Goal: Transaction & Acquisition: Obtain resource

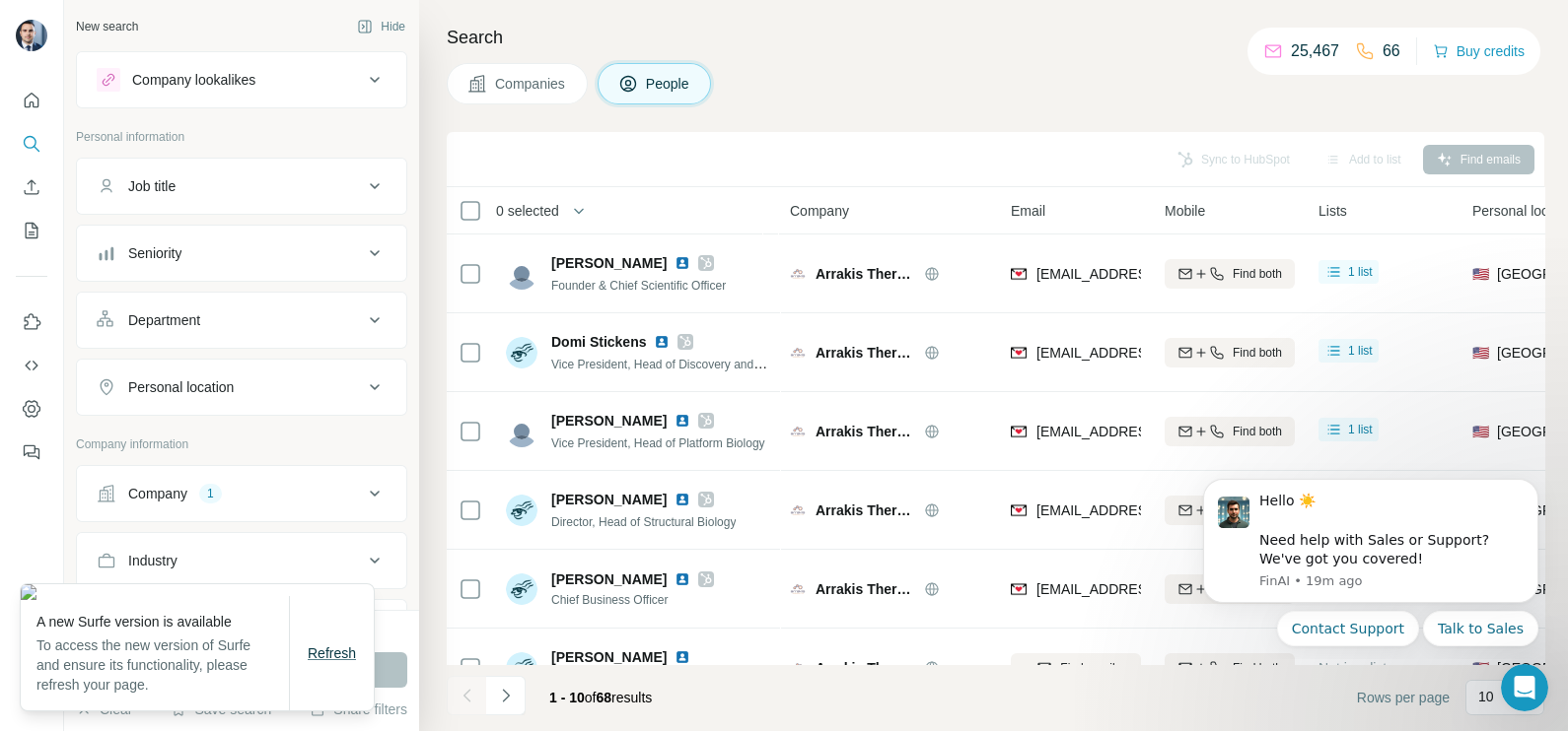
click at [356, 654] on span "Refresh" at bounding box center [332, 653] width 48 height 16
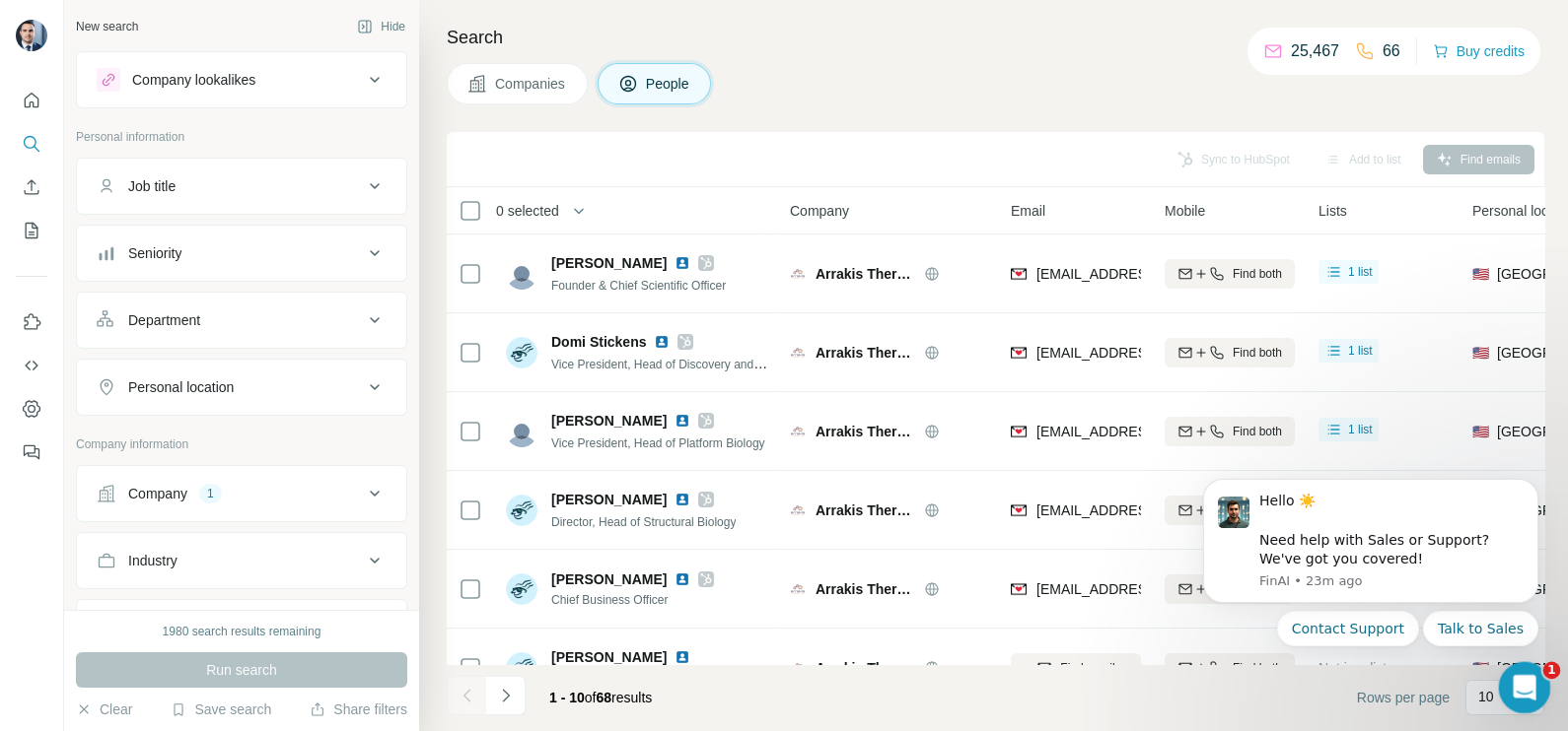
click at [1520, 687] on icon "Open Intercom Messenger" at bounding box center [1522, 685] width 14 height 16
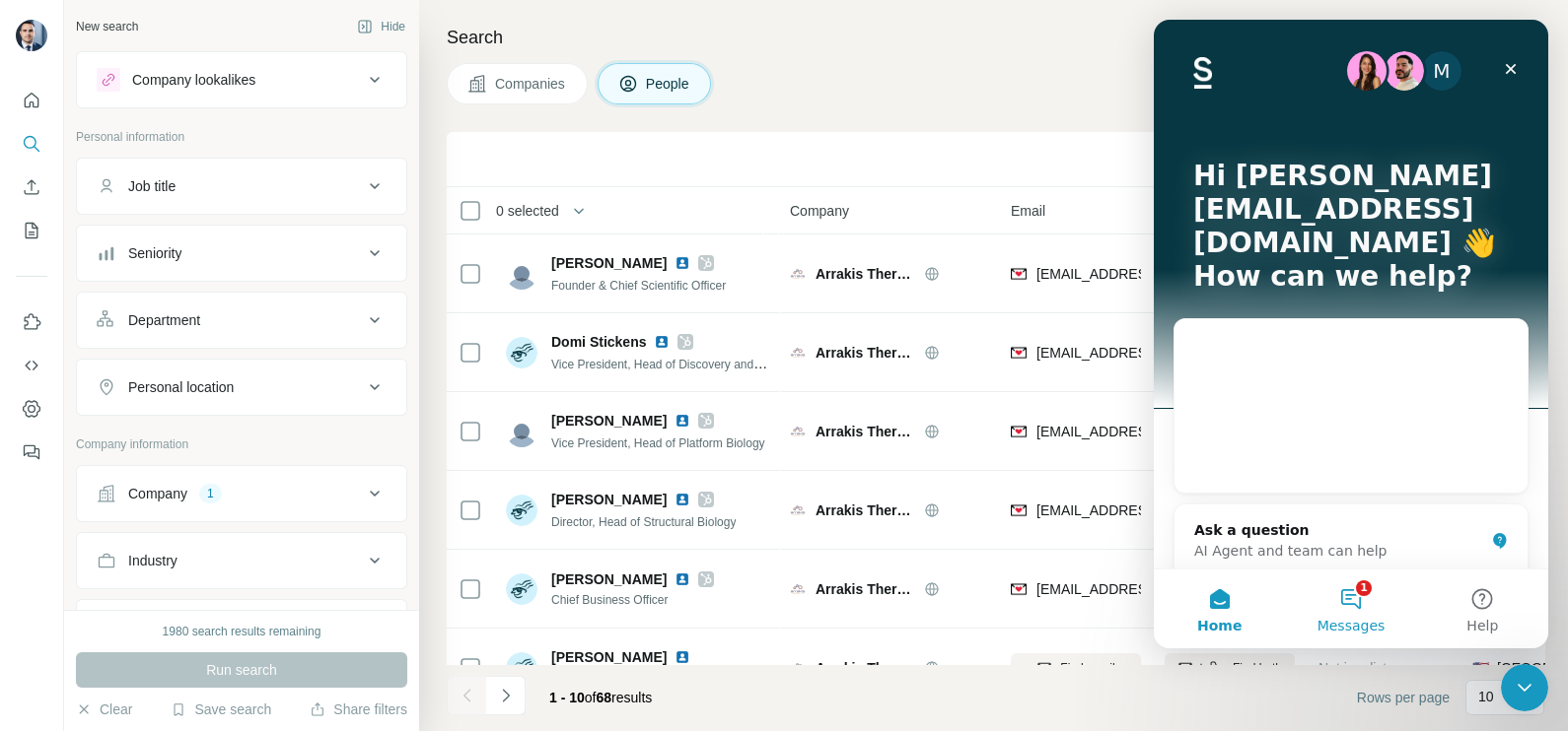
click at [1345, 619] on span "Messages" at bounding box center [1351, 625] width 68 height 14
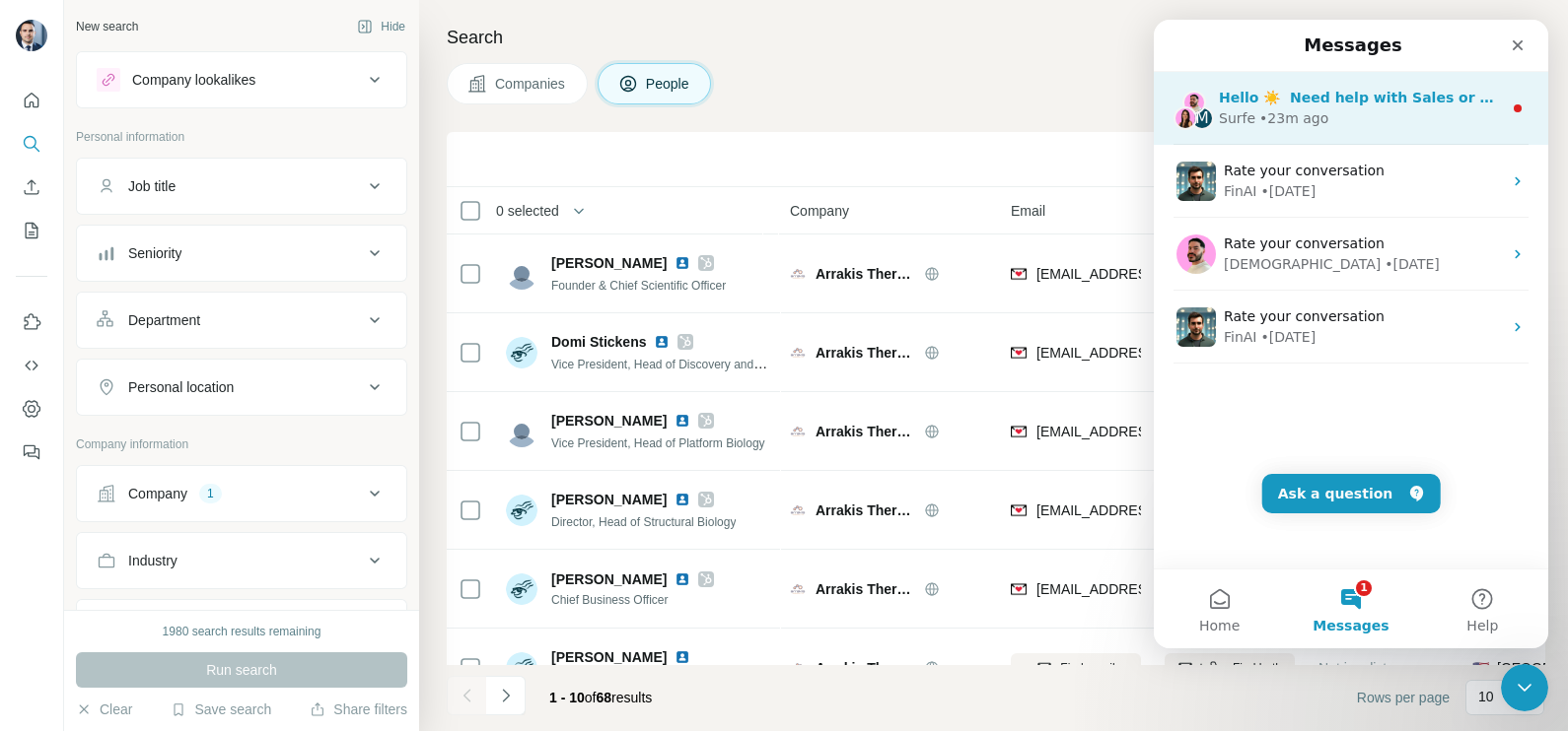
click at [1349, 123] on div "Surfe • 23m ago" at bounding box center [1360, 118] width 283 height 21
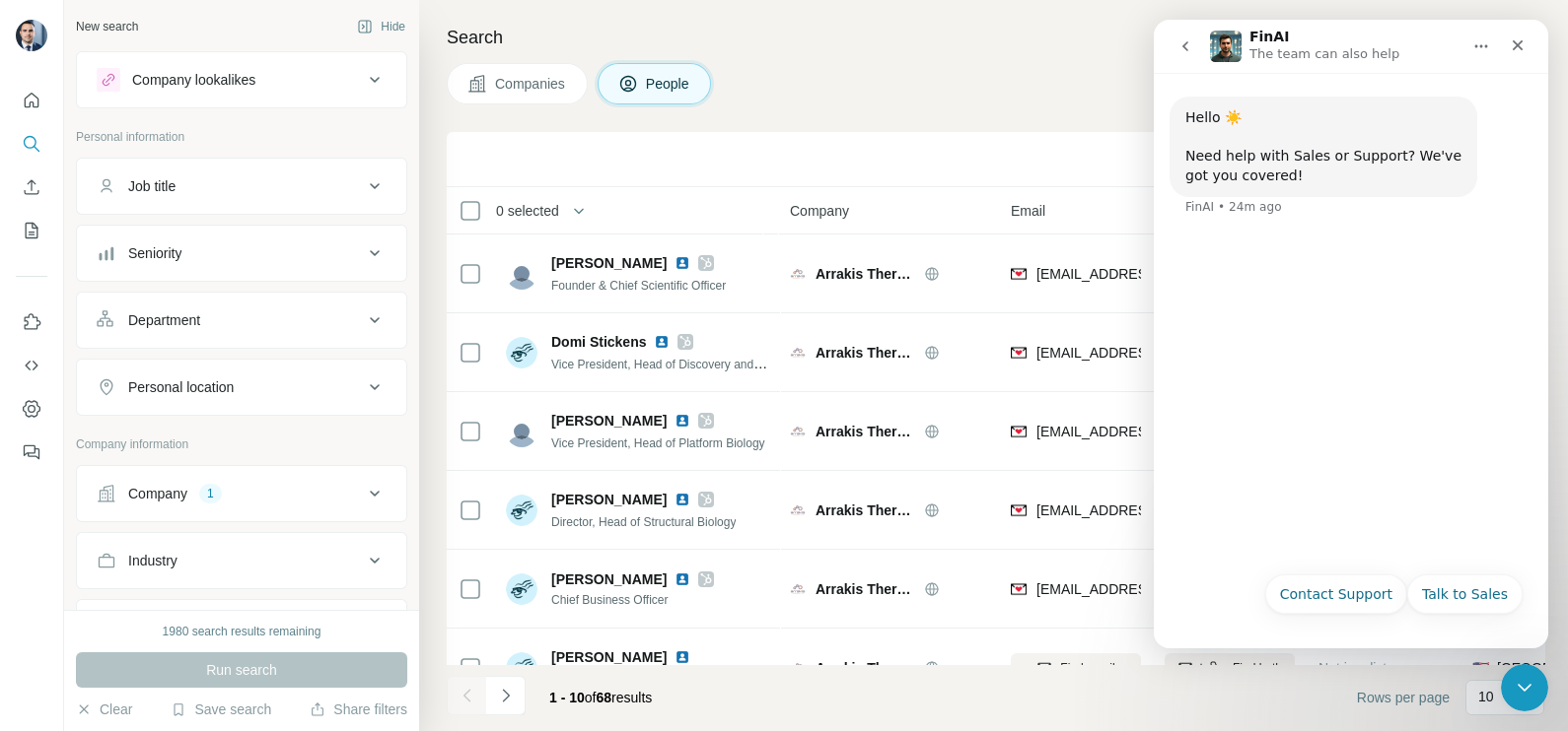
click at [1183, 38] on icon "go back" at bounding box center [1185, 46] width 16 height 16
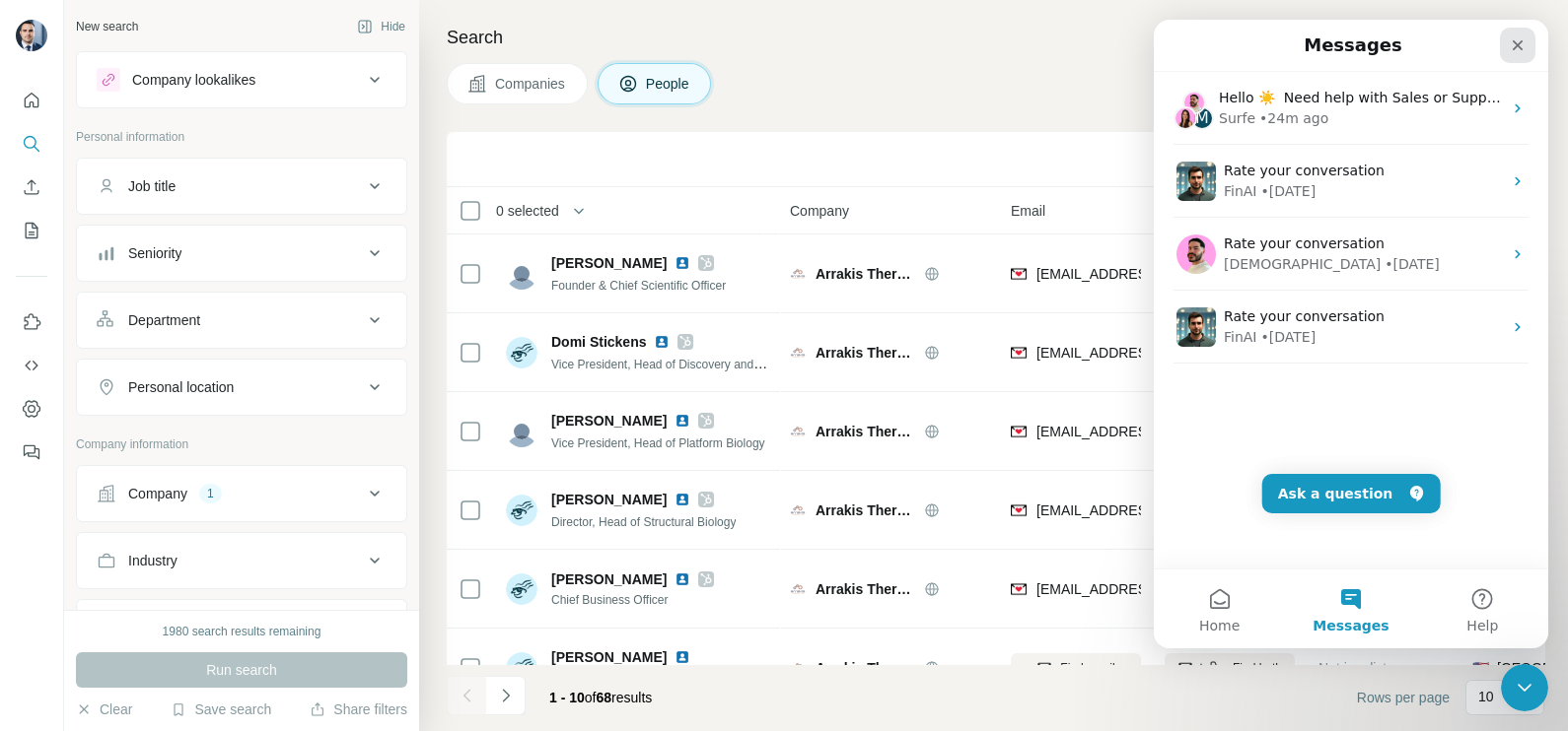
click at [1514, 46] on icon "Close" at bounding box center [1518, 45] width 16 height 16
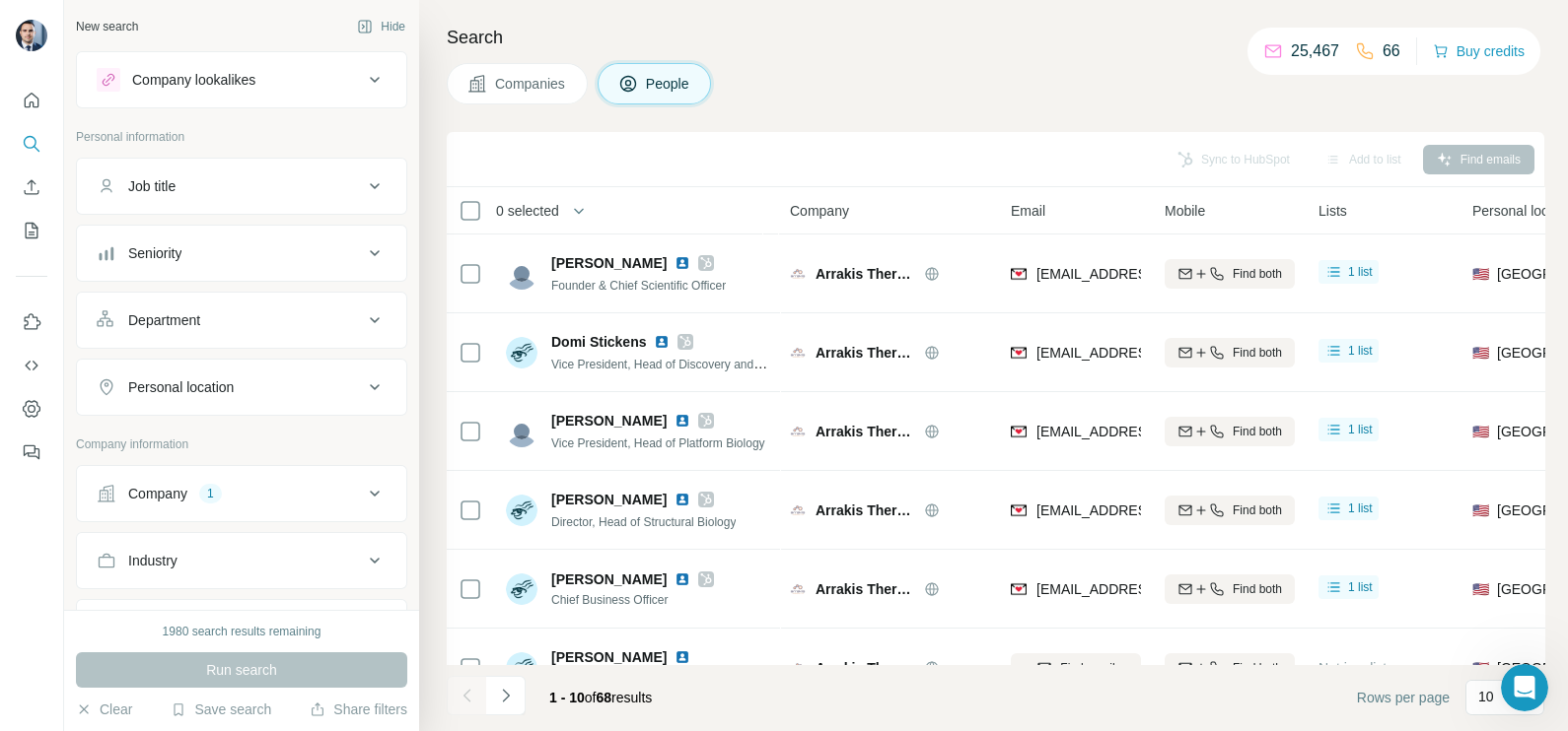
scroll to position [122, 0]
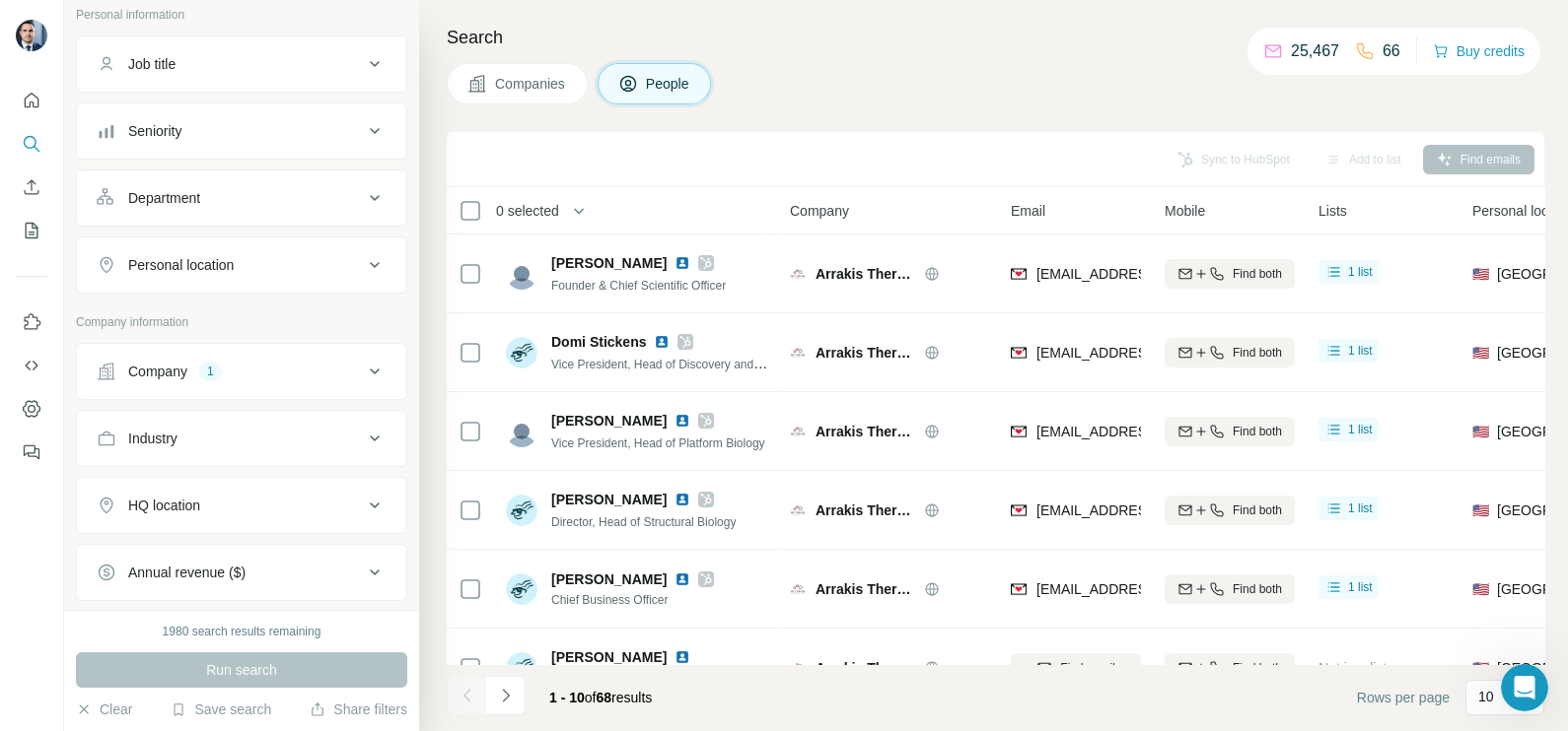
click at [255, 382] on button "Company 1" at bounding box center [242, 372] width 330 height 47
click at [523, 79] on span "Companies" at bounding box center [531, 84] width 72 height 20
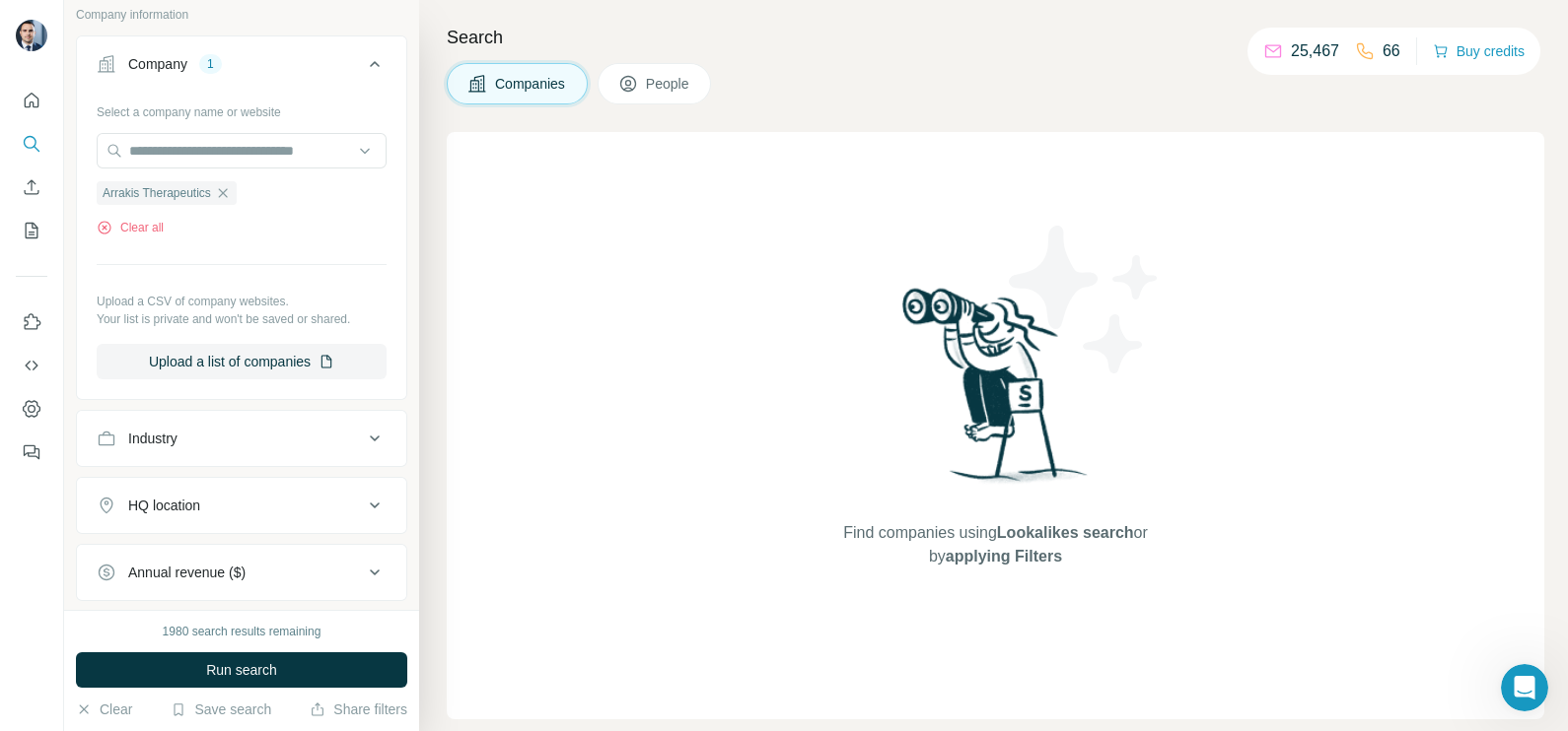
click at [179, 264] on hr at bounding box center [242, 264] width 290 height 1
click at [231, 194] on icon "button" at bounding box center [223, 193] width 16 height 16
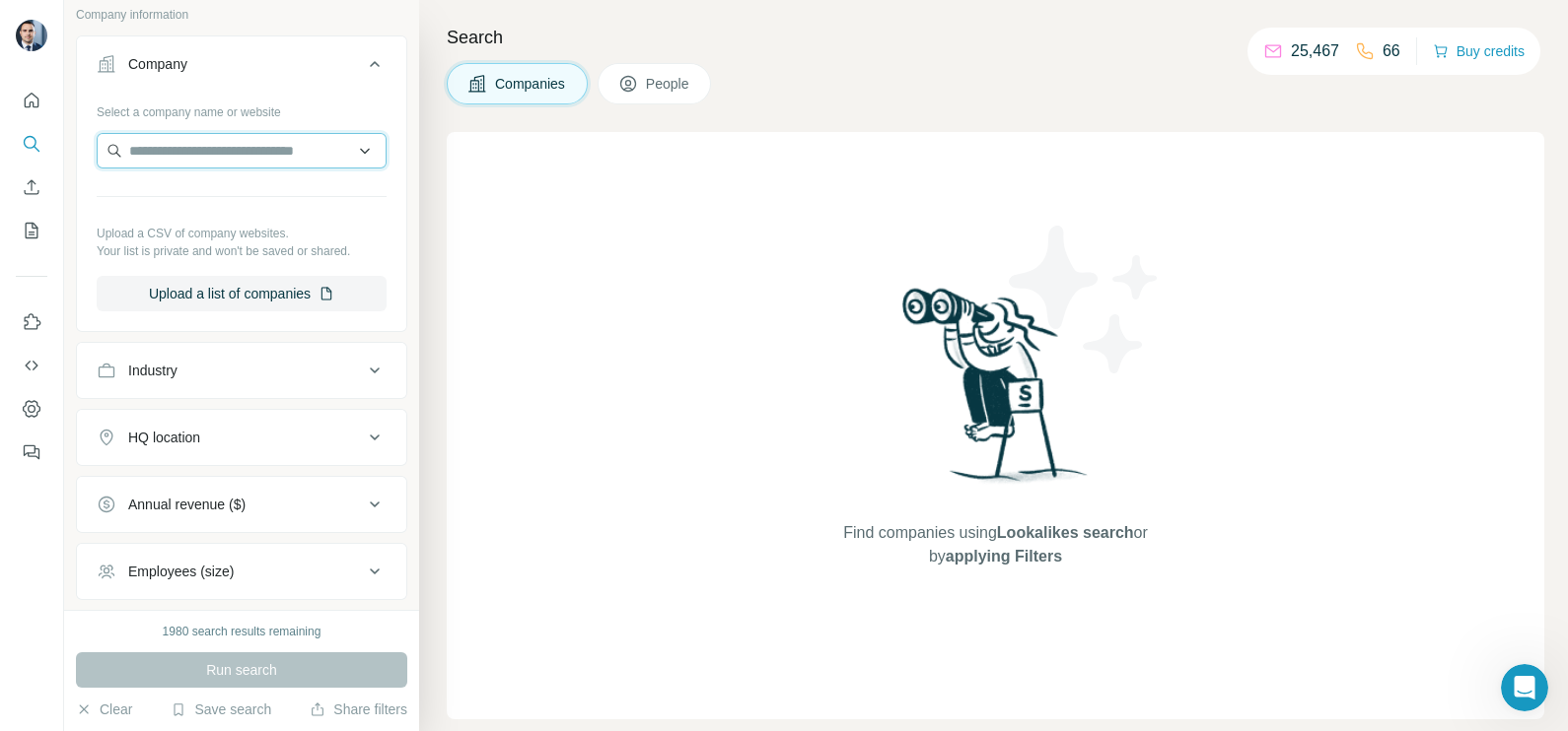
click at [217, 157] on input "text" at bounding box center [242, 151] width 290 height 36
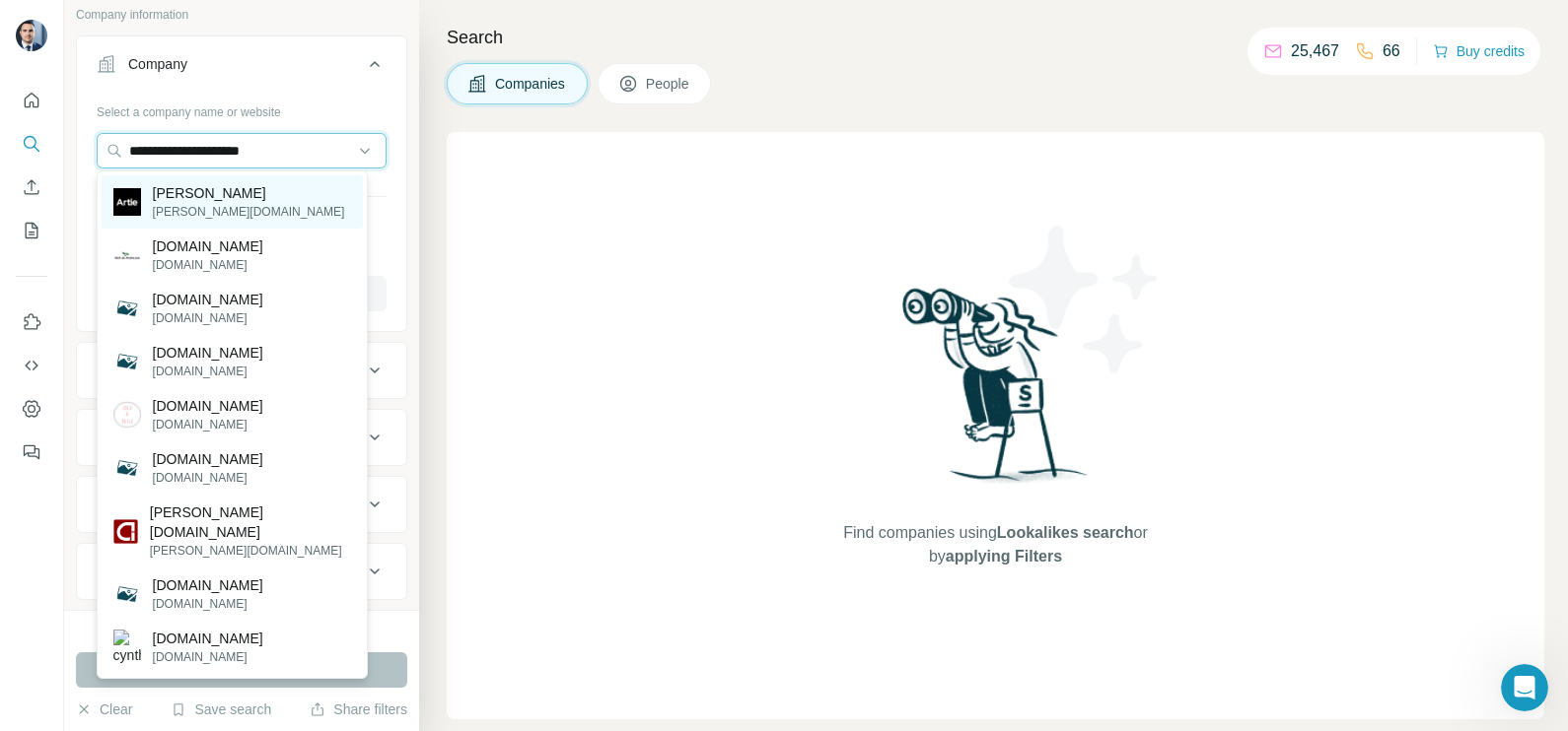
type input "**********"
click at [203, 205] on p "artie.com" at bounding box center [249, 212] width 192 height 18
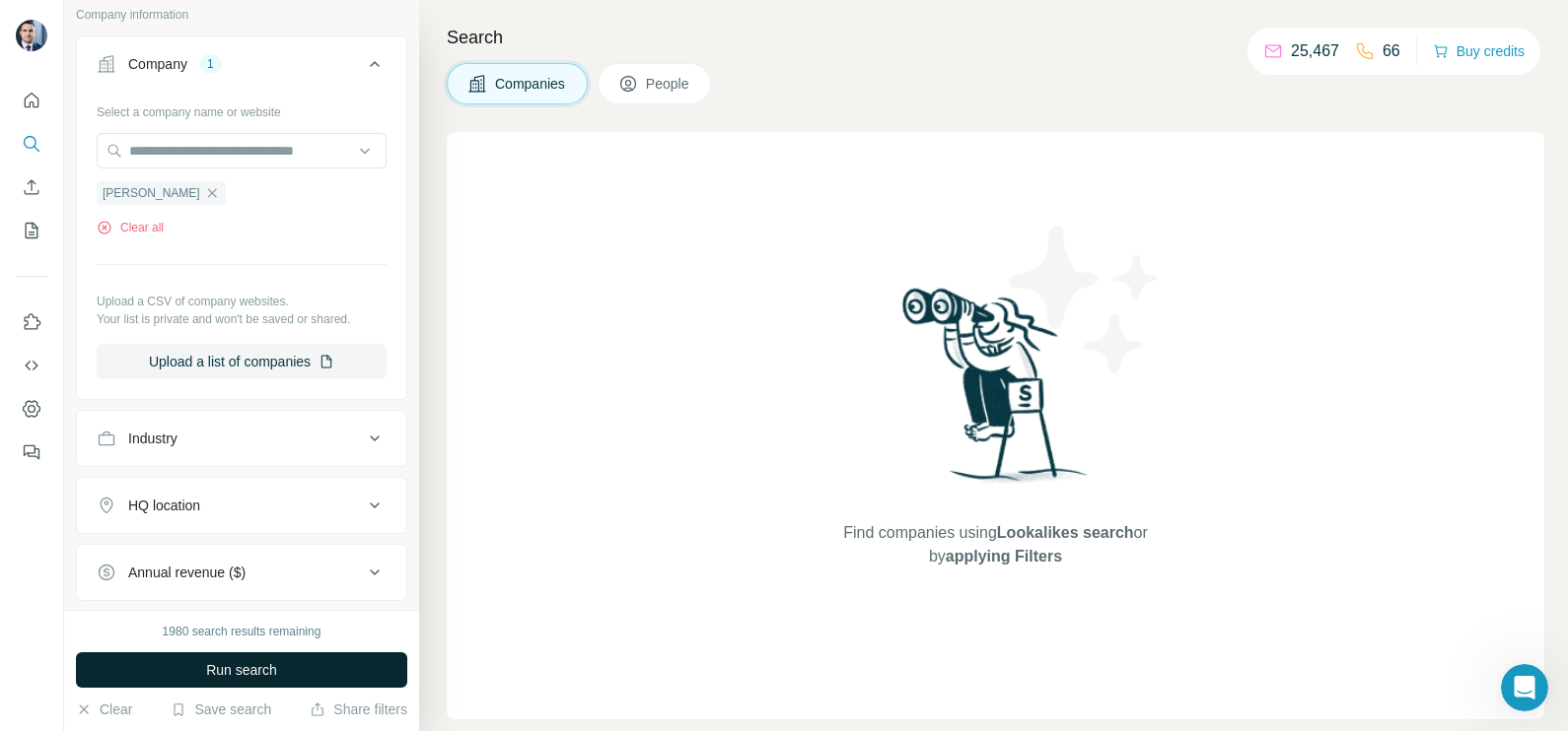
click at [265, 666] on span "Run search" at bounding box center [242, 670] width 71 height 20
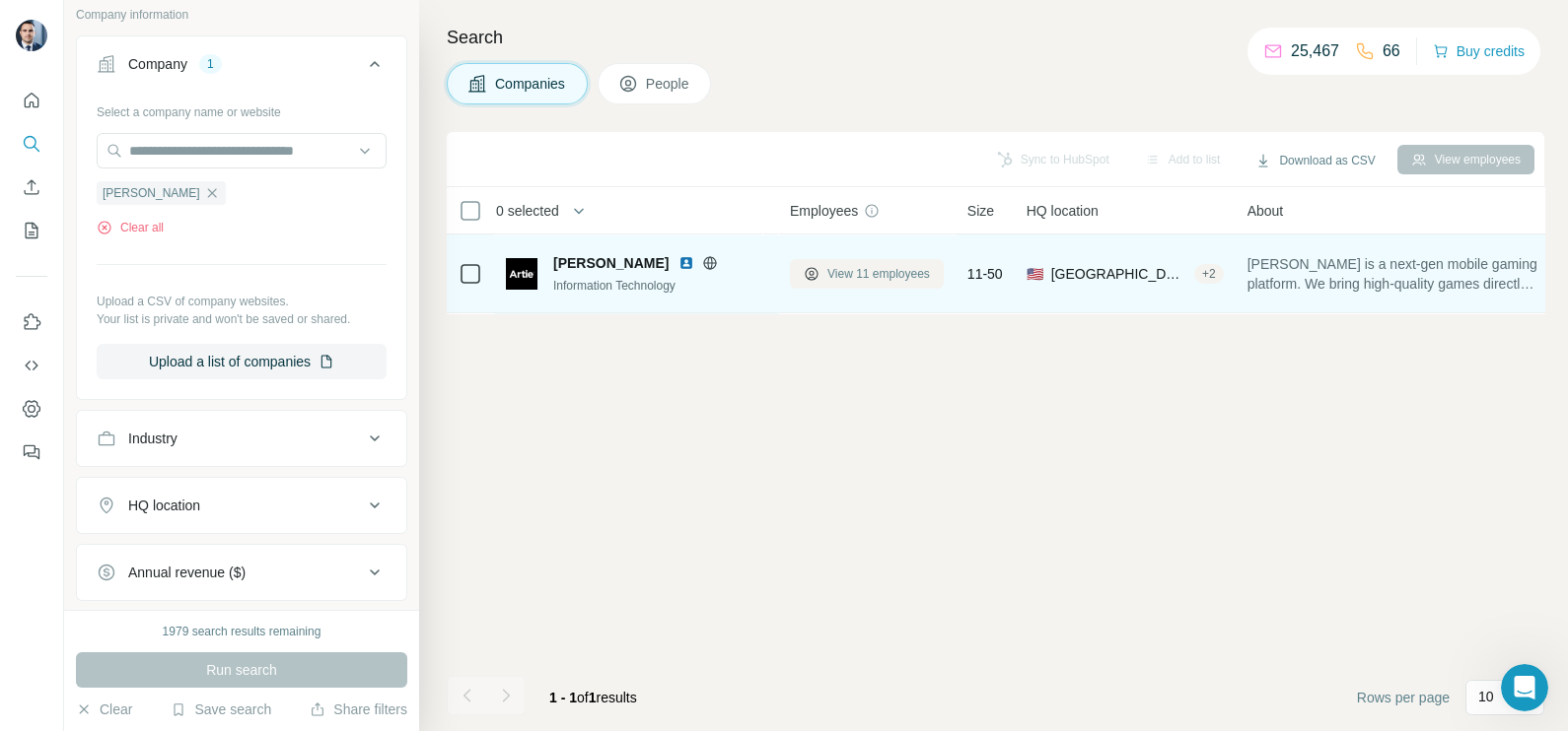
click at [875, 268] on span "View 11 employees" at bounding box center [878, 274] width 103 height 18
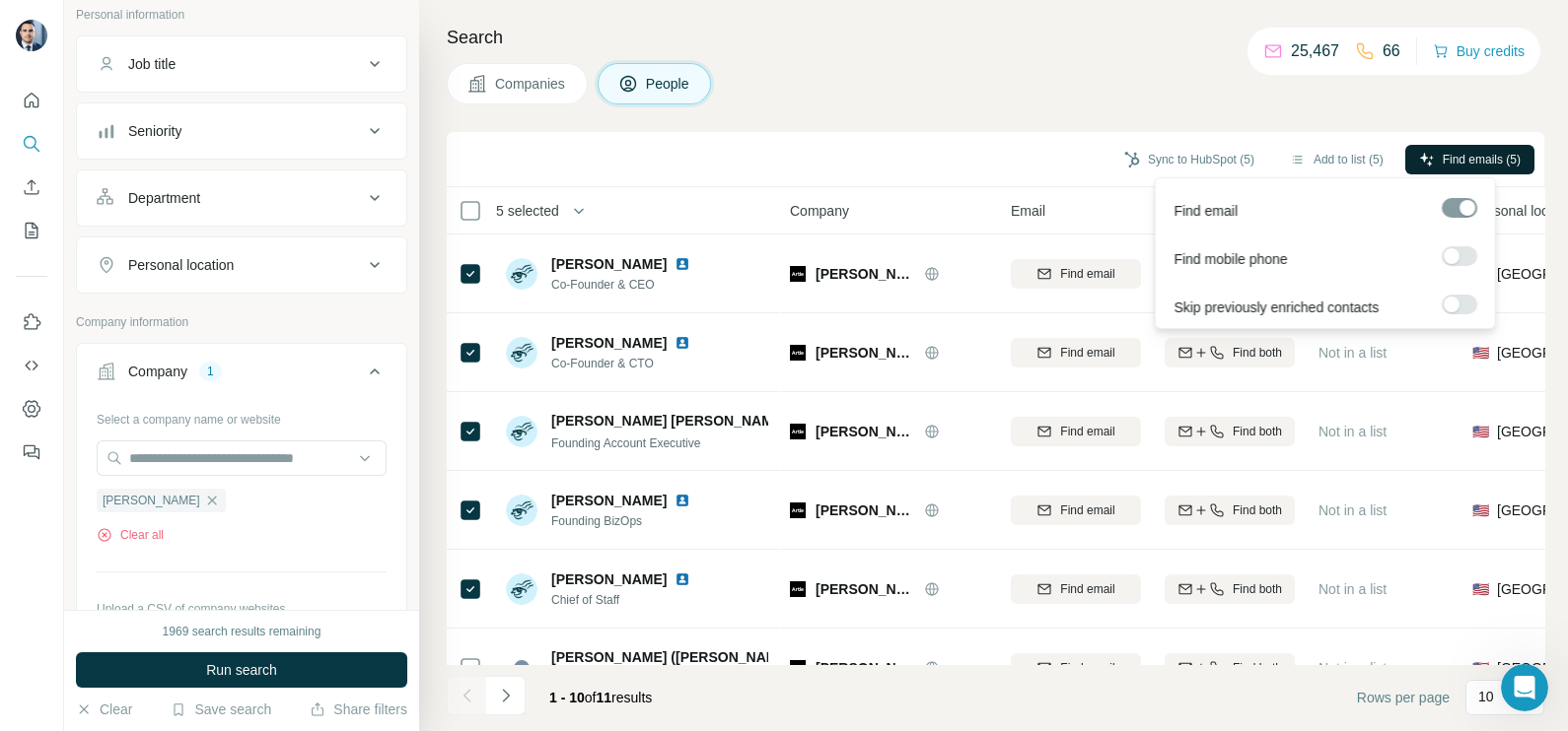
click at [1440, 168] on button "Find emails (5)" at bounding box center [1469, 160] width 129 height 30
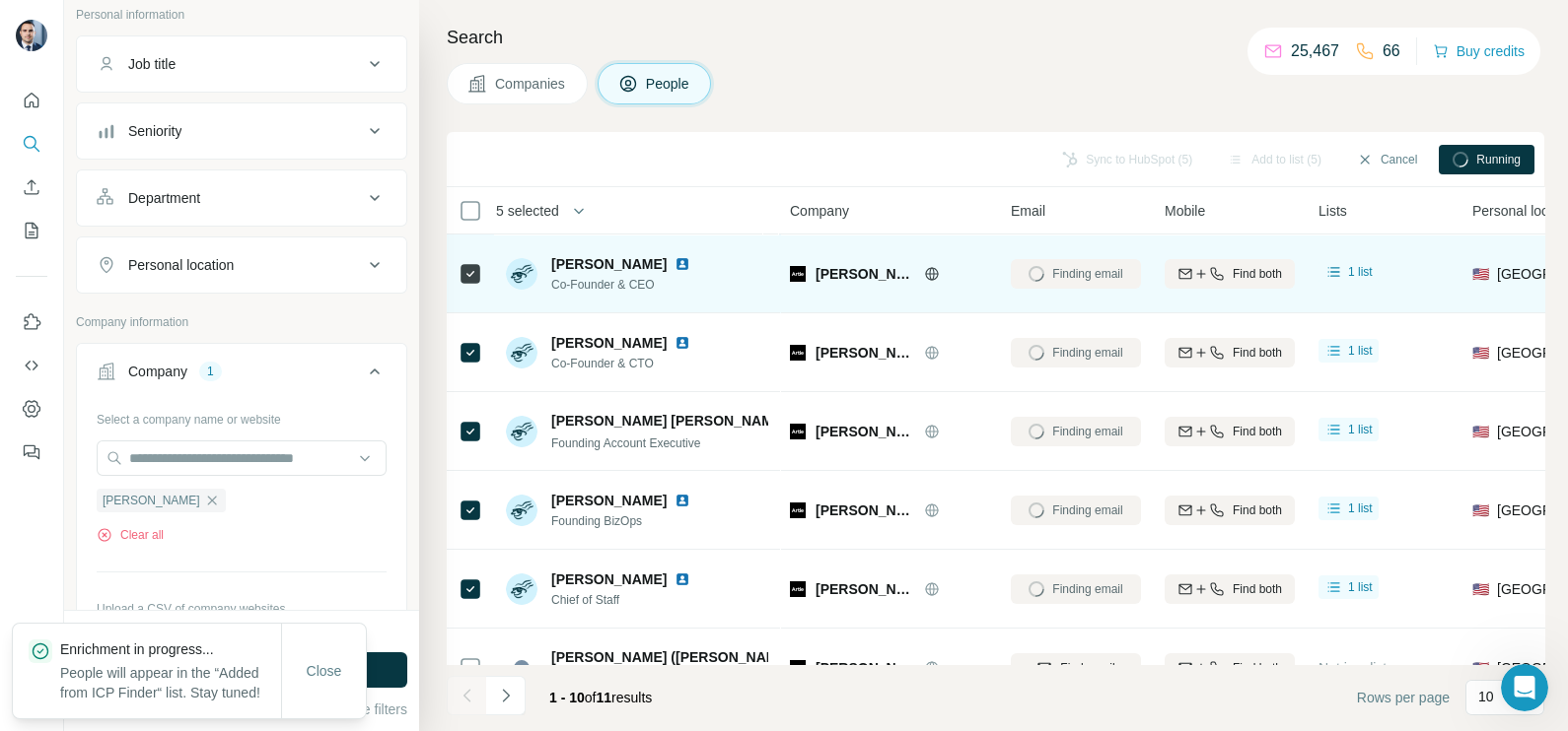
click at [925, 268] on icon at bounding box center [931, 273] width 13 height 13
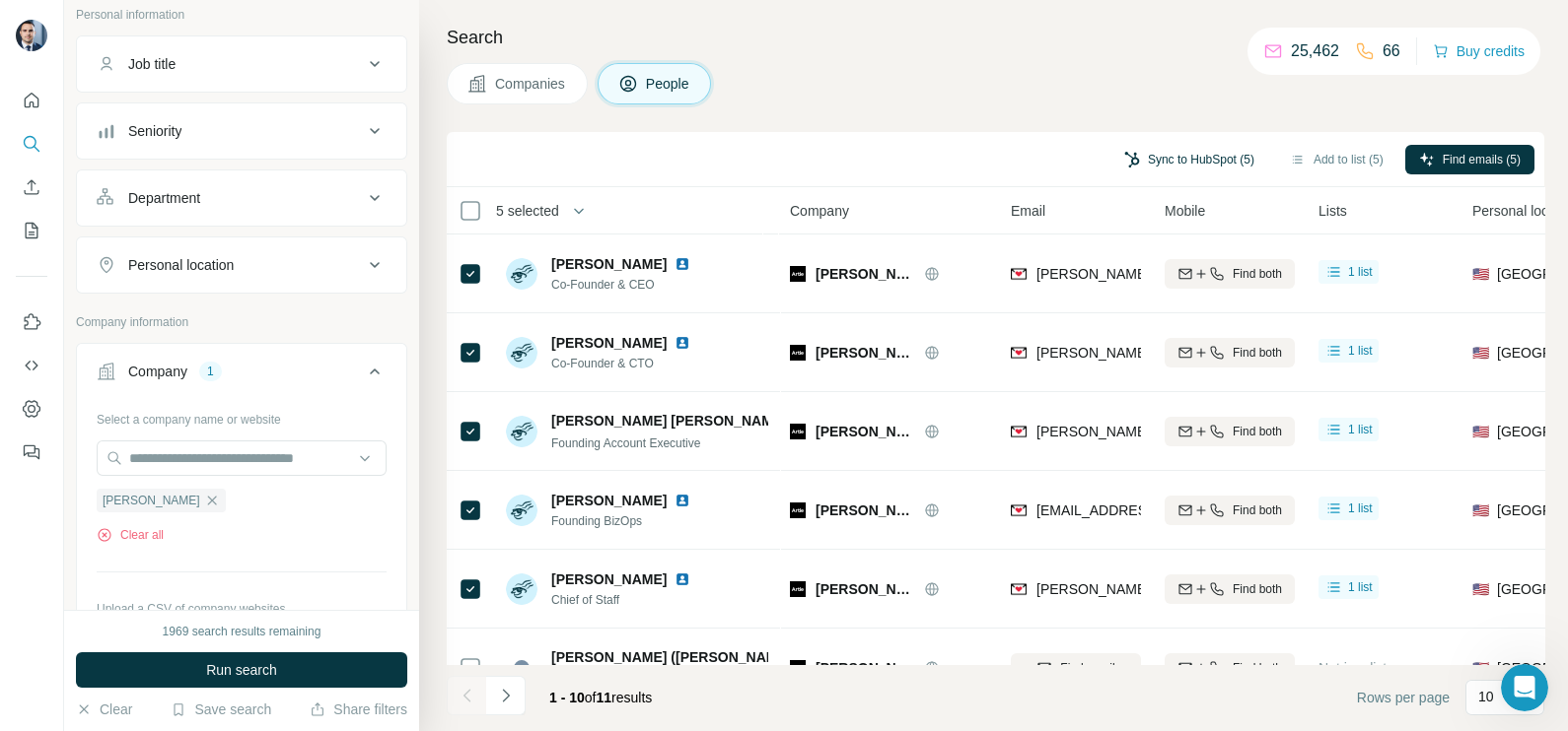
click at [1170, 165] on button "Sync to HubSpot (5)" at bounding box center [1189, 160] width 158 height 30
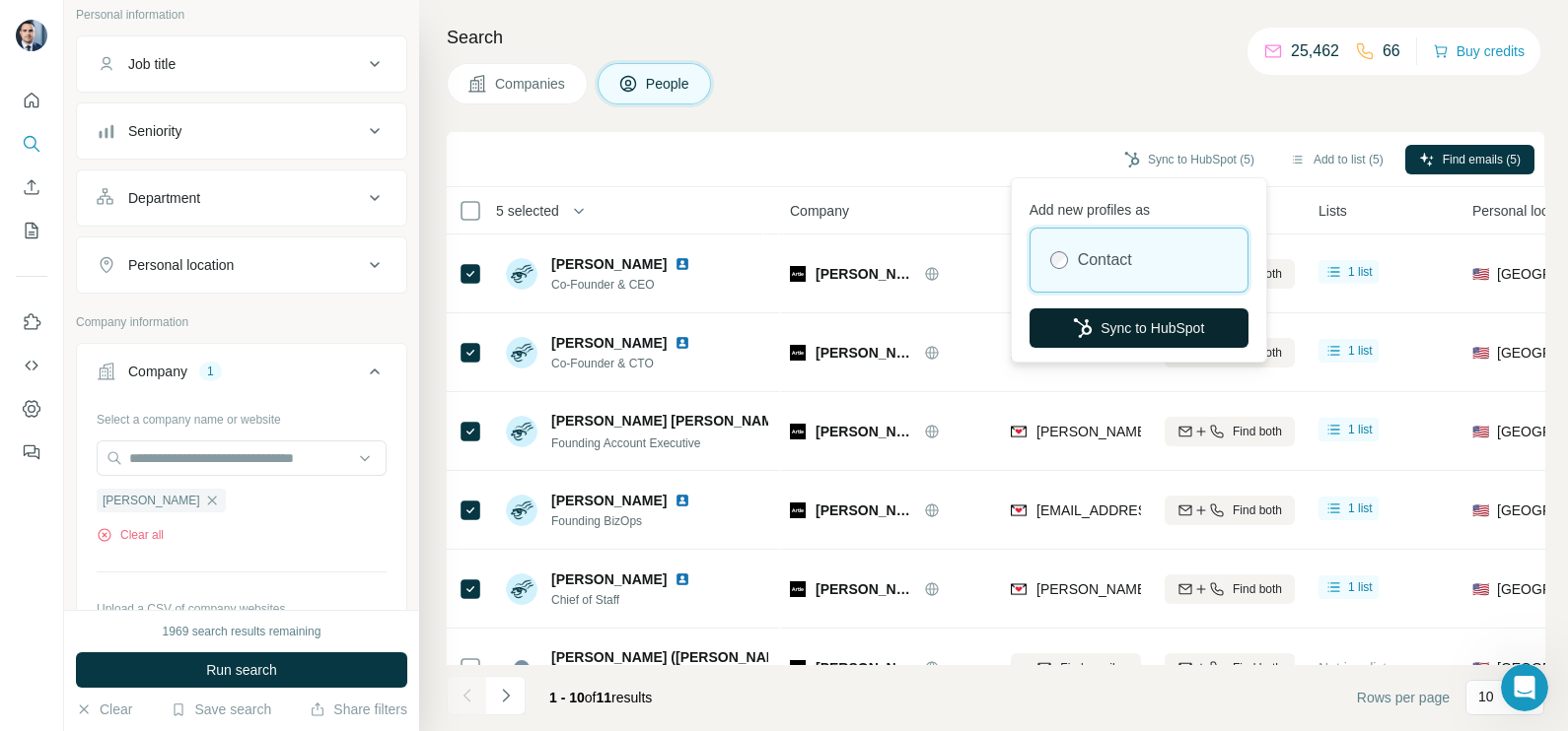
click at [1118, 328] on button "Sync to HubSpot" at bounding box center [1139, 329] width 219 height 39
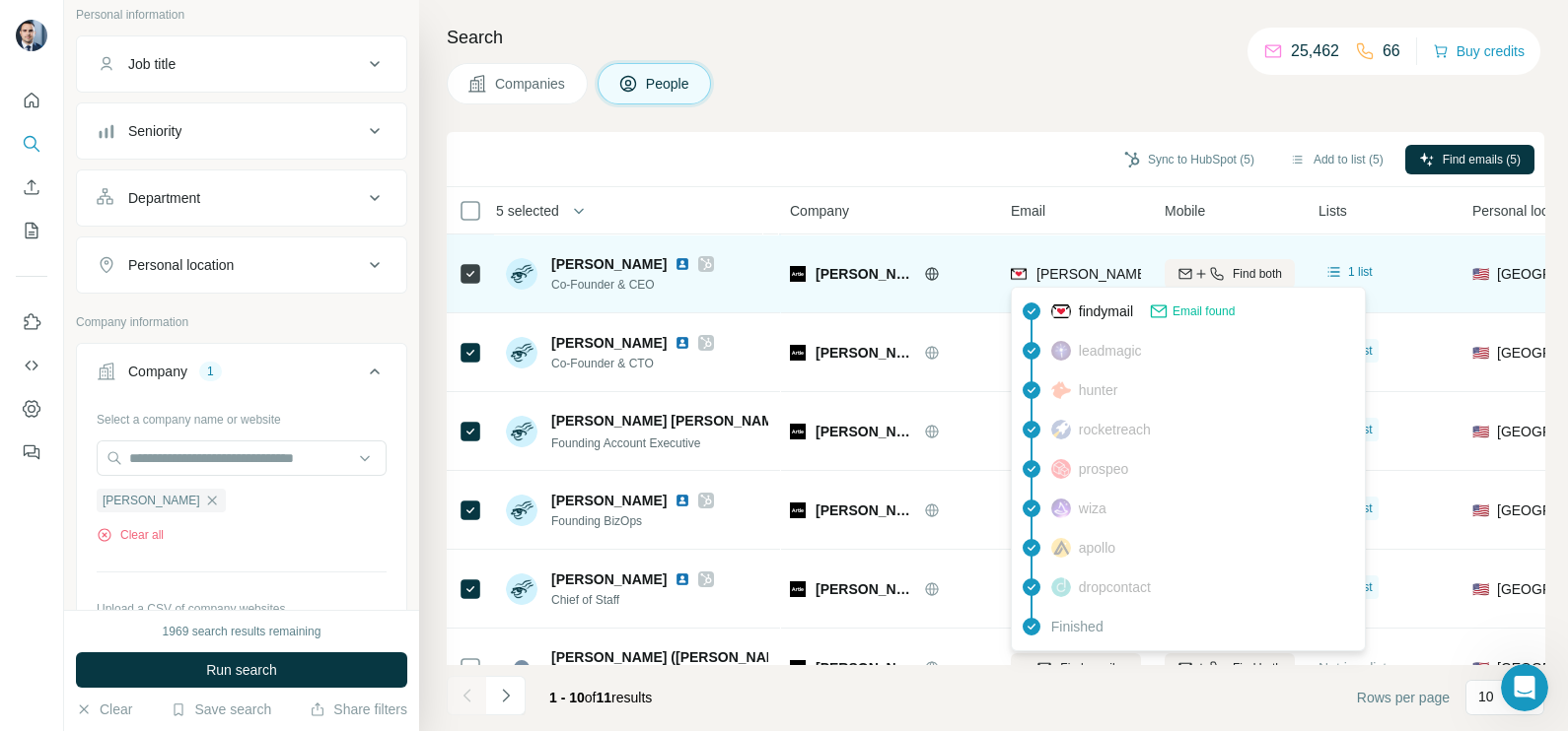
click at [1091, 271] on span "jacqueline@artie.com" at bounding box center [1267, 274] width 462 height 16
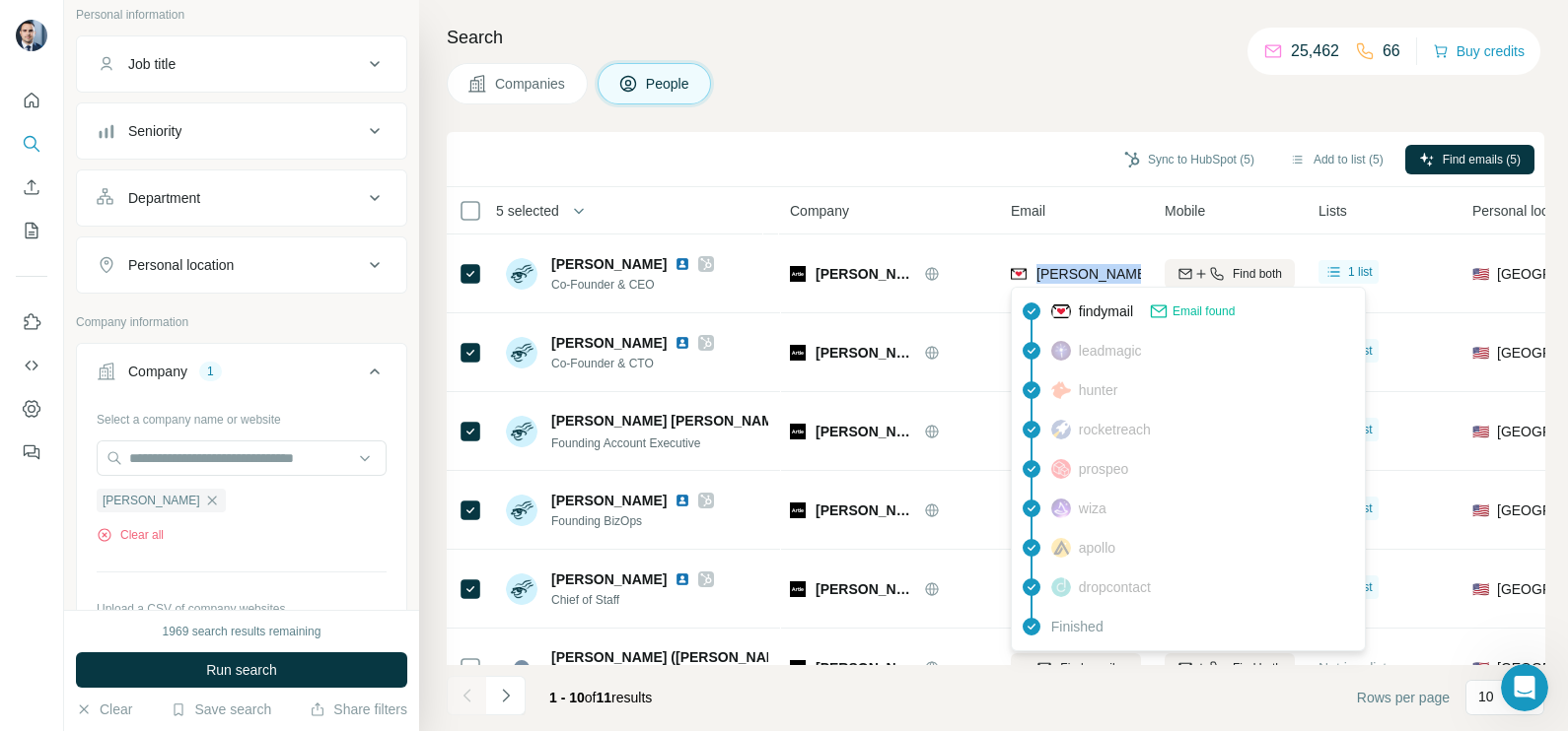
copy tr "jacqueline@artie.com"
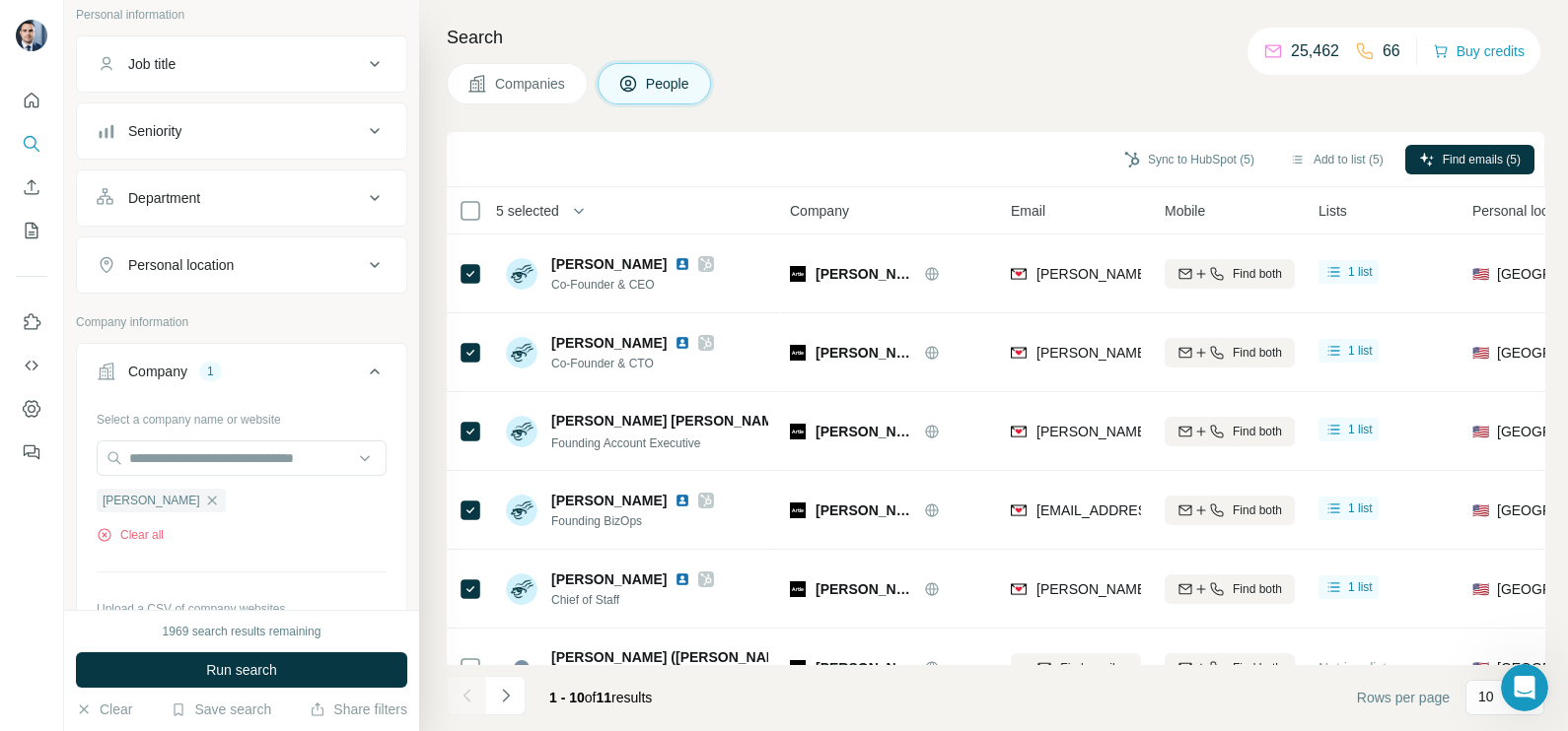
click at [1030, 135] on div "Sync to HubSpot (5) Add to list (5) Find emails (5)" at bounding box center [996, 160] width 1097 height 55
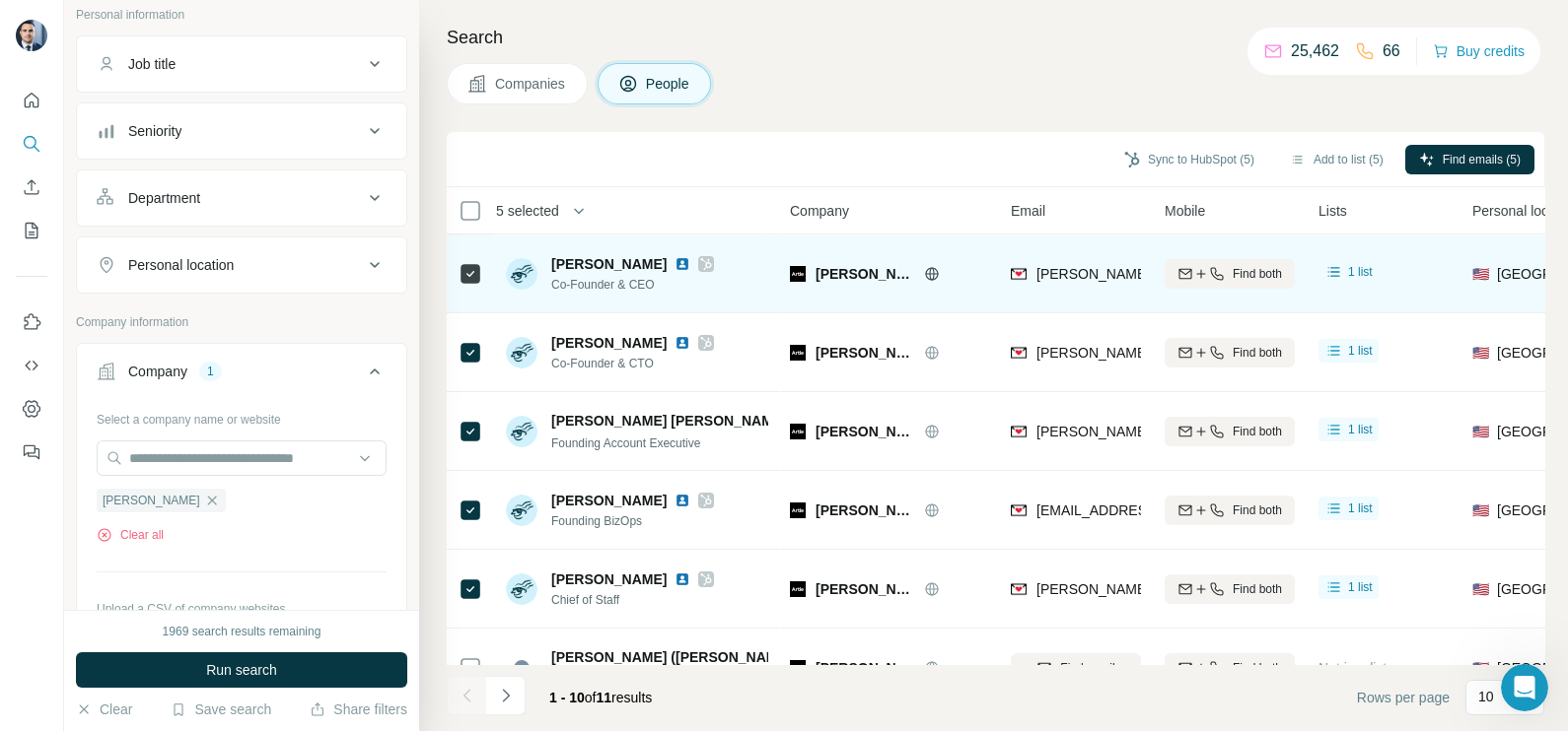
click at [1074, 266] on span "jacqueline@artie.com" at bounding box center [1267, 274] width 462 height 16
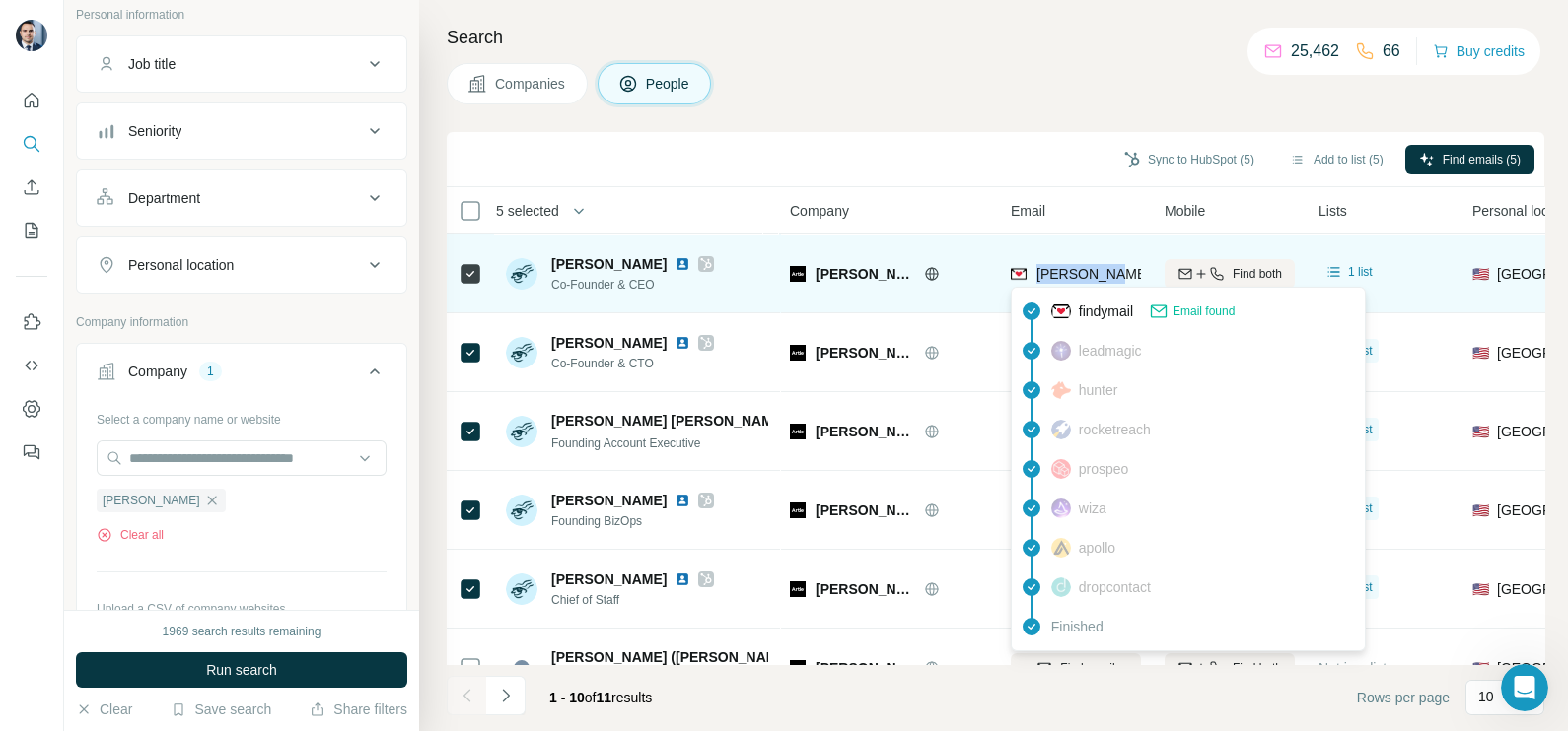
click at [1074, 266] on span "jacqueline@artie.com" at bounding box center [1267, 274] width 462 height 16
copy tr "jacqueline@artie.com"
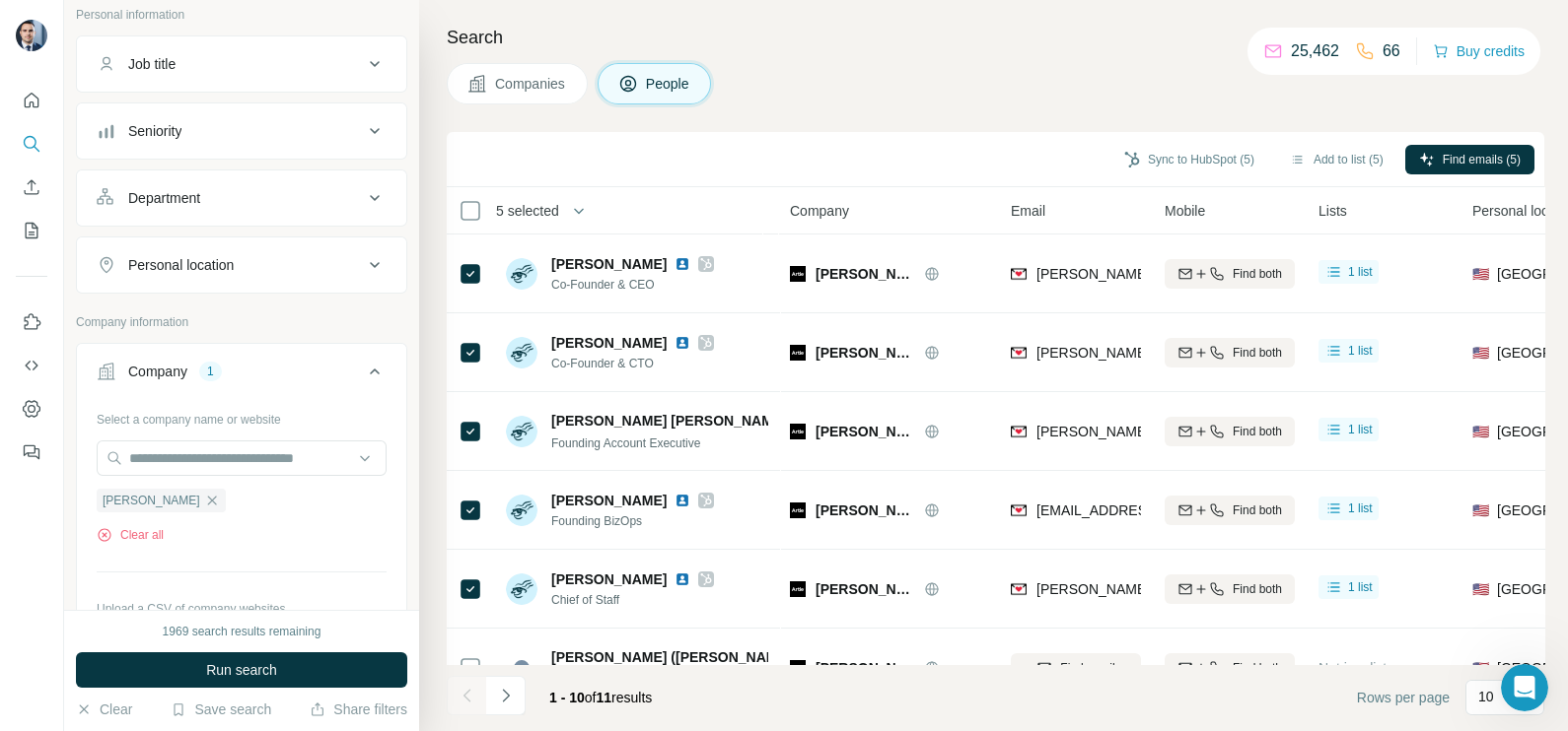
click at [967, 163] on div "Sync to HubSpot (5) Add to list (5) Find emails (5)" at bounding box center [996, 159] width 1078 height 35
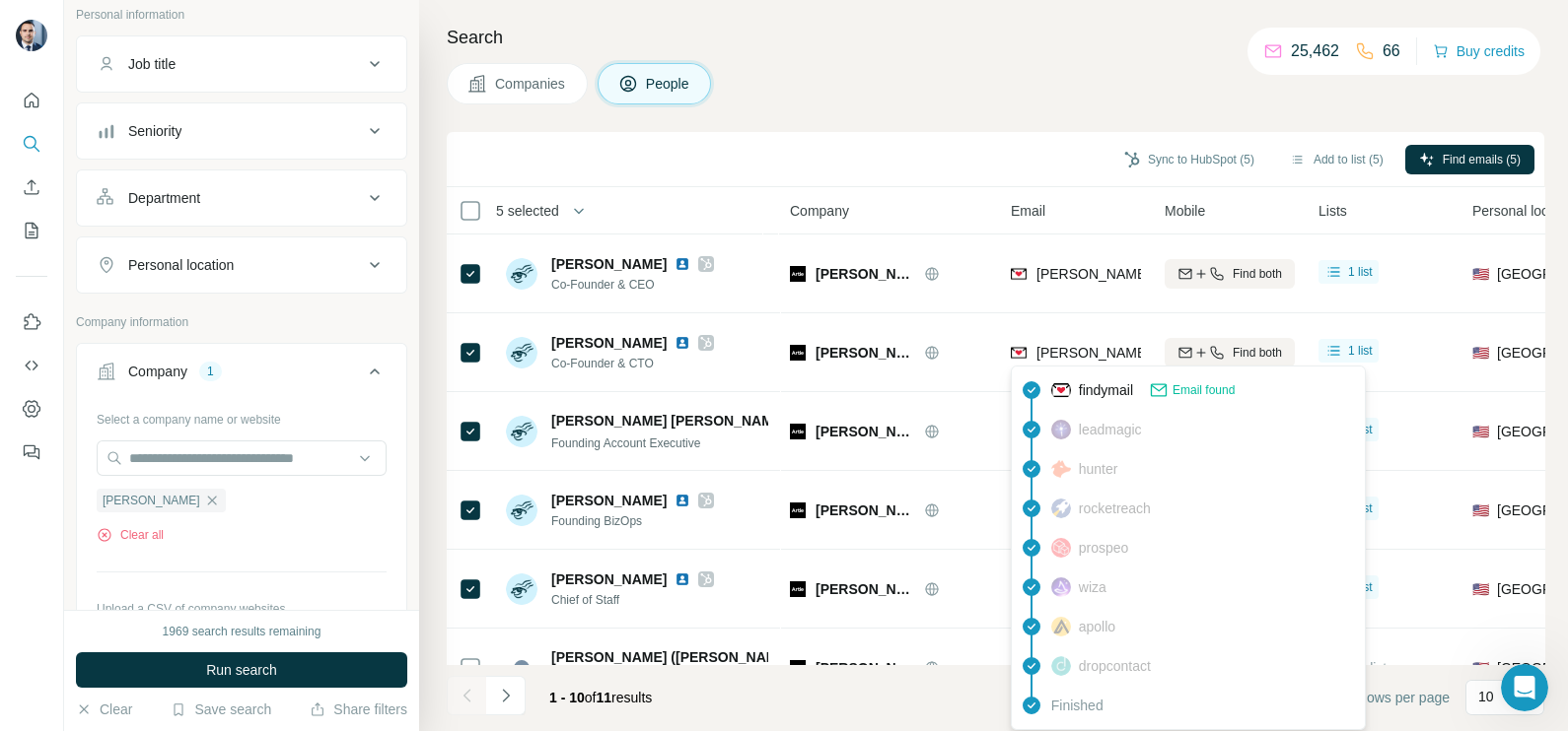
click at [1063, 367] on div "findymail Email found leadmagic hunter rocketreach prospeo wiza apollo dropcont…" at bounding box center [1188, 548] width 355 height 365
click at [1063, 367] on div "robin@artie.com" at bounding box center [1076, 352] width 130 height 54
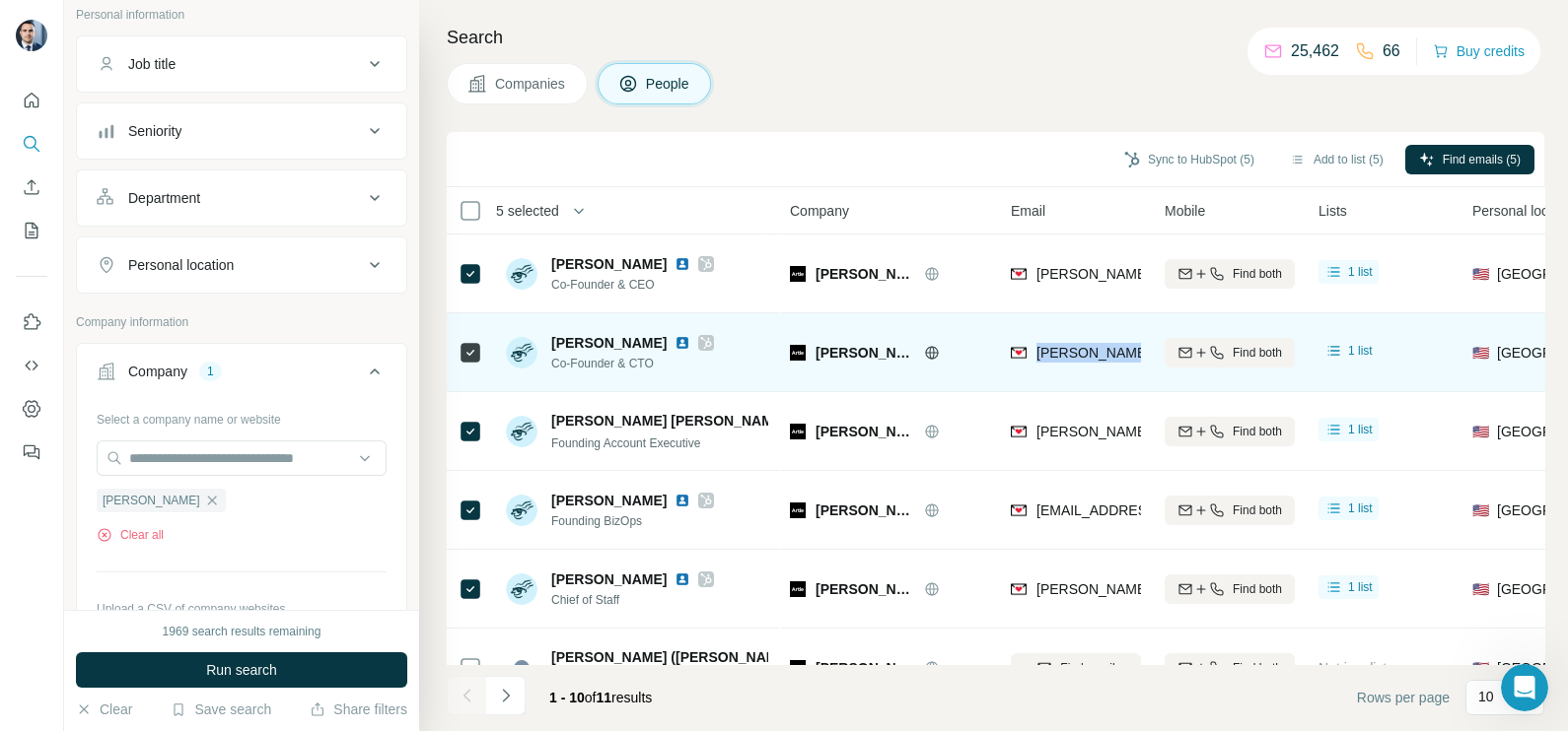
click at [1063, 367] on div "robin@artie.com" at bounding box center [1076, 352] width 130 height 54
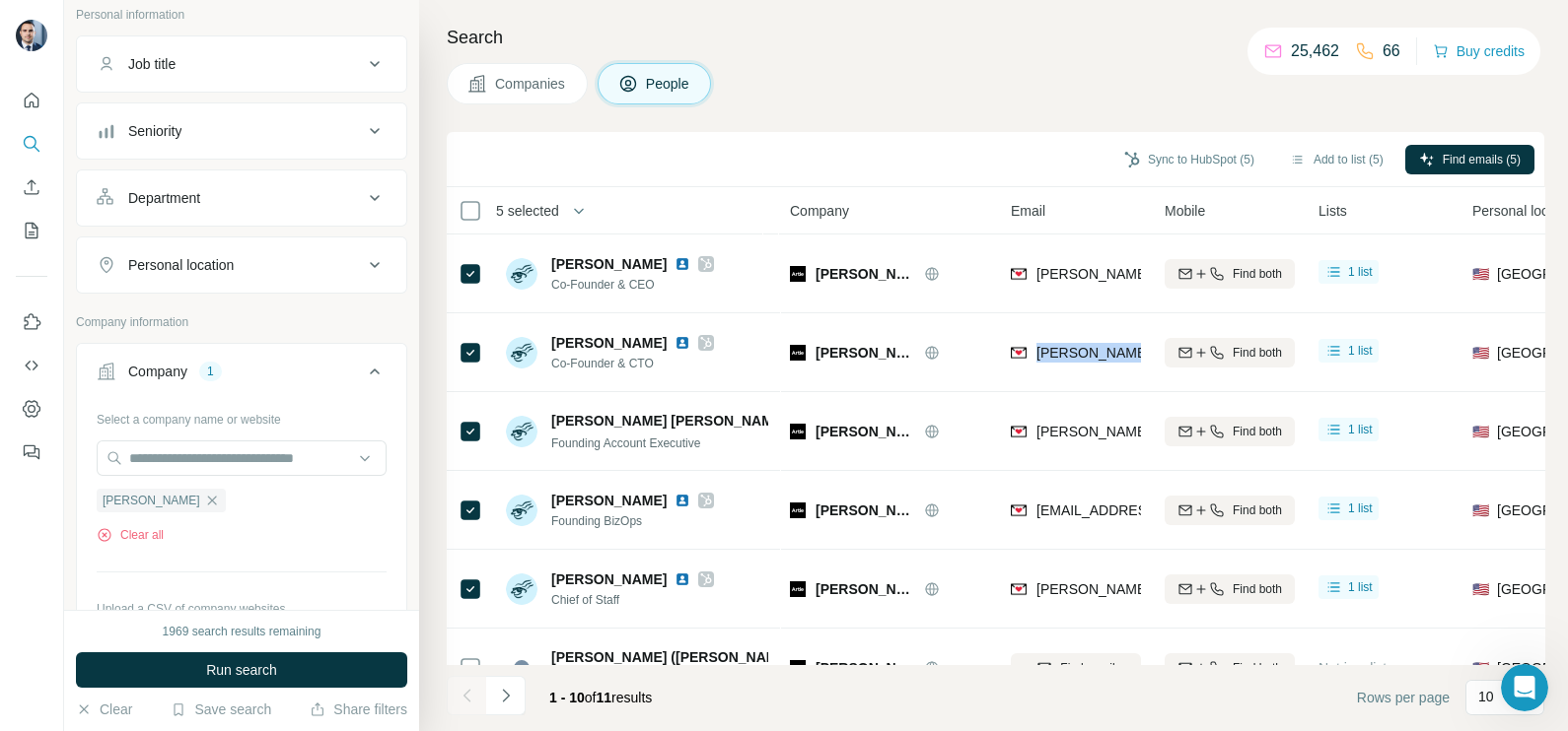
copy tr "robin@artie.com"
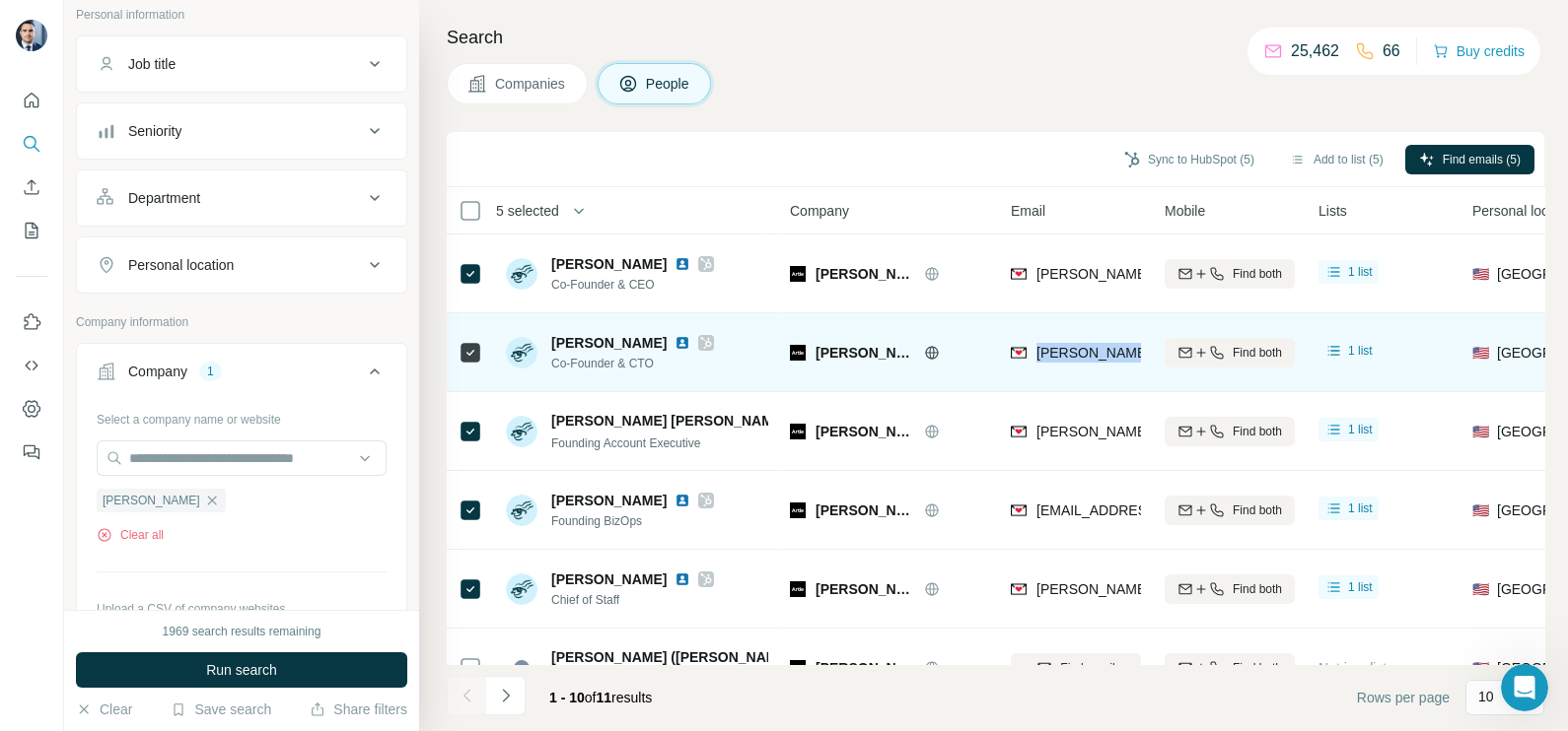
click at [1069, 367] on div "robin@artie.com" at bounding box center [1076, 352] width 130 height 54
click at [1070, 362] on div "robin@artie.com" at bounding box center [1246, 355] width 472 height 24
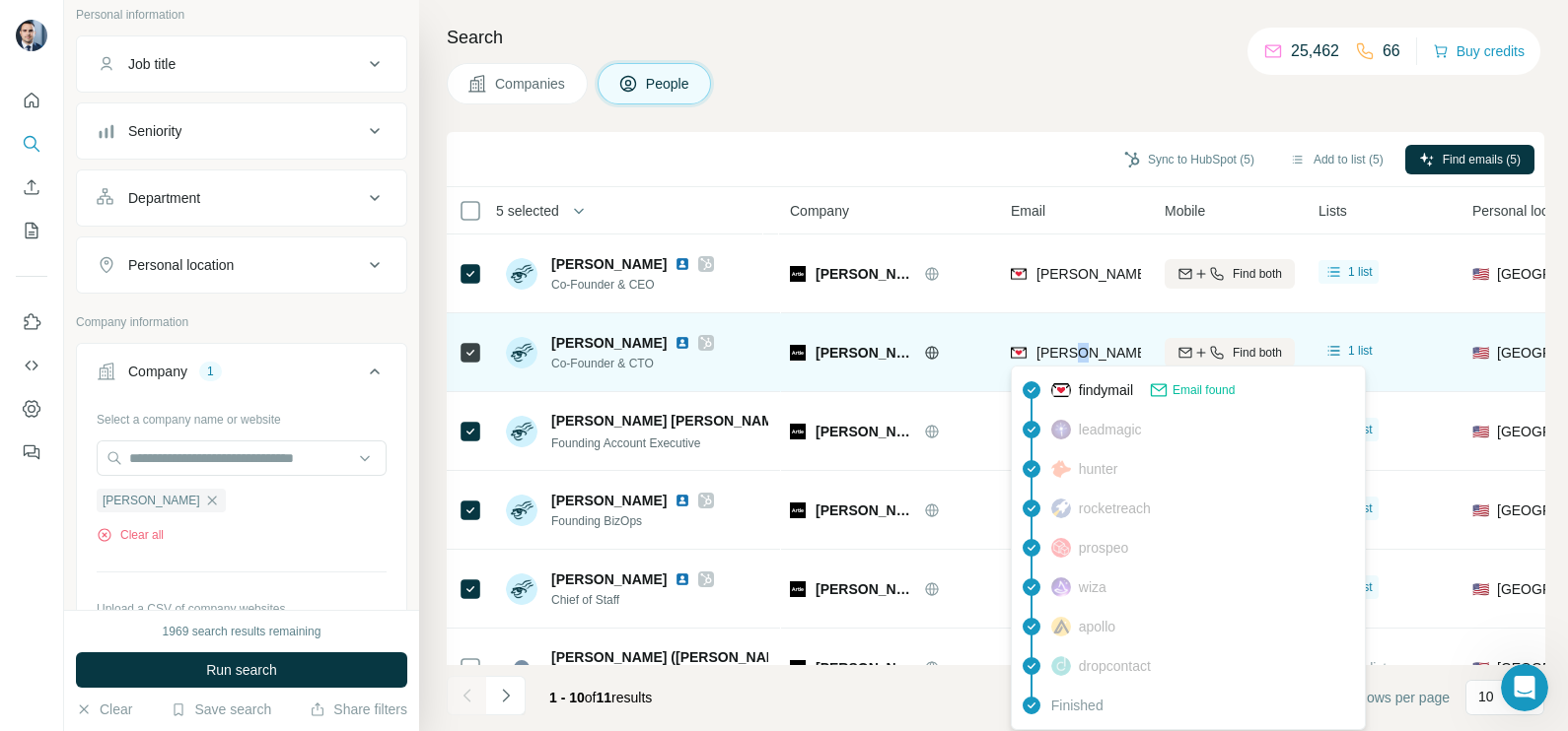
click at [1068, 362] on div "robin@artie.com" at bounding box center [1246, 355] width 472 height 24
click at [1068, 353] on span "robin@artie.com" at bounding box center [1267, 353] width 462 height 16
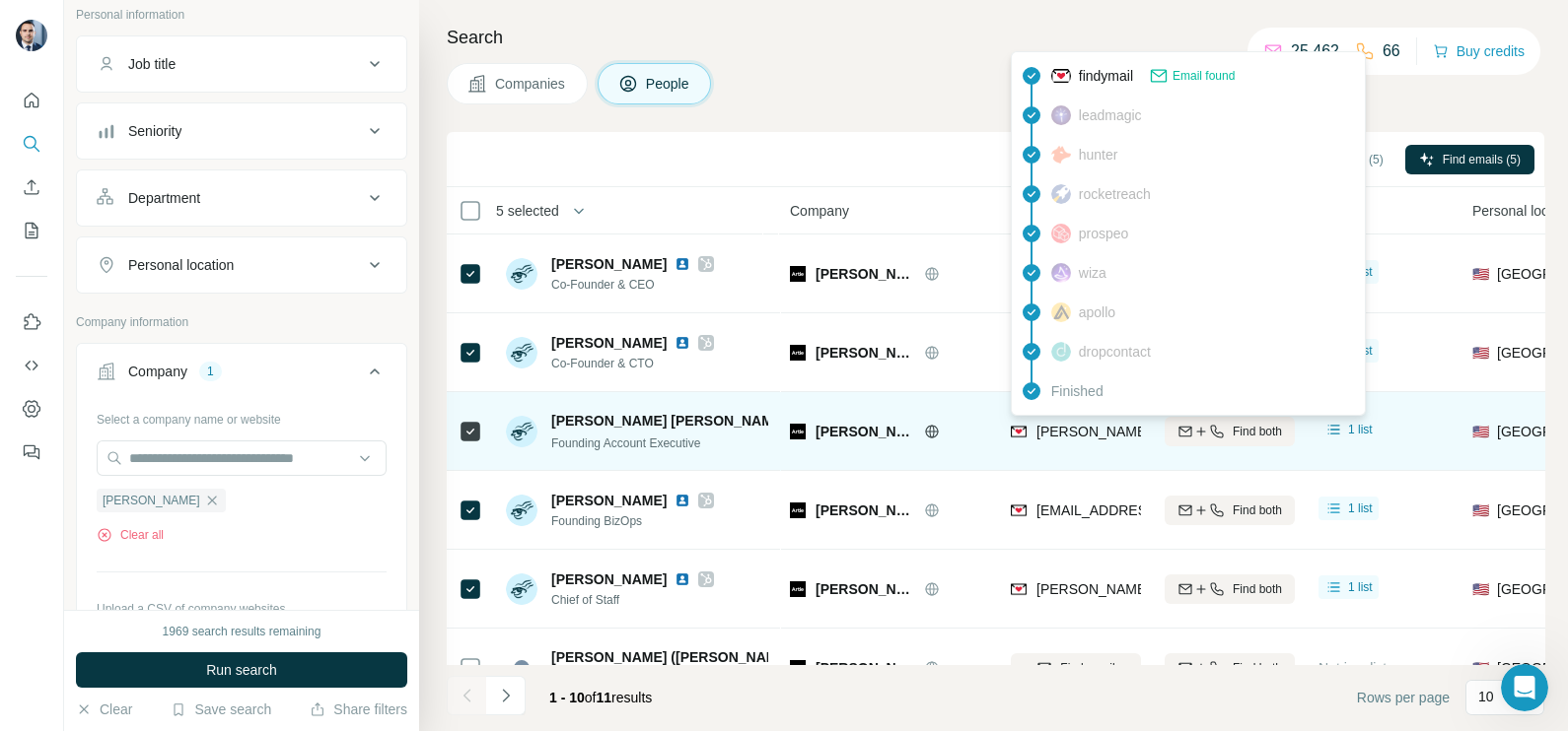
click at [1085, 431] on span "jackson@artie.com" at bounding box center [1267, 432] width 462 height 16
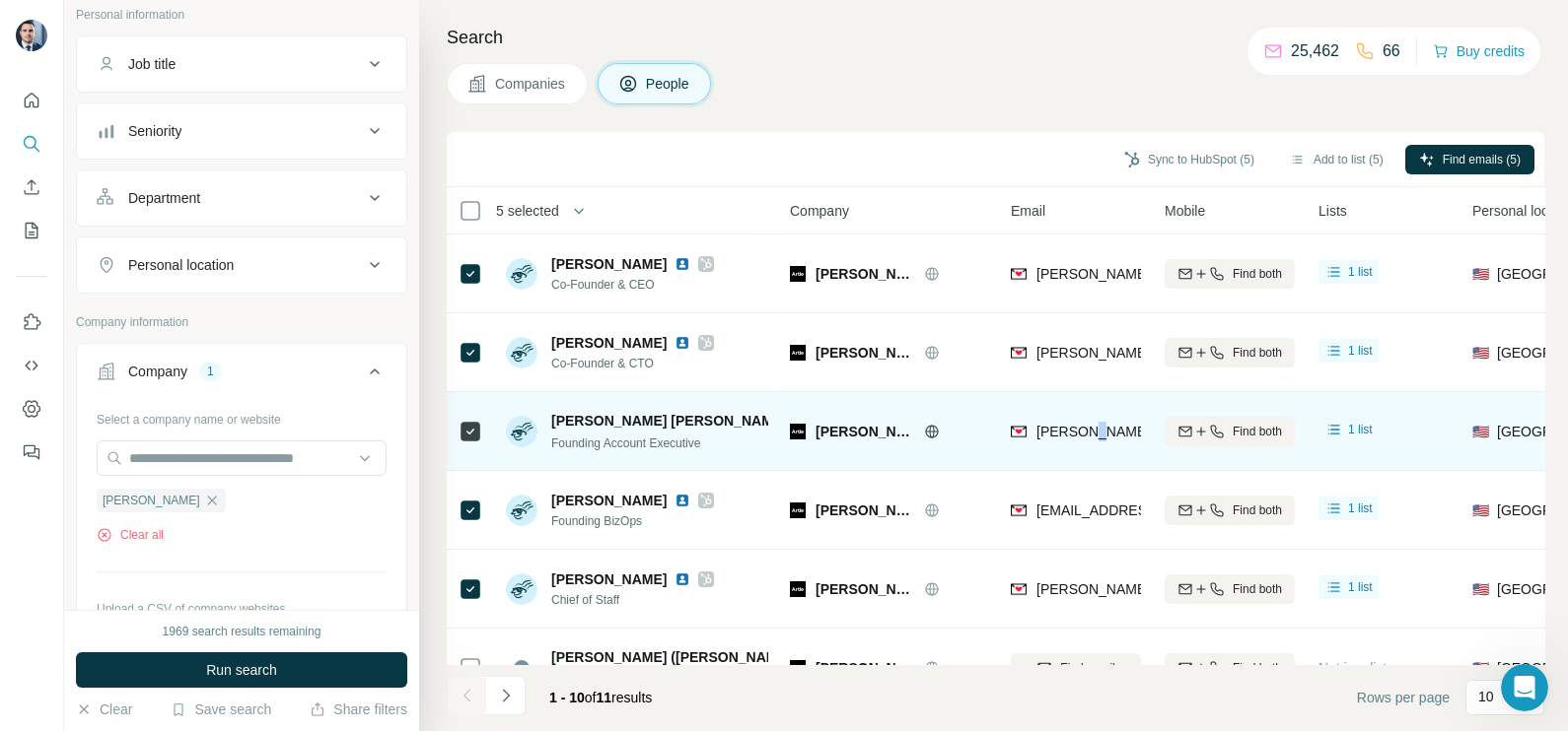
click at [1085, 431] on span "jackson@artie.com" at bounding box center [1267, 432] width 462 height 16
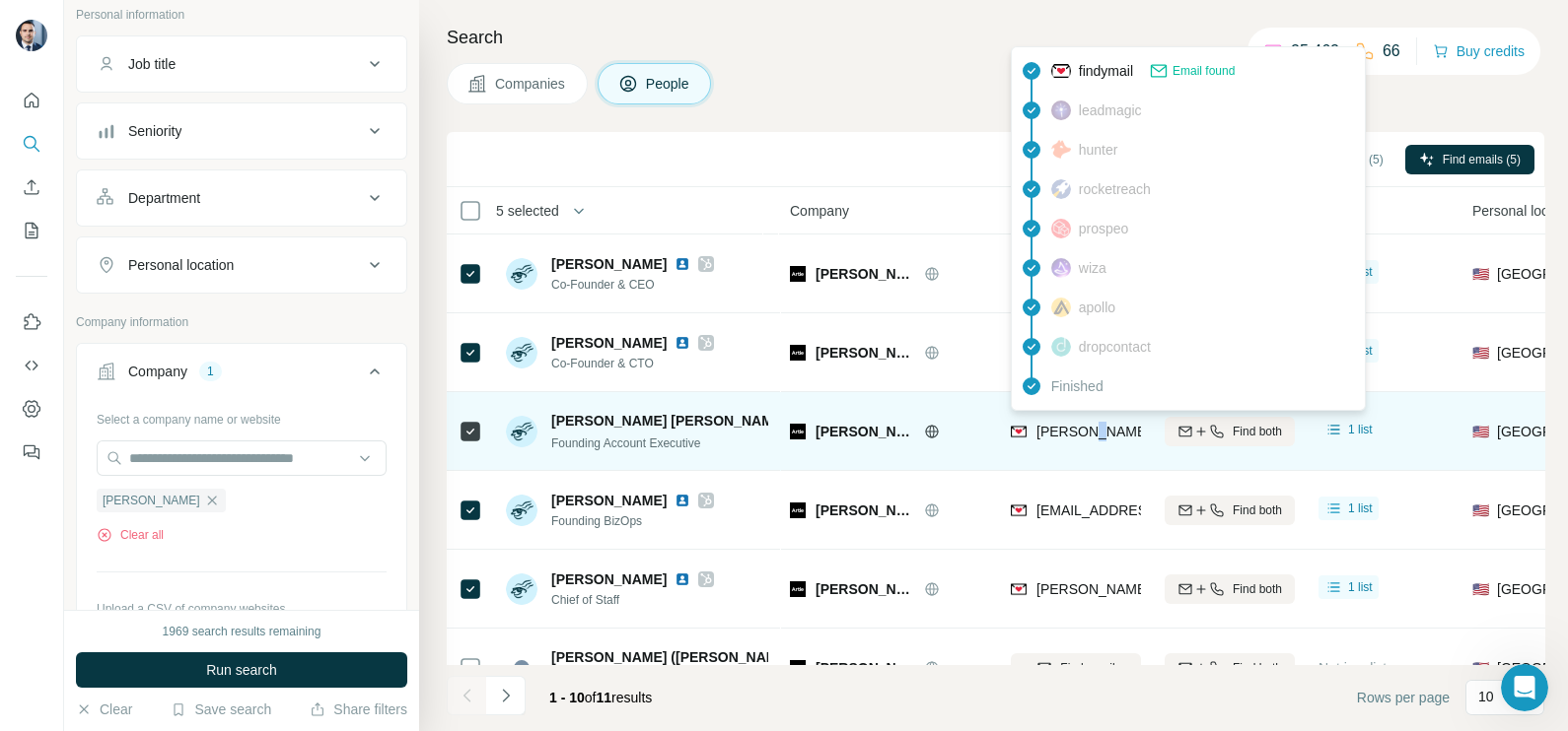
click at [1085, 431] on span "jackson@artie.com" at bounding box center [1267, 432] width 462 height 16
click at [1084, 430] on span "jackson@artie.com" at bounding box center [1267, 432] width 462 height 16
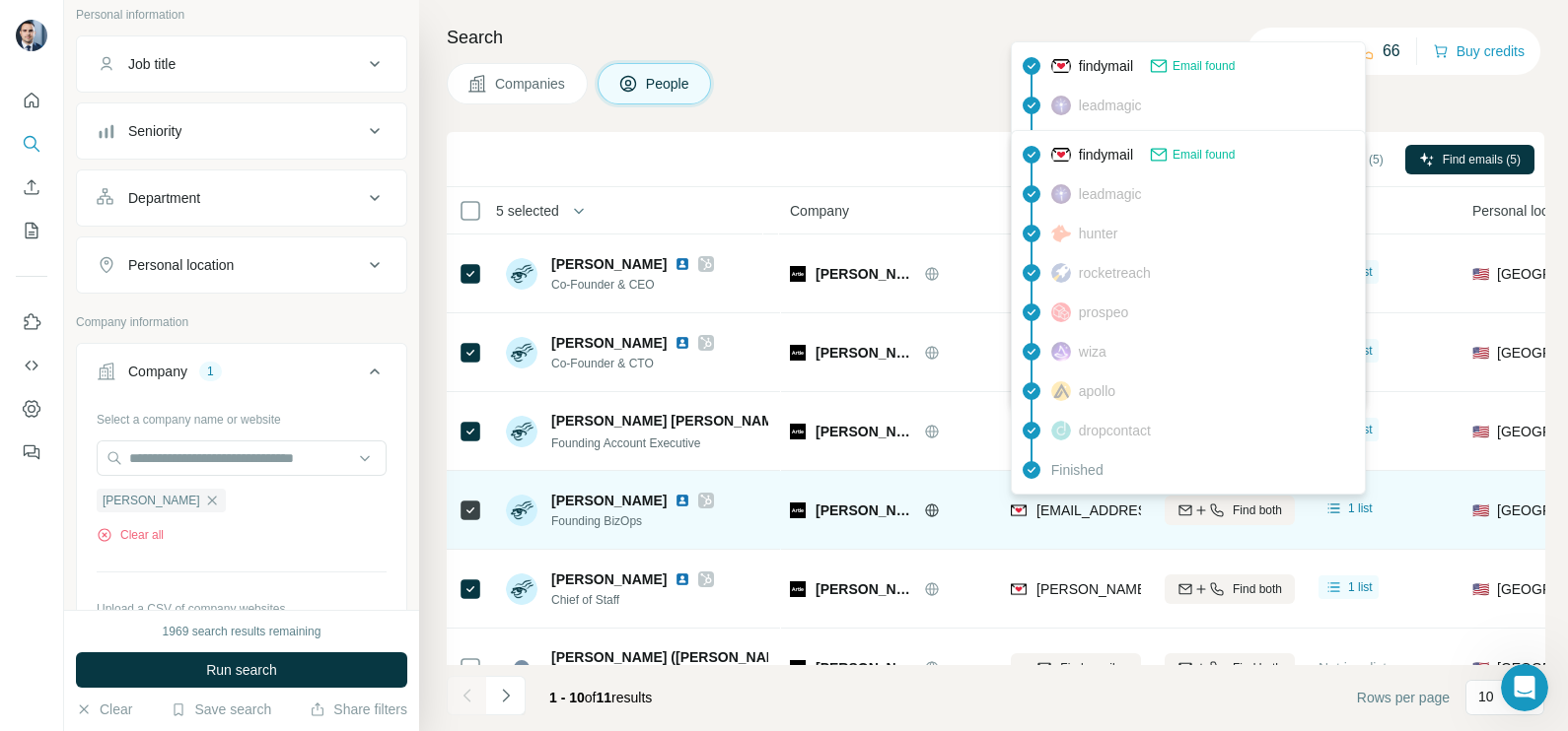
click at [1065, 510] on span "mk@artie.com" at bounding box center [1210, 511] width 347 height 16
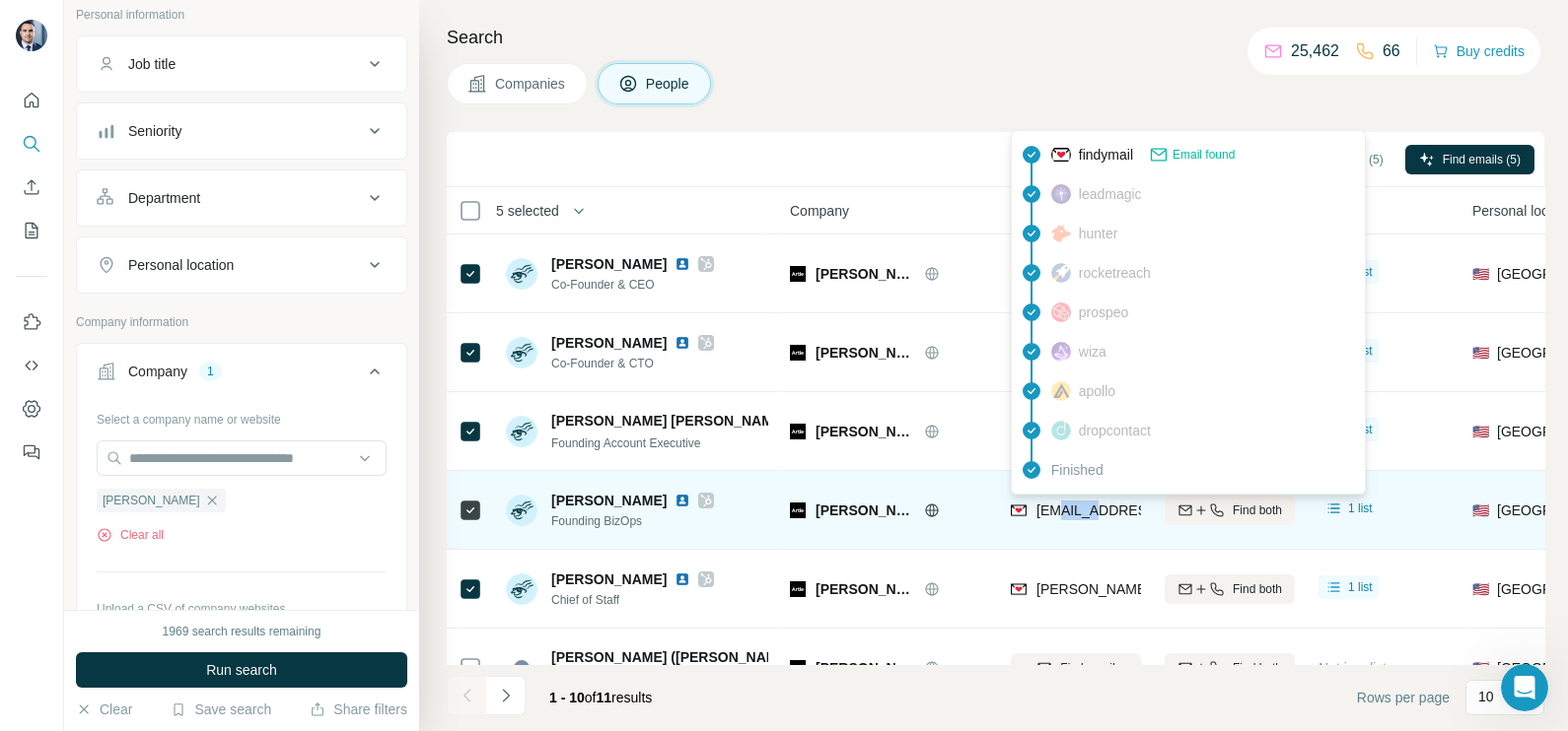
click at [1065, 510] on span "mk@artie.com" at bounding box center [1210, 511] width 347 height 16
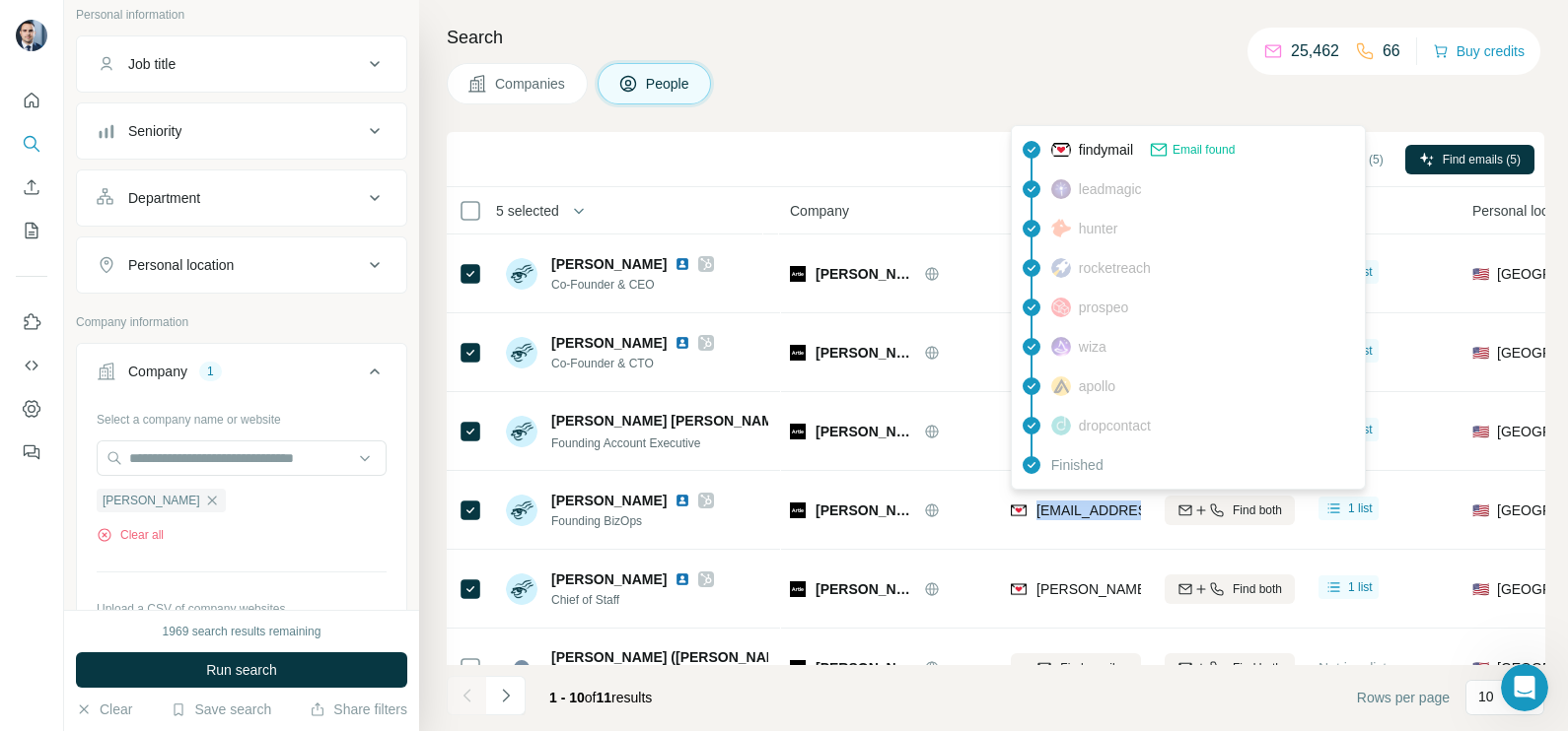
copy tr "mk@artie.com"
click at [921, 163] on div "Sync to HubSpot (5) Add to list (5) Find emails (5)" at bounding box center [996, 159] width 1078 height 35
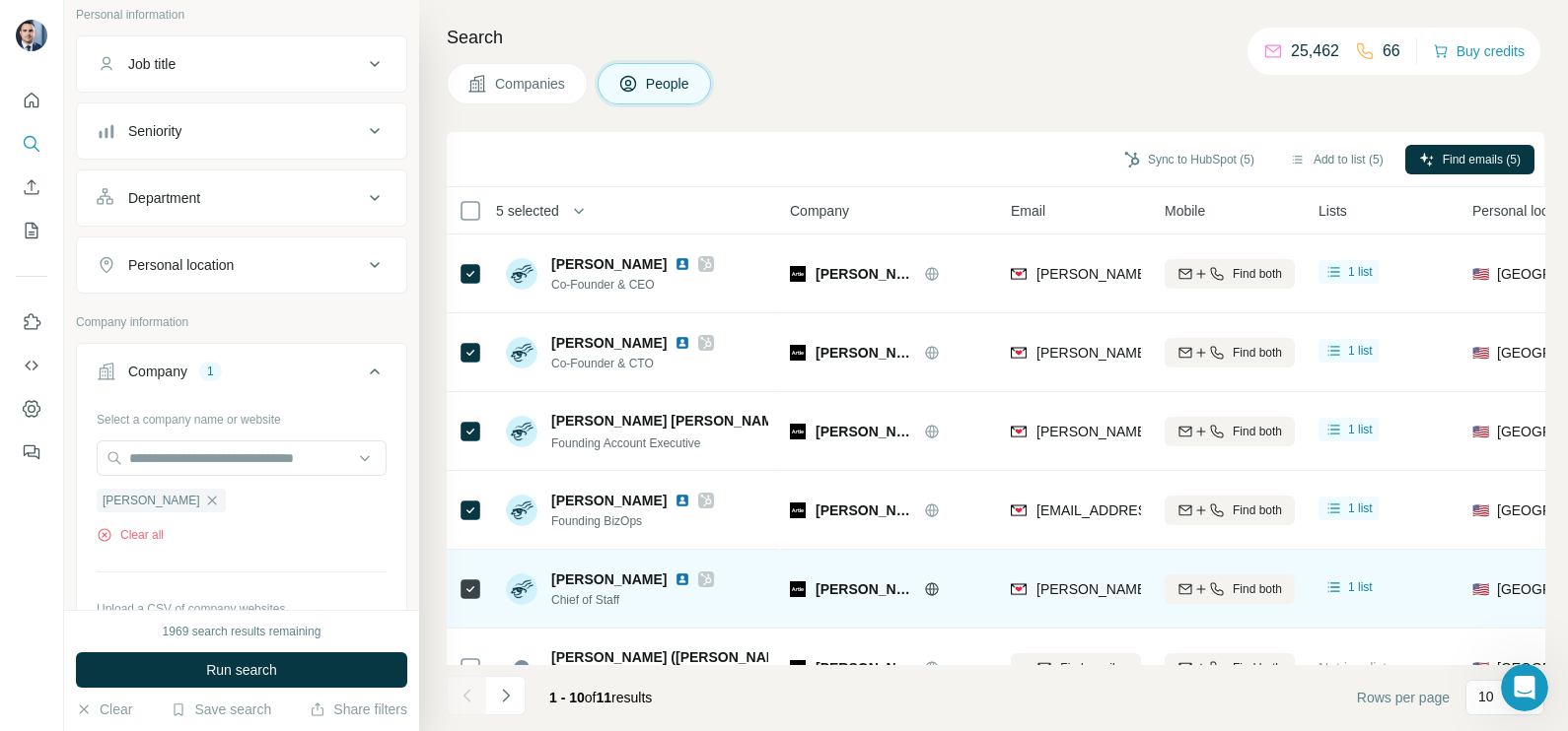
click at [1083, 596] on span "ryan@artie.com" at bounding box center [1267, 589] width 462 height 16
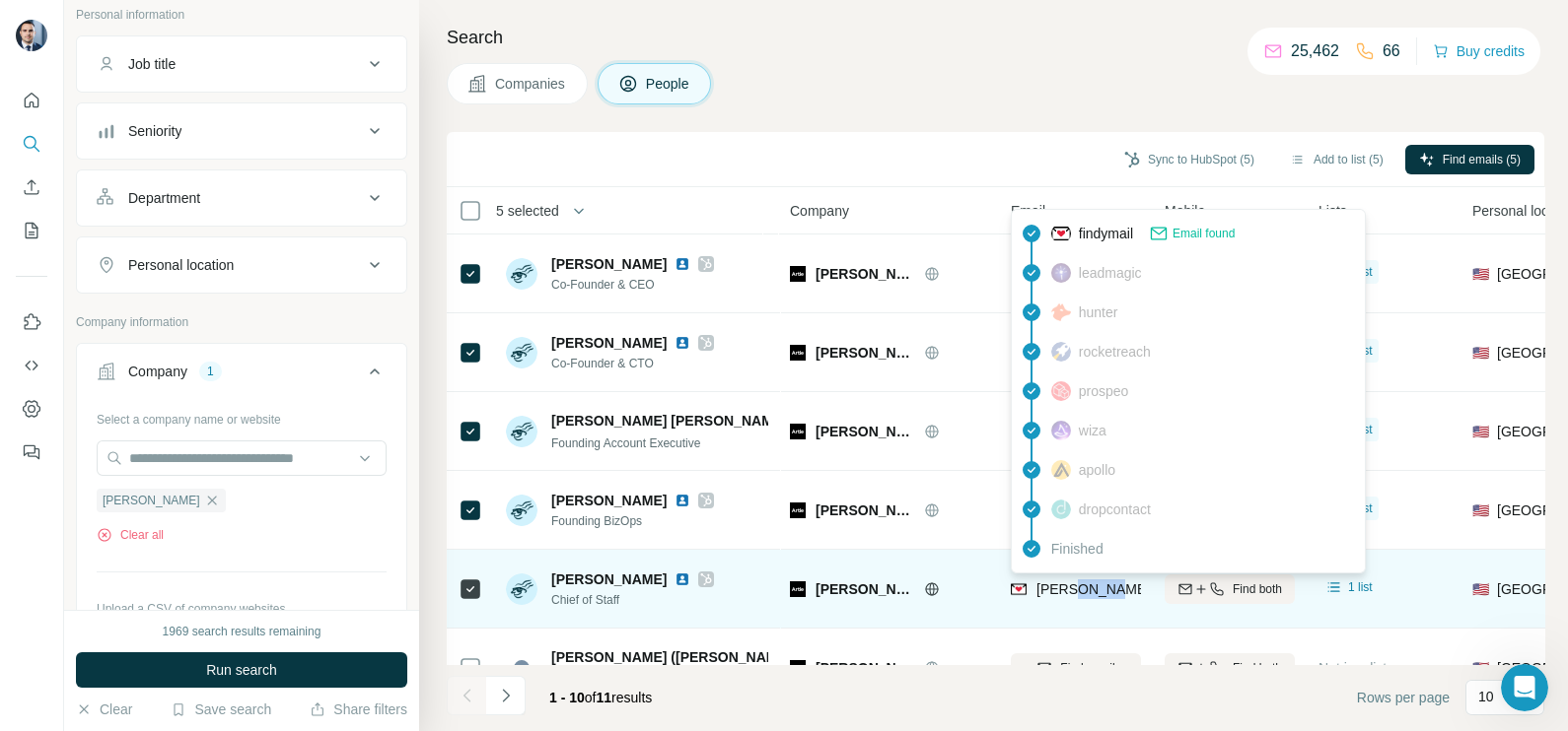
click at [1083, 596] on span "ryan@artie.com" at bounding box center [1267, 589] width 462 height 16
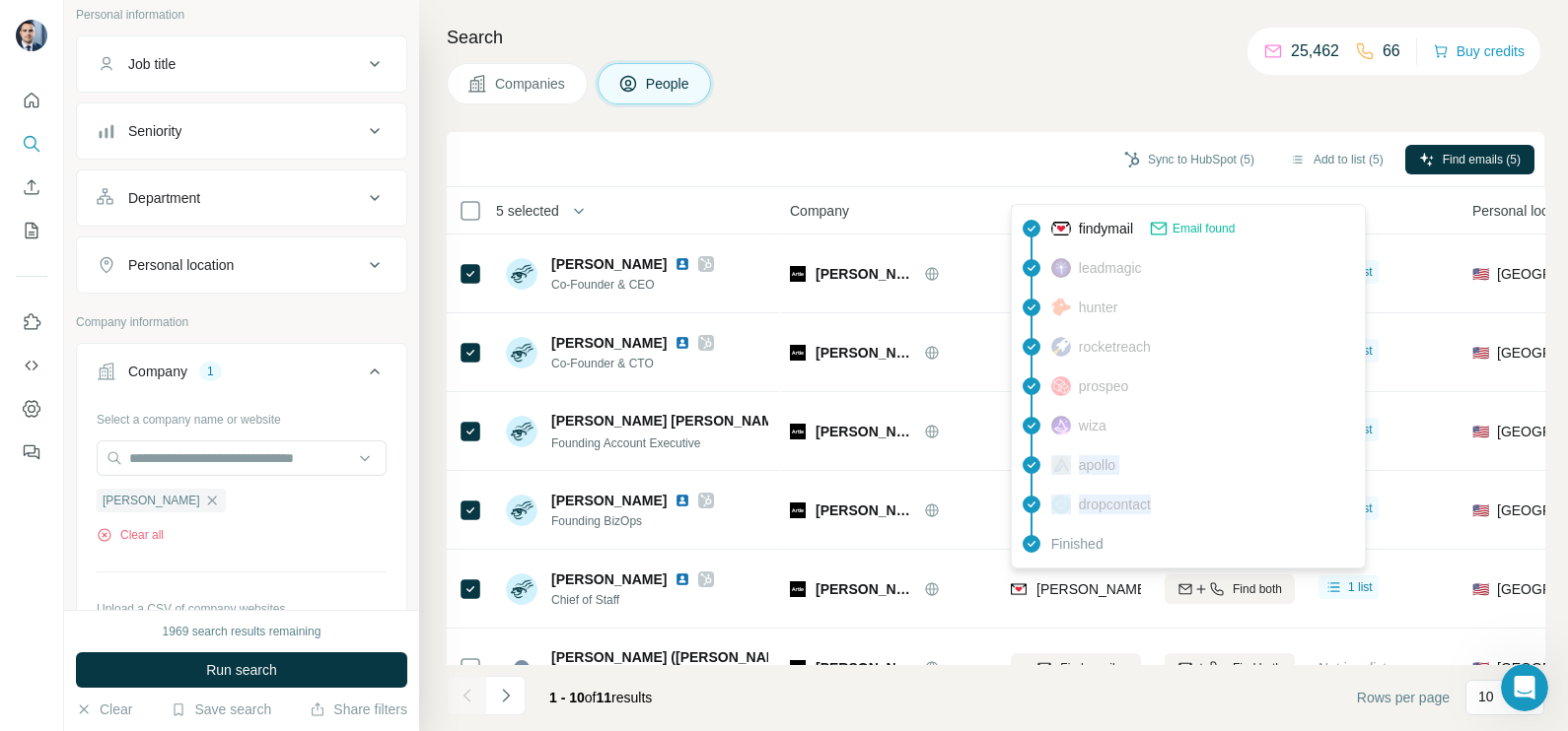
copy div "apollo dropcontact"
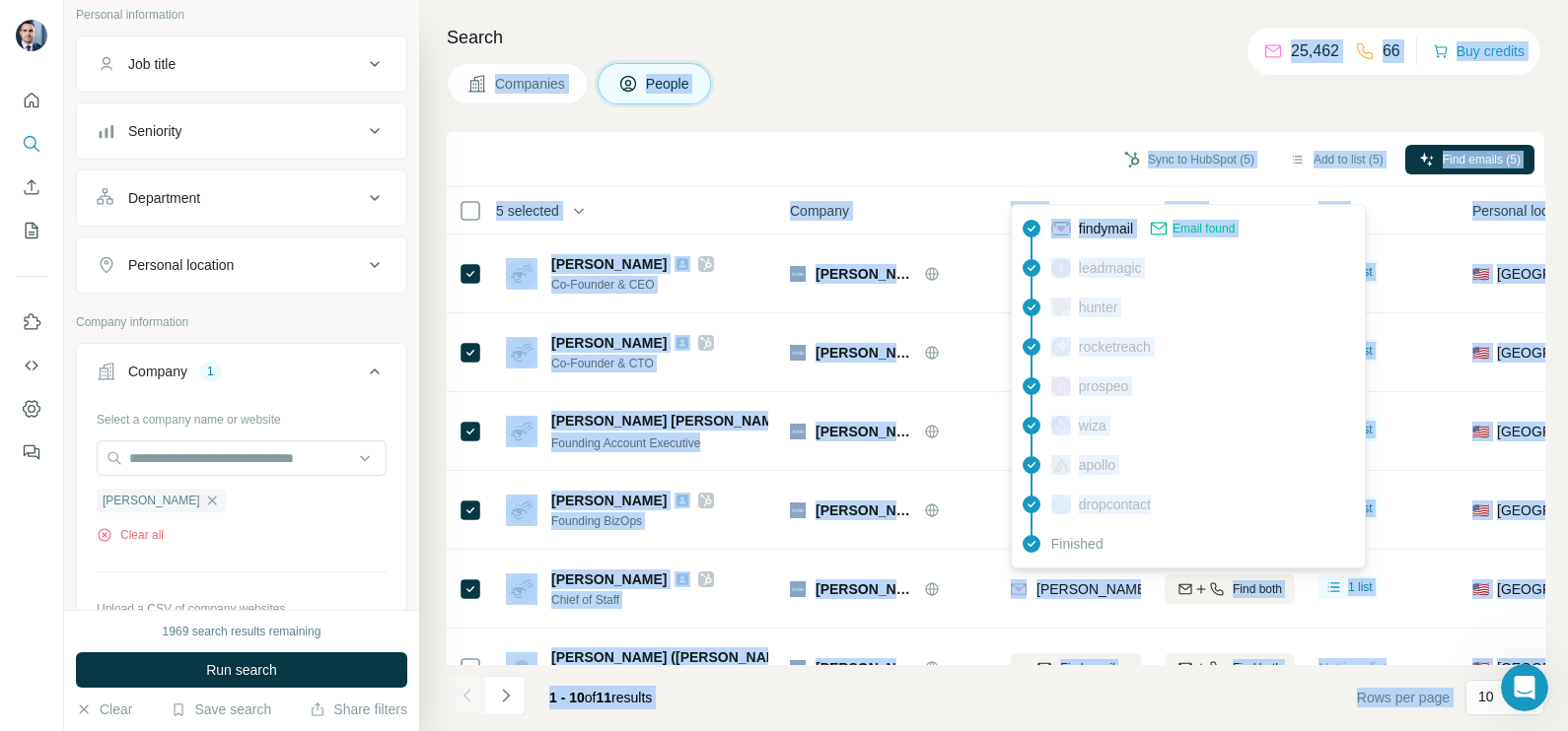
drag, startPoint x: 1210, startPoint y: 365, endPoint x: 1204, endPoint y: -26, distance: 391.0
click at [1204, 0] on html "New search Hide Company lookalikes Personal information Job title Seniority Dep…" at bounding box center [784, 365] width 1568 height 731
click at [930, 179] on div "Sync to HubSpot (5) Add to list (5) Find emails (5)" at bounding box center [996, 160] width 1097 height 55
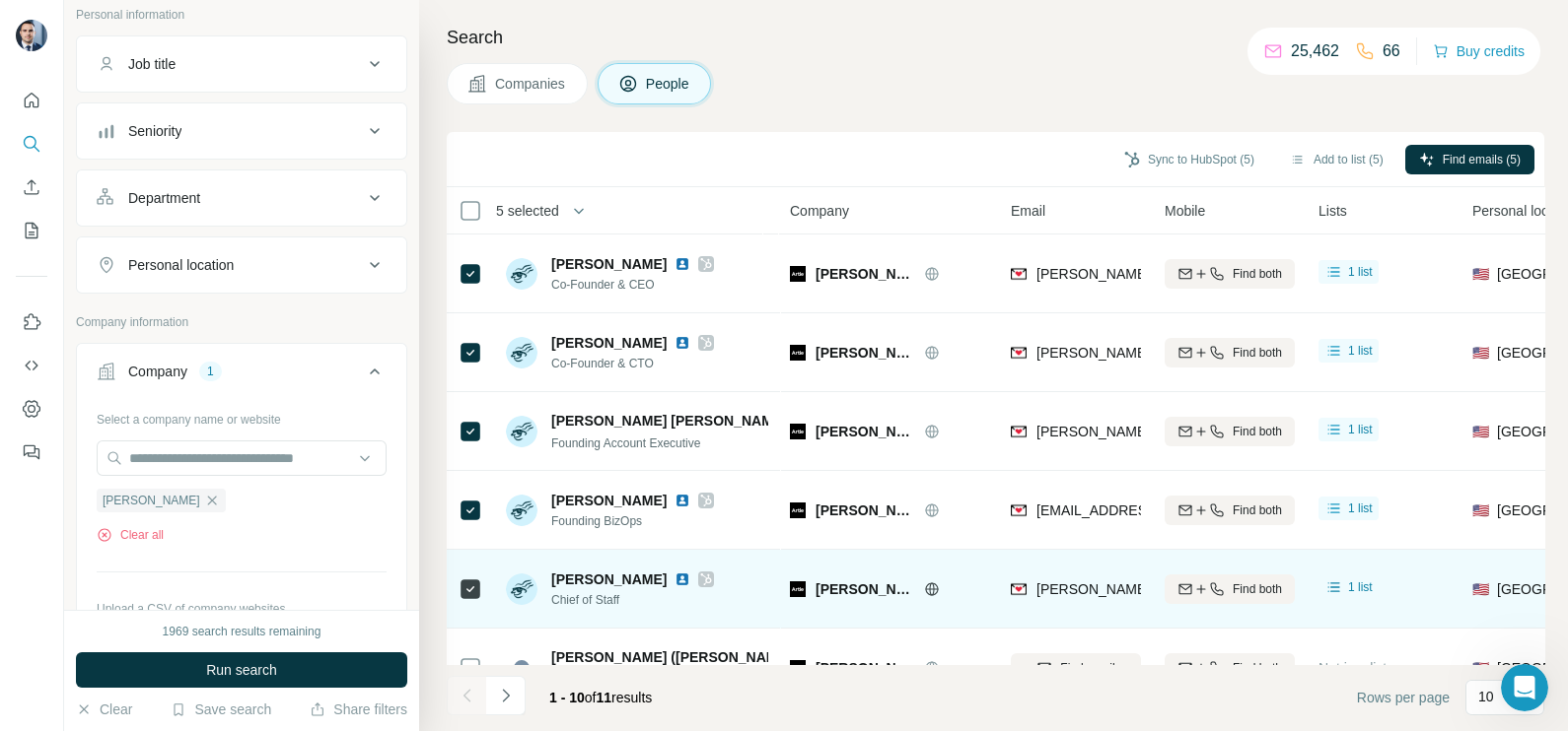
click at [1082, 587] on span "ryan@artie.com" at bounding box center [1267, 589] width 462 height 16
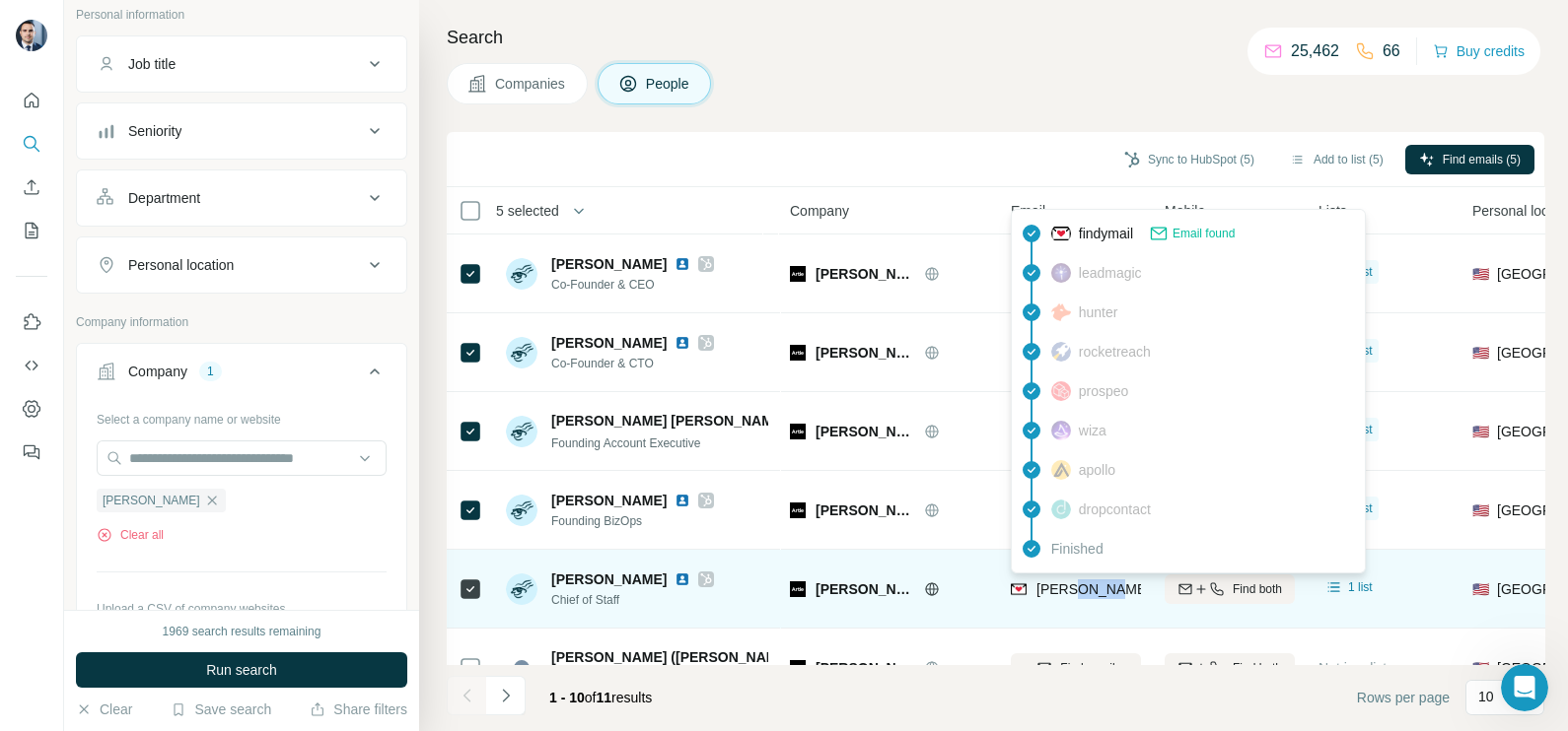
click at [1082, 587] on span "ryan@artie.com" at bounding box center [1267, 589] width 462 height 16
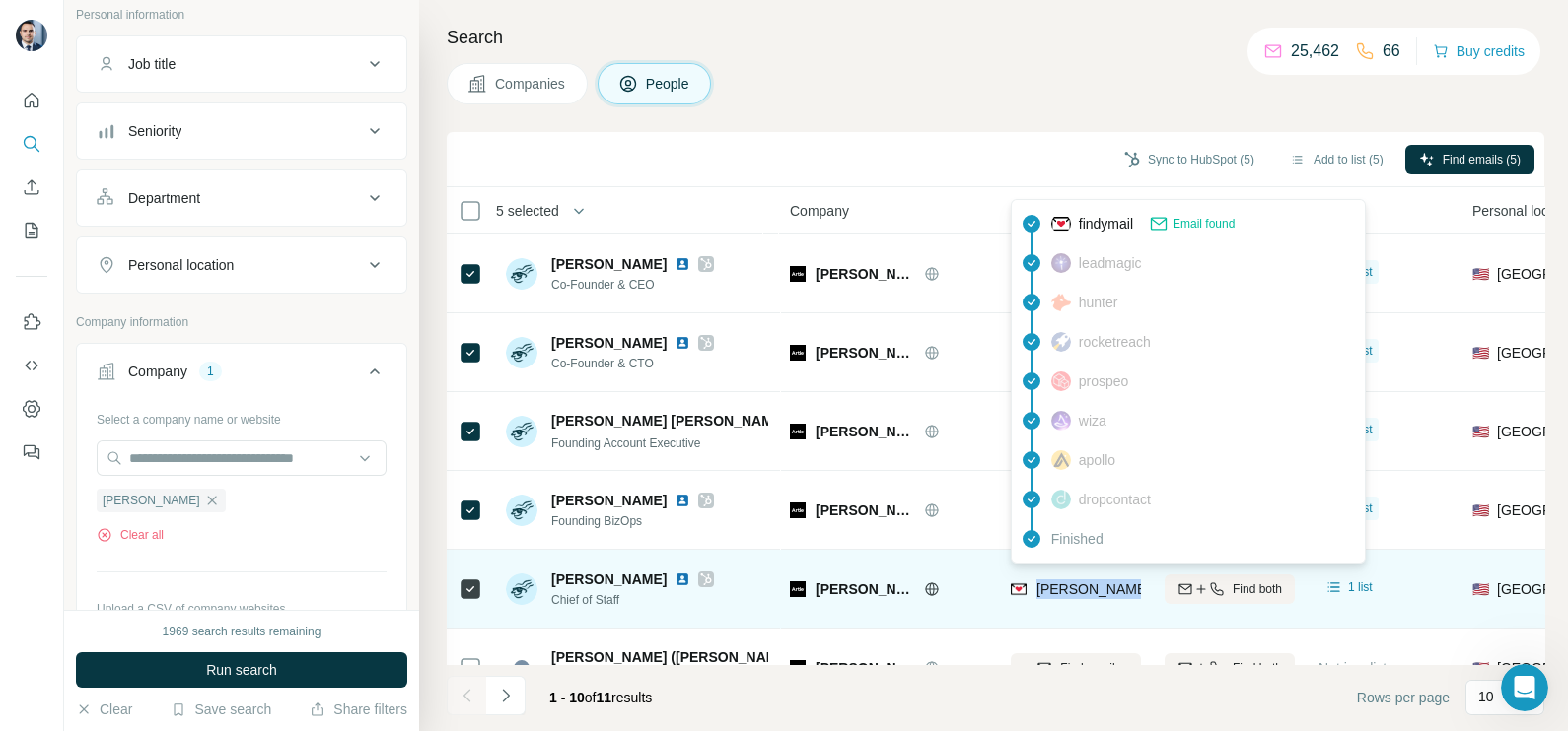
click at [1081, 586] on span "ryan@artie.com" at bounding box center [1267, 589] width 462 height 16
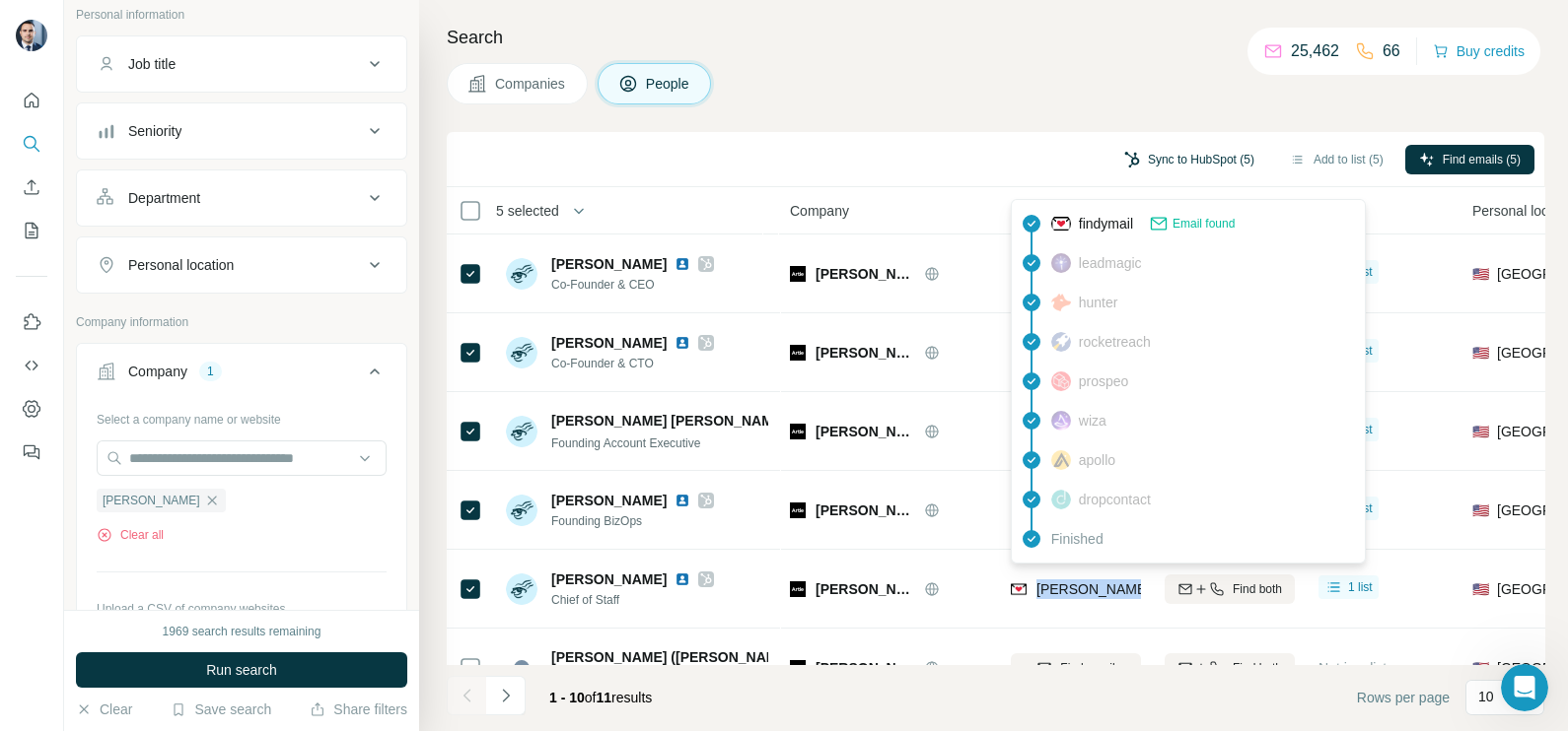
copy tr "ryan@artie.com"
click at [141, 507] on div "Artie" at bounding box center [161, 501] width 129 height 24
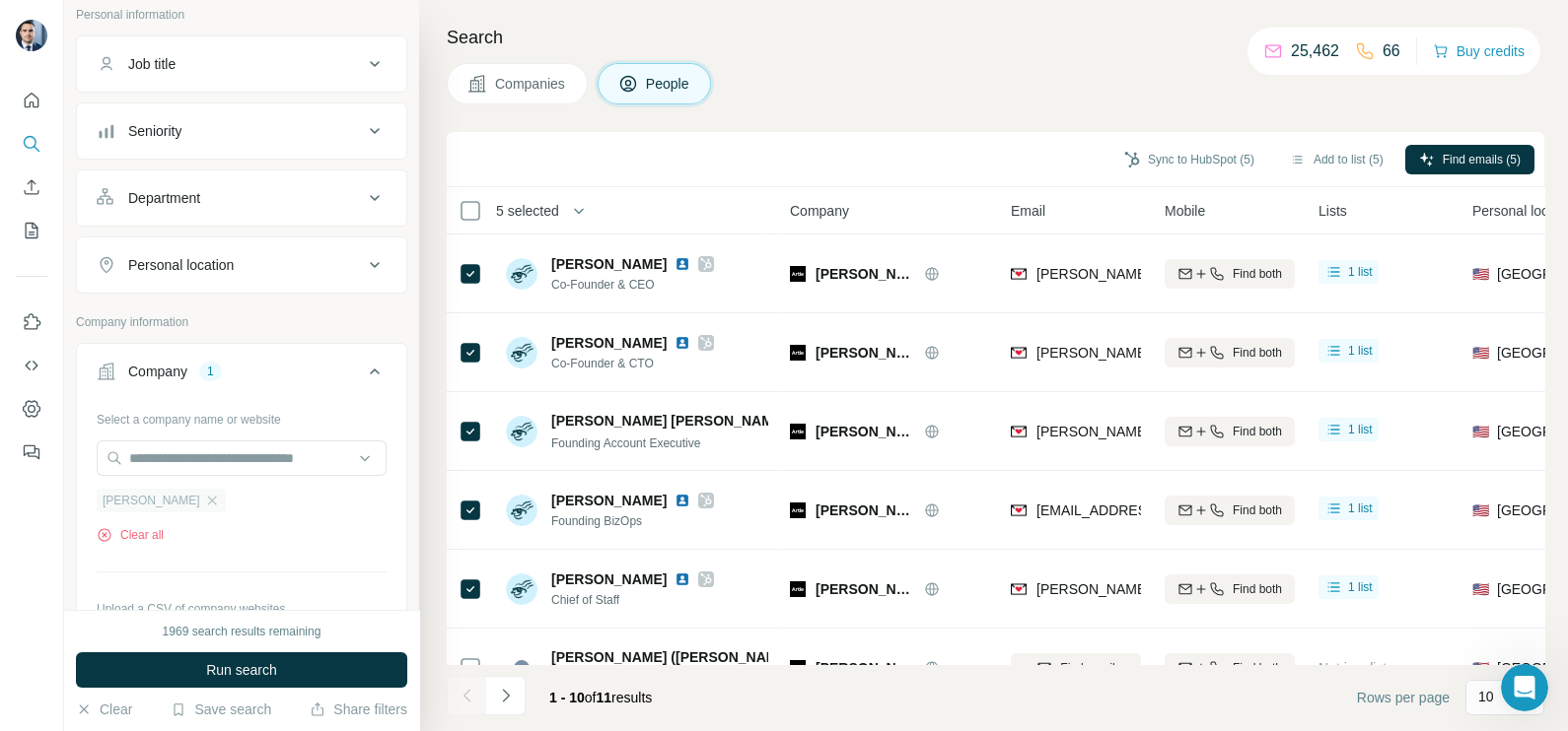
click at [149, 494] on div "Artie" at bounding box center [161, 501] width 129 height 24
click at [553, 78] on span "Companies" at bounding box center [531, 84] width 72 height 20
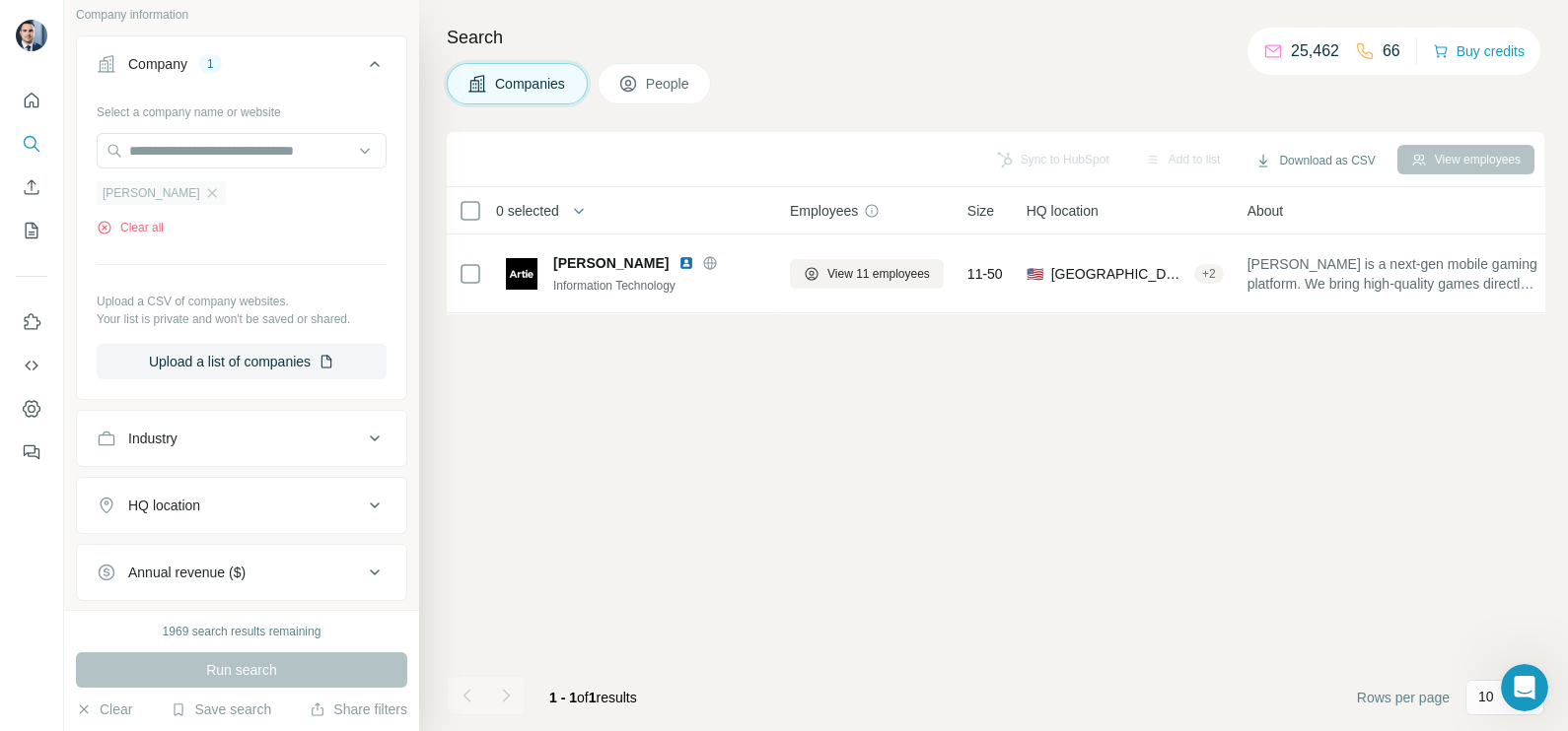
click at [204, 191] on icon "button" at bounding box center [212, 193] width 16 height 16
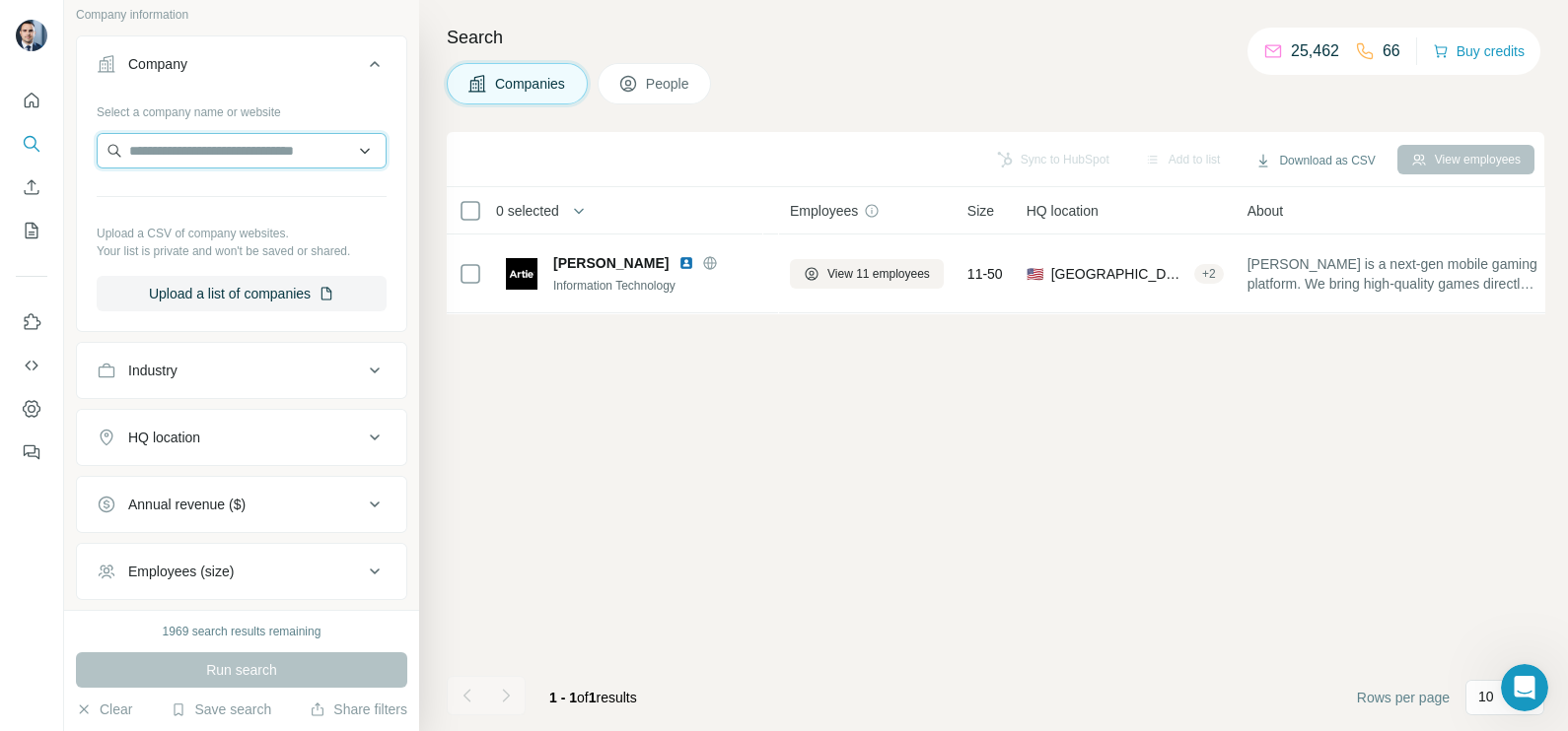
click at [217, 142] on input "text" at bounding box center [242, 151] width 290 height 36
paste input "**********"
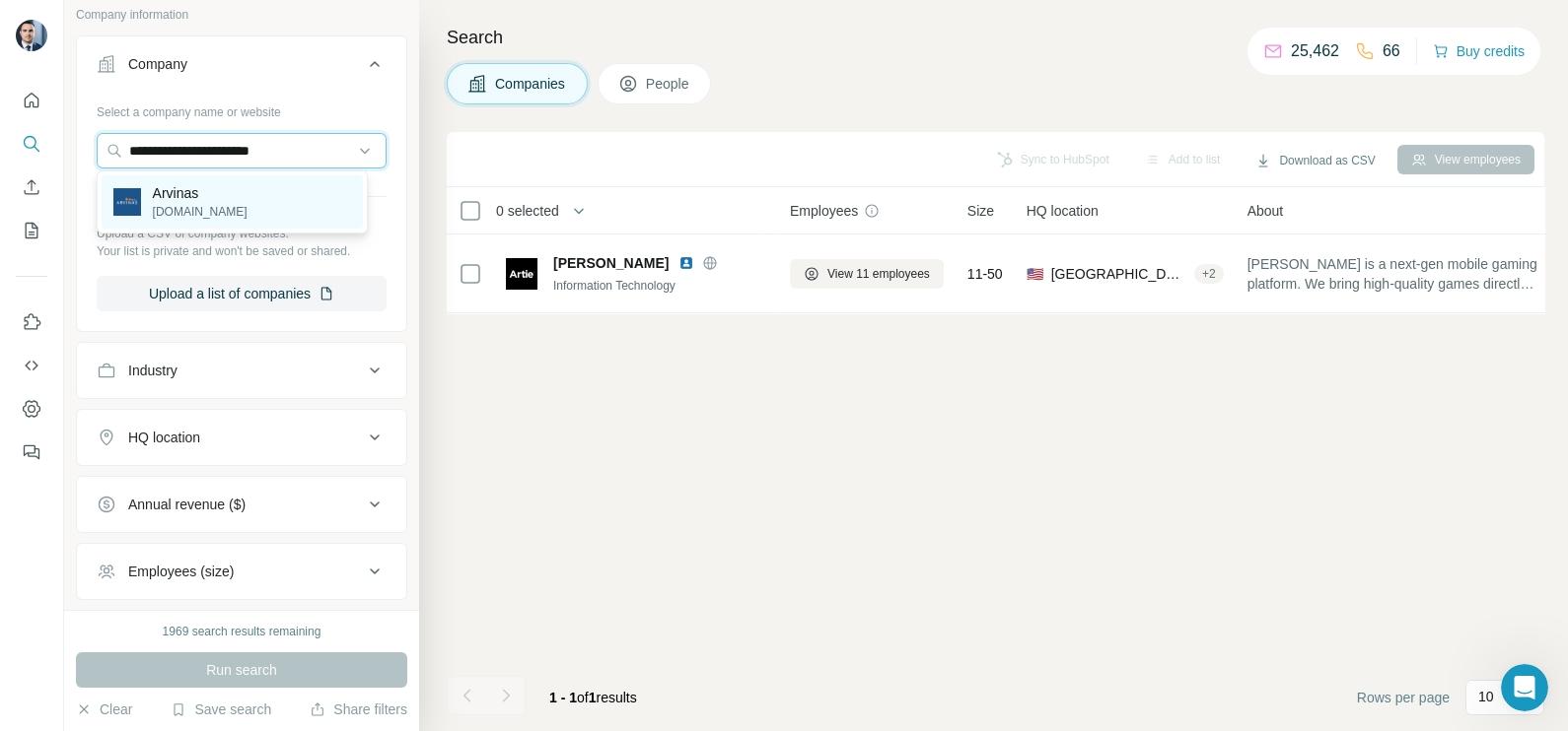
type input "**********"
click at [211, 199] on p "Arvinas" at bounding box center [200, 193] width 95 height 20
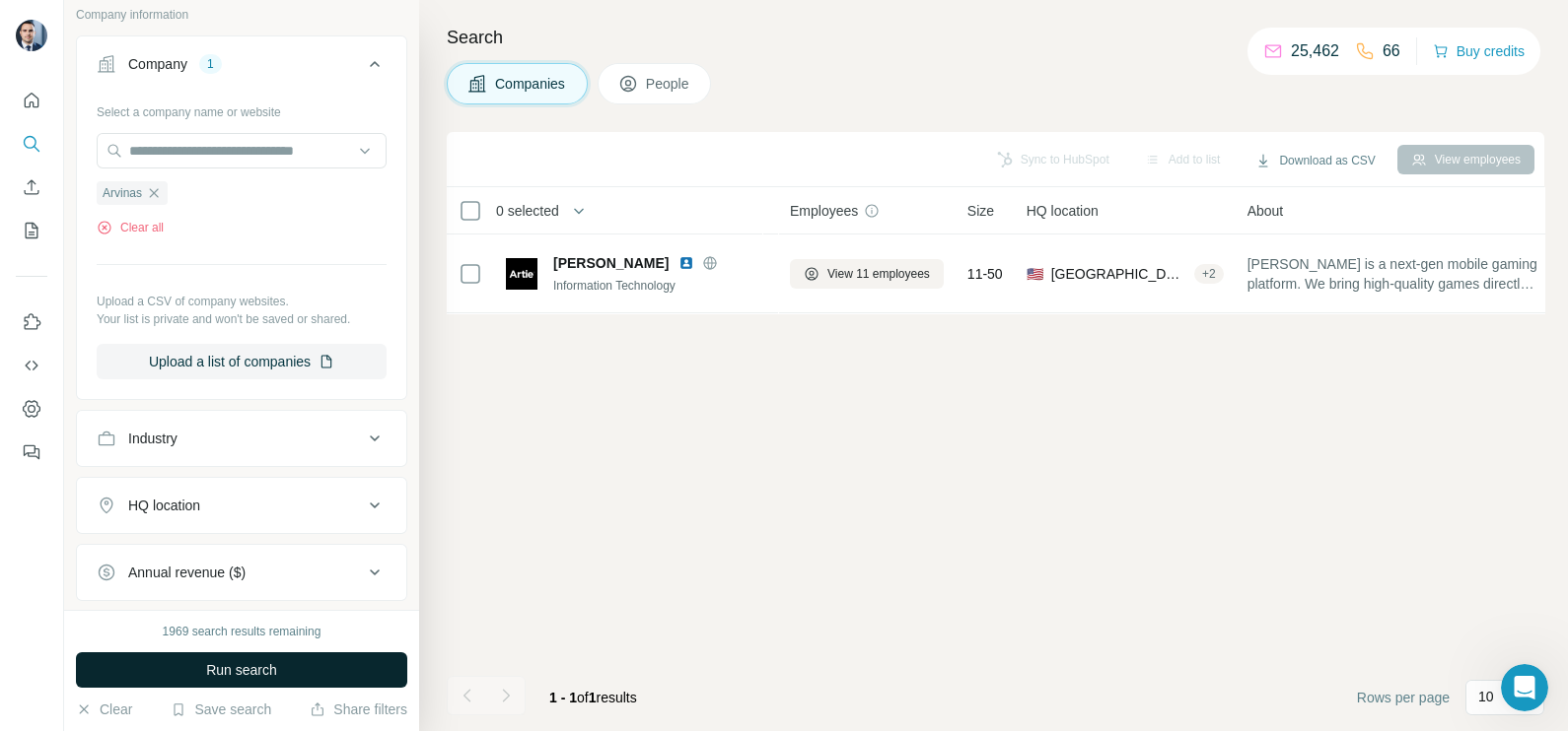
click at [248, 670] on span "Run search" at bounding box center [242, 670] width 71 height 20
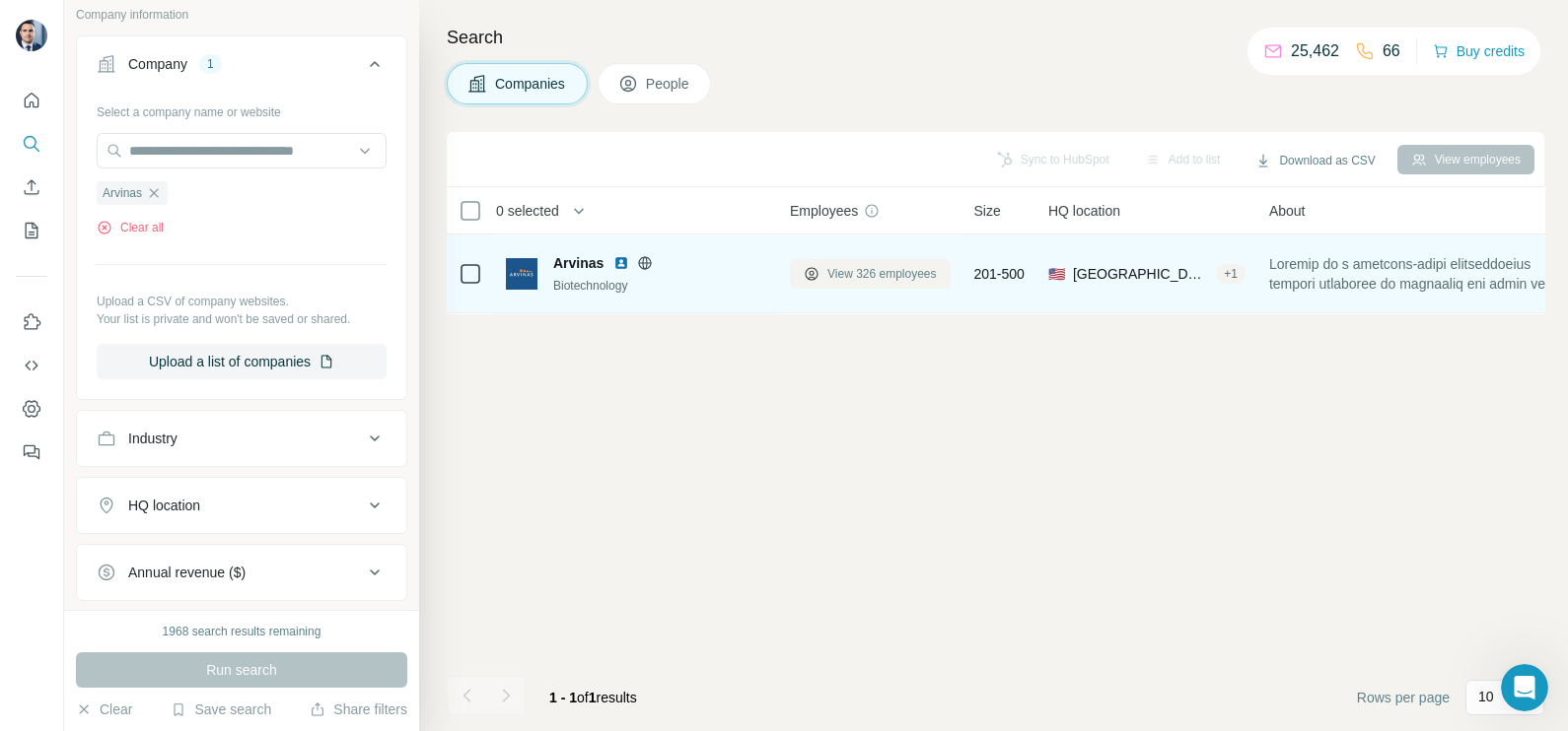
click at [862, 260] on button "View 326 employees" at bounding box center [869, 274] width 161 height 30
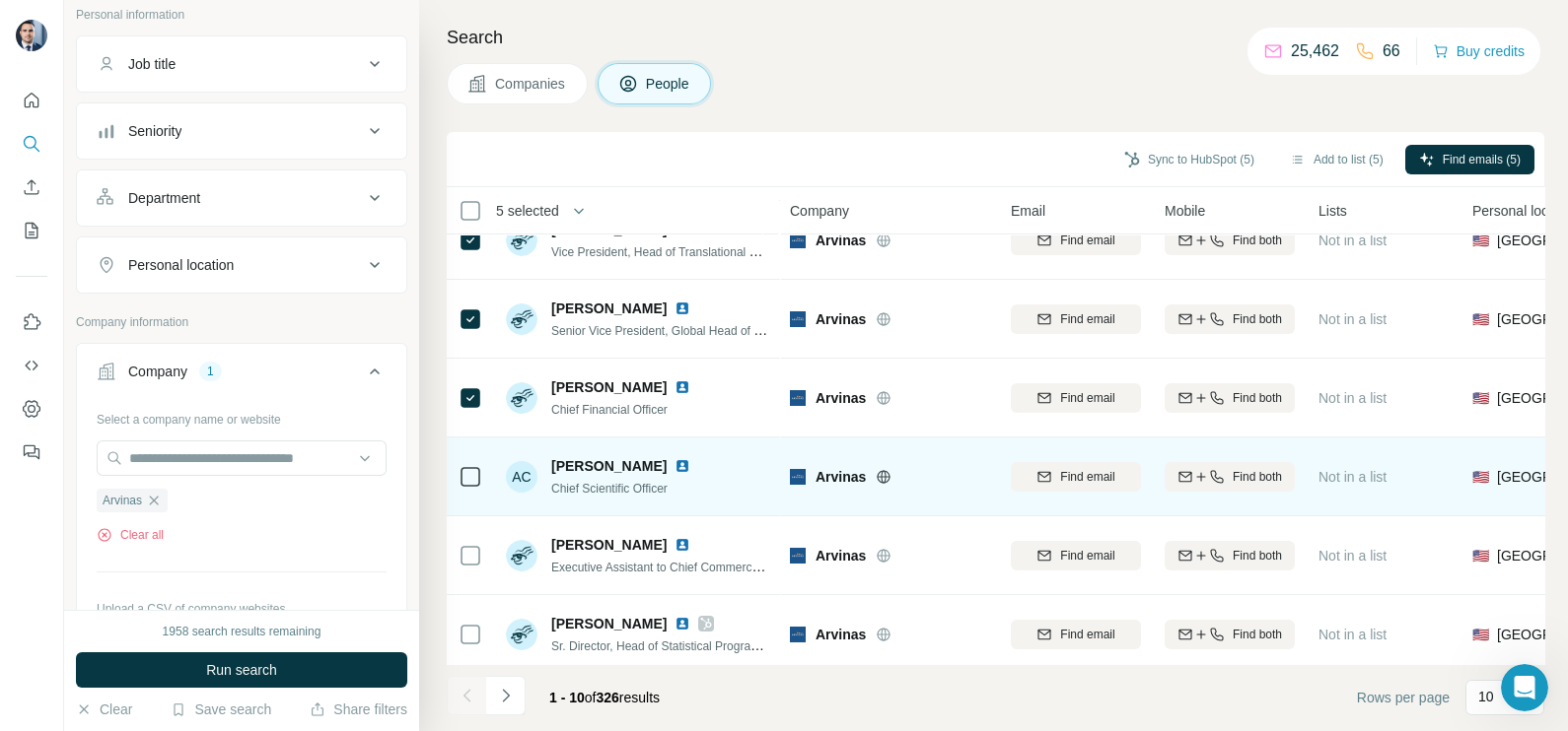
scroll to position [246, 0]
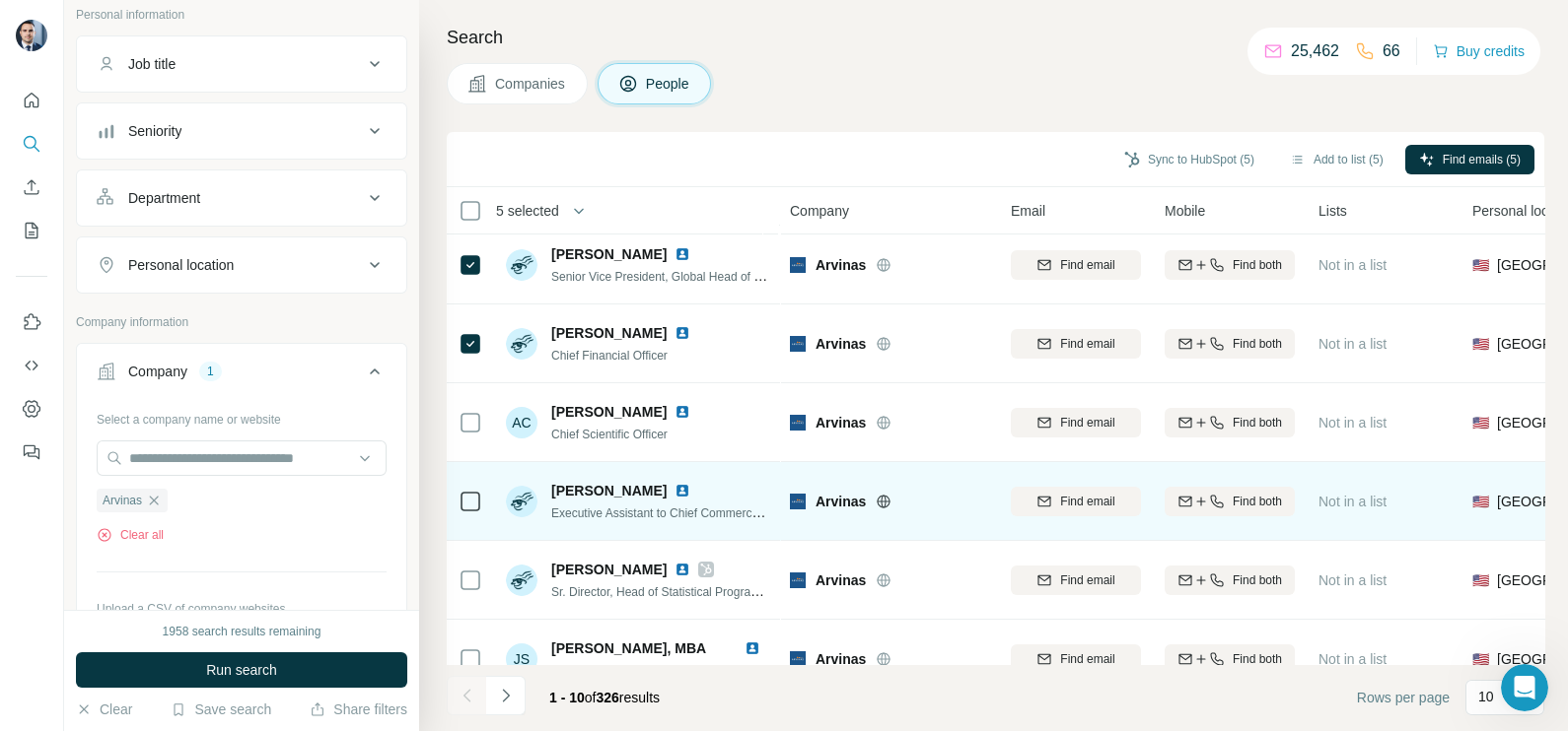
click at [480, 510] on icon at bounding box center [471, 502] width 24 height 24
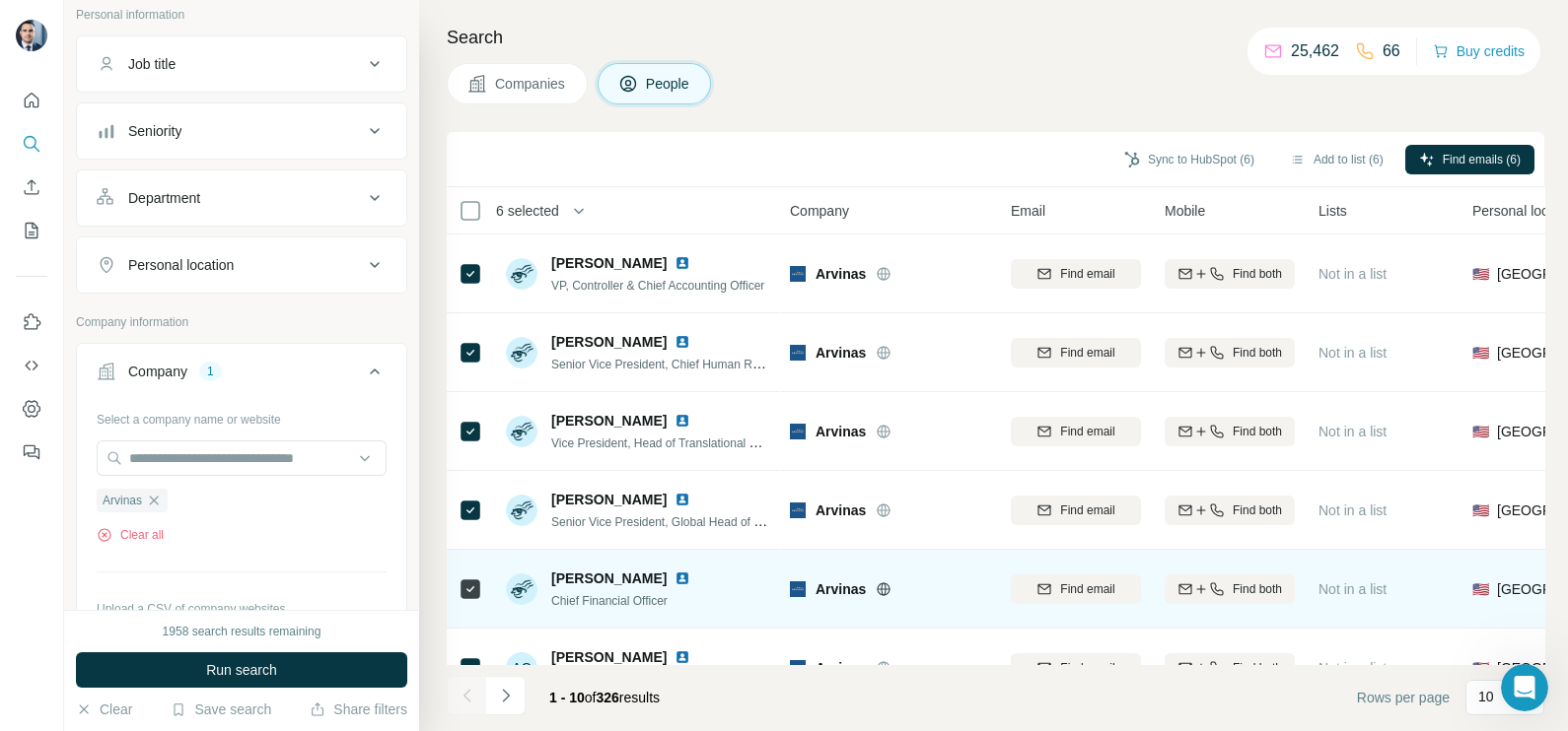
scroll to position [122, 0]
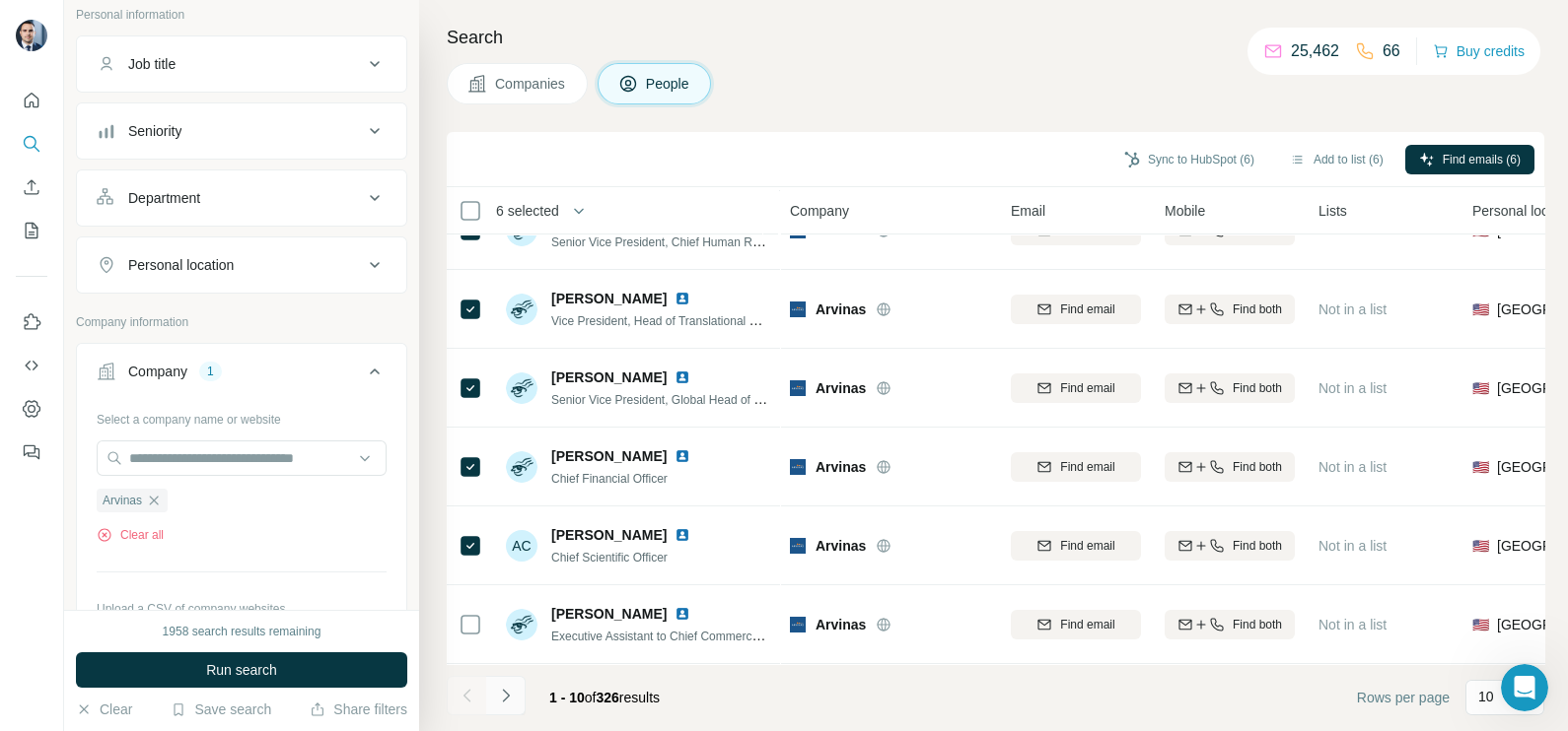
click at [508, 713] on button "Navigate to next page" at bounding box center [506, 695] width 39 height 39
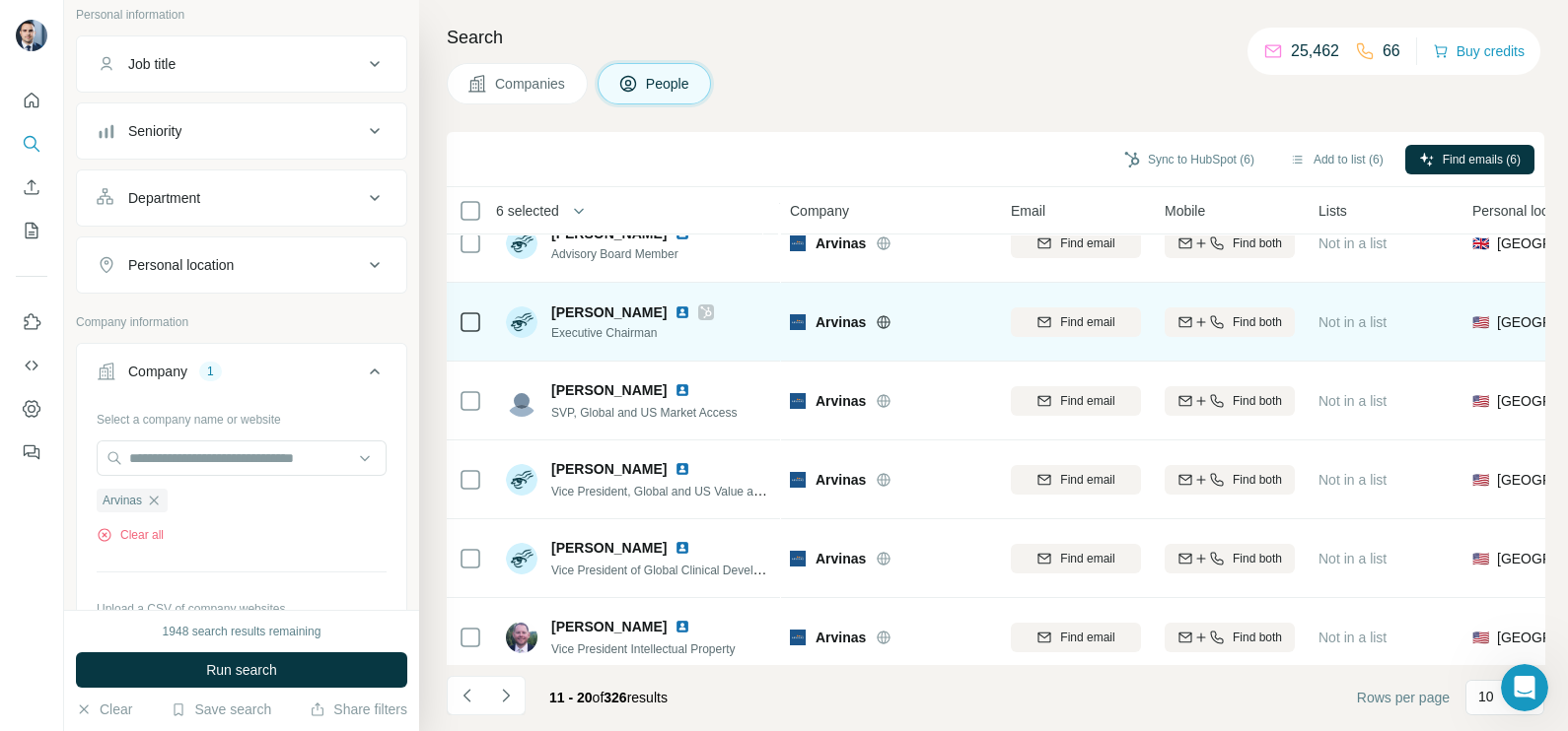
scroll to position [370, 0]
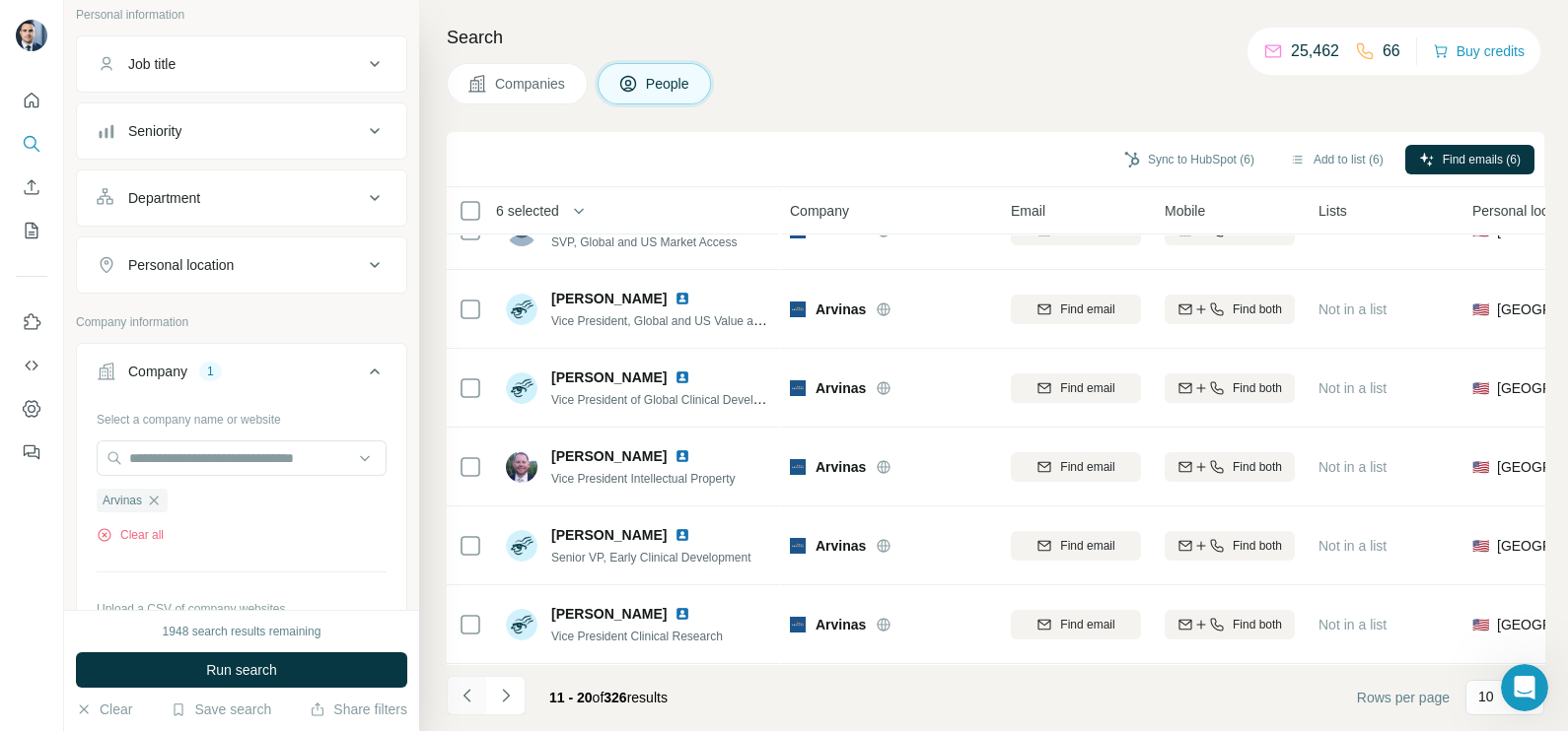
click at [468, 690] on icon "Navigate to previous page" at bounding box center [468, 695] width 20 height 20
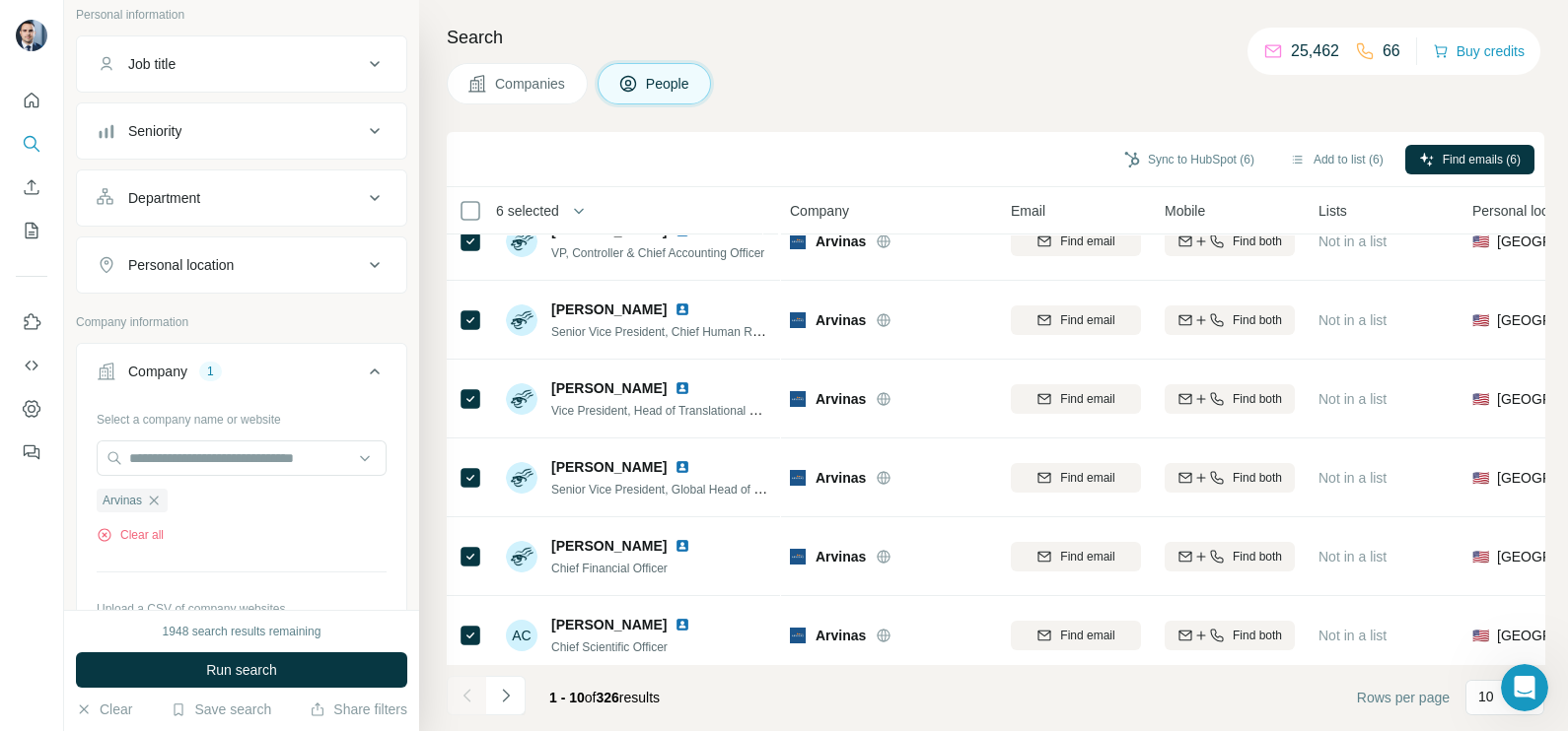
scroll to position [0, 0]
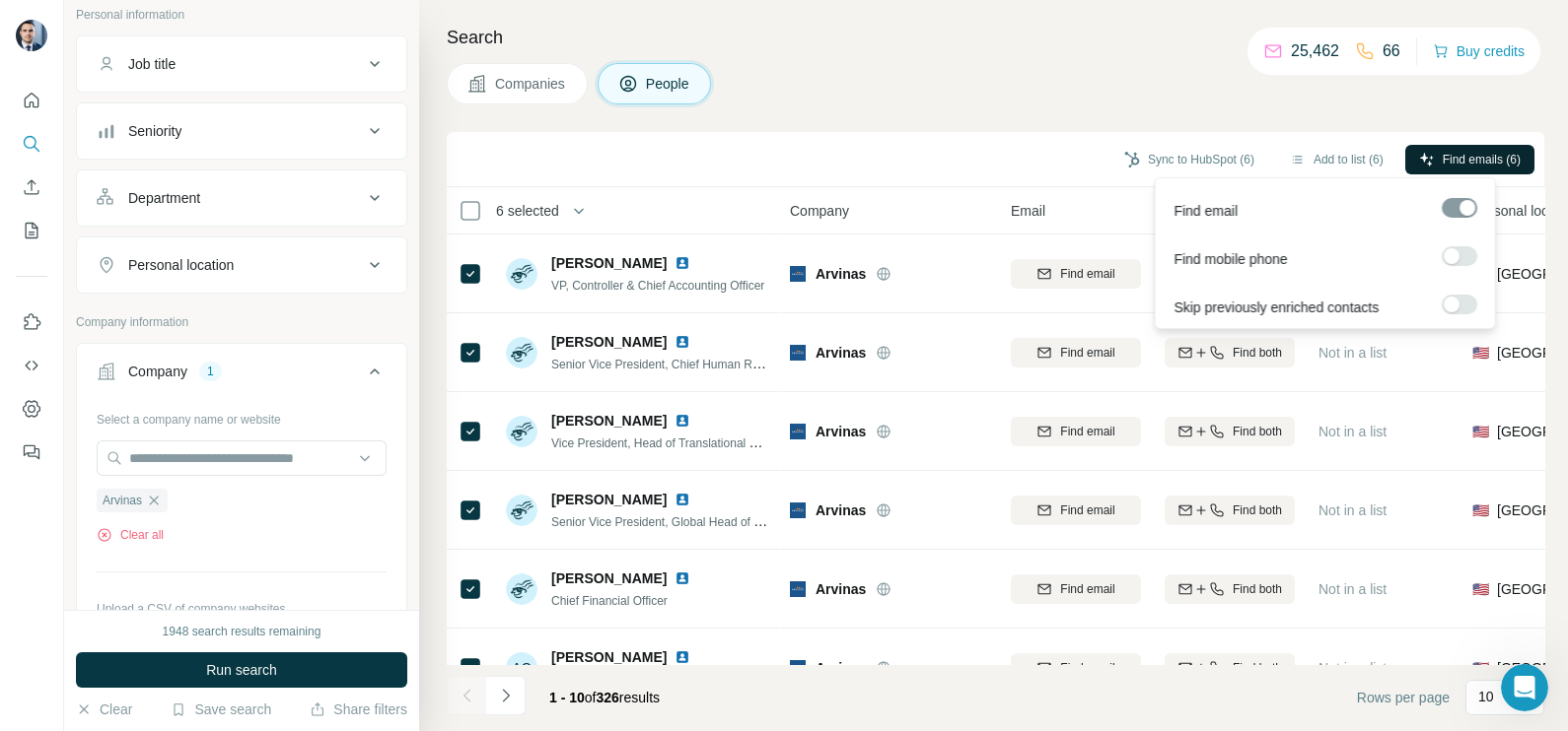
click at [1494, 158] on span "Find emails (6)" at bounding box center [1481, 160] width 78 height 18
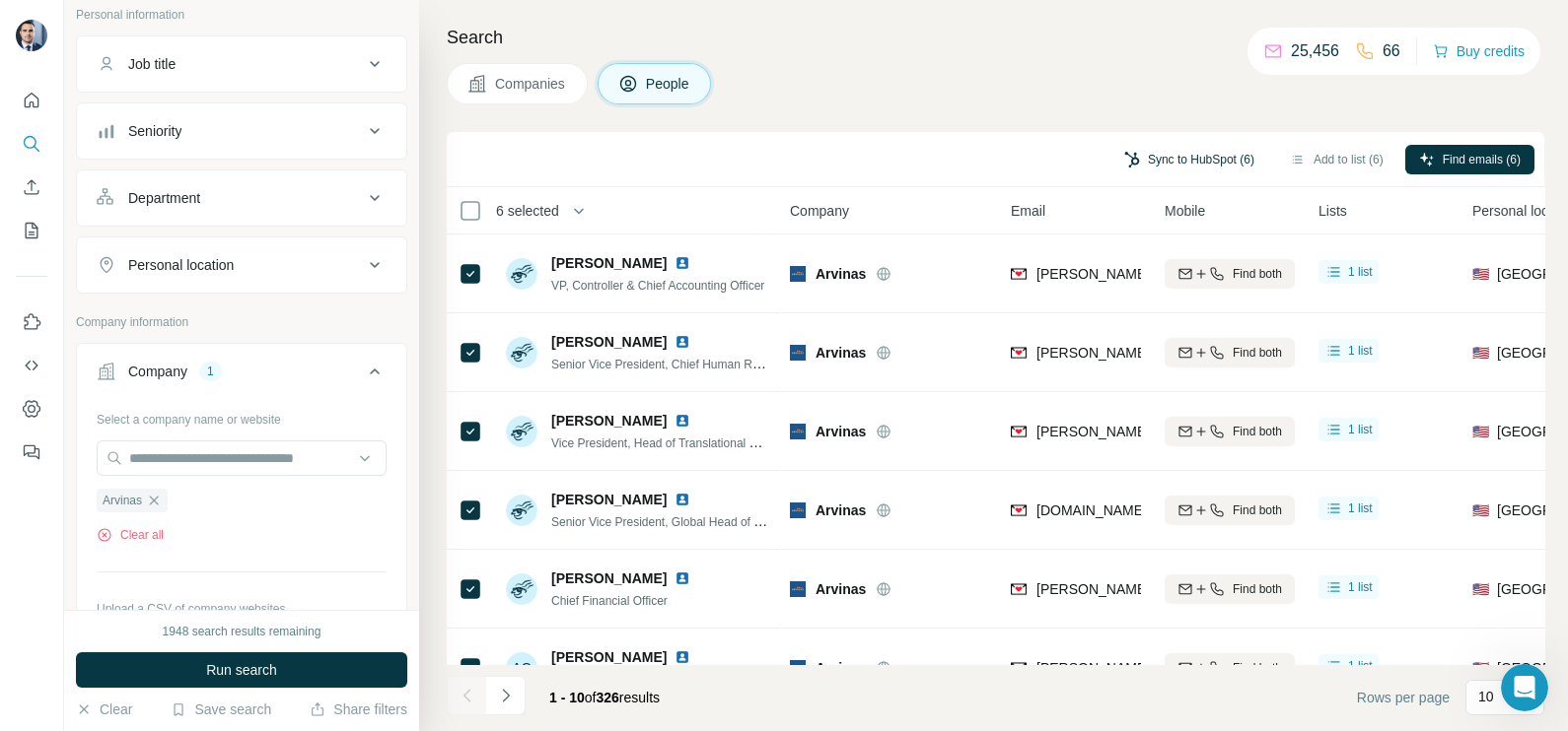
click at [1191, 162] on button "Sync to HubSpot (6)" at bounding box center [1189, 160] width 158 height 30
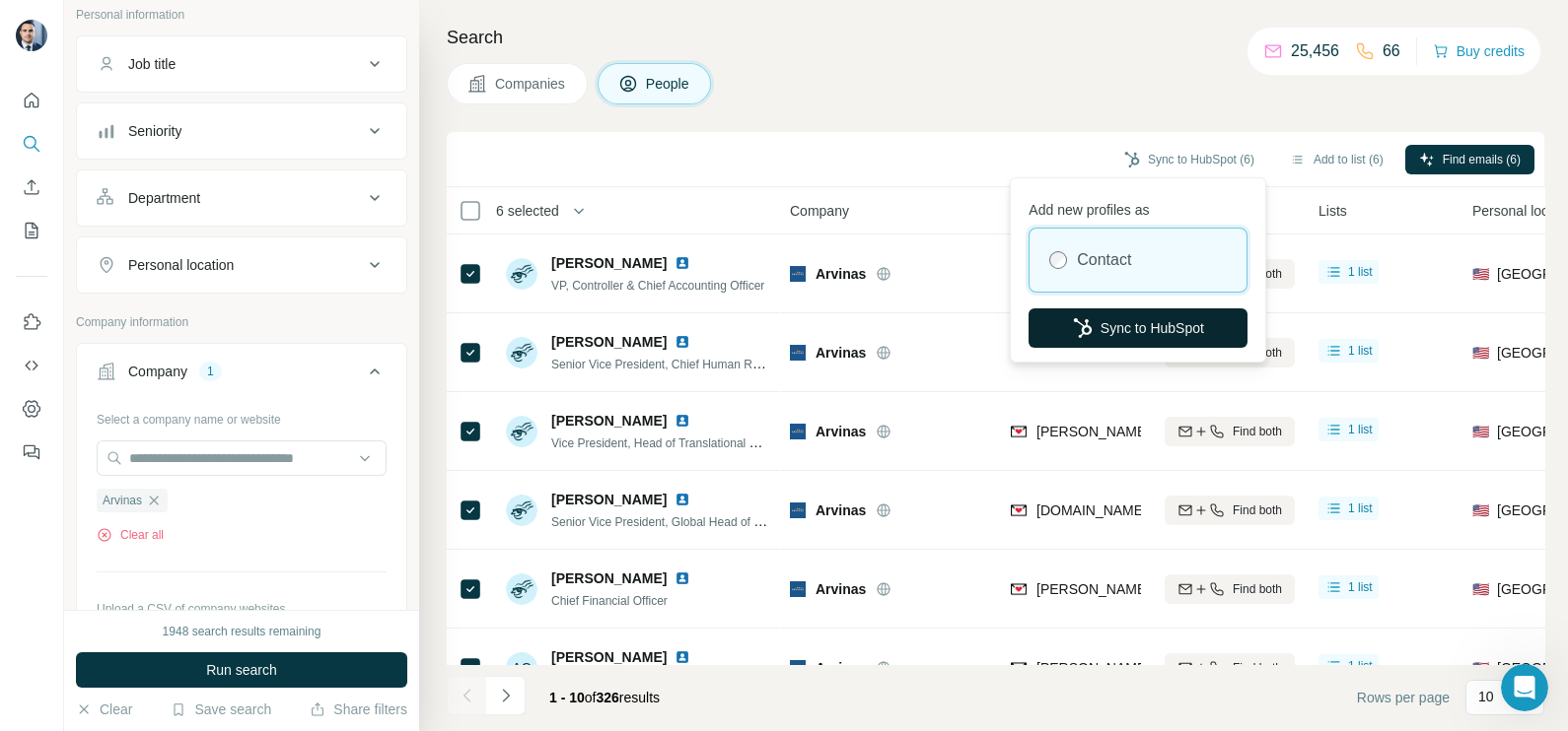
click at [1103, 329] on button "Sync to HubSpot" at bounding box center [1138, 329] width 219 height 39
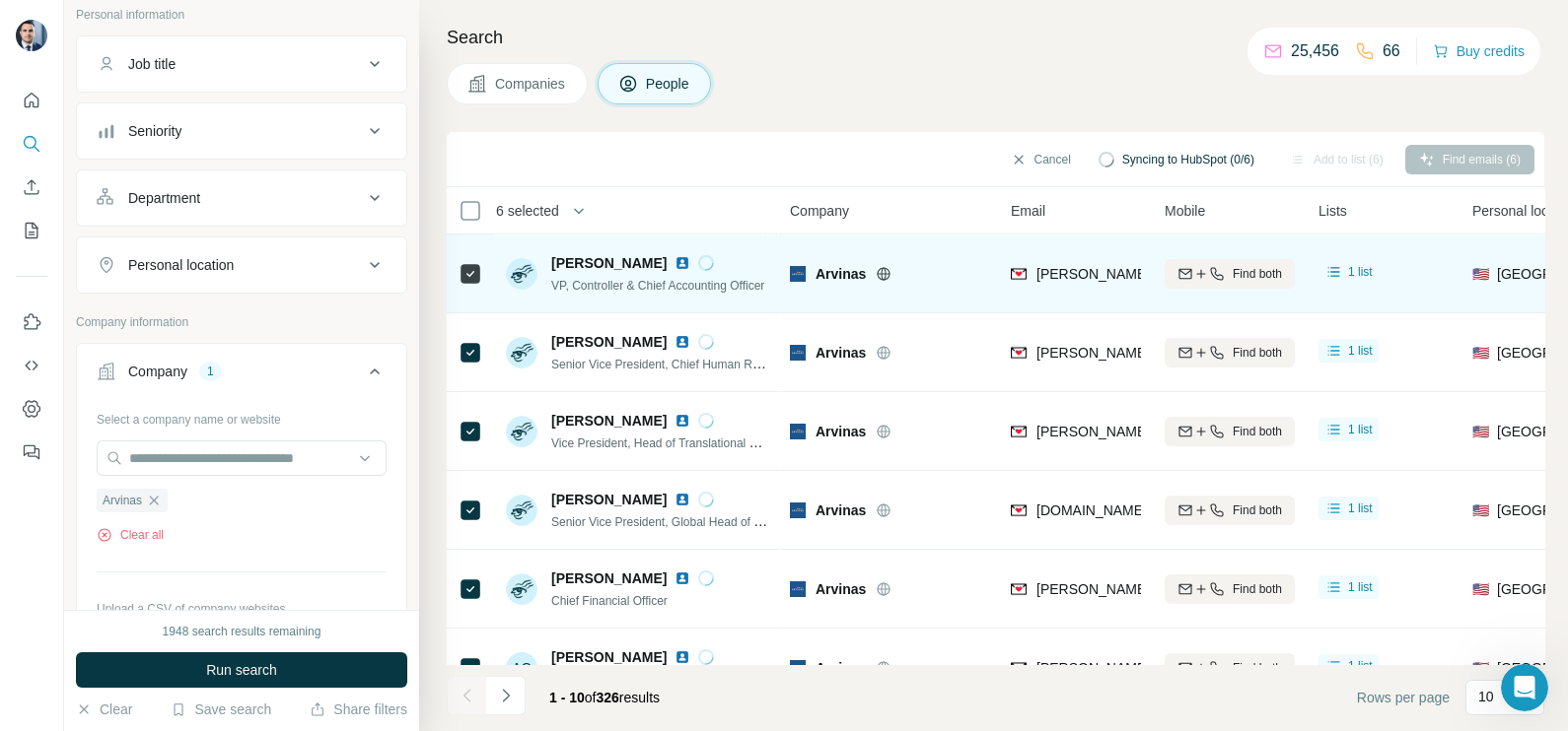
click at [886, 269] on icon at bounding box center [883, 274] width 16 height 16
click at [1070, 261] on div "david.loomis@arvinas.com" at bounding box center [1076, 273] width 130 height 54
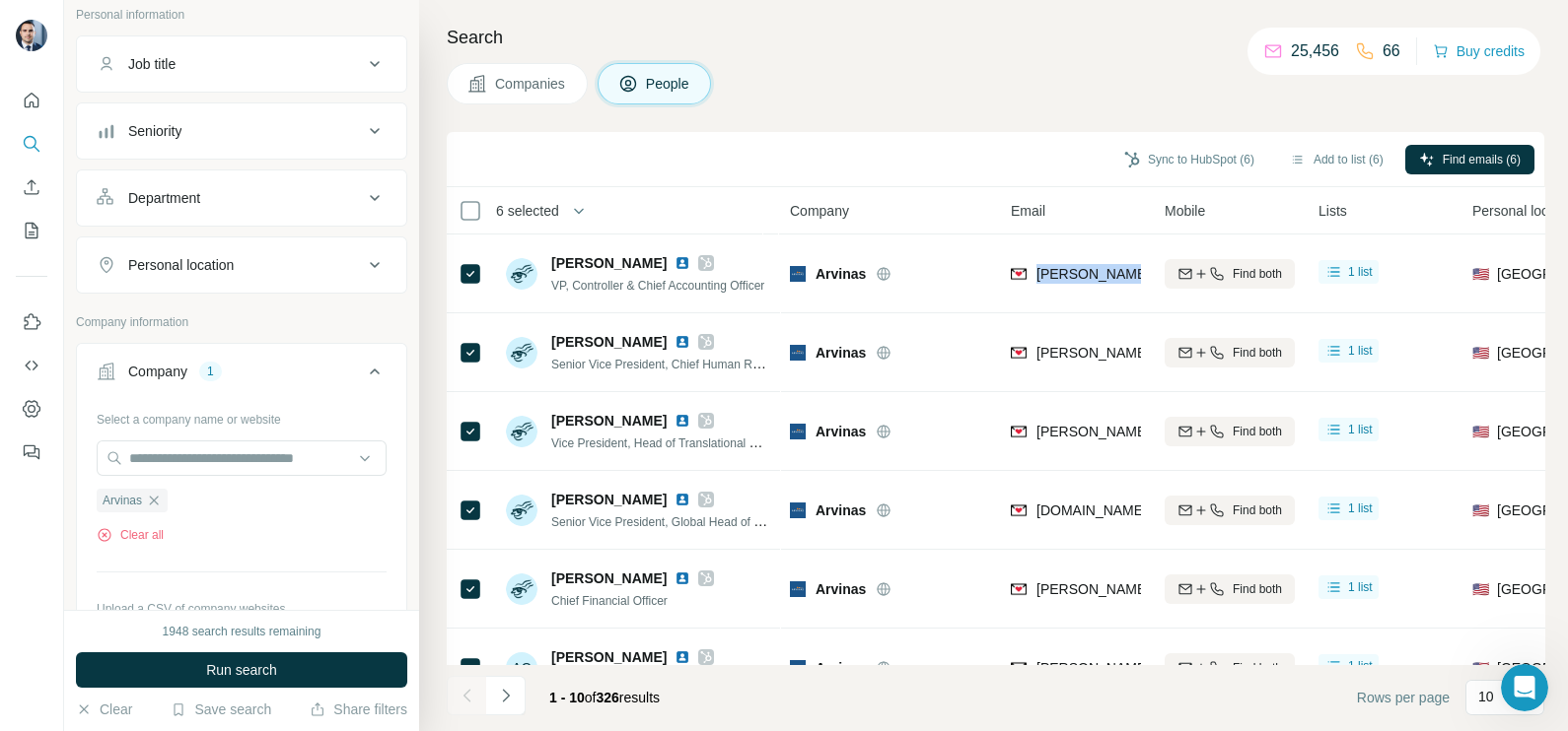
copy tr "david.loomis@arvinas.com"
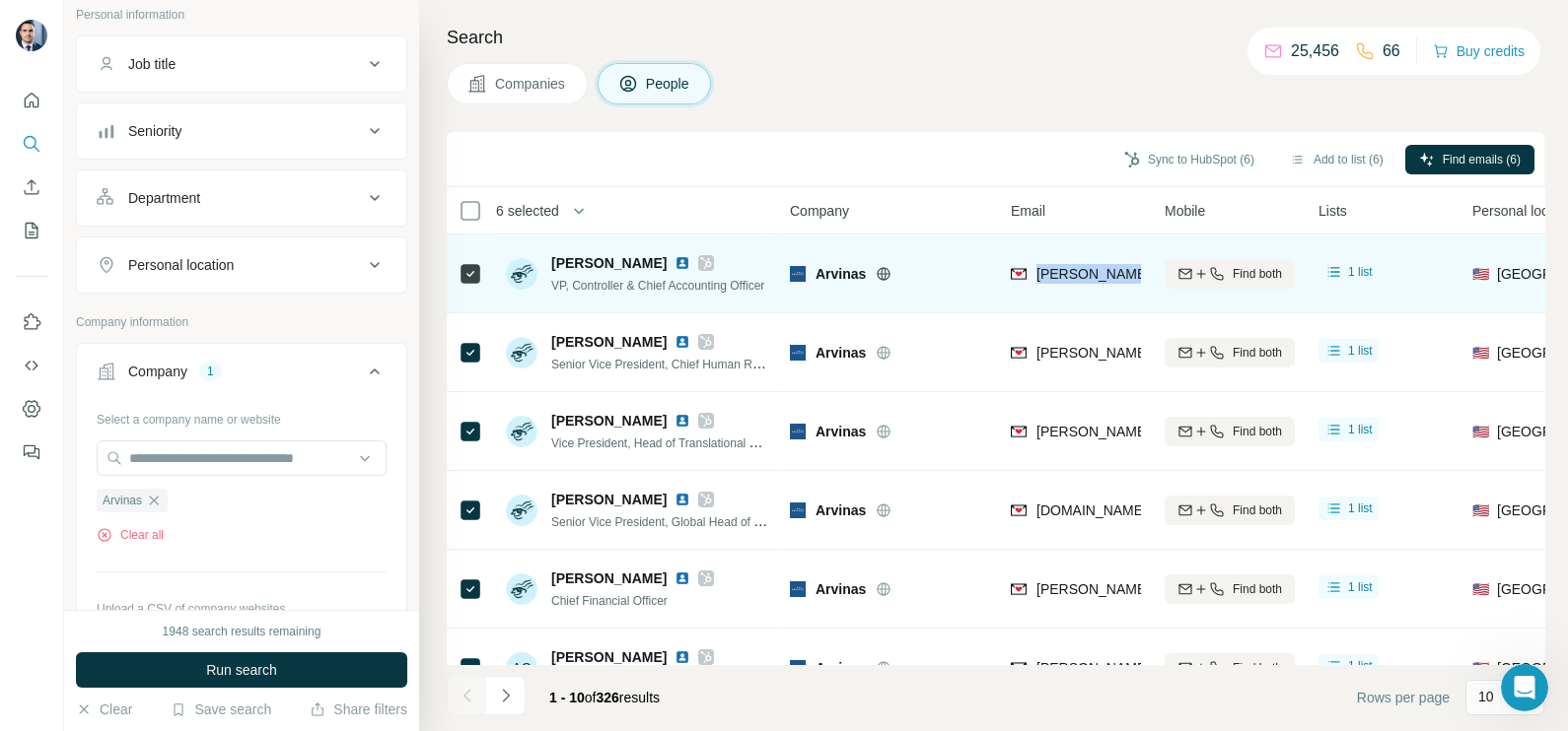
click at [1070, 290] on div "david.loomis@arvinas.com" at bounding box center [1076, 273] width 130 height 54
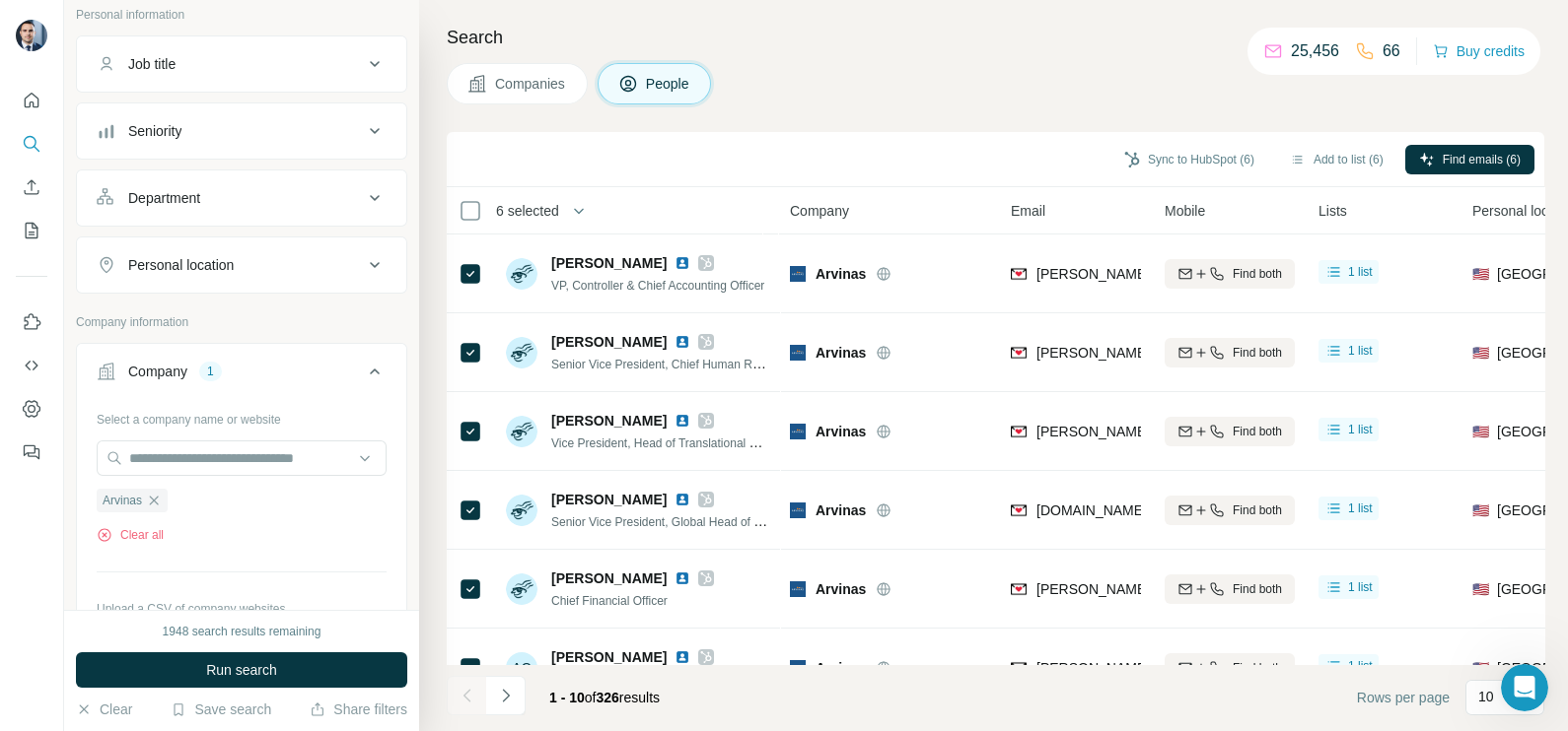
click at [1023, 190] on th "Email" at bounding box center [1076, 211] width 154 height 47
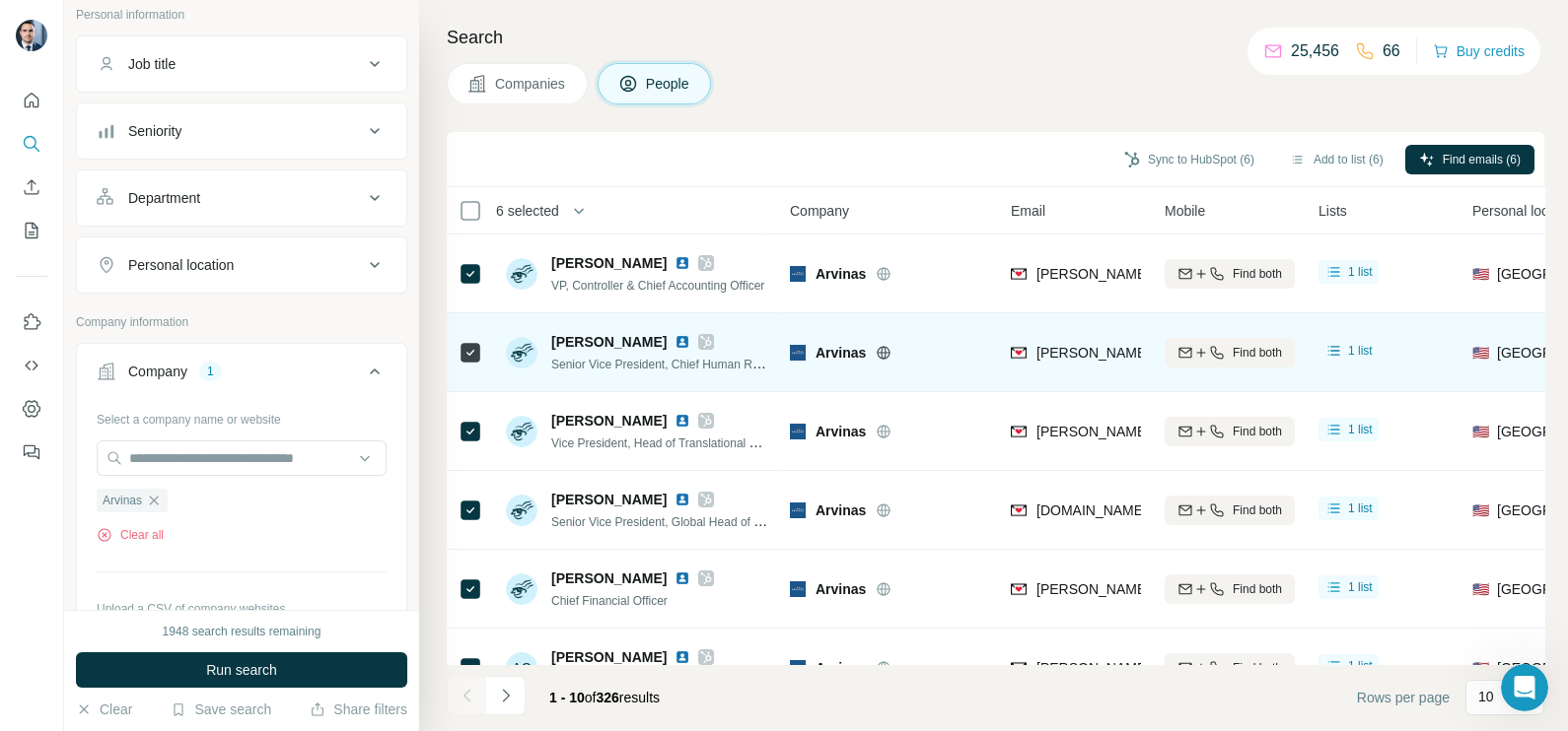
click at [1090, 365] on div "steve.weiss@arvinas.com" at bounding box center [1246, 355] width 472 height 24
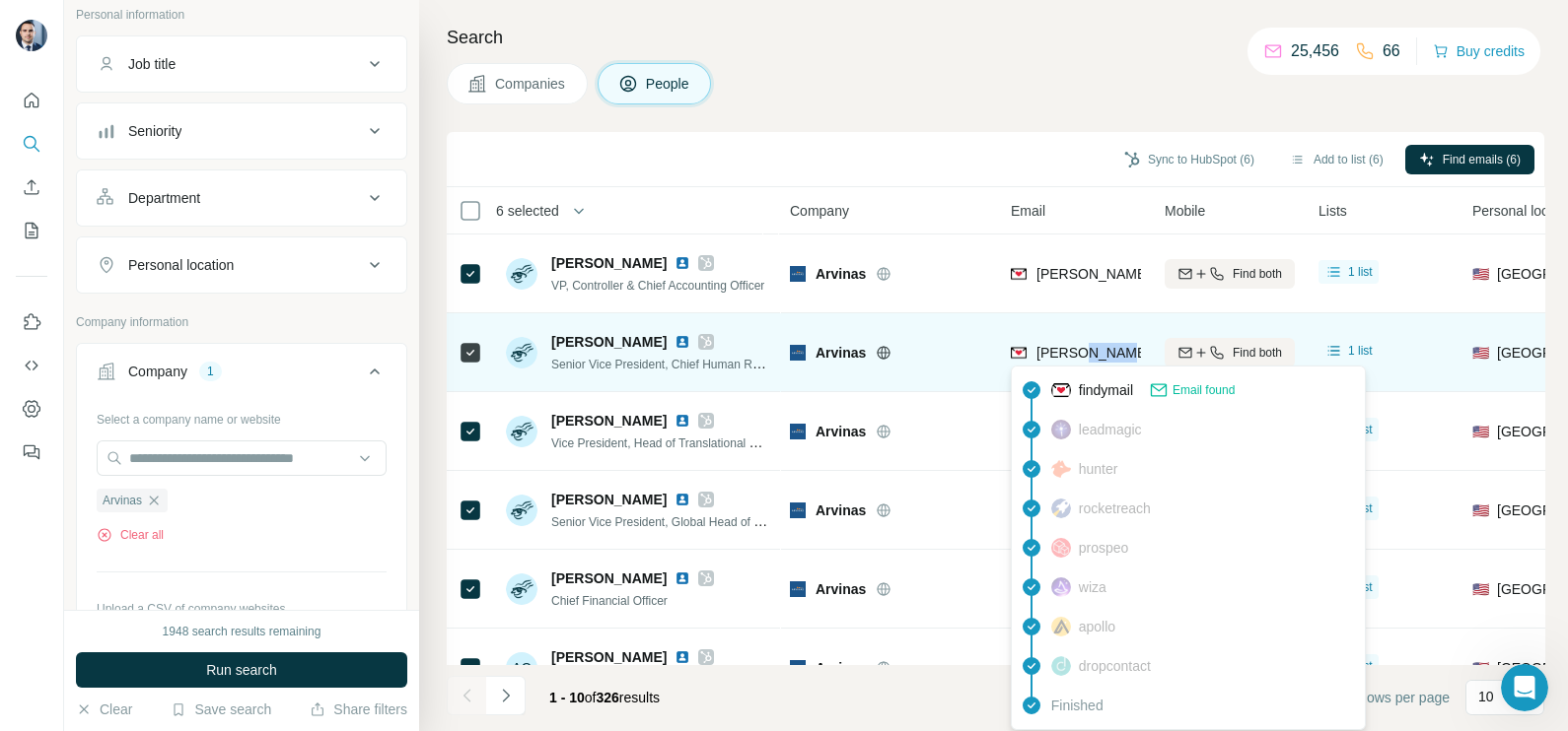
click at [1090, 365] on div "steve.weiss@arvinas.com" at bounding box center [1246, 355] width 472 height 24
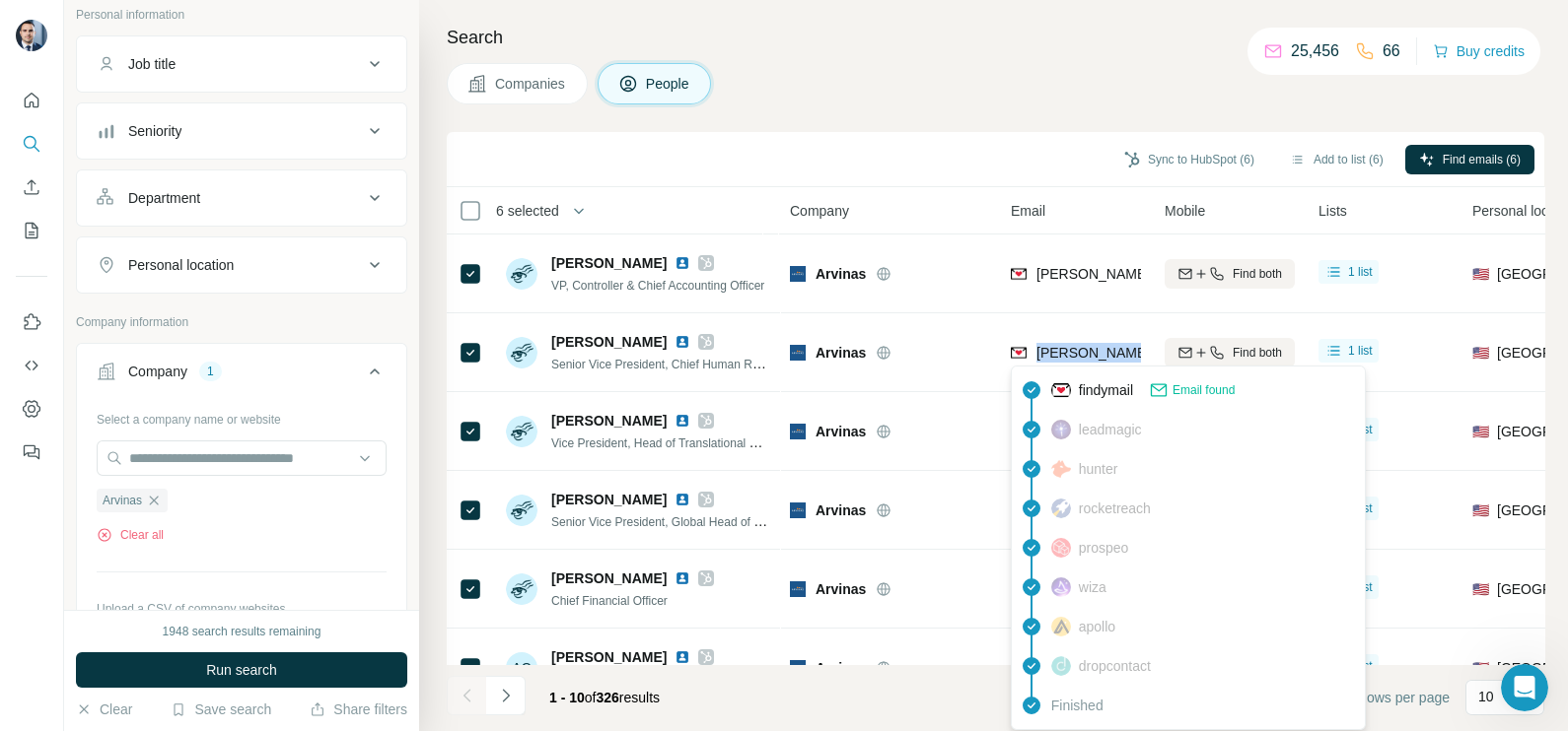
copy tr "steve.weiss@arvinas.com"
click at [1011, 115] on div "Search Companies People Sync to HubSpot (6) Add to list (6) Find emails (6) 6 s…" at bounding box center [994, 365] width 1149 height 731
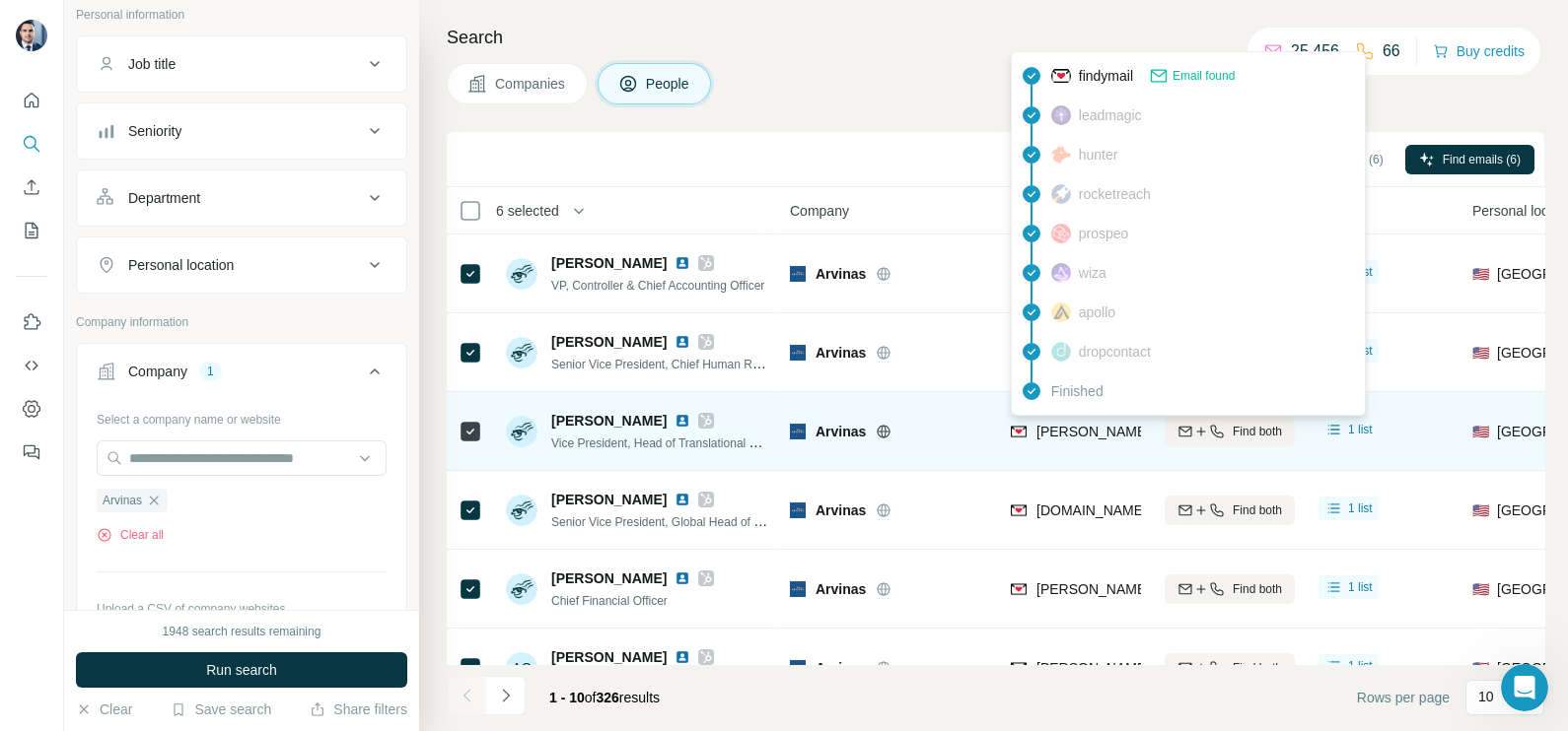
click at [1075, 439] on span "janet.wang@arvinas.com" at bounding box center [1322, 432] width 572 height 16
click at [1076, 441] on div "janet.wang@arvinas.com" at bounding box center [1301, 434] width 581 height 24
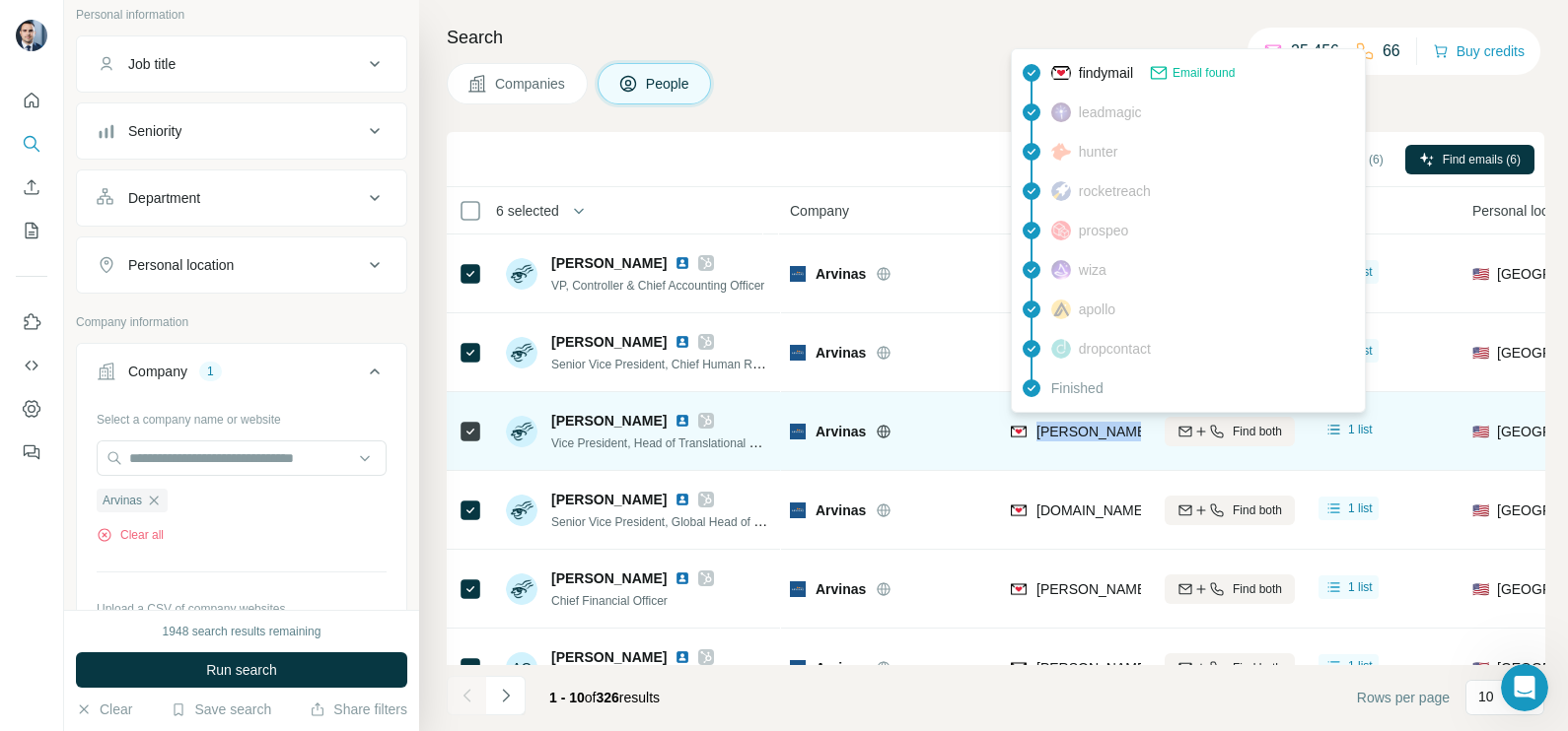
click at [1076, 441] on div "janet.wang@arvinas.com" at bounding box center [1301, 434] width 581 height 24
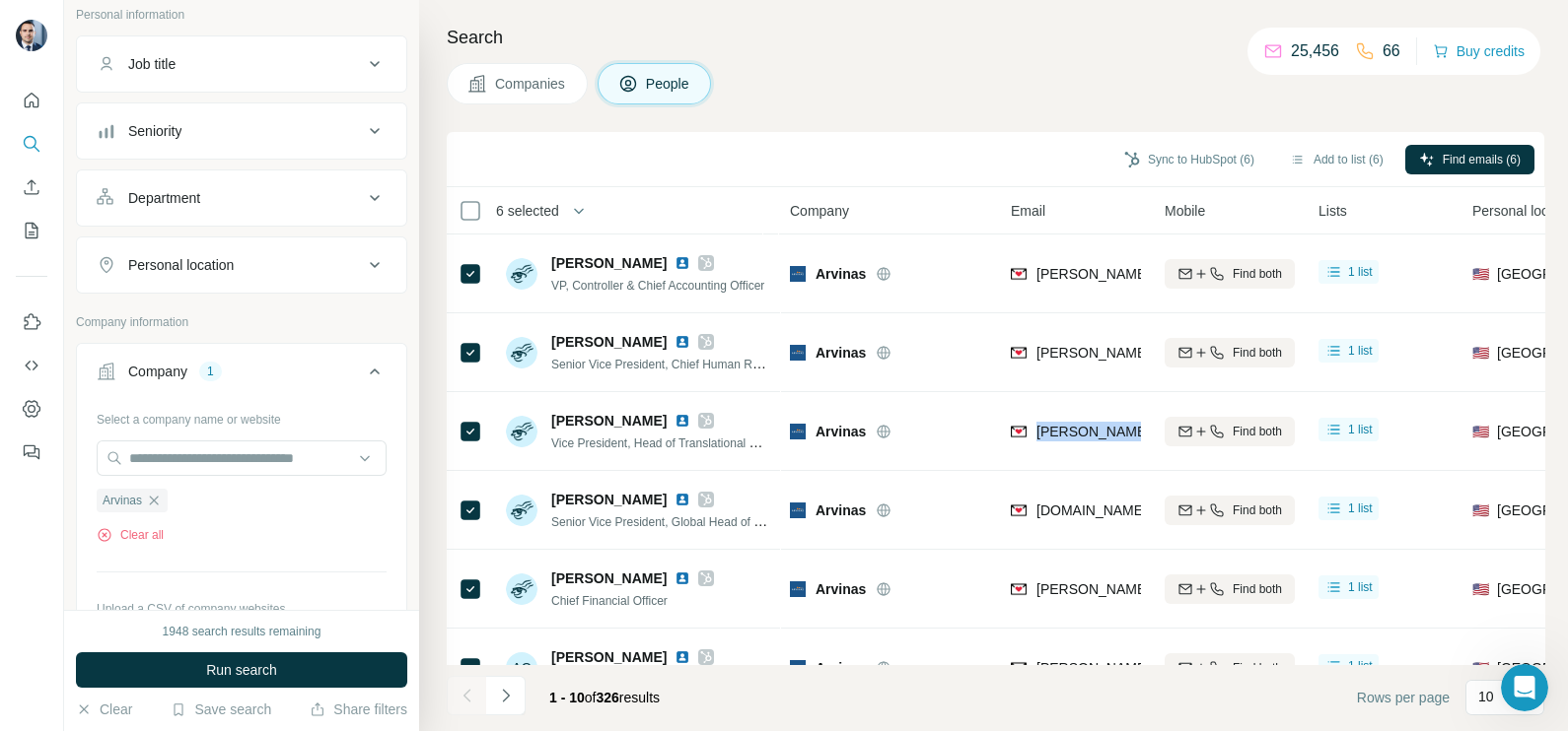
copy tr "janet.wang@arvinas.com"
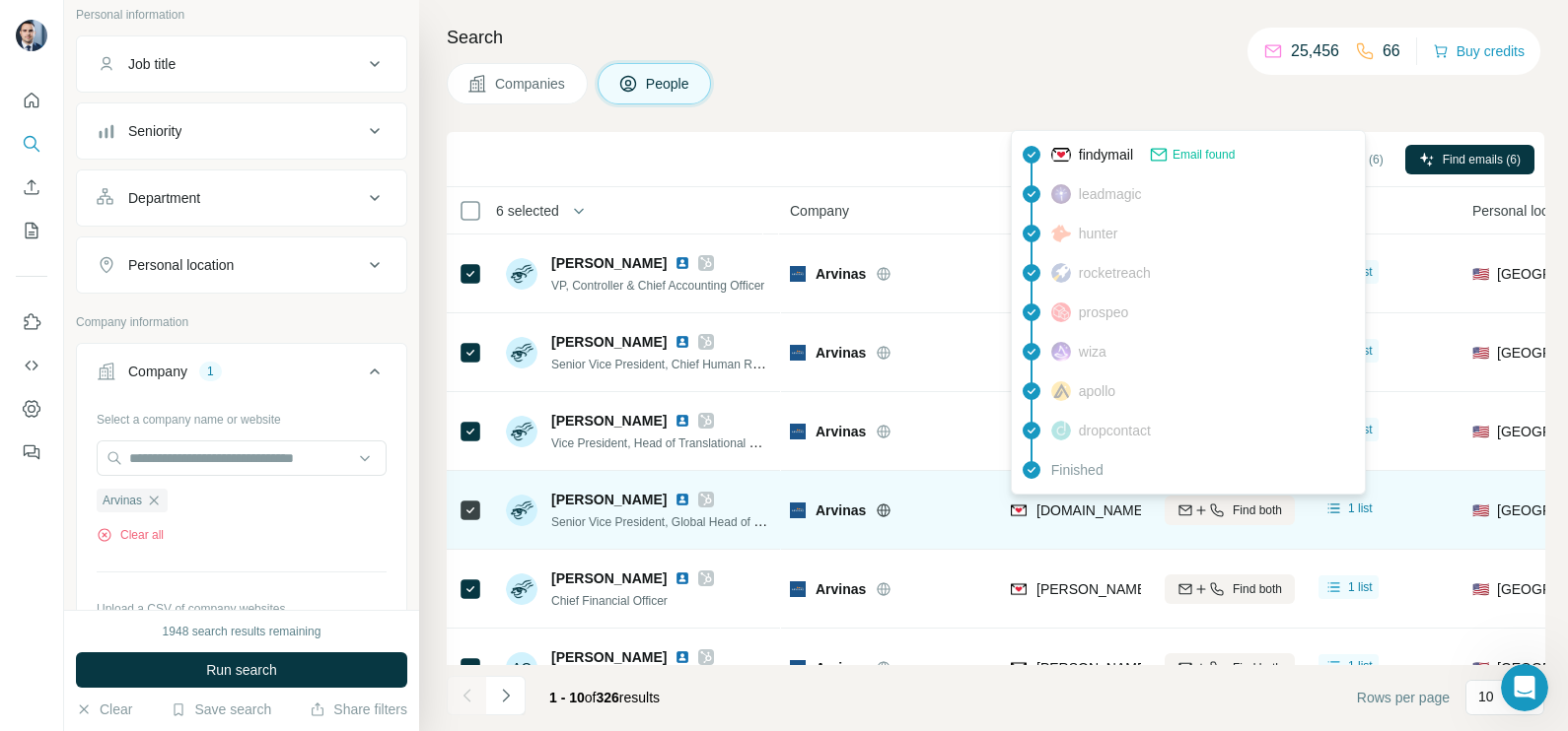
click at [1060, 507] on span "kelly.page@arvinas.com" at bounding box center [1208, 511] width 344 height 16
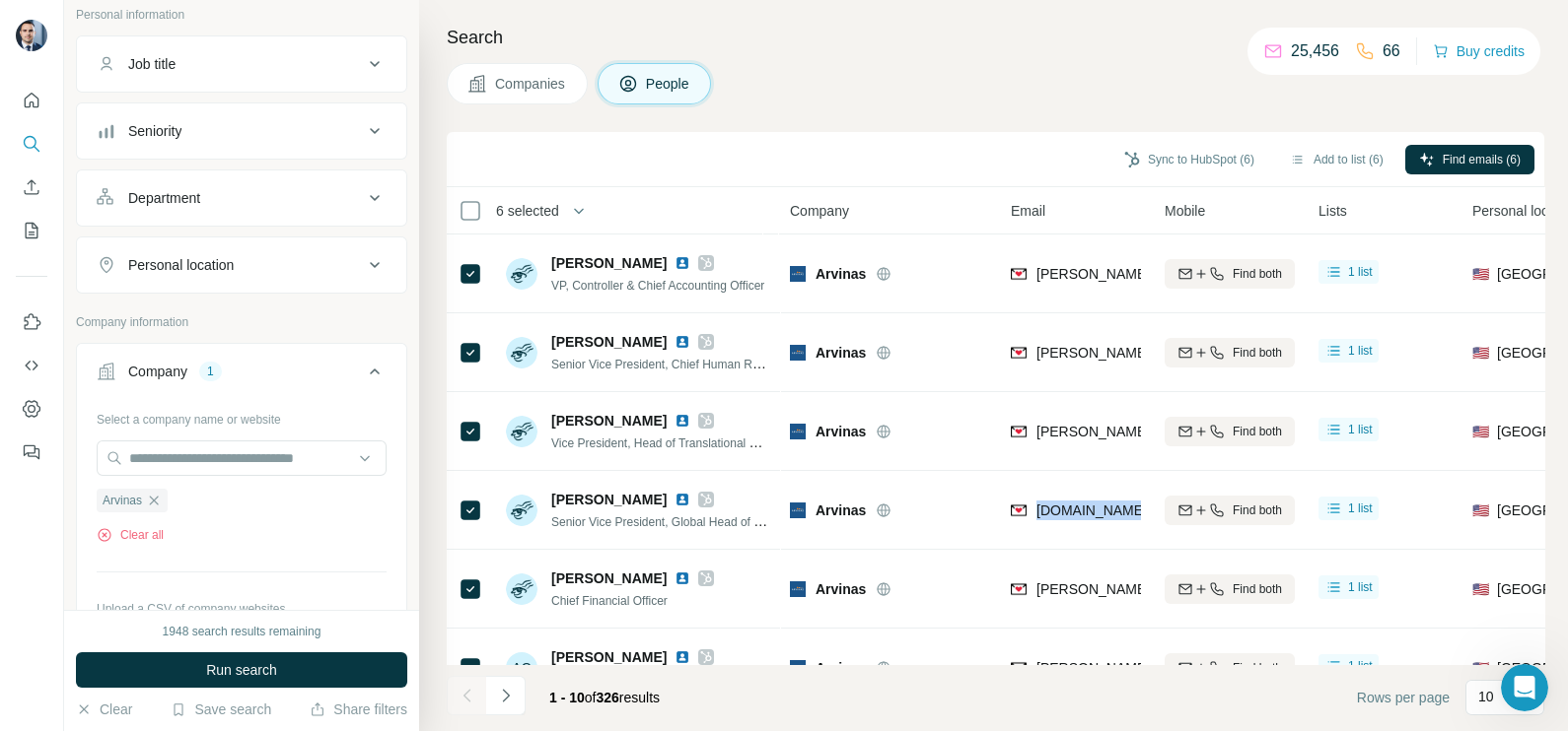
copy tr "kelly.page@arvinas.com"
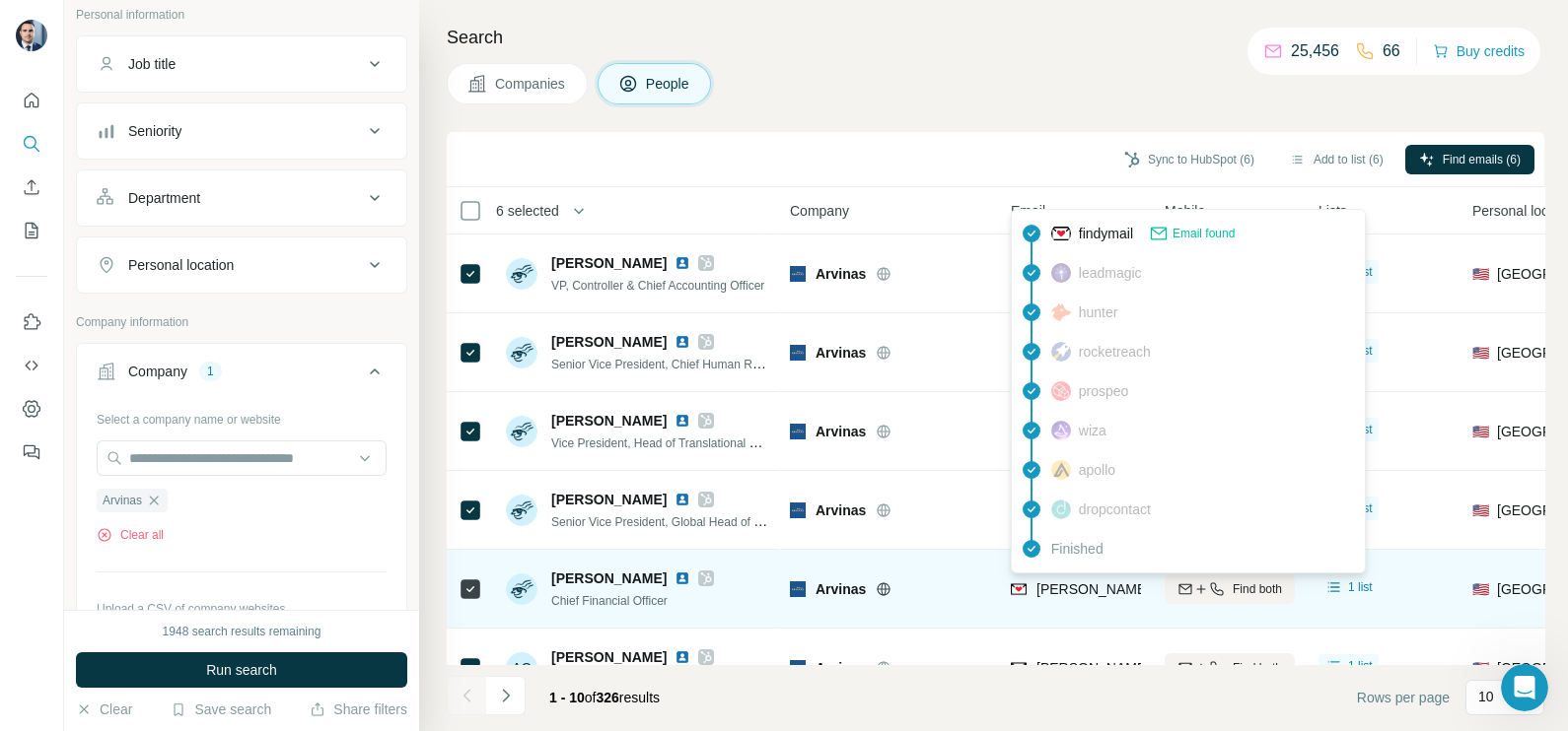
click at [1060, 596] on span "andrew.saik@arvinas.com" at bounding box center [1267, 589] width 462 height 16
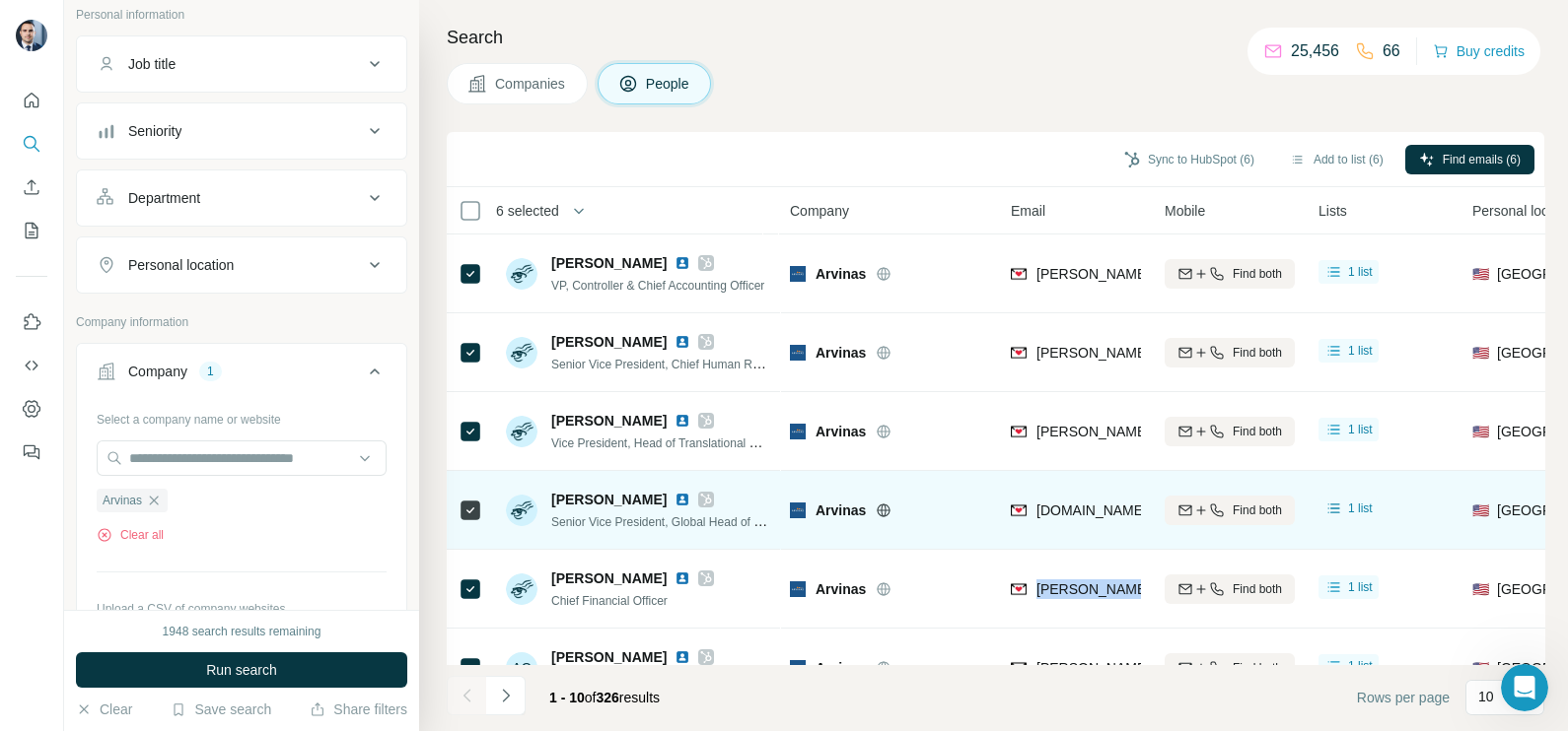
scroll to position [122, 0]
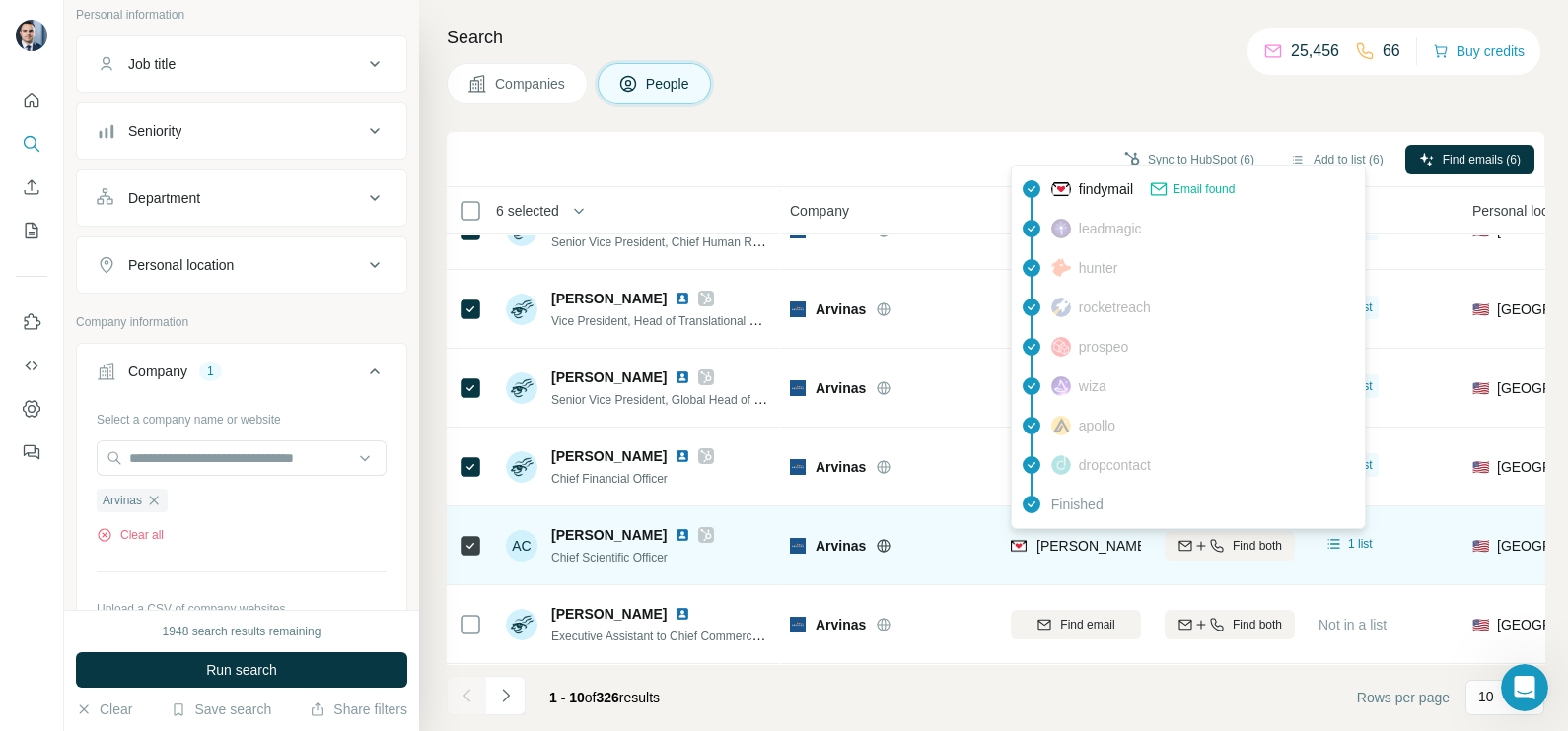
click at [1051, 545] on span "angela.cacace@arvinas.com" at bounding box center [1267, 547] width 462 height 16
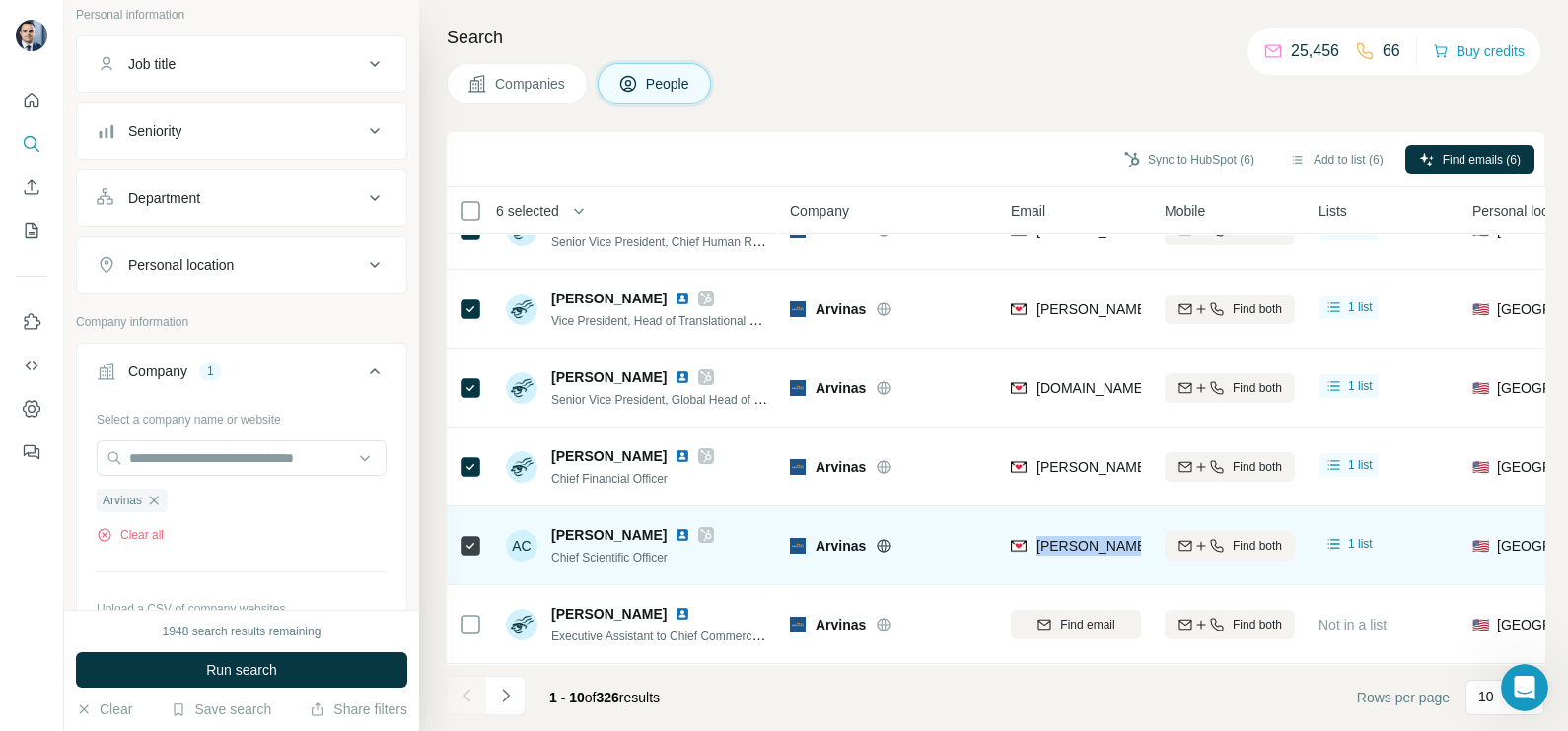
click at [1051, 545] on span "angela.cacace@arvinas.com" at bounding box center [1267, 547] width 462 height 16
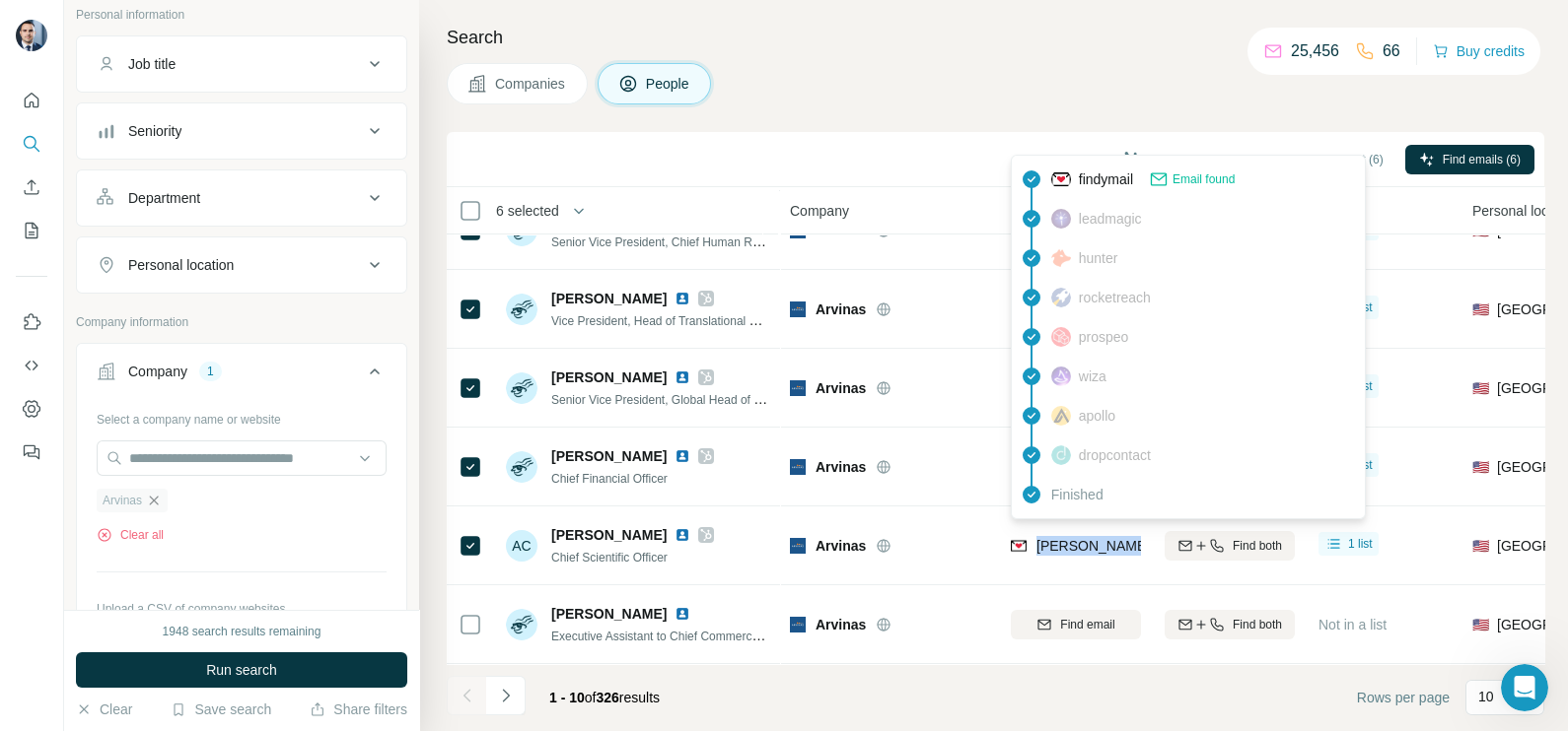
click at [159, 505] on icon "button" at bounding box center [154, 501] width 16 height 16
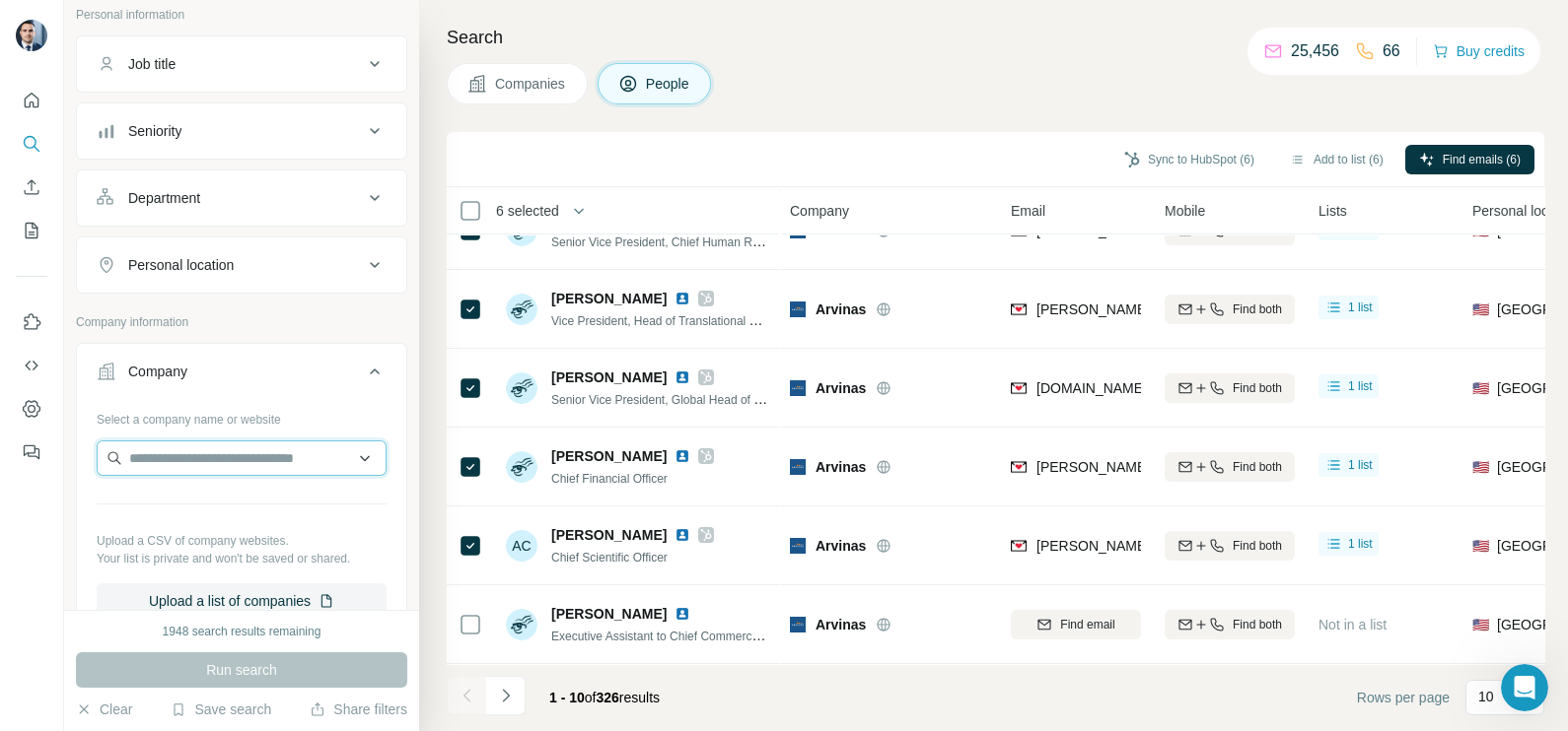
click at [186, 460] on input "text" at bounding box center [242, 459] width 290 height 36
paste input "**********"
type input "**********"
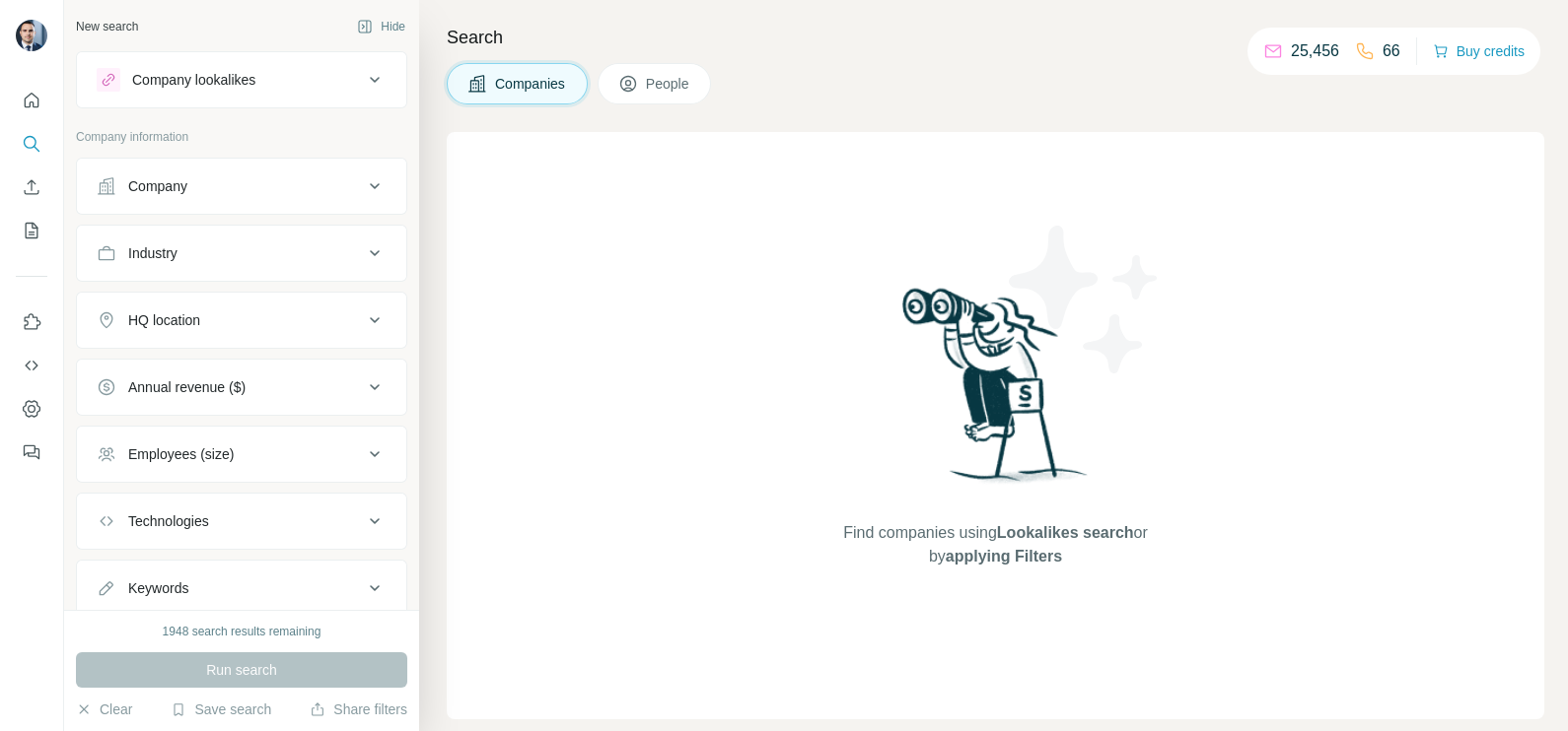
click at [246, 187] on div "Company" at bounding box center [230, 186] width 266 height 20
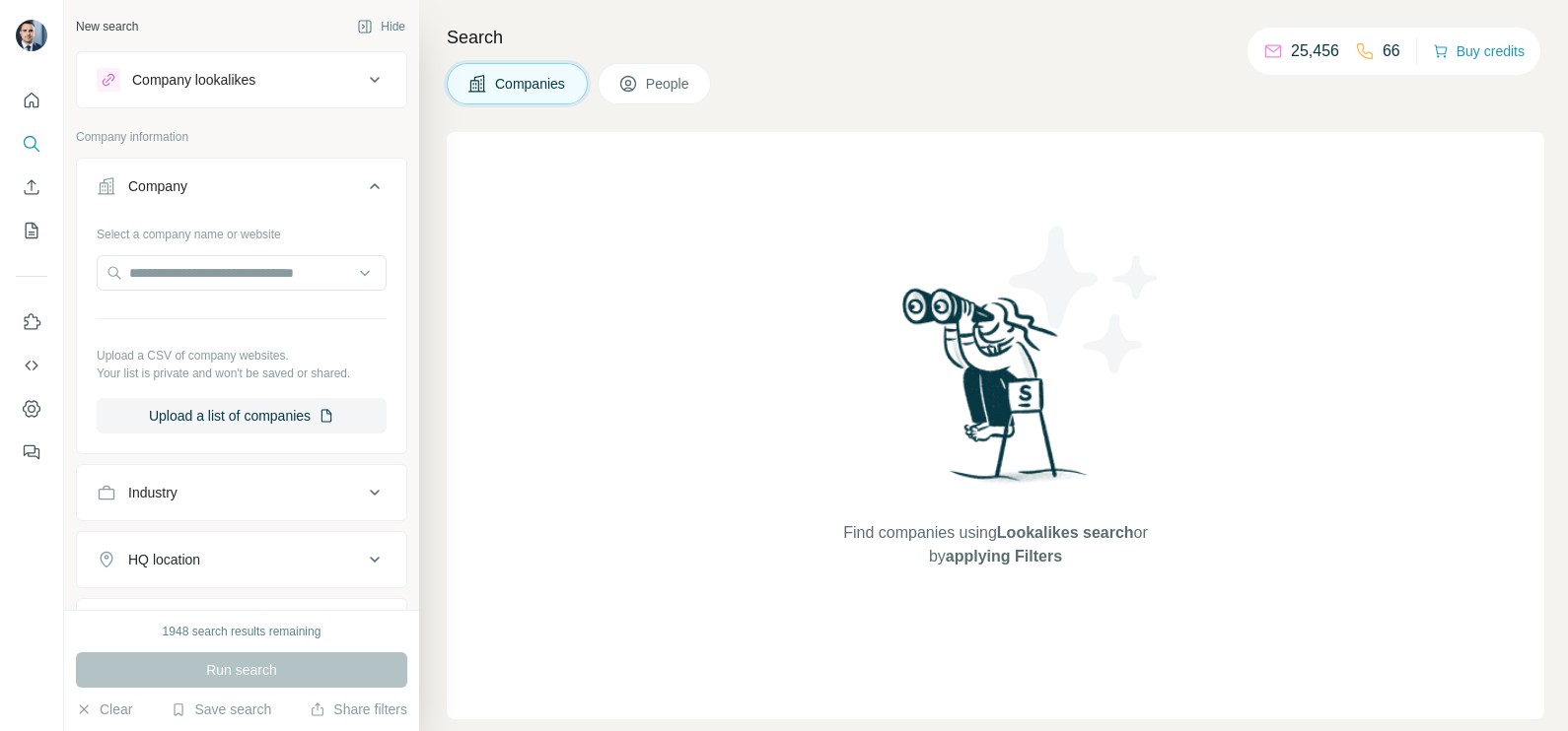
click at [204, 252] on div "Select a company name or website Upload a CSV of company websites. Your list is…" at bounding box center [242, 326] width 290 height 216
click at [205, 271] on input "text" at bounding box center [242, 273] width 290 height 36
paste input "**********"
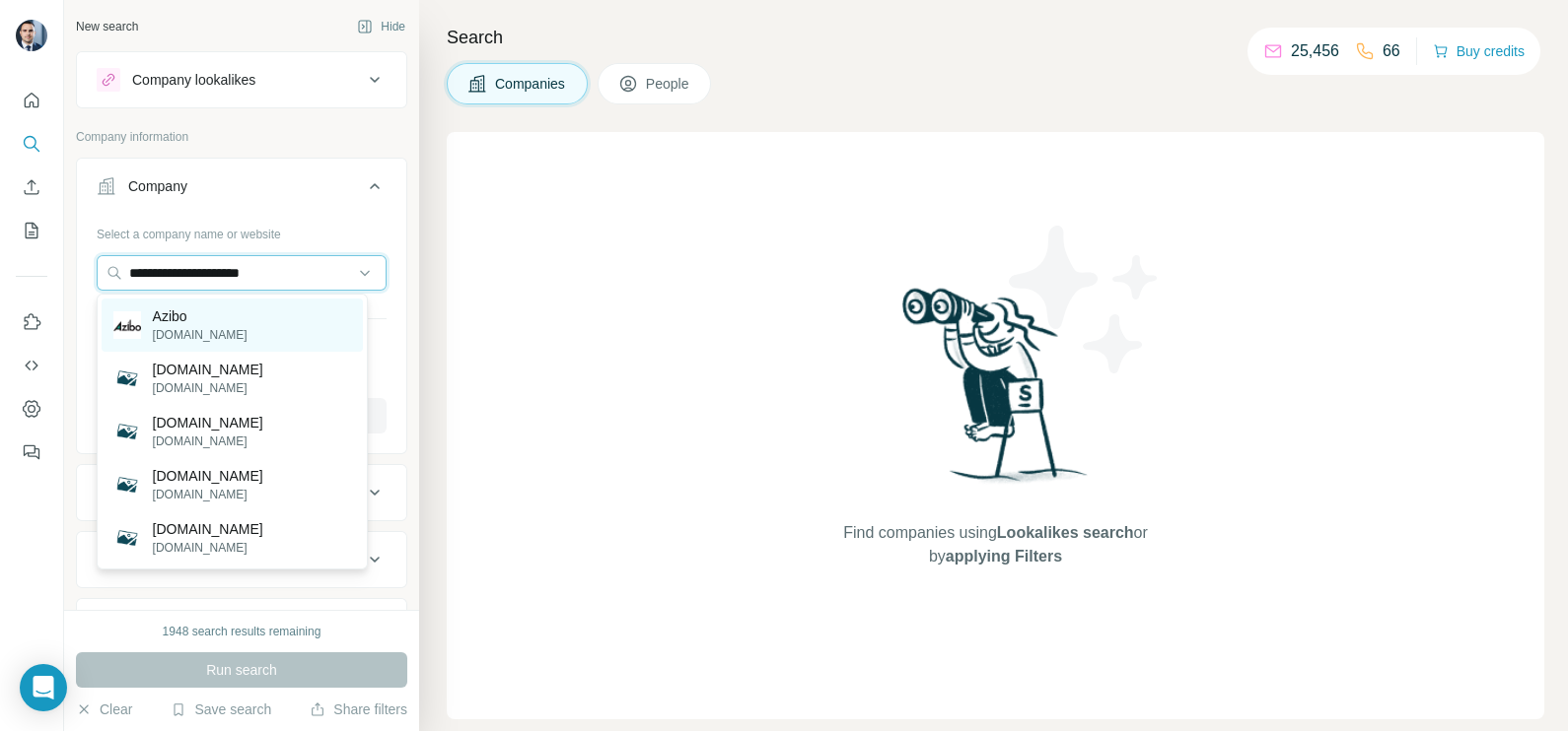
type input "**********"
click at [204, 325] on p "Azibo" at bounding box center [200, 317] width 95 height 20
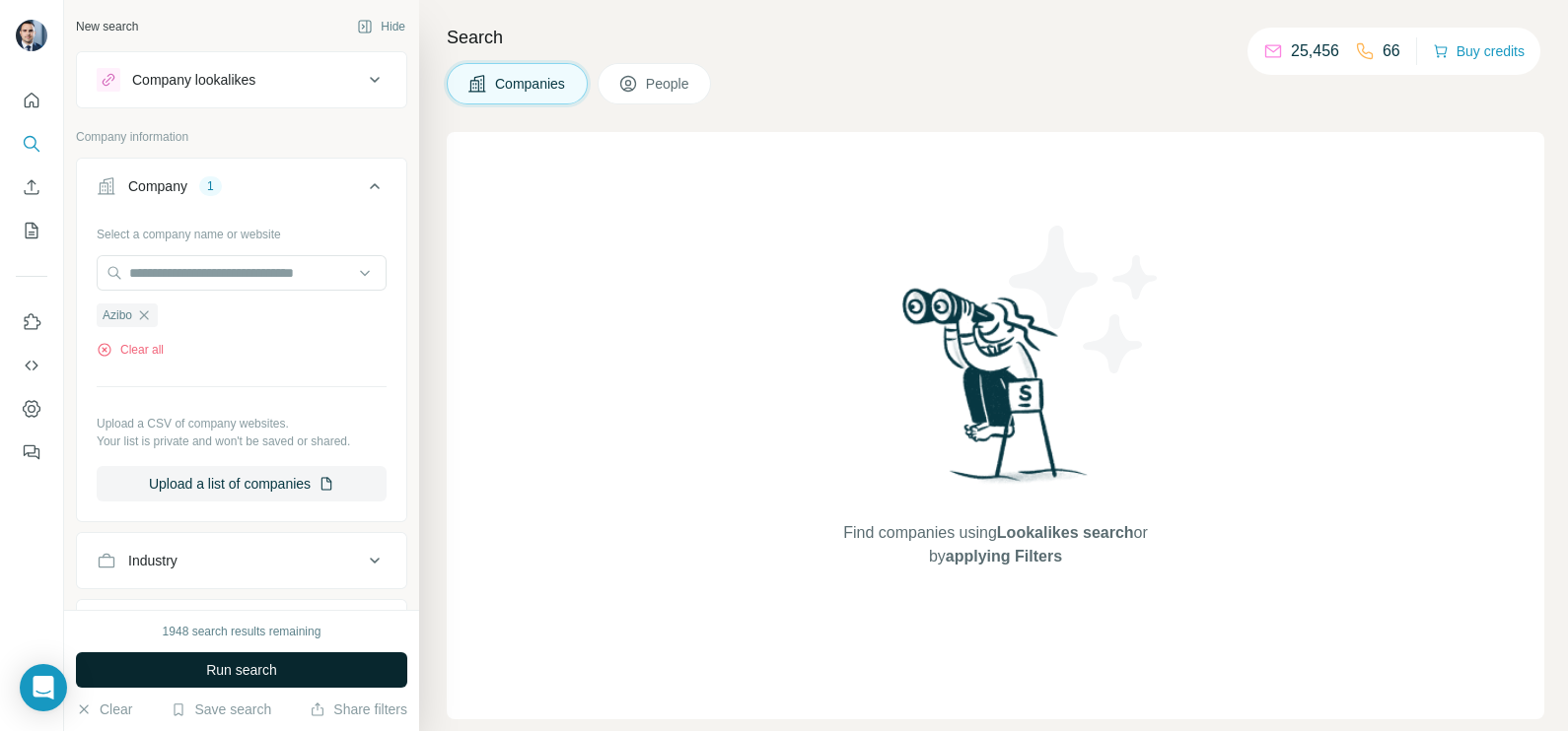
click at [250, 684] on button "Run search" at bounding box center [242, 670] width 332 height 36
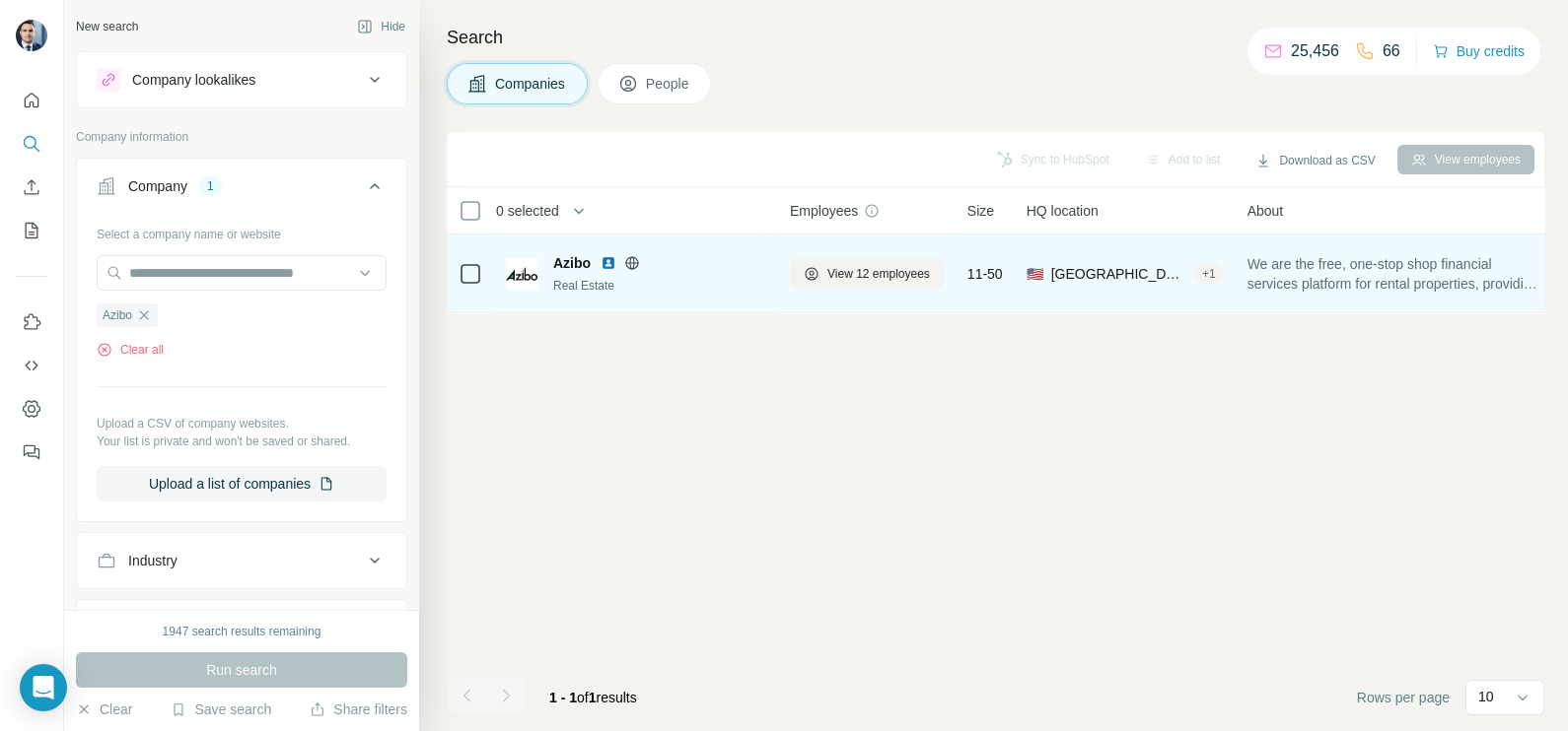
click at [630, 269] on icon at bounding box center [632, 263] width 16 height 16
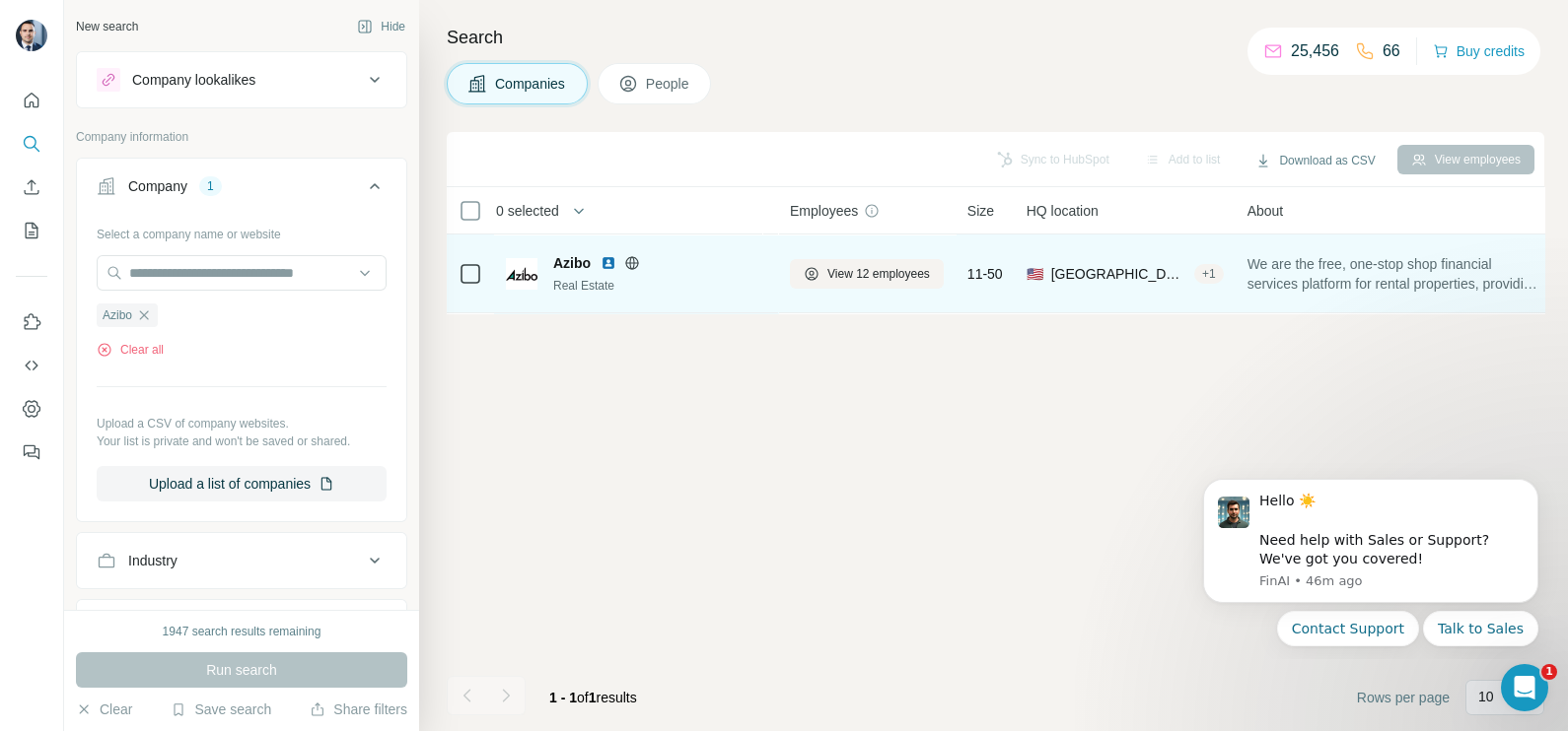
click at [818, 256] on div "View 12 employees" at bounding box center [866, 273] width 154 height 54
click at [836, 277] on span "View 12 employees" at bounding box center [878, 274] width 103 height 18
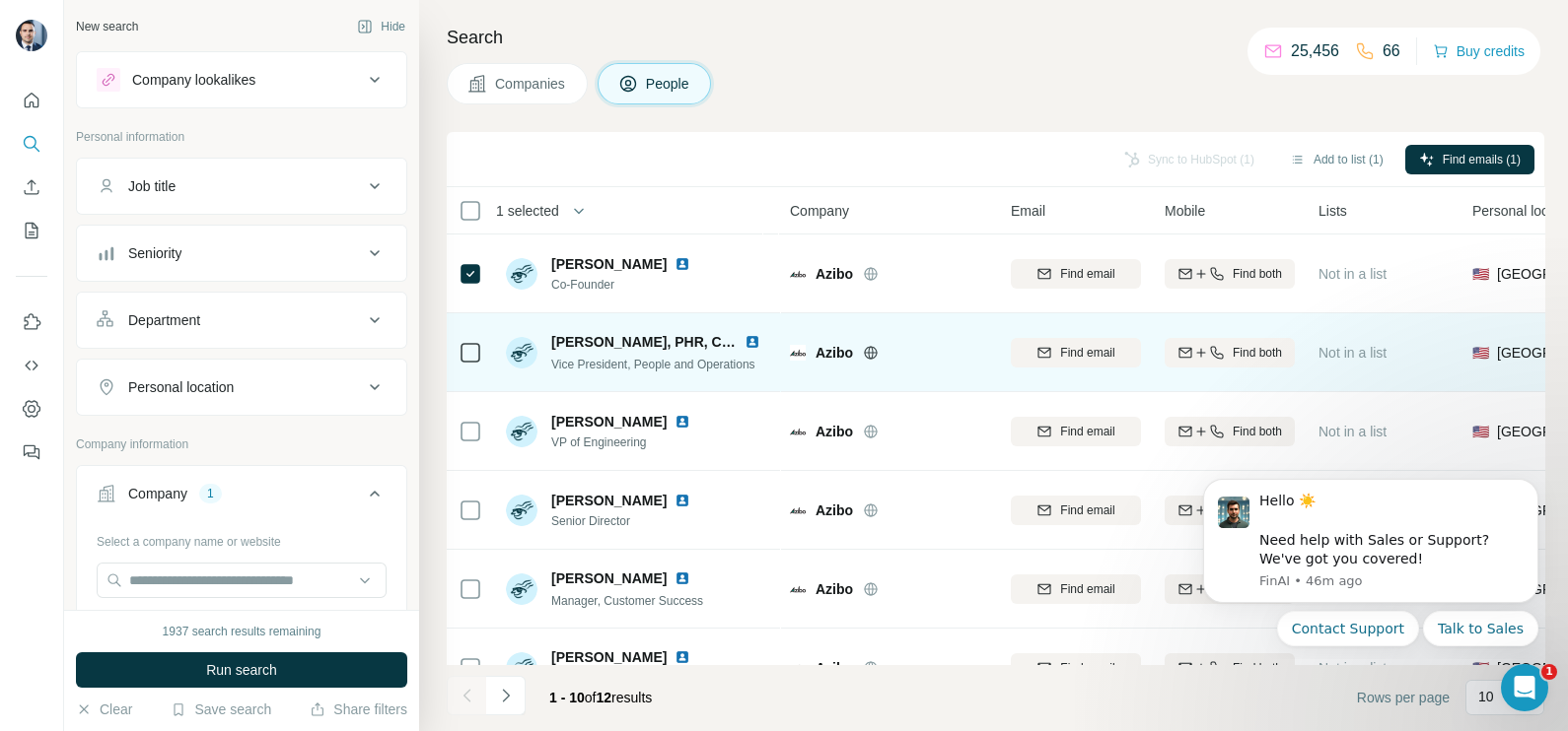
click at [459, 350] on icon at bounding box center [471, 353] width 24 height 24
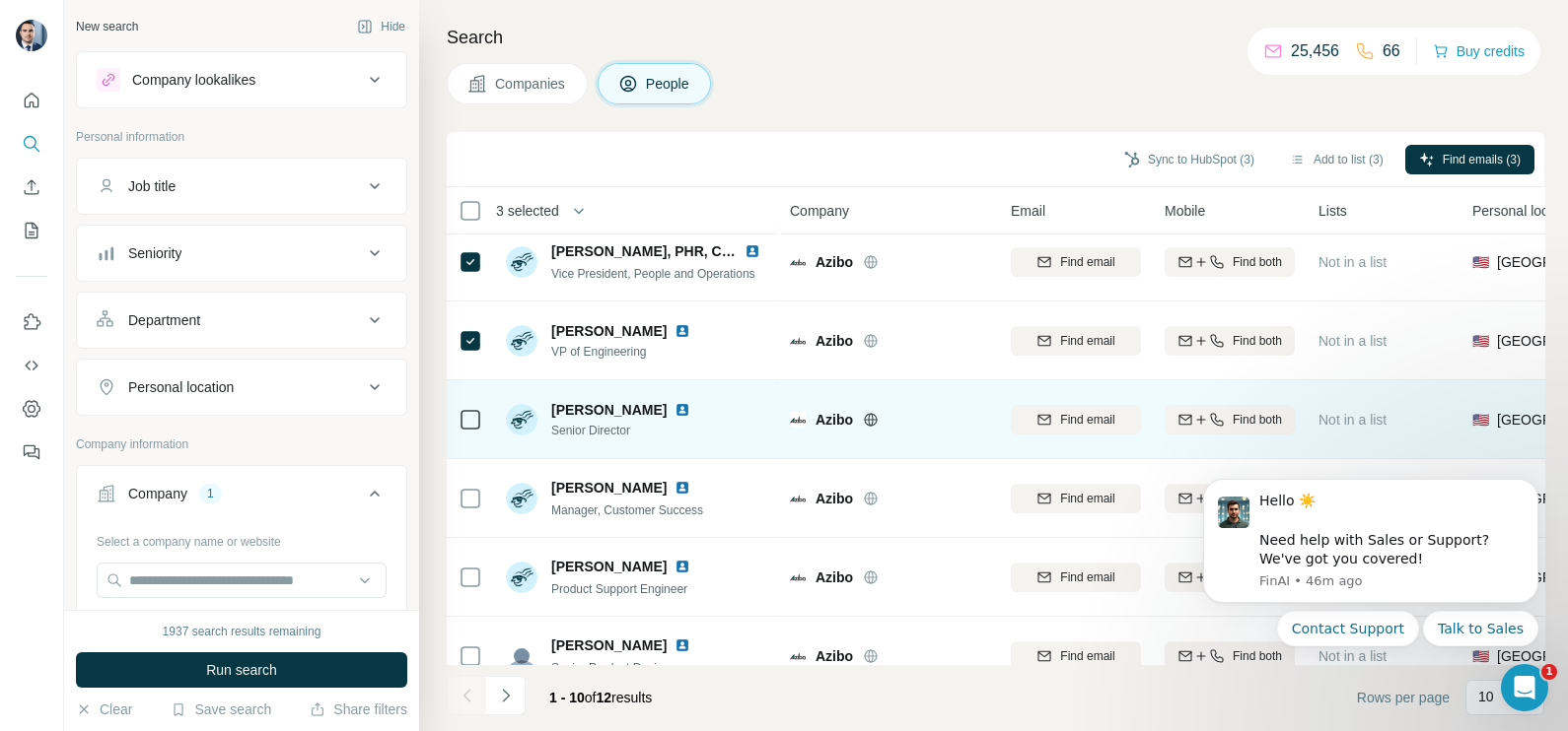
scroll to position [122, 0]
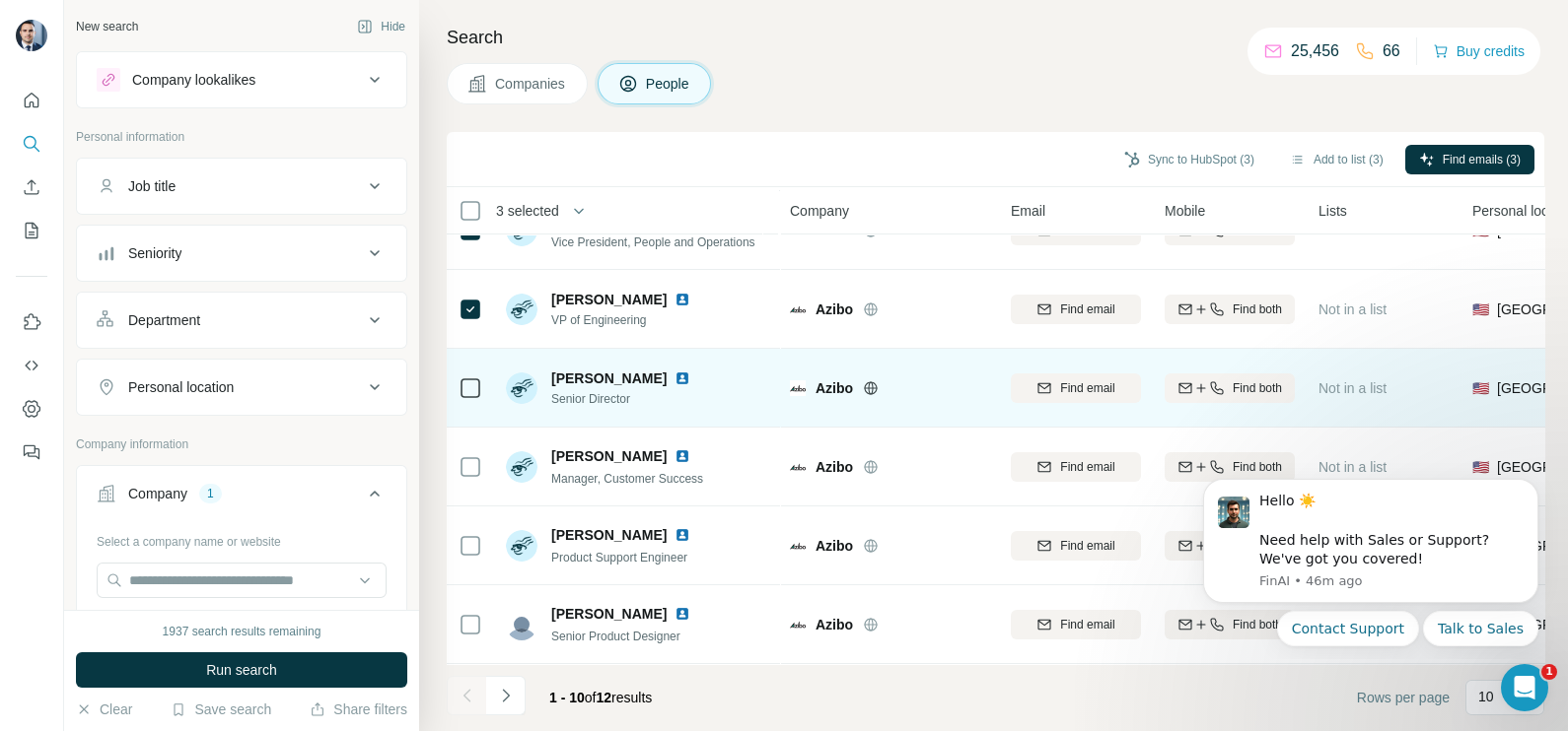
click at [459, 389] on icon at bounding box center [471, 389] width 24 height 24
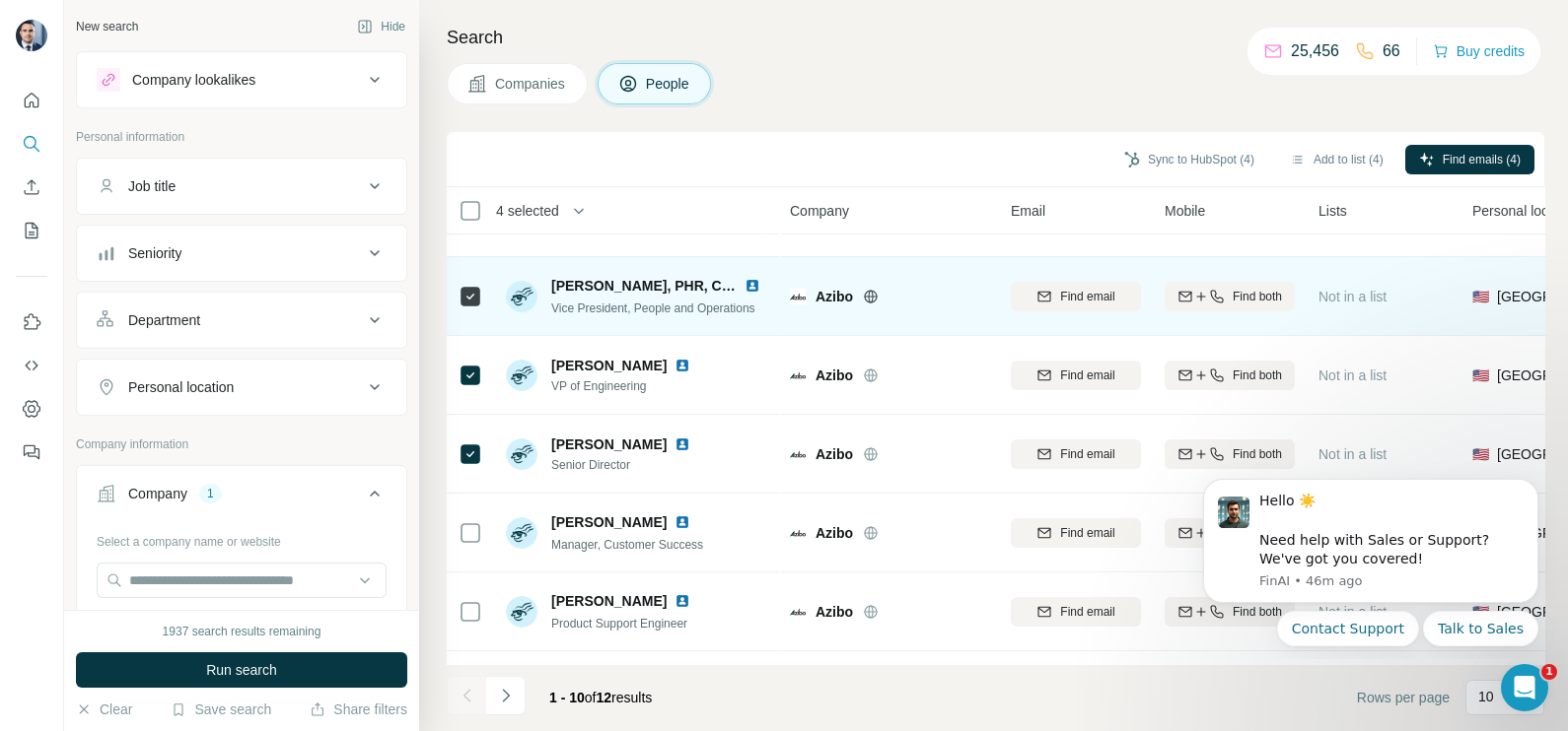
scroll to position [0, 0]
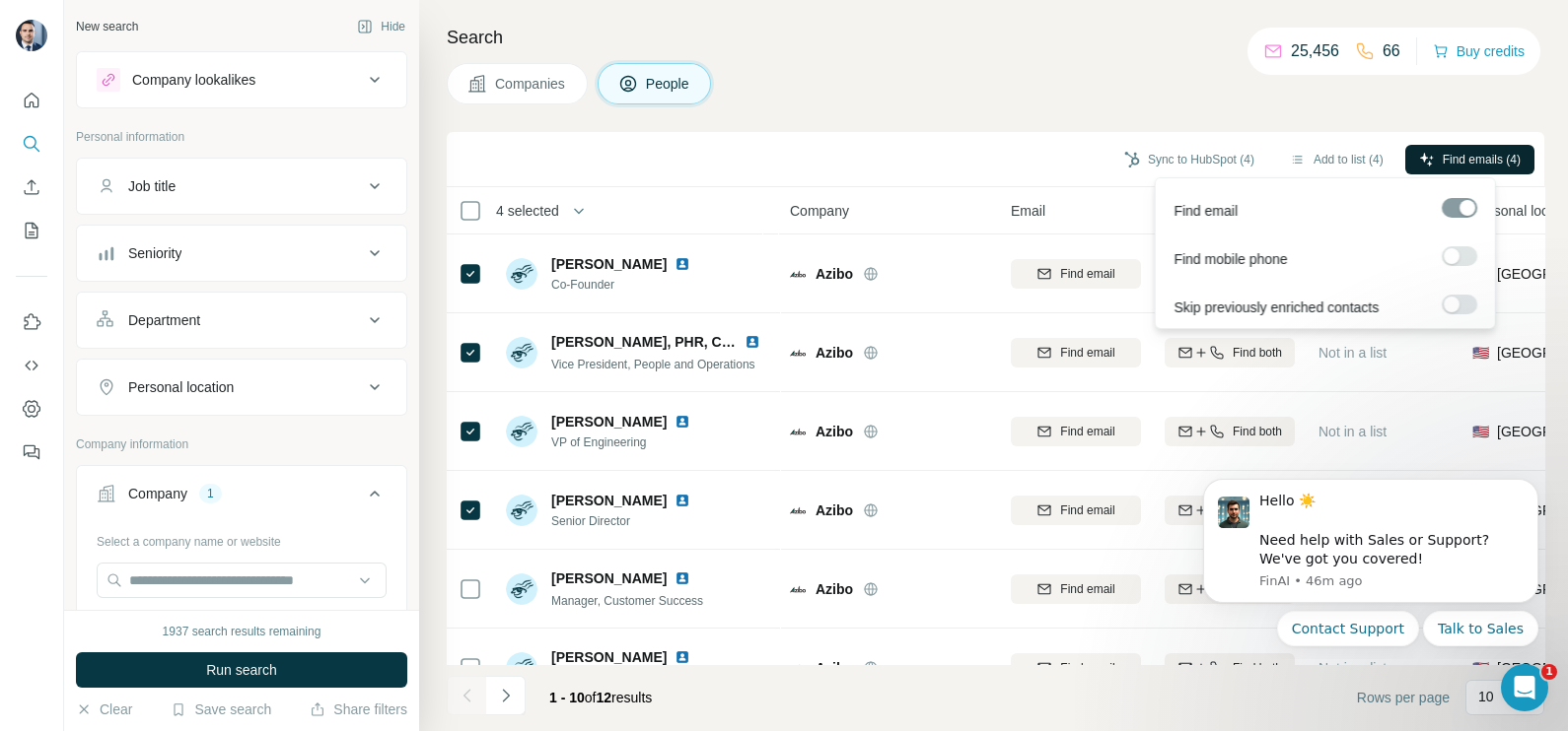
click at [1476, 168] on button "Find emails (4)" at bounding box center [1469, 160] width 129 height 30
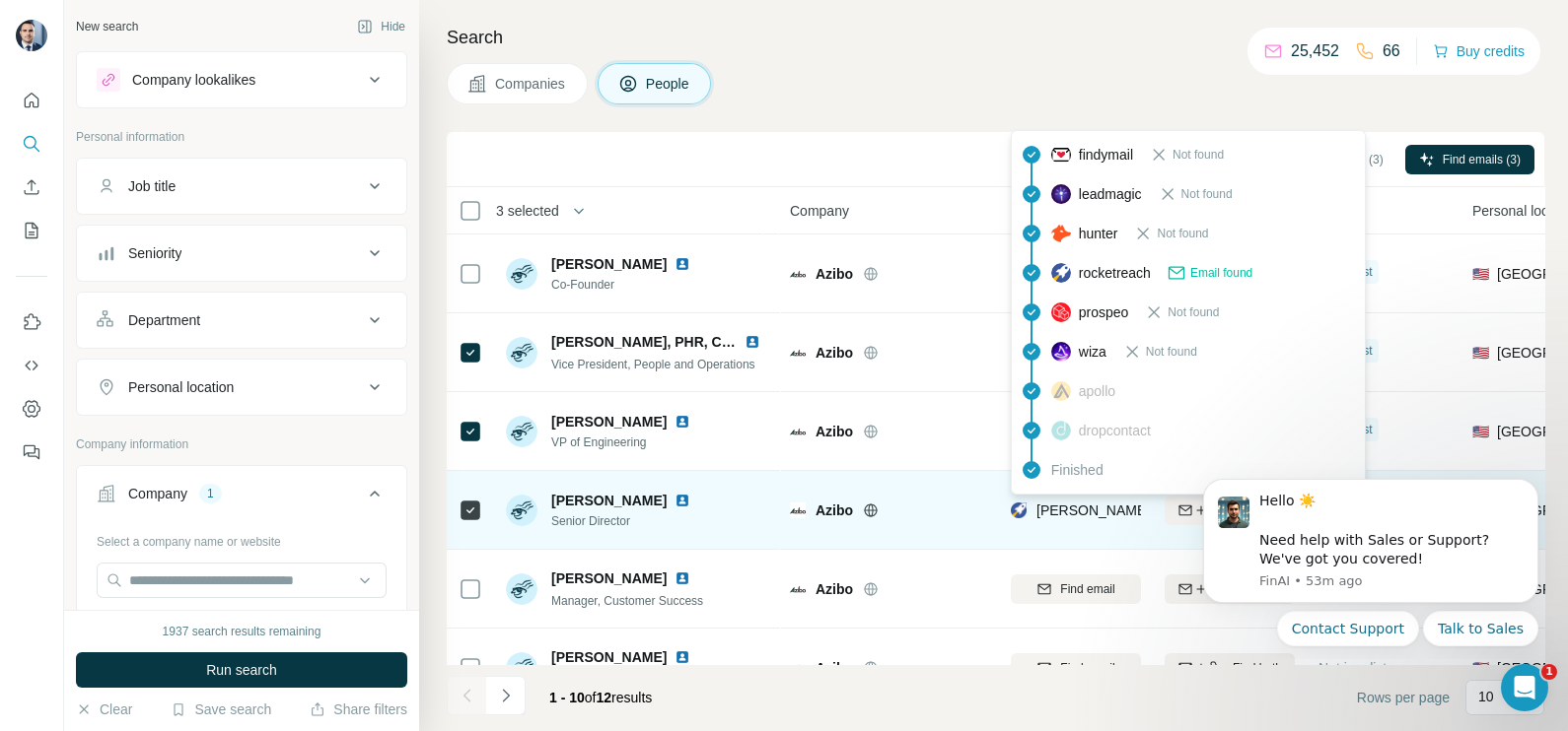
click at [1106, 511] on span "harshitha@zibo.co" at bounding box center [1210, 511] width 347 height 16
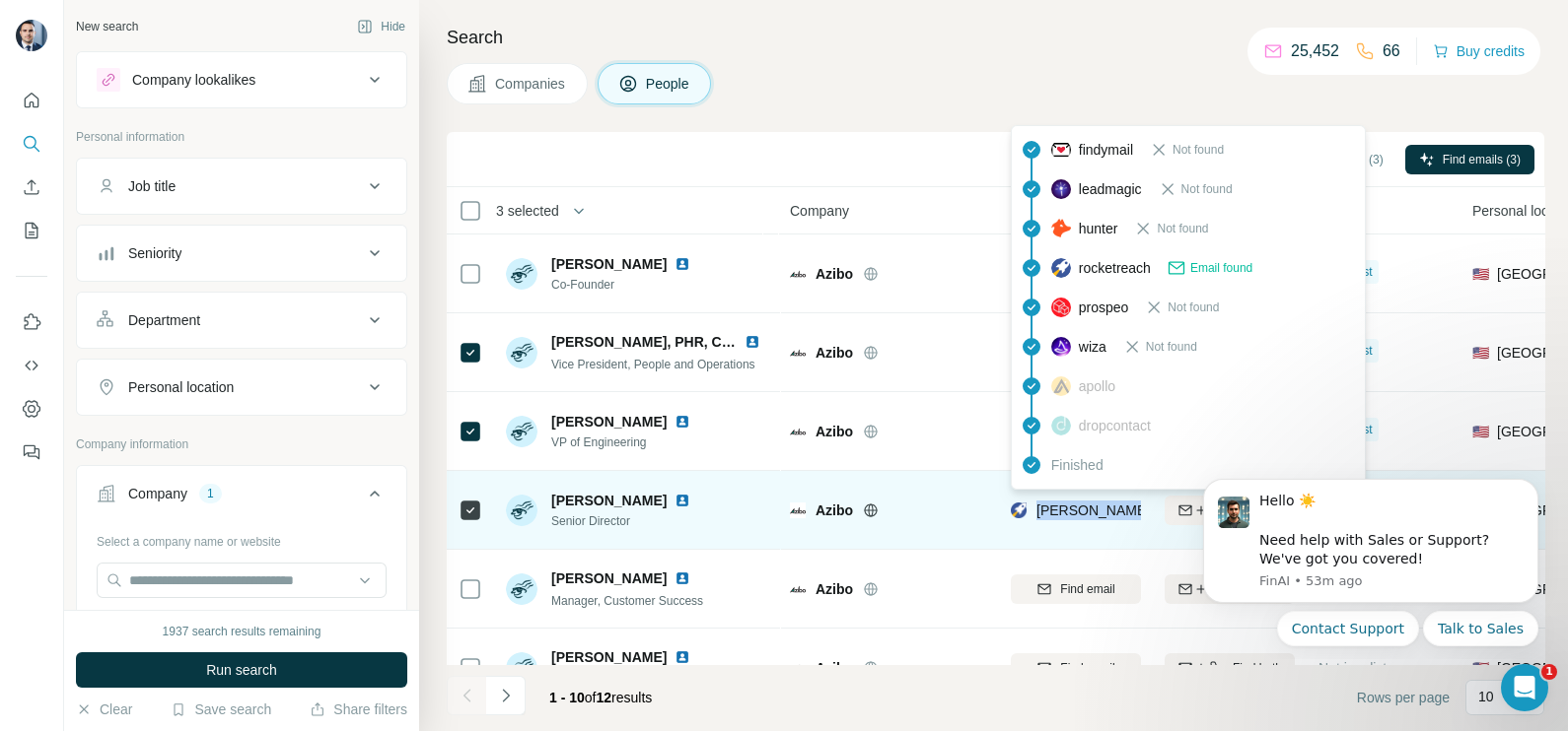
click at [1106, 511] on span "harshitha@zibo.co" at bounding box center [1210, 511] width 347 height 16
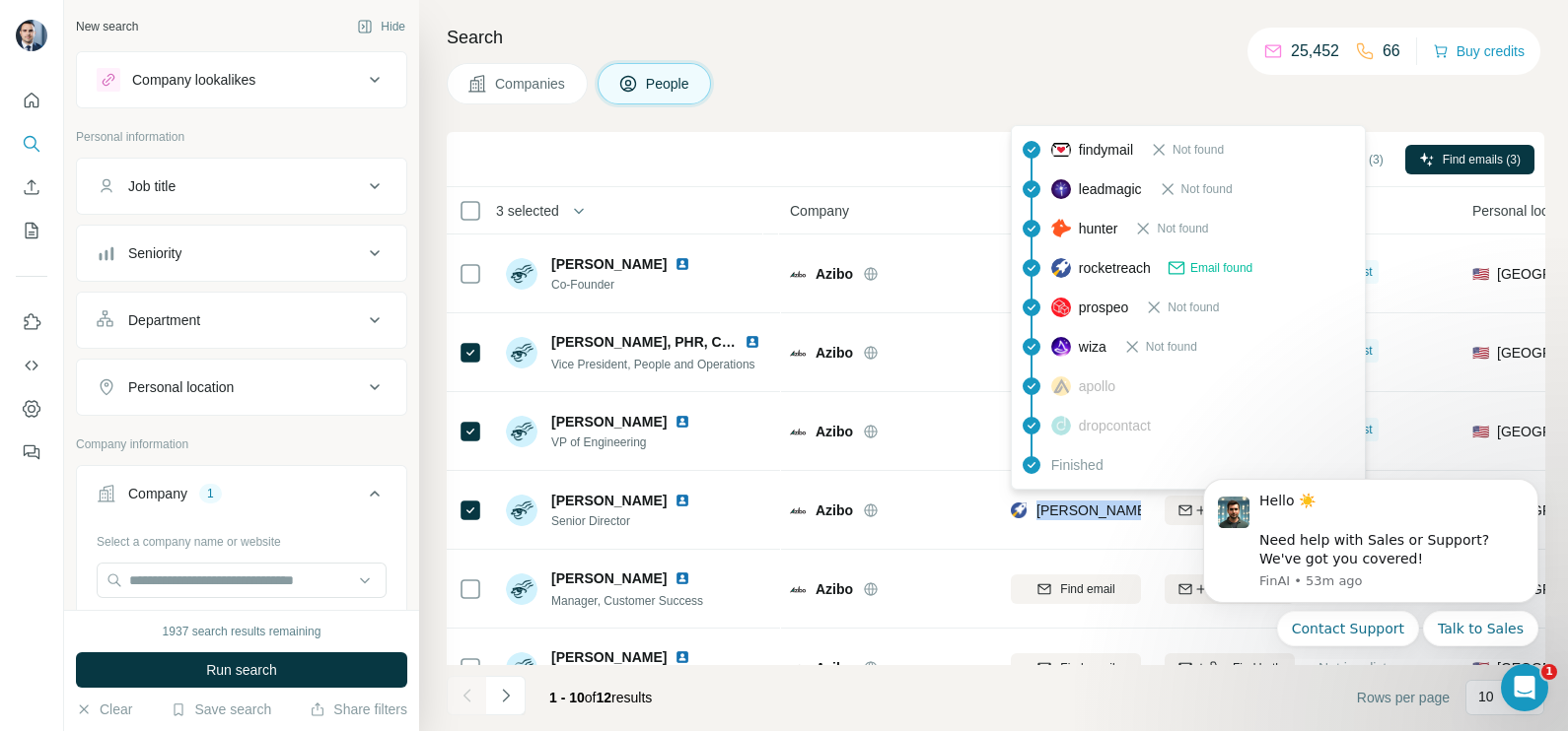
copy tr "harshitha@zibo.co"
click at [991, 155] on div "Sync to HubSpot (3) Add to list (3) Find emails (3)" at bounding box center [996, 159] width 1078 height 35
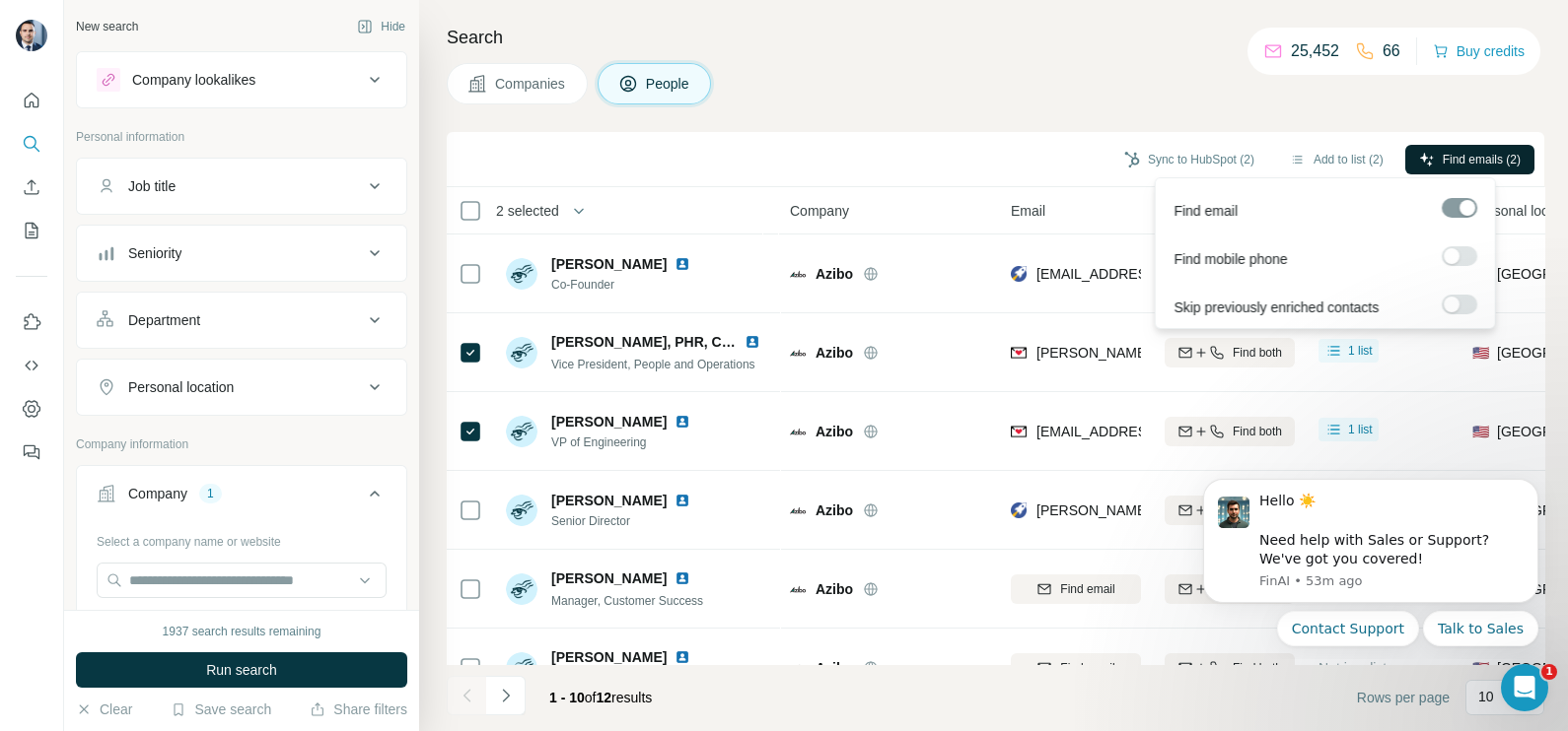
click at [1429, 163] on icon "button" at bounding box center [1427, 160] width 16 height 16
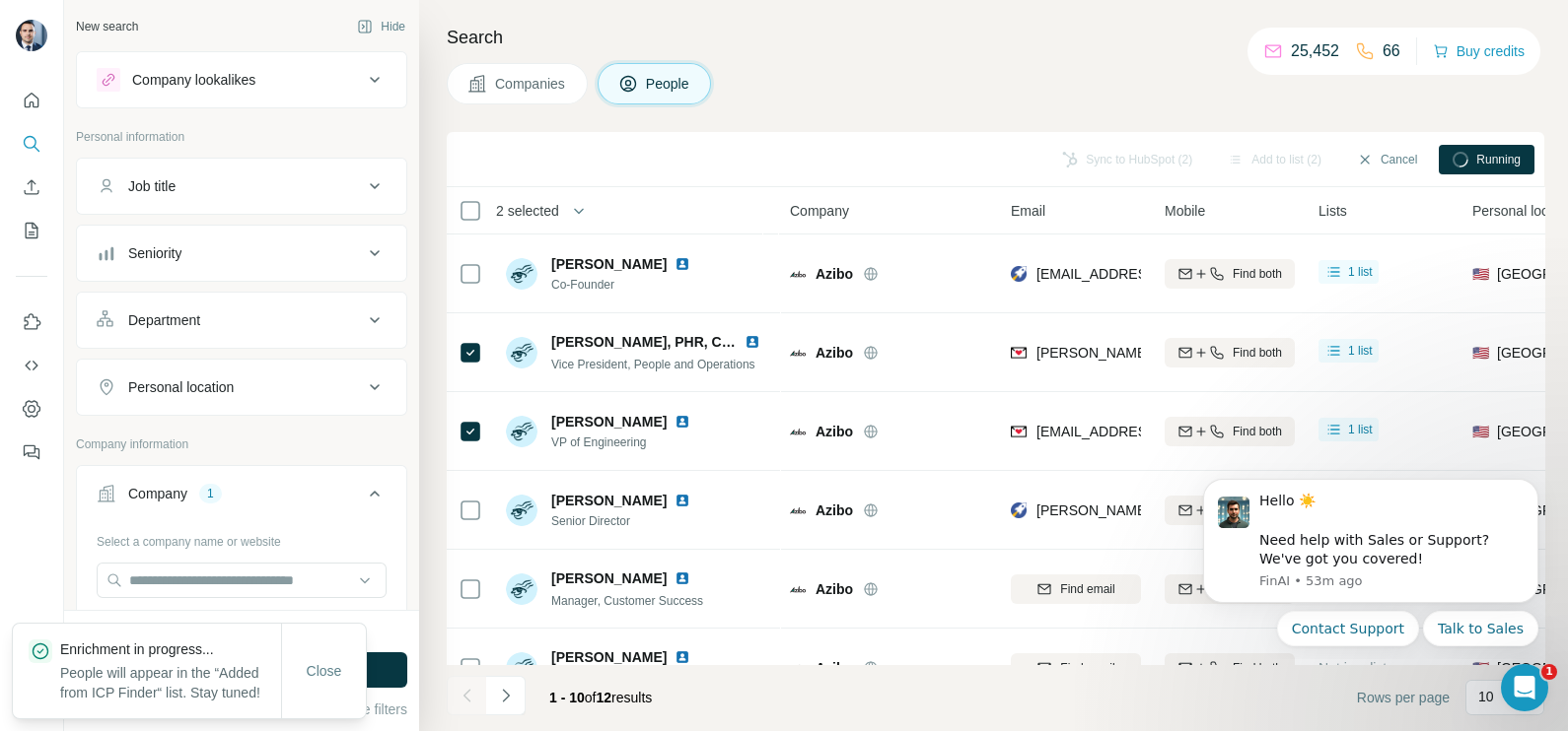
click at [1260, 160] on div "Add to list (2)" at bounding box center [1274, 160] width 121 height 30
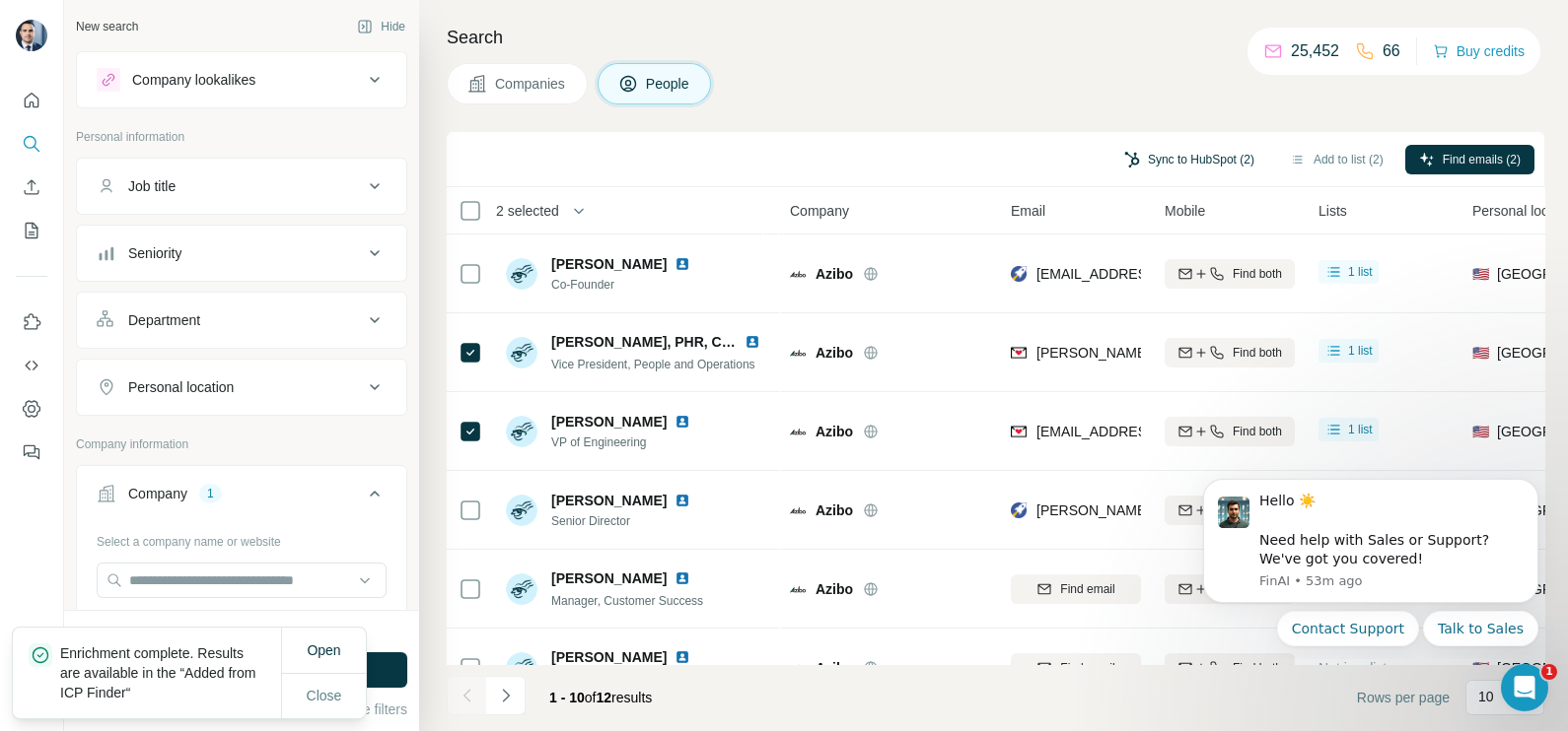
click at [1178, 160] on button "Sync to HubSpot (2)" at bounding box center [1189, 160] width 158 height 30
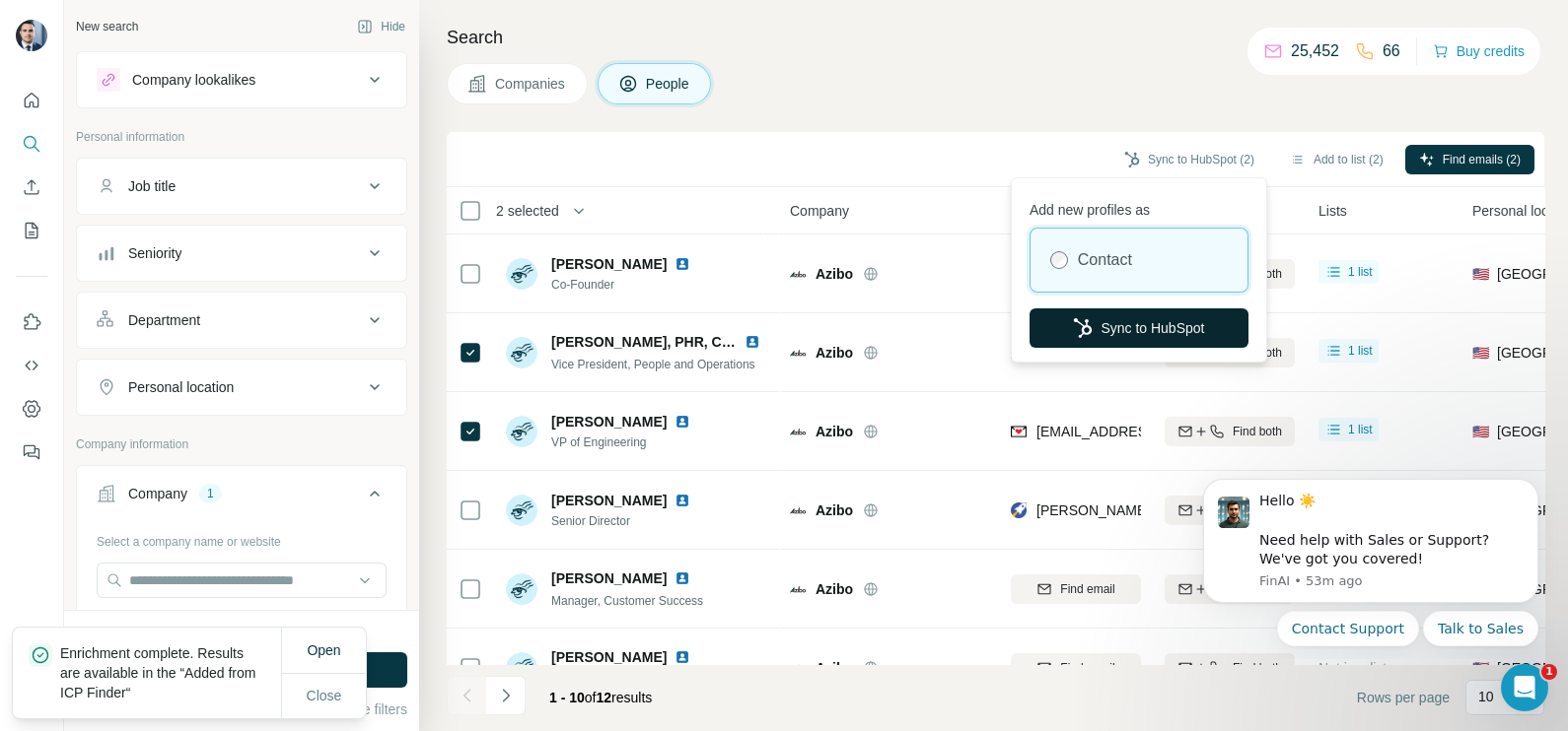
click at [1151, 316] on button "Sync to HubSpot" at bounding box center [1139, 329] width 219 height 39
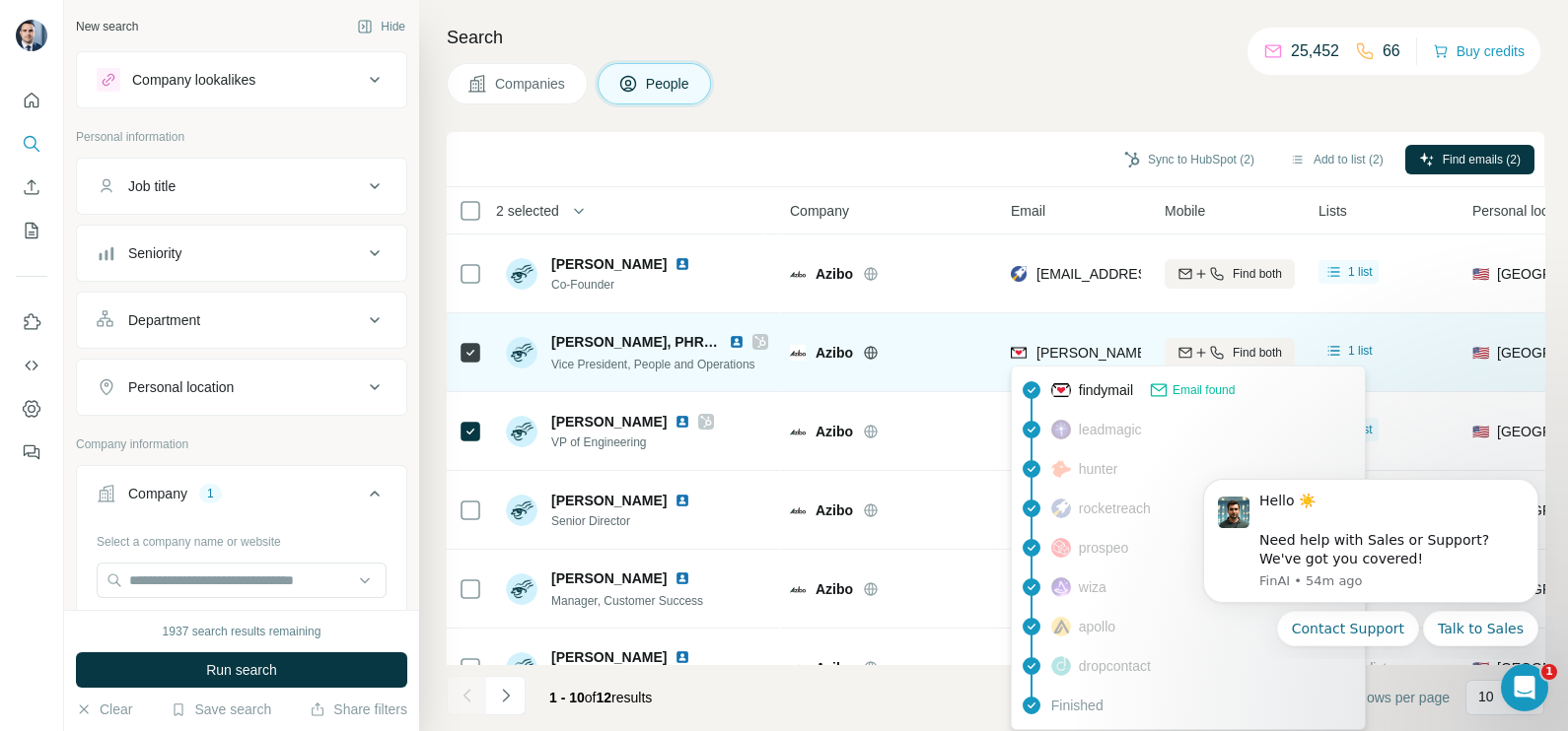
click at [1082, 351] on span "alissa@azibo.com" at bounding box center [1210, 353] width 347 height 16
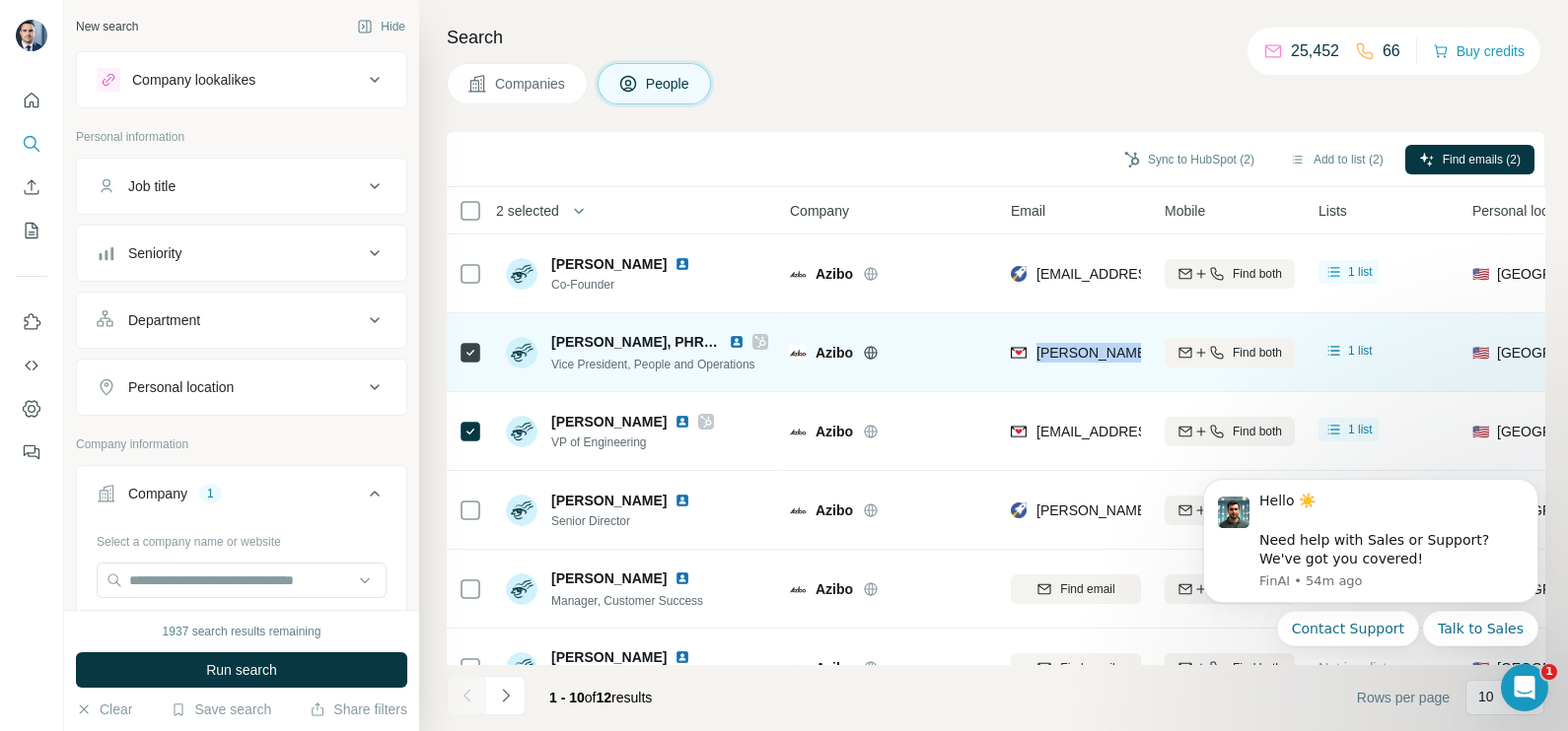
click at [1082, 351] on span "alissa@azibo.com" at bounding box center [1210, 353] width 347 height 16
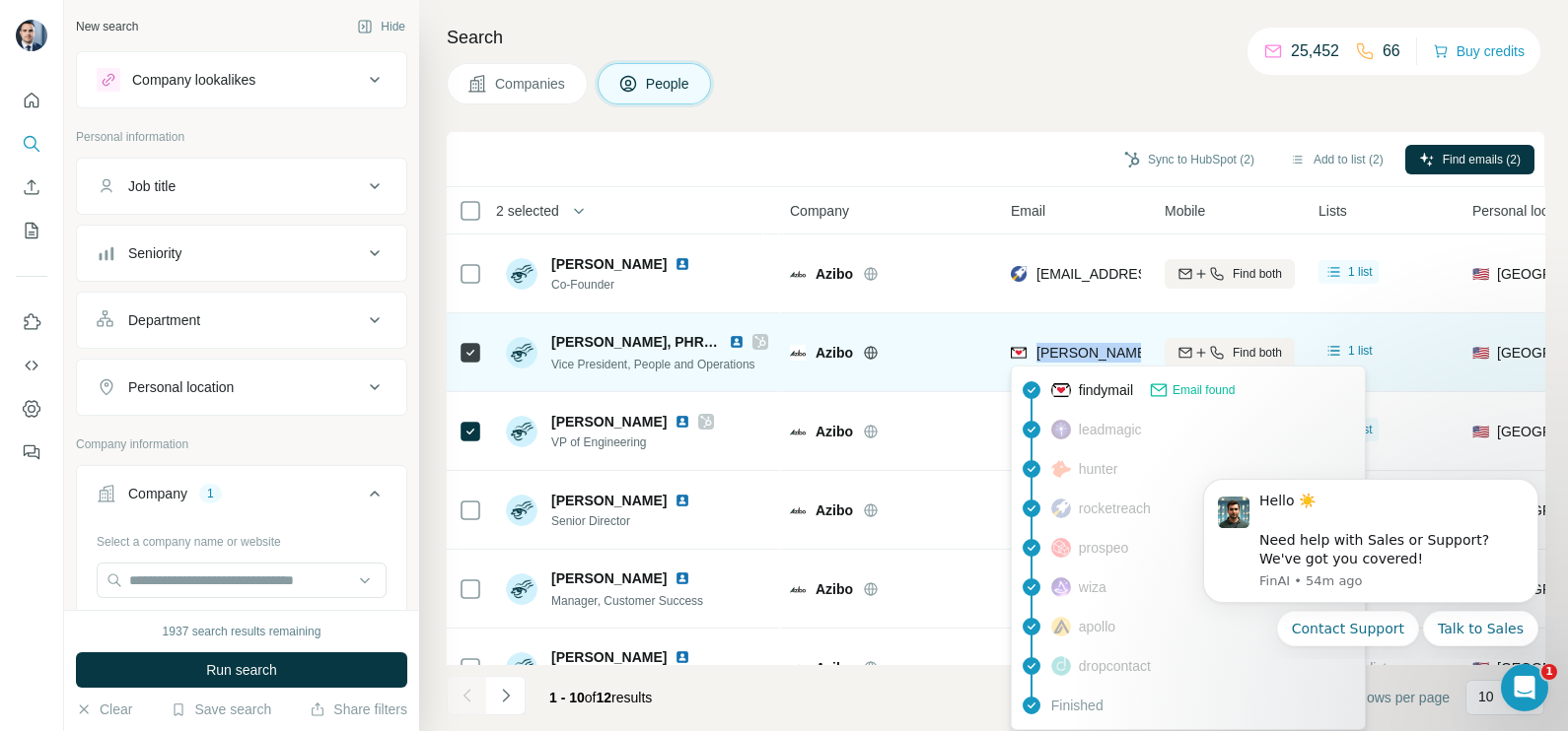
copy tr "alissa@azibo.com"
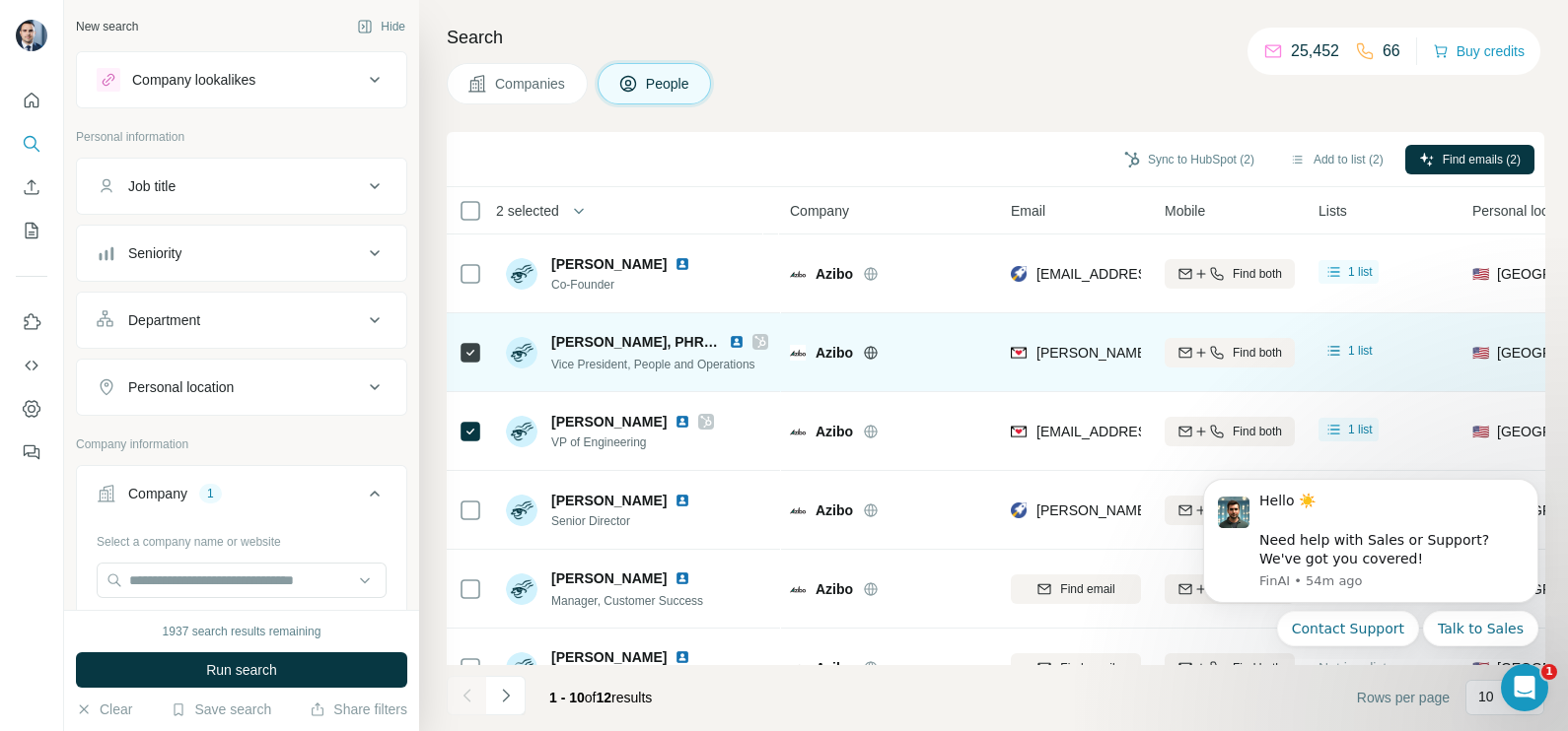
click at [942, 352] on div "Azibo" at bounding box center [901, 353] width 172 height 20
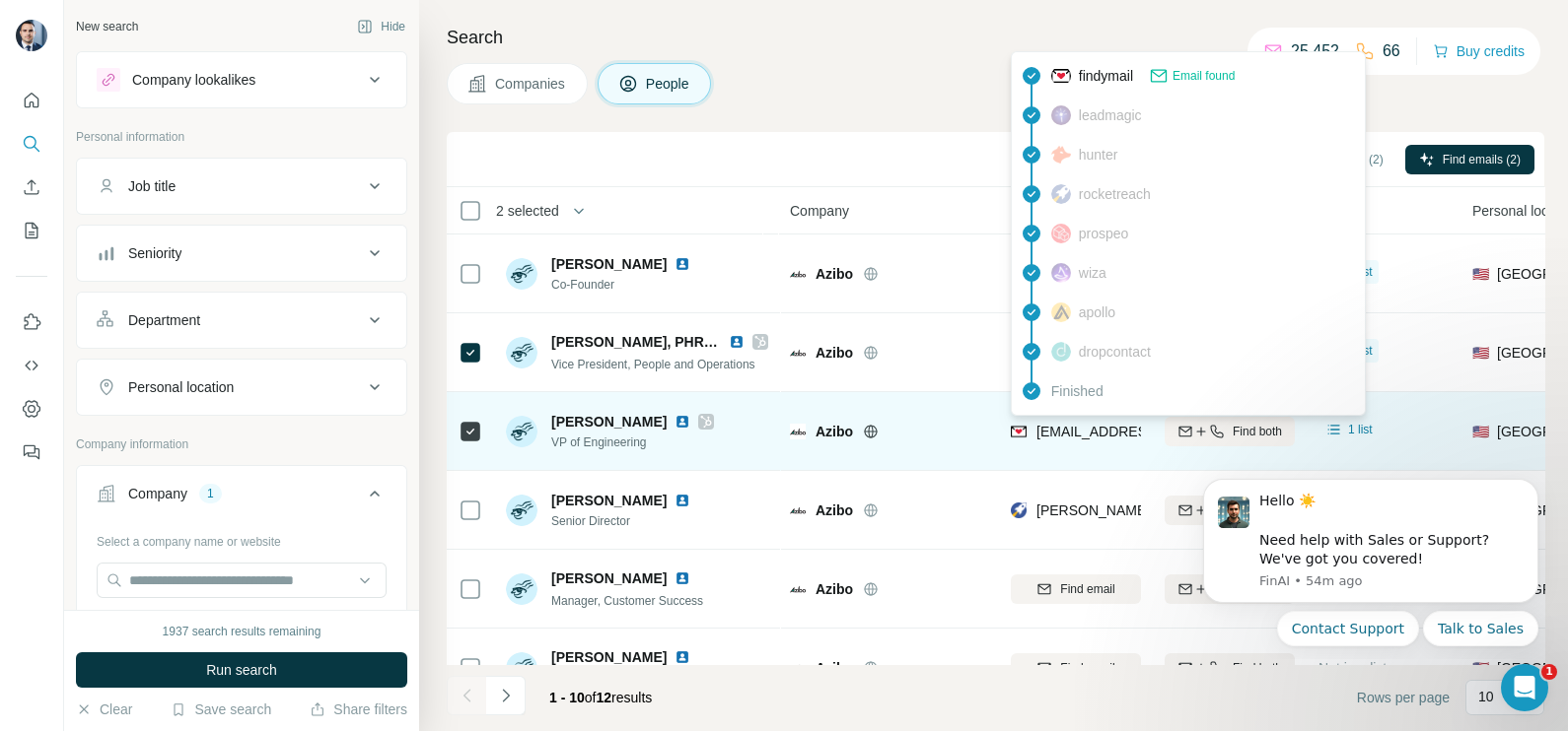
click at [1052, 434] on span "jk@azibo.com" at bounding box center [1153, 432] width 234 height 16
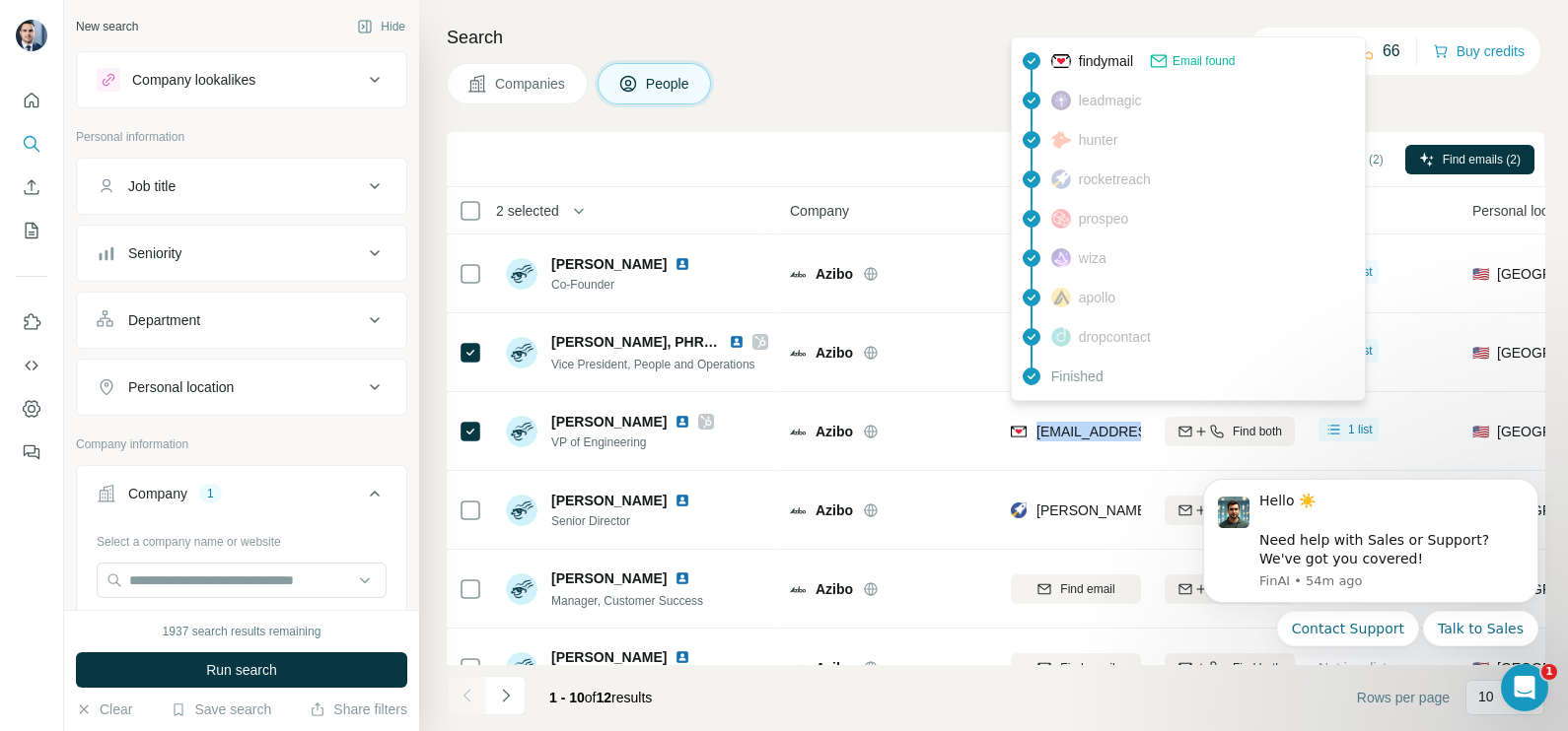
copy tr "jk@azibo.com"
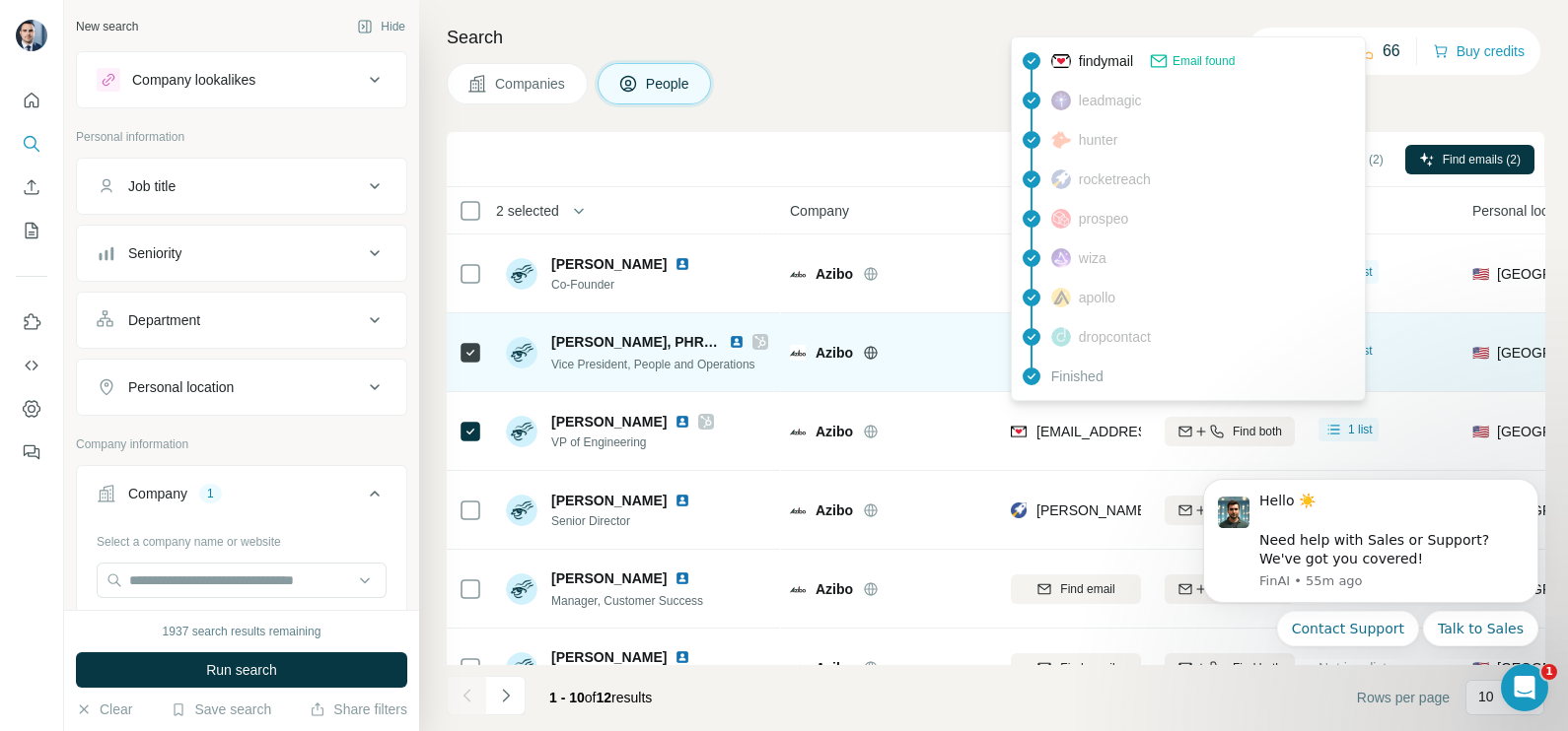
click at [482, 353] on icon at bounding box center [471, 353] width 24 height 24
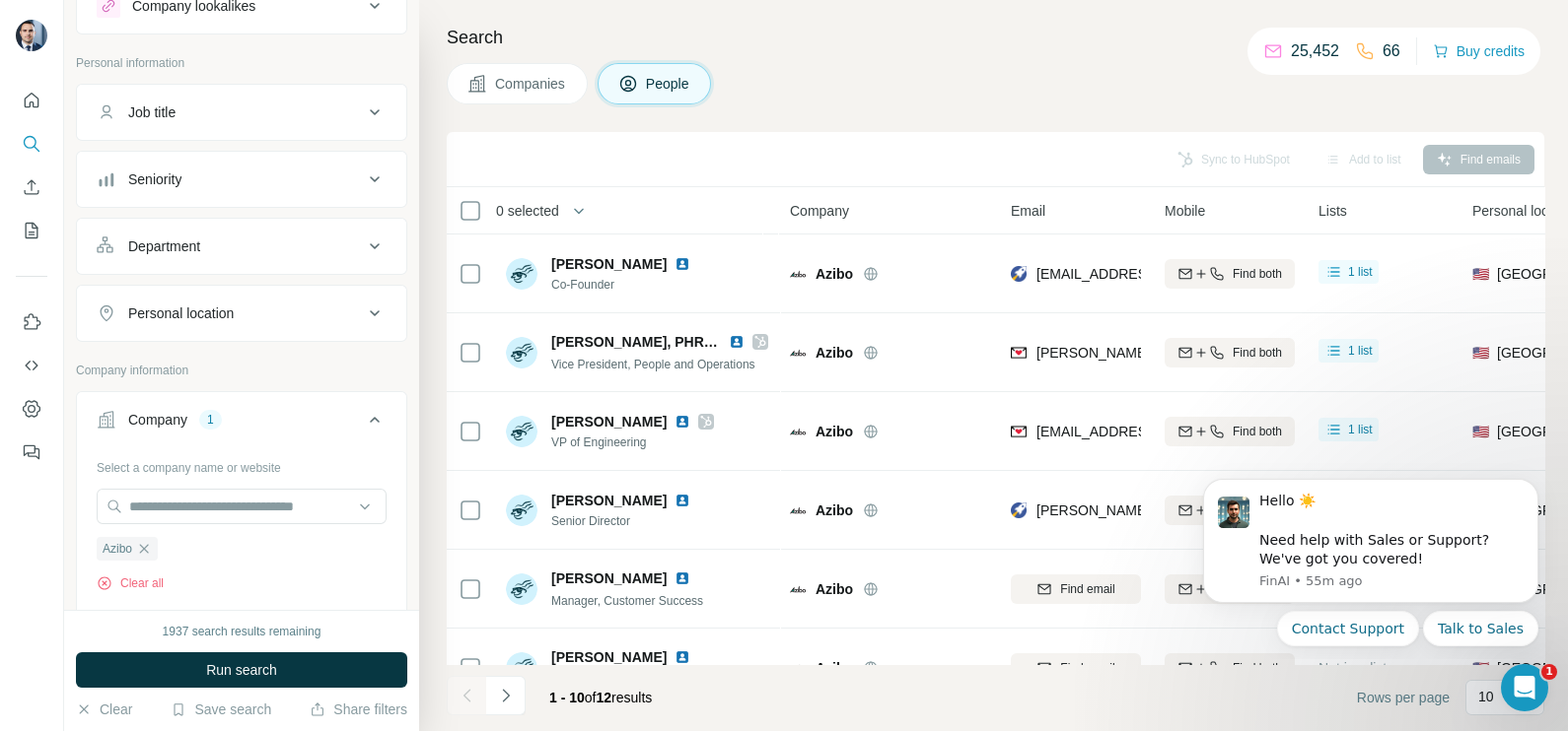
scroll to position [246, 0]
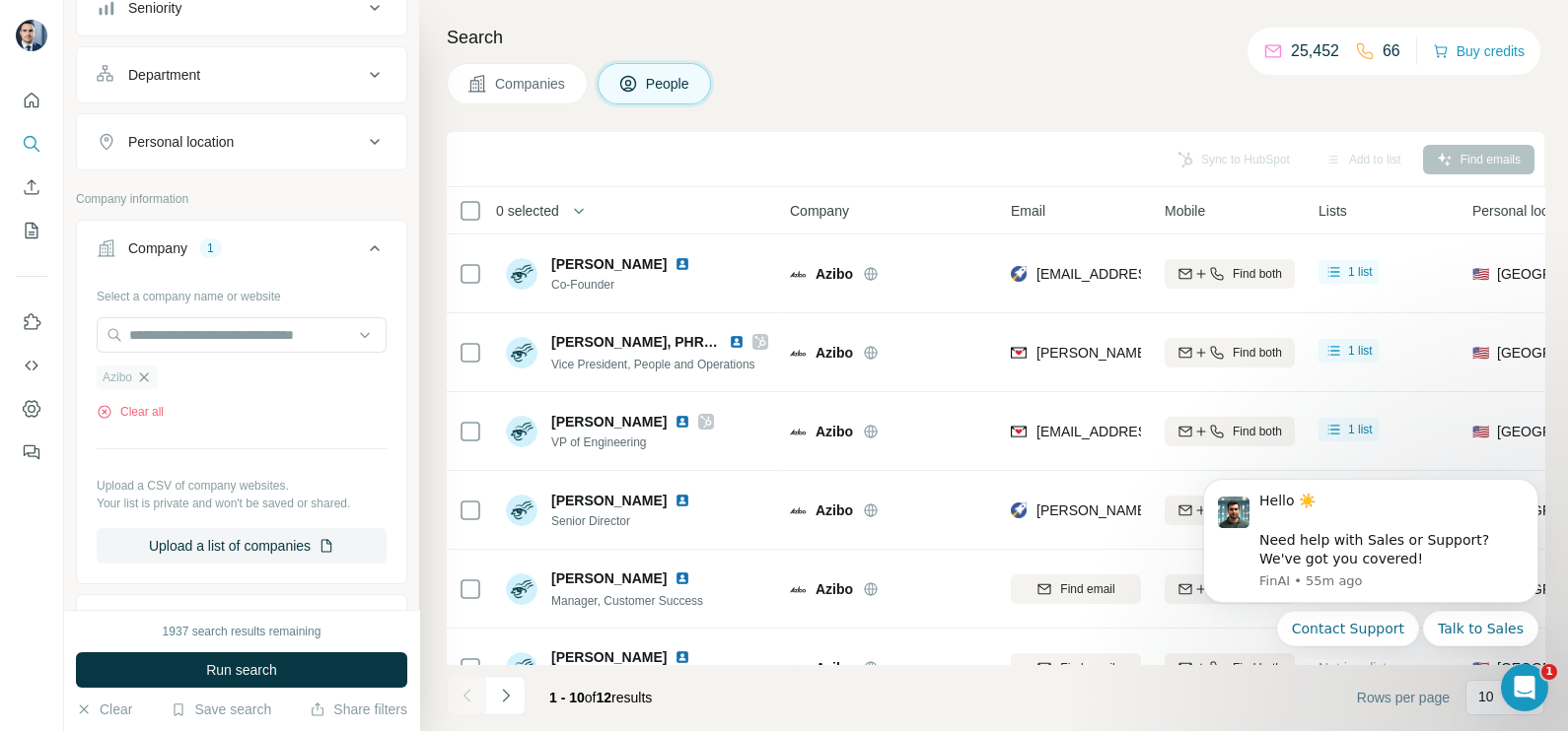
click at [148, 375] on icon "button" at bounding box center [144, 378] width 16 height 16
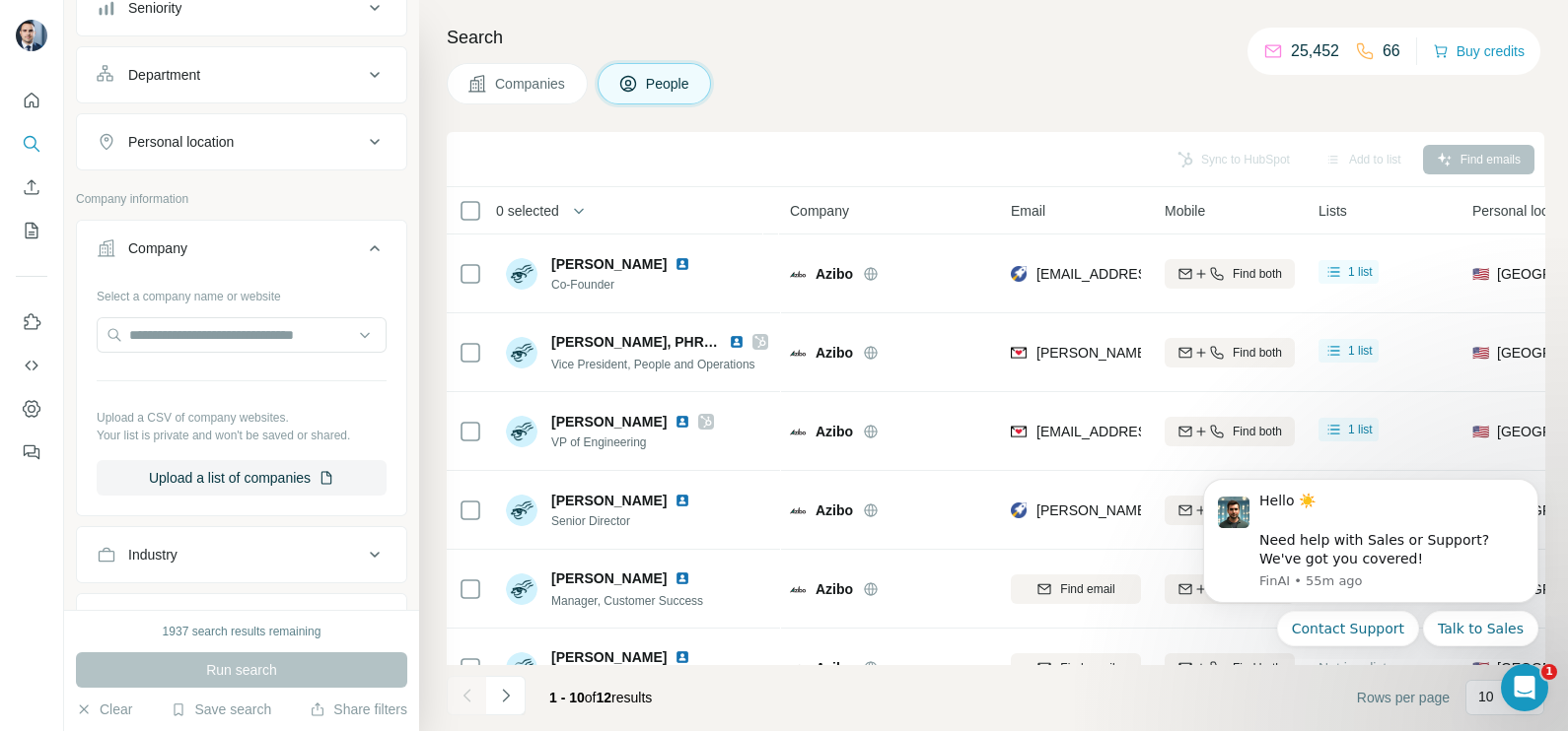
click at [521, 103] on button "Companies" at bounding box center [517, 84] width 141 height 41
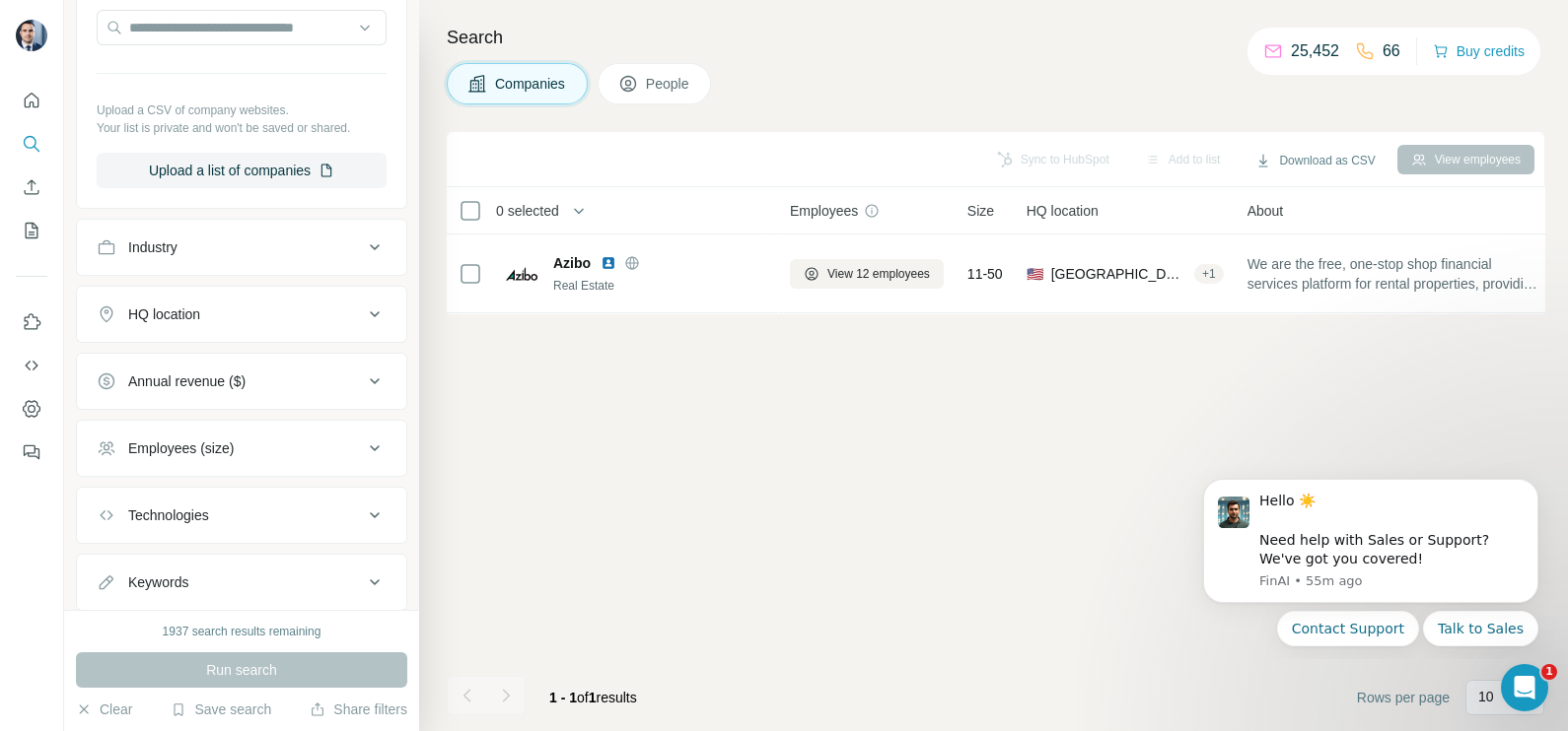
scroll to position [122, 0]
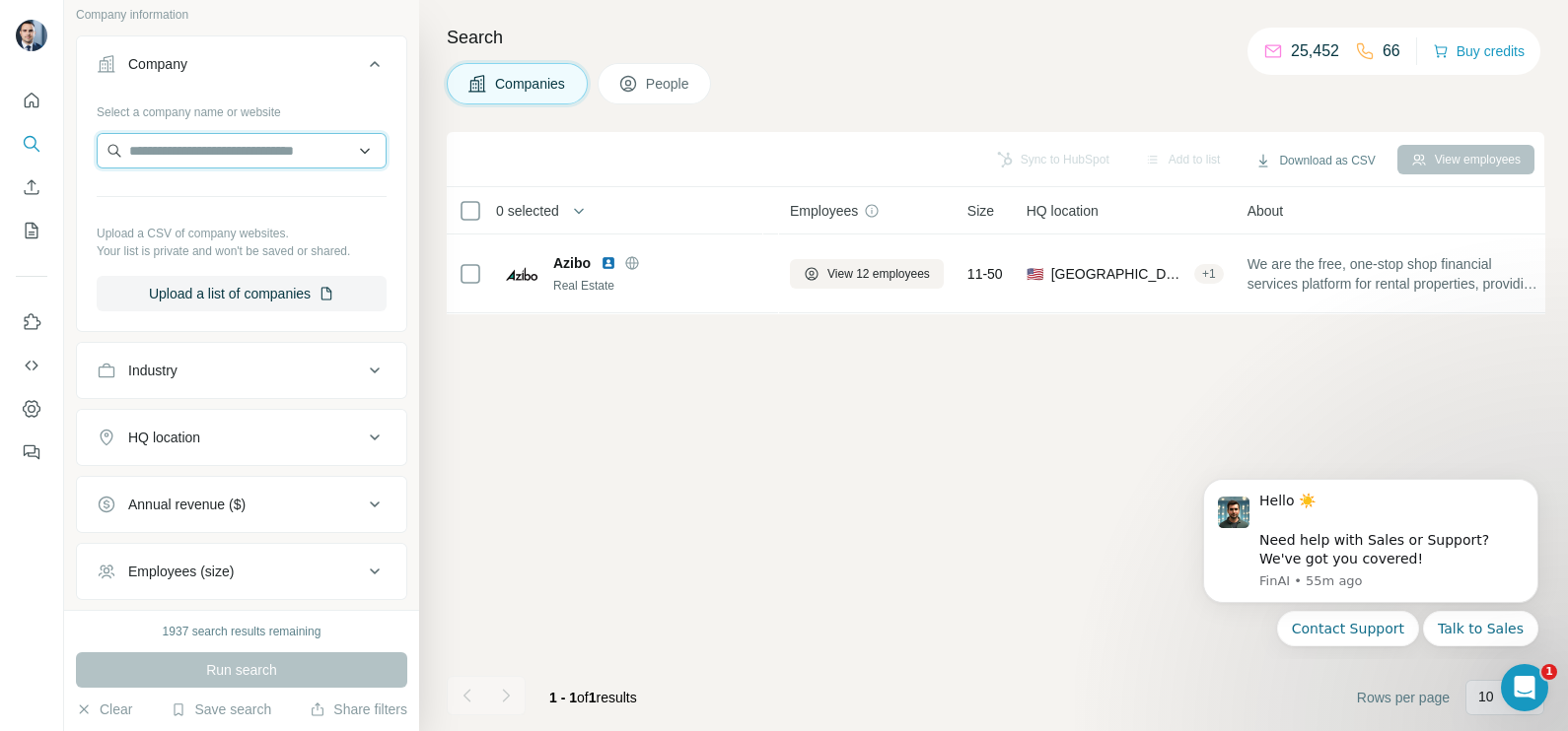
click at [209, 149] on input "text" at bounding box center [242, 151] width 290 height 36
paste input "**********"
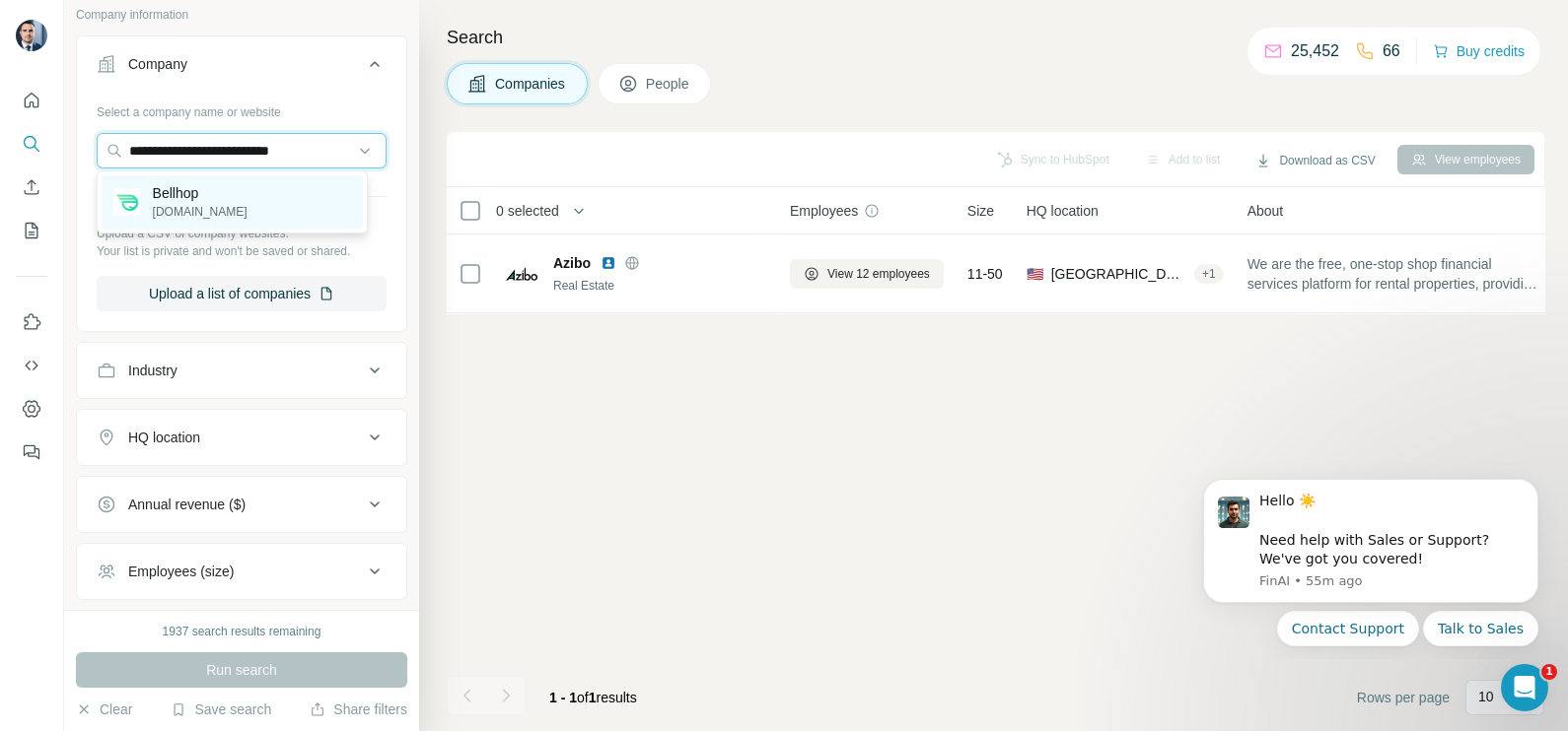
type input "**********"
click at [197, 198] on p "Bellhop" at bounding box center [200, 193] width 95 height 20
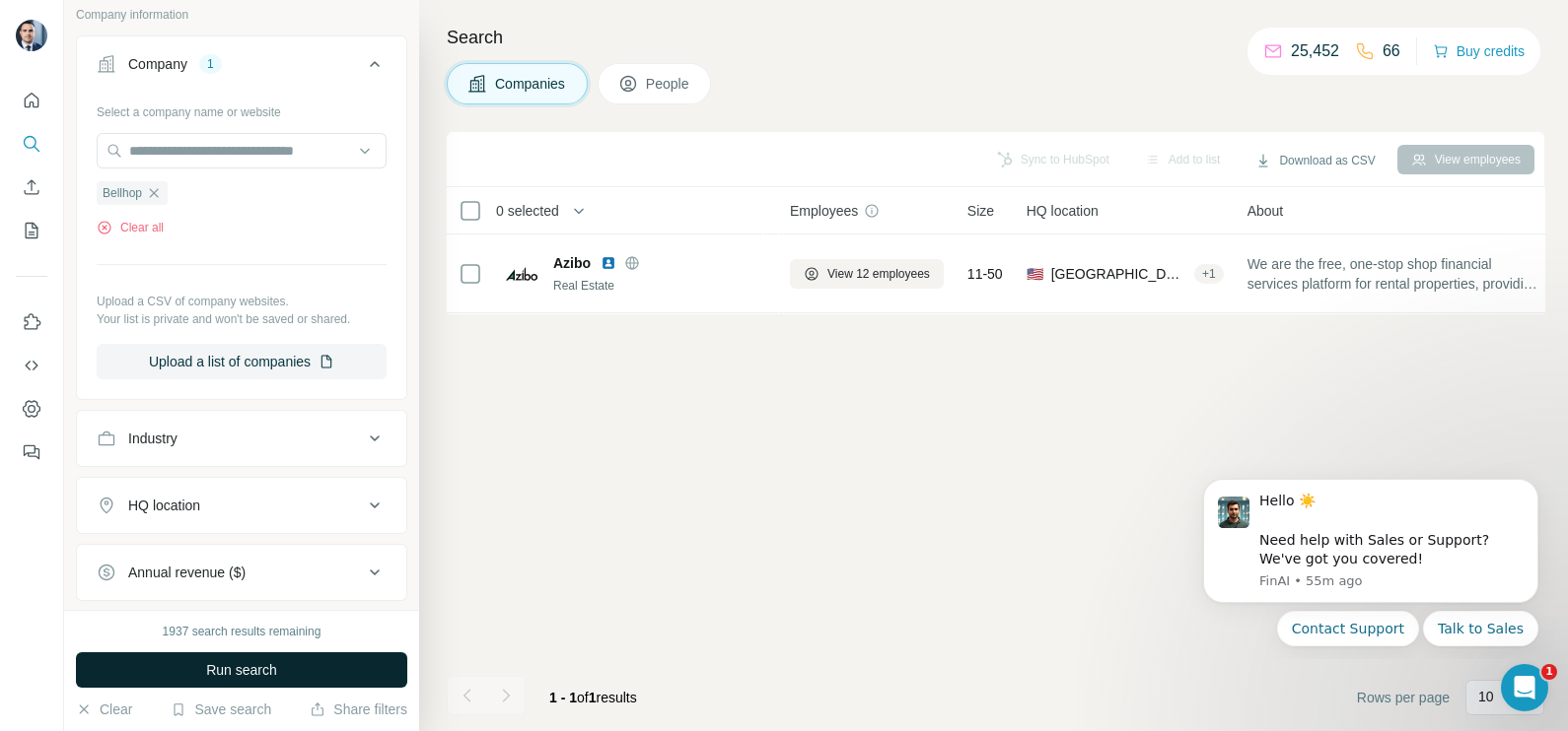
click at [239, 676] on span "Run search" at bounding box center [242, 670] width 71 height 20
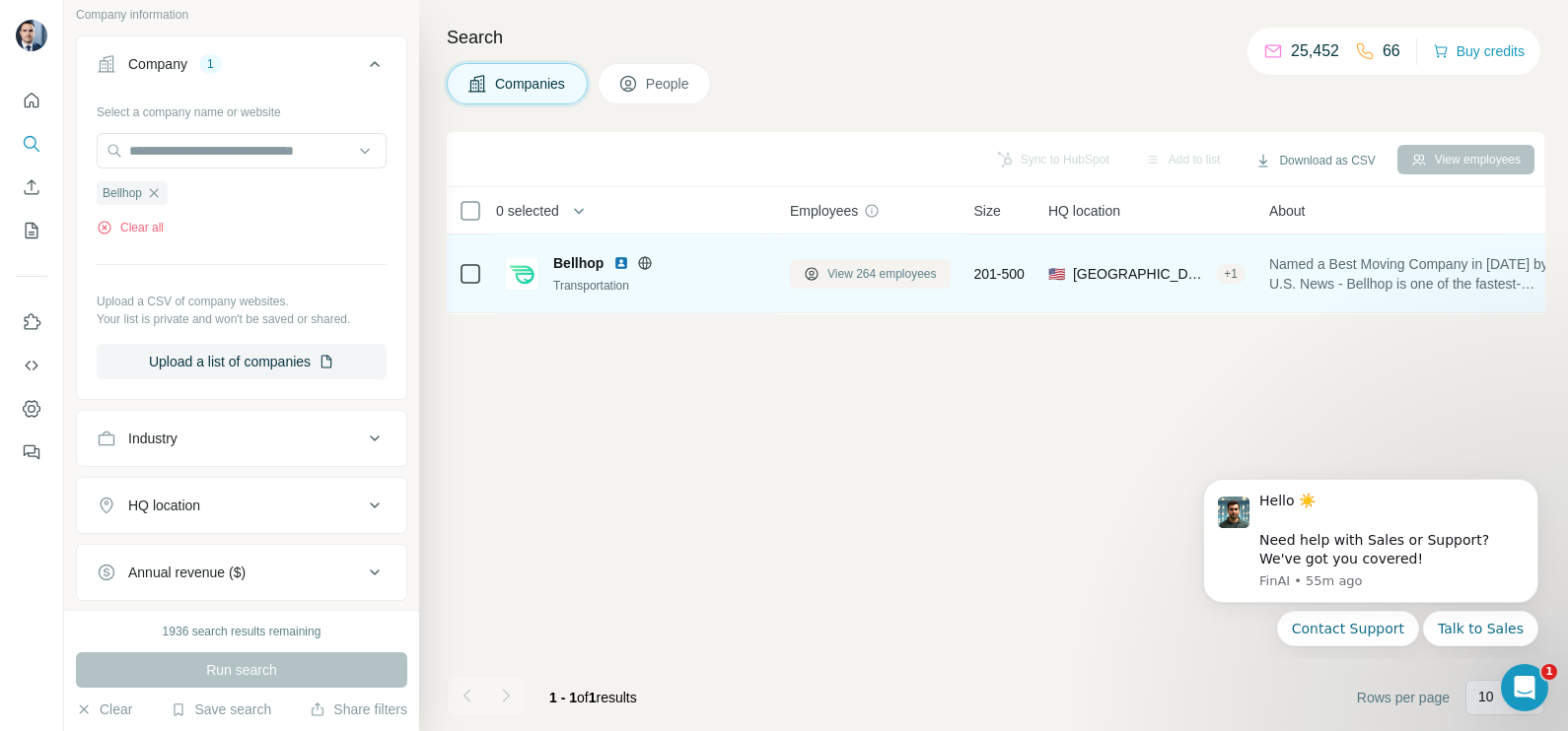
click at [853, 276] on span "View 264 employees" at bounding box center [881, 274] width 110 height 18
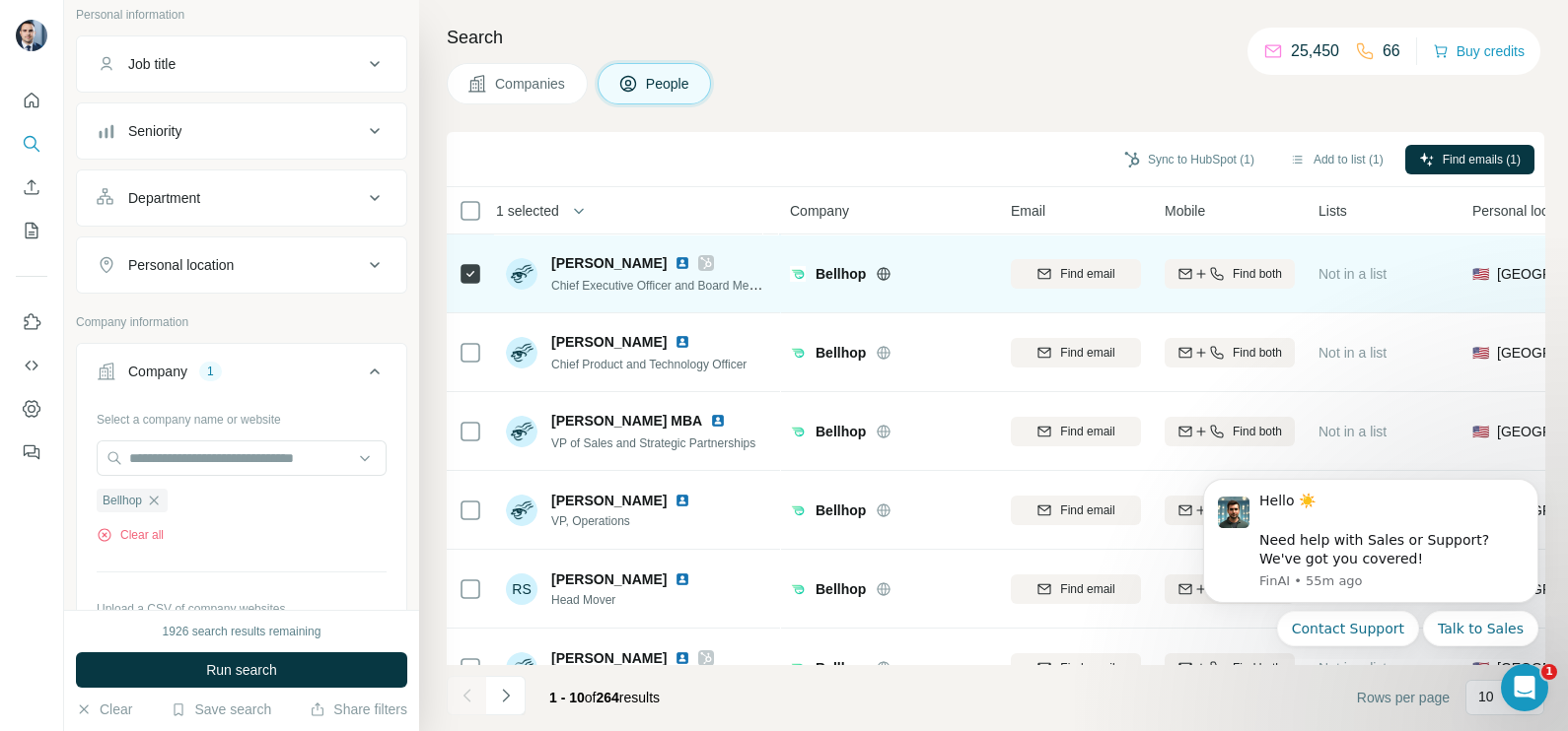
click at [700, 266] on icon at bounding box center [706, 263] width 12 height 16
click at [674, 261] on img at bounding box center [682, 263] width 16 height 16
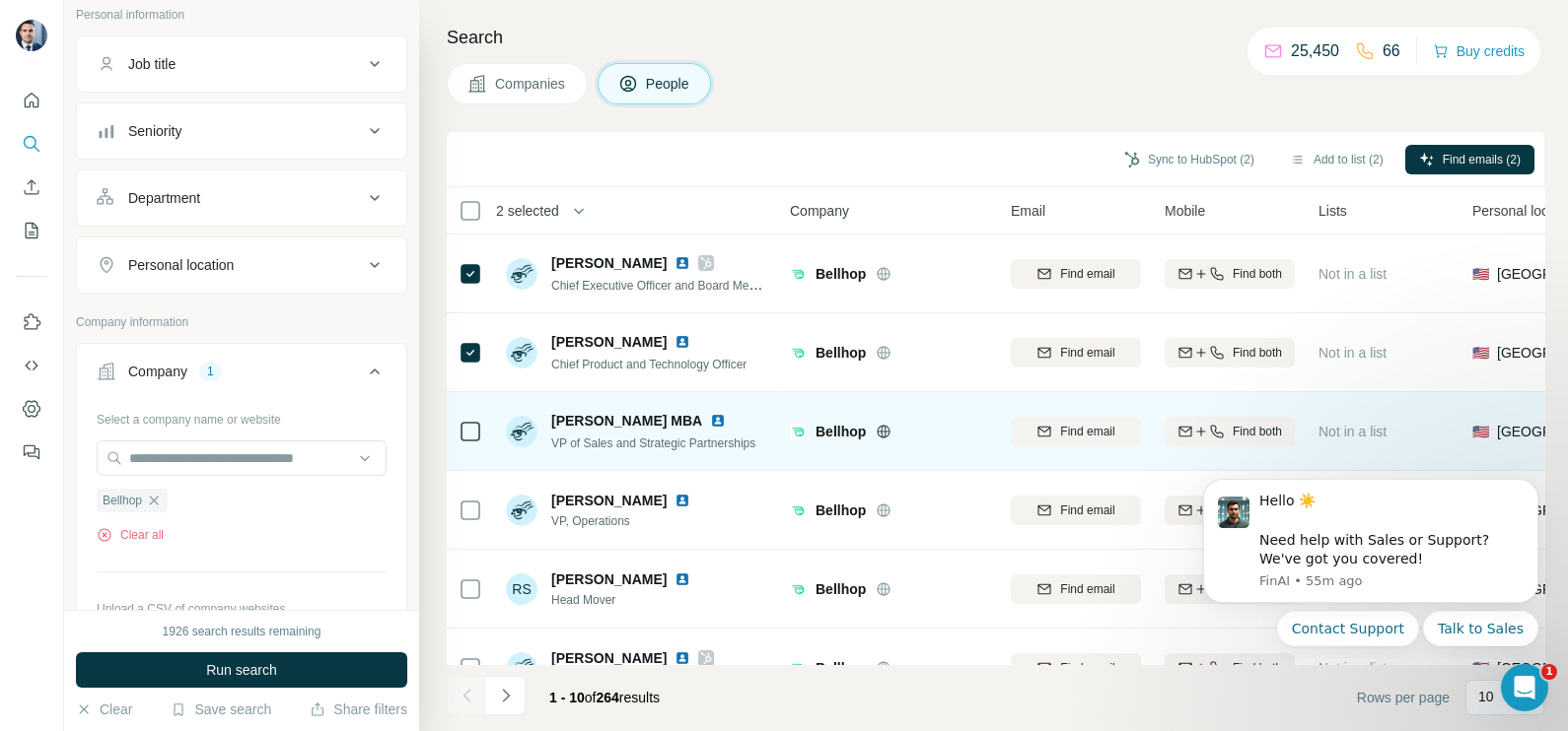
scroll to position [122, 0]
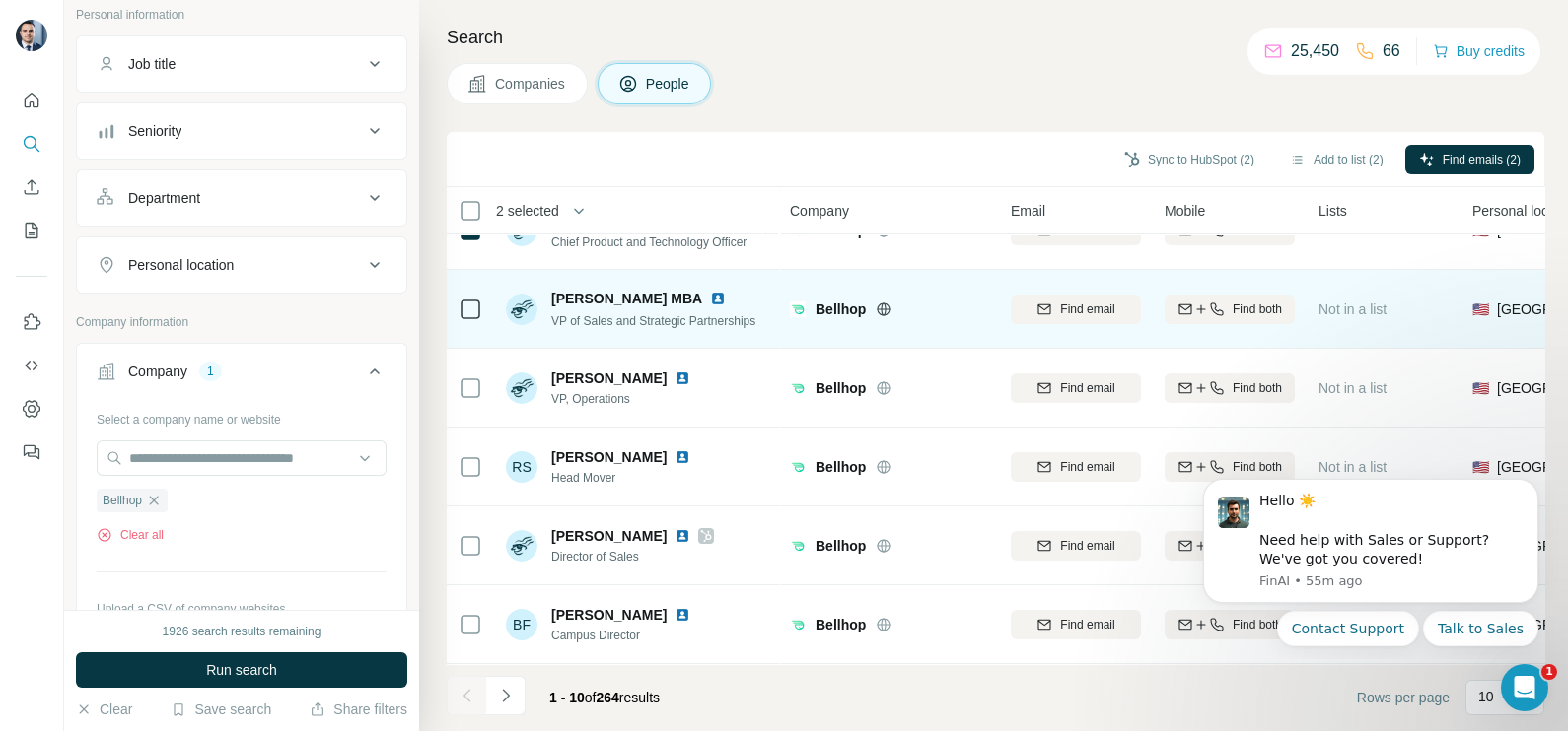
click at [494, 318] on td "Derrick DePriest MBA VP of Sales and Strategic Partnerships" at bounding box center [637, 310] width 286 height 79
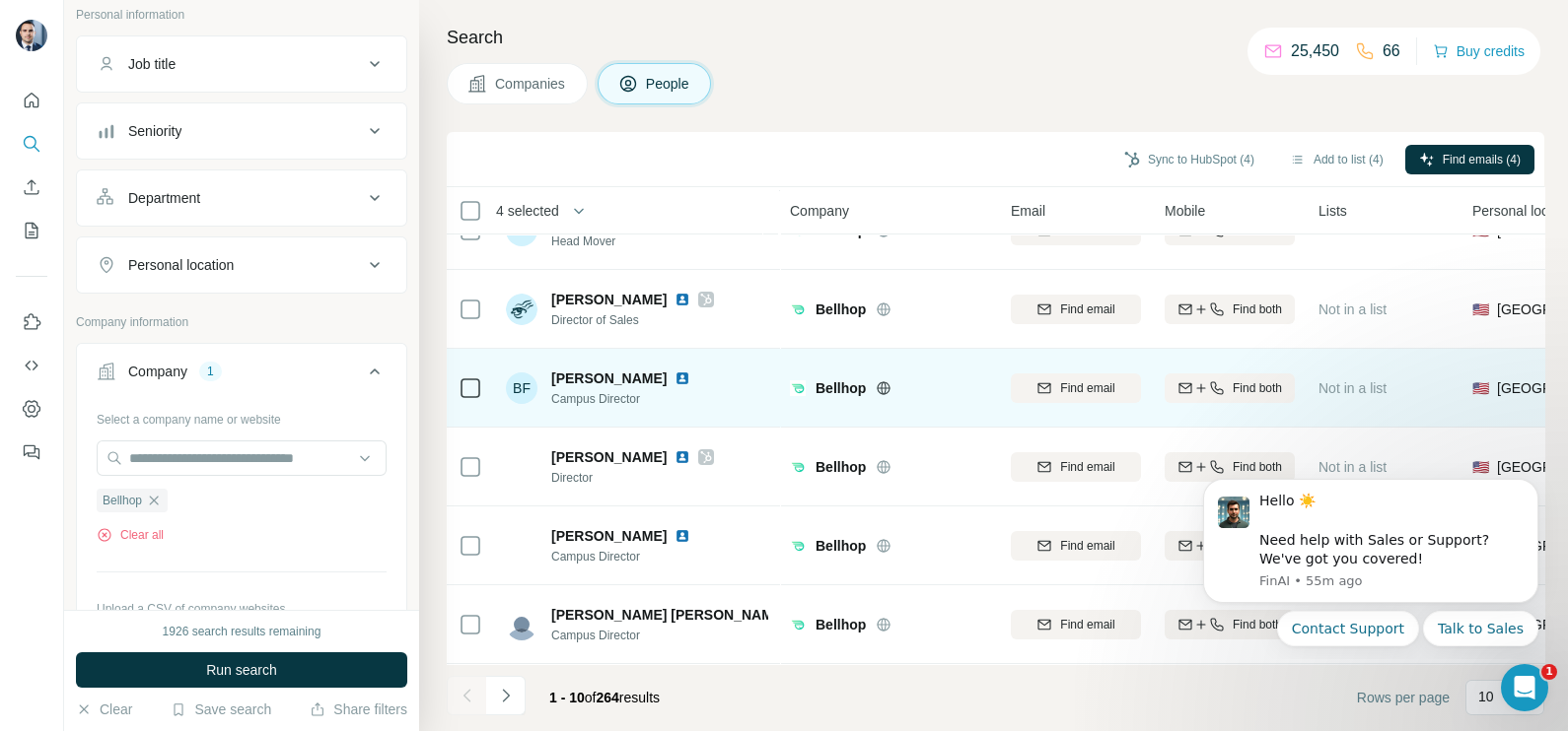
scroll to position [0, 0]
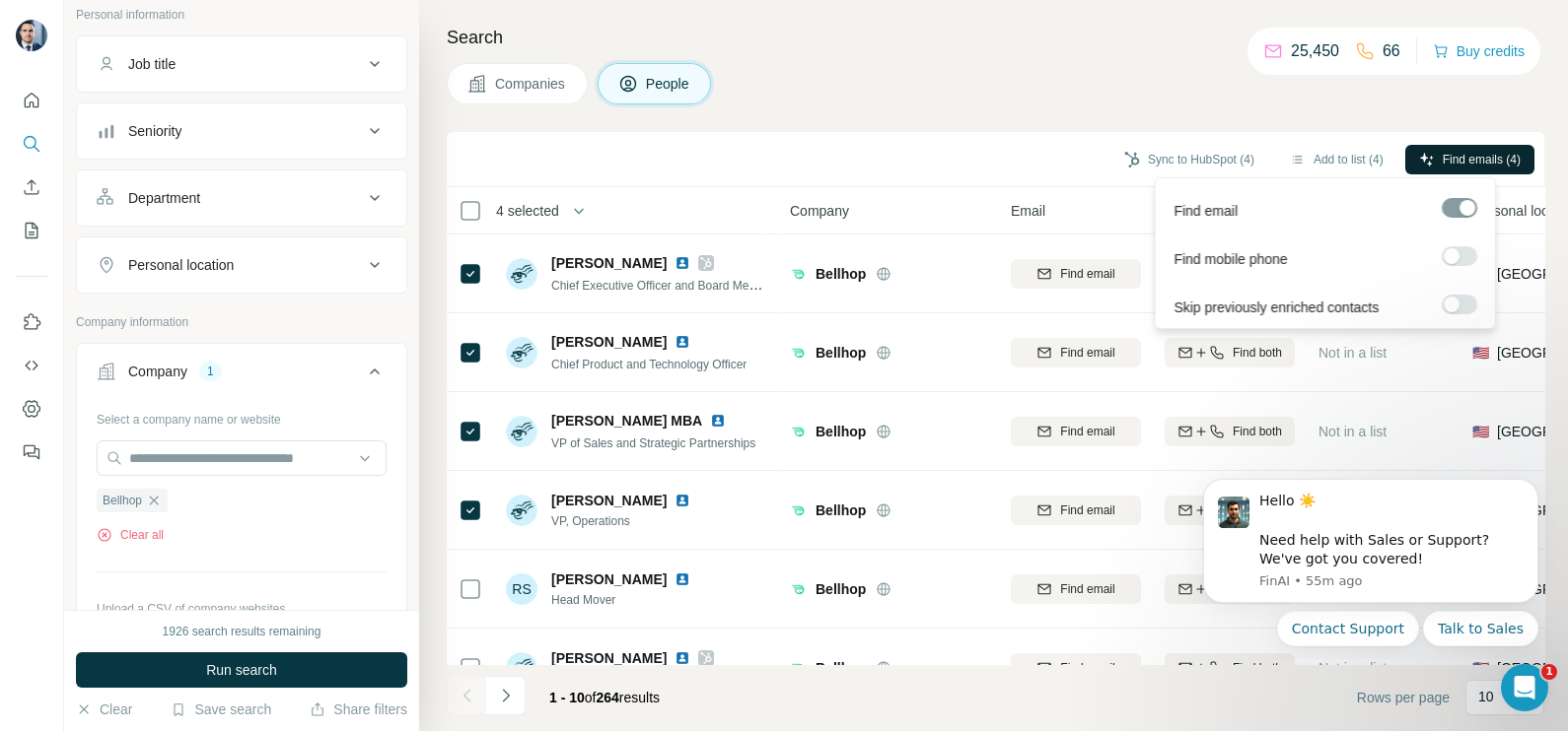
click at [1443, 161] on span "Find emails (4)" at bounding box center [1481, 160] width 78 height 18
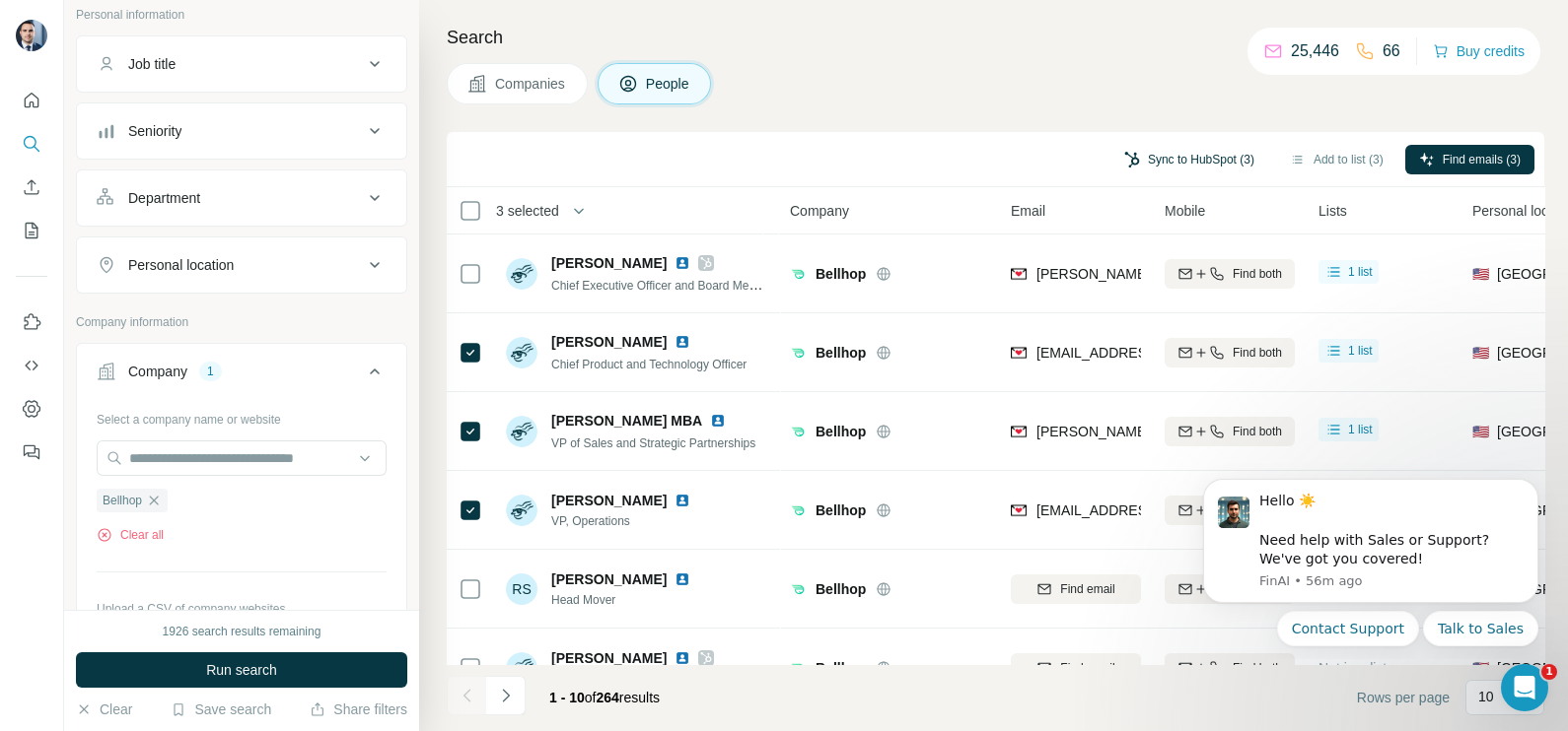
click at [1182, 163] on button "Sync to HubSpot (3)" at bounding box center [1189, 160] width 158 height 30
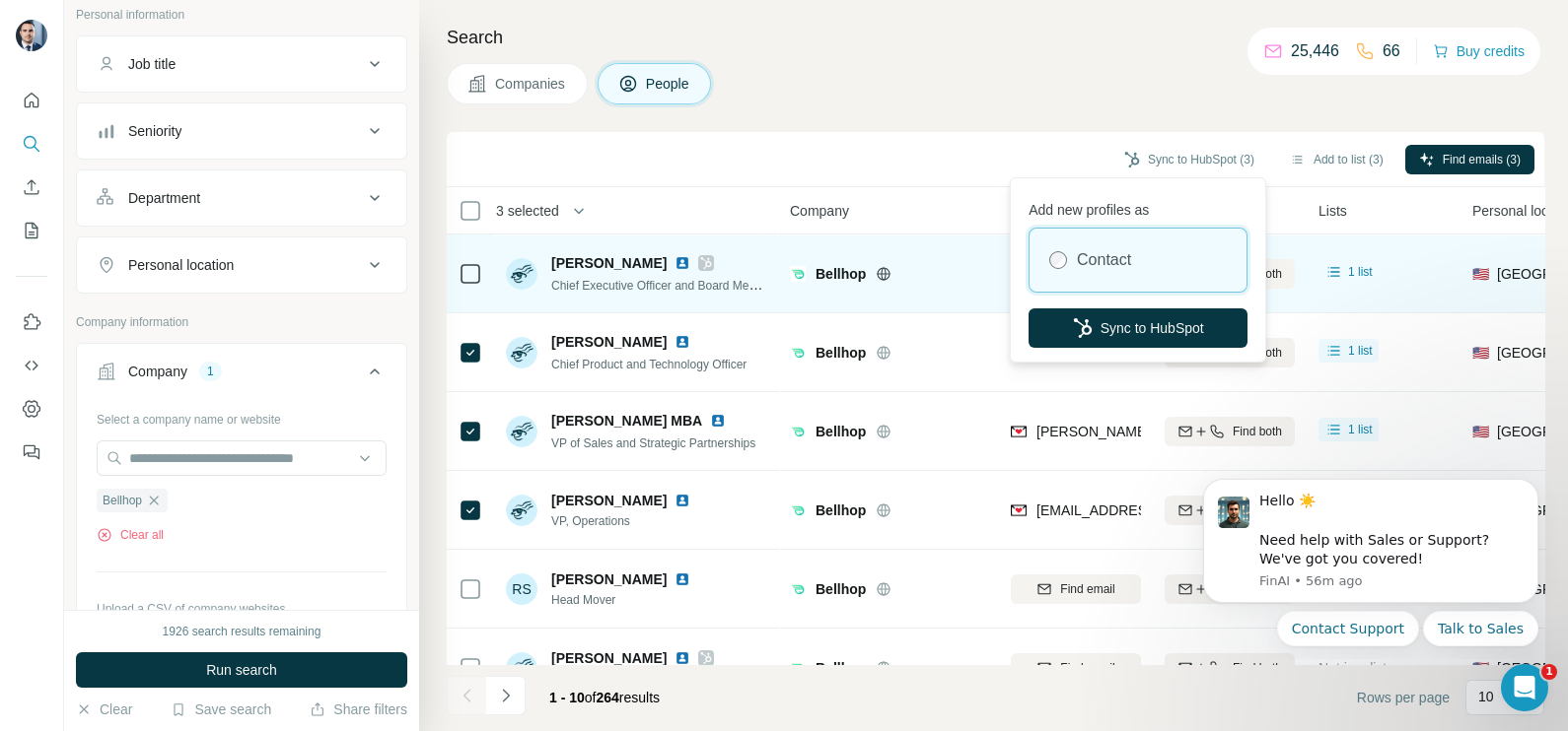
click at [1140, 311] on button "Sync to HubSpot" at bounding box center [1138, 329] width 219 height 39
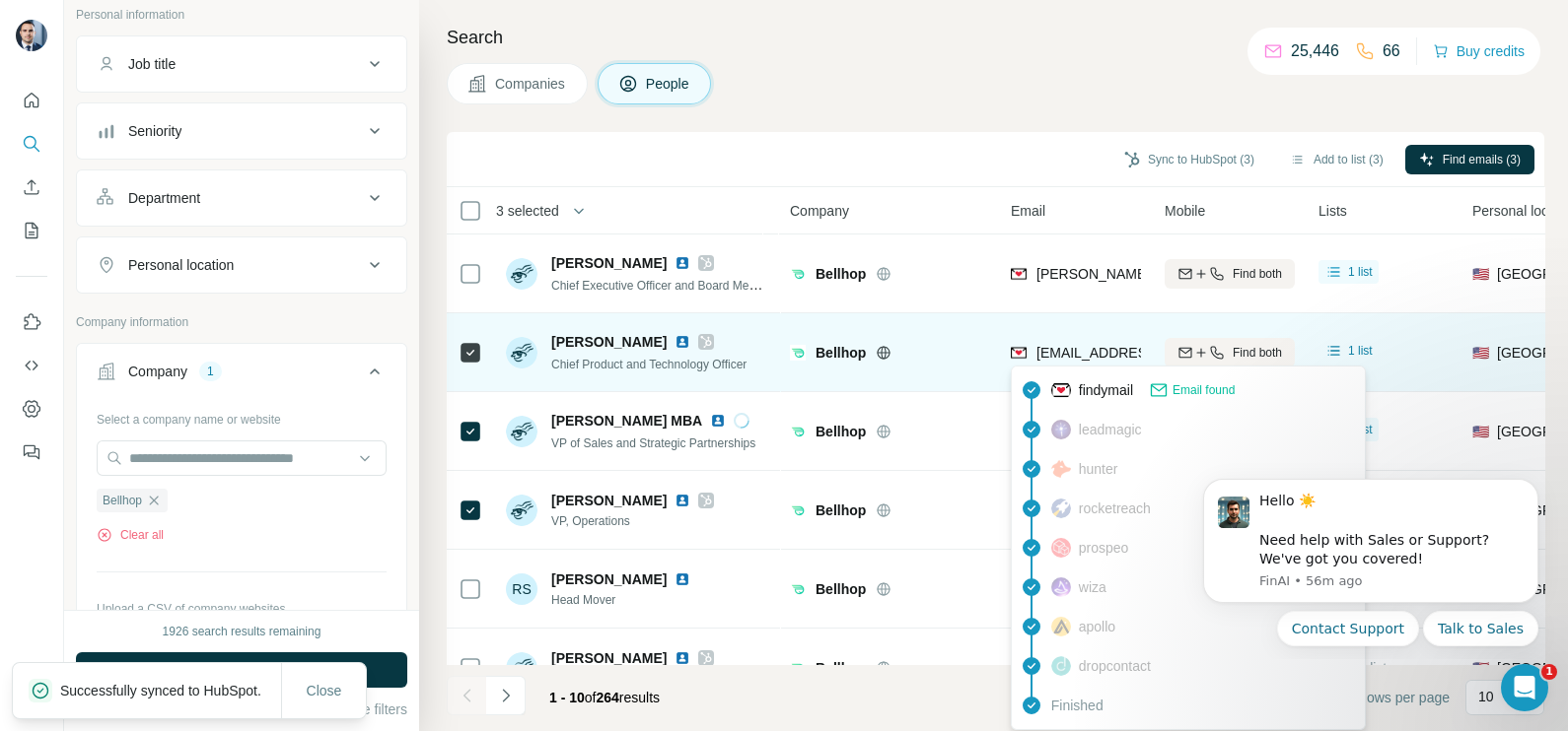
click at [1089, 363] on div "jieying@bellhop.com" at bounding box center [1132, 355] width 244 height 24
copy tr "jieying@bellhop.com"
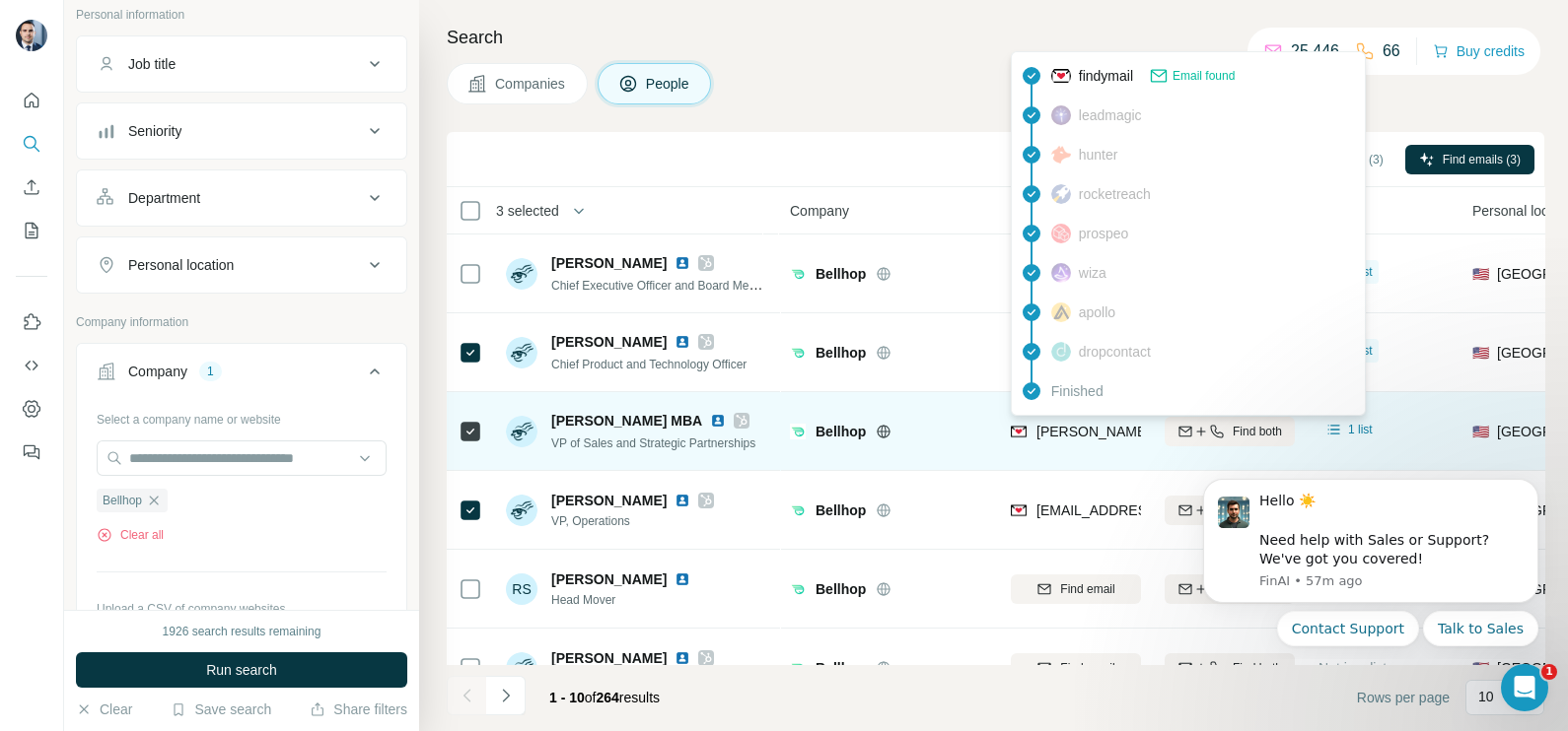
click at [1091, 426] on span "derrick@bellhop.com" at bounding box center [1210, 432] width 347 height 16
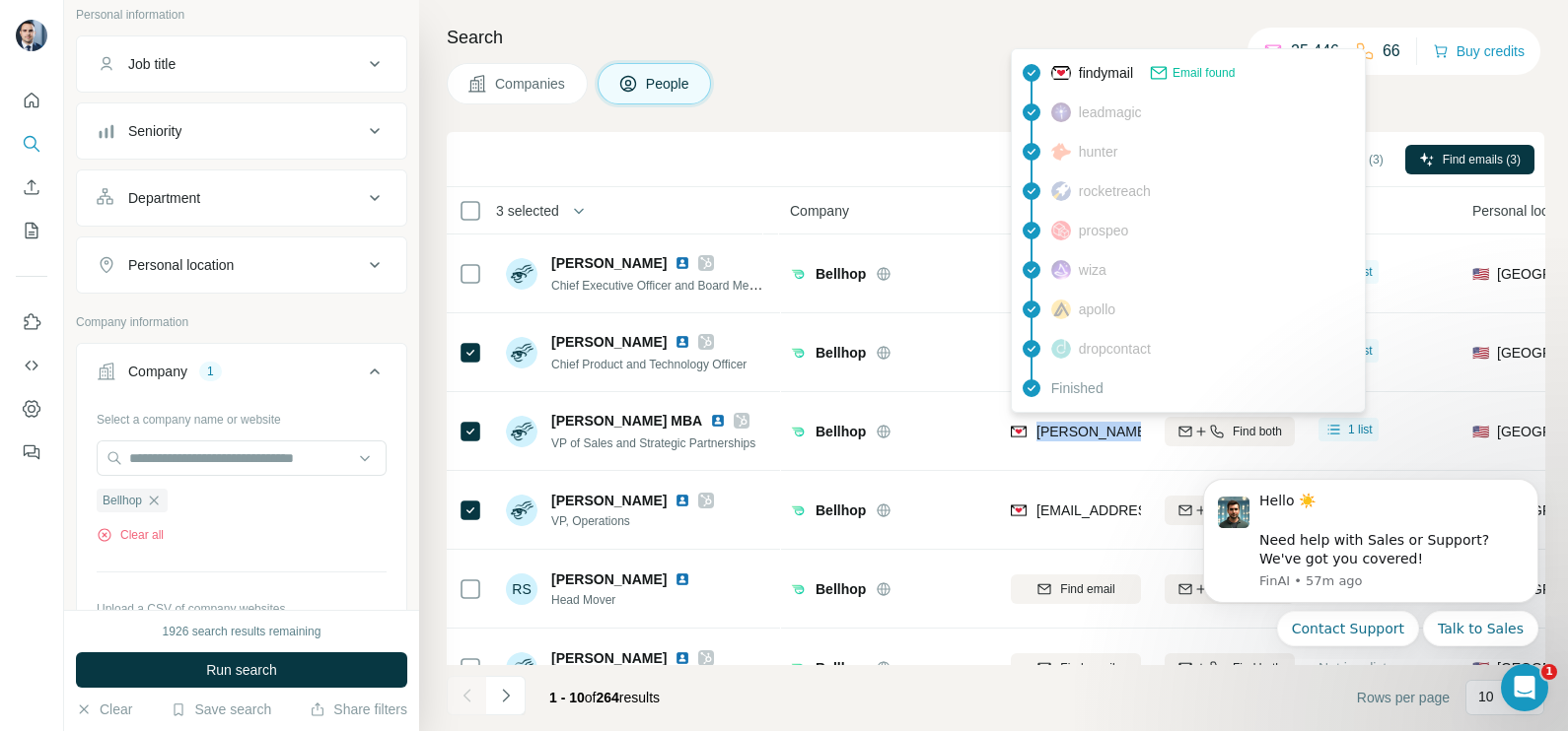
copy tr "derrick@bellhop.com"
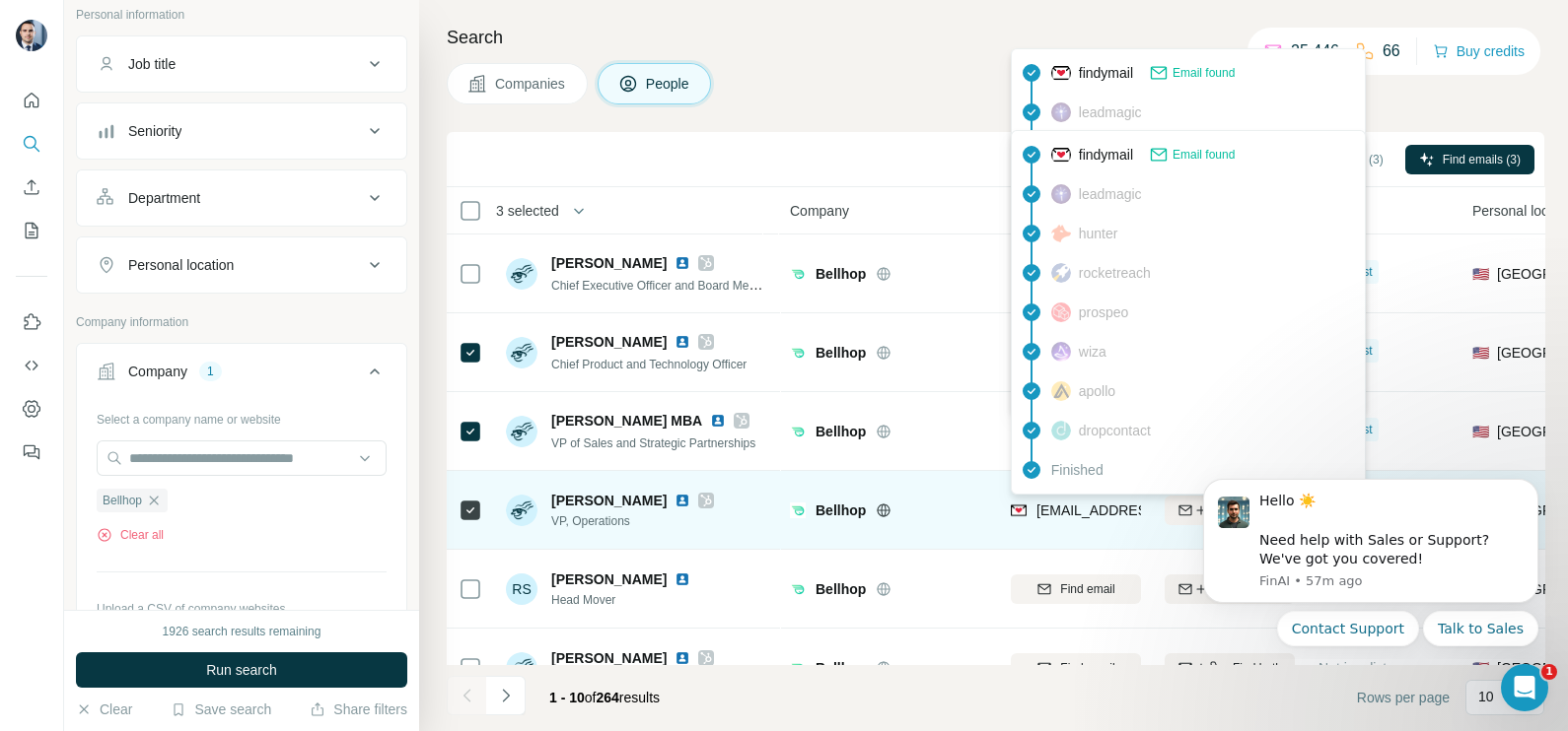
click at [1048, 519] on span "nick@bellhop.com" at bounding box center [1145, 511] width 218 height 20
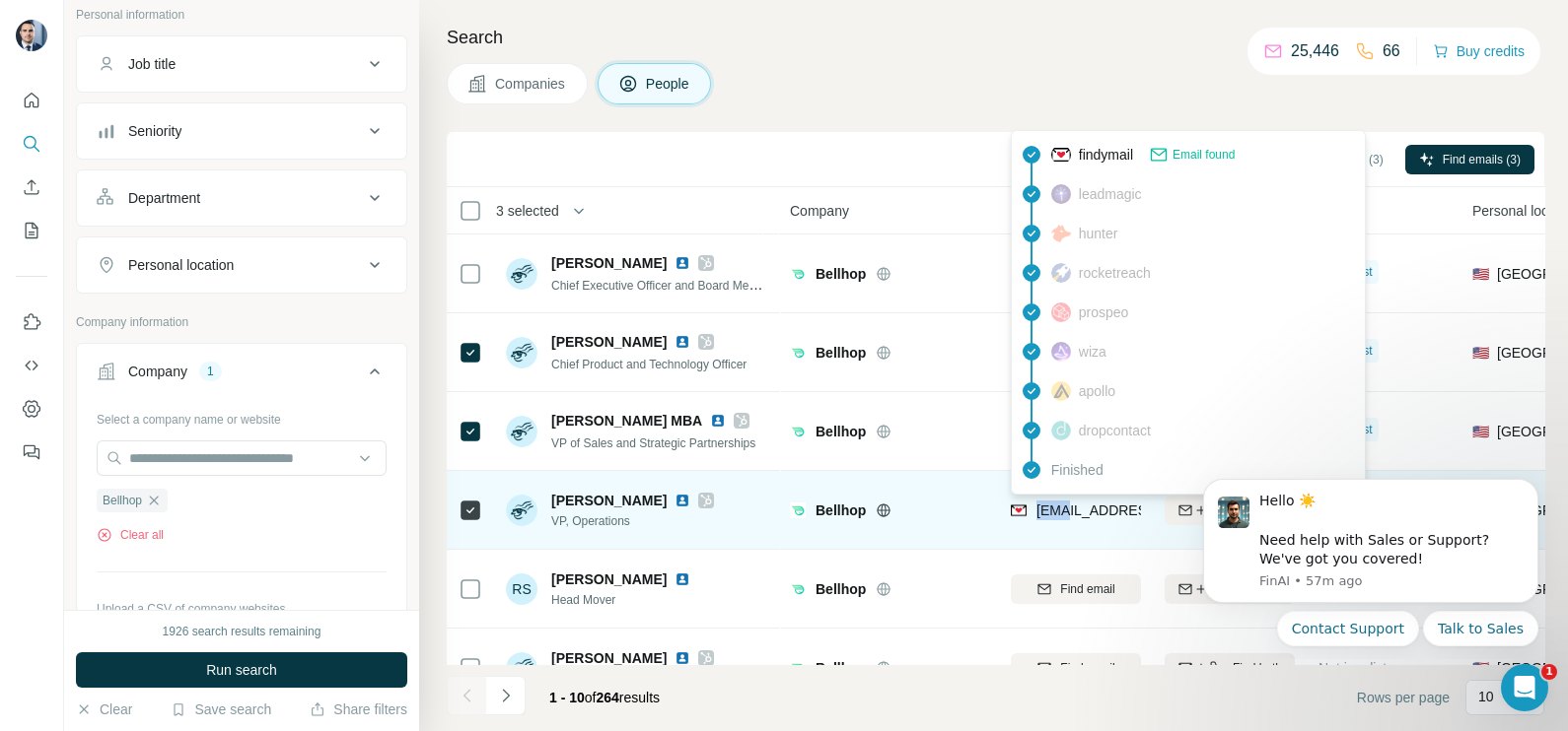
click at [1048, 519] on span "nick@bellhop.com" at bounding box center [1145, 511] width 218 height 20
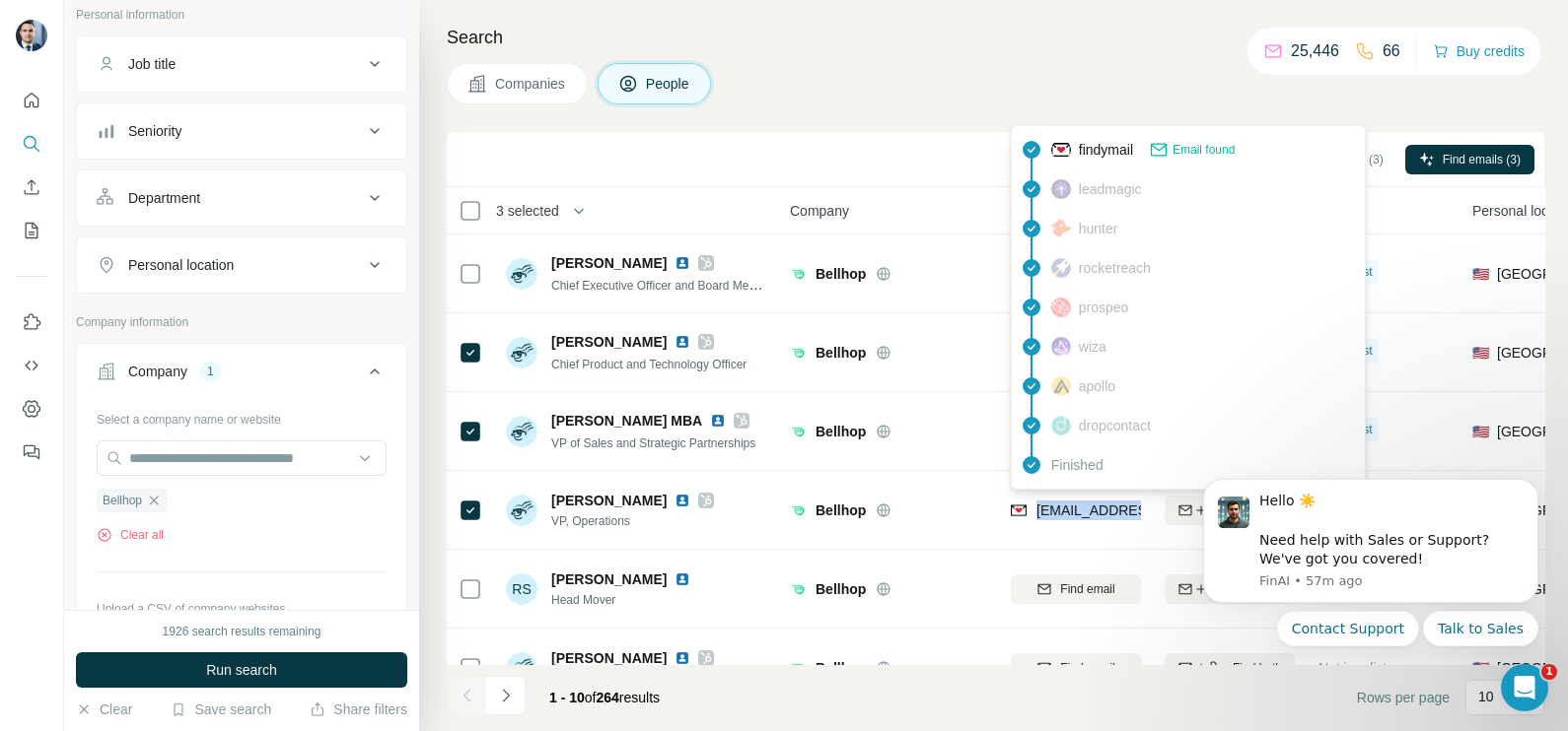
copy tr "nick@bellhop.com"
click at [529, 86] on span "Companies" at bounding box center [531, 84] width 72 height 20
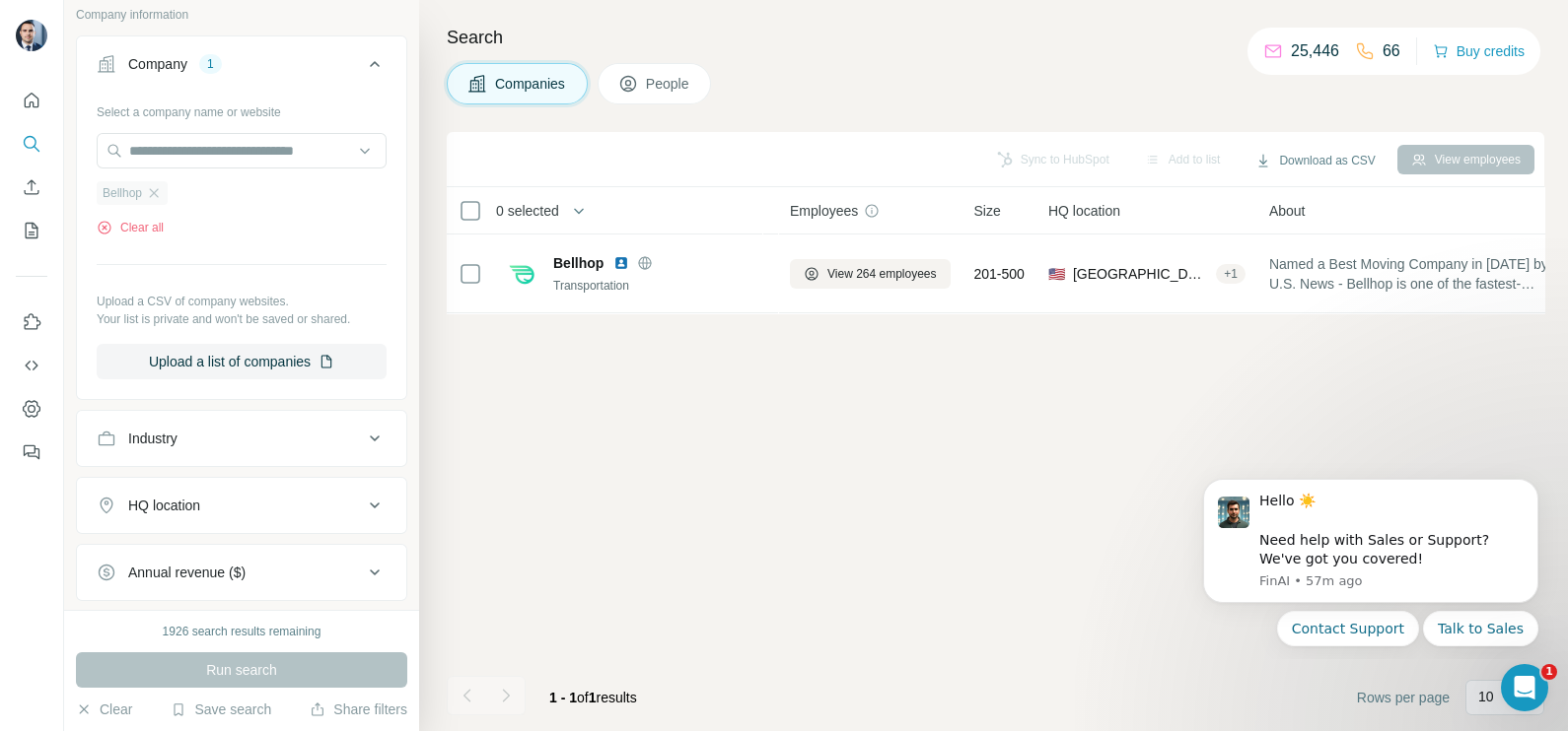
click at [153, 202] on div "Bellhop" at bounding box center [132, 193] width 71 height 24
click at [155, 193] on icon "button" at bounding box center [154, 193] width 16 height 16
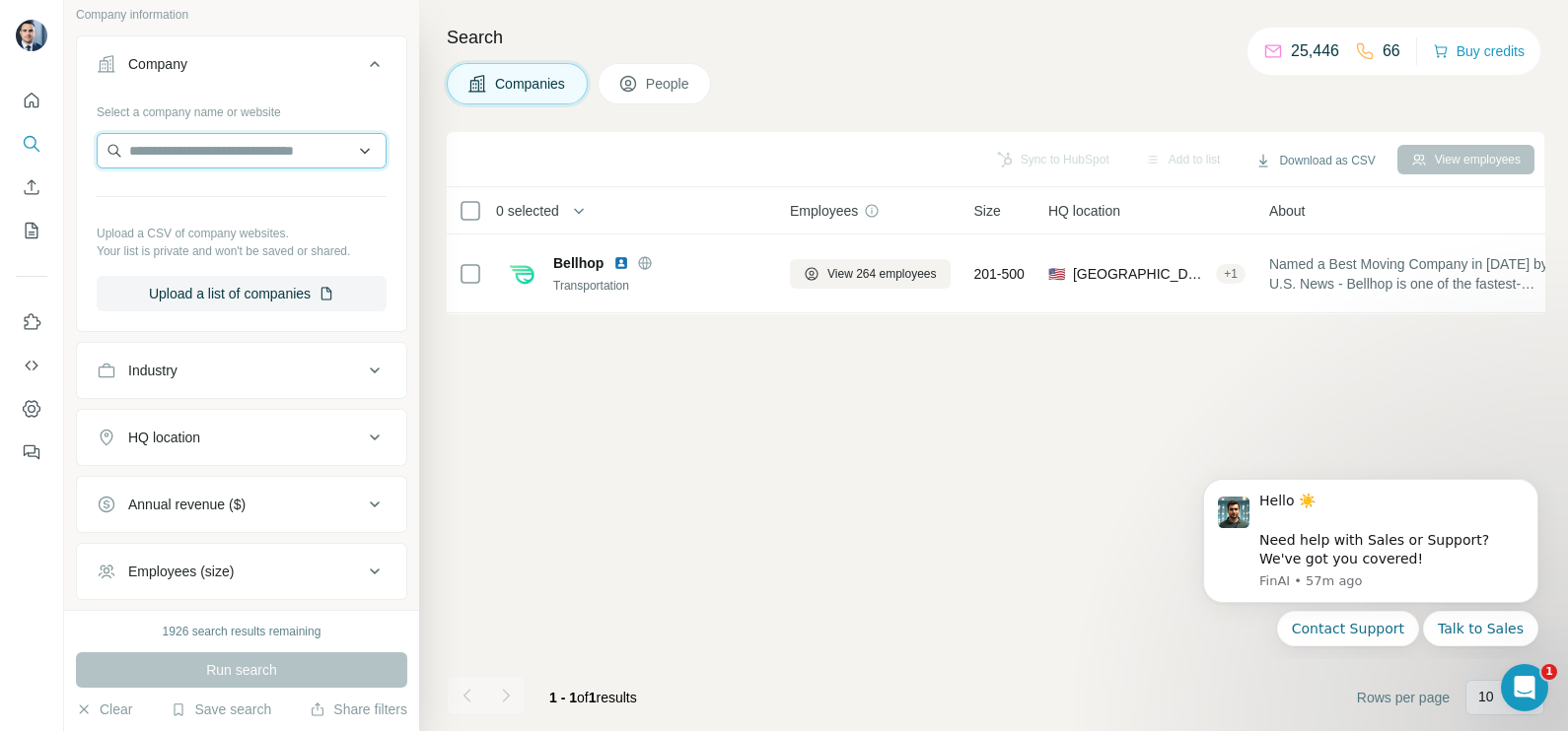
click at [168, 158] on input "text" at bounding box center [242, 151] width 290 height 36
paste input "**********"
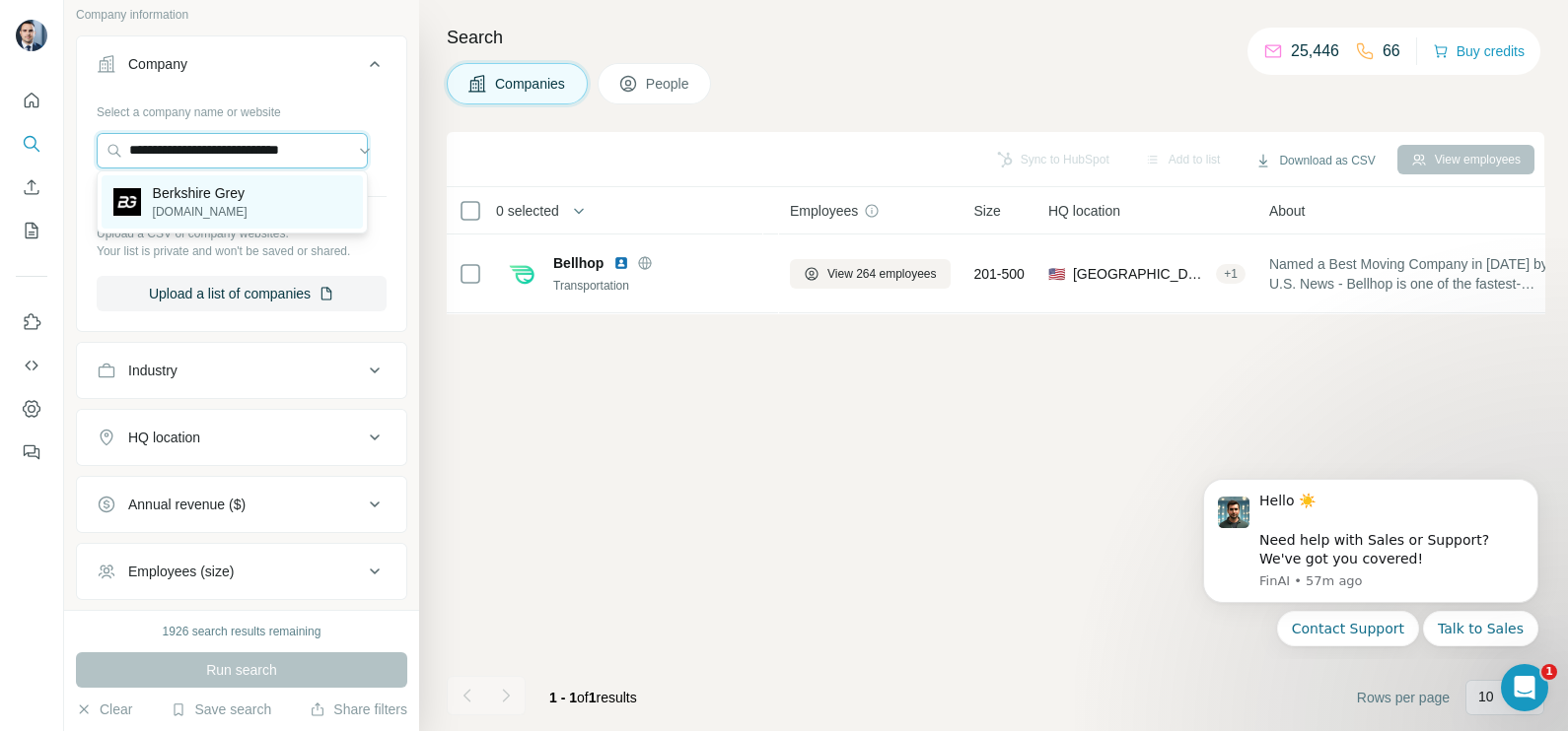
type input "**********"
click at [196, 209] on p "berkshiregrey.com" at bounding box center [200, 212] width 95 height 18
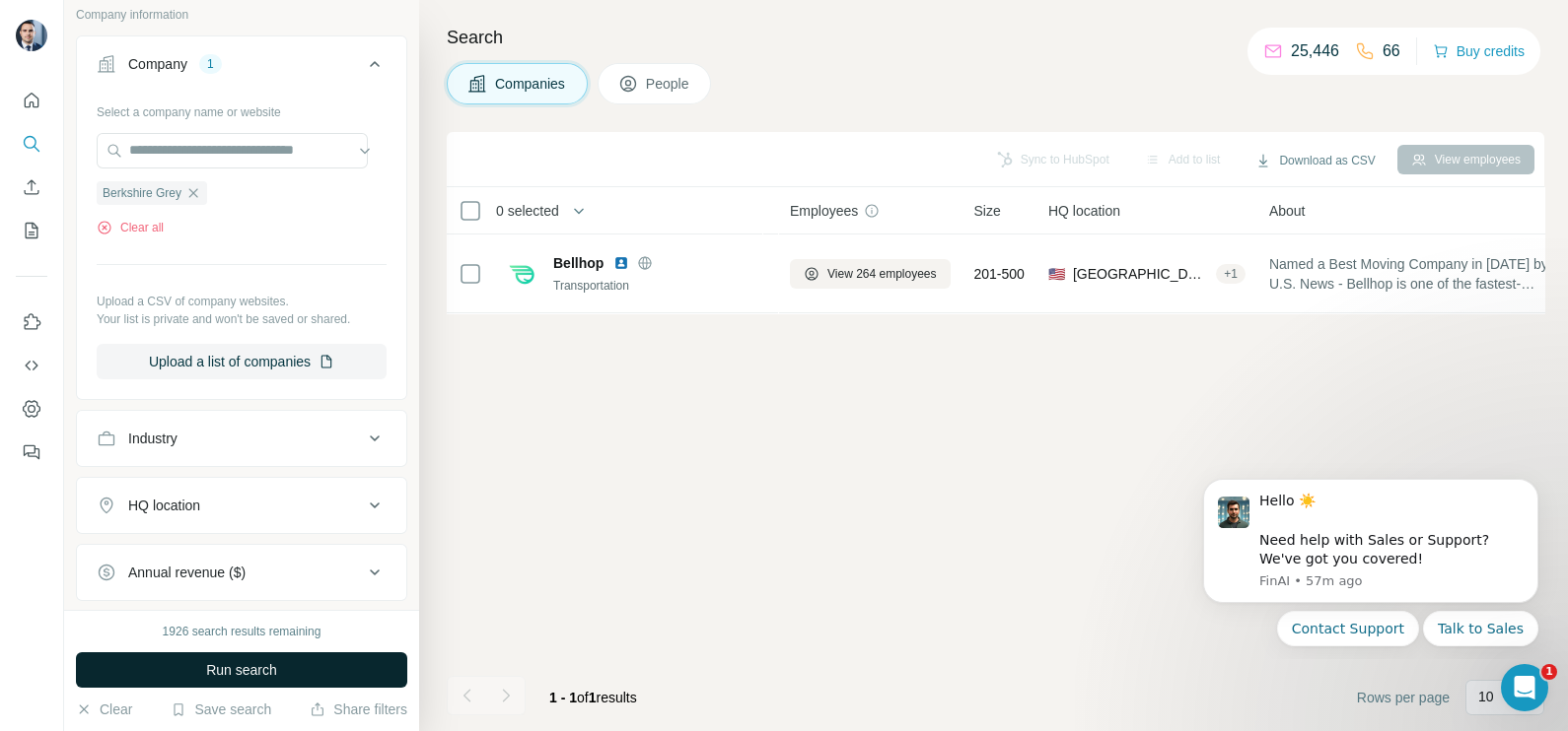
click at [232, 659] on button "Run search" at bounding box center [242, 670] width 332 height 36
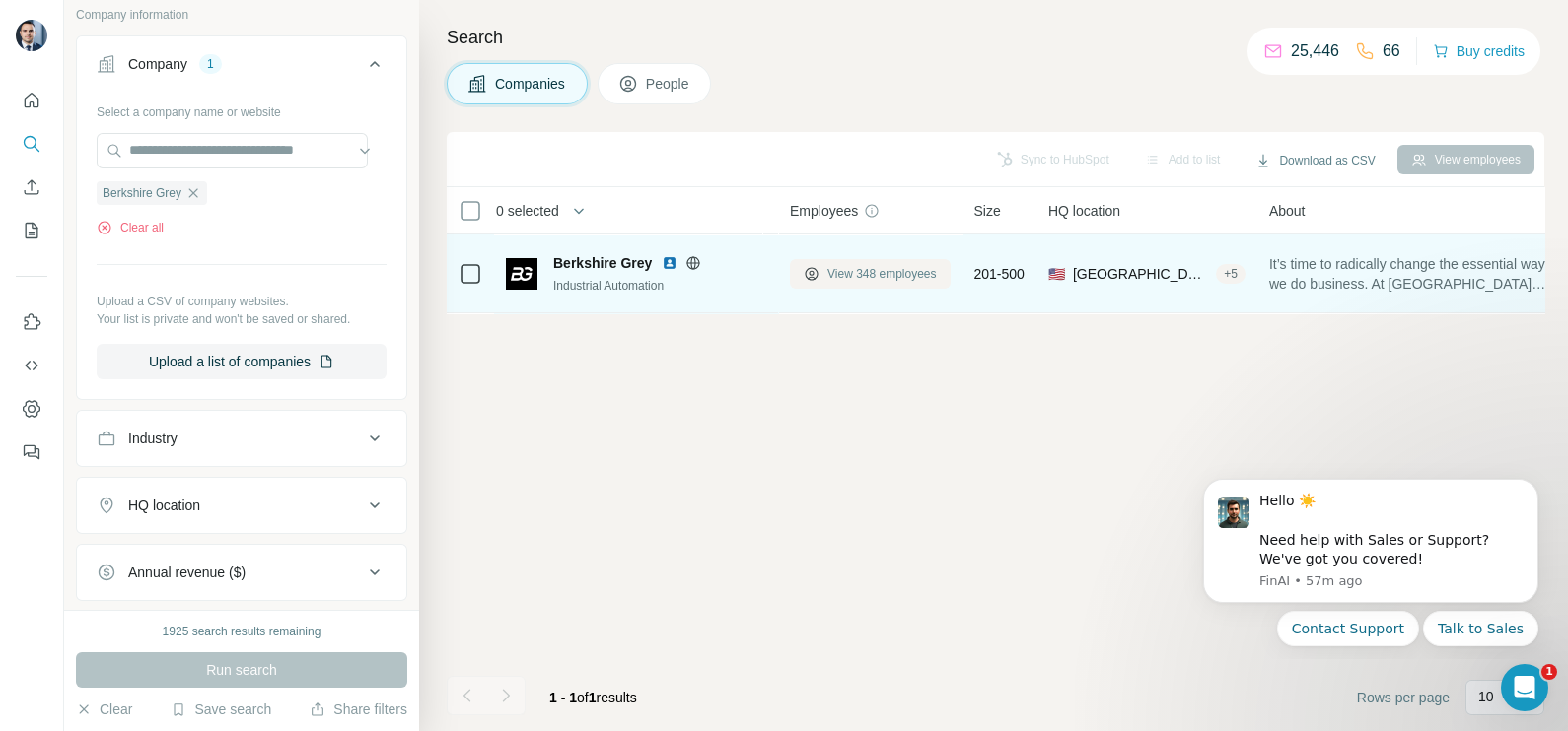
click at [887, 269] on span "View 348 employees" at bounding box center [881, 274] width 110 height 18
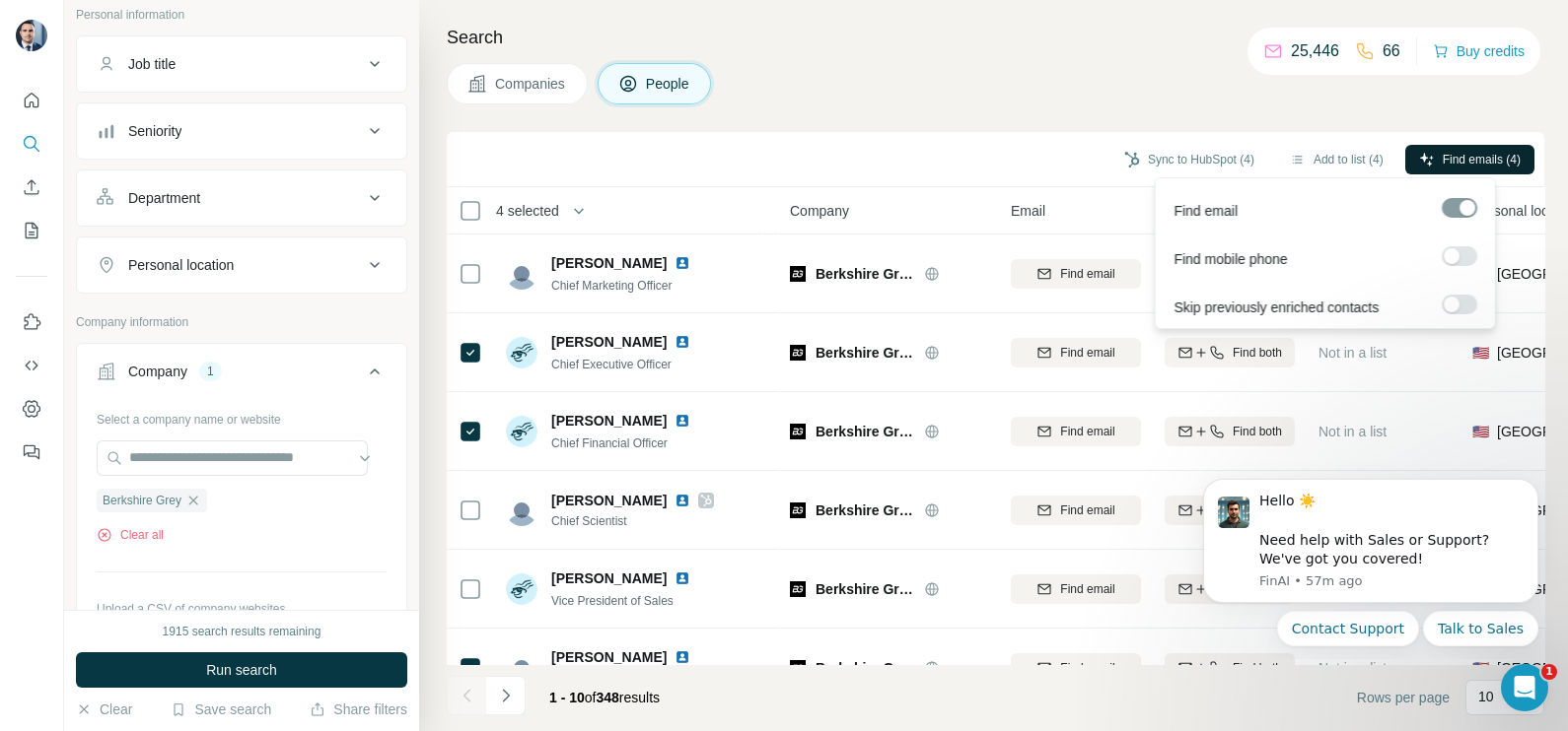
click at [1502, 160] on span "Find emails (4)" at bounding box center [1481, 160] width 78 height 18
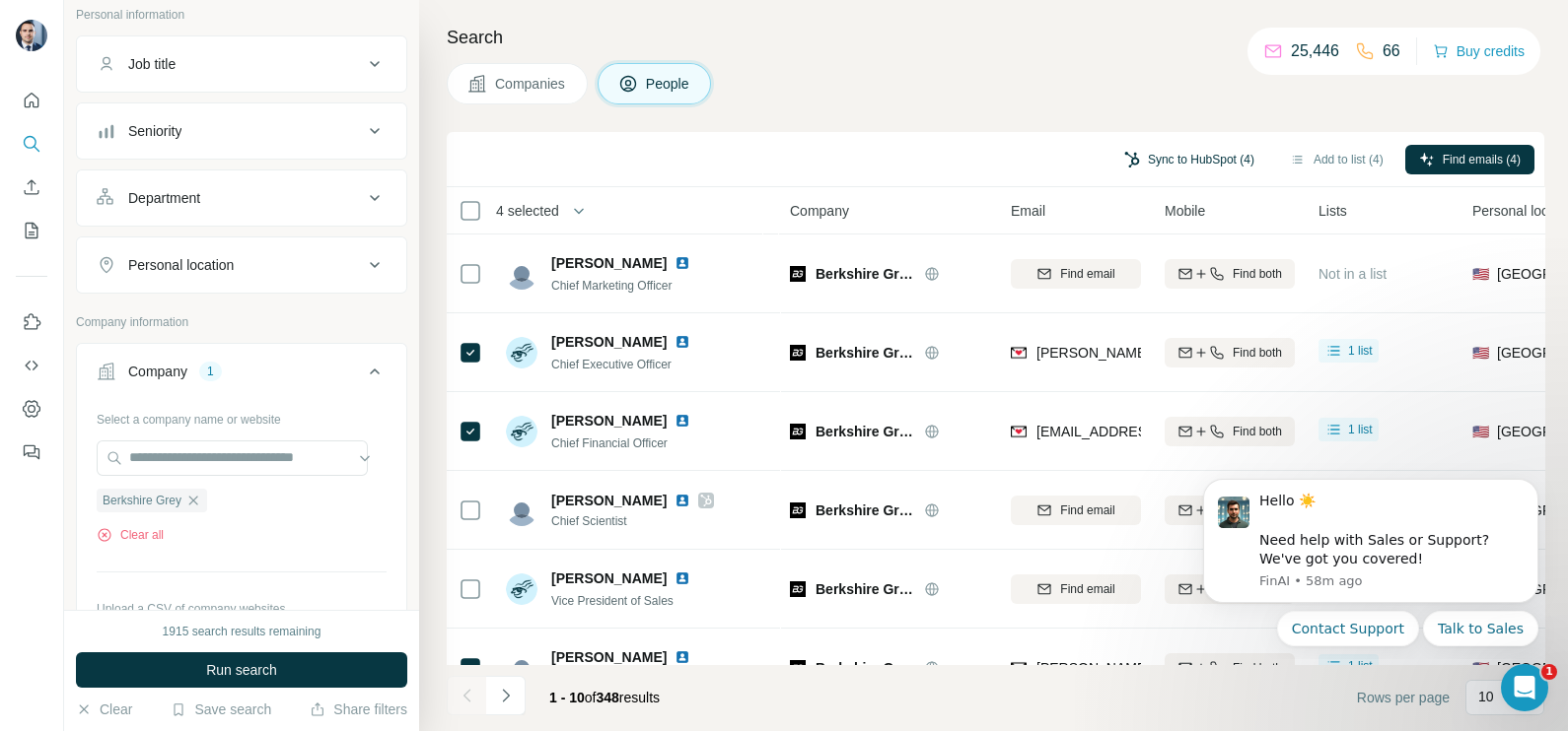
click at [1149, 160] on button "Sync to HubSpot (4)" at bounding box center [1189, 160] width 158 height 30
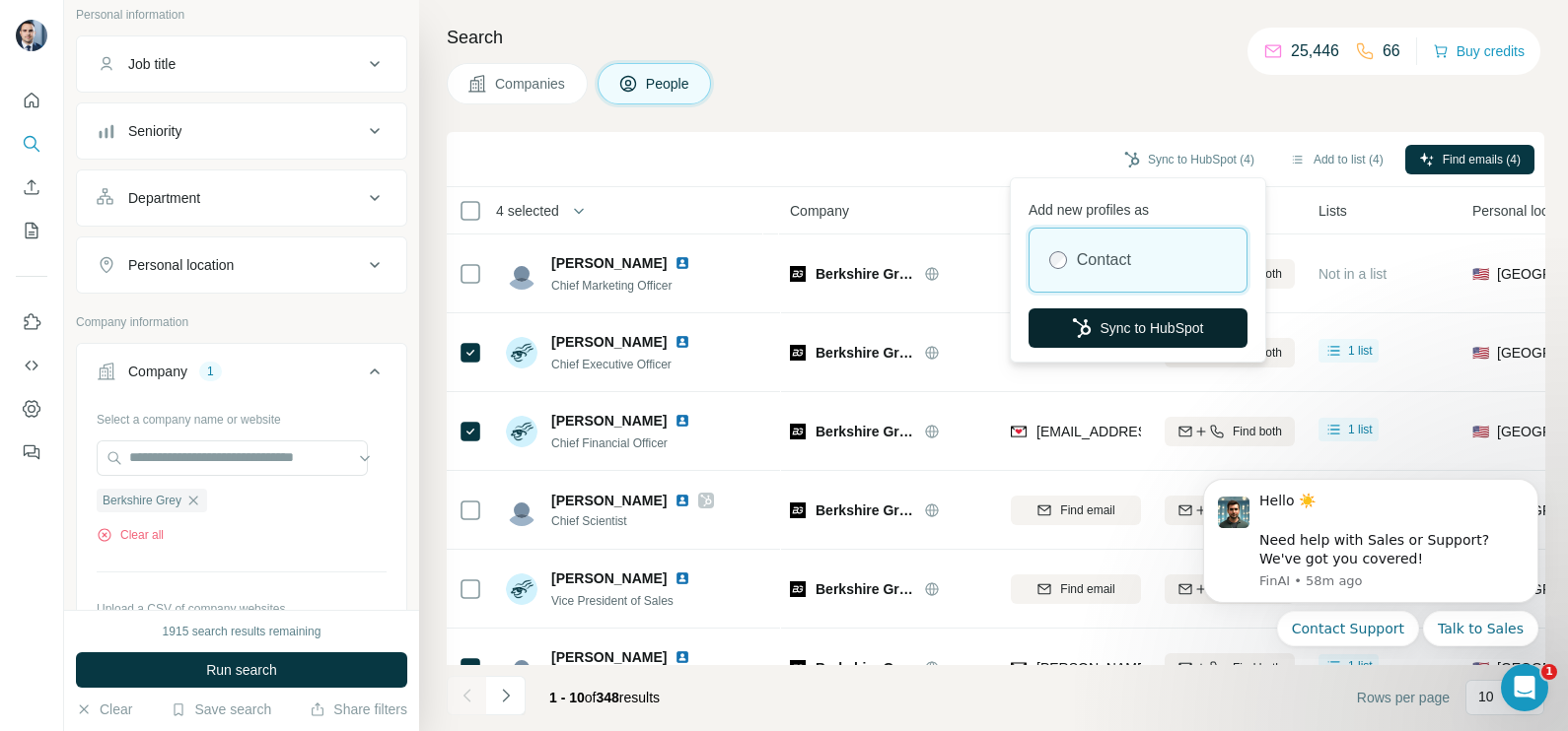
click at [1124, 329] on button "Sync to HubSpot" at bounding box center [1138, 329] width 219 height 39
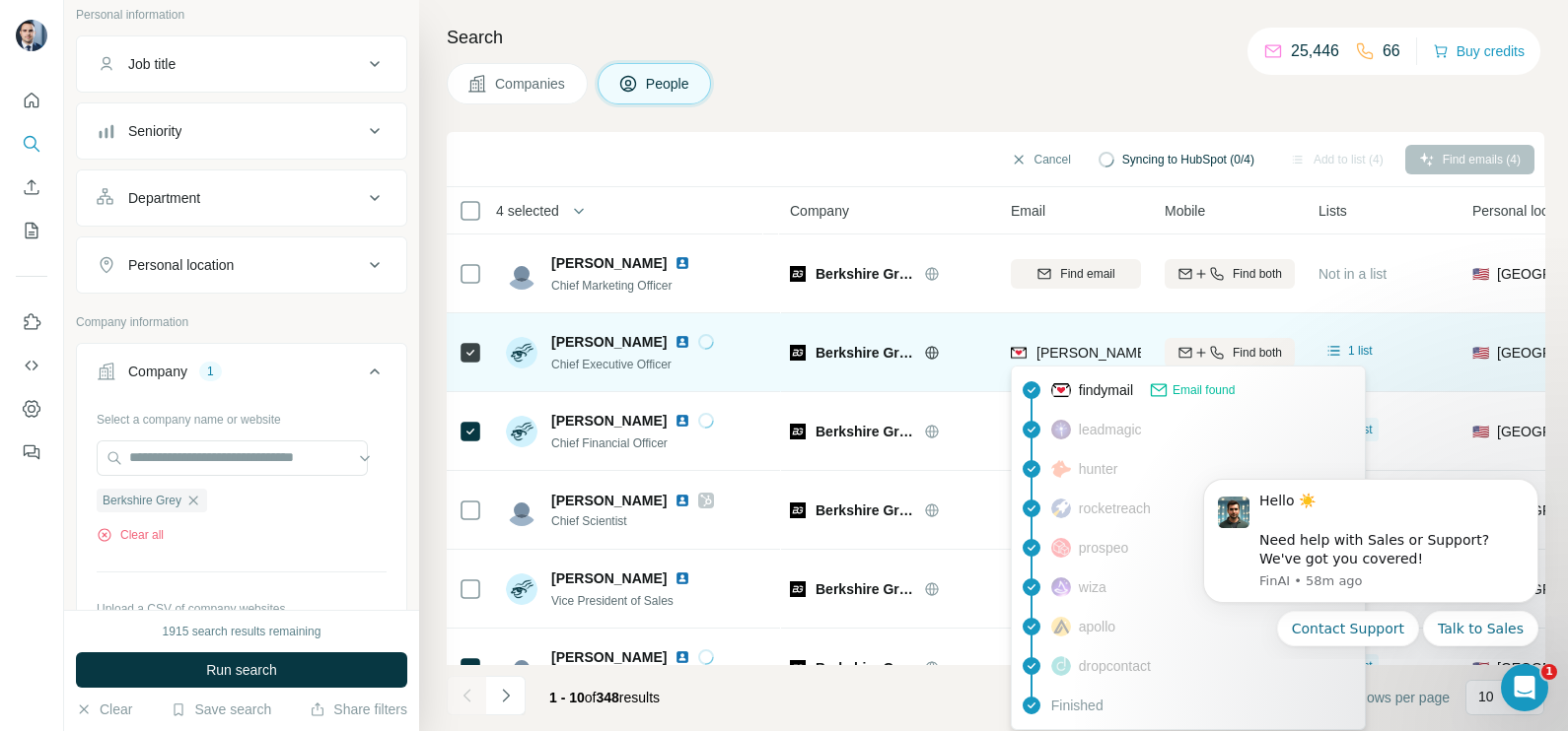
click at [1066, 351] on span "david@berkshiregrey.com" at bounding box center [1210, 353] width 347 height 16
click at [1066, 350] on span "david@berkshiregrey.com" at bounding box center [1210, 353] width 347 height 16
copy tr "david@berkshiregrey.com"
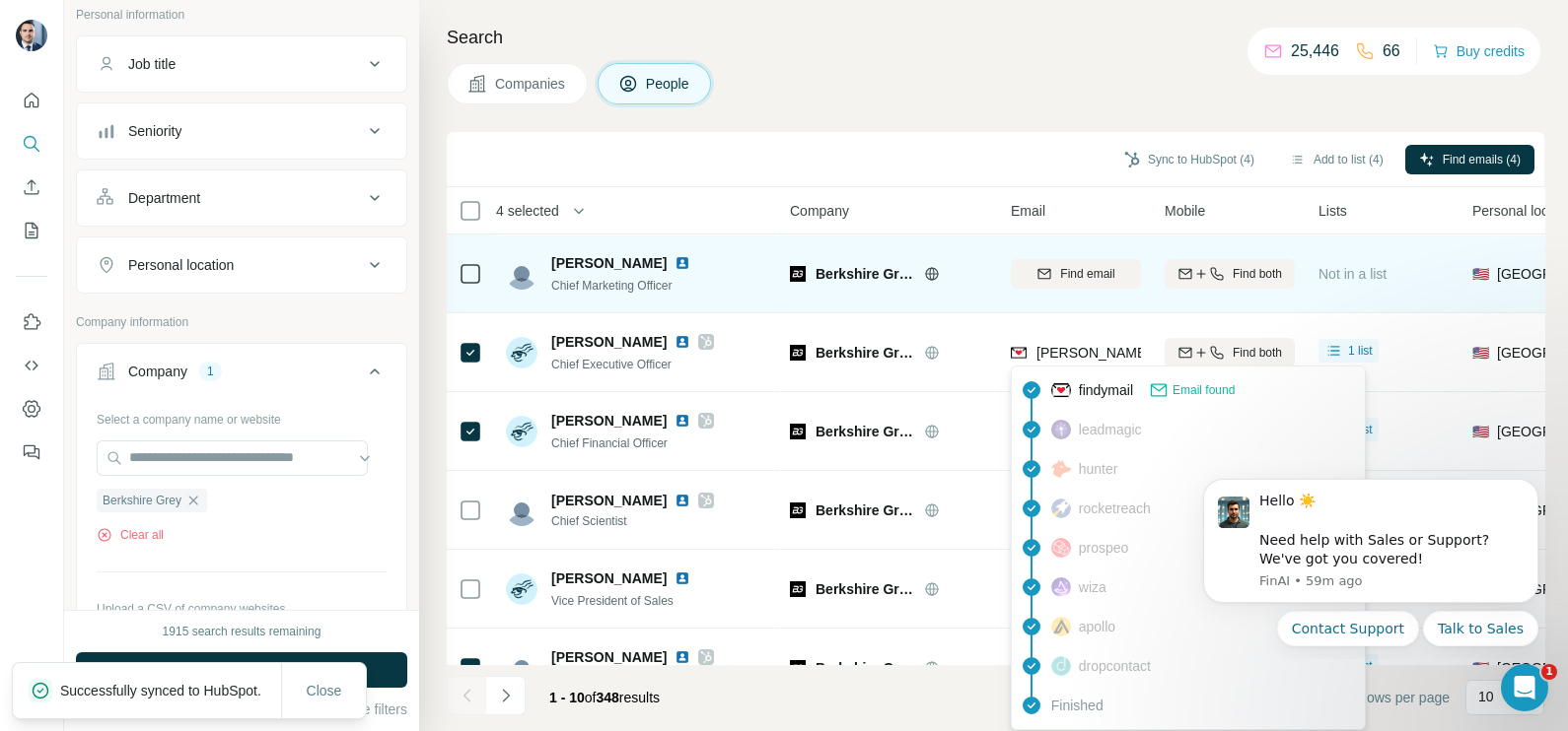
click at [1055, 312] on td "Find email" at bounding box center [1076, 274] width 154 height 79
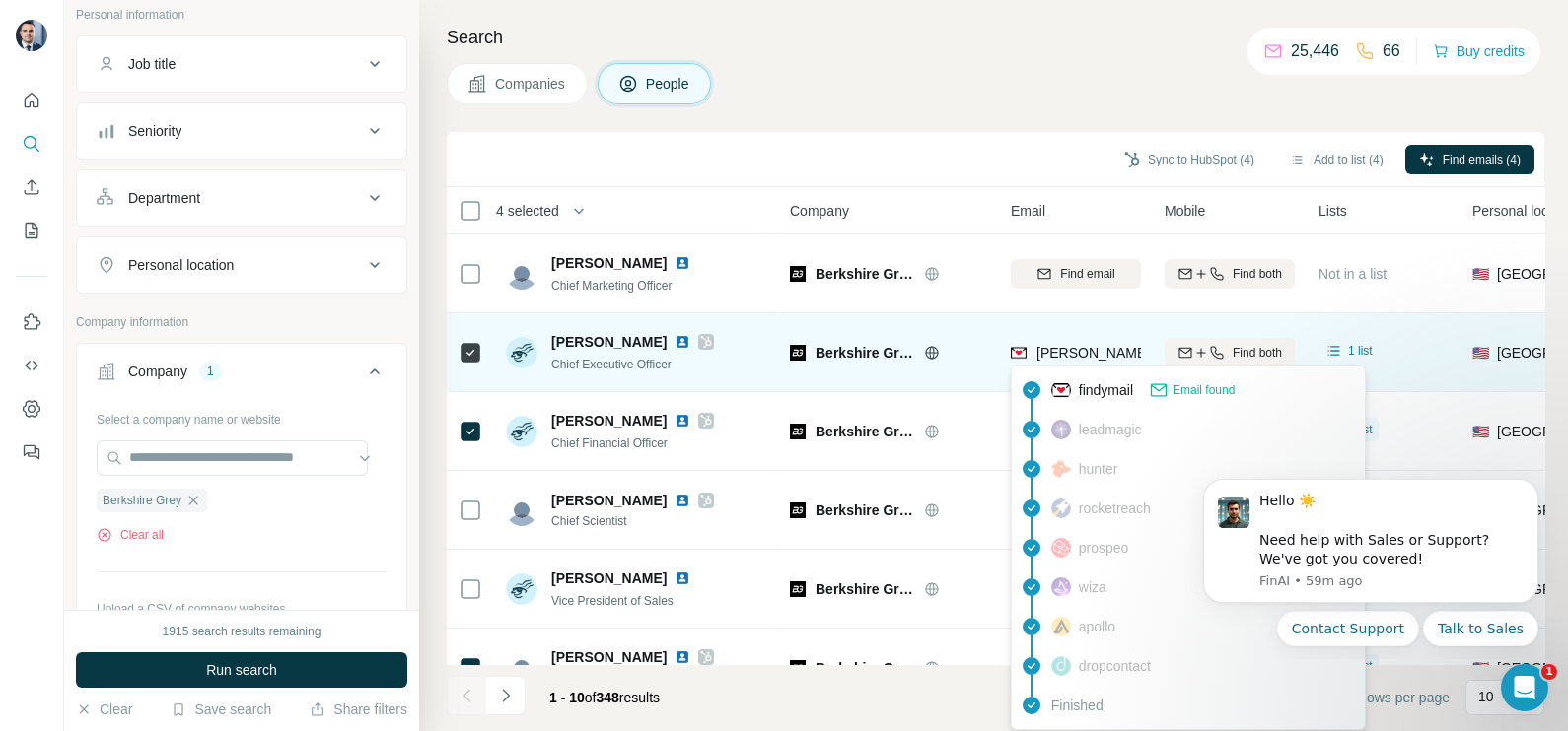
click at [1095, 356] on span "david@berkshiregrey.com" at bounding box center [1210, 353] width 347 height 16
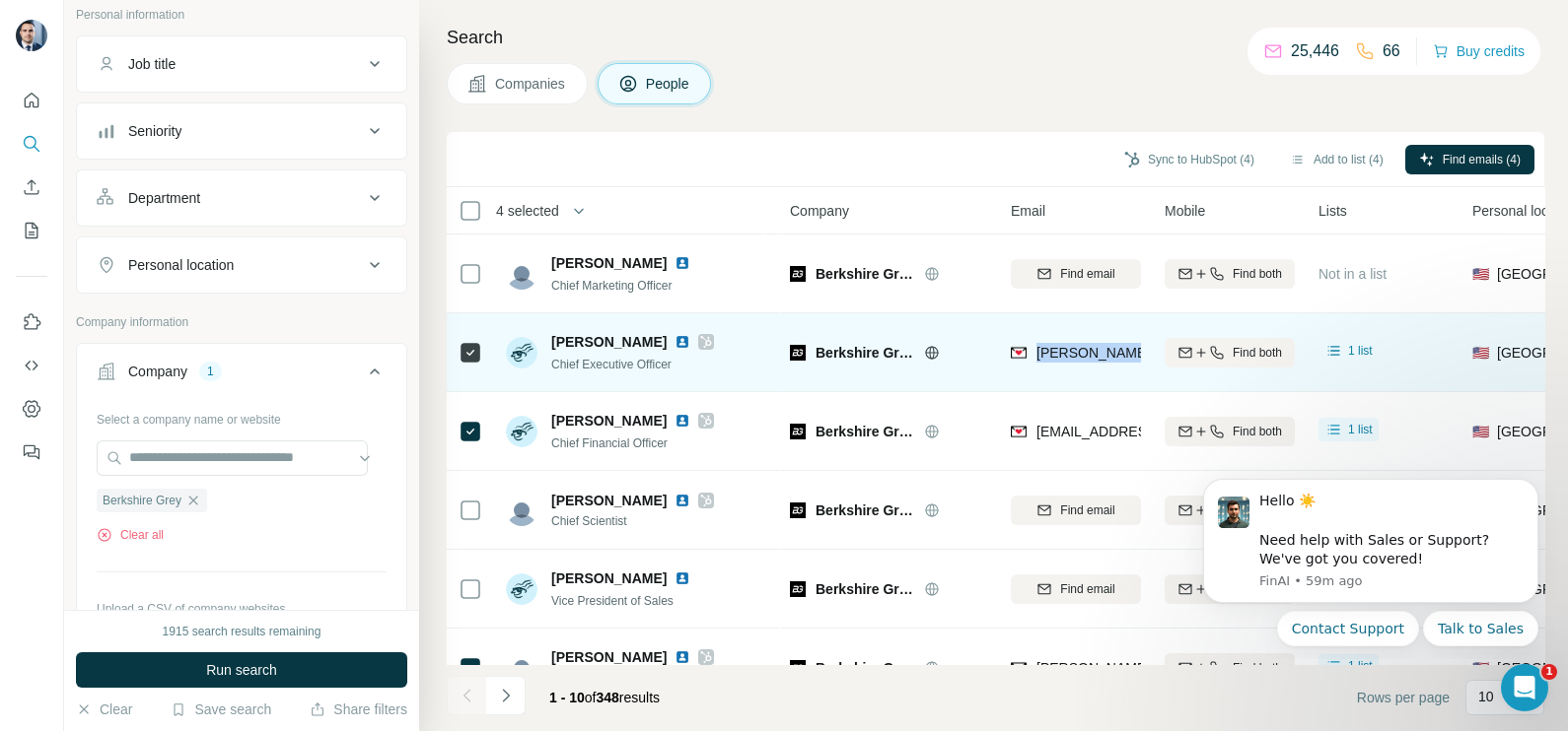
click at [1095, 356] on span "david@berkshiregrey.com" at bounding box center [1210, 353] width 347 height 16
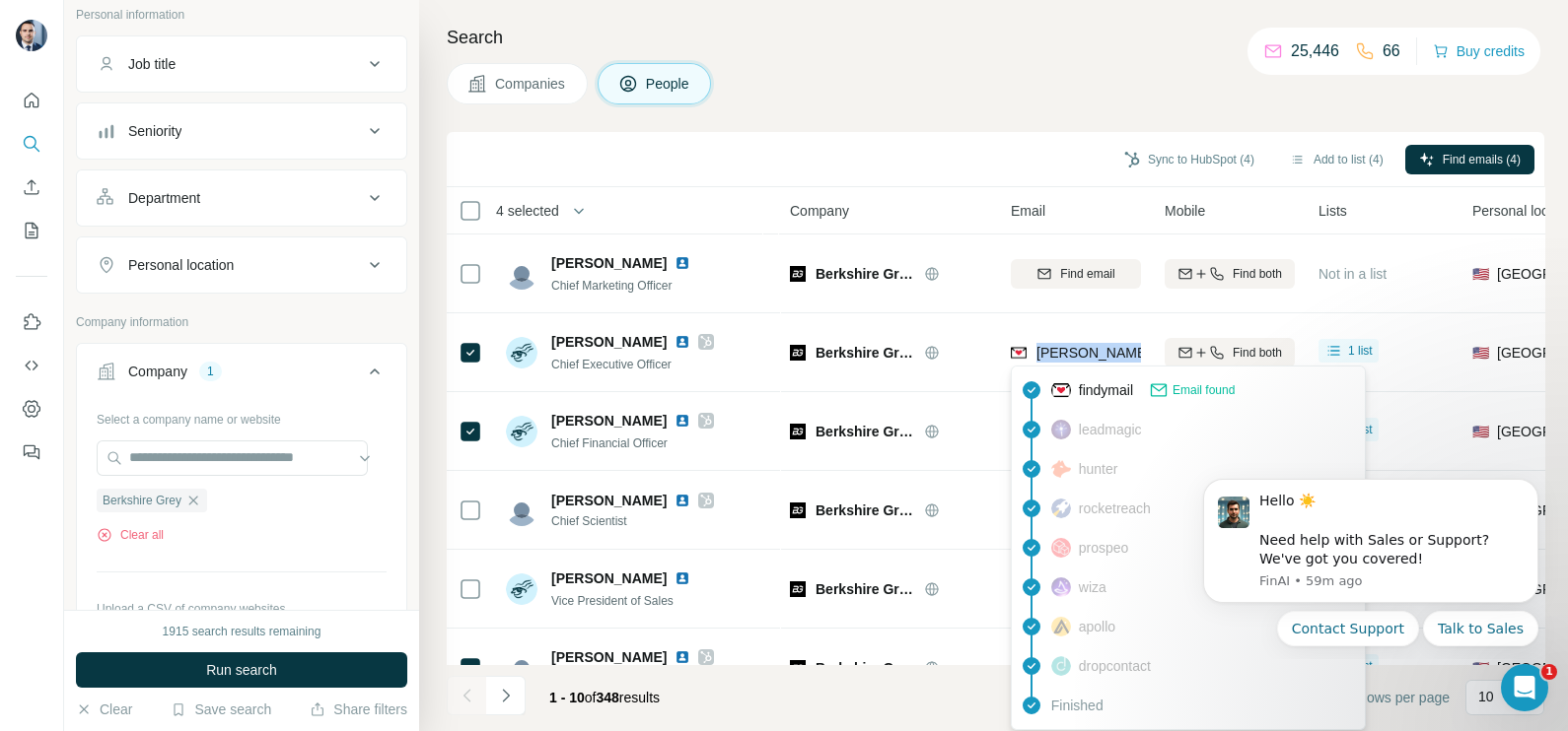
copy tr "david@berkshiregrey.com"
click at [998, 149] on div "Sync to HubSpot (4) Add to list (4) Find emails (4)" at bounding box center [996, 159] width 1078 height 35
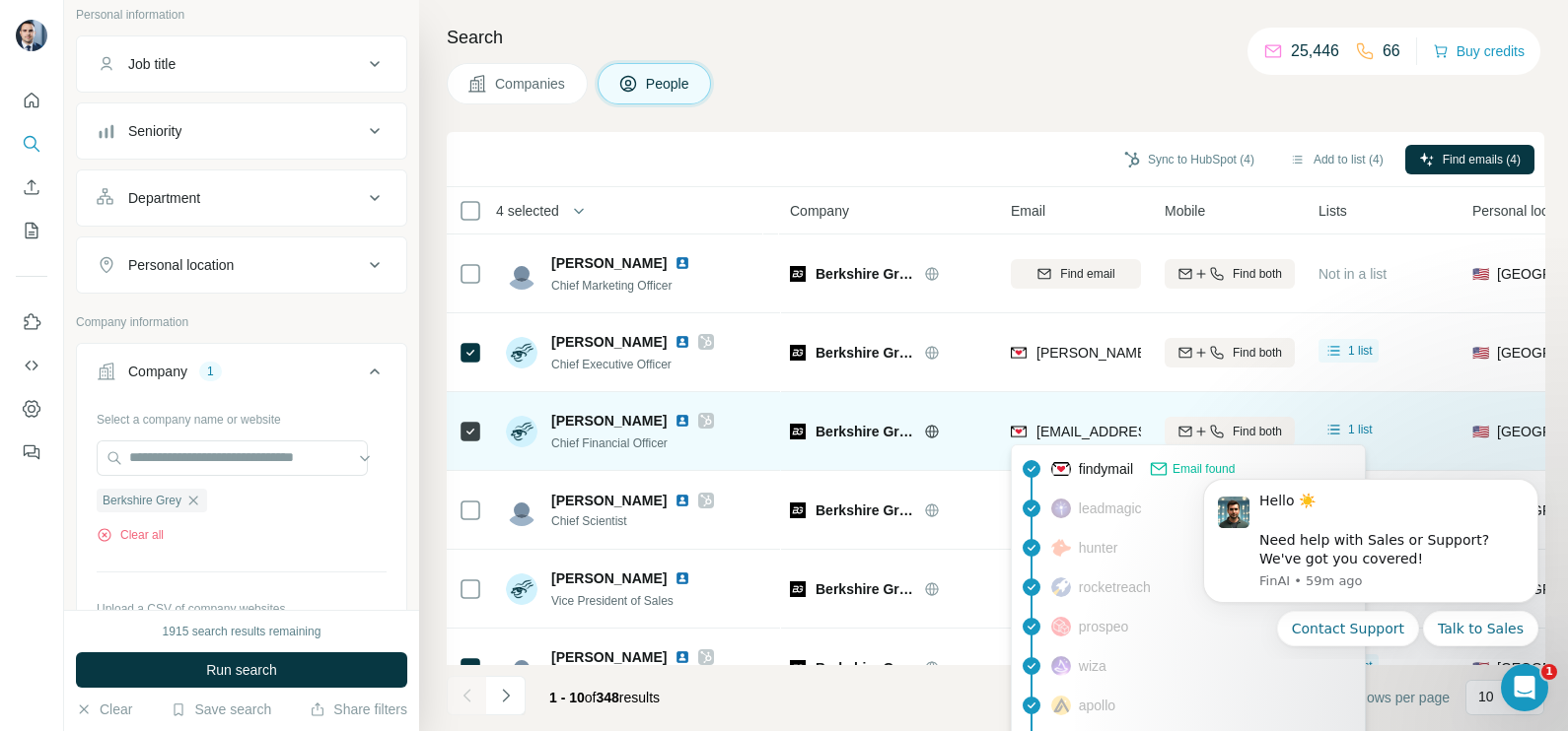
click at [1046, 441] on div "mark.fidler@berkshiregrey.com" at bounding box center [1189, 434] width 357 height 24
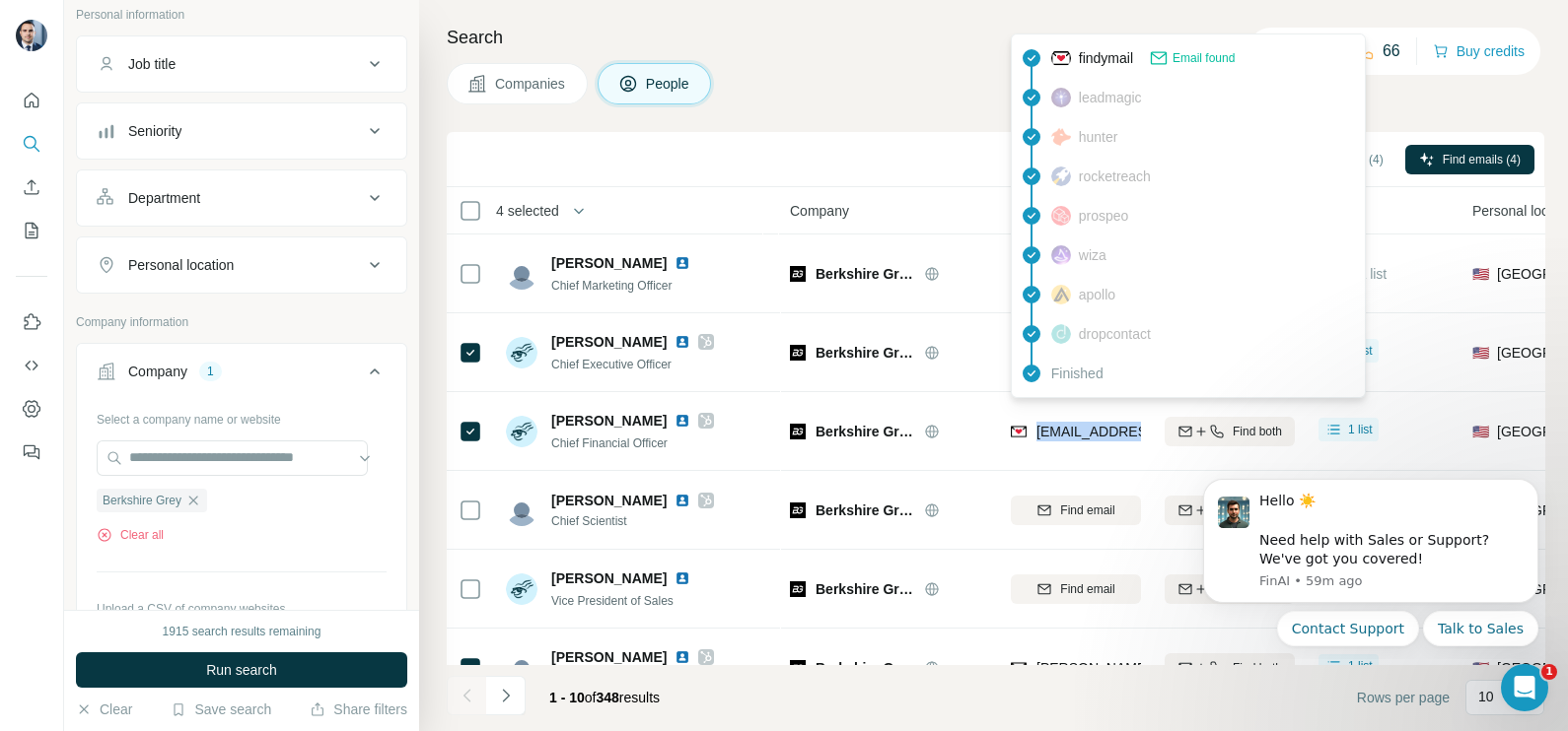
copy tr "mark.fidler@berkshiregrey.com"
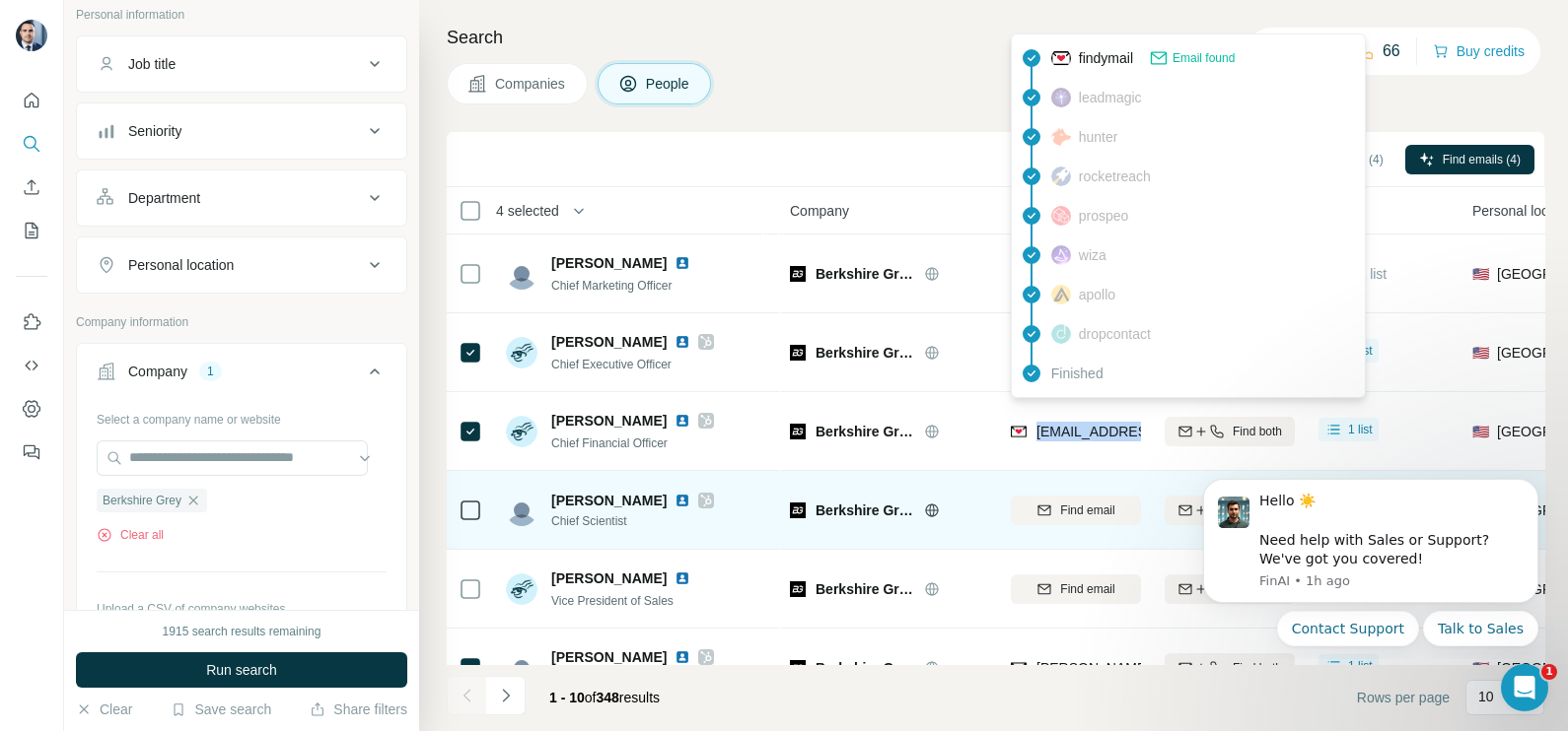
scroll to position [122, 0]
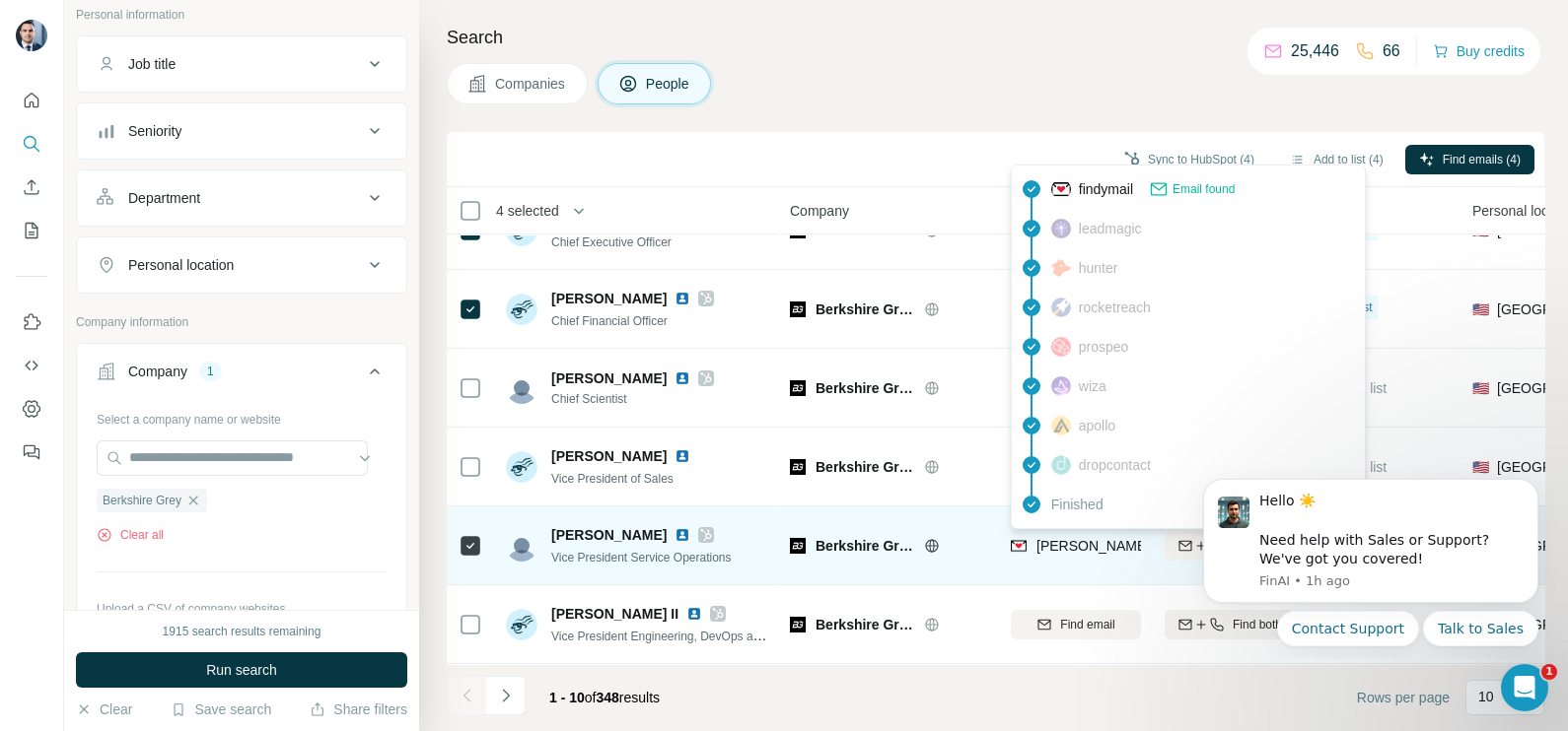
click at [1067, 539] on span "brad.meyer@berkshiregrey.com" at bounding box center [1267, 547] width 462 height 16
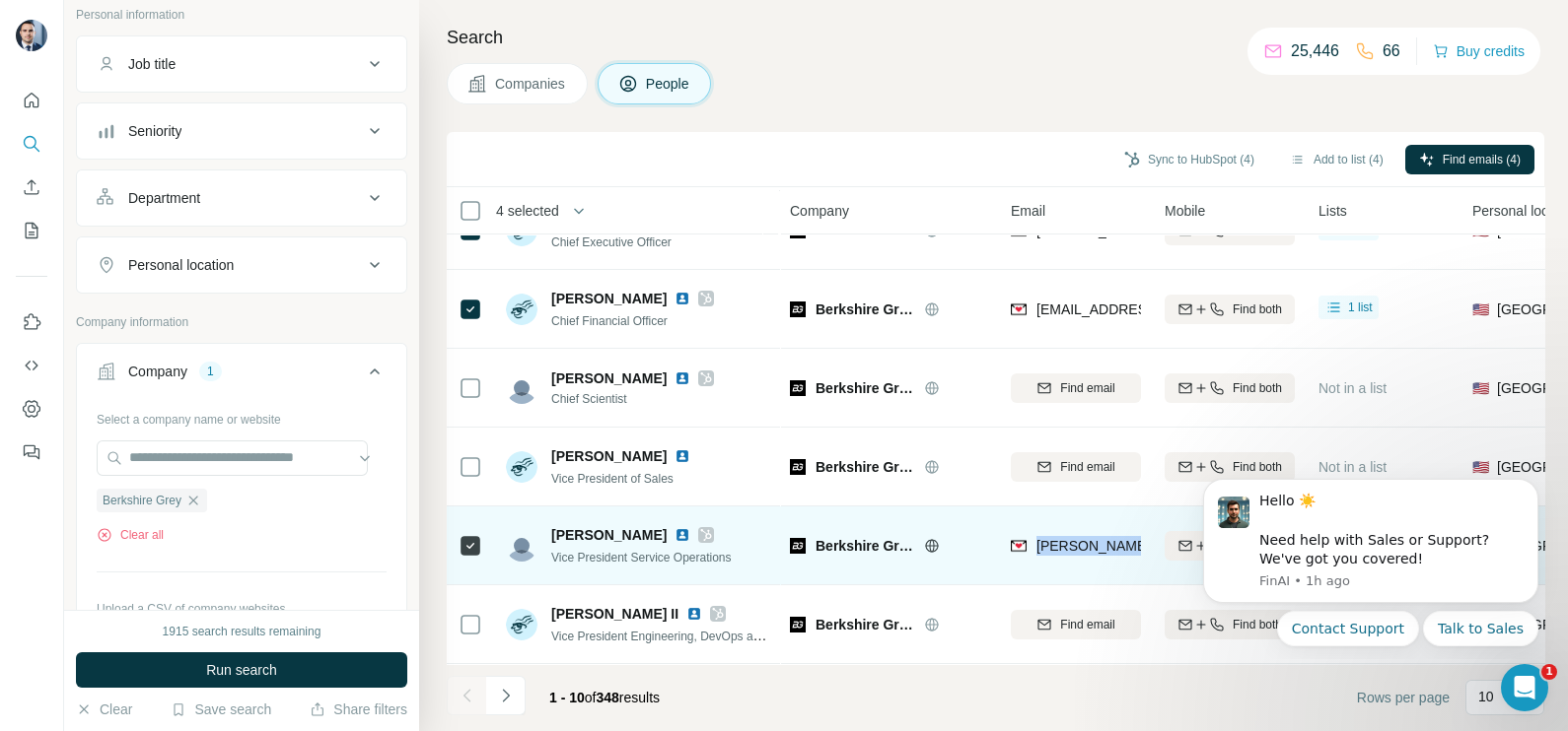
click at [1067, 539] on span "brad.meyer@berkshiregrey.com" at bounding box center [1267, 547] width 462 height 16
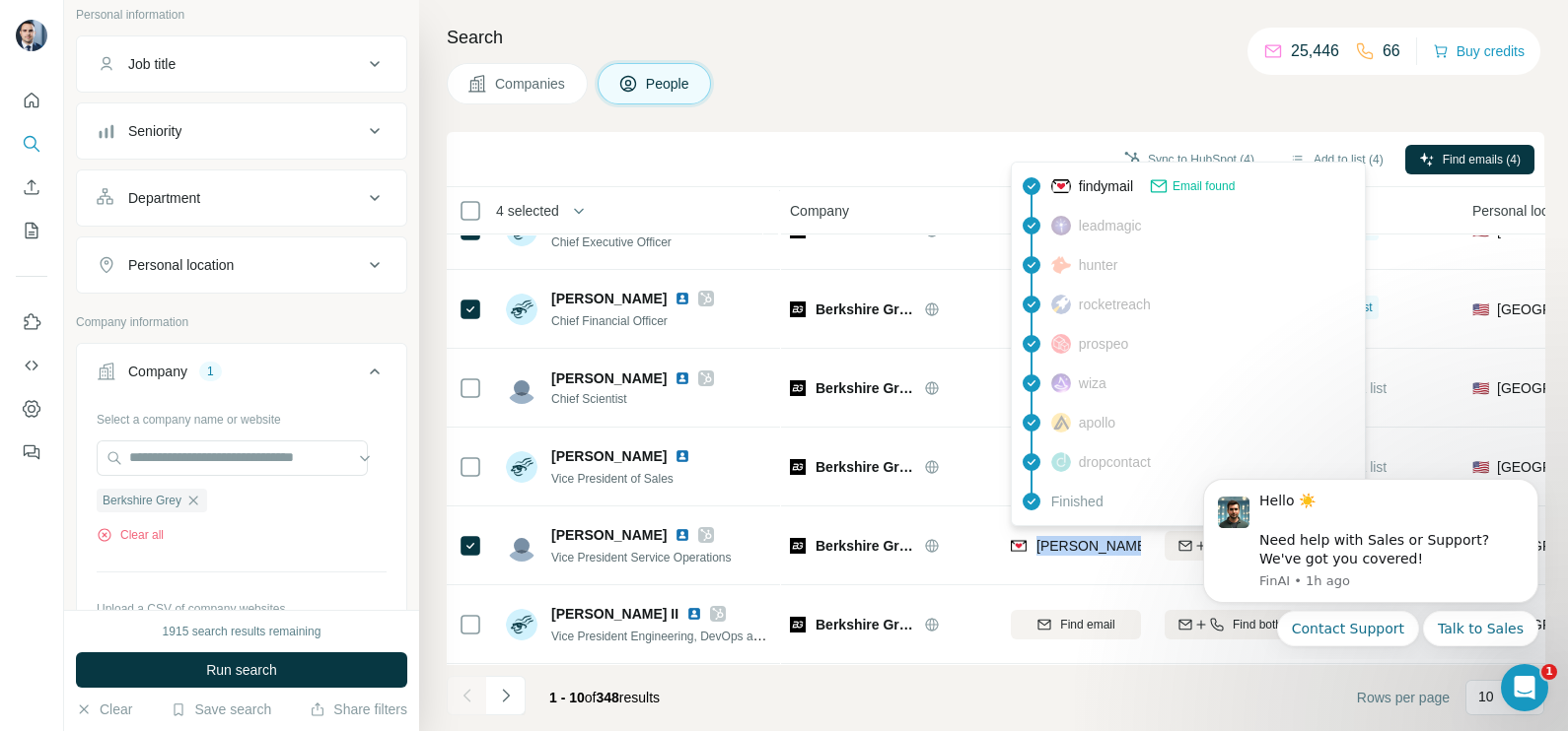
copy tr "brad.meyer@berkshiregrey.com"
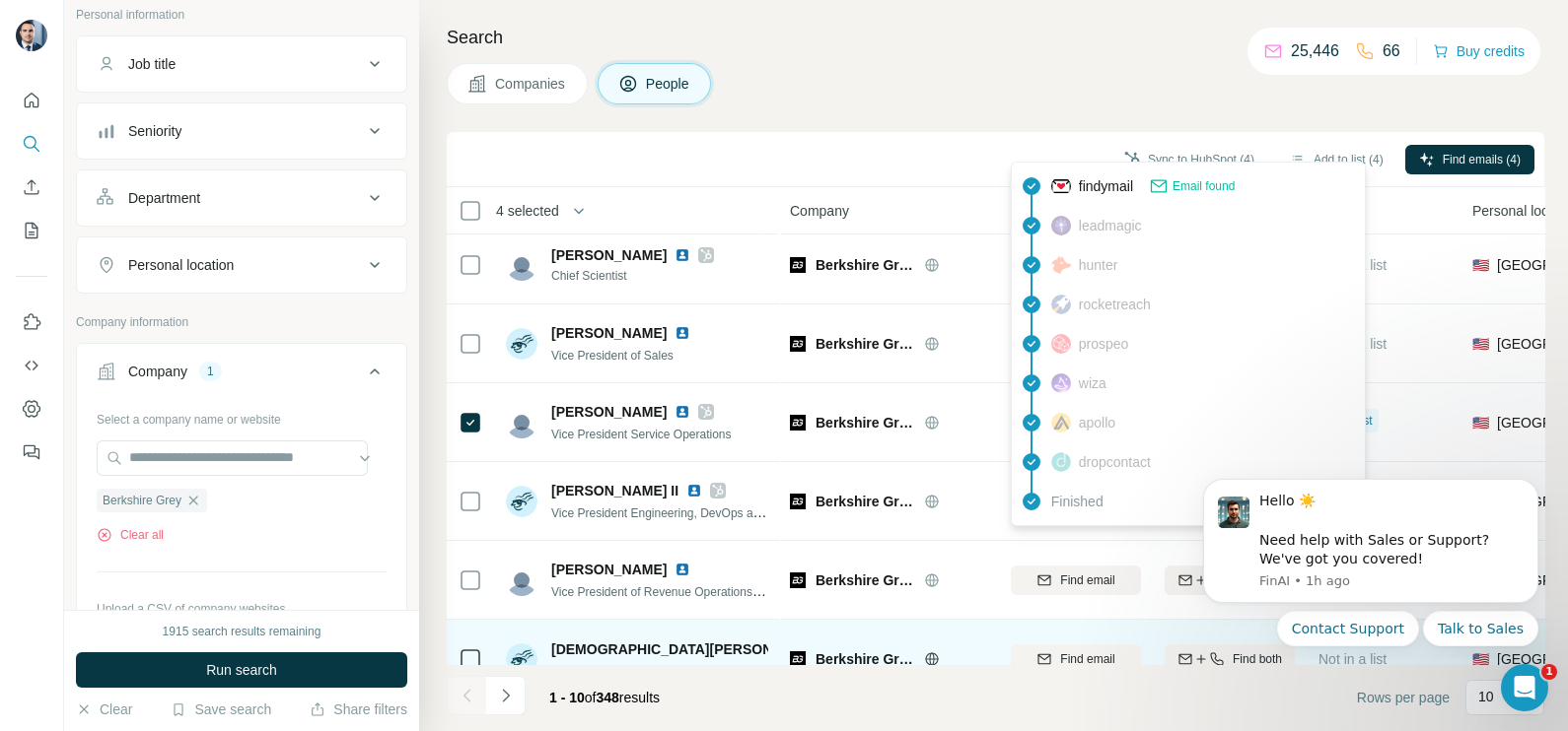
scroll to position [370, 0]
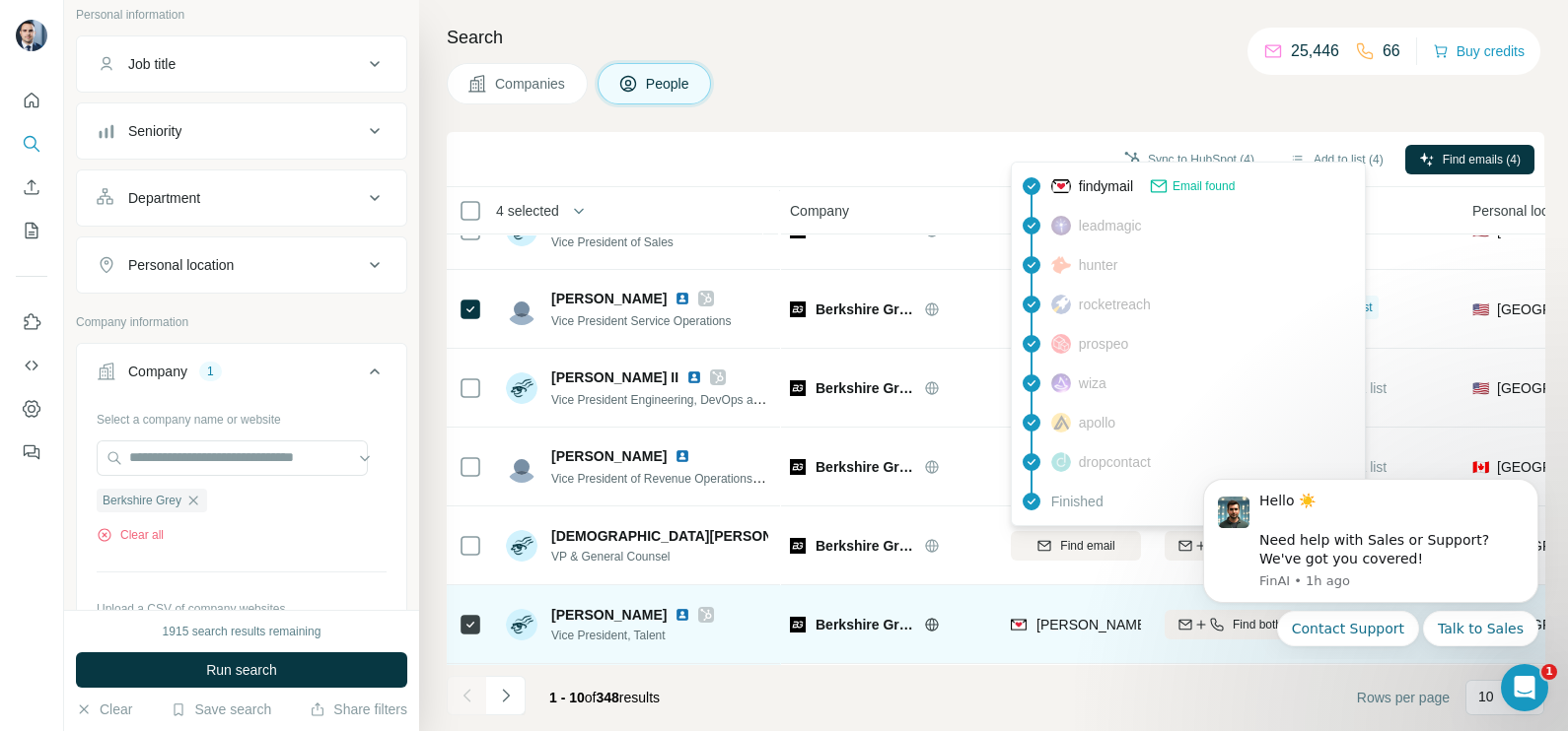
click at [1065, 615] on span "christine.phaneuf@berkshiregrey.com" at bounding box center [1259, 624] width 446 height 20
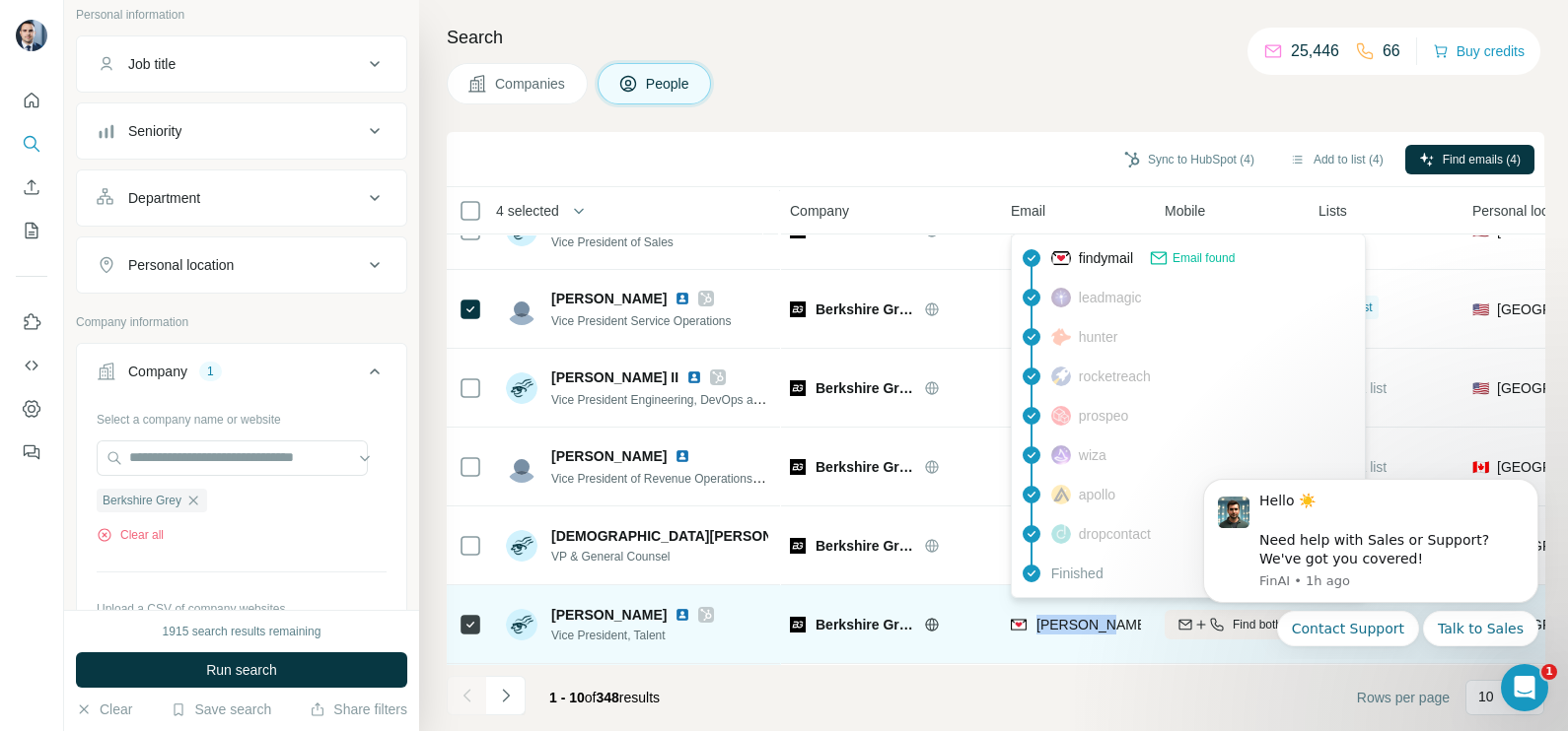
click at [1065, 615] on span "christine.phaneuf@berkshiregrey.com" at bounding box center [1259, 624] width 446 height 20
click at [1065, 602] on div "christine.phaneuf@berkshiregrey.com" at bounding box center [1076, 623] width 130 height 54
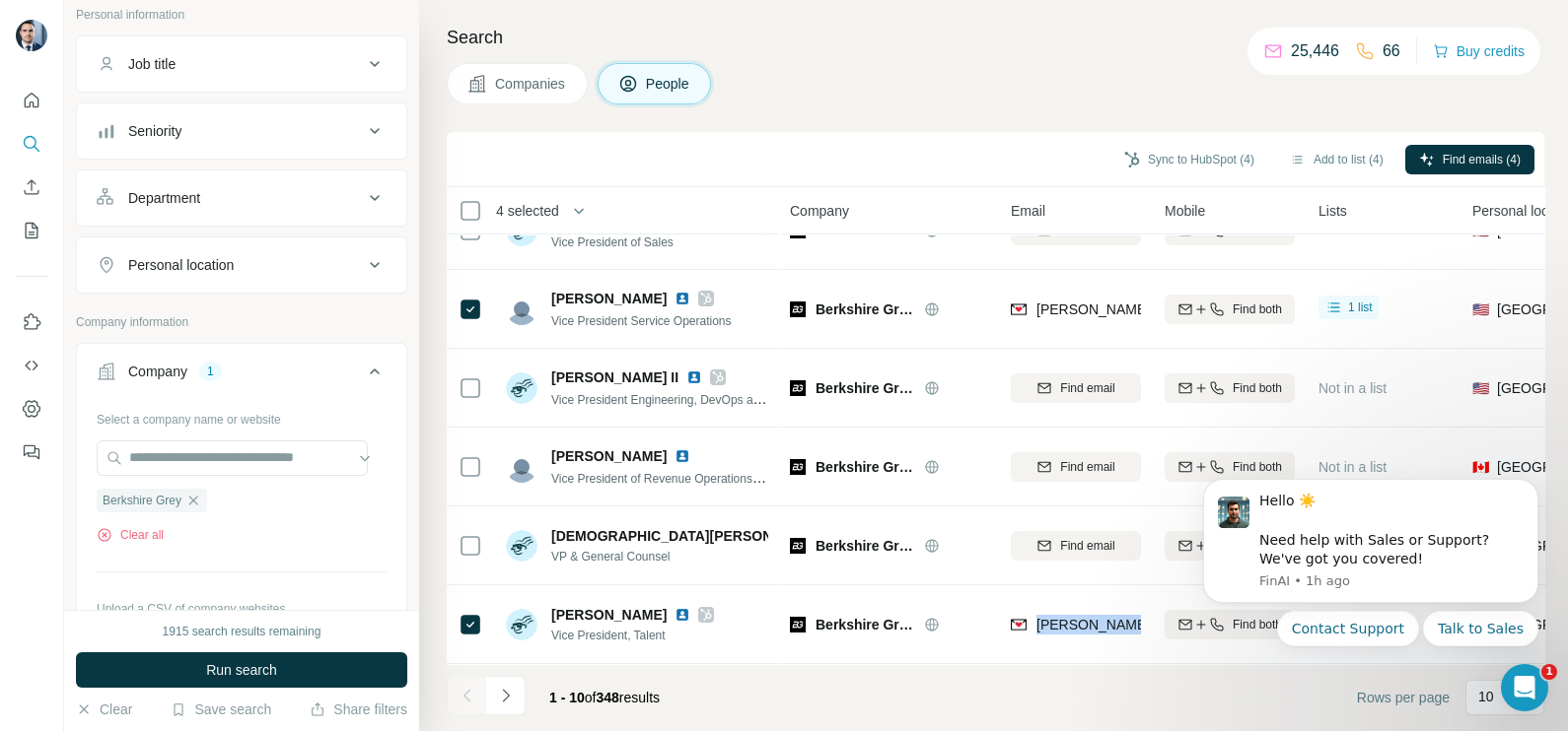
click at [200, 493] on icon "button" at bounding box center [193, 501] width 16 height 16
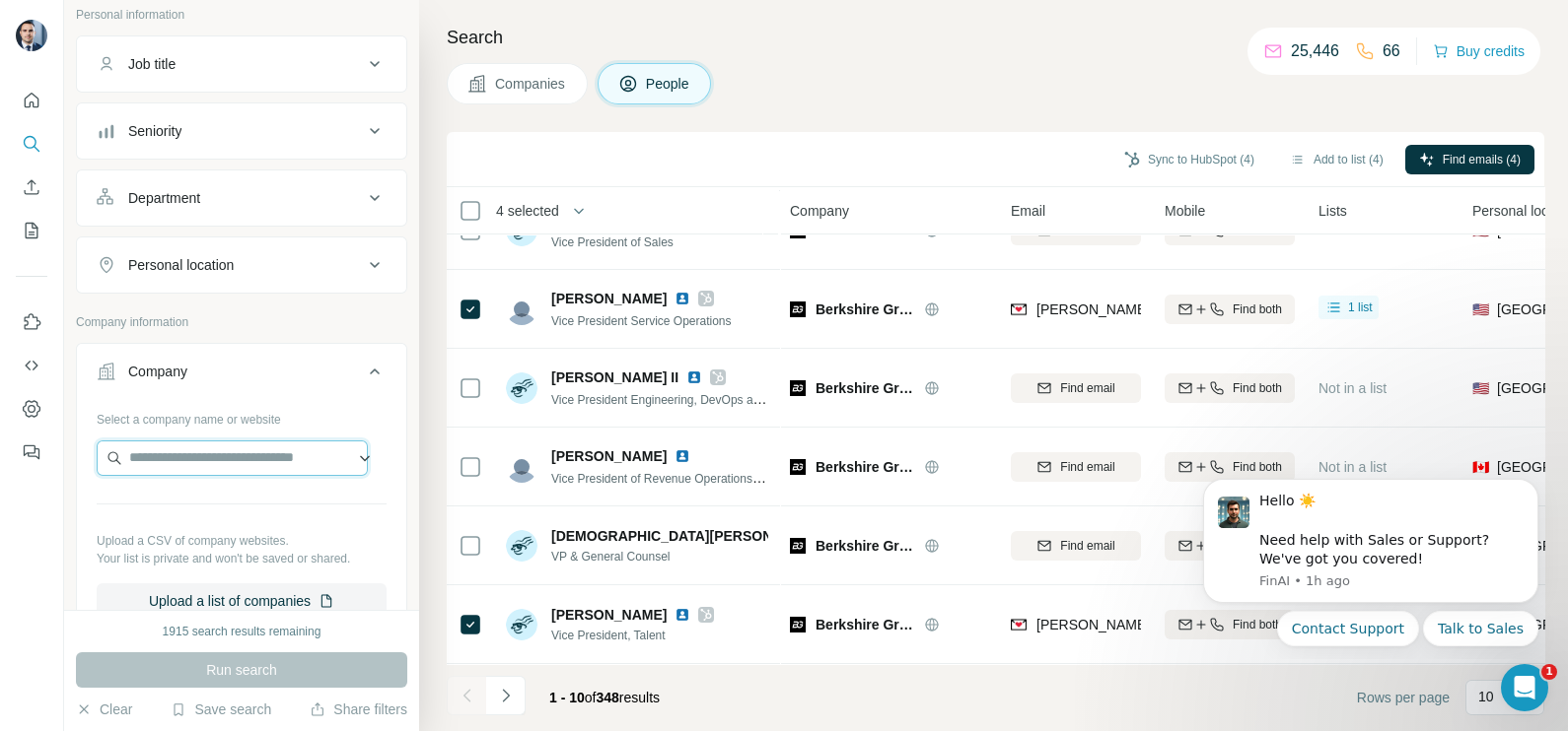
click at [202, 461] on input "text" at bounding box center [232, 459] width 271 height 36
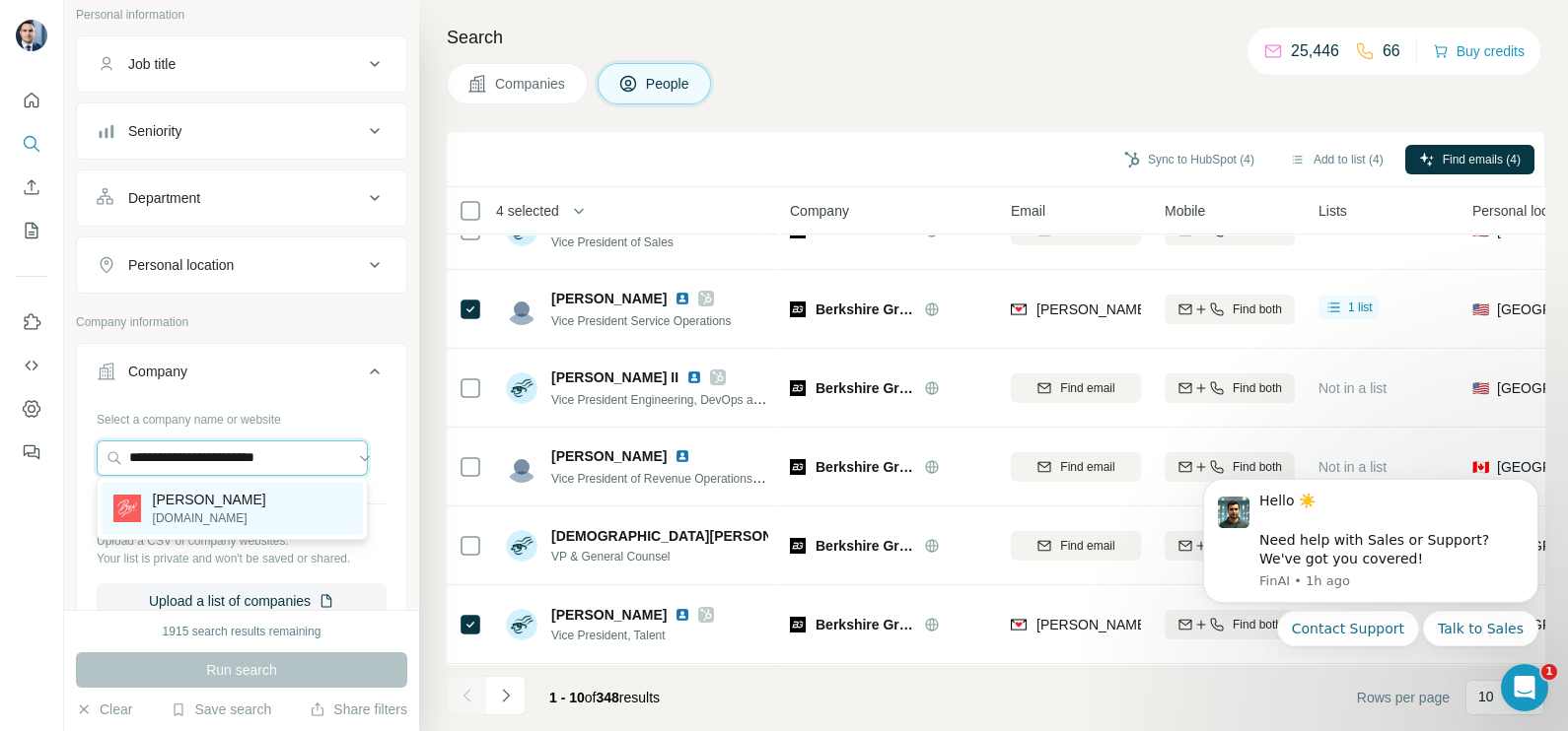
type input "**********"
click at [217, 508] on p "Bev" at bounding box center [209, 500] width 113 height 20
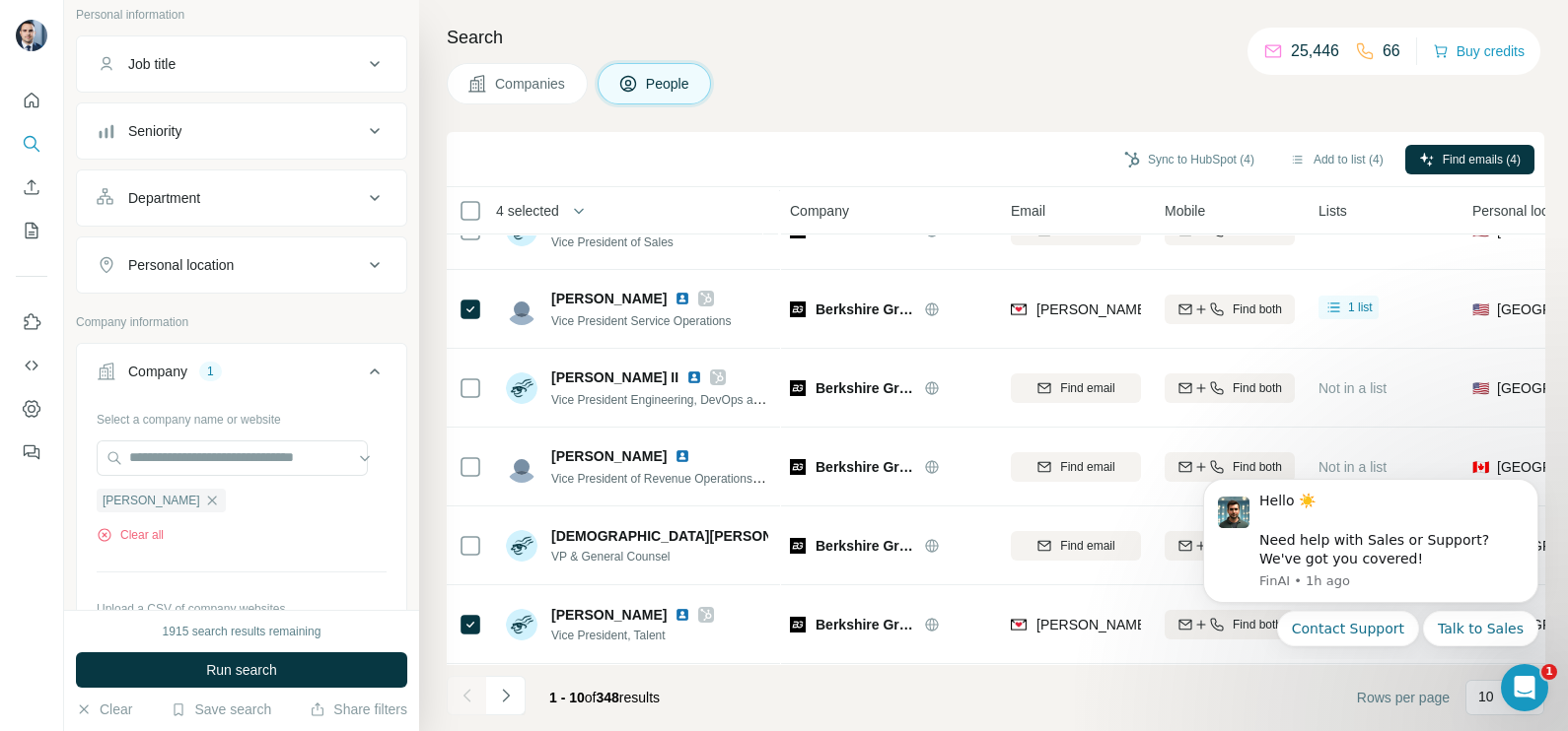
click at [522, 90] on span "Companies" at bounding box center [531, 84] width 72 height 20
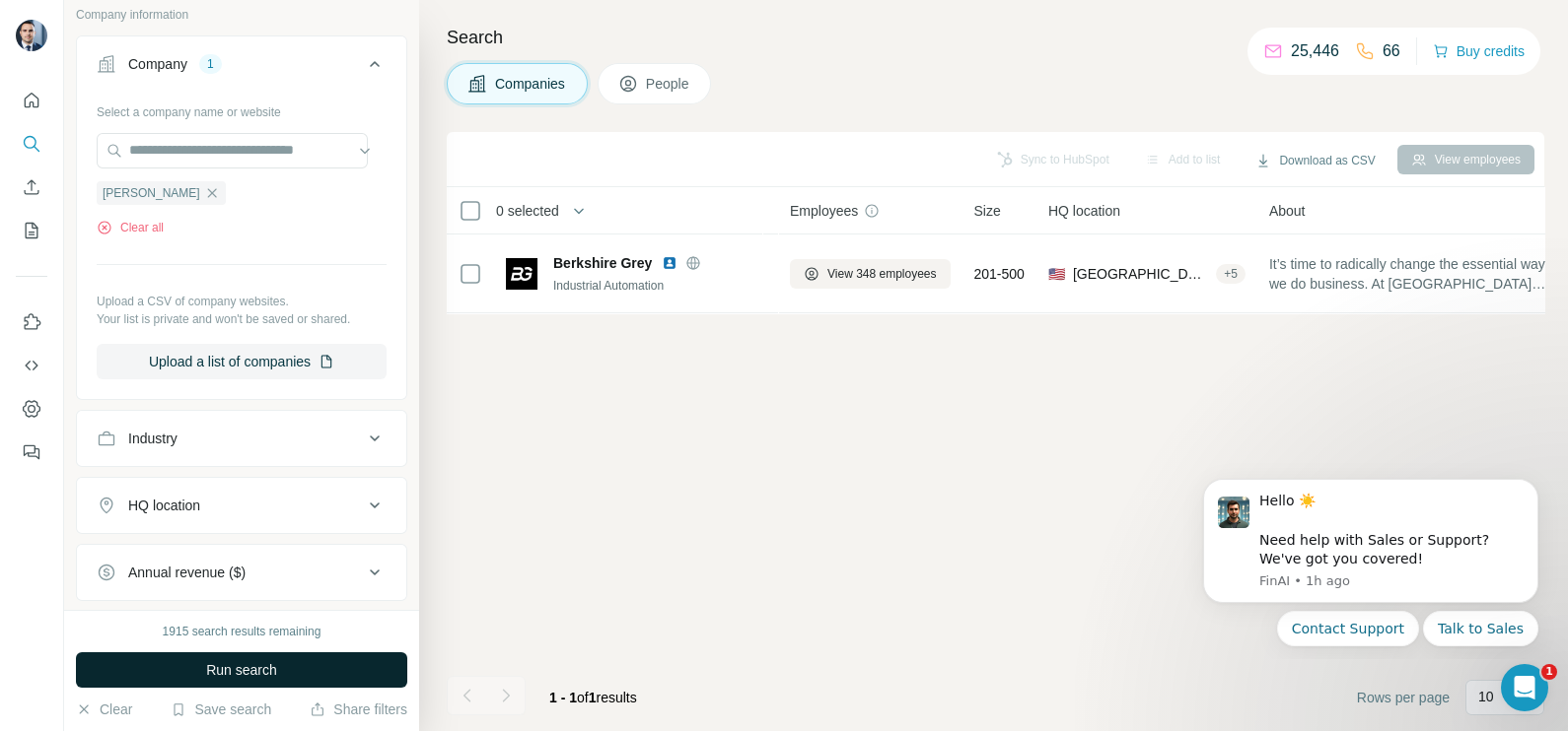
click at [232, 654] on button "Run search" at bounding box center [242, 670] width 332 height 36
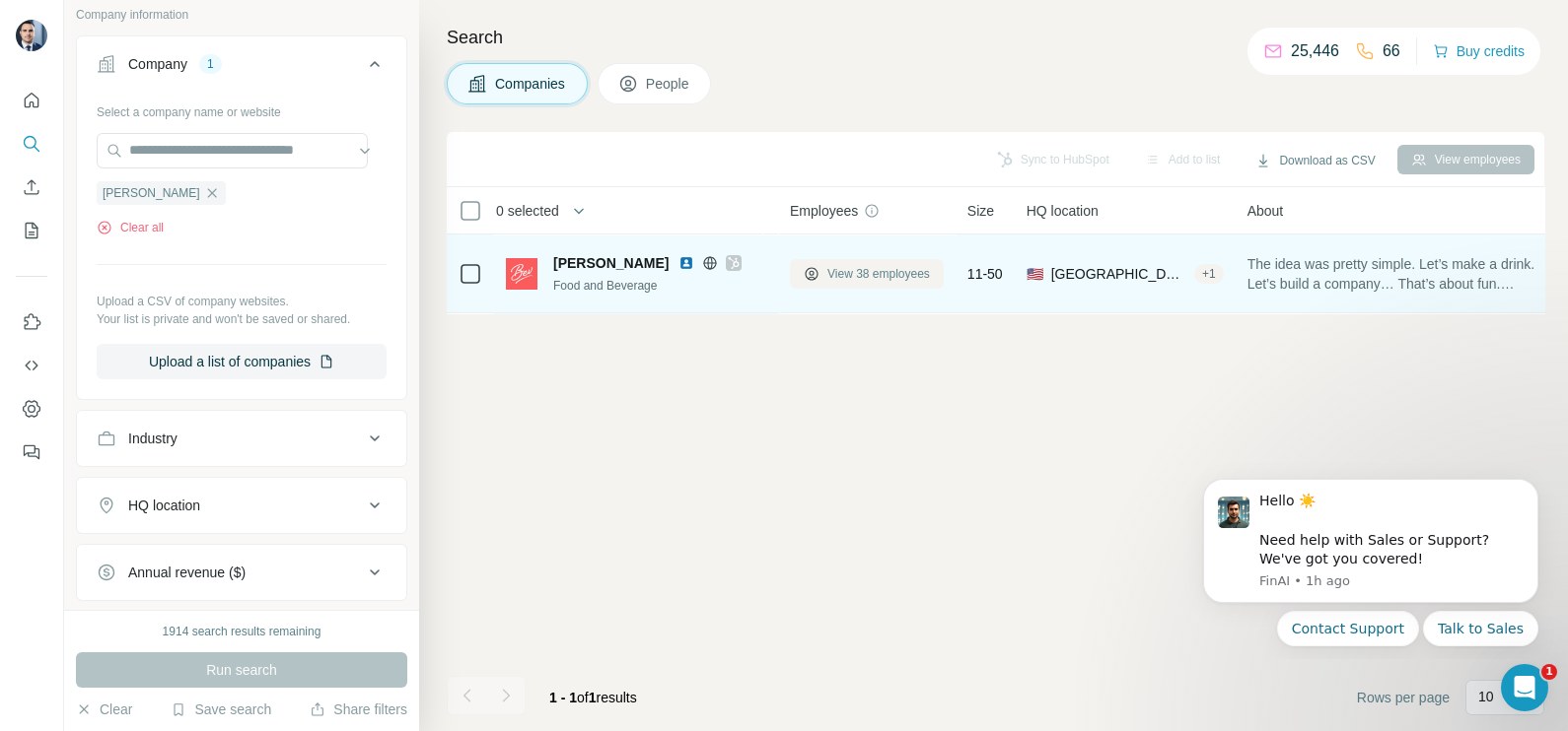
click at [882, 271] on span "View 38 employees" at bounding box center [878, 274] width 103 height 18
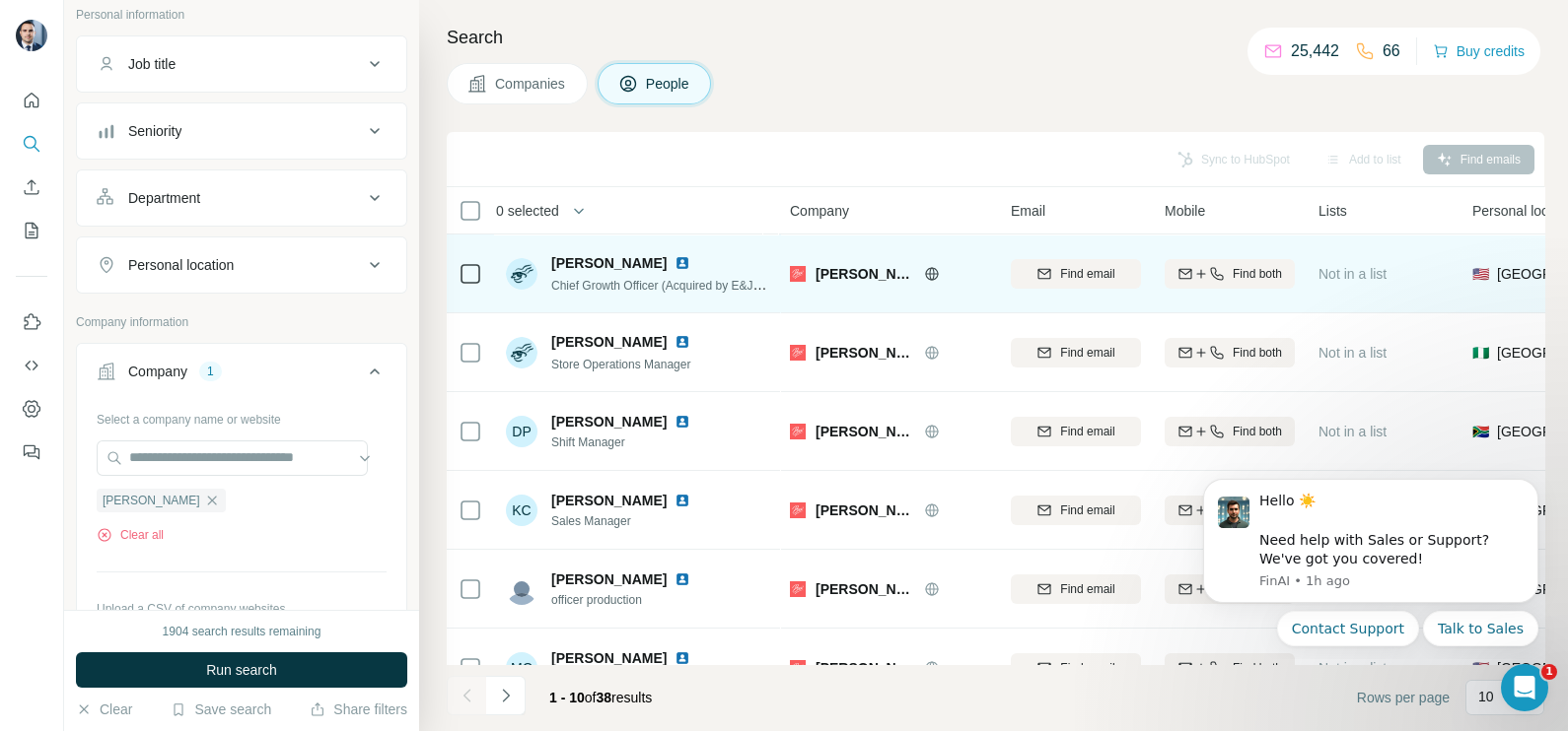
click at [924, 271] on icon at bounding box center [932, 274] width 16 height 16
click at [924, 275] on icon at bounding box center [932, 274] width 16 height 16
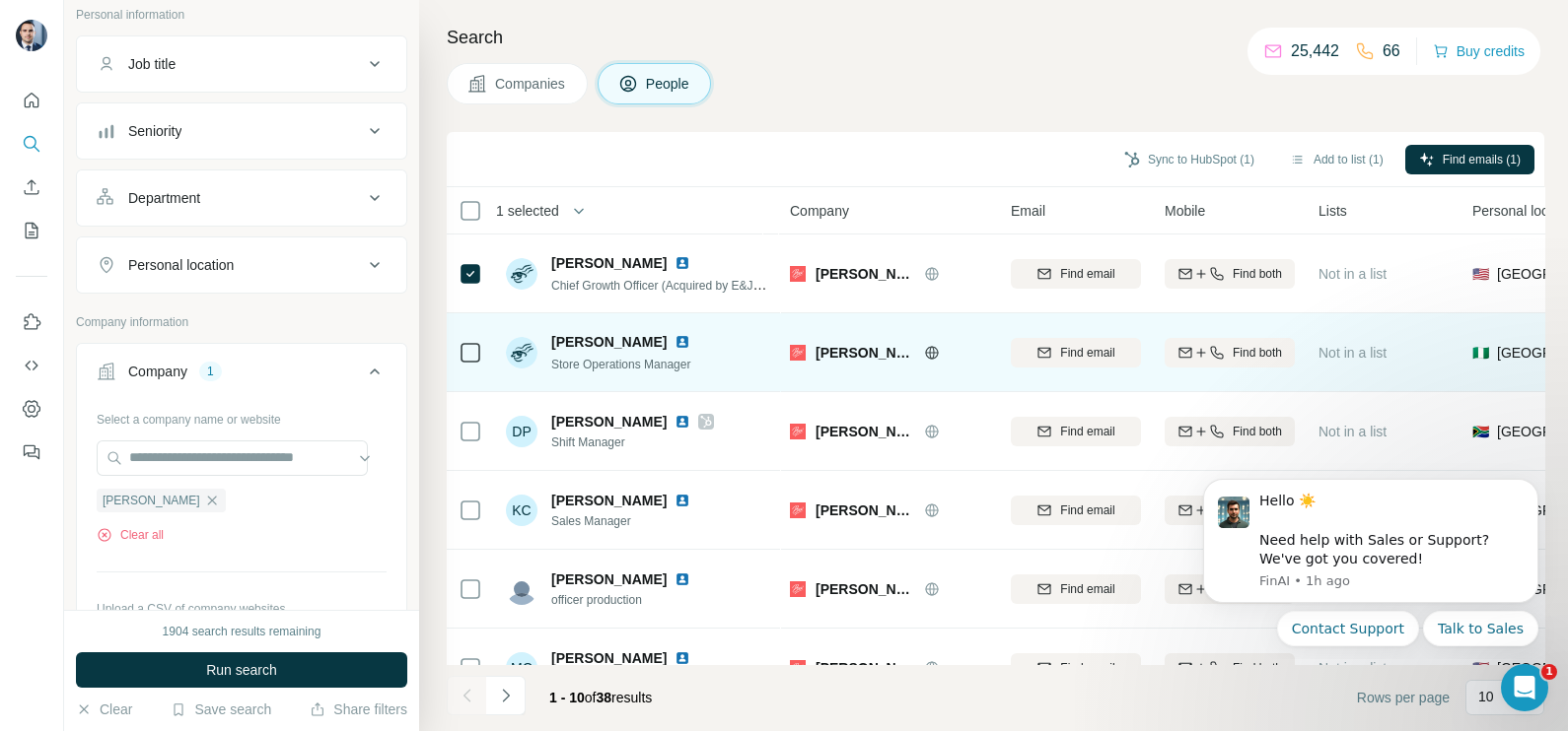
click at [480, 361] on div at bounding box center [471, 353] width 24 height 24
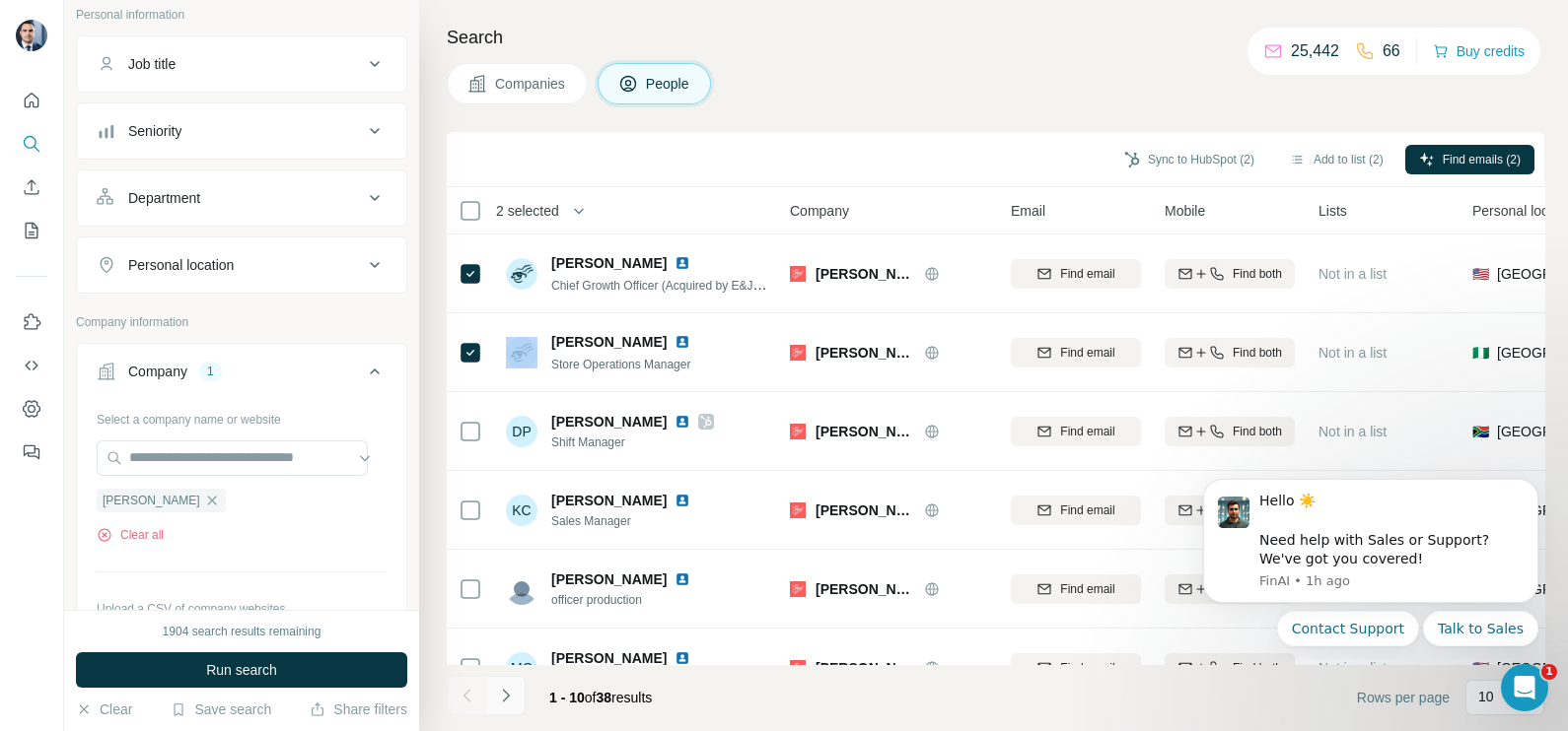
click at [514, 701] on icon "Navigate to next page" at bounding box center [506, 695] width 20 height 20
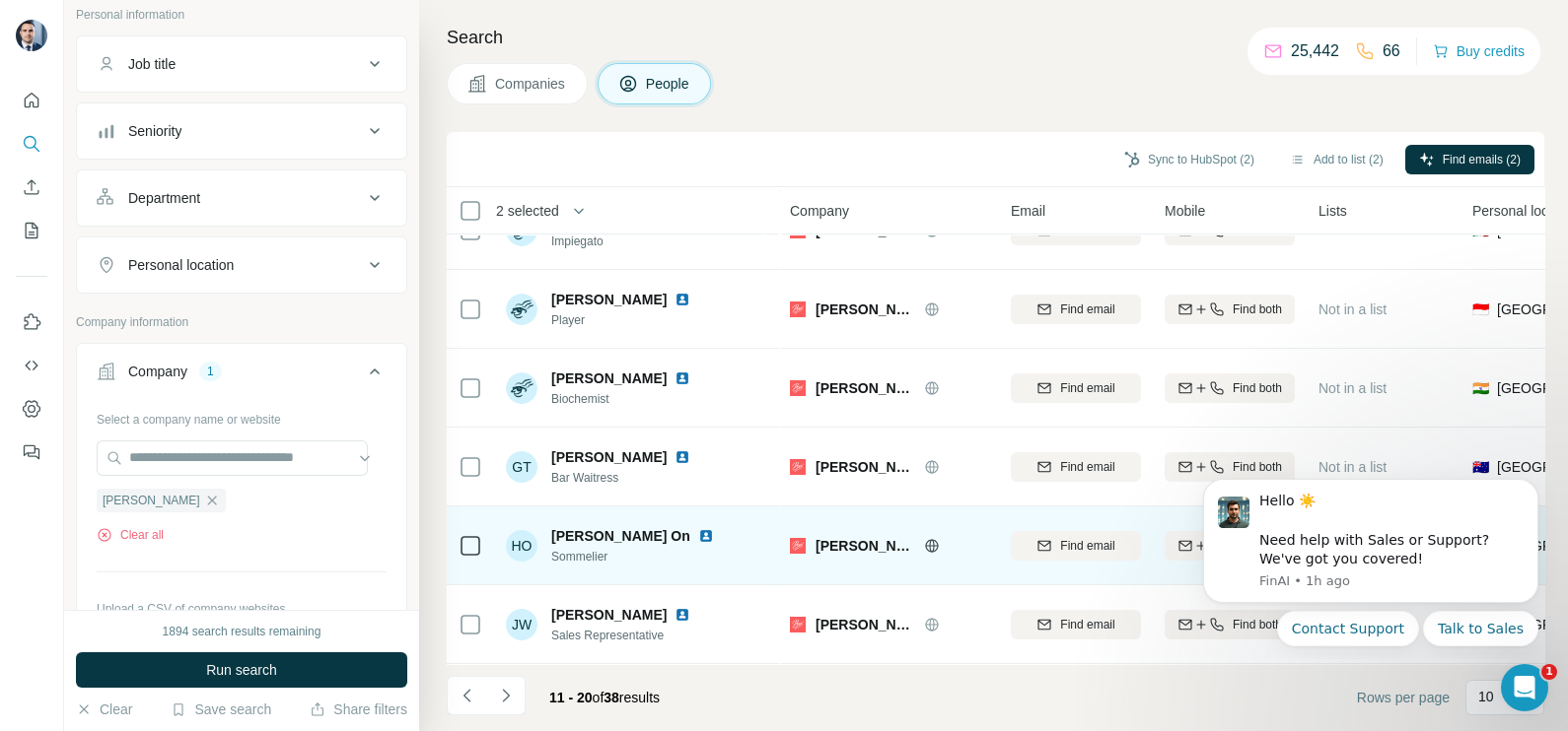
scroll to position [370, 0]
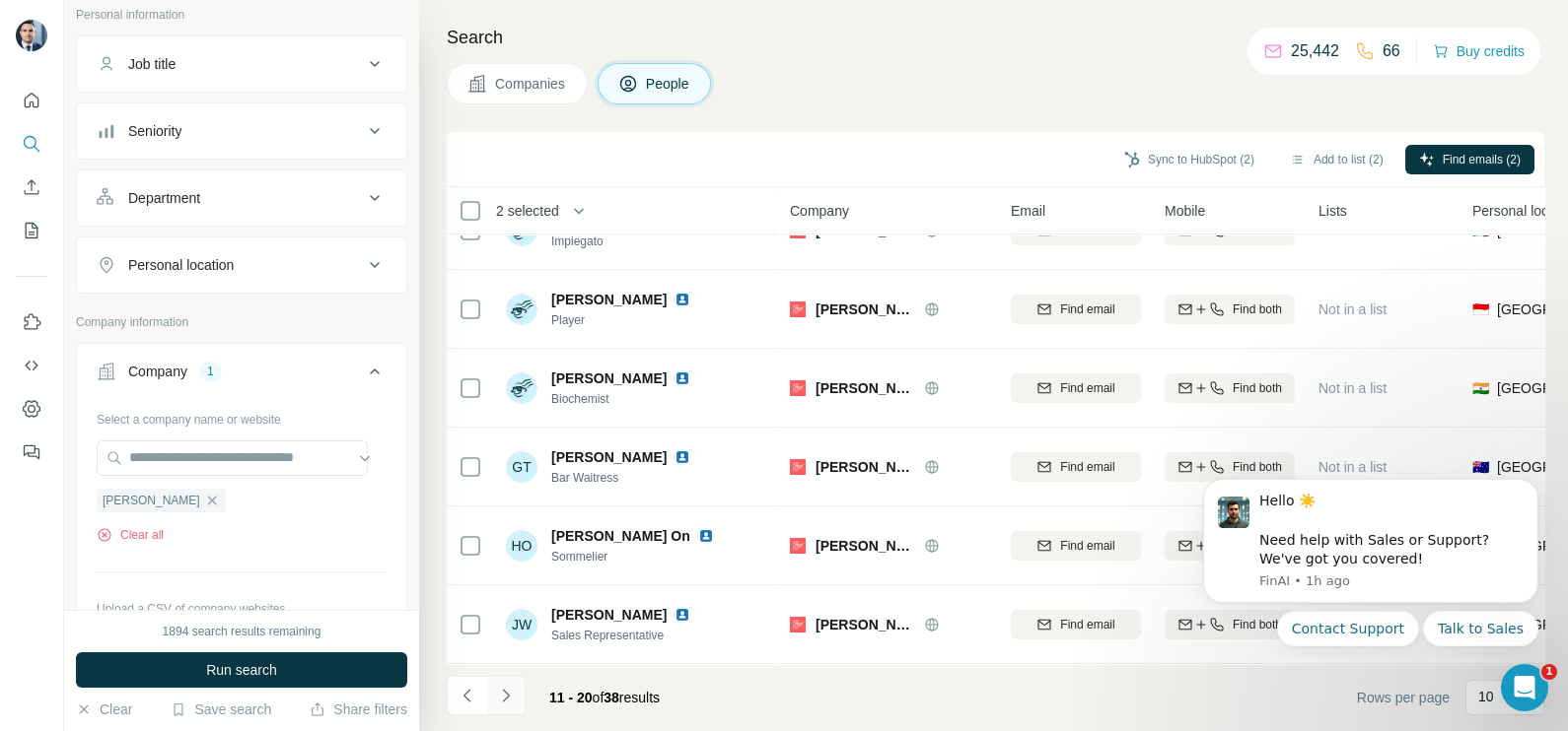
click at [518, 692] on button "Navigate to next page" at bounding box center [506, 695] width 39 height 39
click at [525, 679] on div at bounding box center [506, 695] width 39 height 39
click at [508, 696] on icon "Navigate to next page" at bounding box center [505, 694] width 7 height 13
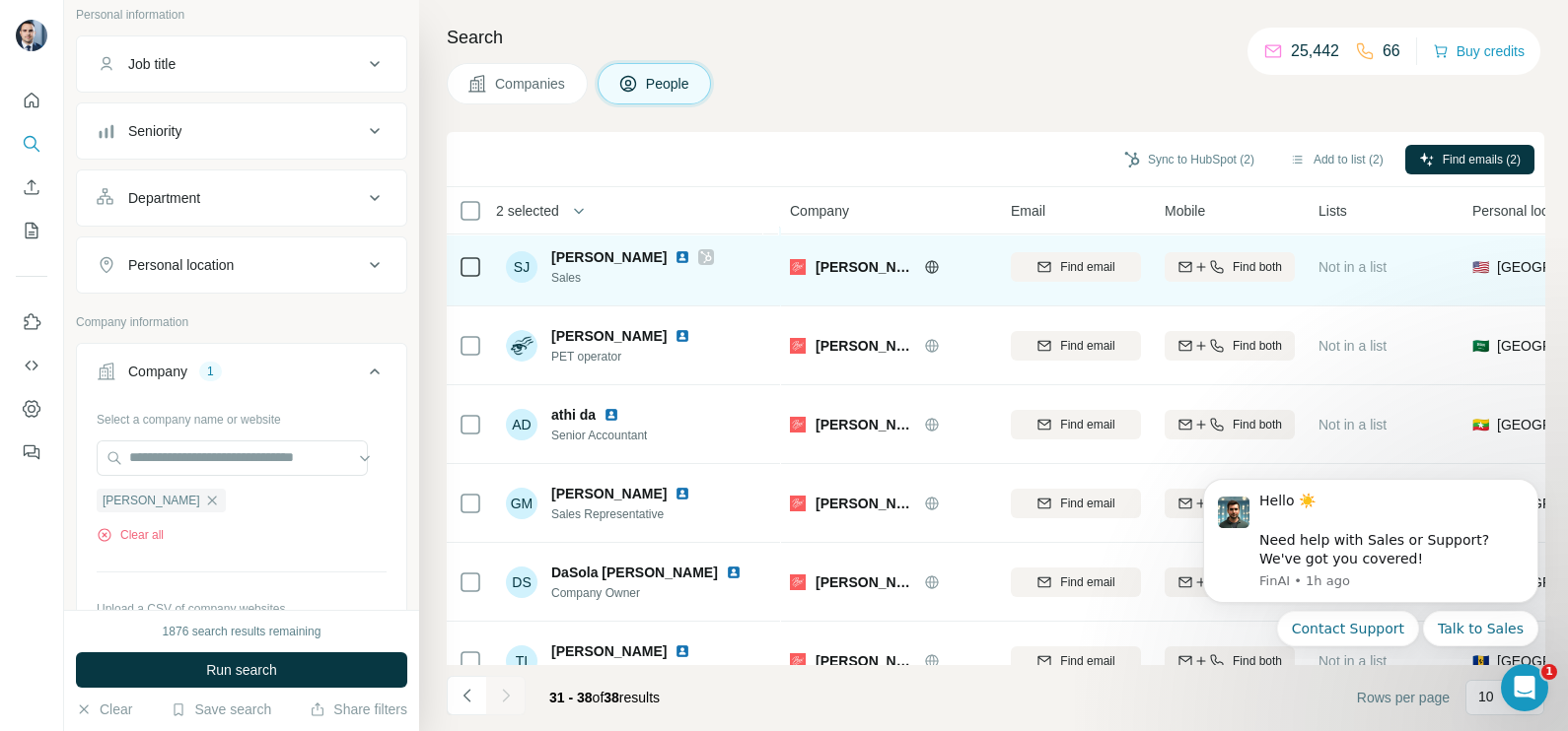
scroll to position [212, 0]
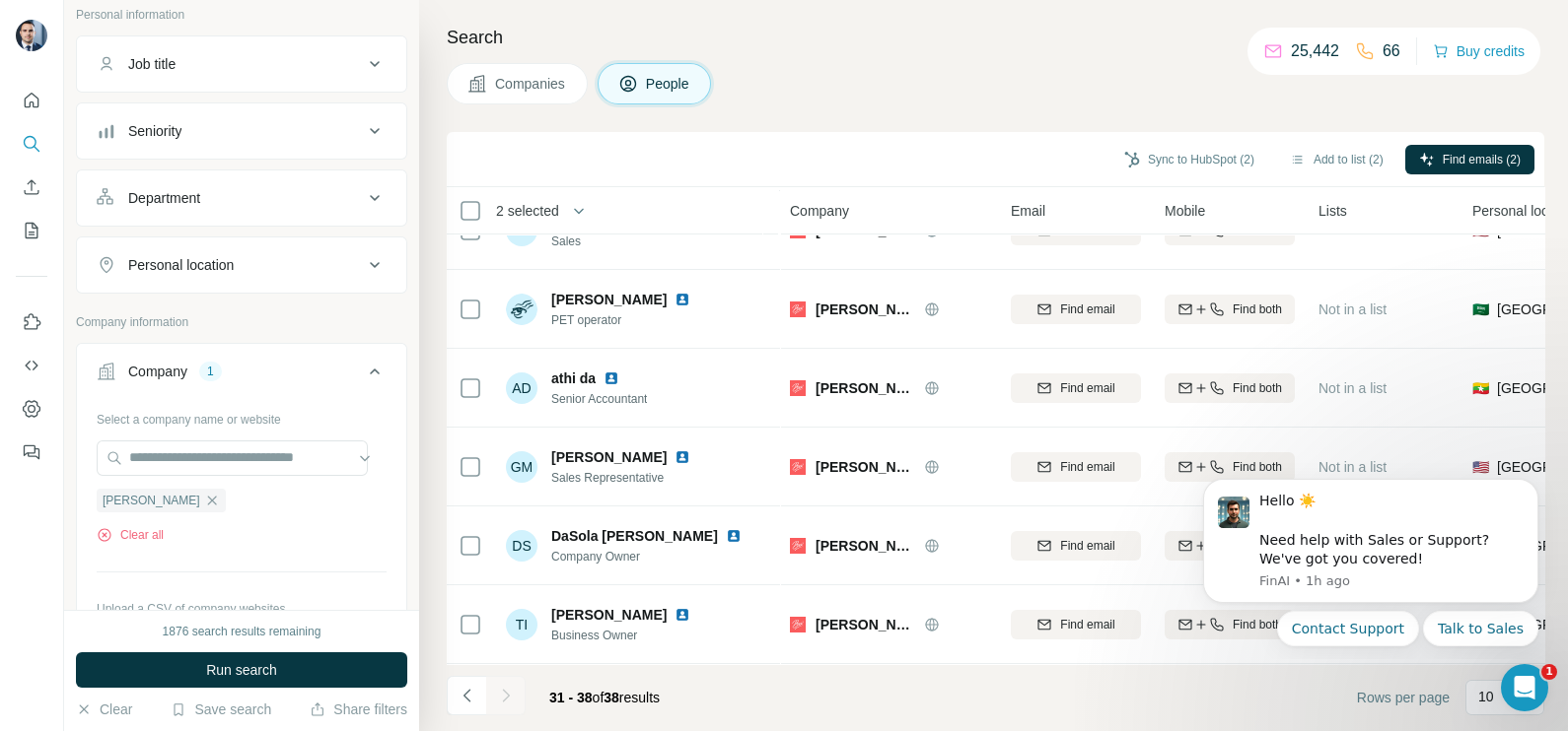
click at [1278, 704] on footer "31 - 38 of 38 results Rows per page 10" at bounding box center [996, 697] width 1097 height 67
click at [1526, 688] on icon "Open Intercom Messenger" at bounding box center [1522, 685] width 33 height 33
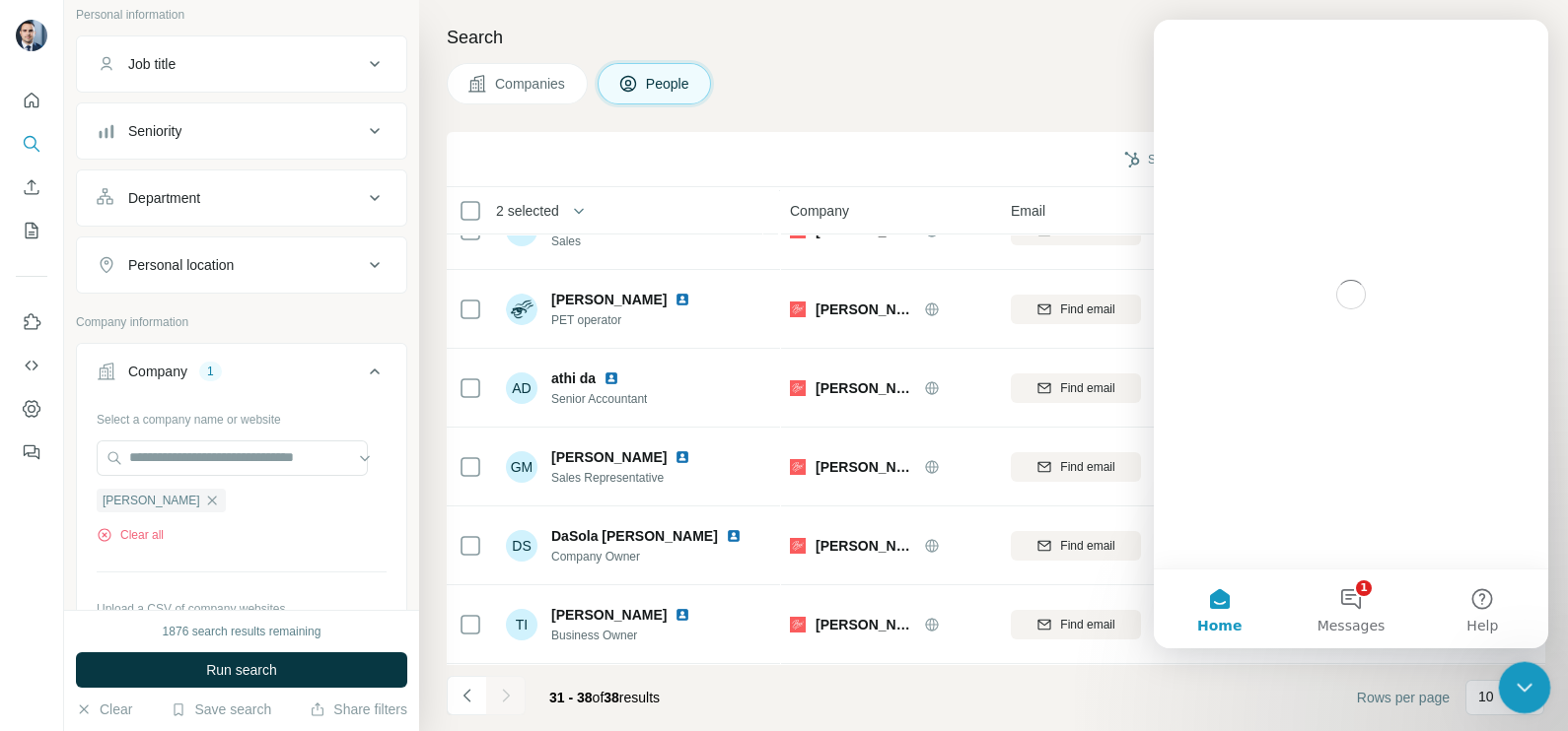
scroll to position [0, 0]
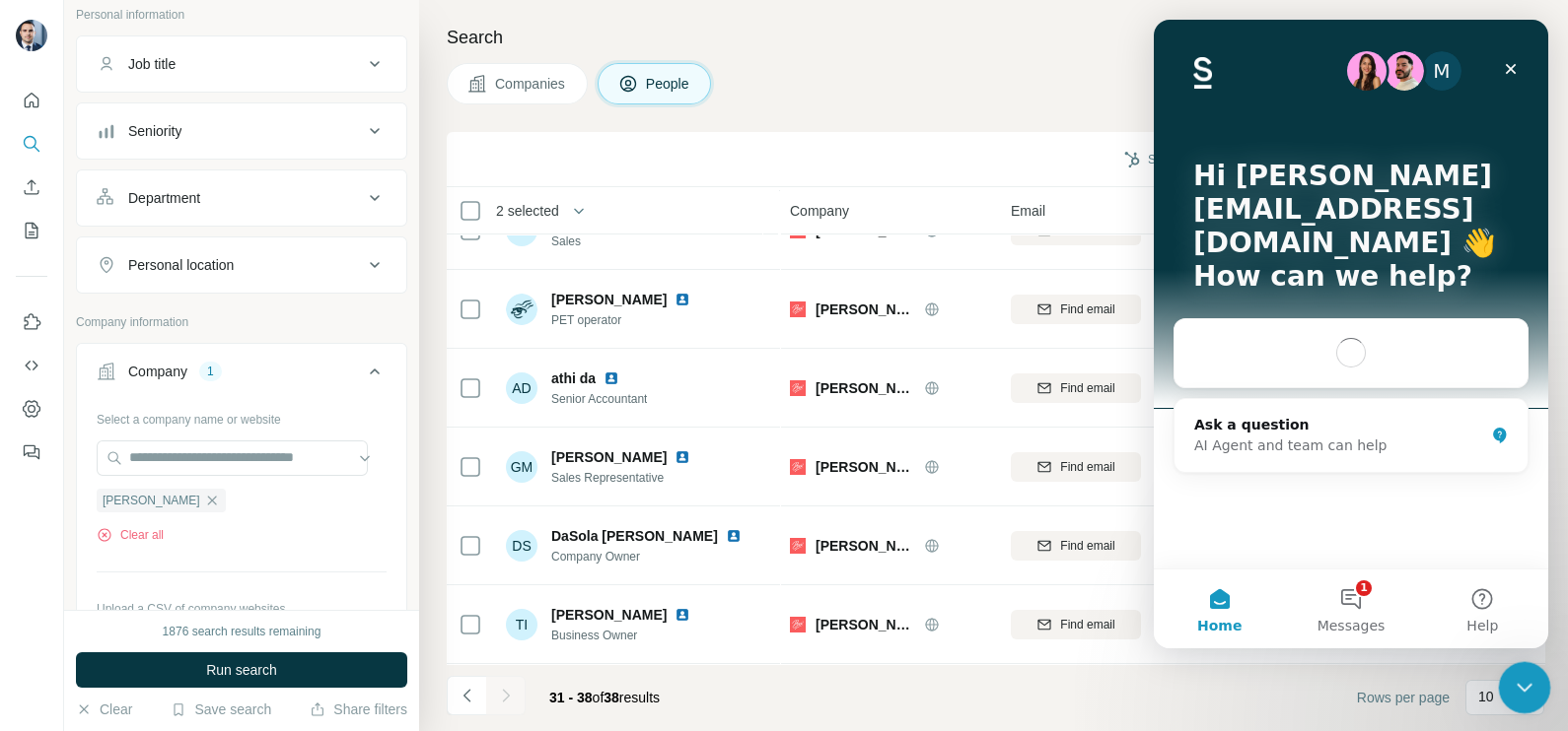
click at [1522, 687] on icon "Close Intercom Messenger" at bounding box center [1522, 685] width 14 height 8
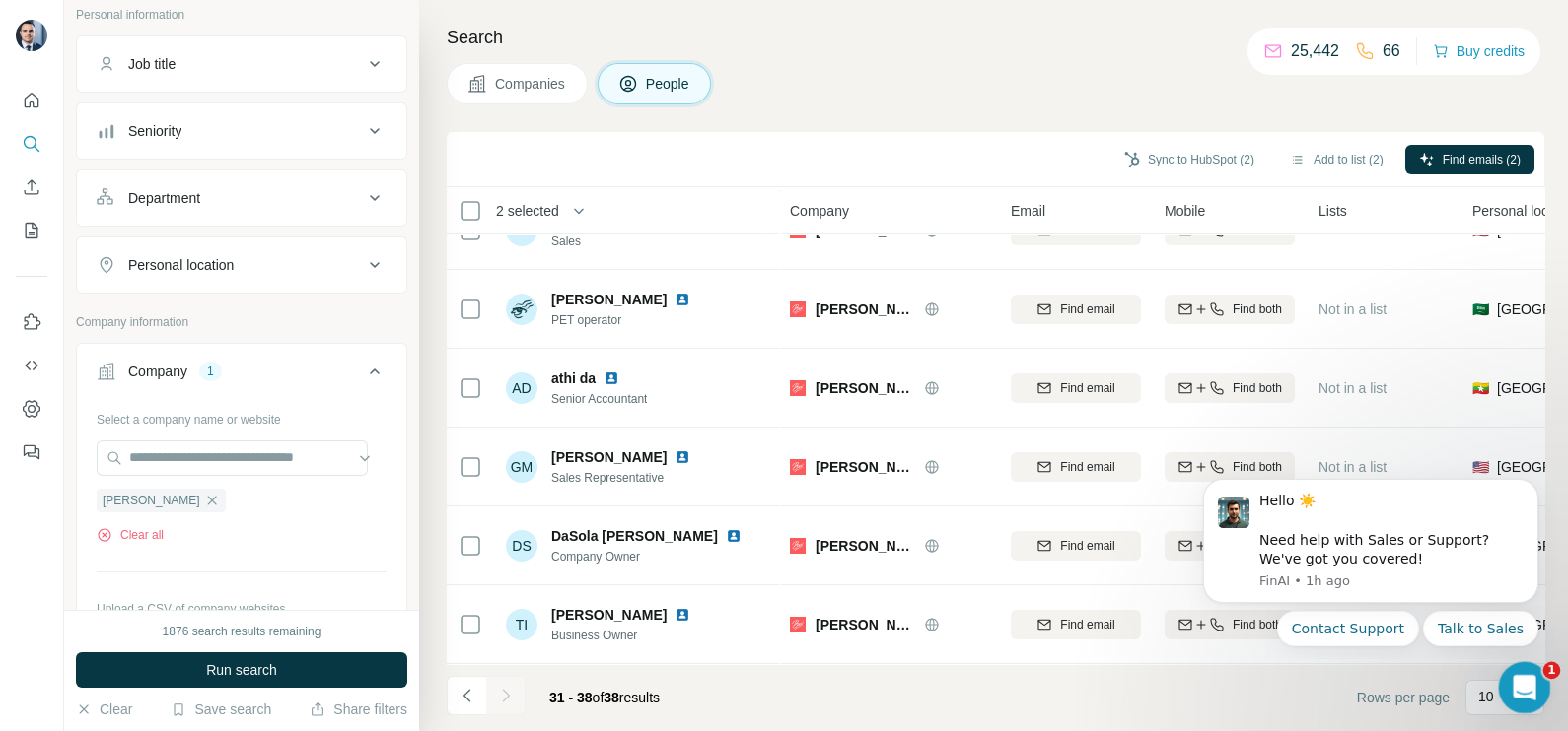
click at [1522, 685] on icon "Open Intercom Messenger" at bounding box center [1522, 685] width 33 height 33
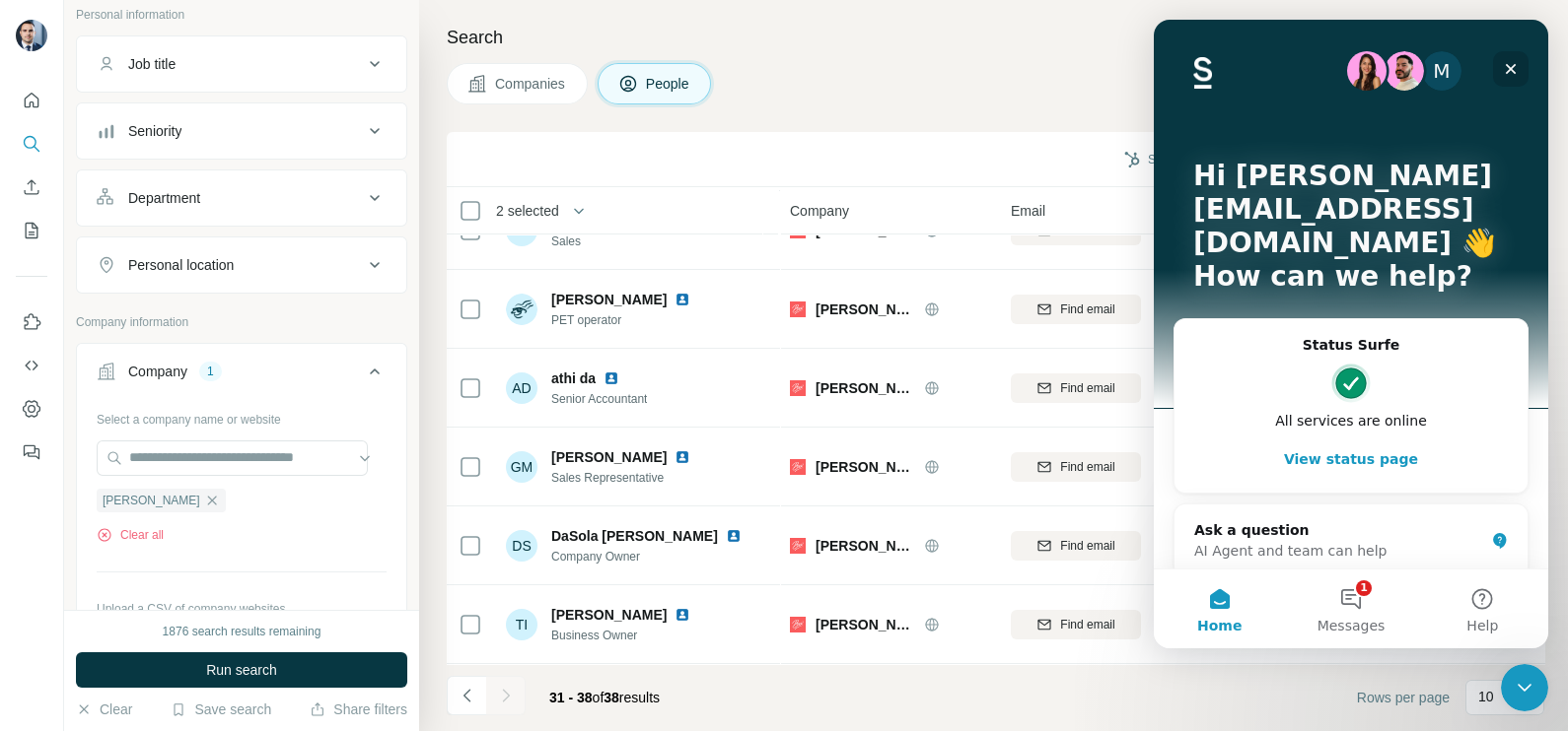
click at [1509, 68] on icon "Close" at bounding box center [1511, 69] width 11 height 11
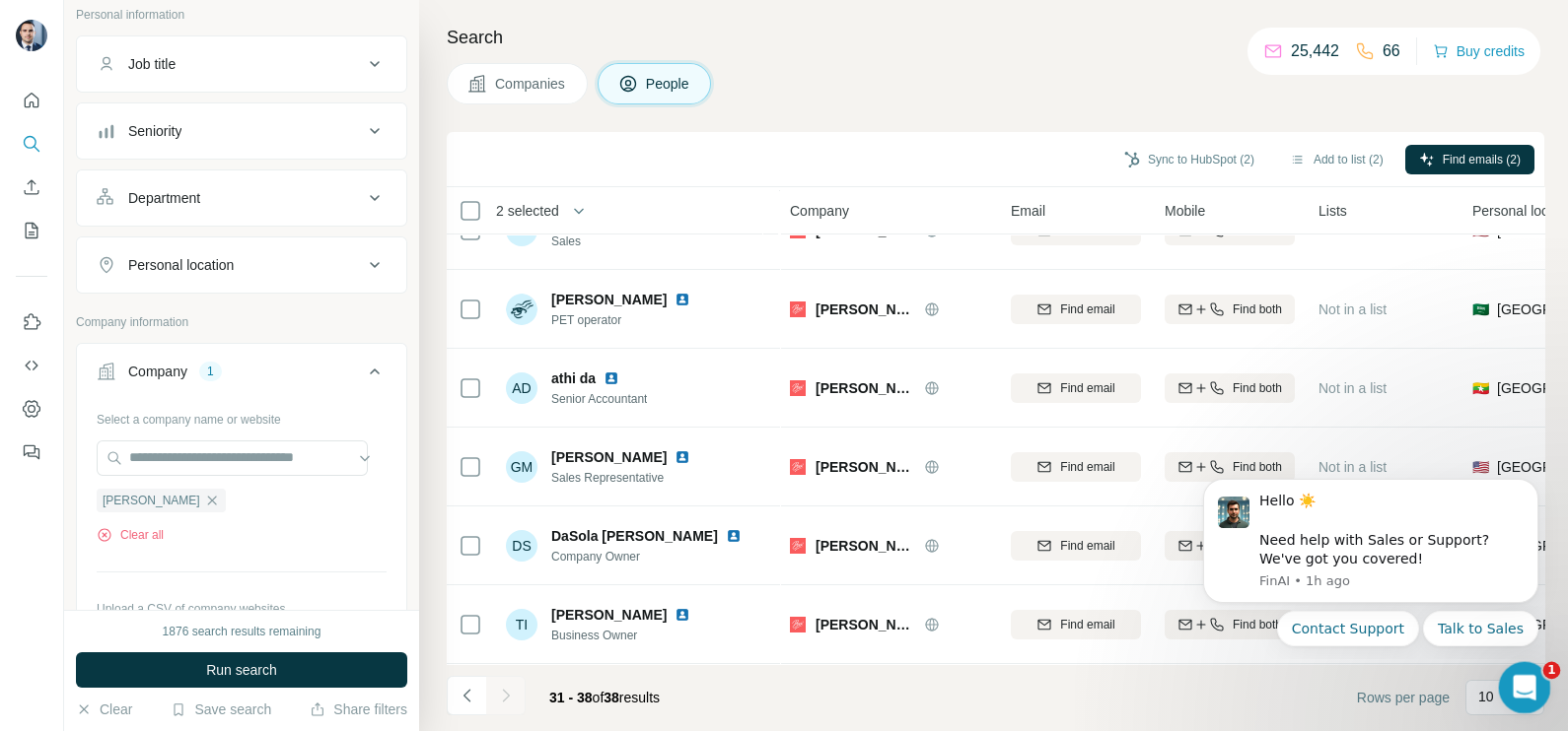
click at [1525, 693] on icon "Open Intercom Messenger" at bounding box center [1522, 685] width 33 height 33
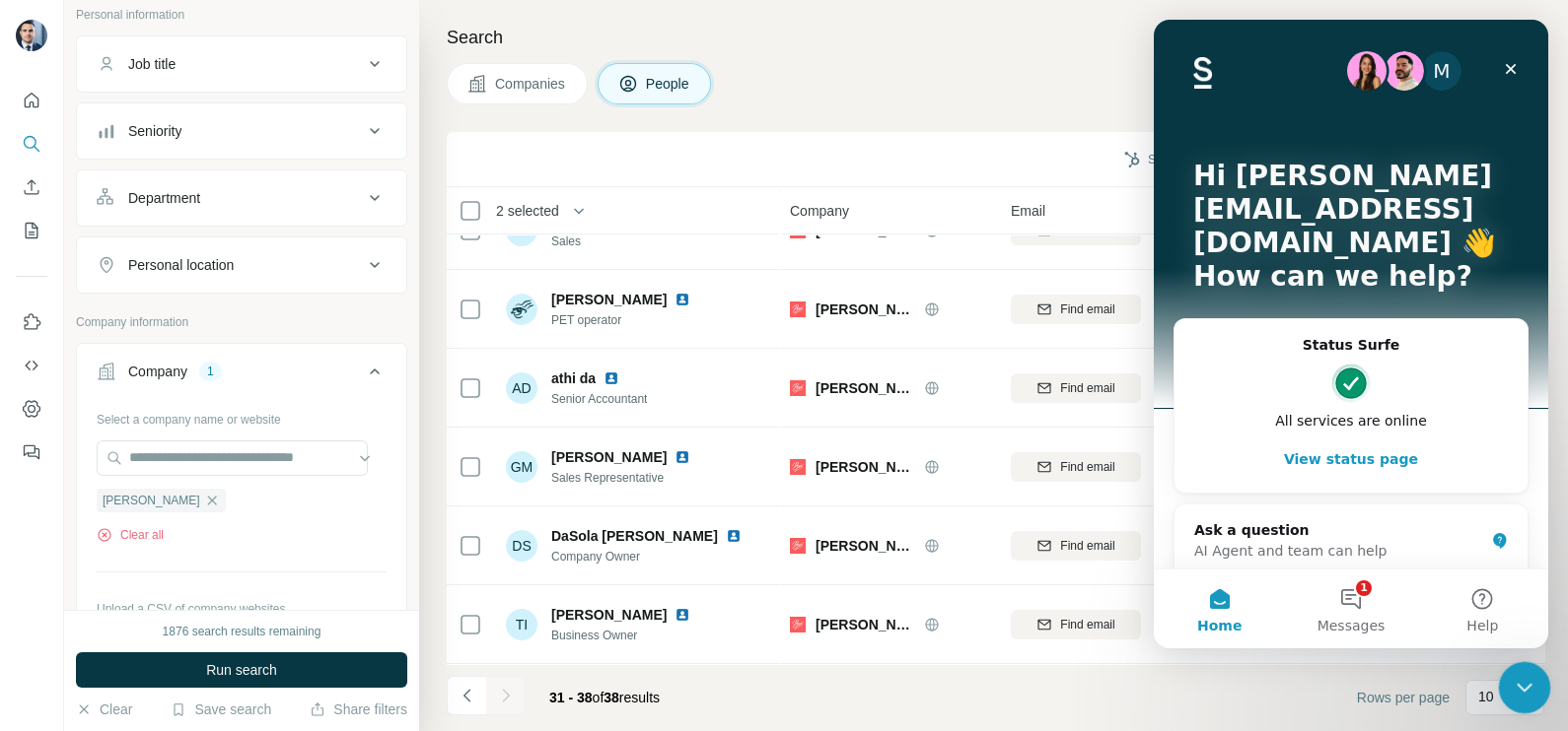
click at [1525, 693] on icon "Close Intercom Messenger" at bounding box center [1522, 685] width 24 height 24
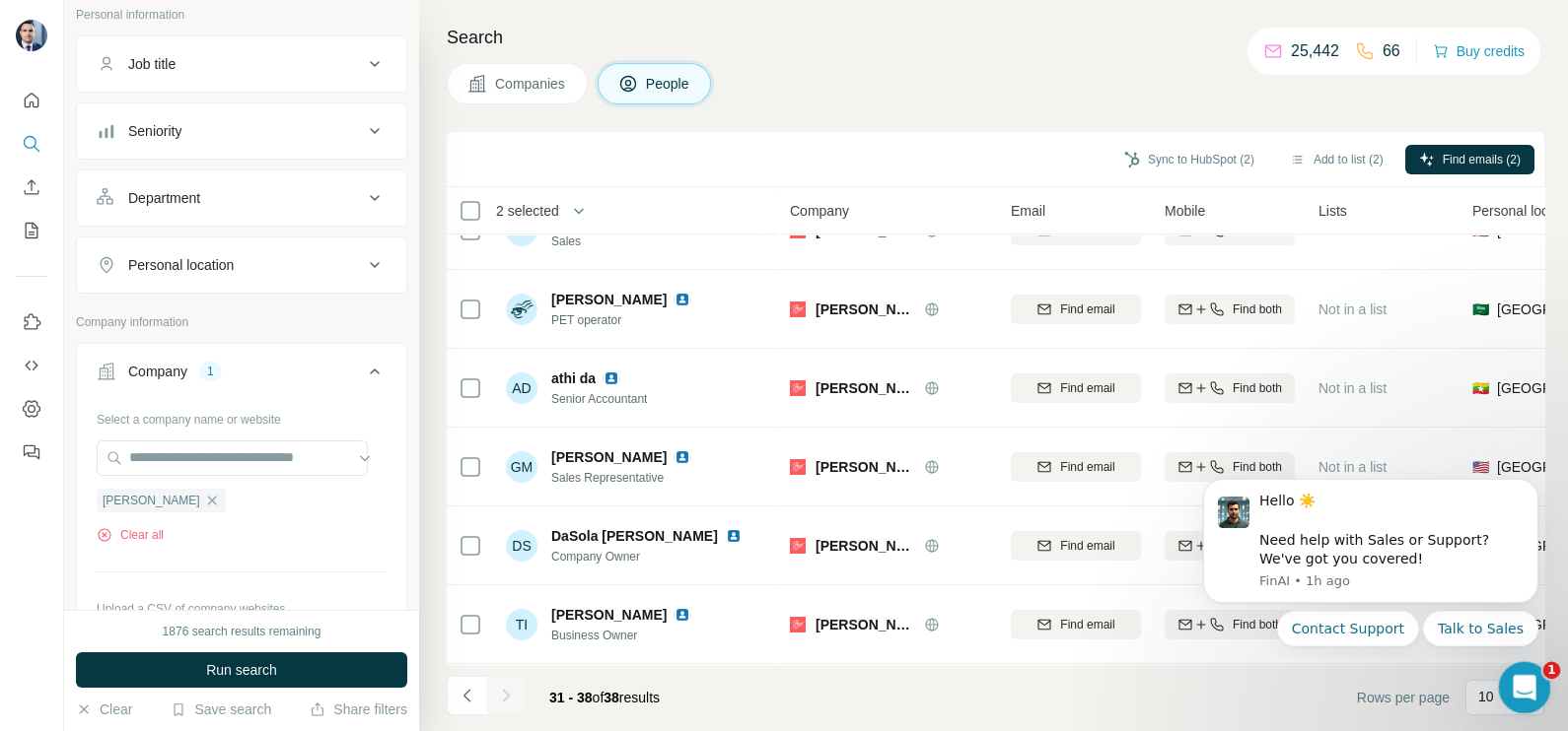
click at [1525, 693] on icon "Open Intercom Messenger" at bounding box center [1522, 685] width 33 height 33
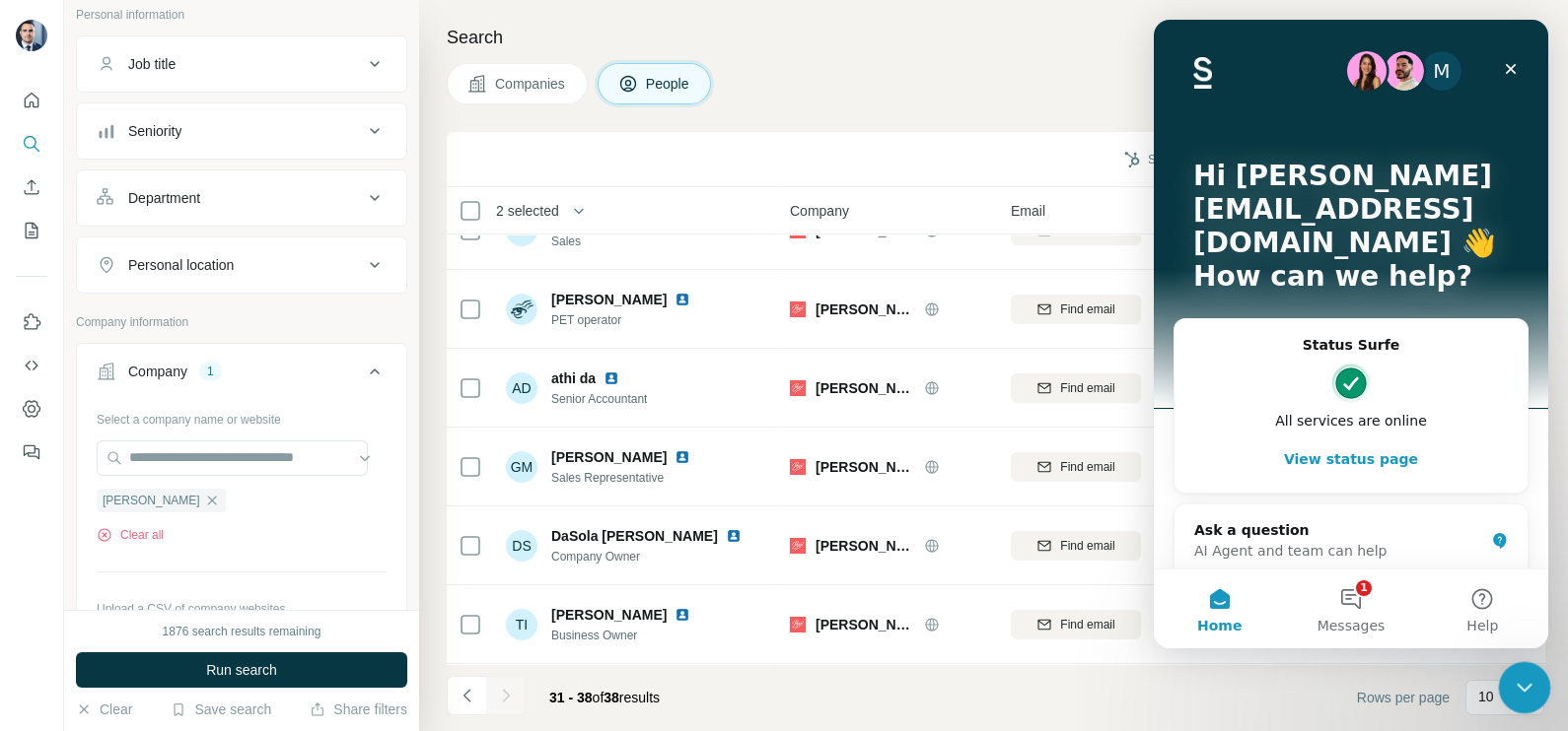
click at [1524, 691] on icon "Close Intercom Messenger" at bounding box center [1522, 685] width 24 height 24
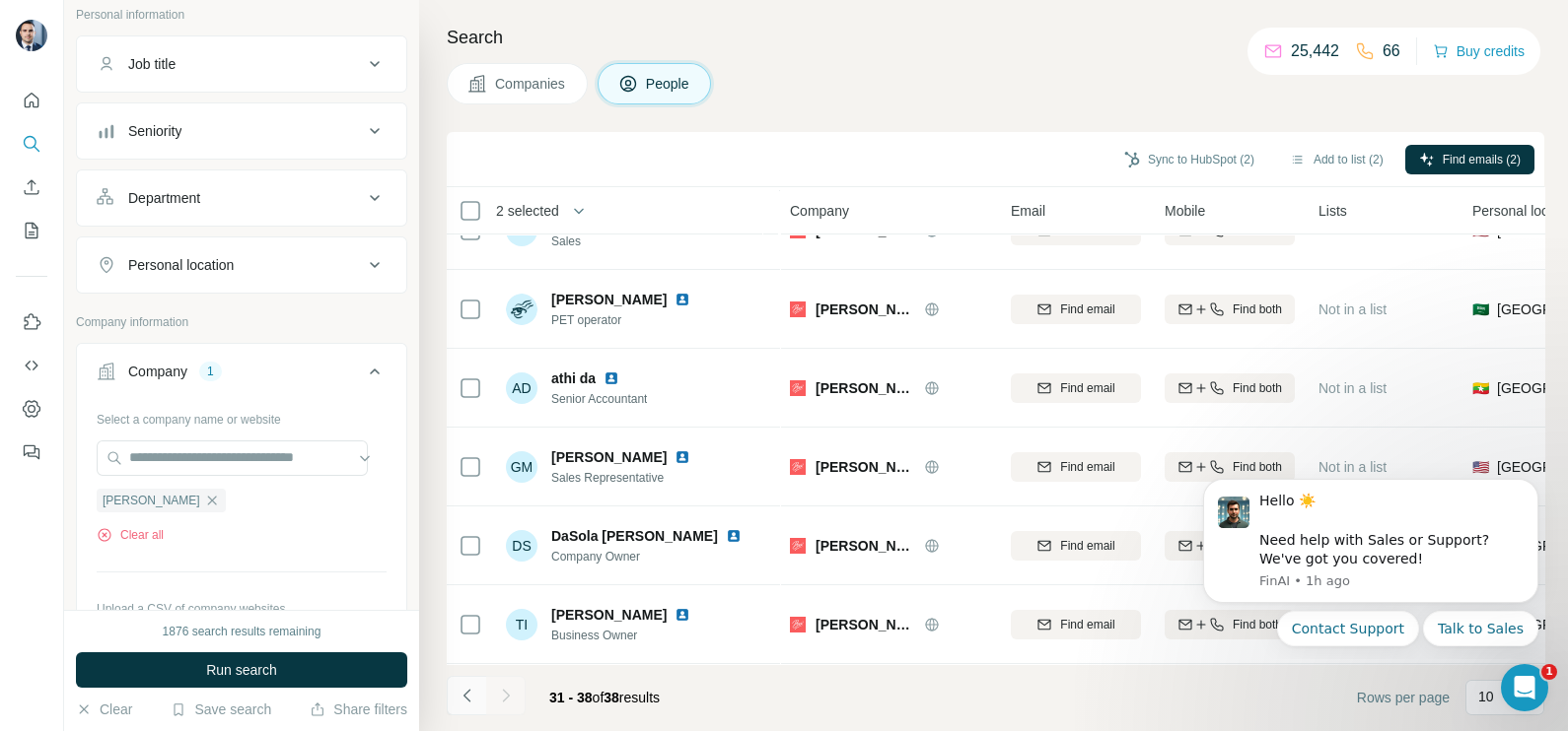
click at [478, 689] on button "Navigate to previous page" at bounding box center [467, 695] width 39 height 39
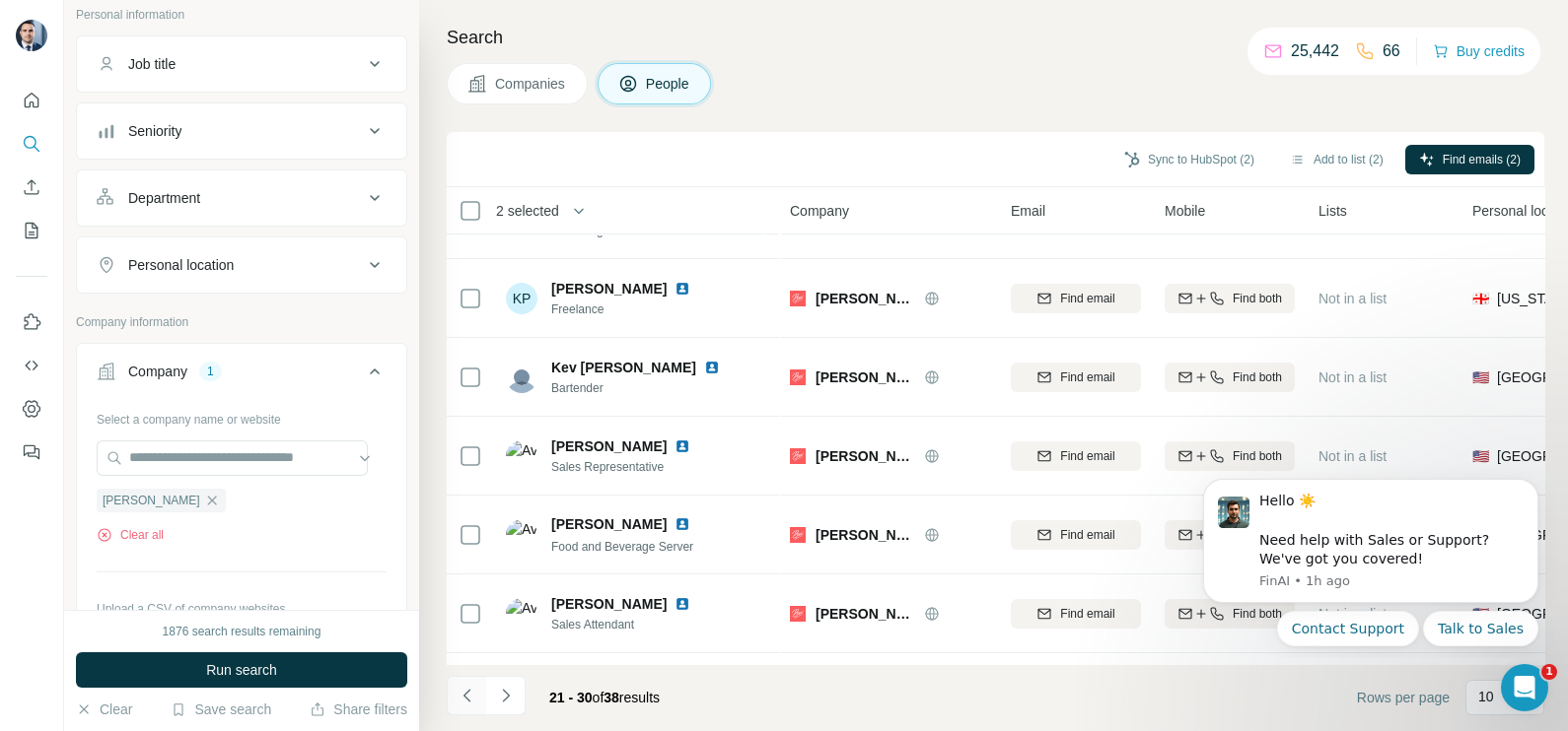
click at [478, 689] on button "Navigate to previous page" at bounding box center [467, 695] width 39 height 39
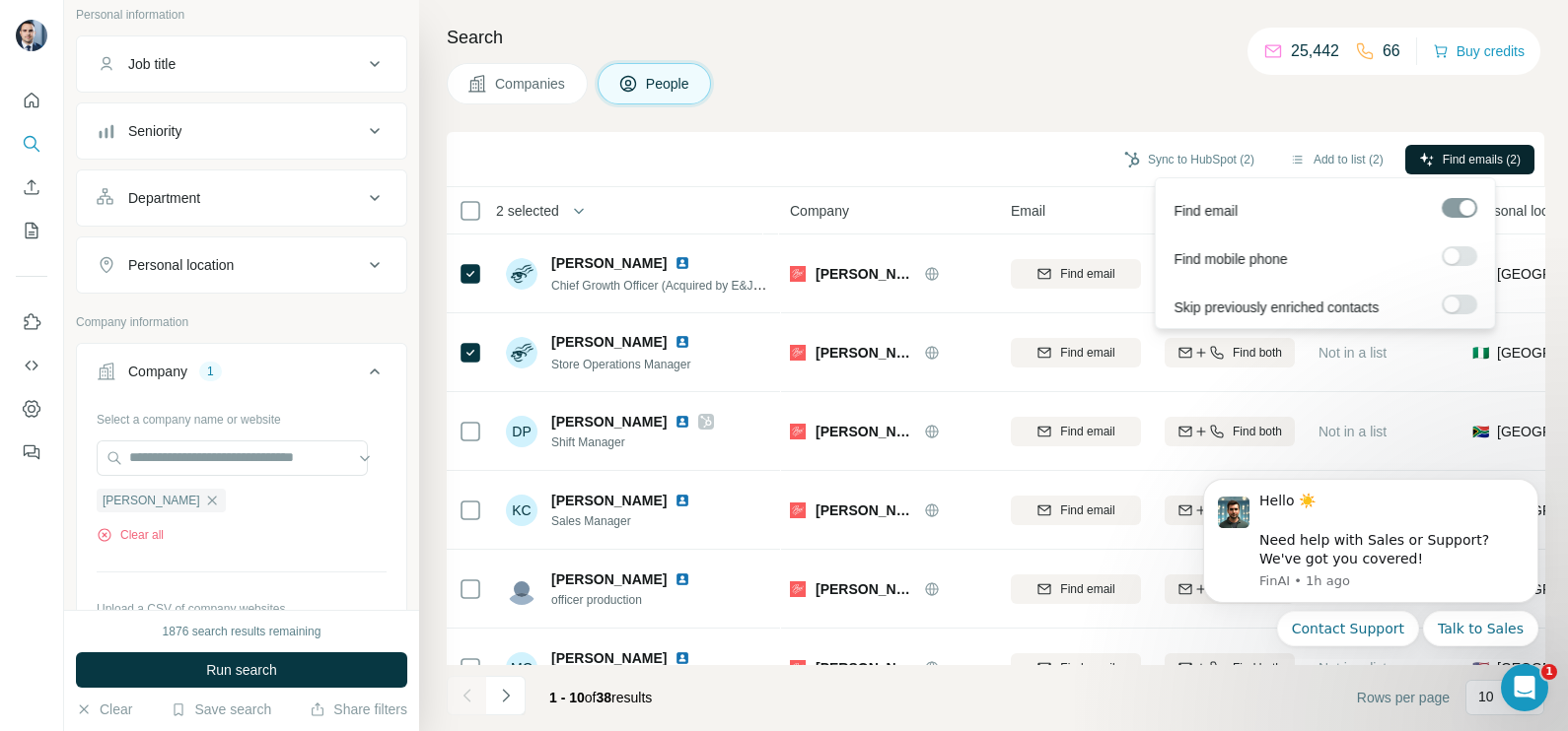
click at [1464, 153] on span "Find emails (2)" at bounding box center [1481, 160] width 78 height 18
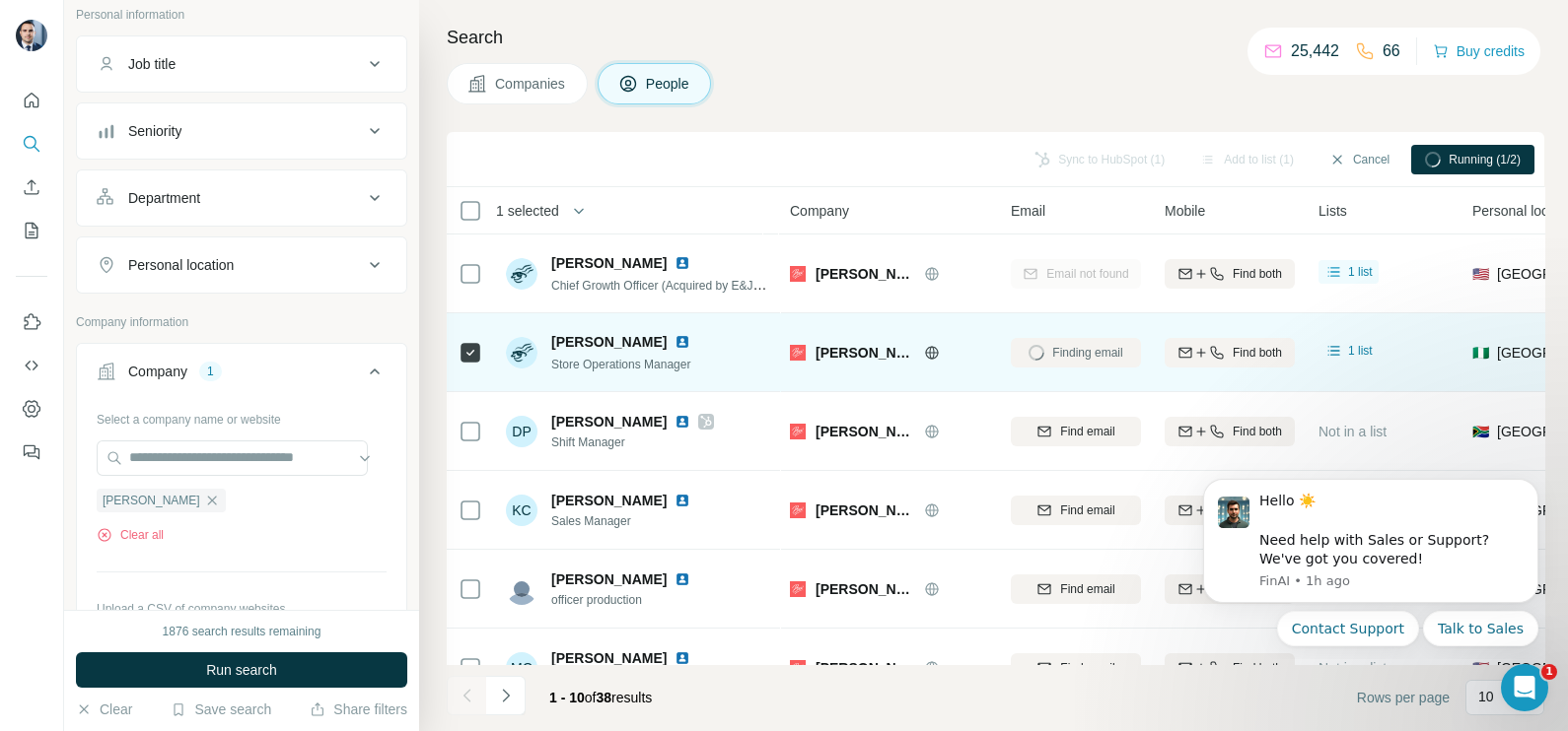
click at [466, 338] on div at bounding box center [471, 352] width 24 height 54
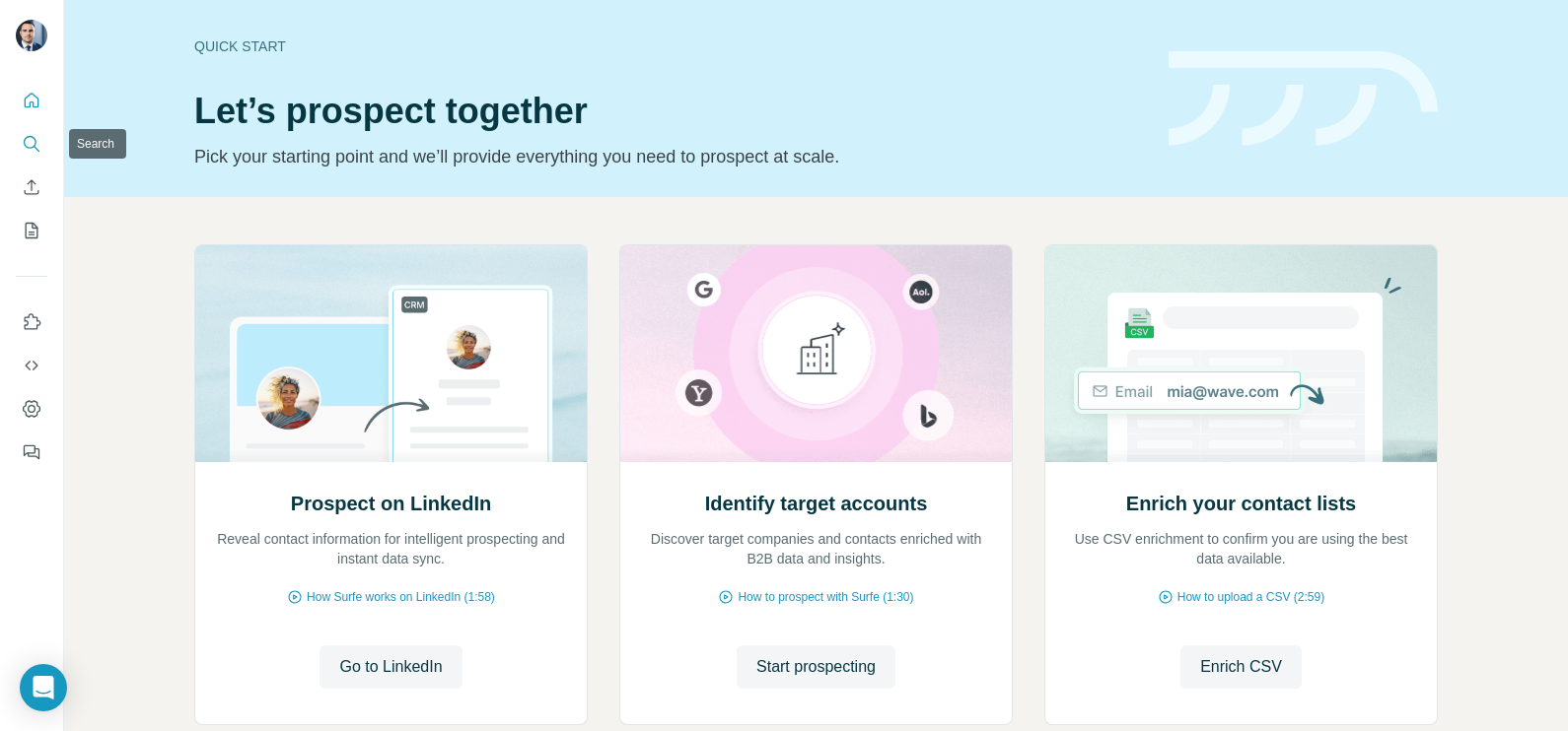
click at [35, 134] on icon "Search" at bounding box center [32, 144] width 20 height 20
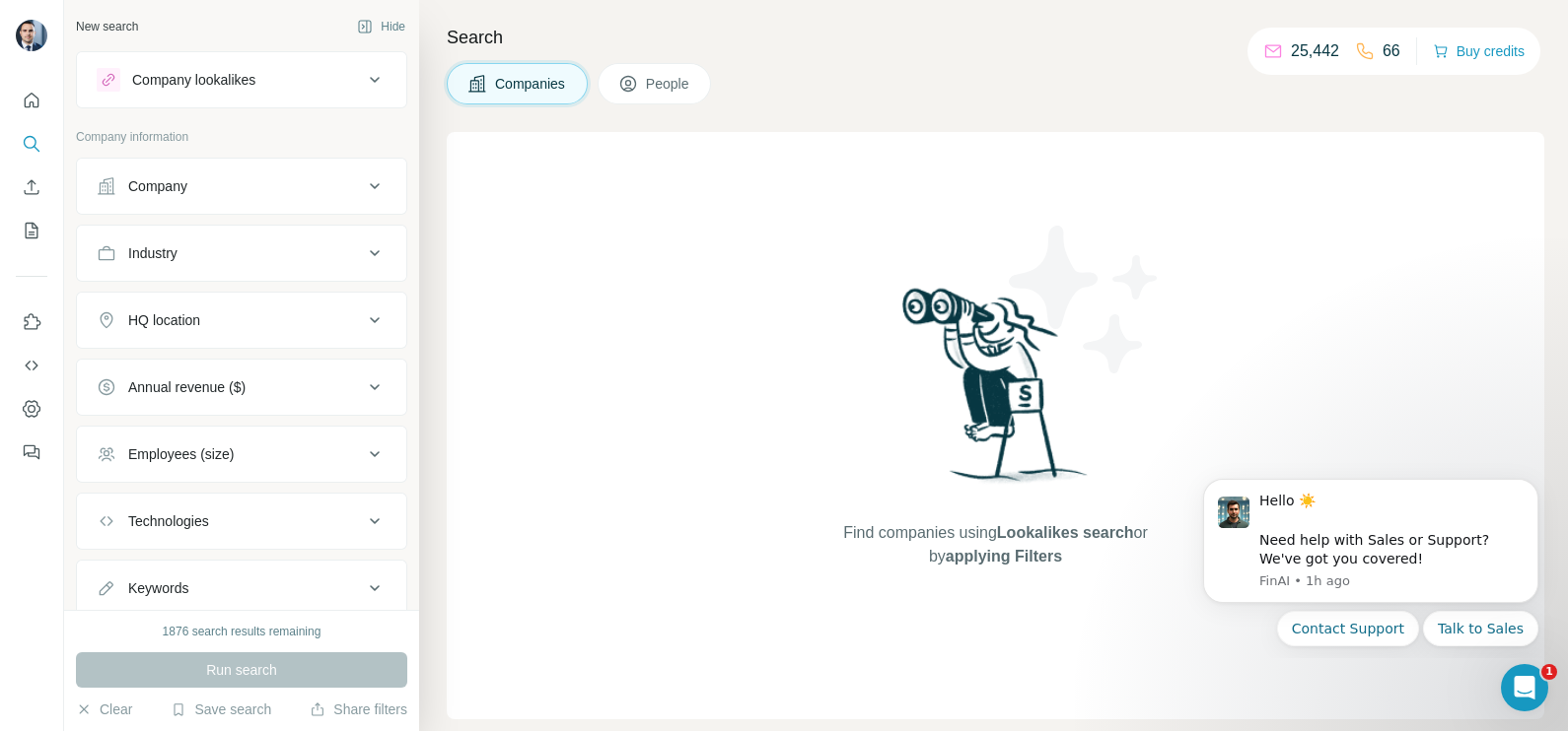
click at [301, 186] on div "Company" at bounding box center [230, 186] width 266 height 20
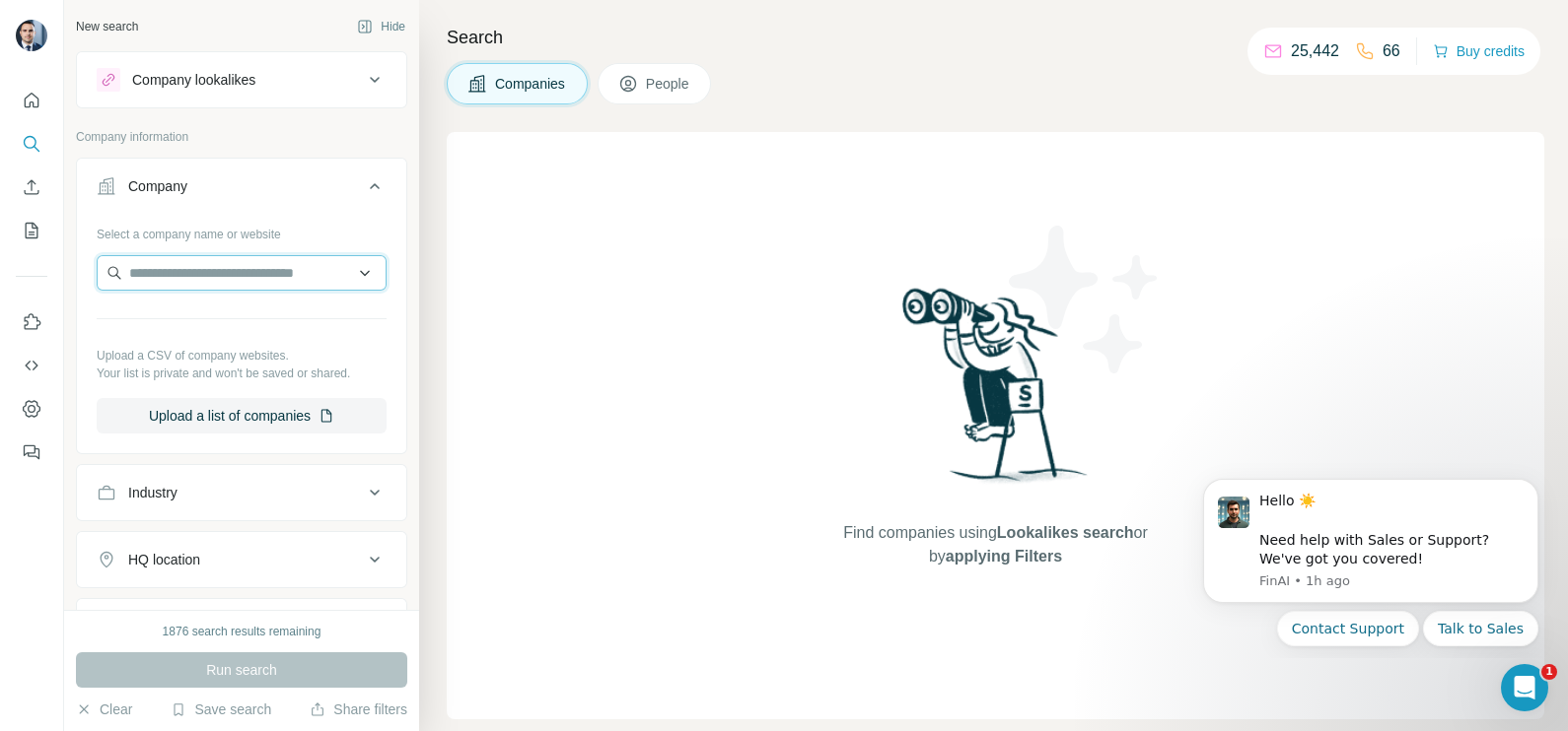
click at [211, 281] on input "text" at bounding box center [242, 273] width 290 height 36
paste input "**********"
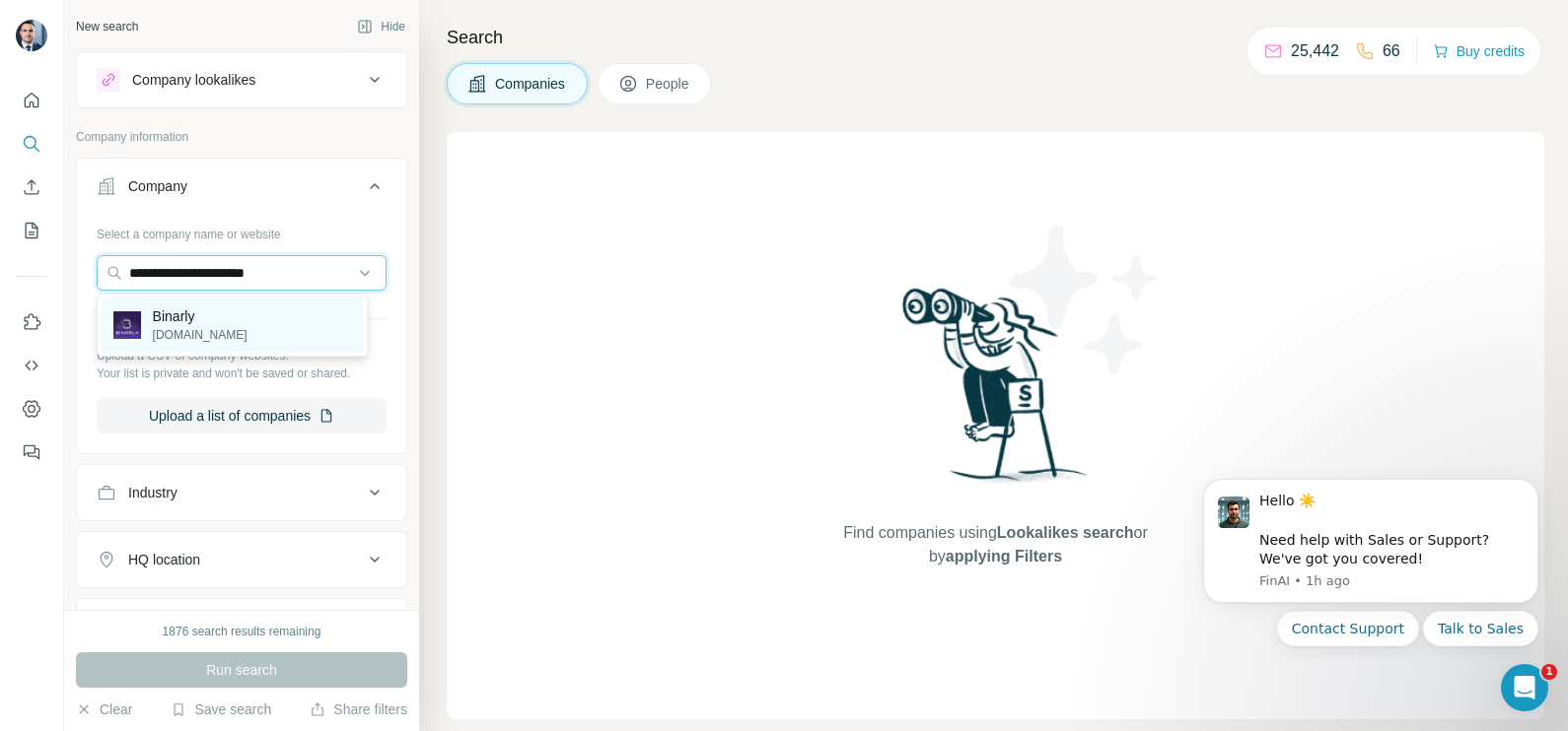
type input "**********"
click at [209, 329] on div "Binarly [DOMAIN_NAME]" at bounding box center [232, 326] width 261 height 53
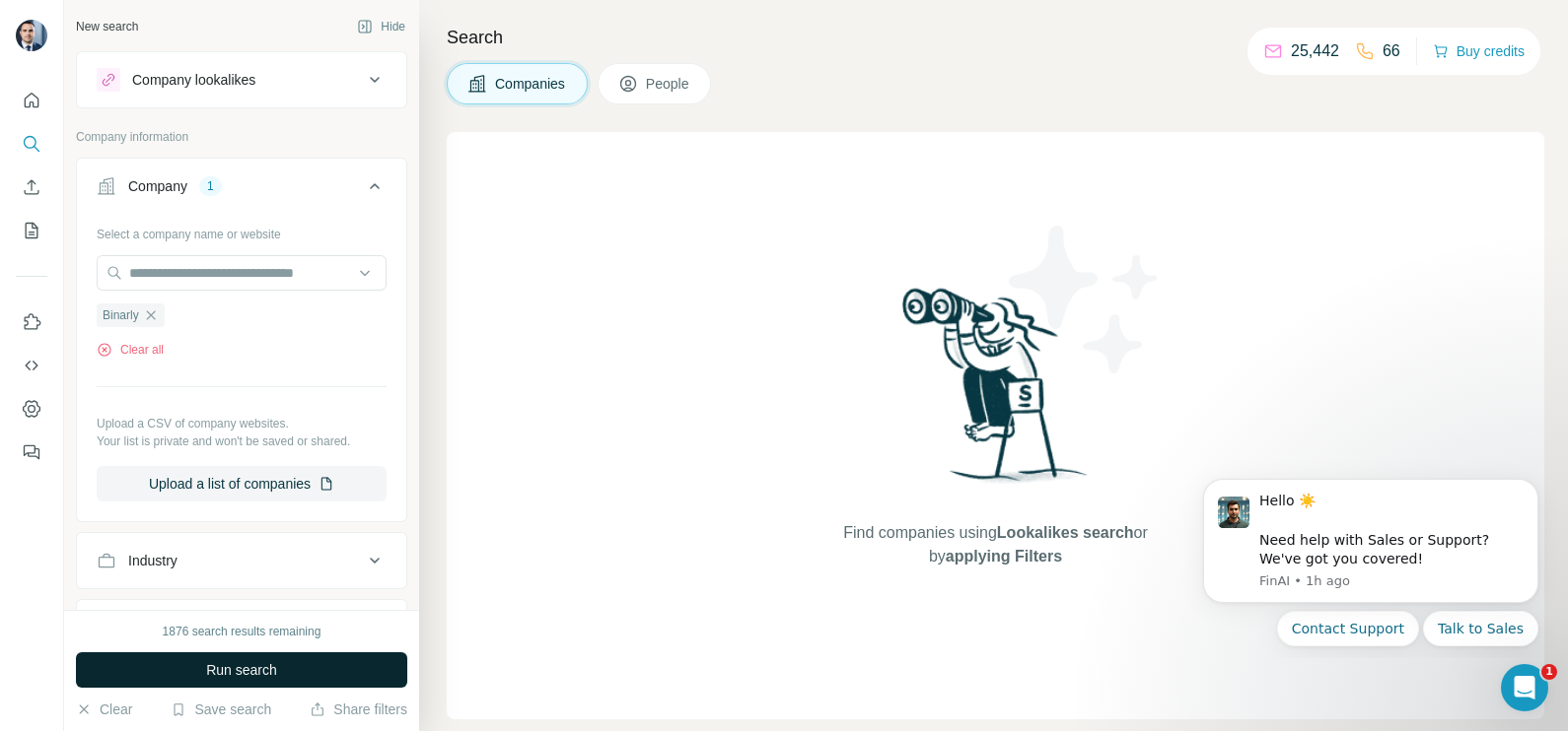
click at [254, 674] on span "Run search" at bounding box center [242, 670] width 71 height 20
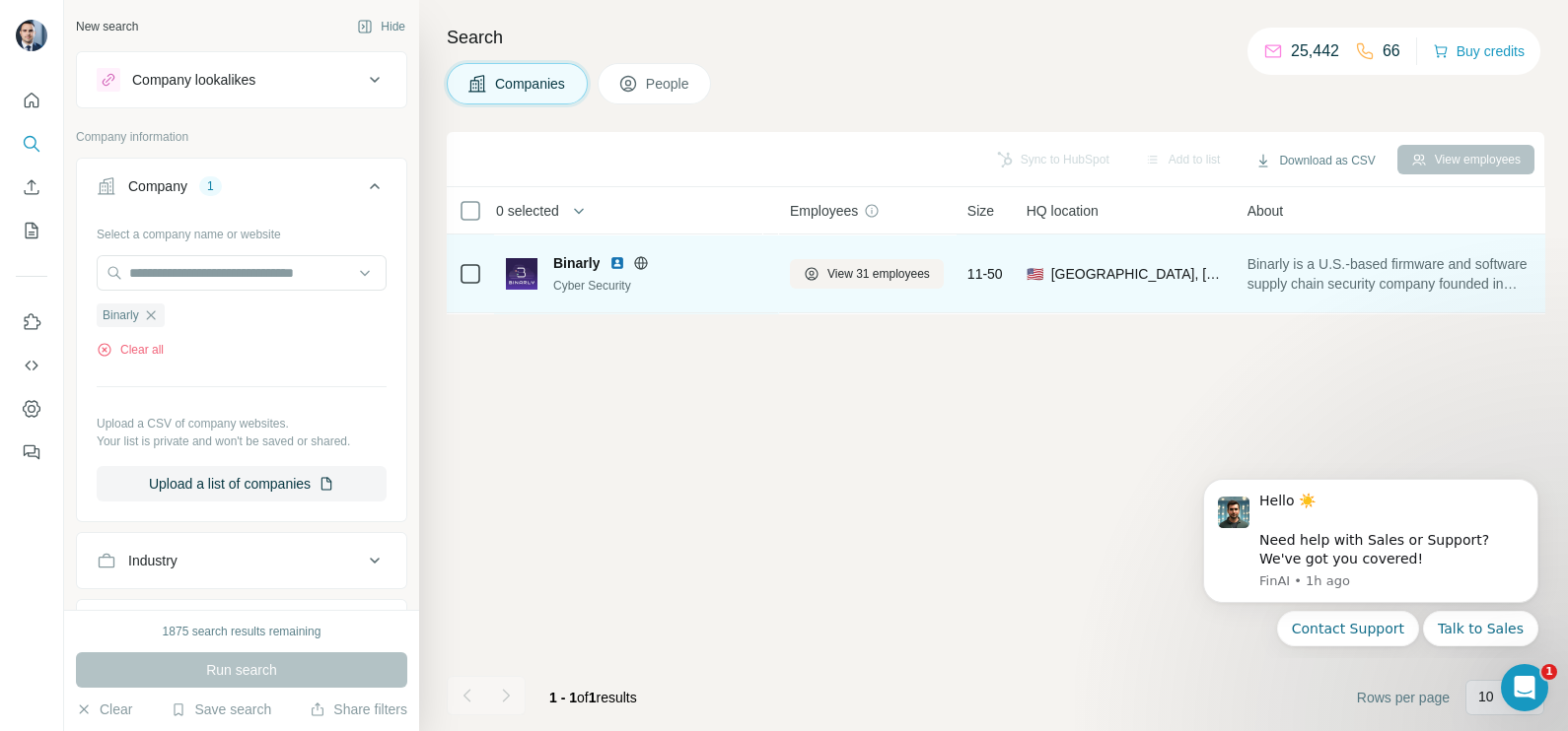
click at [635, 259] on icon at bounding box center [640, 262] width 13 height 13
click at [893, 269] on span "View 31 employees" at bounding box center [878, 274] width 103 height 18
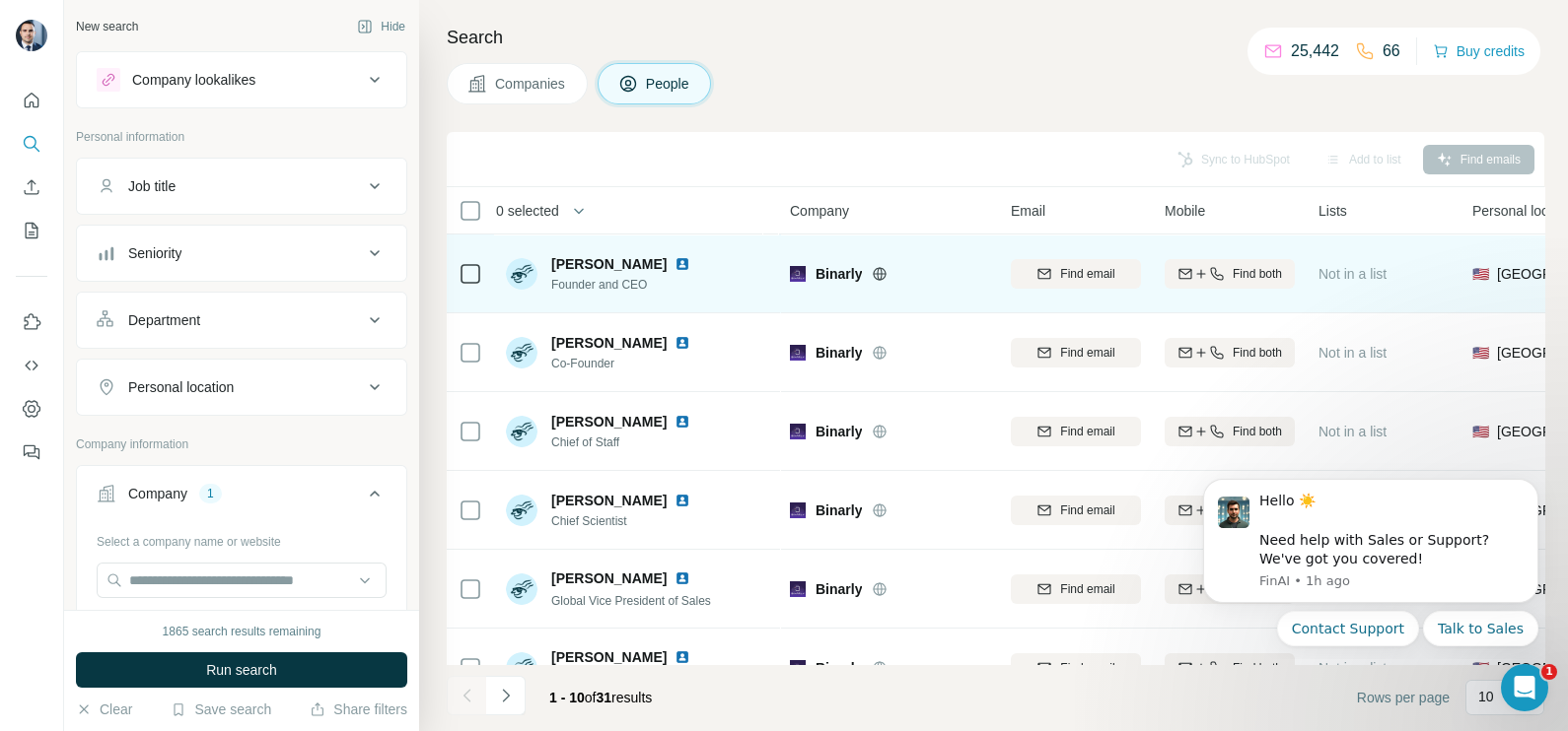
click at [457, 264] on td at bounding box center [471, 274] width 47 height 79
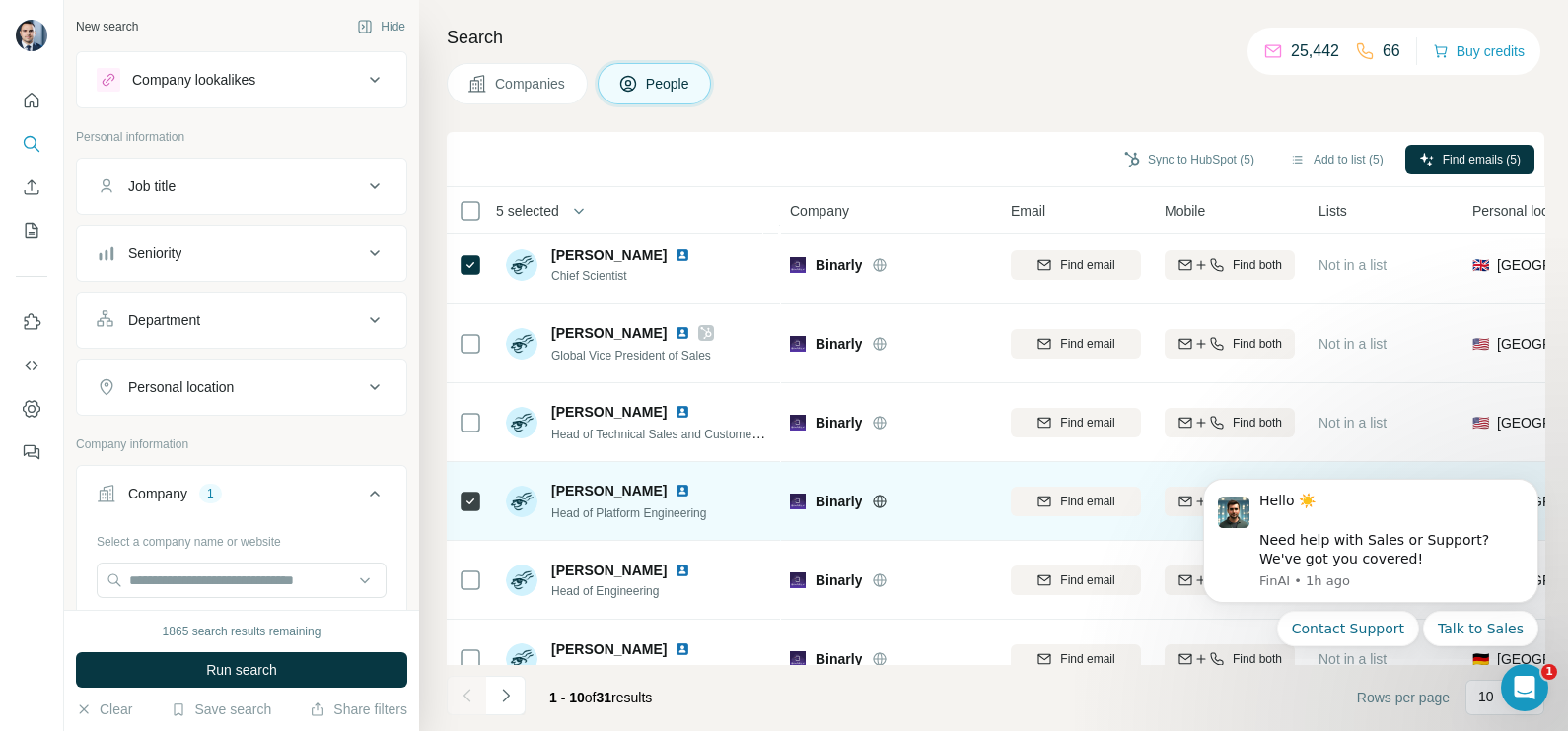
scroll to position [370, 0]
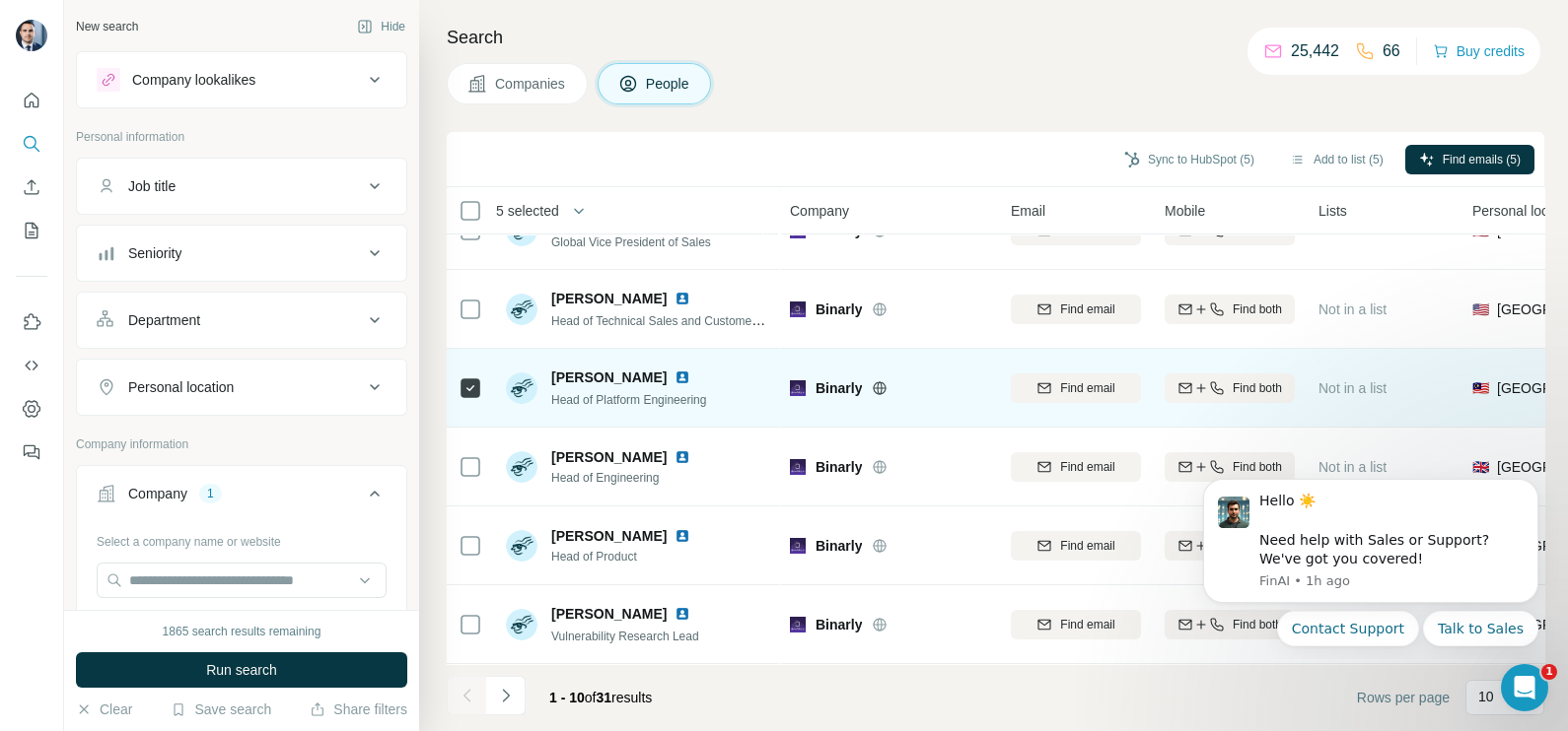
click at [466, 377] on icon at bounding box center [471, 389] width 24 height 24
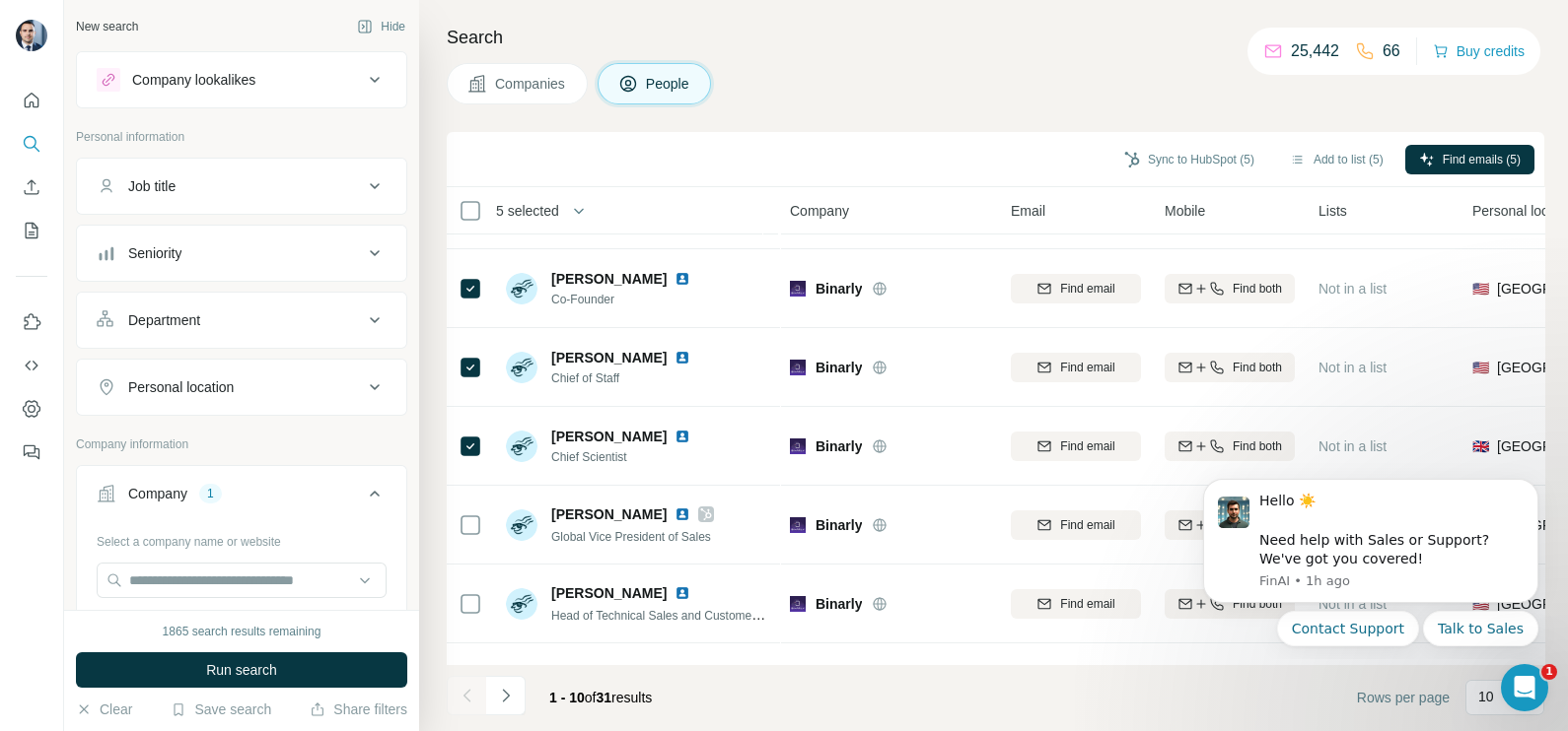
scroll to position [0, 0]
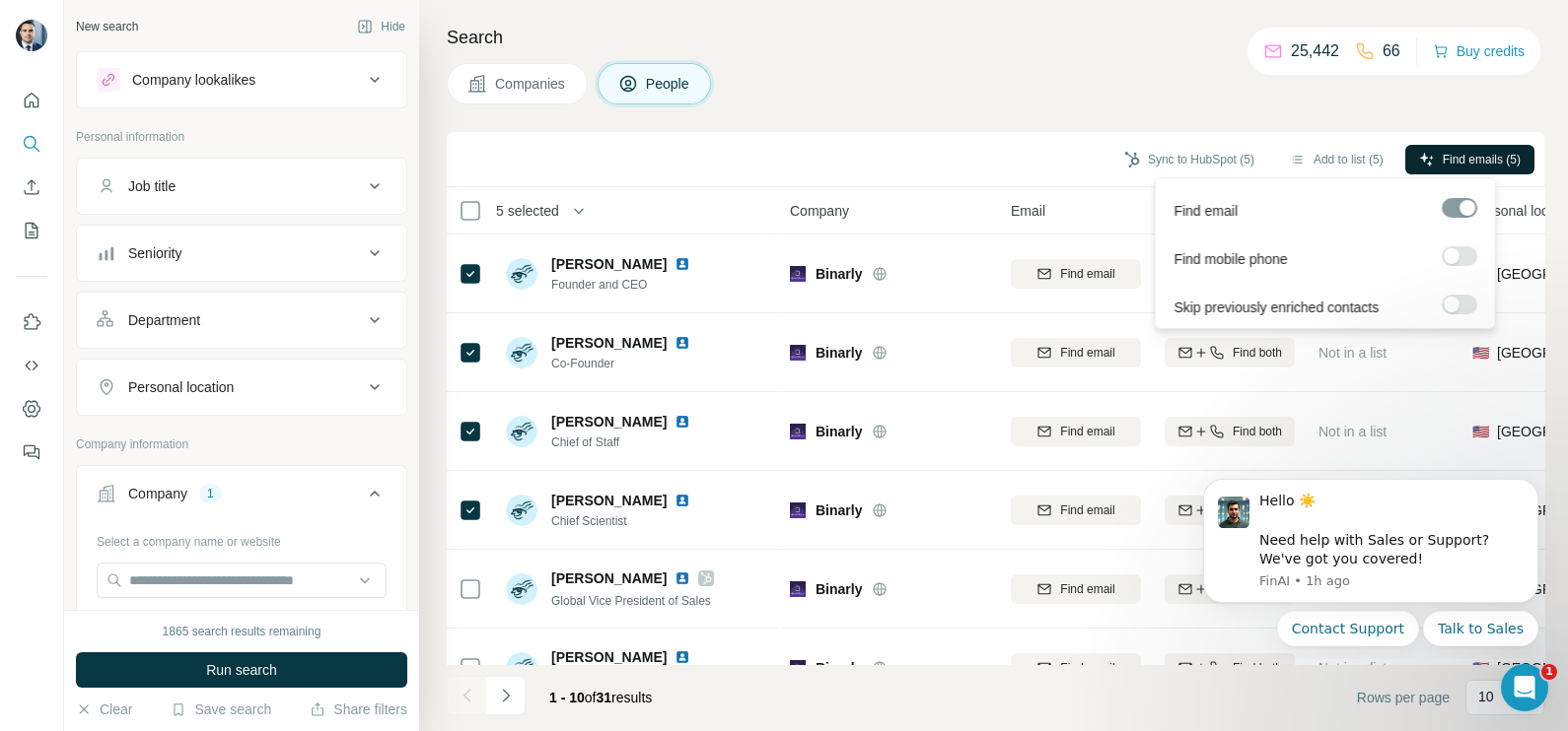
click at [1474, 151] on span "Find emails (5)" at bounding box center [1481, 160] width 78 height 18
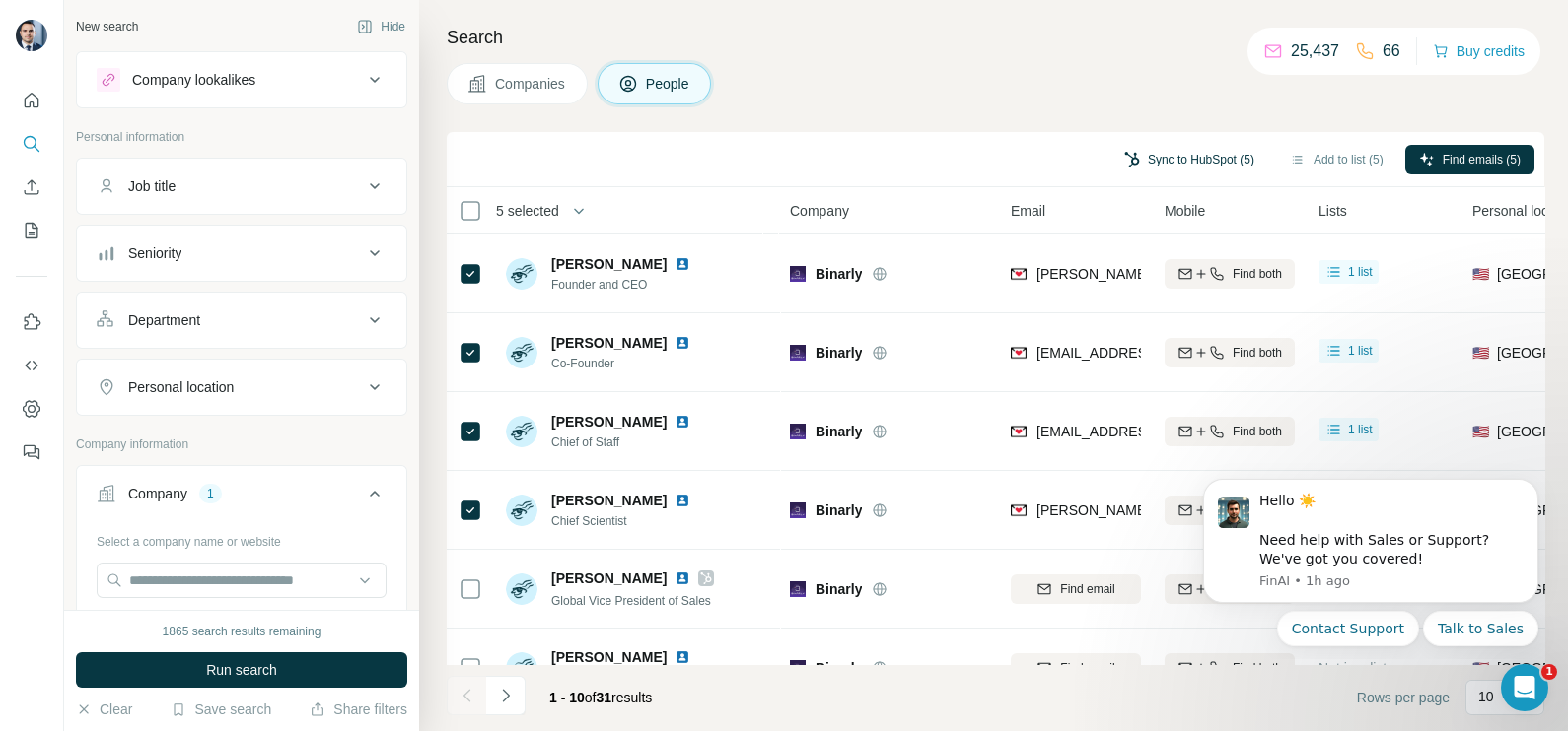
click at [1183, 161] on button "Sync to HubSpot (5)" at bounding box center [1189, 160] width 158 height 30
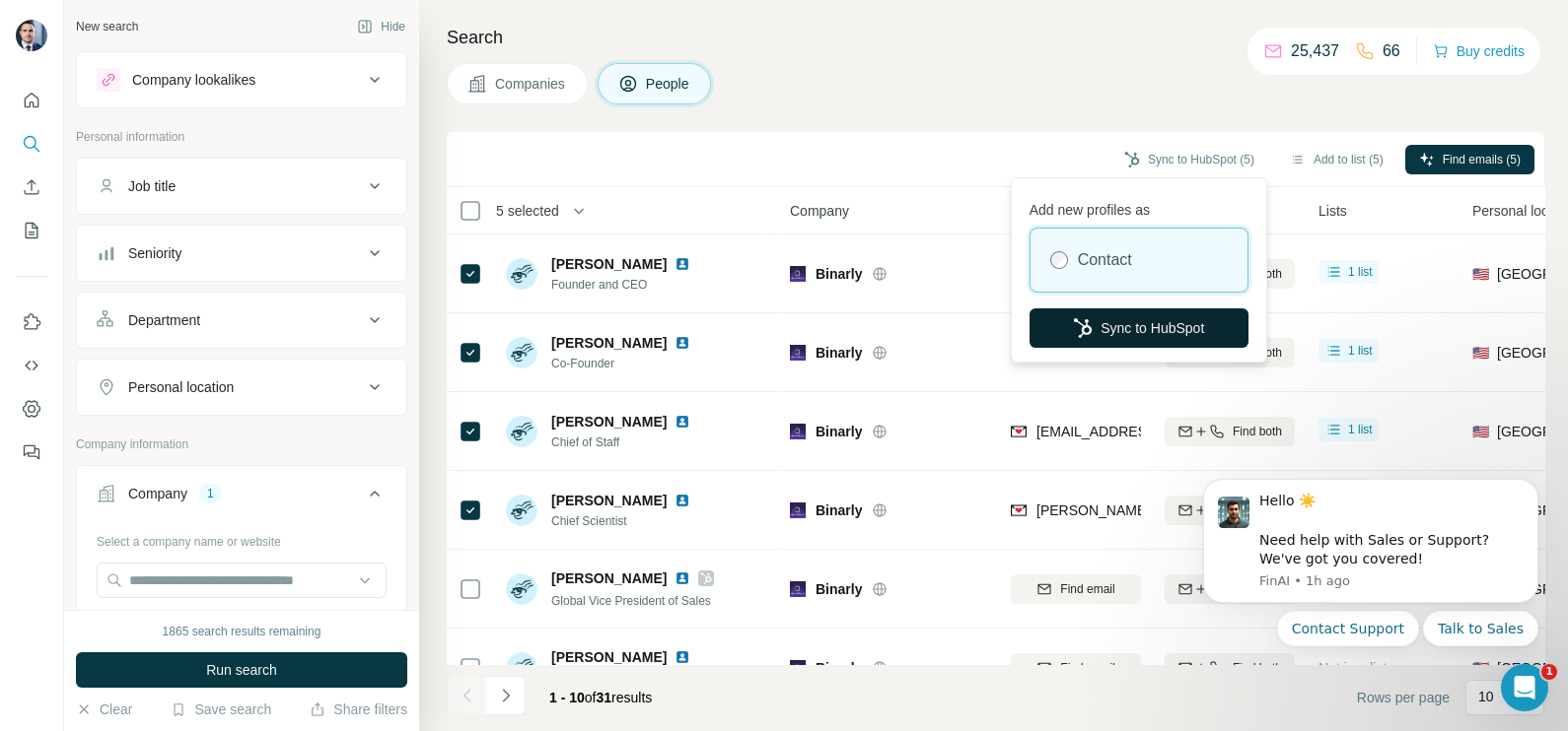
click at [1105, 334] on button "Sync to HubSpot" at bounding box center [1139, 329] width 219 height 39
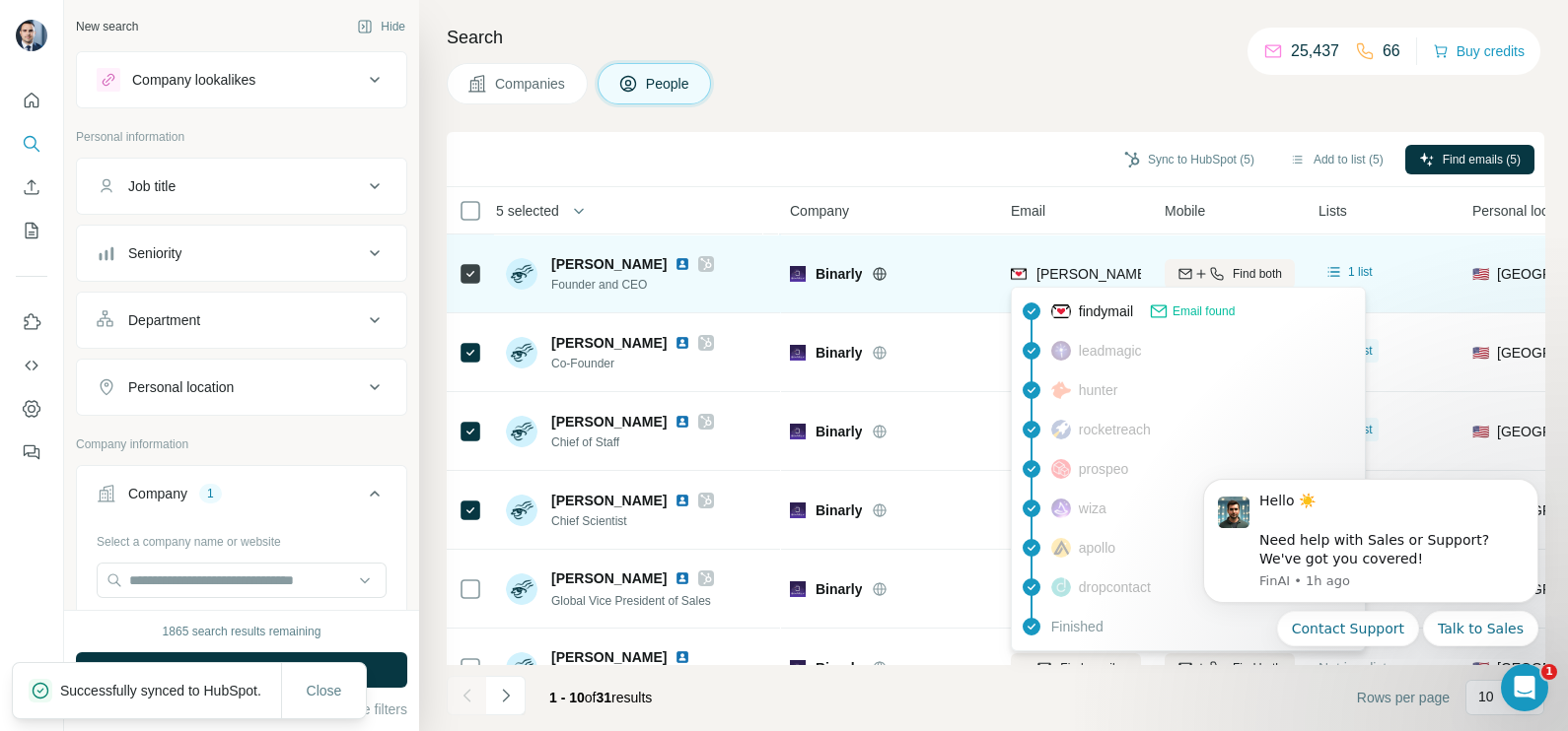
click at [1067, 272] on span "[PERSON_NAME][EMAIL_ADDRESS][DOMAIN_NAME]" at bounding box center [1210, 274] width 347 height 16
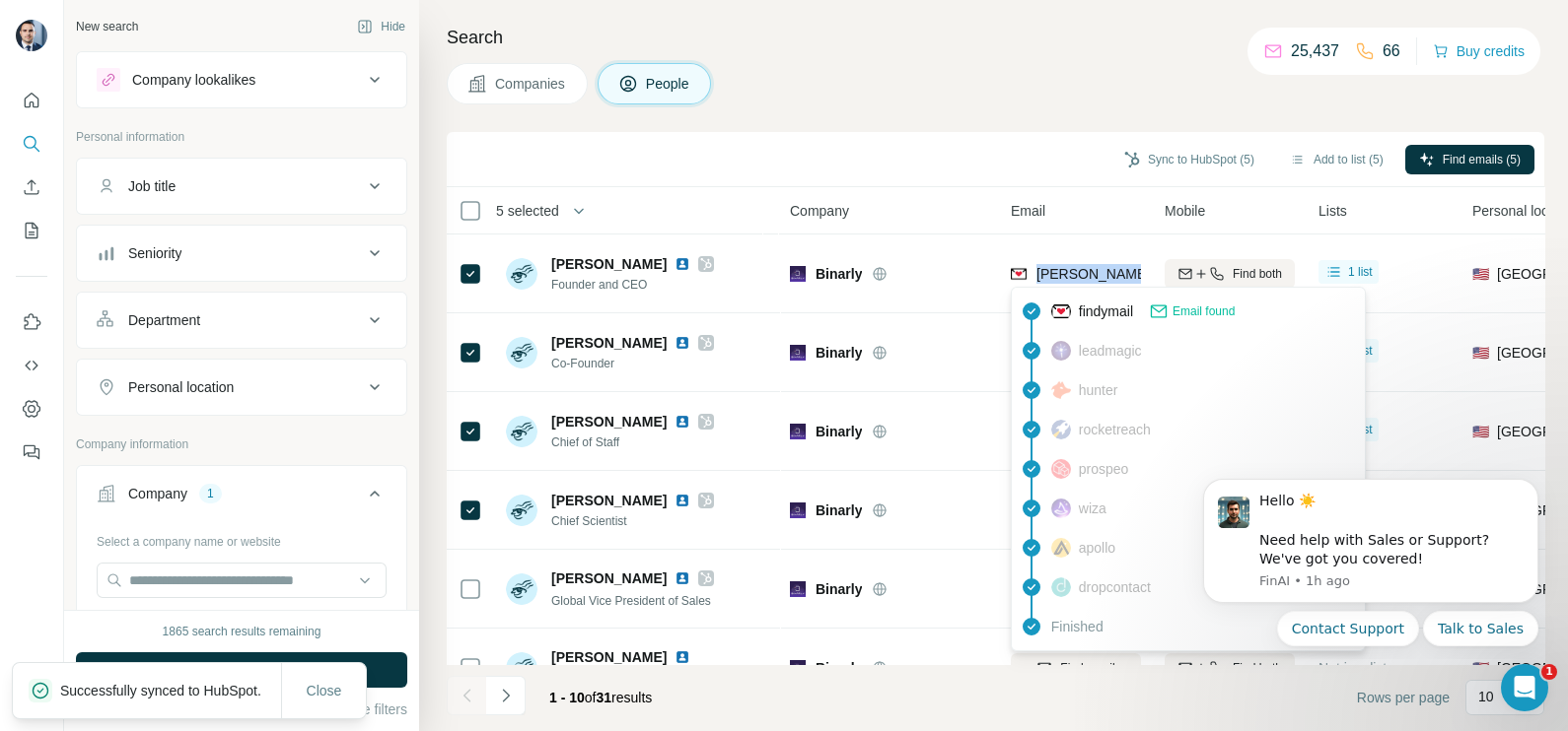
copy tr "[PERSON_NAME][EMAIL_ADDRESS][DOMAIN_NAME]"
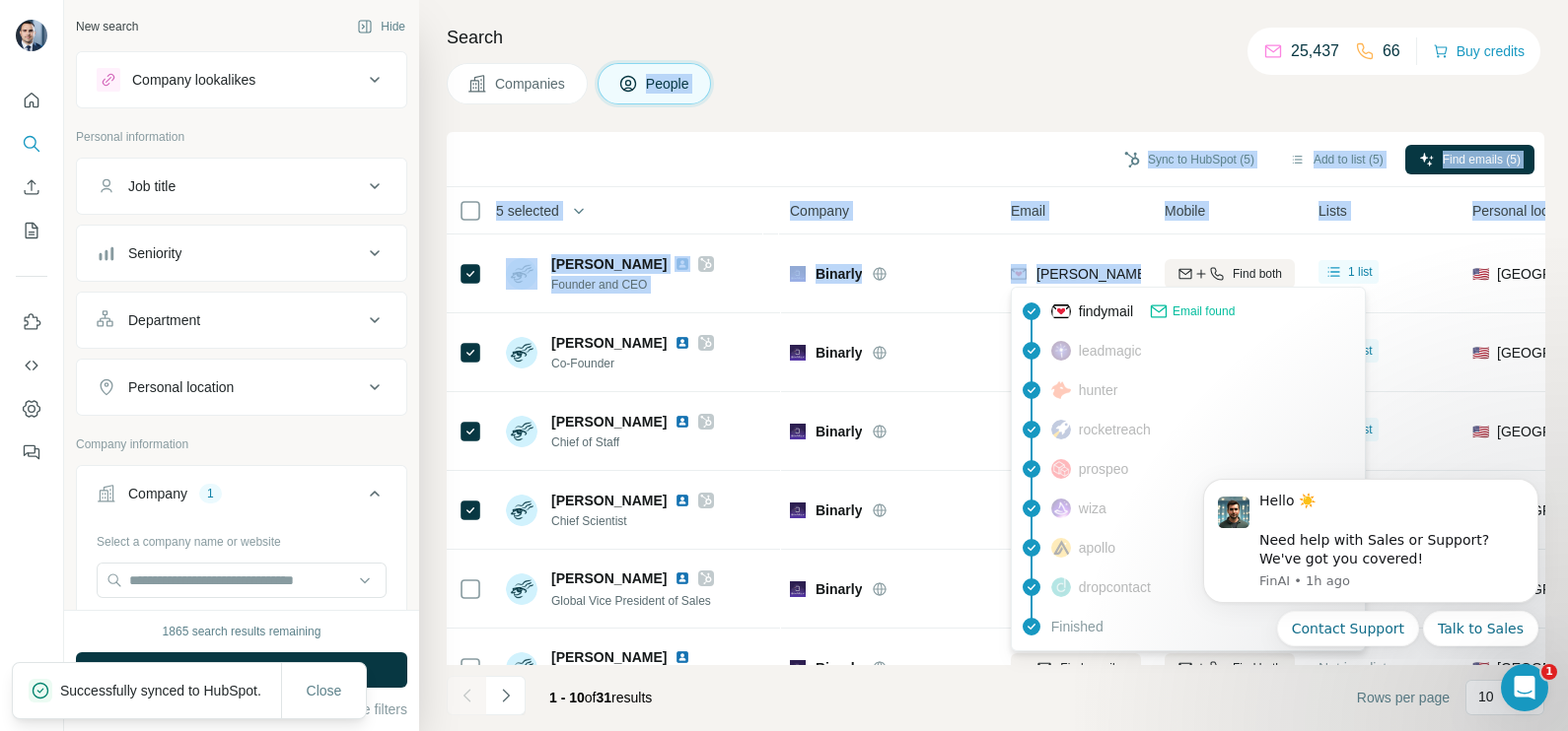
drag, startPoint x: 1067, startPoint y: 272, endPoint x: 631, endPoint y: -82, distance: 561.6
click at [631, 0] on html "New search Hide Company lookalikes Personal information Job title Seniority Dep…" at bounding box center [784, 365] width 1568 height 731
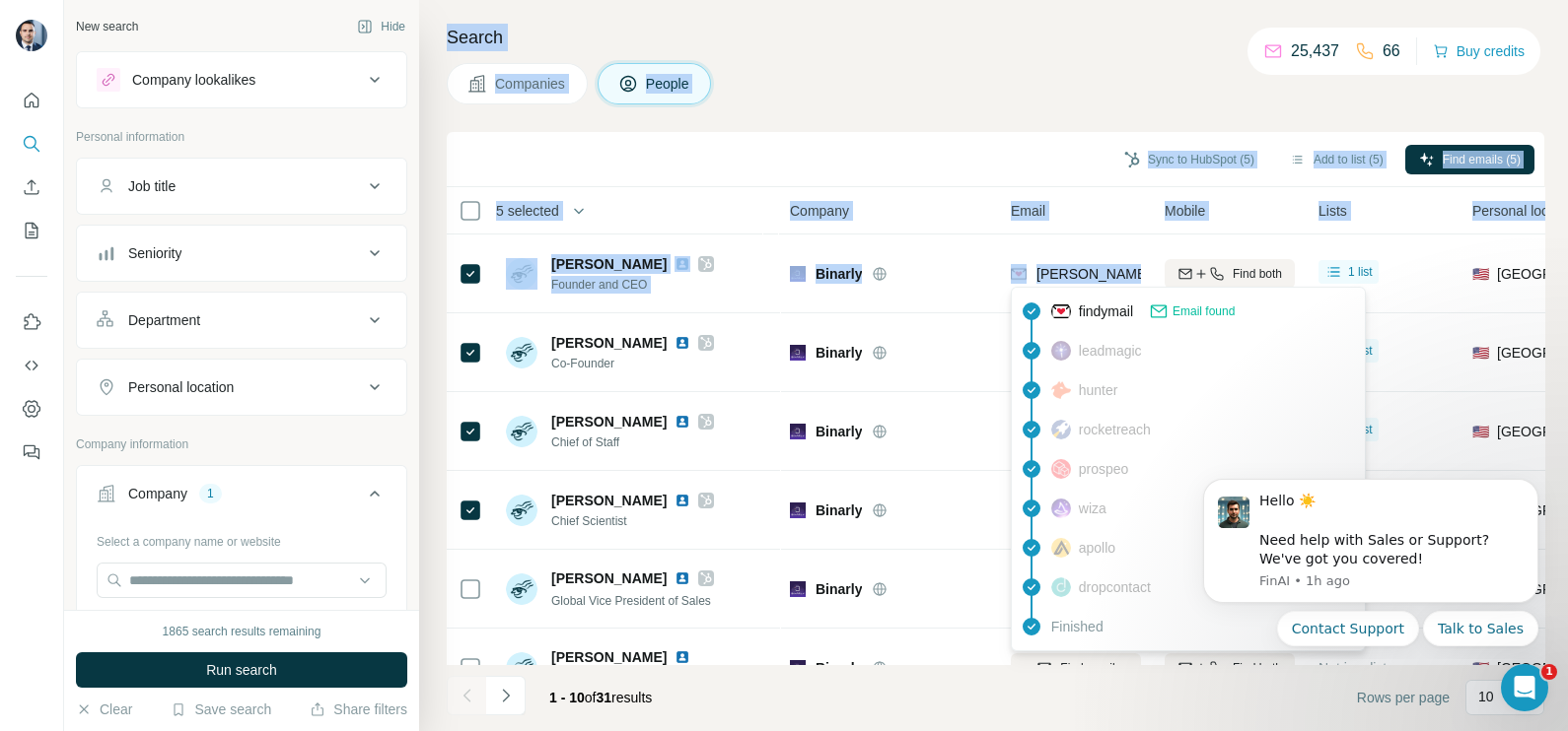
click at [949, 151] on div "Sync to HubSpot (5) Add to list (5) Find emails (5)" at bounding box center [996, 159] width 1078 height 35
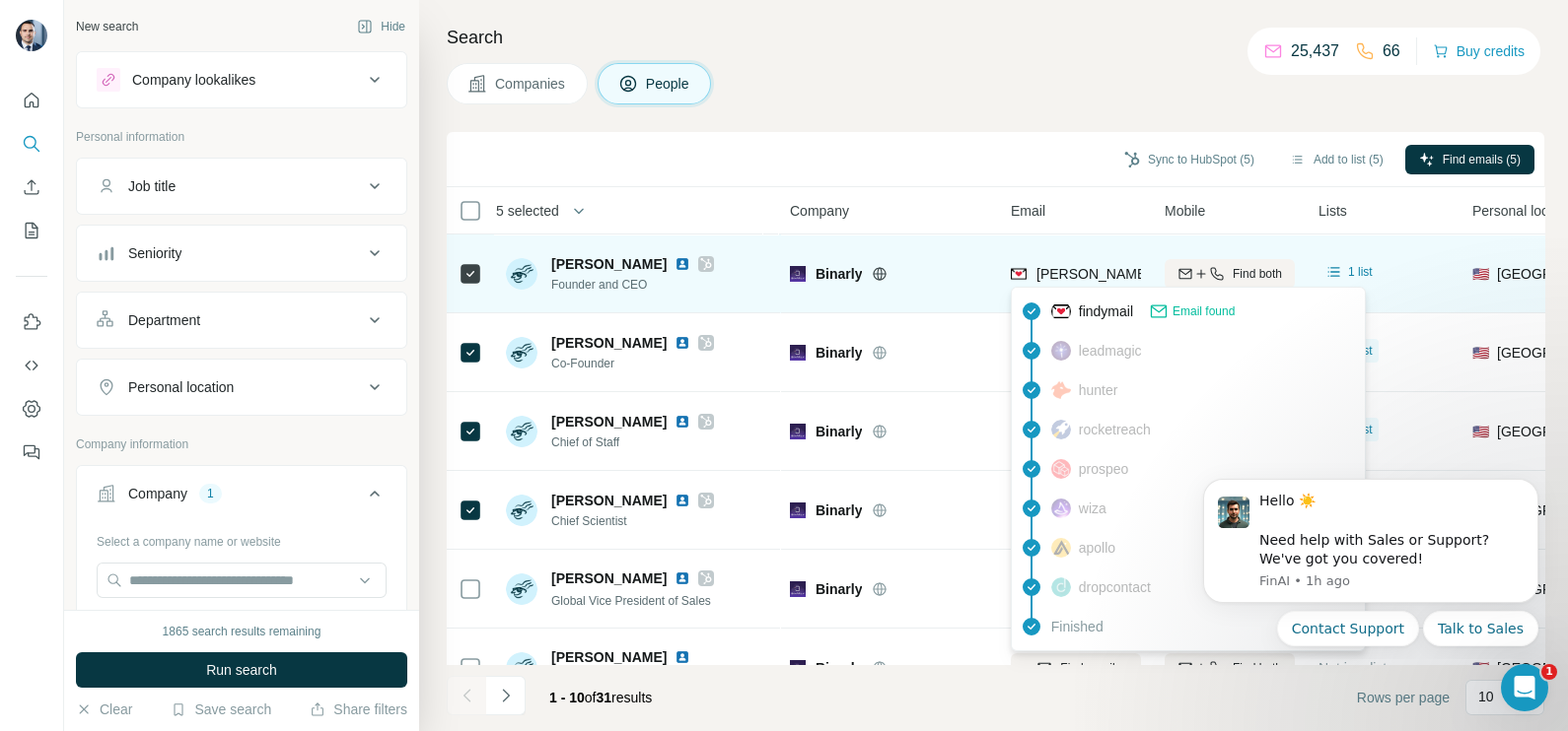
click at [1084, 274] on span "[PERSON_NAME][EMAIL_ADDRESS][DOMAIN_NAME]" at bounding box center [1210, 274] width 347 height 16
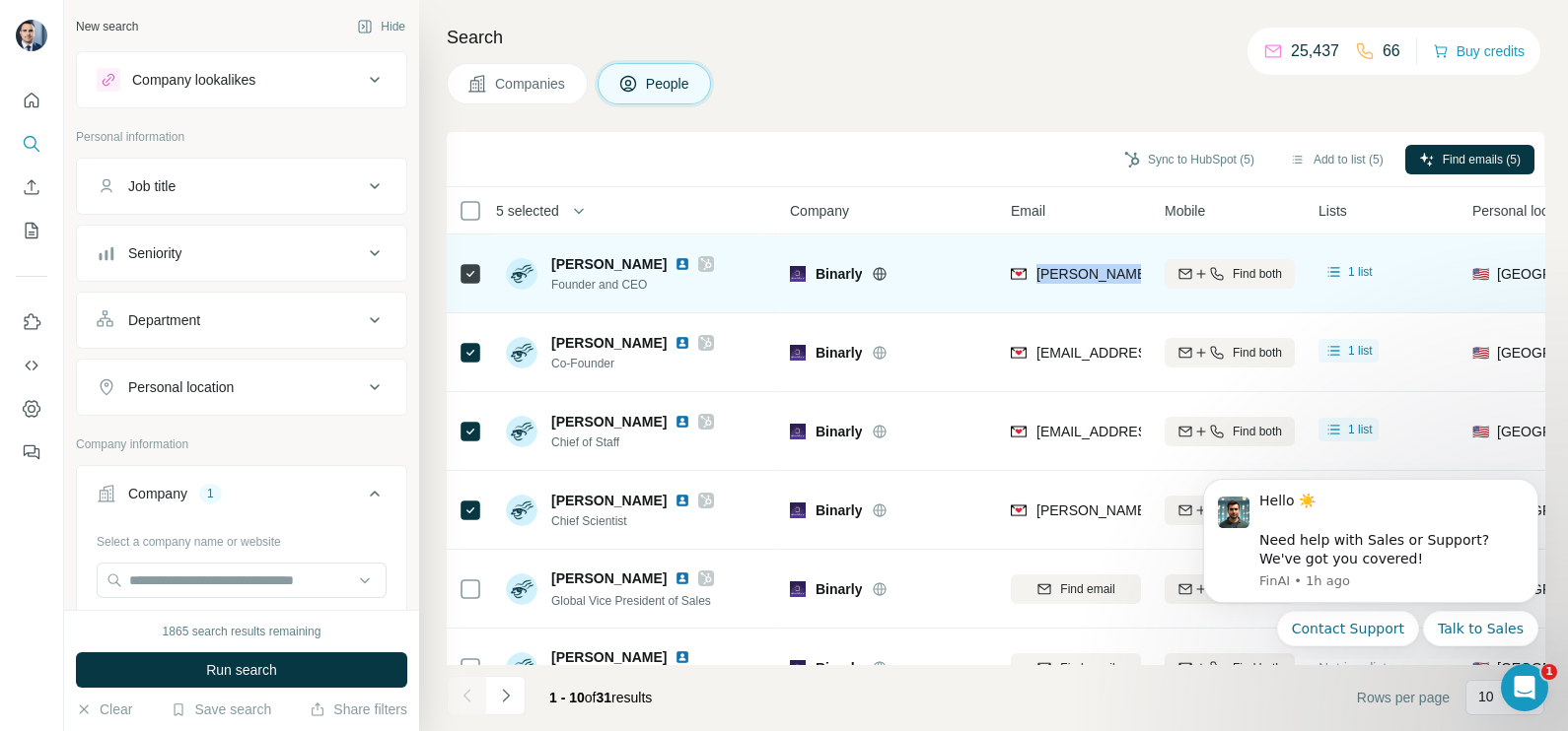
click at [1084, 274] on span "[PERSON_NAME][EMAIL_ADDRESS][DOMAIN_NAME]" at bounding box center [1210, 274] width 347 height 16
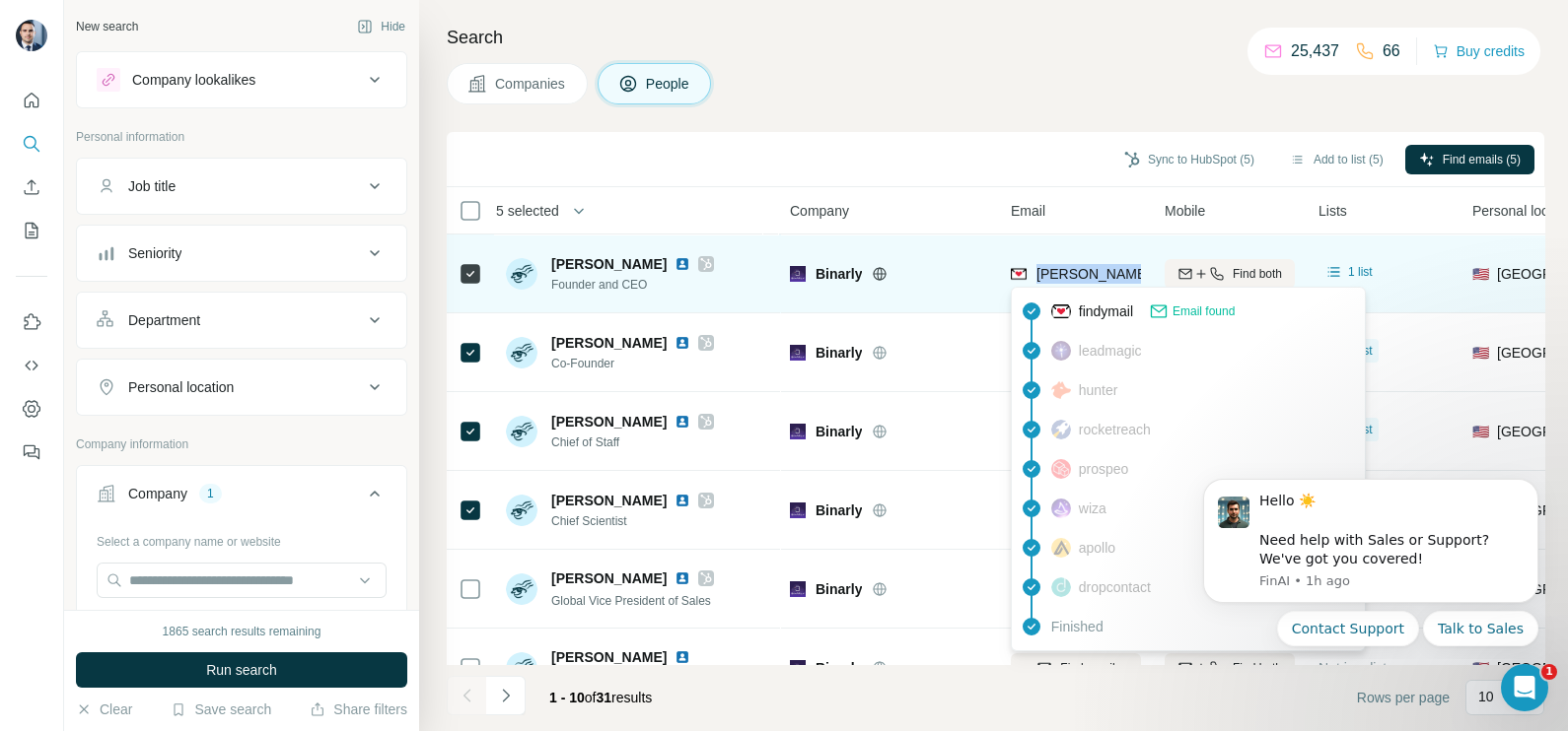
copy tr "[PERSON_NAME][EMAIL_ADDRESS][DOMAIN_NAME]"
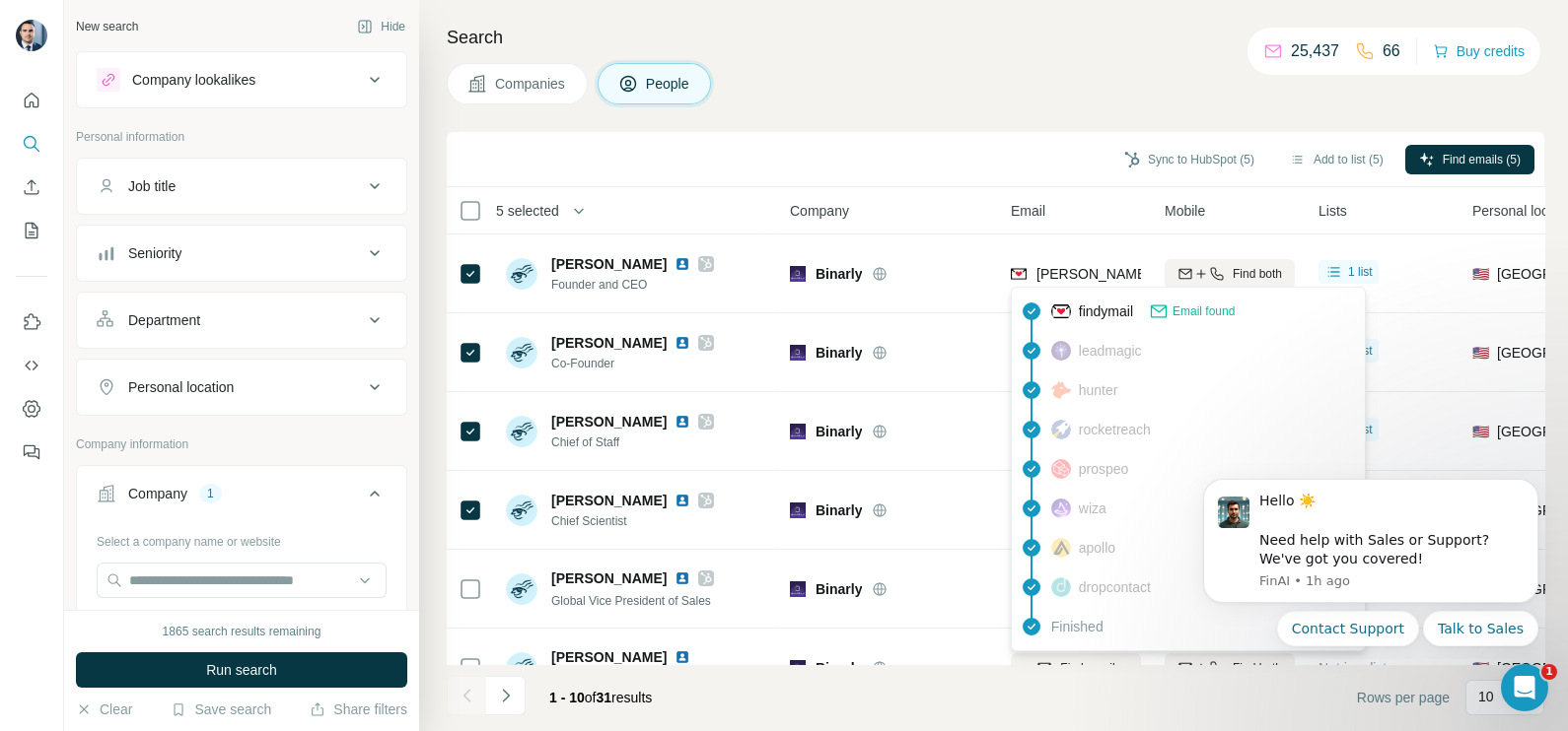
click at [1047, 124] on div "Search Companies People Sync to HubSpot (5) Add to list (5) Find emails (5) 5 s…" at bounding box center [994, 365] width 1149 height 731
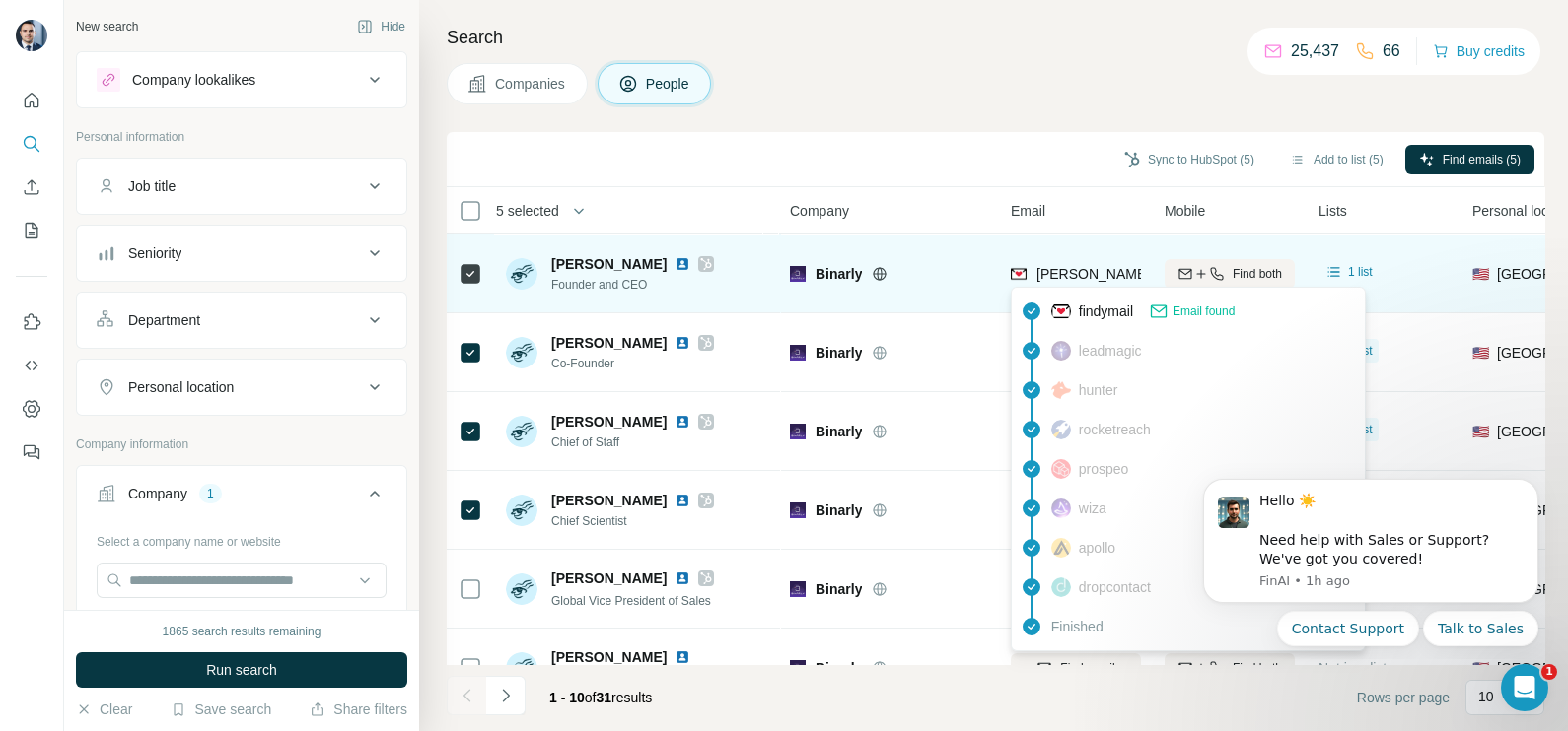
click at [1091, 270] on span "[PERSON_NAME][EMAIL_ADDRESS][DOMAIN_NAME]" at bounding box center [1210, 274] width 347 height 16
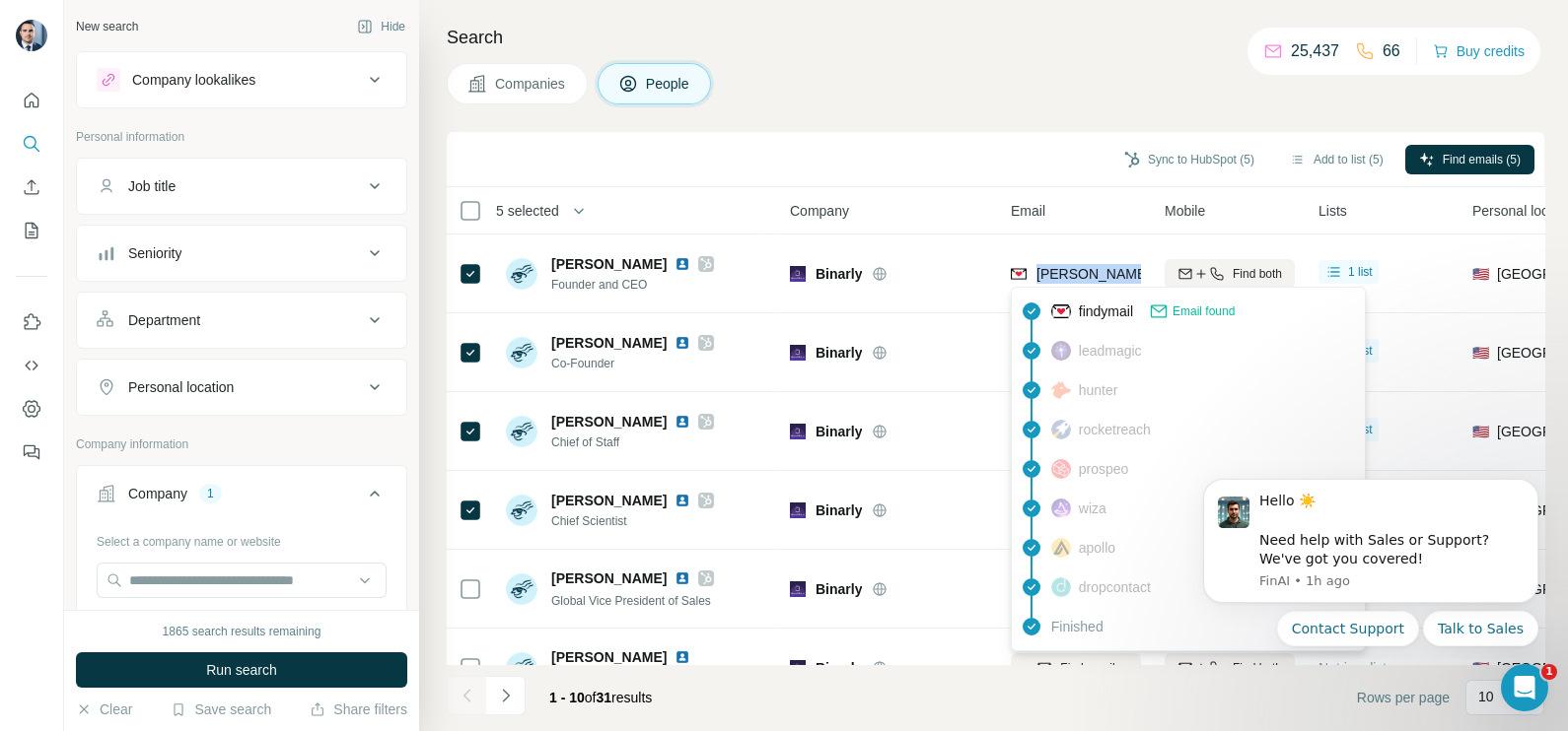
copy tr "[PERSON_NAME][EMAIL_ADDRESS][DOMAIN_NAME]"
click at [933, 140] on div "Sync to HubSpot (5) Add to list (5) Find emails (5)" at bounding box center [996, 160] width 1097 height 55
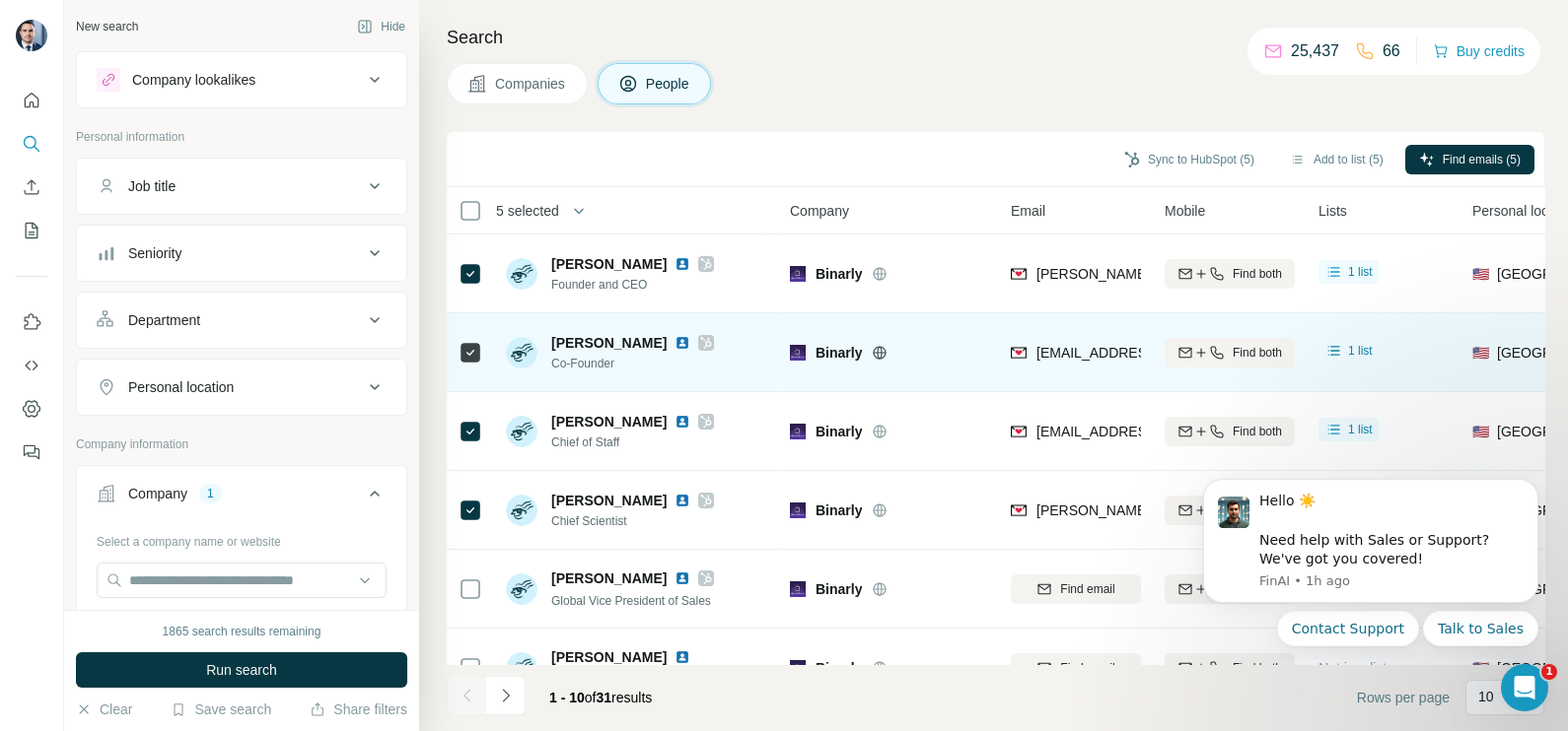
click at [1099, 352] on span "[EMAIL_ADDRESS][DOMAIN_NAME]" at bounding box center [1153, 353] width 234 height 16
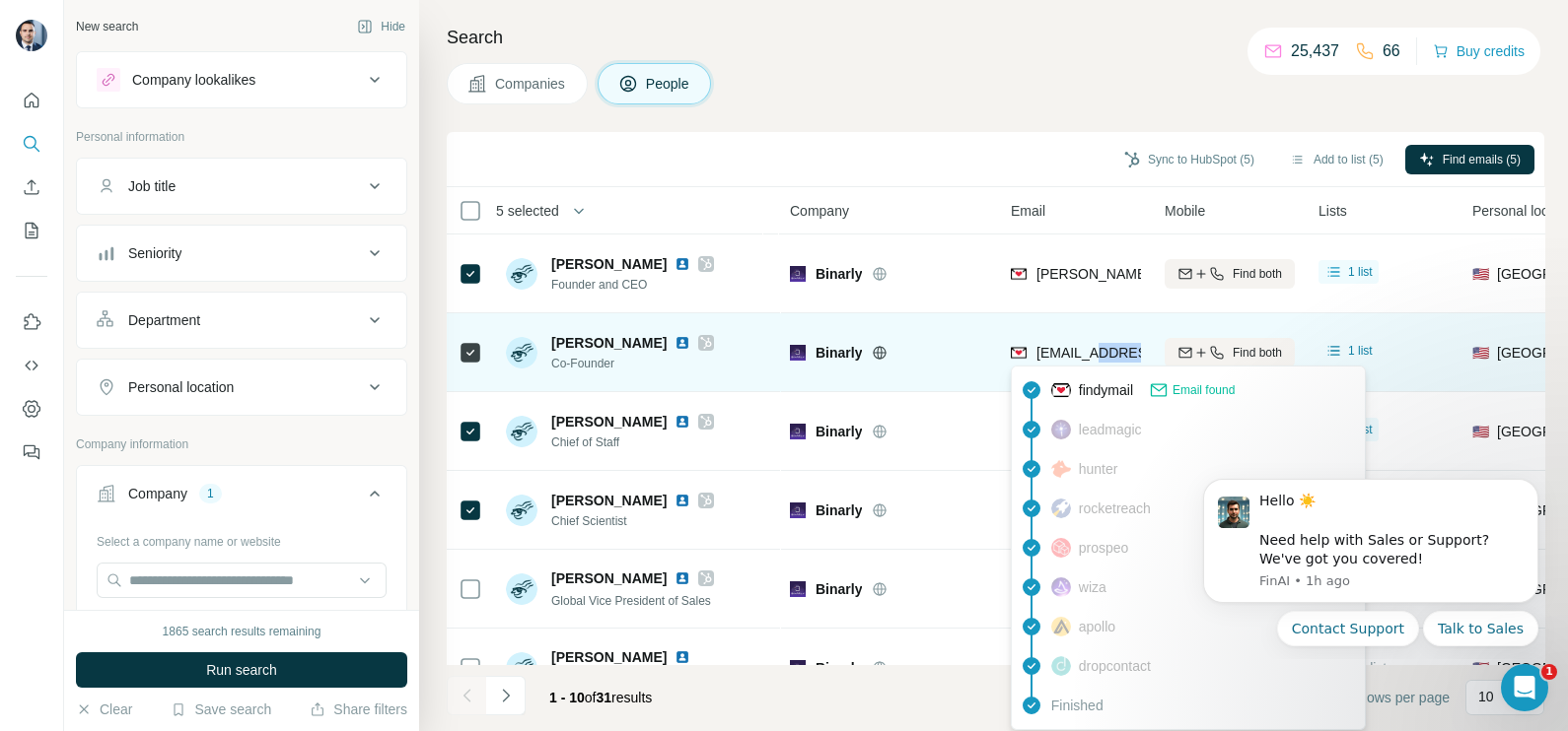
click at [1099, 352] on span "[EMAIL_ADDRESS][DOMAIN_NAME]" at bounding box center [1153, 353] width 234 height 16
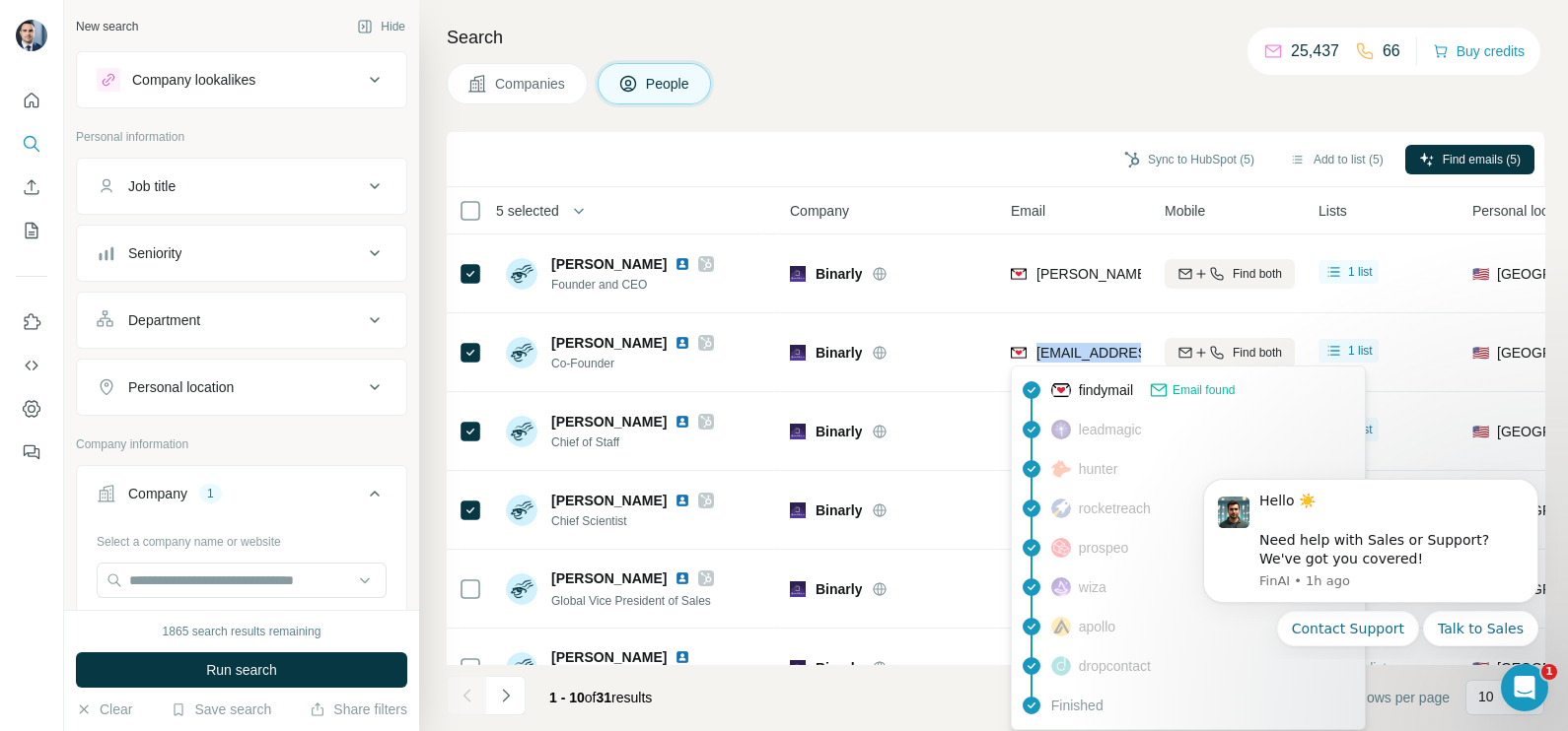
copy tr "[EMAIL_ADDRESS][DOMAIN_NAME]"
click at [1081, 117] on div "Search Companies People Sync to HubSpot (5) Add to list (5) Find emails (5) 5 s…" at bounding box center [994, 365] width 1149 height 731
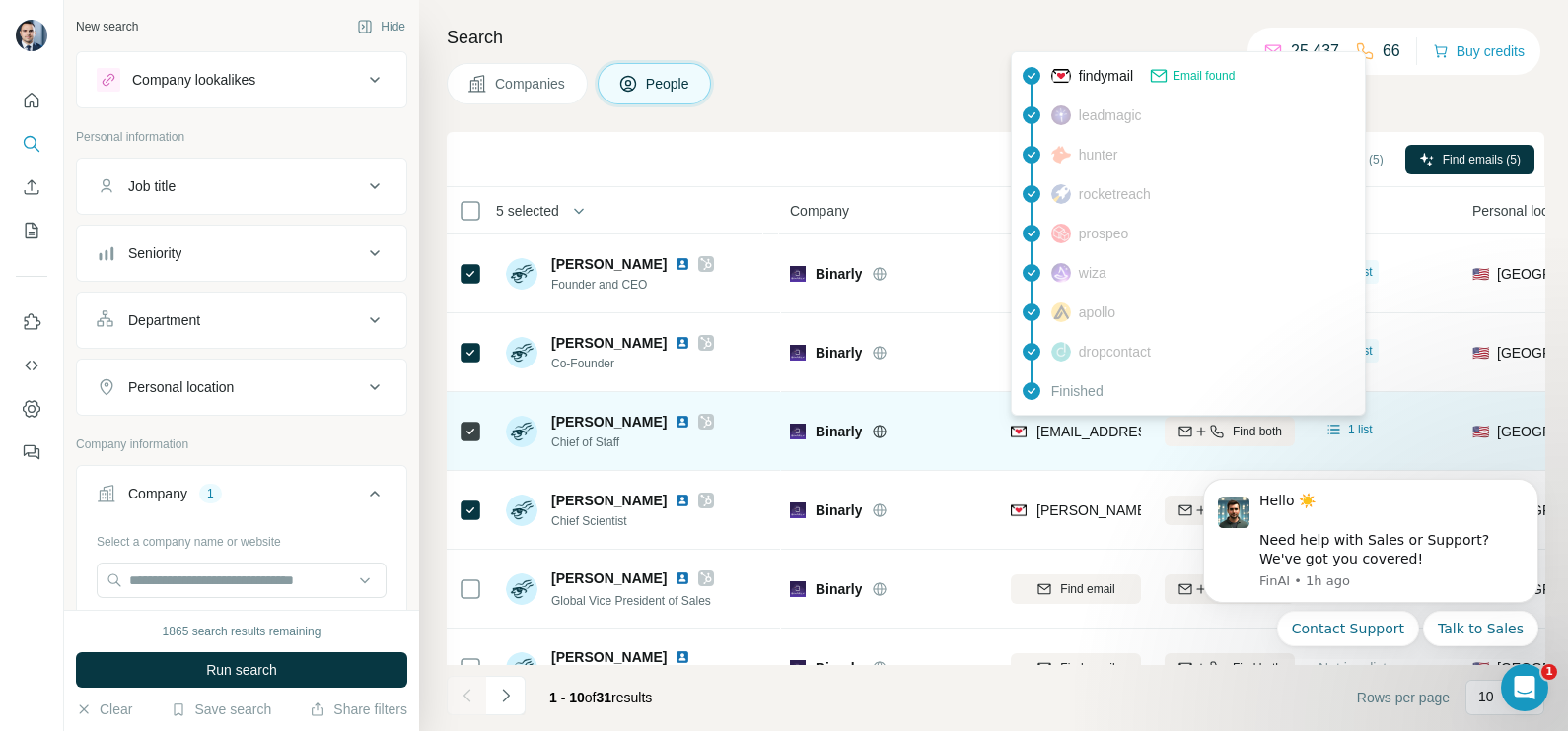
click at [1062, 439] on span "[EMAIL_ADDRESS][DOMAIN_NAME]" at bounding box center [1153, 432] width 234 height 16
click at [1062, 440] on span "[EMAIL_ADDRESS][DOMAIN_NAME]" at bounding box center [1145, 432] width 218 height 20
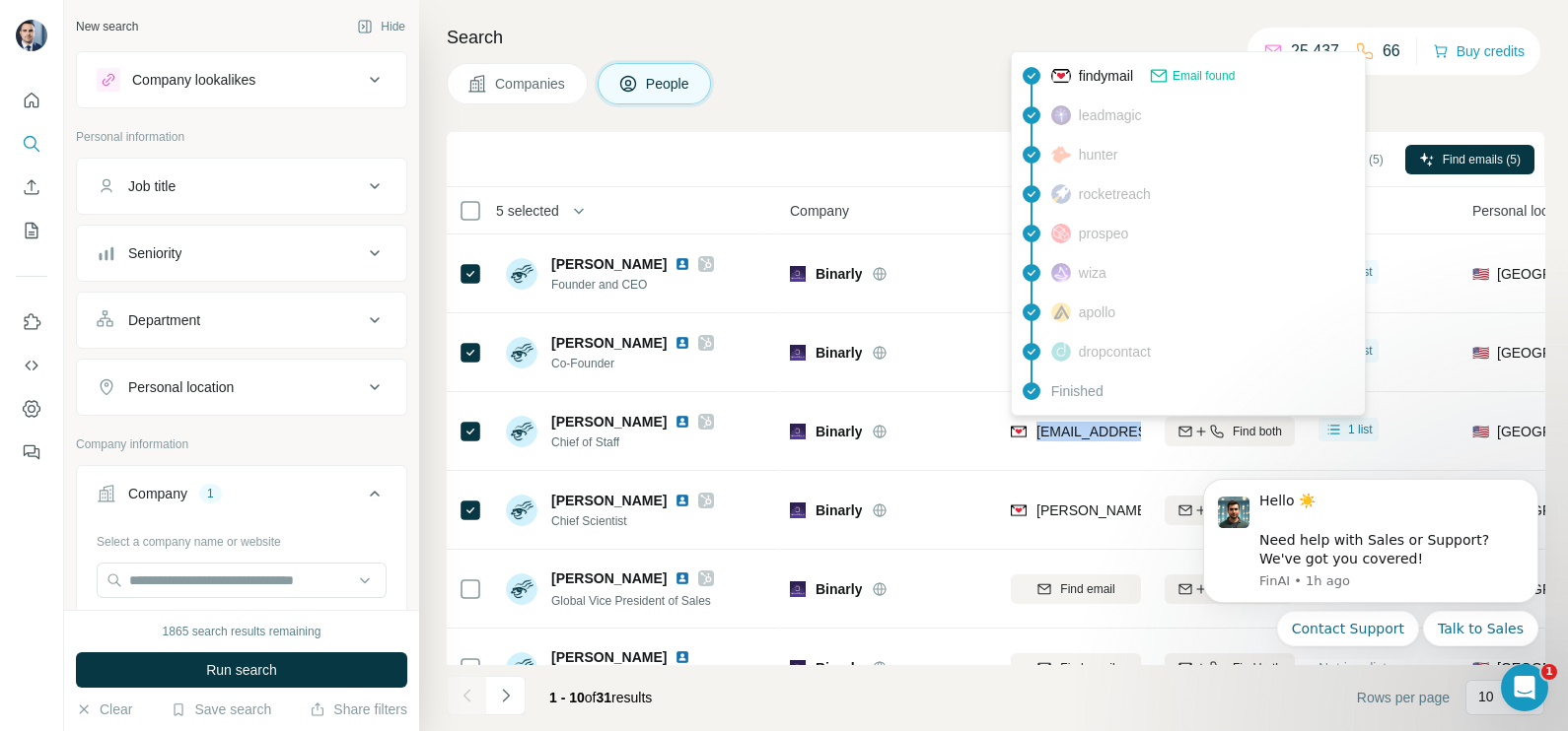
copy tr "[EMAIL_ADDRESS][DOMAIN_NAME]"
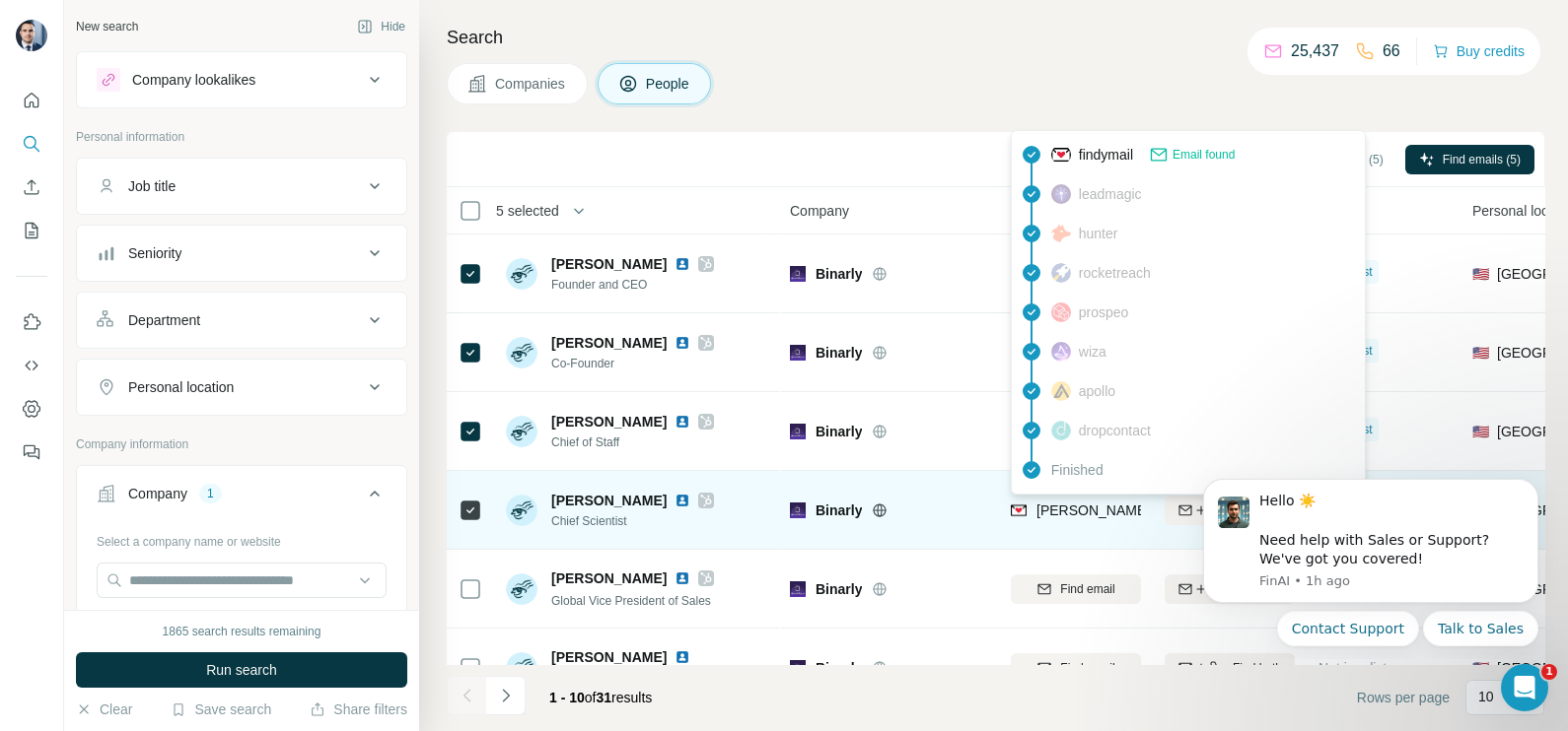
click at [1026, 514] on div "[PERSON_NAME][EMAIL_ADDRESS][DOMAIN_NAME]" at bounding box center [1189, 511] width 357 height 20
click at [1085, 513] on span "[PERSON_NAME][EMAIL_ADDRESS][DOMAIN_NAME]" at bounding box center [1210, 511] width 347 height 16
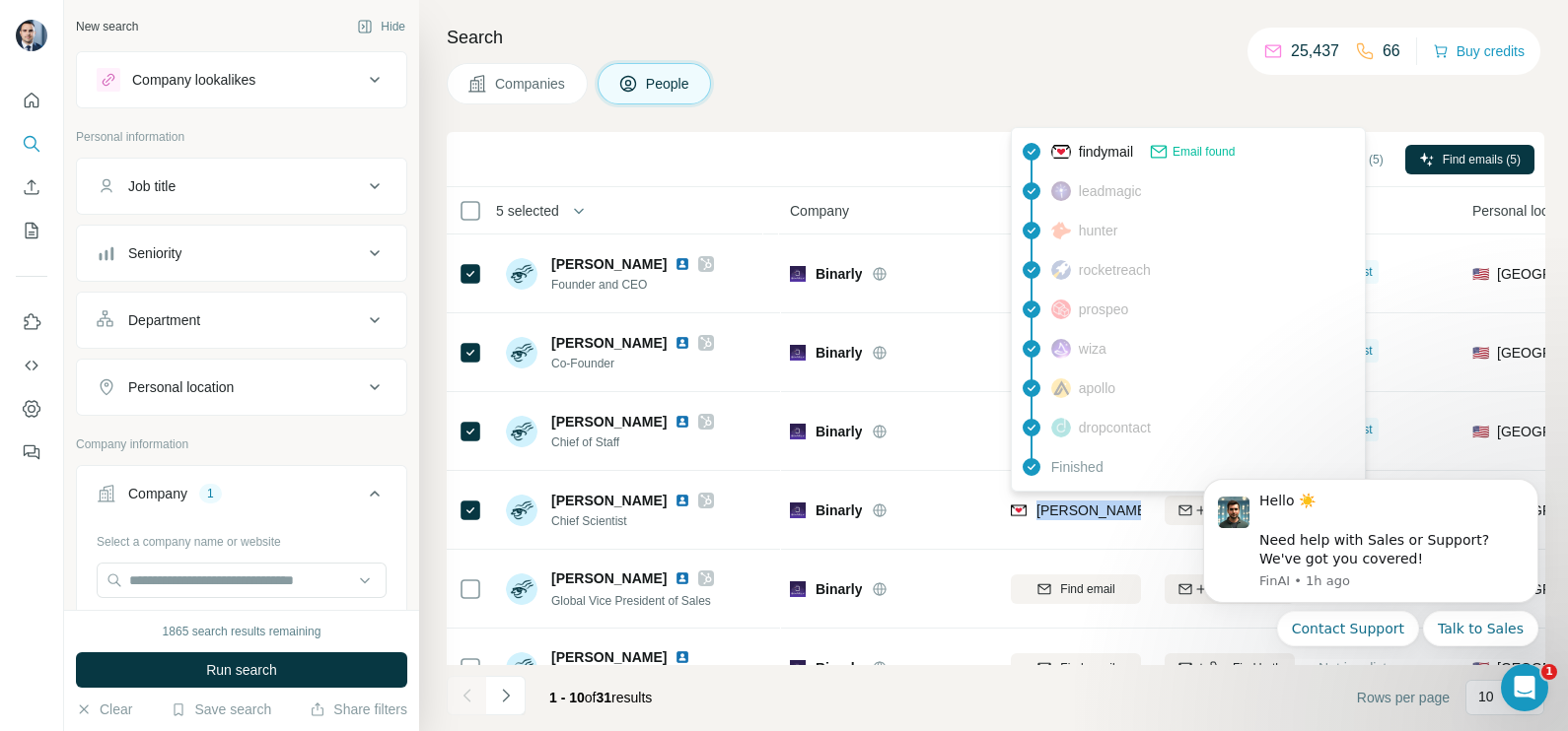
copy tr "[PERSON_NAME][EMAIL_ADDRESS][DOMAIN_NAME]"
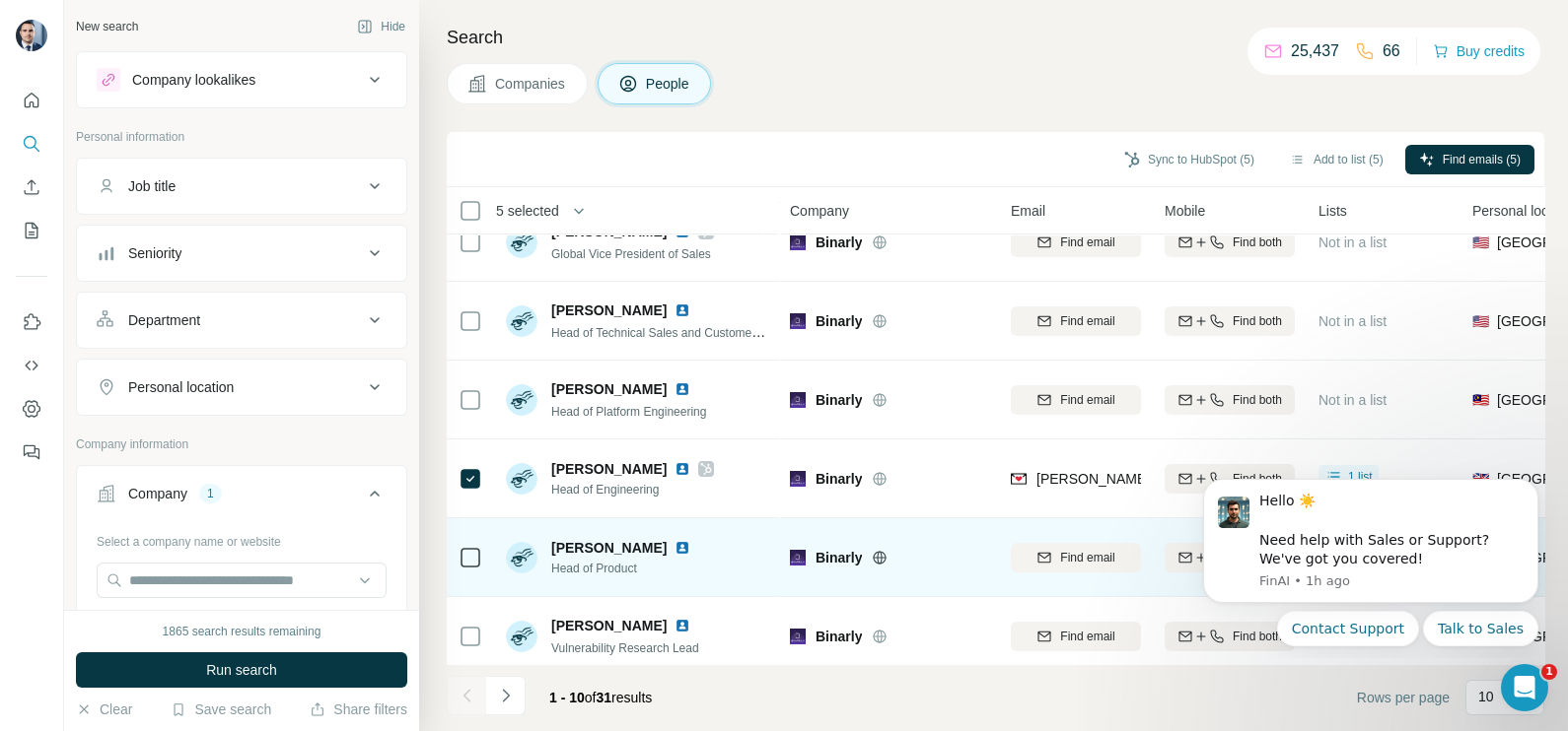
scroll to position [370, 0]
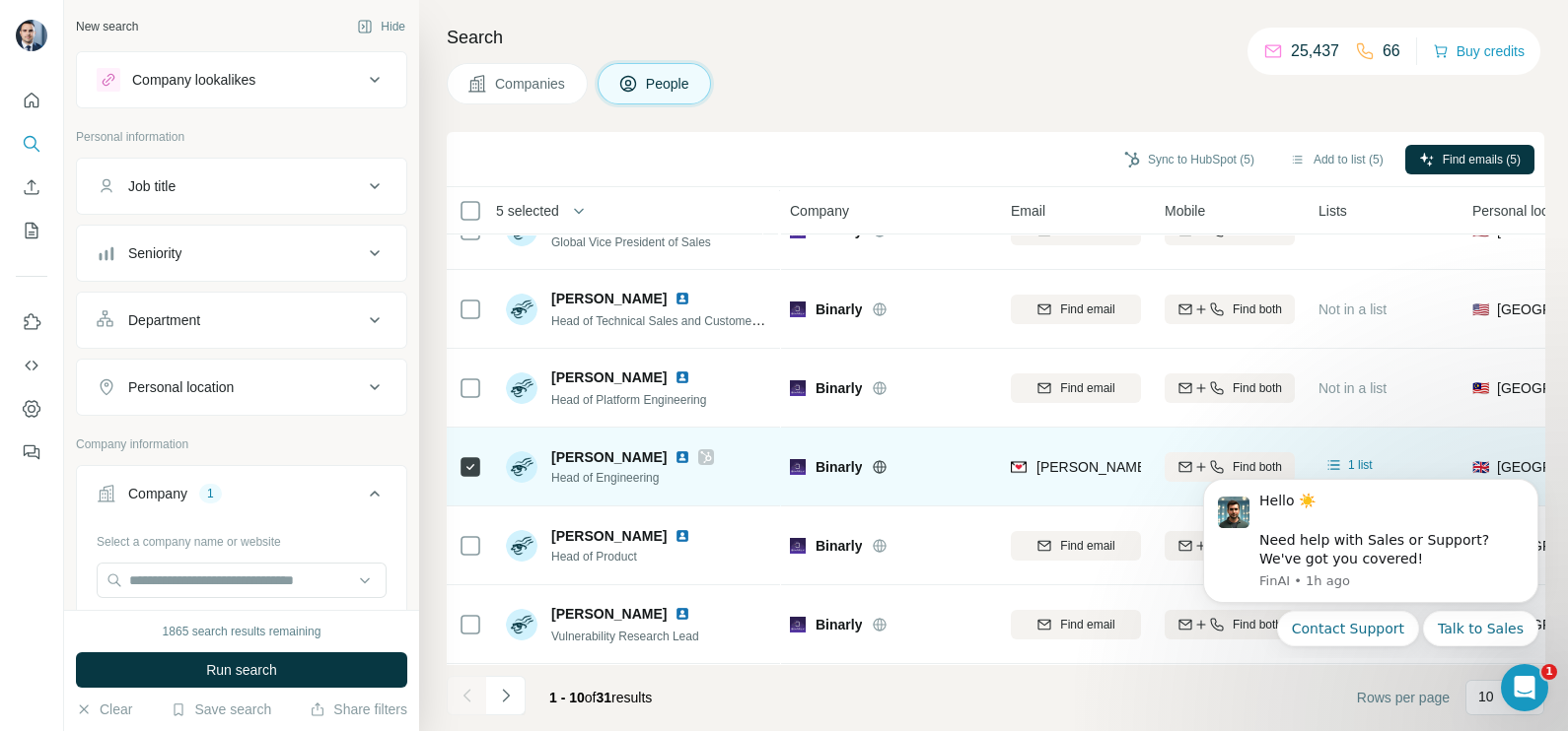
click at [1076, 462] on span "[PERSON_NAME][EMAIL_ADDRESS][DOMAIN_NAME]" at bounding box center [1210, 468] width 347 height 16
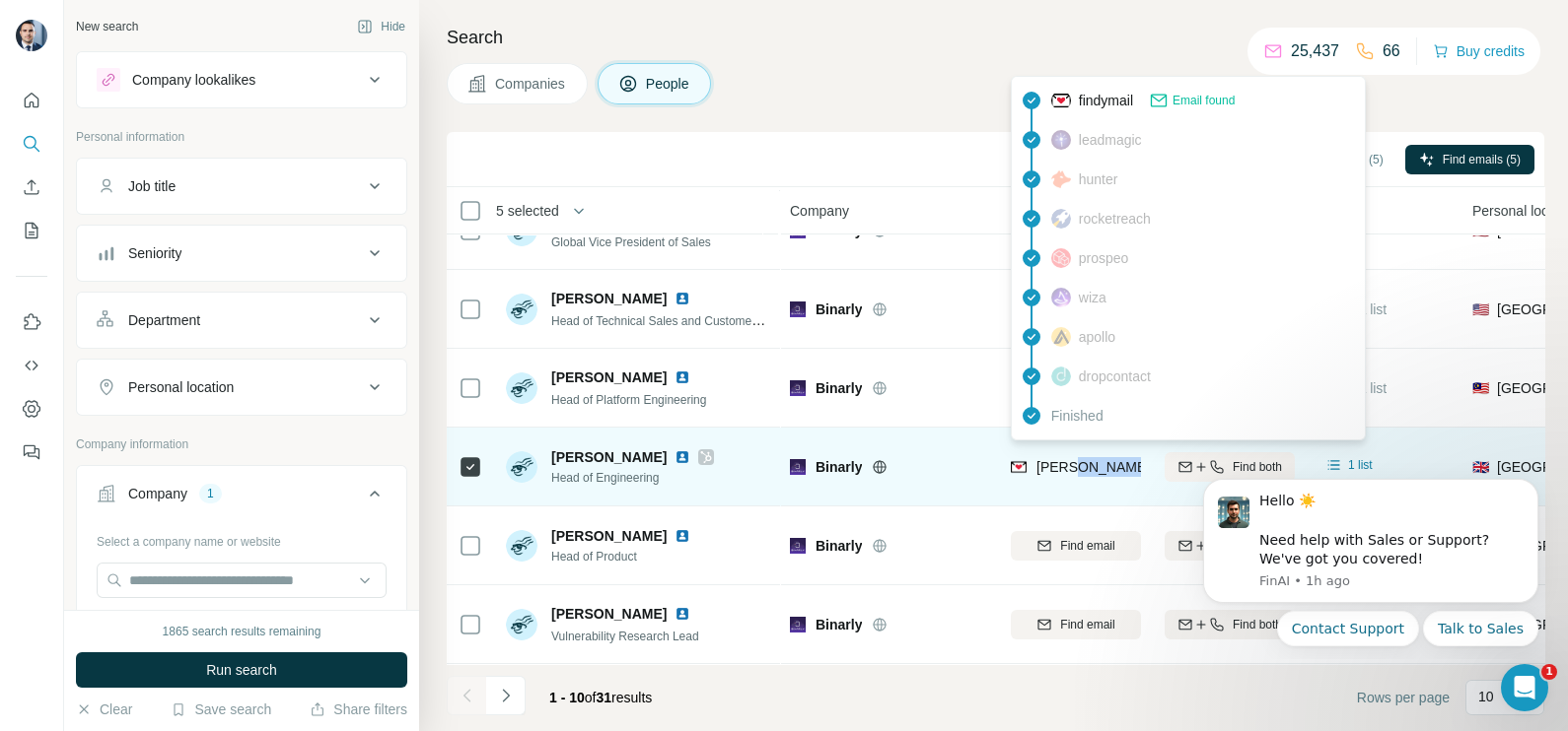
click at [1076, 462] on span "[PERSON_NAME][EMAIL_ADDRESS][DOMAIN_NAME]" at bounding box center [1210, 468] width 347 height 16
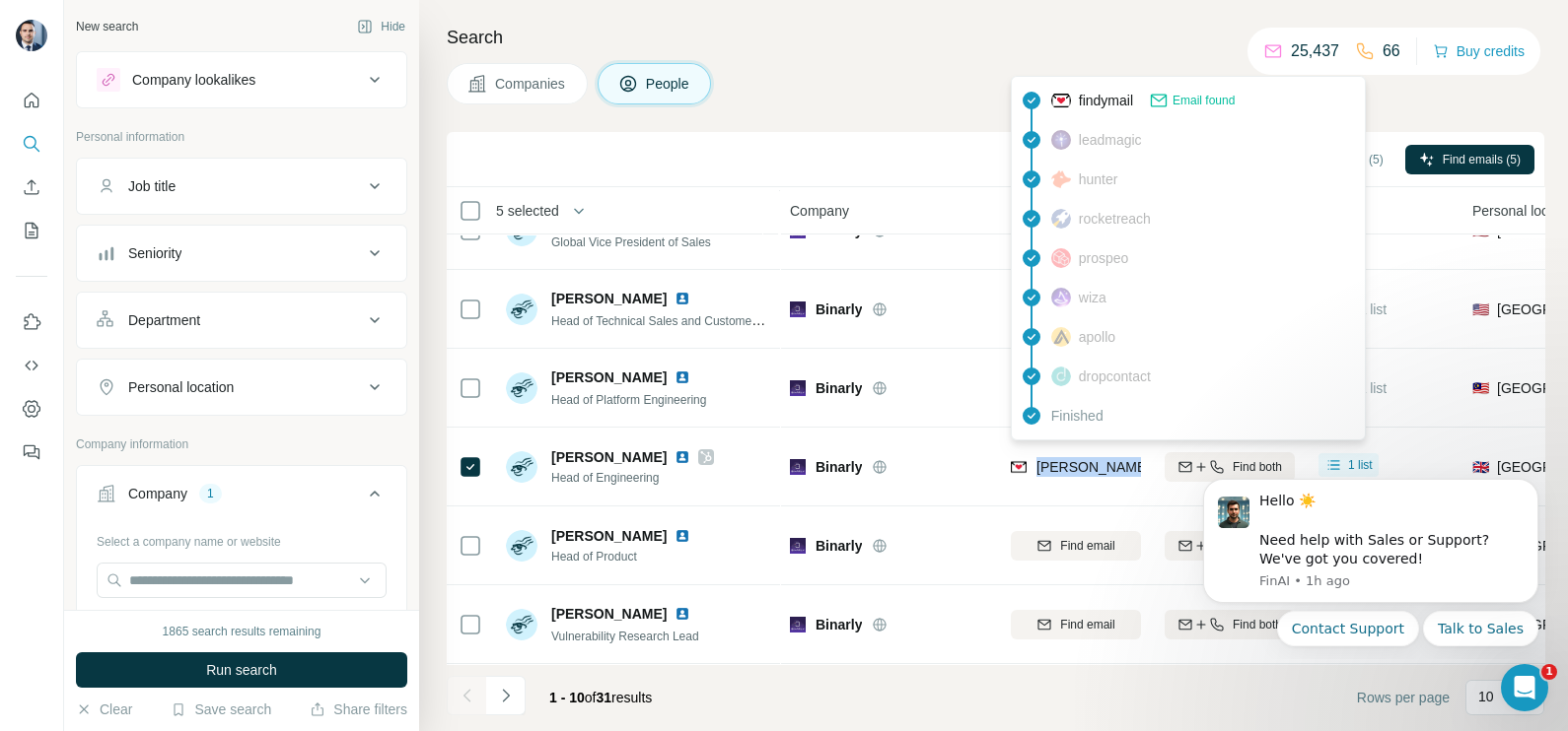
copy tr "[PERSON_NAME][EMAIL_ADDRESS][DOMAIN_NAME]"
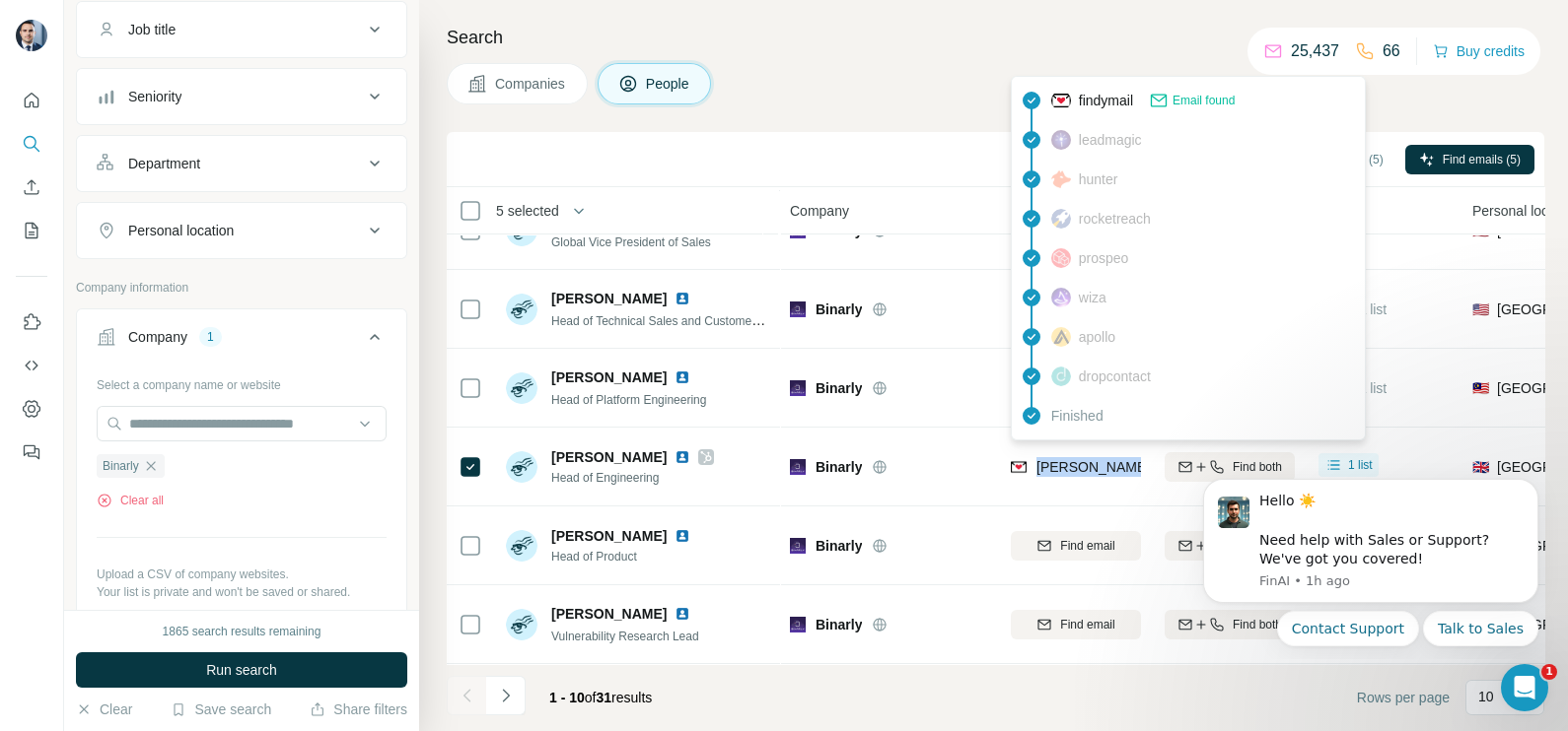
scroll to position [246, 0]
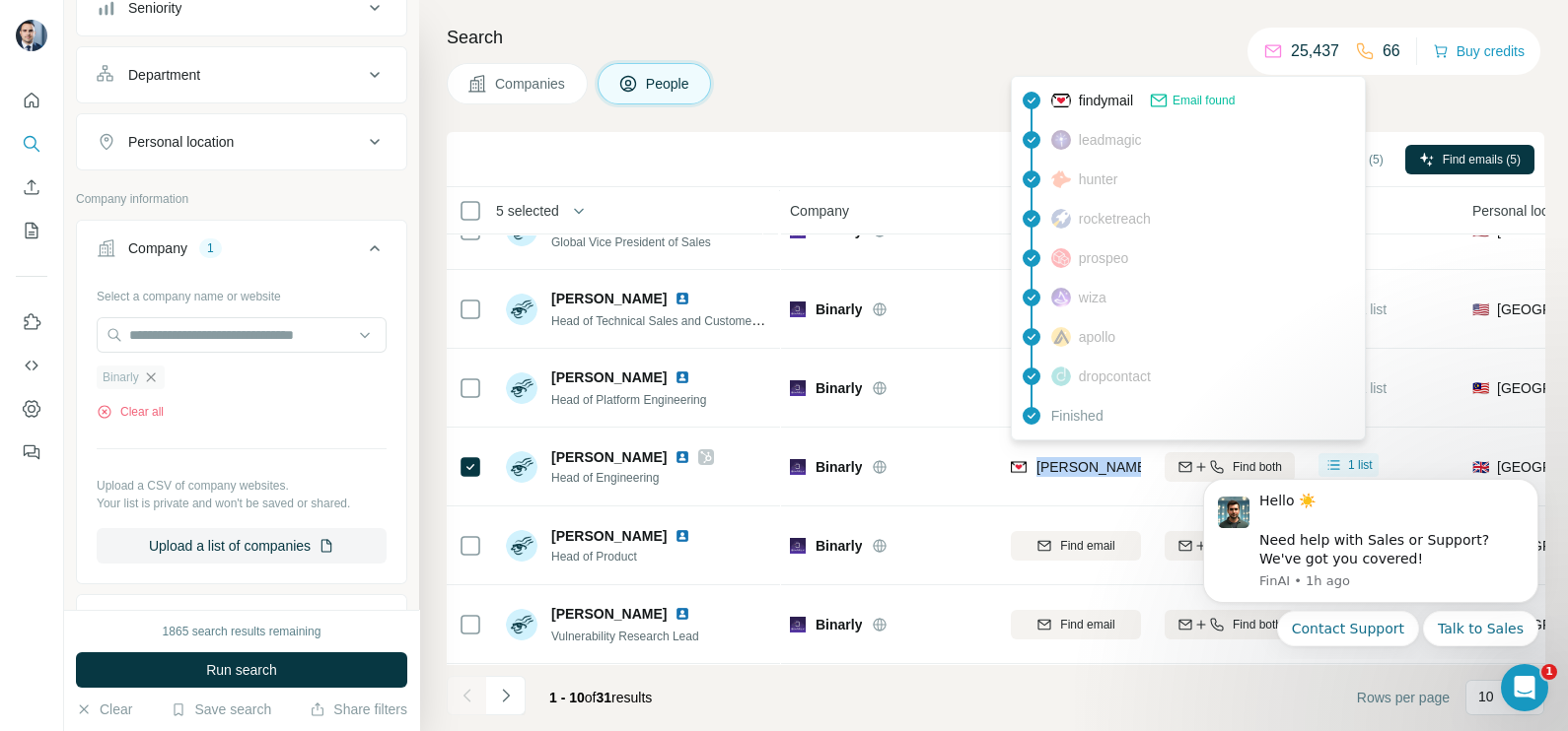
click at [155, 378] on icon "button" at bounding box center [150, 377] width 9 height 9
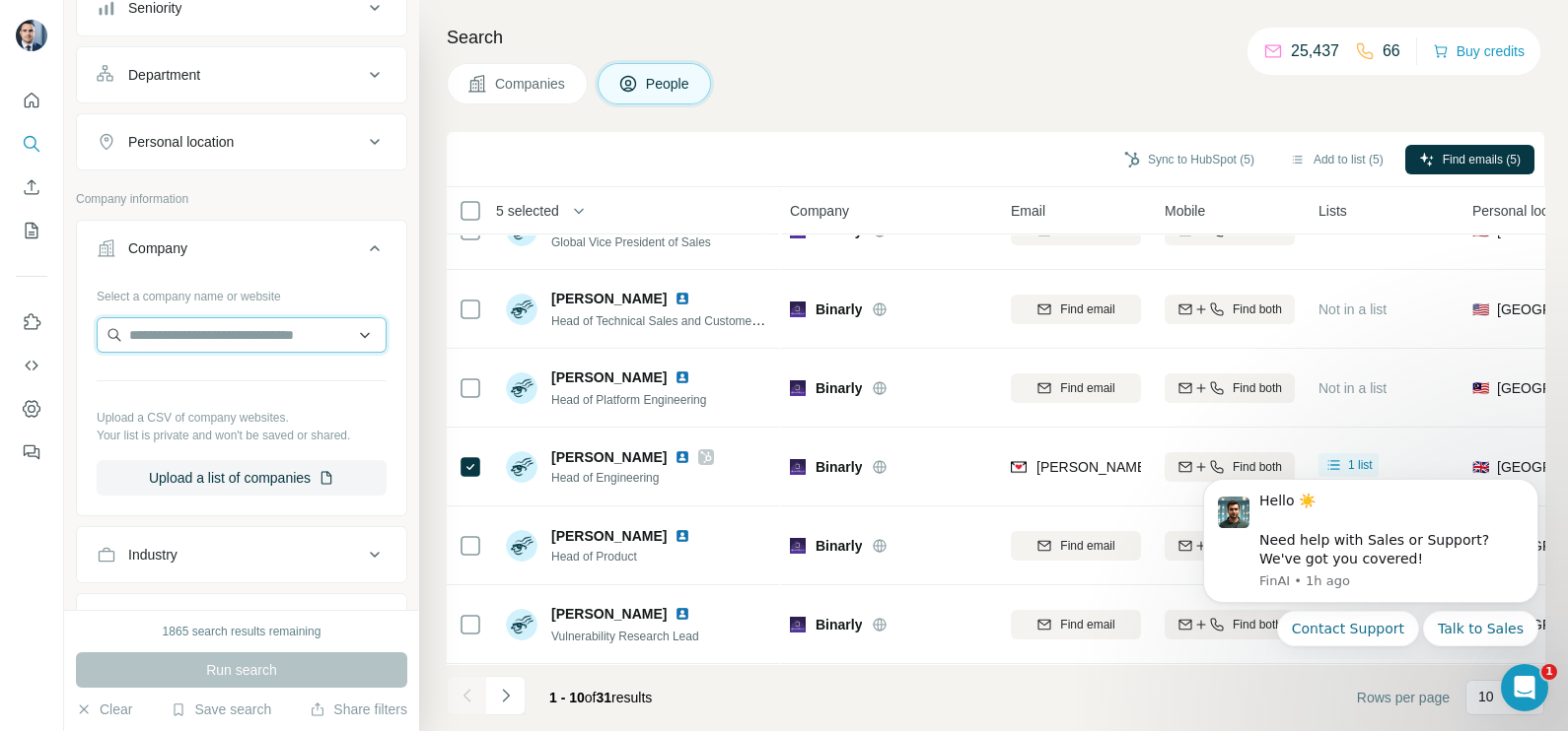
click at [212, 334] on input "text" at bounding box center [242, 335] width 290 height 36
paste input "**********"
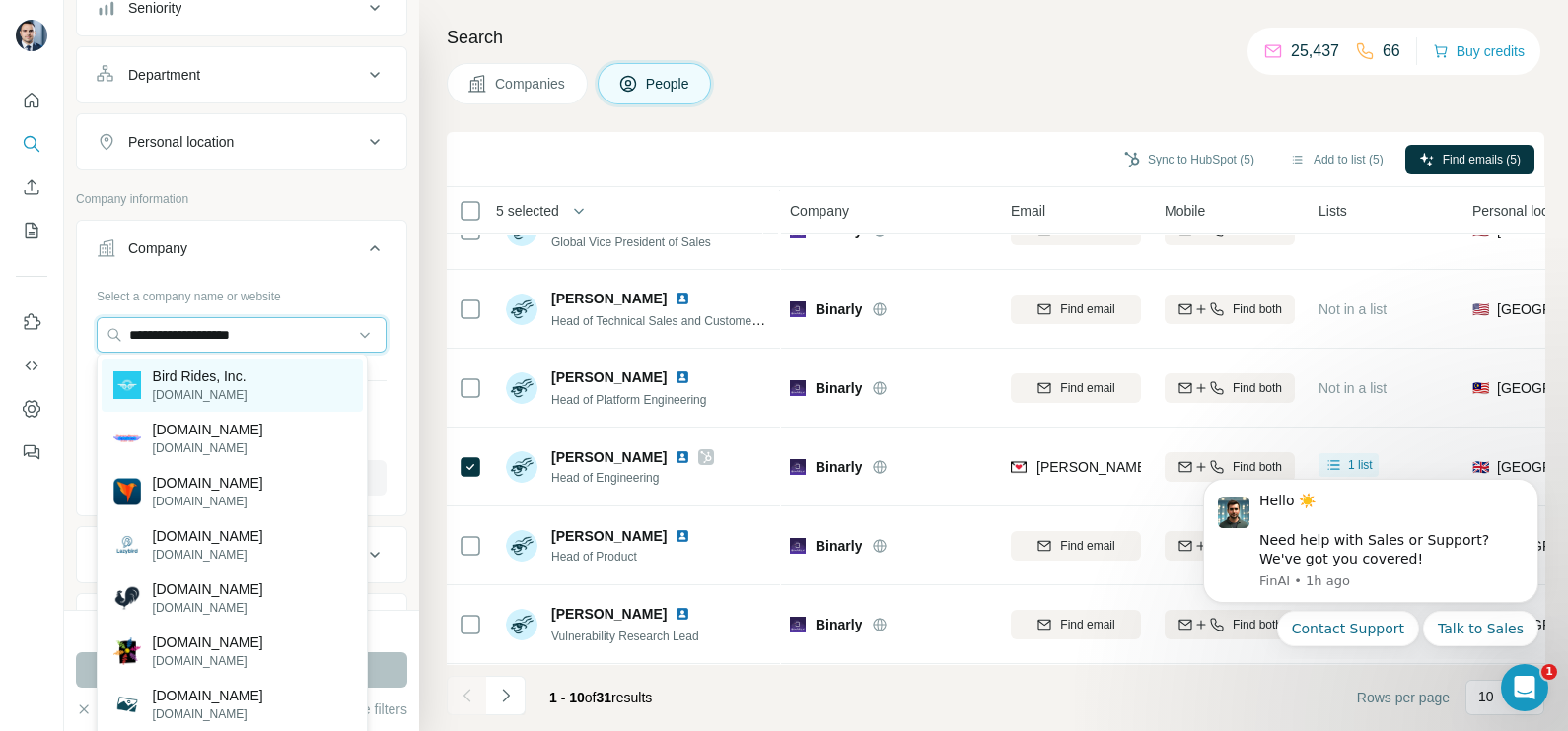
type input "**********"
click at [207, 391] on p "[DOMAIN_NAME]" at bounding box center [200, 396] width 95 height 18
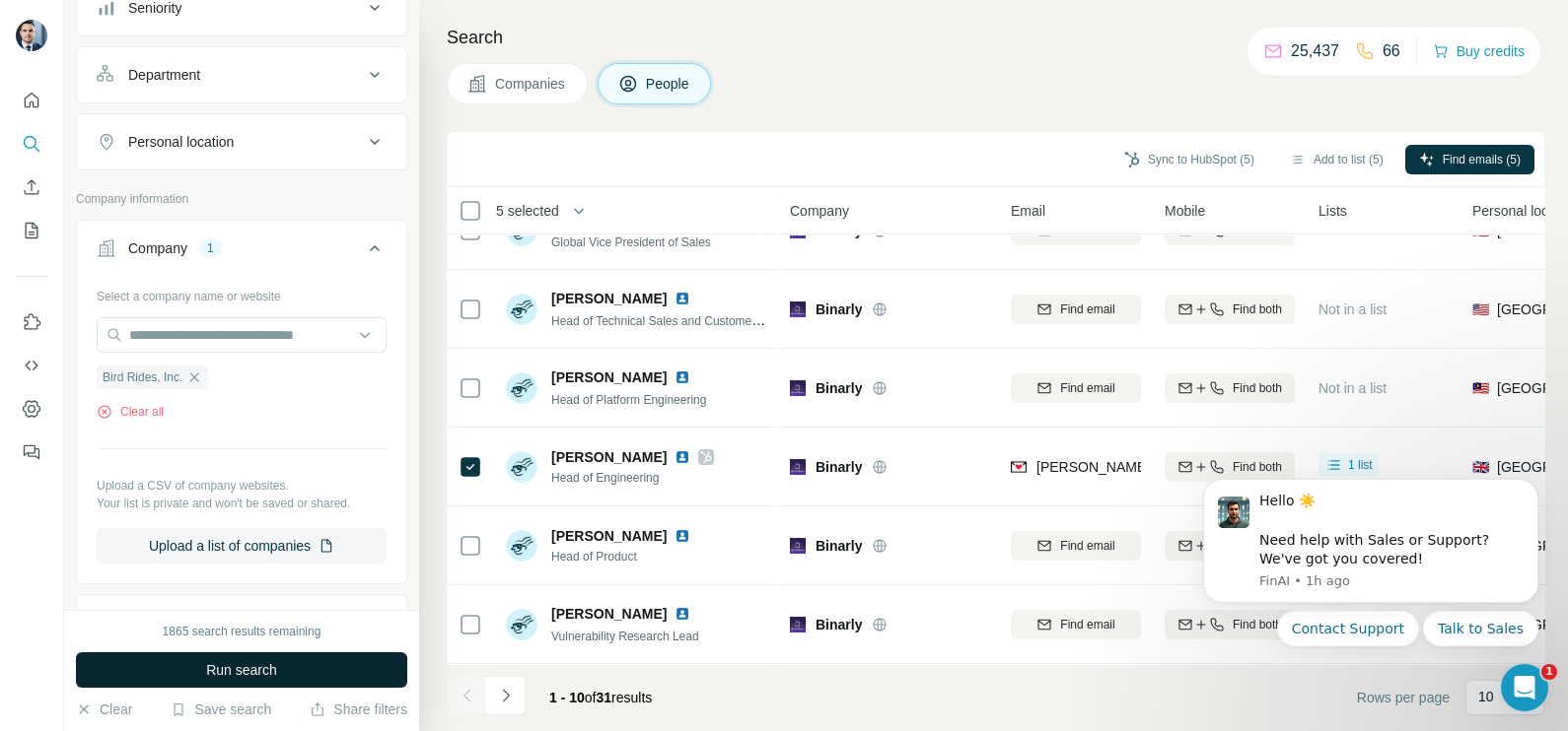
click at [238, 667] on span "Run search" at bounding box center [242, 670] width 71 height 20
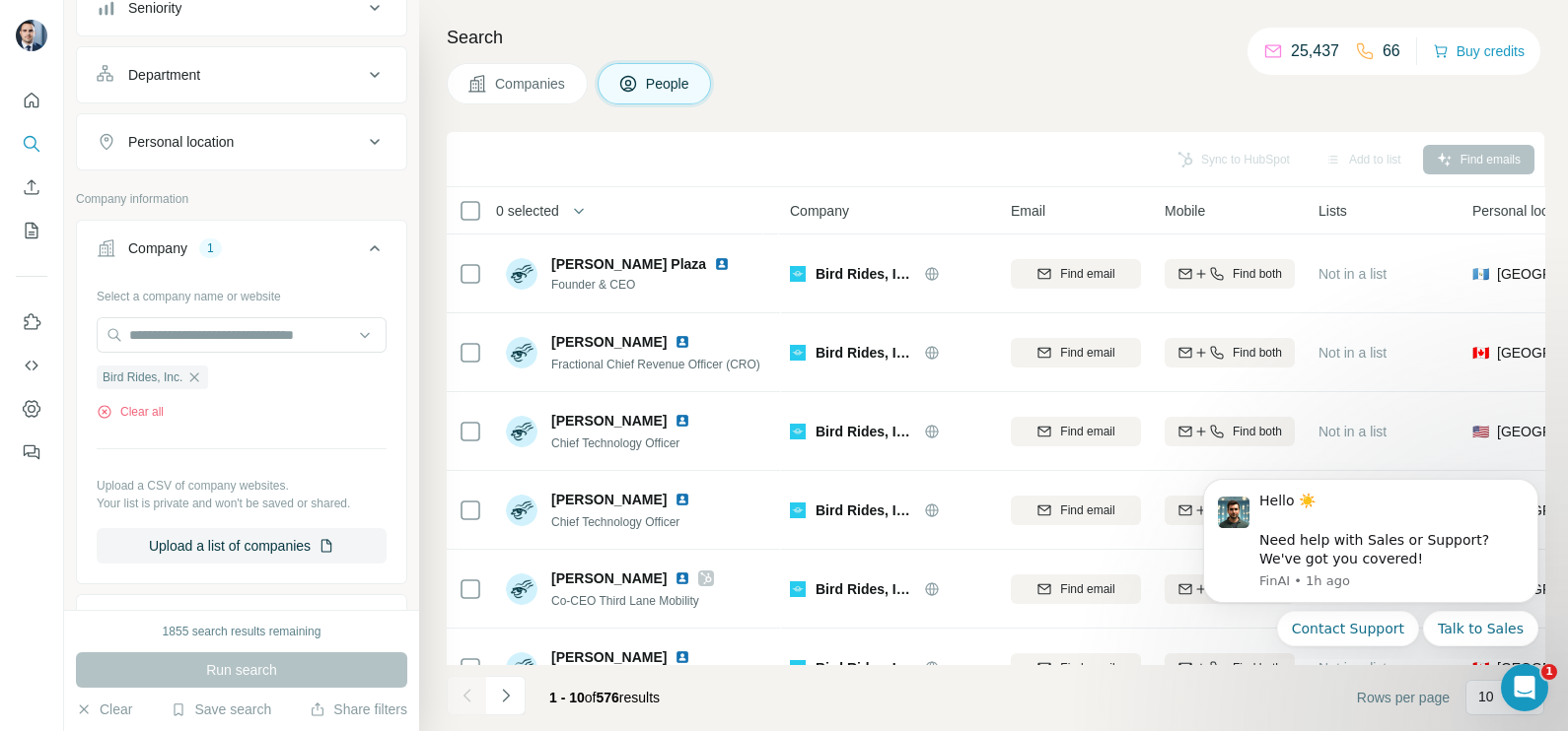
click at [543, 78] on span "Companies" at bounding box center [531, 84] width 72 height 20
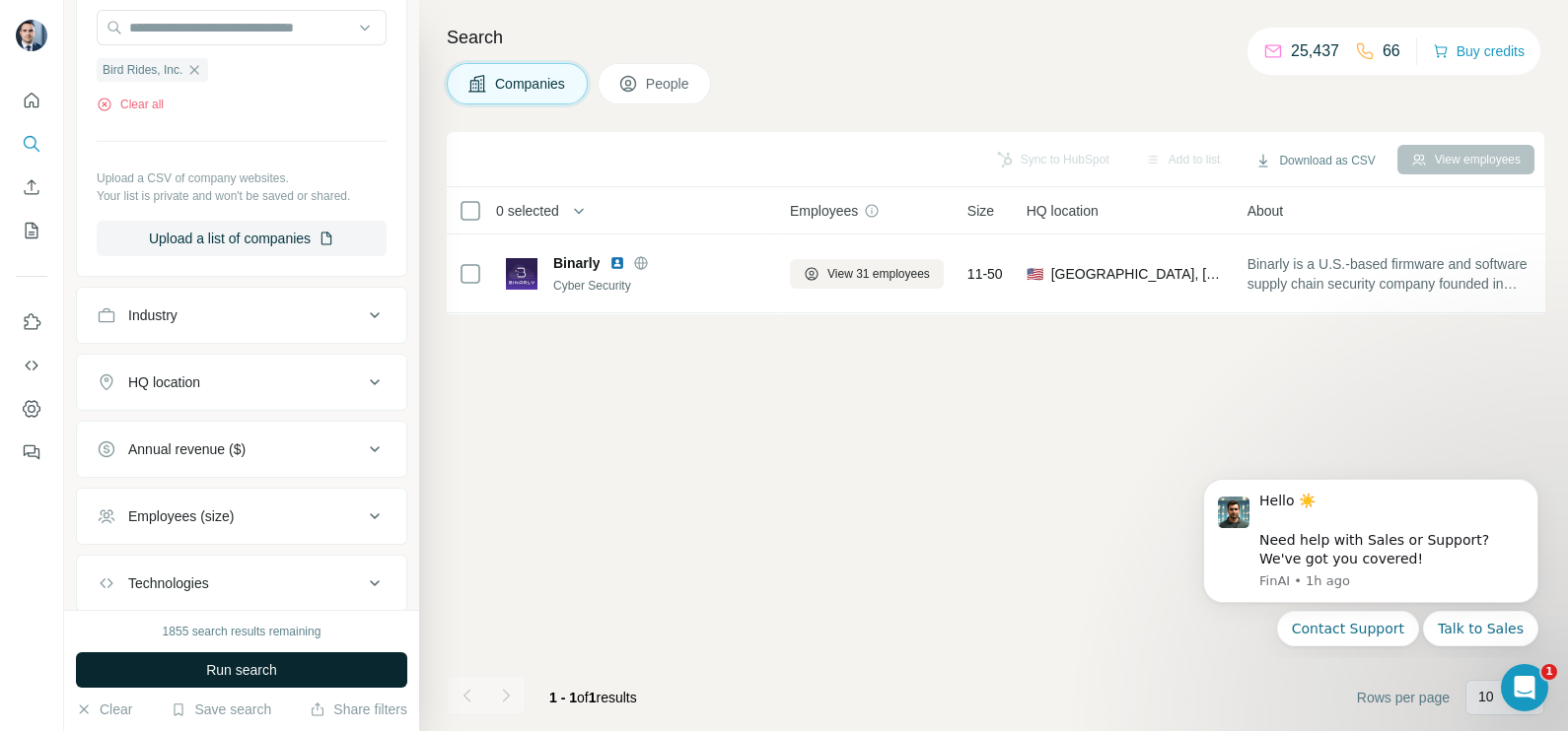
click at [247, 665] on span "Run search" at bounding box center [242, 670] width 71 height 20
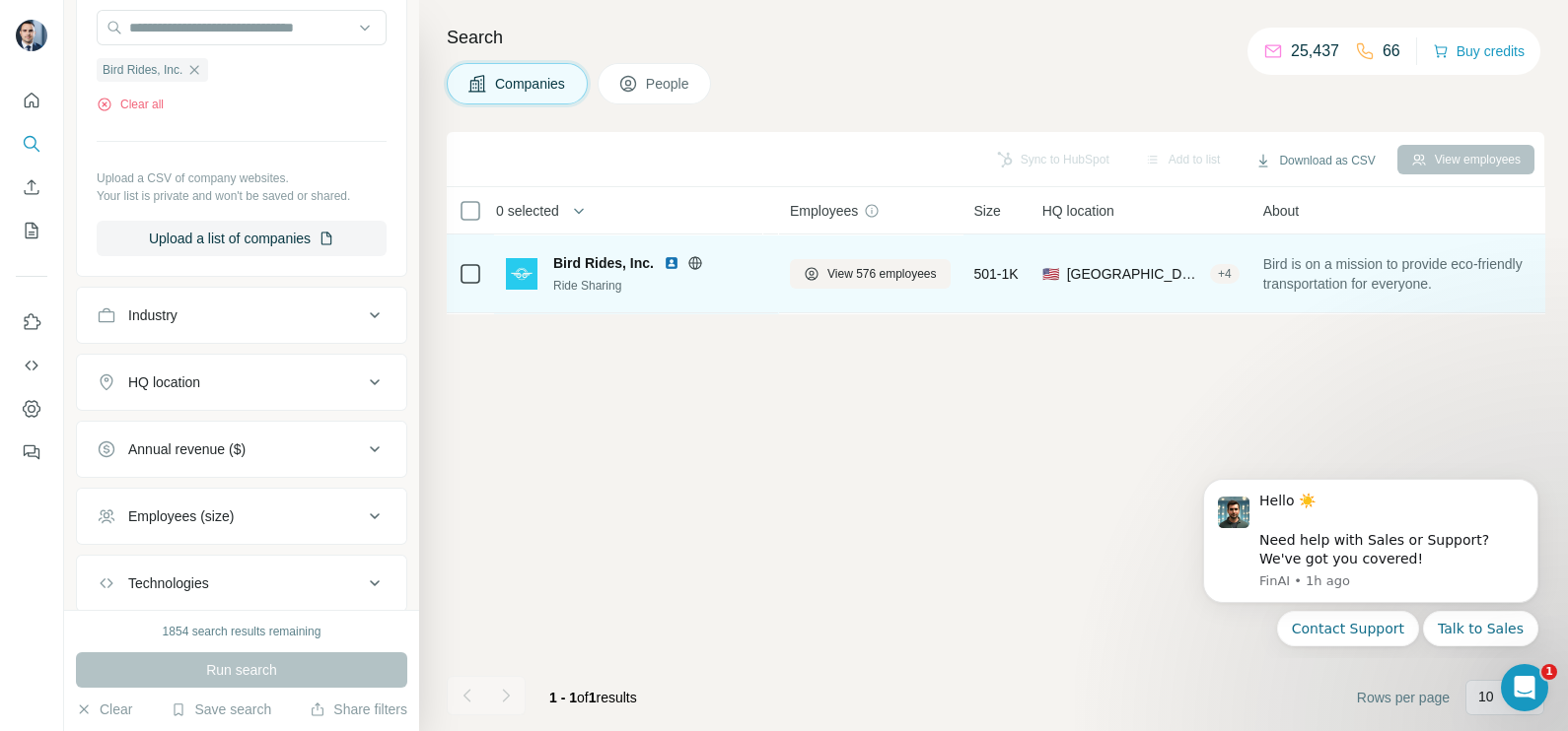
click at [692, 265] on icon at bounding box center [695, 263] width 16 height 16
click at [869, 286] on button "View 576 employees" at bounding box center [869, 274] width 161 height 30
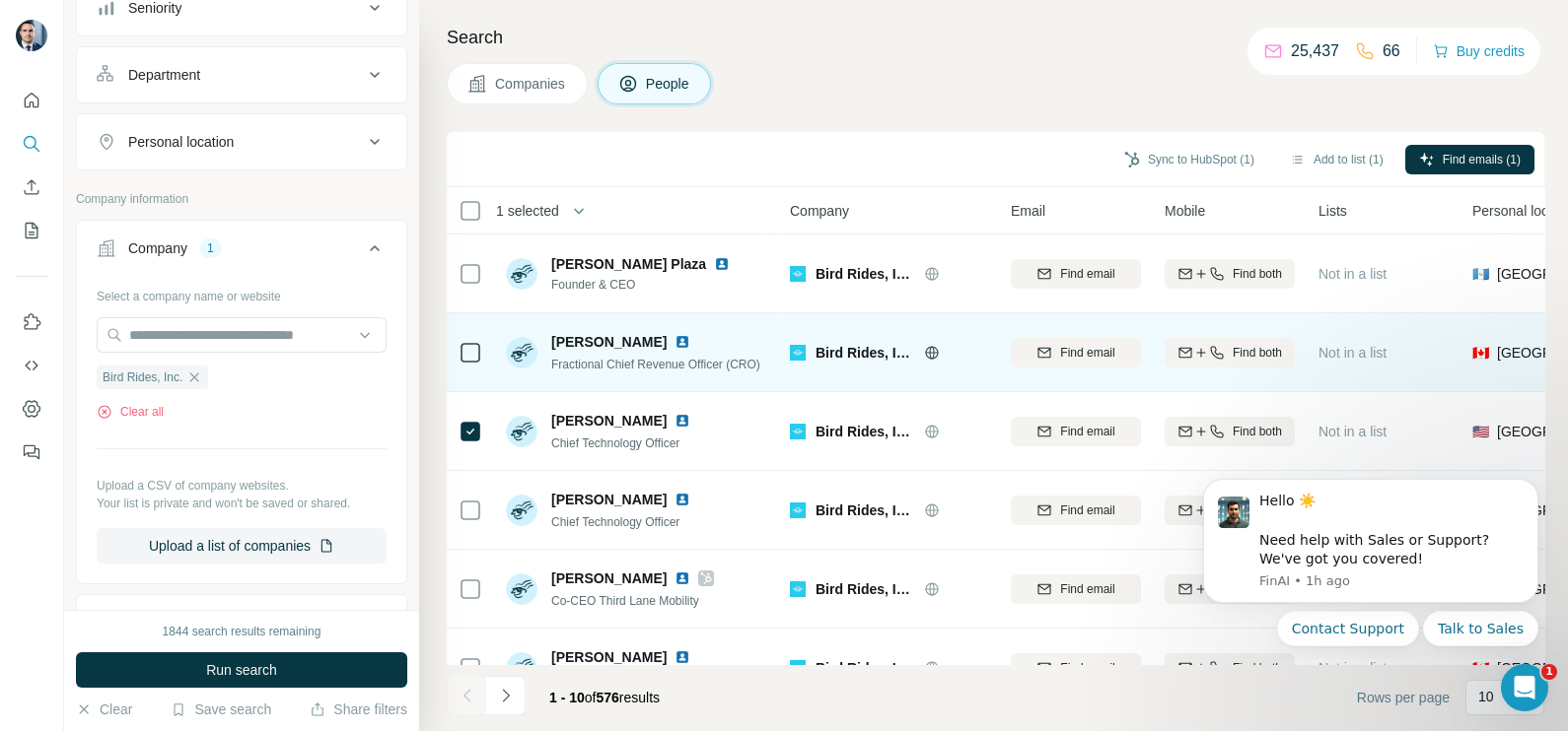
click at [468, 370] on div at bounding box center [471, 352] width 24 height 54
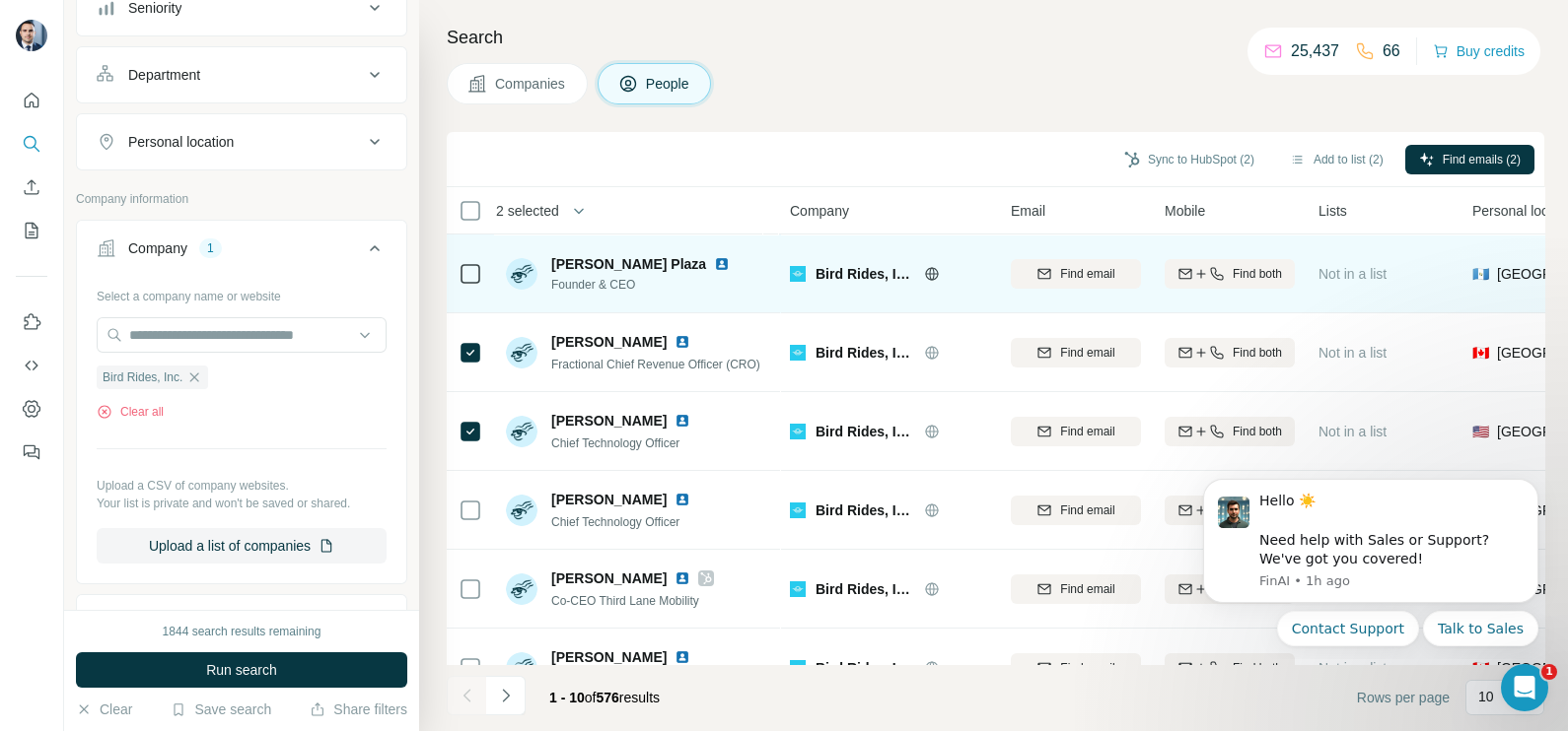
click at [474, 283] on icon at bounding box center [471, 274] width 24 height 24
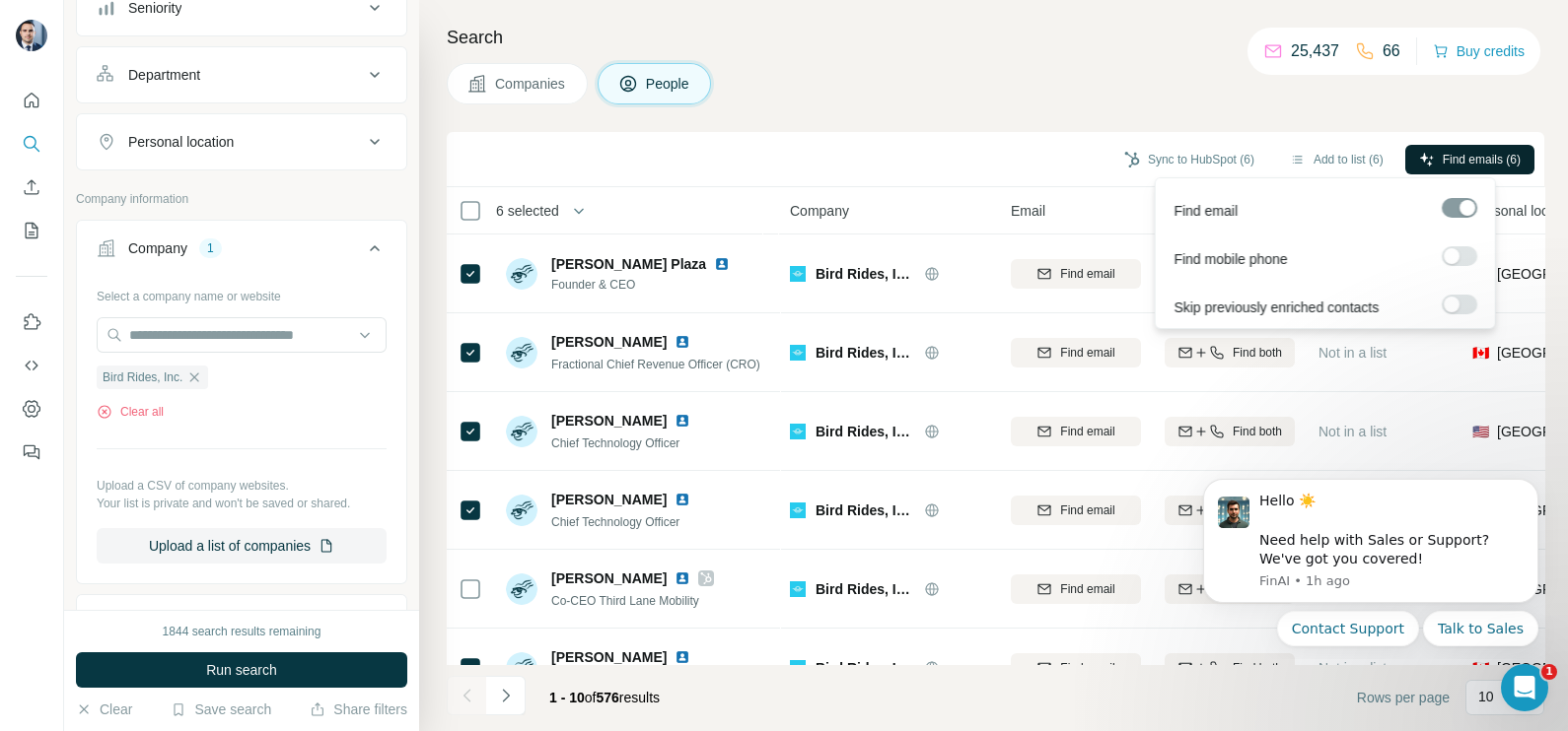
click at [1460, 163] on span "Find emails (6)" at bounding box center [1481, 160] width 78 height 18
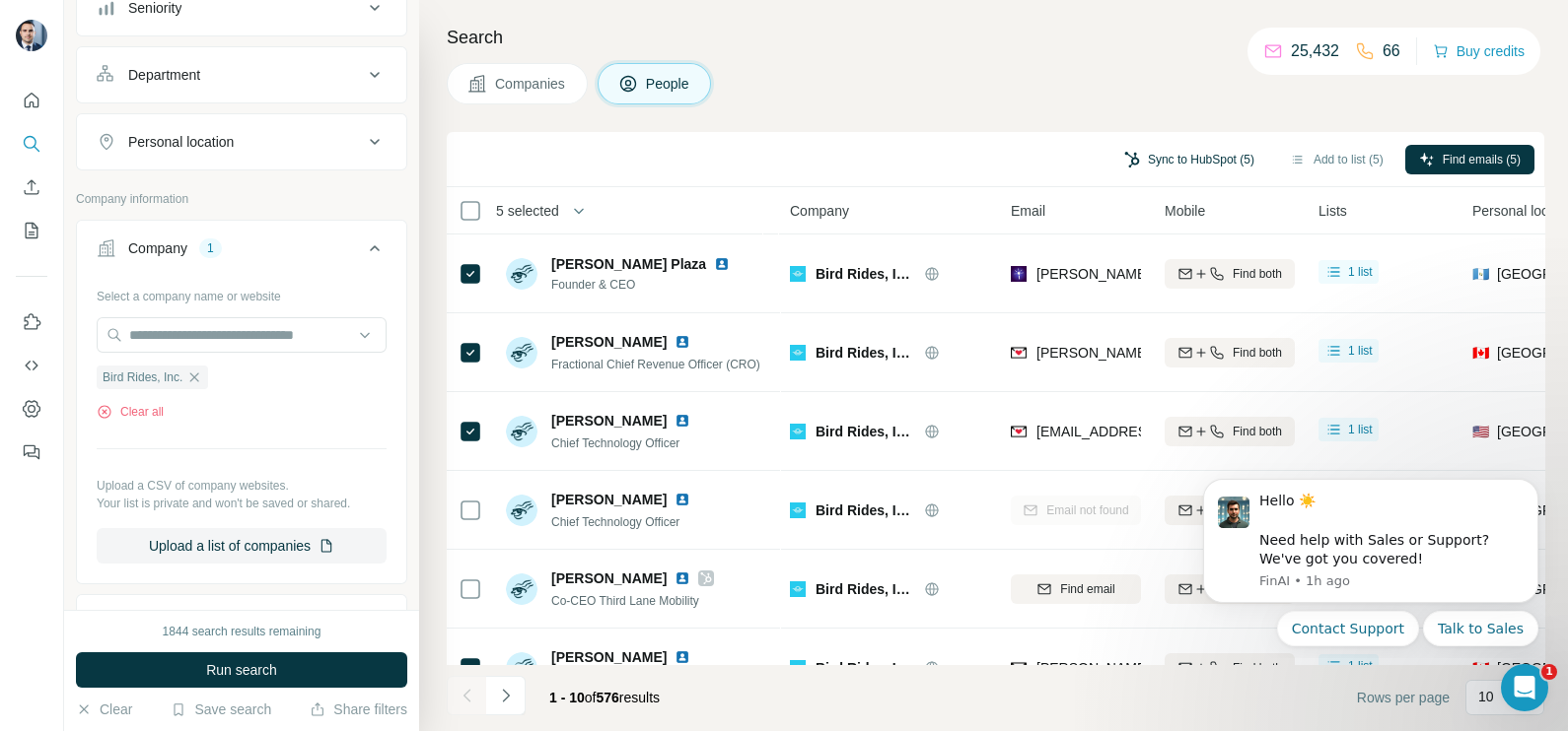
click at [1158, 161] on button "Sync to HubSpot (5)" at bounding box center [1189, 160] width 158 height 30
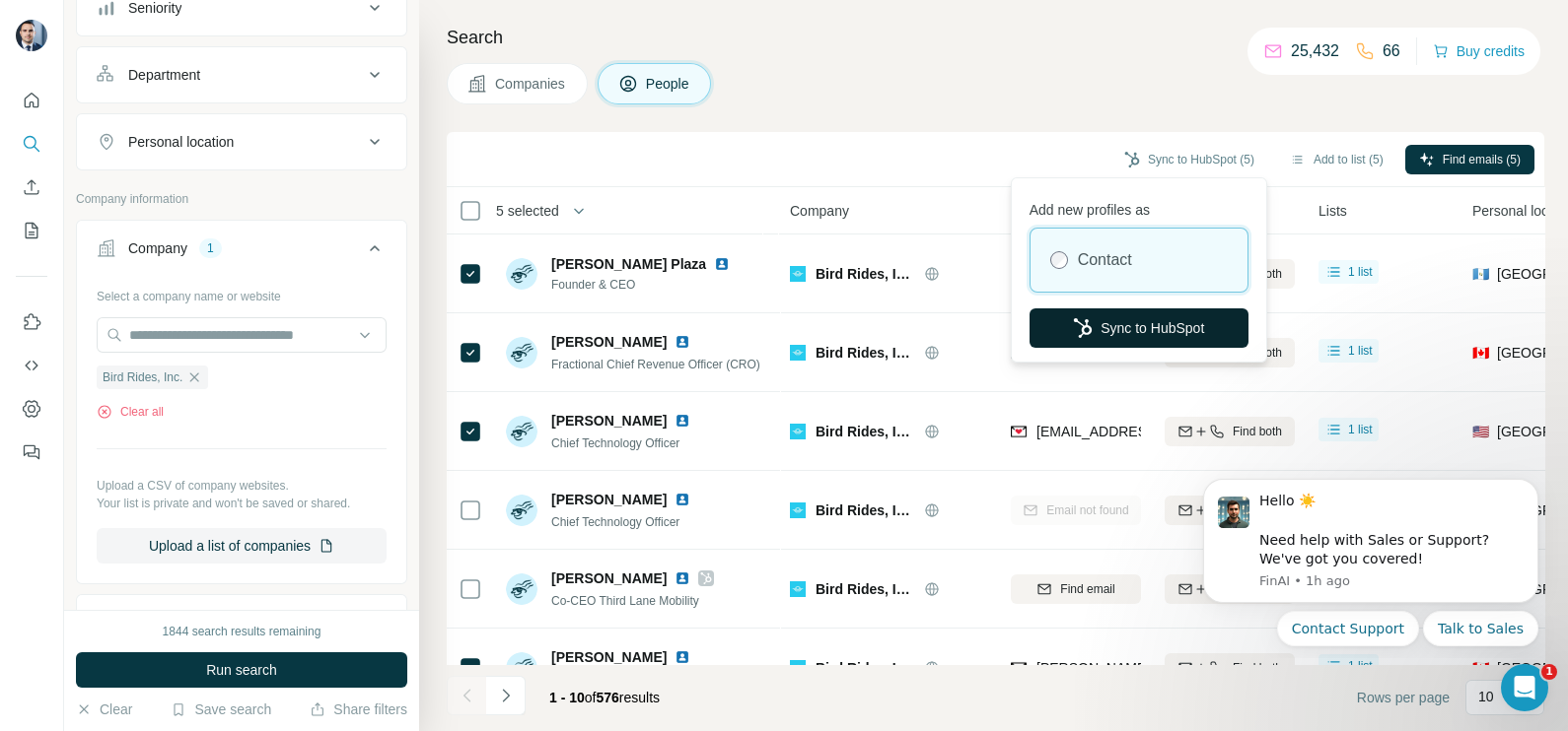
click at [1114, 310] on button "Sync to HubSpot" at bounding box center [1139, 329] width 219 height 39
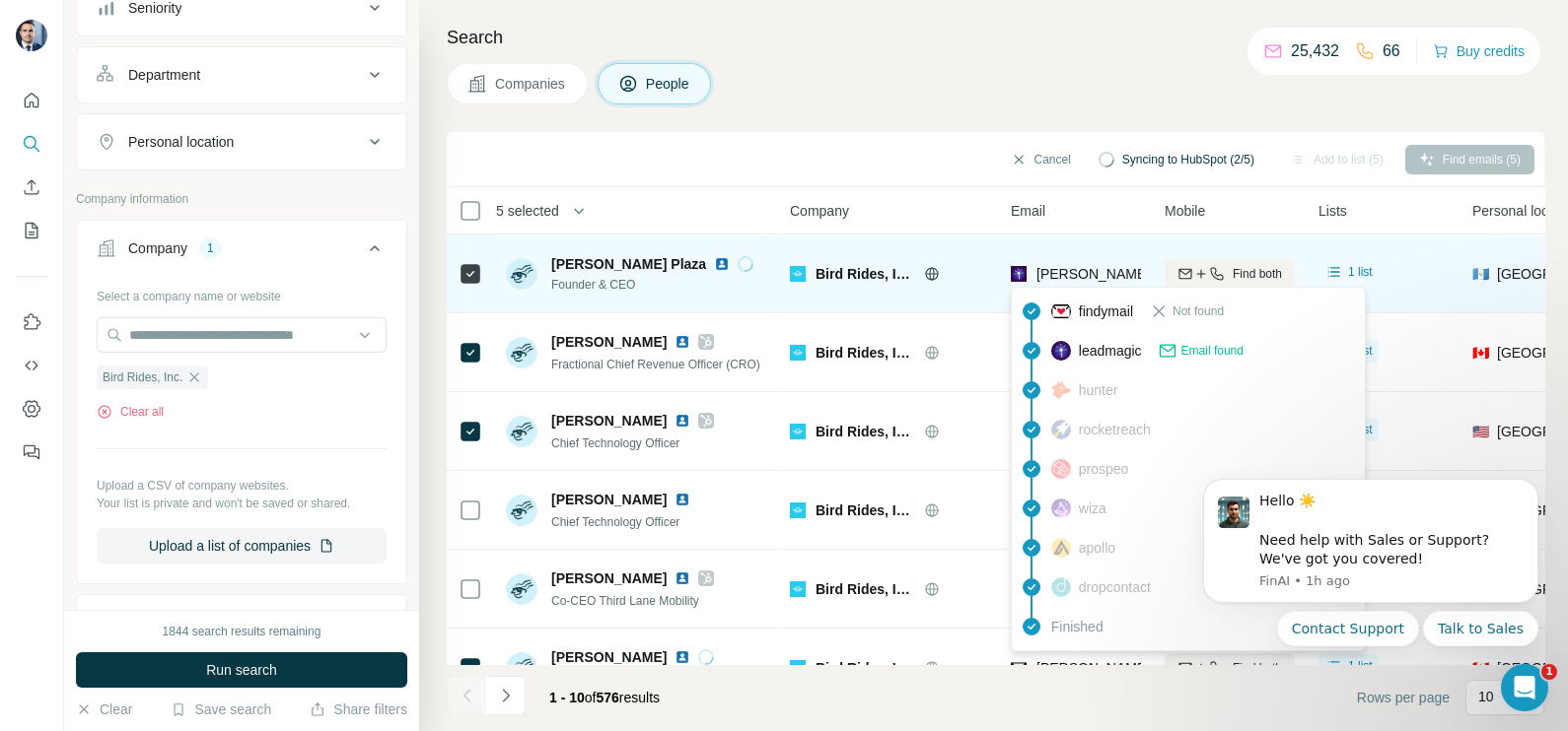
click at [1070, 268] on span "[PERSON_NAME][EMAIL_ADDRESS][DOMAIN_NAME]" at bounding box center [1210, 274] width 347 height 16
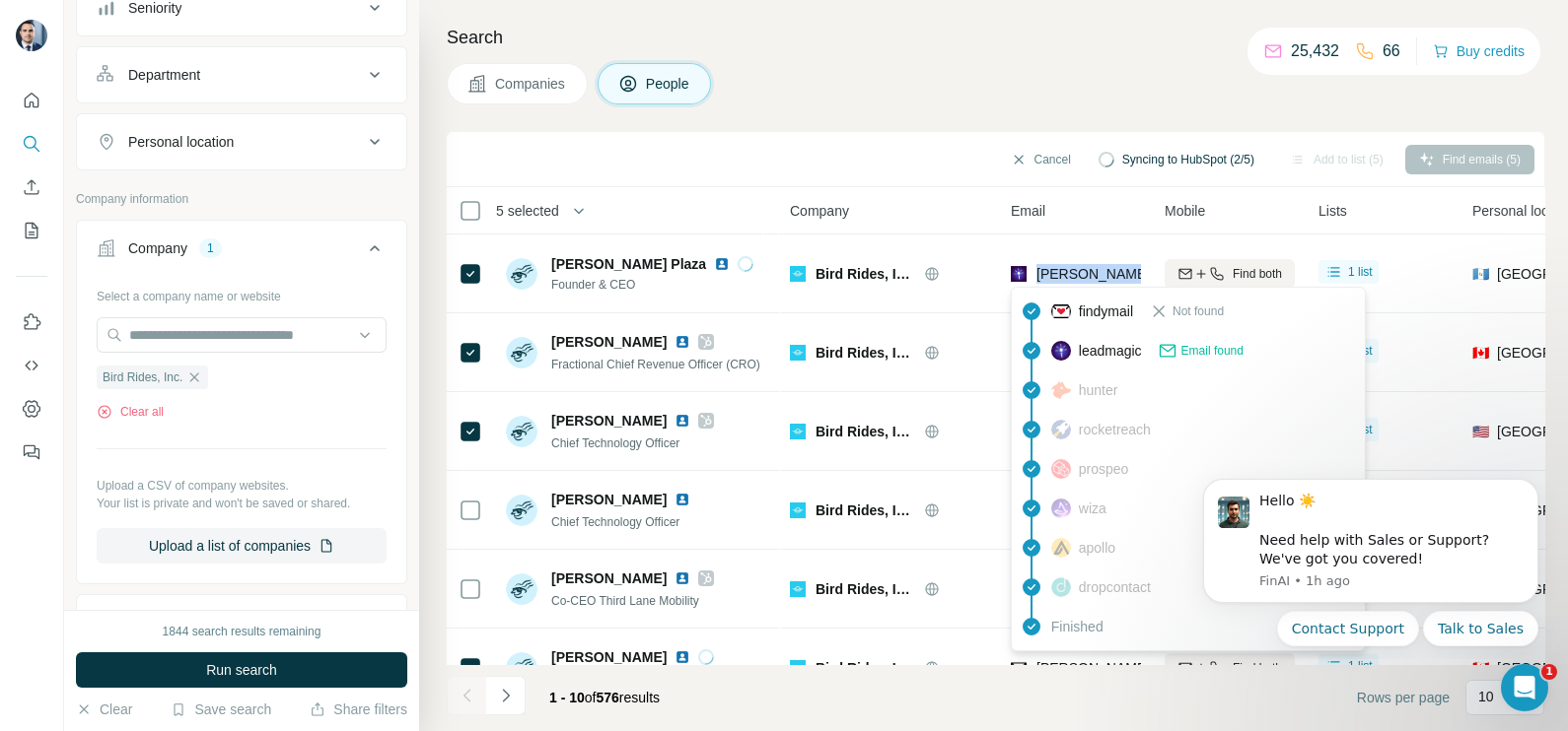
copy tr "[PERSON_NAME][EMAIL_ADDRESS][DOMAIN_NAME]"
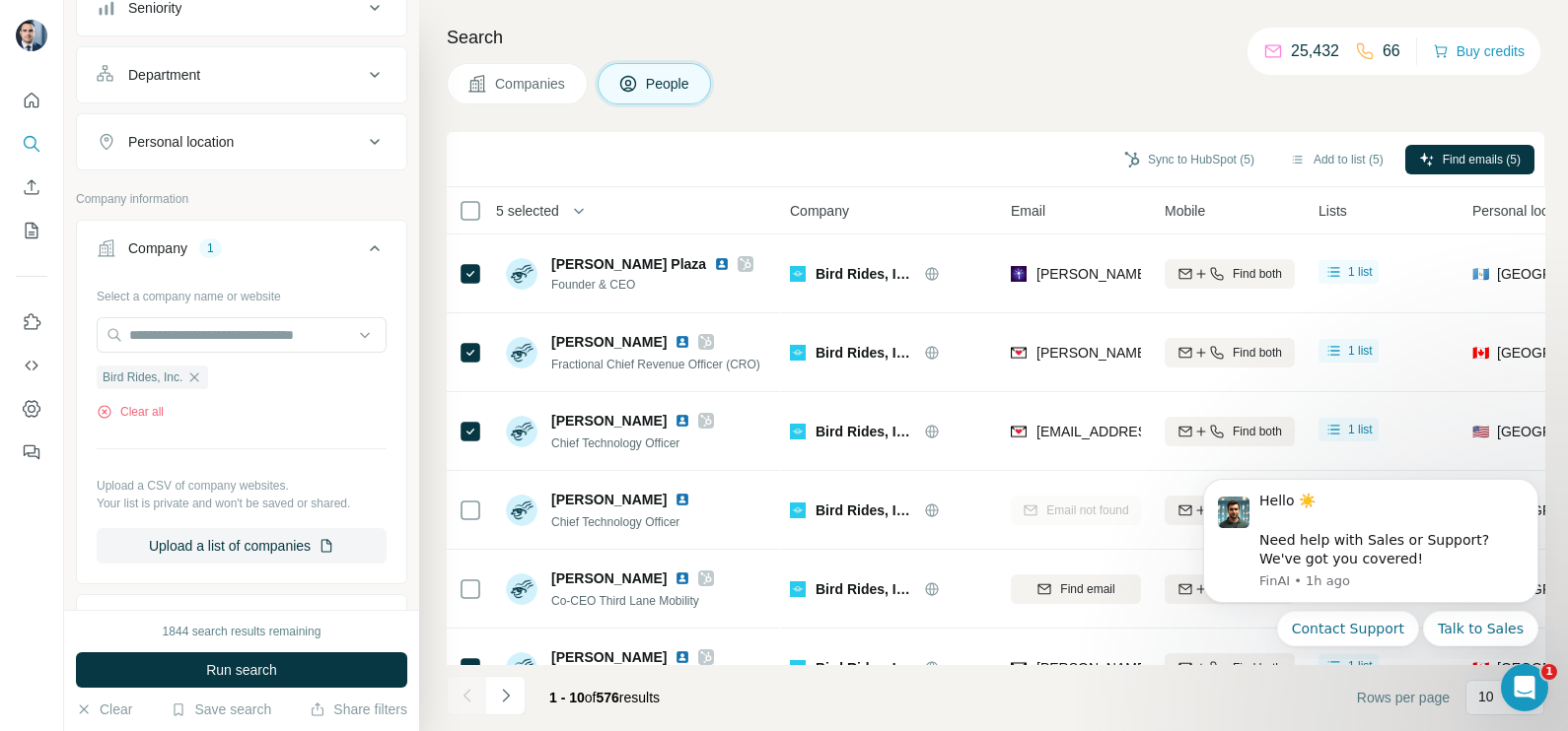
click at [958, 107] on div "Search Companies People Sync to HubSpot (5) Add to list (5) Find emails (5) 5 s…" at bounding box center [994, 365] width 1149 height 731
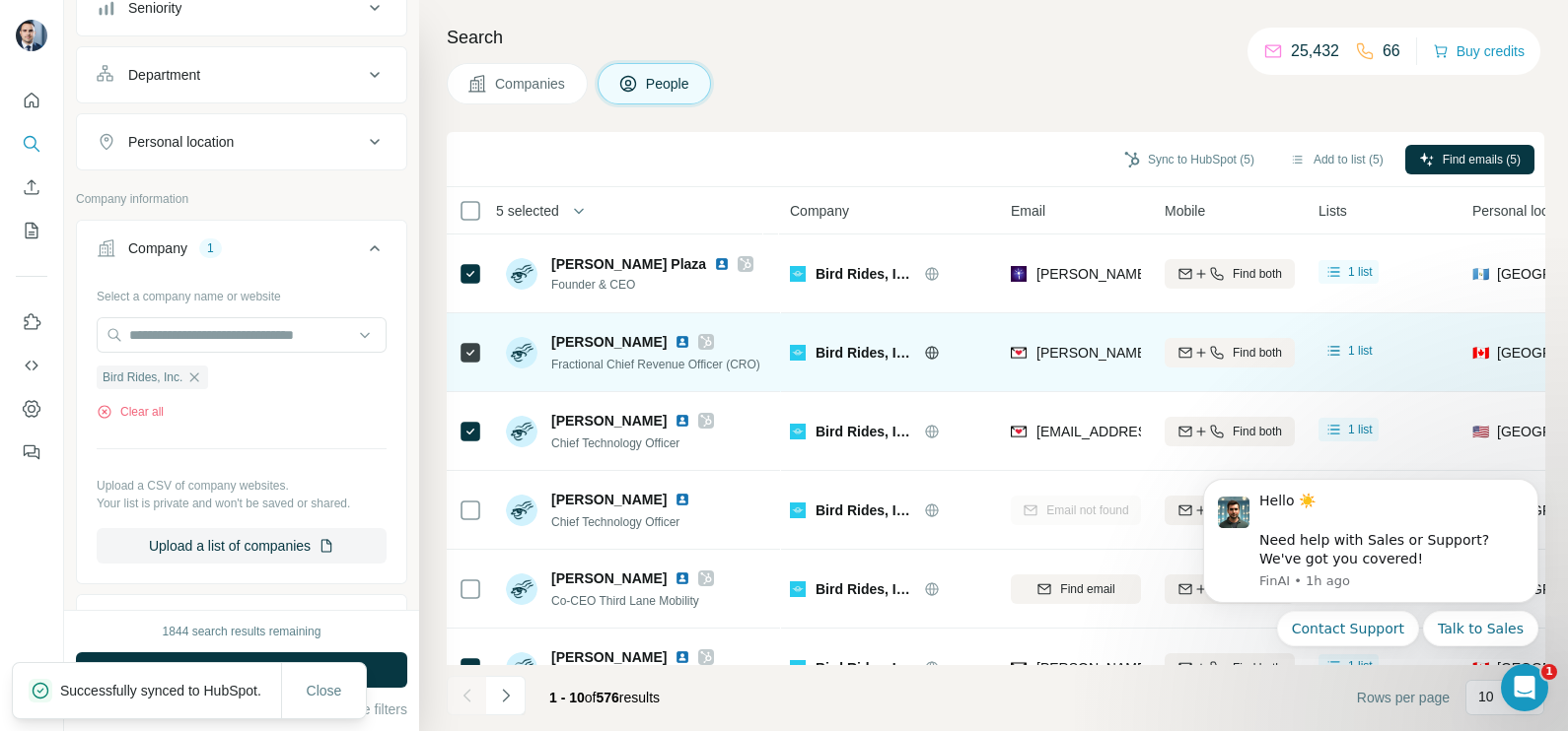
click at [1105, 365] on div "[PERSON_NAME][EMAIL_ADDRESS][PERSON_NAME][DOMAIN_NAME]" at bounding box center [1076, 352] width 130 height 54
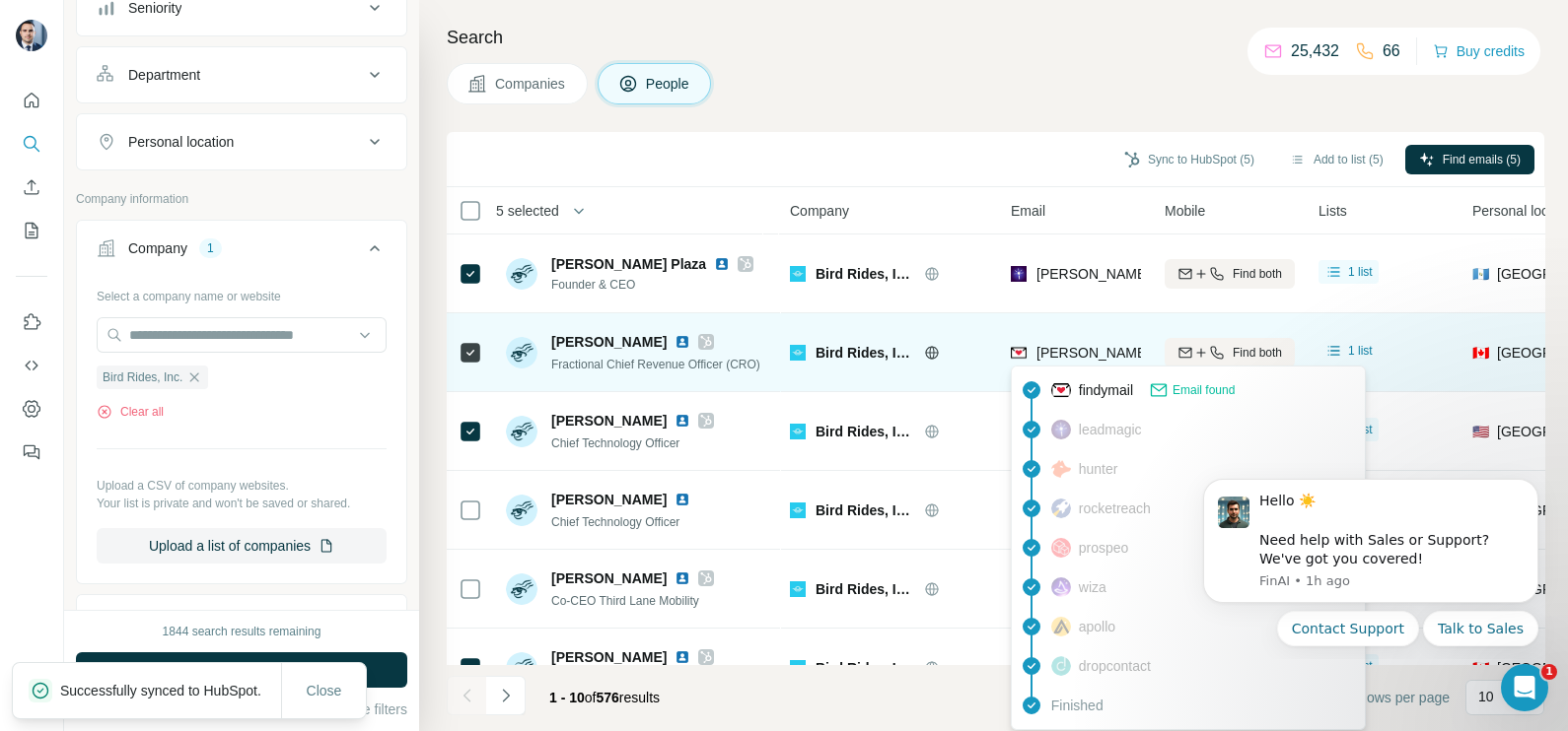
click at [1099, 363] on div "[PERSON_NAME][EMAIL_ADDRESS][PERSON_NAME][DOMAIN_NAME]" at bounding box center [1246, 355] width 472 height 24
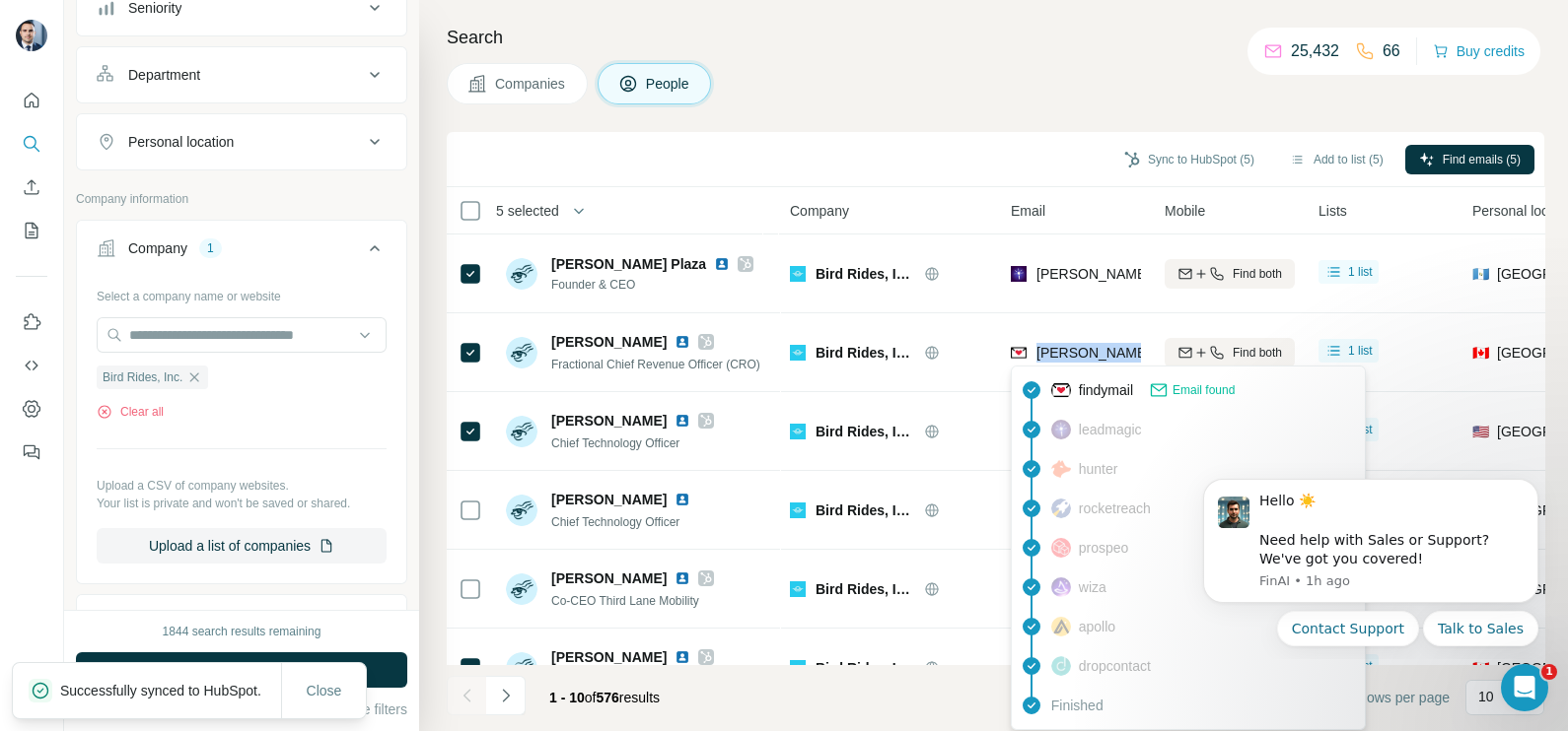
copy tr "[PERSON_NAME][EMAIL_ADDRESS][PERSON_NAME][DOMAIN_NAME]"
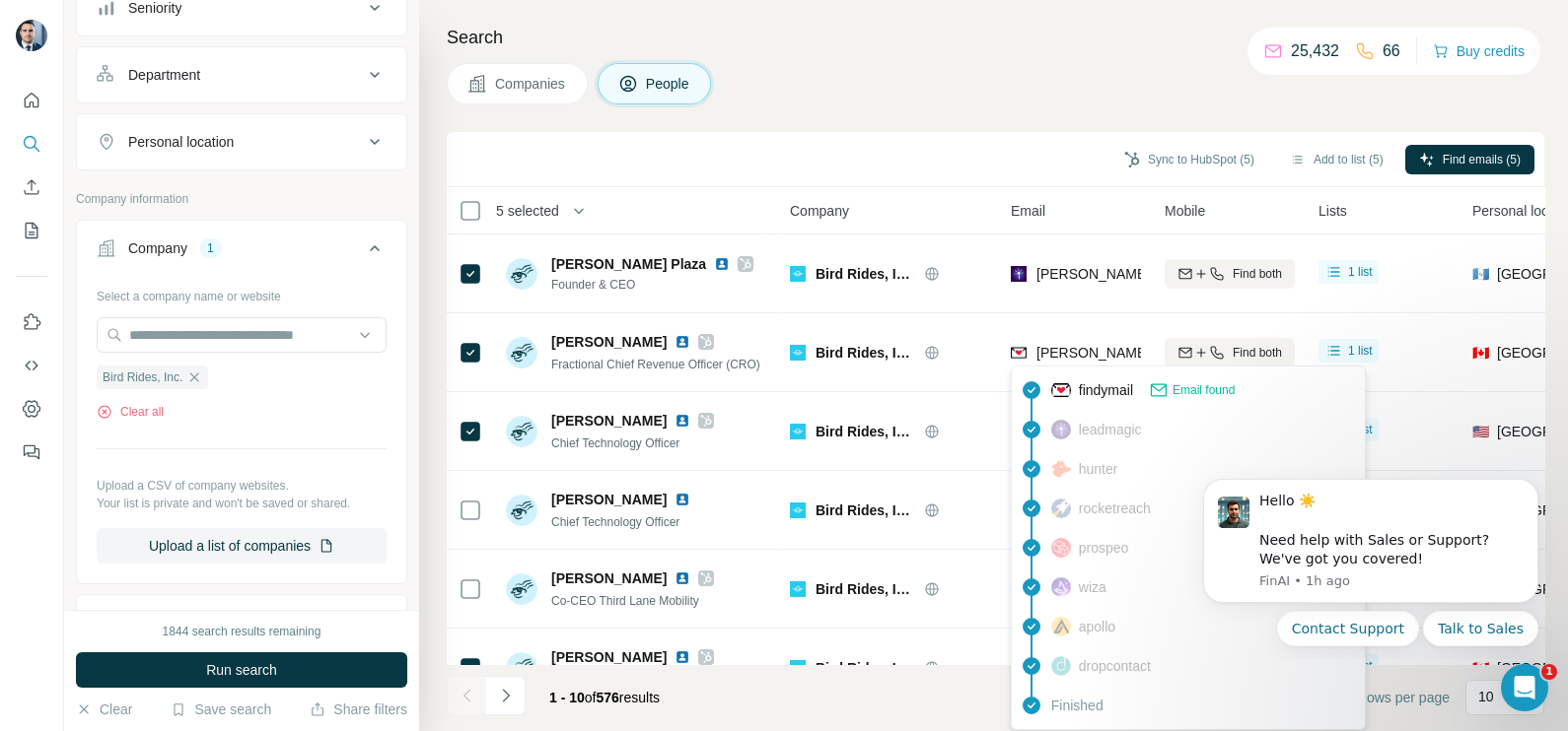
click at [919, 228] on th "Company" at bounding box center [888, 211] width 221 height 47
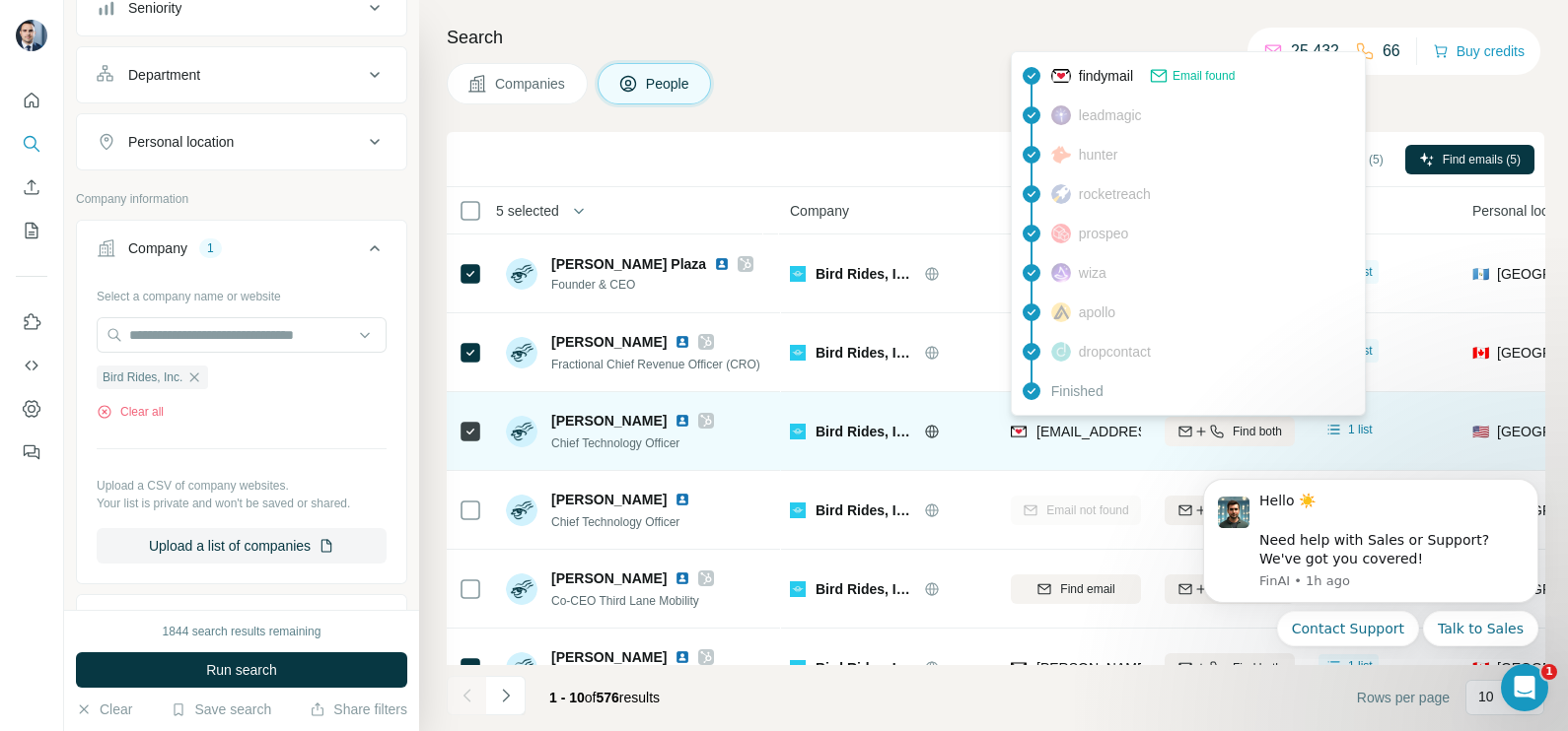
click at [1073, 439] on span "[EMAIL_ADDRESS][DOMAIN_NAME]" at bounding box center [1153, 432] width 234 height 16
click at [1072, 439] on span "[EMAIL_ADDRESS][DOMAIN_NAME]" at bounding box center [1153, 432] width 234 height 16
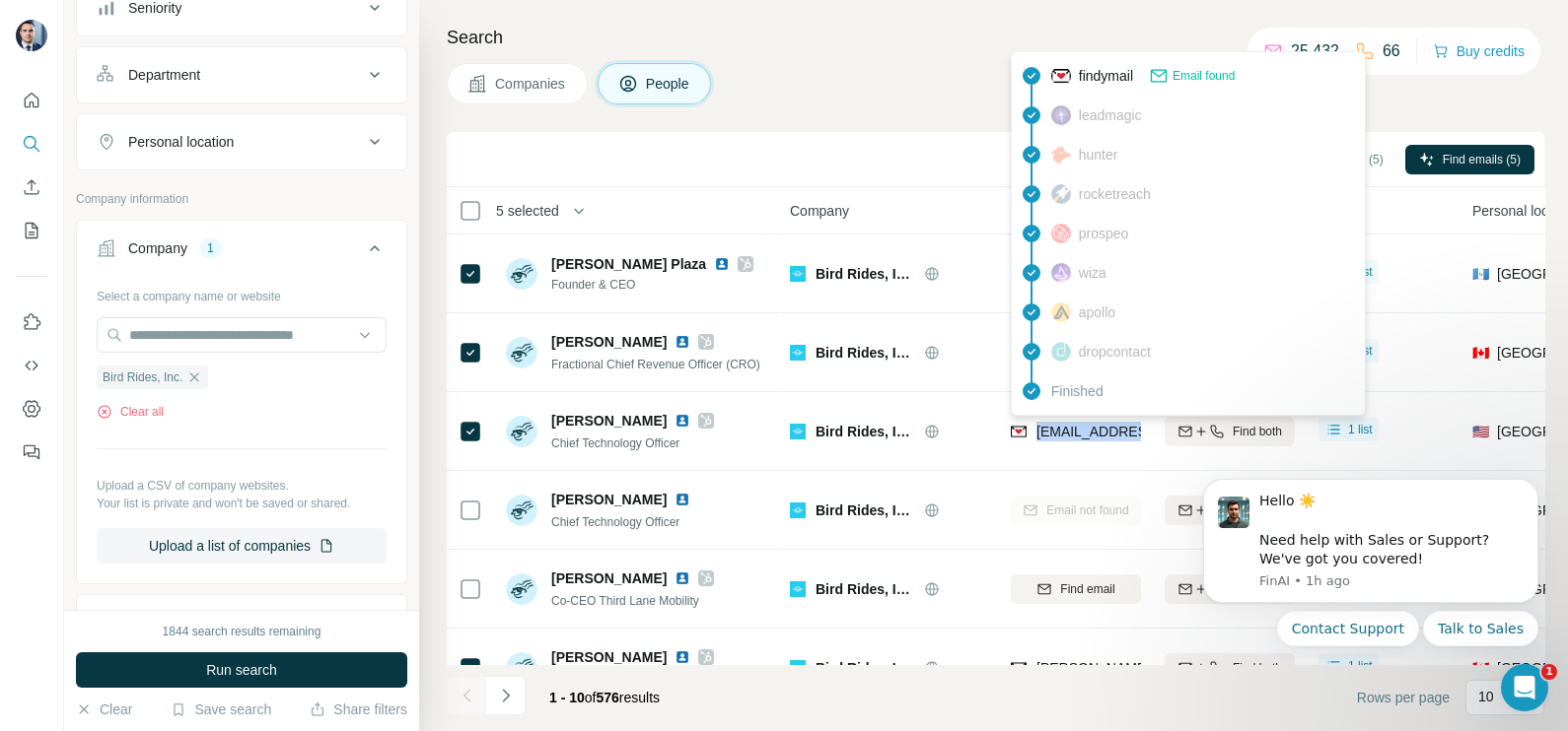
copy tr "[EMAIL_ADDRESS][DOMAIN_NAME]"
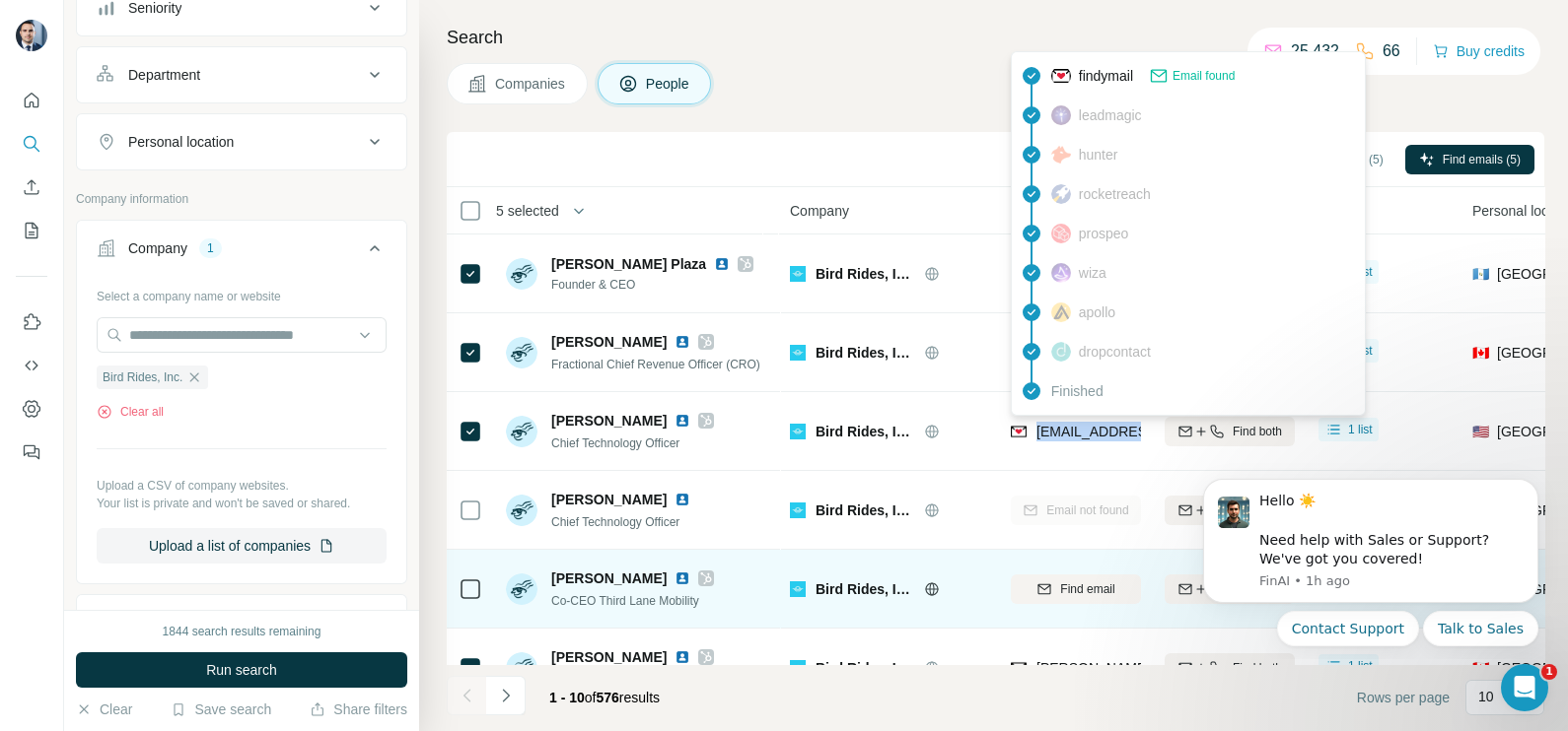
scroll to position [122, 0]
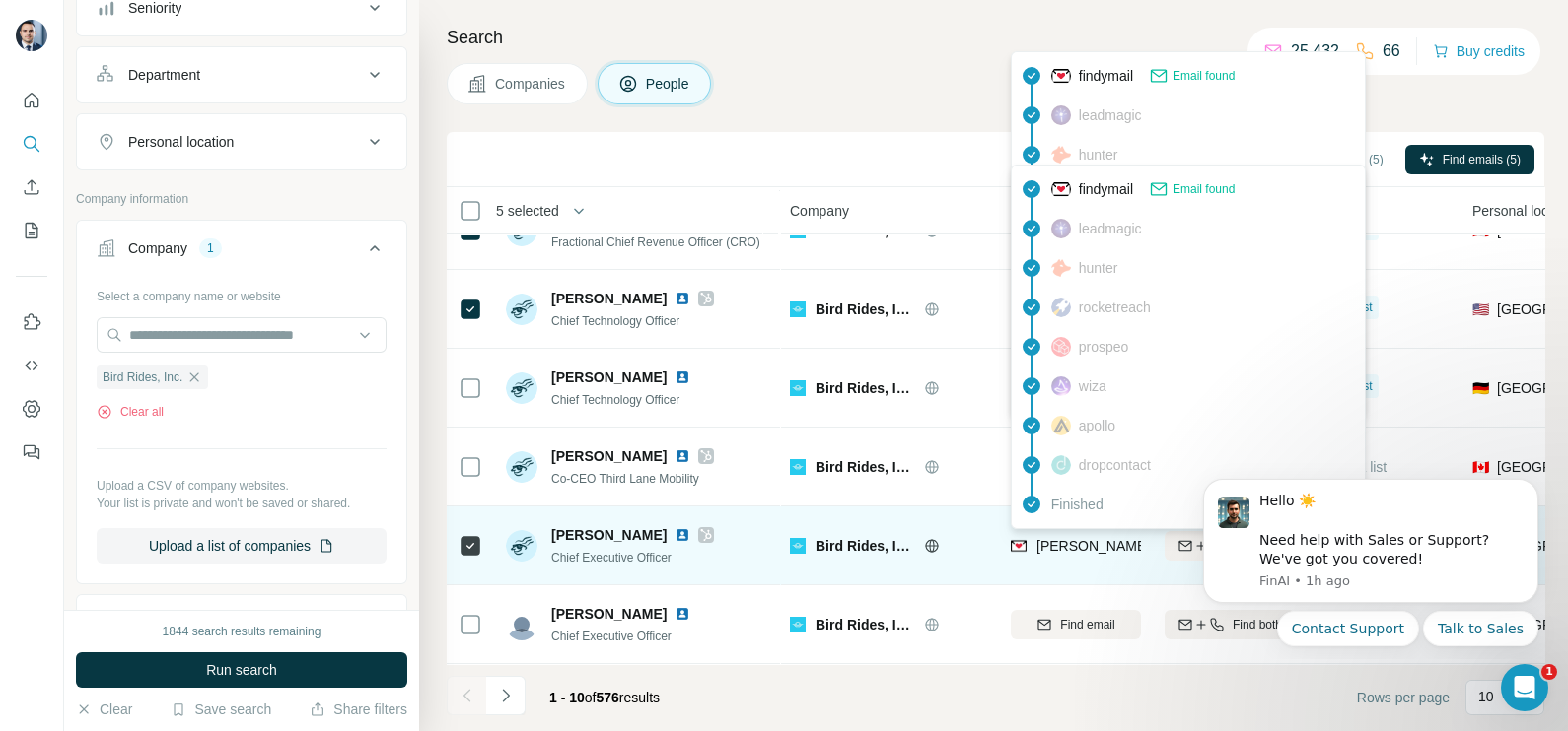
click at [1064, 537] on span "[PERSON_NAME][EMAIL_ADDRESS][PERSON_NAME][DOMAIN_NAME]" at bounding box center [1259, 547] width 446 height 20
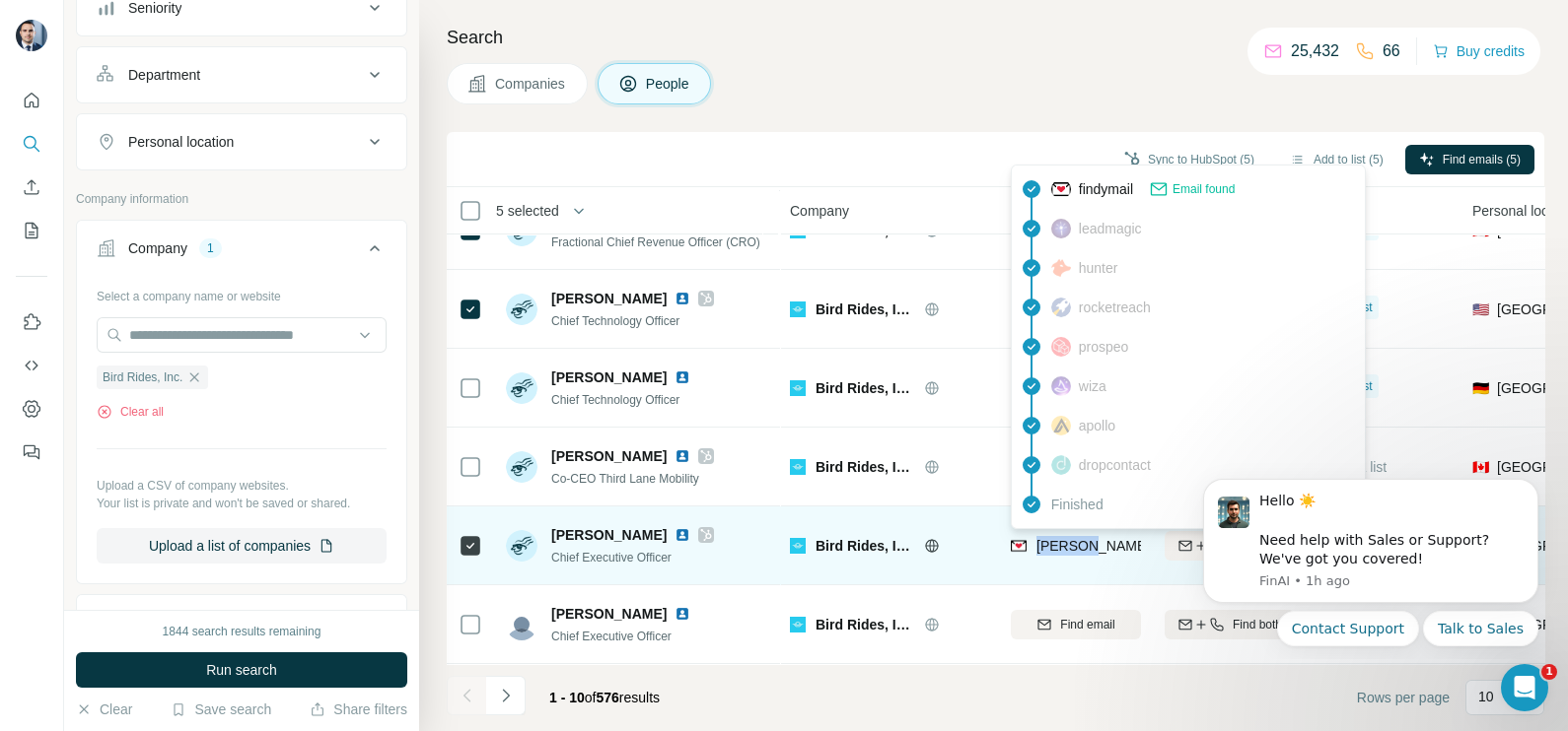
click at [1064, 537] on span "[PERSON_NAME][EMAIL_ADDRESS][PERSON_NAME][DOMAIN_NAME]" at bounding box center [1259, 547] width 446 height 20
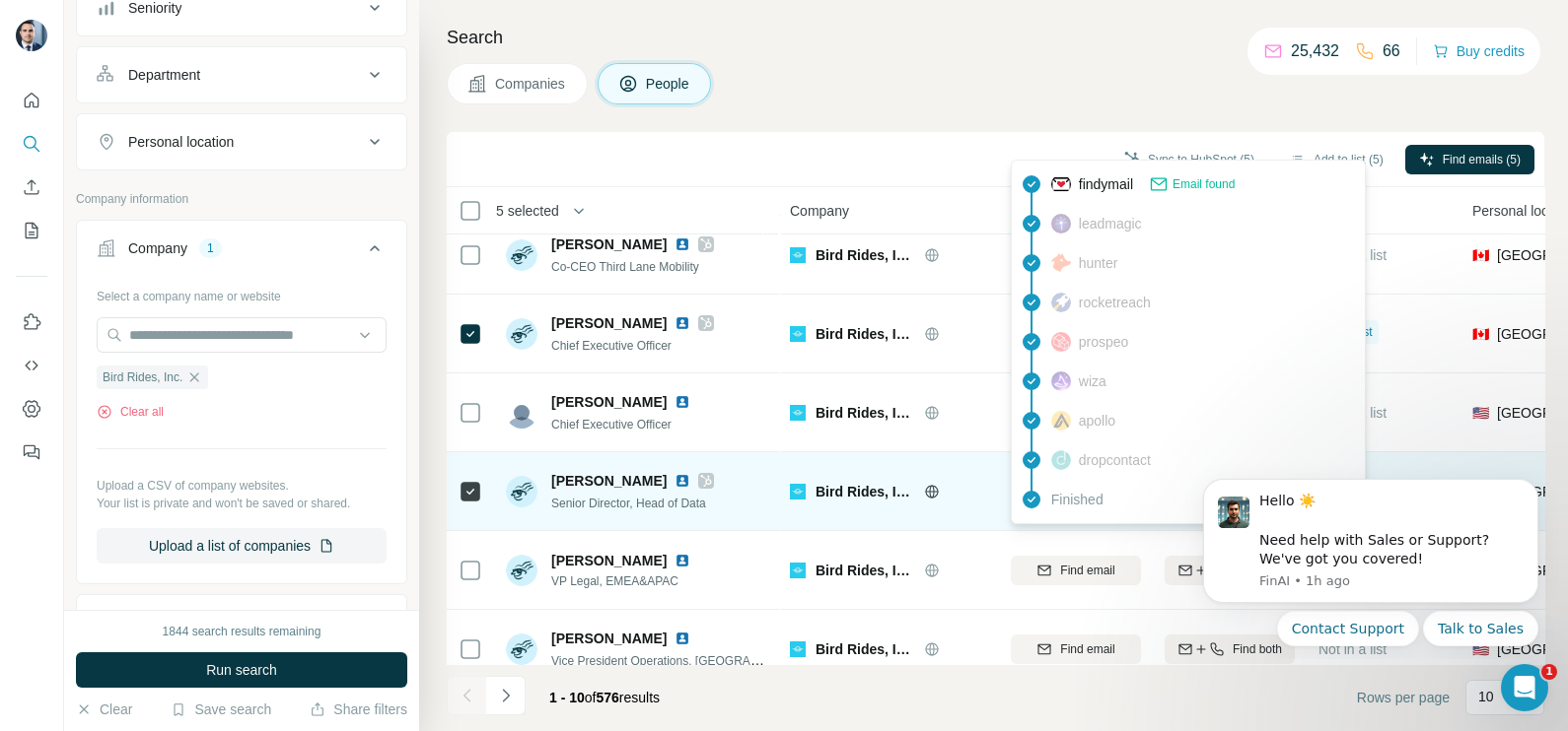
scroll to position [246, 0]
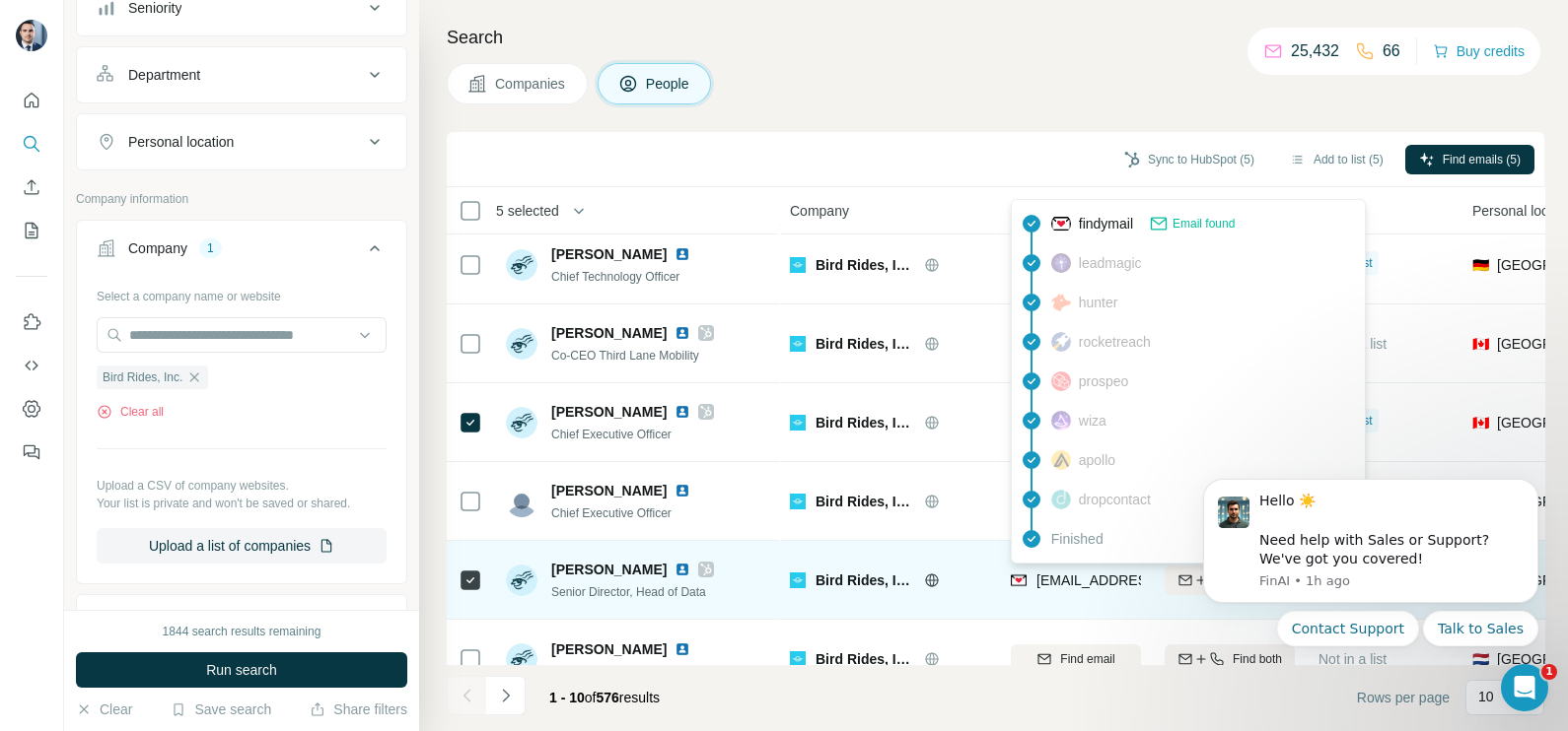
click at [1068, 581] on span "[EMAIL_ADDRESS][PERSON_NAME][DOMAIN_NAME]" at bounding box center [1210, 580] width 347 height 16
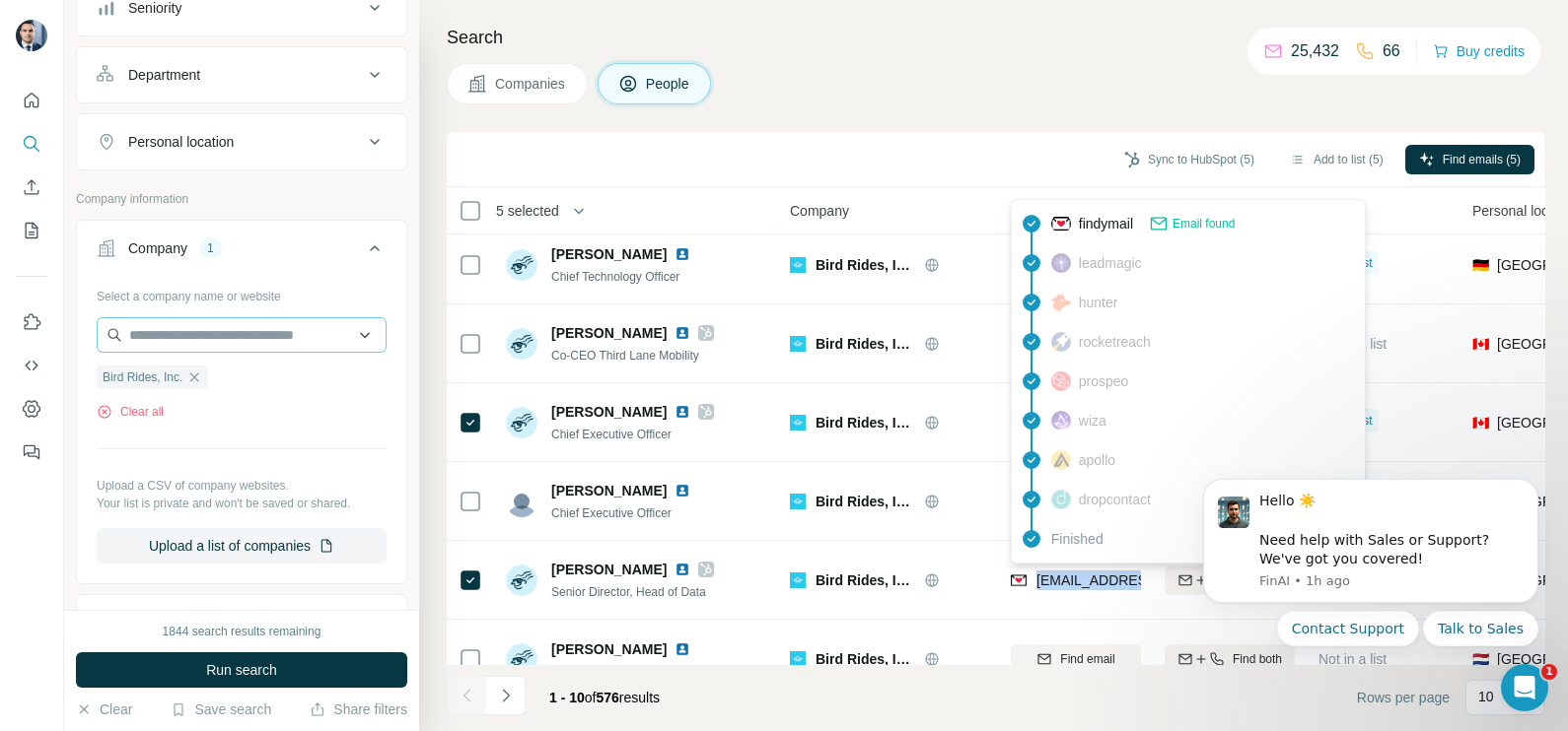
drag, startPoint x: 196, startPoint y: 380, endPoint x: 197, endPoint y: 345, distance: 35.0
click at [197, 380] on icon "button" at bounding box center [194, 378] width 16 height 16
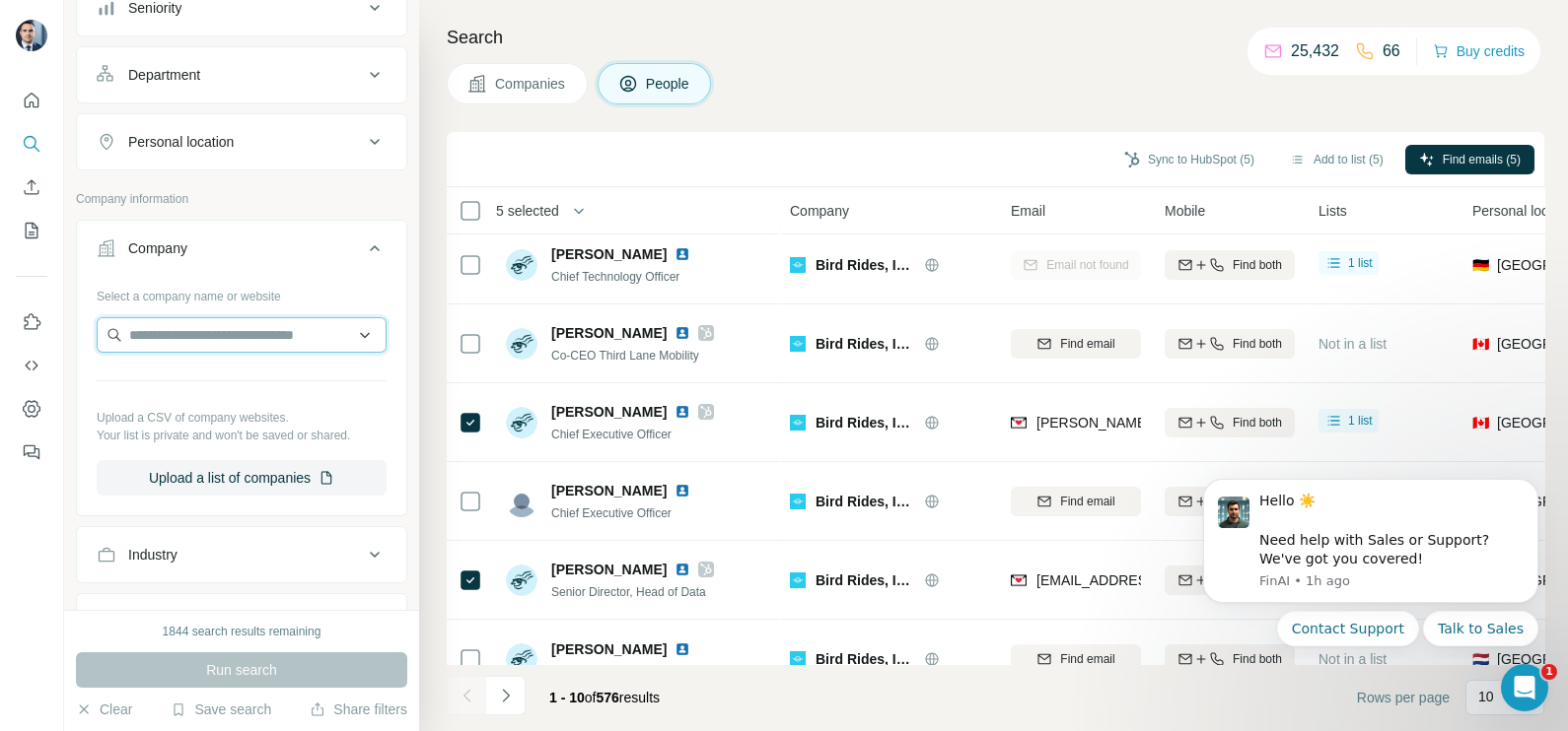
click at [200, 332] on input "text" at bounding box center [242, 335] width 290 height 36
paste input "**********"
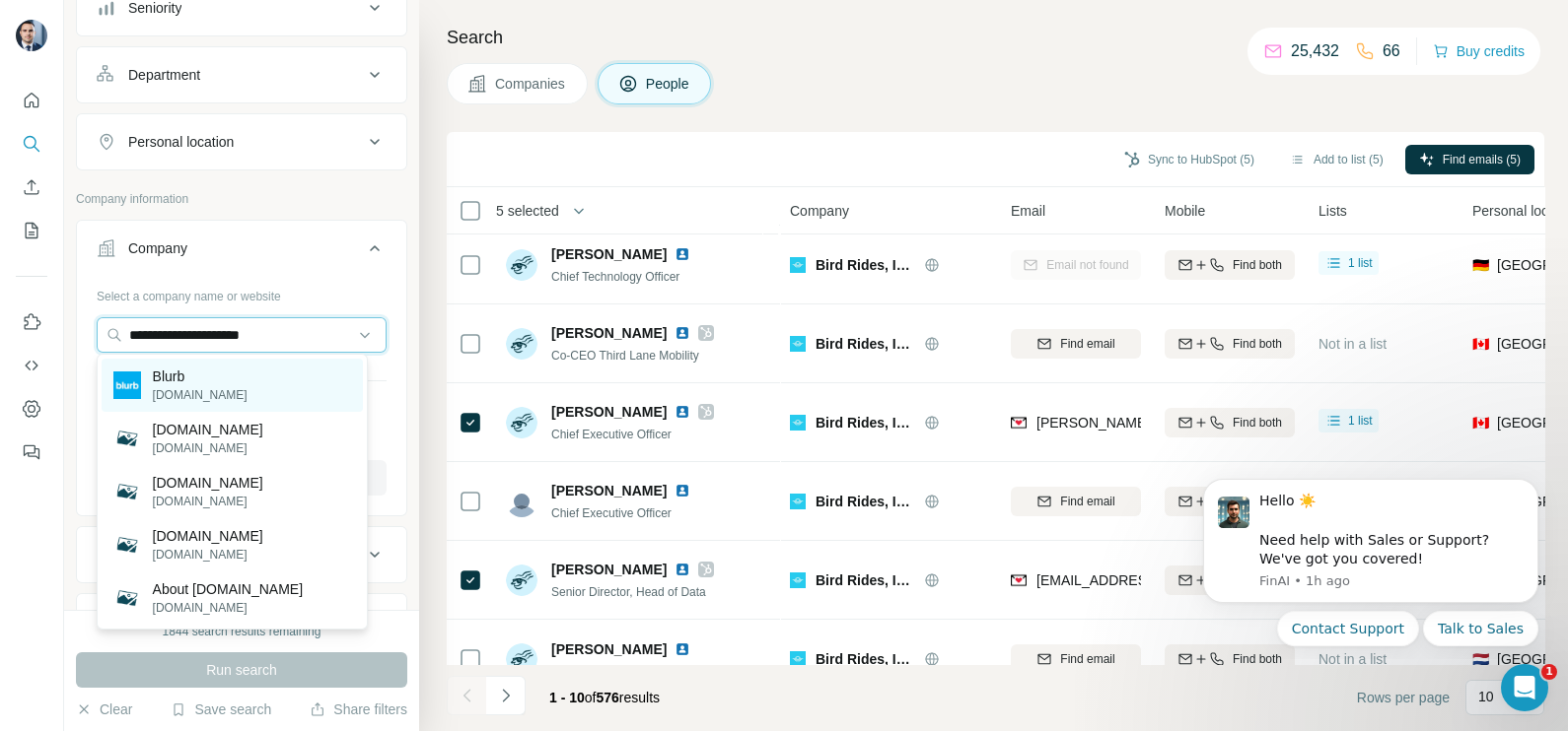
type input "**********"
click at [205, 379] on p "Blurb" at bounding box center [200, 377] width 95 height 20
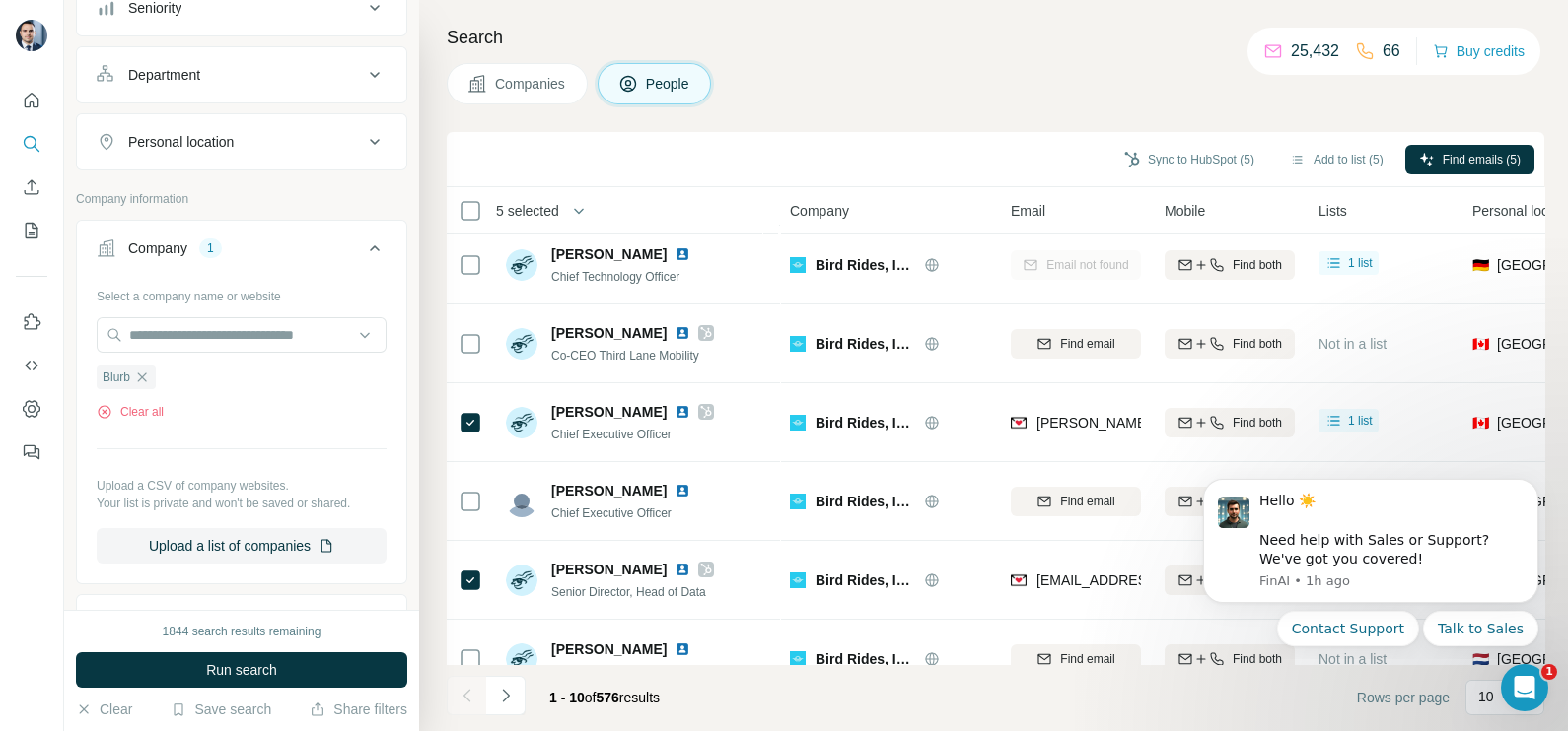
click at [511, 84] on span "Companies" at bounding box center [531, 84] width 72 height 20
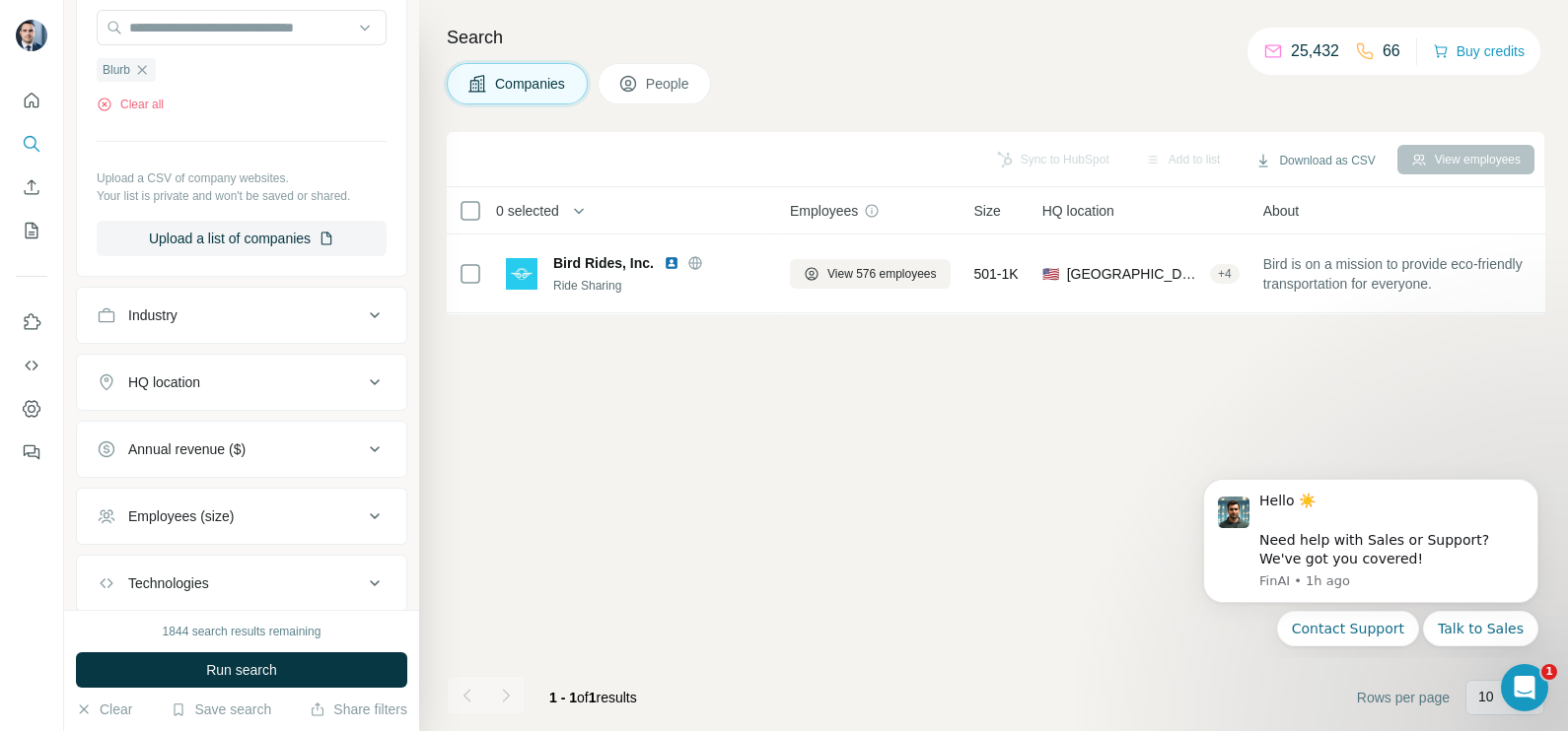
click at [261, 662] on span "Run search" at bounding box center [242, 670] width 71 height 20
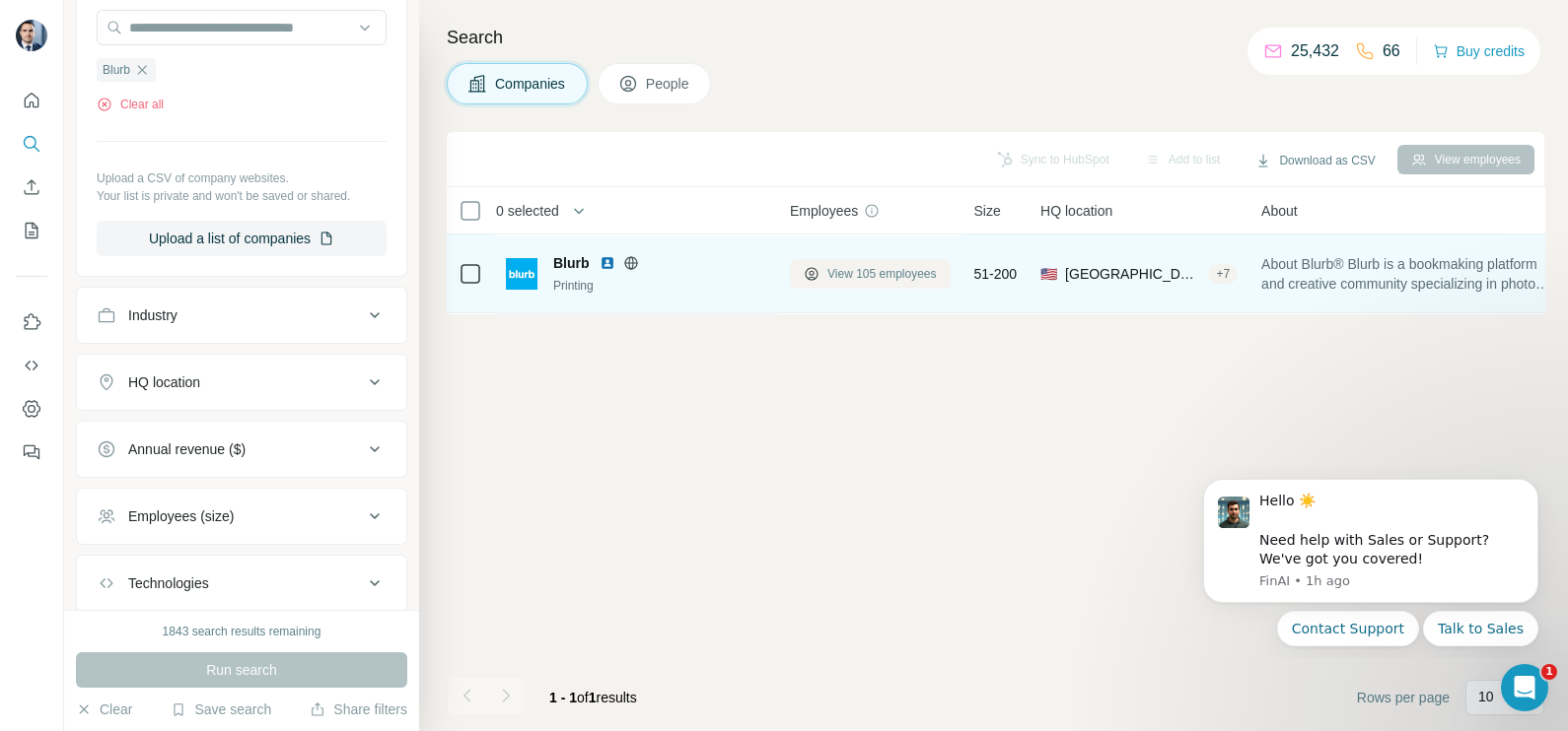
click at [875, 277] on span "View 105 employees" at bounding box center [881, 274] width 110 height 18
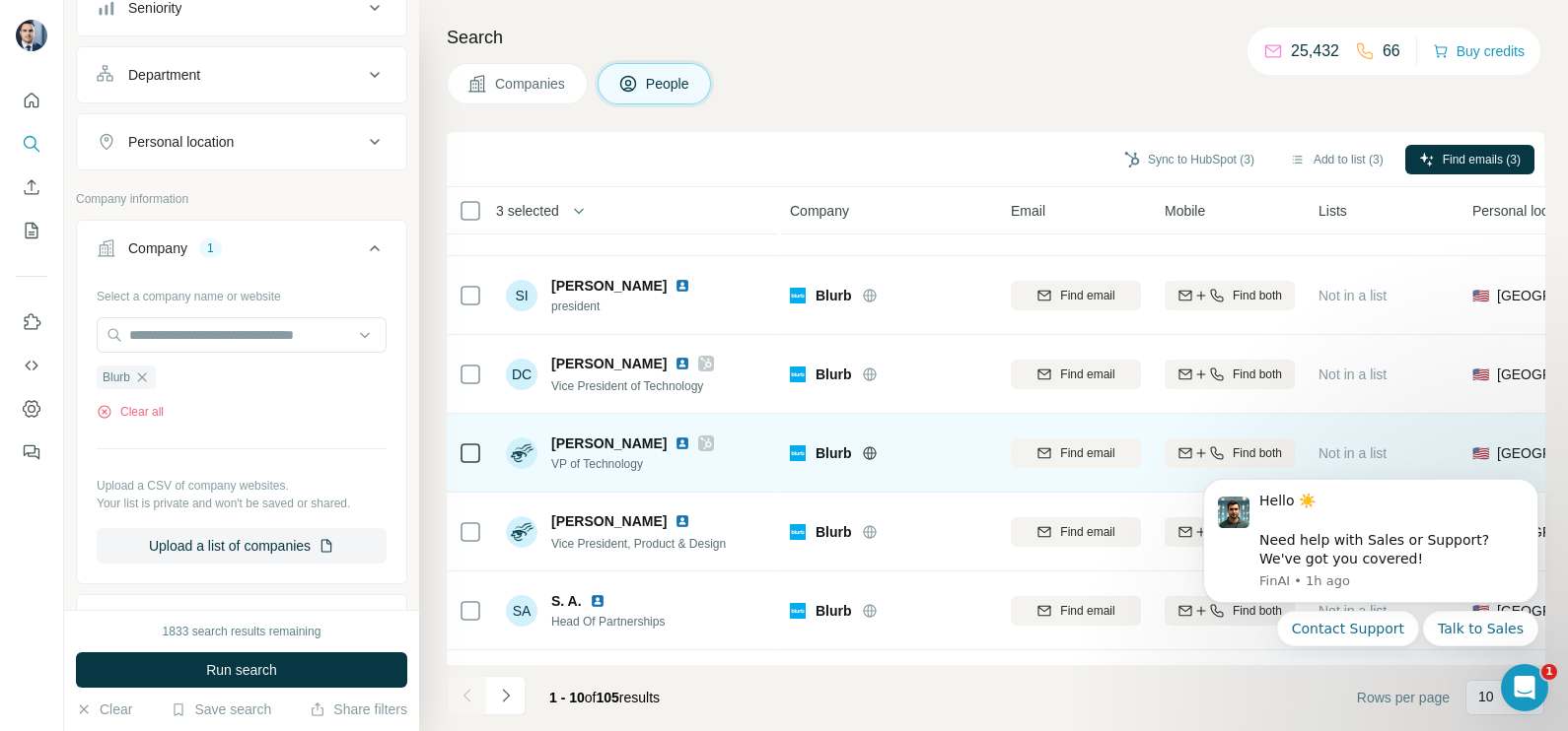
scroll to position [246, 0]
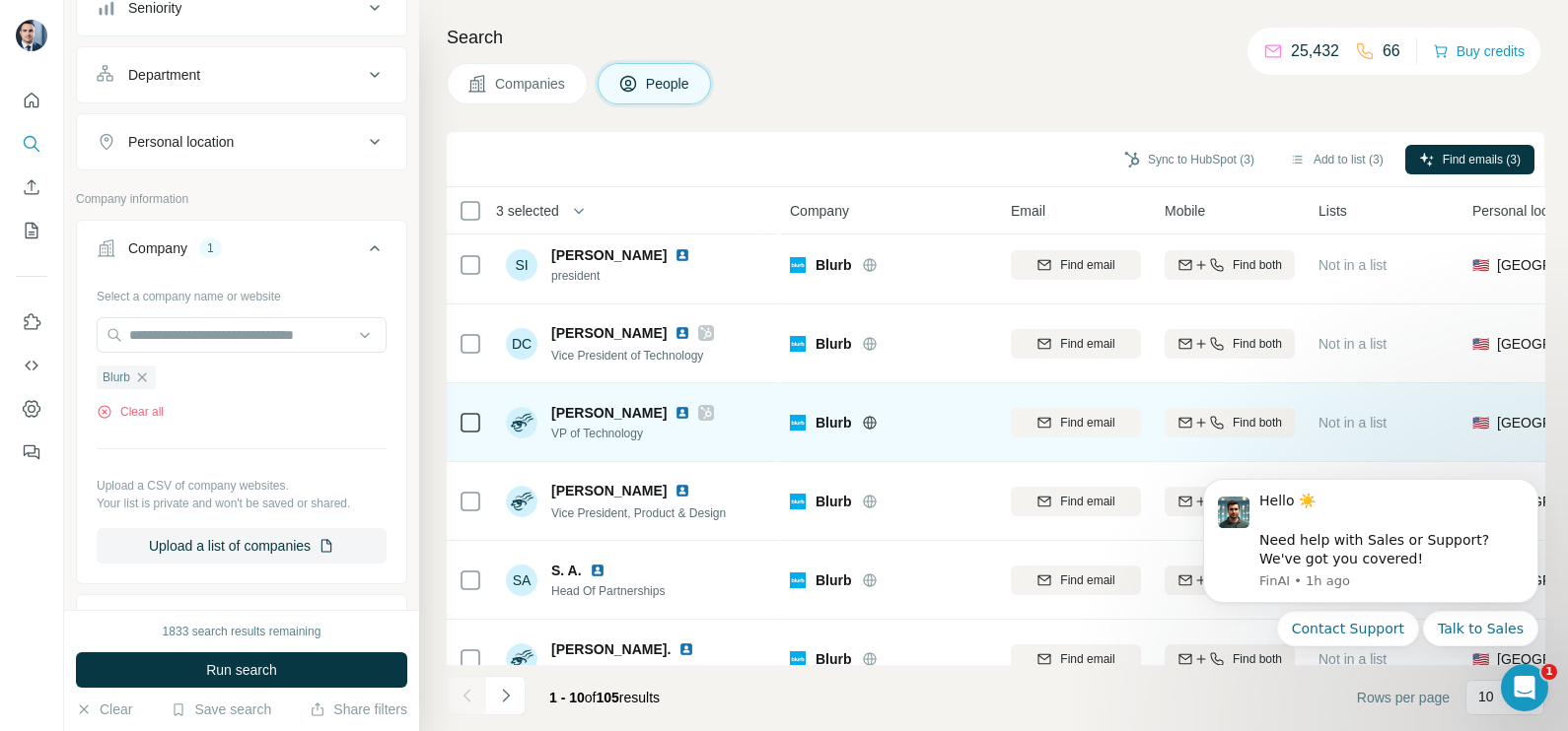
click at [700, 409] on icon at bounding box center [706, 413] width 12 height 16
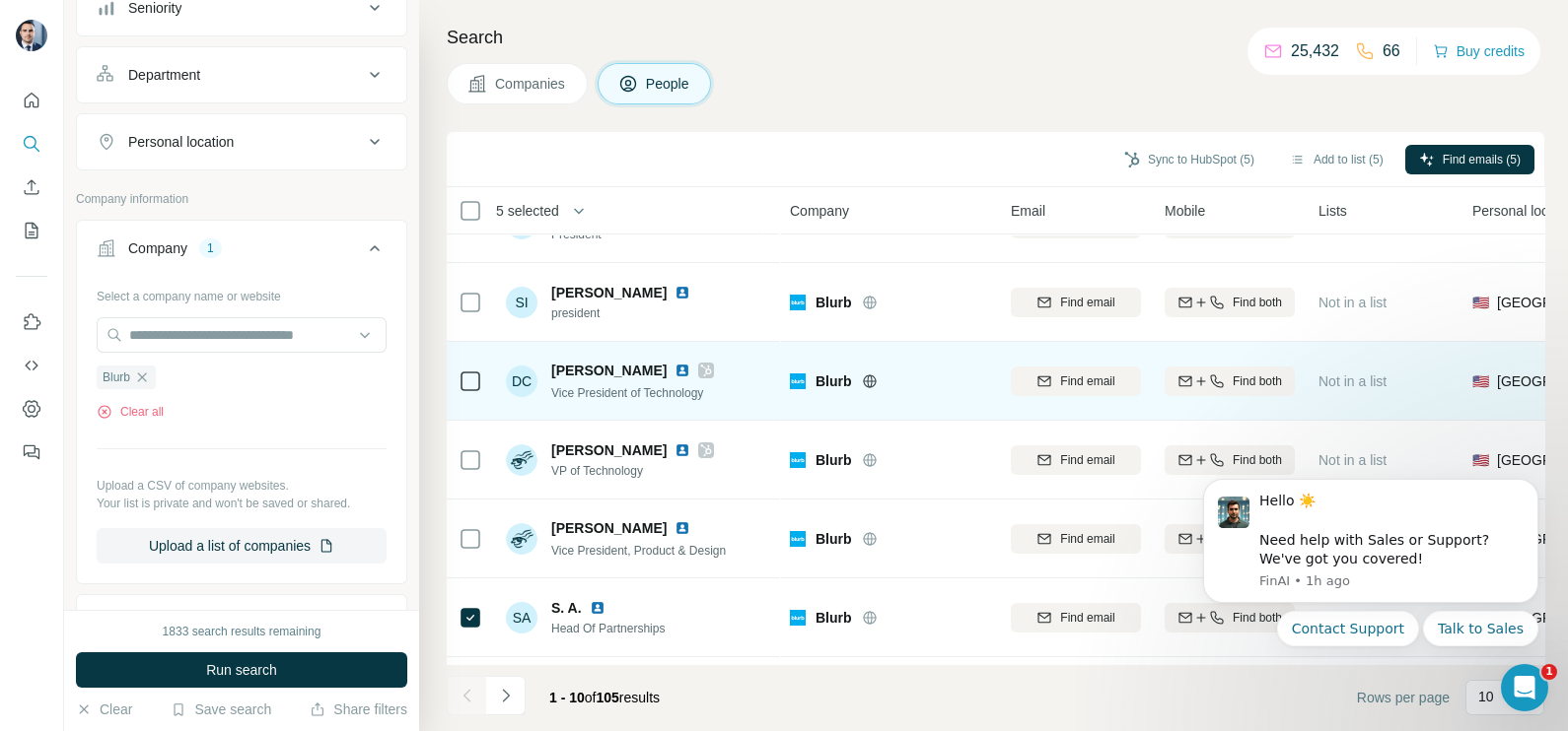
scroll to position [247, 0]
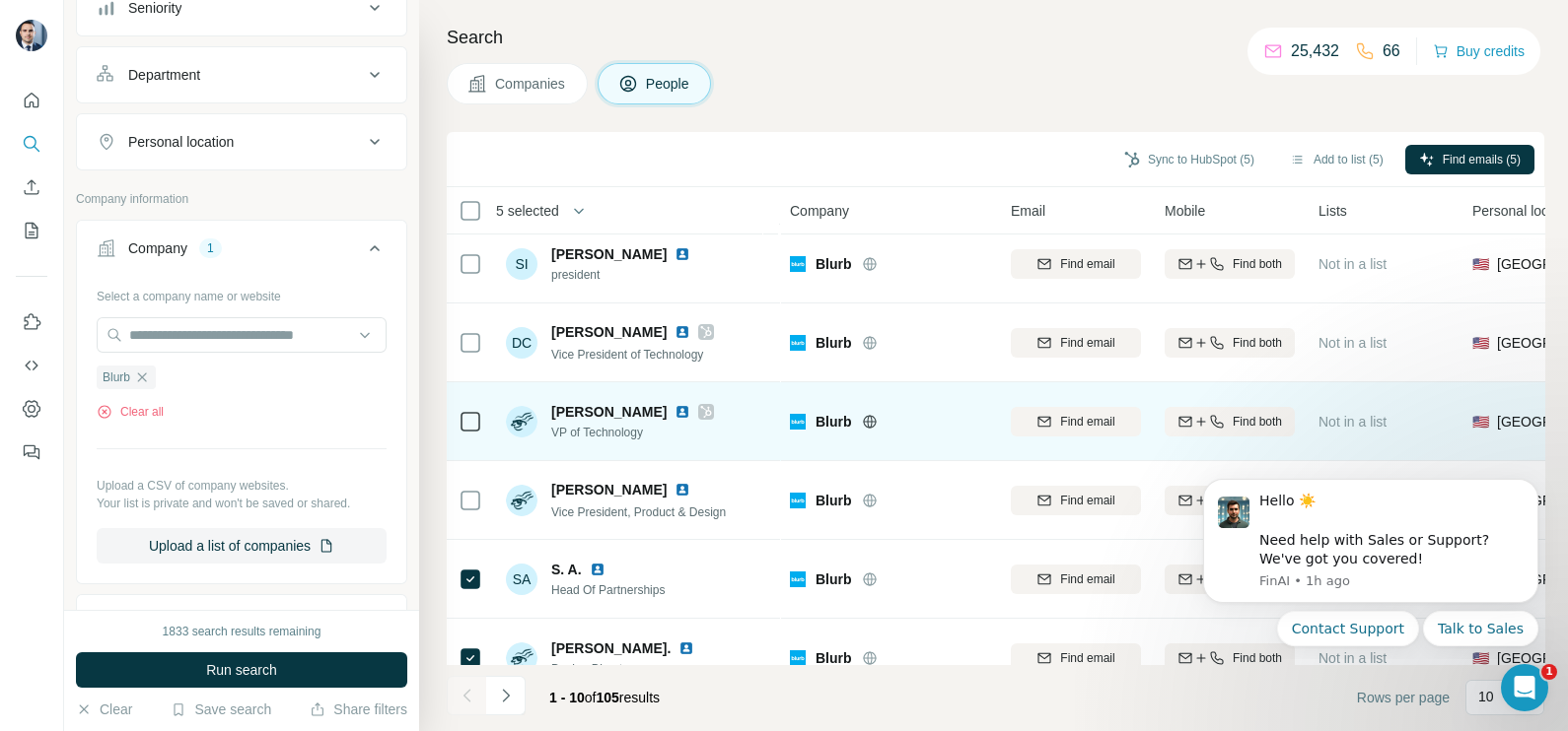
click at [701, 409] on icon at bounding box center [706, 412] width 11 height 12
click at [674, 417] on img at bounding box center [682, 412] width 16 height 16
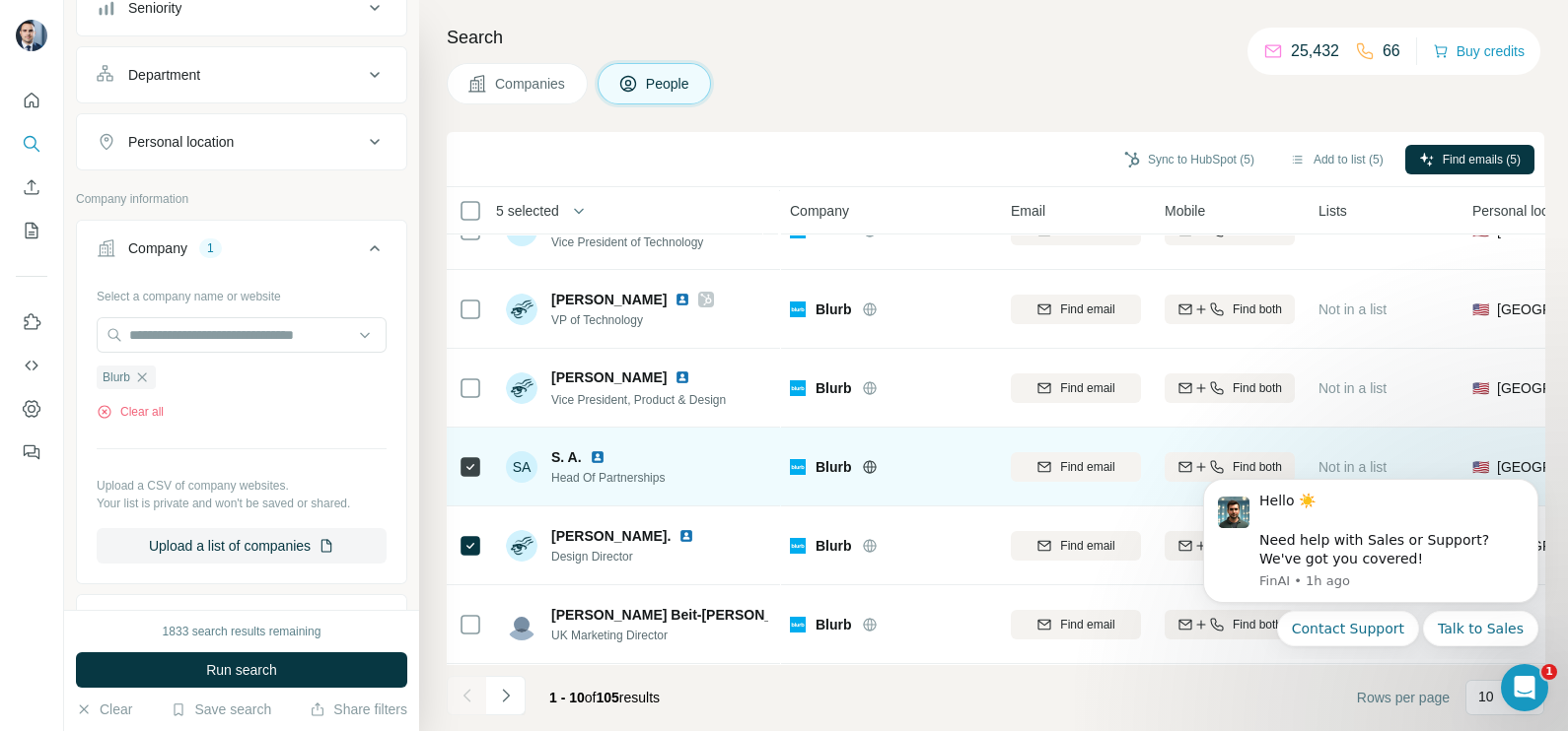
scroll to position [0, 0]
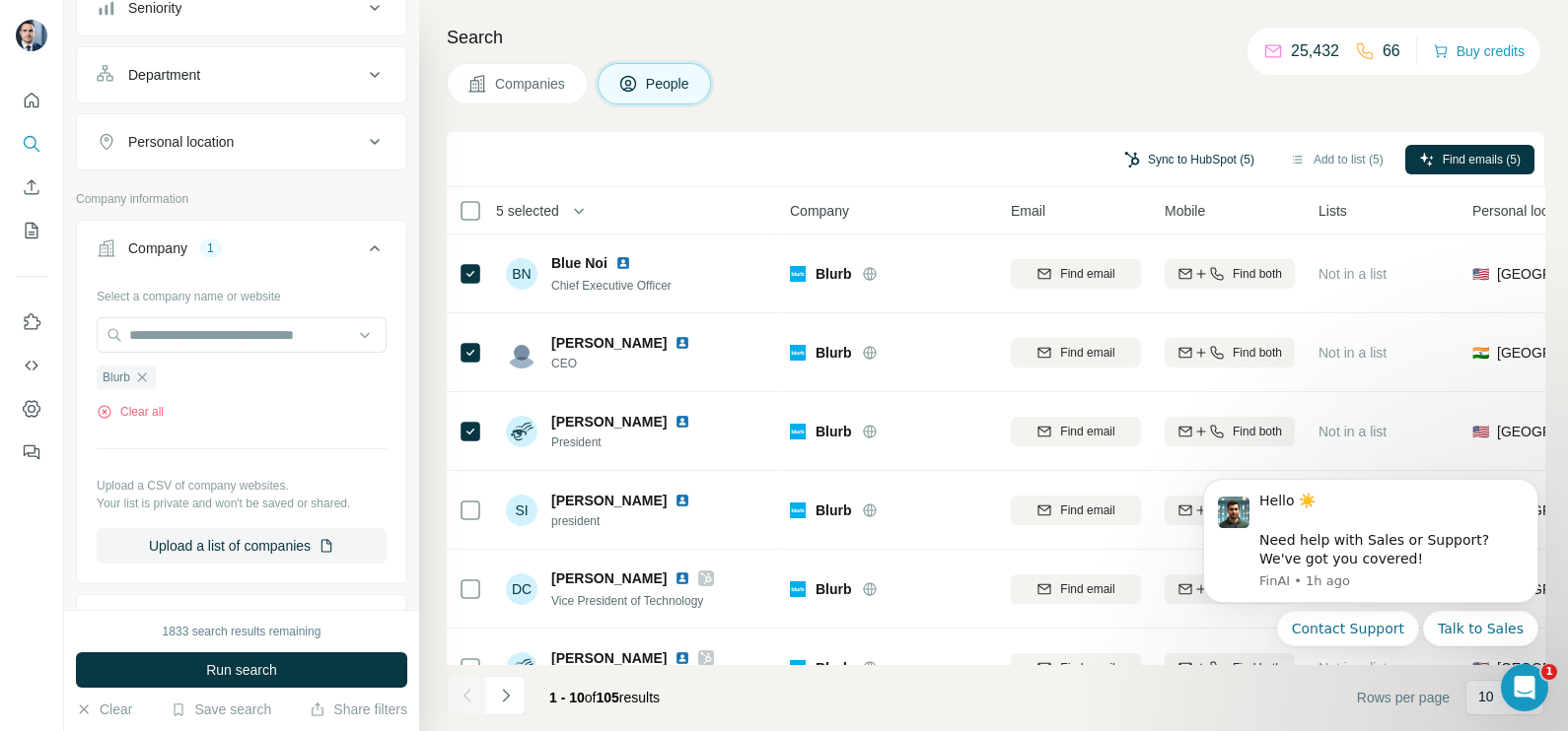
click at [1218, 157] on button "Sync to HubSpot (5)" at bounding box center [1189, 160] width 158 height 30
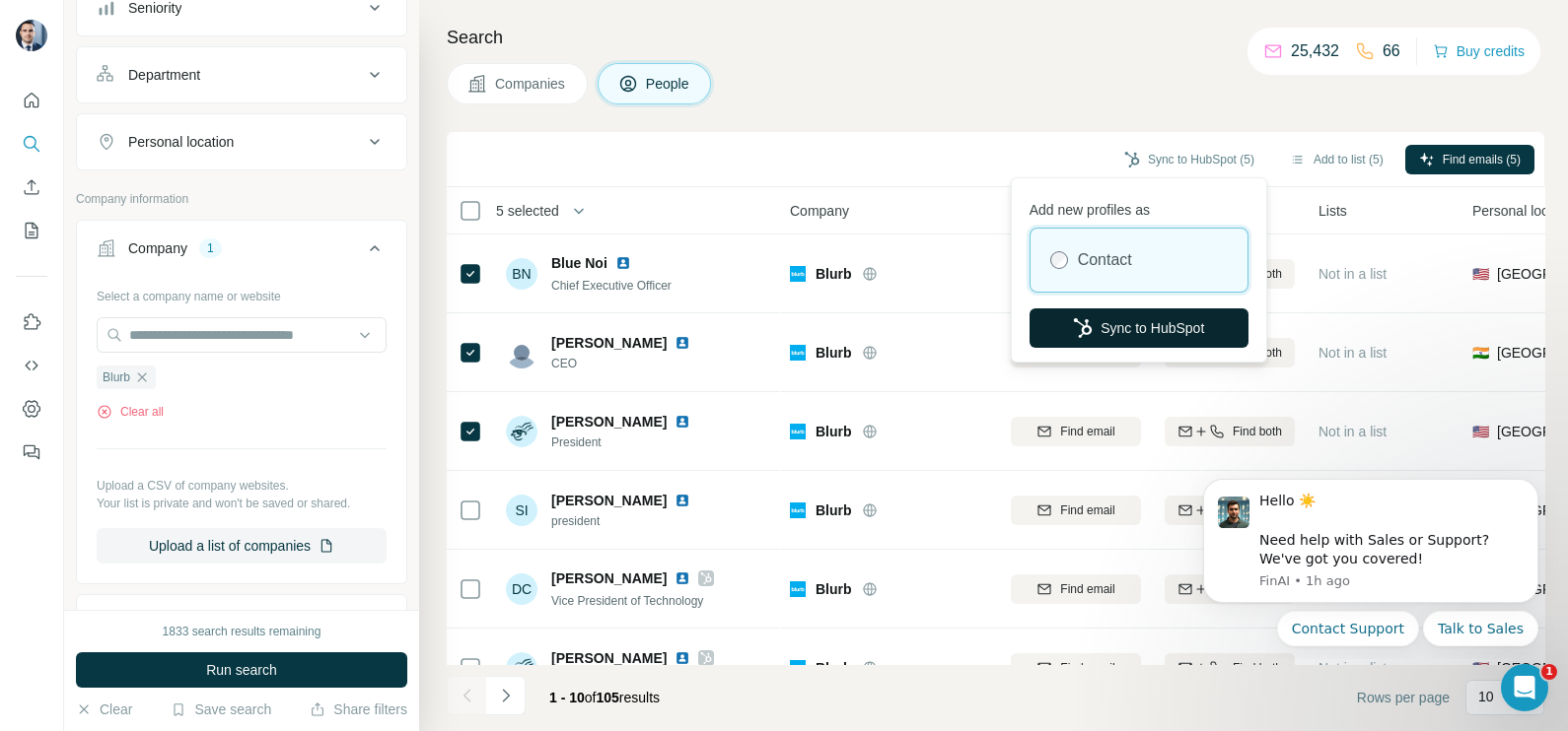
click at [1162, 321] on button "Sync to HubSpot" at bounding box center [1139, 329] width 219 height 39
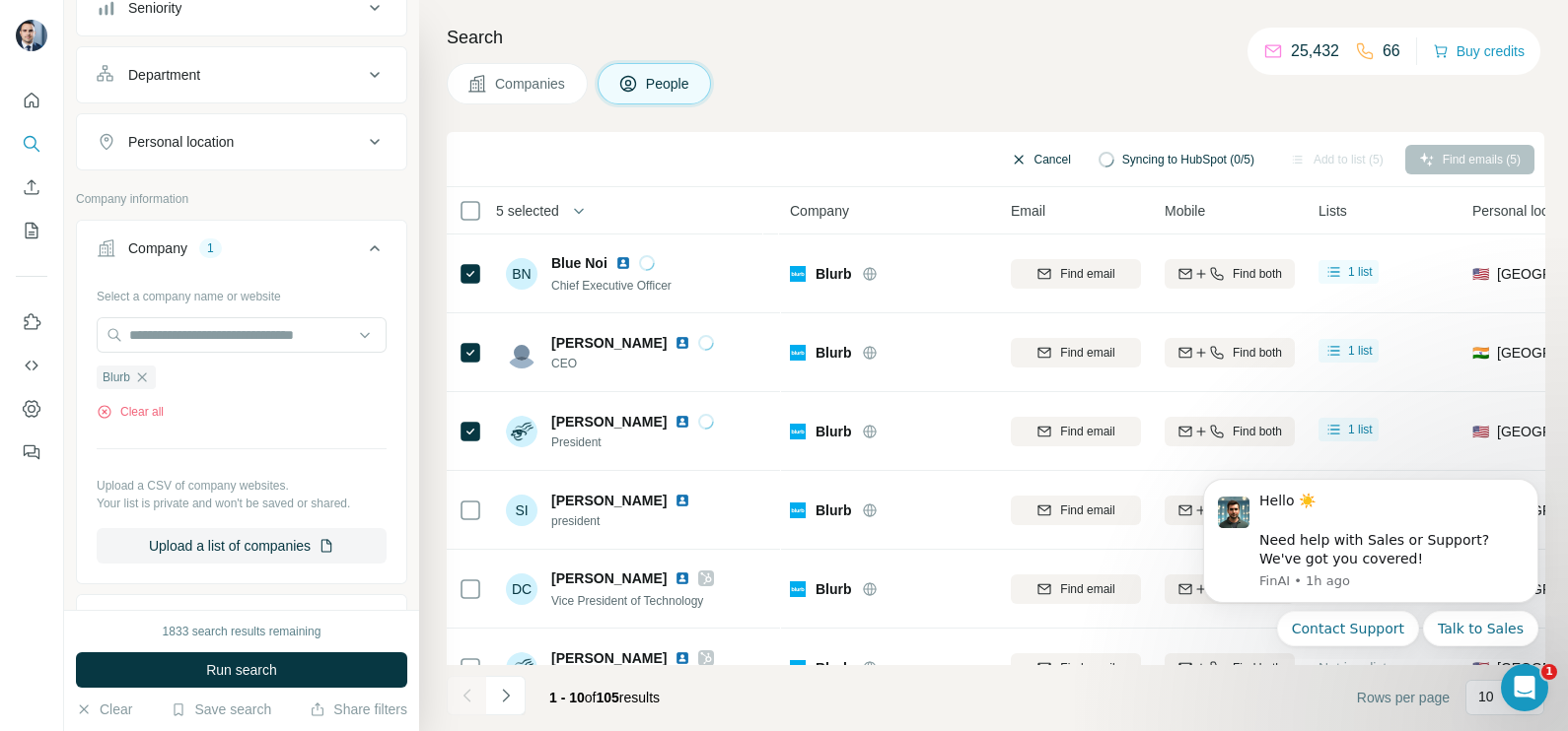
click at [1010, 151] on button "Cancel" at bounding box center [1040, 160] width 88 height 30
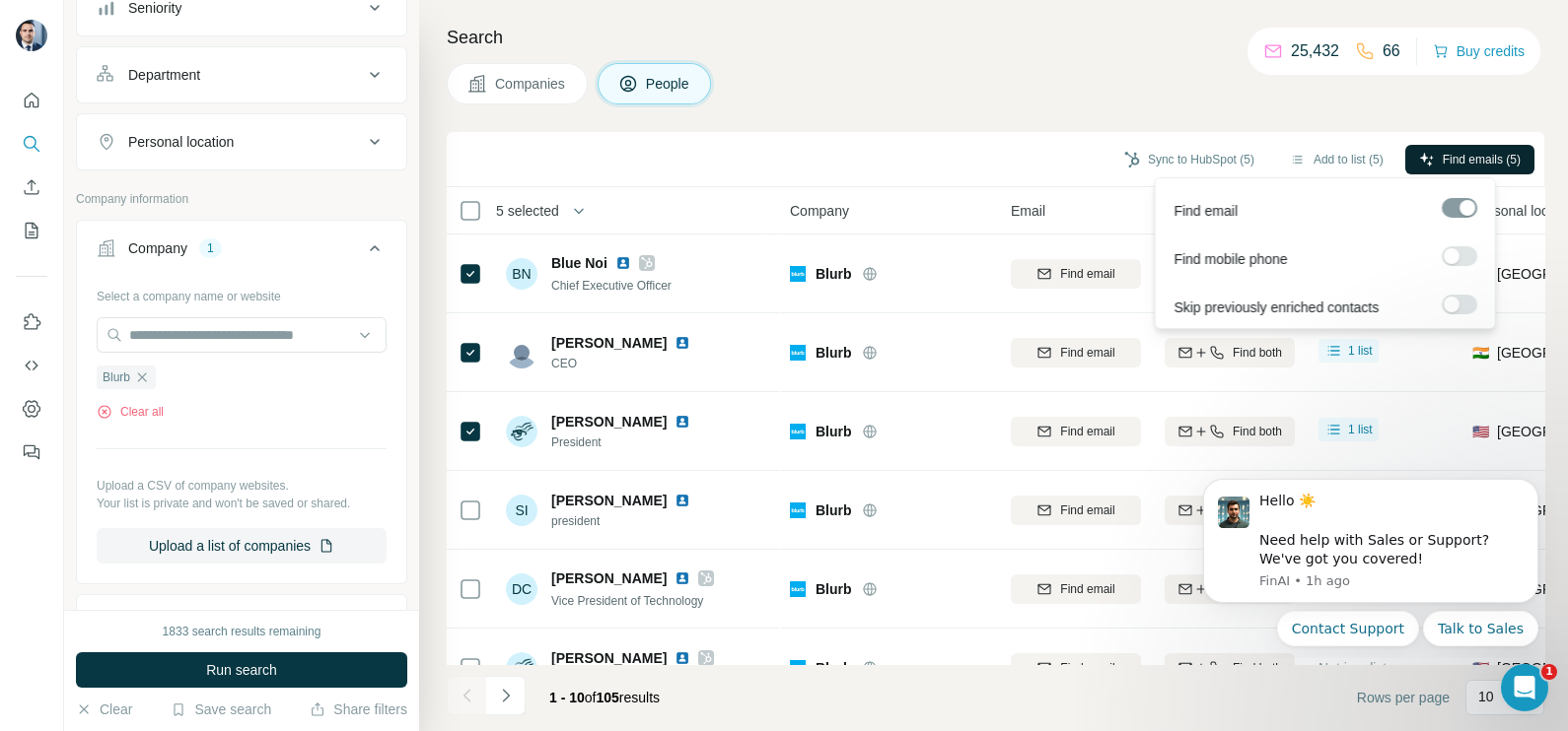
click at [1435, 159] on button "Find emails (5)" at bounding box center [1469, 160] width 129 height 30
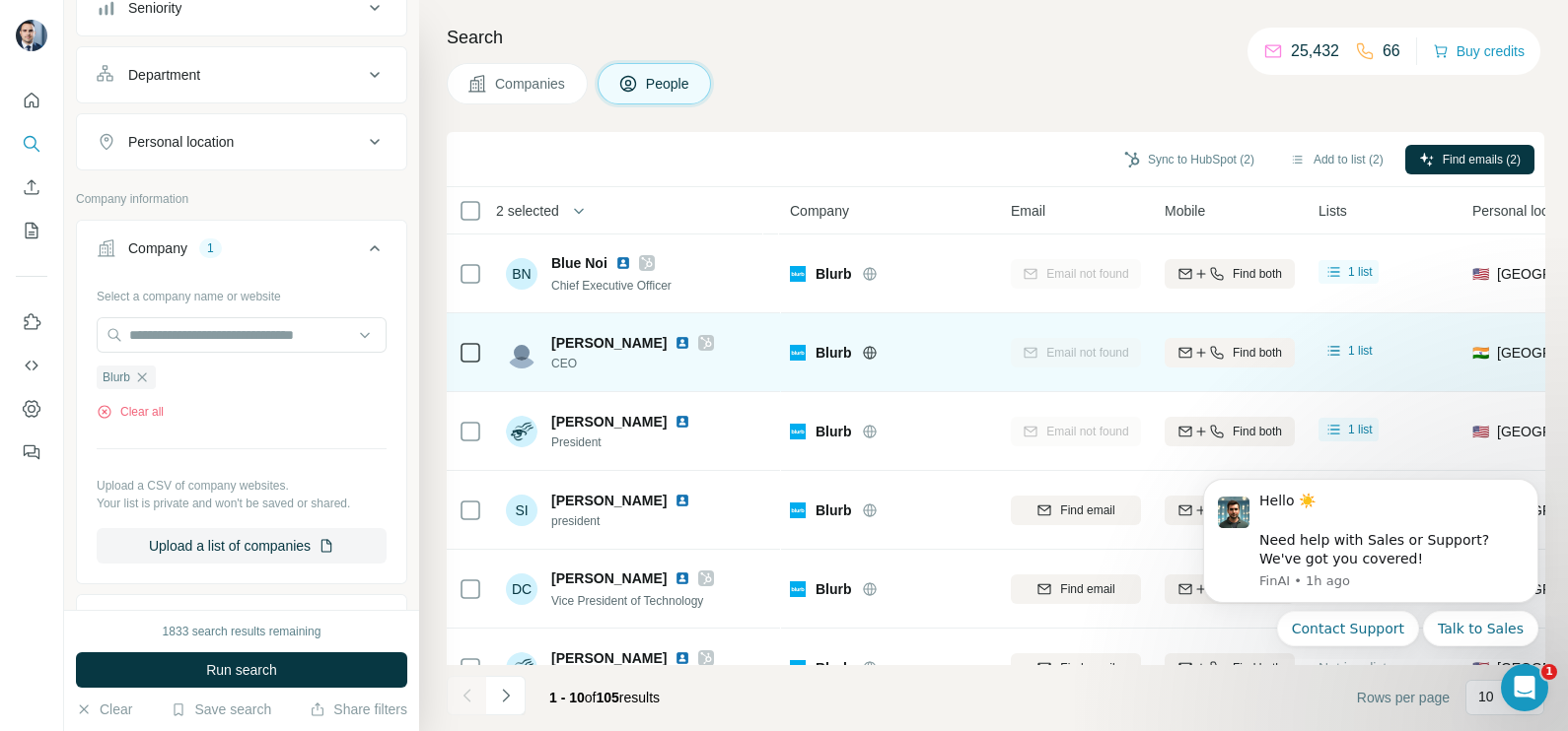
click at [674, 346] on img at bounding box center [682, 343] width 16 height 16
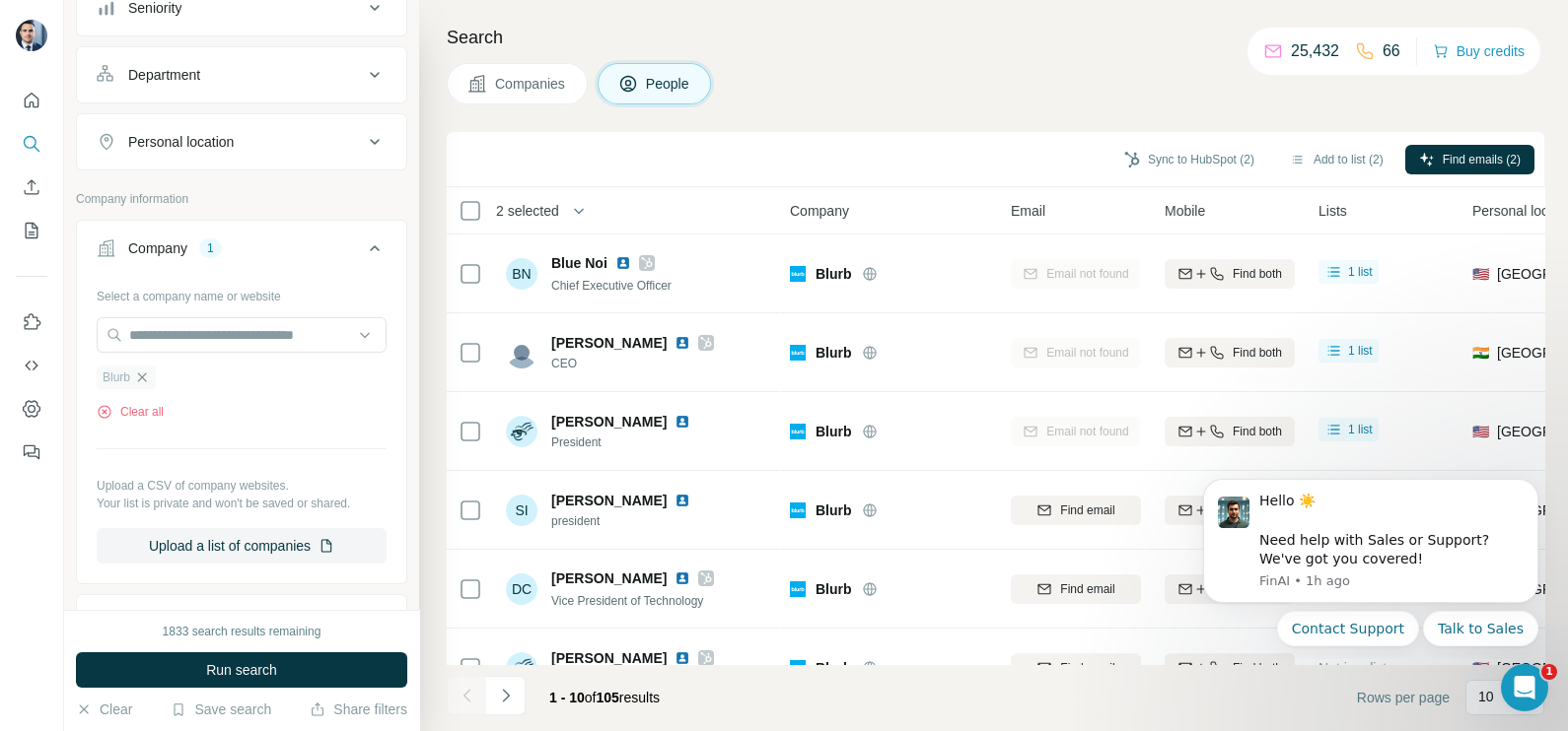
click at [139, 381] on icon "button" at bounding box center [142, 378] width 16 height 16
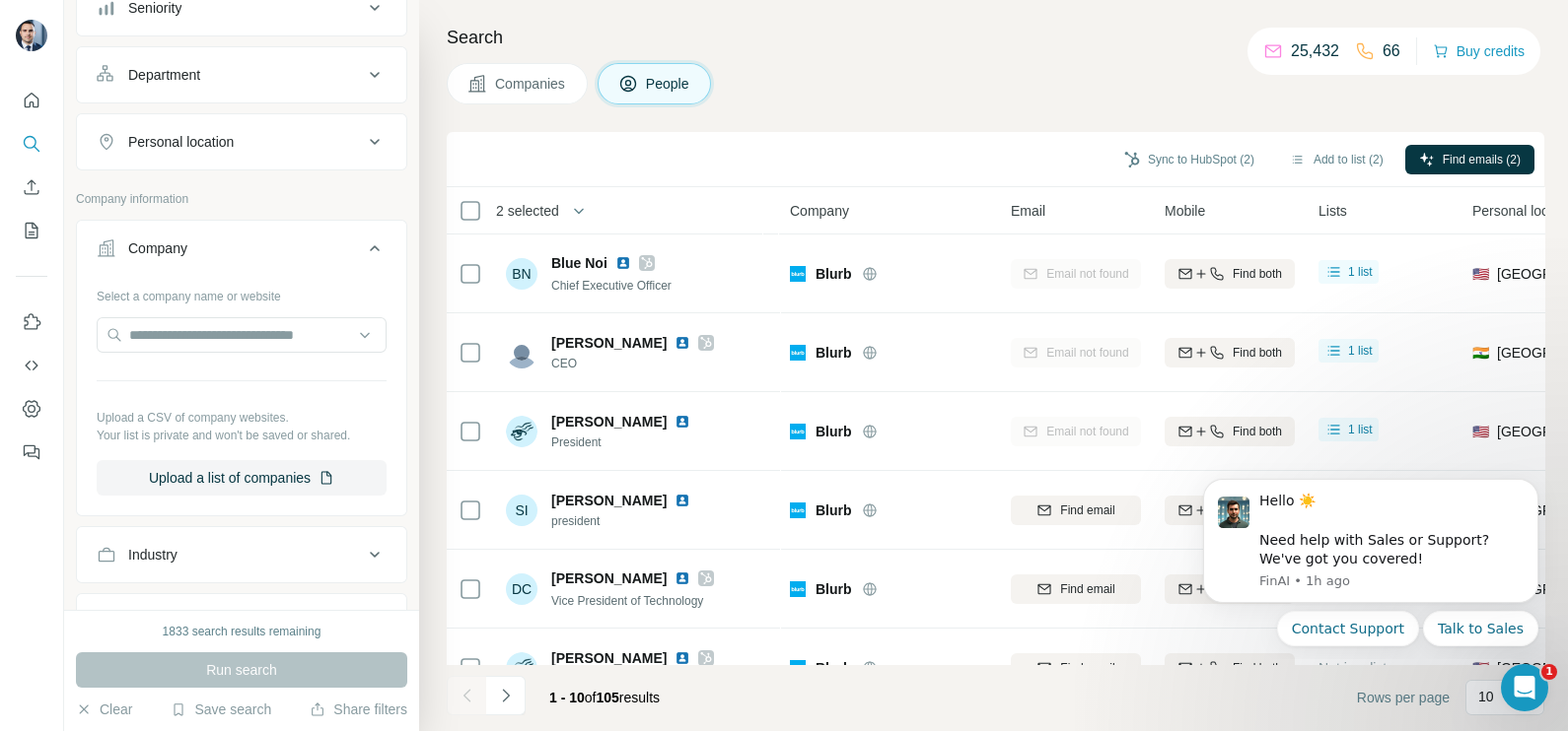
click at [533, 80] on span "Companies" at bounding box center [531, 84] width 72 height 20
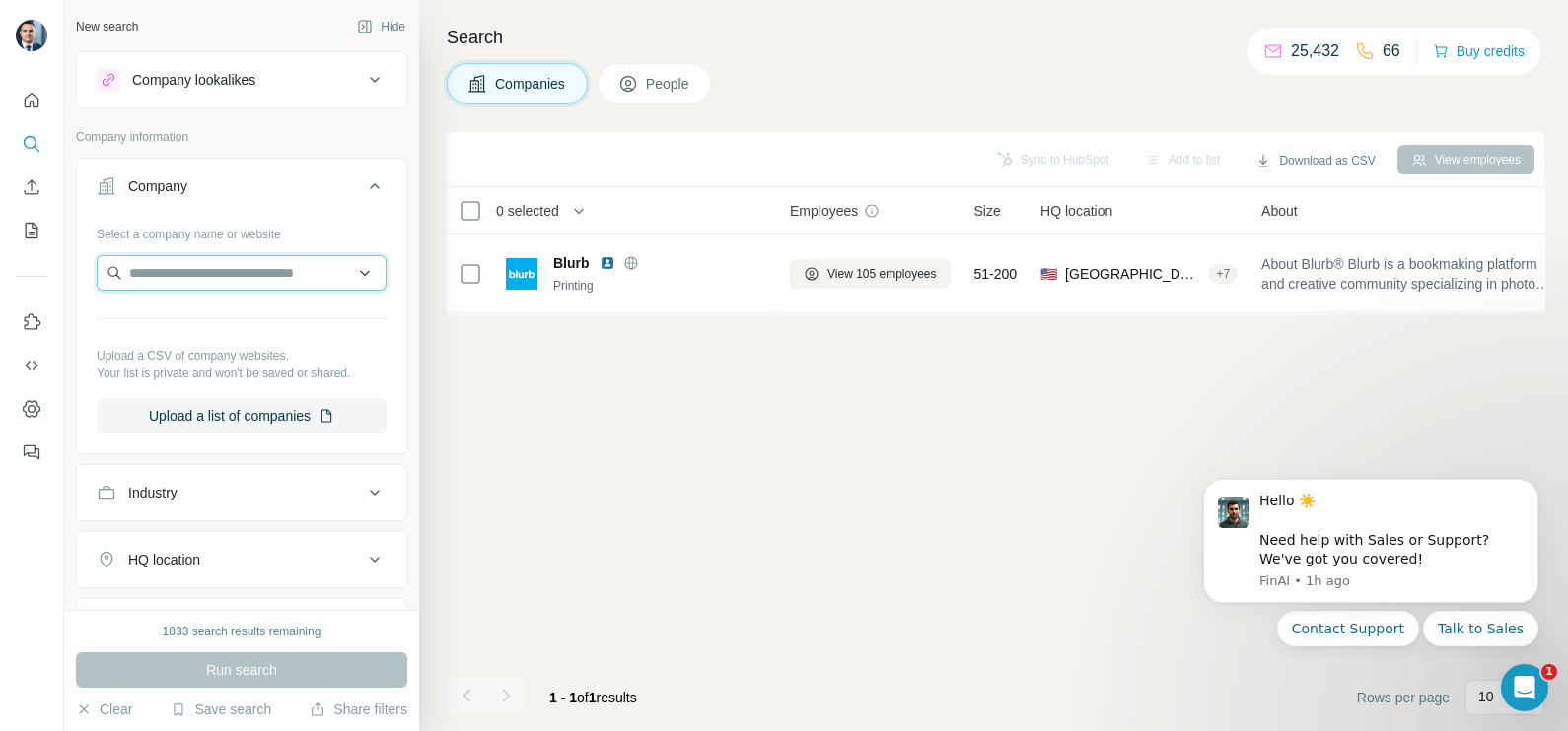
click at [182, 269] on input "text" at bounding box center [242, 273] width 290 height 36
paste input "**********"
drag, startPoint x: 324, startPoint y: 272, endPoint x: 238, endPoint y: 265, distance: 86.3
click at [238, 265] on input "**********" at bounding box center [232, 273] width 271 height 36
click at [246, 265] on input "**********" at bounding box center [232, 273] width 271 height 36
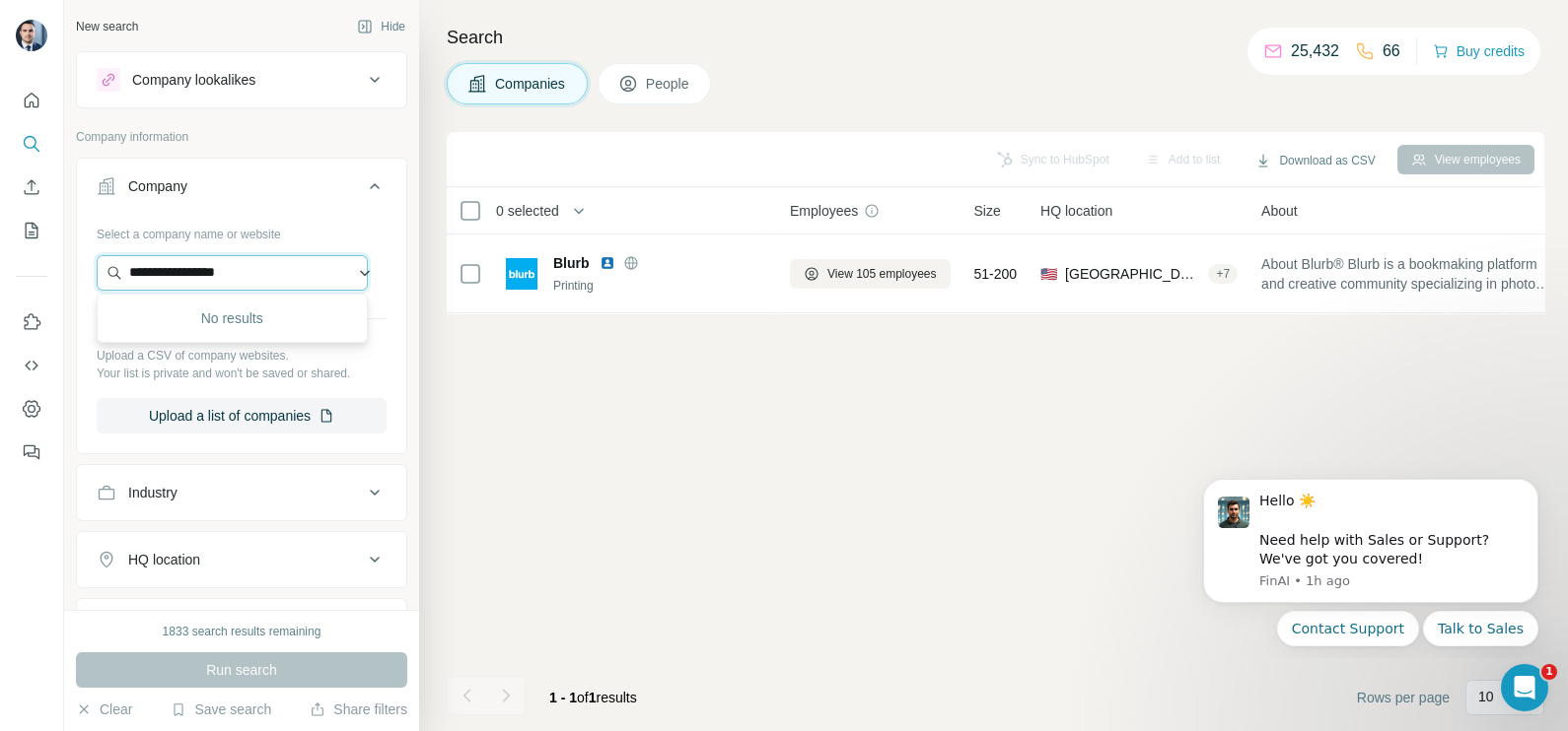
drag, startPoint x: 176, startPoint y: 268, endPoint x: 104, endPoint y: 268, distance: 72.0
click at [104, 268] on input "**********" at bounding box center [232, 273] width 271 height 36
drag, startPoint x: 206, startPoint y: 276, endPoint x: 79, endPoint y: 276, distance: 127.0
click at [81, 276] on div "Select a company name or website ********* Upload a CSV of company websites. Yo…" at bounding box center [242, 333] width 330 height 232
paste input "**********"
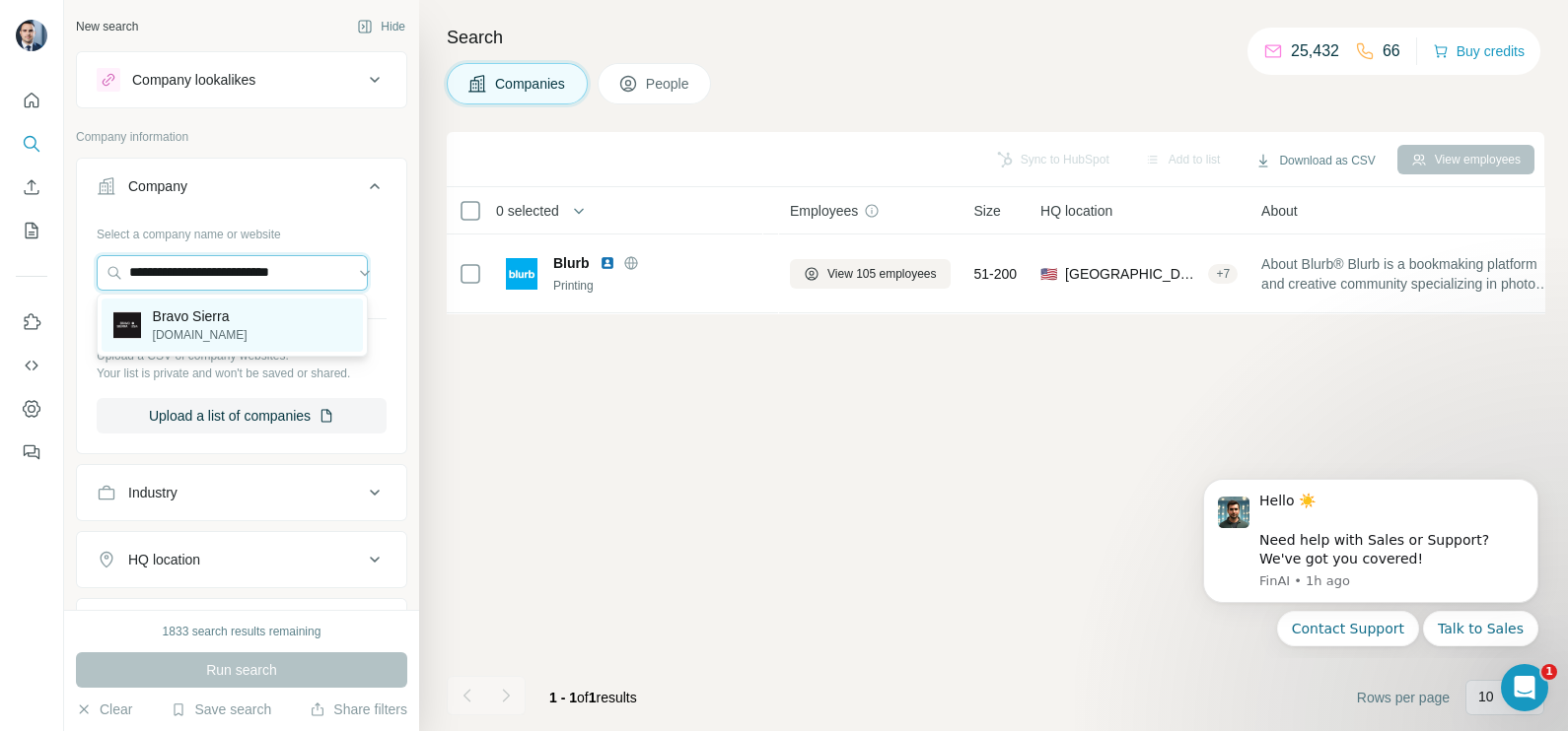
type input "**********"
click at [214, 328] on p "[DOMAIN_NAME]" at bounding box center [200, 335] width 95 height 18
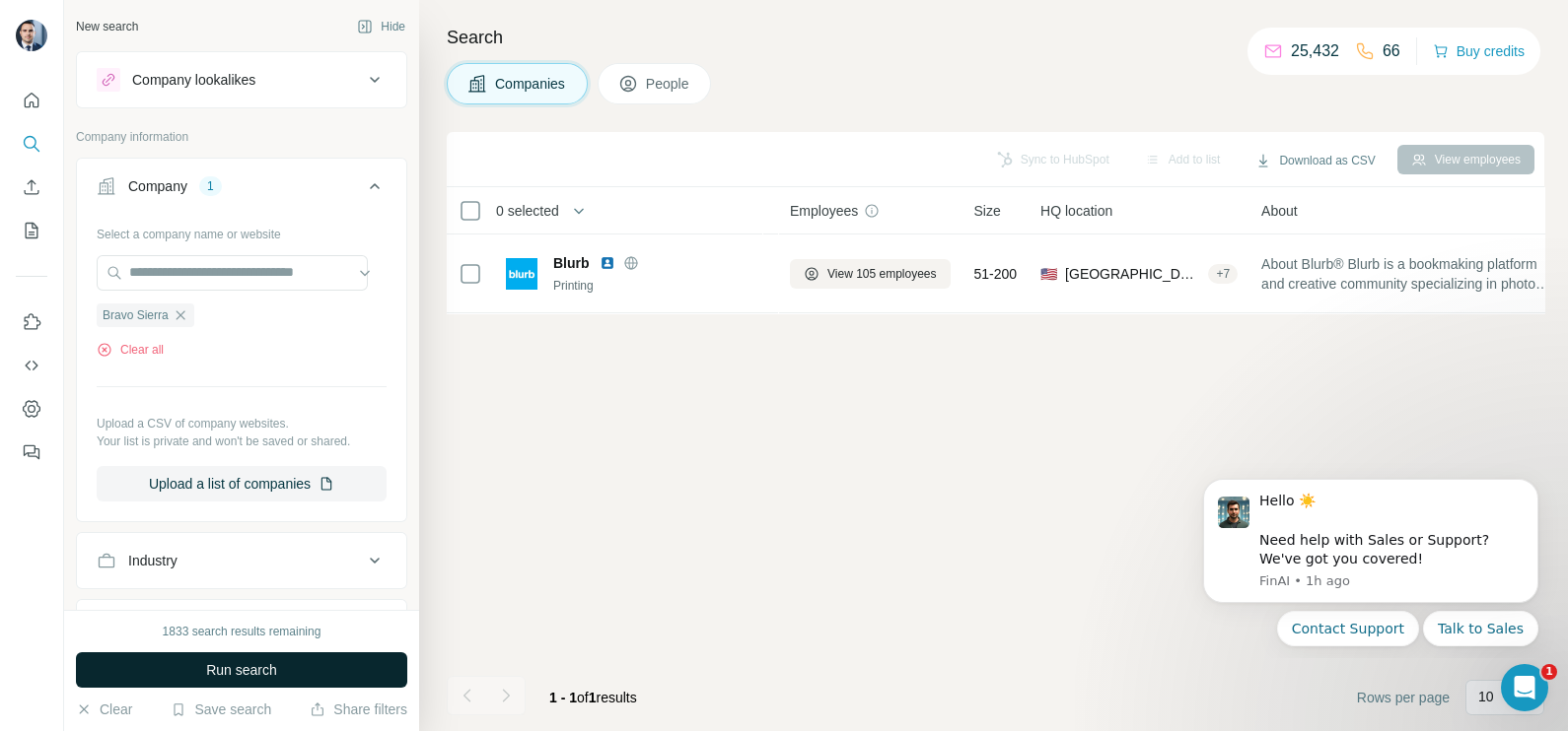
click at [281, 678] on button "Run search" at bounding box center [242, 670] width 332 height 36
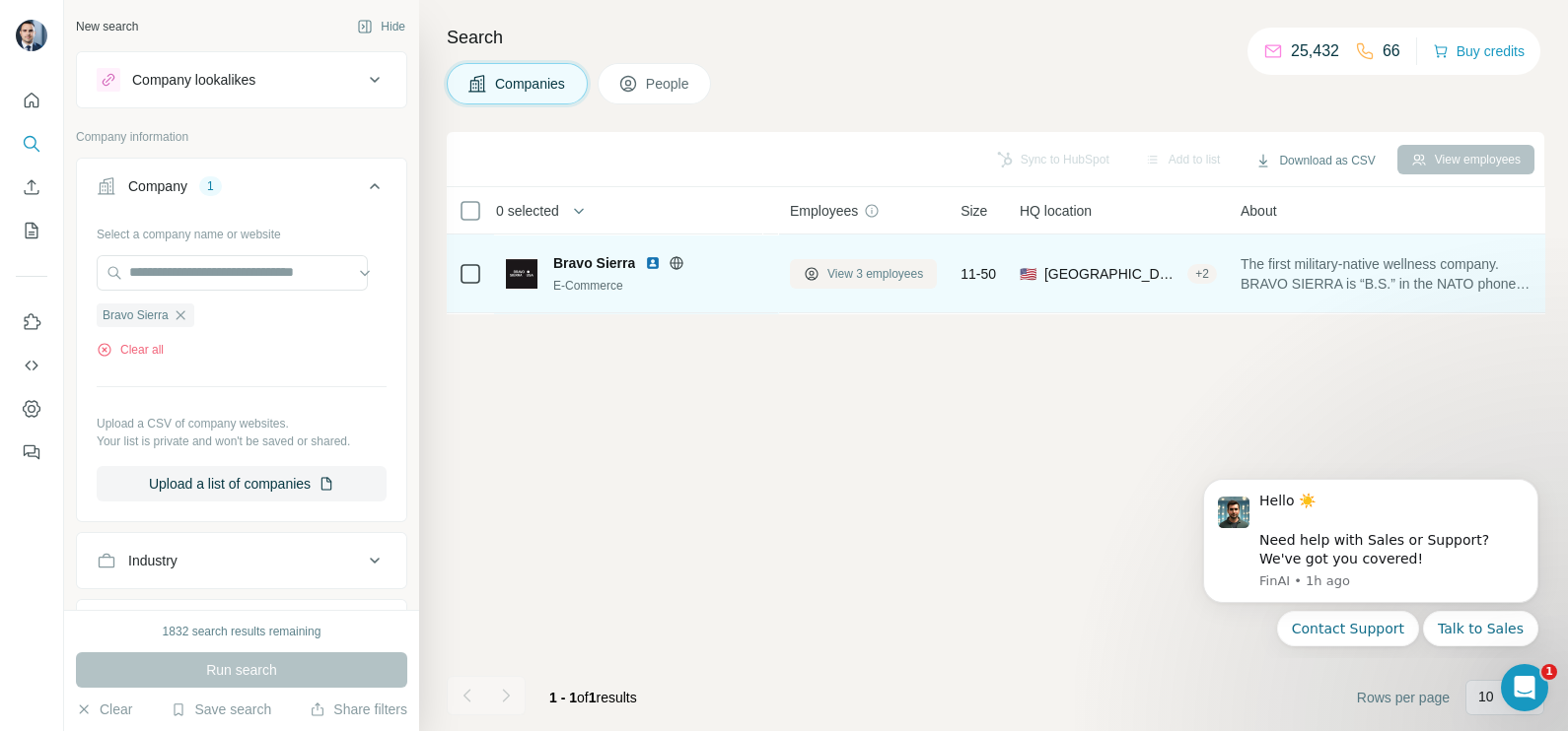
click at [863, 271] on span "View 3 employees" at bounding box center [874, 274] width 96 height 18
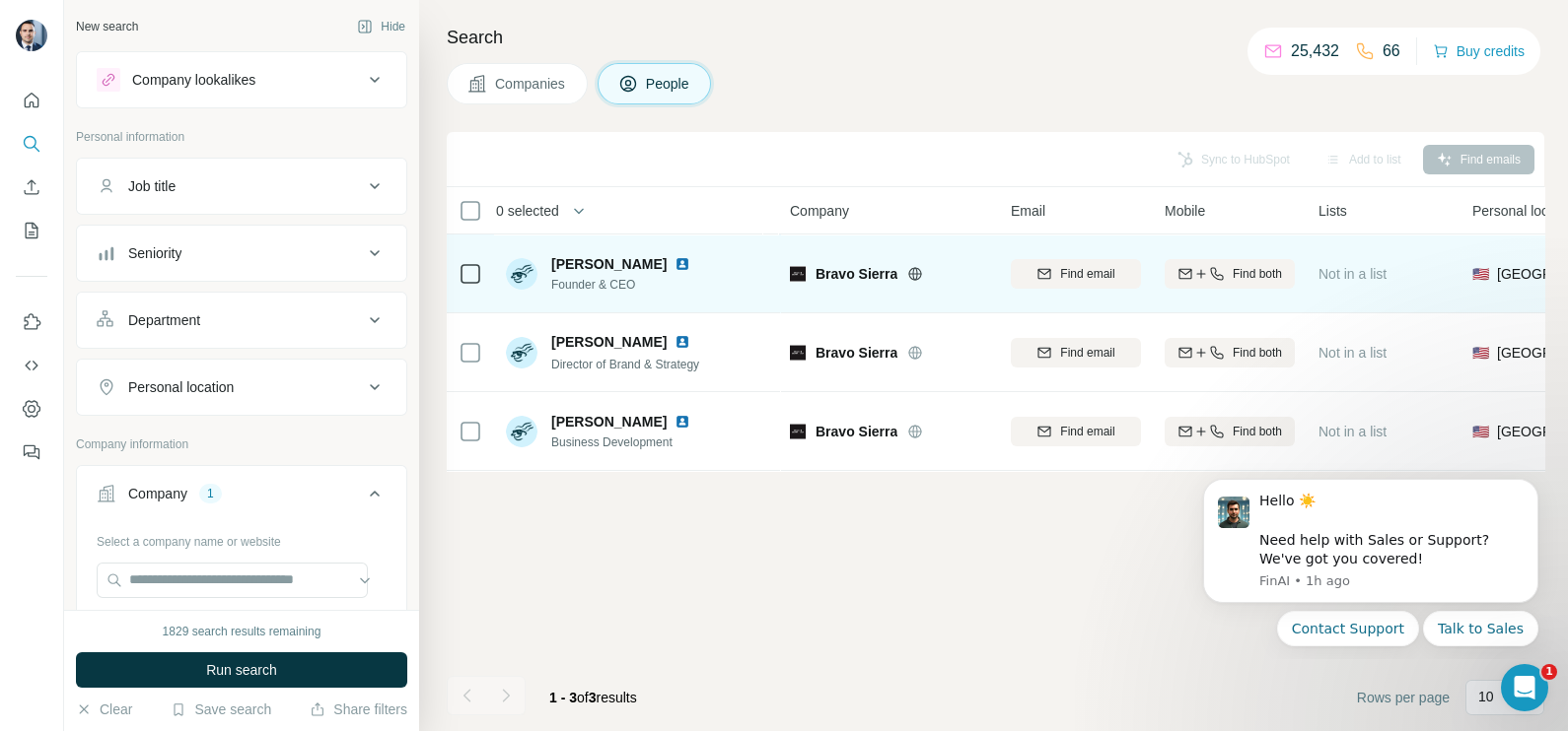
click at [469, 255] on div at bounding box center [471, 273] width 24 height 54
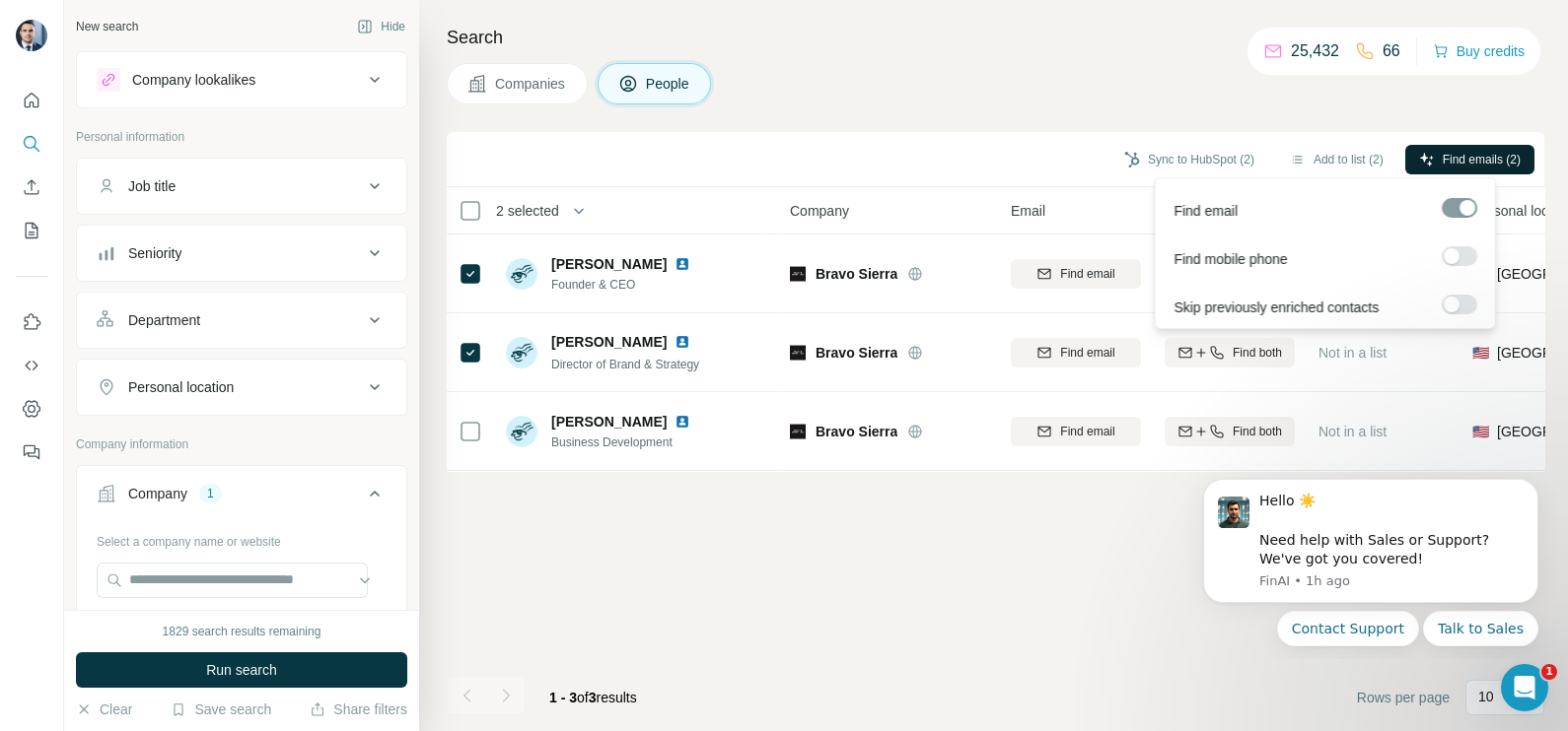
click at [1474, 148] on button "Find emails (2)" at bounding box center [1469, 160] width 129 height 30
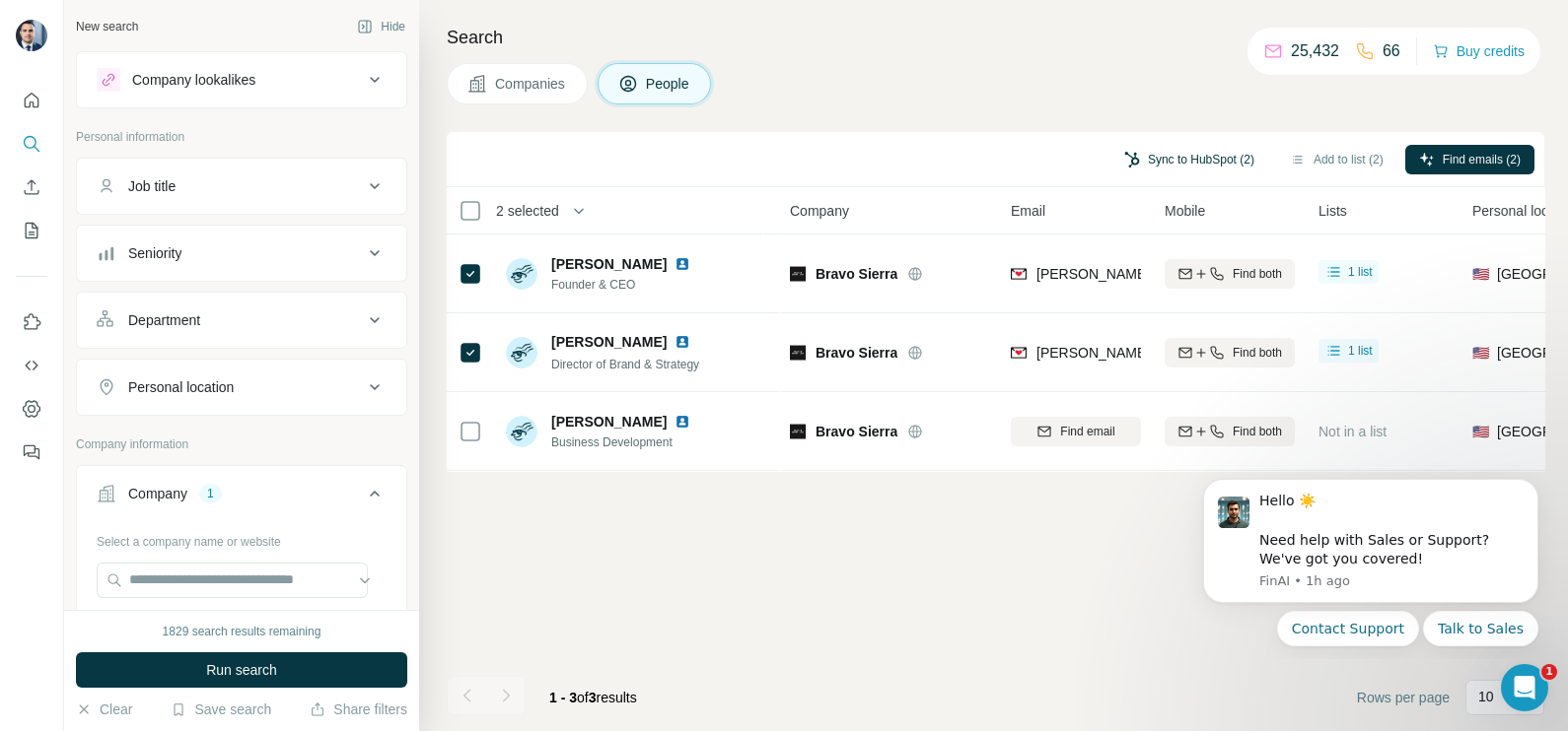
click at [1157, 149] on button "Sync to HubSpot (2)" at bounding box center [1189, 160] width 158 height 30
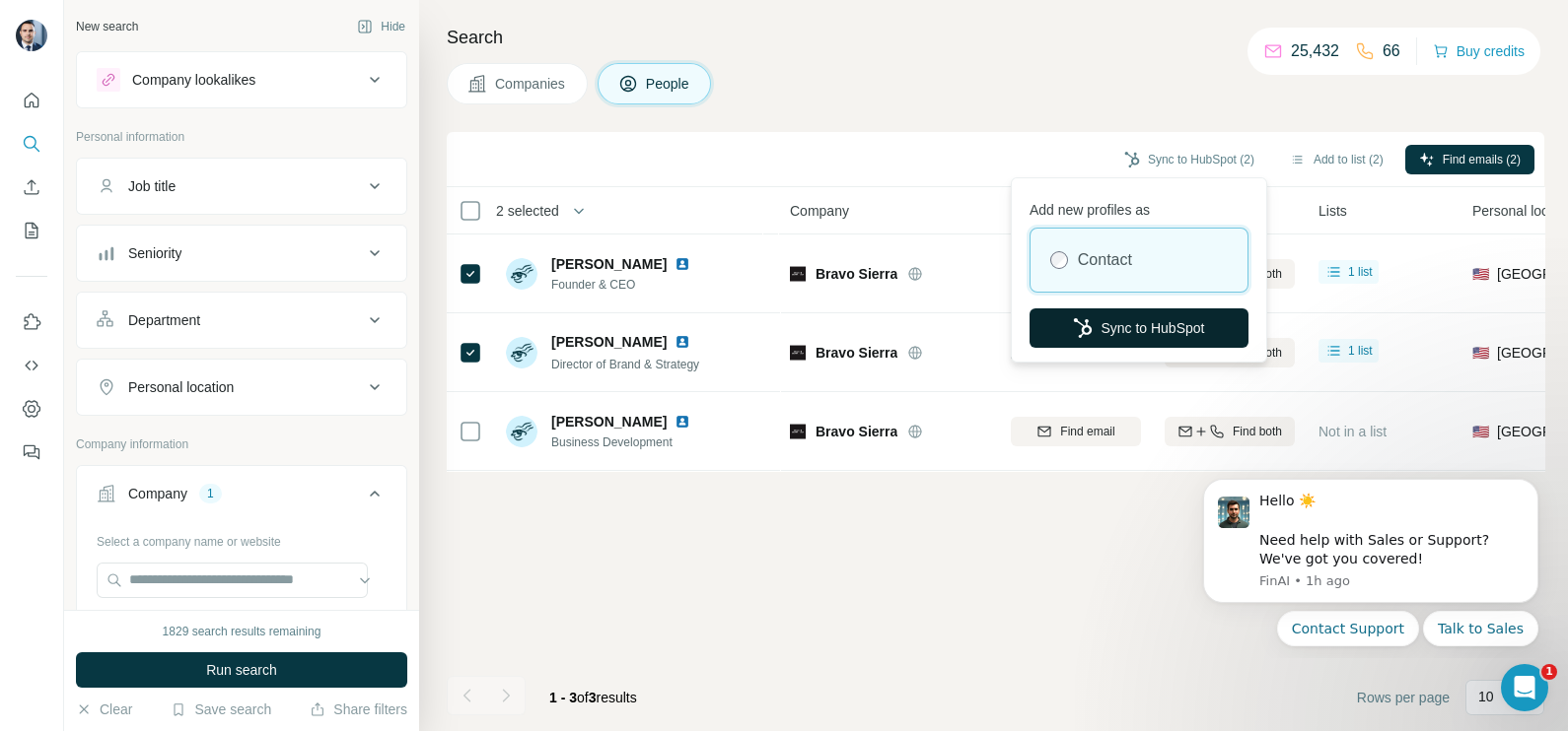
click at [1156, 321] on button "Sync to HubSpot" at bounding box center [1139, 329] width 219 height 39
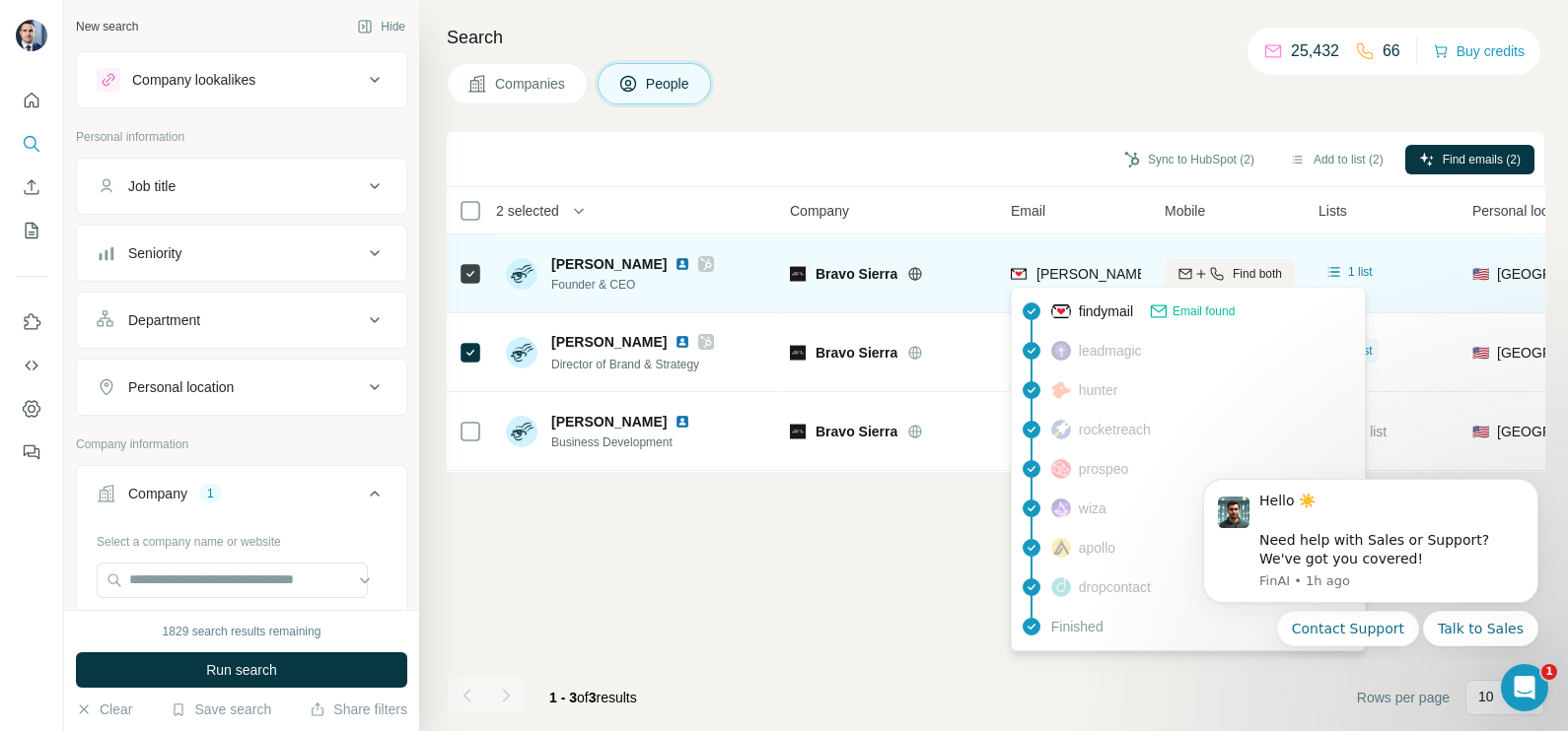
click at [1057, 274] on span "[PERSON_NAME][EMAIL_ADDRESS][DOMAIN_NAME]" at bounding box center [1210, 274] width 347 height 16
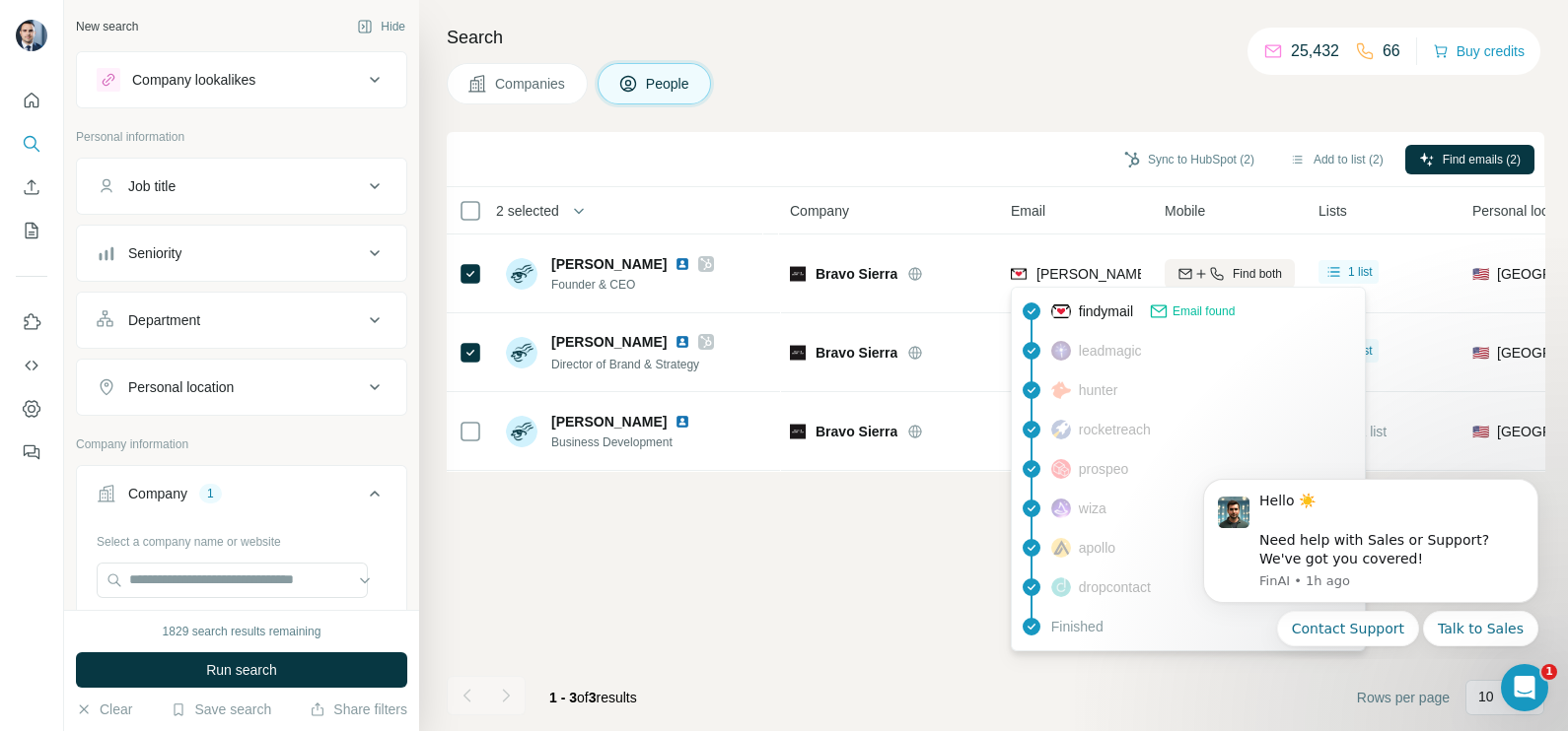
click at [999, 113] on div "Search Companies People Sync to HubSpot (2) Add to list (2) Find emails (2) 2 s…" at bounding box center [994, 365] width 1149 height 731
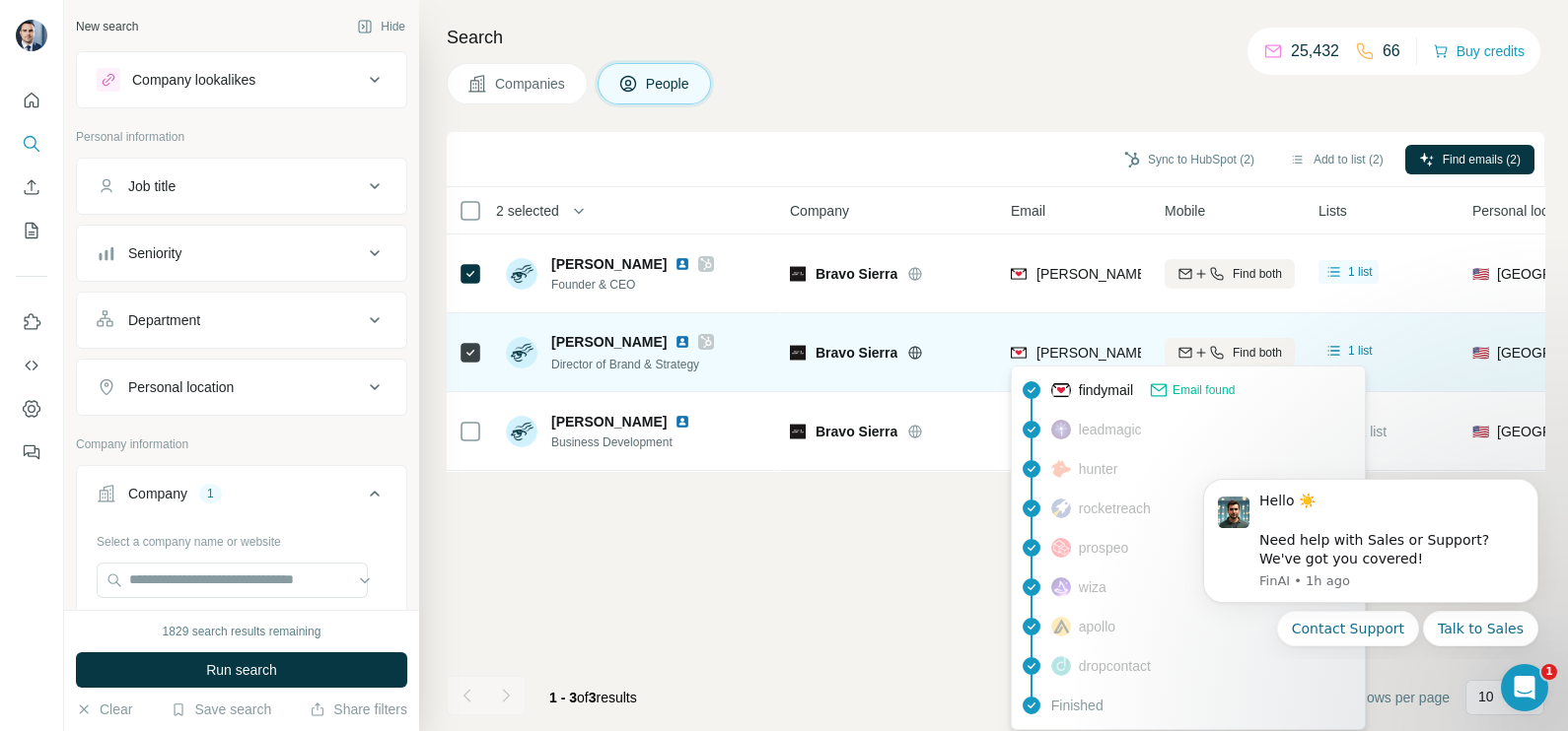
click at [1121, 348] on span "[PERSON_NAME][EMAIL_ADDRESS][DOMAIN_NAME]" at bounding box center [1210, 353] width 347 height 16
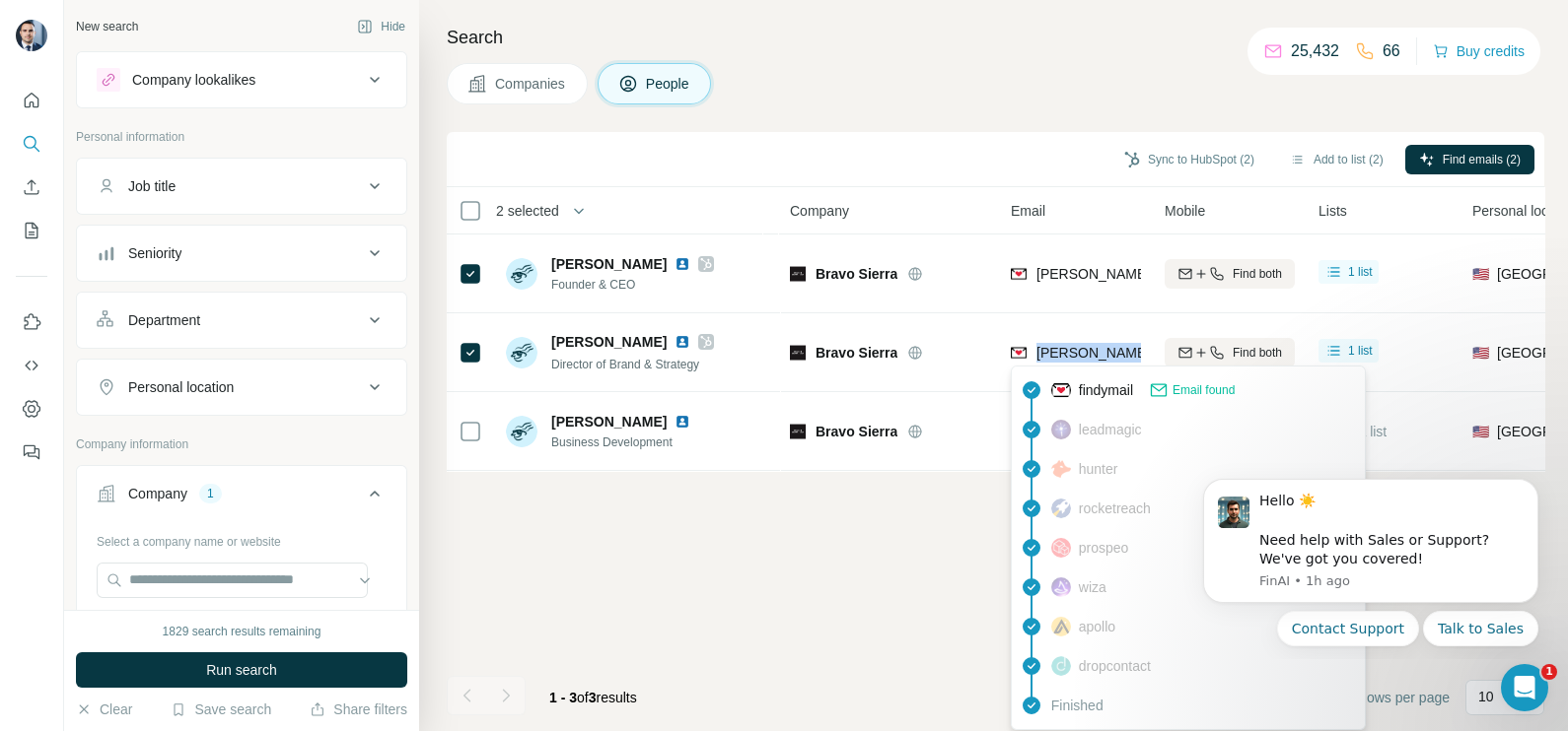
click at [530, 84] on span "Companies" at bounding box center [531, 84] width 72 height 20
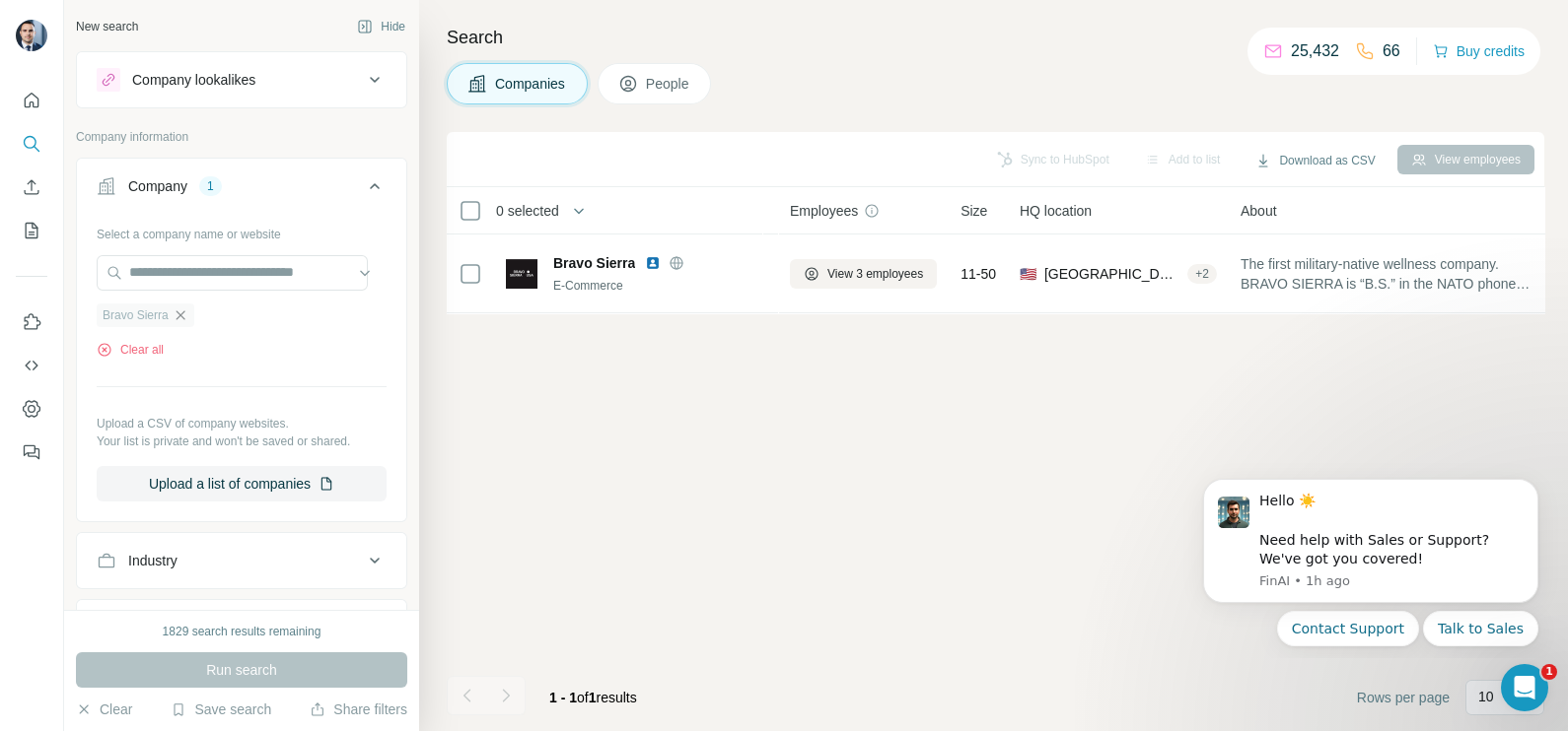
click at [185, 321] on icon "button" at bounding box center [181, 316] width 16 height 16
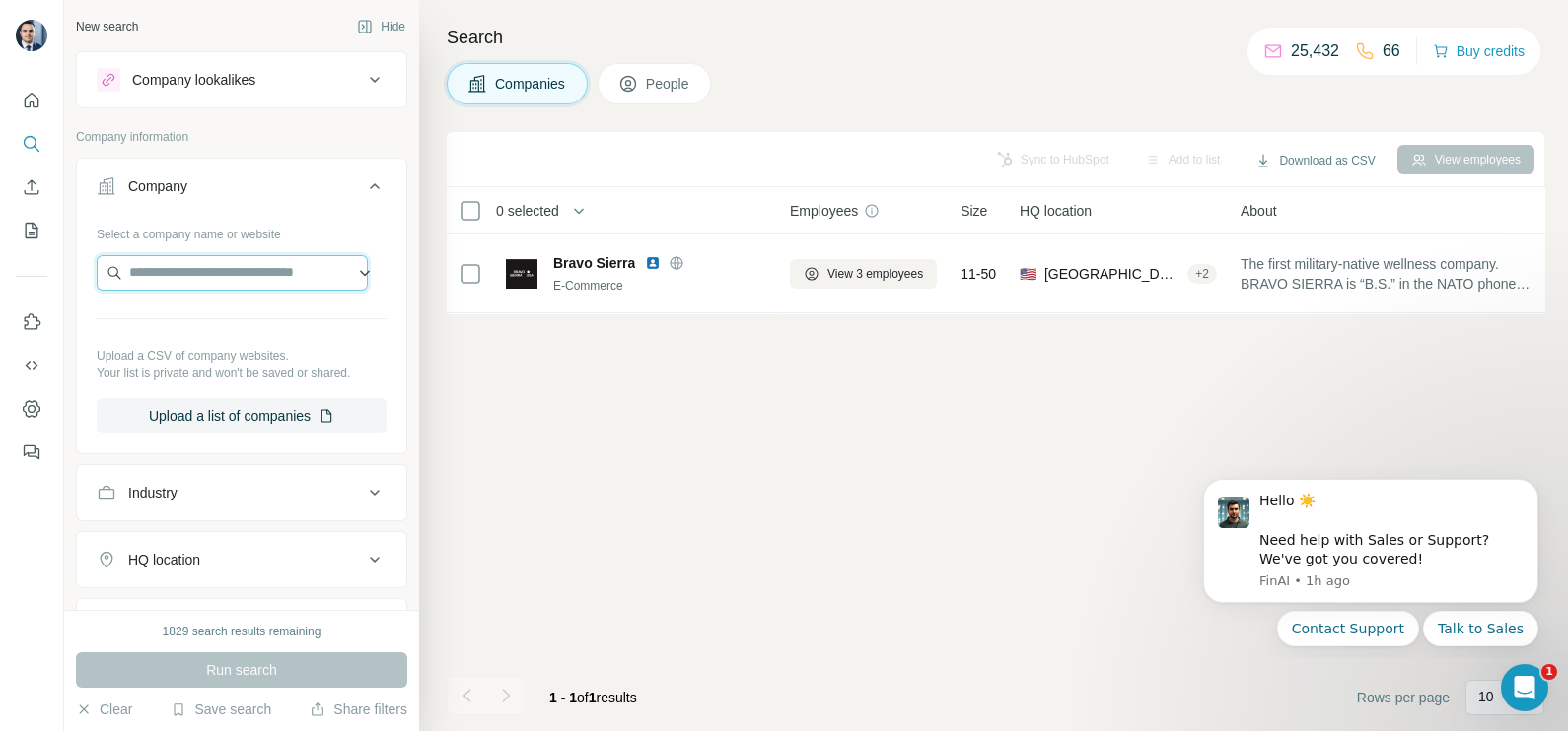
click at [215, 259] on input "text" at bounding box center [232, 273] width 271 height 36
paste input "**********"
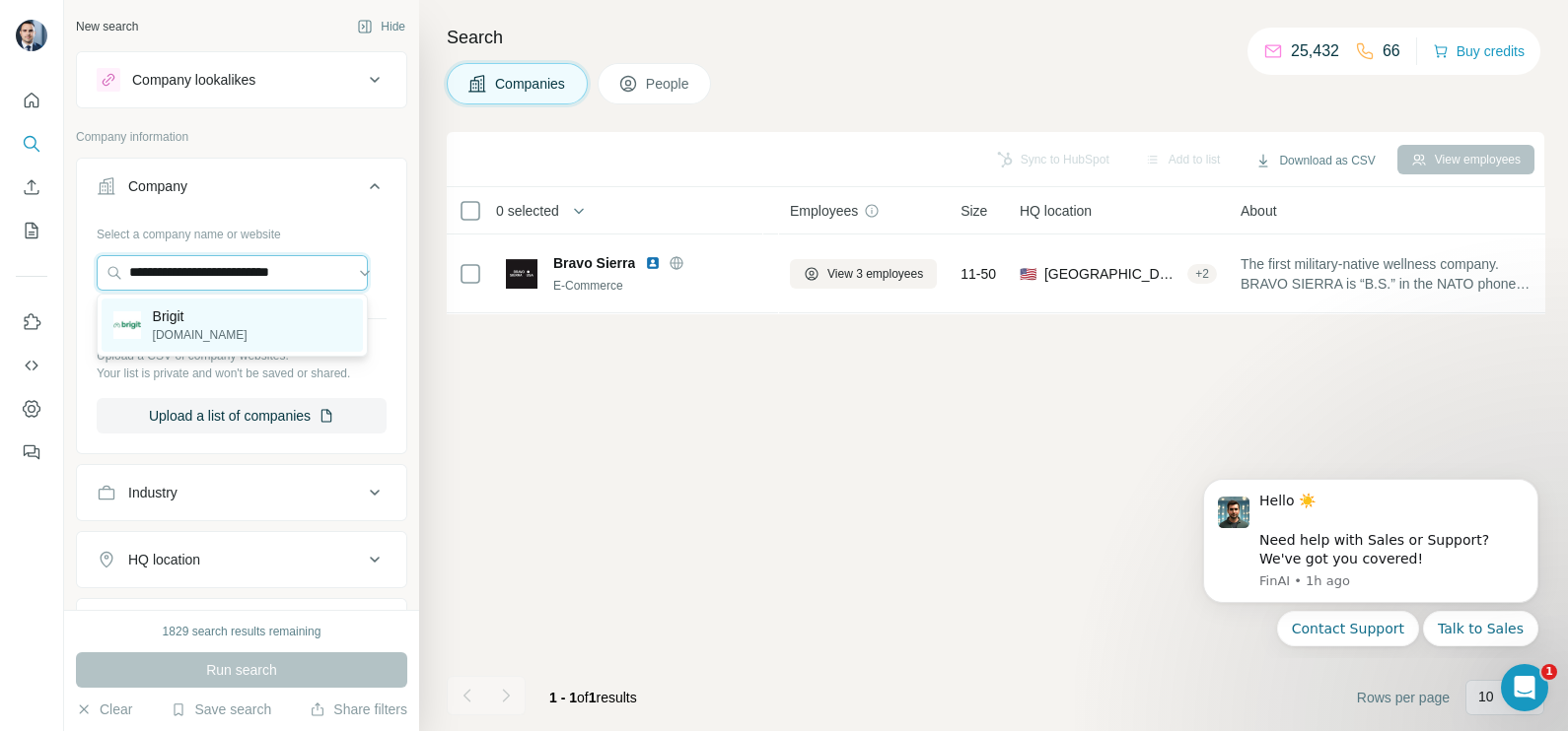
type input "**********"
click at [212, 327] on p "[DOMAIN_NAME]" at bounding box center [200, 335] width 95 height 18
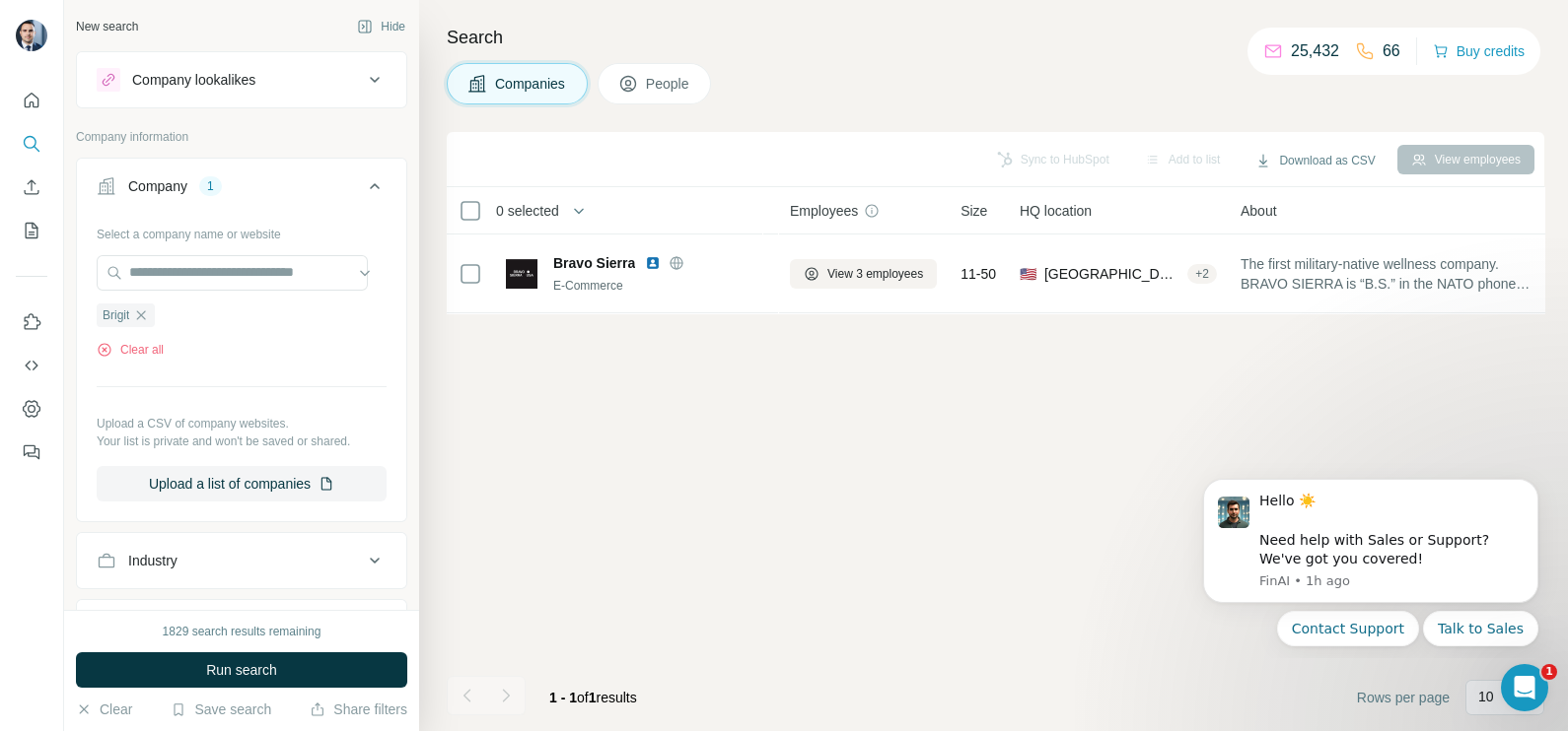
click at [276, 650] on div "1829 search results remaining Run search Clear Save search Share filters" at bounding box center [242, 670] width 355 height 121
click at [285, 665] on button "Run search" at bounding box center [242, 670] width 332 height 36
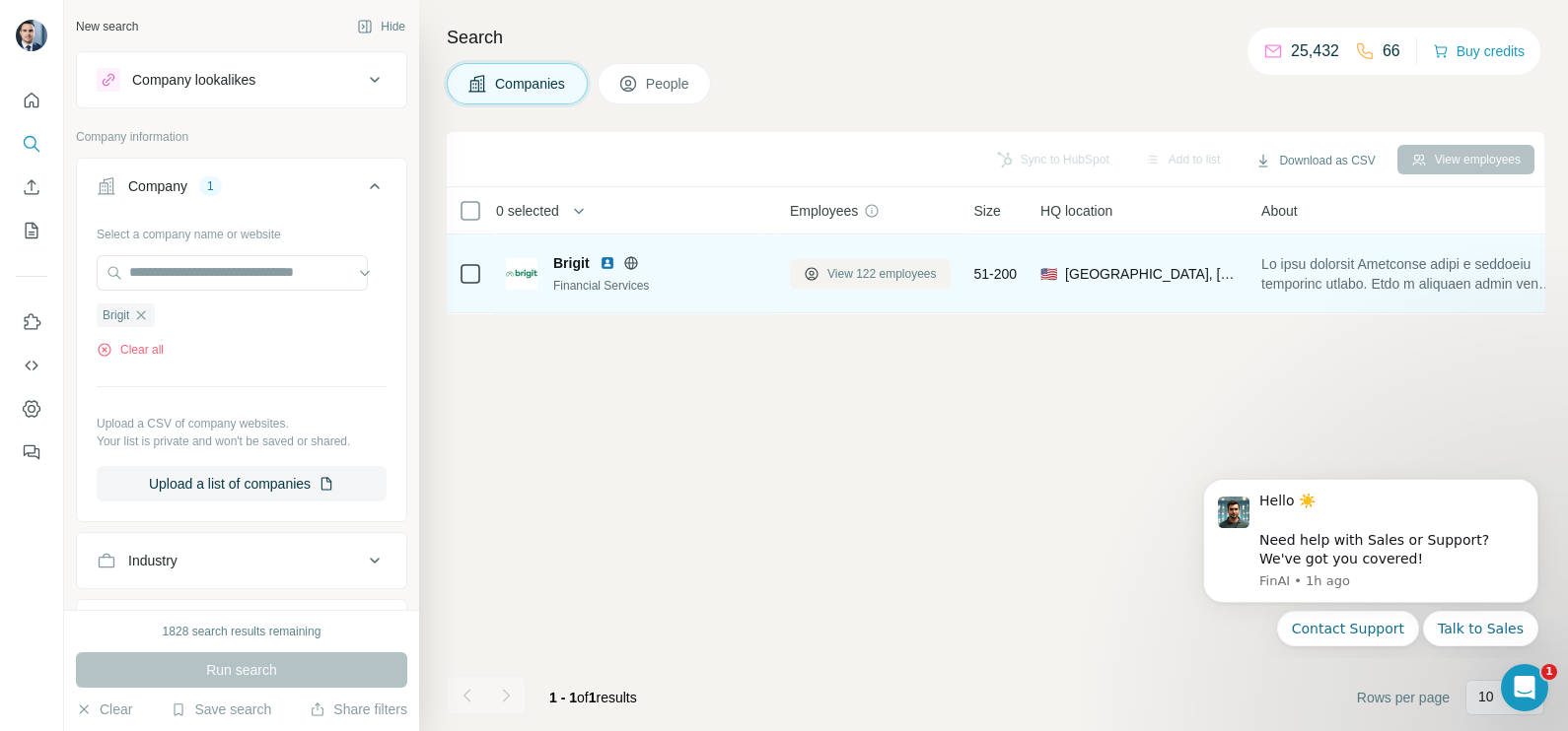
click at [853, 271] on span "View 122 employees" at bounding box center [881, 274] width 110 height 18
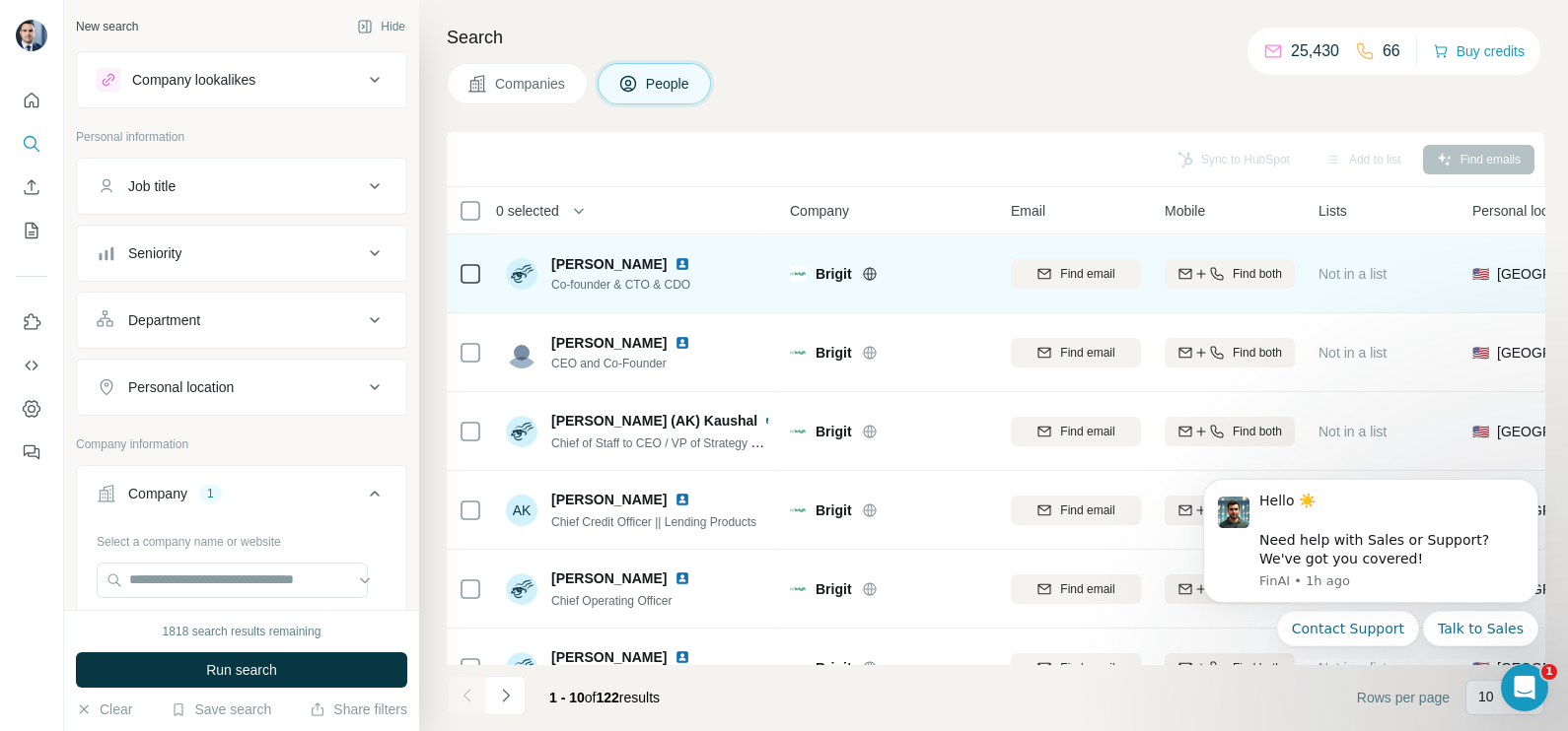
click at [866, 276] on icon at bounding box center [868, 273] width 5 height 13
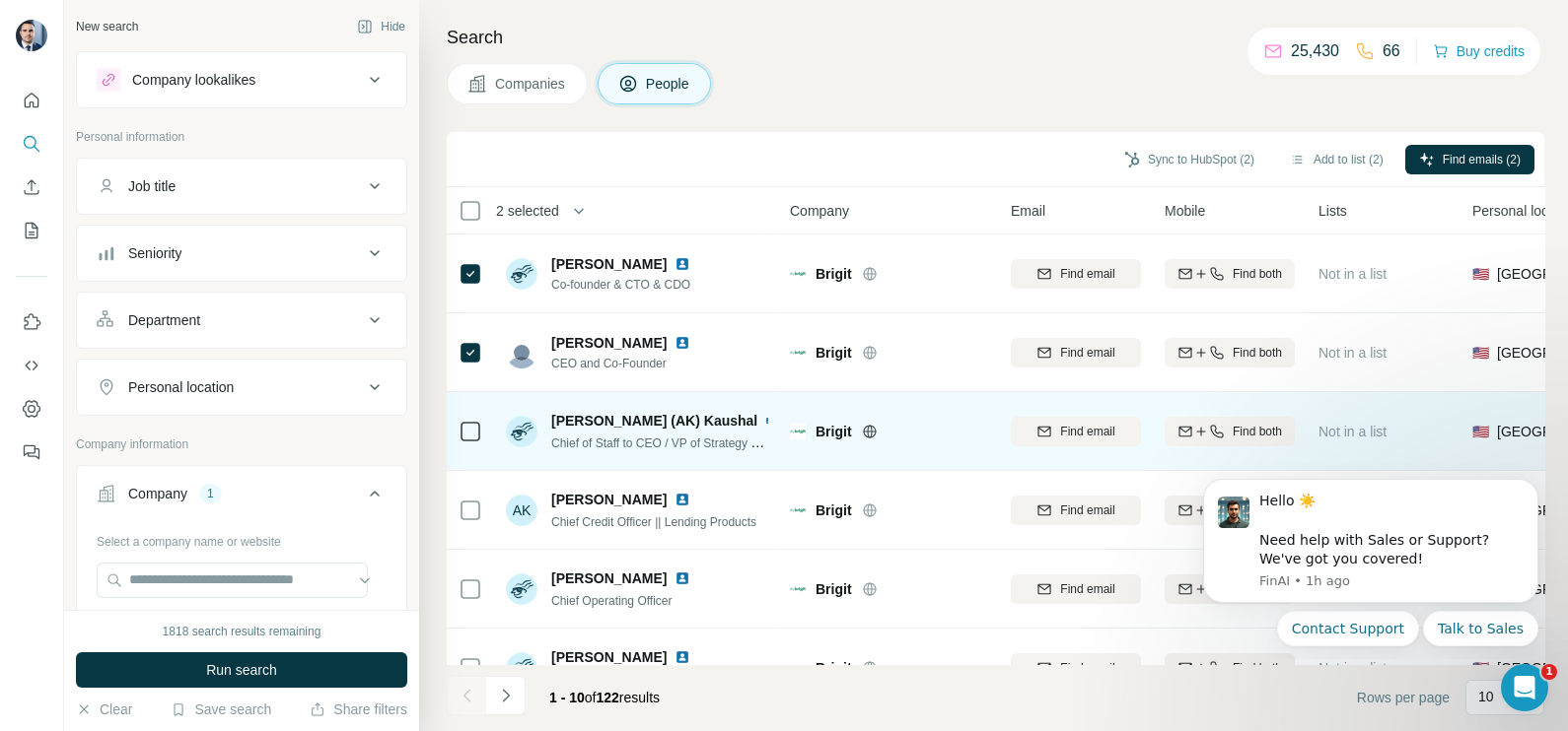
click at [459, 434] on icon at bounding box center [471, 432] width 24 height 24
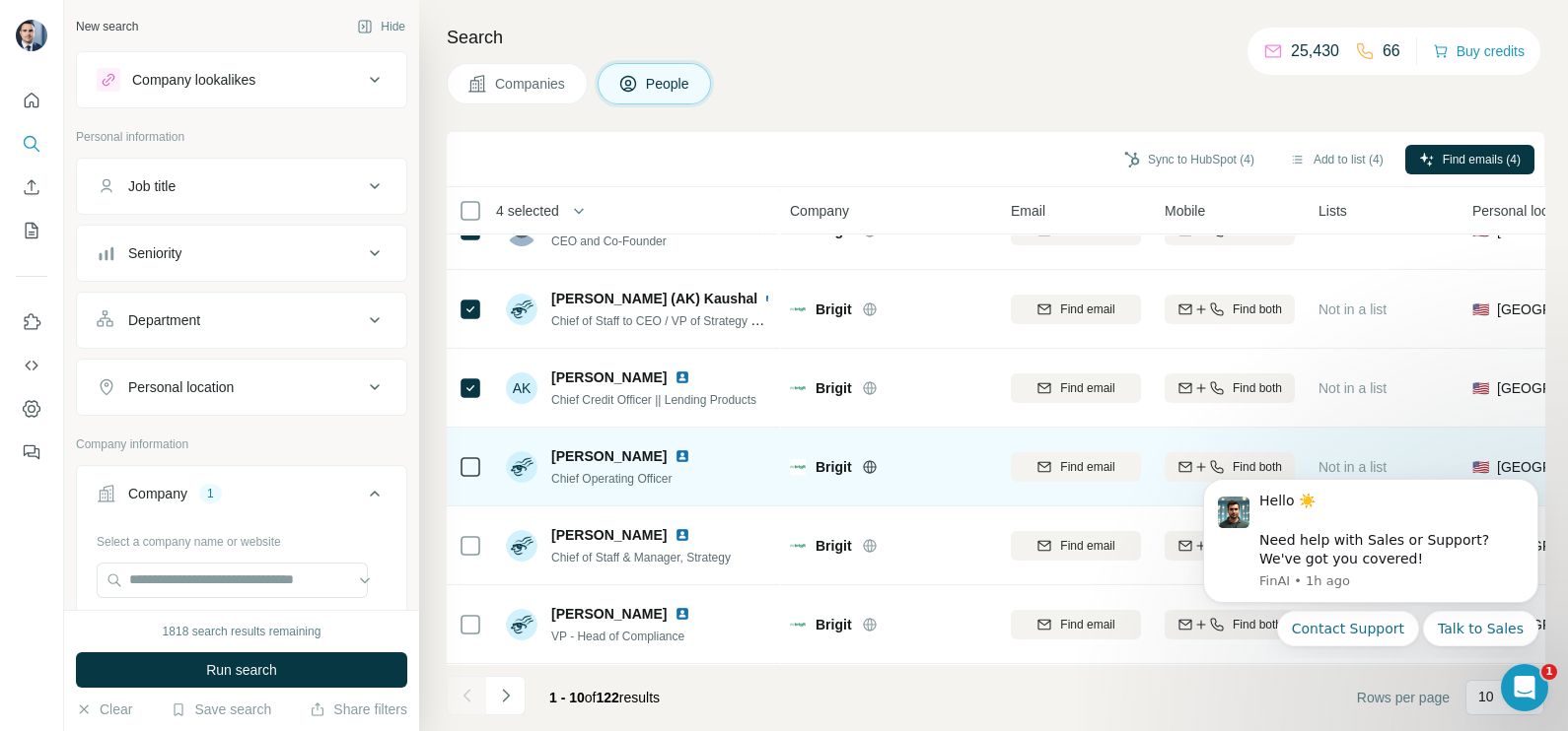
click at [481, 472] on icon at bounding box center [471, 468] width 24 height 24
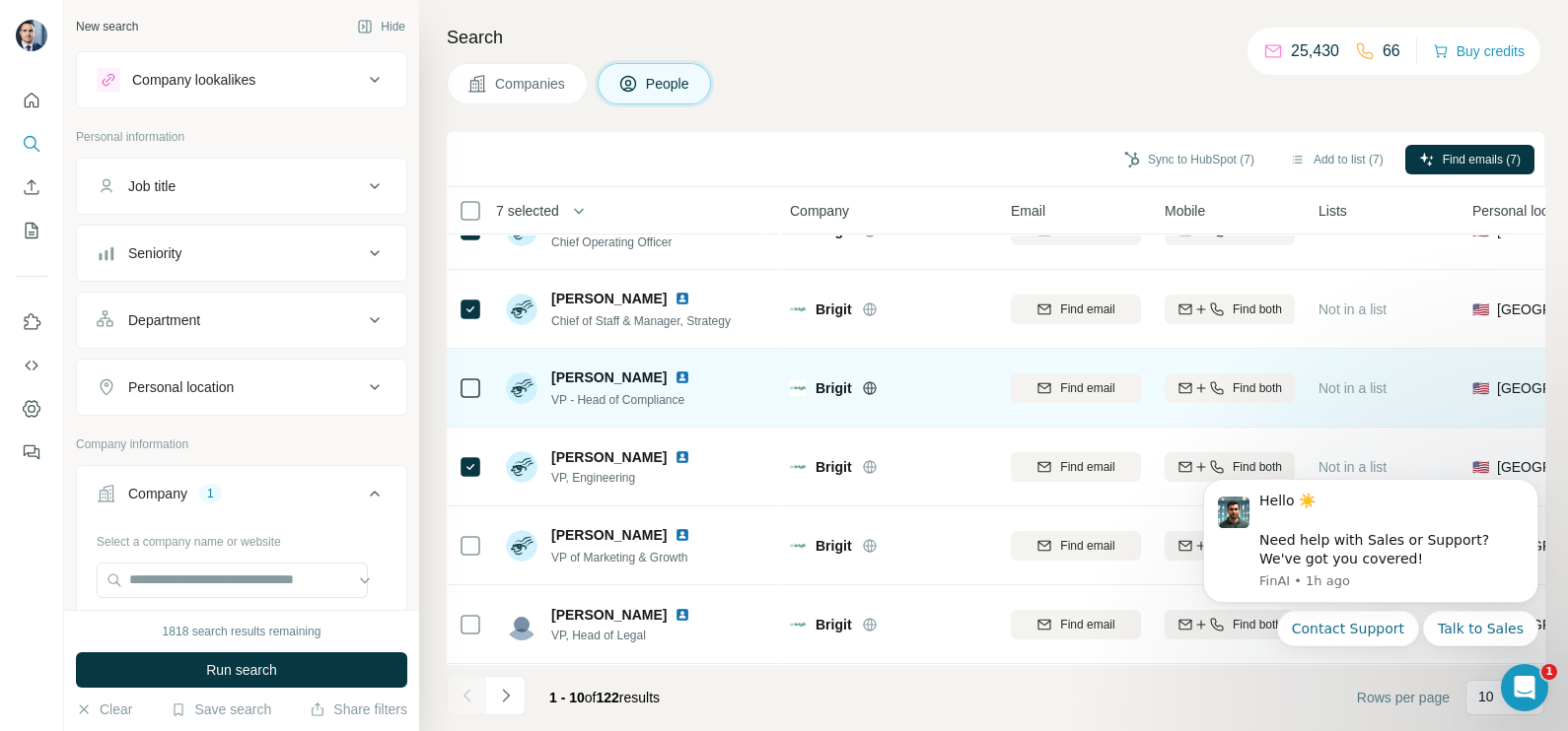
scroll to position [370, 0]
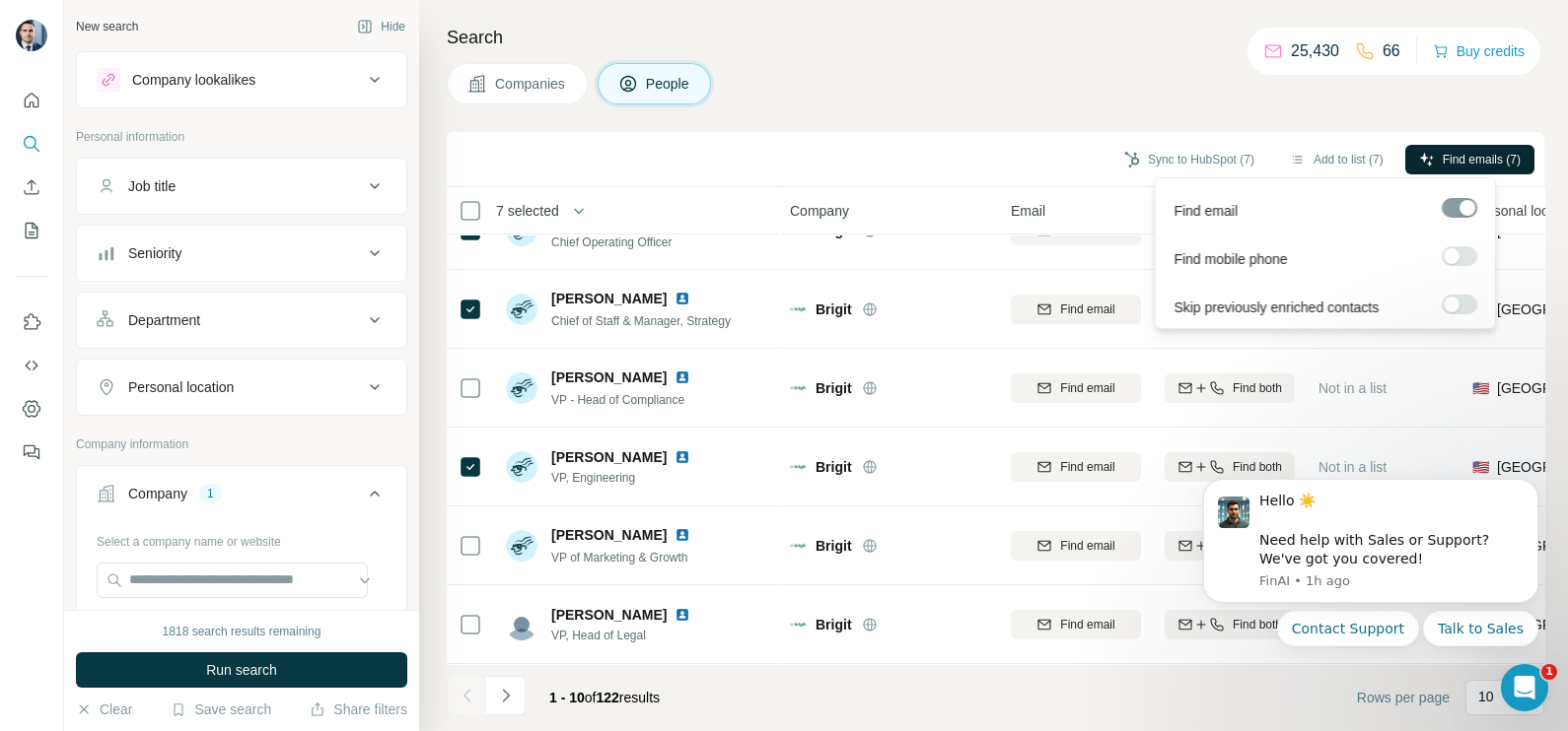
click at [1492, 155] on span "Find emails (7)" at bounding box center [1481, 160] width 78 height 18
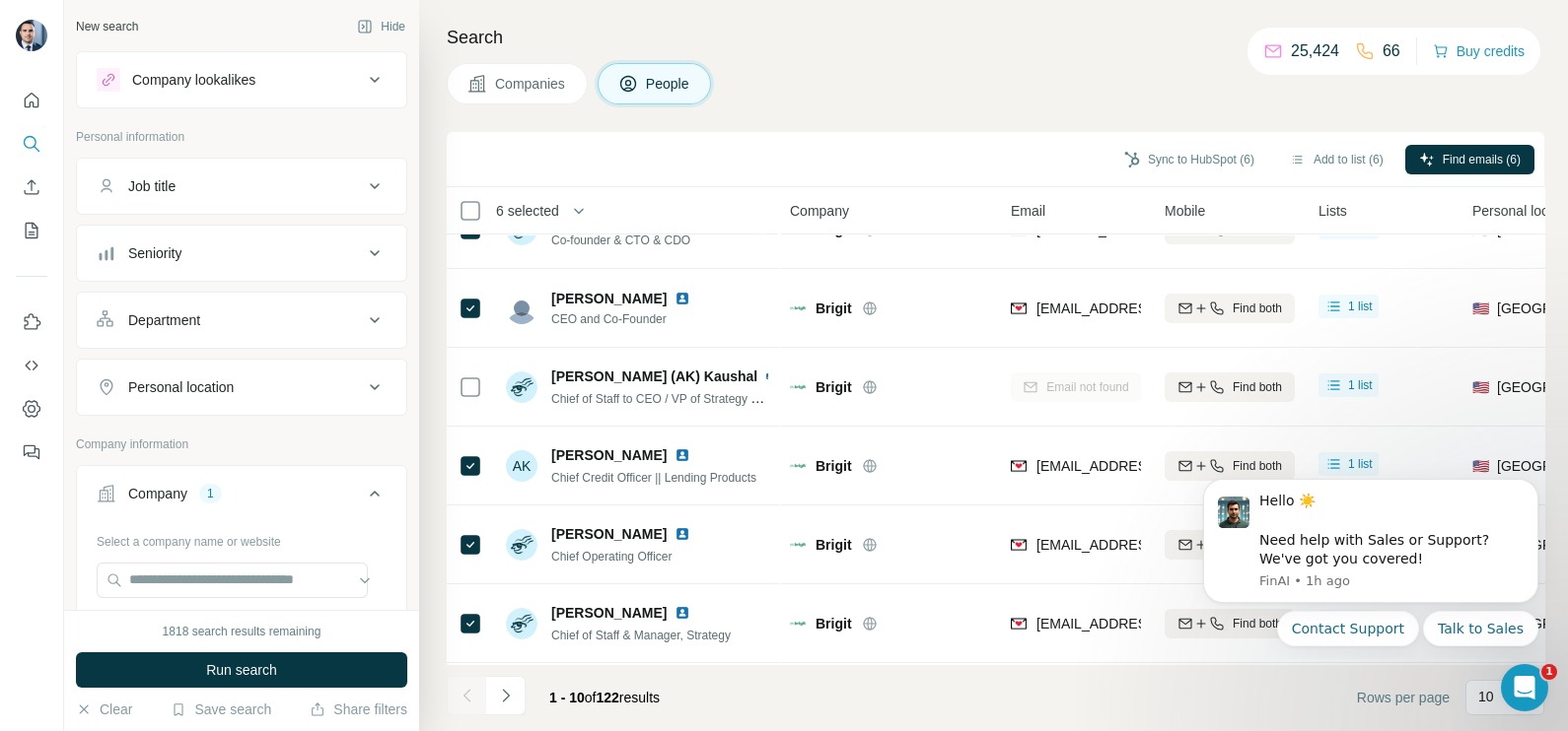
scroll to position [0, 0]
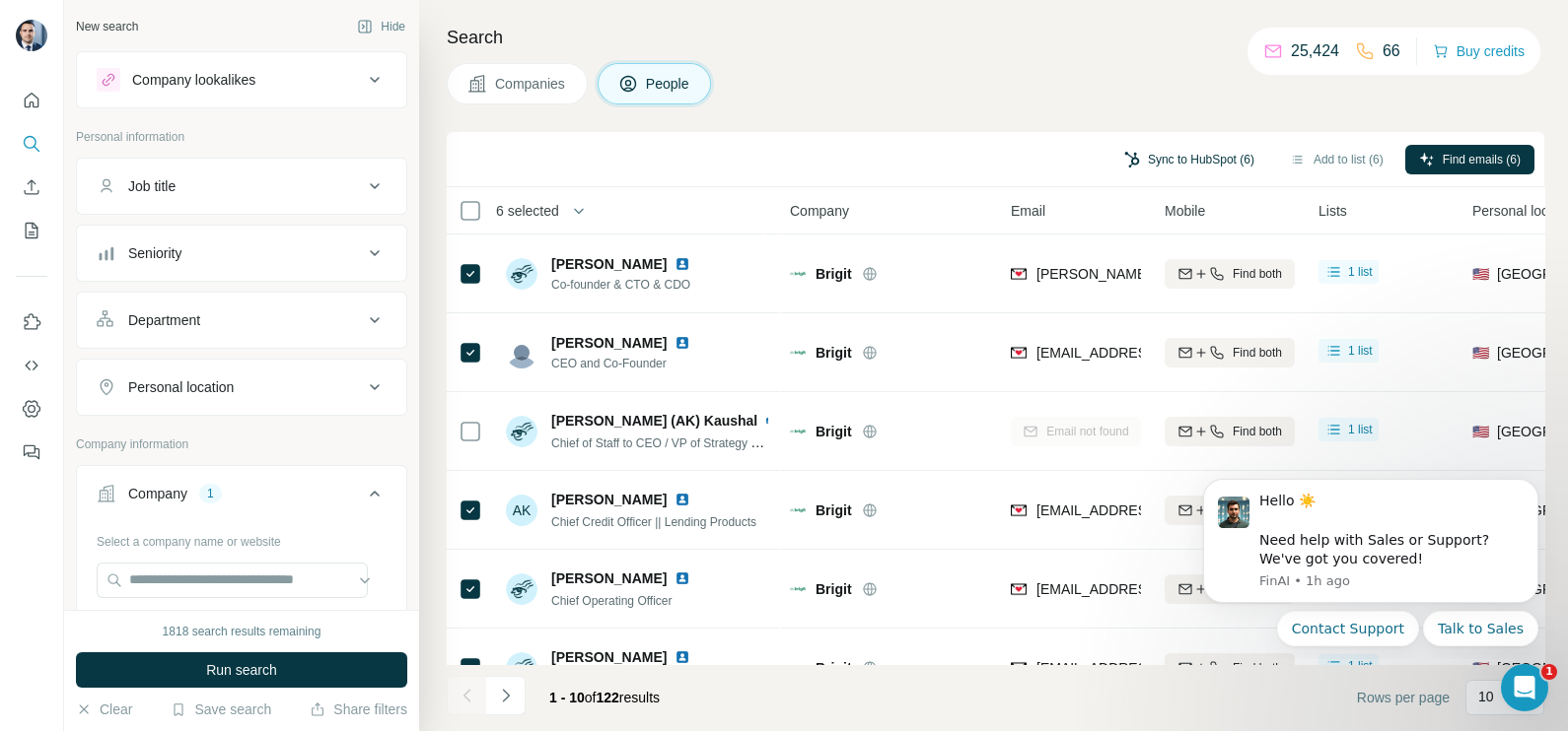
click at [1199, 157] on button "Sync to HubSpot (6)" at bounding box center [1189, 160] width 158 height 30
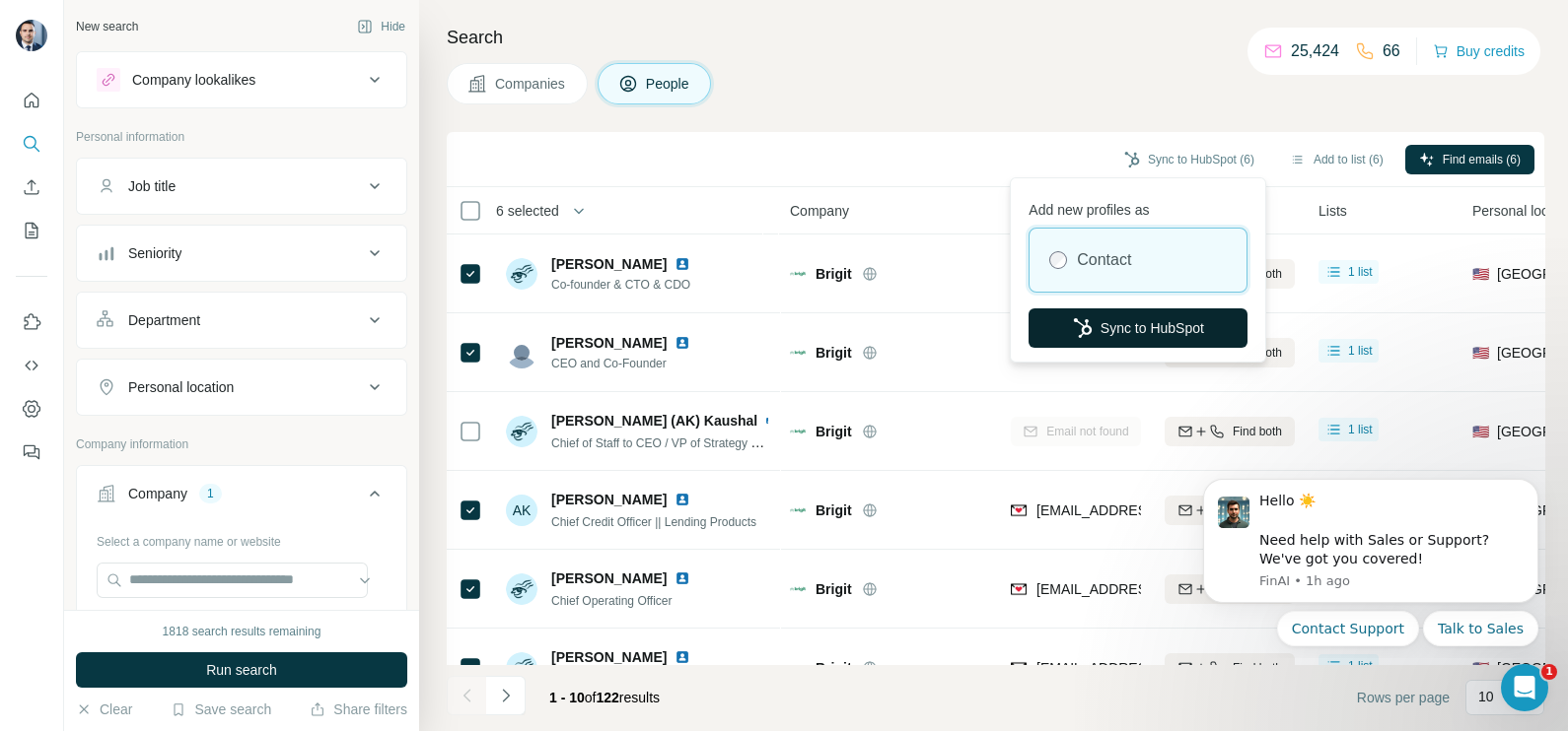
click at [1139, 318] on button "Sync to HubSpot" at bounding box center [1138, 329] width 219 height 39
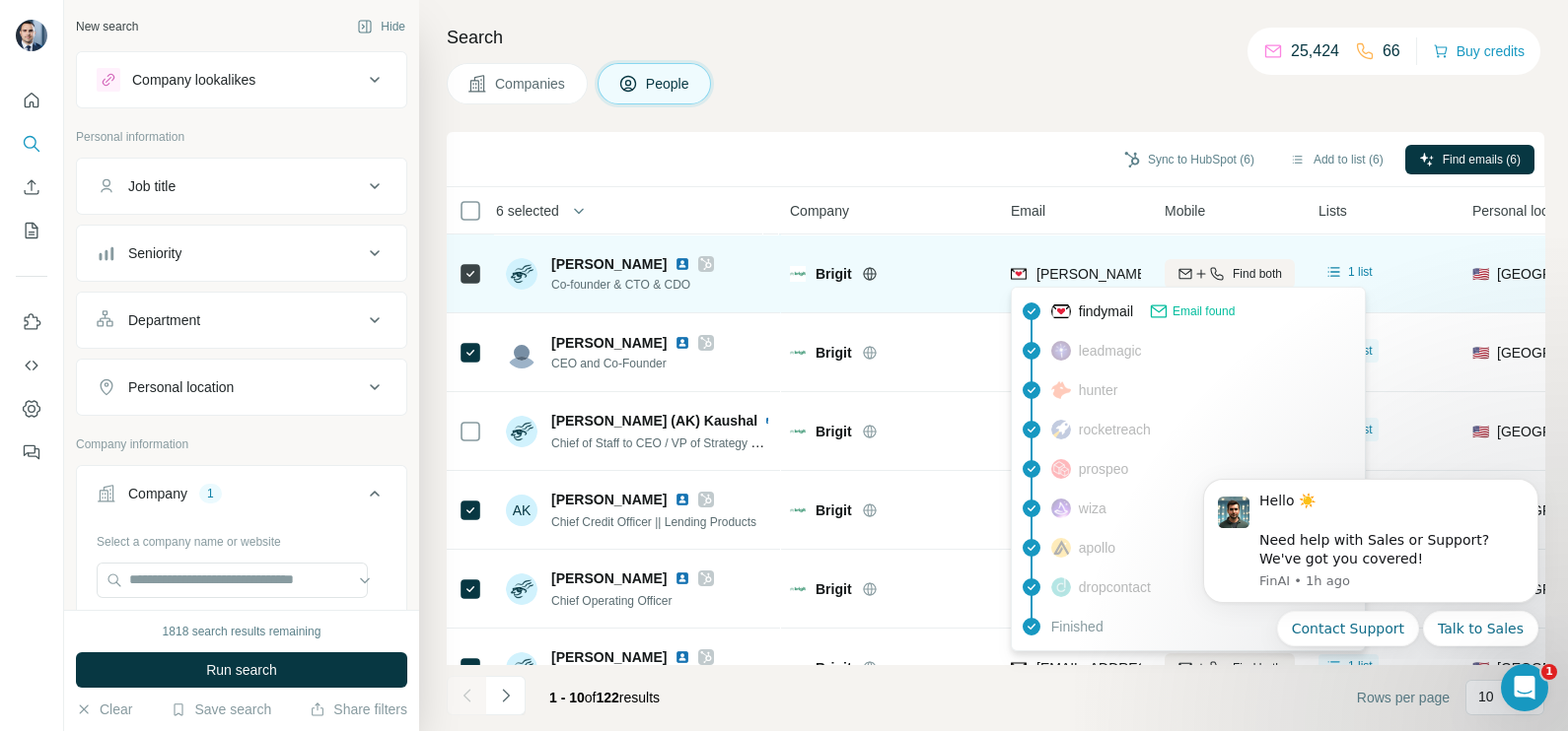
click at [1089, 284] on div "[PERSON_NAME][EMAIL_ADDRESS][DOMAIN_NAME]" at bounding box center [1189, 276] width 357 height 24
click at [1084, 284] on div "[PERSON_NAME][EMAIL_ADDRESS][DOMAIN_NAME]" at bounding box center [1189, 276] width 357 height 24
drag, startPoint x: 1084, startPoint y: 284, endPoint x: 1068, endPoint y: 256, distance: 32.2
click at [1068, 256] on div "[PERSON_NAME][EMAIL_ADDRESS][DOMAIN_NAME]" at bounding box center [1076, 273] width 130 height 54
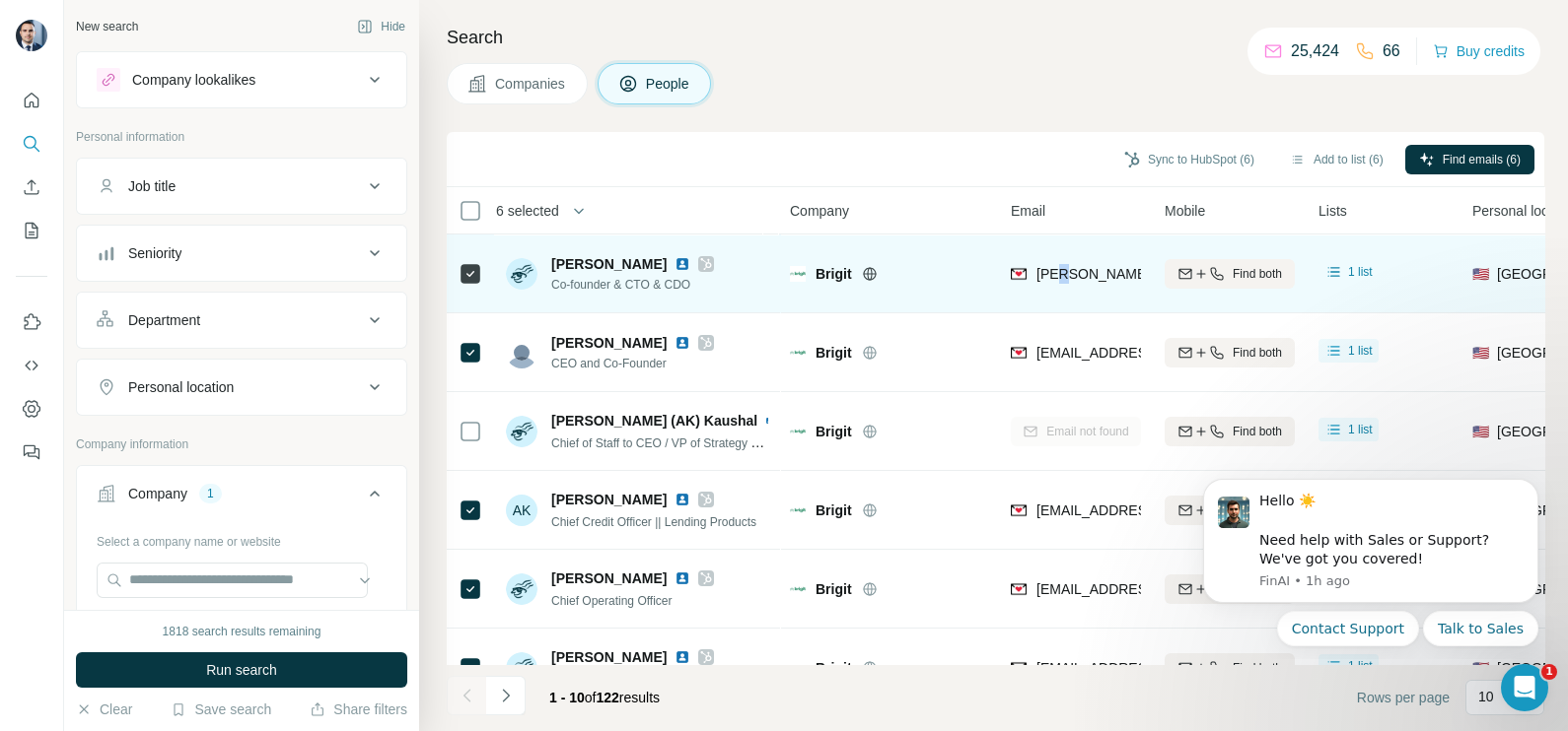
click at [1068, 256] on div "[PERSON_NAME][EMAIL_ADDRESS][DOMAIN_NAME]" at bounding box center [1076, 273] width 130 height 54
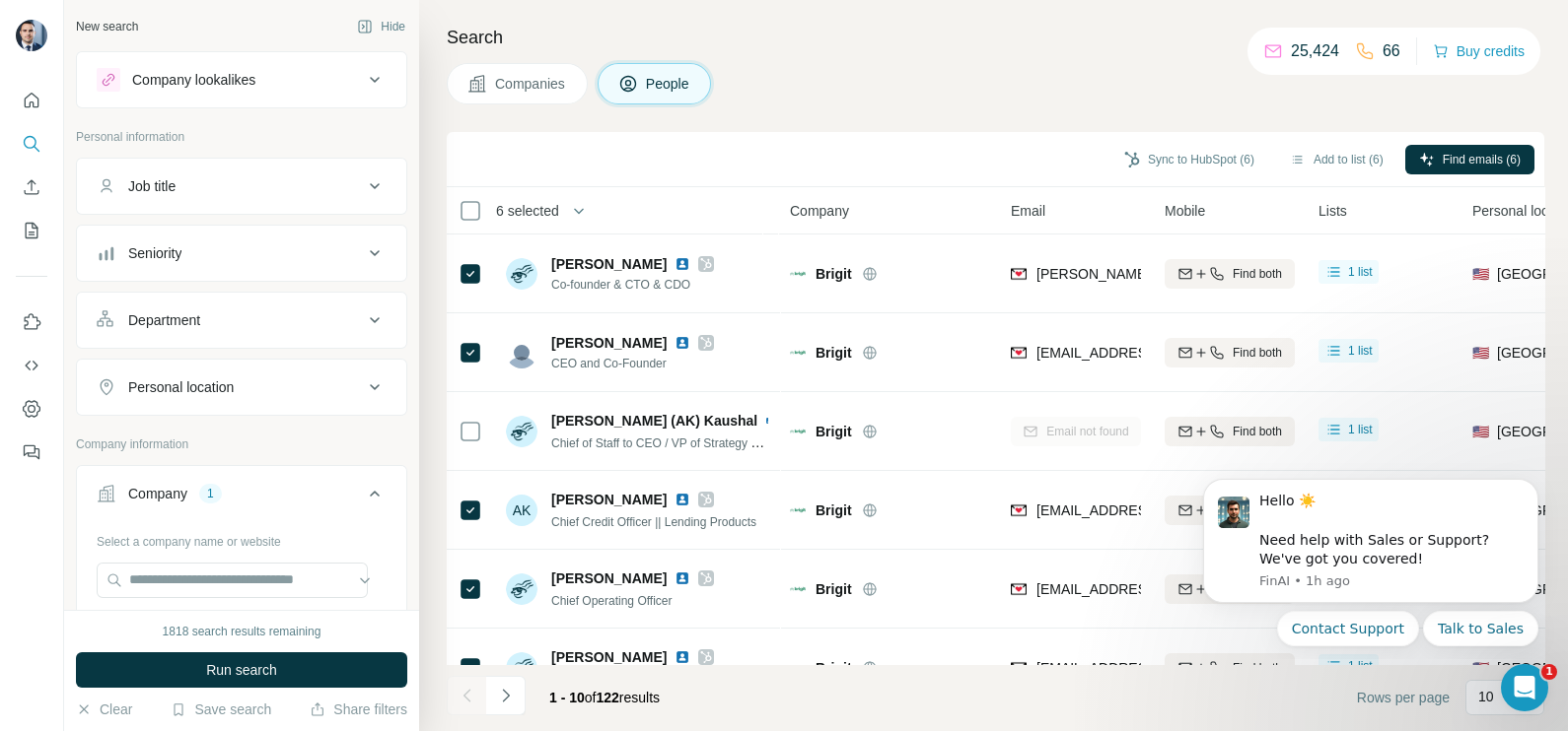
click at [956, 129] on div "Search Companies People Sync to HubSpot (6) Add to list (6) Find emails (6) 6 s…" at bounding box center [994, 365] width 1149 height 731
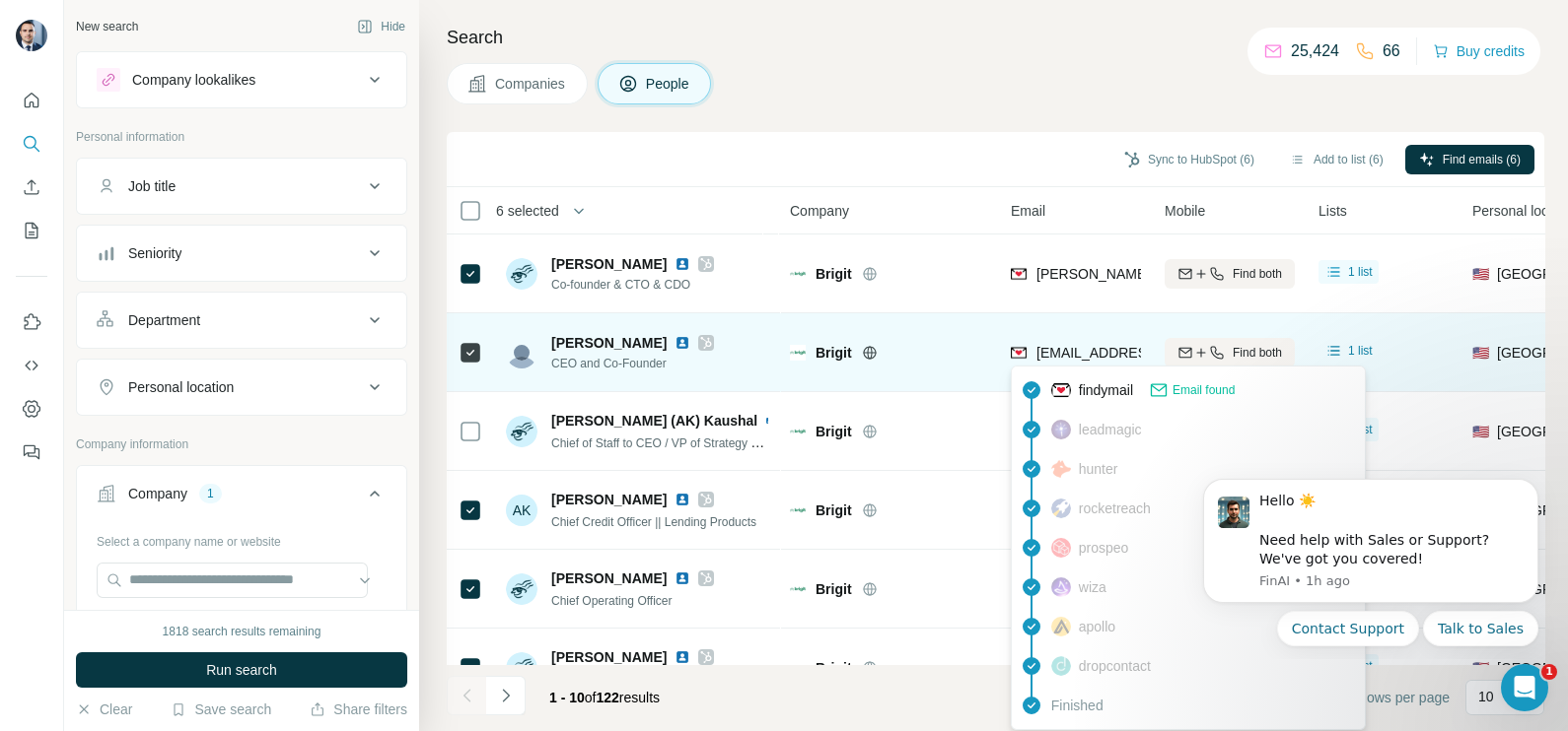
click at [1091, 336] on div "[EMAIL_ADDRESS][DOMAIN_NAME]" at bounding box center [1076, 352] width 130 height 54
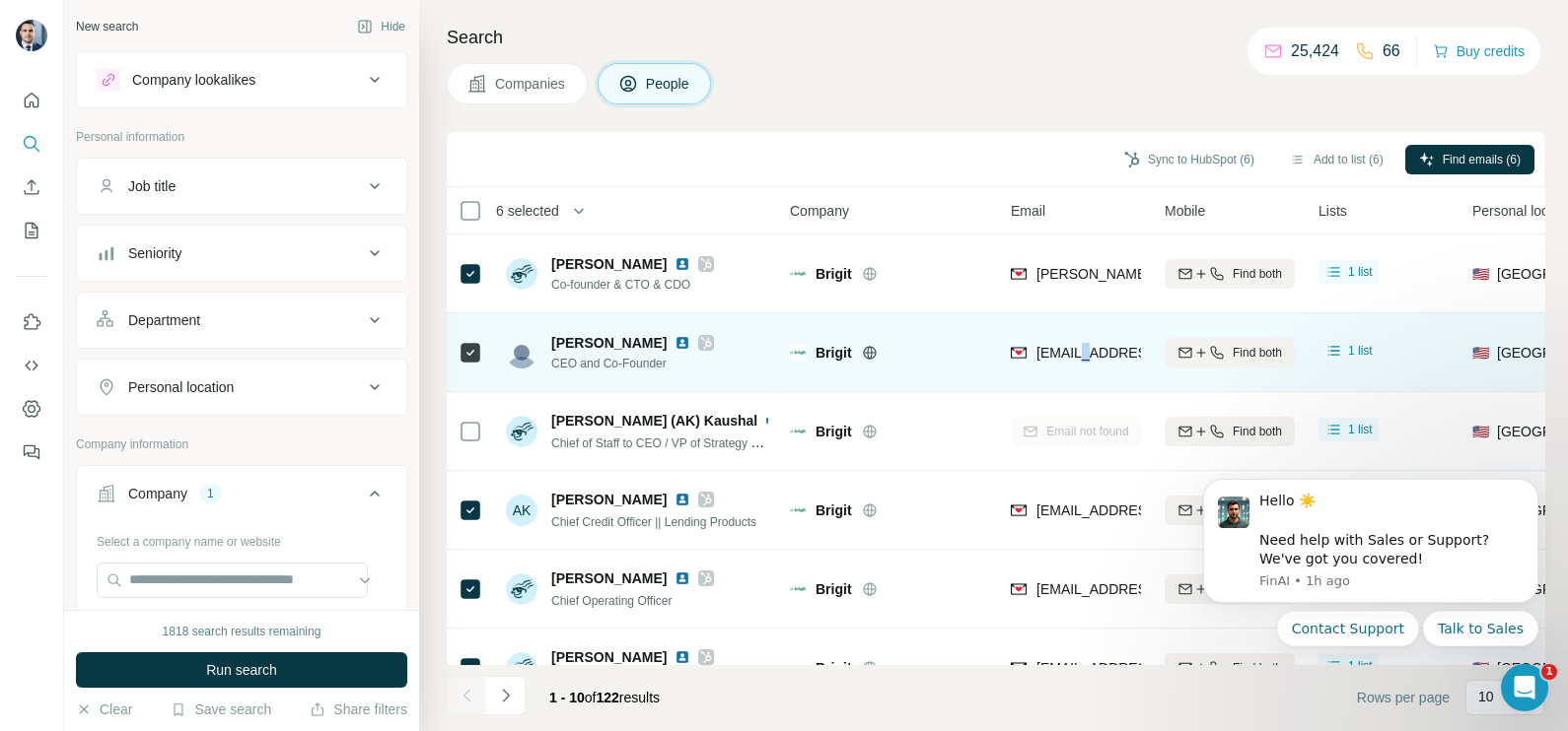
click at [1091, 336] on div "[EMAIL_ADDRESS][DOMAIN_NAME]" at bounding box center [1076, 352] width 130 height 54
click at [1090, 336] on div "[EMAIL_ADDRESS][DOMAIN_NAME]" at bounding box center [1076, 352] width 130 height 54
click at [1090, 338] on div "[EMAIL_ADDRESS][DOMAIN_NAME]" at bounding box center [1076, 352] width 130 height 54
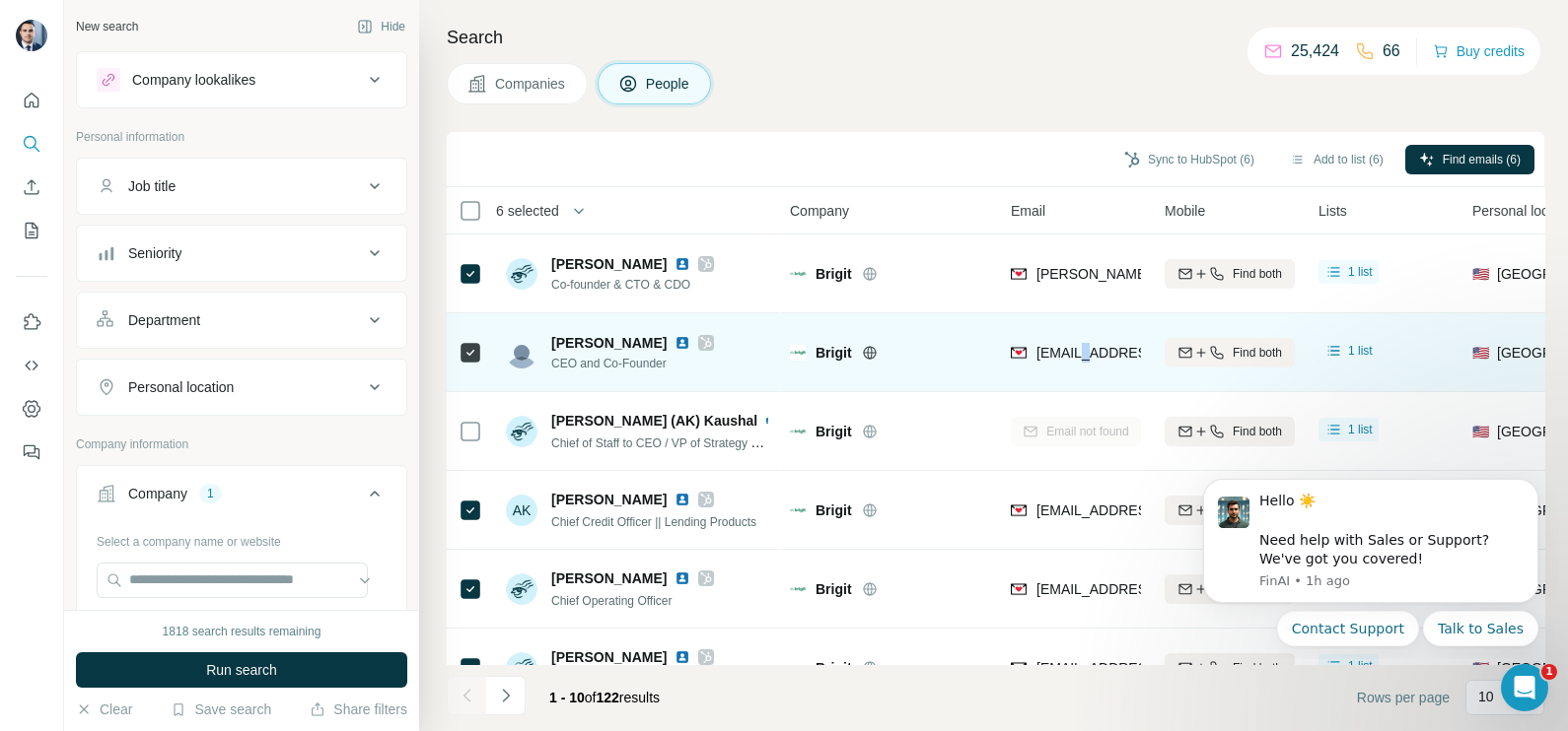
drag, startPoint x: 1090, startPoint y: 338, endPoint x: 1089, endPoint y: 362, distance: 24.0
click at [1089, 362] on div "[EMAIL_ADDRESS][DOMAIN_NAME]" at bounding box center [1132, 355] width 244 height 24
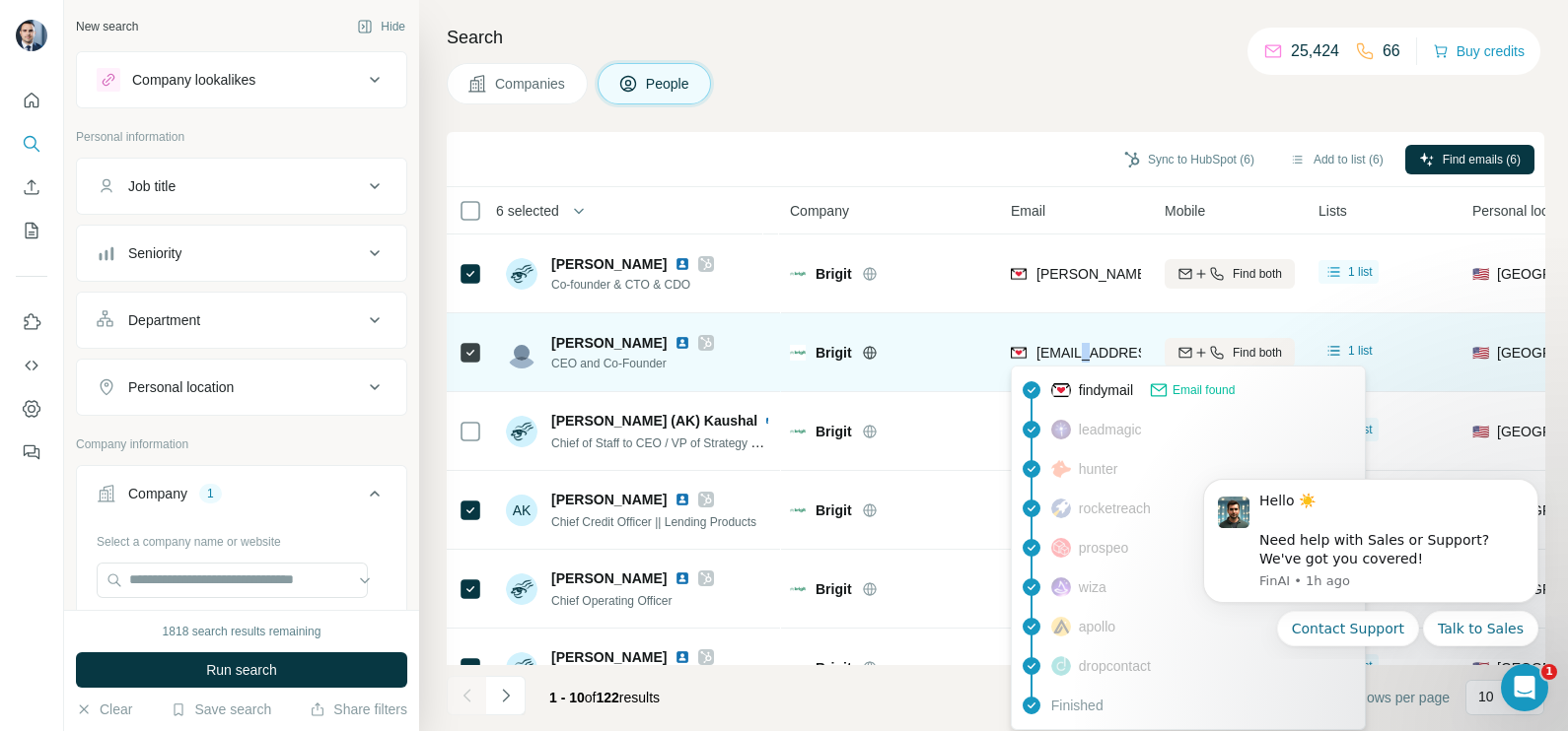
click at [1089, 362] on div "[EMAIL_ADDRESS][DOMAIN_NAME]" at bounding box center [1132, 355] width 244 height 24
click at [946, 332] on div "Brigit" at bounding box center [888, 352] width 197 height 54
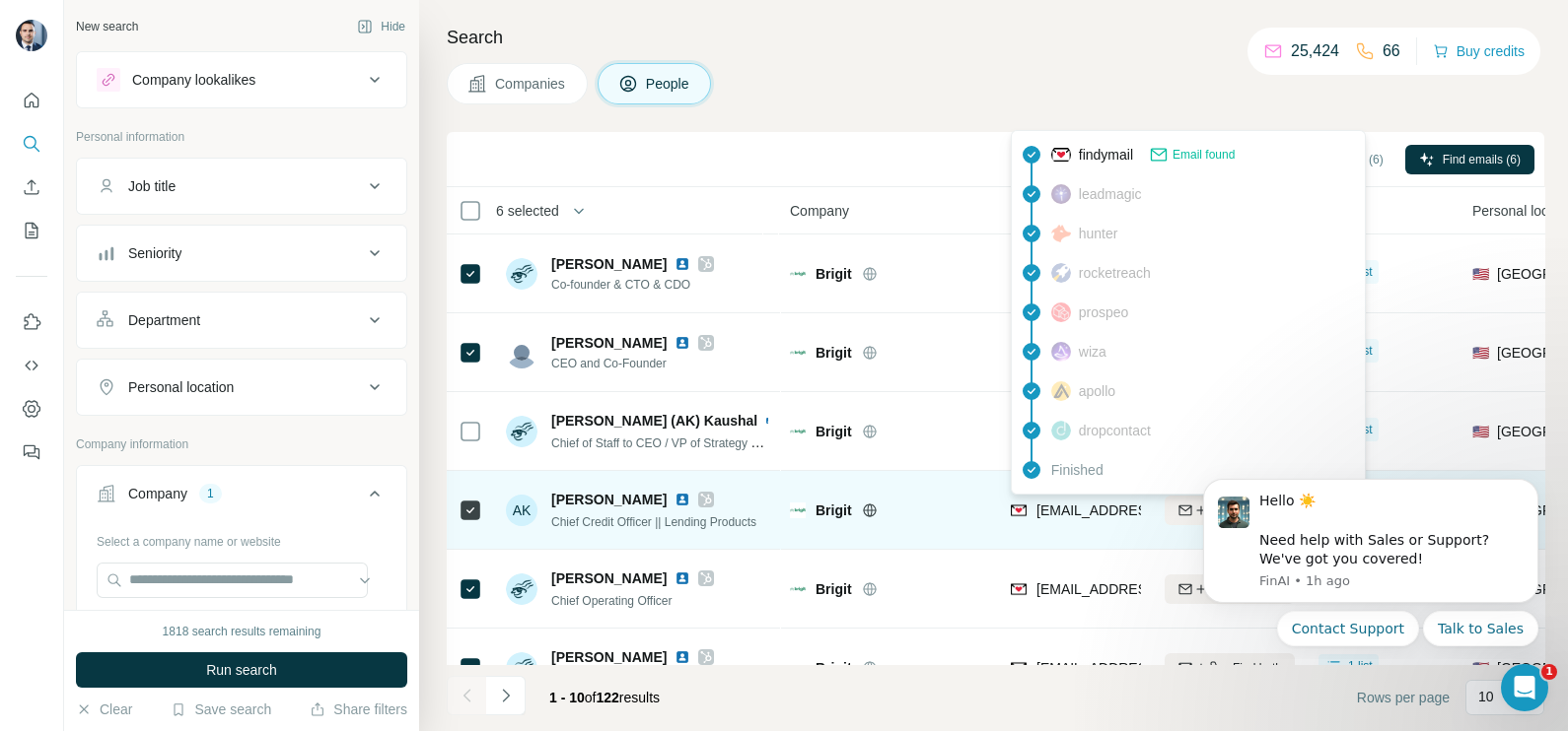
click at [1061, 518] on span "[EMAIL_ADDRESS][DOMAIN_NAME]" at bounding box center [1153, 511] width 234 height 16
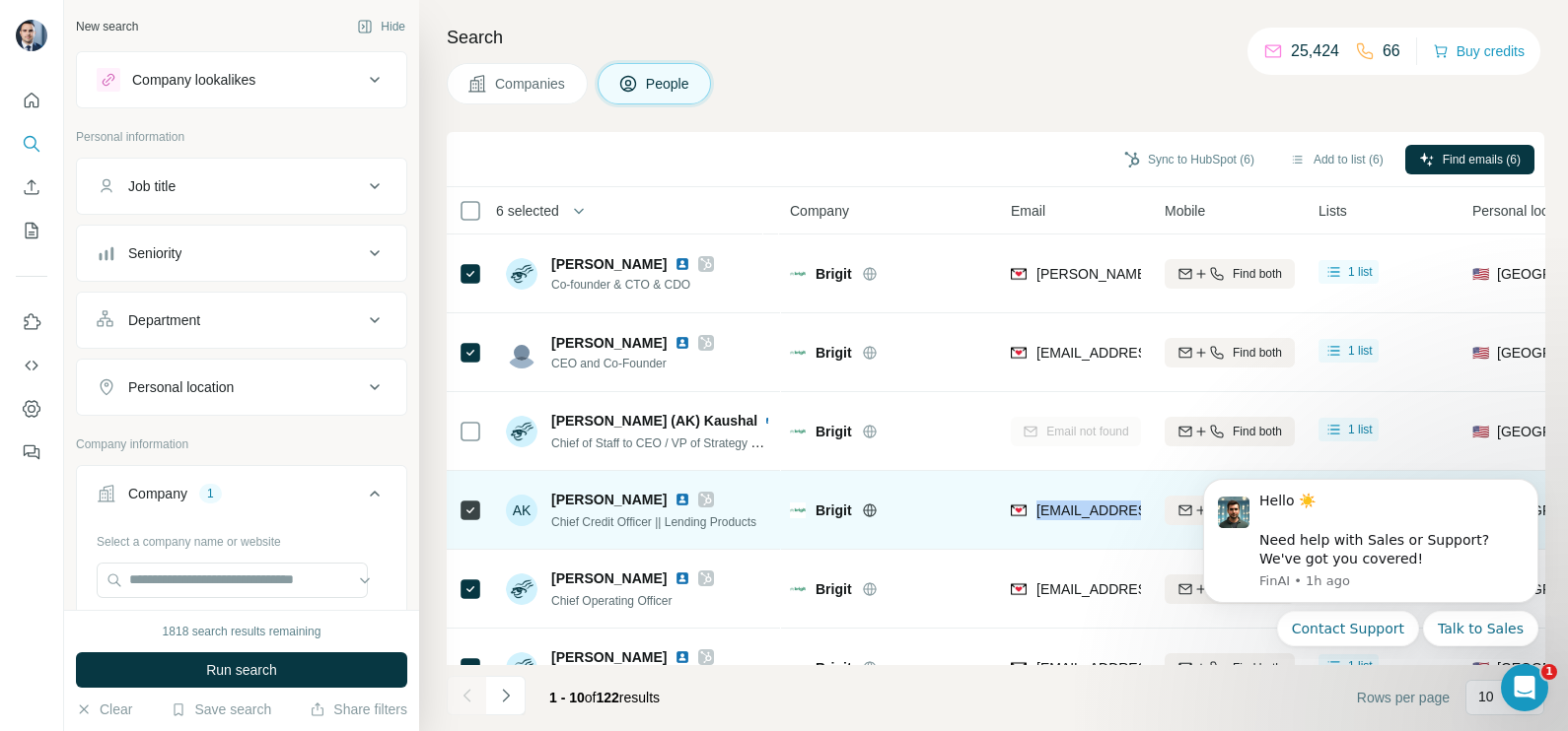
click at [1061, 518] on span "[EMAIL_ADDRESS][DOMAIN_NAME]" at bounding box center [1153, 511] width 234 height 16
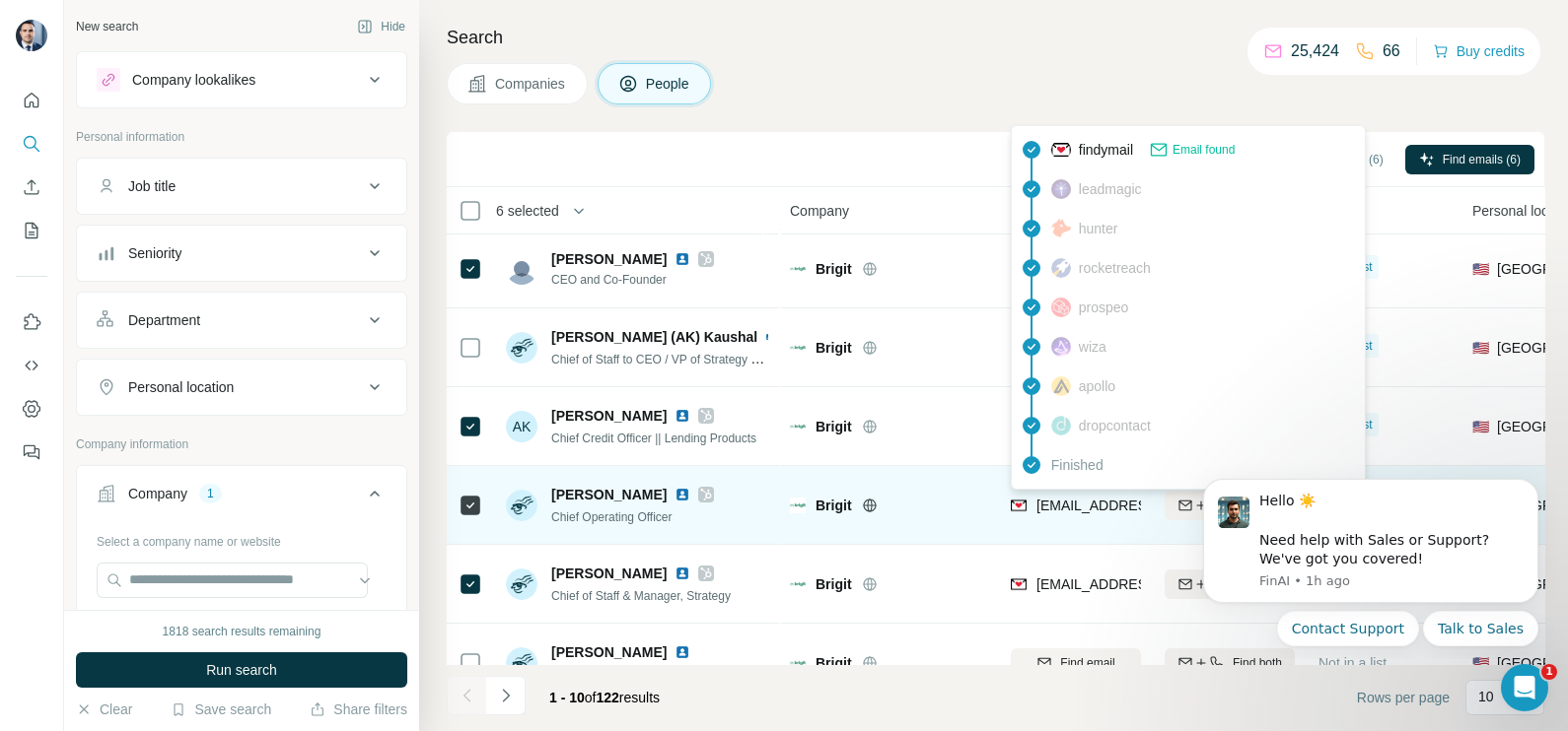
scroll to position [122, 0]
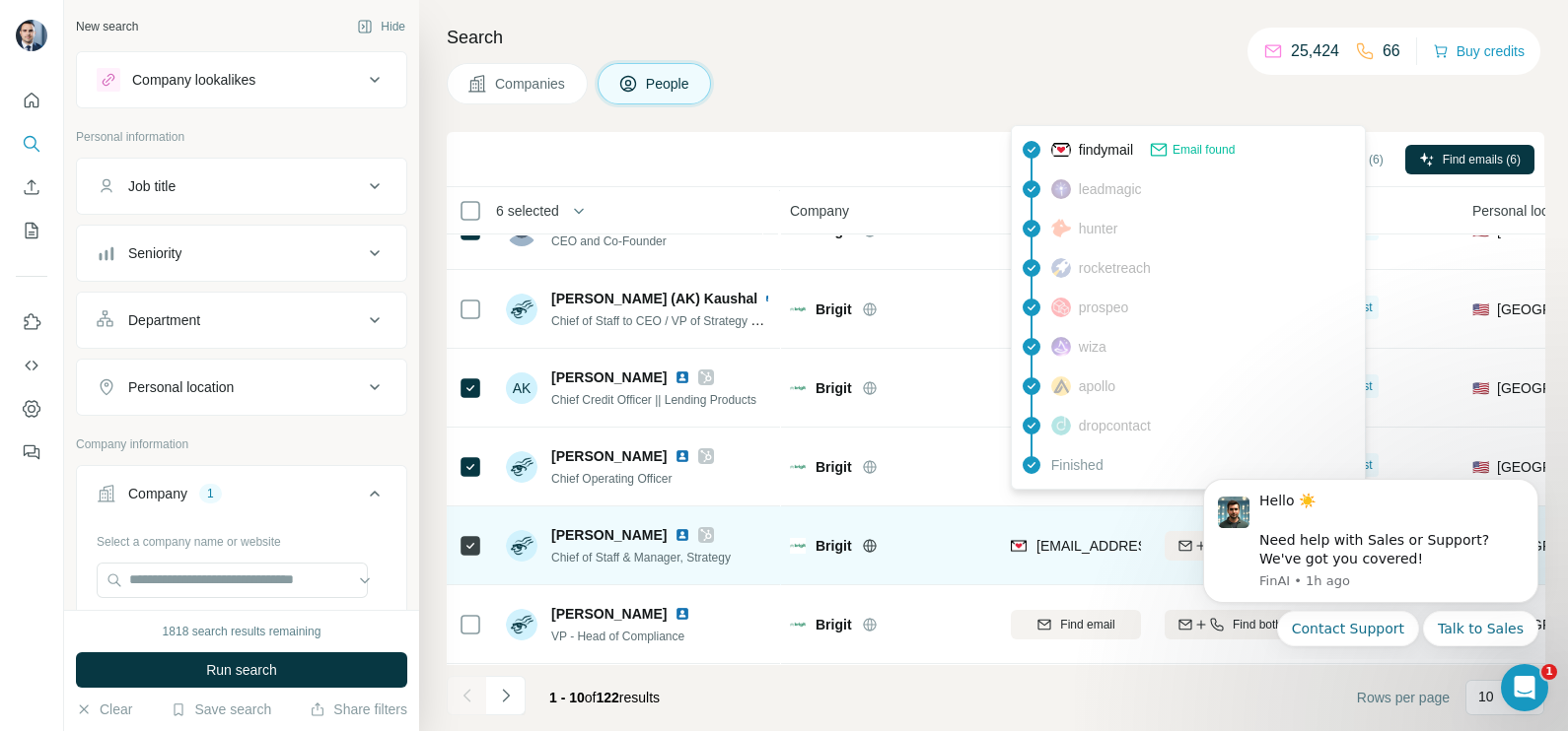
click at [1028, 509] on td "[EMAIL_ADDRESS][DOMAIN_NAME]" at bounding box center [1076, 547] width 154 height 79
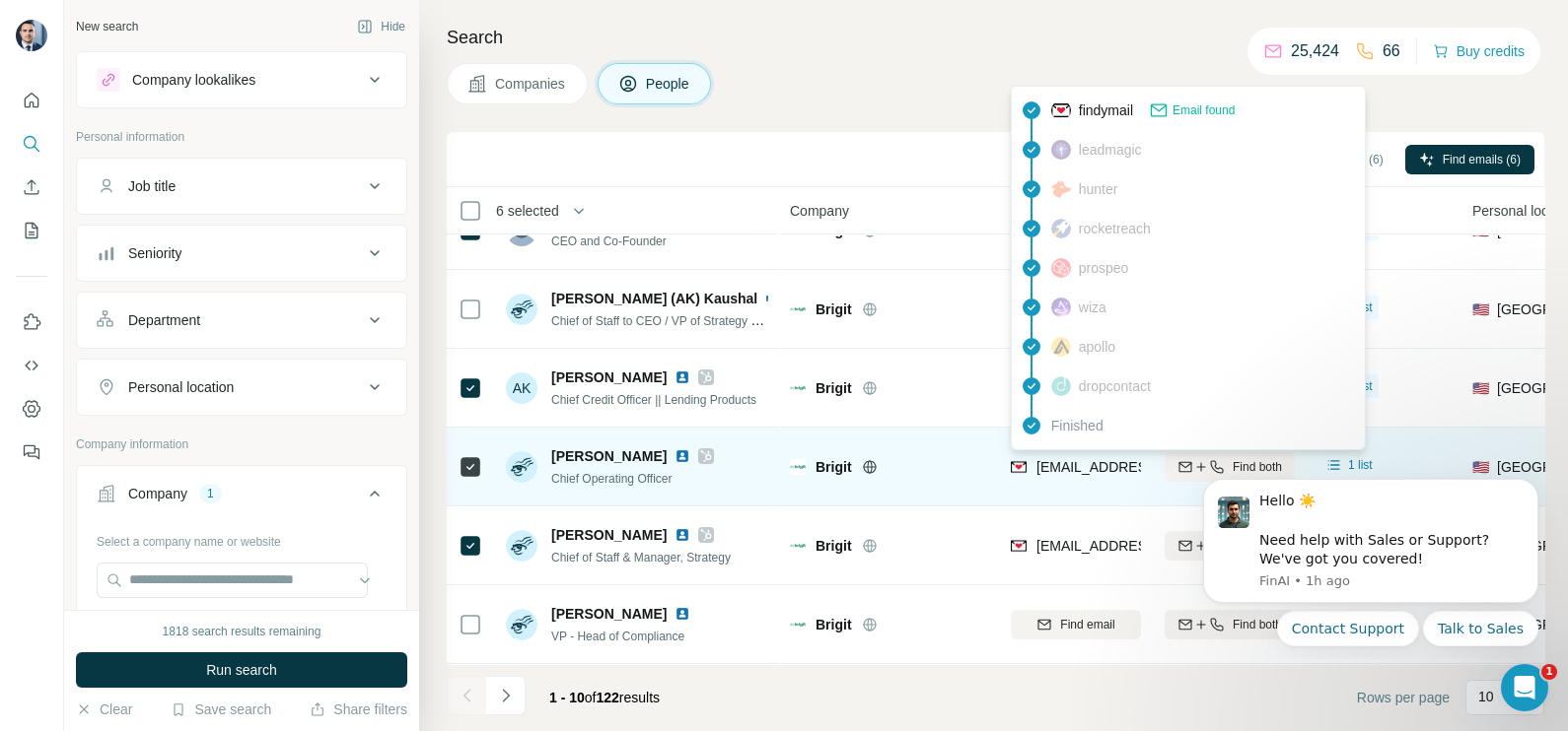
click at [1084, 473] on span "[EMAIL_ADDRESS][DOMAIN_NAME]" at bounding box center [1153, 468] width 234 height 16
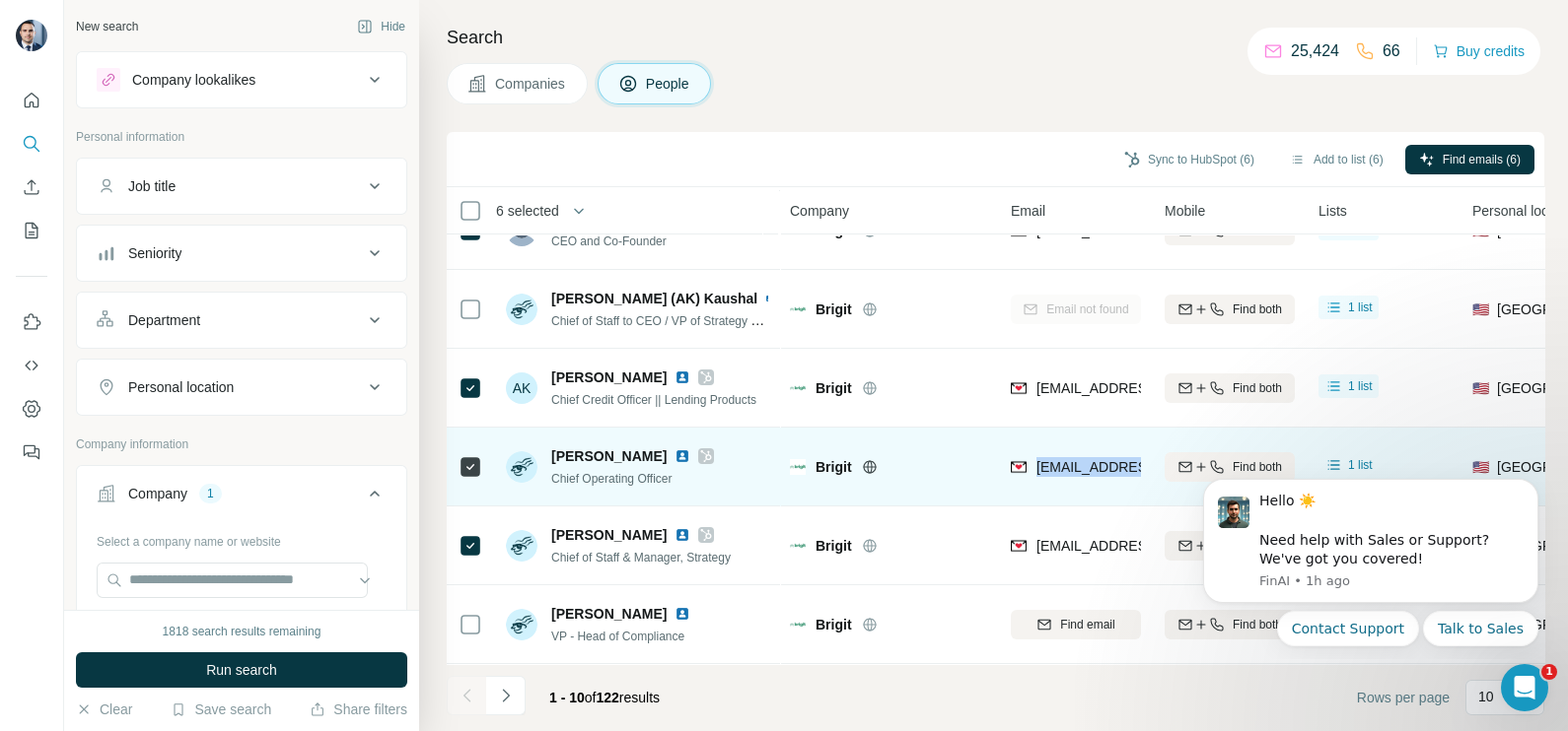
click at [1084, 473] on span "[EMAIL_ADDRESS][DOMAIN_NAME]" at bounding box center [1153, 468] width 234 height 16
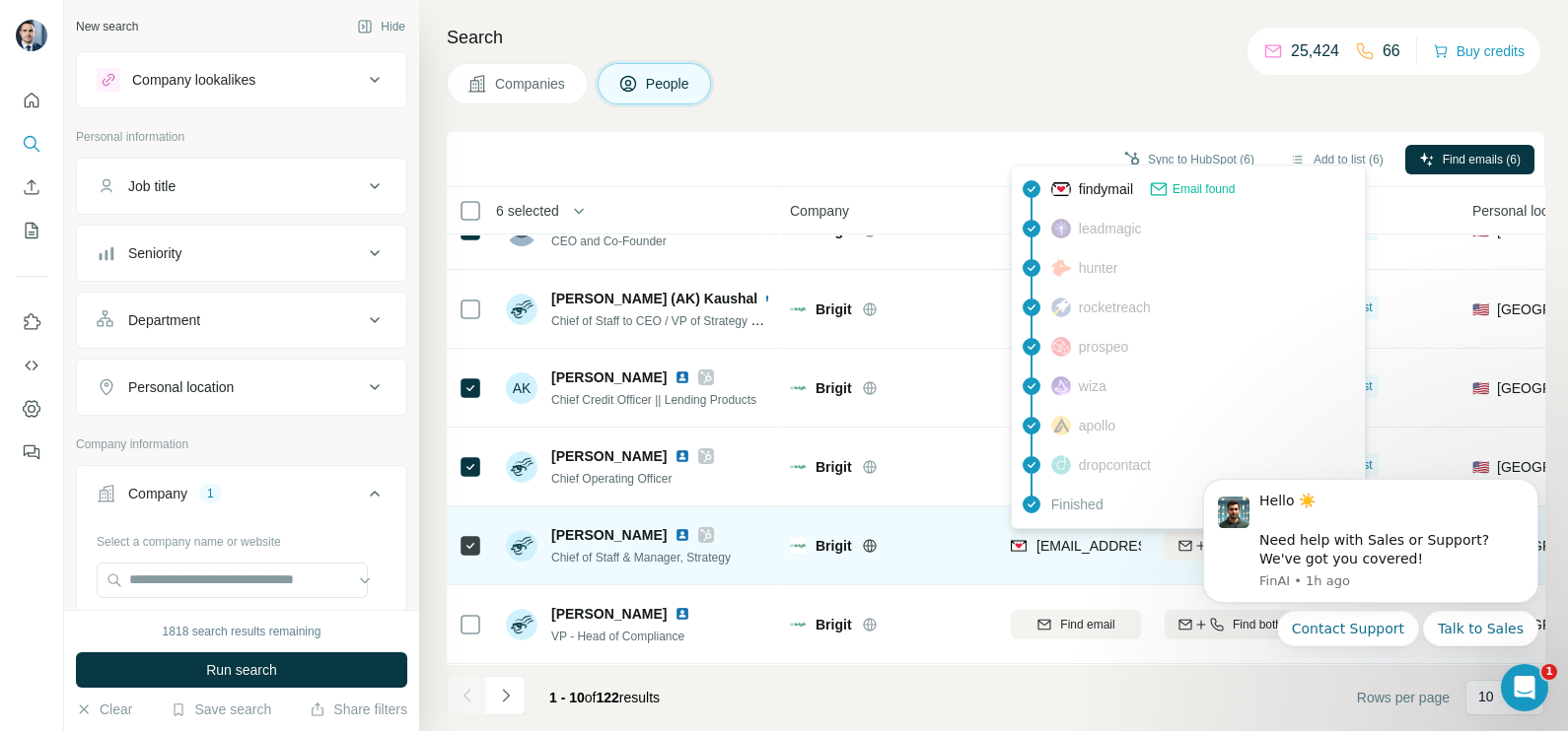
click at [1089, 553] on span "[EMAIL_ADDRESS][DOMAIN_NAME]" at bounding box center [1145, 547] width 218 height 20
click at [1088, 553] on span "[EMAIL_ADDRESS][DOMAIN_NAME]" at bounding box center [1145, 547] width 218 height 20
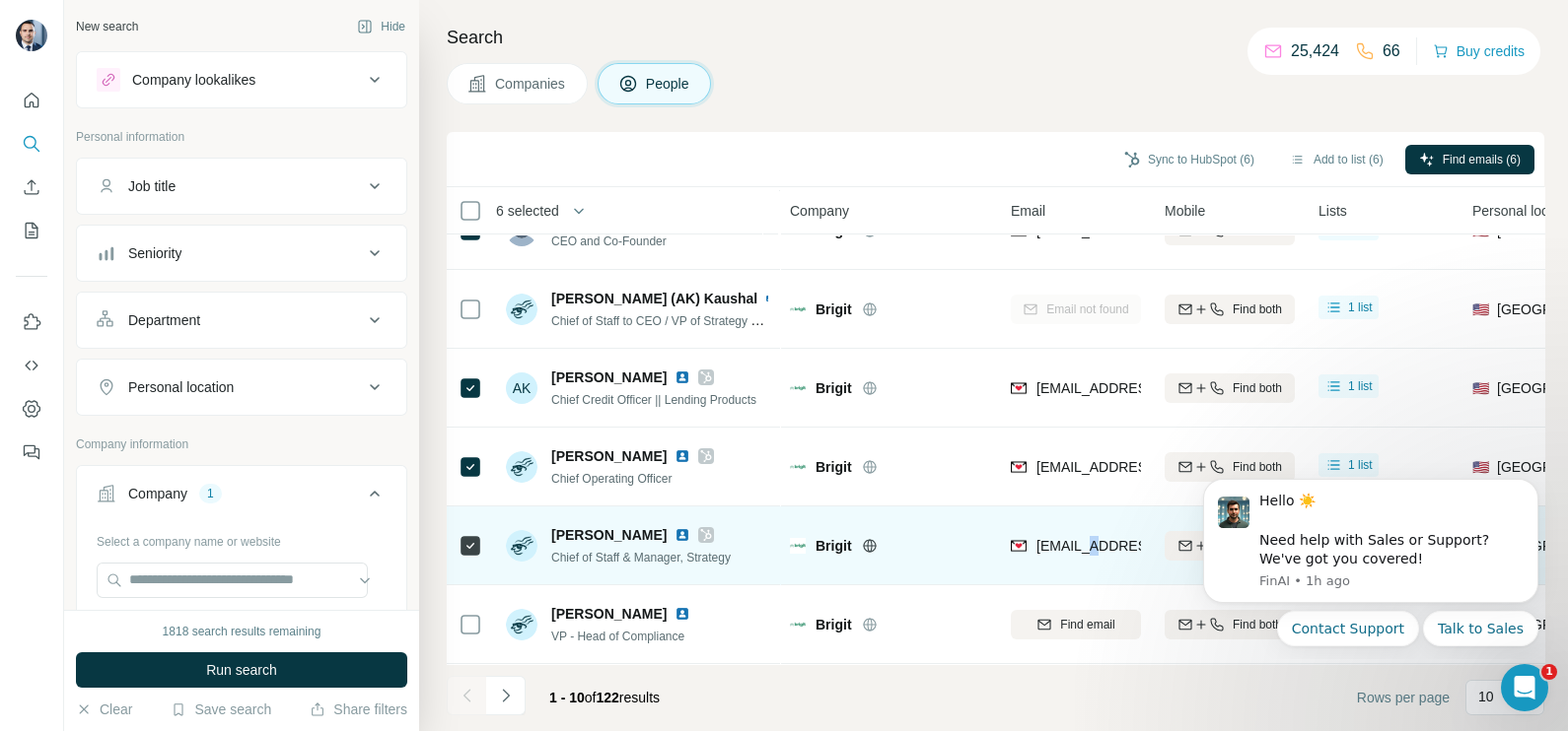
click at [1085, 553] on span "[EMAIL_ADDRESS][DOMAIN_NAME]" at bounding box center [1145, 547] width 218 height 20
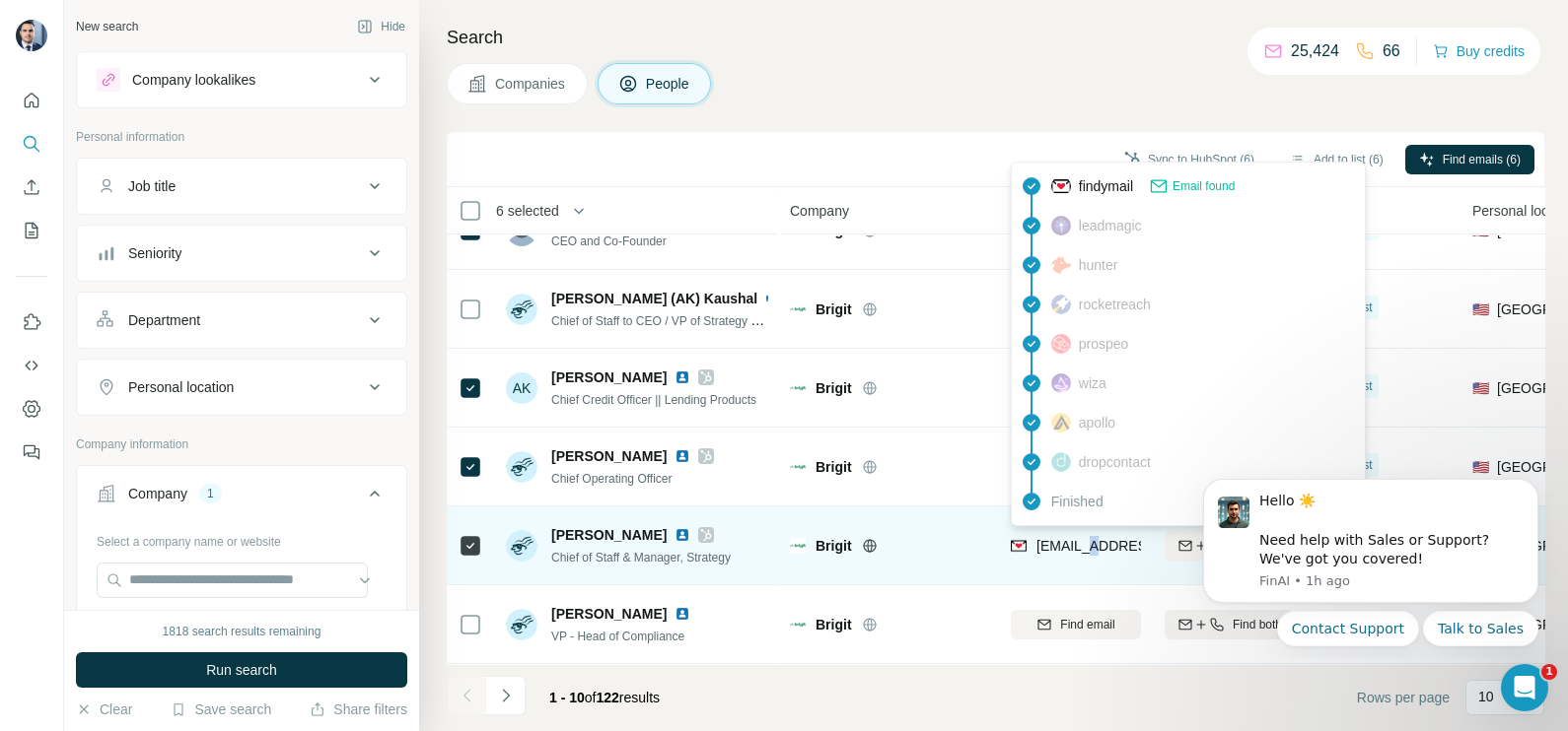
click at [1085, 553] on span "[EMAIL_ADDRESS][DOMAIN_NAME]" at bounding box center [1145, 547] width 218 height 20
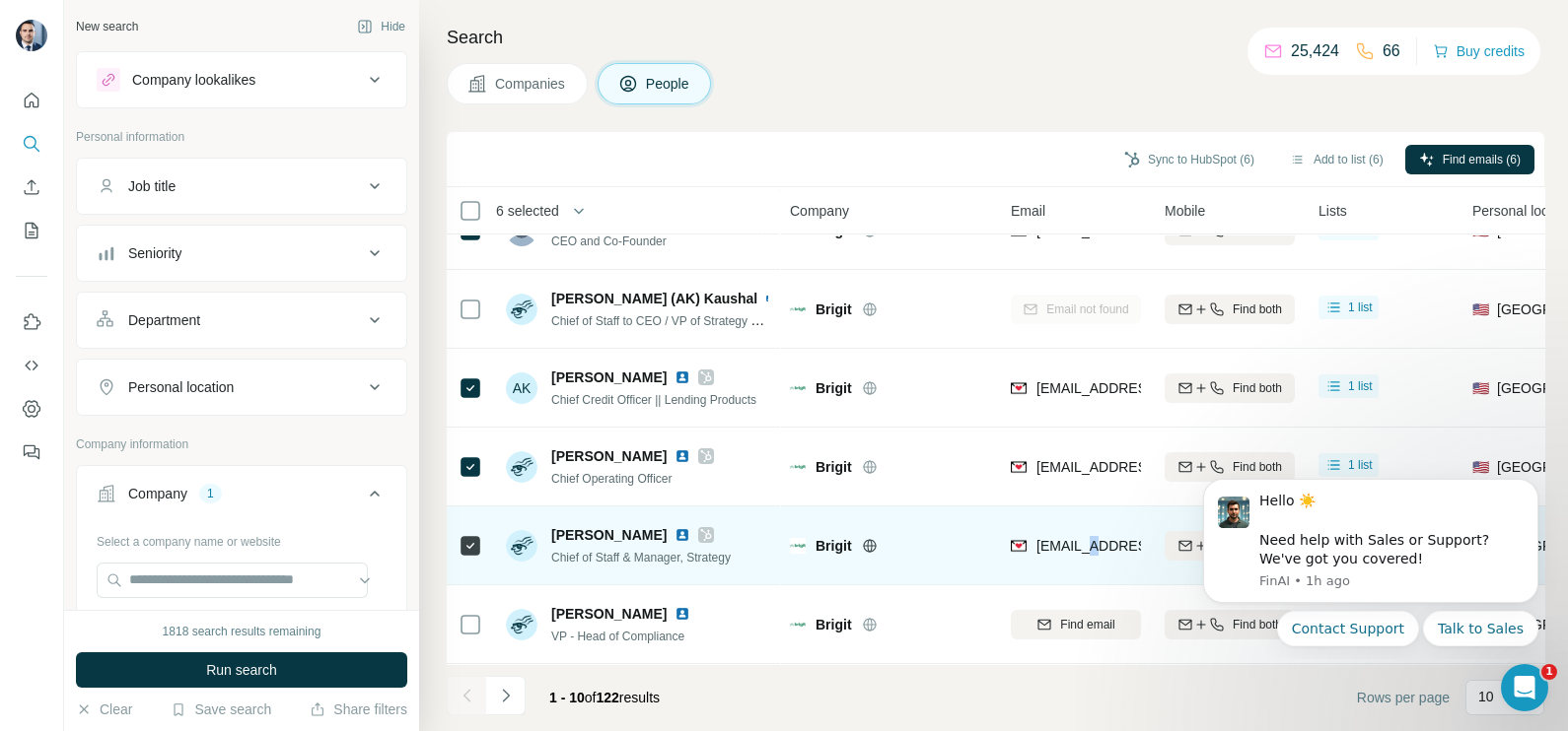
click at [1085, 553] on span "[EMAIL_ADDRESS][DOMAIN_NAME]" at bounding box center [1145, 547] width 218 height 20
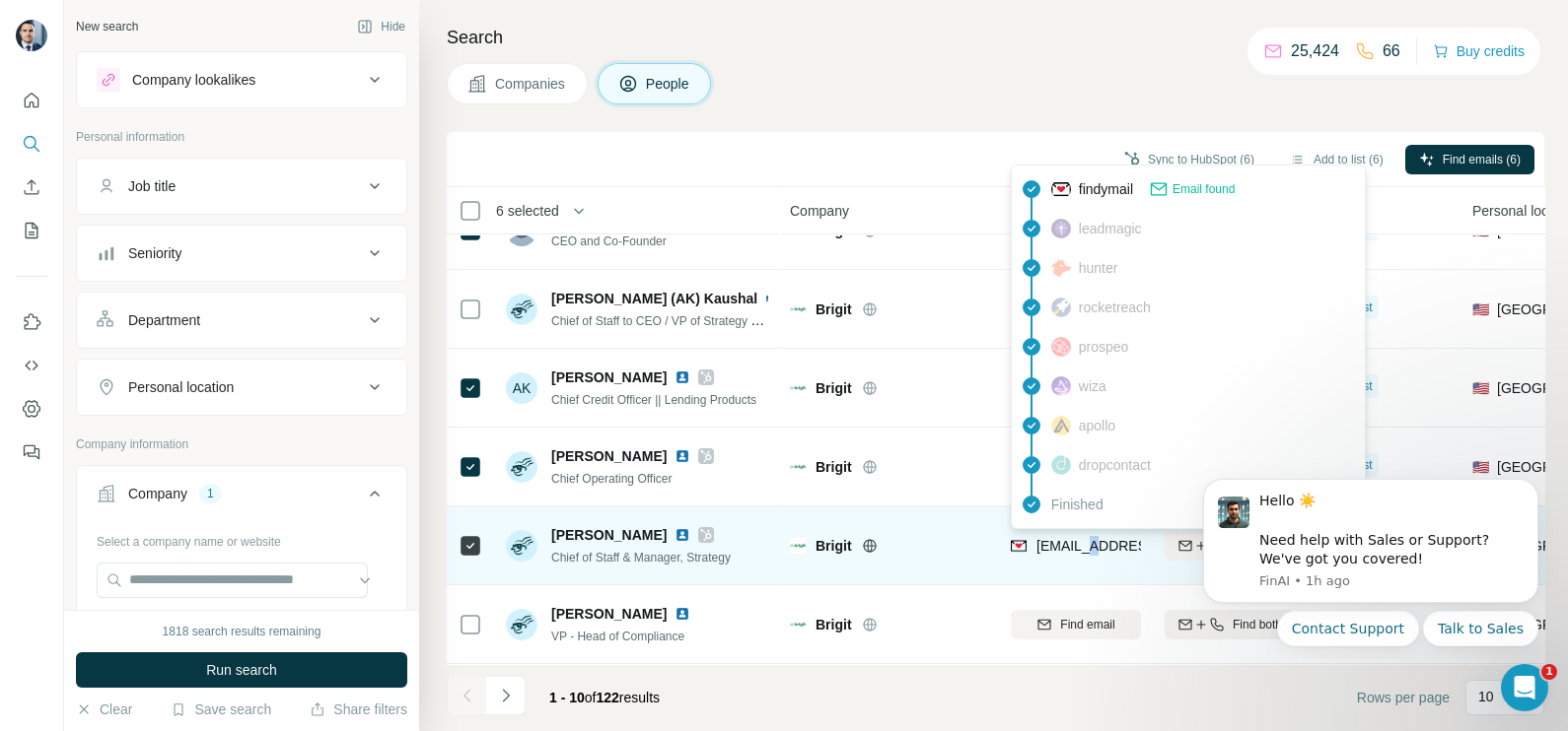
click at [1085, 553] on span "[EMAIL_ADDRESS][DOMAIN_NAME]" at bounding box center [1145, 547] width 218 height 20
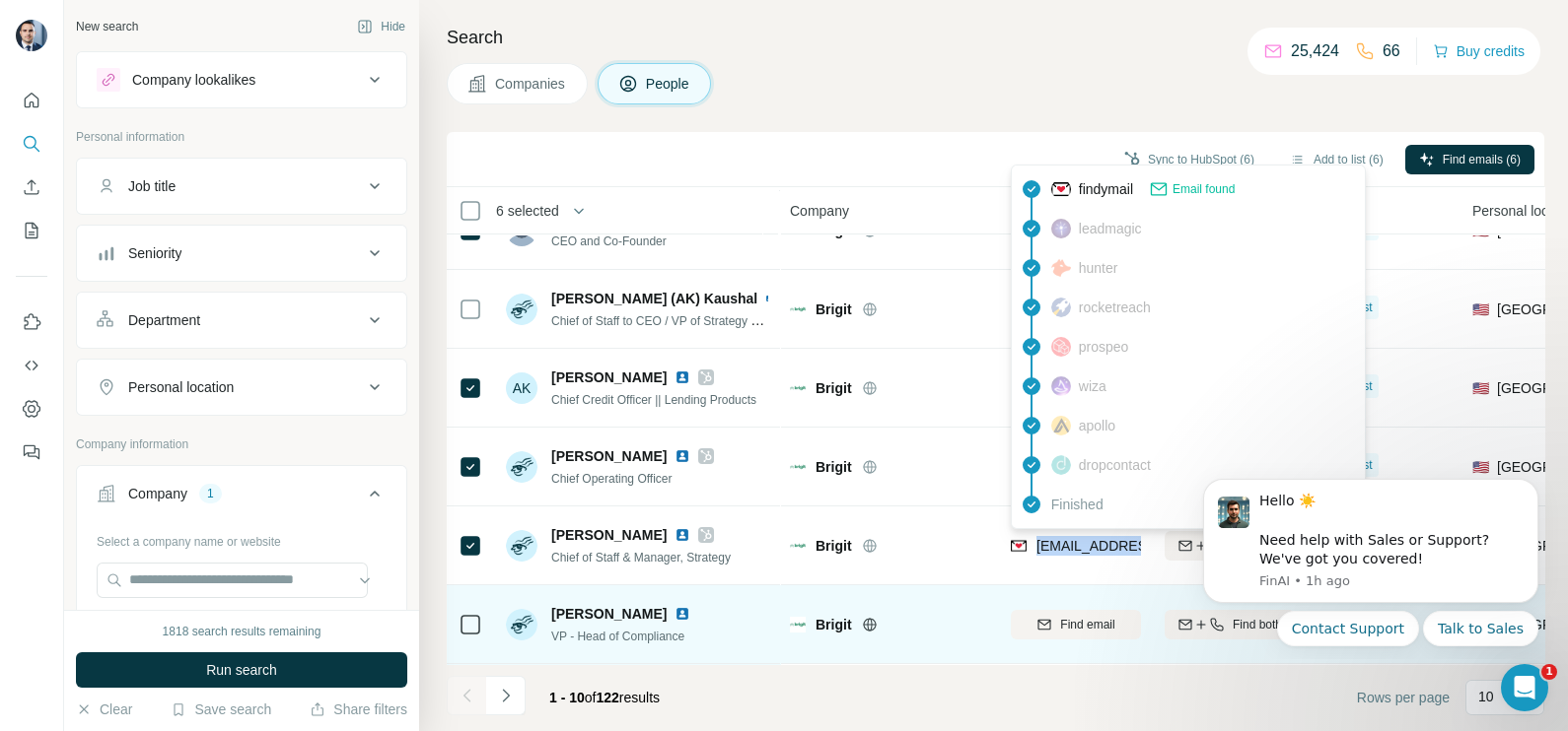
scroll to position [370, 0]
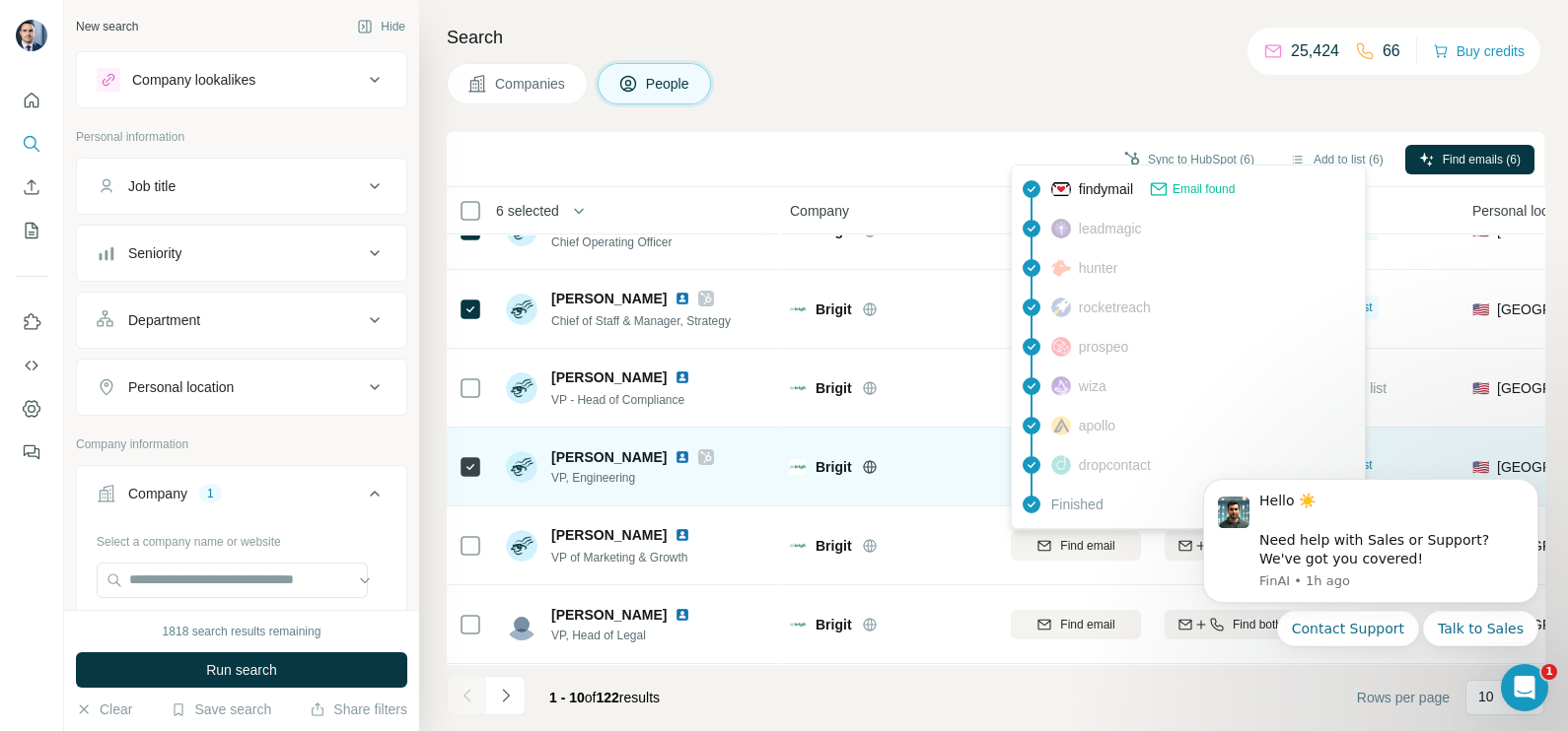
click at [925, 428] on td "Brigit" at bounding box center [888, 468] width 221 height 79
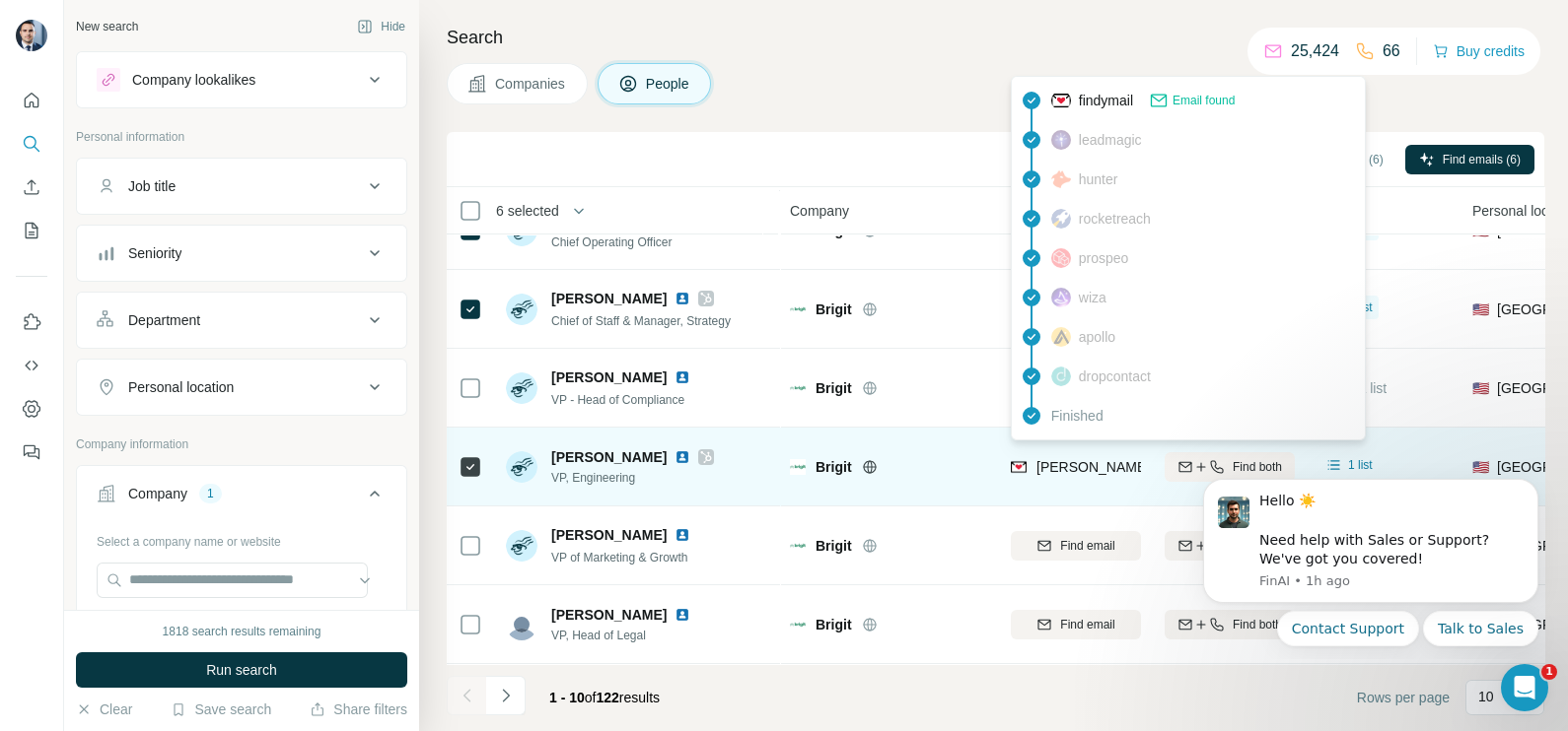
click at [1100, 460] on span "[PERSON_NAME][EMAIL_ADDRESS][DOMAIN_NAME]" at bounding box center [1210, 468] width 347 height 16
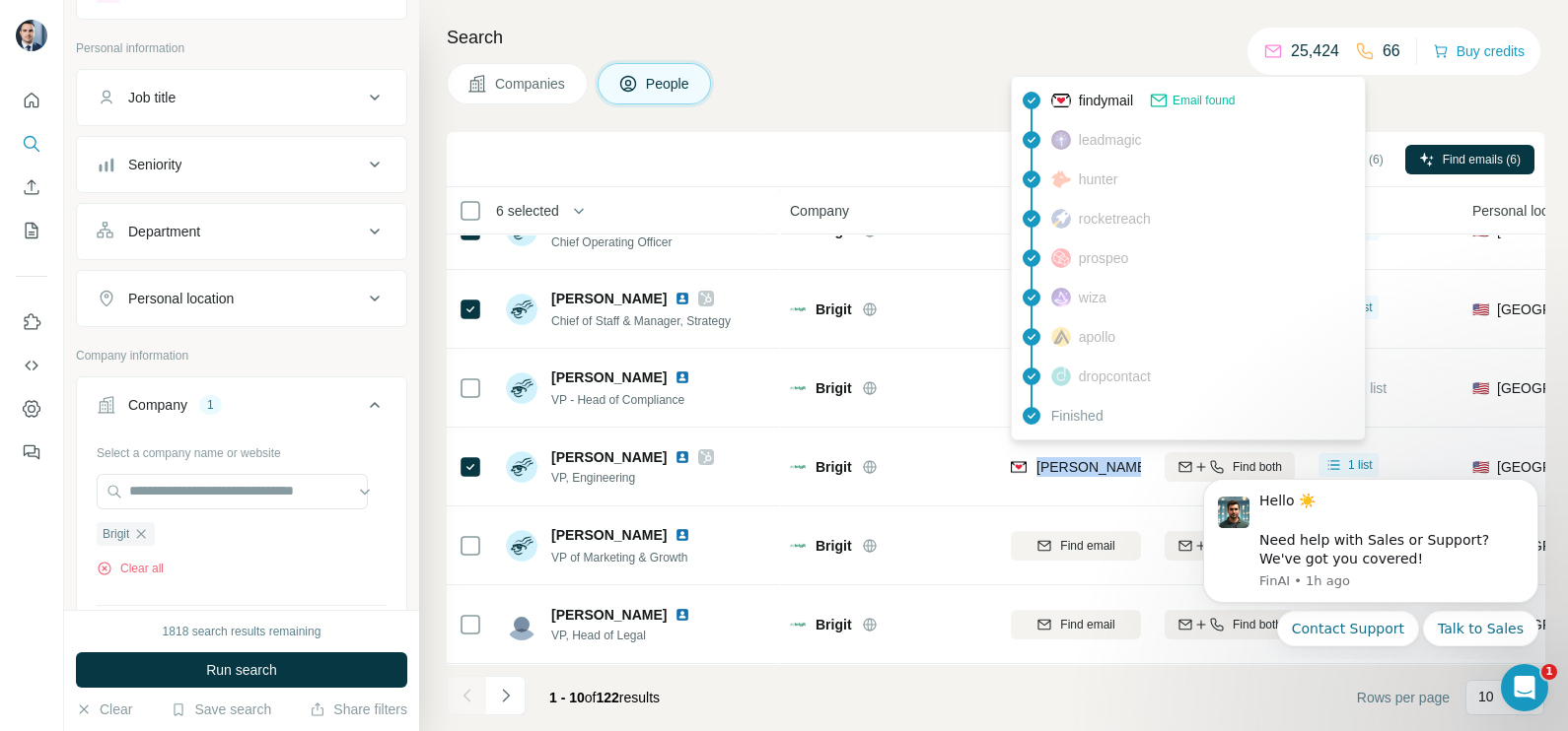
scroll to position [246, 0]
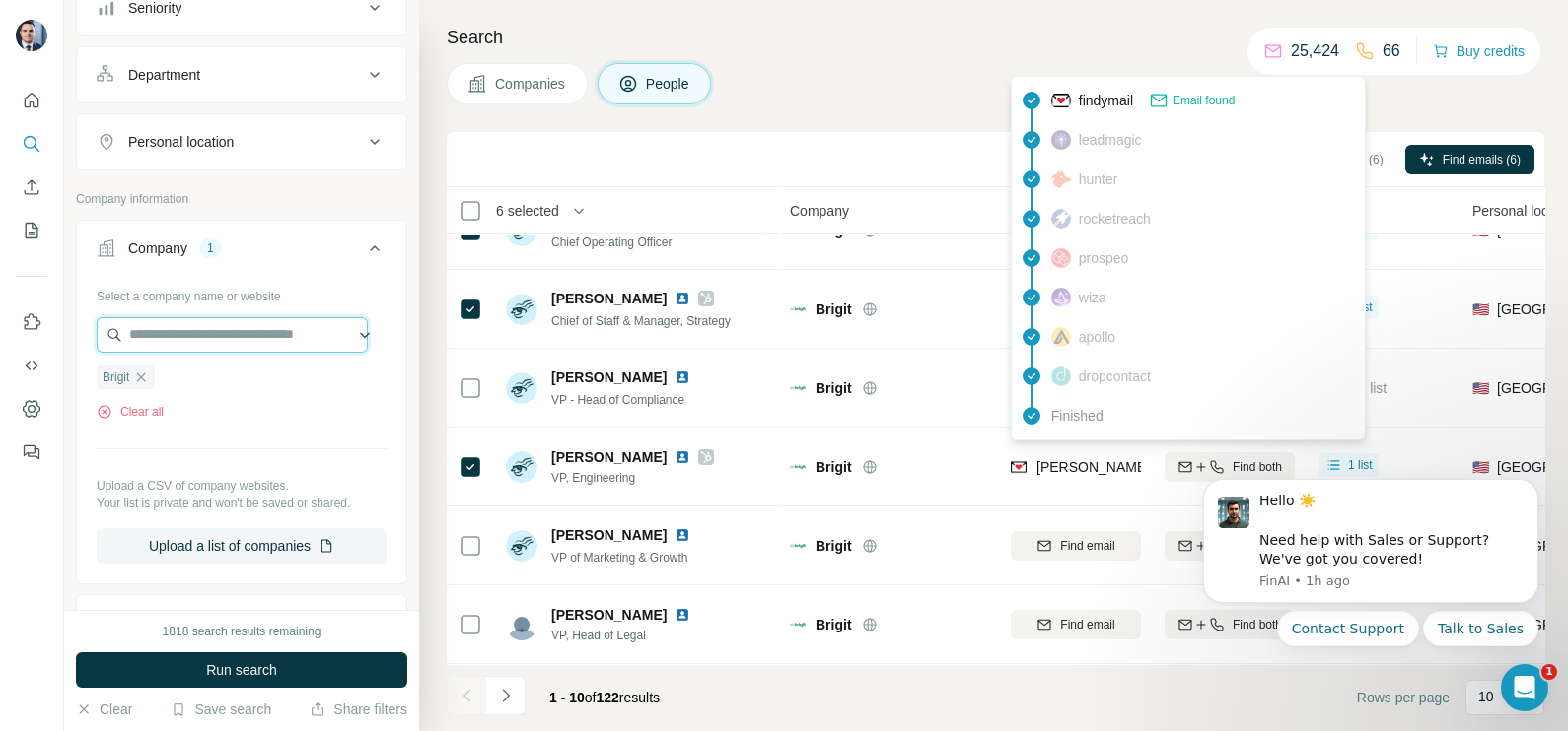
click at [212, 325] on input "text" at bounding box center [232, 335] width 271 height 36
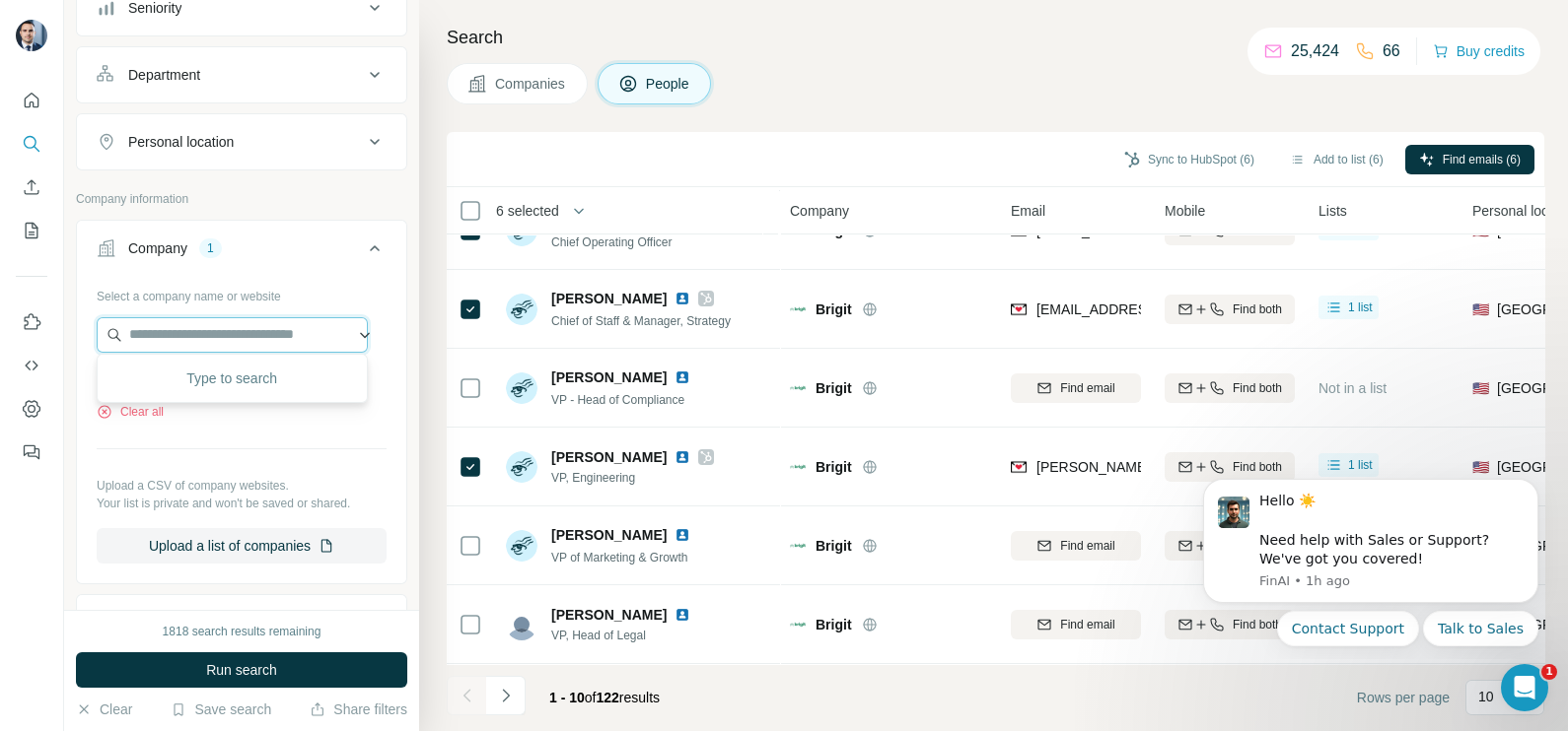
paste input "**********"
type input "**********"
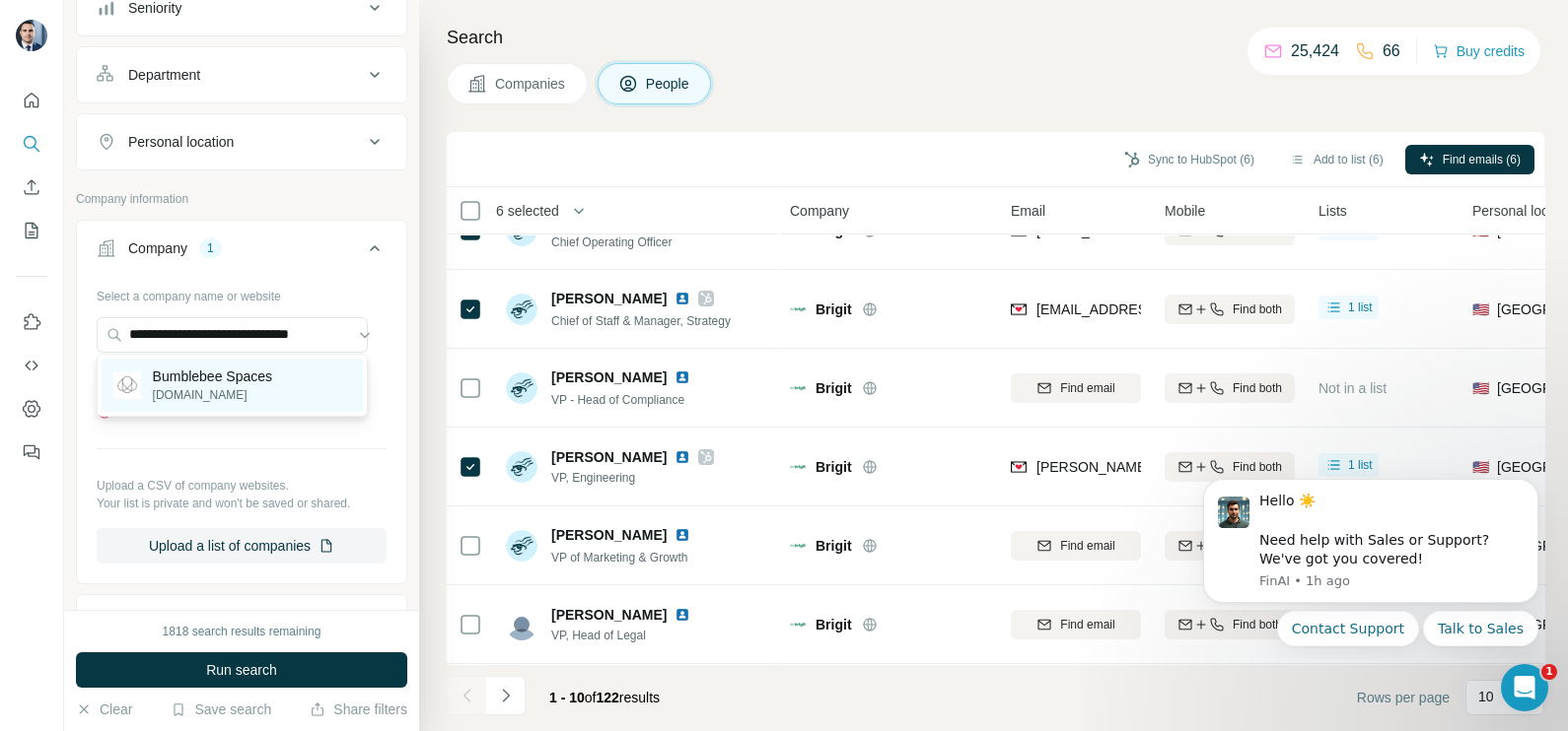
click at [234, 398] on p "[DOMAIN_NAME]" at bounding box center [212, 396] width 119 height 18
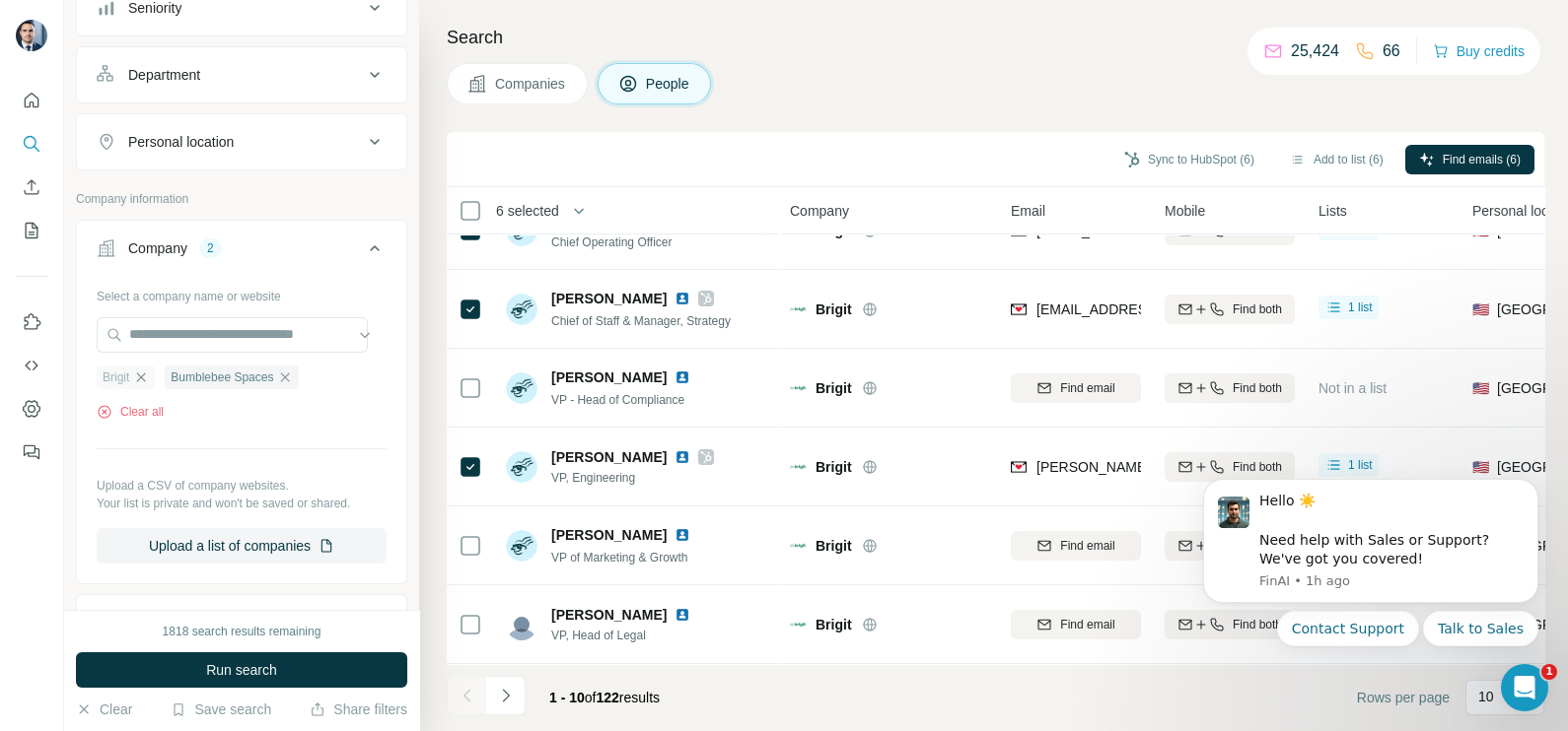
click at [149, 381] on icon "button" at bounding box center [141, 378] width 16 height 16
click at [524, 77] on span "Companies" at bounding box center [531, 84] width 72 height 20
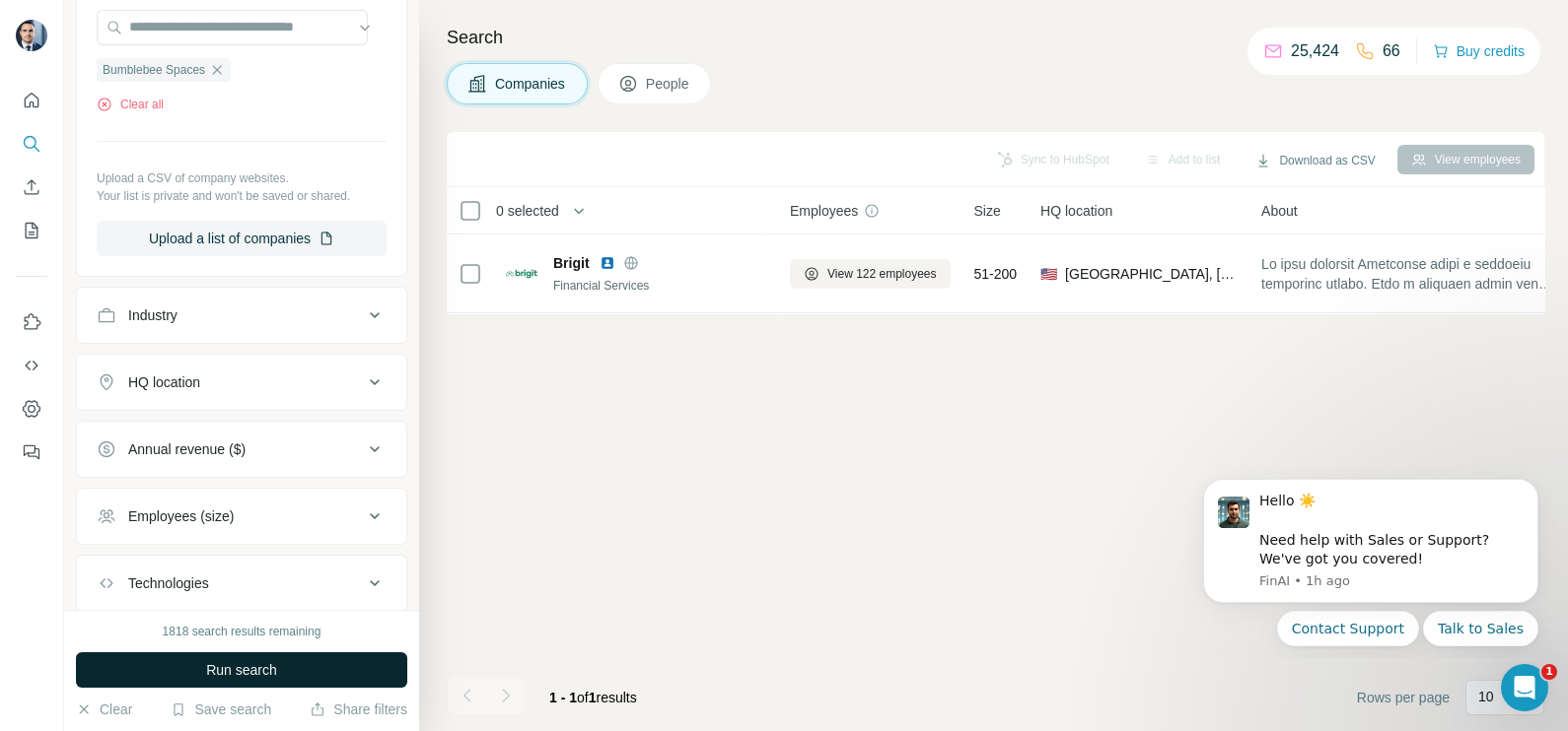
click at [215, 673] on span "Run search" at bounding box center [242, 670] width 71 height 20
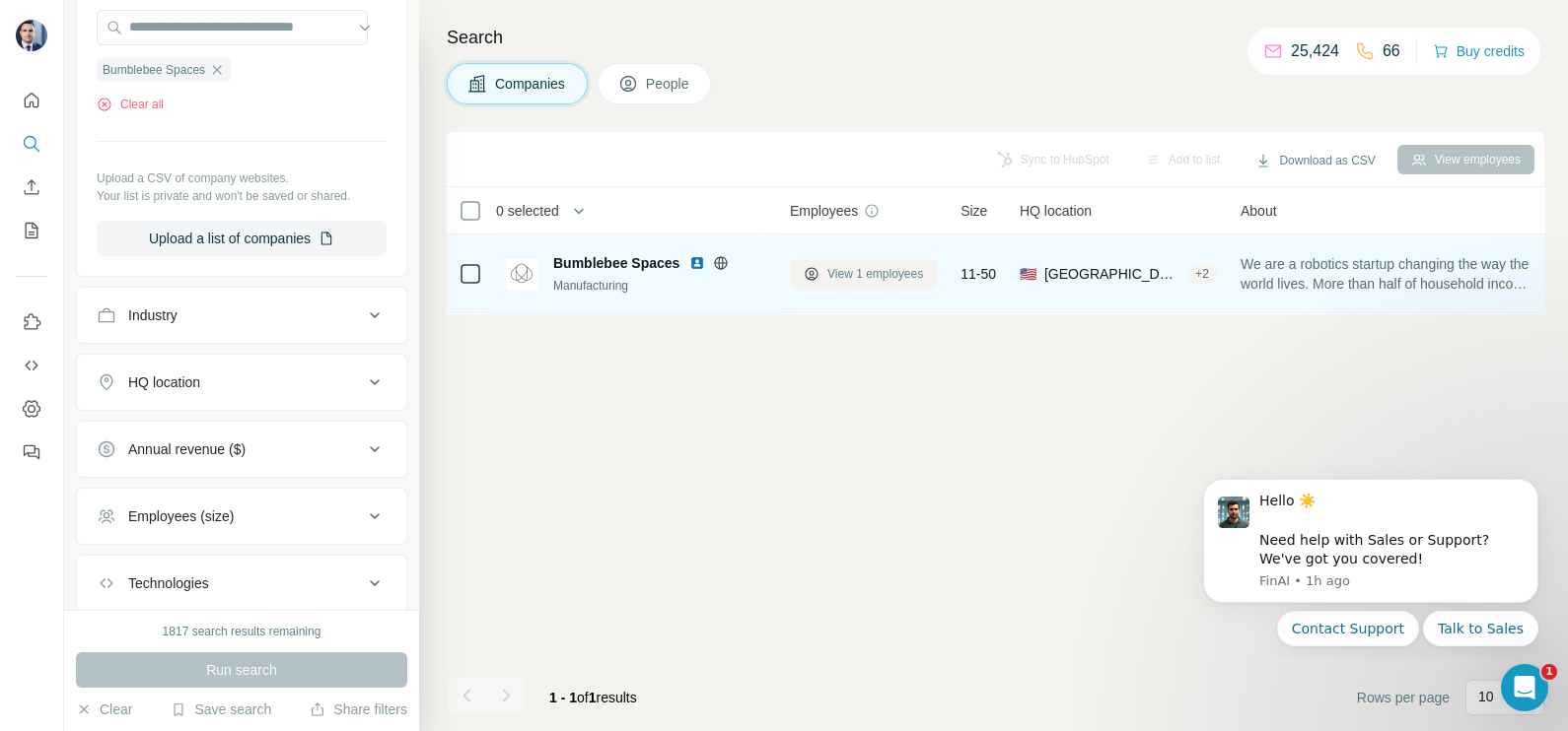
click at [836, 279] on span "View 1 employees" at bounding box center [874, 274] width 96 height 18
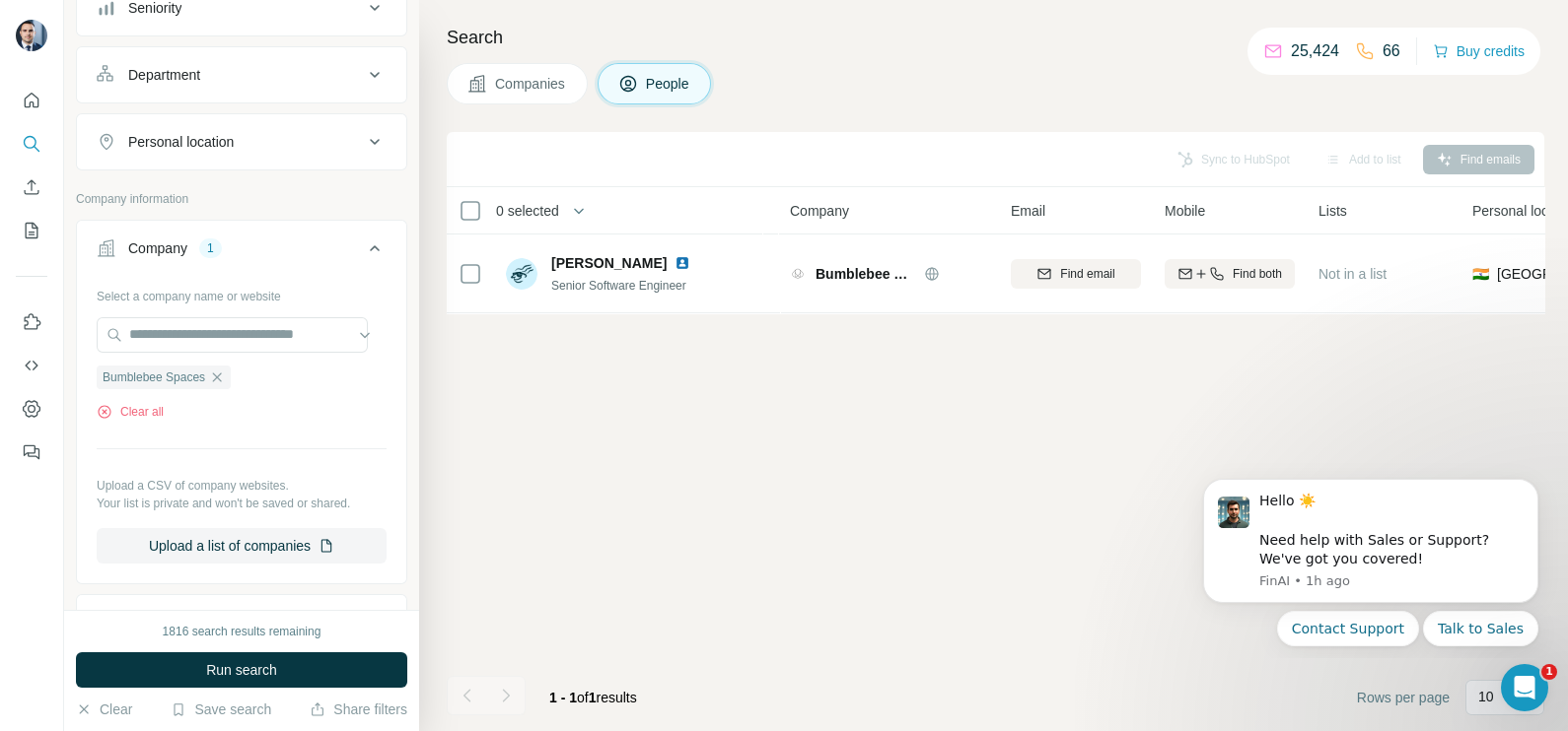
click at [555, 84] on span "Companies" at bounding box center [531, 84] width 72 height 20
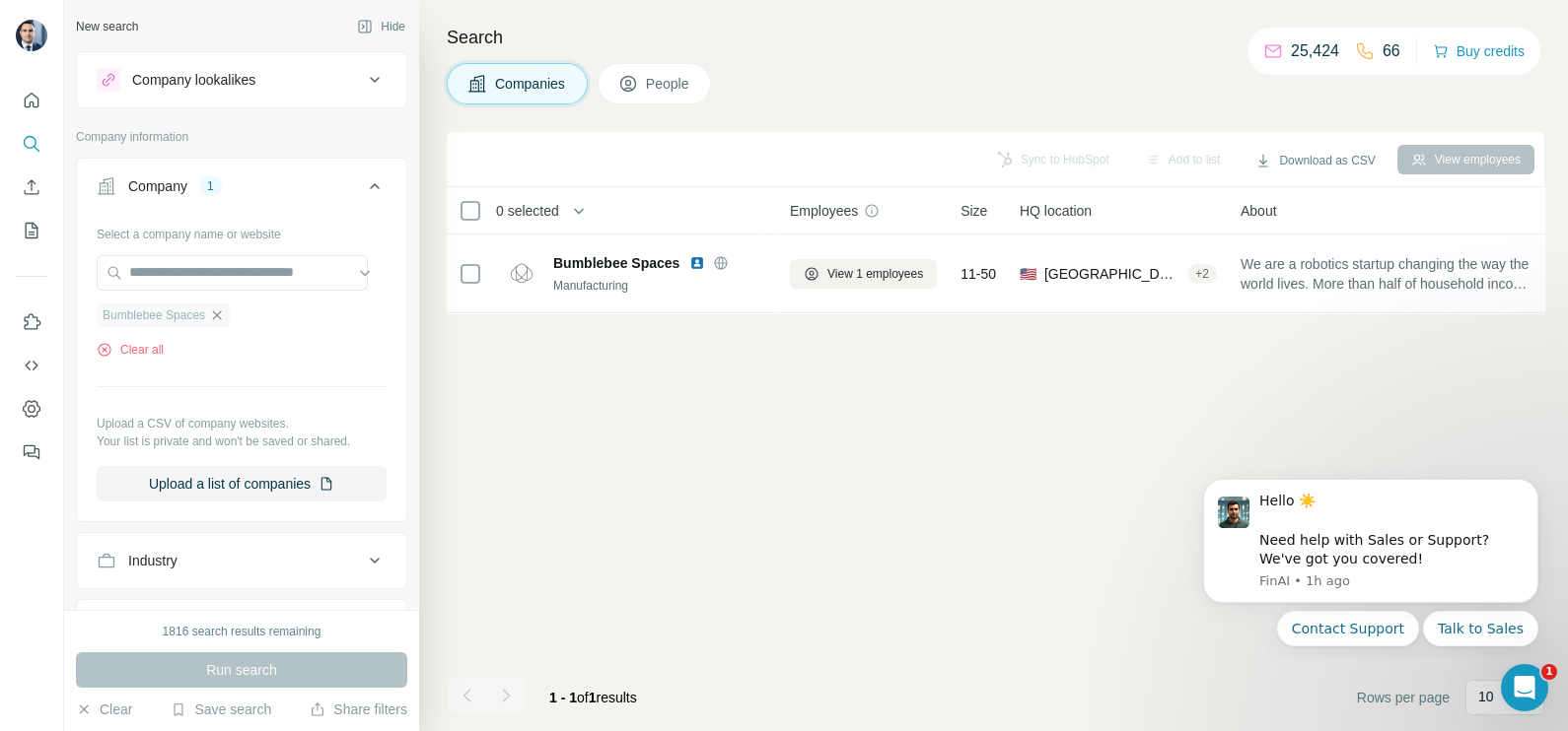
click at [218, 310] on icon "button" at bounding box center [217, 316] width 16 height 16
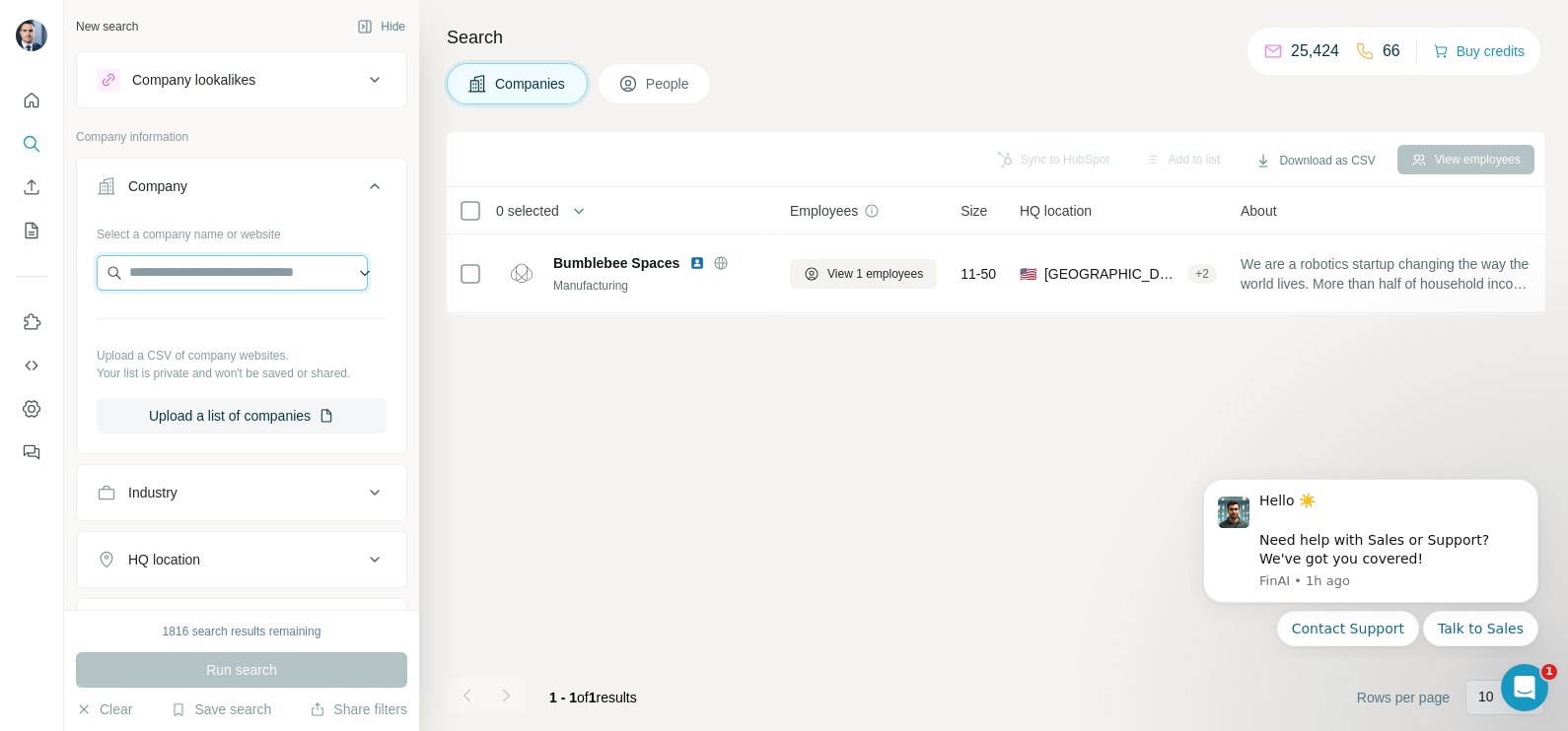
click at [220, 274] on input "text" at bounding box center [232, 273] width 271 height 36
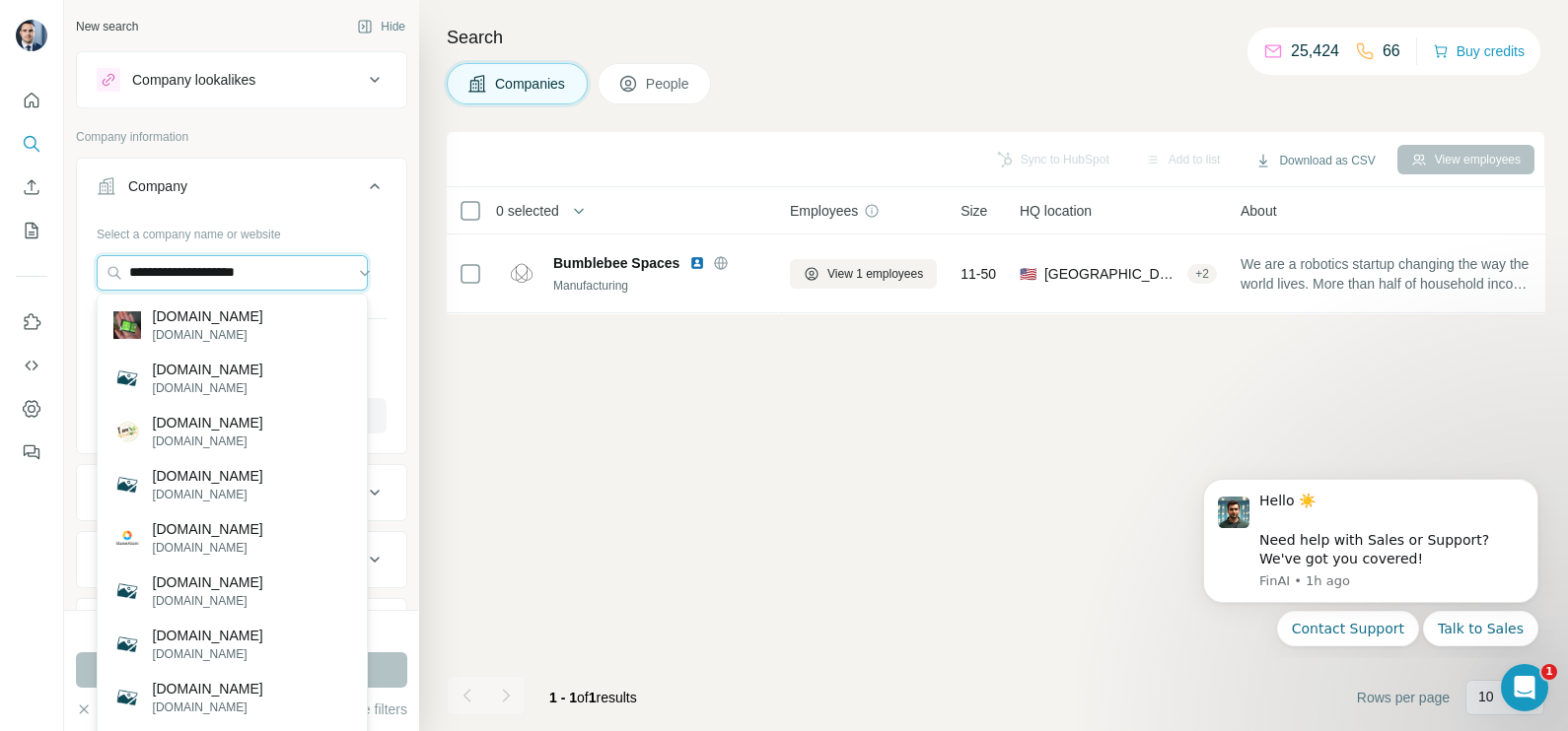
drag, startPoint x: 306, startPoint y: 274, endPoint x: 84, endPoint y: 271, distance: 222.0
click at [84, 271] on div "**********" at bounding box center [242, 333] width 330 height 232
paste input "**********"
type input "**********"
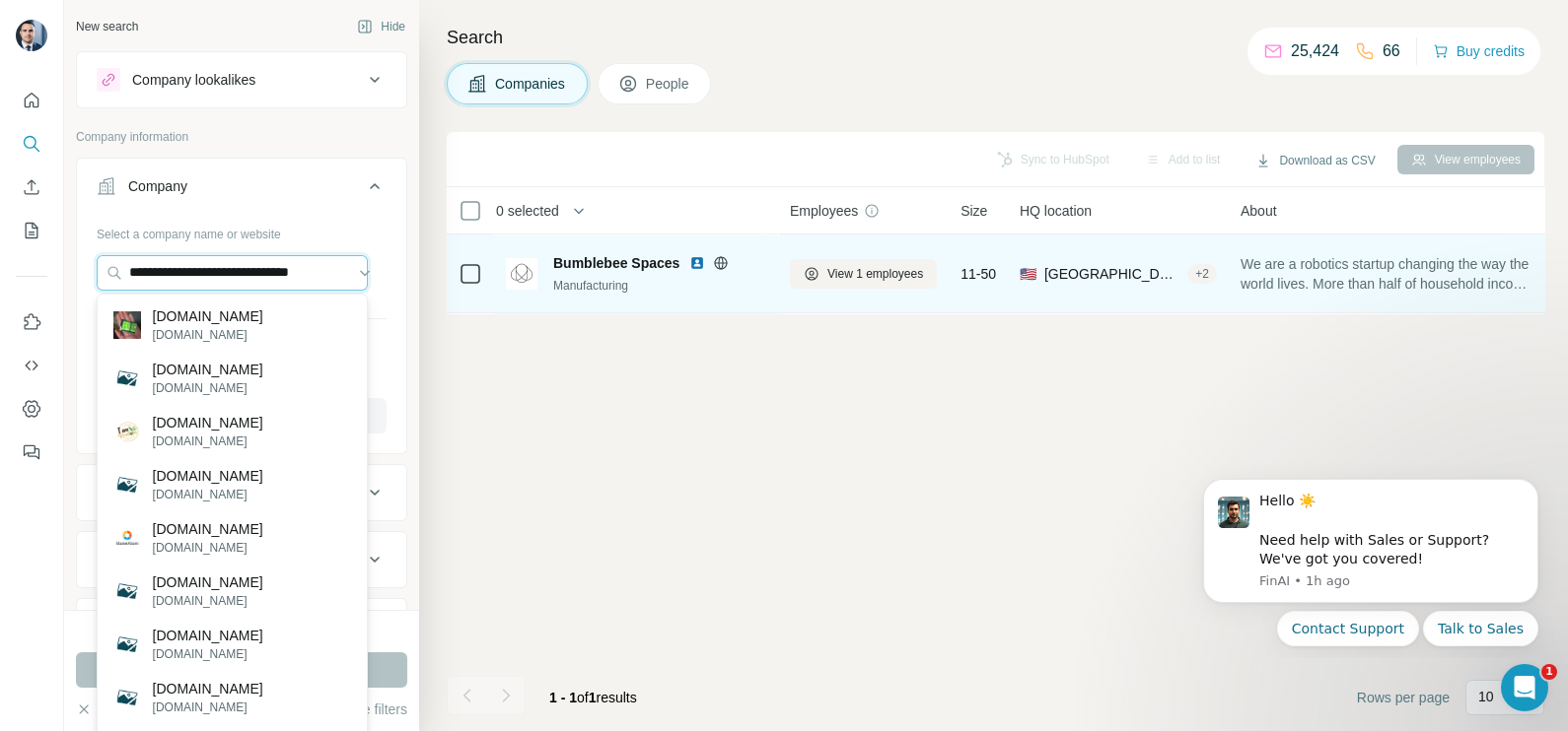
drag, startPoint x: 129, startPoint y: 269, endPoint x: 558, endPoint y: 290, distance: 429.5
click at [558, 290] on div "**********" at bounding box center [816, 365] width 1504 height 731
paste input "**********"
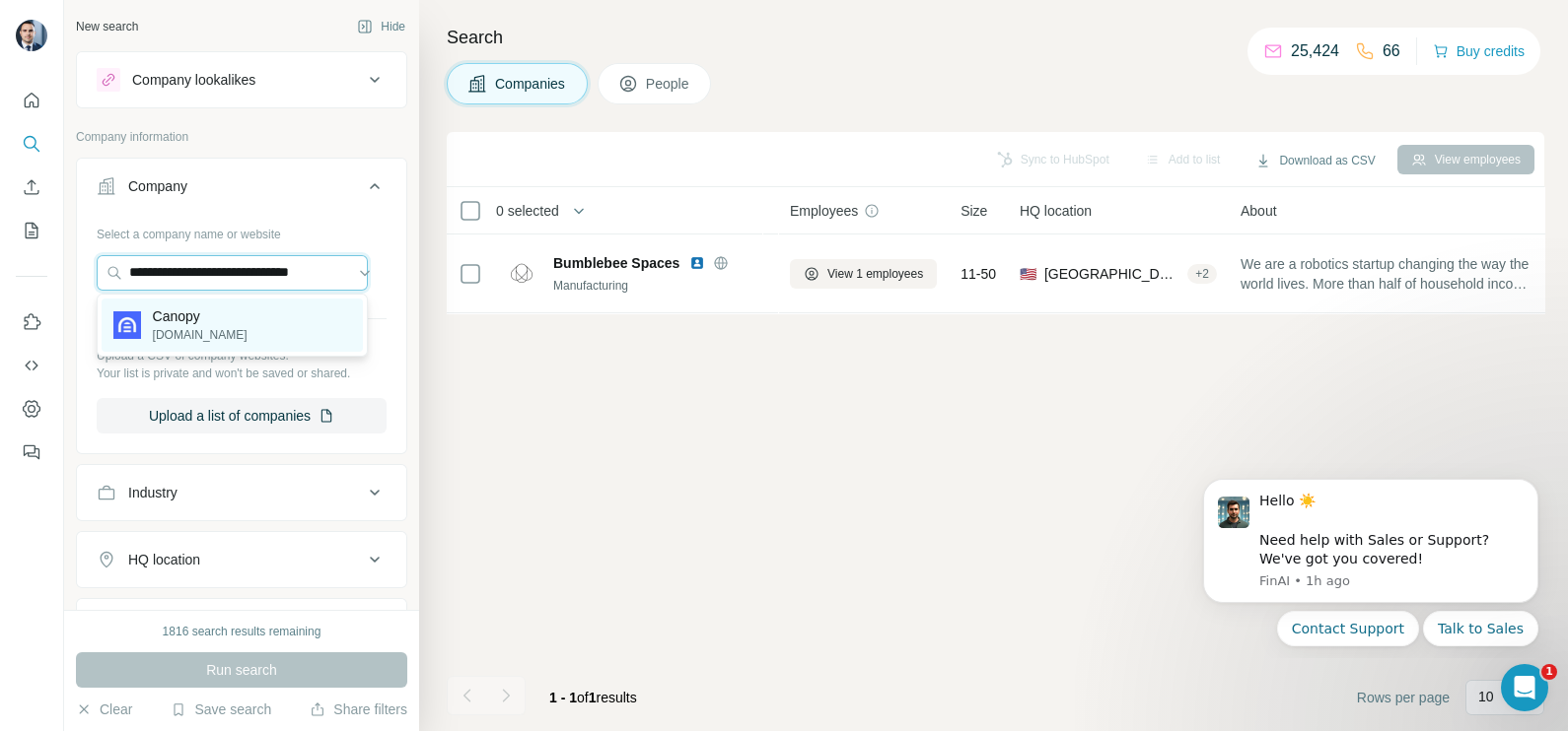
type input "**********"
click at [228, 337] on p "[DOMAIN_NAME]" at bounding box center [200, 335] width 95 height 18
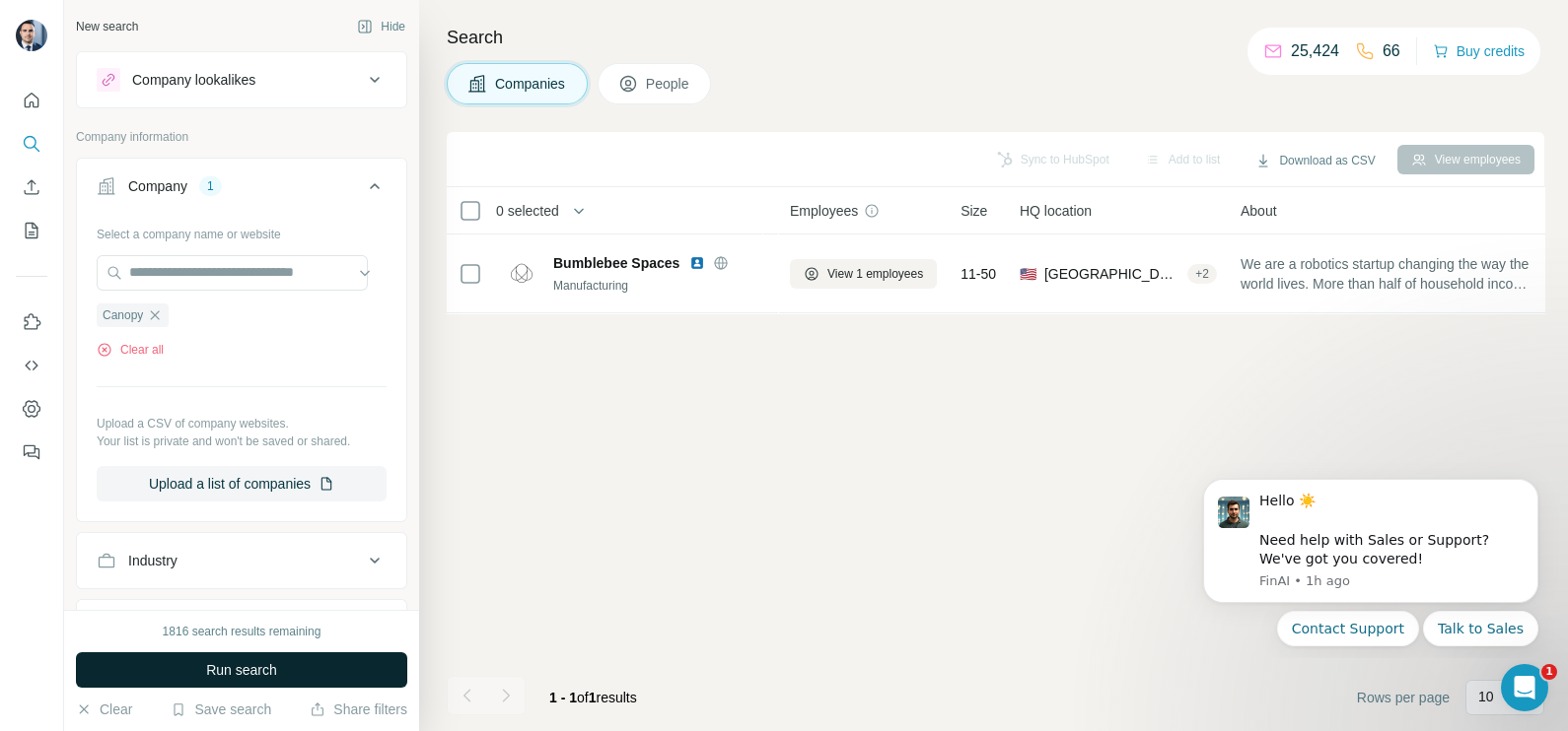
click at [267, 681] on button "Run search" at bounding box center [242, 670] width 332 height 36
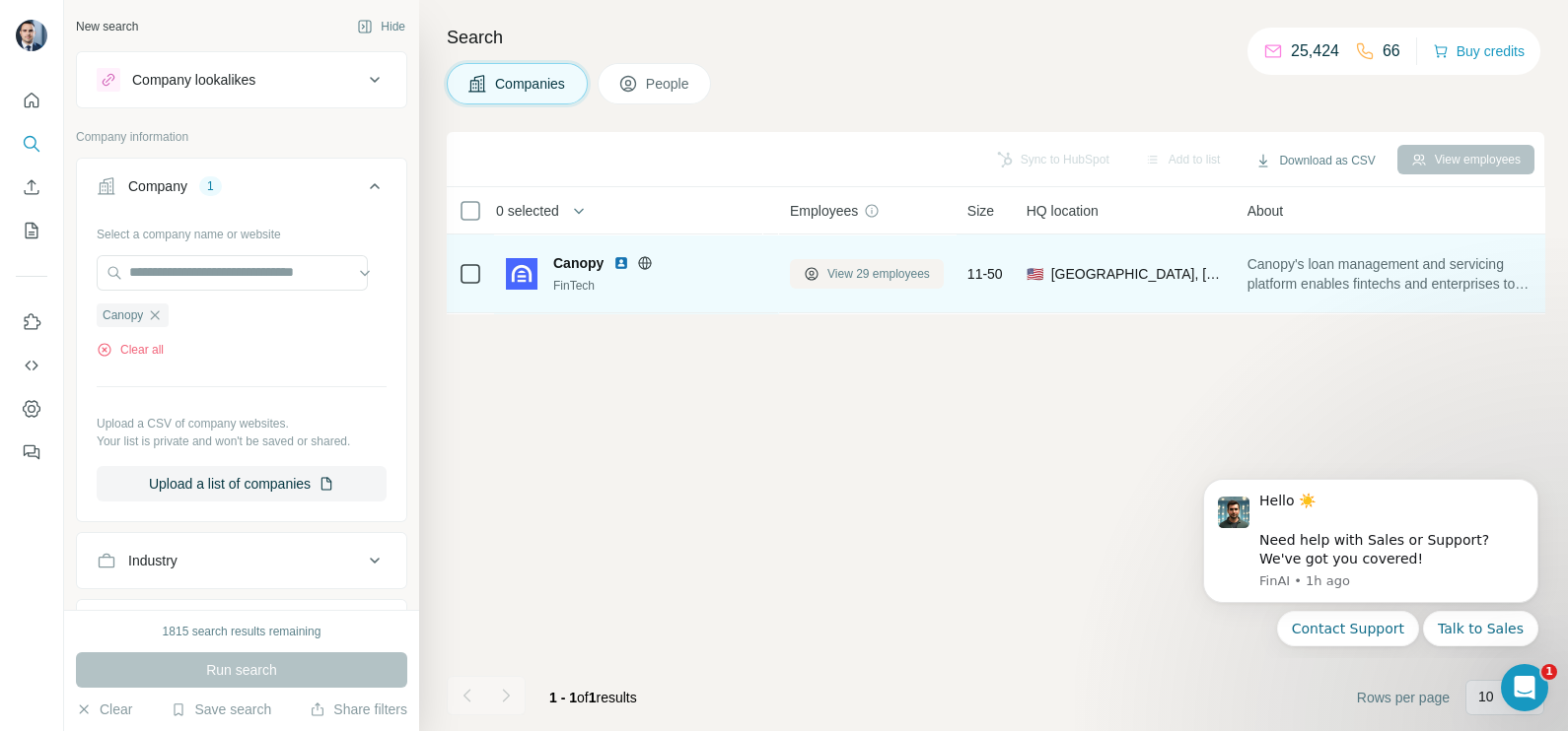
click at [882, 270] on span "View 29 employees" at bounding box center [878, 274] width 103 height 18
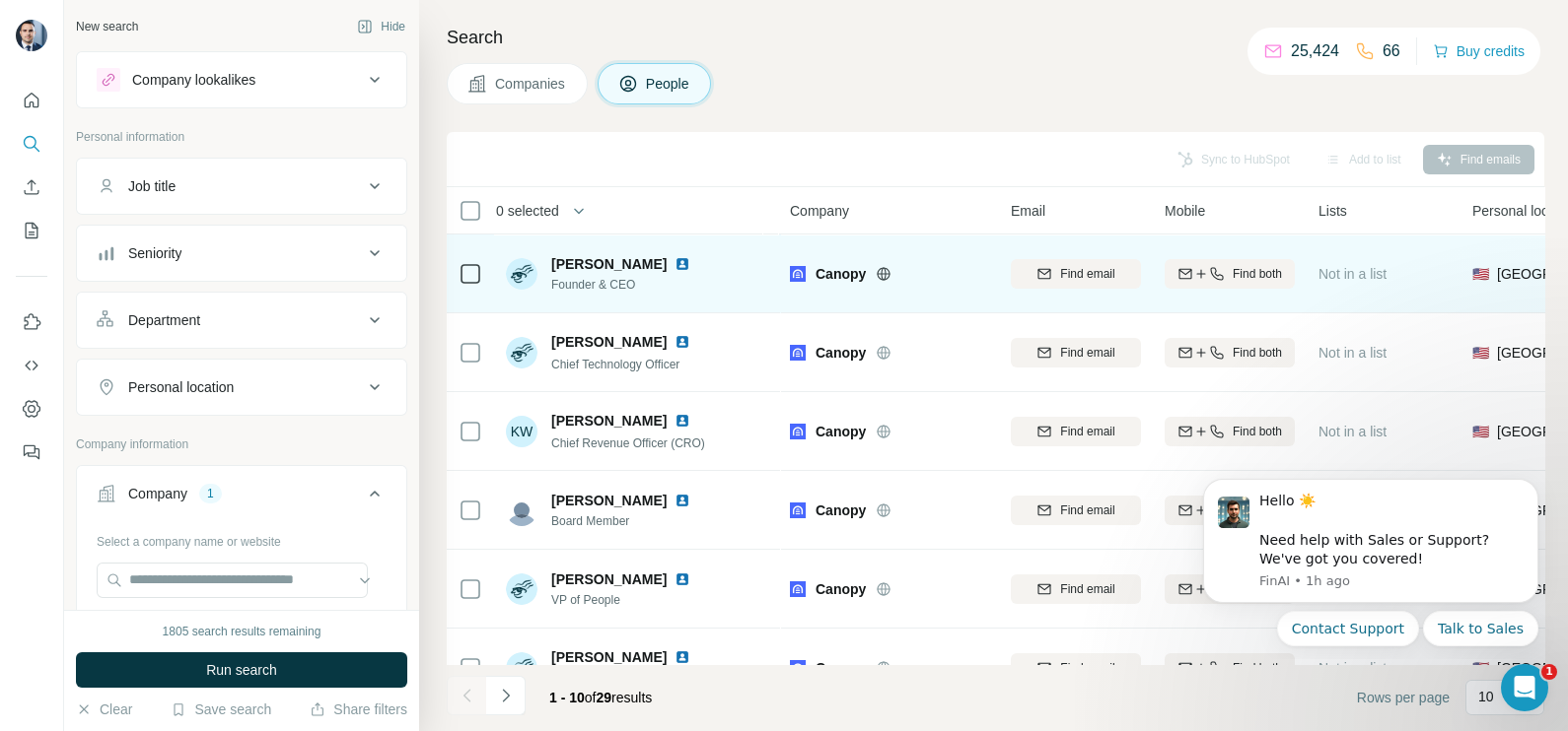
click at [463, 258] on div at bounding box center [471, 273] width 24 height 54
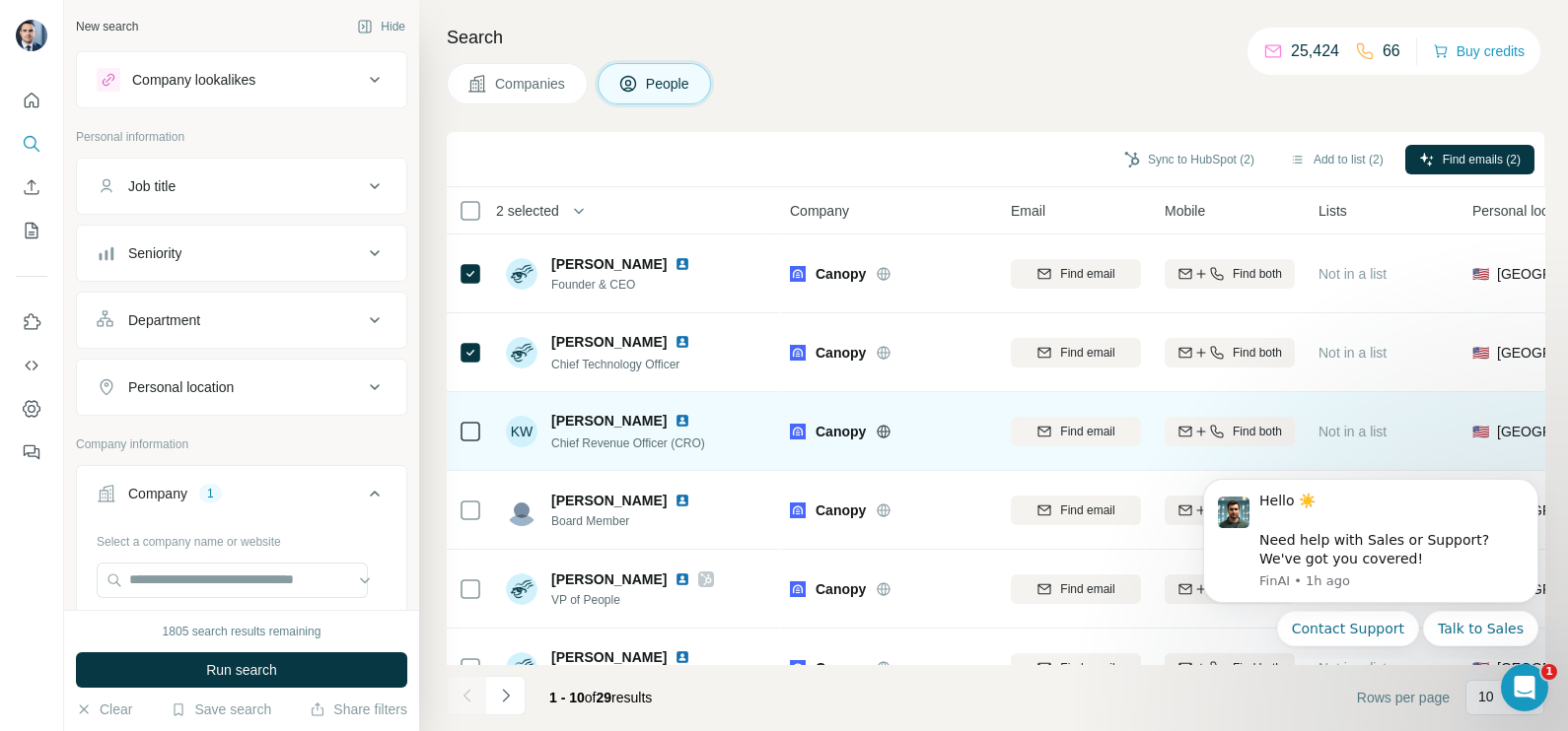
click at [459, 414] on div at bounding box center [471, 431] width 24 height 54
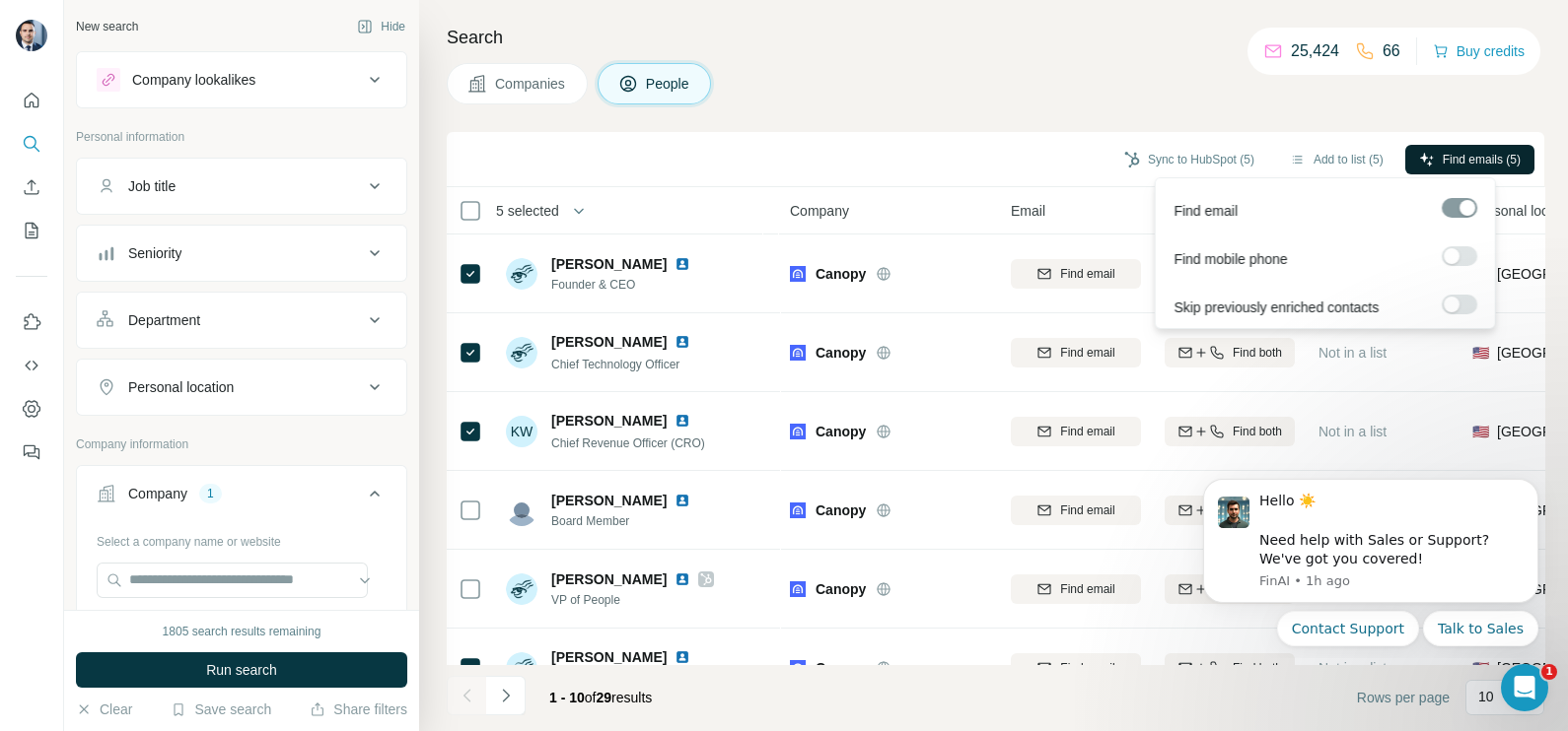
click at [1460, 165] on span "Find emails (5)" at bounding box center [1481, 160] width 78 height 18
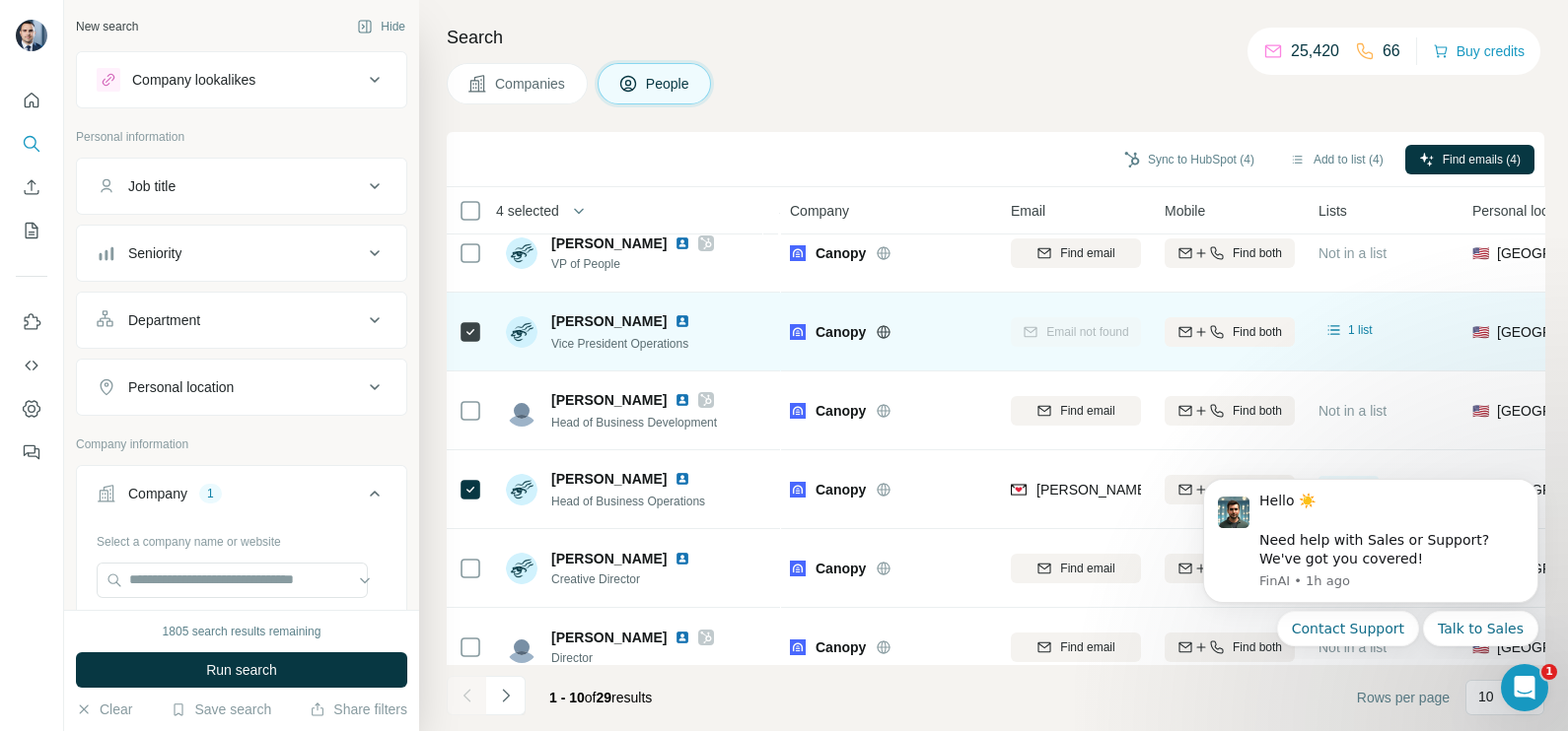
scroll to position [370, 0]
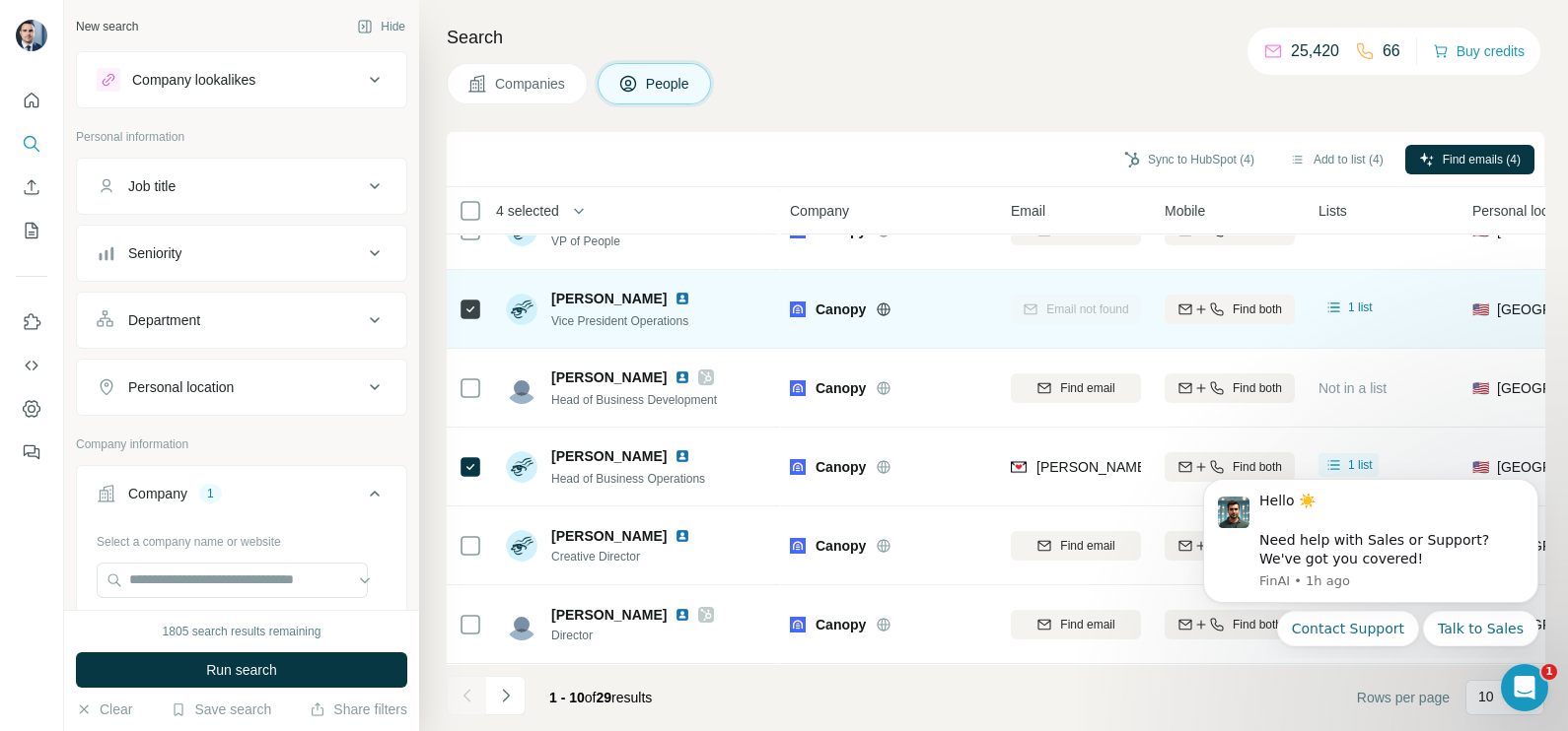
click at [471, 309] on icon at bounding box center [471, 310] width 24 height 24
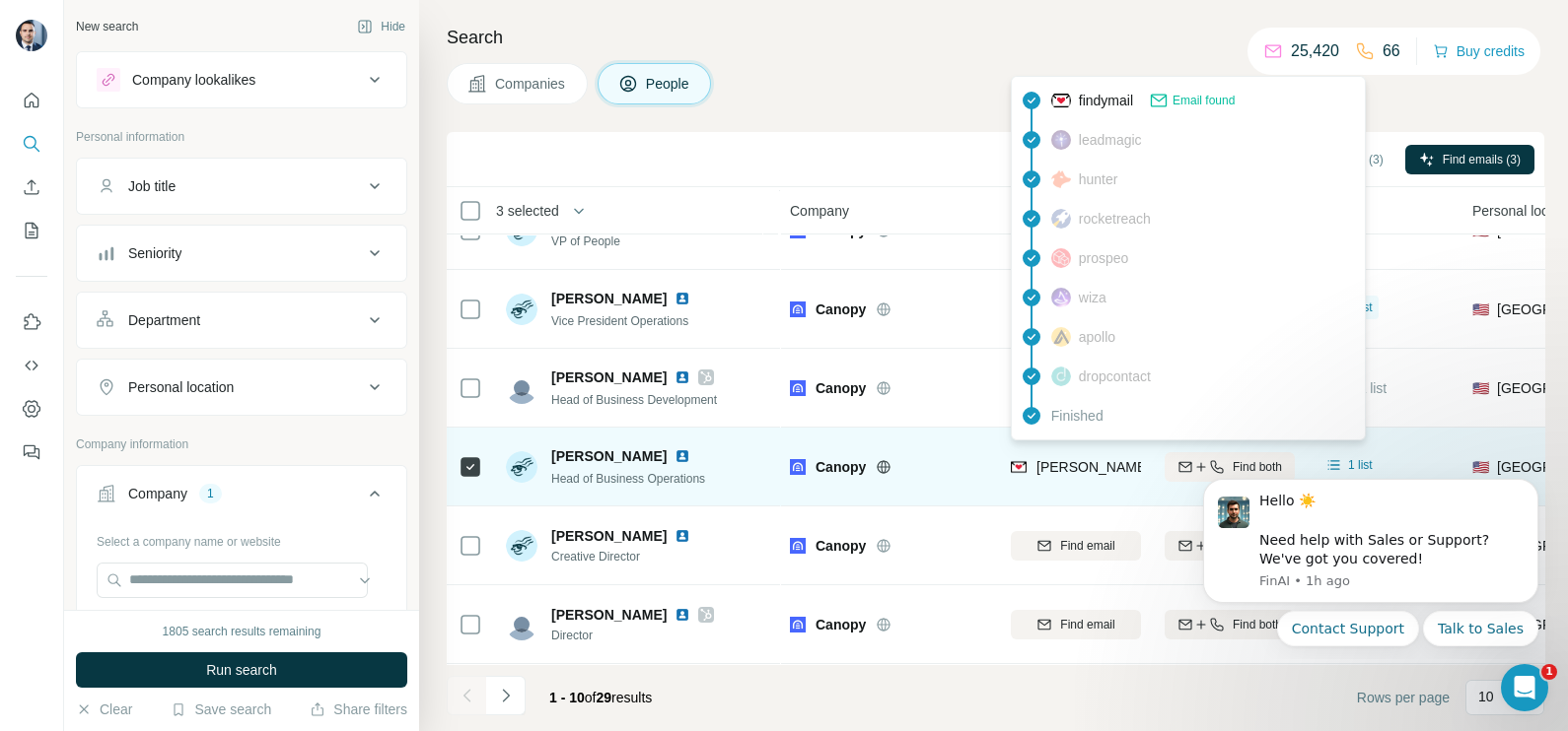
click at [1110, 460] on span "[PERSON_NAME][EMAIL_ADDRESS][PERSON_NAME][DOMAIN_NAME]" at bounding box center [1267, 468] width 462 height 16
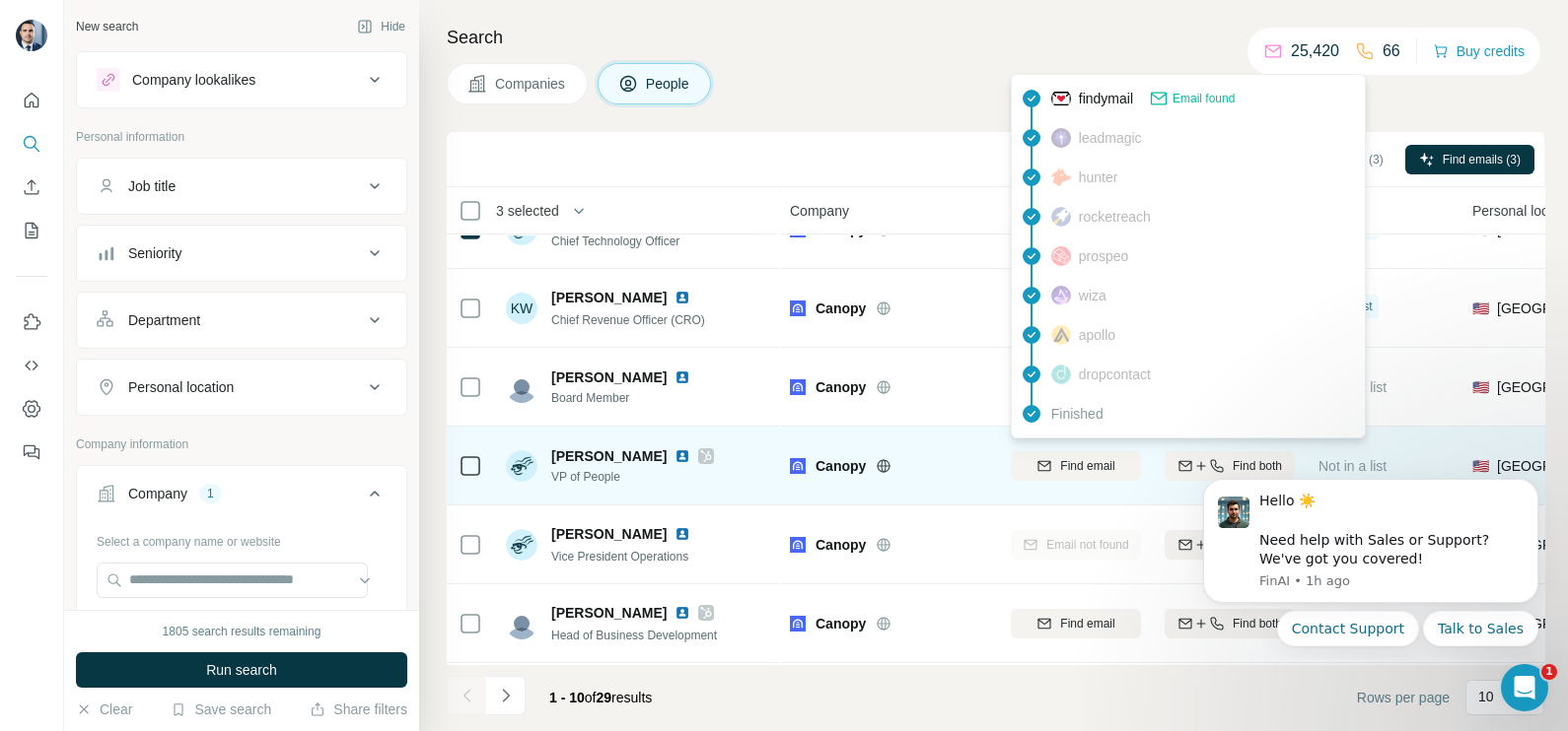
click at [961, 469] on div "Canopy" at bounding box center [901, 467] width 172 height 20
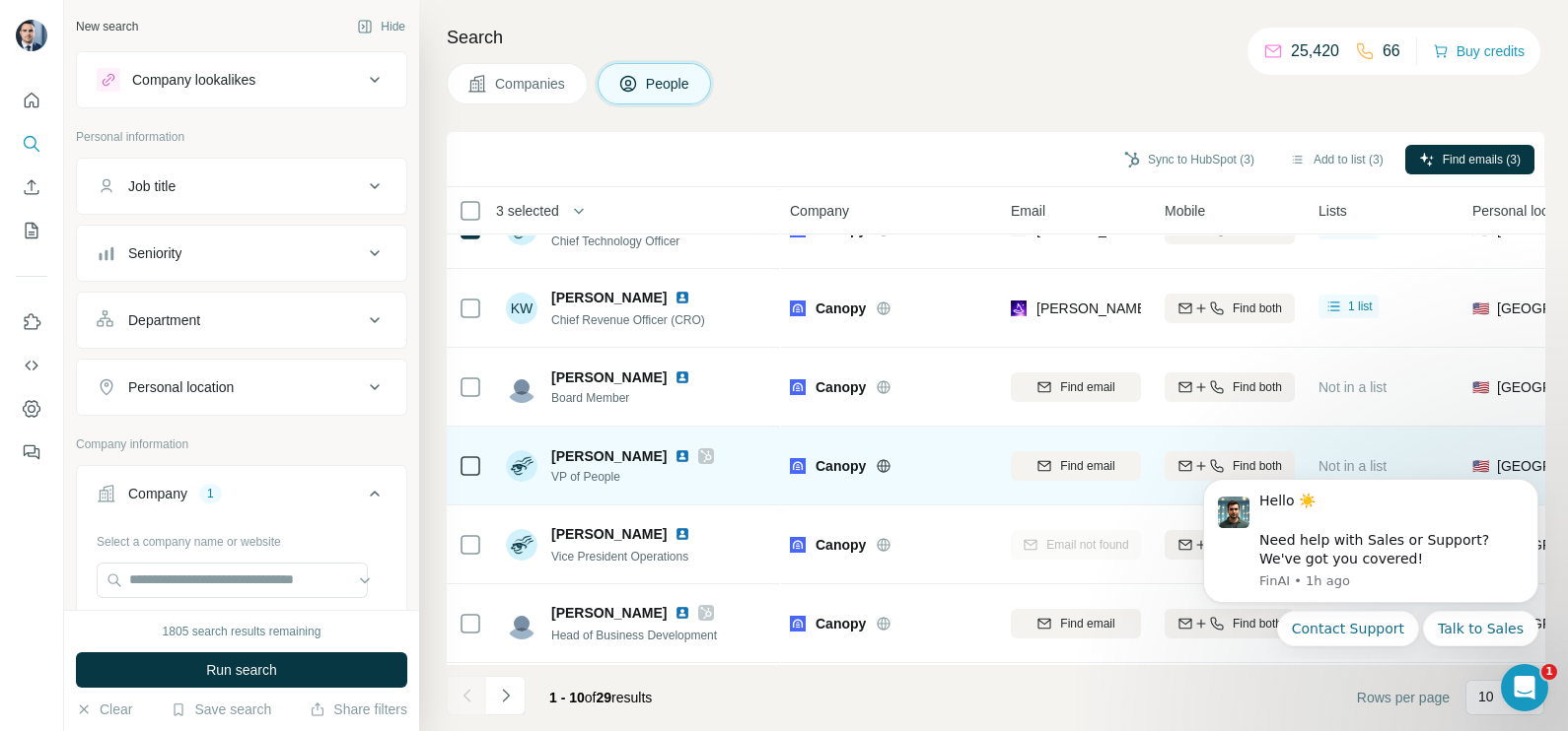
scroll to position [0, 0]
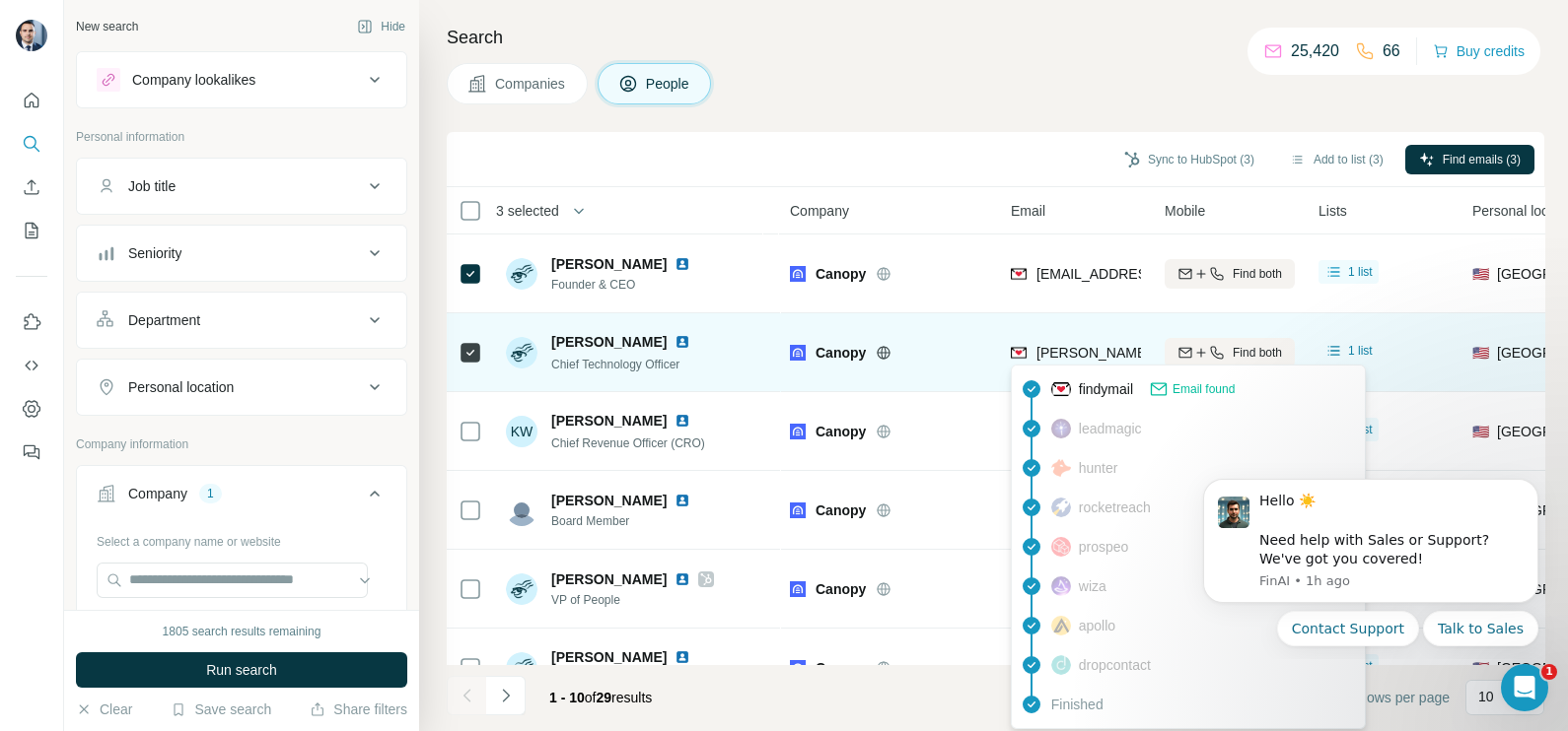
click at [1089, 362] on div "[PERSON_NAME][EMAIL_ADDRESS][PERSON_NAME][DOMAIN_NAME]" at bounding box center [1246, 355] width 472 height 24
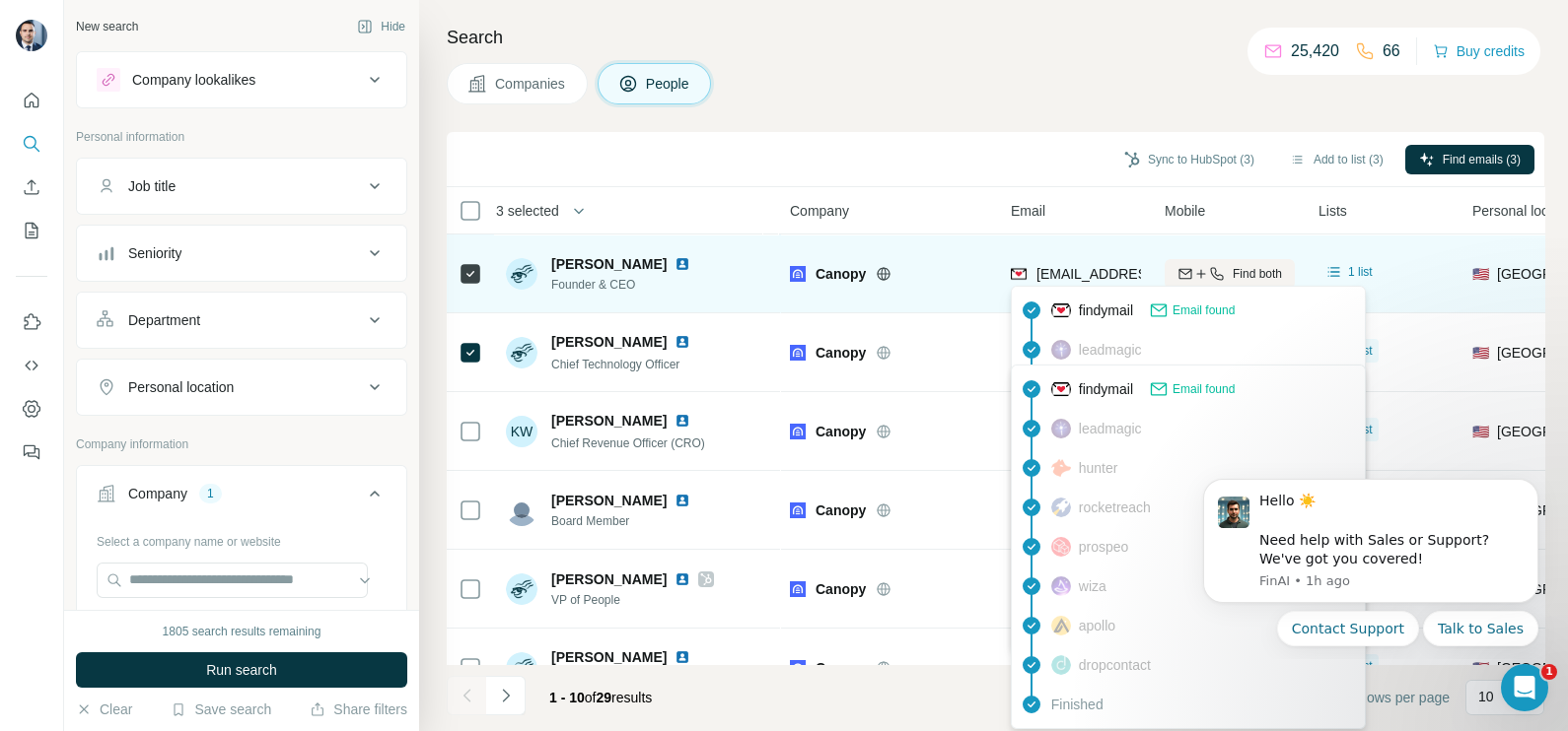
click at [1068, 273] on span "[EMAIL_ADDRESS][DOMAIN_NAME]" at bounding box center [1153, 274] width 234 height 16
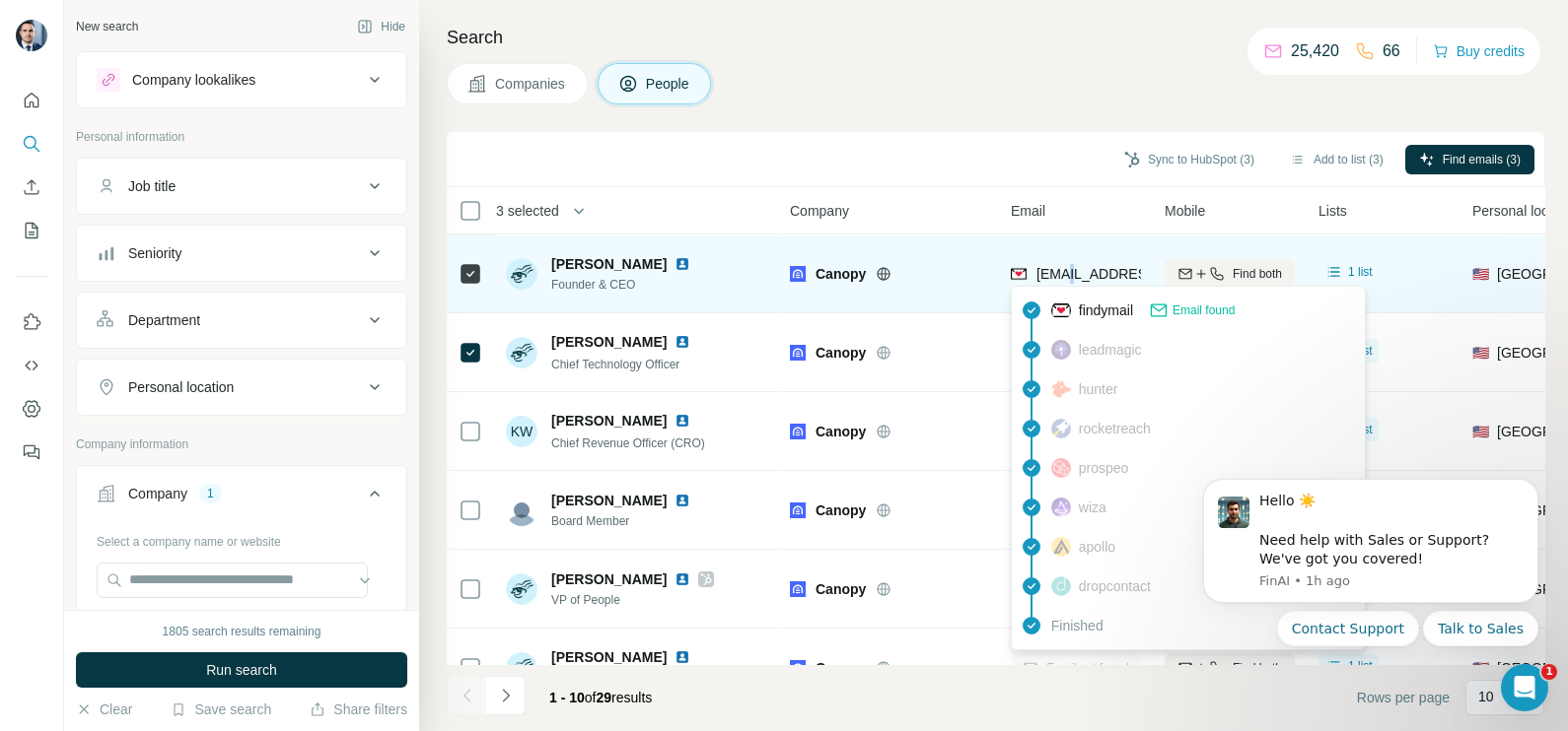
click at [1068, 273] on span "[EMAIL_ADDRESS][DOMAIN_NAME]" at bounding box center [1153, 274] width 234 height 16
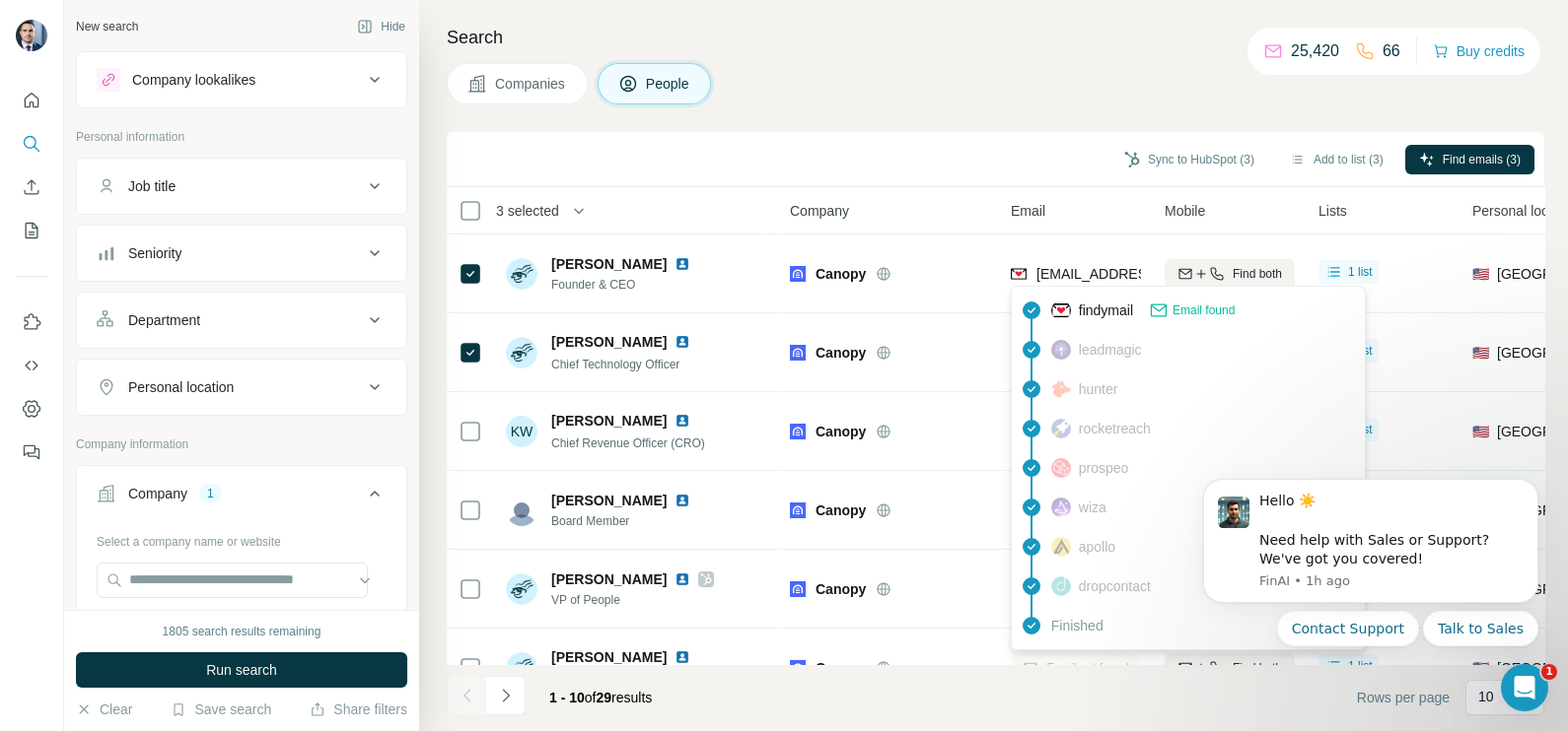
click at [951, 187] on th "Company" at bounding box center [888, 211] width 221 height 47
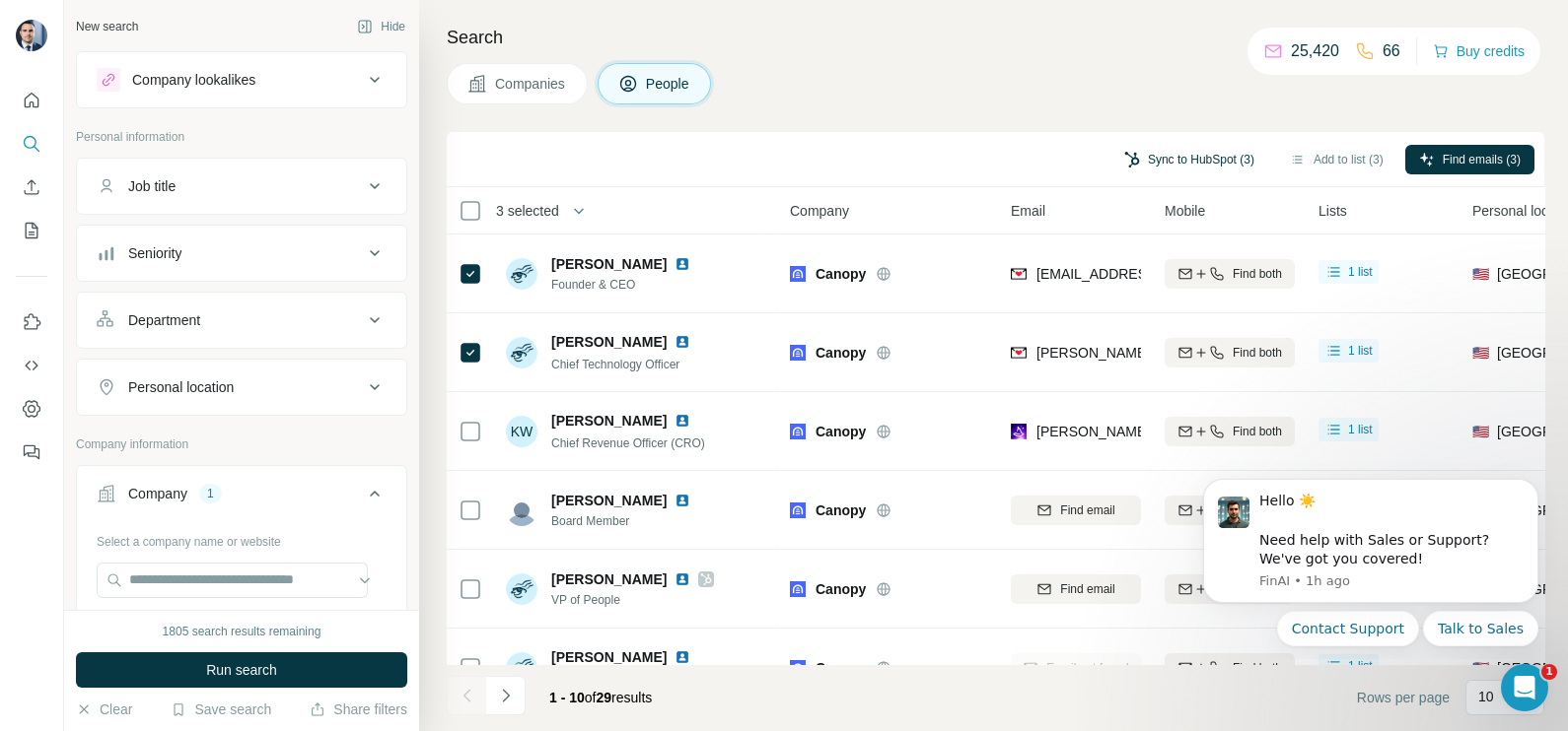
click at [1159, 171] on button "Sync to HubSpot (3)" at bounding box center [1189, 160] width 158 height 30
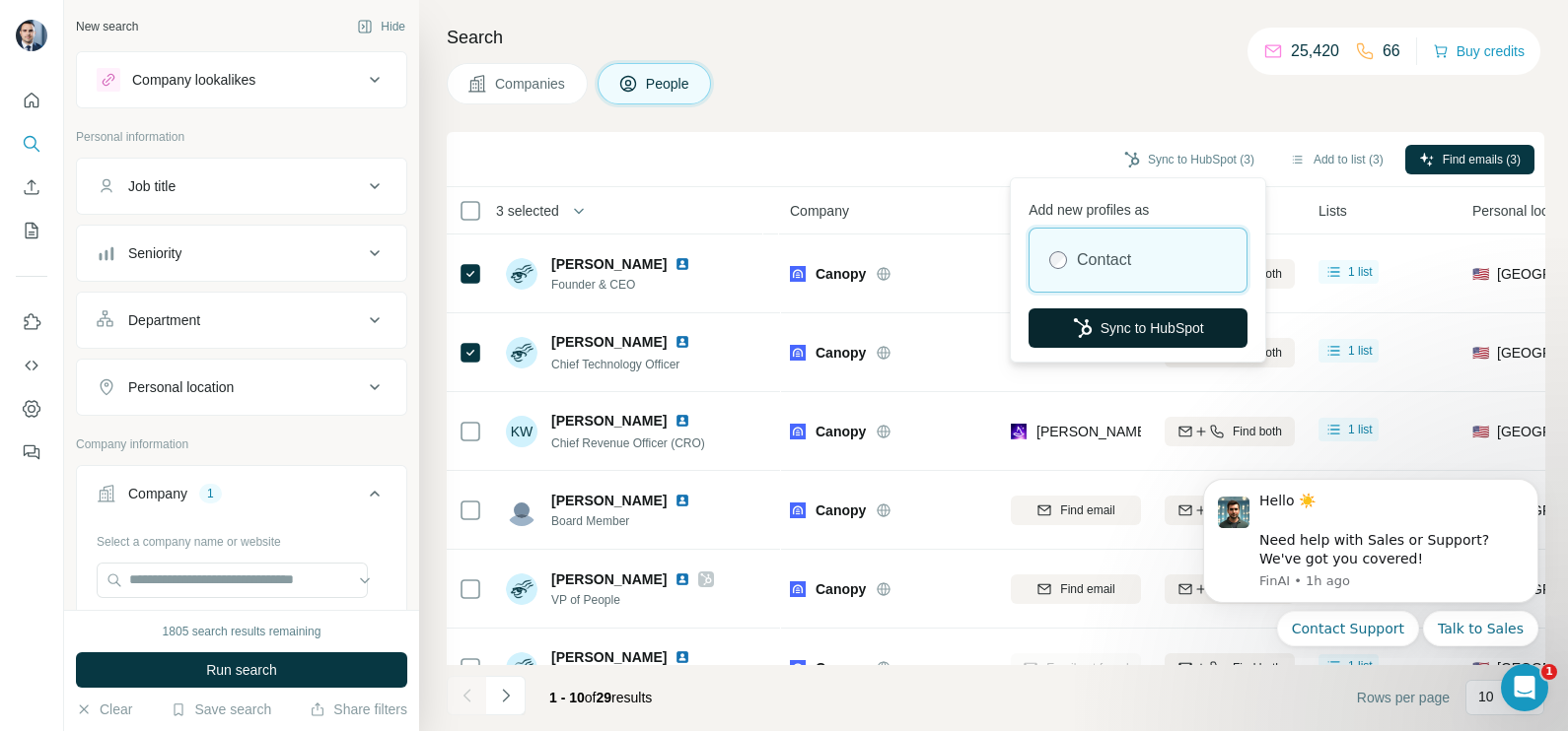
click at [1122, 321] on button "Sync to HubSpot" at bounding box center [1138, 329] width 219 height 39
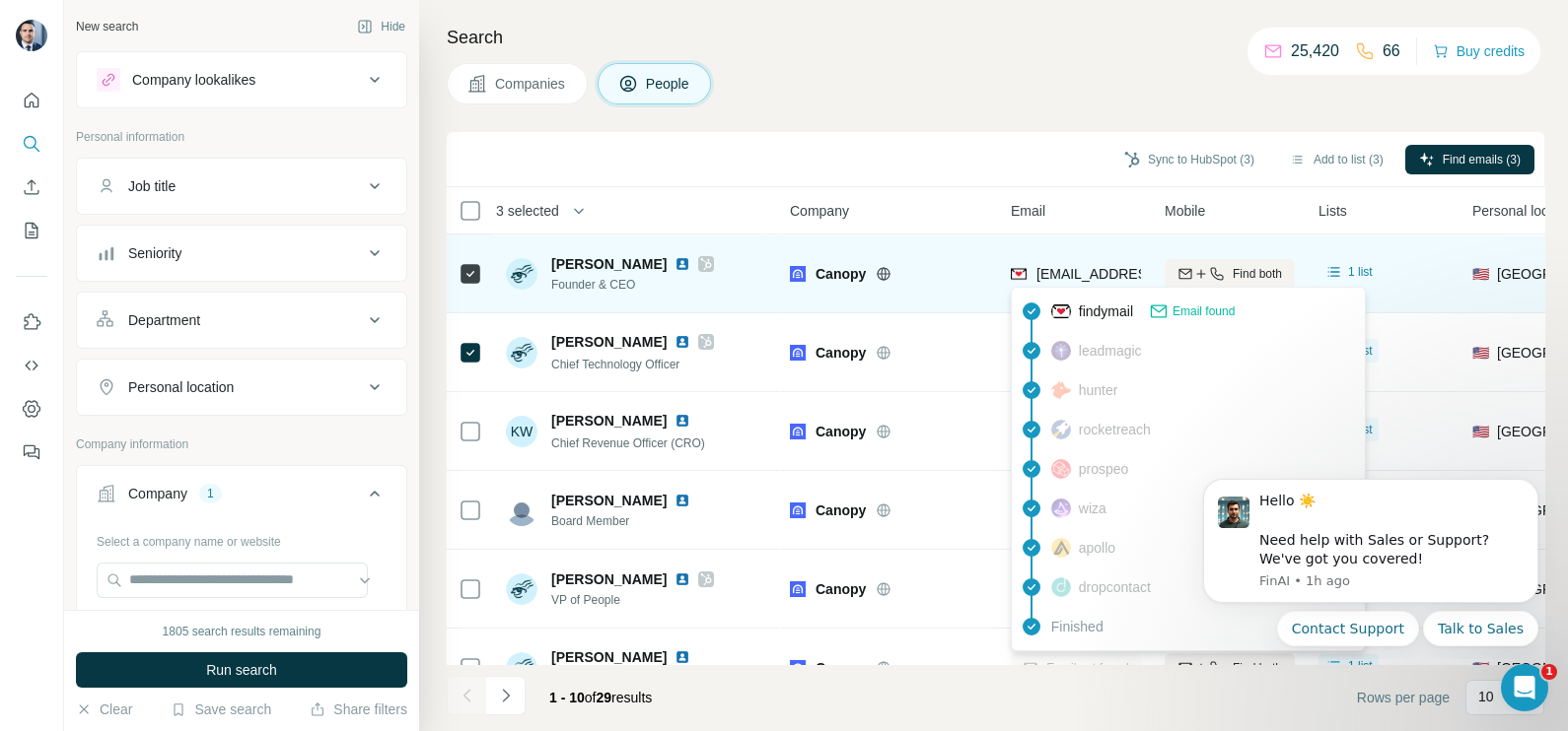
click at [1070, 264] on span "[EMAIL_ADDRESS][DOMAIN_NAME]" at bounding box center [1145, 274] width 218 height 20
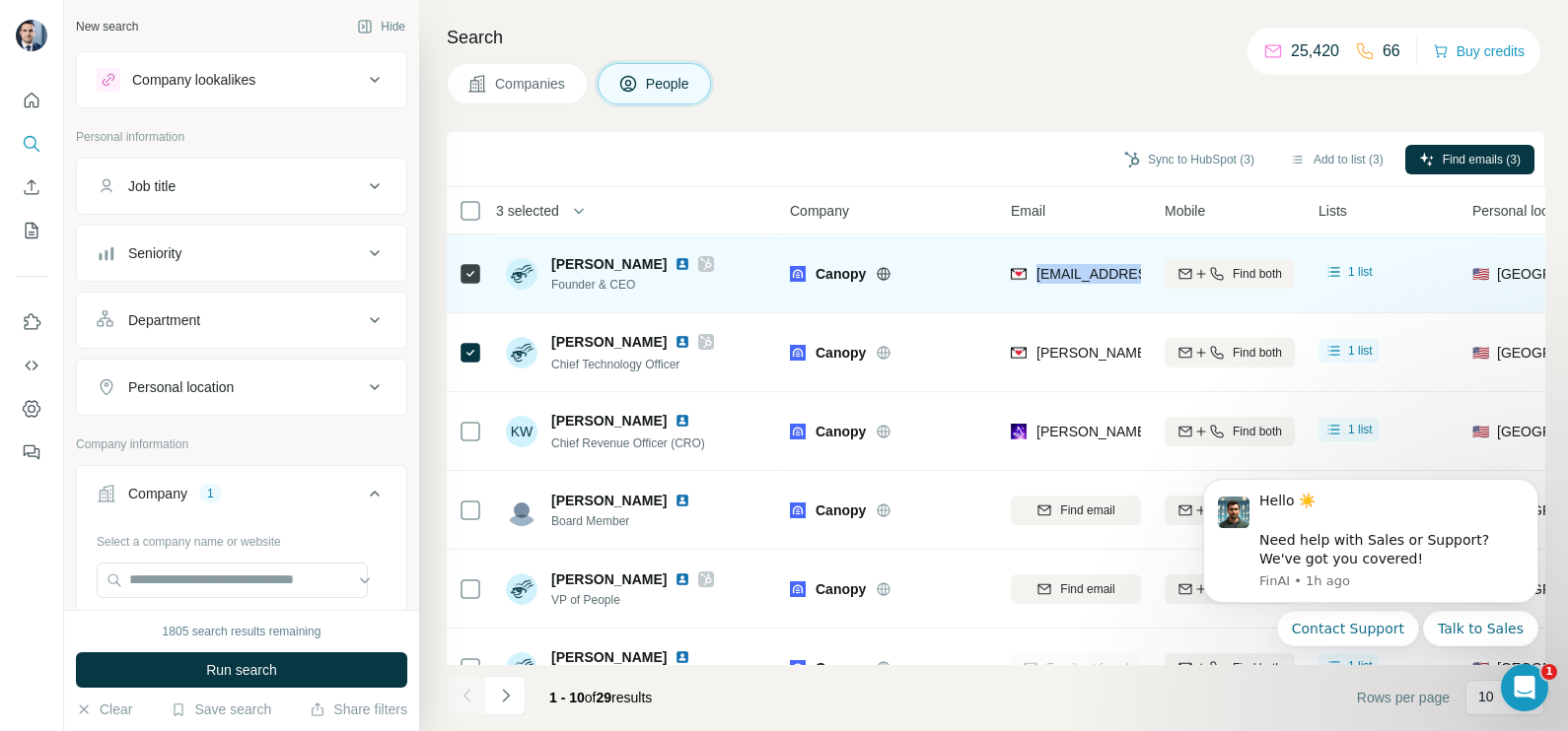
click at [1070, 264] on span "[EMAIL_ADDRESS][DOMAIN_NAME]" at bounding box center [1145, 274] width 218 height 20
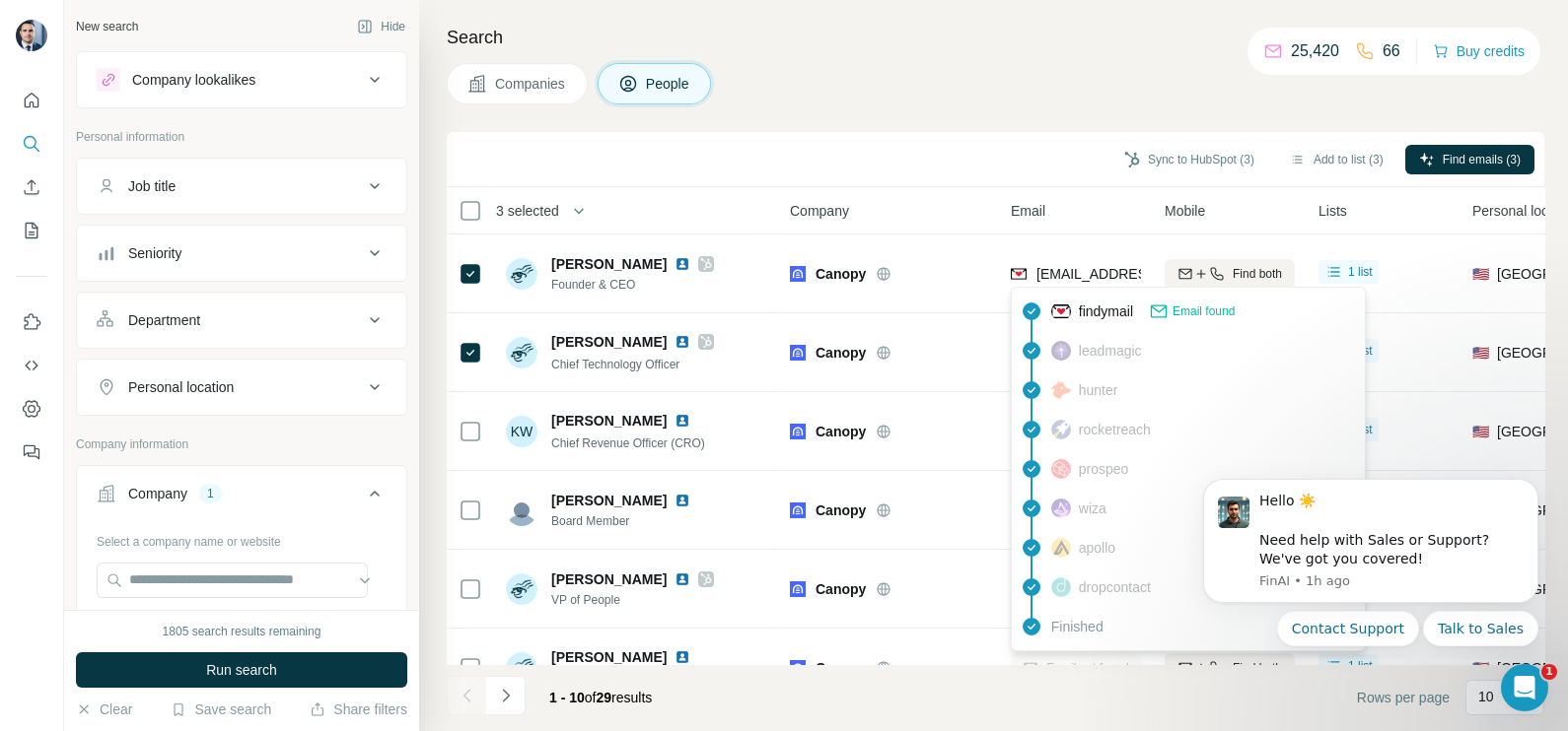
click at [947, 116] on div "Search Companies People Sync to HubSpot (3) Add to list (3) Find emails (3) 3 s…" at bounding box center [994, 365] width 1149 height 731
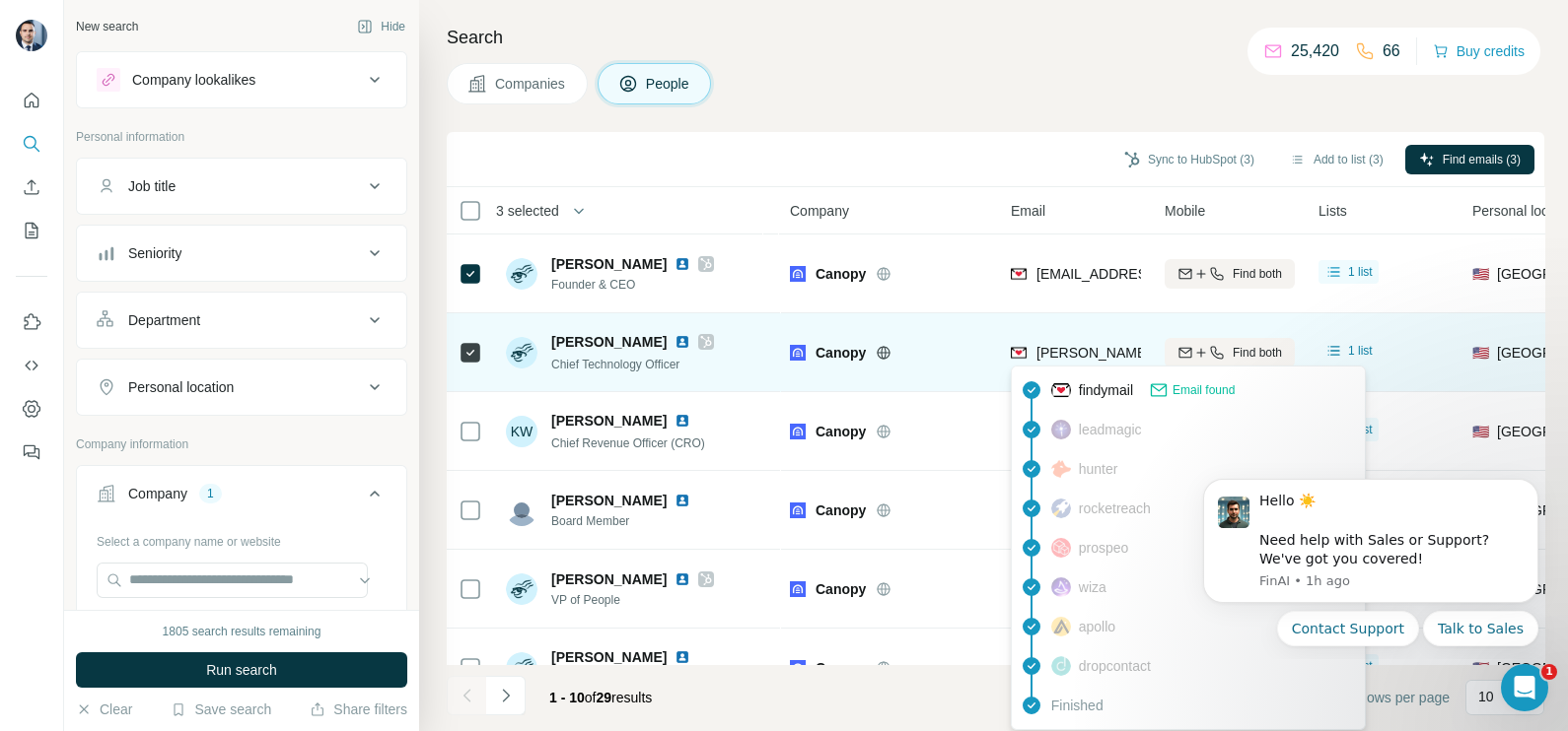
click at [1051, 355] on span "[PERSON_NAME][EMAIL_ADDRESS][PERSON_NAME][DOMAIN_NAME]" at bounding box center [1267, 353] width 462 height 16
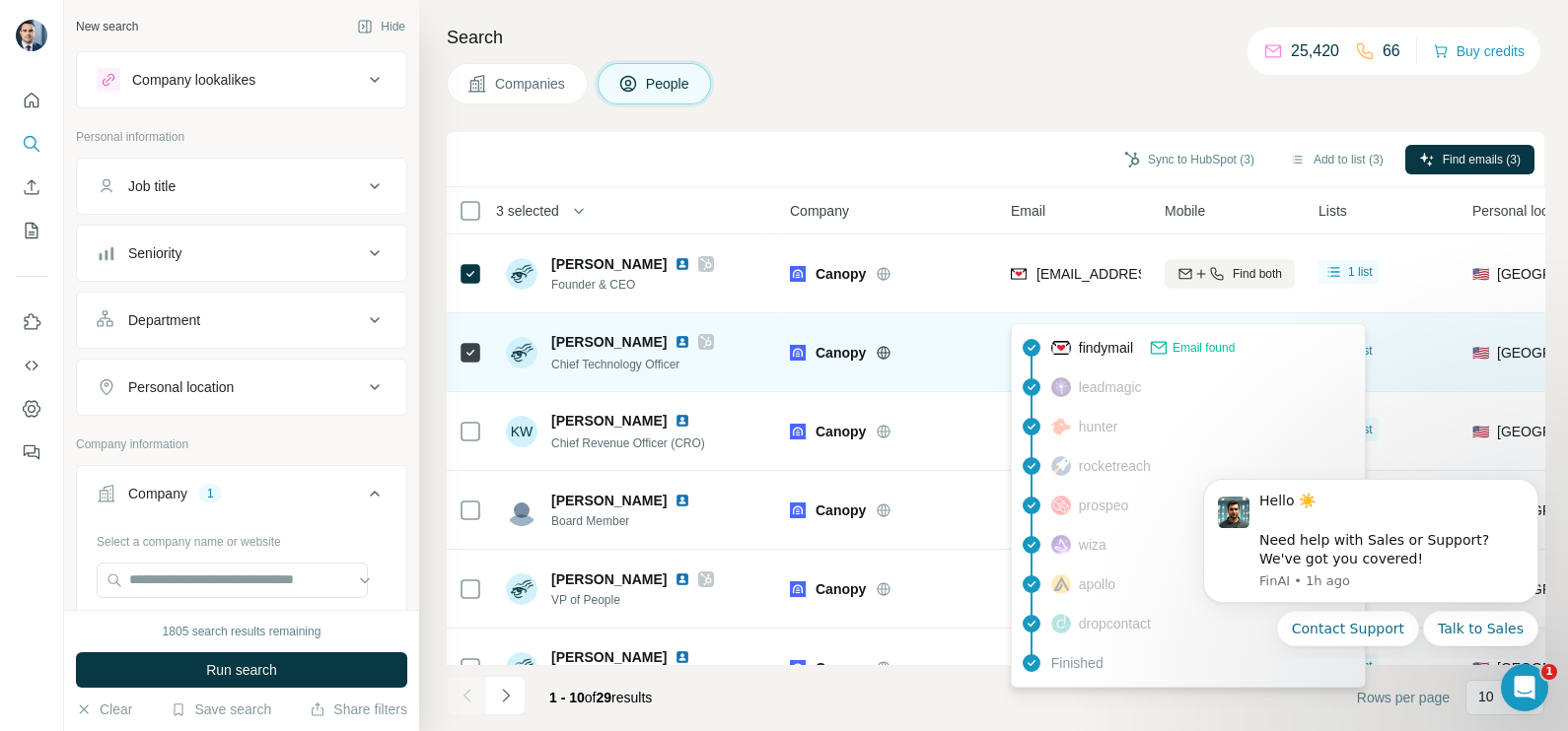
scroll to position [246, 0]
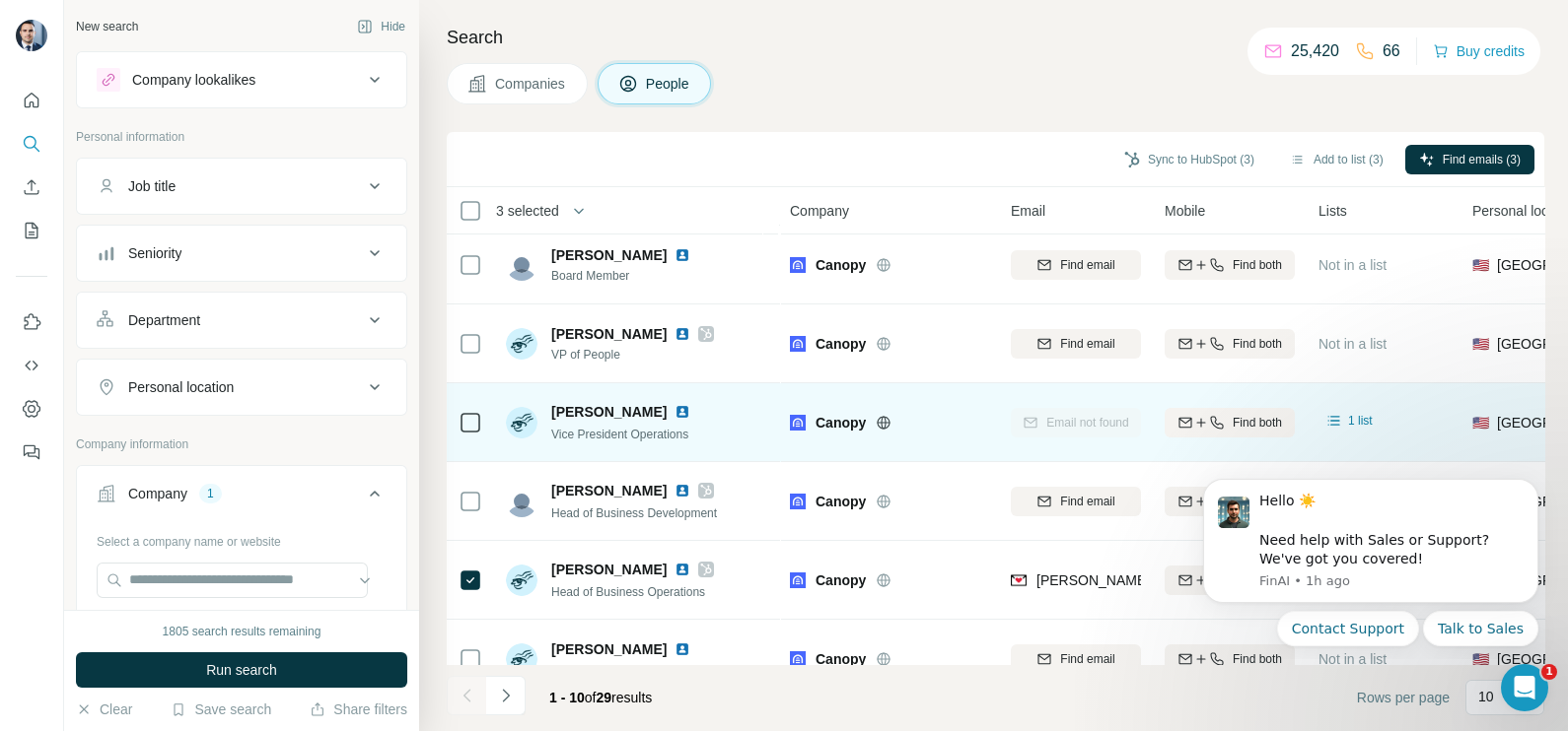
click at [939, 433] on div "Canopy" at bounding box center [888, 422] width 197 height 54
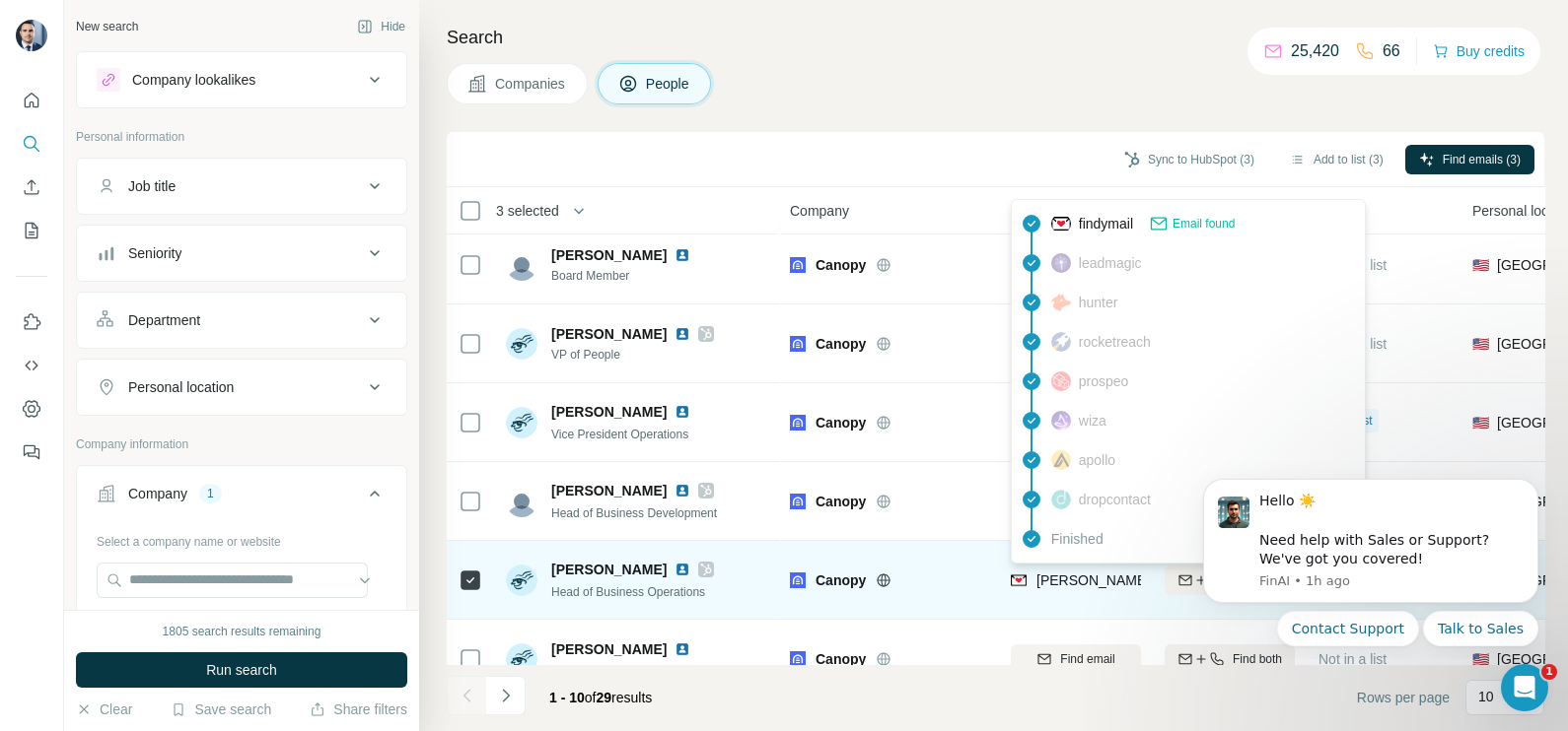
click at [1074, 581] on span "[PERSON_NAME][EMAIL_ADDRESS][PERSON_NAME][DOMAIN_NAME]" at bounding box center [1267, 580] width 462 height 16
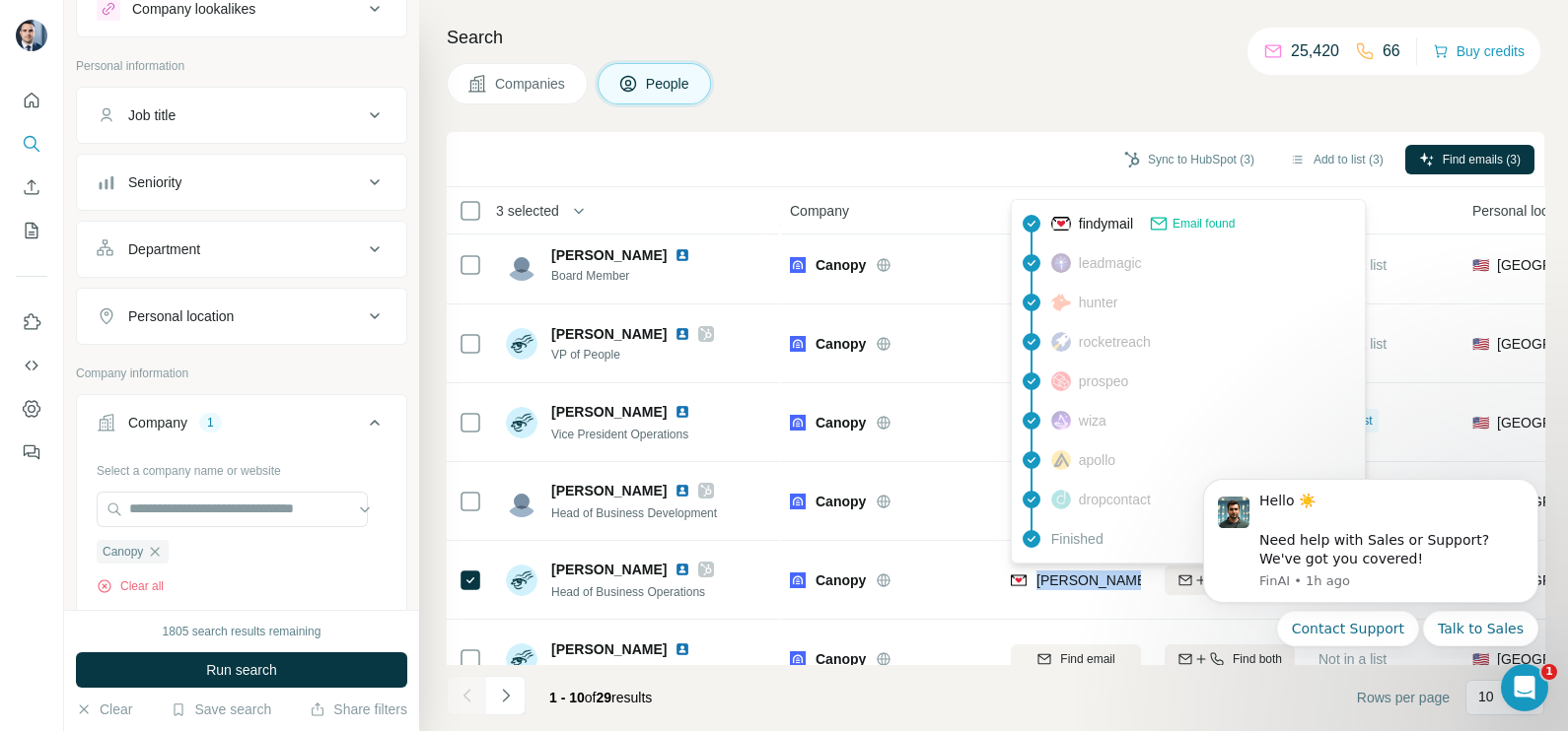
scroll to position [122, 0]
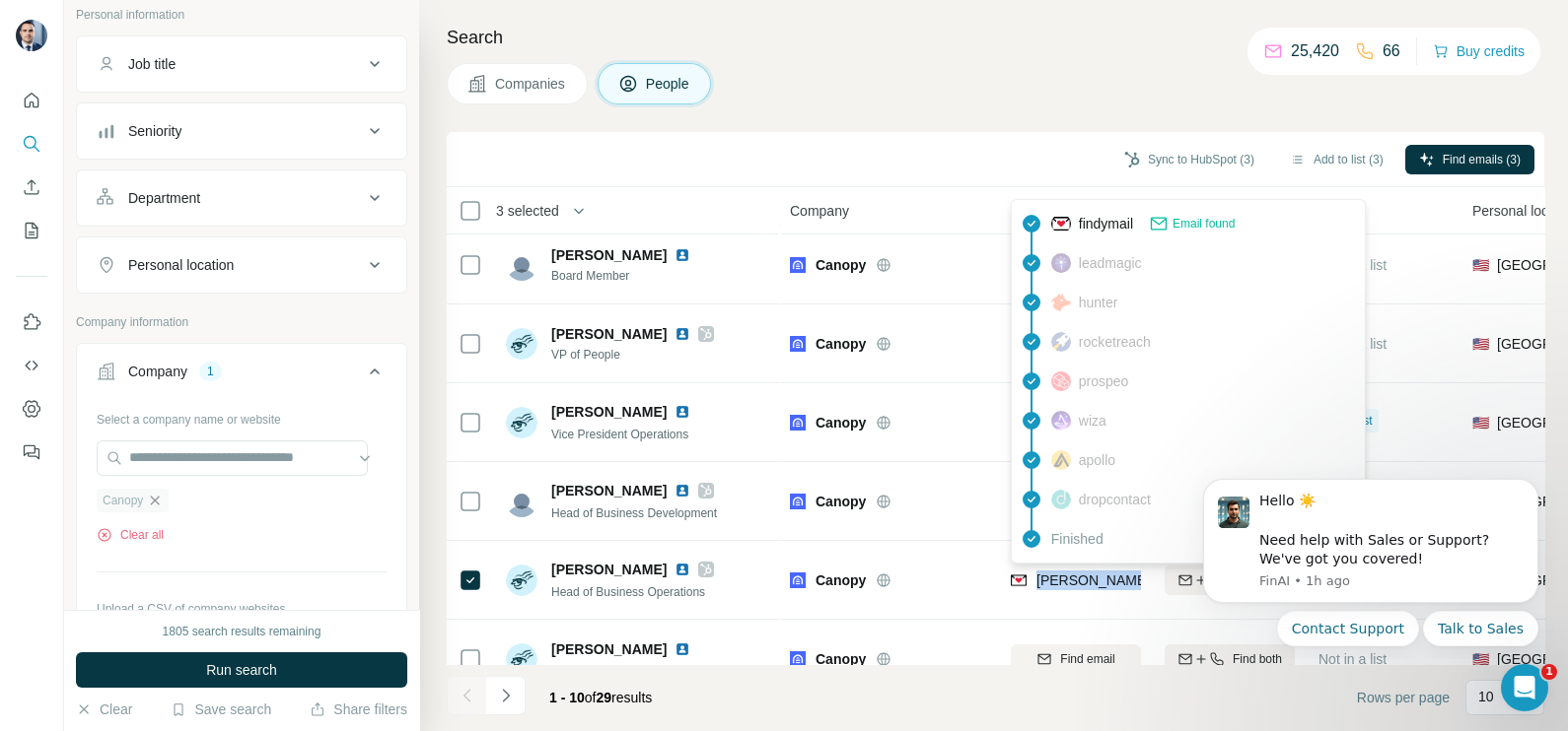
click at [158, 496] on icon "button" at bounding box center [155, 500] width 9 height 9
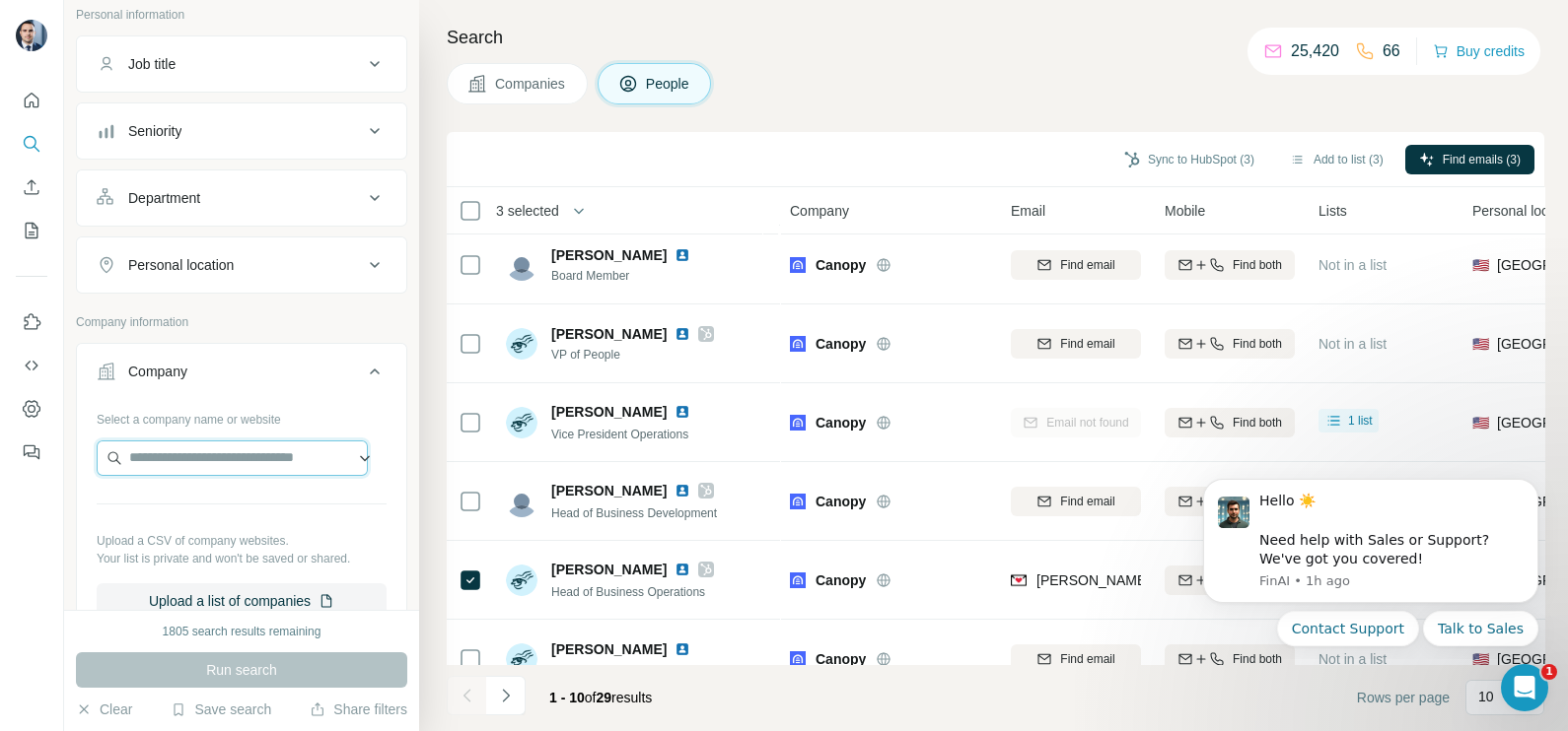
click at [185, 463] on input "text" at bounding box center [232, 459] width 271 height 36
type input "**********"
click at [536, 77] on span "Companies" at bounding box center [531, 84] width 72 height 20
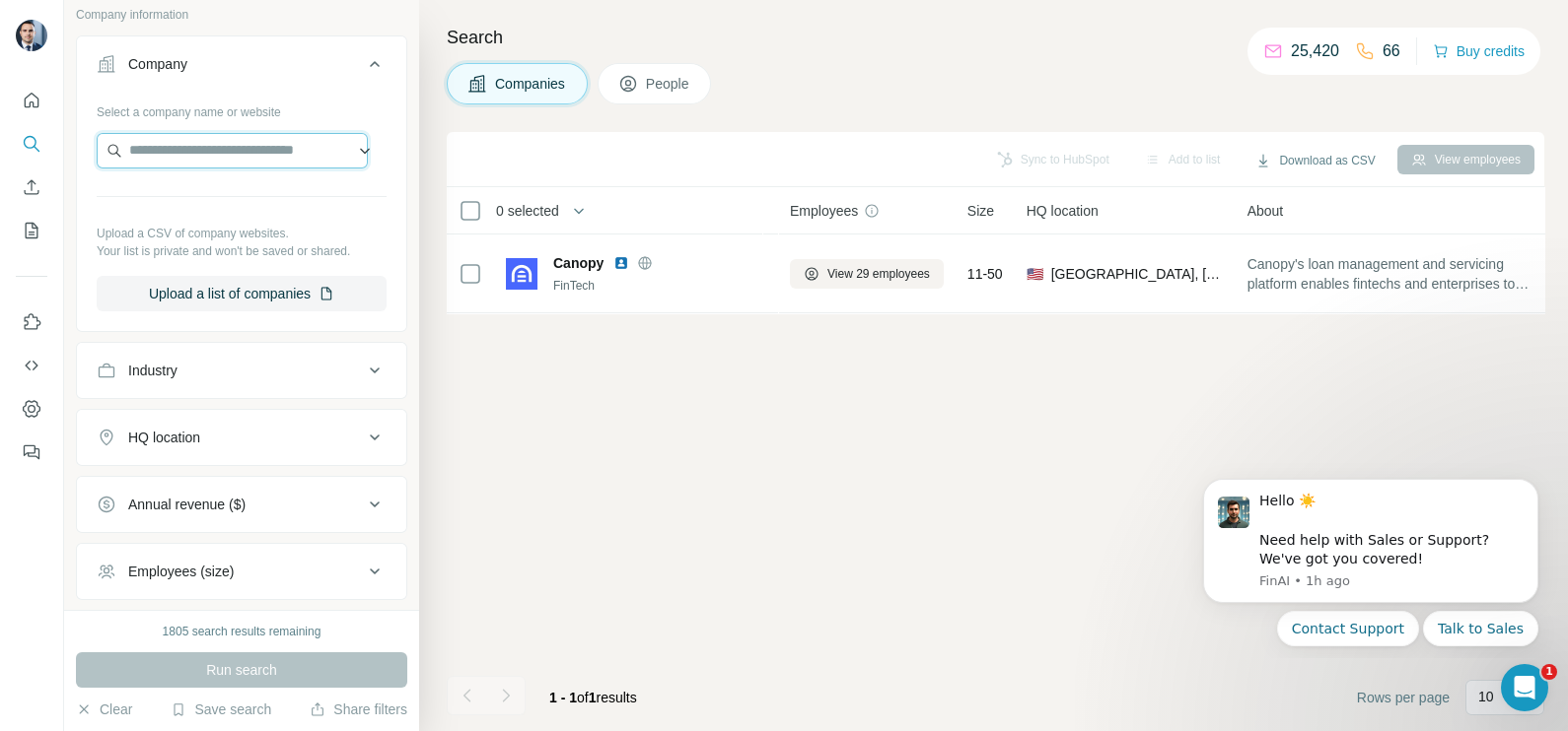
click at [213, 137] on input "text" at bounding box center [232, 151] width 271 height 36
paste input "**********"
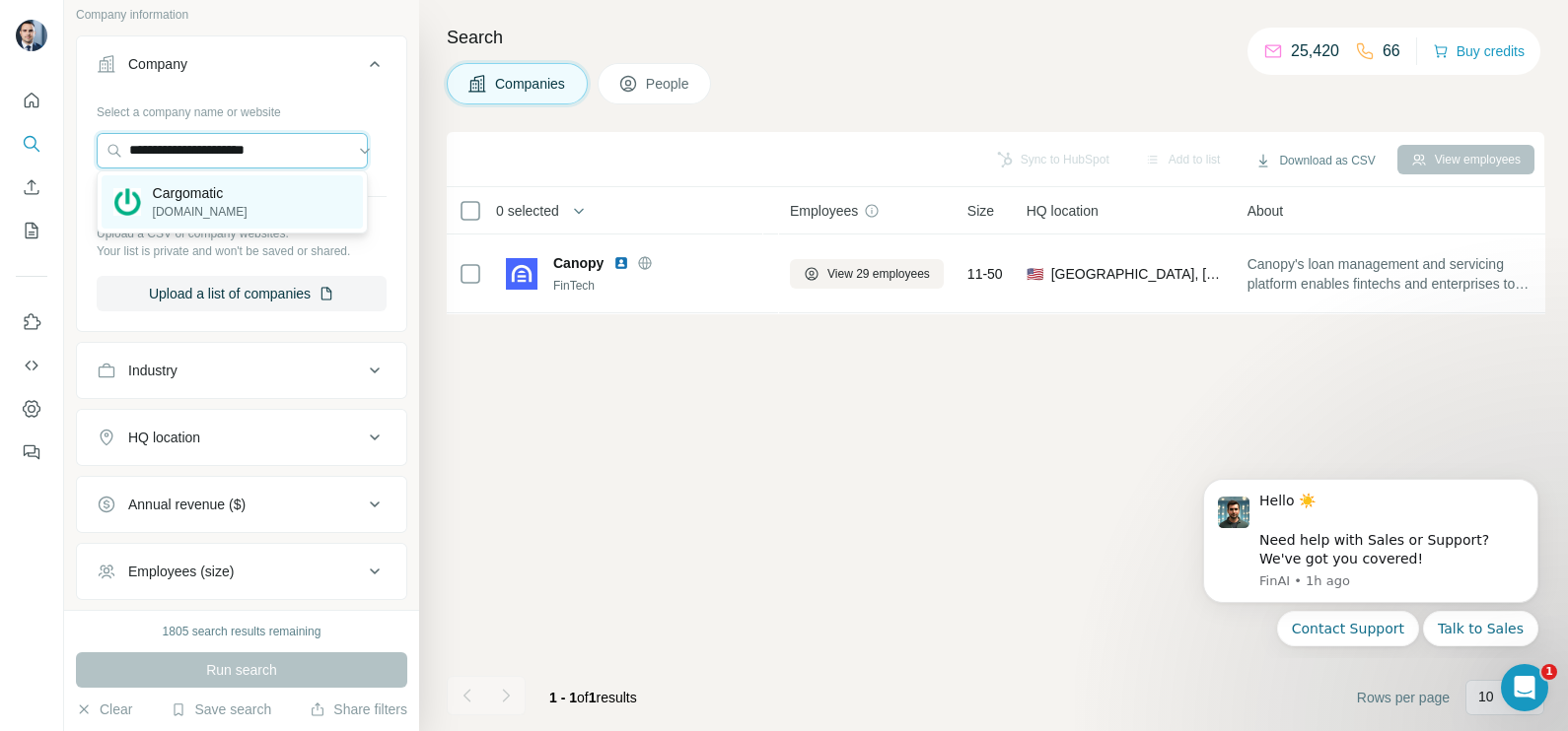
type input "**********"
click at [232, 191] on p "Cargomatic" at bounding box center [200, 193] width 95 height 20
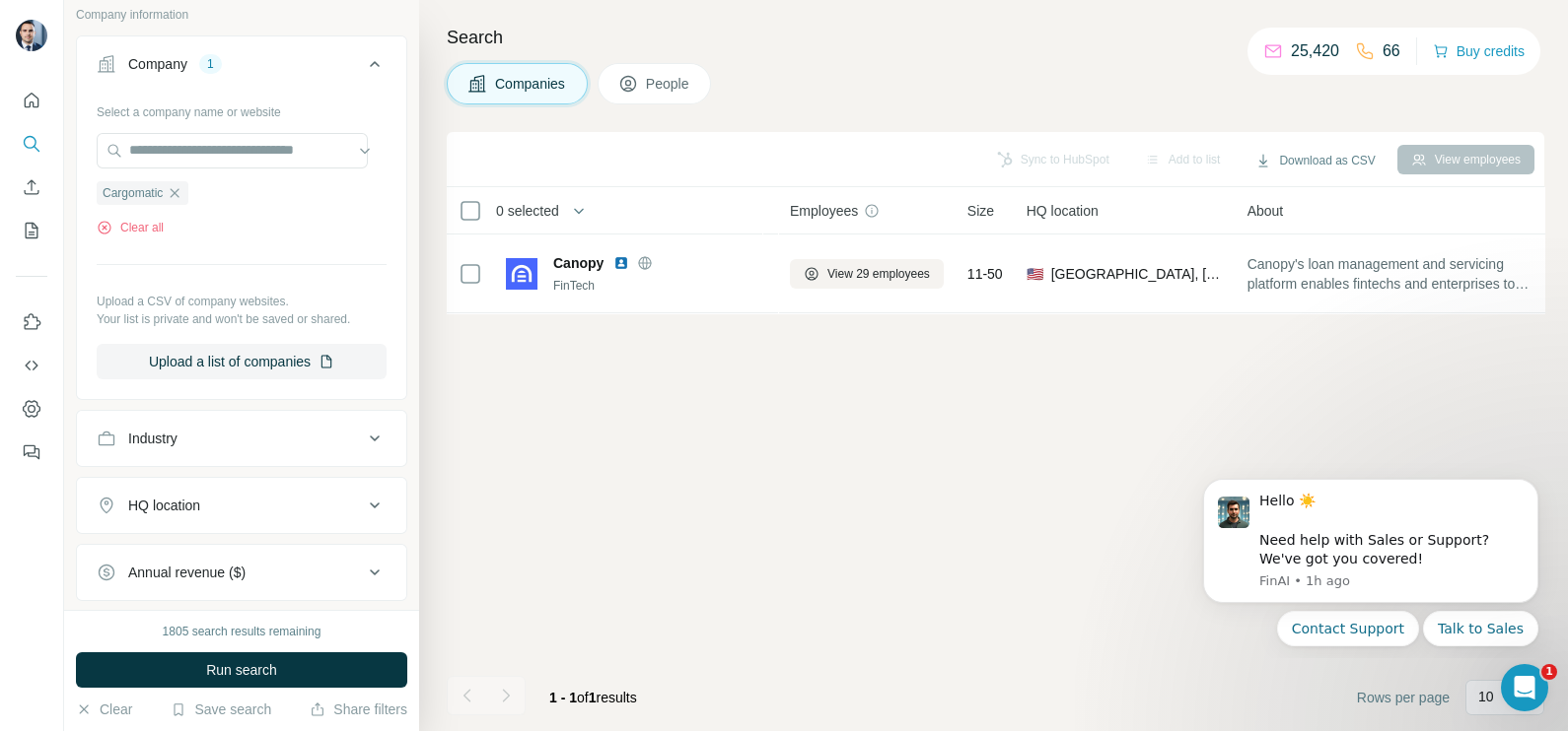
click at [261, 645] on div "1805 search results remaining Run search Clear Save search Share filters" at bounding box center [242, 670] width 355 height 121
click at [266, 656] on button "Run search" at bounding box center [242, 670] width 332 height 36
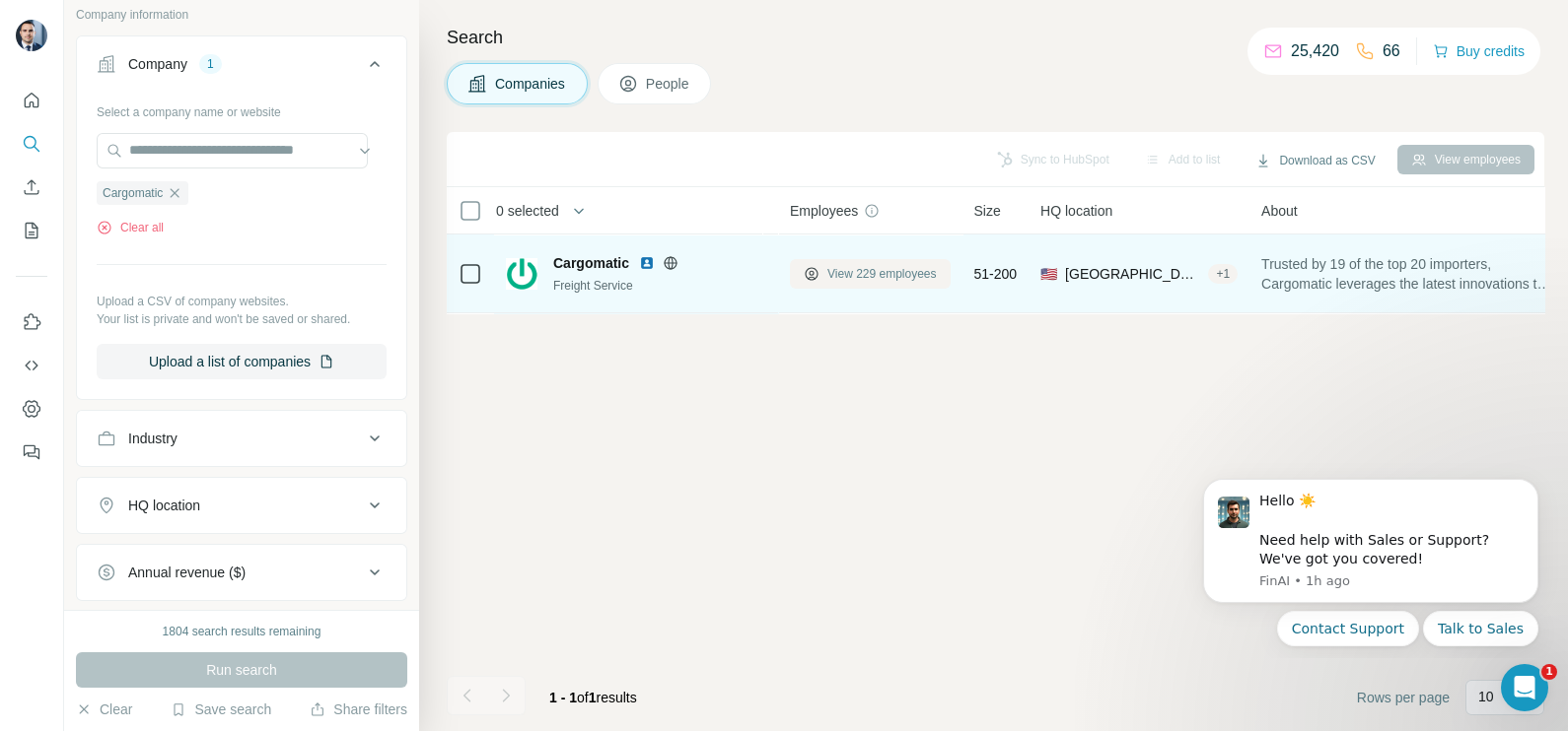
click at [888, 260] on button "View 229 employees" at bounding box center [869, 274] width 161 height 30
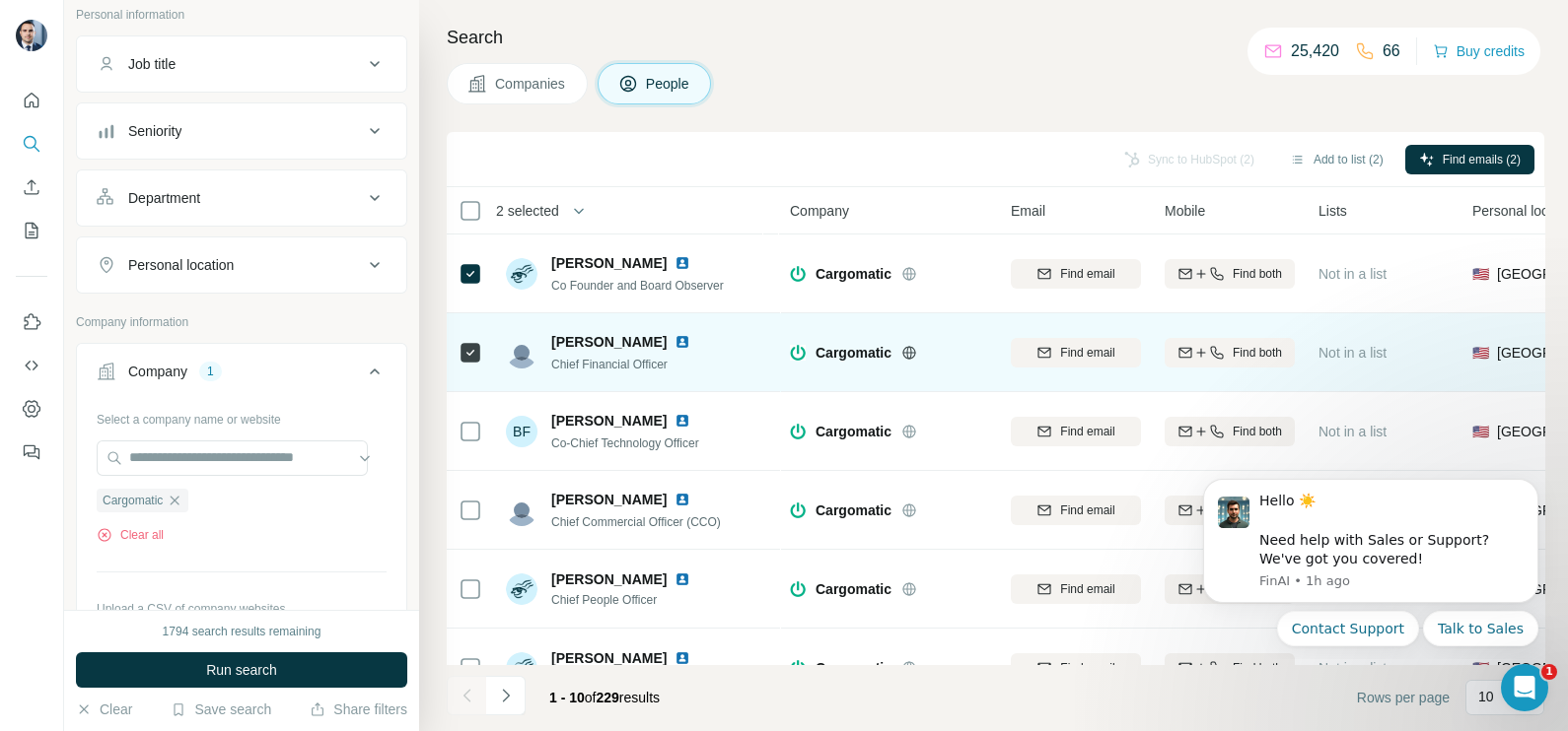
scroll to position [122, 0]
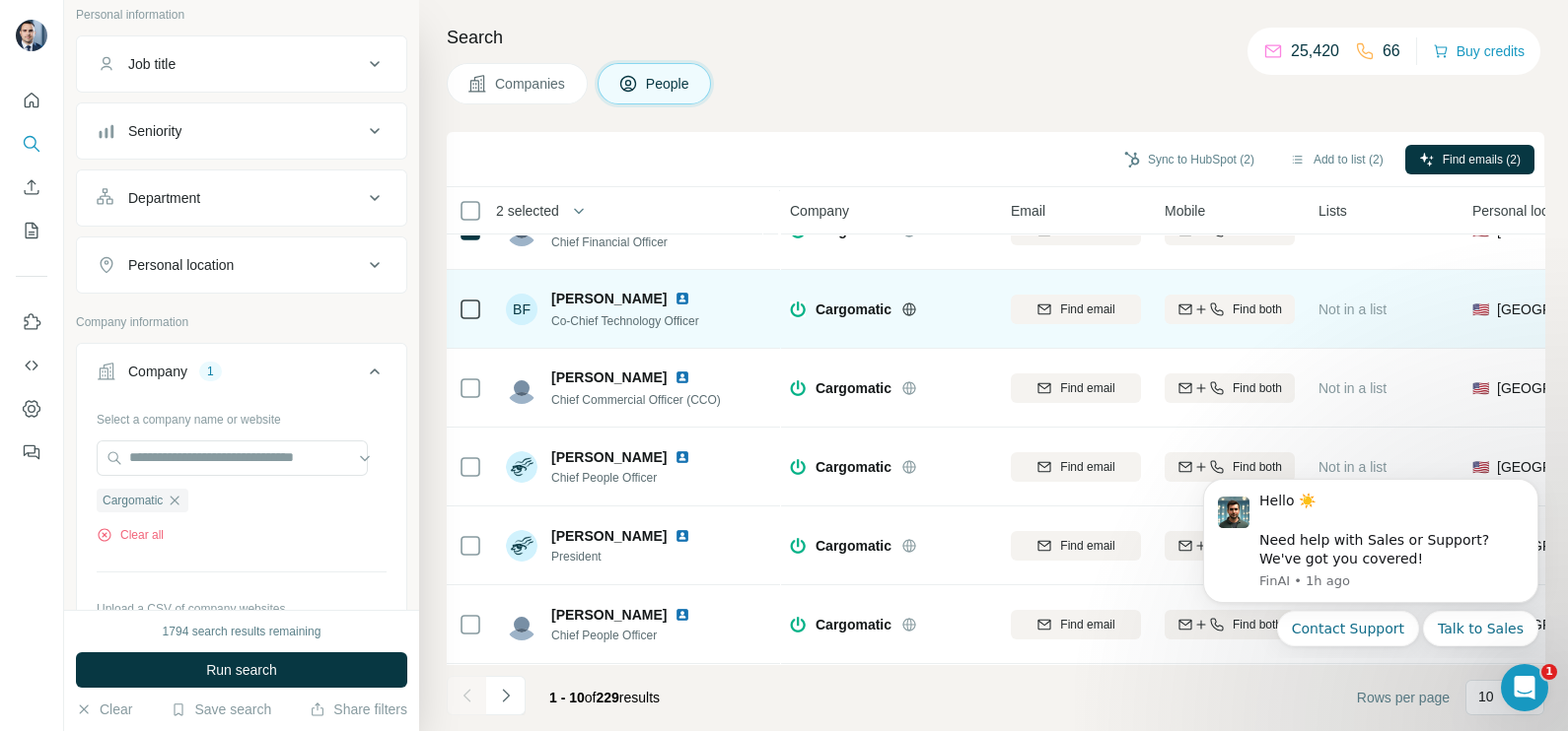
click at [469, 321] on div at bounding box center [471, 309] width 24 height 54
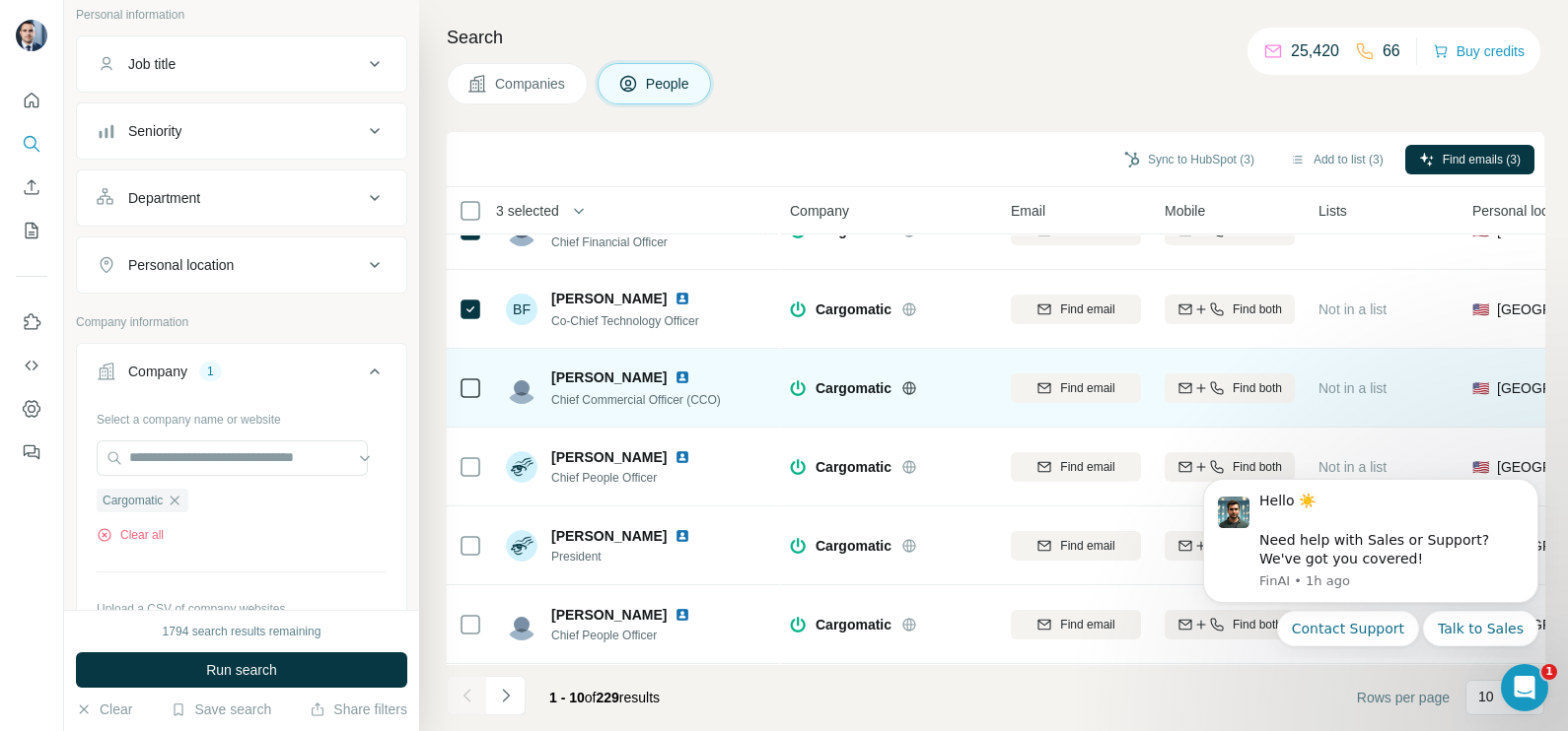
click at [482, 377] on icon at bounding box center [471, 389] width 24 height 24
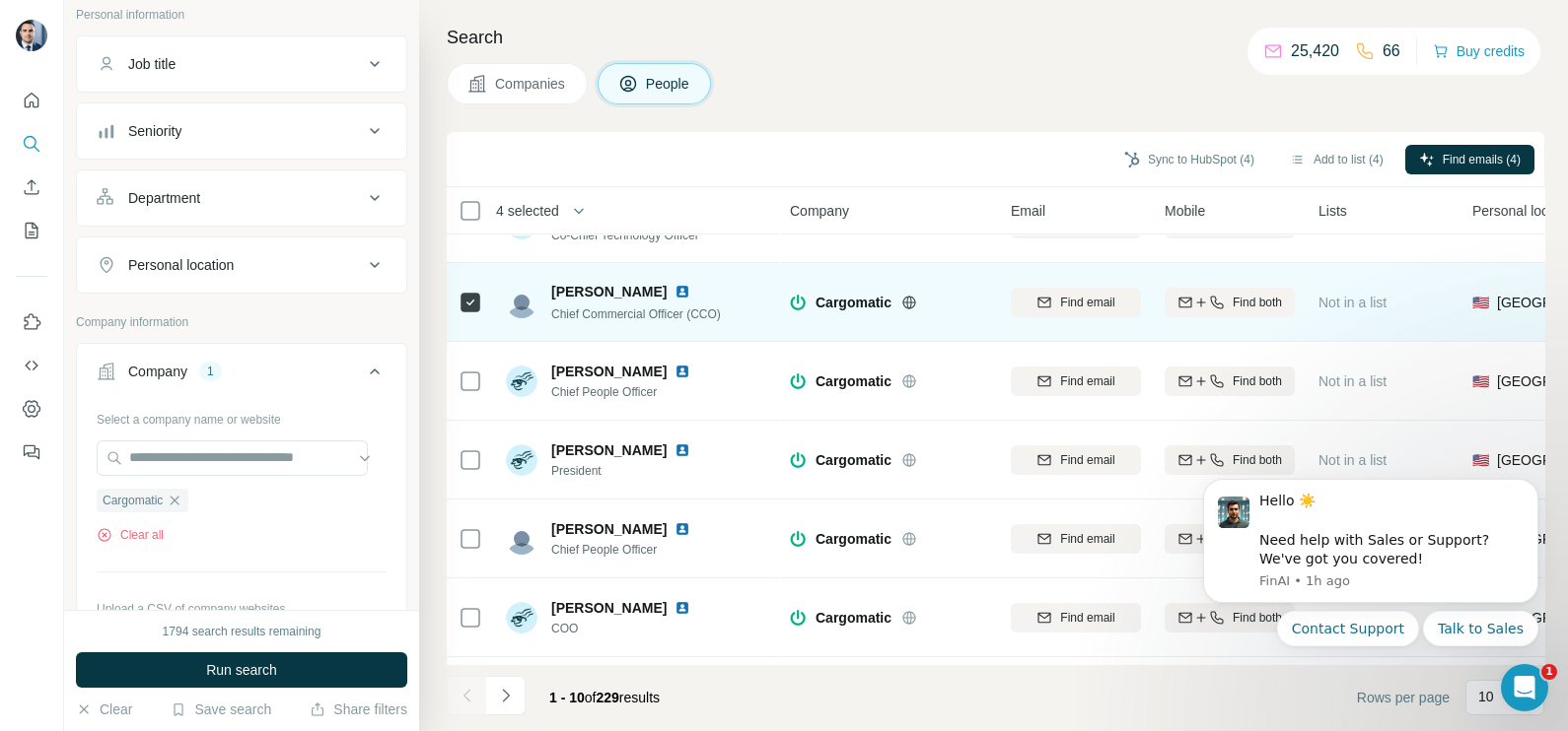
scroll to position [246, 0]
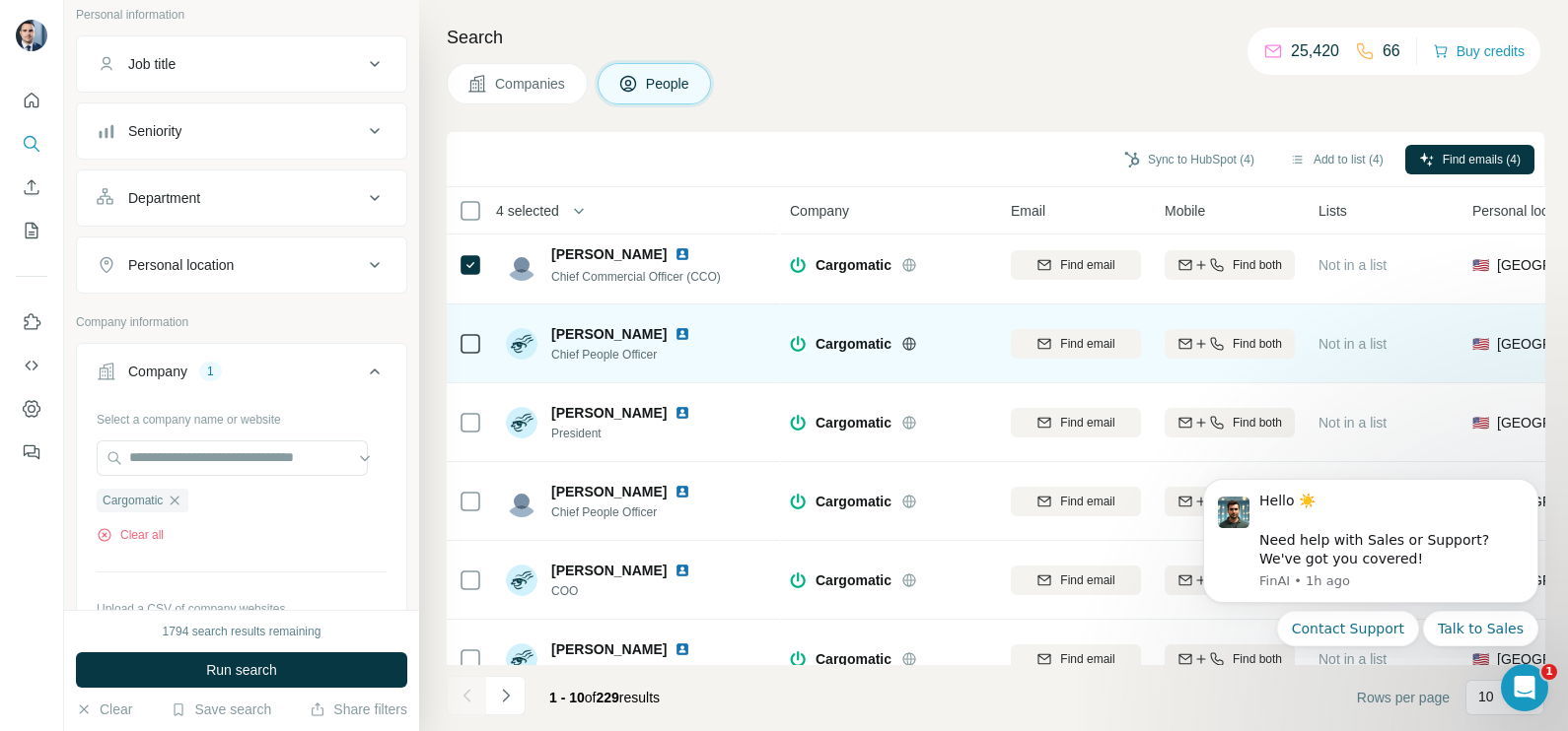
click at [466, 332] on icon at bounding box center [471, 344] width 24 height 24
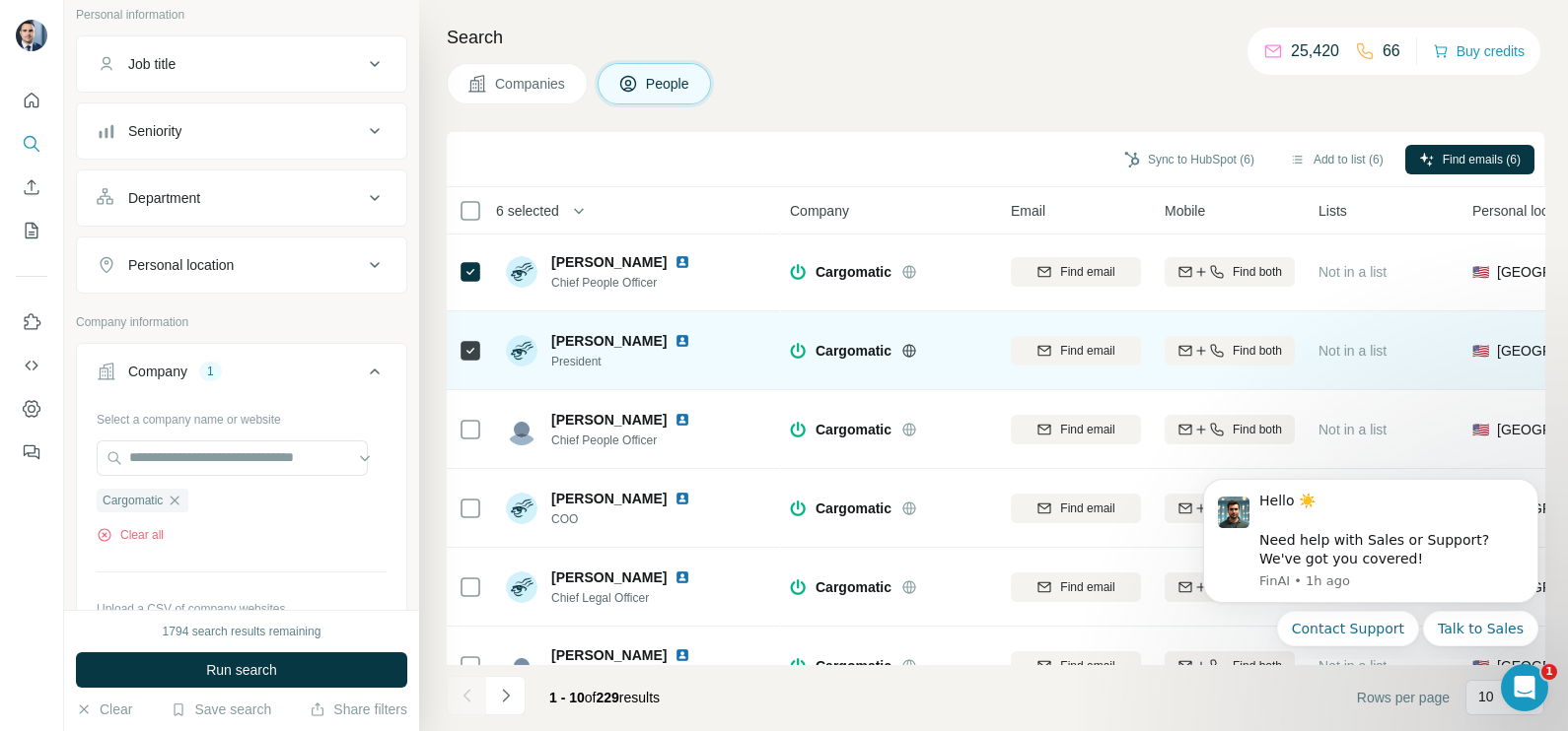
scroll to position [370, 0]
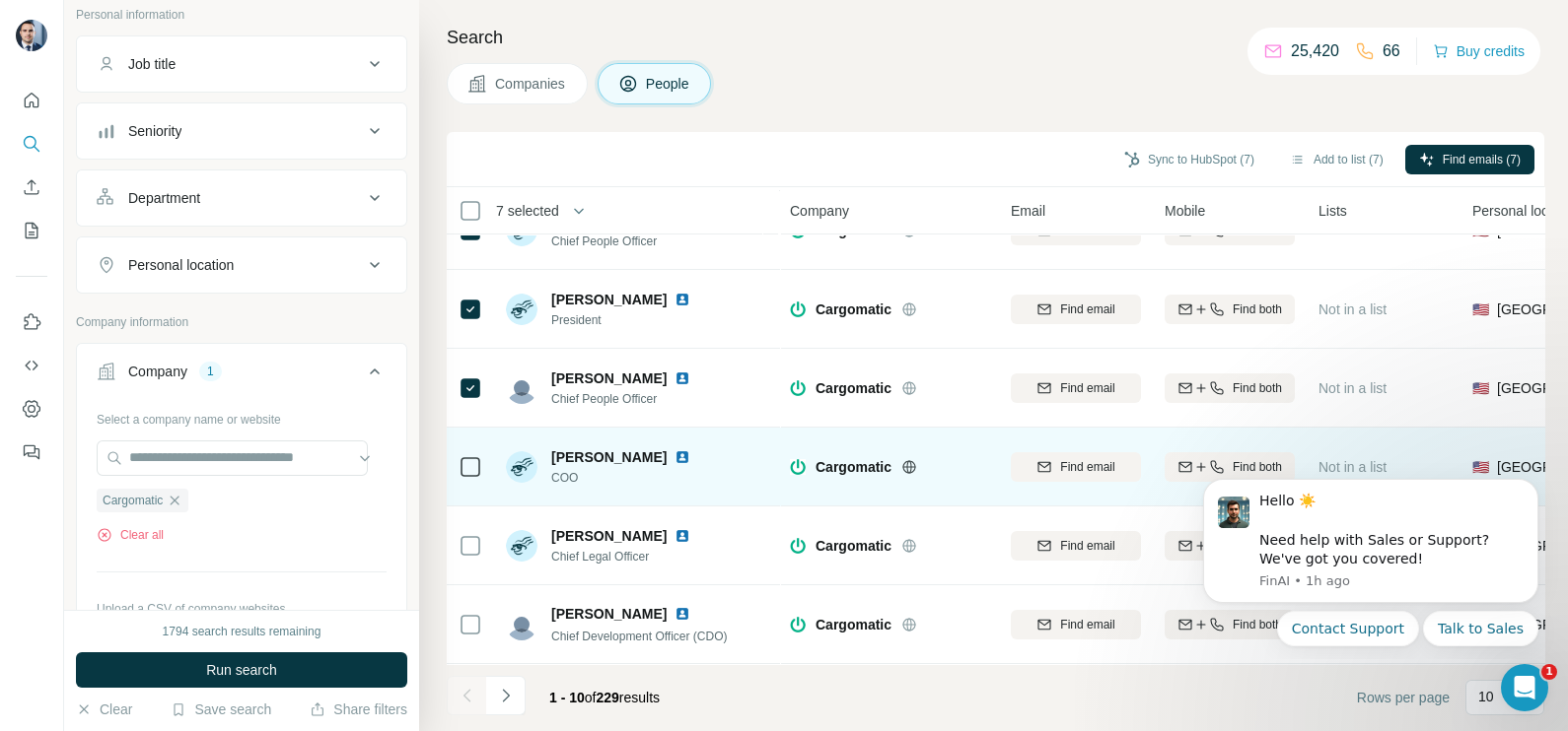
click at [459, 456] on icon at bounding box center [471, 468] width 24 height 24
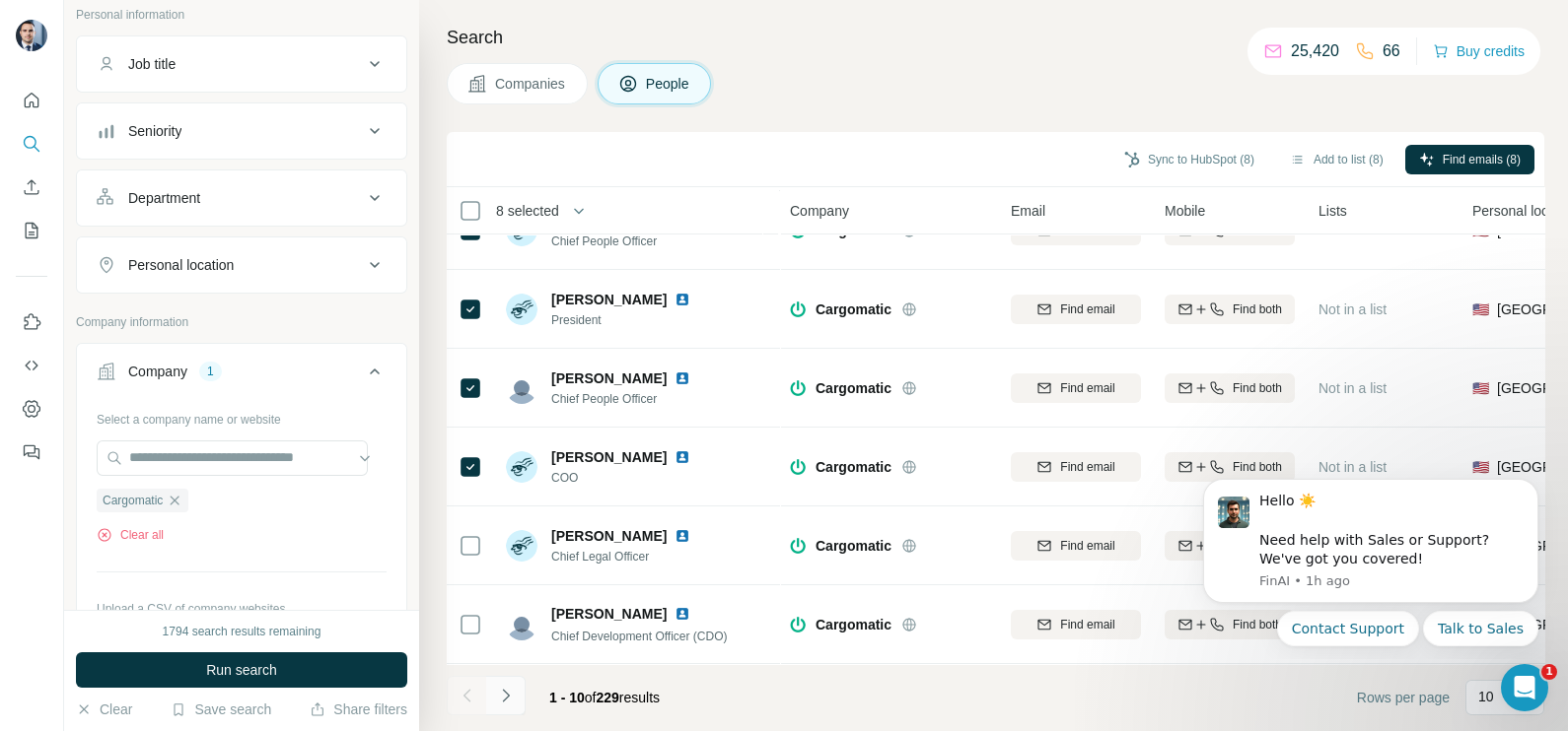
click at [515, 689] on button "Navigate to next page" at bounding box center [506, 695] width 39 height 39
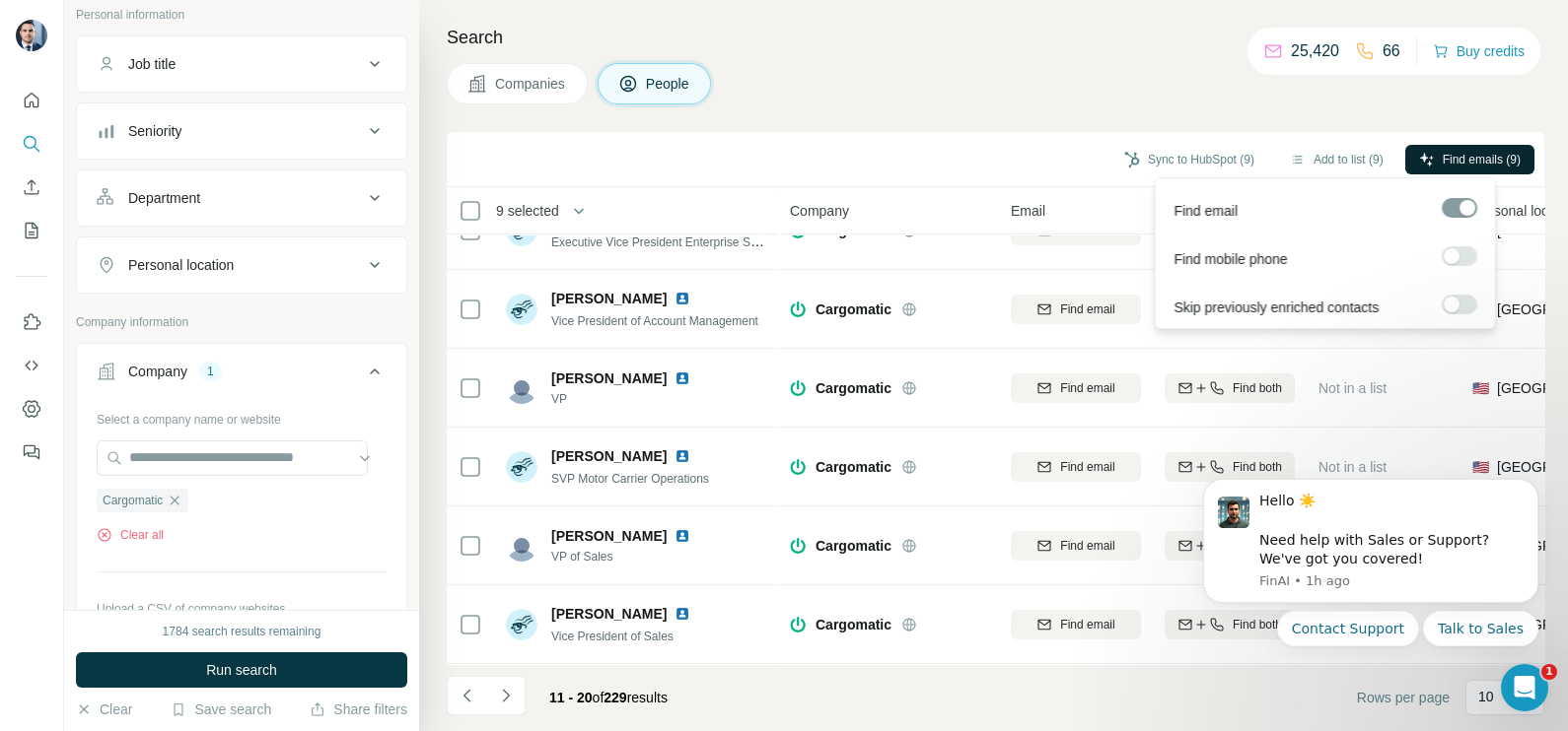
click at [1445, 153] on span "Find emails (9)" at bounding box center [1481, 160] width 78 height 18
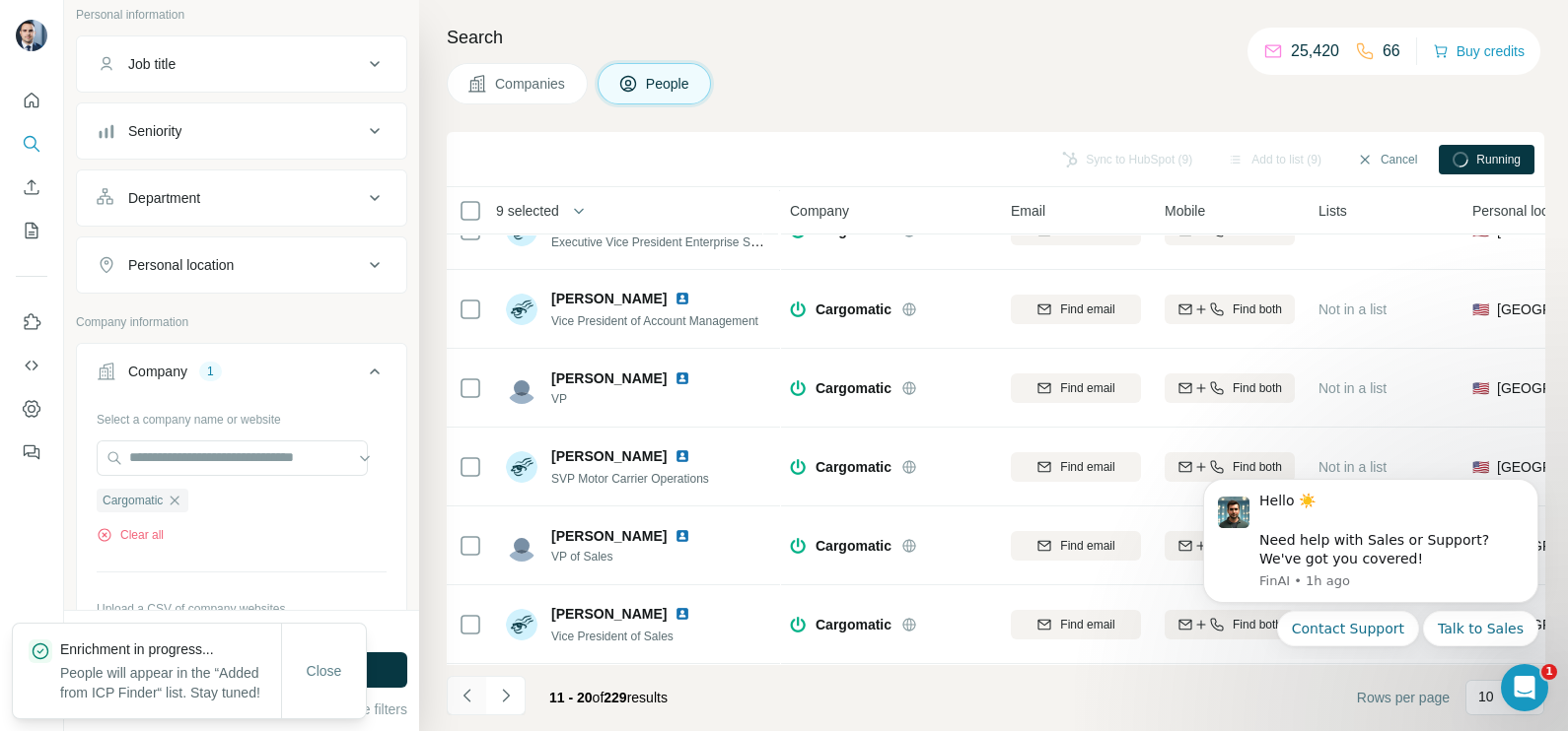
click at [474, 689] on icon "Navigate to previous page" at bounding box center [468, 695] width 20 height 20
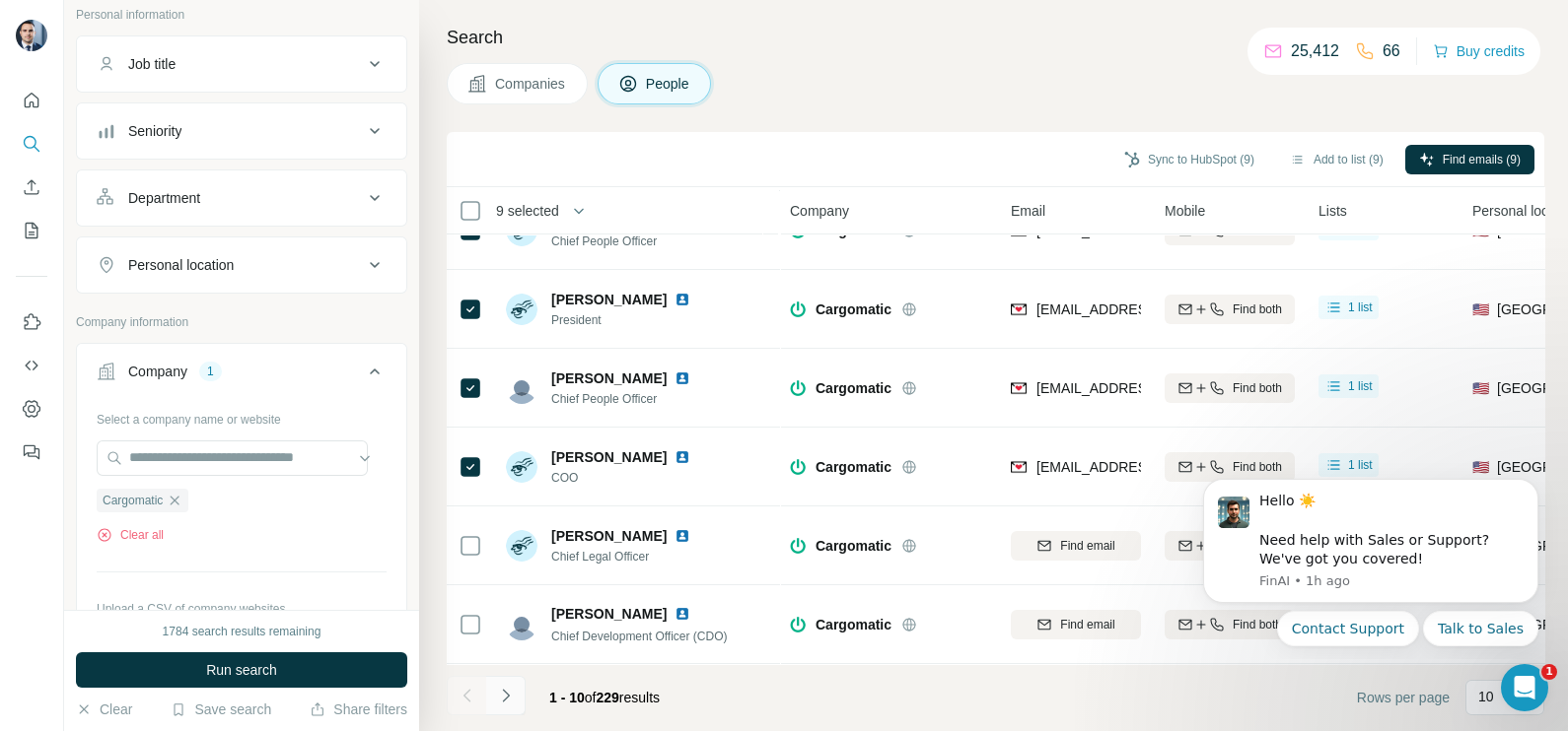
click at [504, 708] on button "Navigate to next page" at bounding box center [506, 695] width 39 height 39
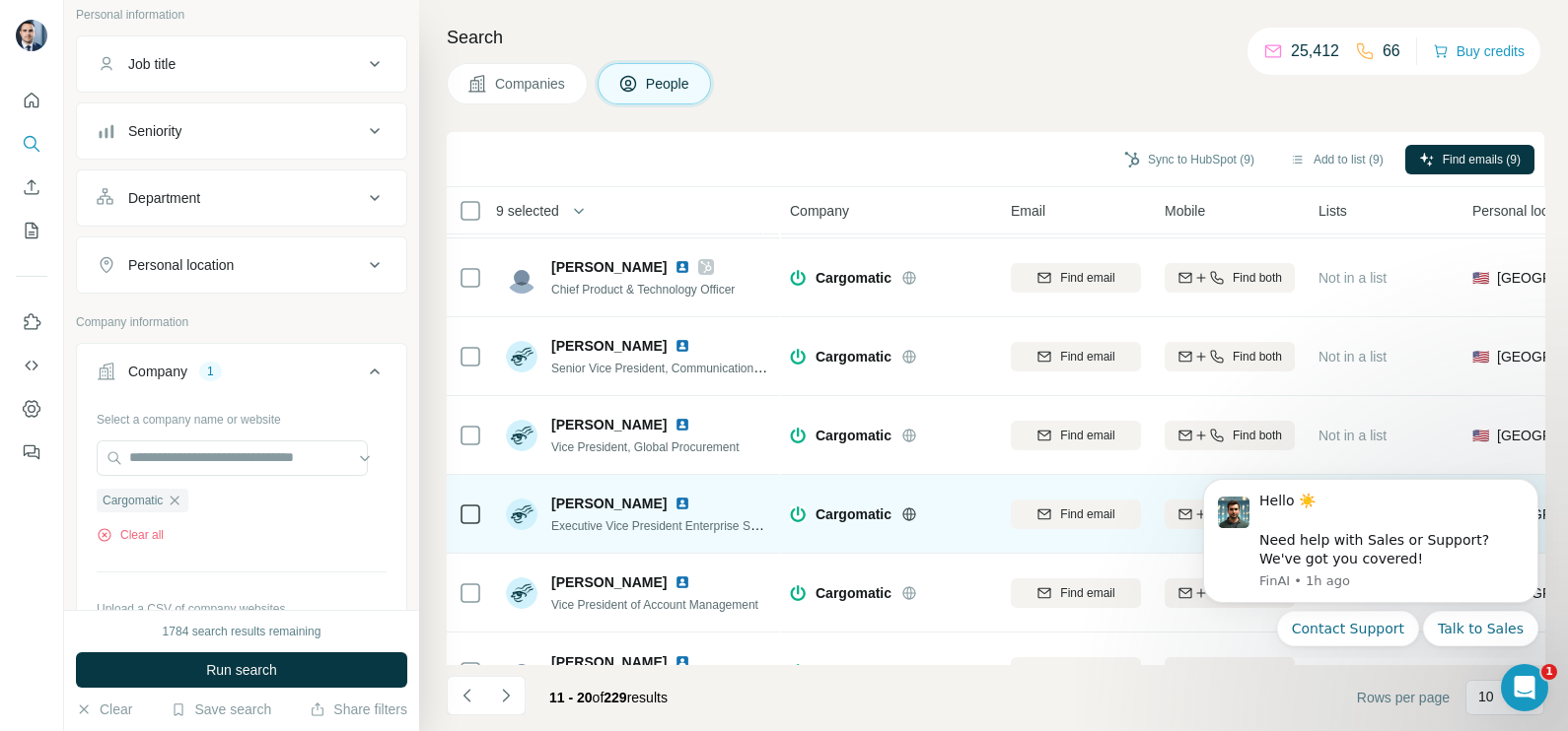
scroll to position [0, 0]
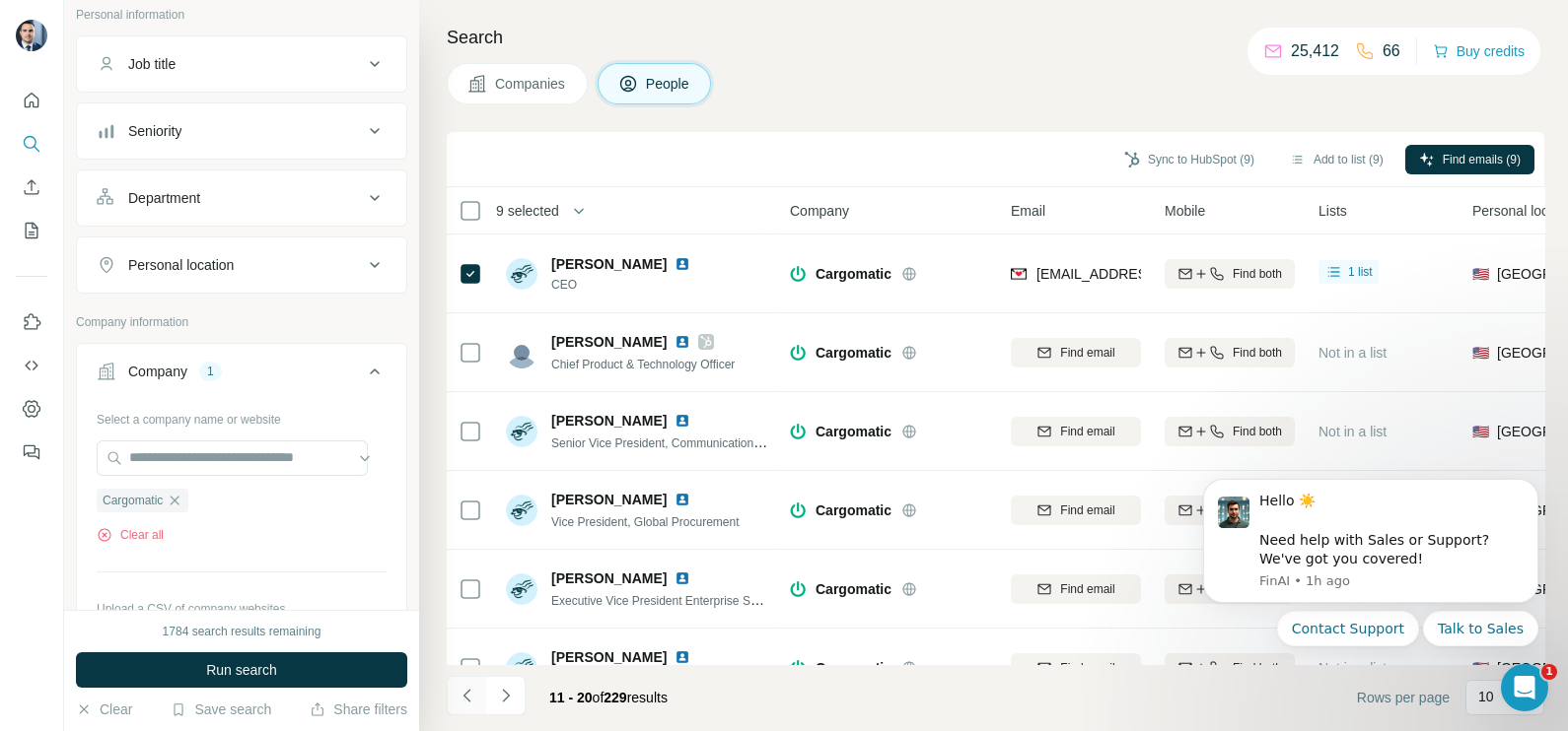
click at [468, 680] on button "Navigate to previous page" at bounding box center [467, 695] width 39 height 39
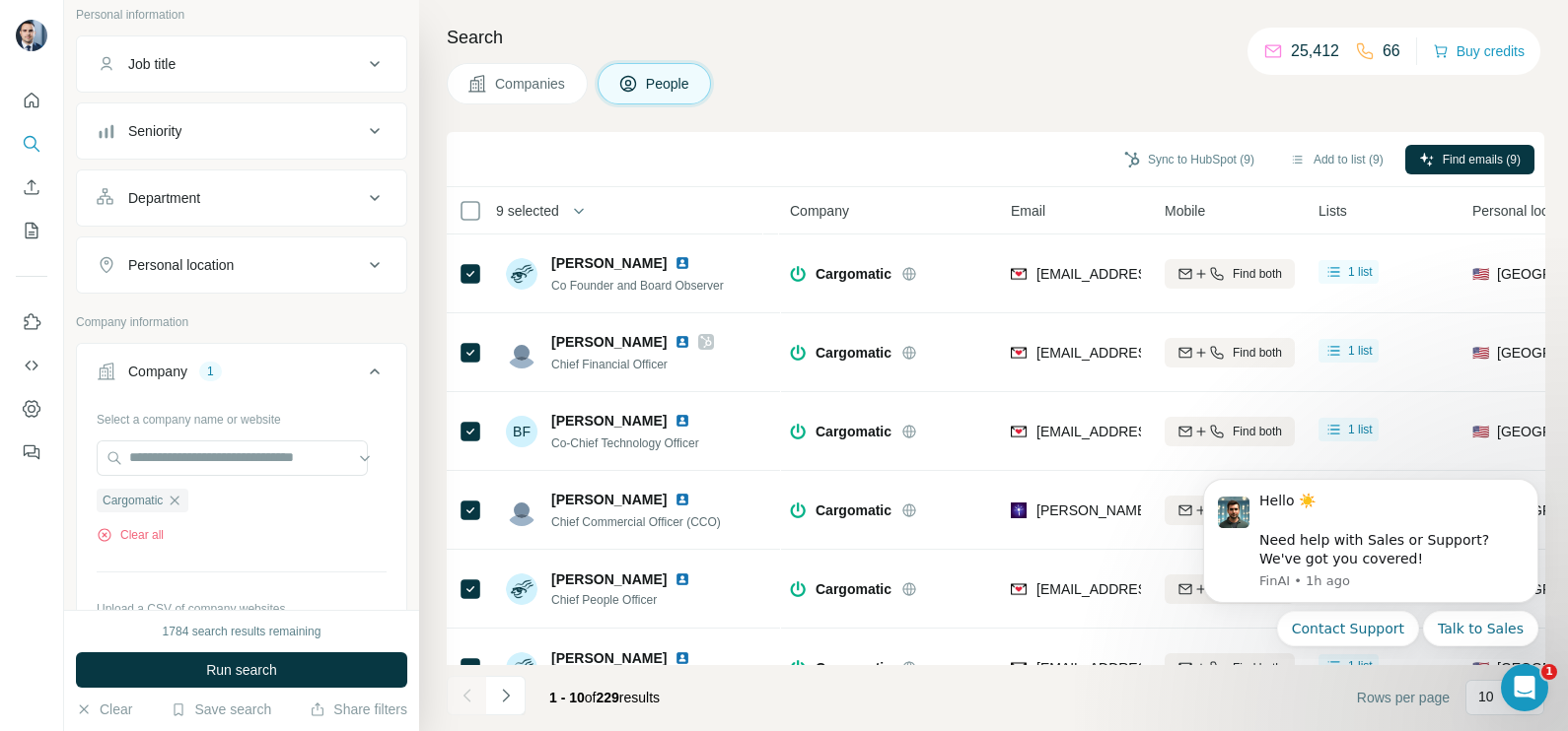
click at [461, 694] on div at bounding box center [467, 695] width 39 height 39
click at [1203, 149] on button "Sync to HubSpot (9)" at bounding box center [1189, 160] width 158 height 30
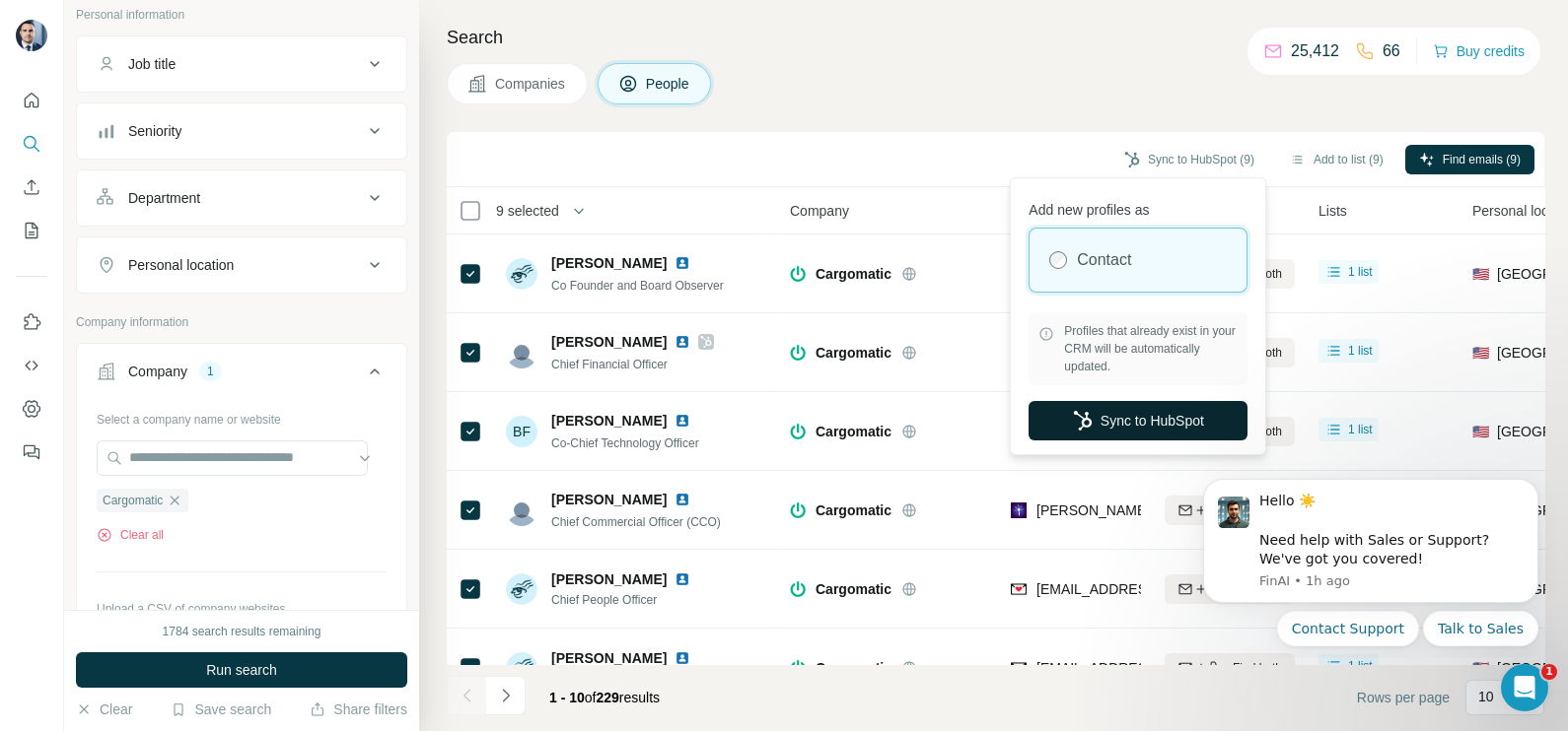
click at [1136, 414] on button "Sync to HubSpot" at bounding box center [1138, 421] width 219 height 39
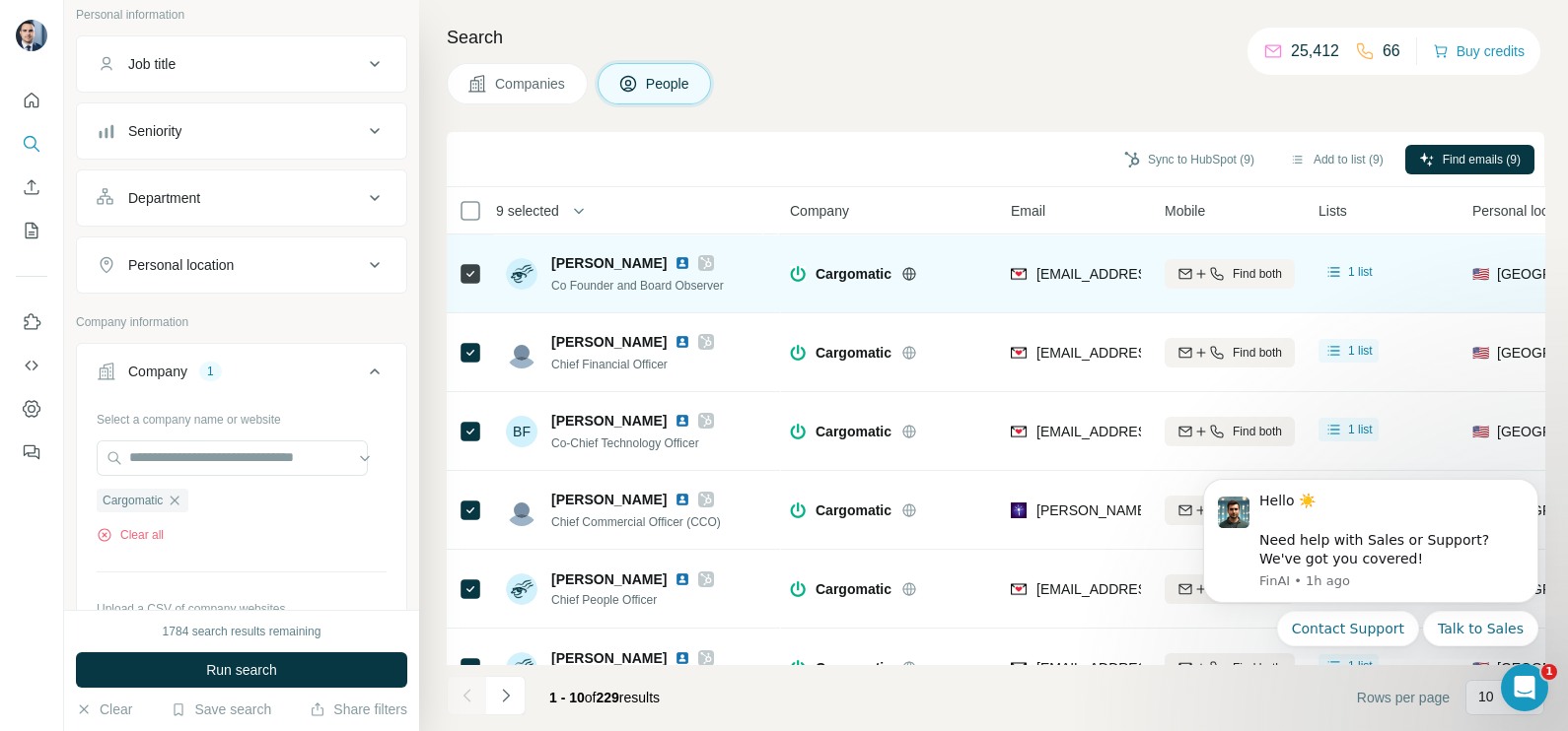
click at [1062, 259] on div "[EMAIL_ADDRESS][DOMAIN_NAME]" at bounding box center [1076, 273] width 130 height 54
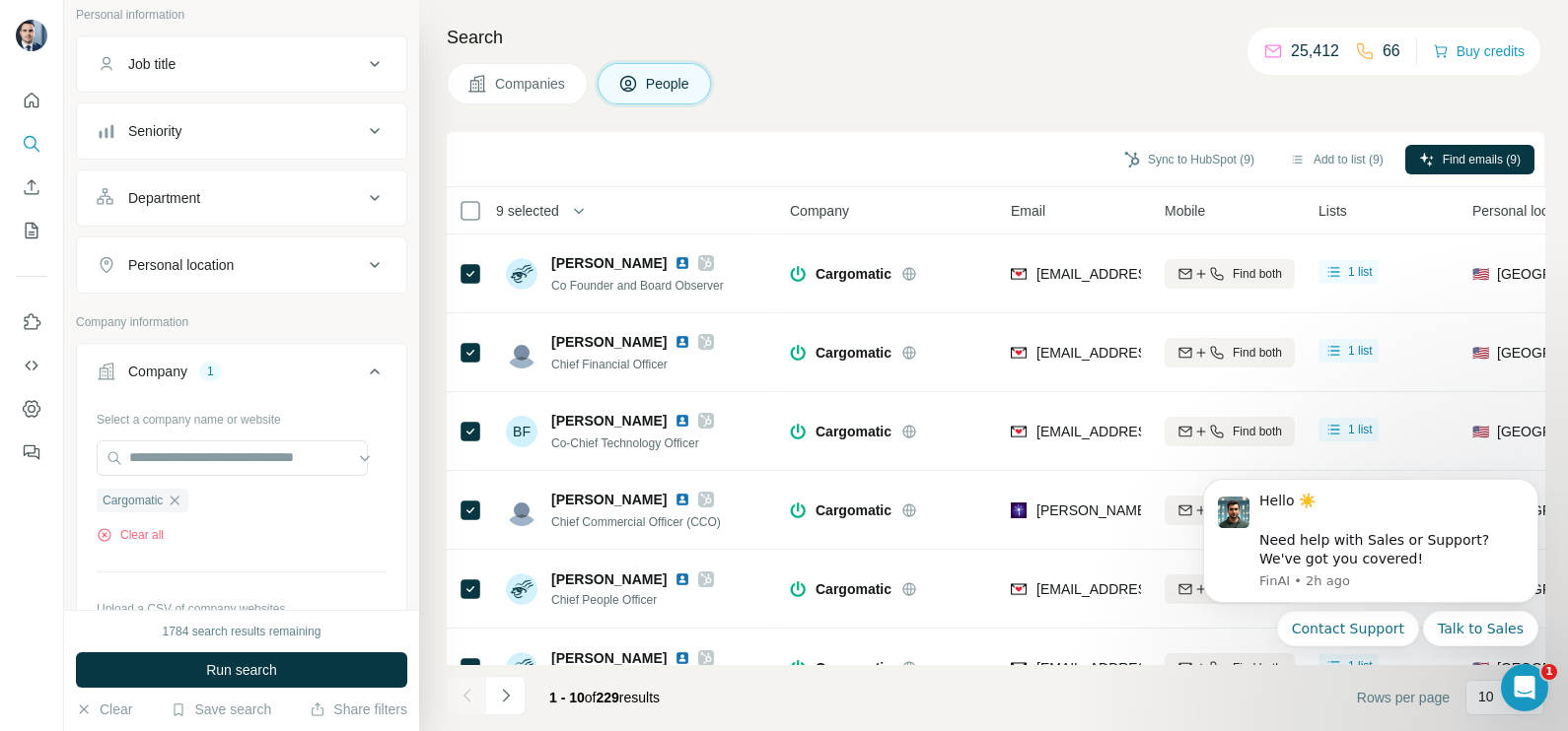
click at [964, 154] on div "Sync to HubSpot (9) Add to list (9) Find emails (9)" at bounding box center [996, 159] width 1078 height 35
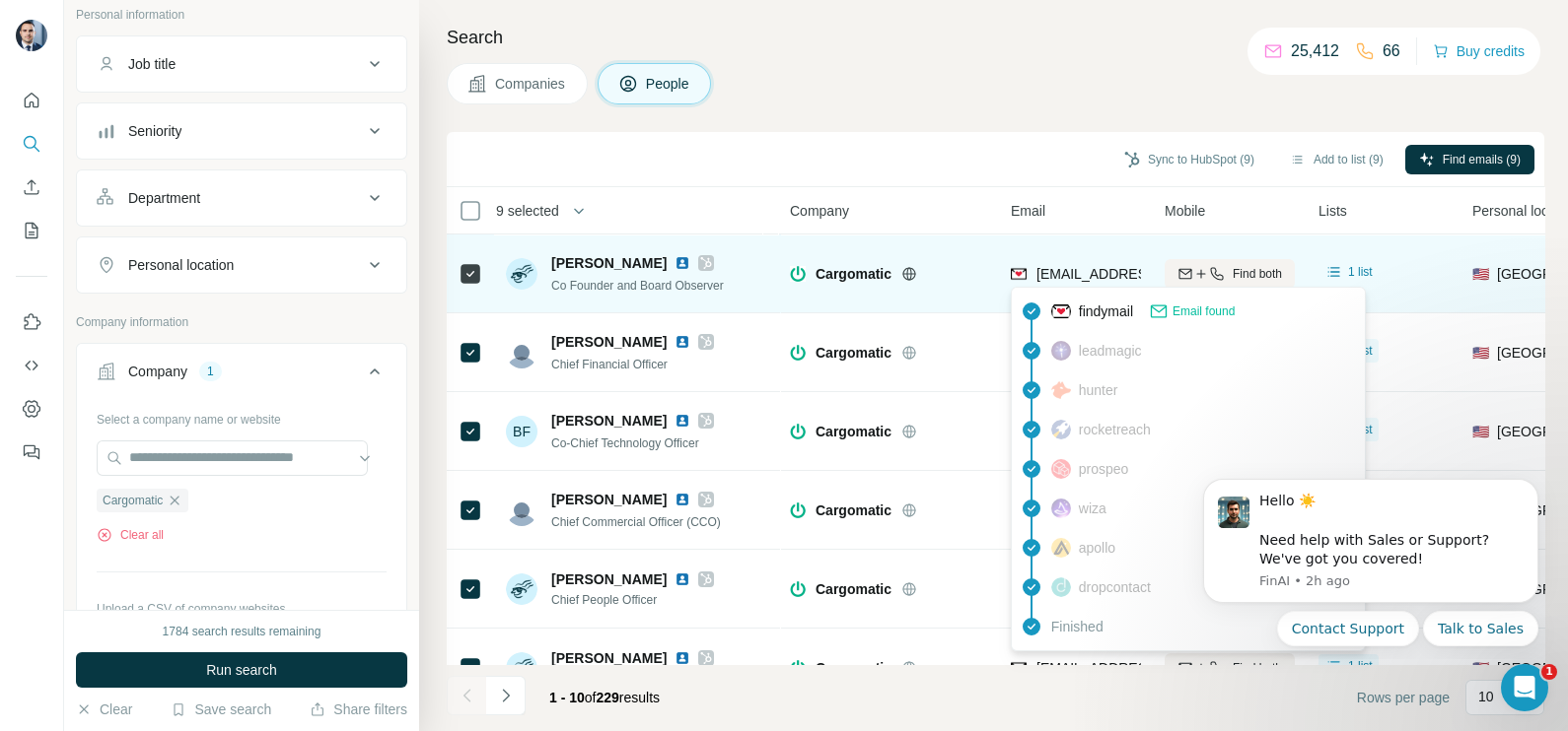
click at [1094, 286] on div "[EMAIL_ADDRESS][DOMAIN_NAME]" at bounding box center [1132, 276] width 244 height 24
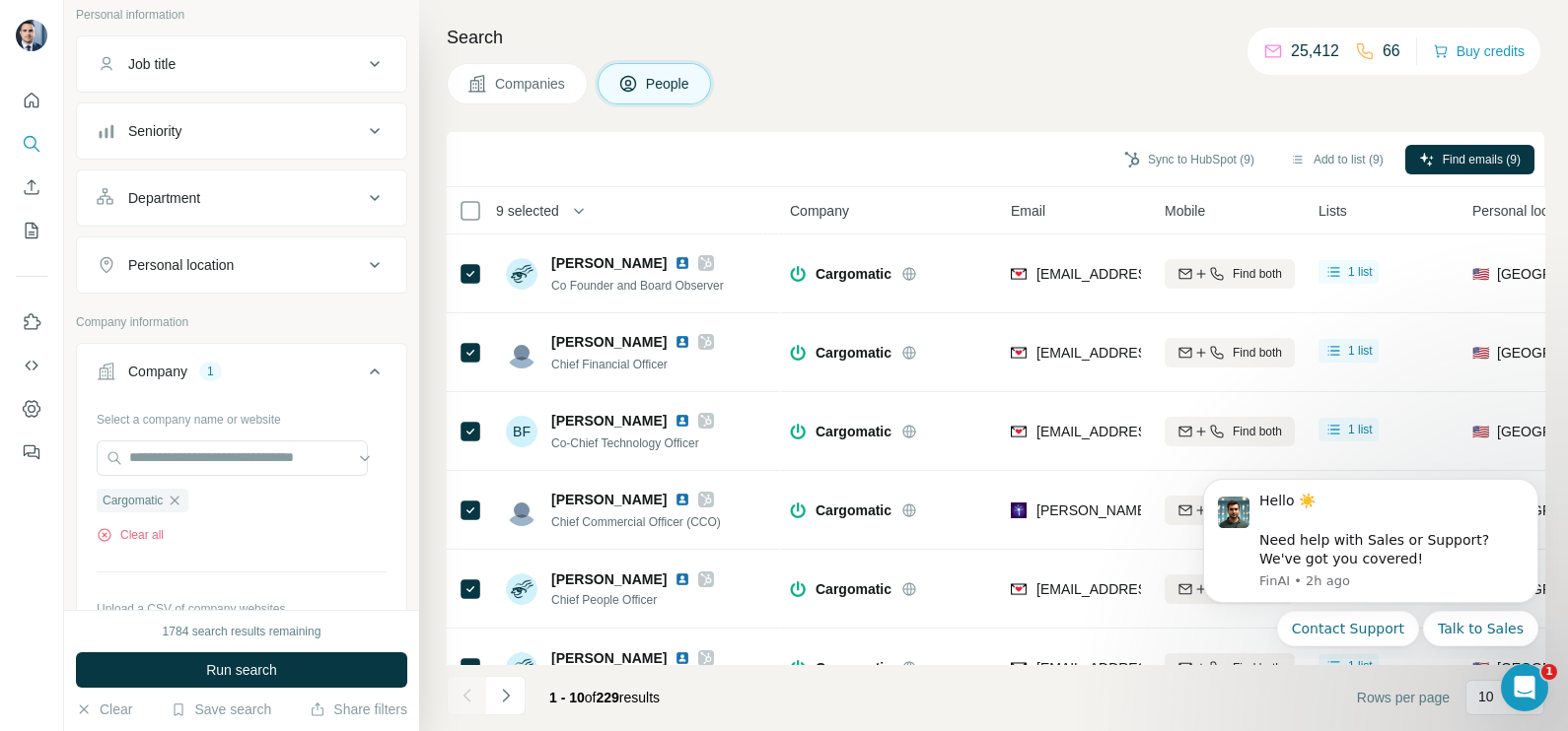
click at [897, 201] on div "Company" at bounding box center [888, 210] width 197 height 23
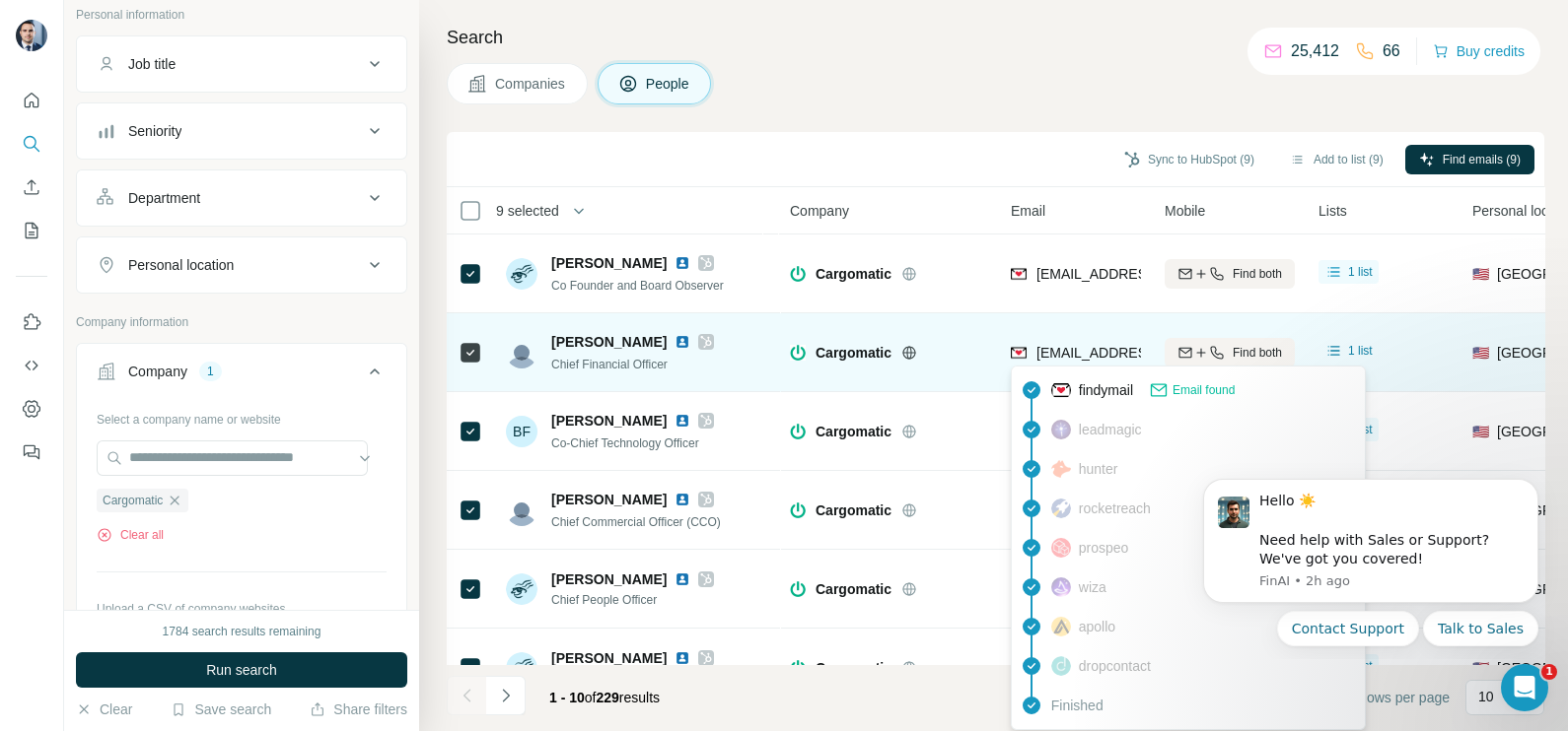
click at [1097, 357] on span "[EMAIL_ADDRESS][DOMAIN_NAME]" at bounding box center [1153, 353] width 234 height 16
click at [1094, 357] on span "[EMAIL_ADDRESS][DOMAIN_NAME]" at bounding box center [1153, 353] width 234 height 16
click at [1092, 356] on span "[EMAIL_ADDRESS][DOMAIN_NAME]" at bounding box center [1153, 353] width 234 height 16
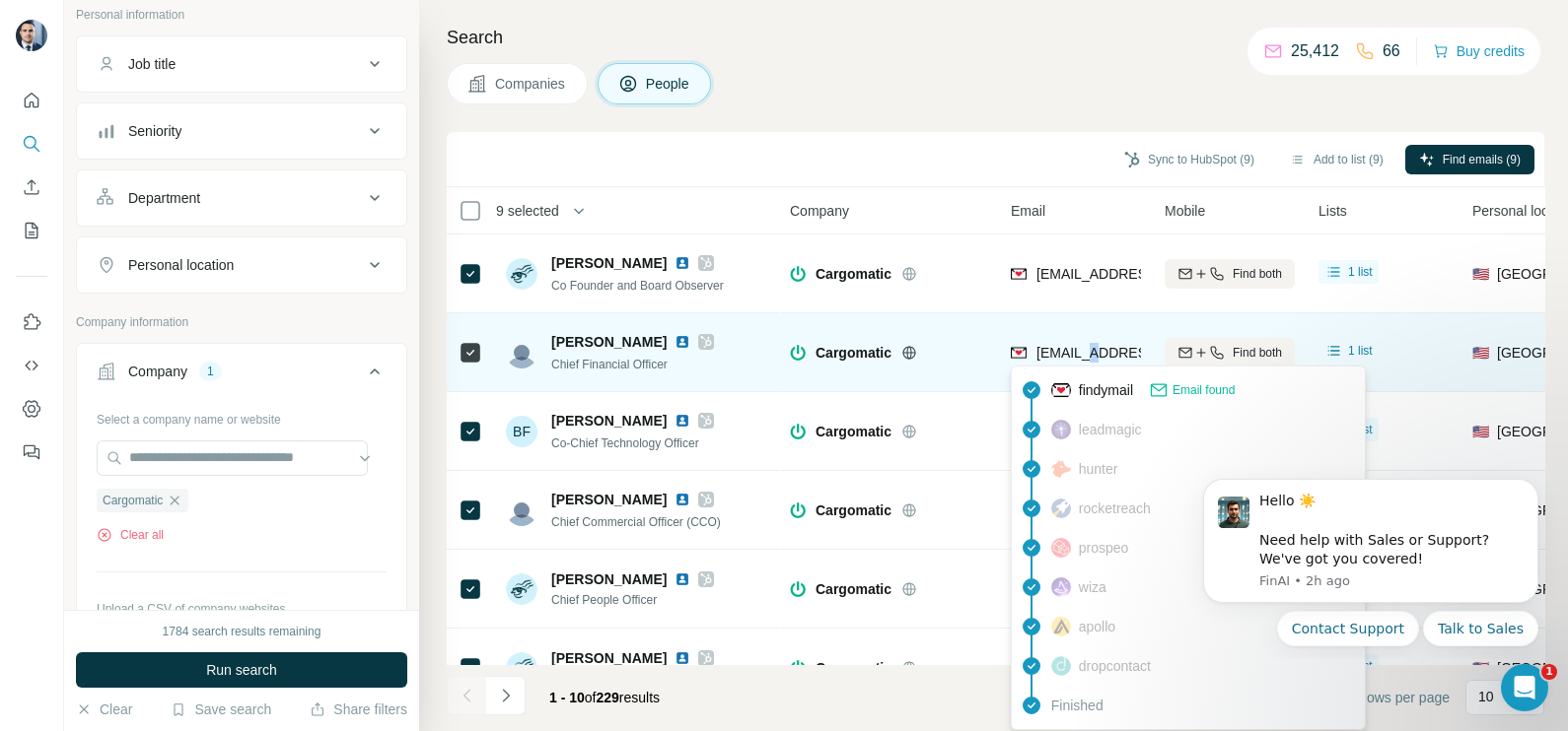
click at [1092, 356] on span "[EMAIL_ADDRESS][DOMAIN_NAME]" at bounding box center [1153, 353] width 234 height 16
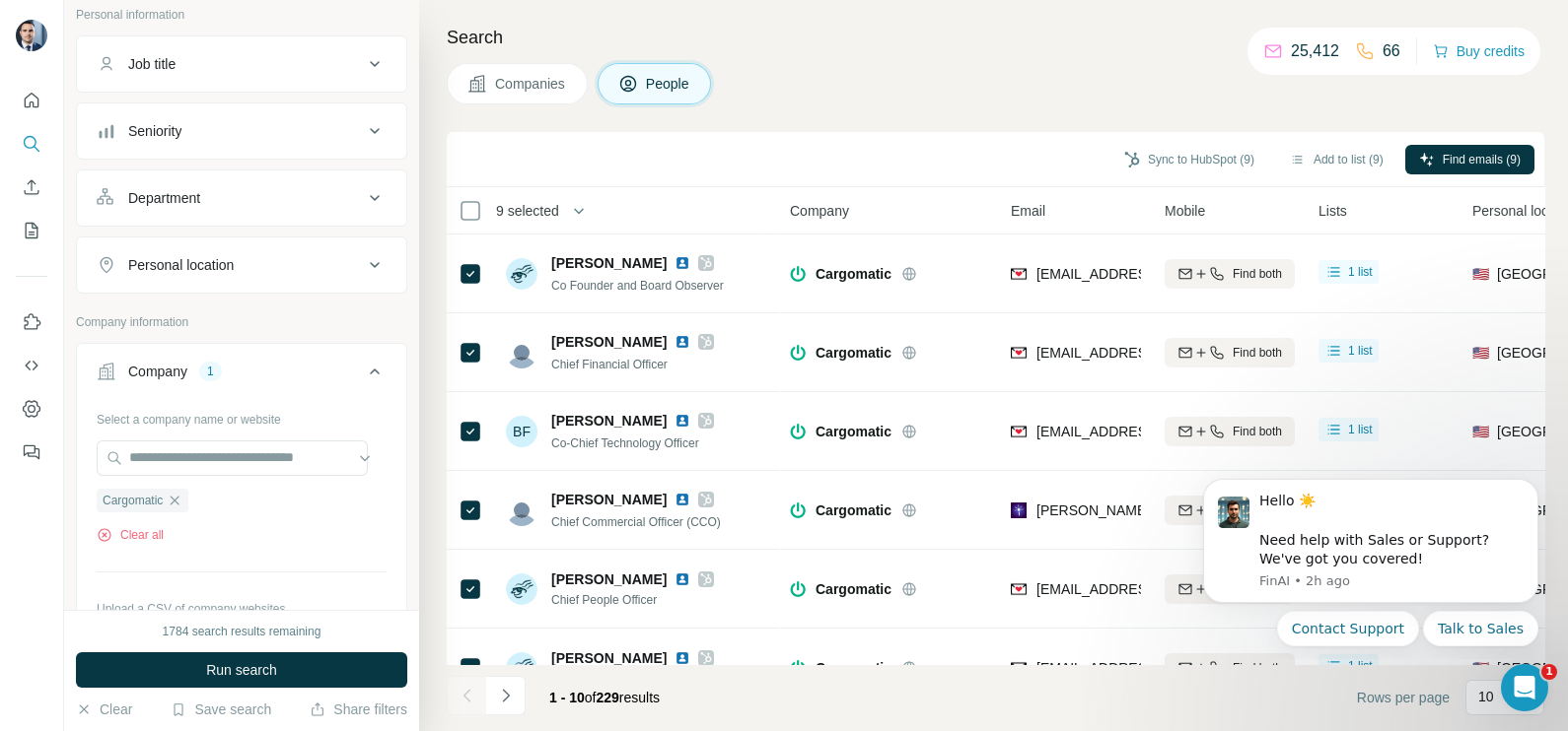
click at [862, 150] on div "Sync to HubSpot (9) Add to list (9) Find emails (9)" at bounding box center [996, 159] width 1078 height 35
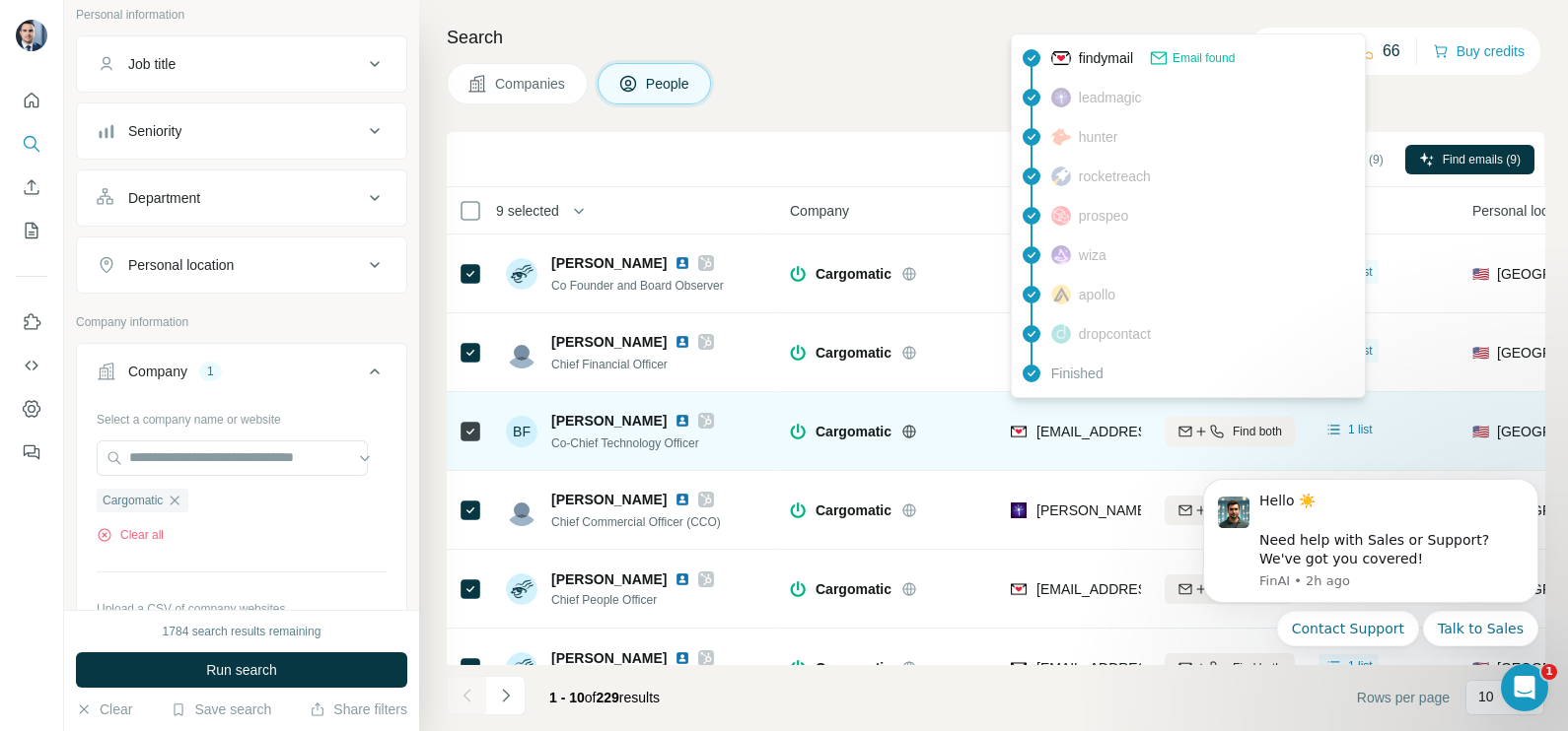
click at [1059, 439] on span "[EMAIL_ADDRESS][DOMAIN_NAME]" at bounding box center [1153, 432] width 234 height 16
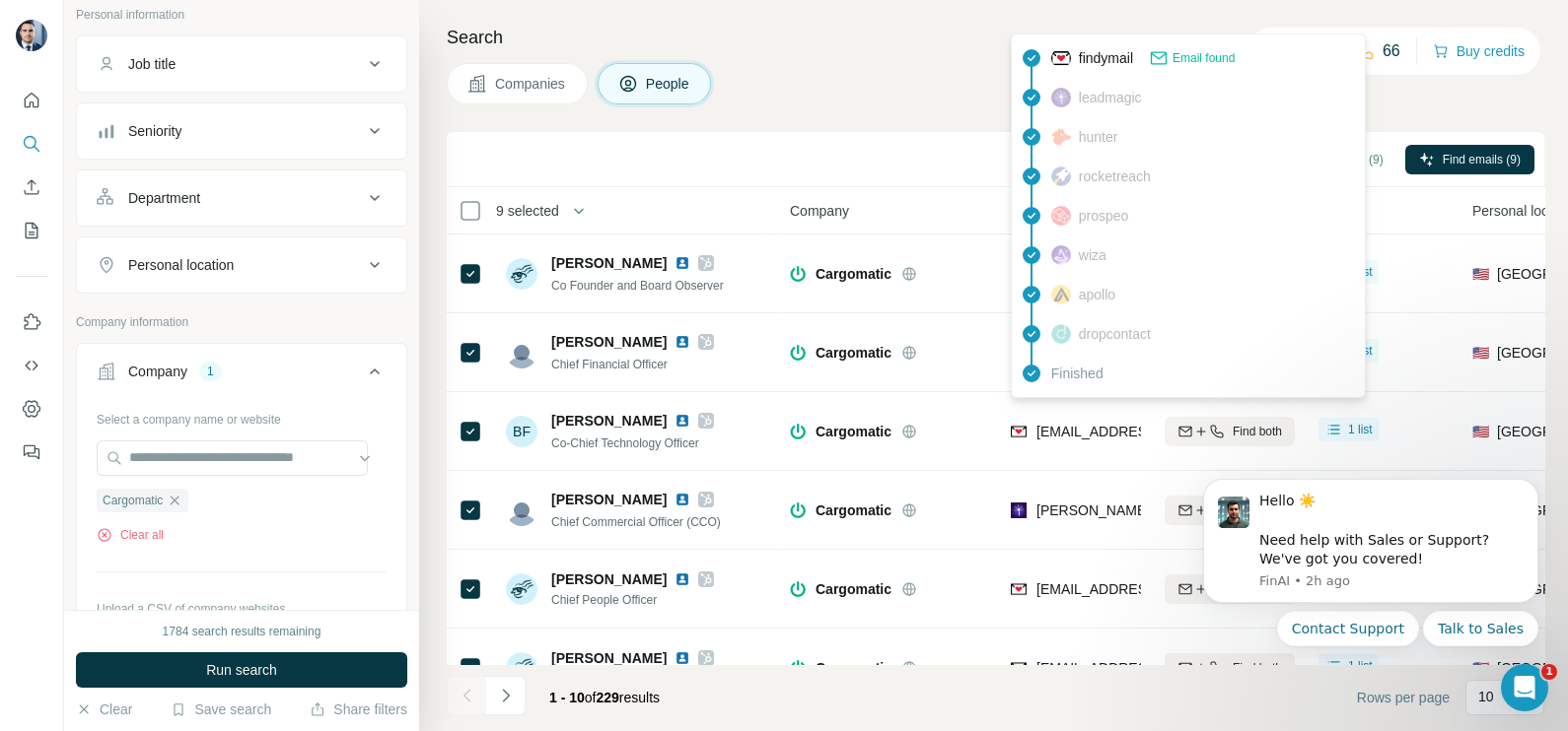
click at [893, 225] on th "Company" at bounding box center [888, 211] width 221 height 47
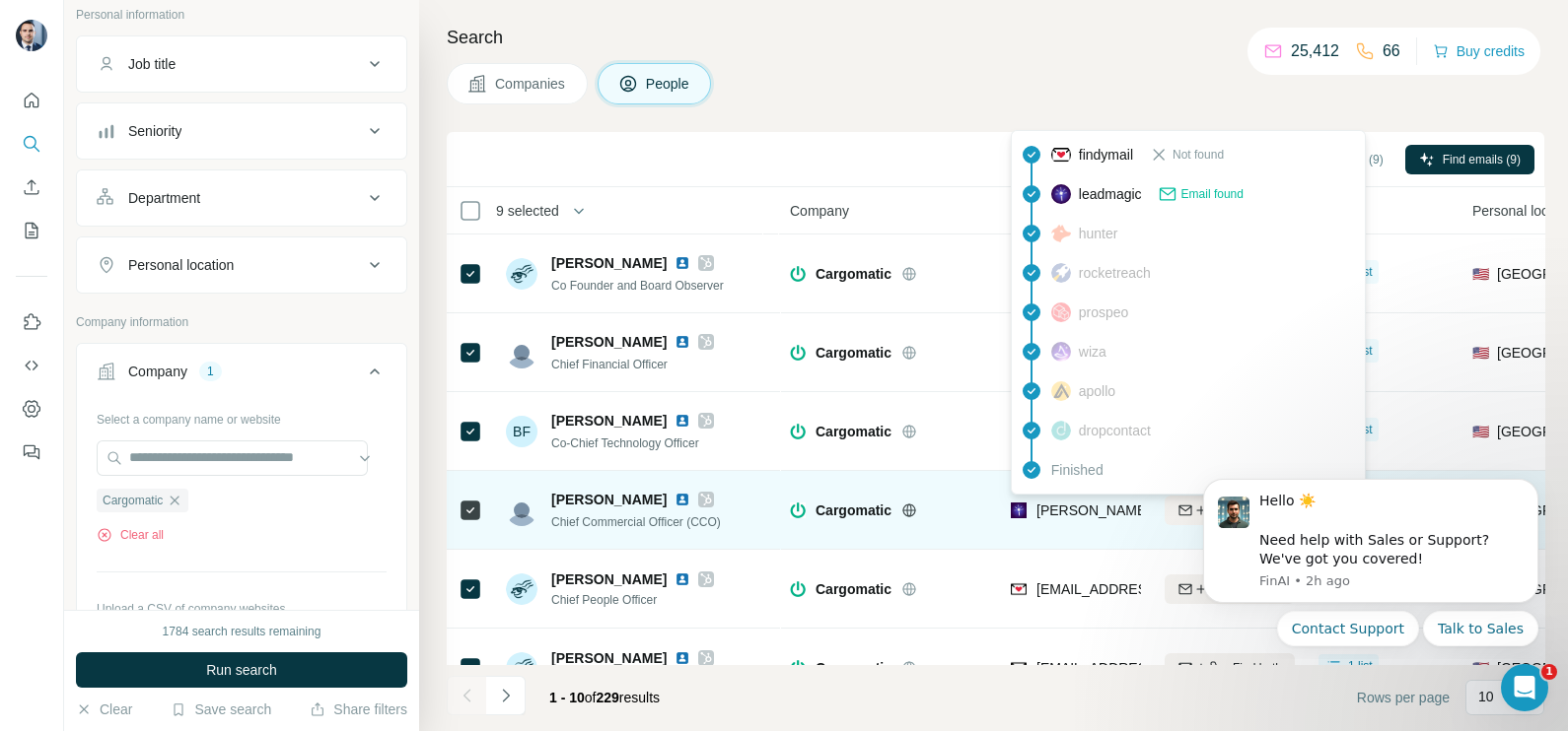
click at [1103, 518] on span "[PERSON_NAME][EMAIL_ADDRESS][DOMAIN_NAME]" at bounding box center [1210, 511] width 347 height 16
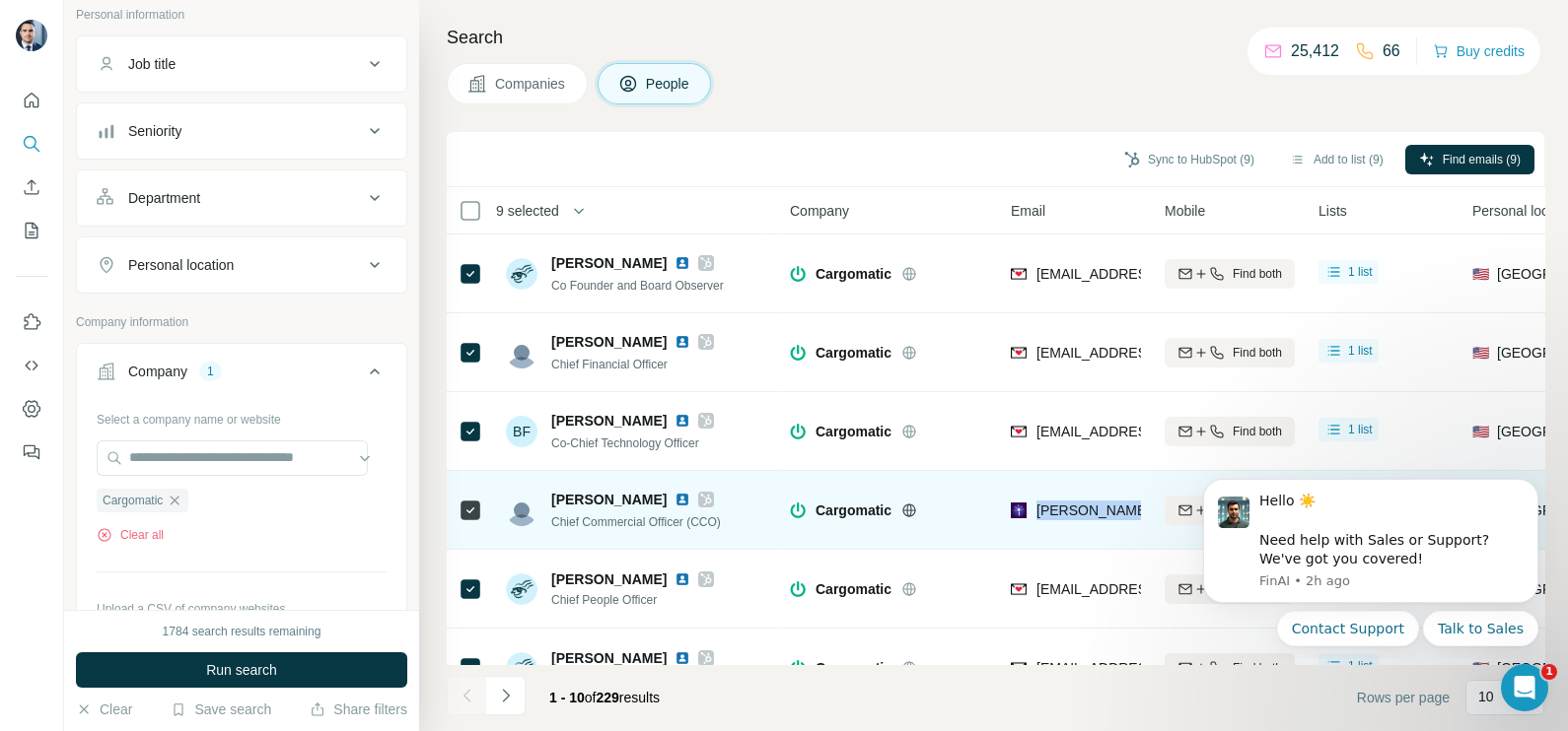
click at [1103, 518] on span "[PERSON_NAME][EMAIL_ADDRESS][DOMAIN_NAME]" at bounding box center [1210, 511] width 347 height 16
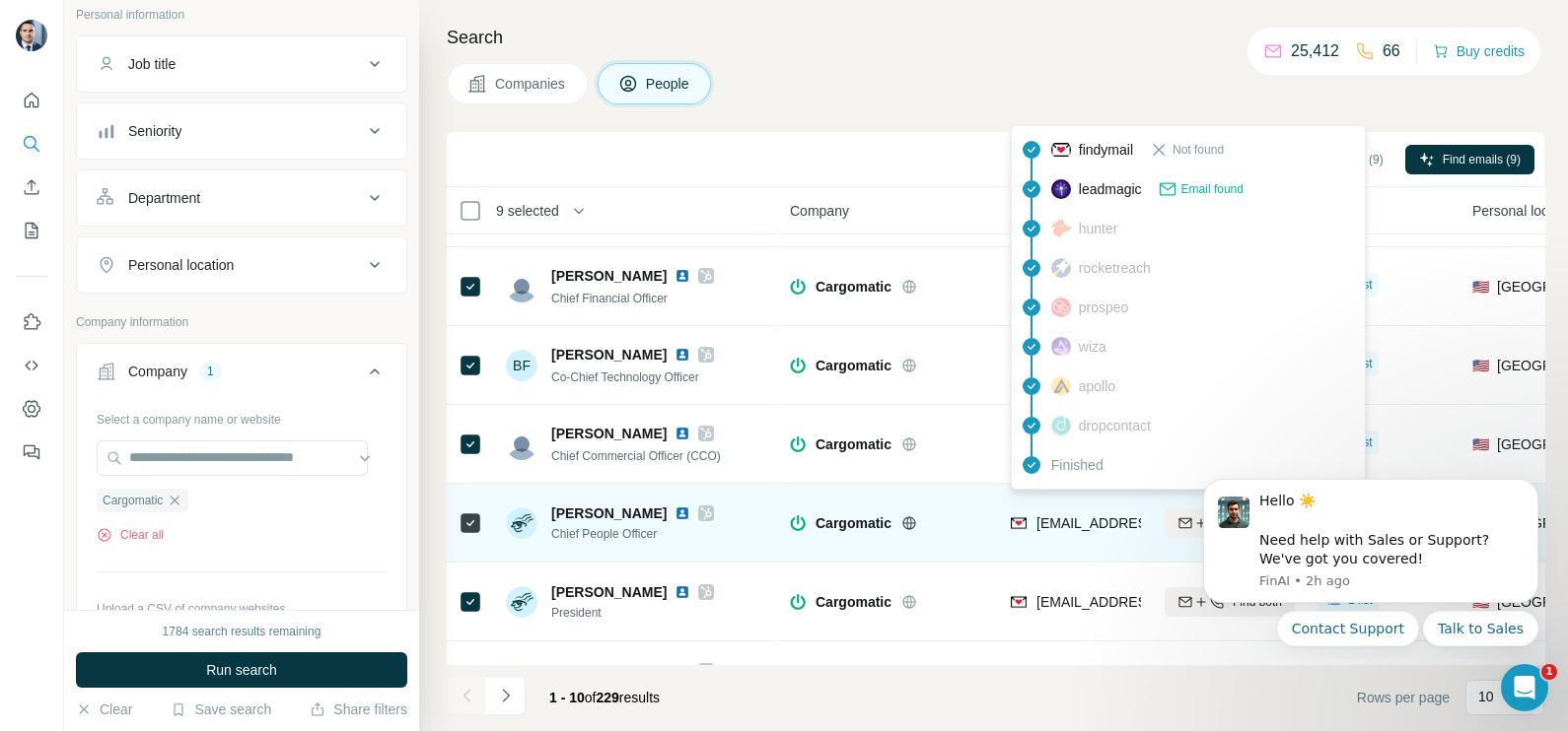
scroll to position [122, 0]
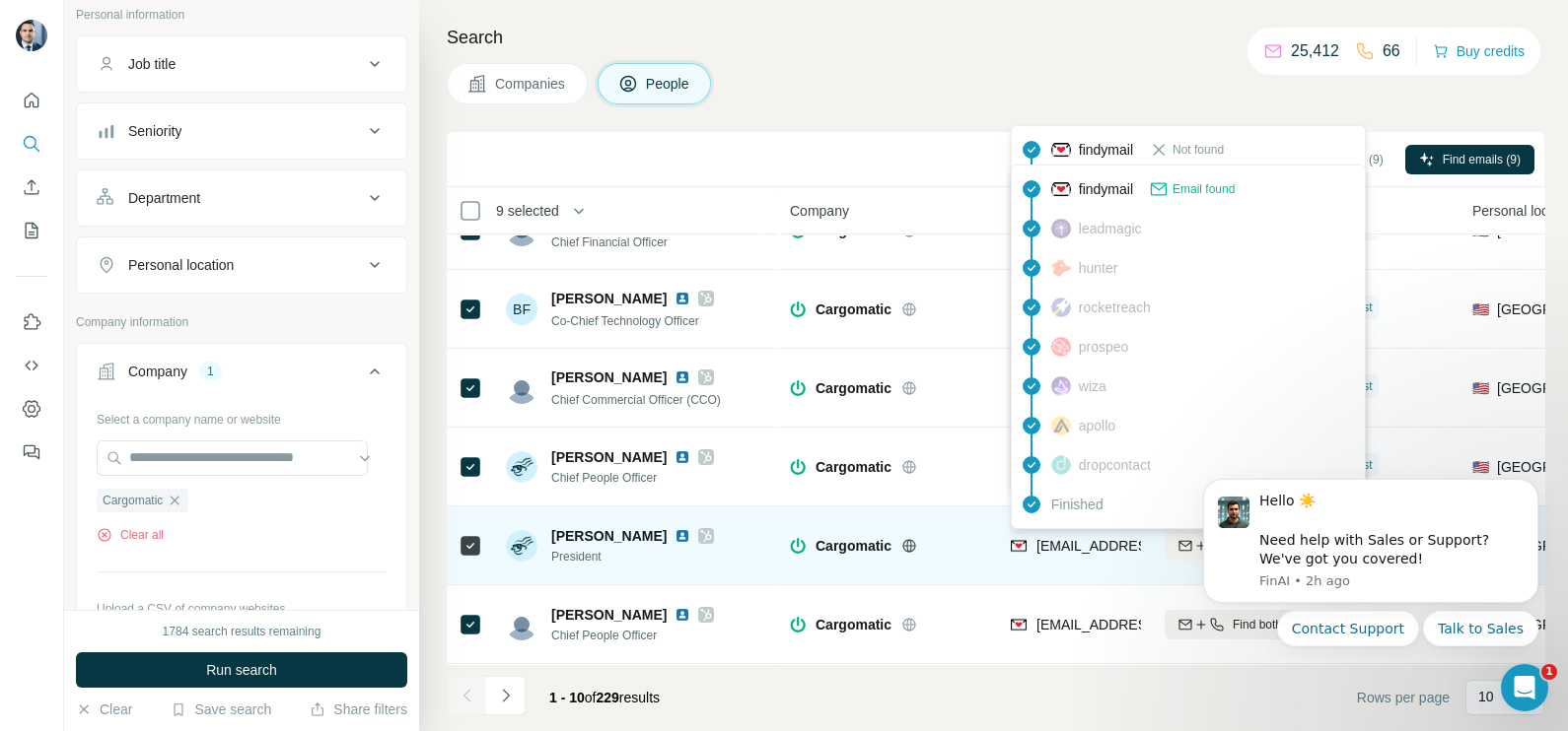
click at [1079, 541] on span "[EMAIL_ADDRESS][DOMAIN_NAME]" at bounding box center [1153, 547] width 234 height 16
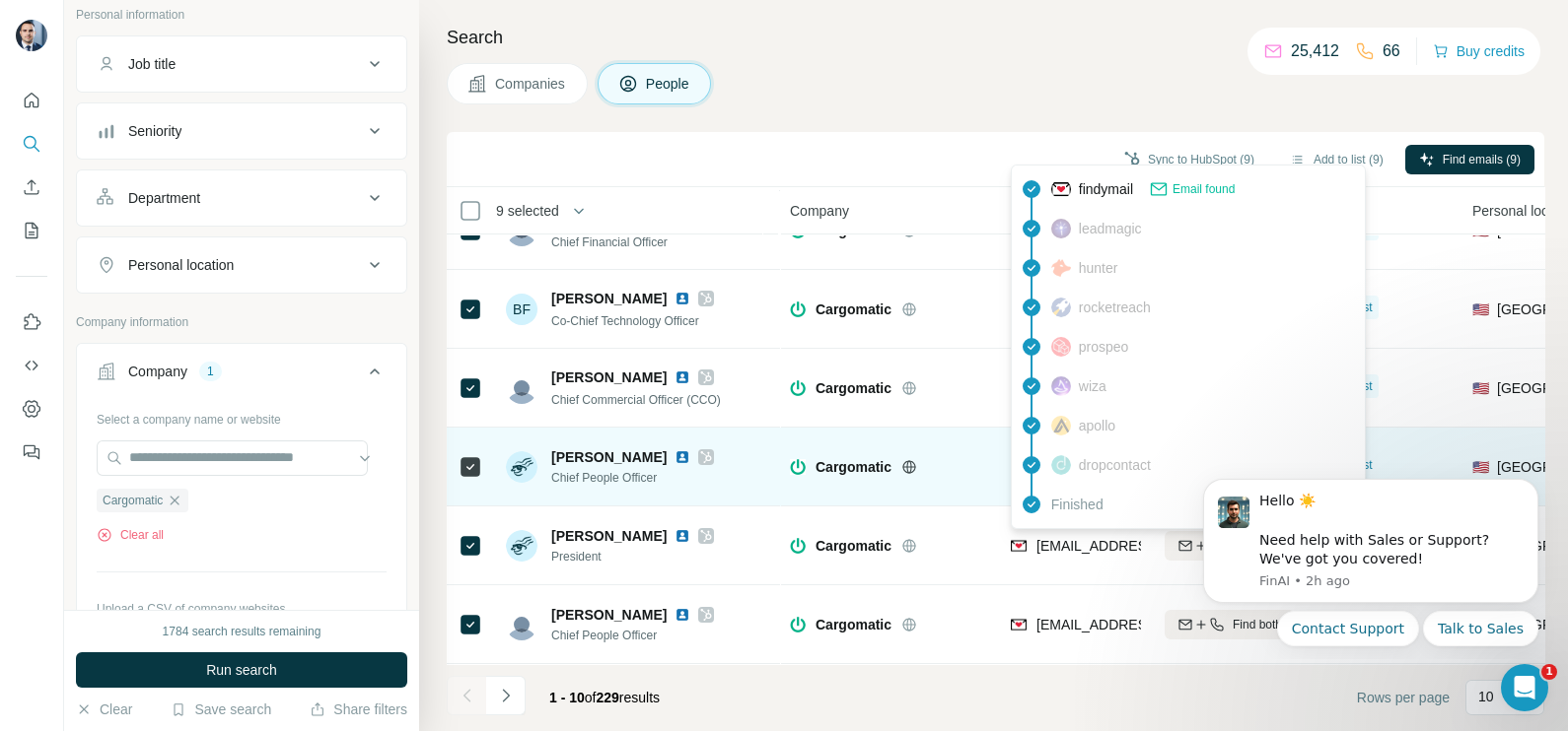
click at [960, 469] on div at bounding box center [933, 468] width 63 height 16
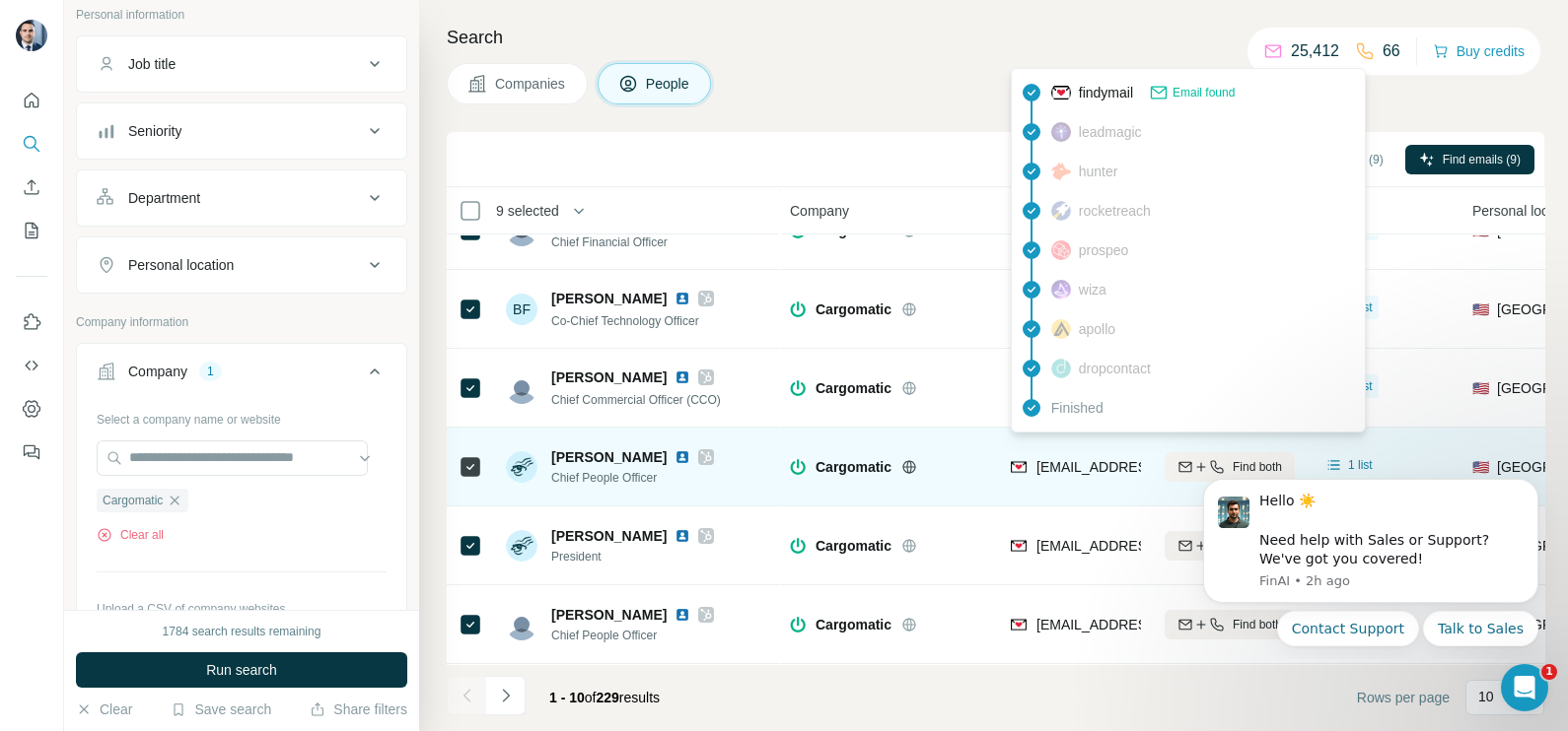
click at [1097, 474] on span "[EMAIL_ADDRESS][DOMAIN_NAME]" at bounding box center [1153, 468] width 234 height 16
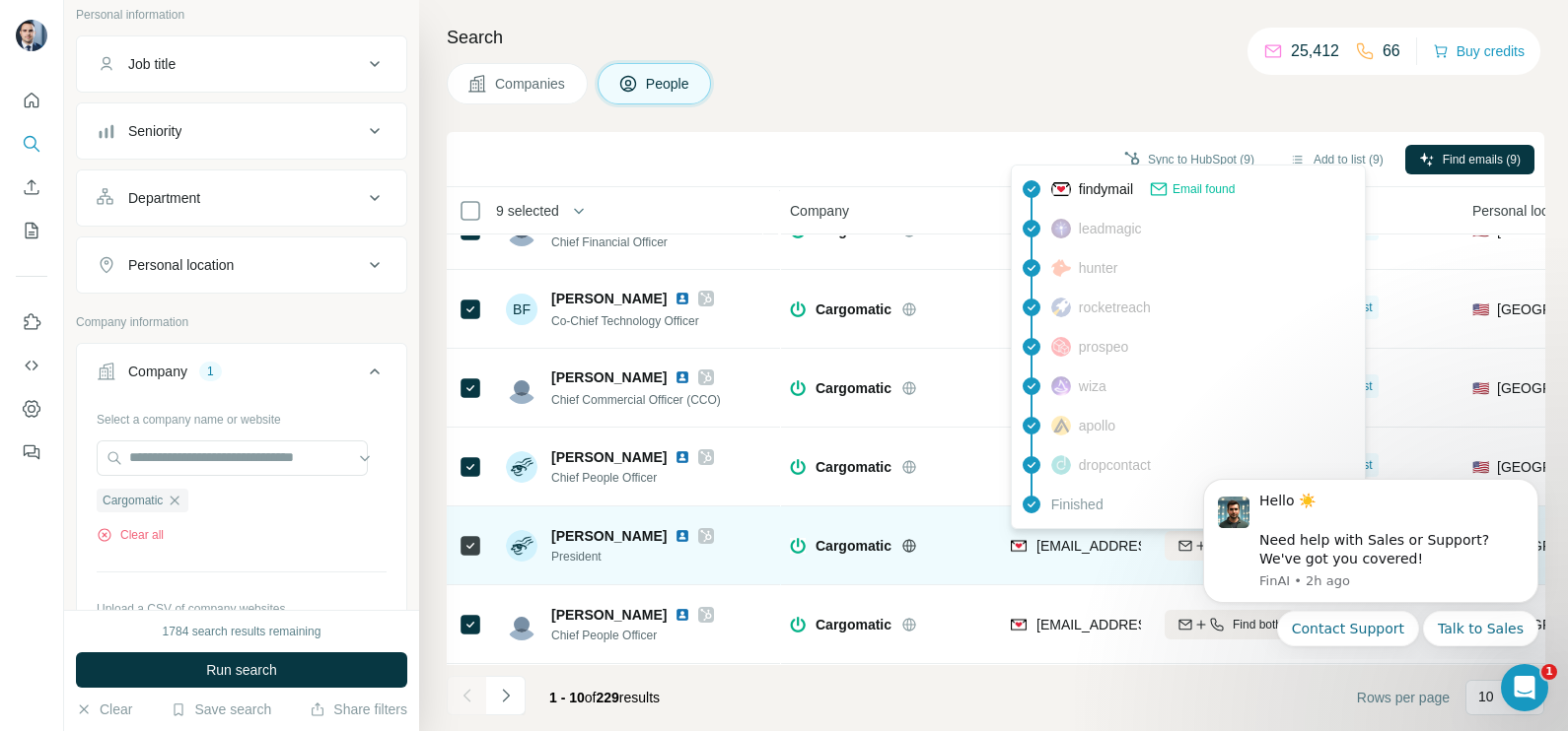
click at [1090, 552] on span "[EMAIL_ADDRESS][DOMAIN_NAME]" at bounding box center [1145, 547] width 218 height 20
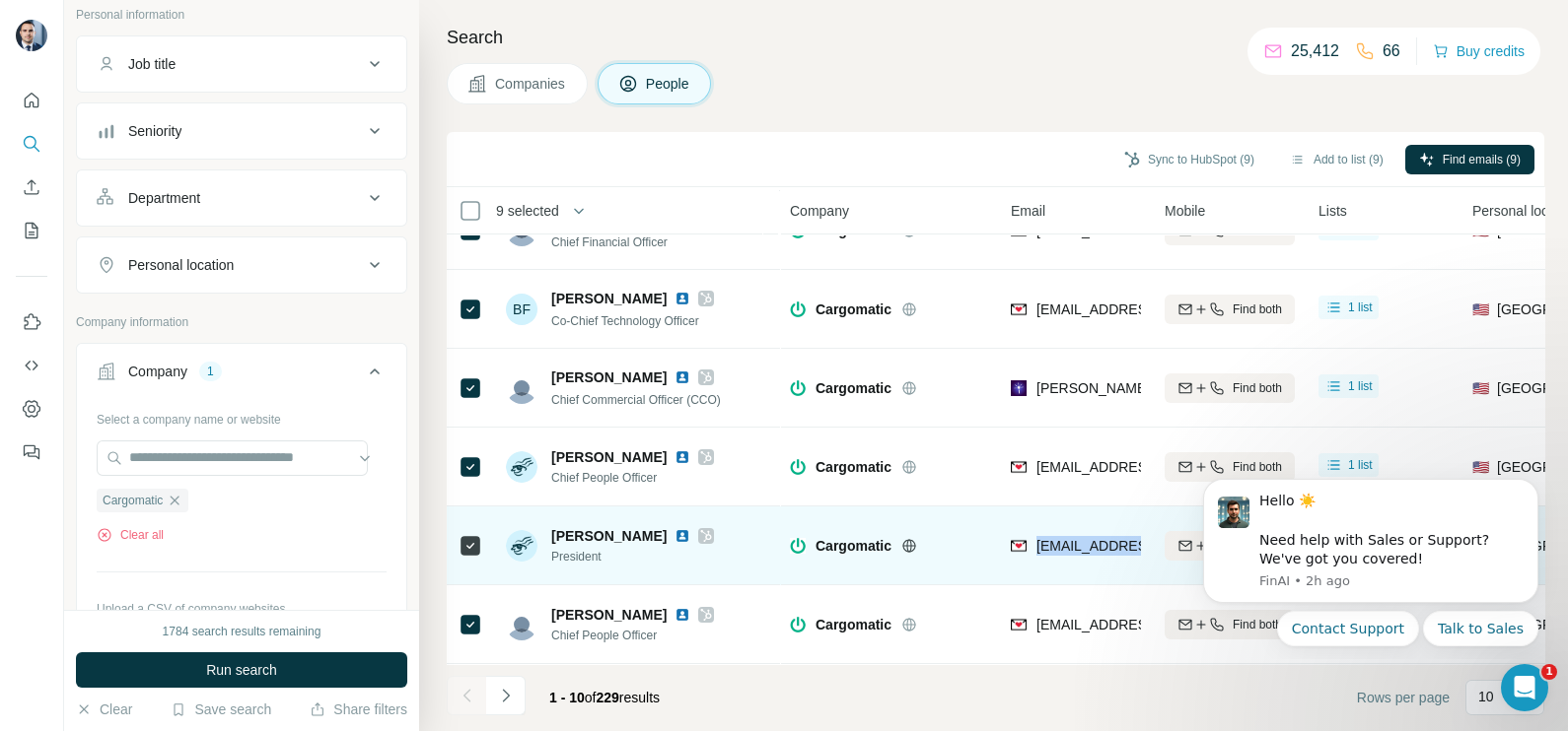
click at [1090, 552] on span "[EMAIL_ADDRESS][DOMAIN_NAME]" at bounding box center [1145, 547] width 218 height 20
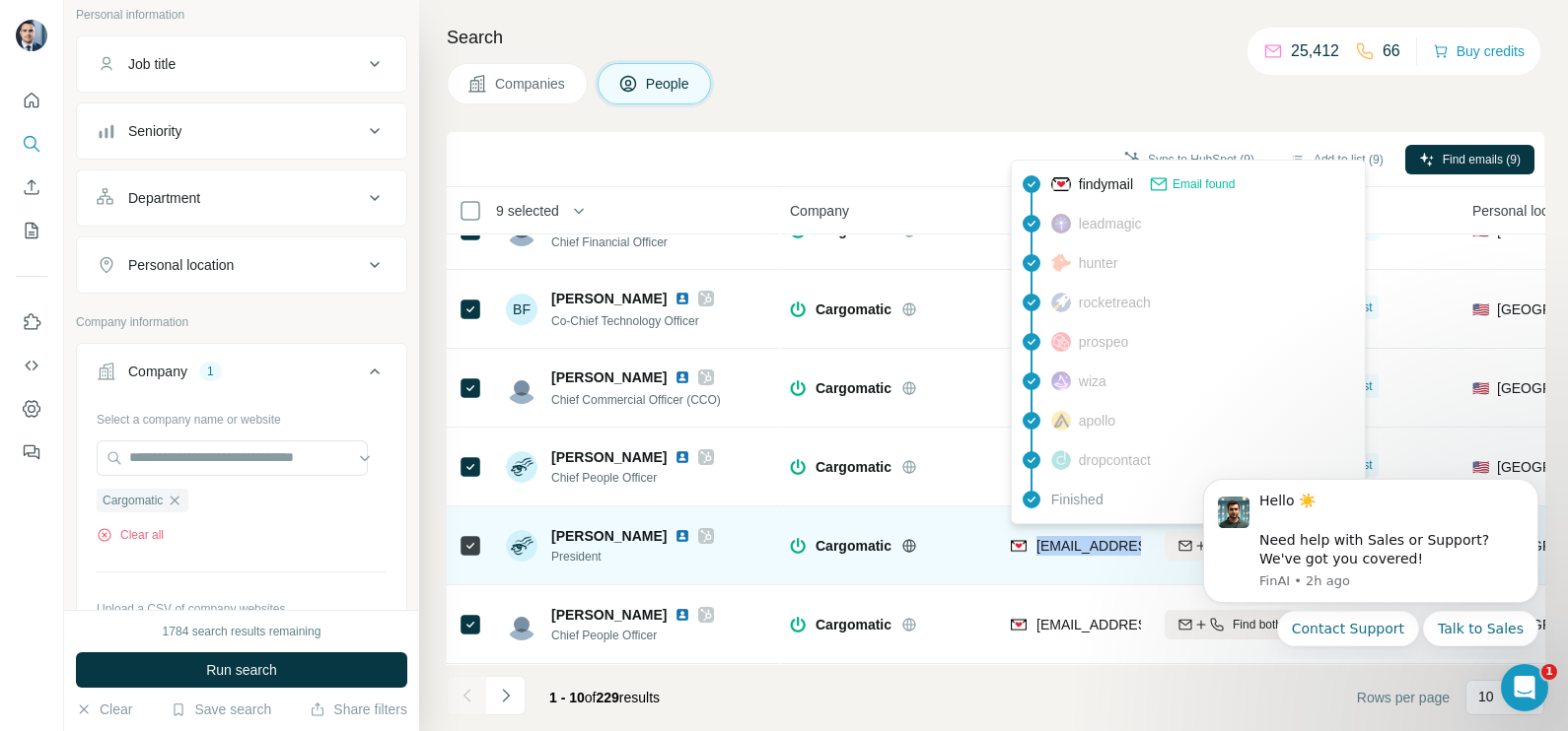
click at [1090, 552] on span "[EMAIL_ADDRESS][DOMAIN_NAME]" at bounding box center [1145, 547] width 218 height 20
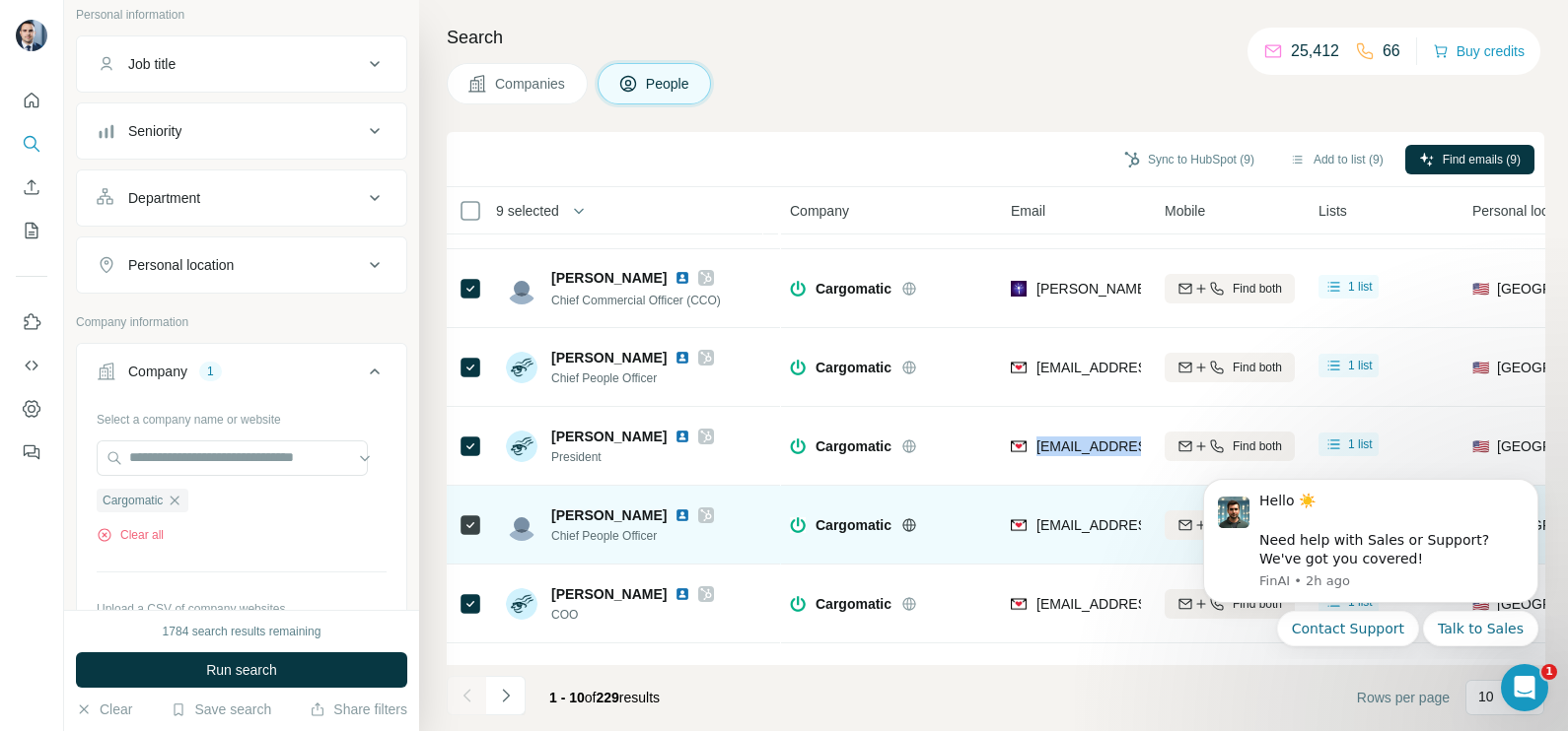
scroll to position [246, 0]
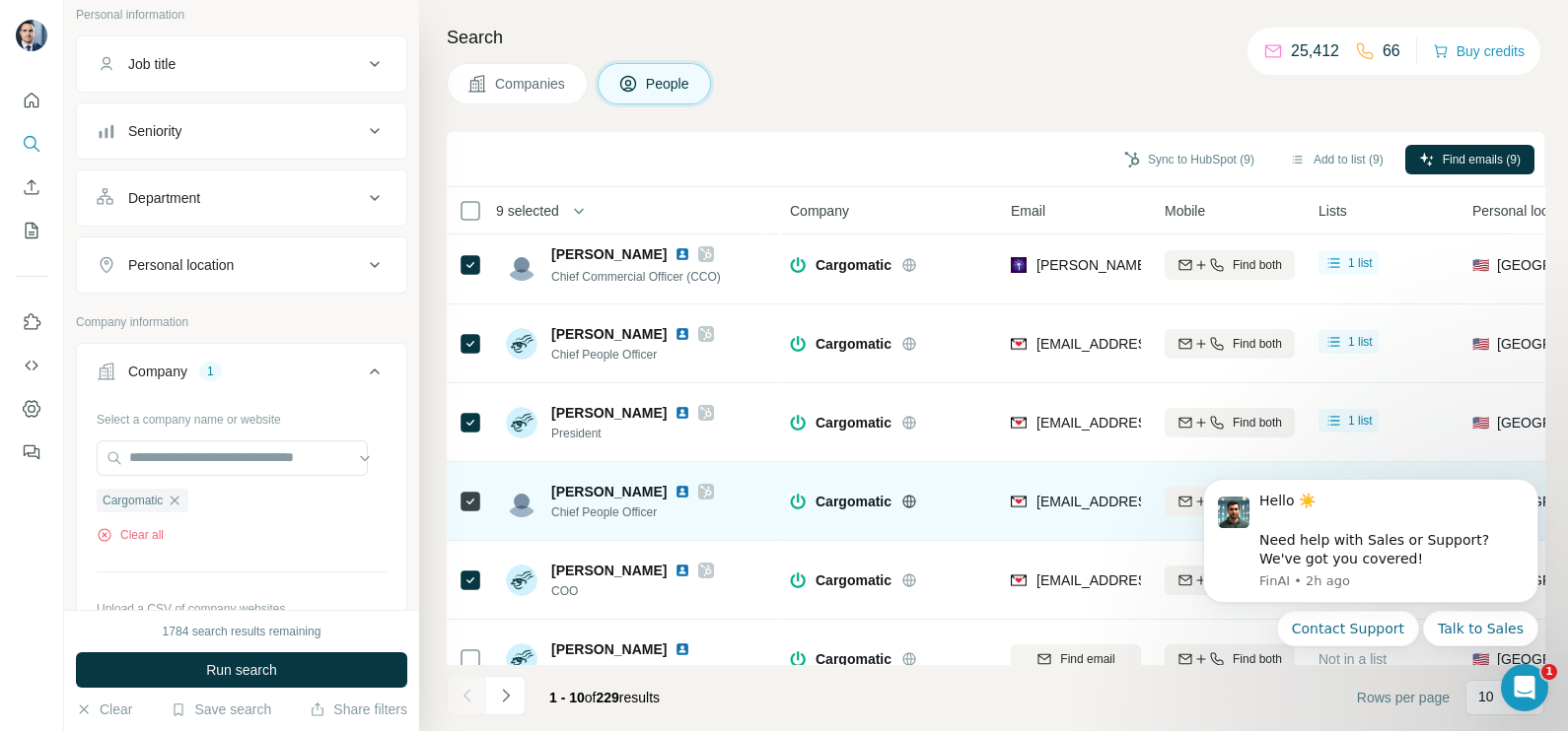
click at [1053, 519] on div "[EMAIL_ADDRESS][DOMAIN_NAME]" at bounding box center [1076, 501] width 130 height 54
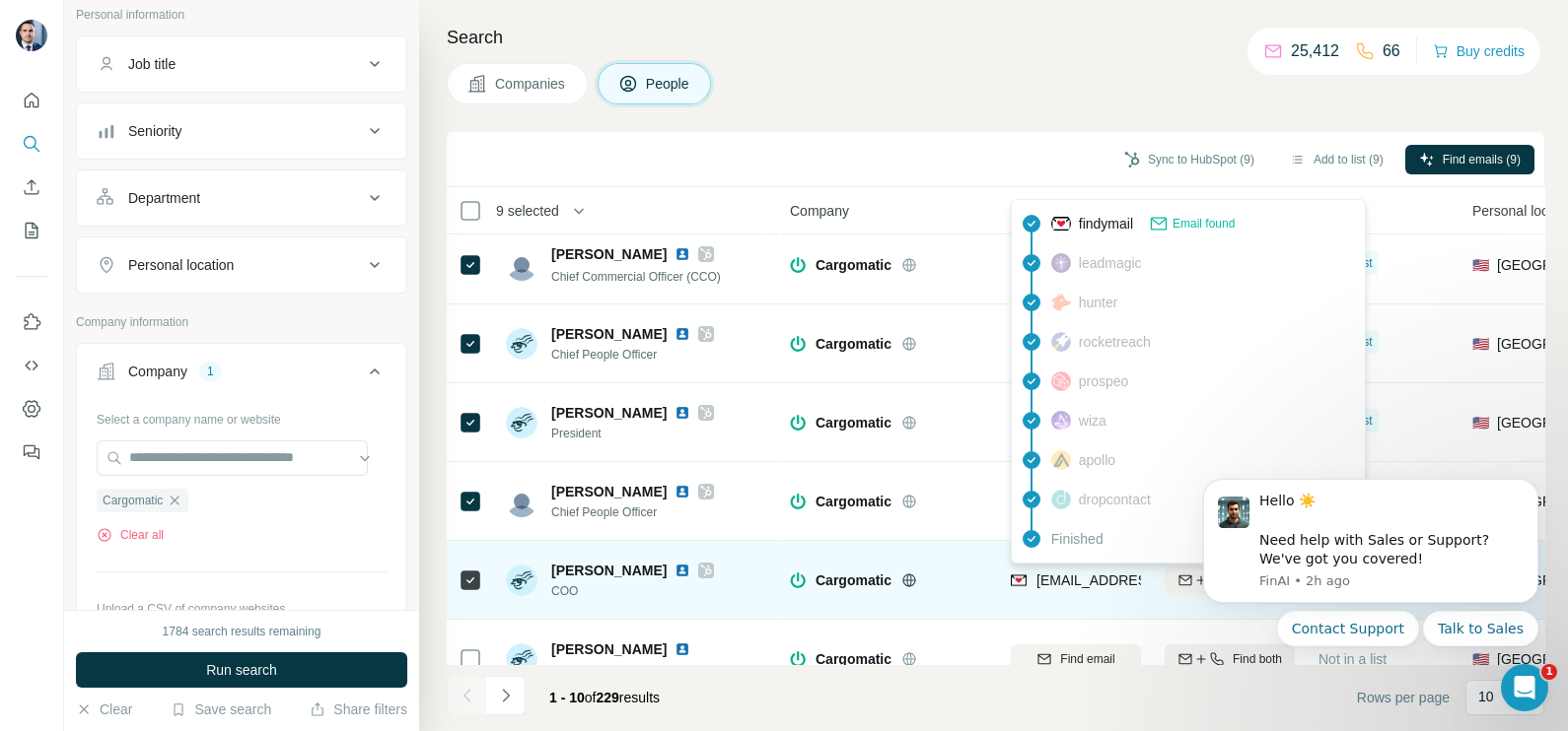
click at [1069, 572] on span "[EMAIL_ADDRESS][DOMAIN_NAME]" at bounding box center [1153, 580] width 234 height 16
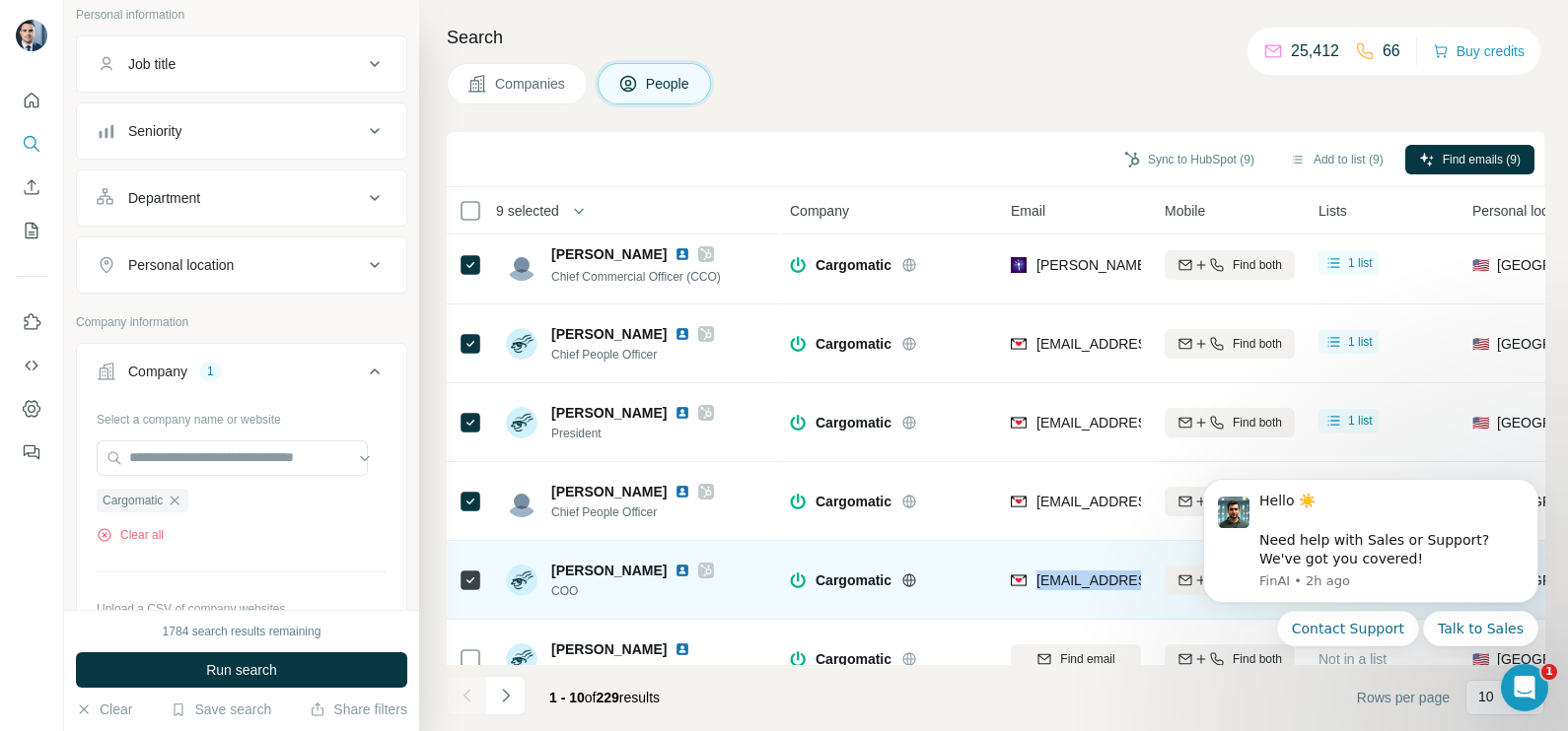
click at [1069, 572] on span "[EMAIL_ADDRESS][DOMAIN_NAME]" at bounding box center [1153, 580] width 234 height 16
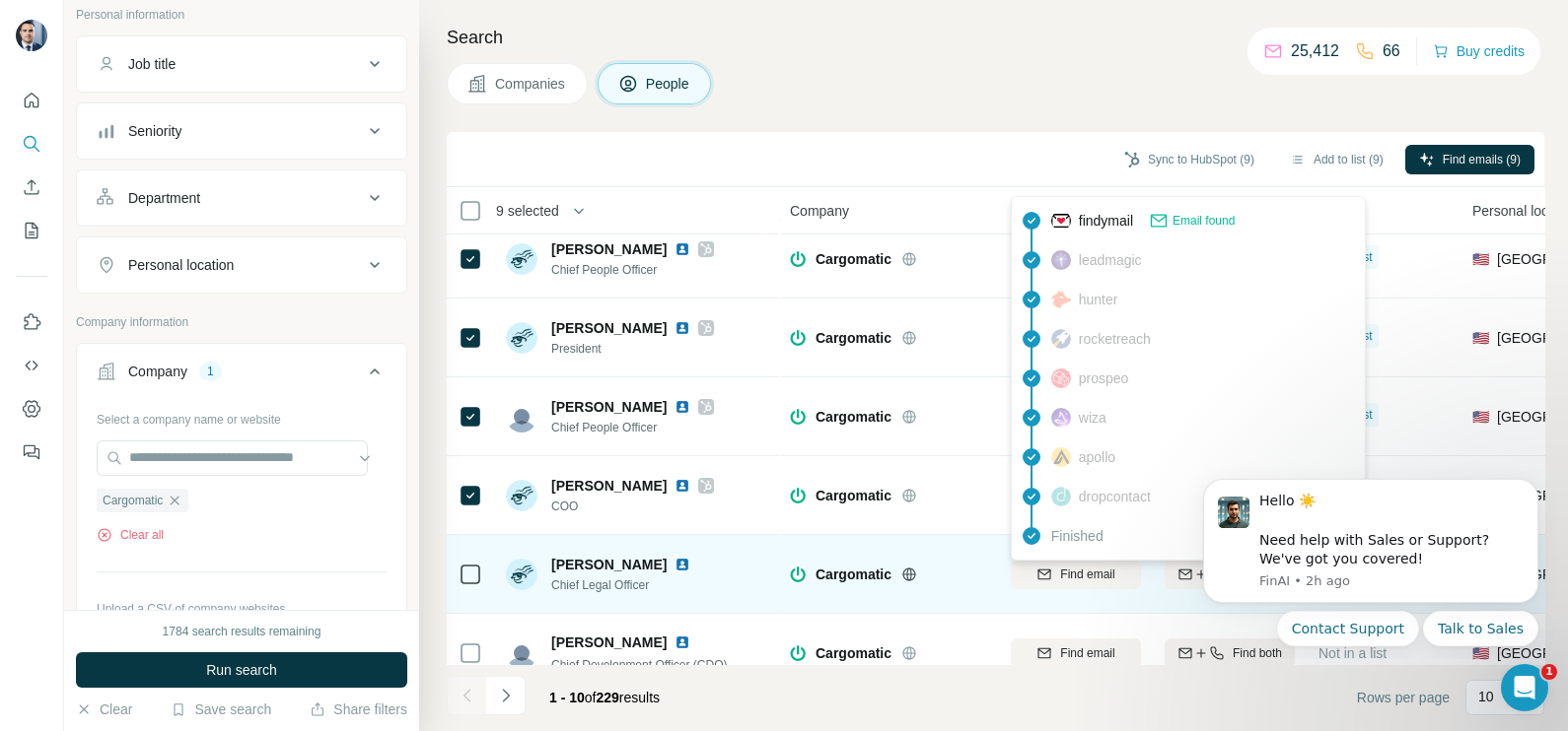
scroll to position [370, 0]
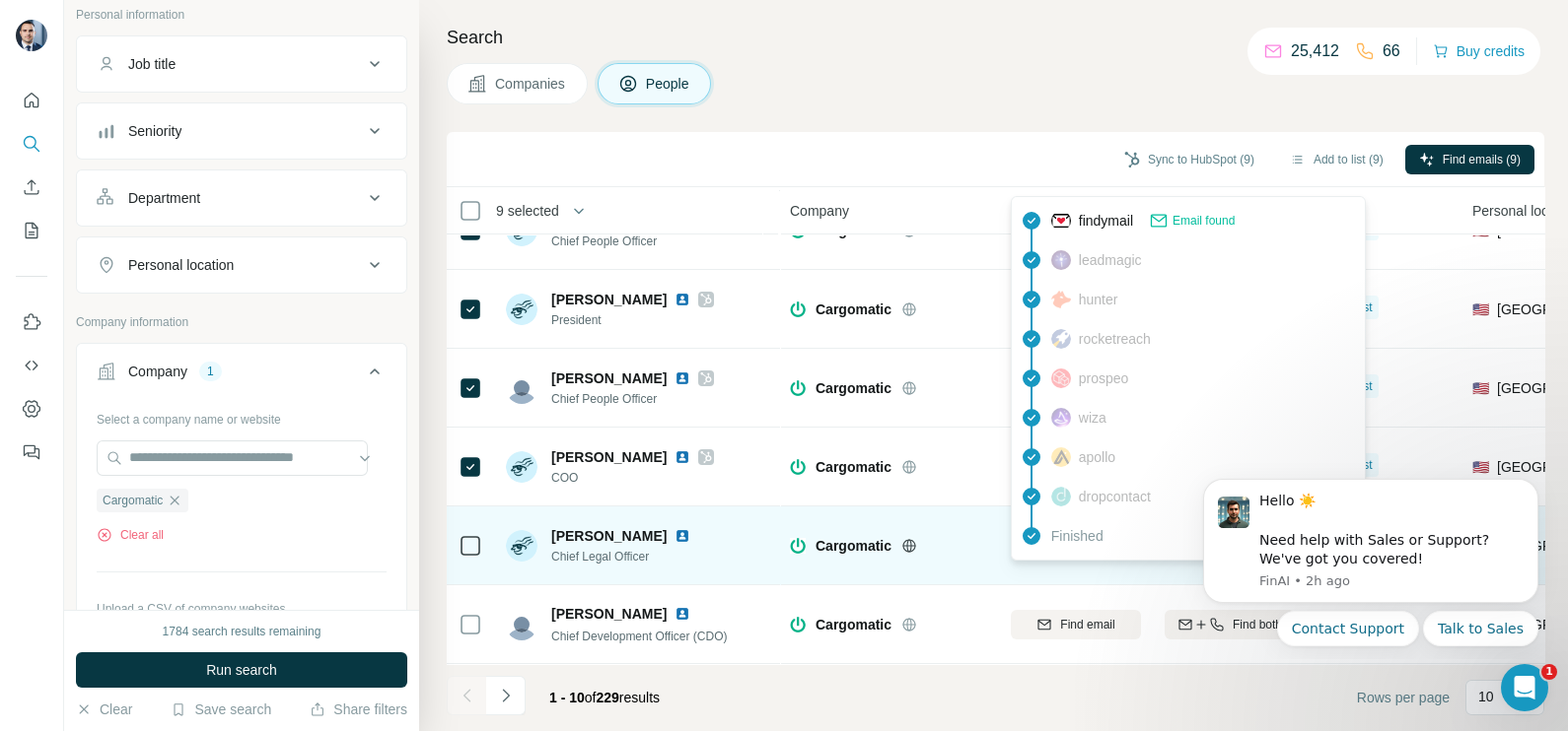
click at [991, 552] on td "Cargomatic" at bounding box center [888, 547] width 221 height 79
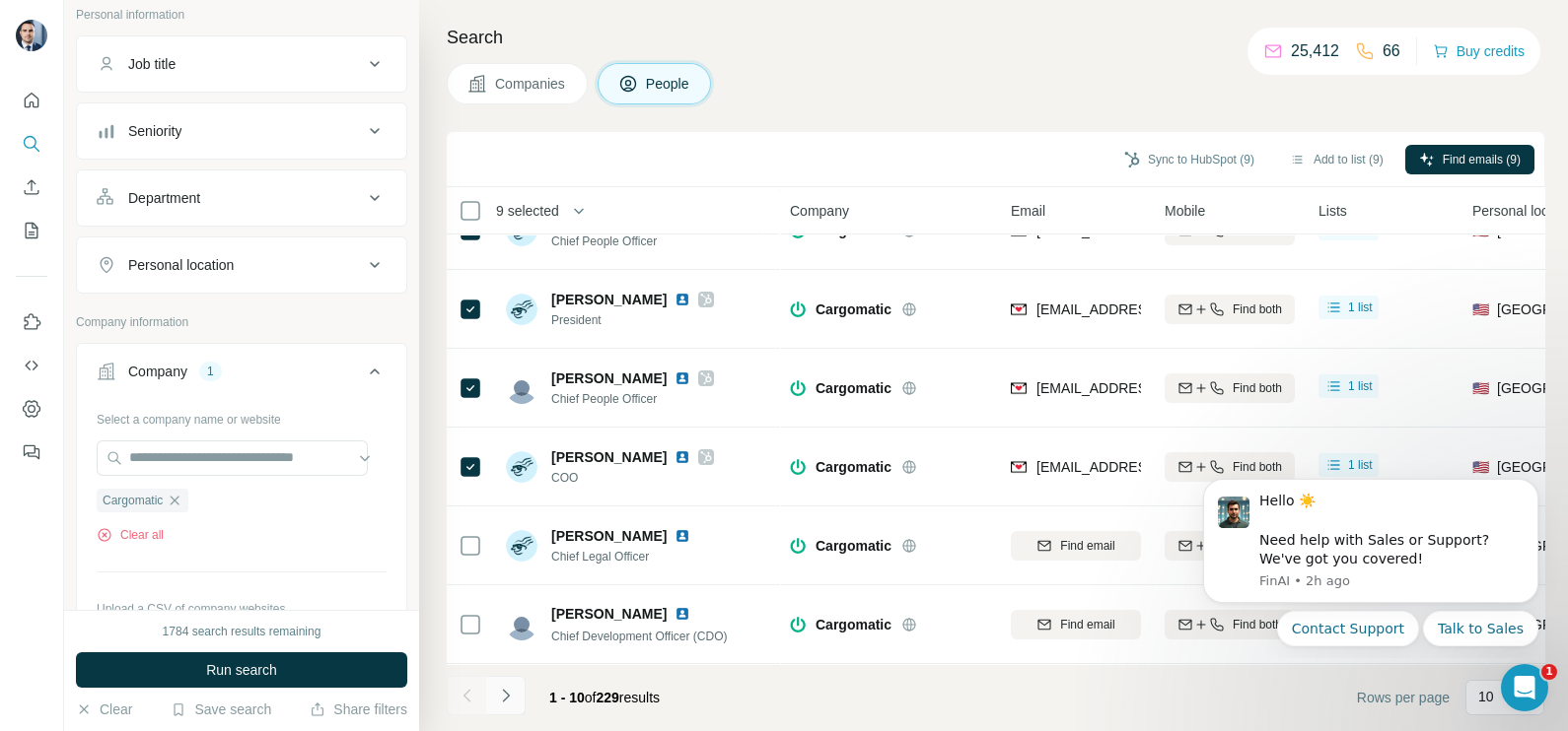
click at [506, 713] on button "Navigate to next page" at bounding box center [506, 695] width 39 height 39
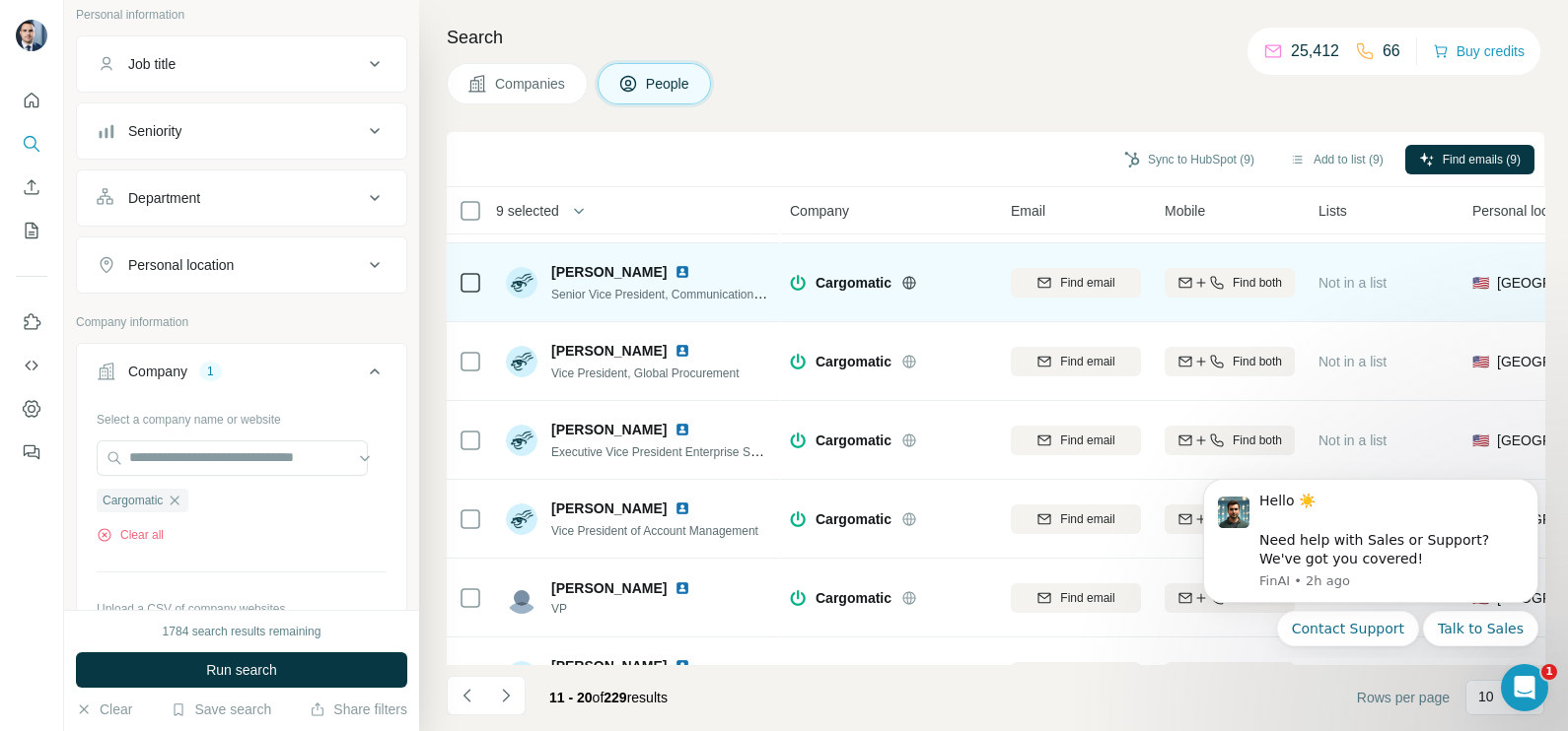
scroll to position [0, 0]
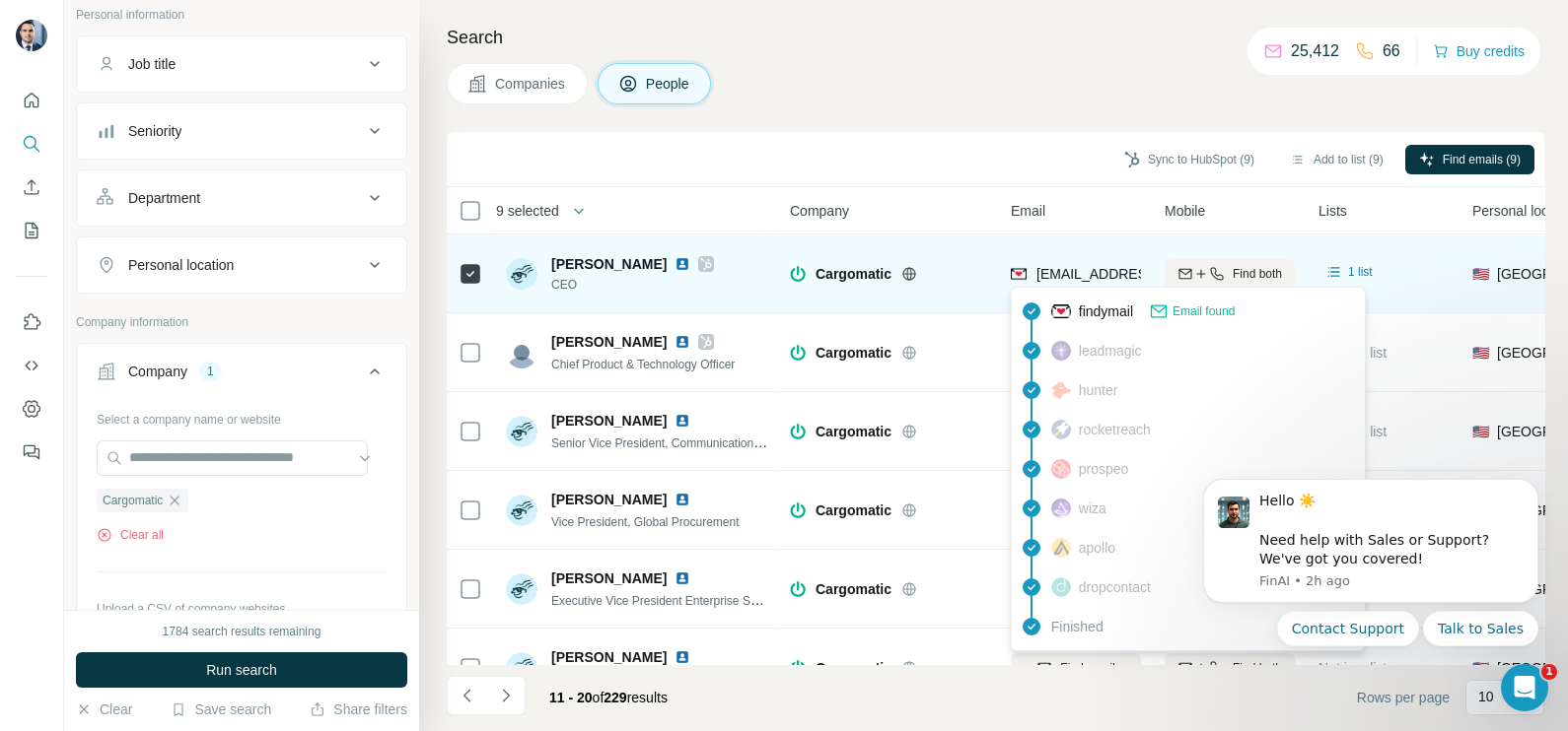
click at [1076, 266] on span "[EMAIL_ADDRESS][DOMAIN_NAME]" at bounding box center [1153, 274] width 234 height 16
click at [1076, 264] on span "[EMAIL_ADDRESS][DOMAIN_NAME]" at bounding box center [1145, 274] width 218 height 20
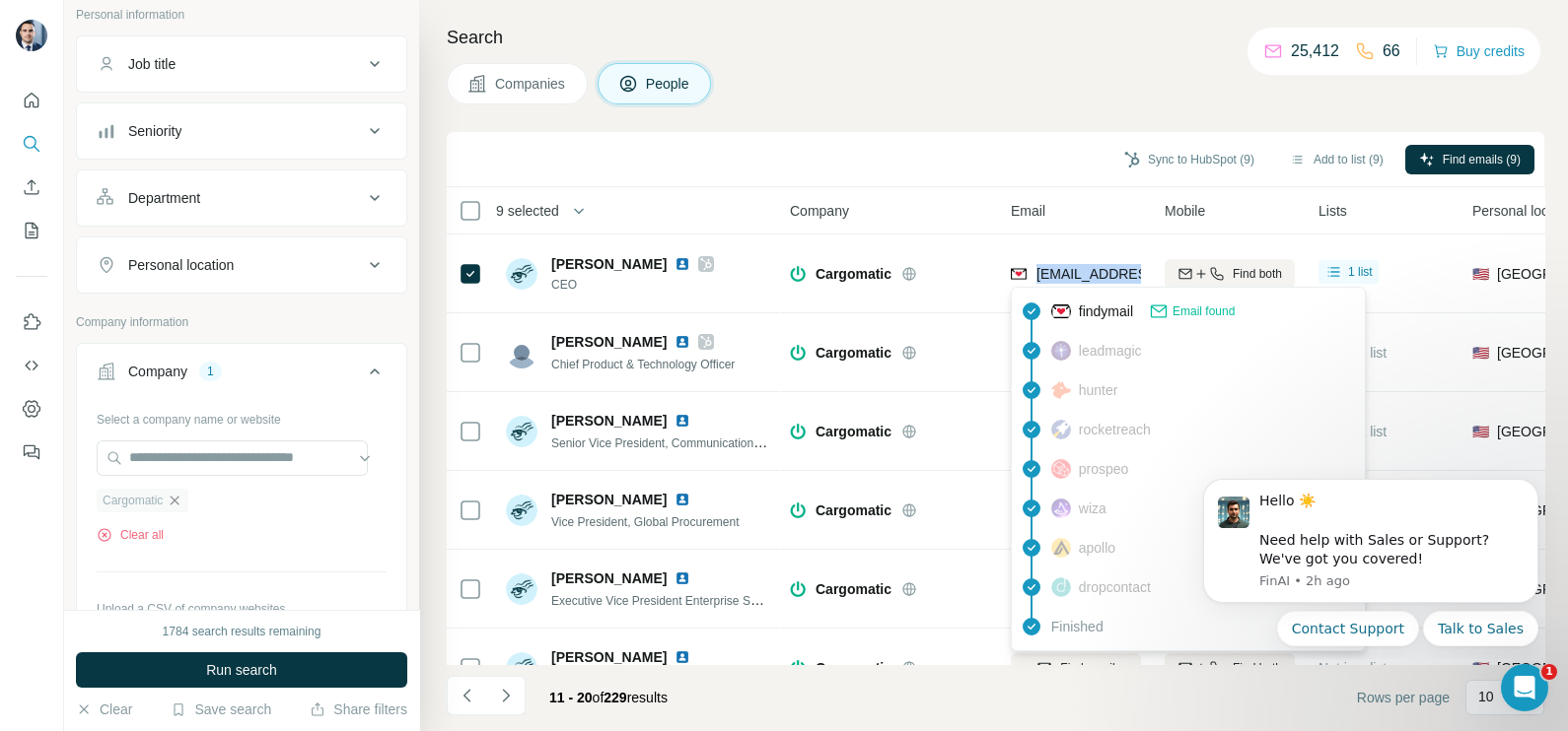
click at [183, 495] on icon "button" at bounding box center [175, 501] width 16 height 16
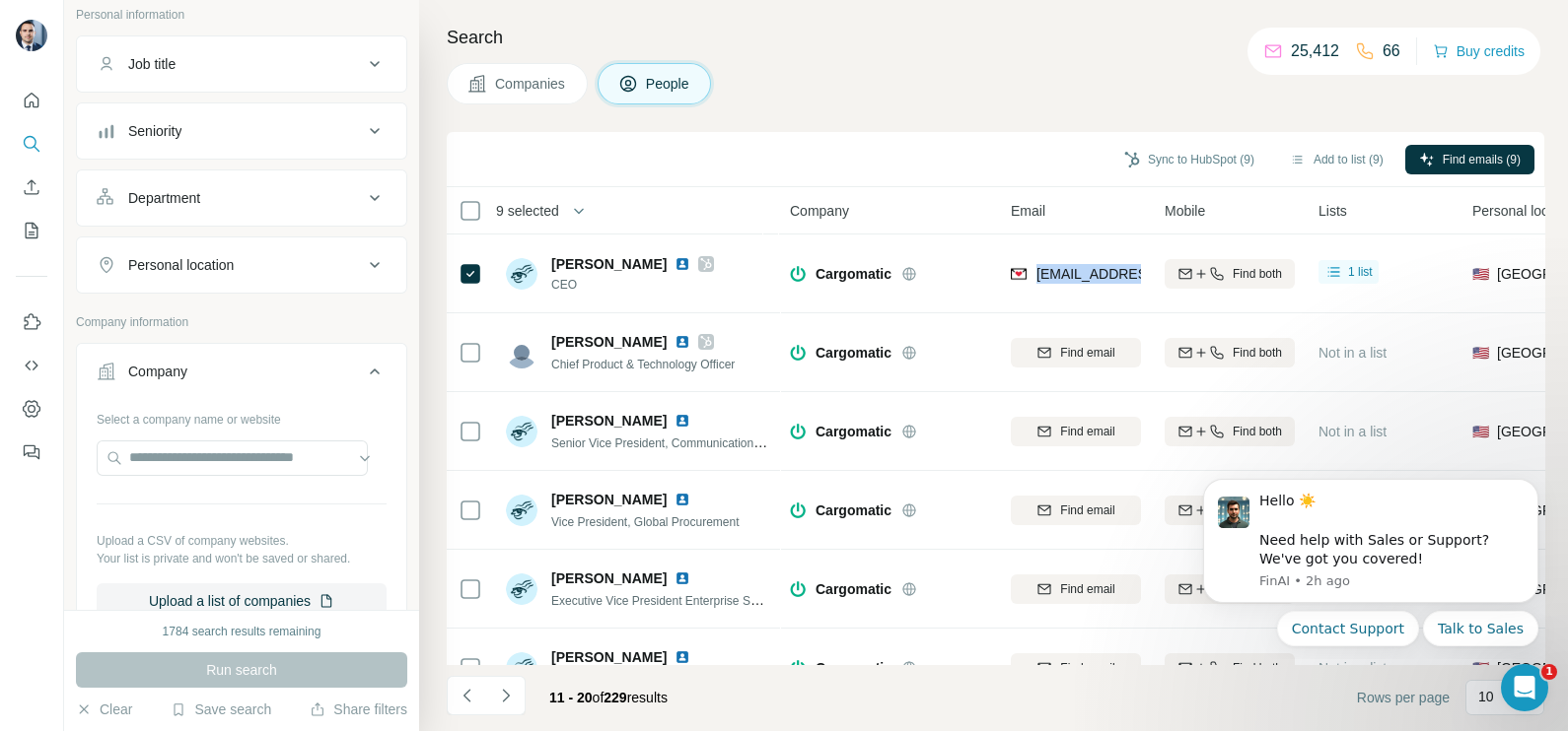
click at [509, 64] on button "Companies" at bounding box center [517, 84] width 141 height 41
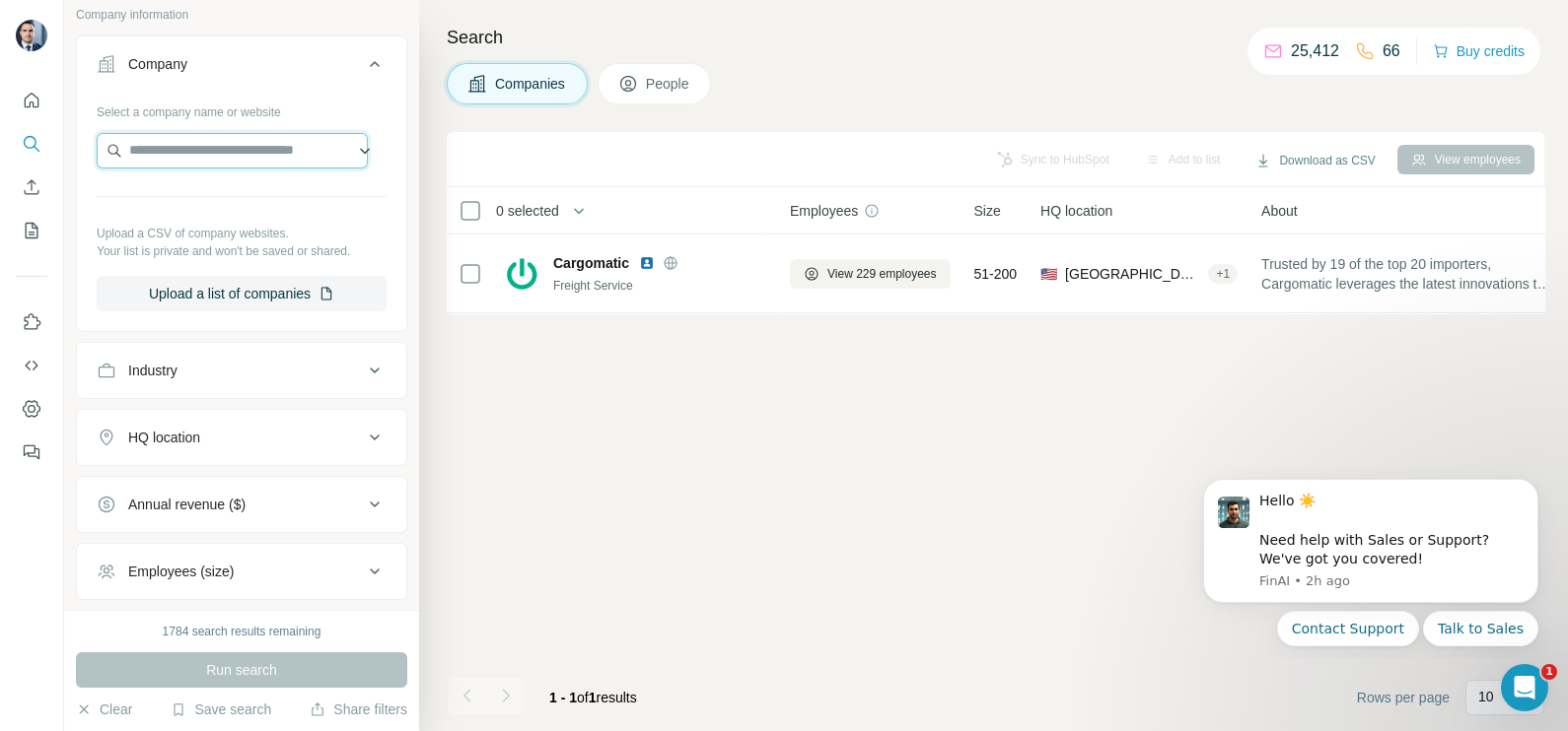
click at [187, 151] on input "text" at bounding box center [232, 151] width 271 height 36
paste input "**********"
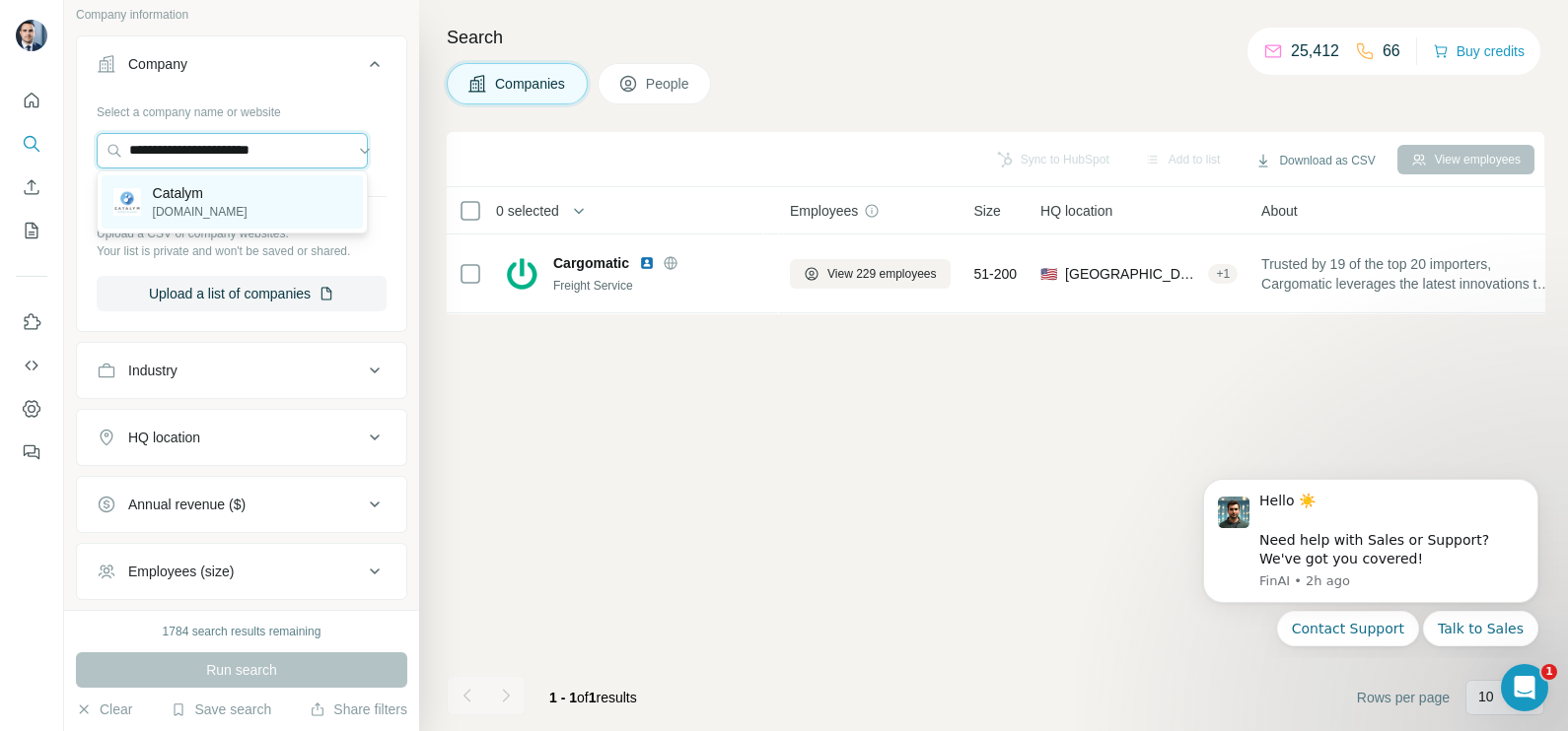
type input "**********"
click at [217, 203] on p "[DOMAIN_NAME]" at bounding box center [200, 212] width 95 height 18
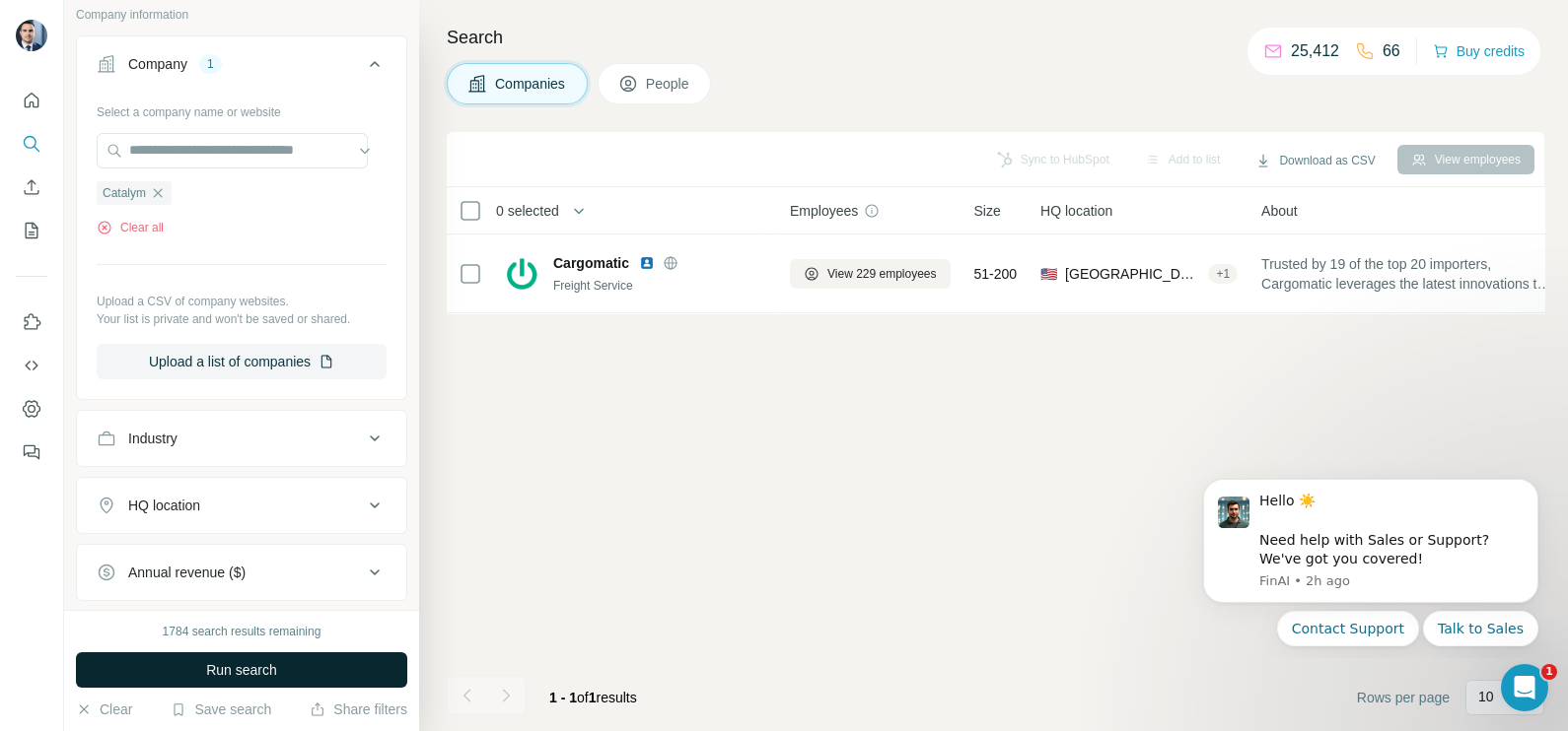
click at [242, 656] on button "Run search" at bounding box center [242, 670] width 332 height 36
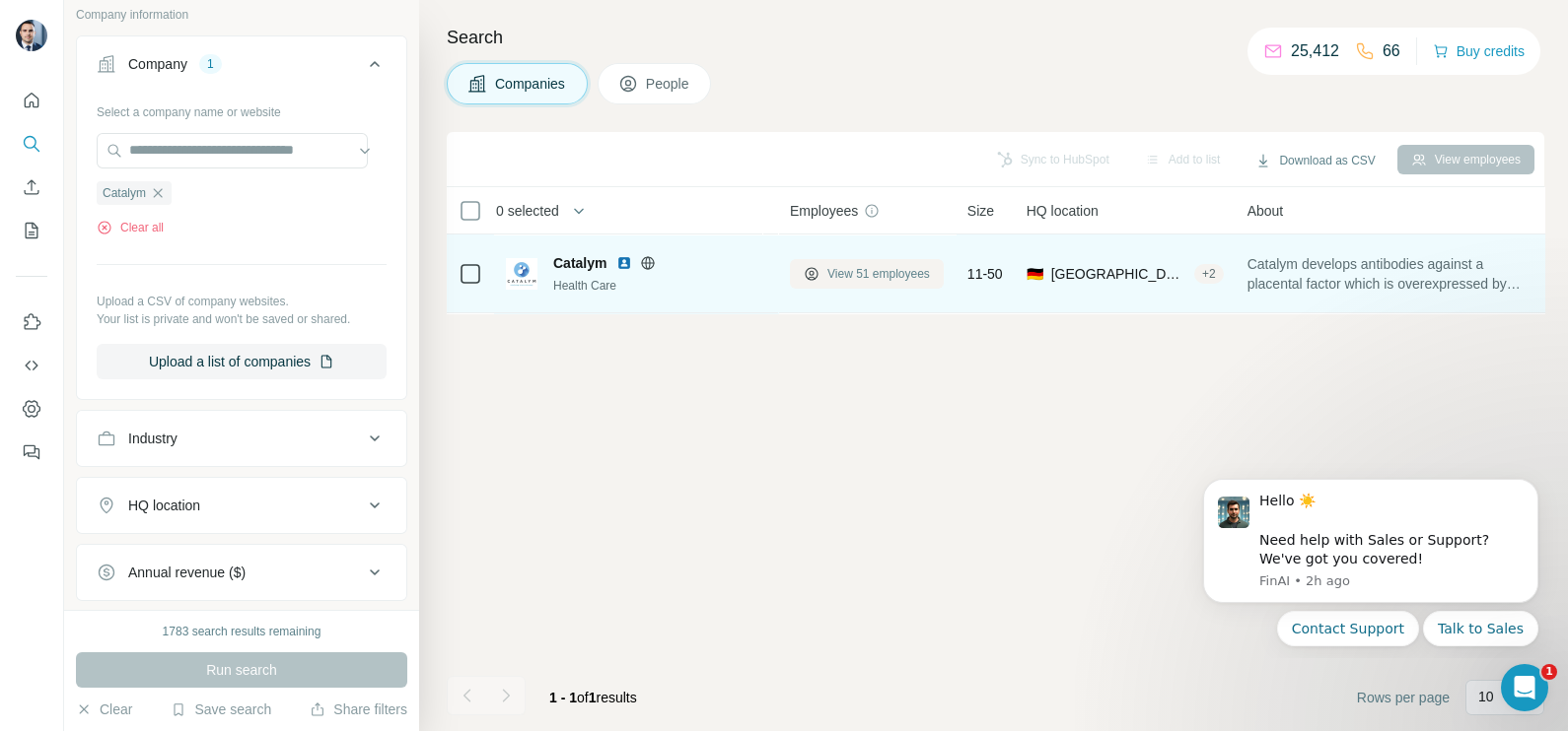
click at [871, 269] on span "View 51 employees" at bounding box center [878, 274] width 103 height 18
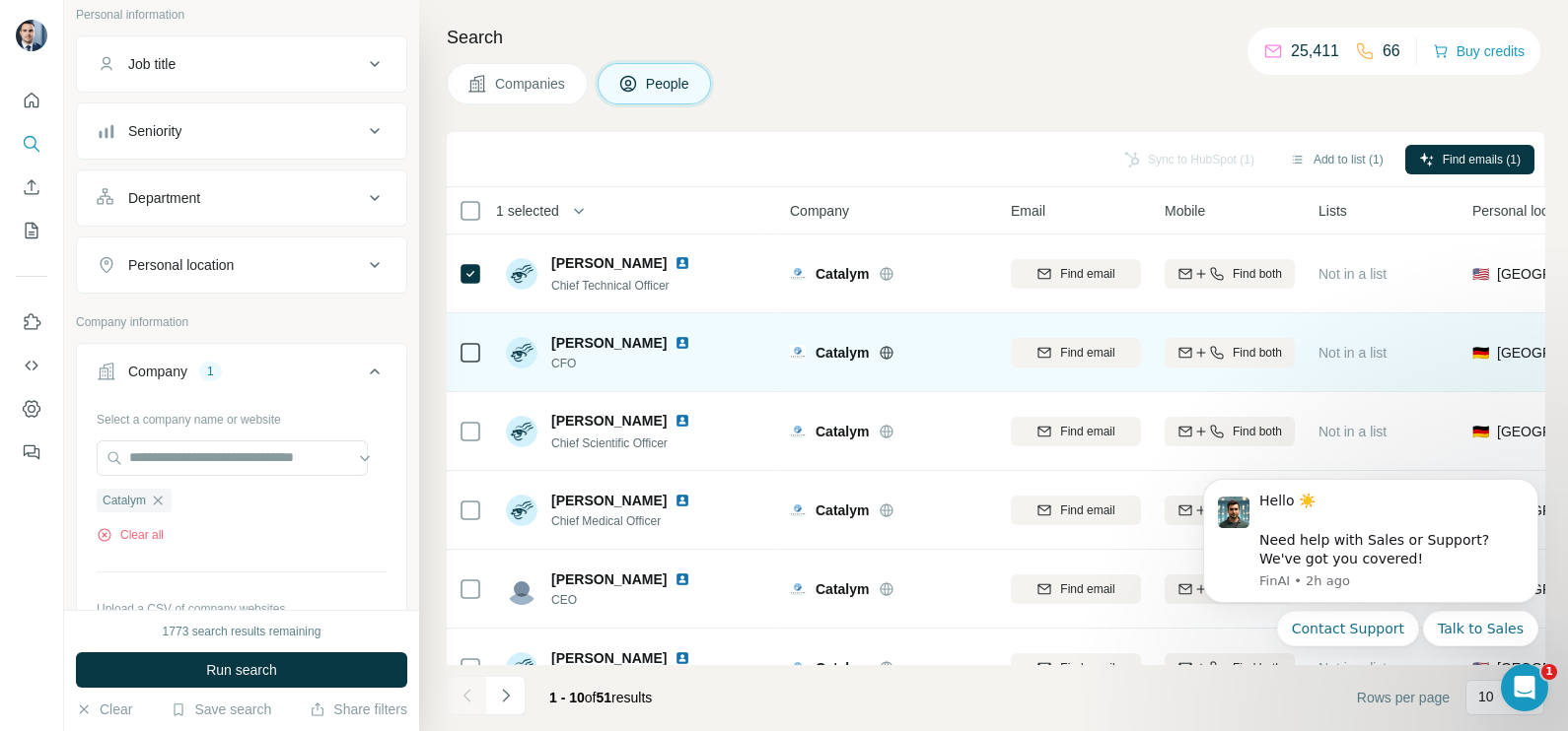
click at [459, 351] on icon at bounding box center [471, 353] width 24 height 24
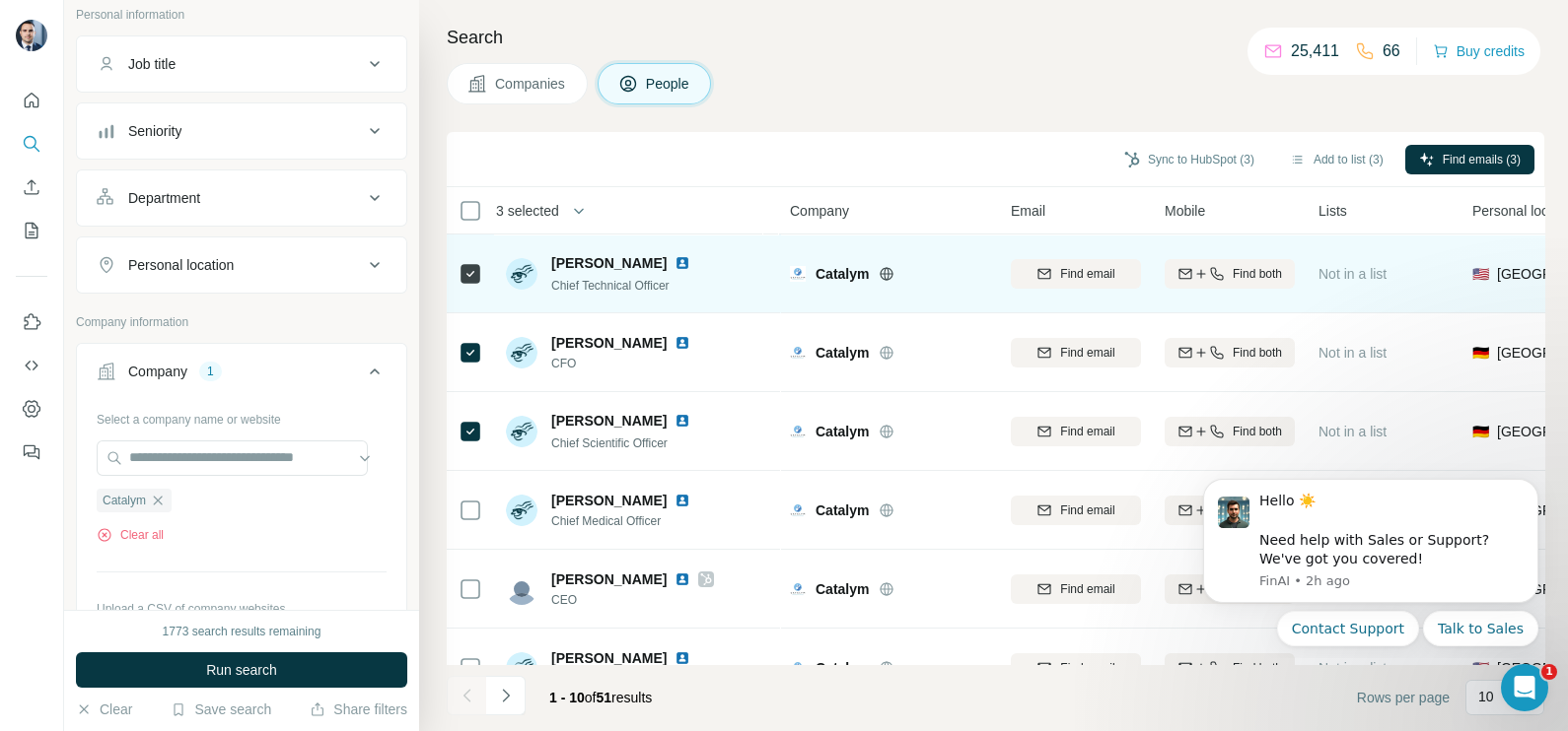
click at [682, 261] on img at bounding box center [682, 263] width 16 height 16
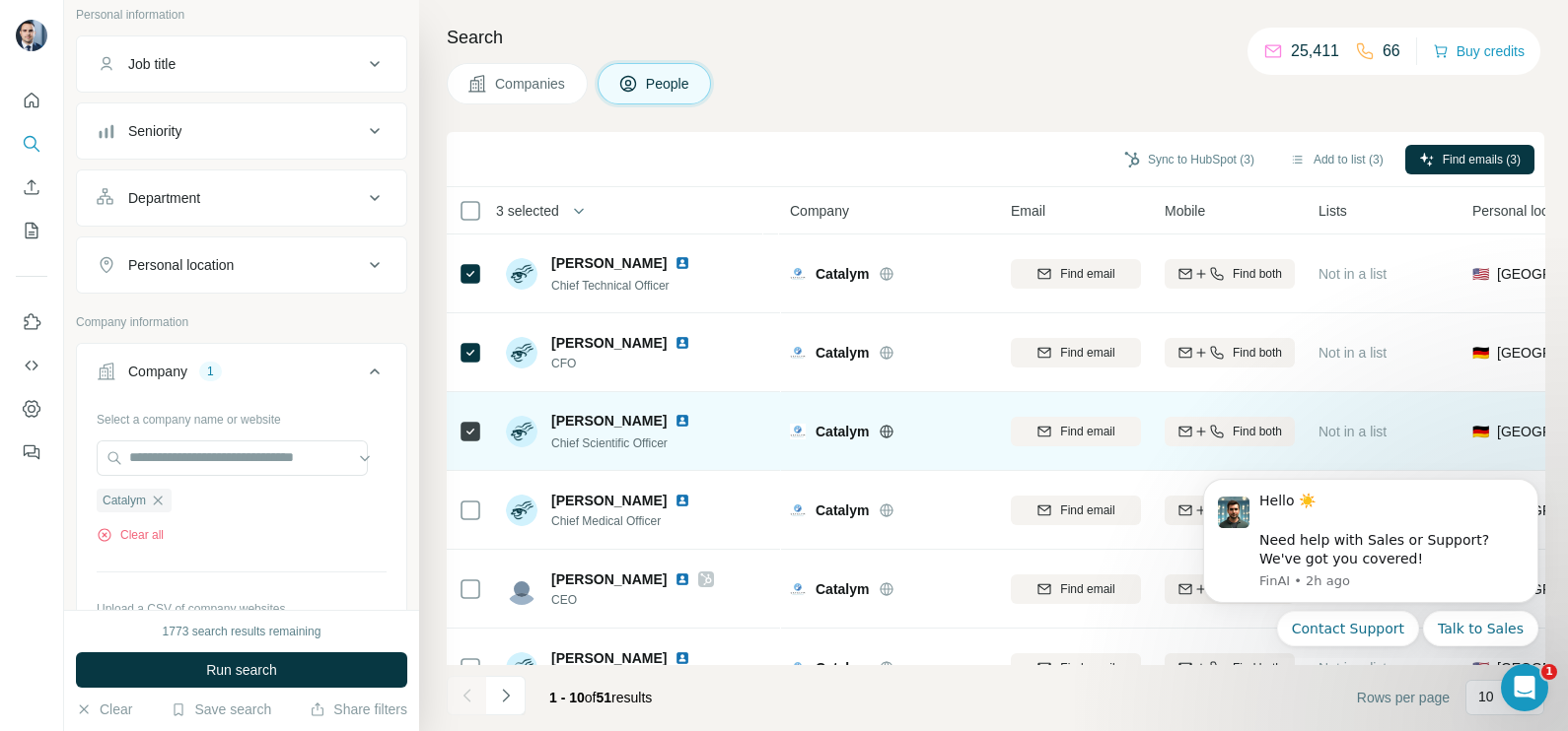
click at [690, 419] on img at bounding box center [682, 421] width 16 height 16
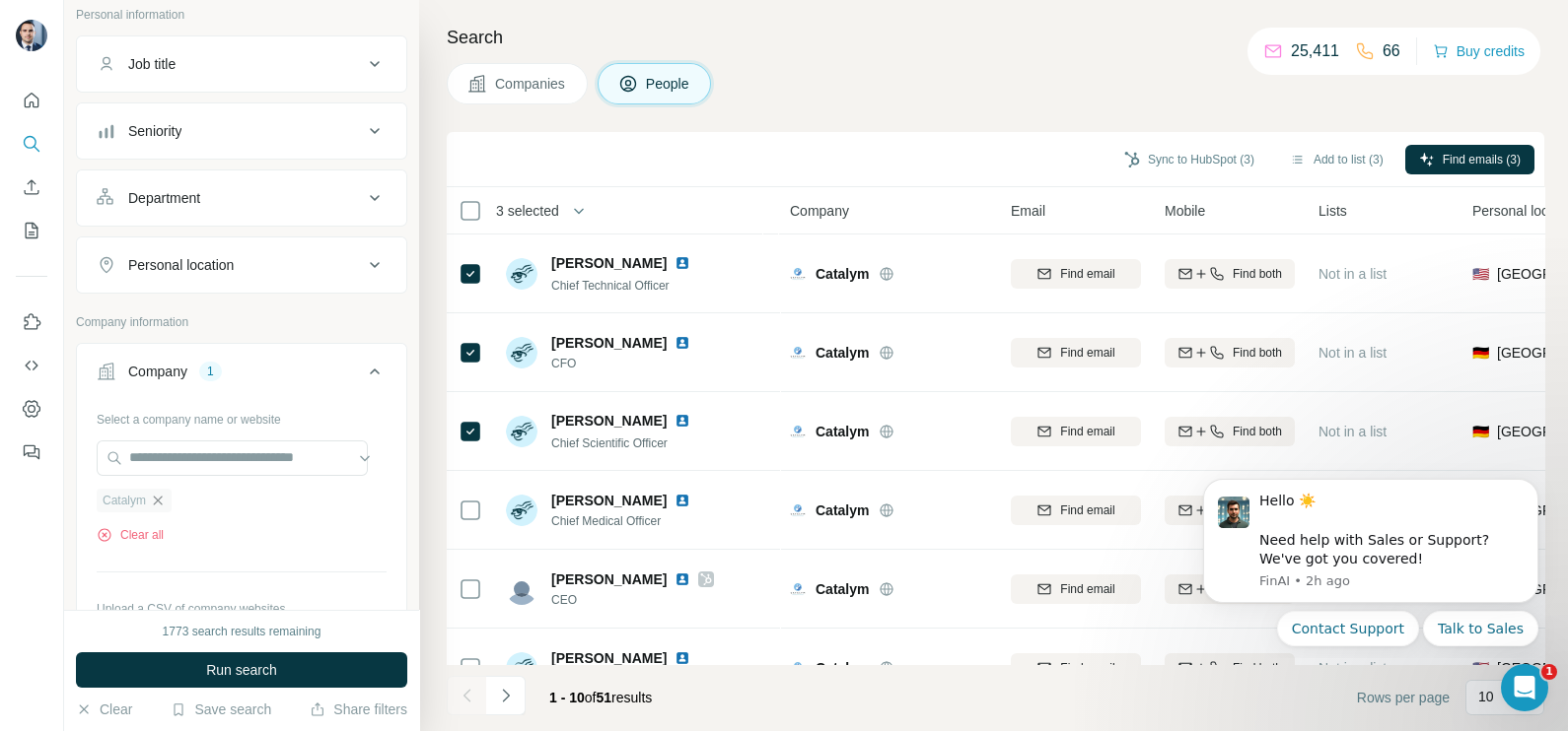
click at [162, 499] on icon "button" at bounding box center [158, 500] width 9 height 9
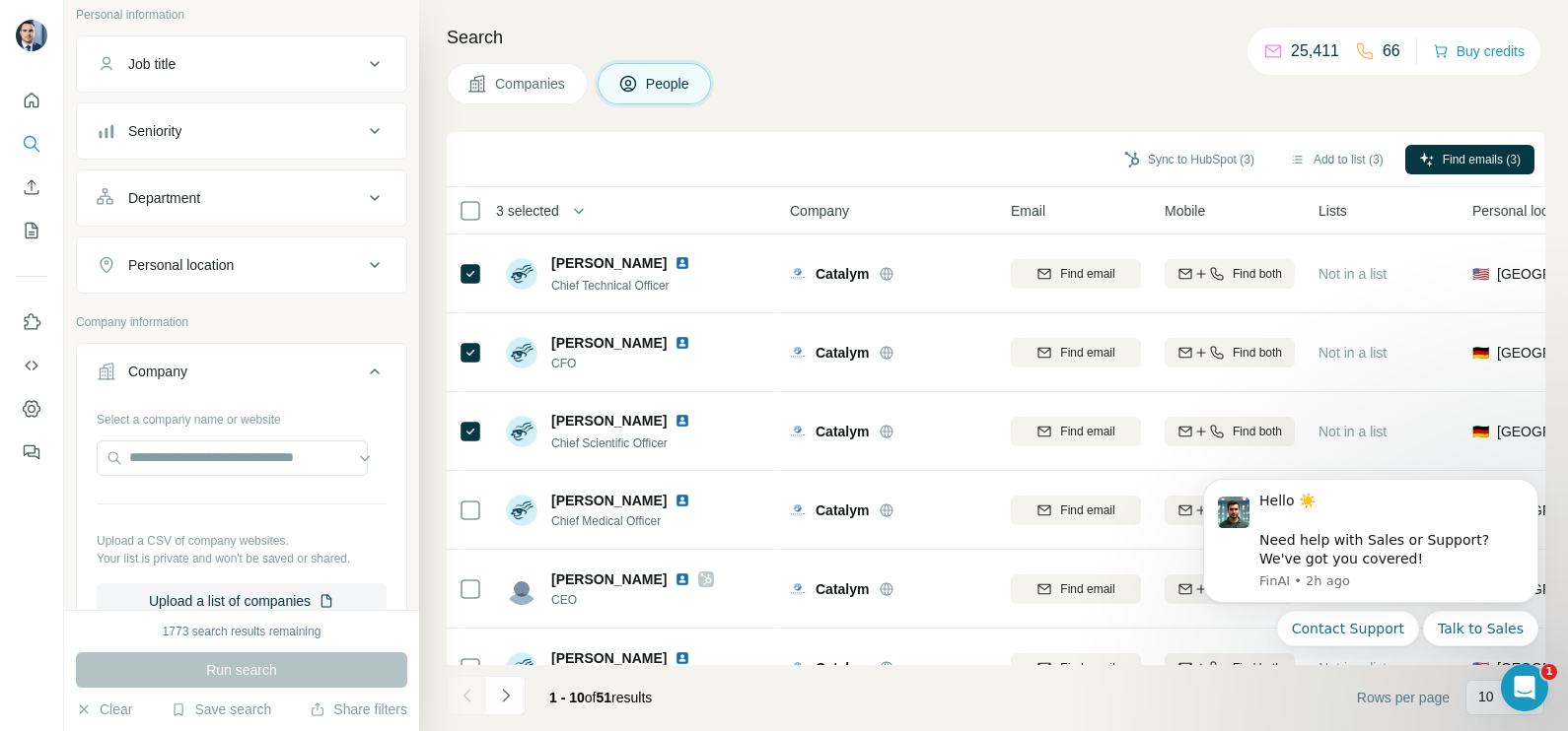
click at [509, 82] on span "Companies" at bounding box center [531, 84] width 72 height 20
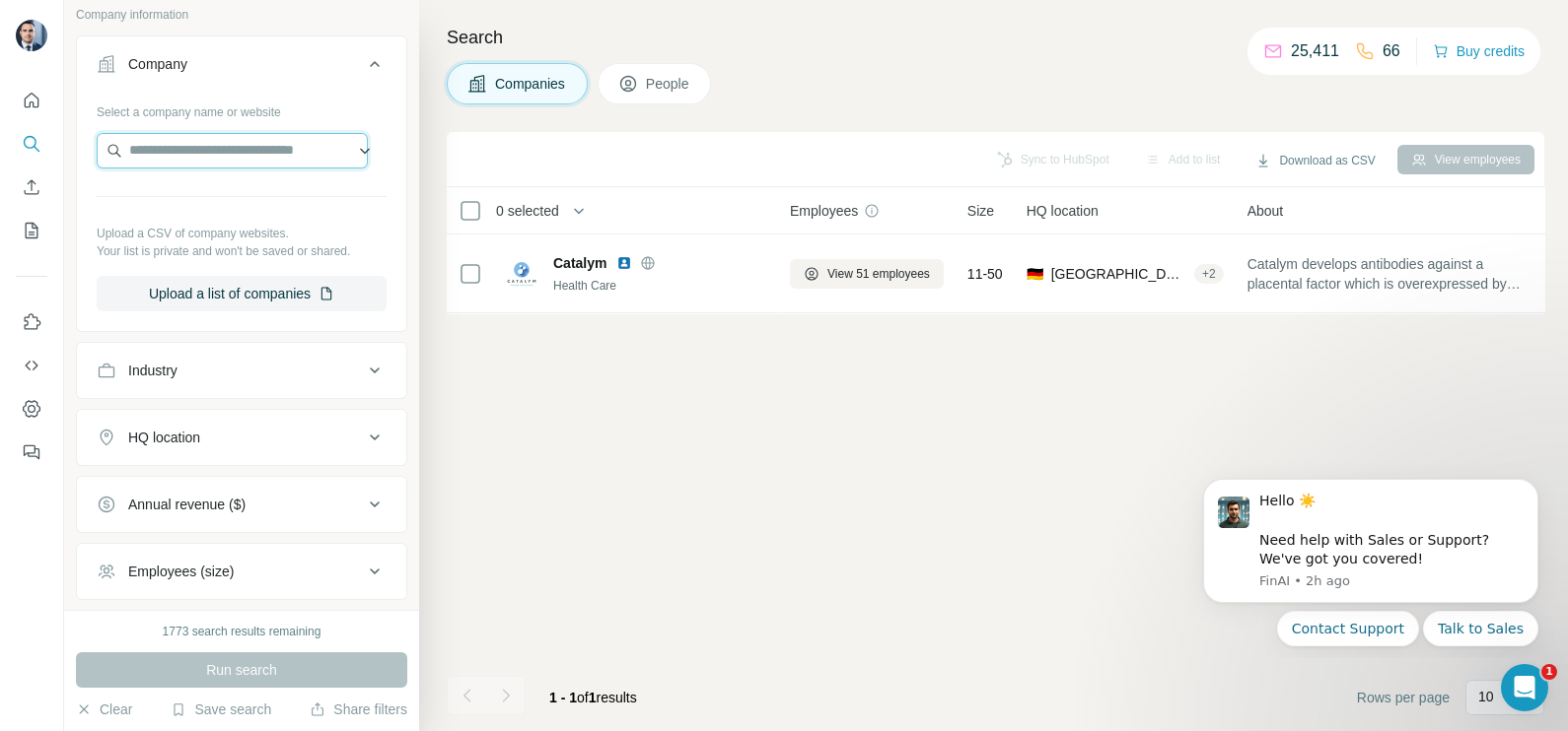
click at [183, 149] on input "text" at bounding box center [232, 151] width 271 height 36
paste input "**********"
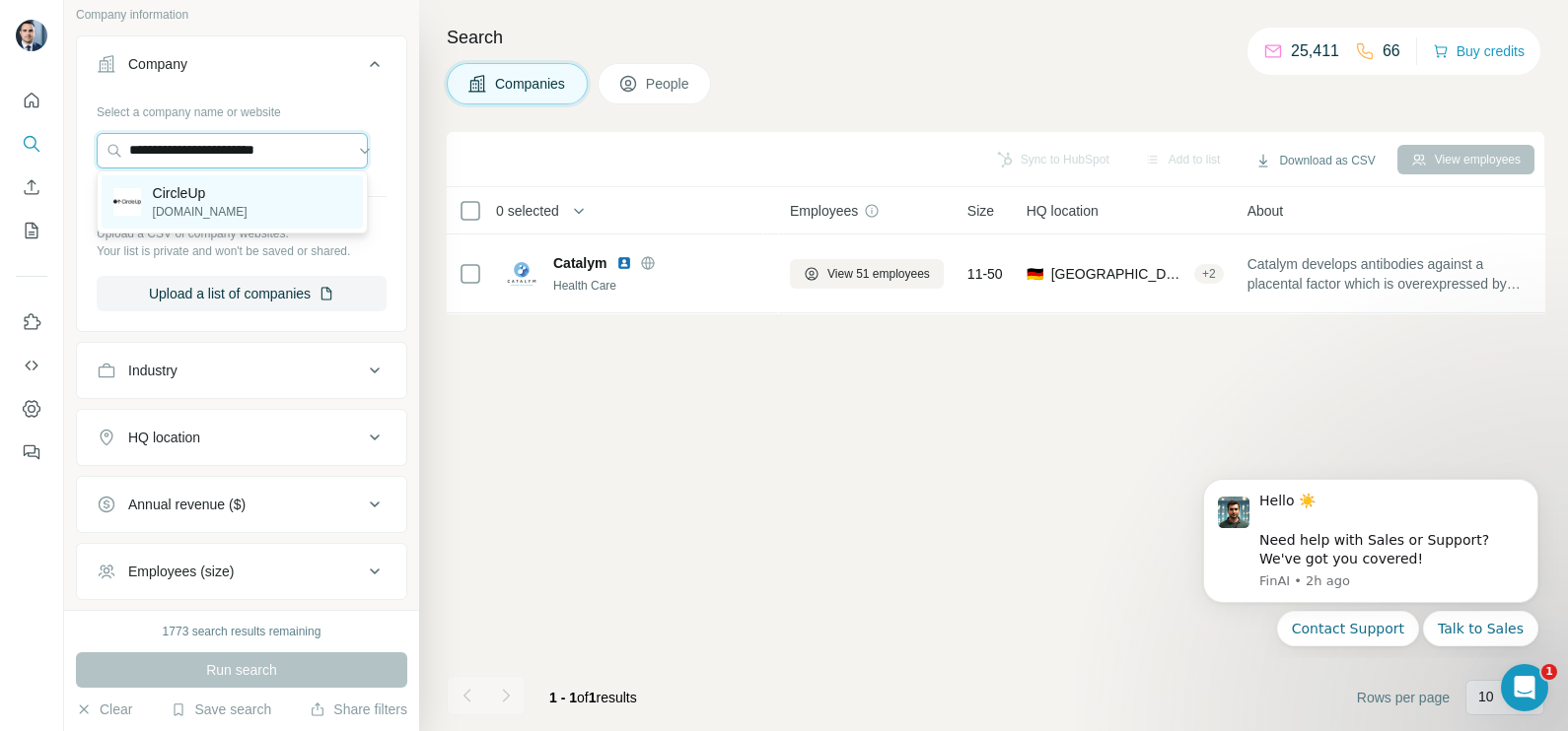
type input "**********"
click at [183, 205] on p "[DOMAIN_NAME]" at bounding box center [200, 212] width 95 height 18
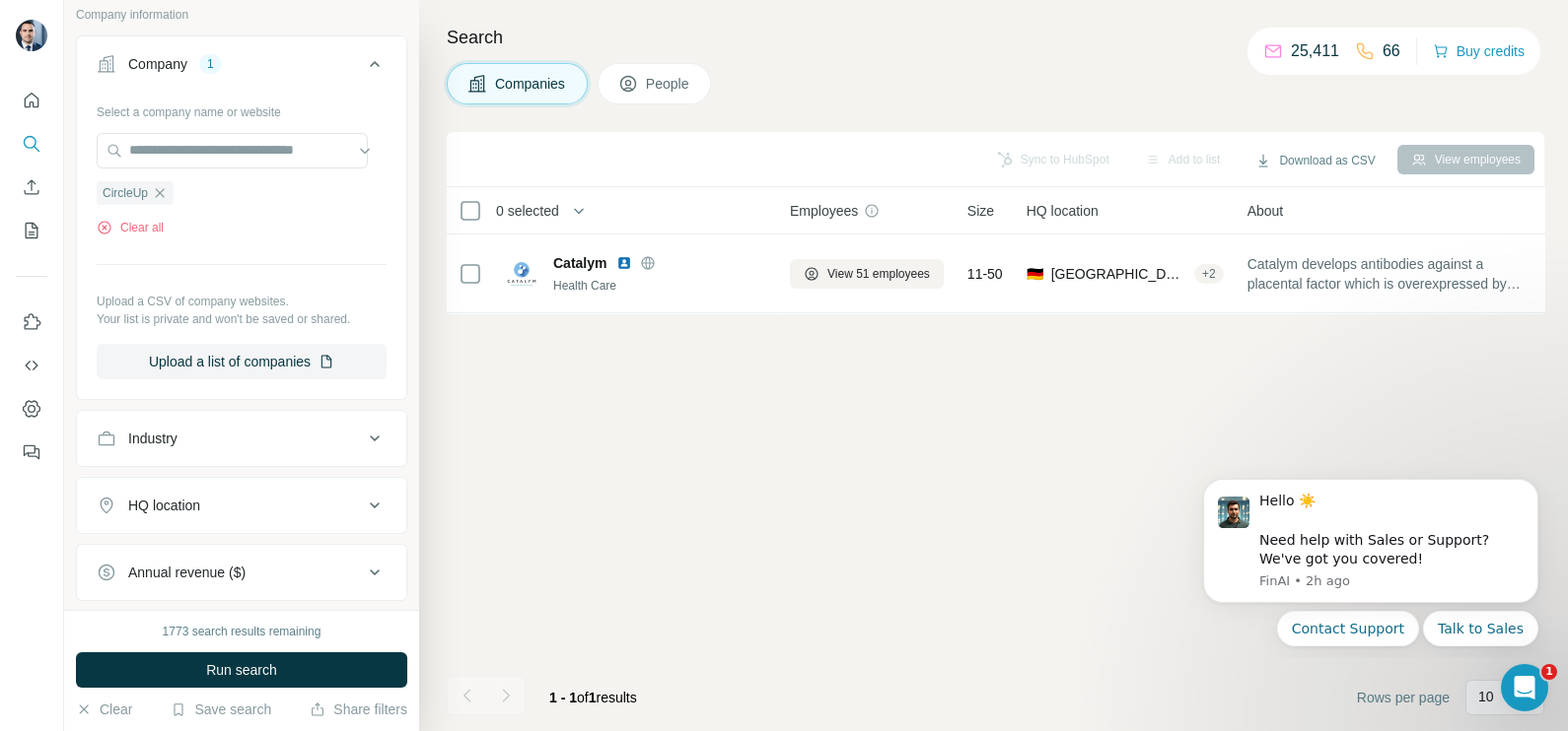
click at [233, 685] on button "Run search" at bounding box center [242, 670] width 332 height 36
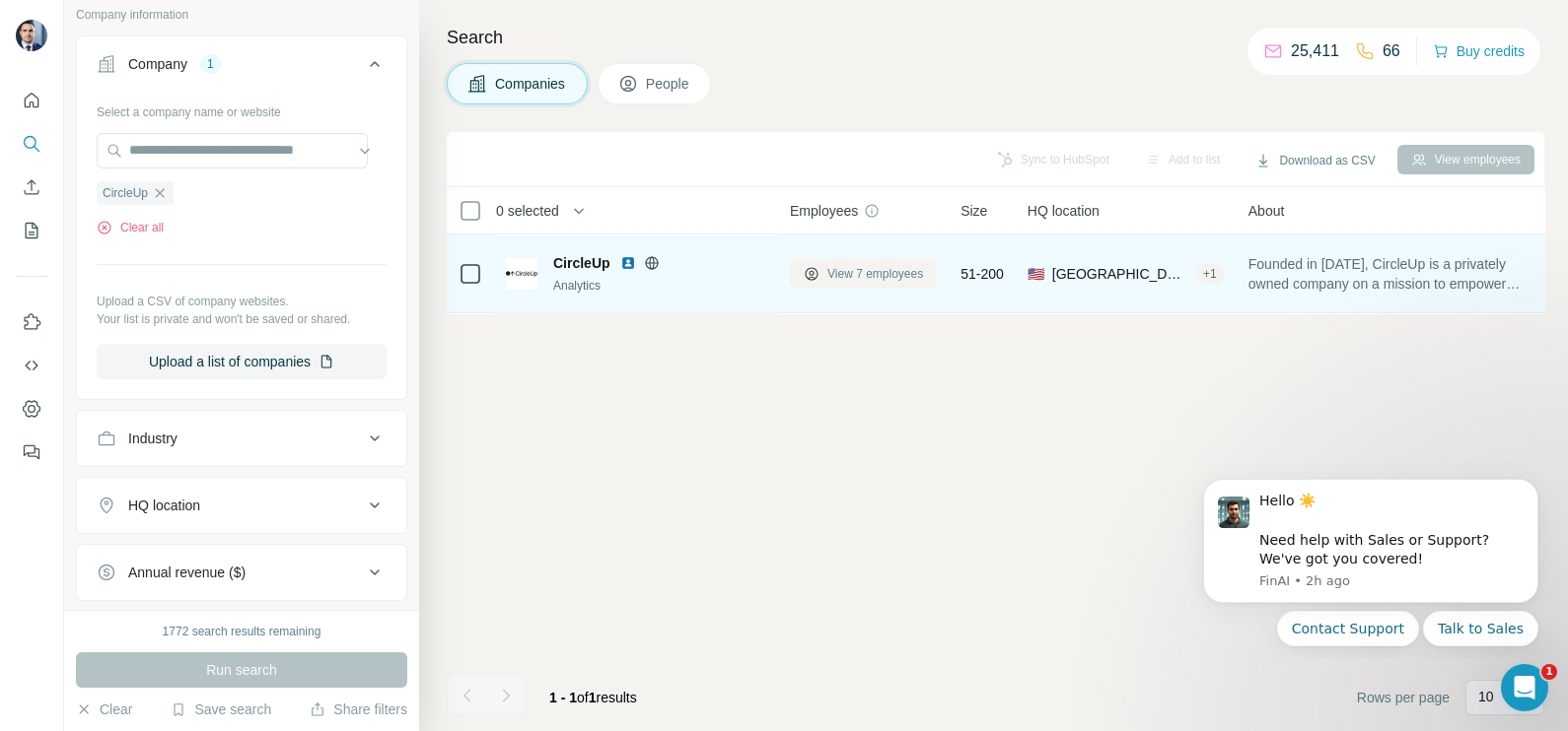
click at [876, 277] on span "View 7 employees" at bounding box center [874, 274] width 96 height 18
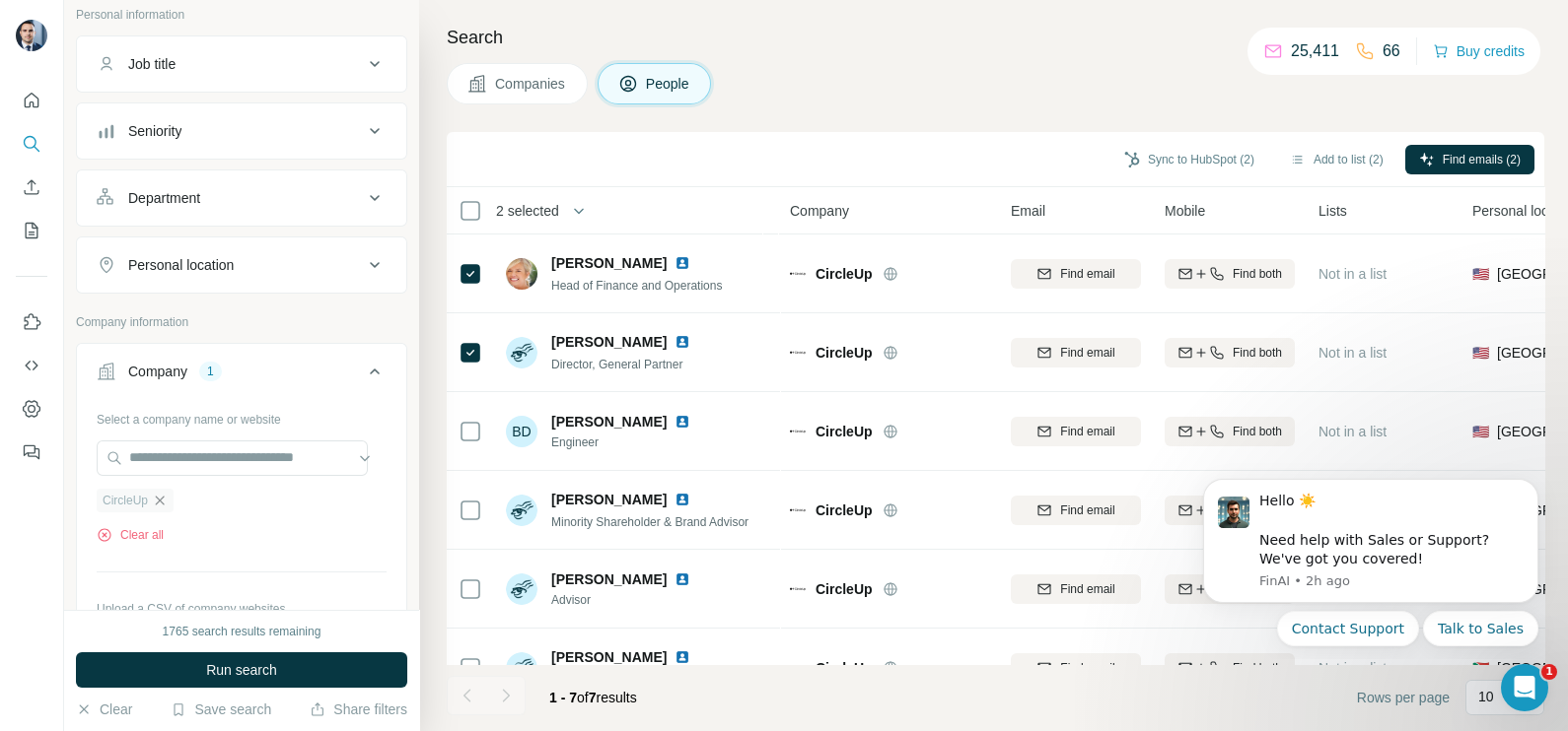
click at [166, 498] on icon "button" at bounding box center [160, 501] width 16 height 16
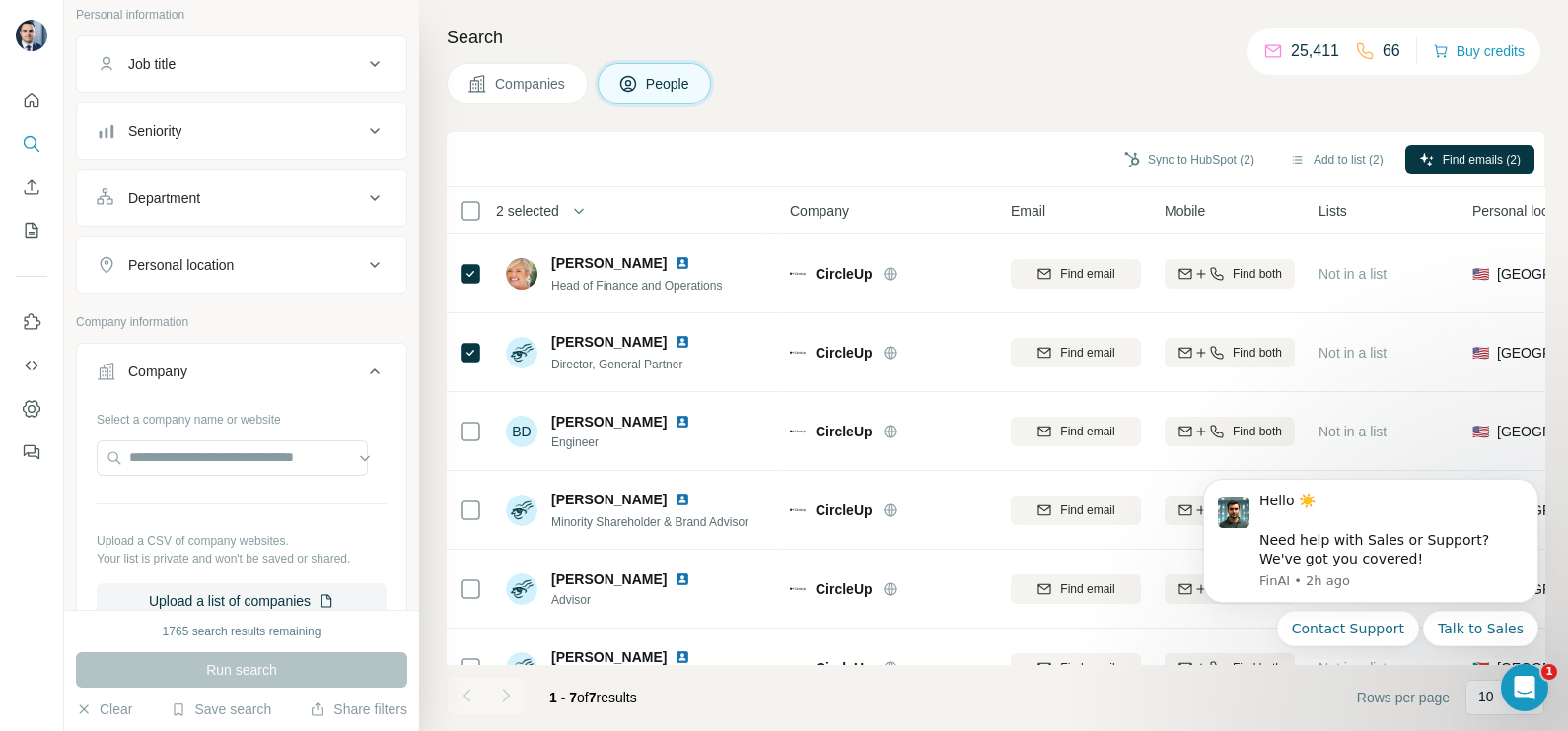
click at [518, 83] on span "Companies" at bounding box center [531, 84] width 72 height 20
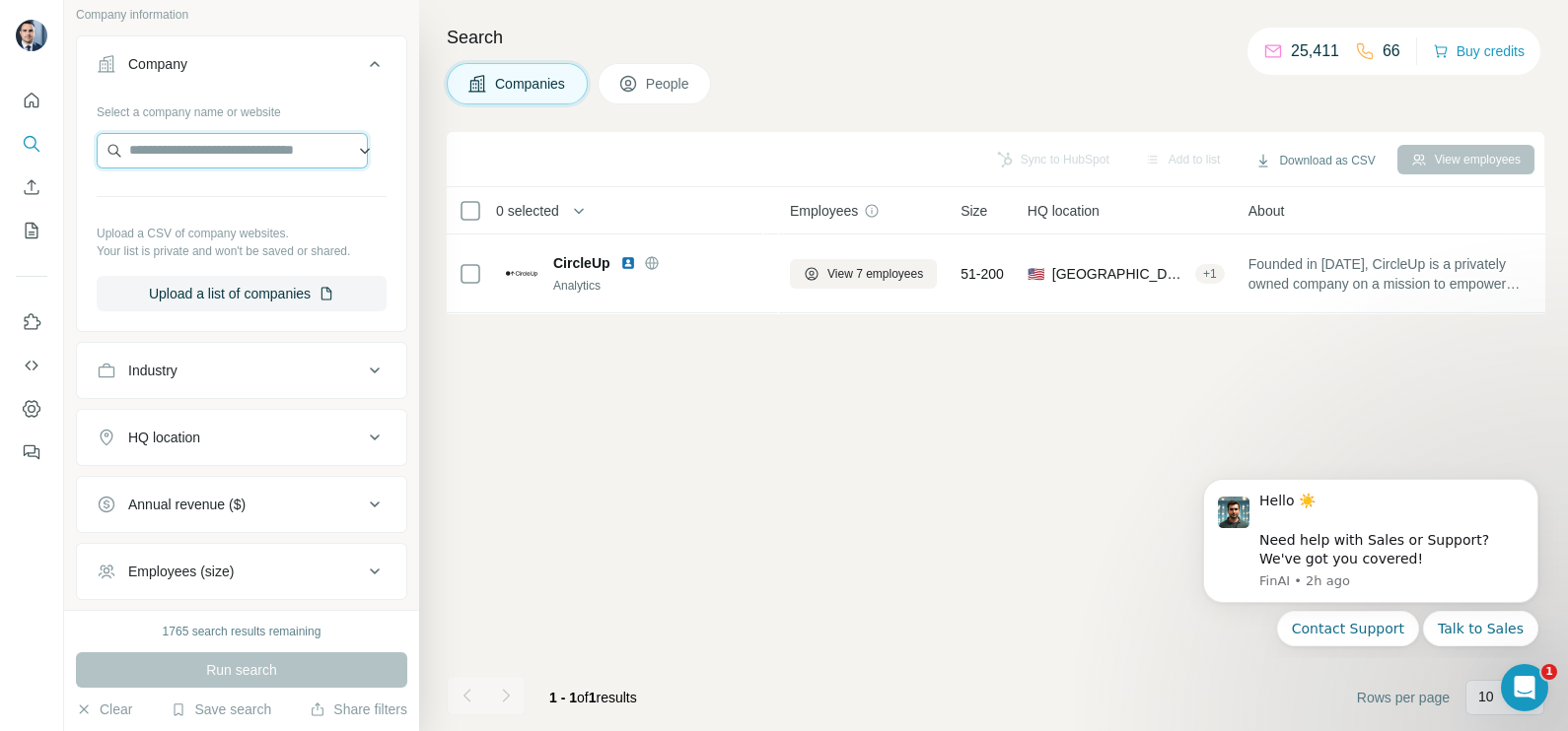
click at [191, 154] on input "text" at bounding box center [232, 151] width 271 height 36
paste input "**********"
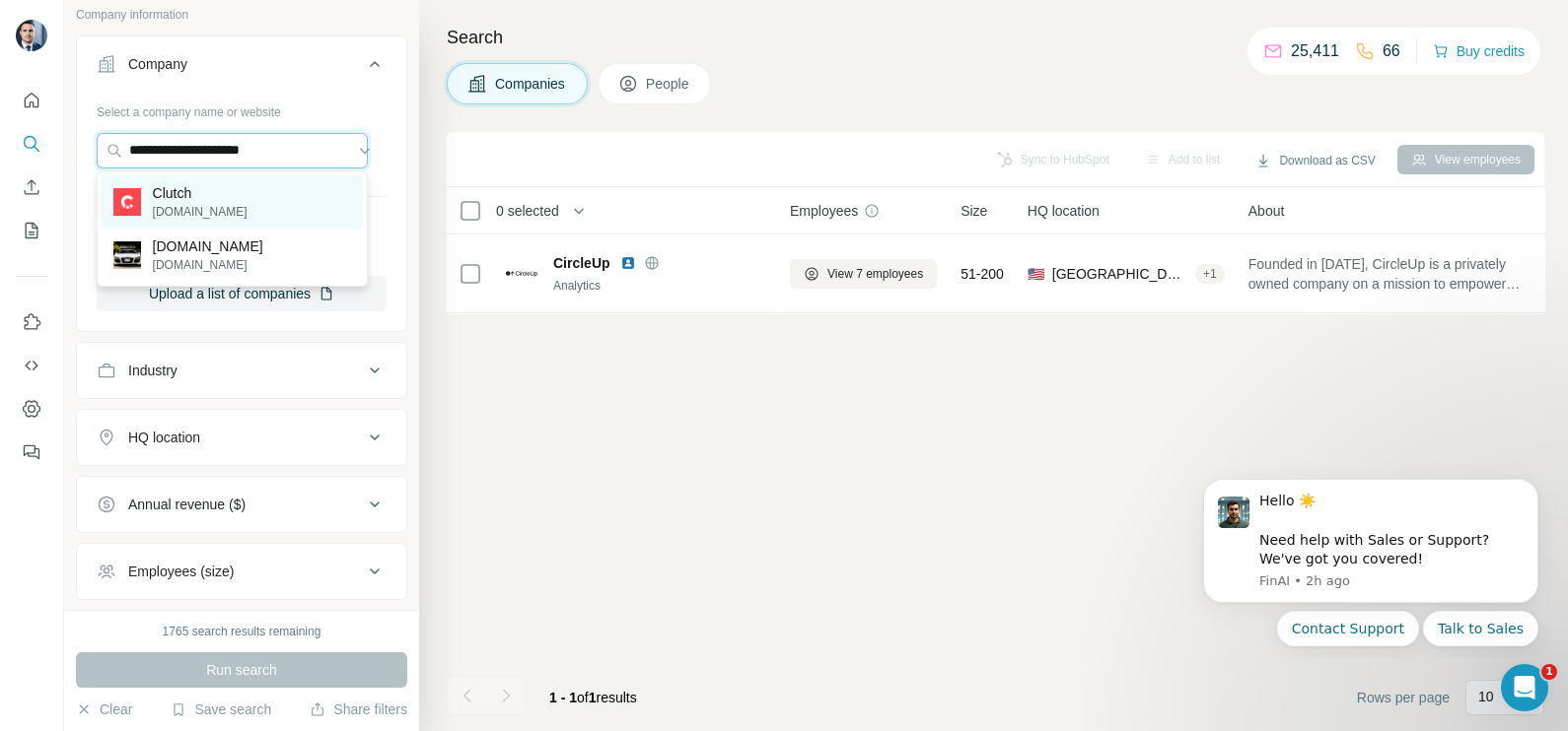
type input "**********"
click at [199, 203] on p "[DOMAIN_NAME]" at bounding box center [200, 212] width 95 height 18
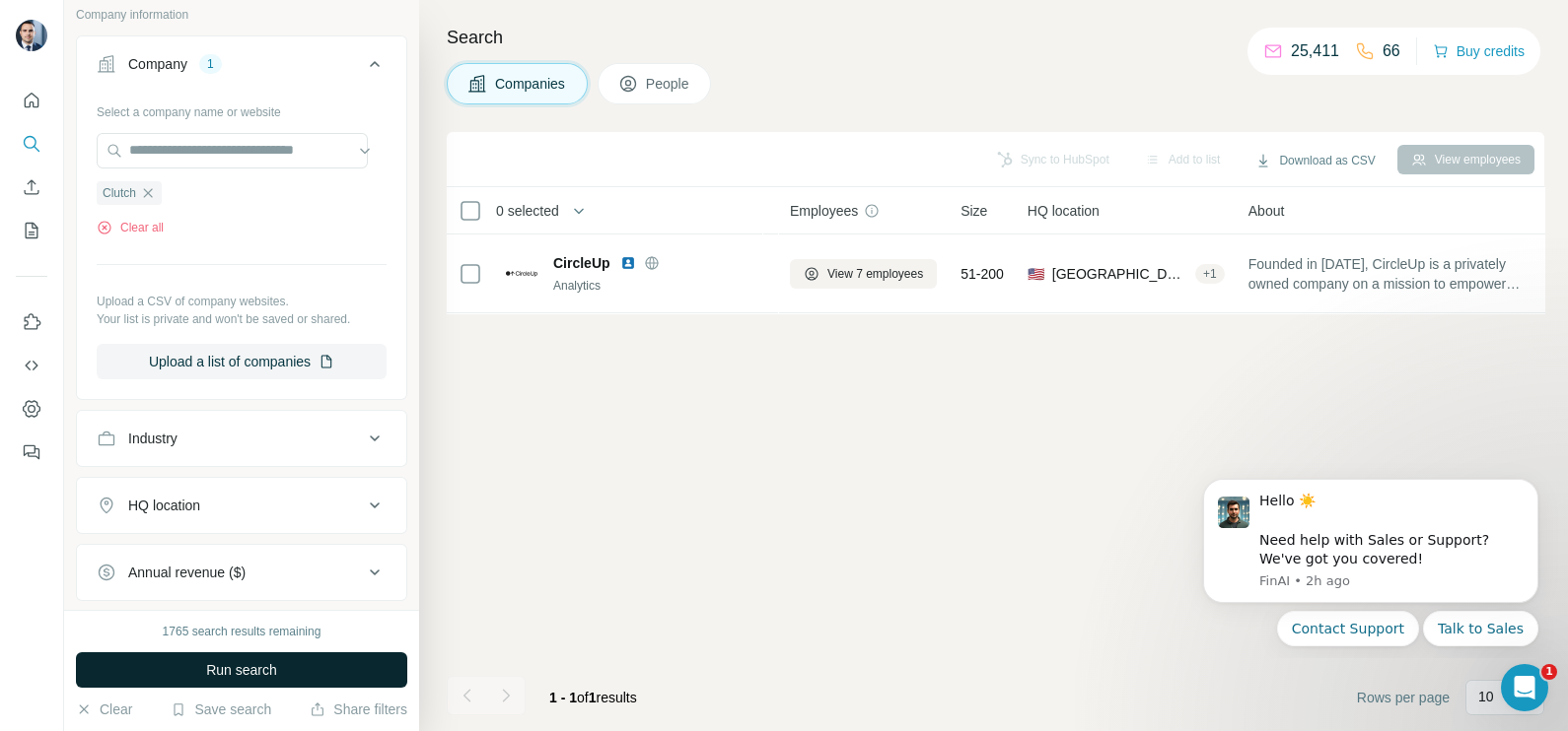
click at [257, 668] on span "Run search" at bounding box center [242, 670] width 71 height 20
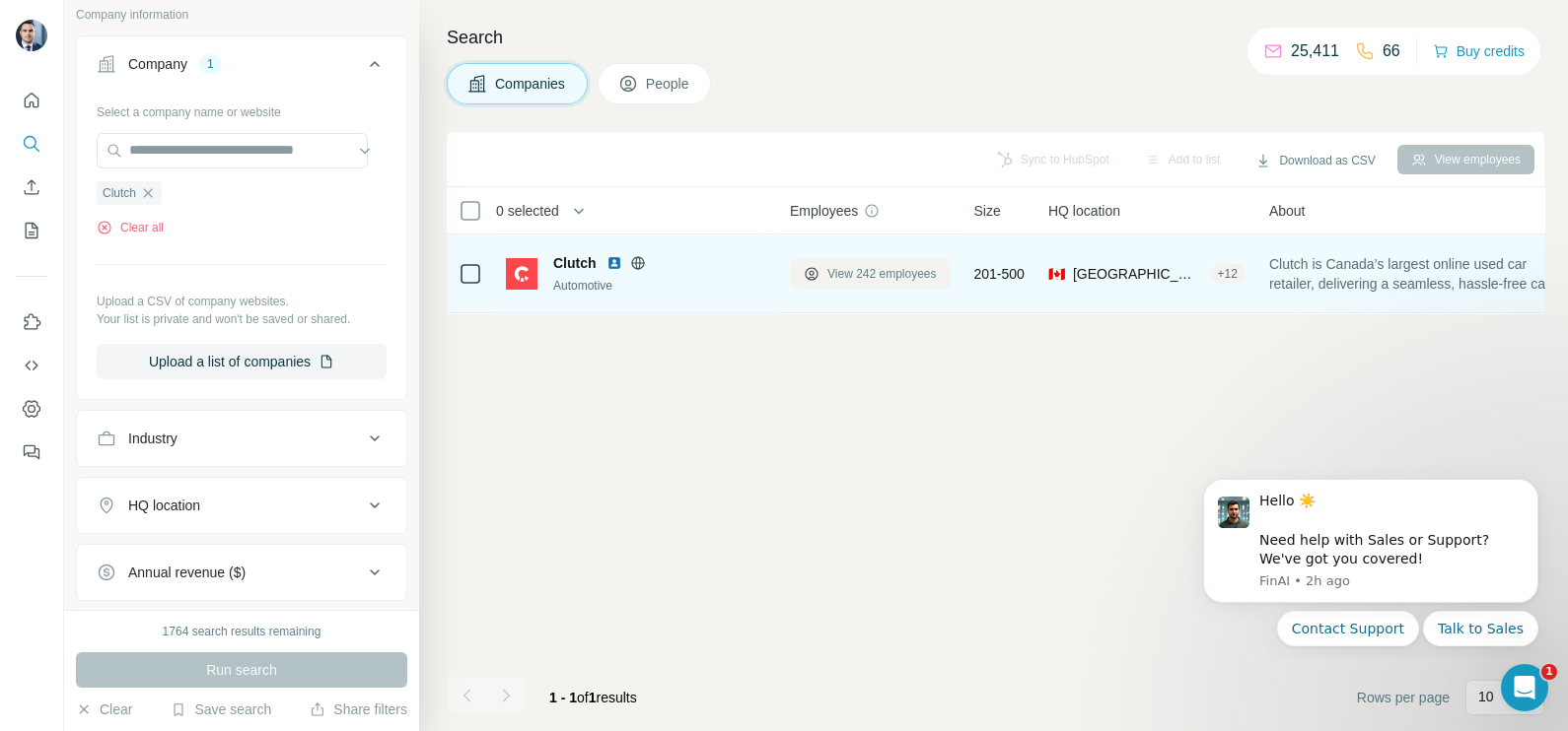
click at [871, 272] on span "View 242 employees" at bounding box center [881, 274] width 110 height 18
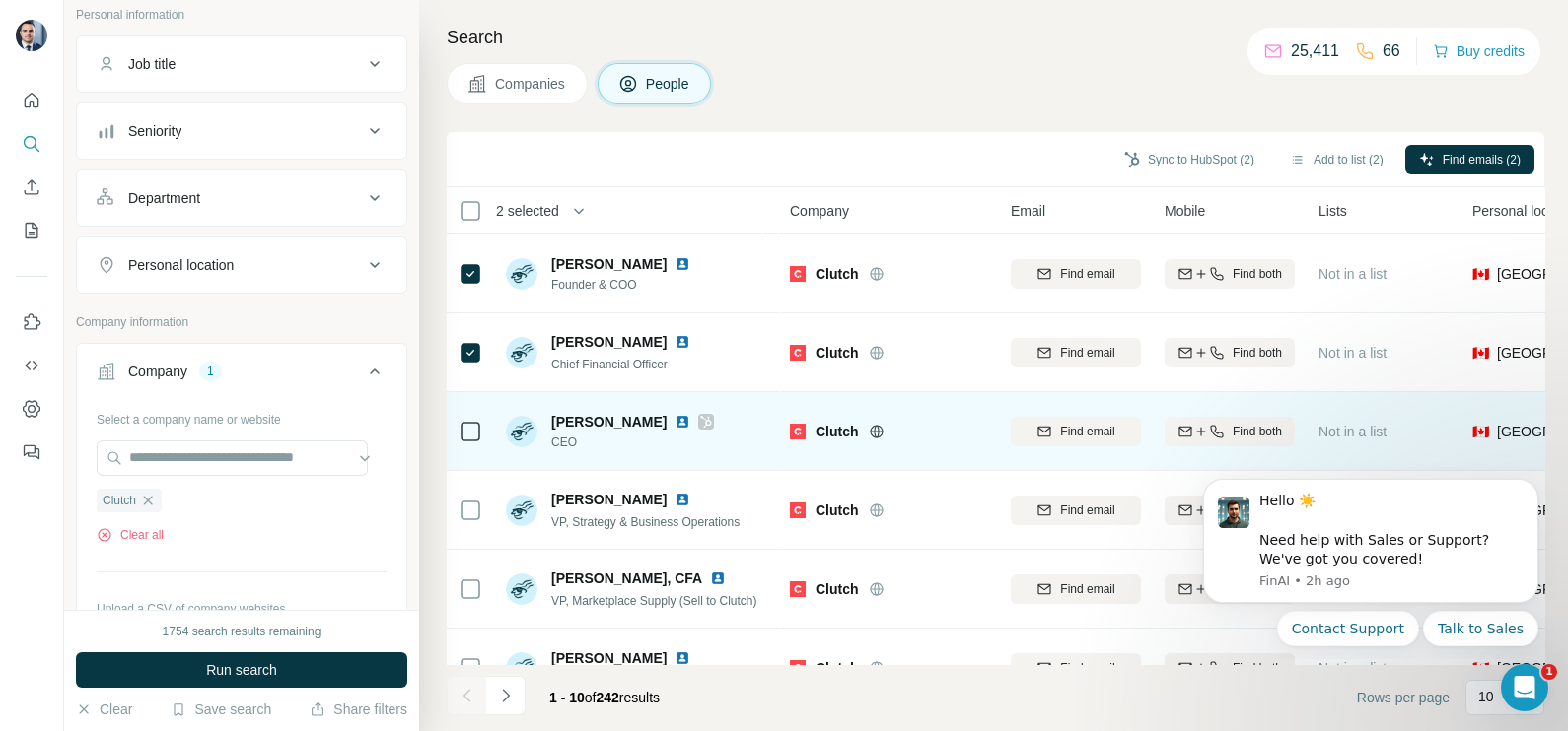
click at [700, 418] on icon at bounding box center [706, 422] width 12 height 16
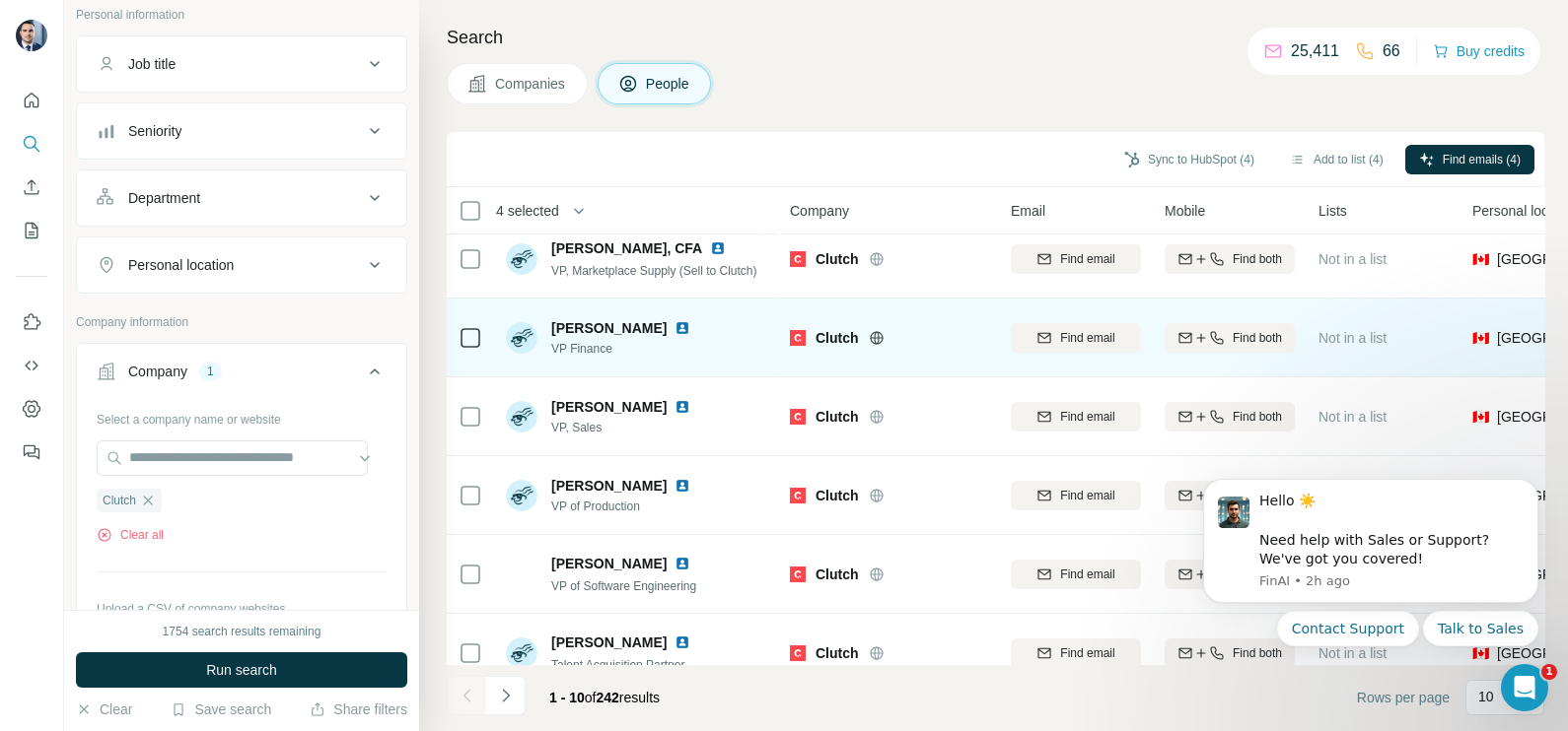
scroll to position [370, 0]
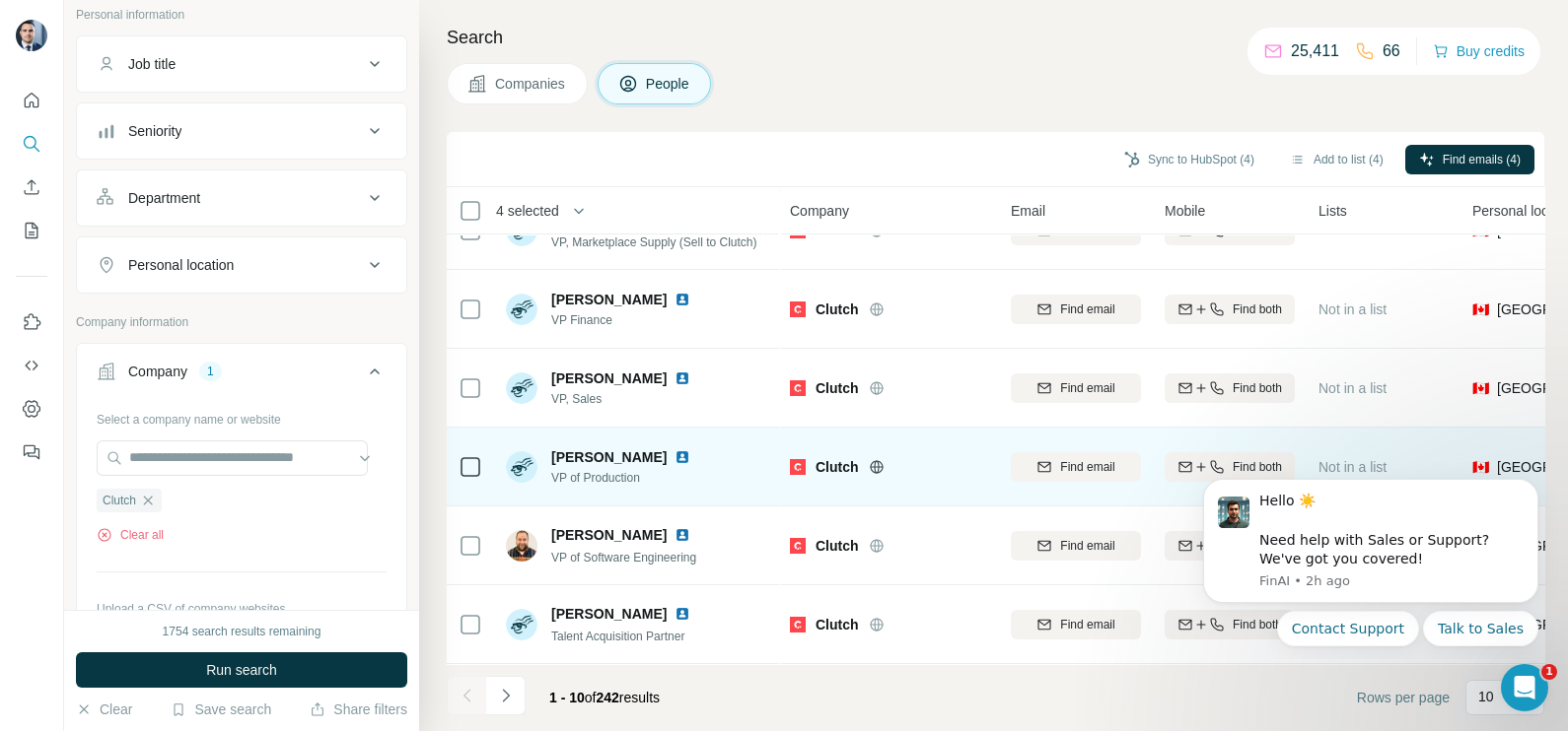
click at [484, 449] on td at bounding box center [471, 468] width 47 height 79
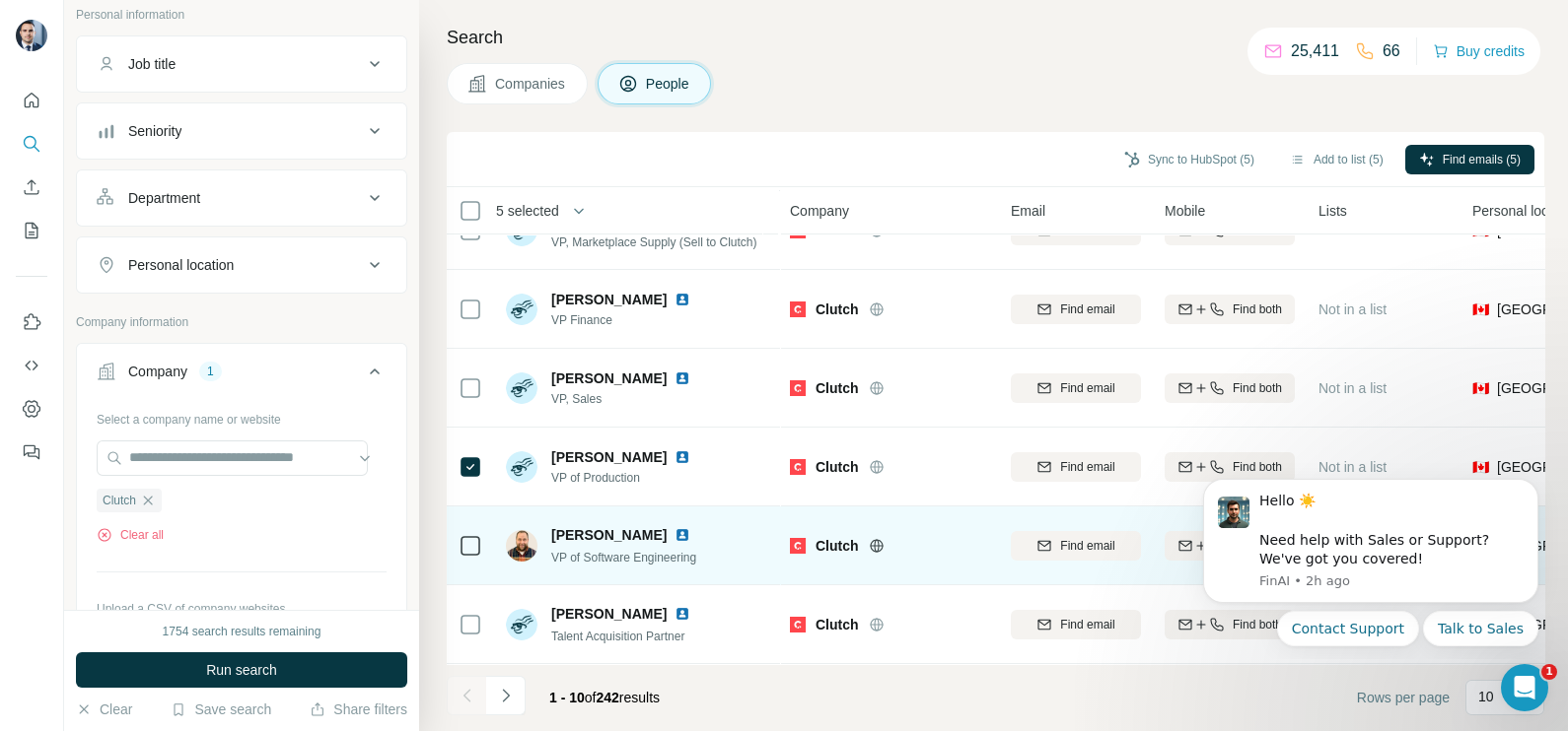
click at [457, 537] on td at bounding box center [471, 547] width 47 height 79
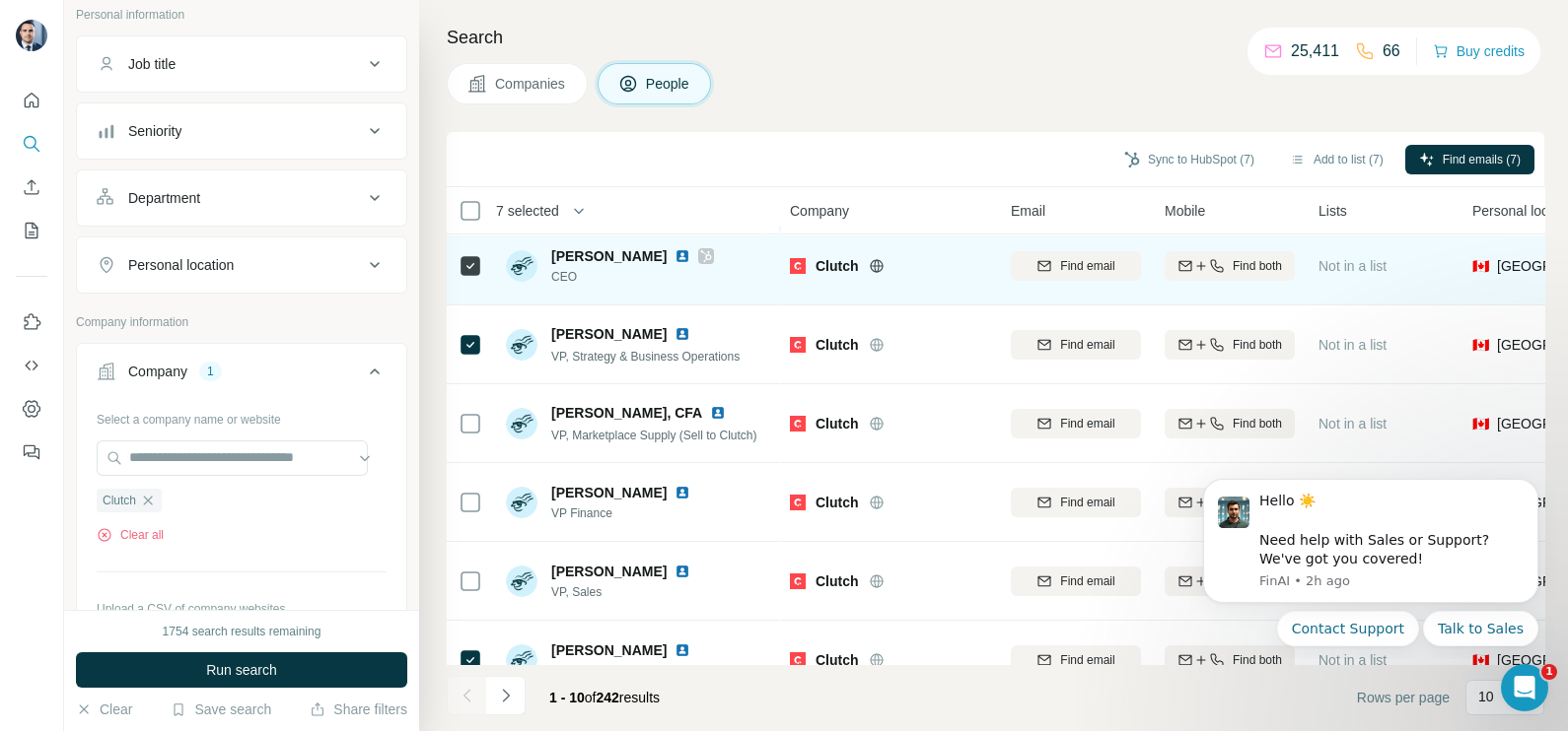
scroll to position [0, 0]
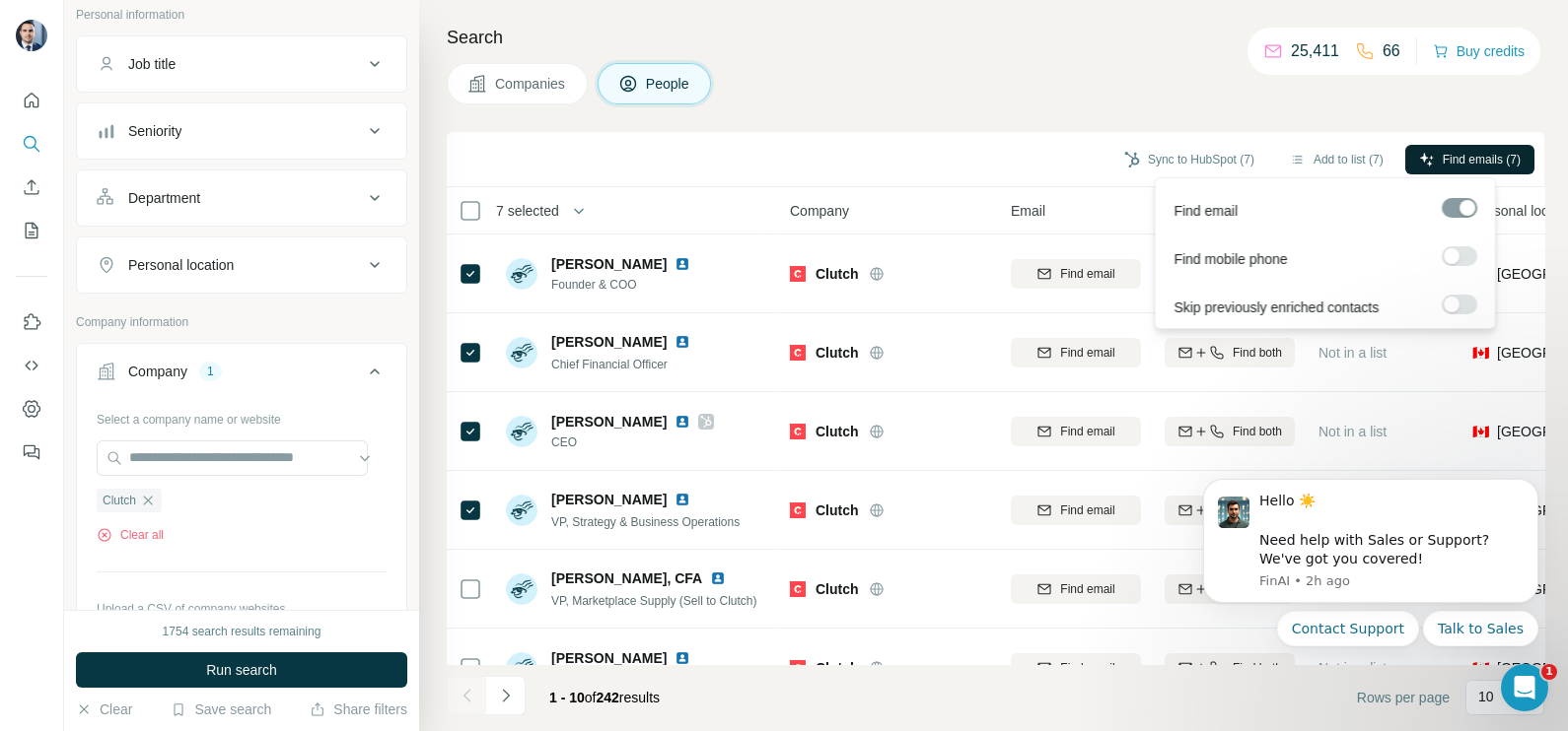
click at [1470, 169] on button "Find emails (7)" at bounding box center [1469, 160] width 129 height 30
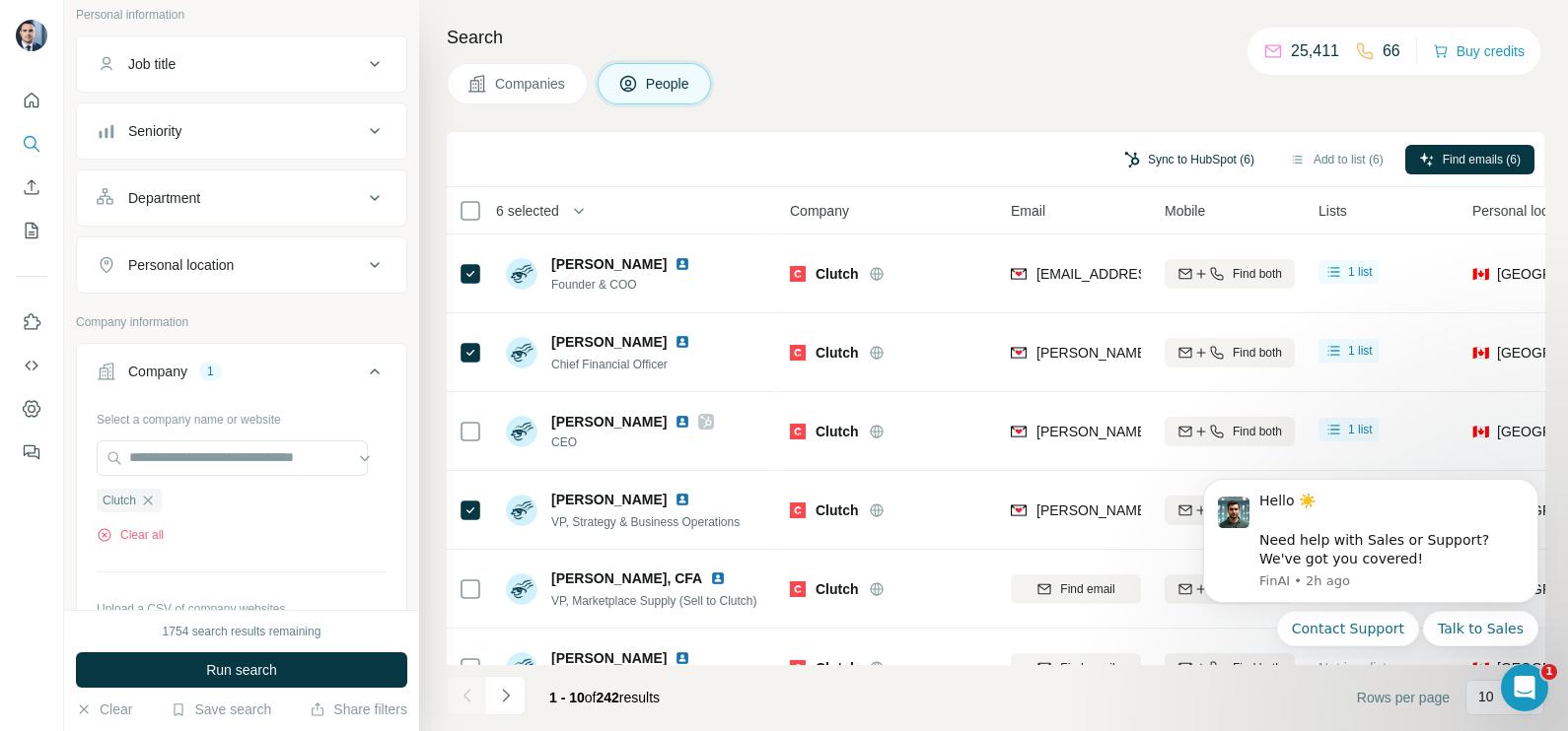
click at [1177, 151] on button "Sync to HubSpot (6)" at bounding box center [1189, 160] width 158 height 30
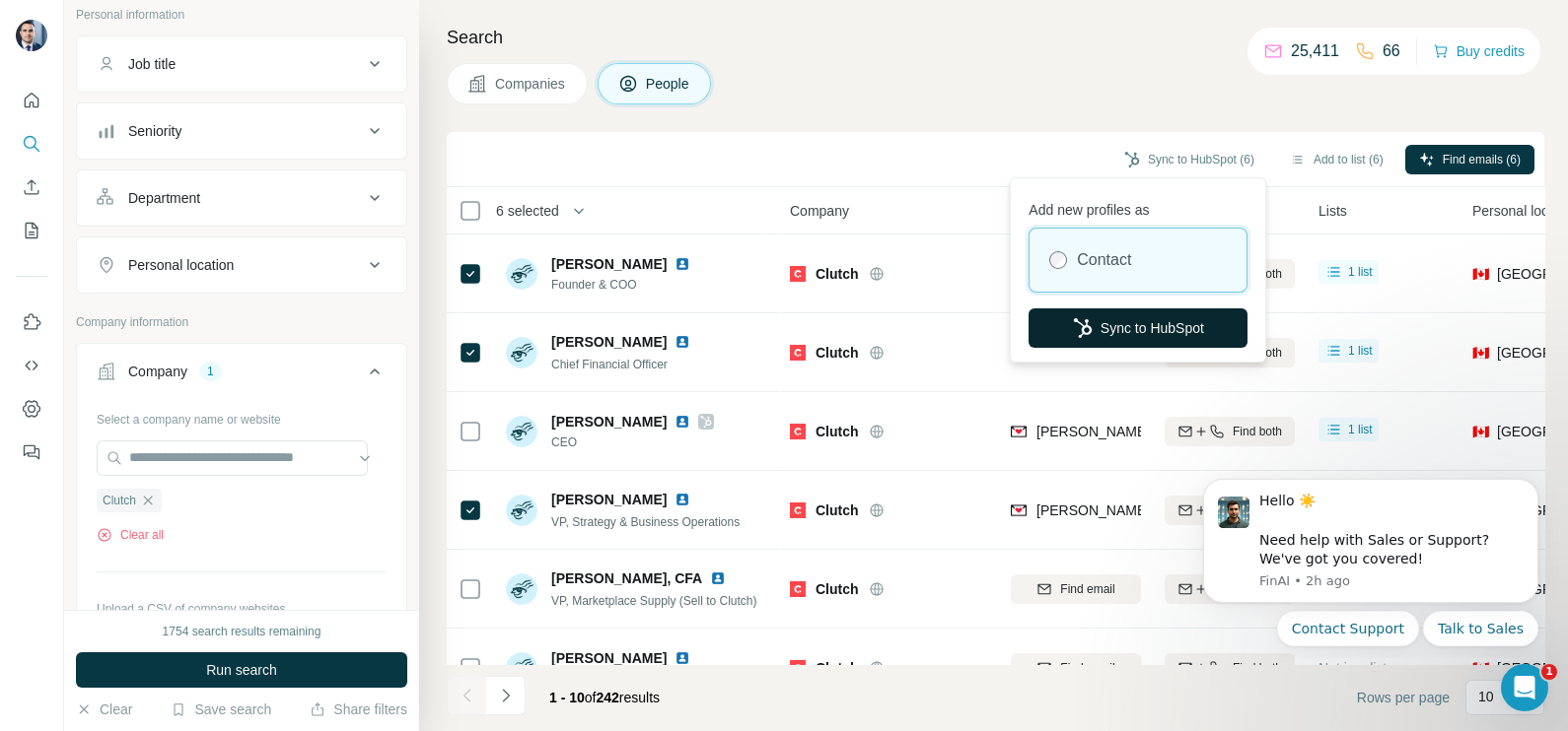
click at [1104, 312] on button "Sync to HubSpot" at bounding box center [1138, 329] width 219 height 39
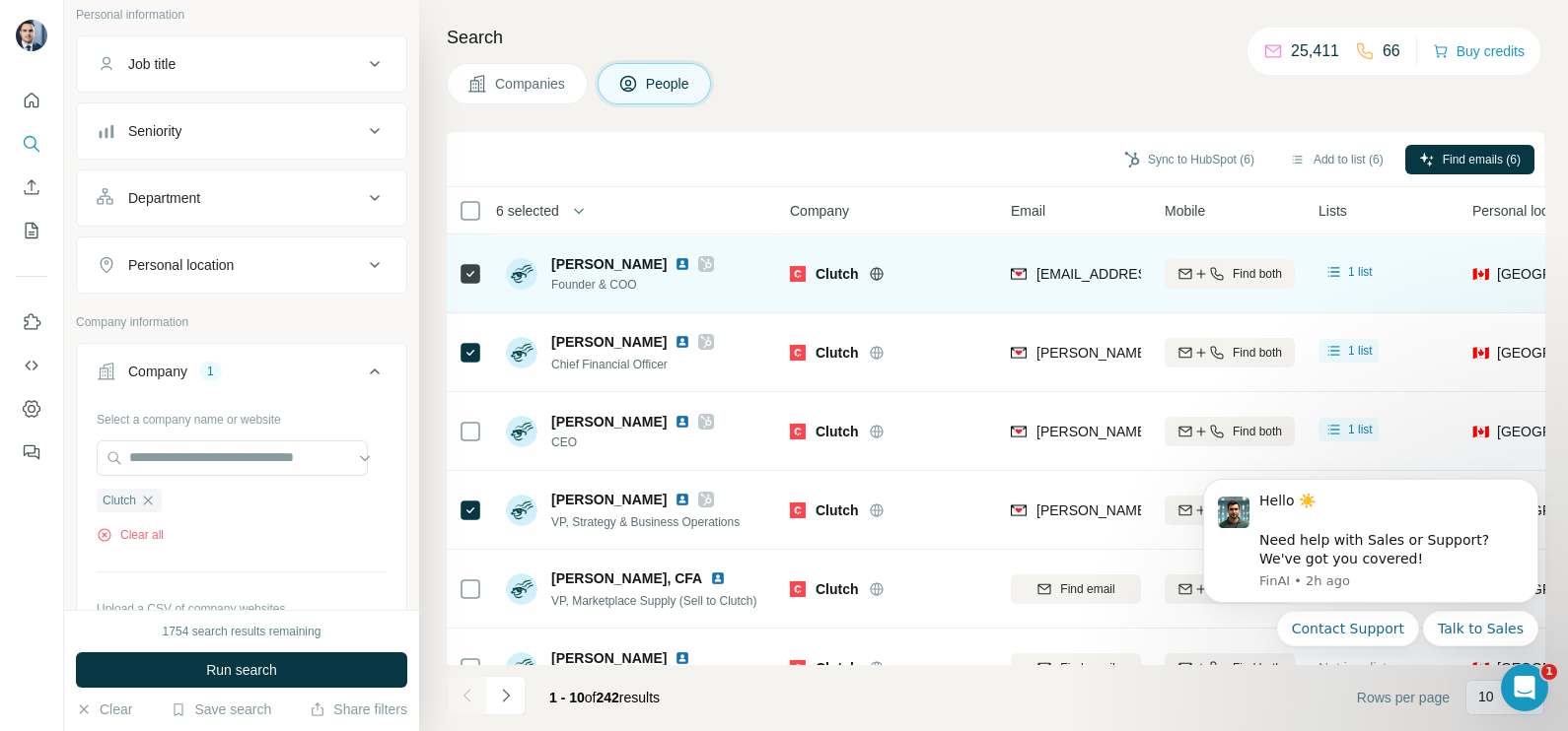
click at [1080, 281] on span "[EMAIL_ADDRESS][DOMAIN_NAME]" at bounding box center [1145, 274] width 218 height 20
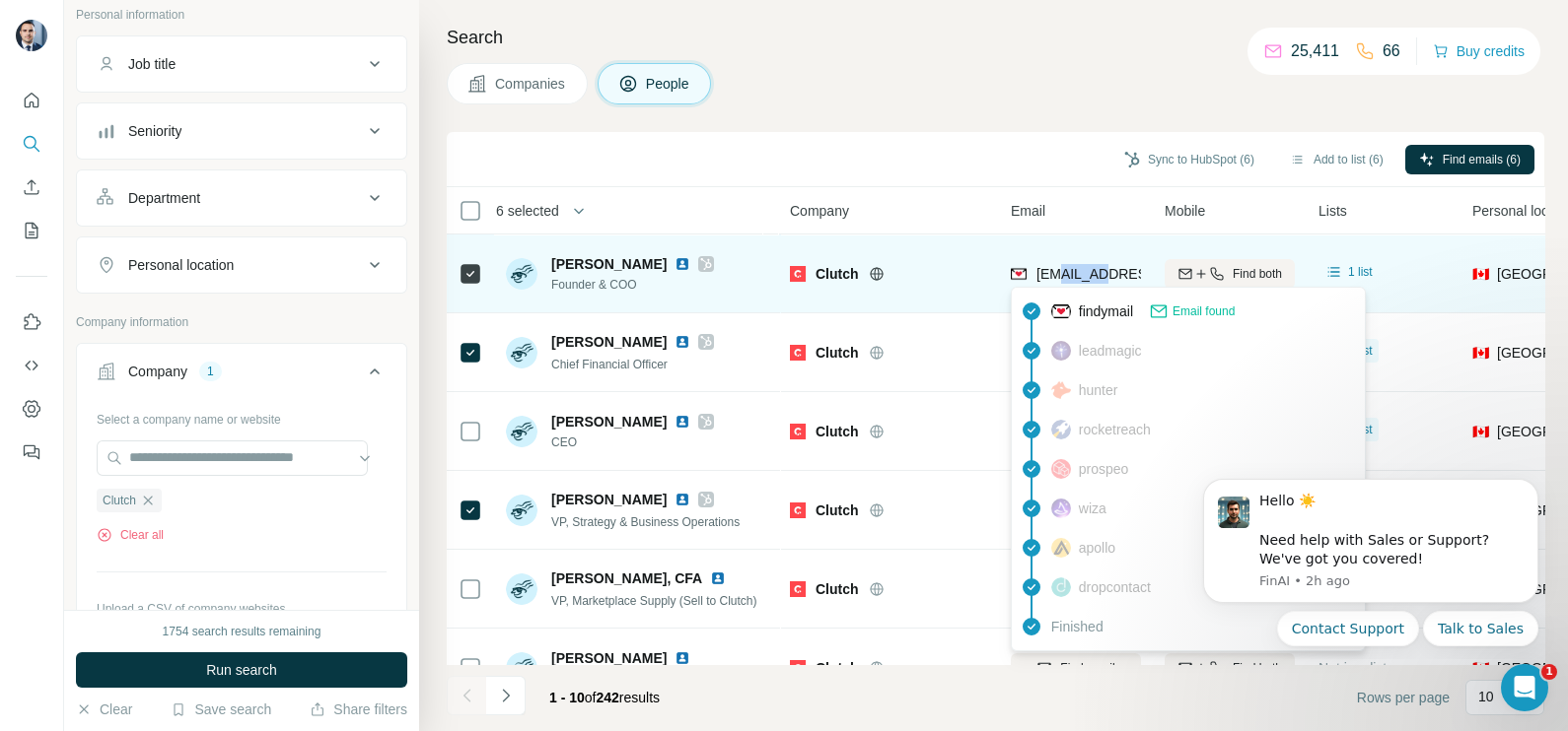
click at [1080, 281] on span "[EMAIL_ADDRESS][DOMAIN_NAME]" at bounding box center [1145, 274] width 218 height 20
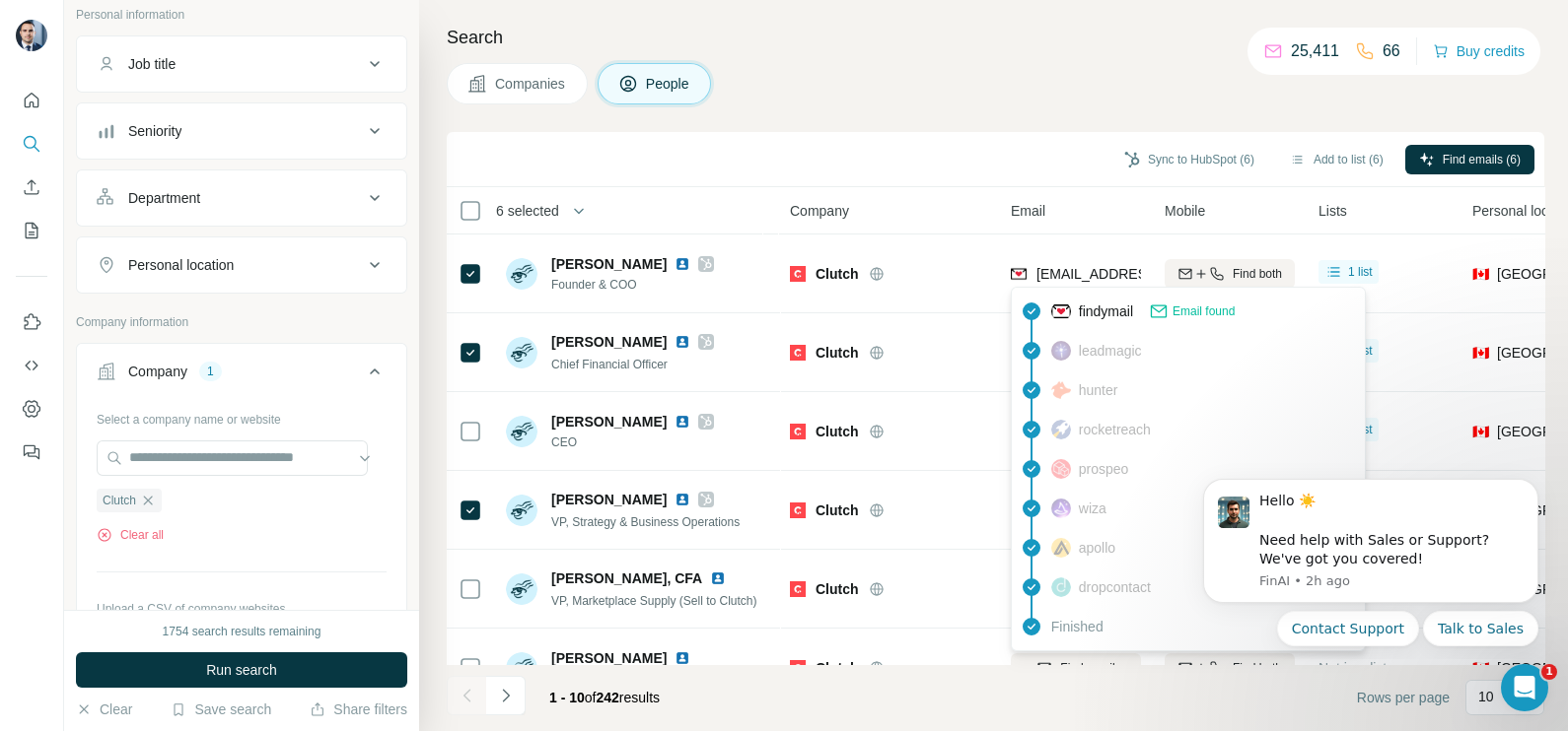
drag, startPoint x: 1042, startPoint y: 62, endPoint x: 1031, endPoint y: 76, distance: 17.8
click at [1041, 63] on div "Companies People" at bounding box center [996, 84] width 1097 height 41
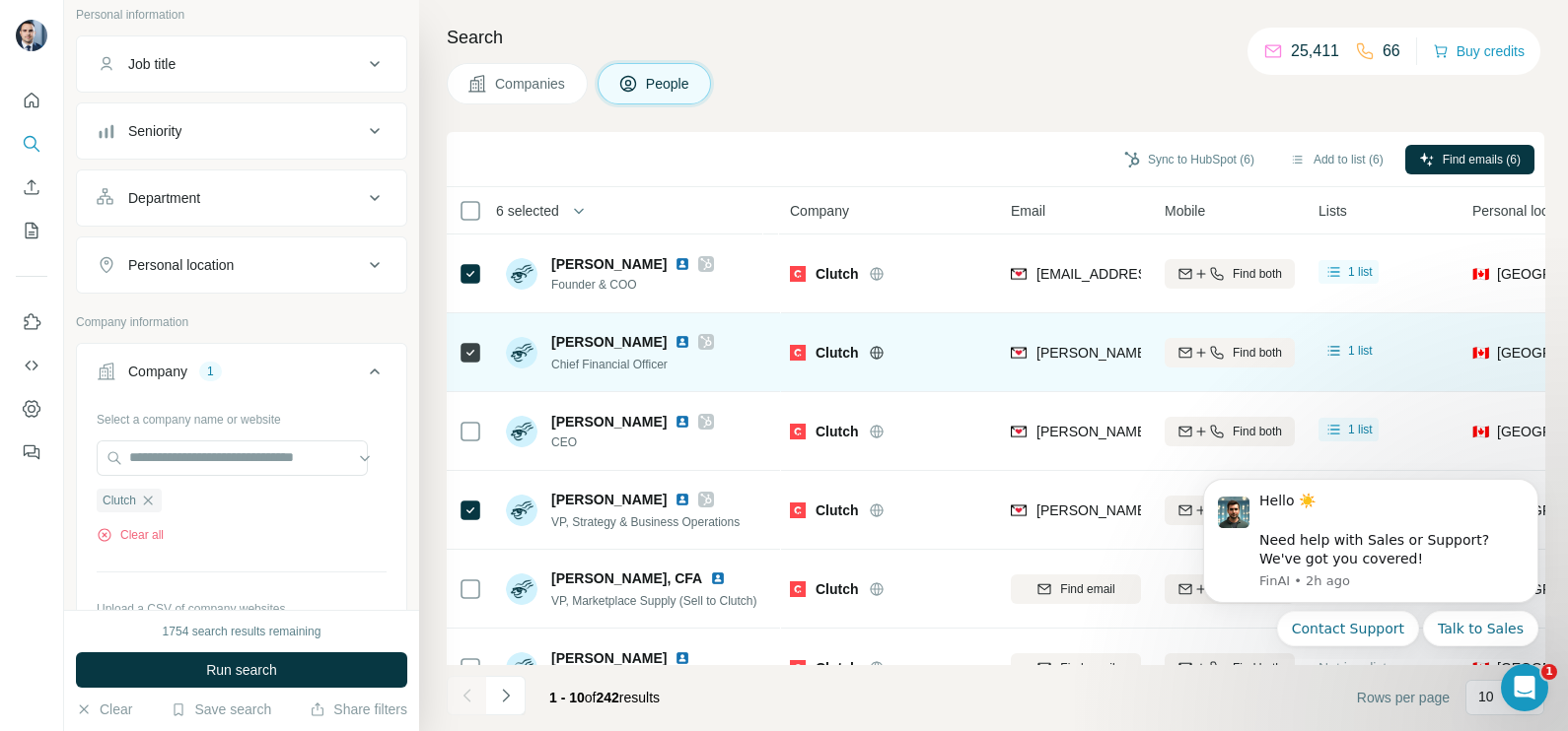
click at [1083, 335] on div "[PERSON_NAME][EMAIL_ADDRESS][DOMAIN_NAME]" at bounding box center [1076, 352] width 130 height 54
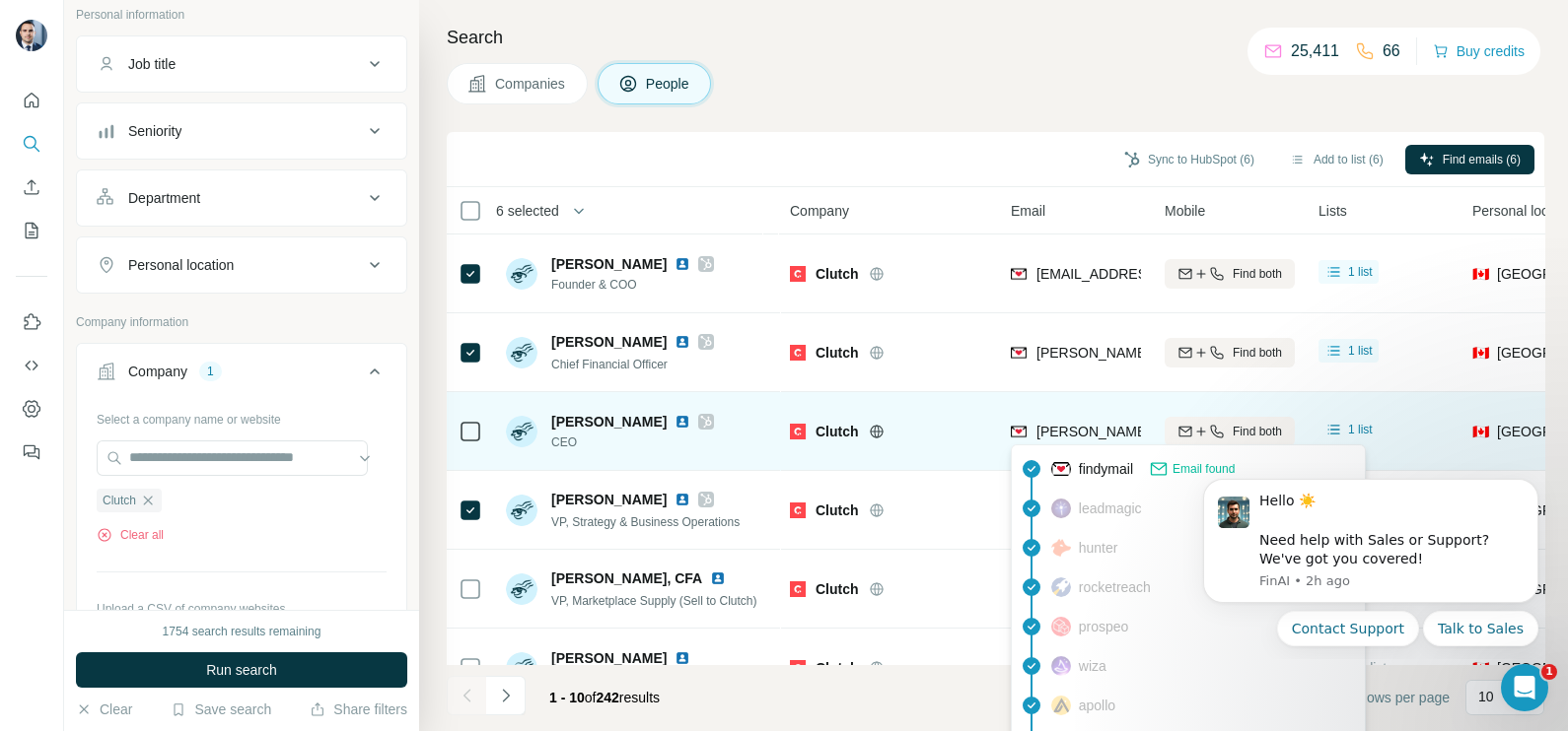
click at [1110, 443] on div "[PERSON_NAME][EMAIL_ADDRESS][DOMAIN_NAME]" at bounding box center [1189, 434] width 357 height 24
click at [1109, 443] on div "[PERSON_NAME][EMAIL_ADDRESS][DOMAIN_NAME]" at bounding box center [1189, 434] width 357 height 24
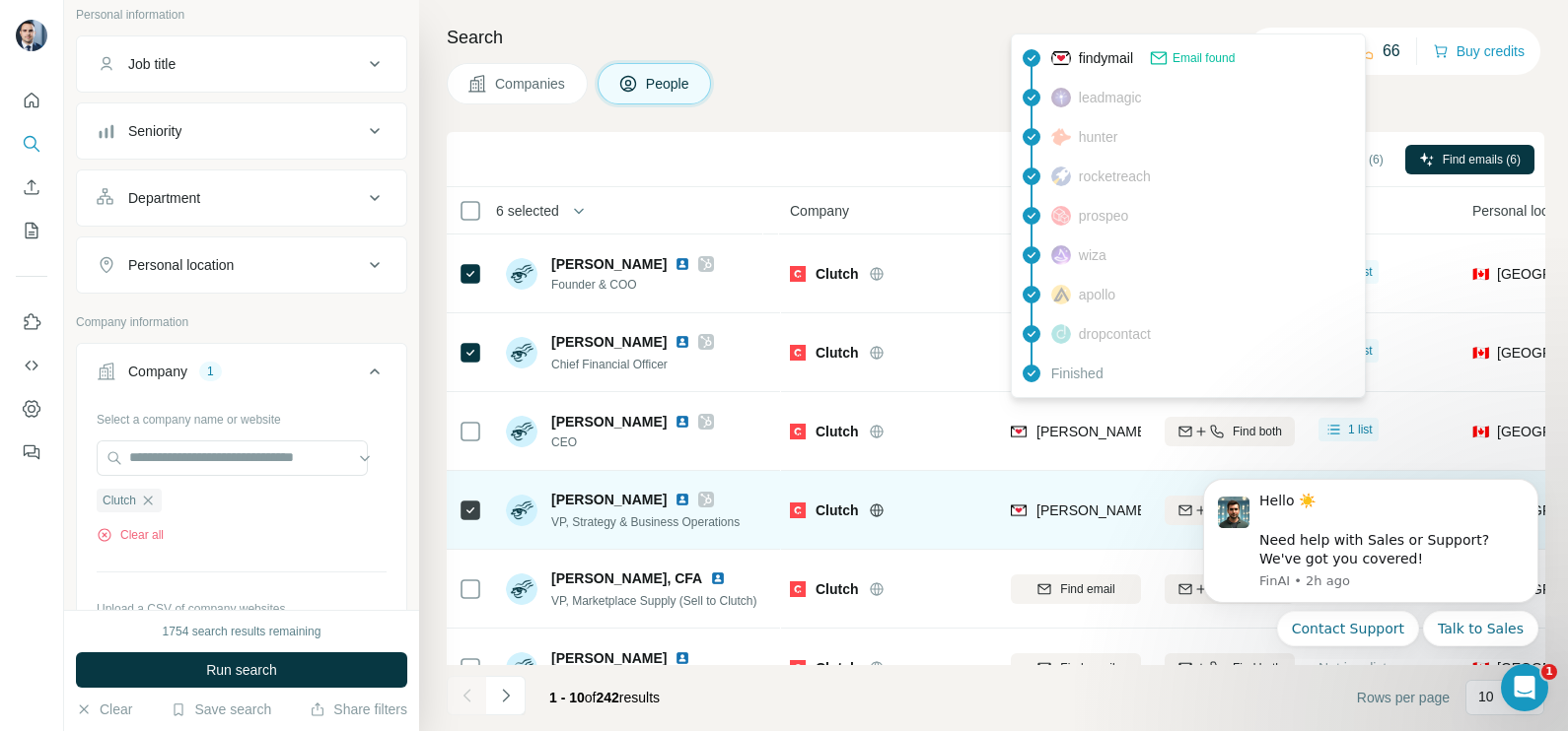
click at [1080, 531] on div "[PERSON_NAME][EMAIL_ADDRESS][DOMAIN_NAME]" at bounding box center [1076, 510] width 130 height 54
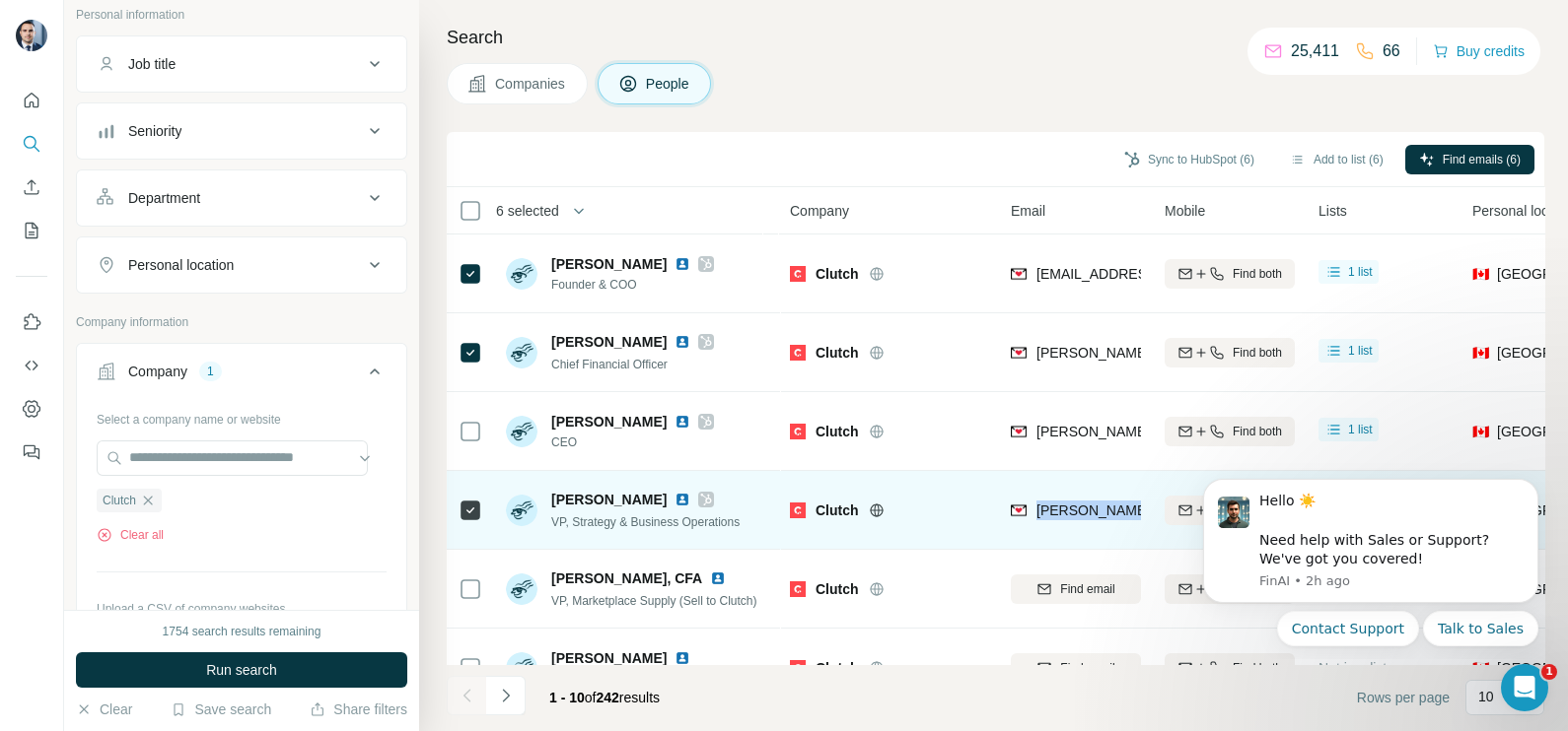
click at [1080, 531] on div "[PERSON_NAME][EMAIL_ADDRESS][DOMAIN_NAME]" at bounding box center [1076, 510] width 130 height 54
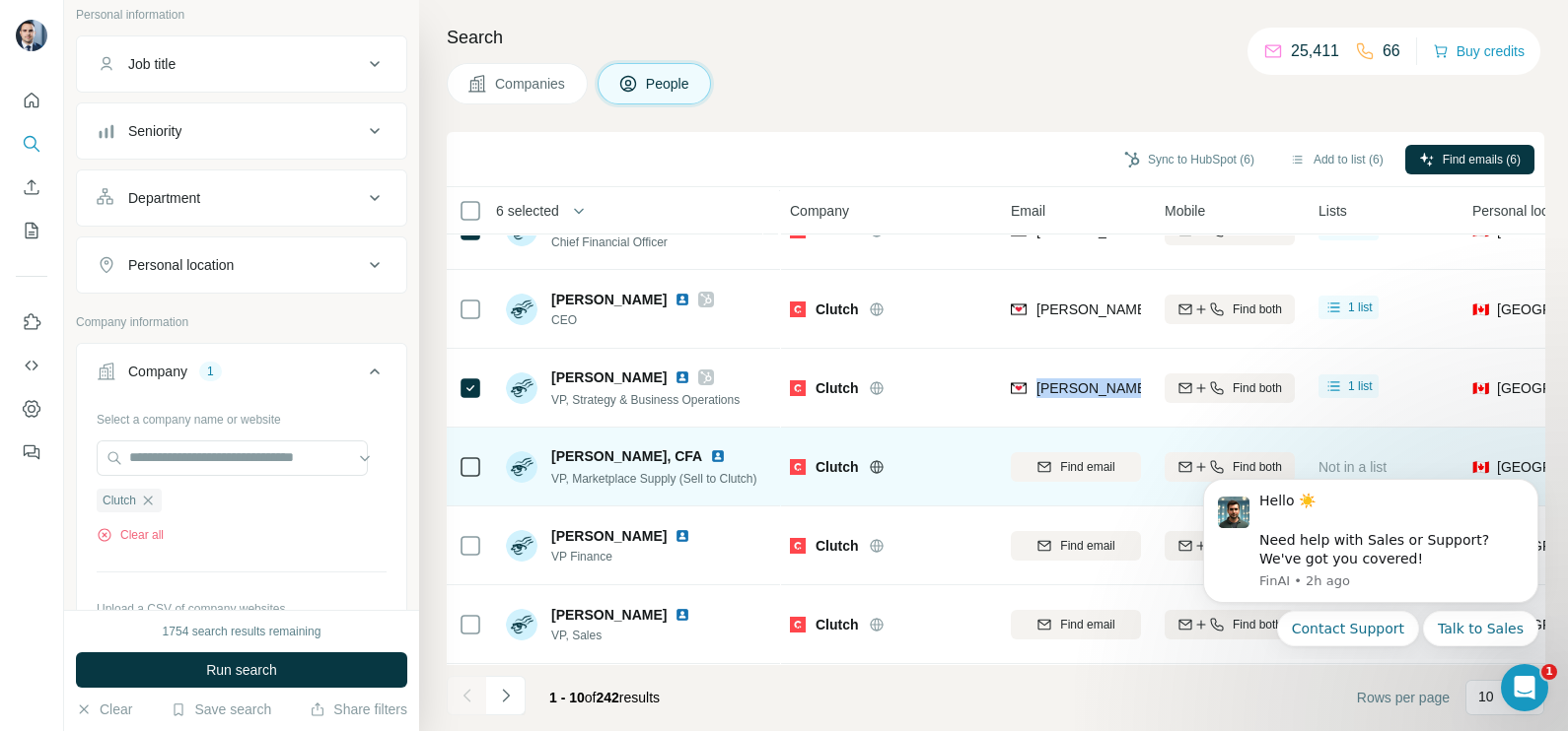
scroll to position [246, 0]
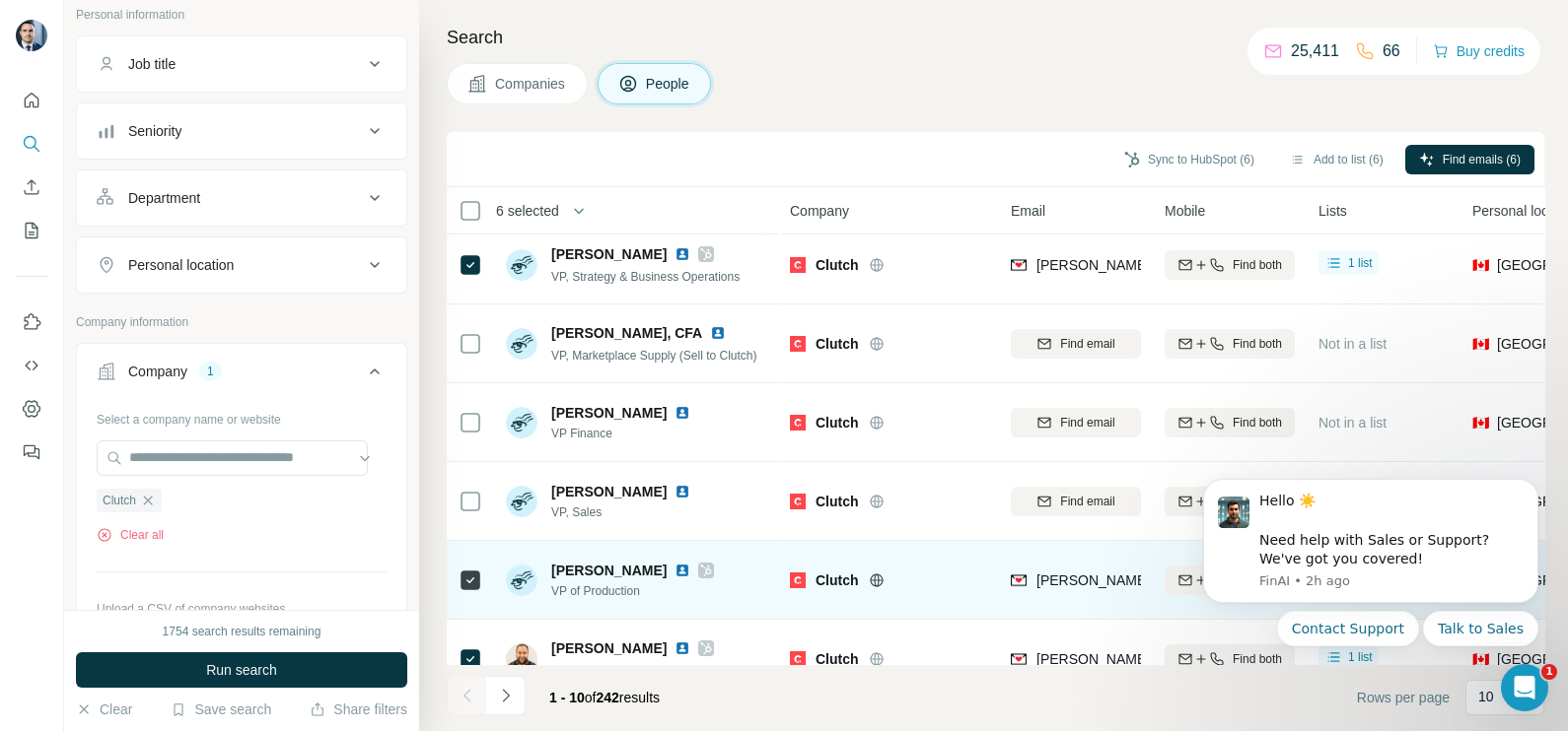
click at [1067, 567] on div "[PERSON_NAME][EMAIL_ADDRESS][PERSON_NAME][DOMAIN_NAME]" at bounding box center [1076, 580] width 130 height 54
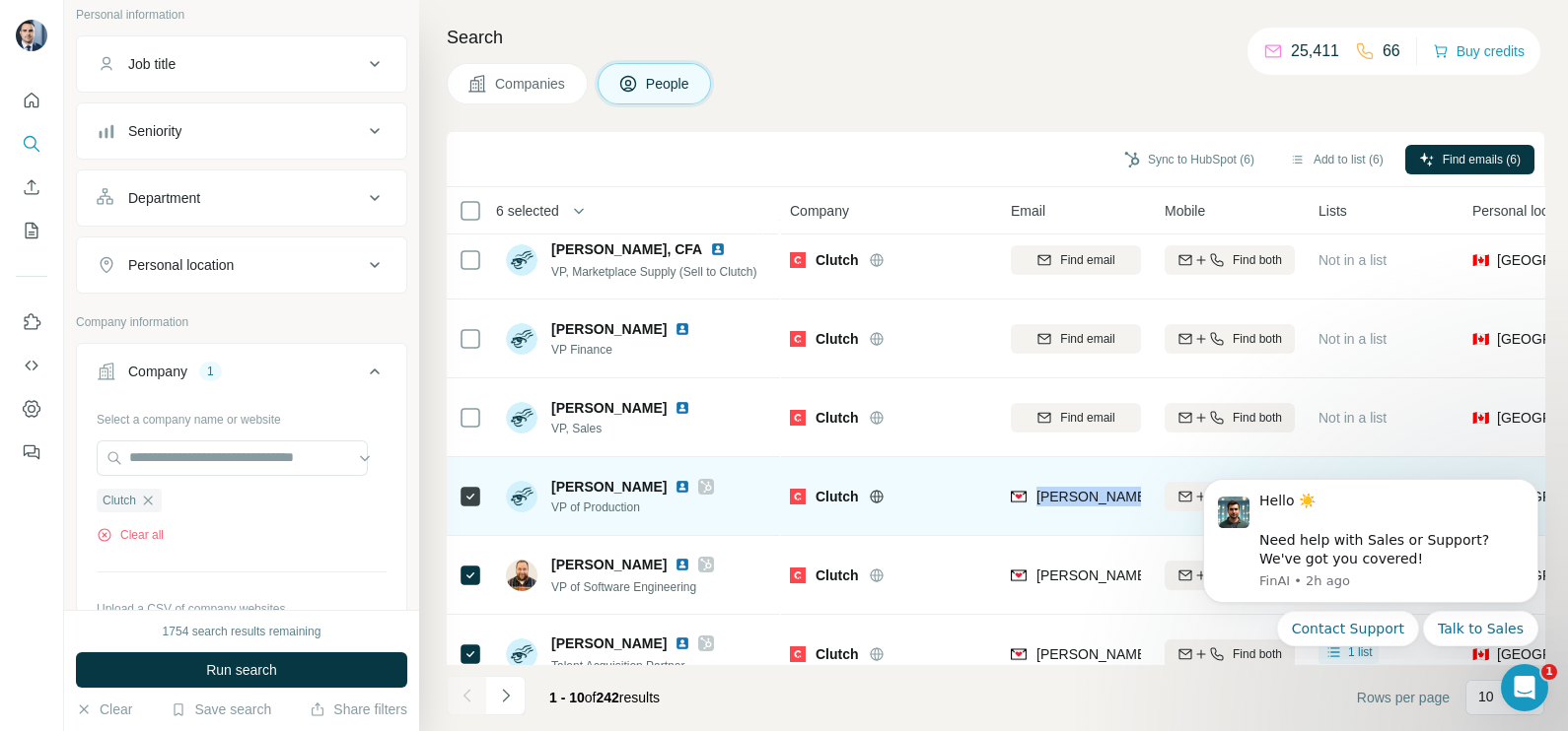
scroll to position [370, 0]
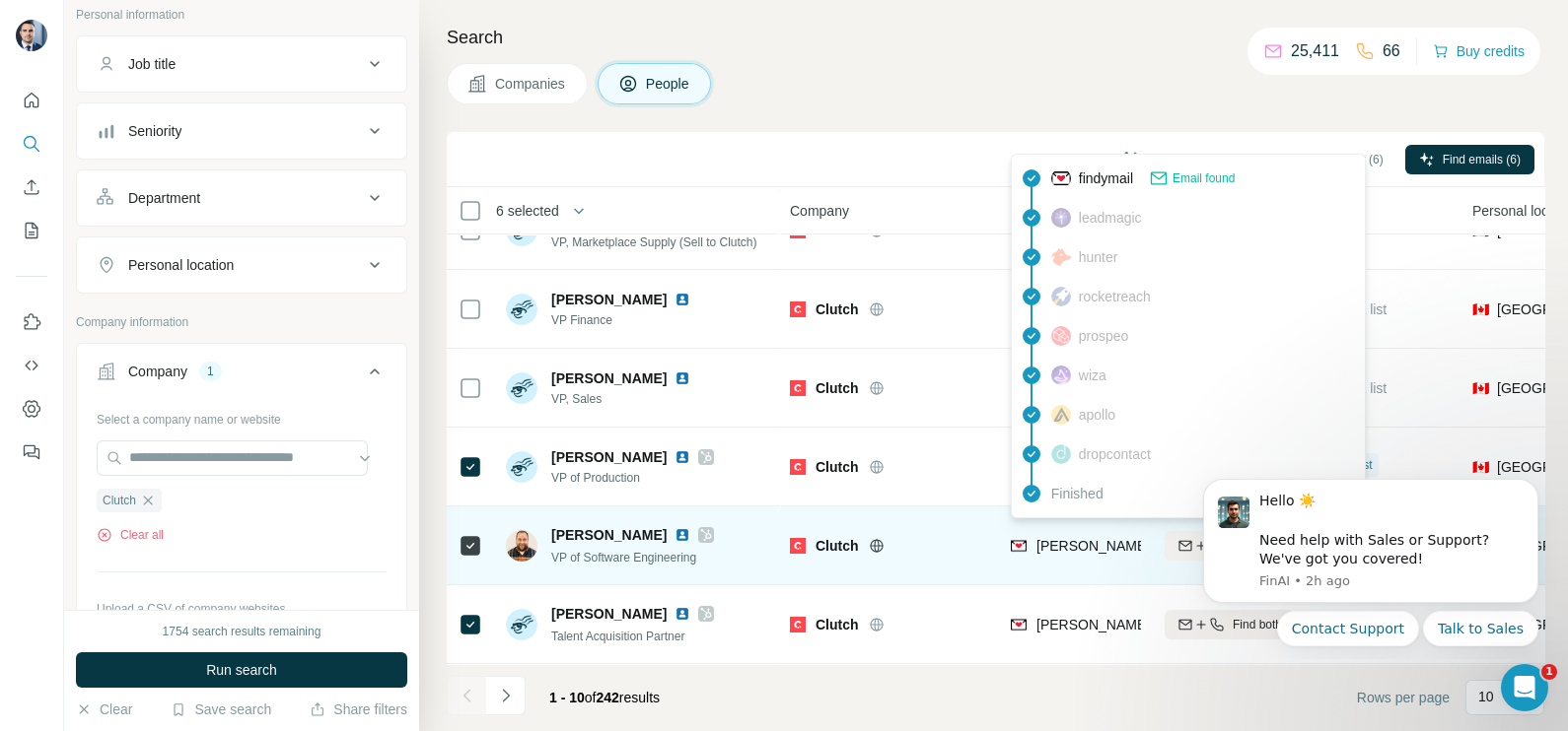
click at [1080, 544] on div "[PERSON_NAME][EMAIL_ADDRESS][DOMAIN_NAME]" at bounding box center [1189, 548] width 357 height 24
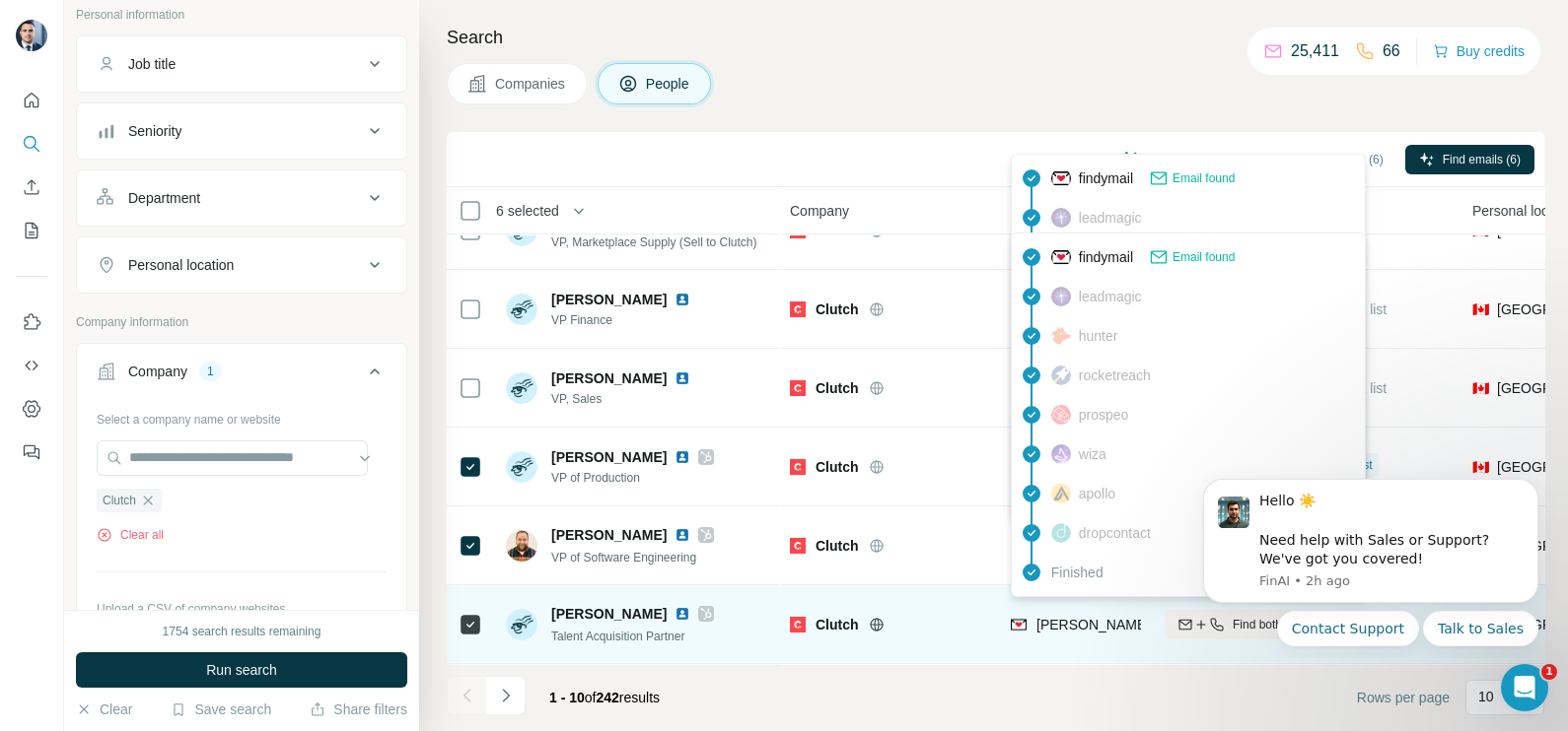
click at [1107, 622] on div "[PERSON_NAME][EMAIL_ADDRESS][PERSON_NAME][DOMAIN_NAME]" at bounding box center [1246, 626] width 472 height 24
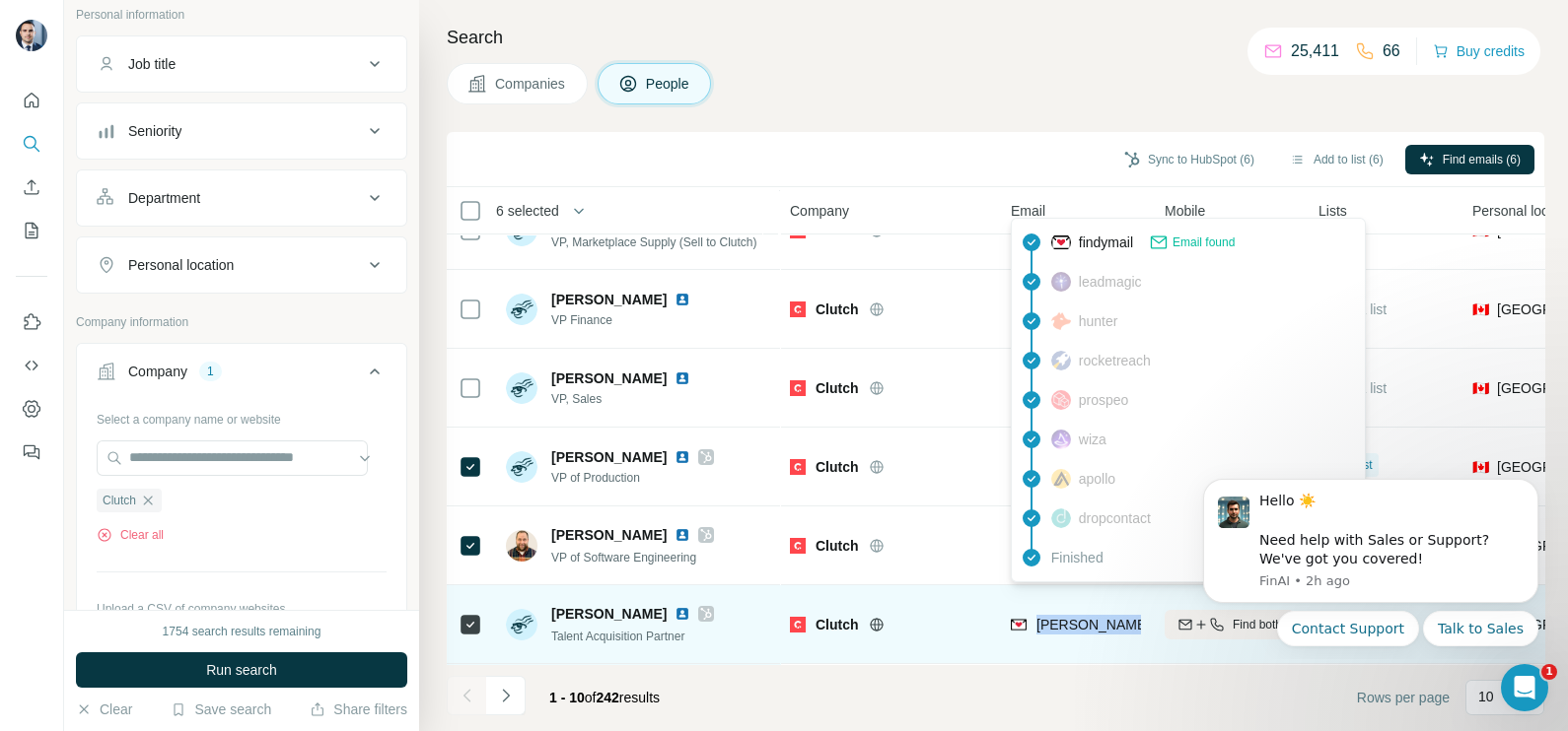
click at [1107, 622] on div "[PERSON_NAME][EMAIL_ADDRESS][PERSON_NAME][DOMAIN_NAME]" at bounding box center [1246, 626] width 472 height 24
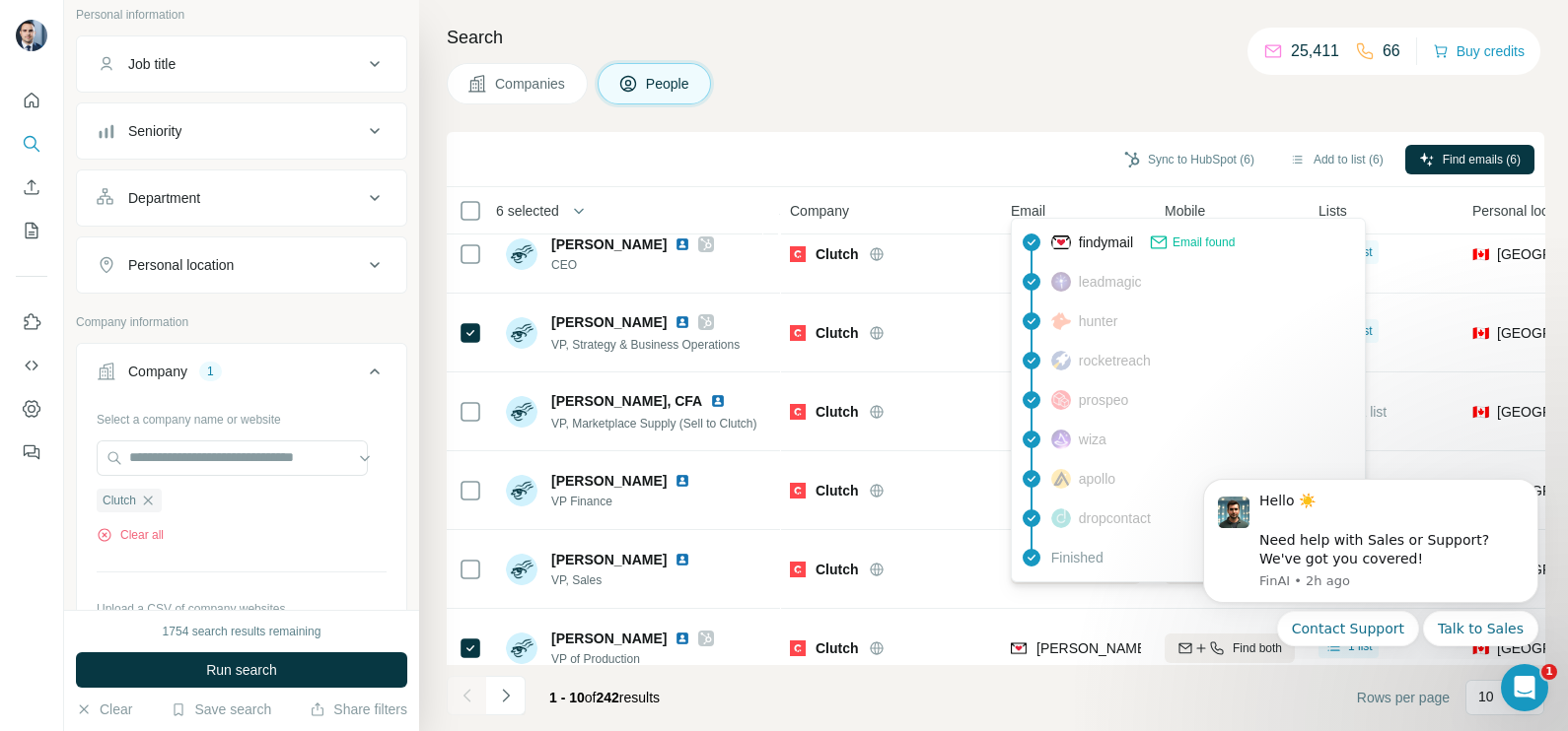
scroll to position [123, 0]
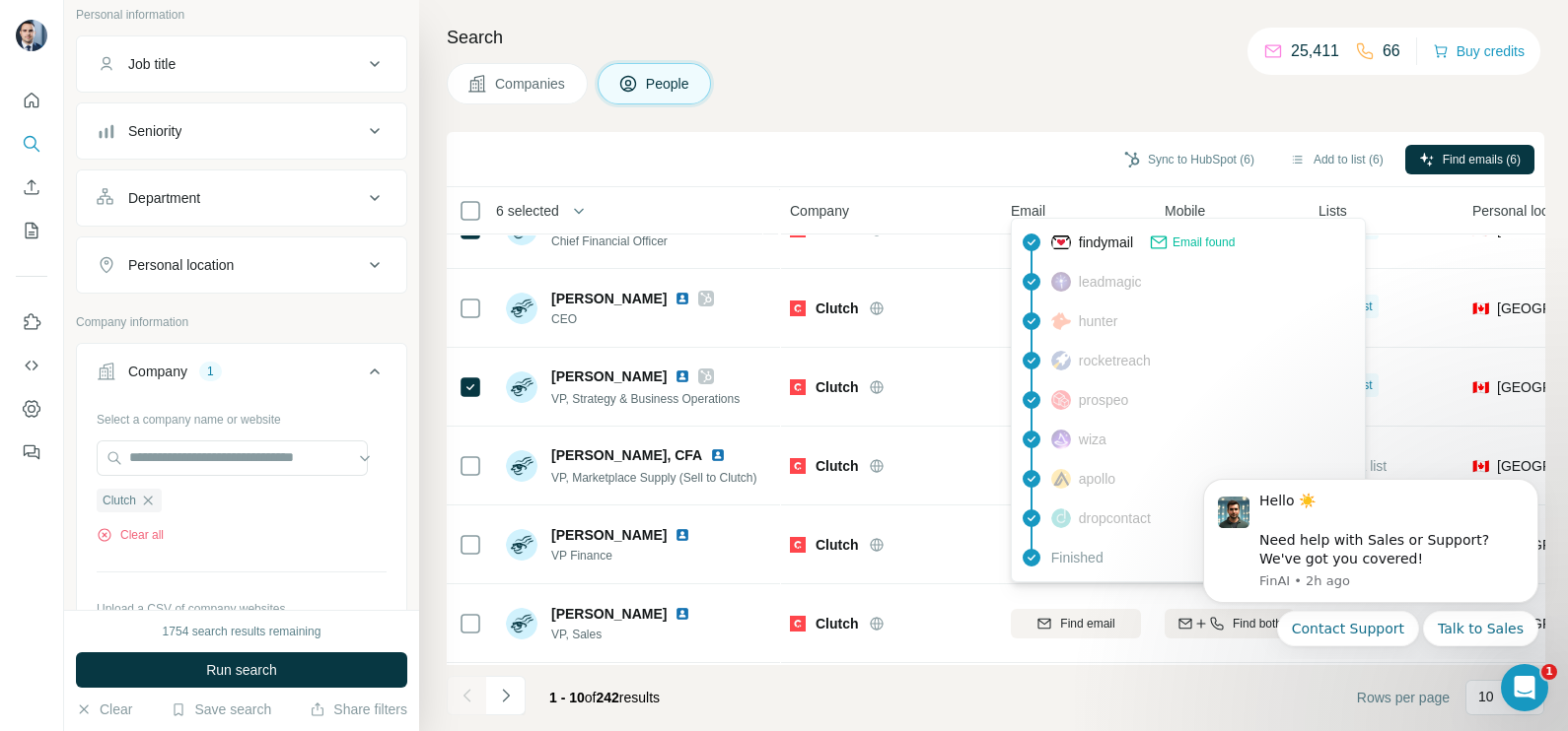
click at [952, 78] on div "Companies People" at bounding box center [996, 84] width 1097 height 41
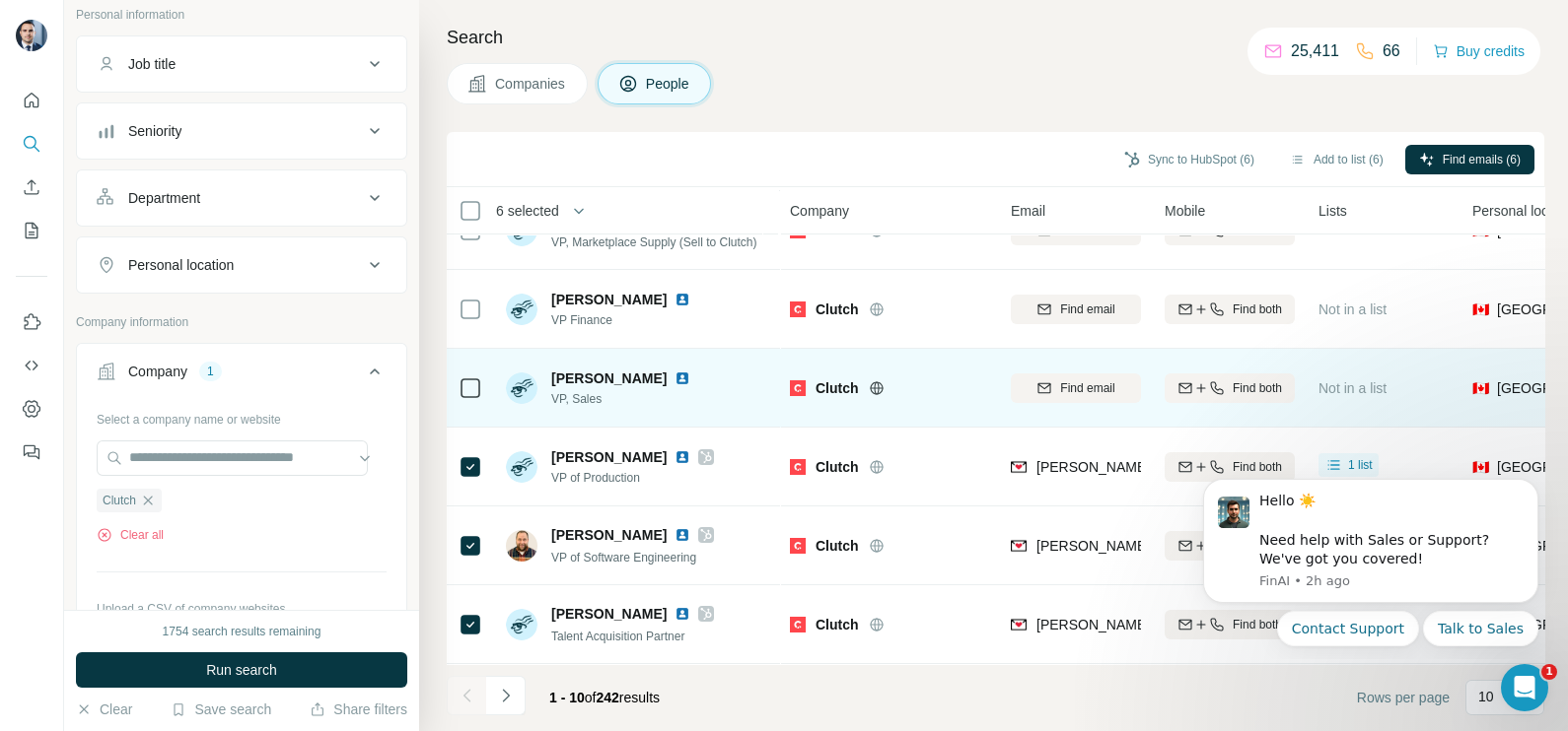
scroll to position [0, 0]
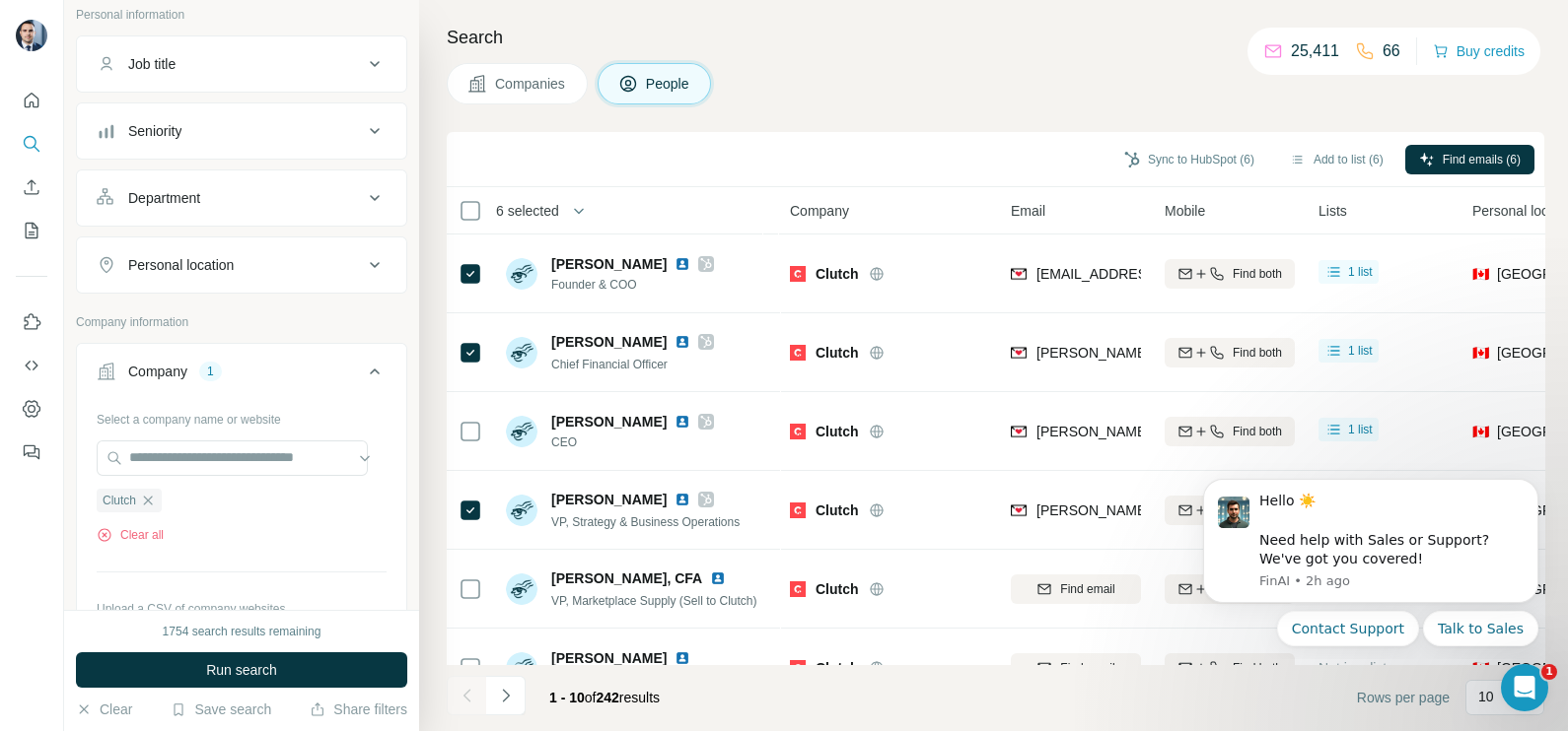
click at [837, 158] on div "Sync to HubSpot (6) Add to list (6) Find emails (6)" at bounding box center [996, 159] width 1078 height 35
click at [142, 501] on icon "button" at bounding box center [148, 501] width 16 height 16
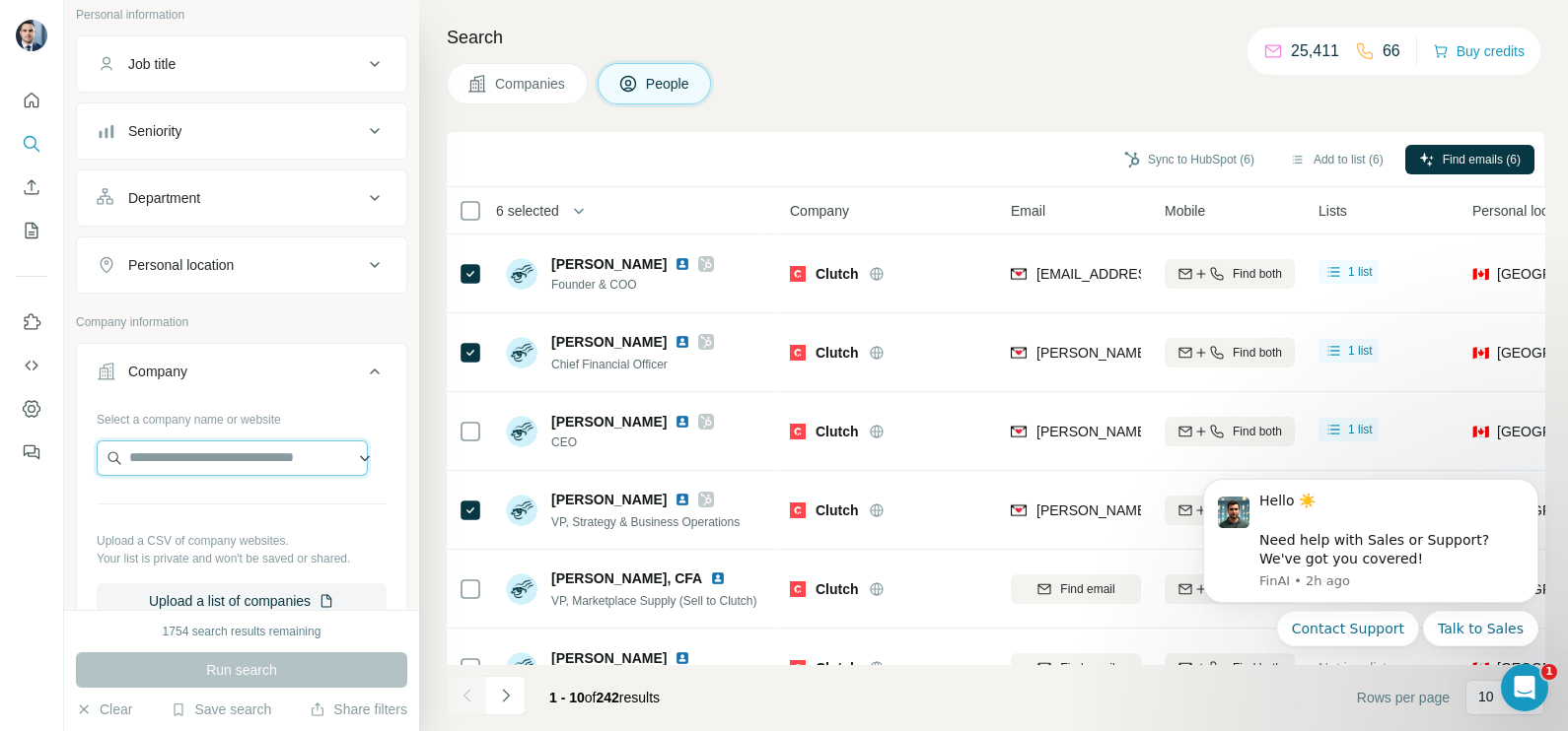
click at [153, 466] on input "text" at bounding box center [232, 459] width 271 height 36
paste input "**********"
type input "**********"
drag, startPoint x: 282, startPoint y: 459, endPoint x: 79, endPoint y: 454, distance: 203.1
click at [79, 454] on div "**********" at bounding box center [242, 519] width 330 height 232
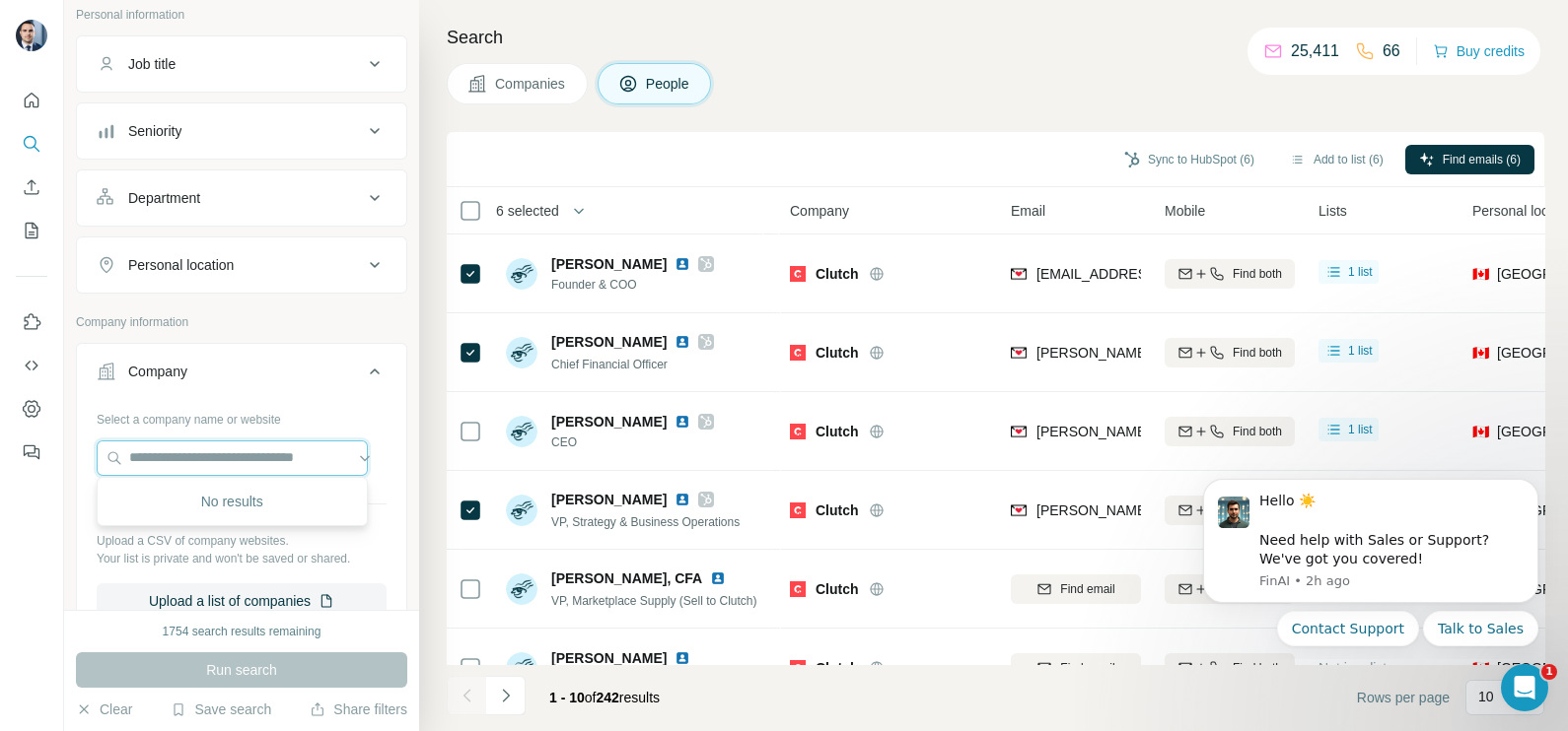
paste input "**********"
drag, startPoint x: 333, startPoint y: 455, endPoint x: 226, endPoint y: 454, distance: 107.0
click at [226, 454] on input "**********" at bounding box center [232, 459] width 271 height 36
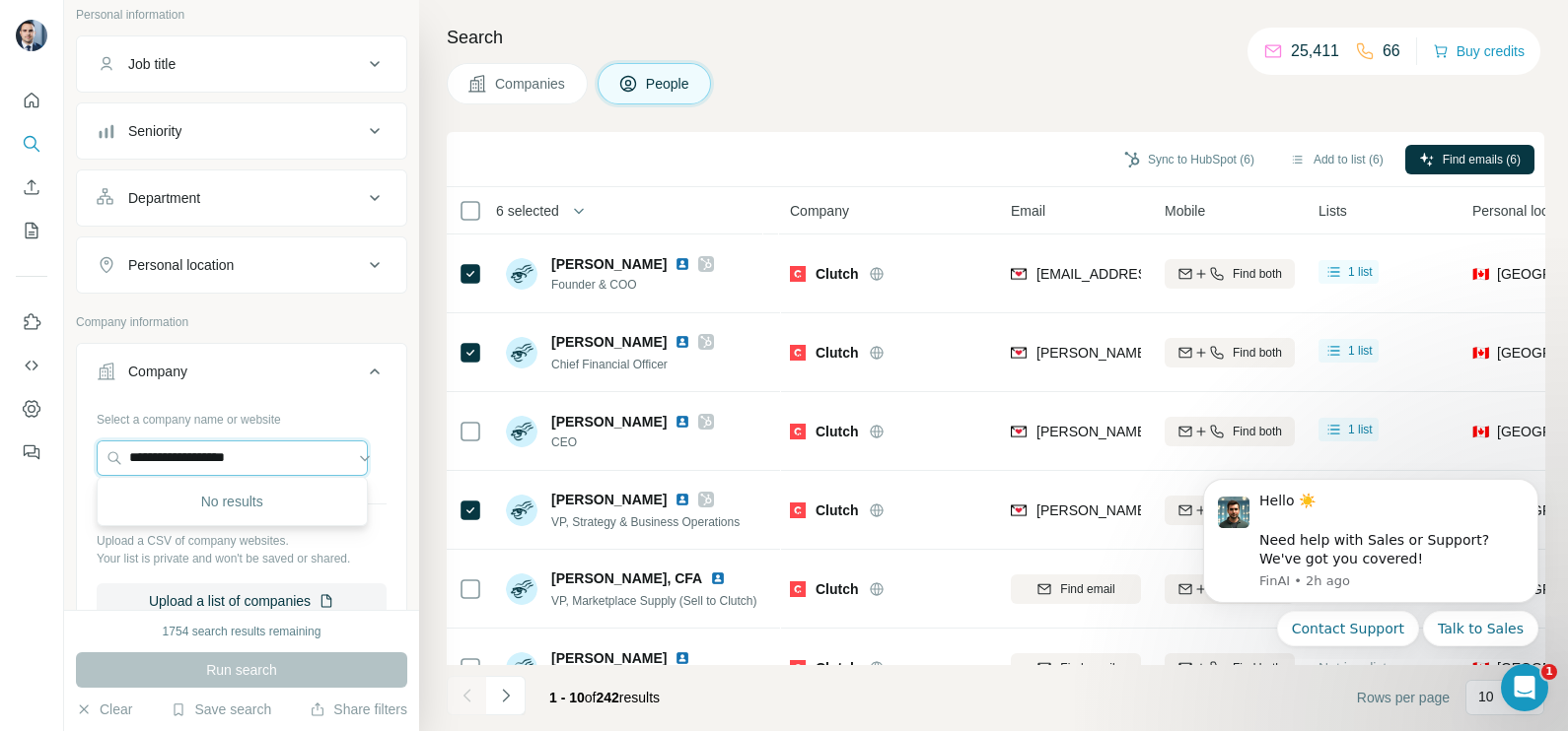
type input "**********"
drag, startPoint x: 293, startPoint y: 461, endPoint x: 49, endPoint y: 475, distance: 244.4
click at [49, 475] on div "**********" at bounding box center [784, 365] width 1568 height 731
click at [206, 446] on input "text" at bounding box center [232, 459] width 271 height 36
paste input "**********"
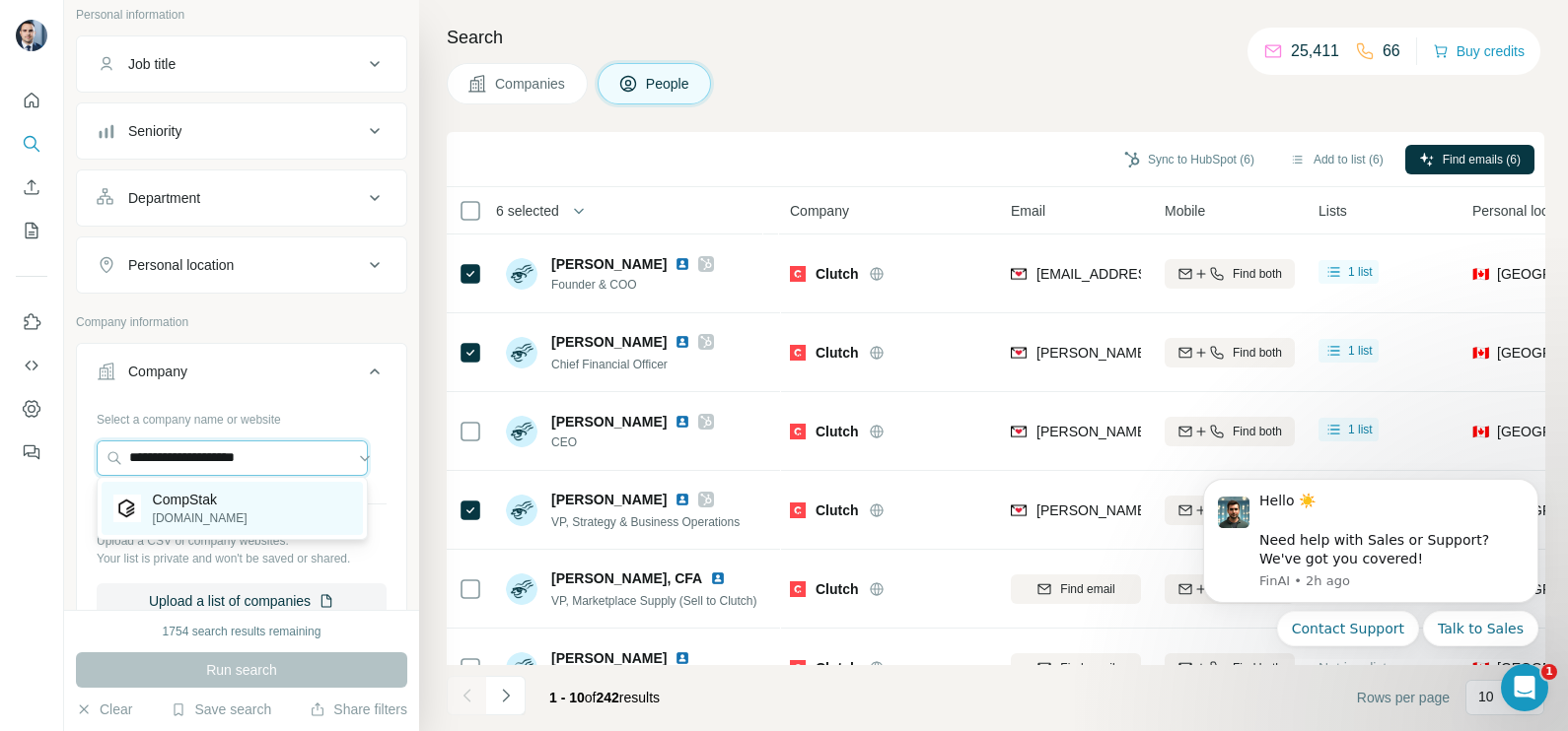
type input "**********"
click at [209, 520] on p "[DOMAIN_NAME]" at bounding box center [200, 519] width 95 height 18
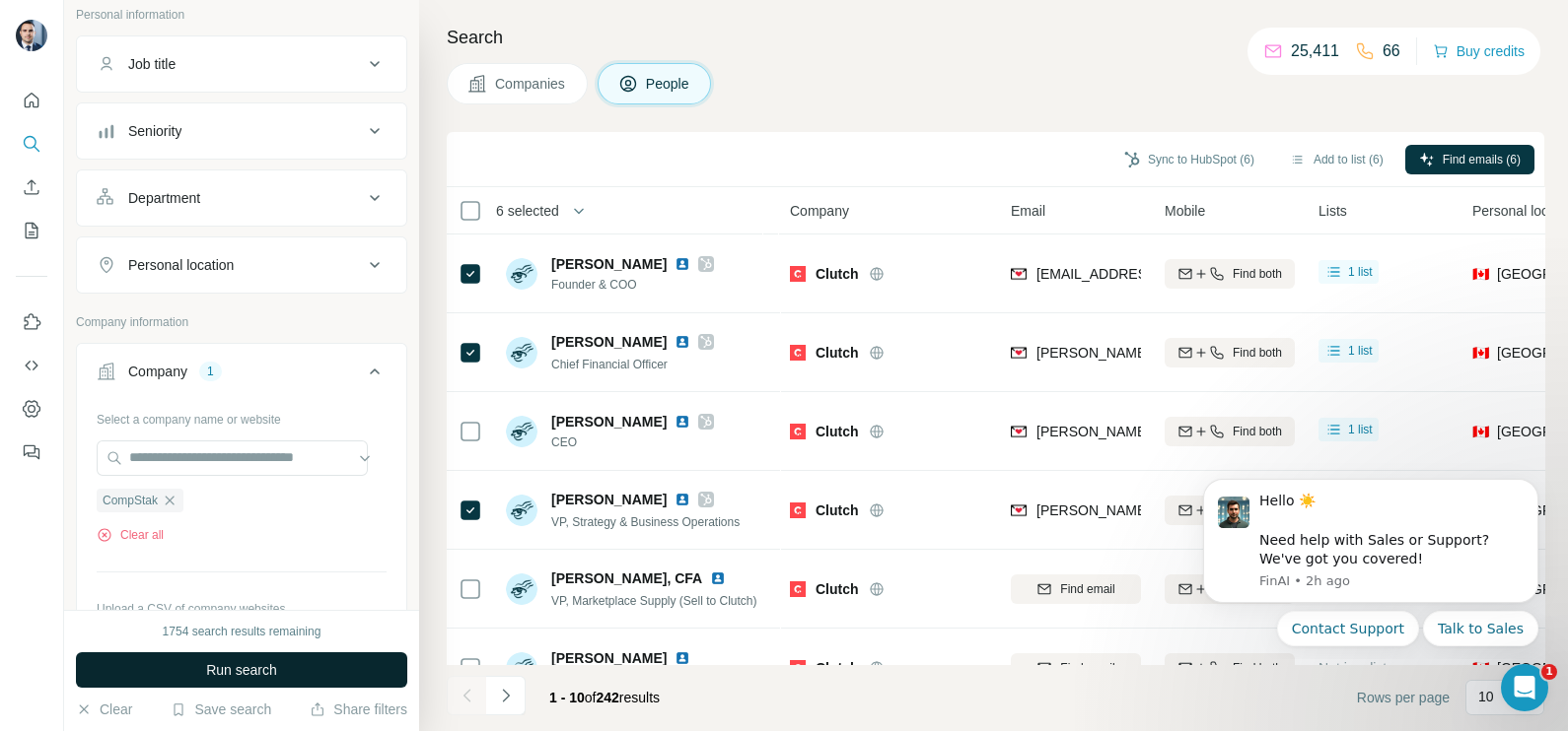
click at [261, 680] on button "Run search" at bounding box center [242, 670] width 332 height 36
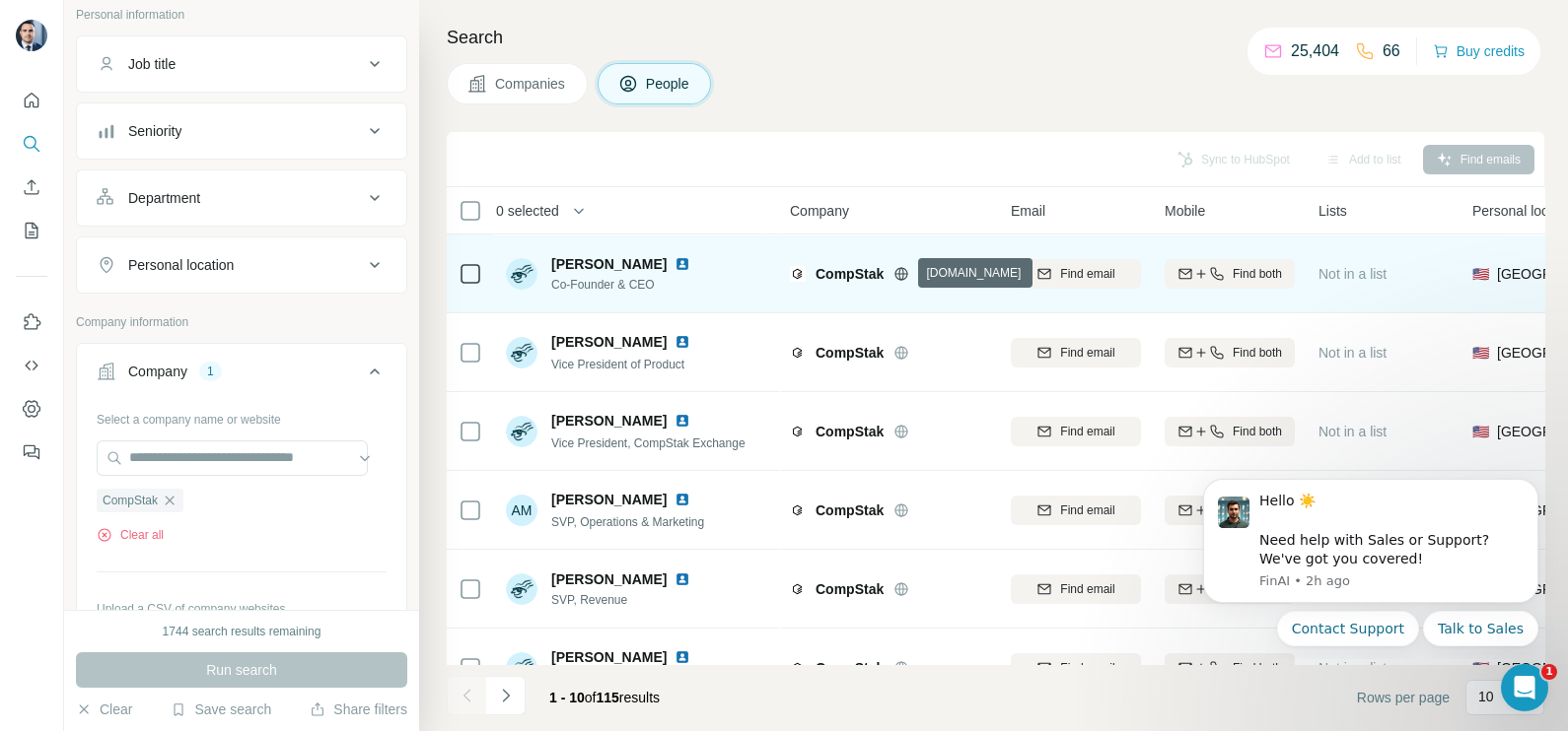
click at [898, 276] on icon at bounding box center [901, 274] width 16 height 16
click at [484, 278] on td at bounding box center [471, 274] width 47 height 79
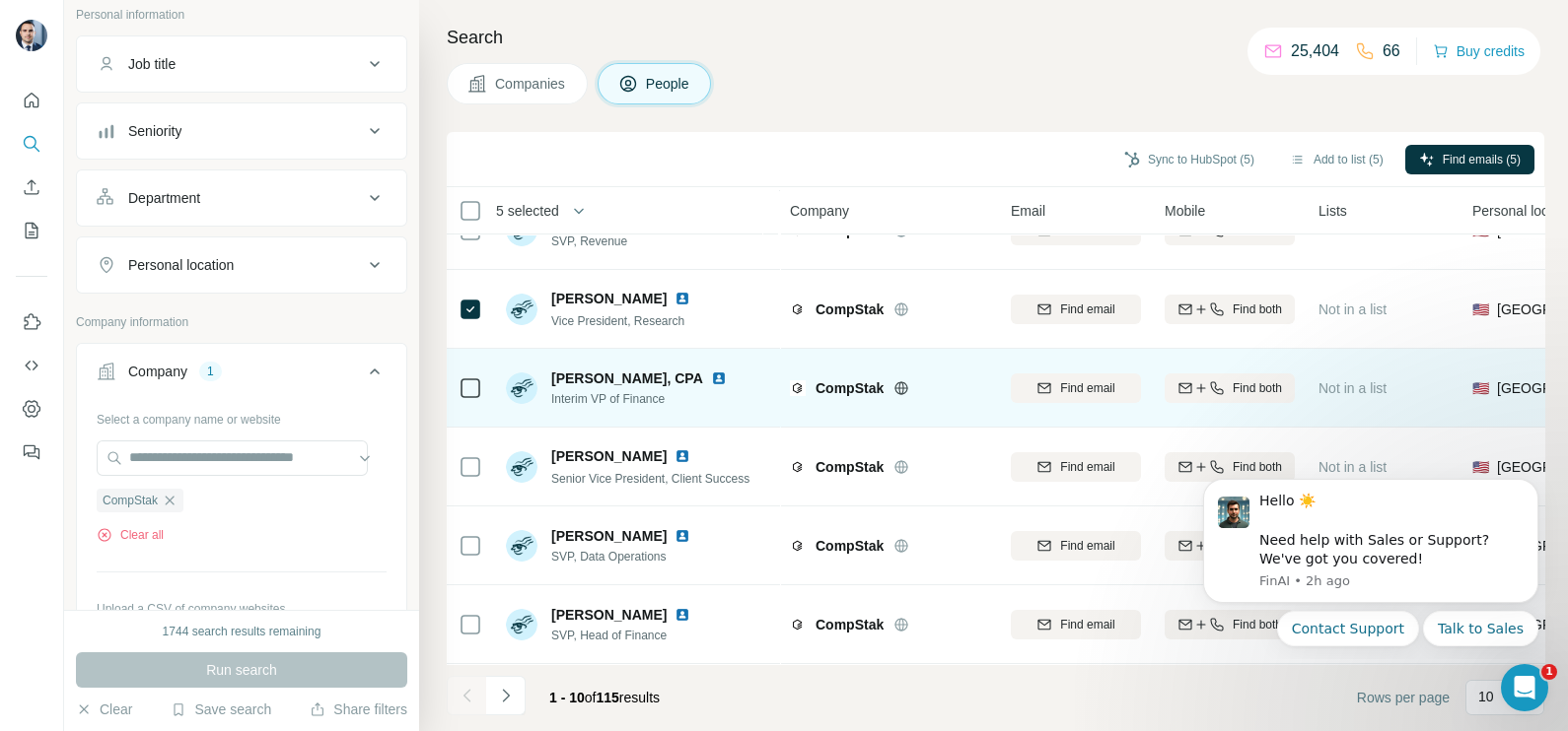
scroll to position [370, 0]
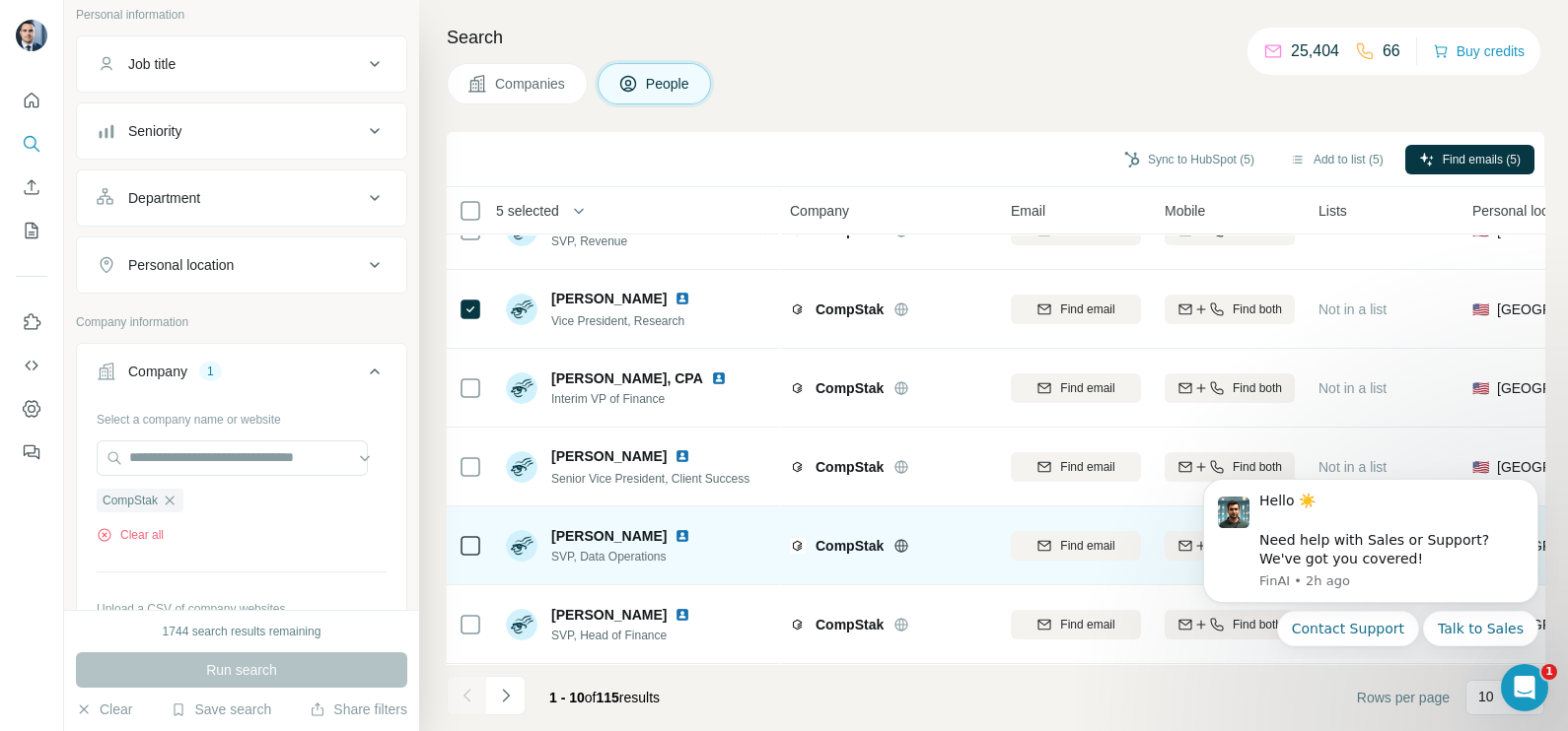
click at [488, 528] on td at bounding box center [471, 547] width 47 height 79
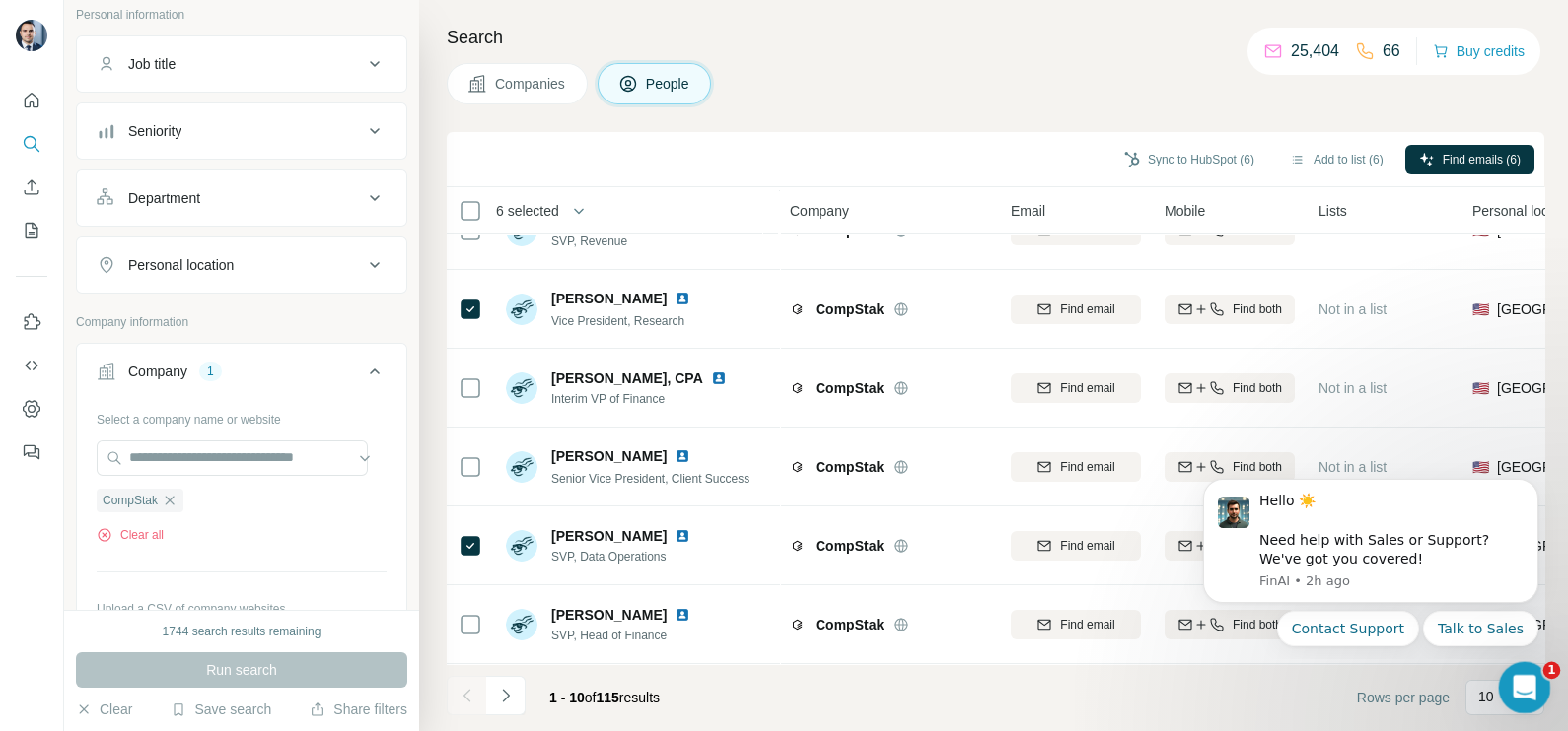
click at [1527, 697] on icon "Open Intercom Messenger" at bounding box center [1522, 685] width 33 height 33
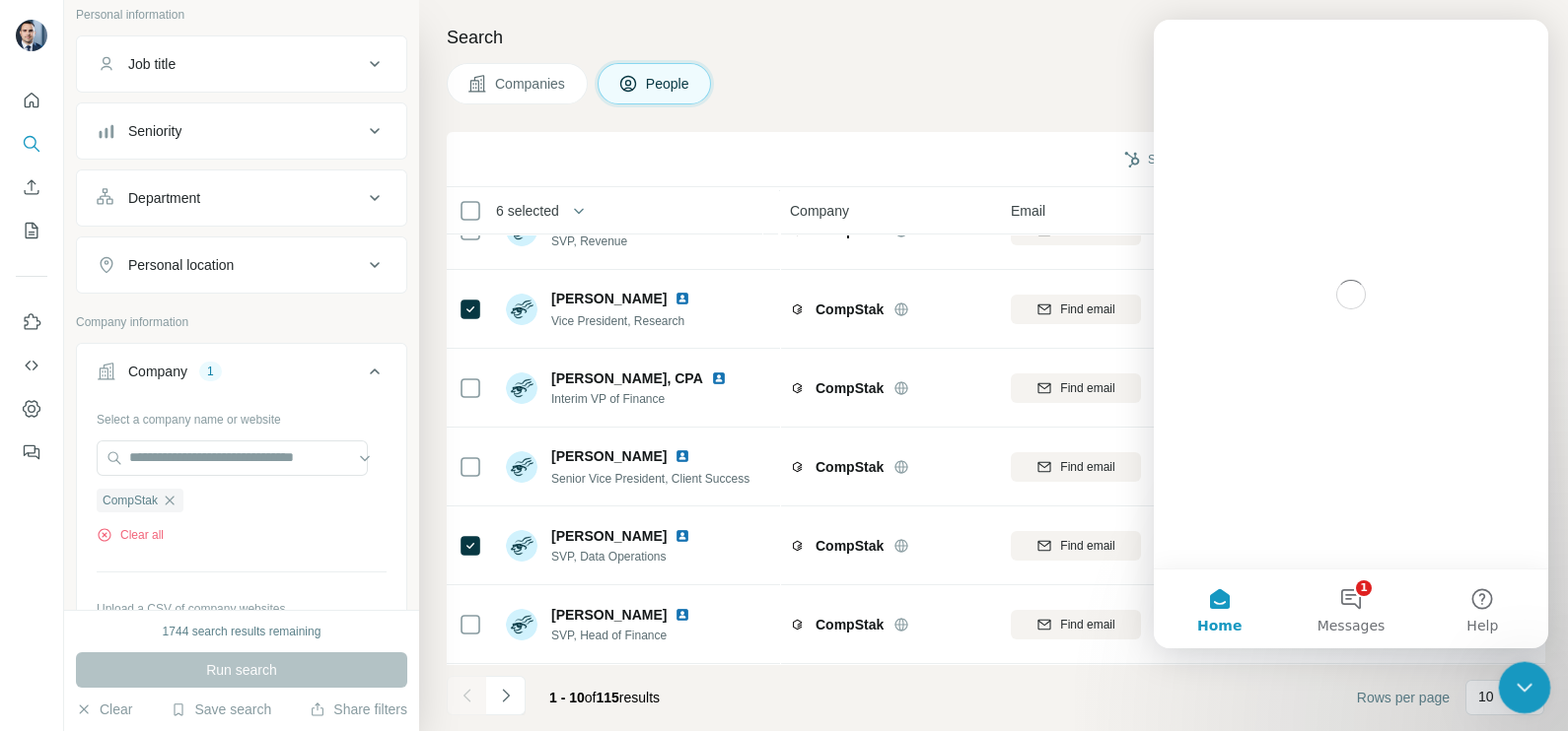
scroll to position [0, 0]
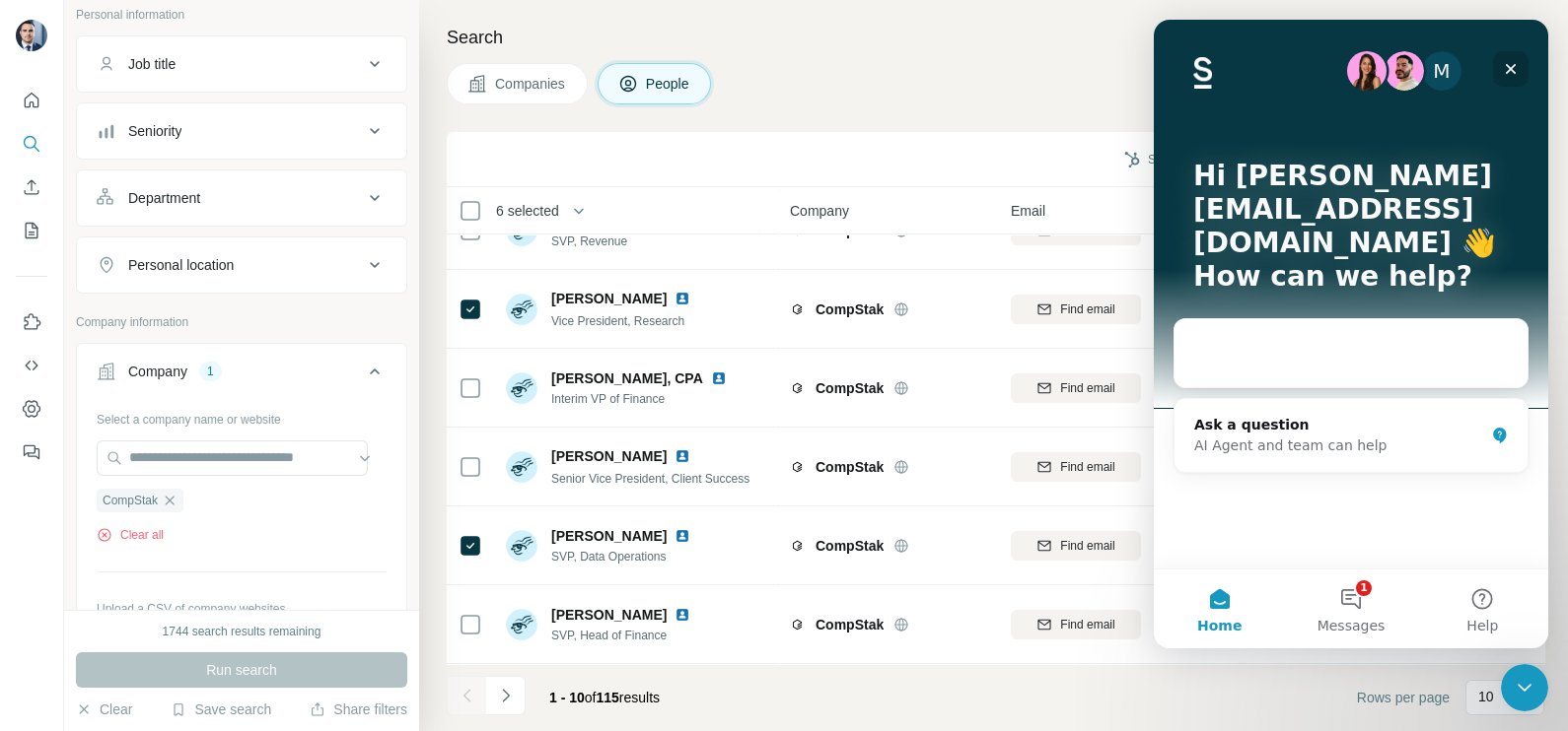
click at [1504, 72] on icon "Close" at bounding box center [1511, 69] width 16 height 16
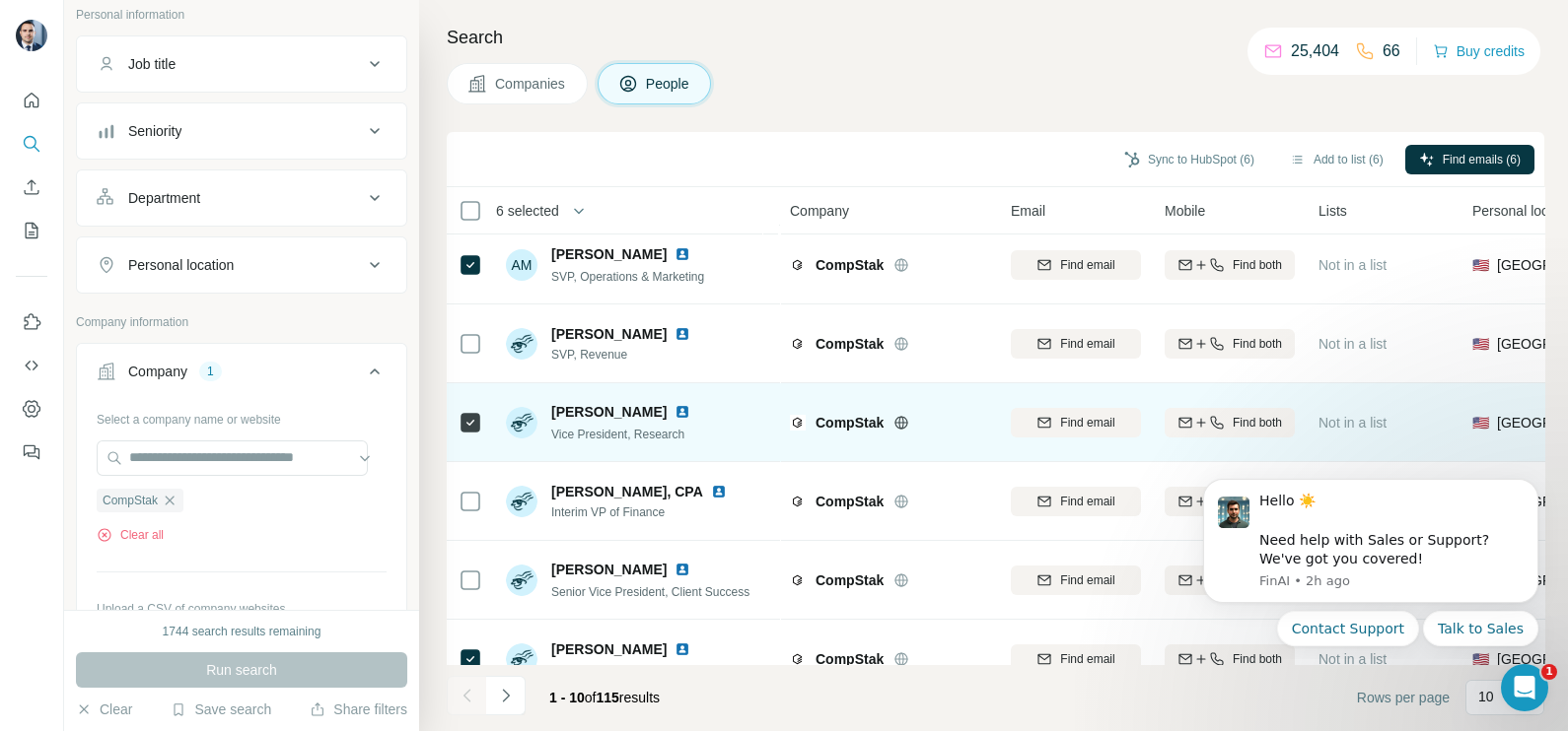
scroll to position [370, 0]
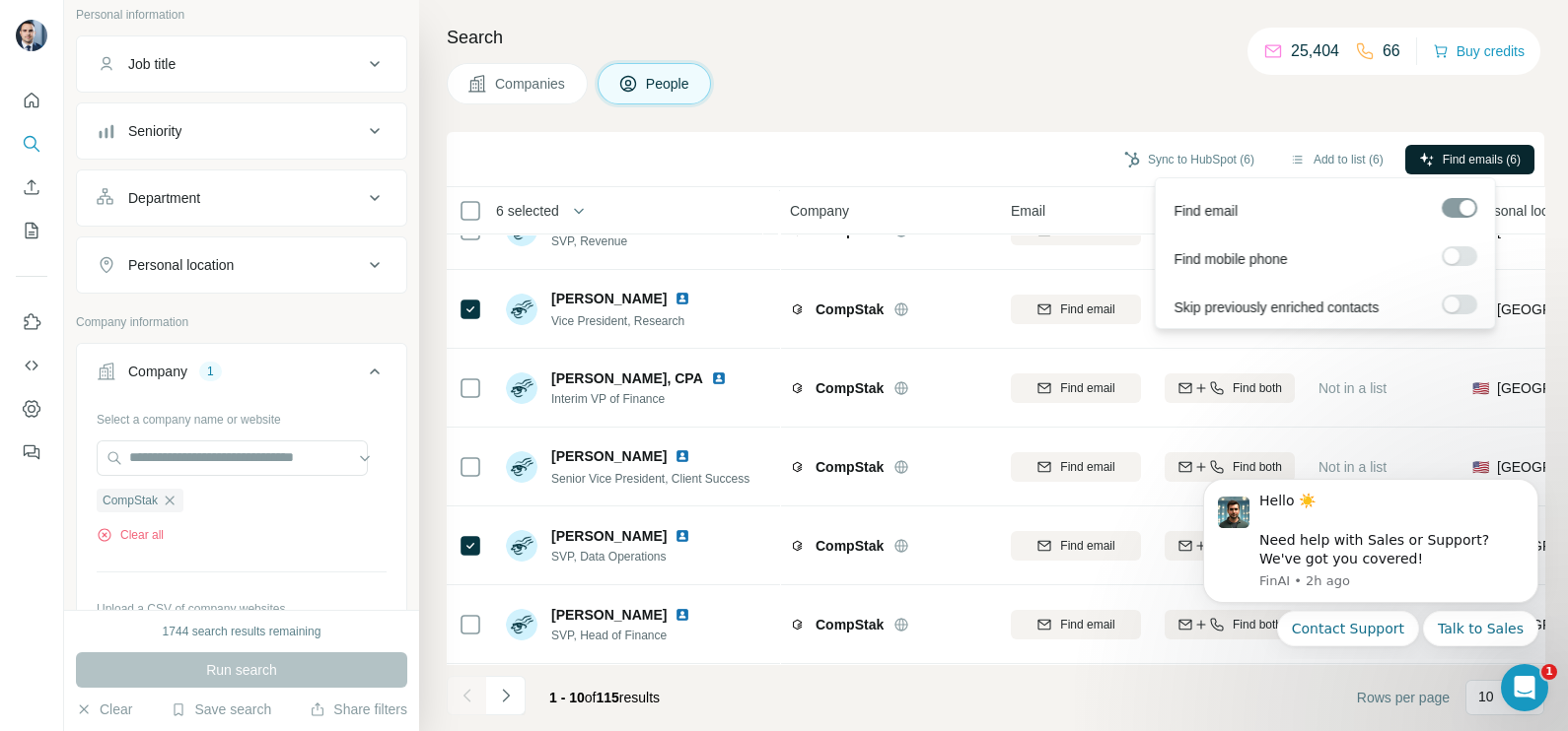
click at [1456, 164] on span "Find emails (6)" at bounding box center [1481, 160] width 78 height 18
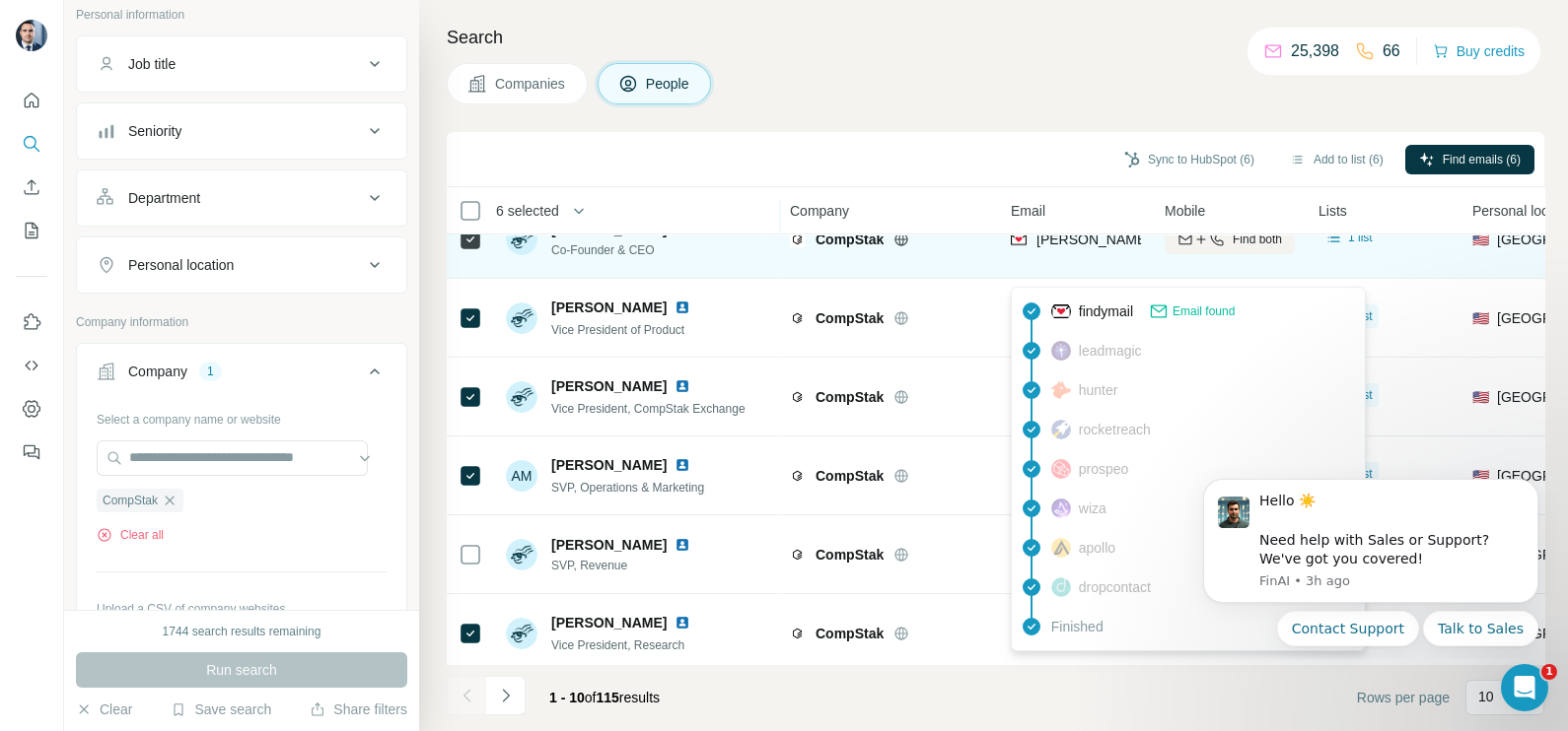
scroll to position [0, 0]
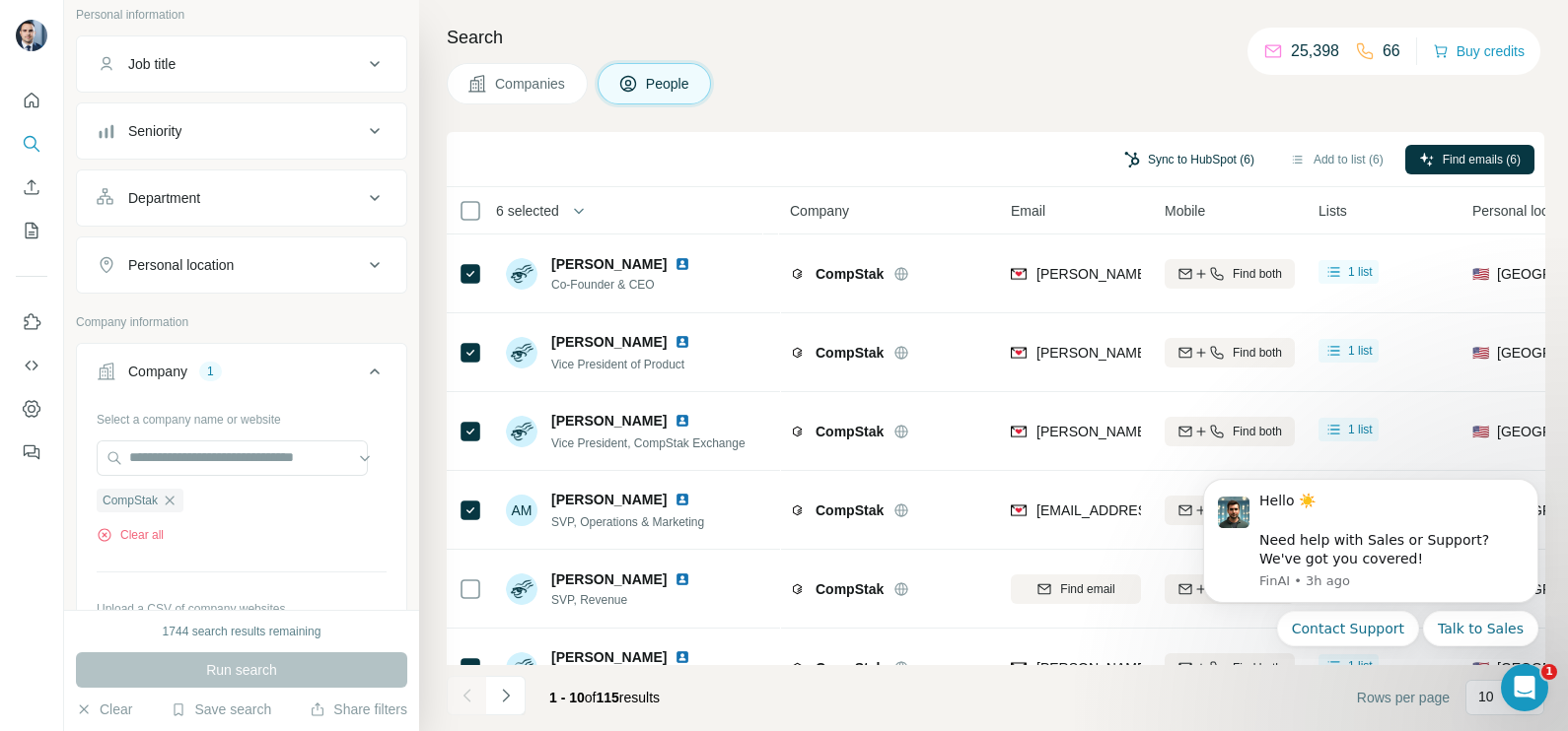
click at [1188, 159] on button "Sync to HubSpot (6)" at bounding box center [1189, 160] width 158 height 30
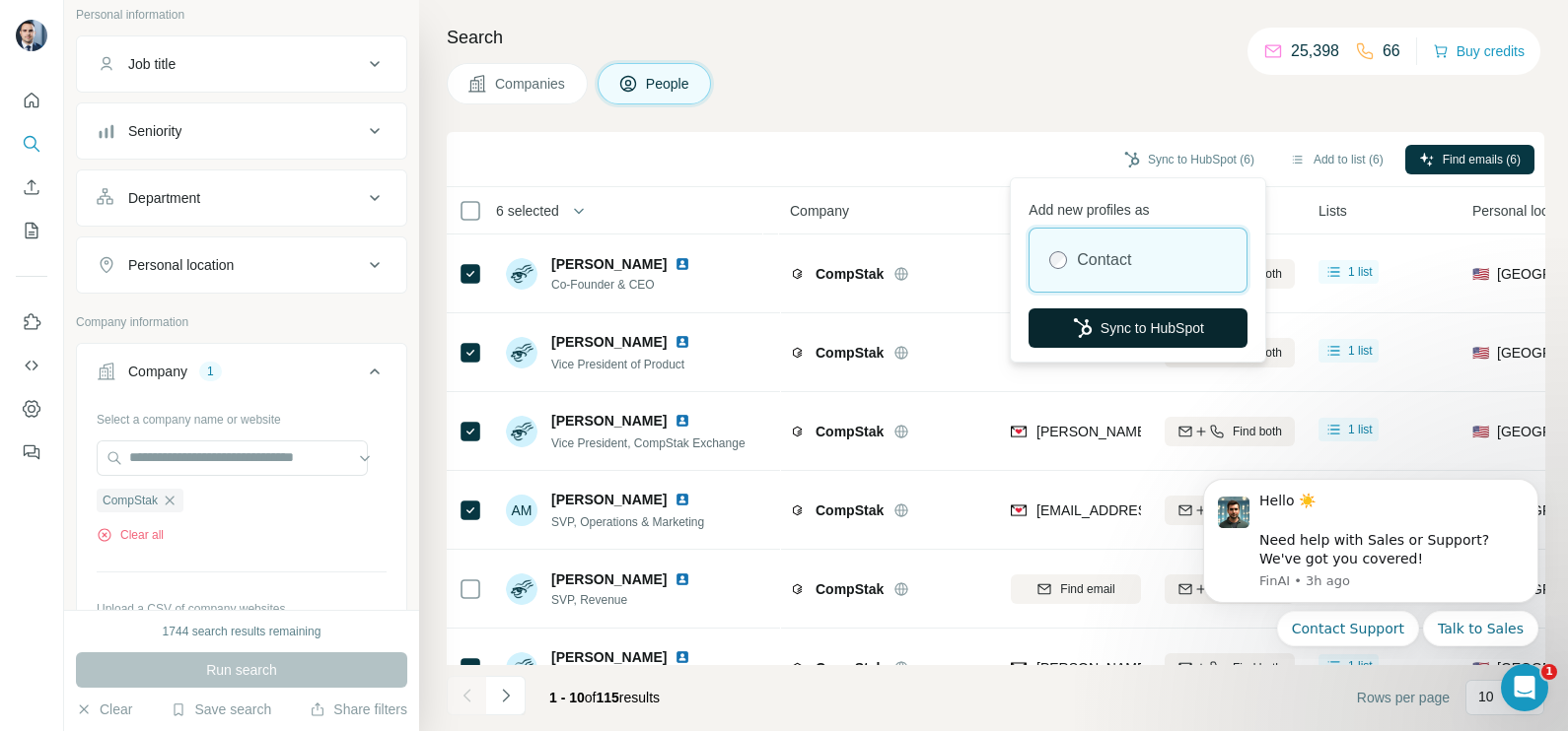
click at [1135, 320] on button "Sync to HubSpot" at bounding box center [1138, 329] width 219 height 39
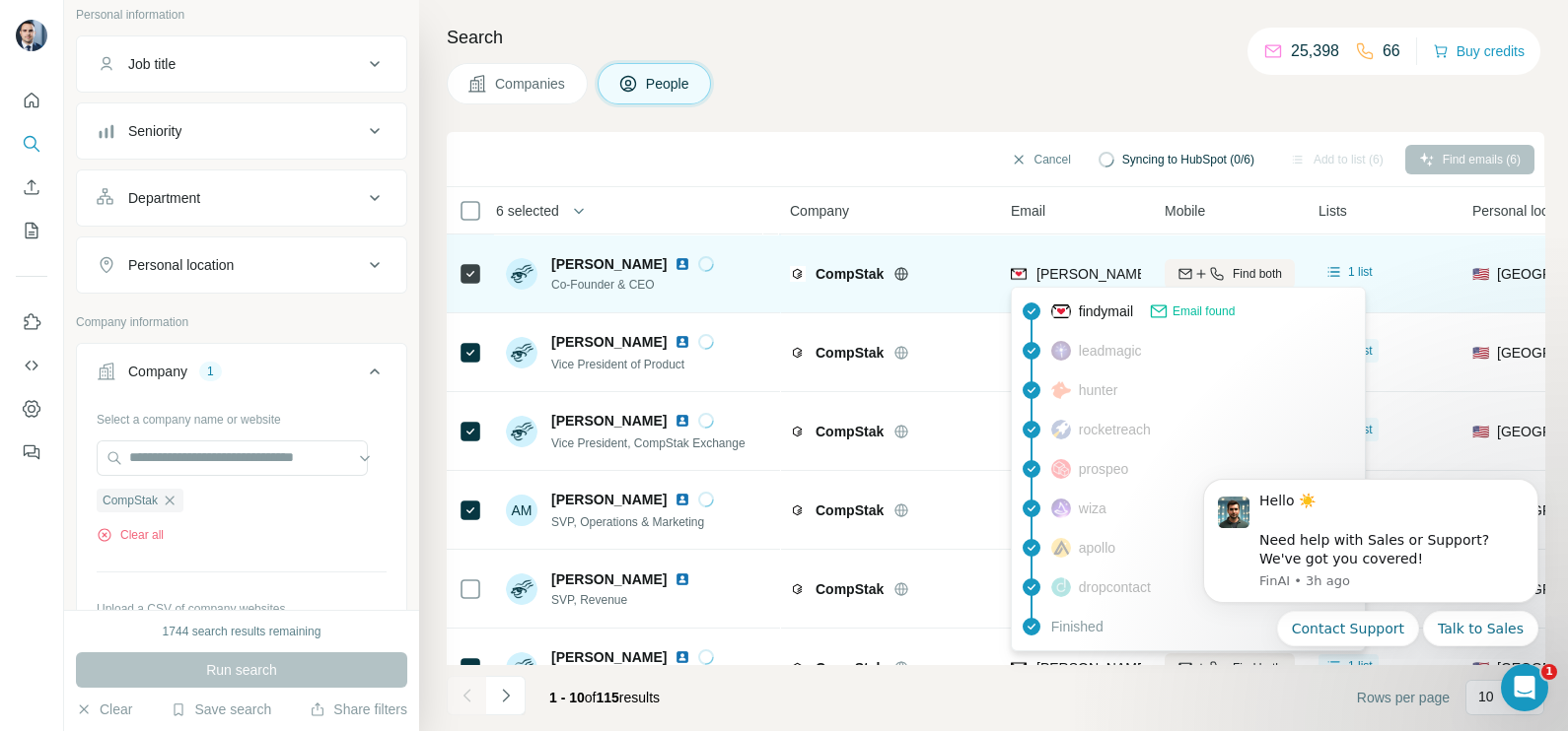
click at [1080, 269] on span "[PERSON_NAME][EMAIL_ADDRESS][PERSON_NAME][DOMAIN_NAME]" at bounding box center [1267, 274] width 462 height 16
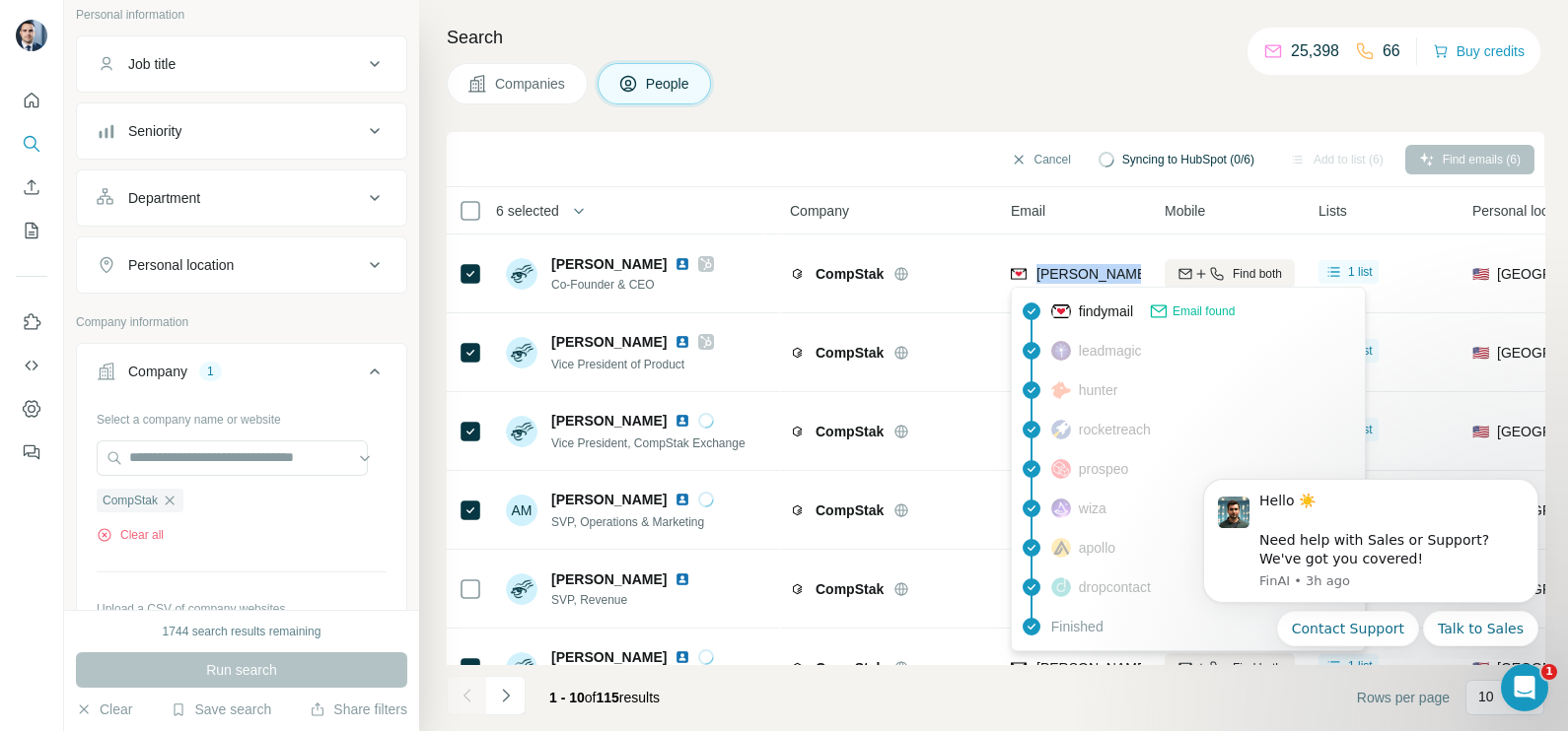
click at [939, 98] on div "Companies People" at bounding box center [996, 84] width 1097 height 41
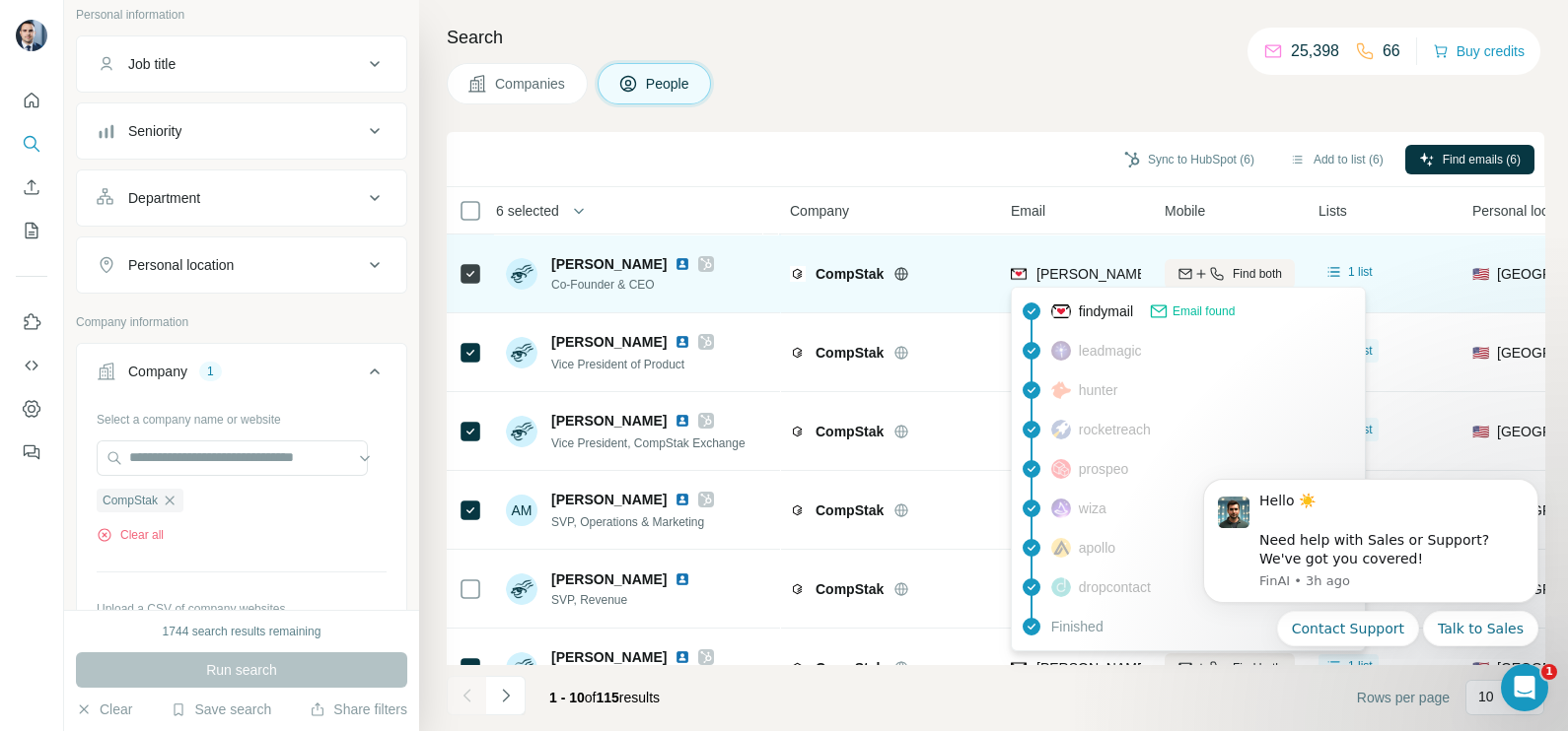
click at [1068, 273] on span "[PERSON_NAME][EMAIL_ADDRESS][PERSON_NAME][DOMAIN_NAME]" at bounding box center [1267, 274] width 462 height 16
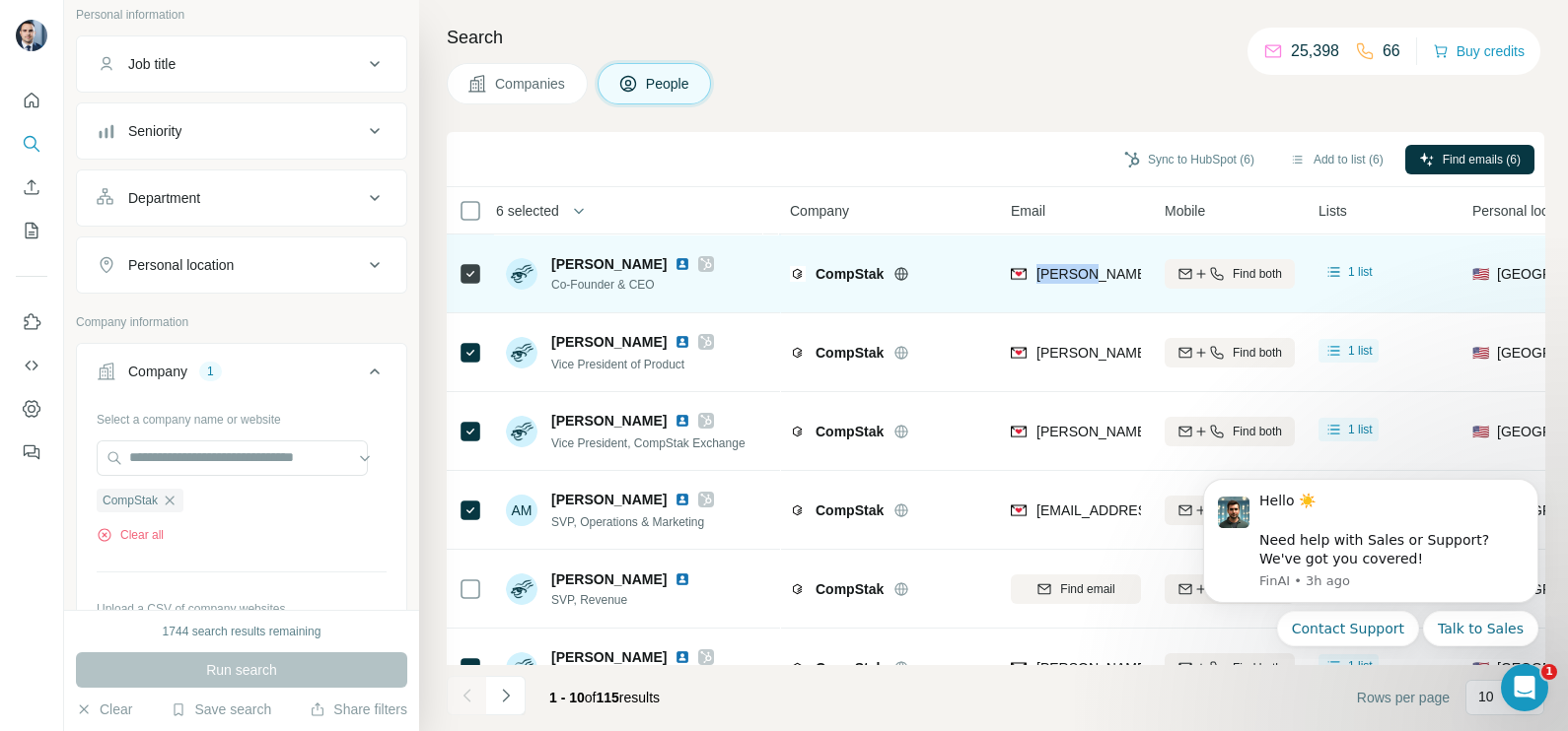
click at [1068, 273] on span "[PERSON_NAME][EMAIL_ADDRESS][PERSON_NAME][DOMAIN_NAME]" at bounding box center [1267, 274] width 462 height 16
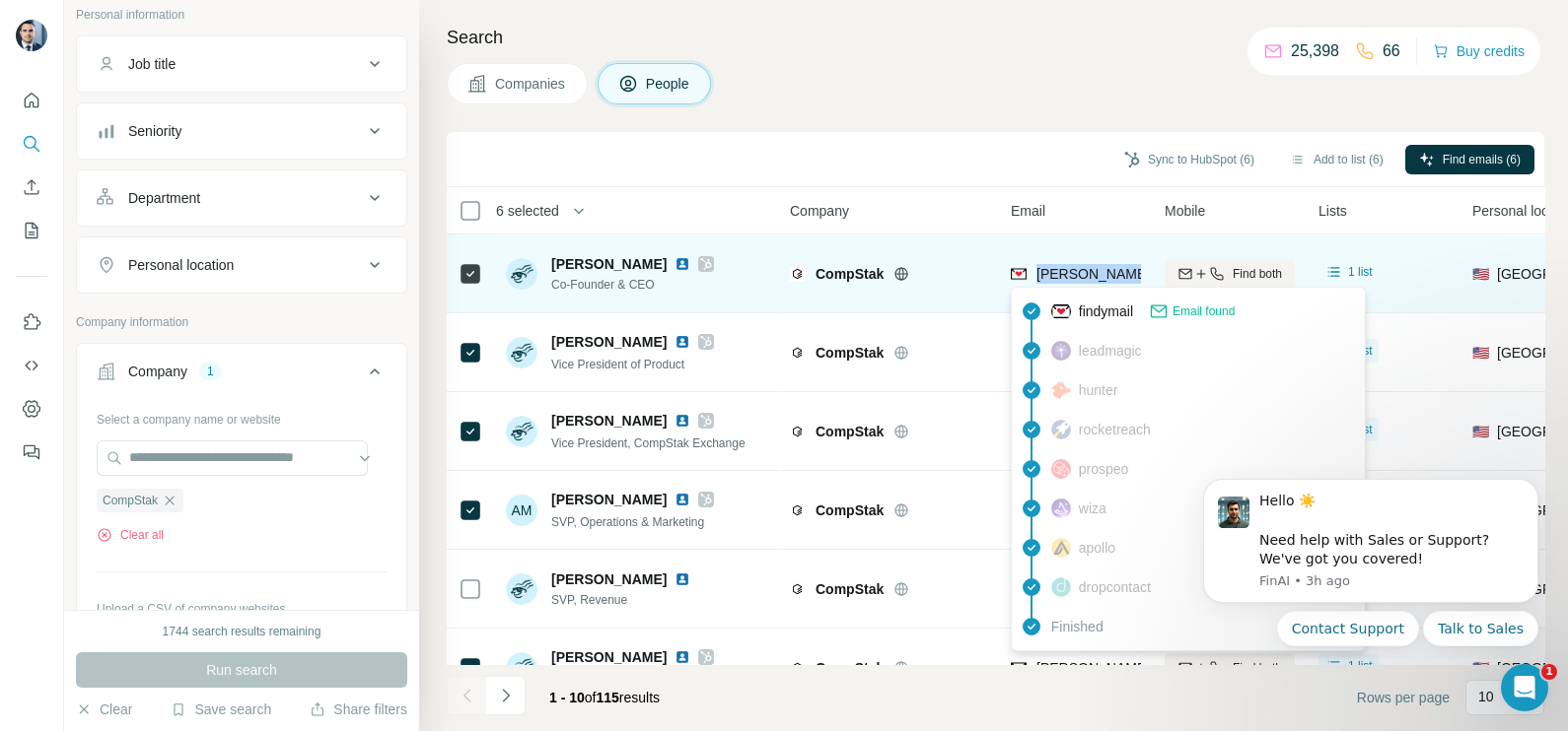
click at [1073, 271] on span "[PERSON_NAME][EMAIL_ADDRESS][PERSON_NAME][DOMAIN_NAME]" at bounding box center [1267, 274] width 462 height 16
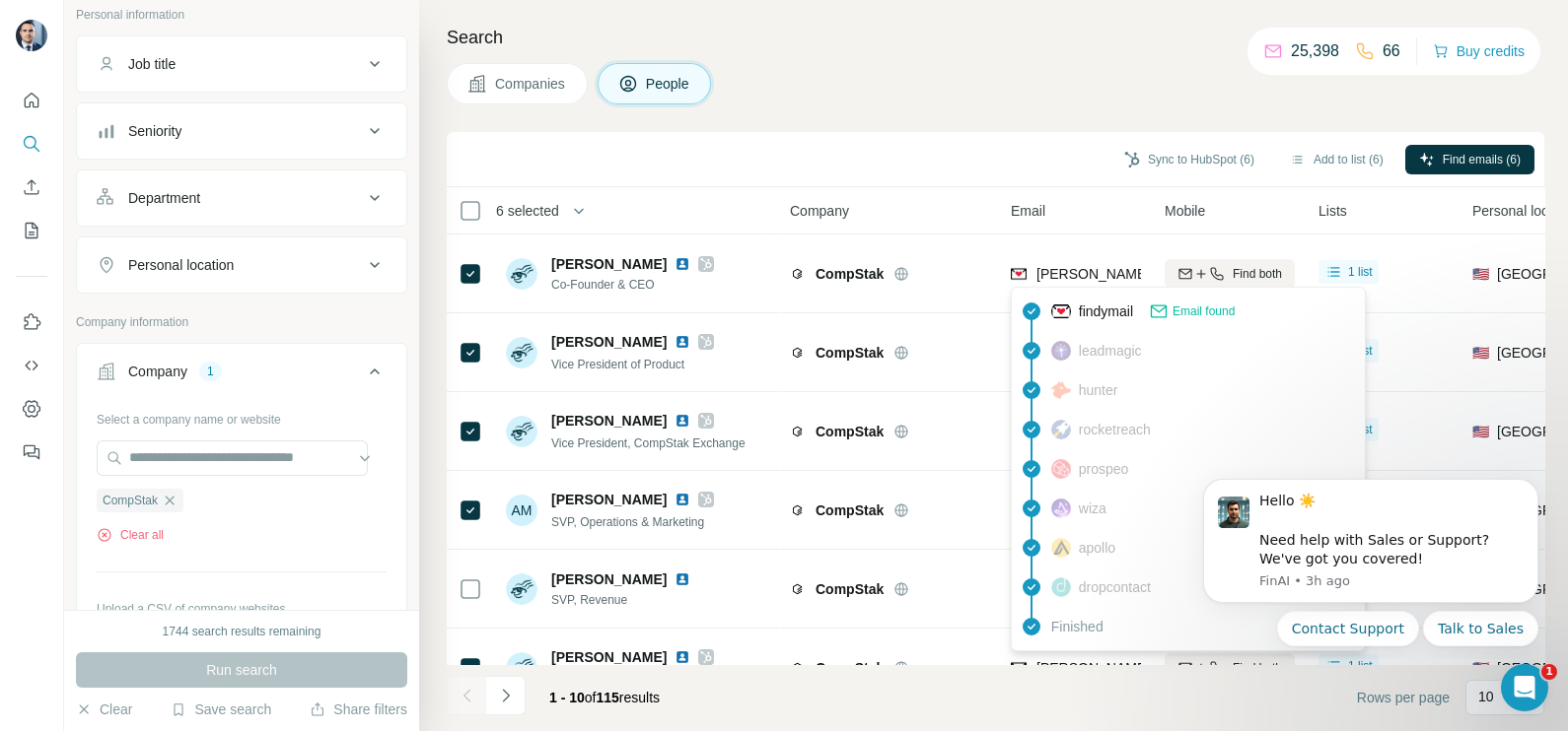
click at [972, 153] on div "Sync to HubSpot (6) Add to list (6) Find emails (6)" at bounding box center [996, 159] width 1078 height 35
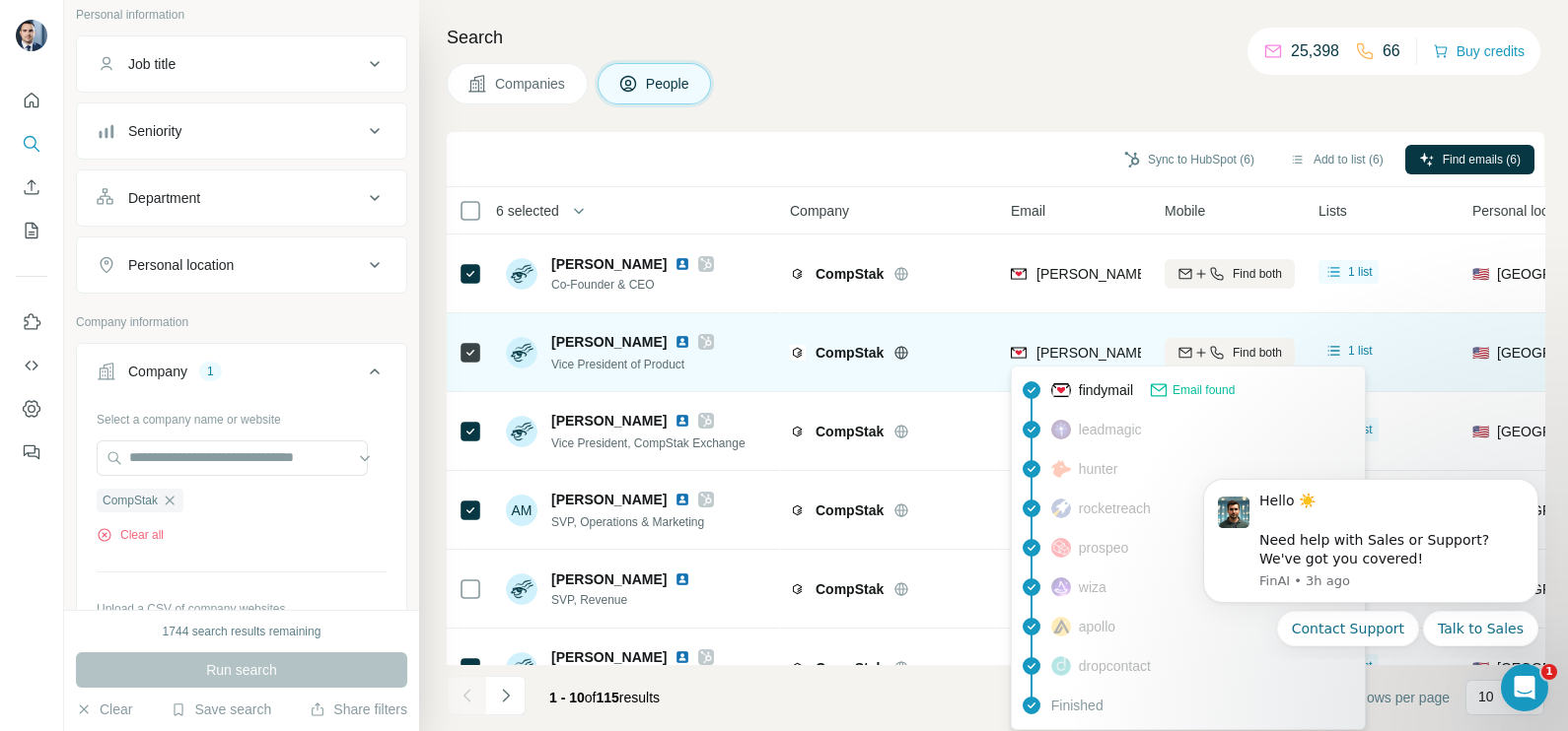
click at [1119, 361] on span "[PERSON_NAME][EMAIL_ADDRESS][PERSON_NAME][DOMAIN_NAME]" at bounding box center [1259, 353] width 446 height 20
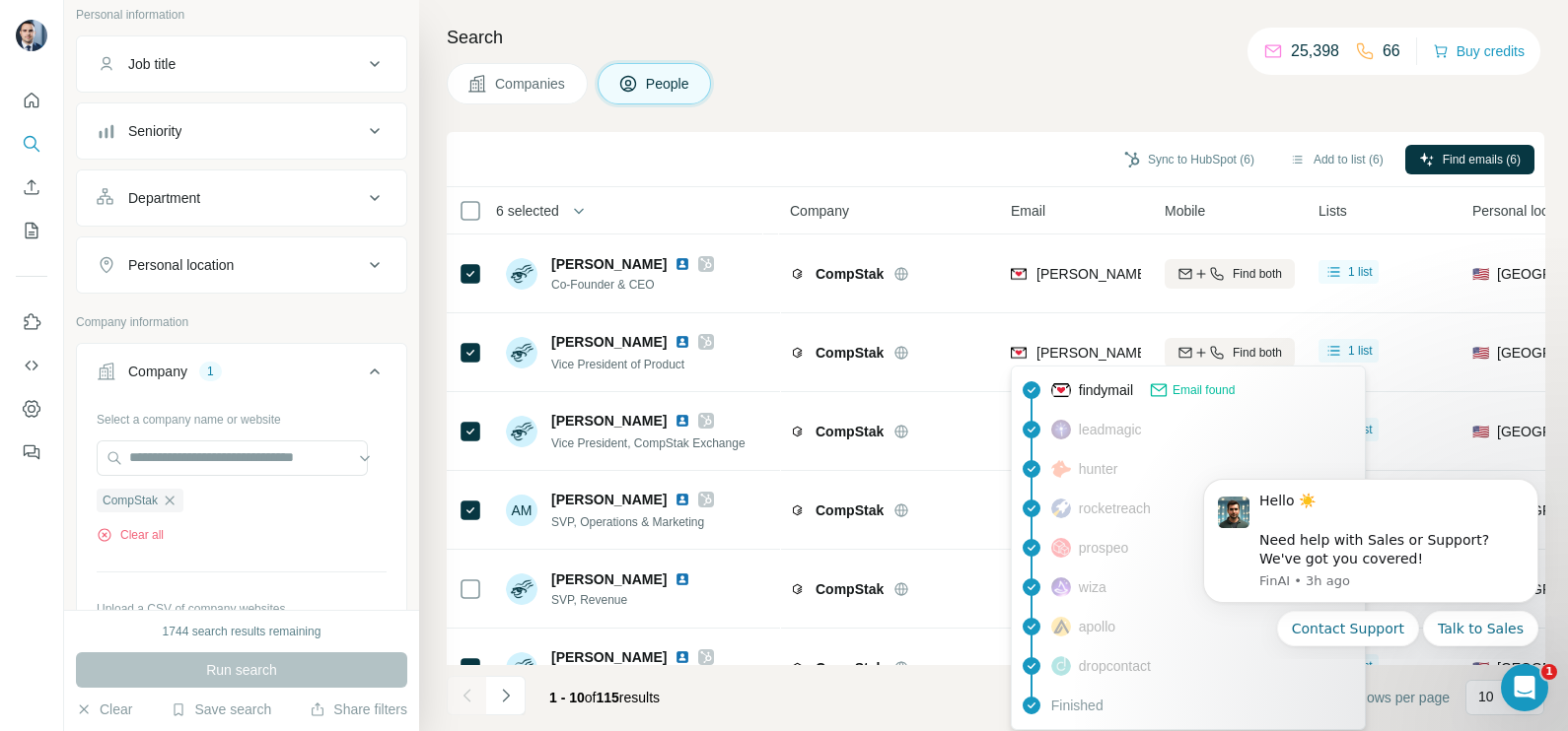
click at [919, 177] on div "Sync to HubSpot (6) Add to list (6) Find emails (6)" at bounding box center [996, 160] width 1097 height 55
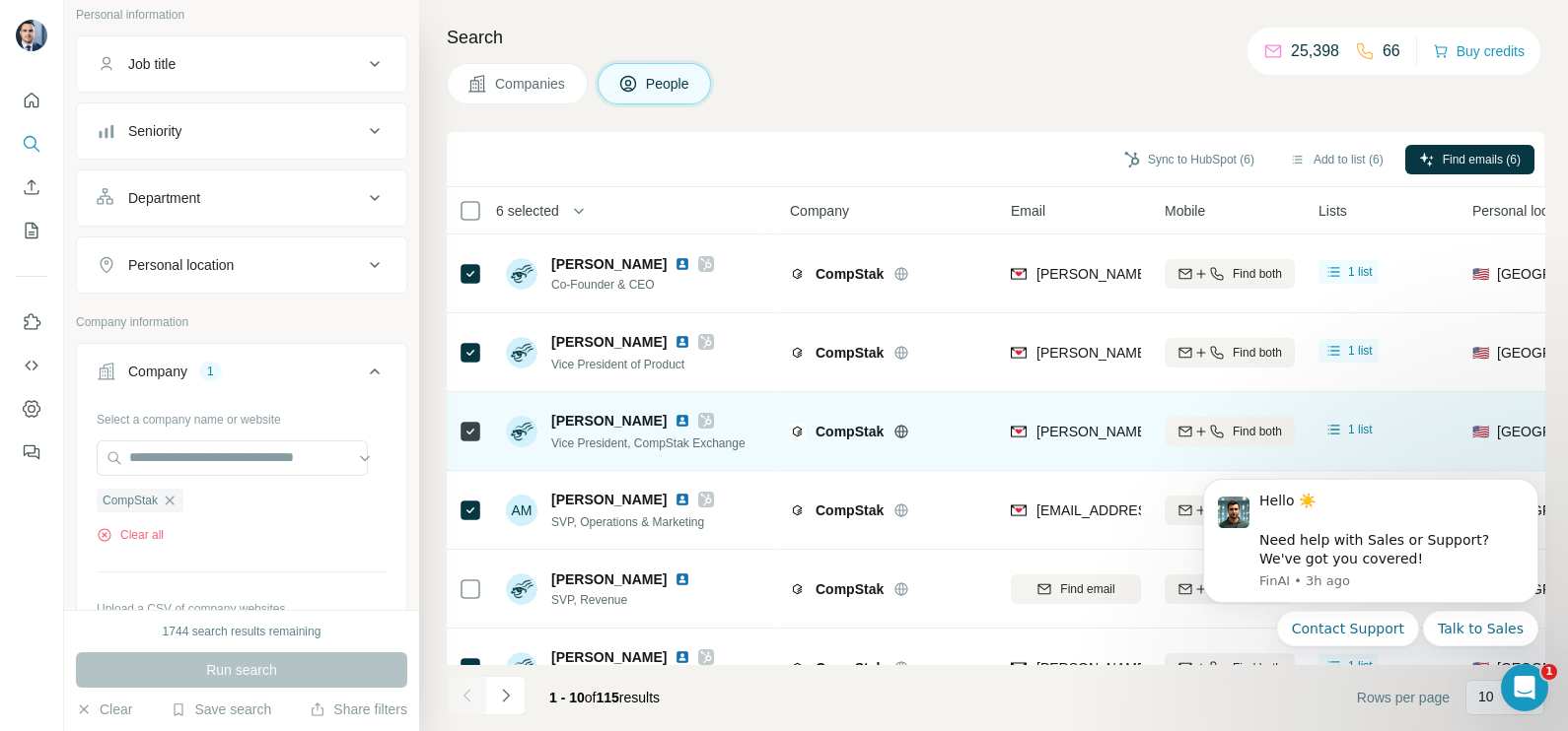
click at [1101, 425] on span "[PERSON_NAME][EMAIL_ADDRESS][DOMAIN_NAME]" at bounding box center [1210, 432] width 347 height 16
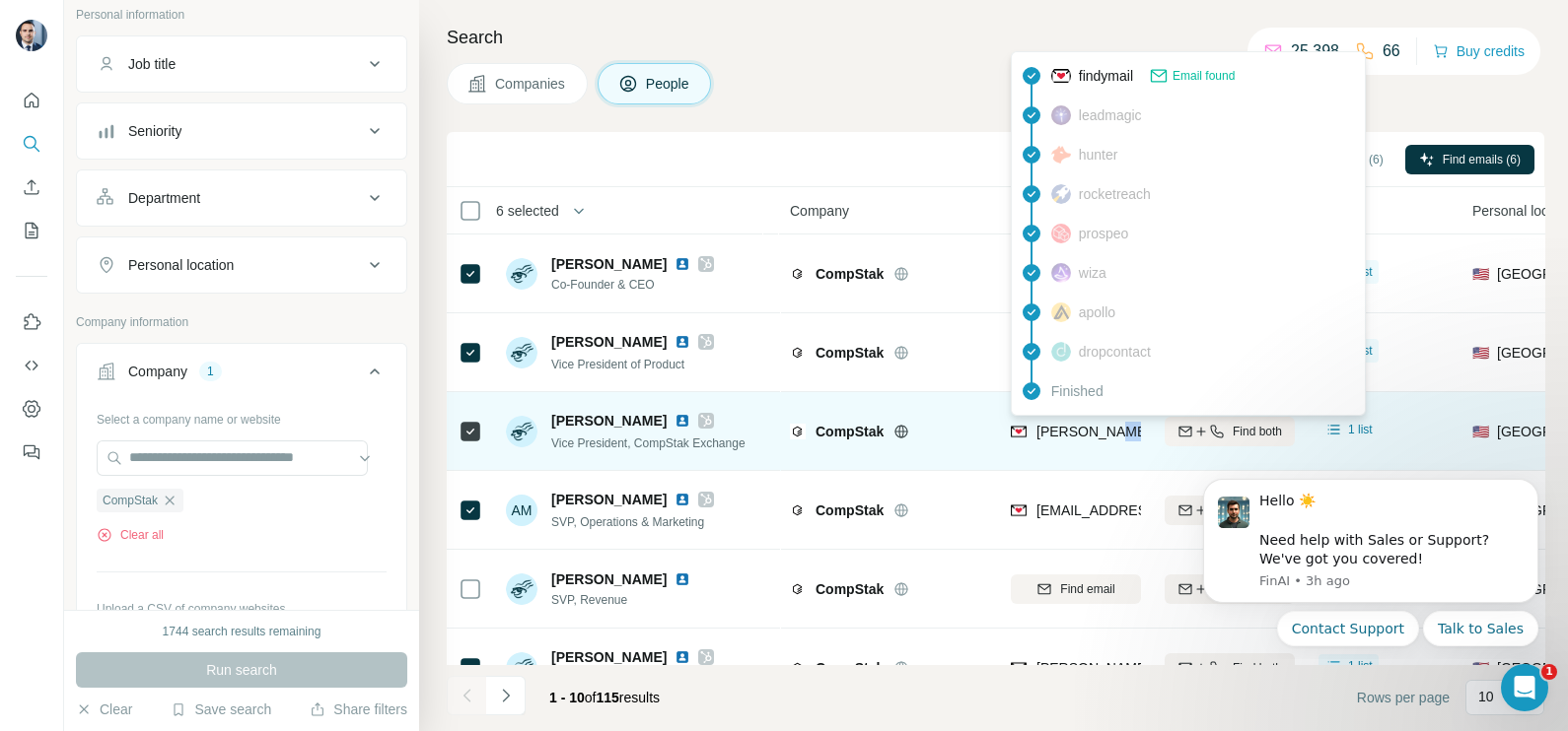
click at [1101, 425] on span "[PERSON_NAME][EMAIL_ADDRESS][DOMAIN_NAME]" at bounding box center [1210, 432] width 347 height 16
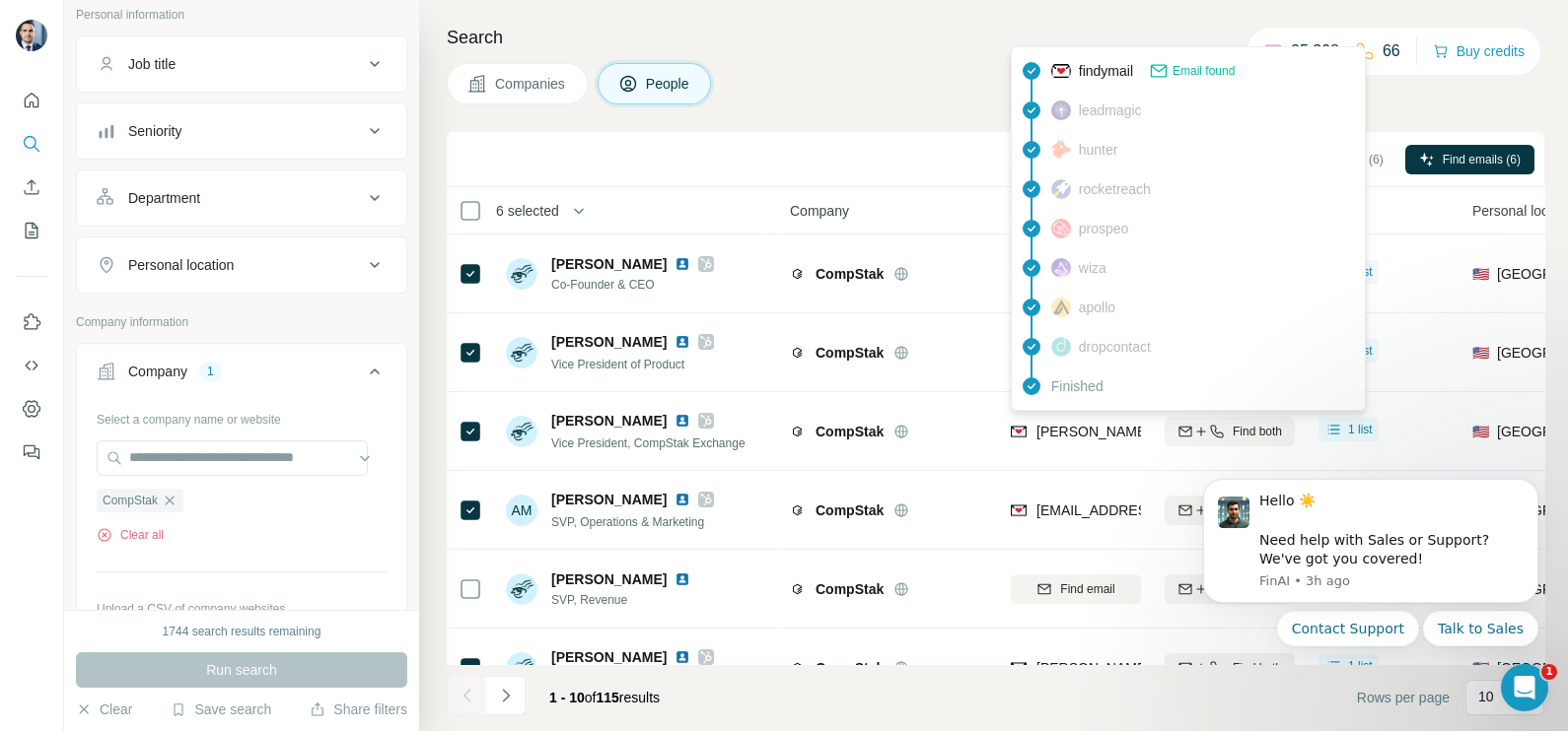
click at [945, 230] on th "Company" at bounding box center [888, 211] width 221 height 47
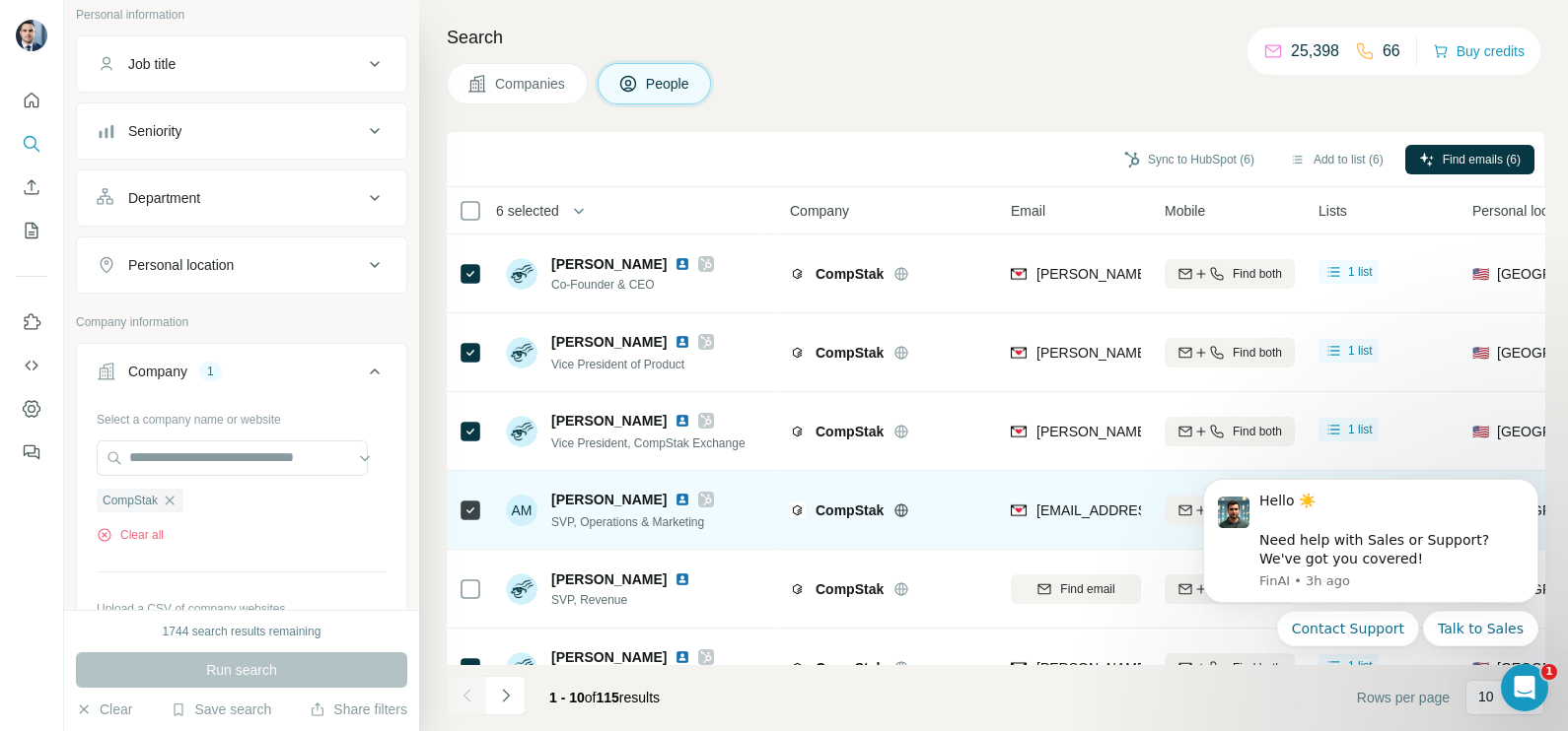
click at [1069, 541] on td "[EMAIL_ADDRESS][DOMAIN_NAME]" at bounding box center [1076, 511] width 154 height 79
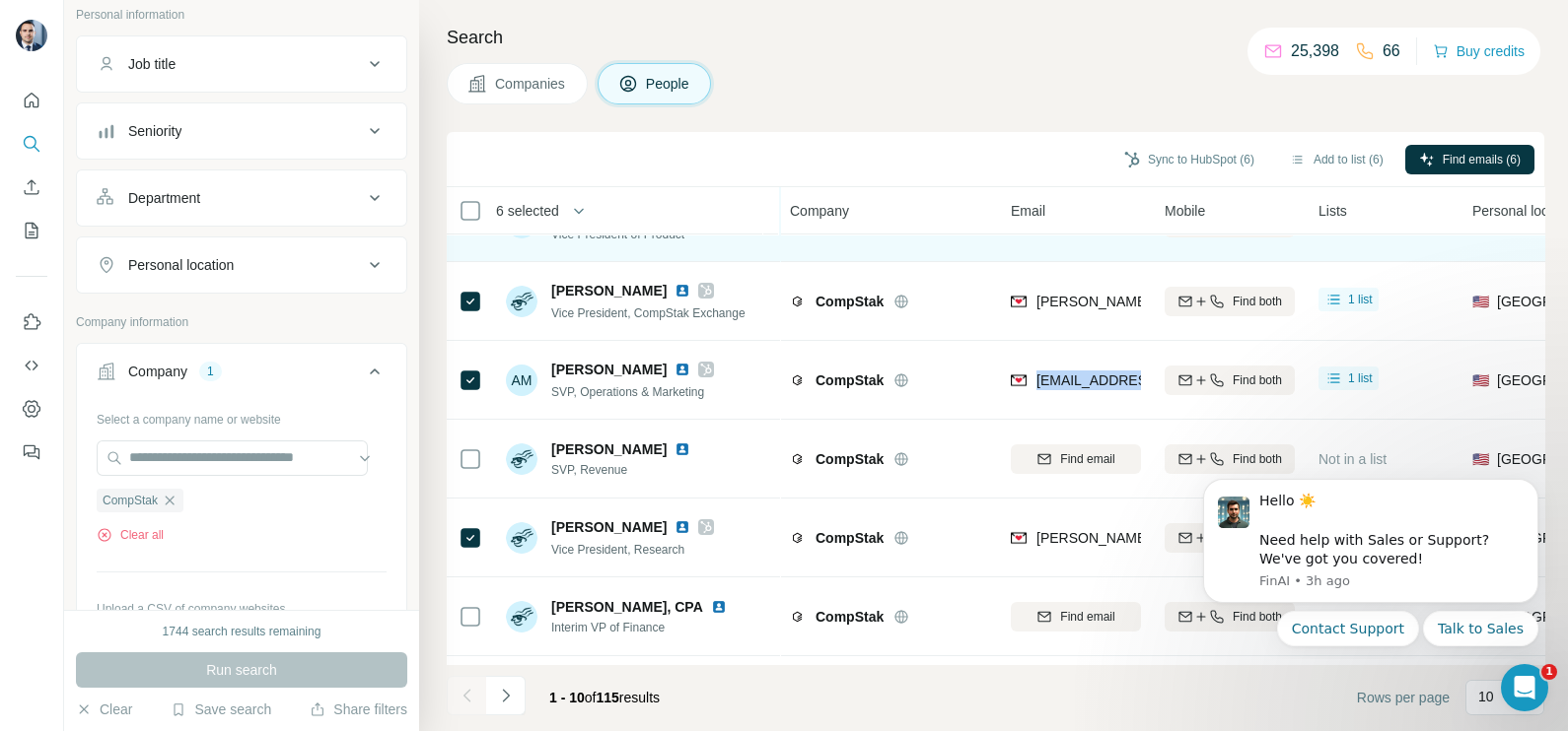
scroll to position [246, 0]
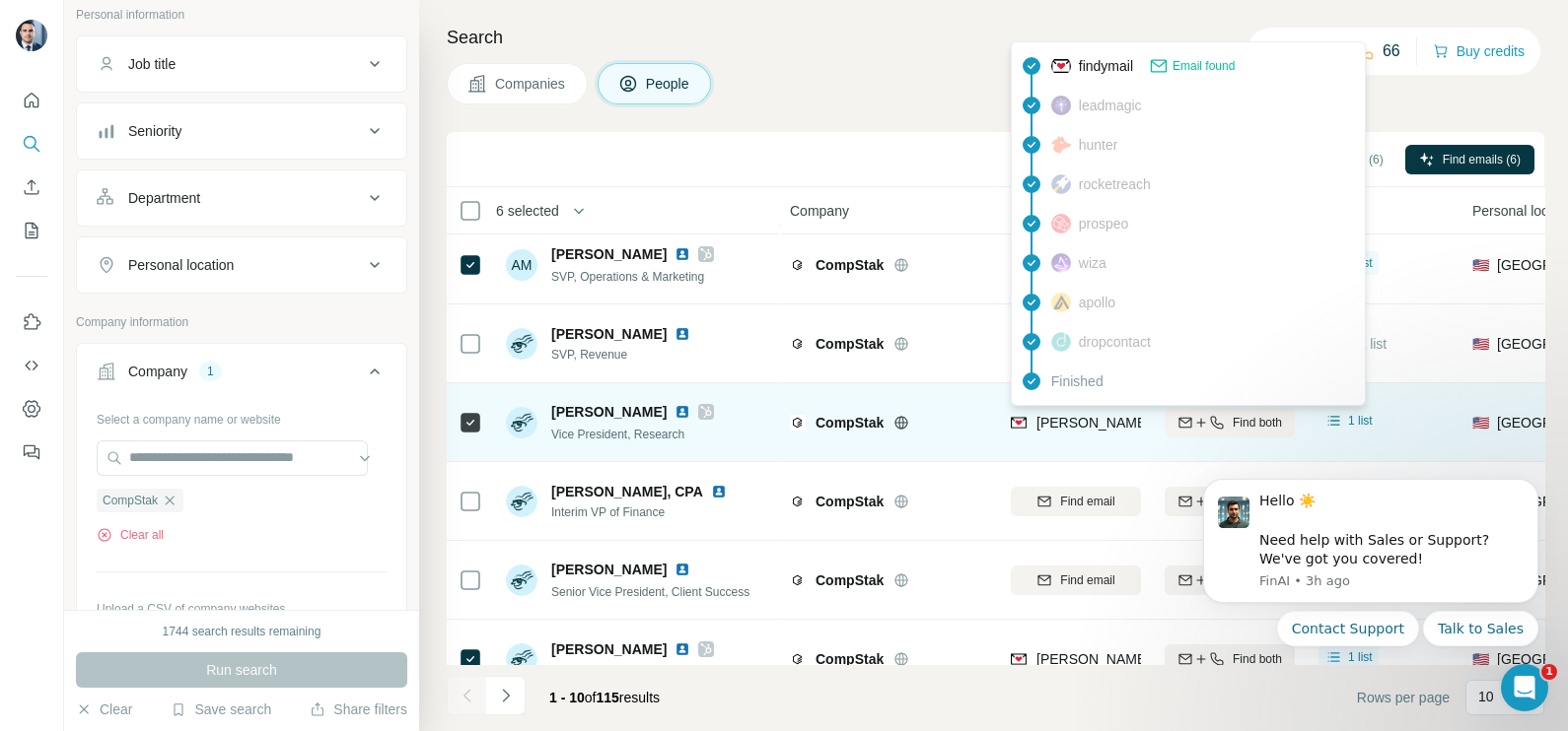
click at [1080, 420] on span "[PERSON_NAME][EMAIL_ADDRESS][DOMAIN_NAME]" at bounding box center [1210, 423] width 347 height 16
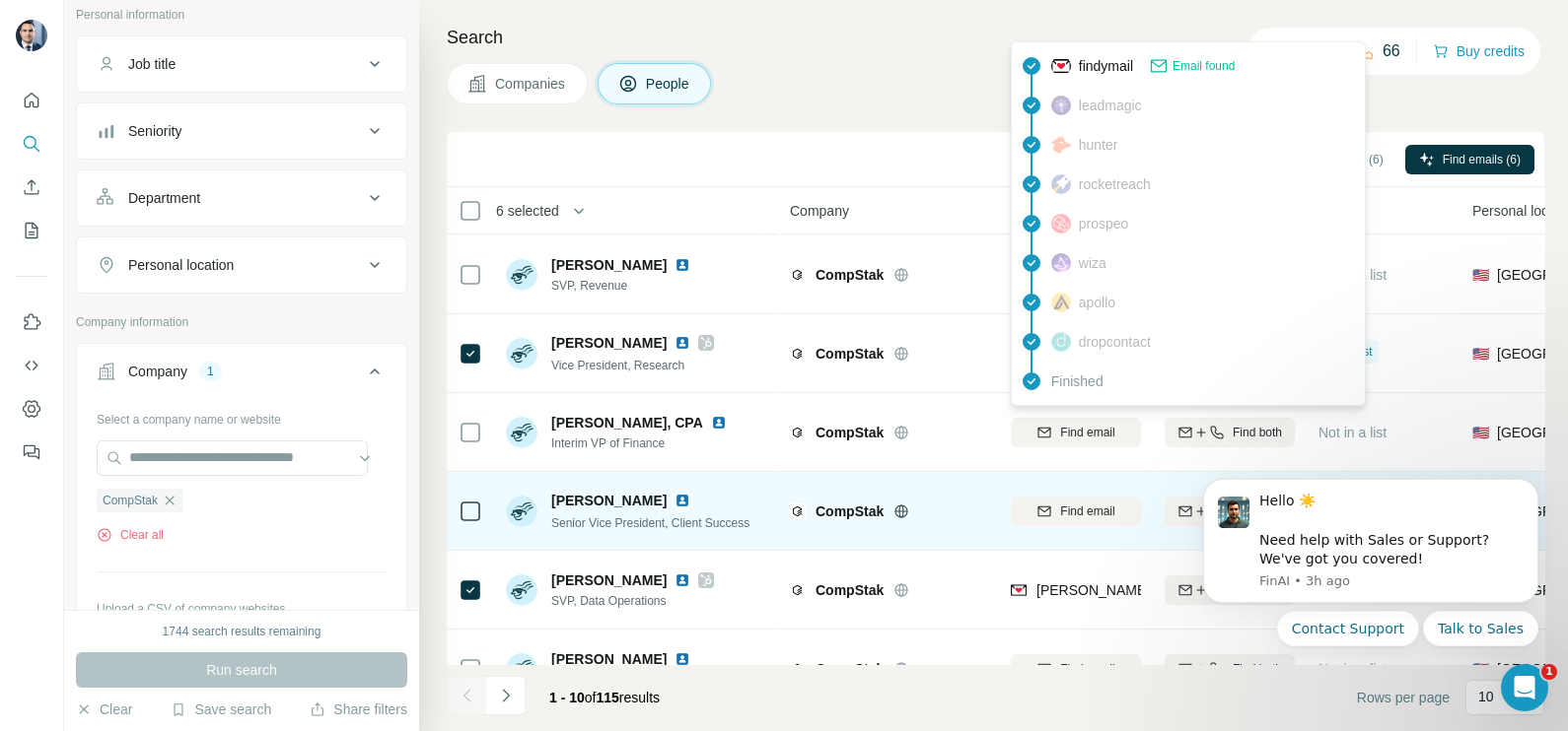
scroll to position [370, 0]
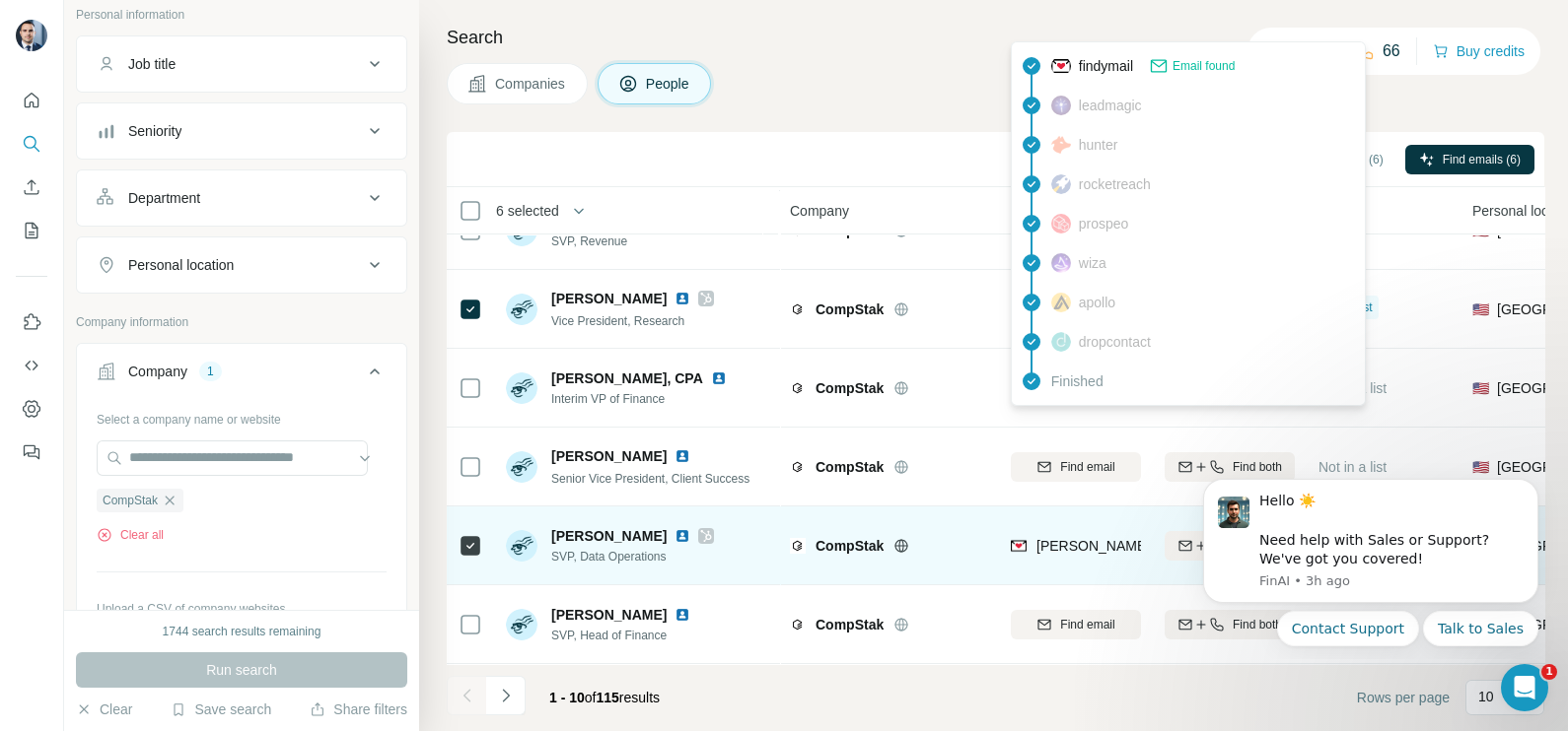
click at [1046, 507] on td "[PERSON_NAME][EMAIL_ADDRESS][DOMAIN_NAME]" at bounding box center [1076, 547] width 154 height 79
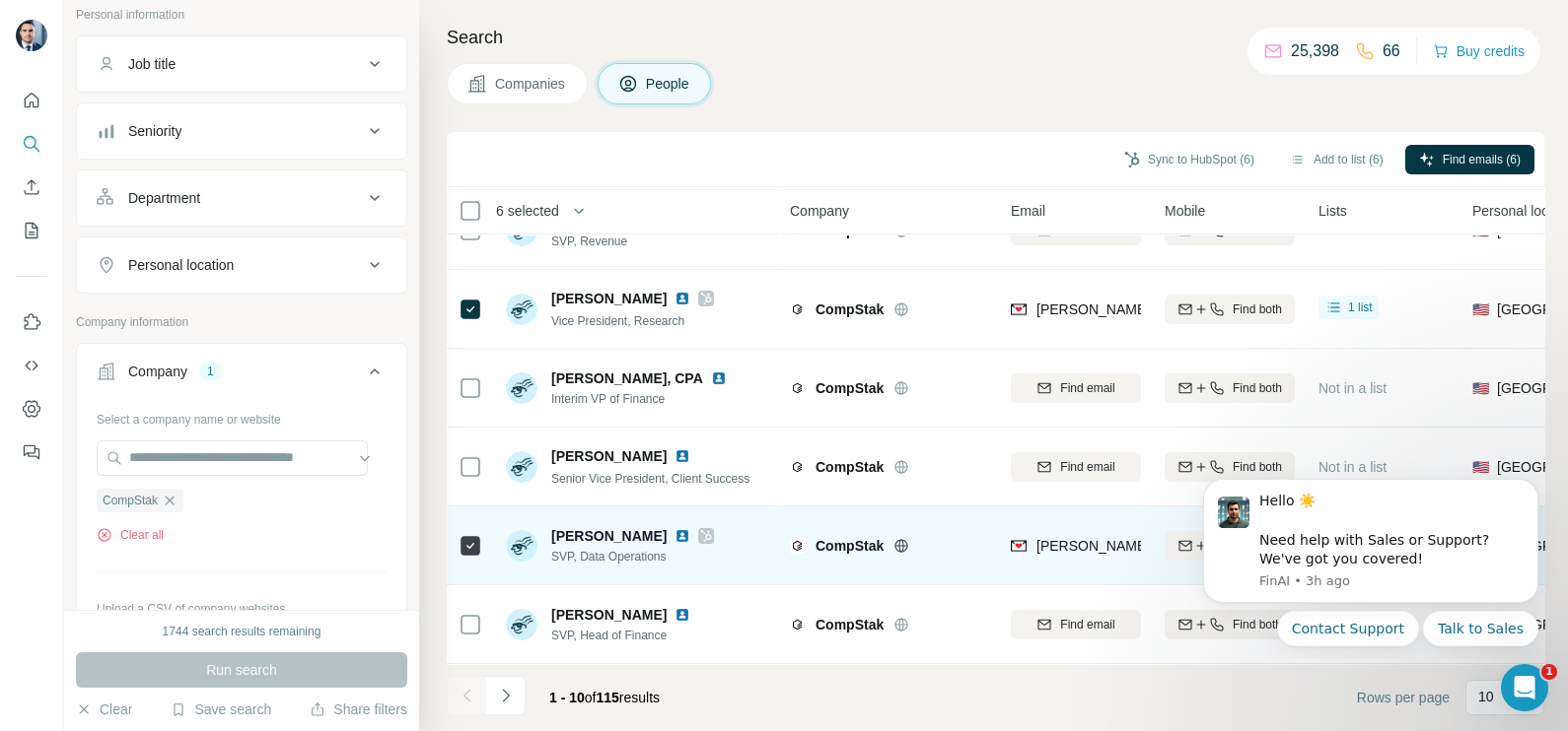
click at [1061, 539] on span "[PERSON_NAME][EMAIL_ADDRESS][DOMAIN_NAME]" at bounding box center [1210, 547] width 347 height 16
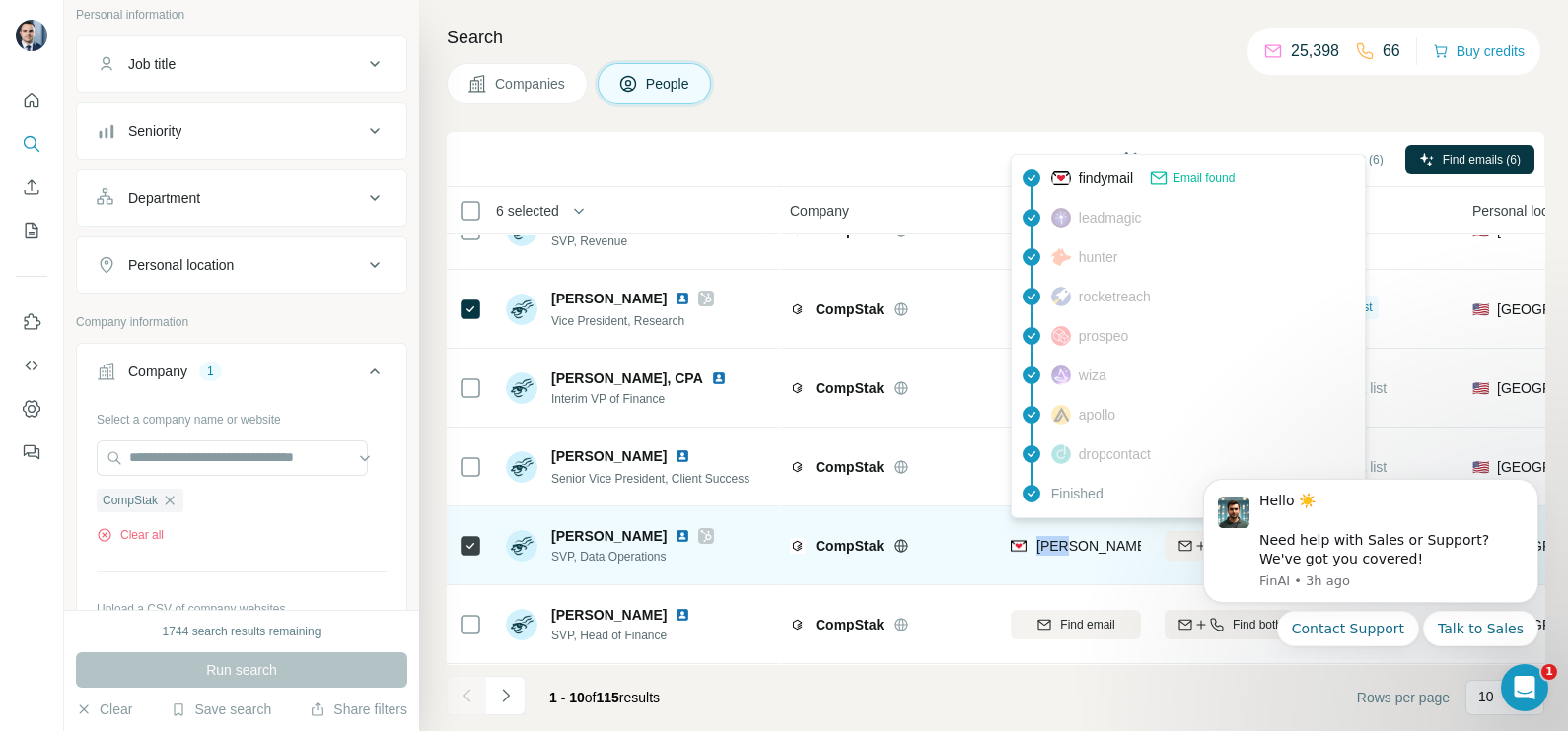
click at [1061, 539] on span "[PERSON_NAME][EMAIL_ADDRESS][DOMAIN_NAME]" at bounding box center [1210, 547] width 347 height 16
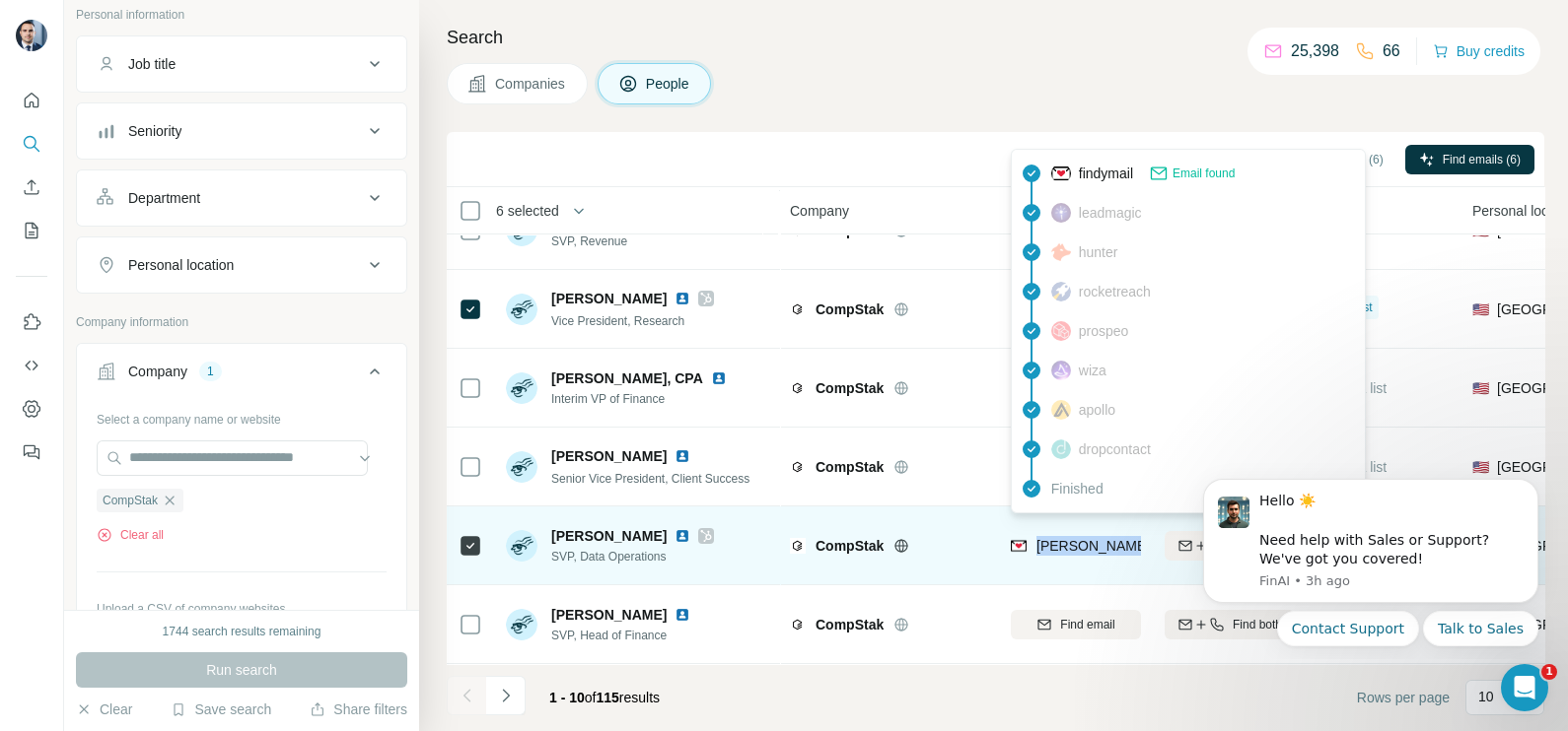
click at [1061, 539] on span "[PERSON_NAME][EMAIL_ADDRESS][DOMAIN_NAME]" at bounding box center [1210, 547] width 347 height 16
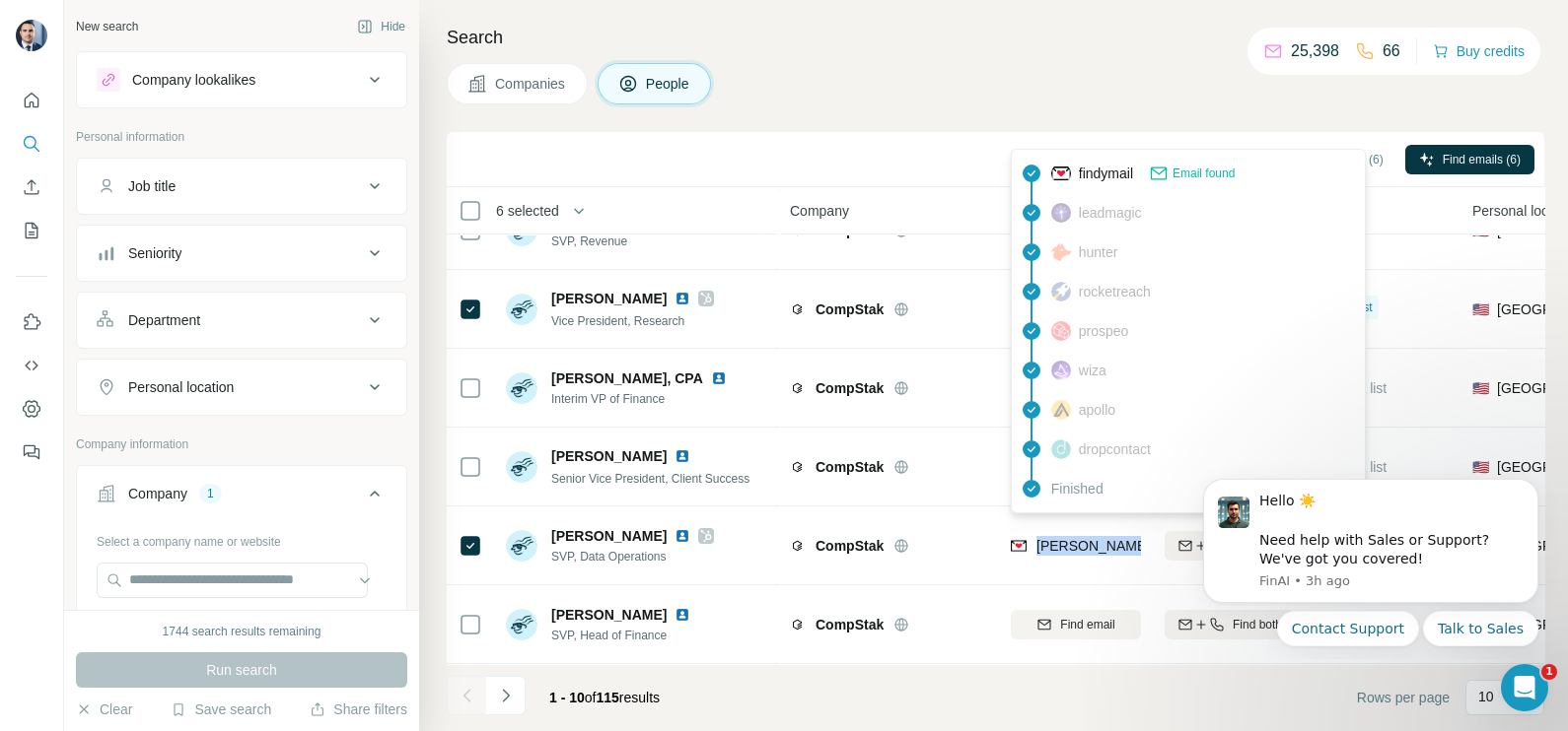
scroll to position [246, 0]
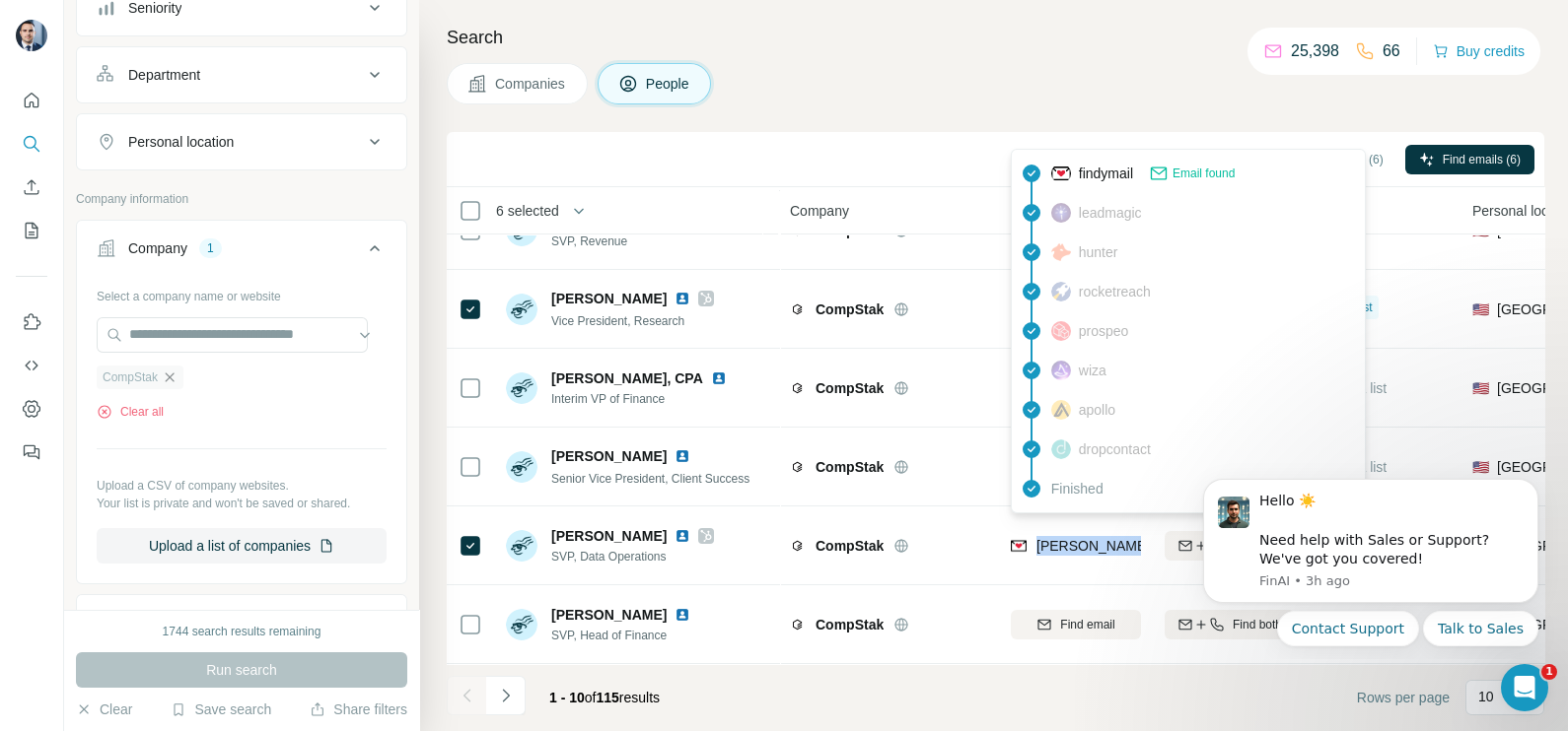
click at [169, 378] on icon "button" at bounding box center [170, 377] width 9 height 9
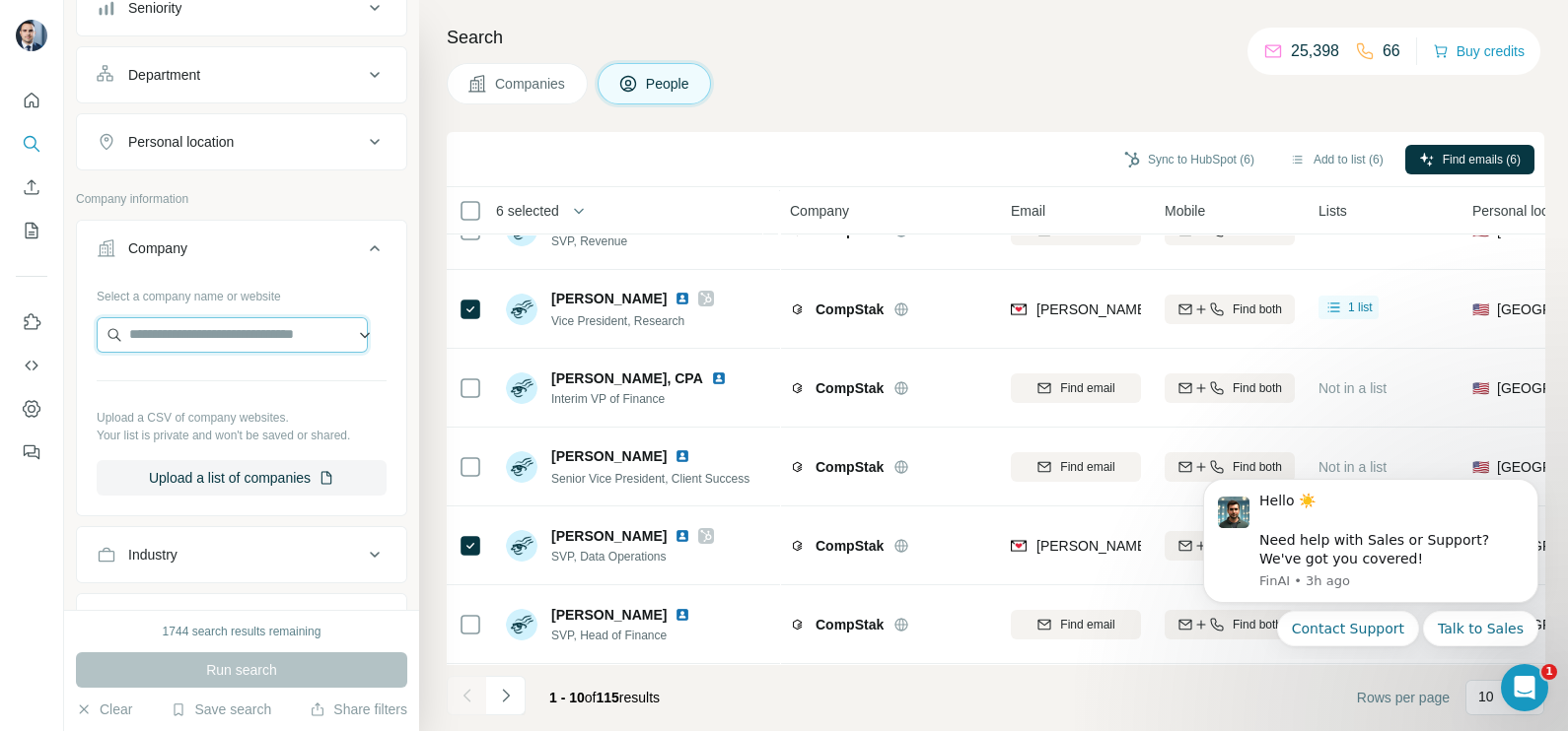
click at [226, 340] on input "text" at bounding box center [232, 335] width 271 height 36
type input "**********"
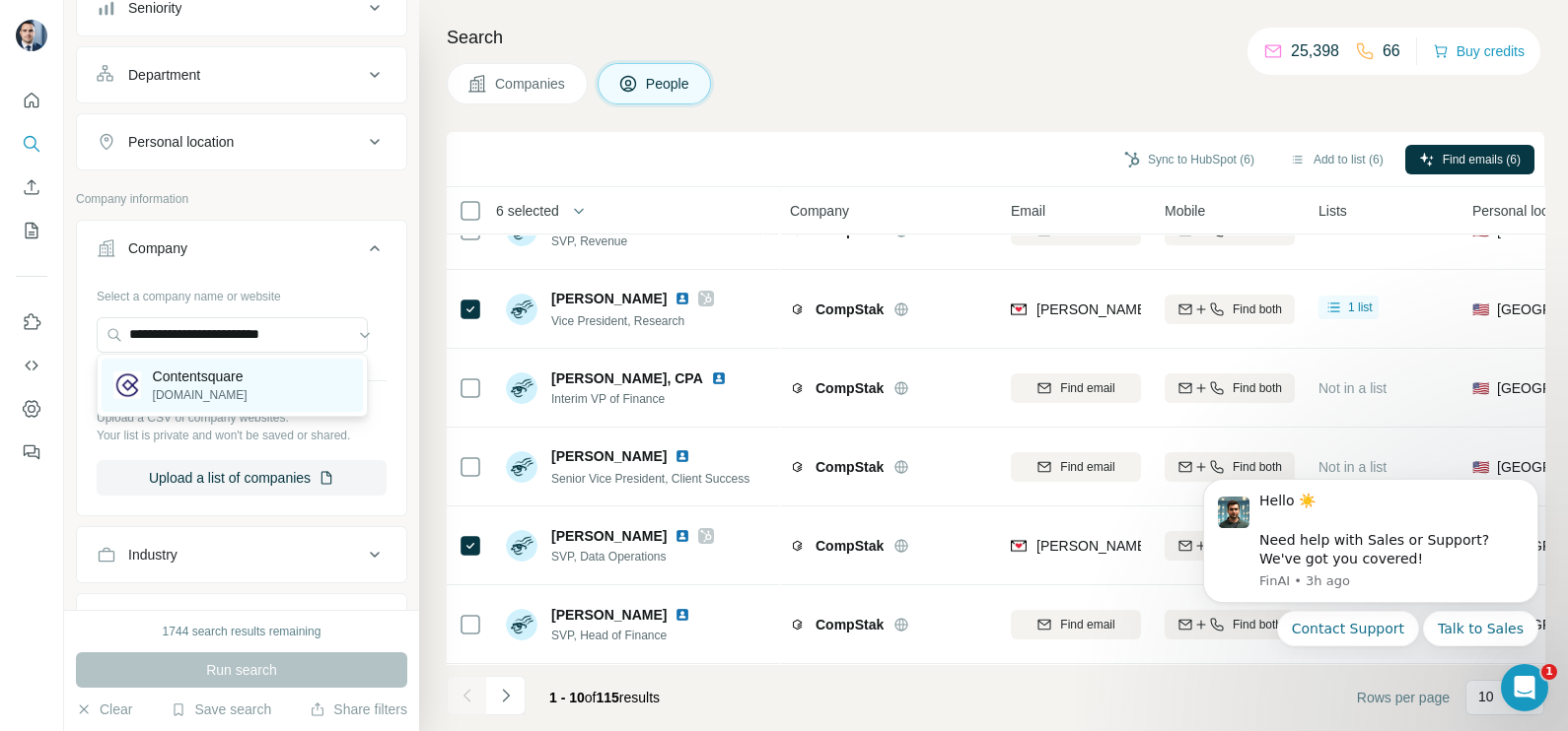
click at [222, 375] on p "Contentsquare" at bounding box center [200, 377] width 95 height 20
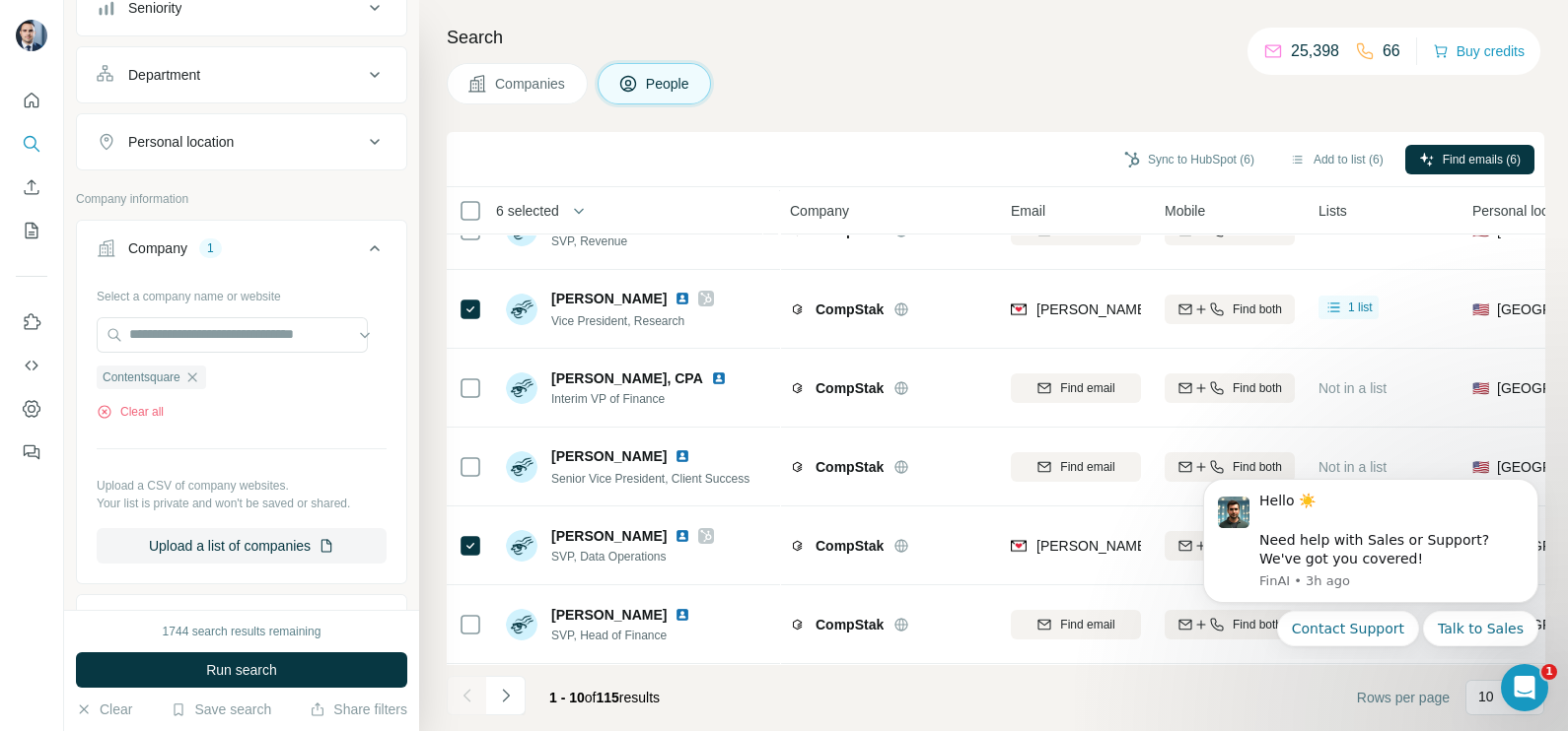
click at [522, 85] on span "Companies" at bounding box center [531, 84] width 72 height 20
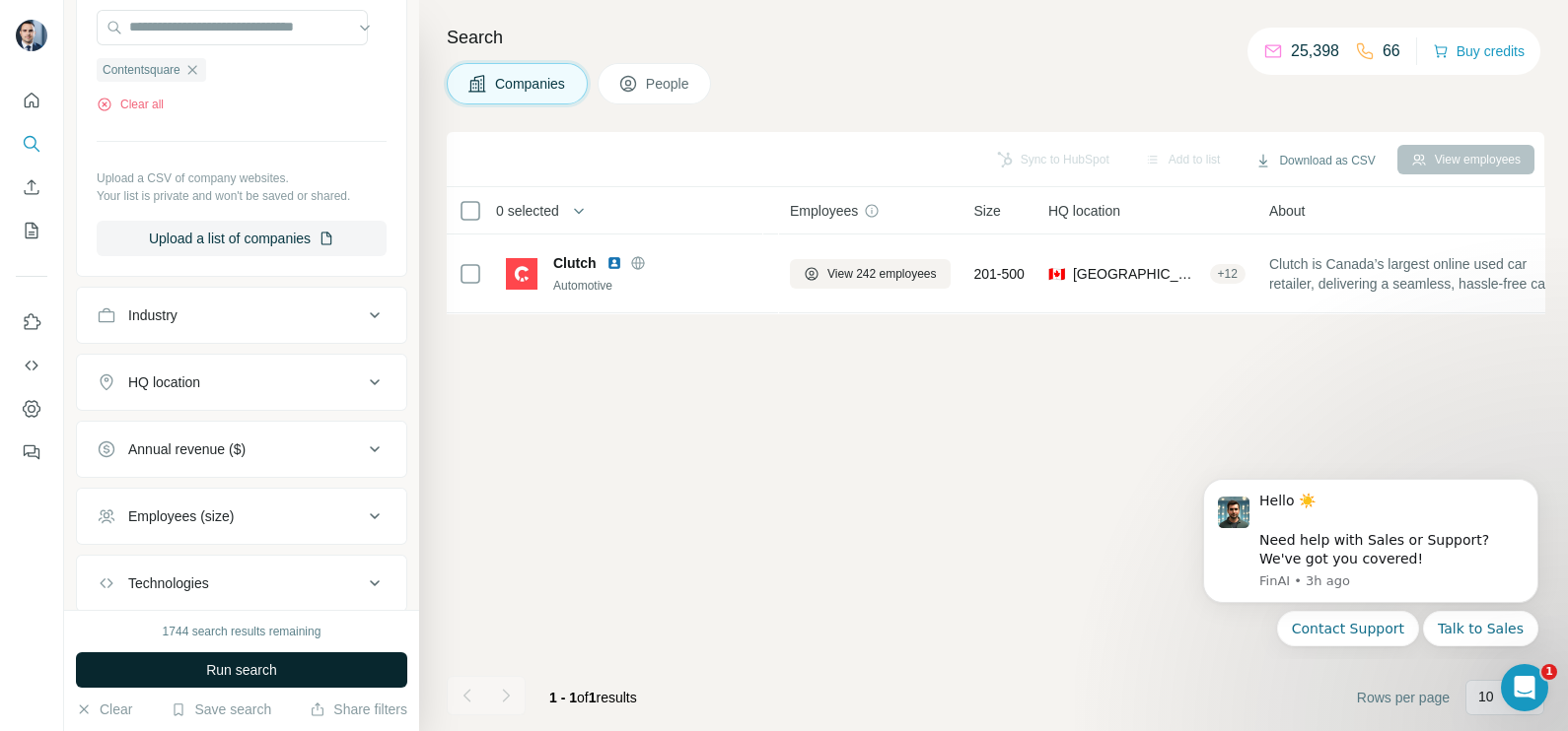
click at [254, 669] on span "Run search" at bounding box center [242, 670] width 71 height 20
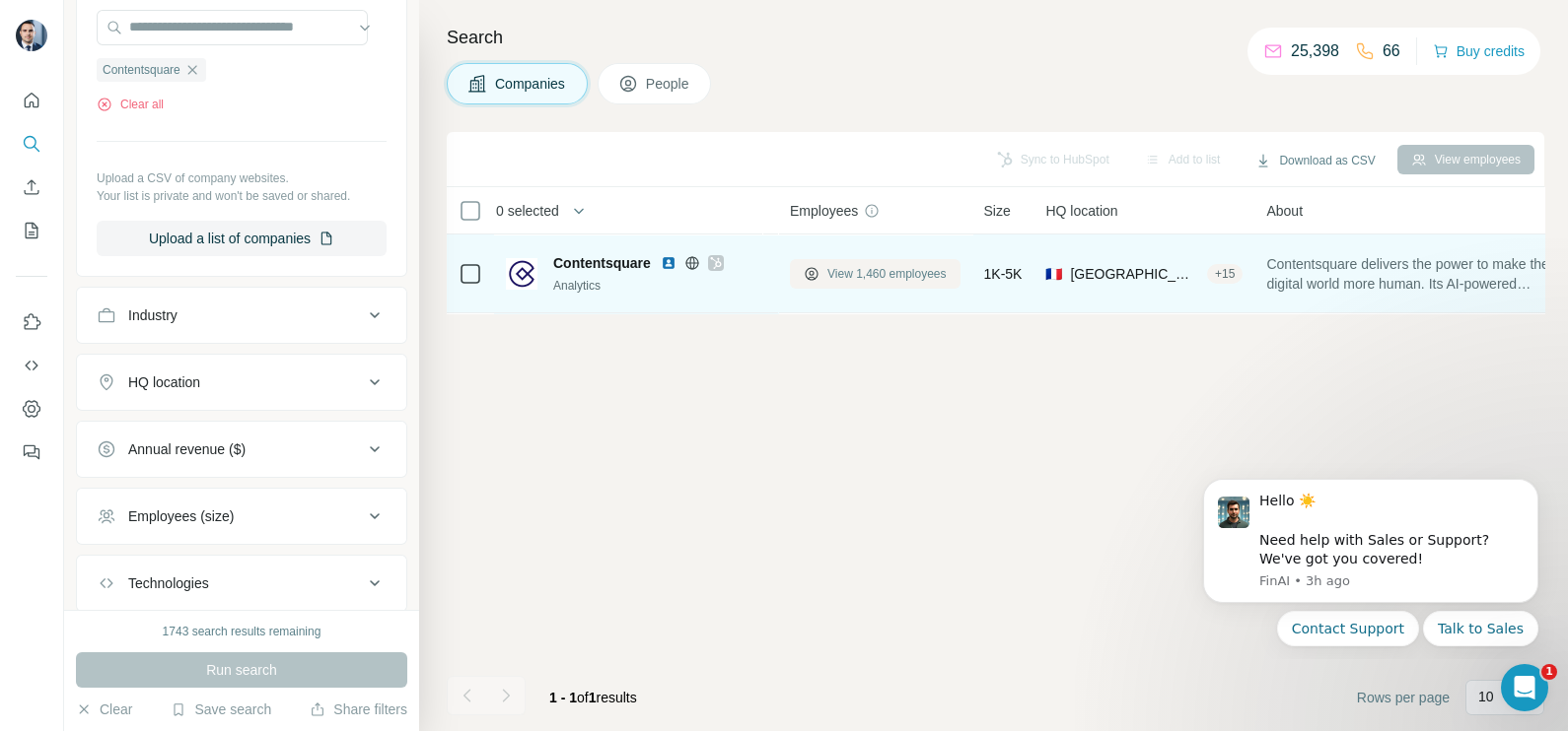
click at [862, 275] on span "View 1,460 employees" at bounding box center [886, 274] width 119 height 18
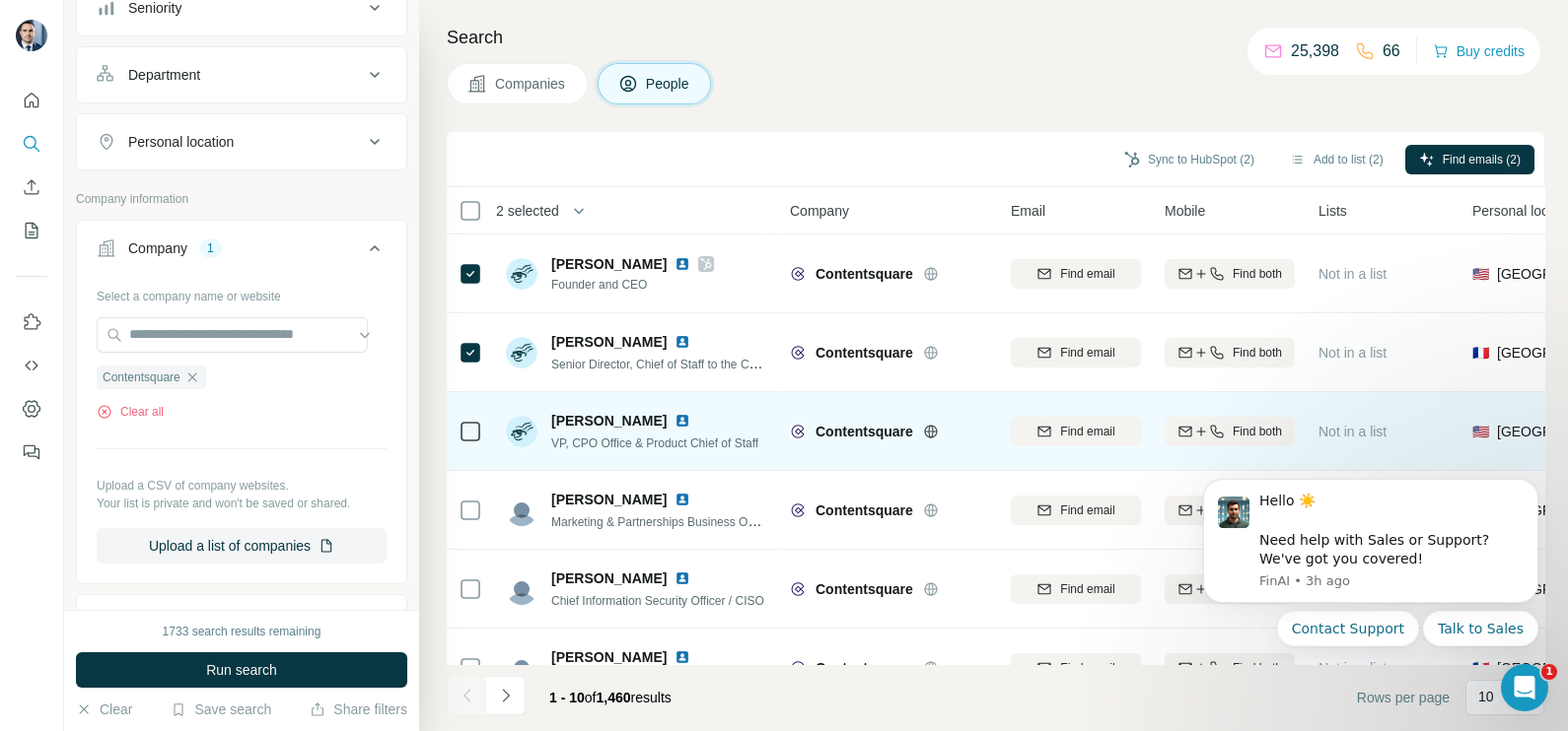
scroll to position [122, 0]
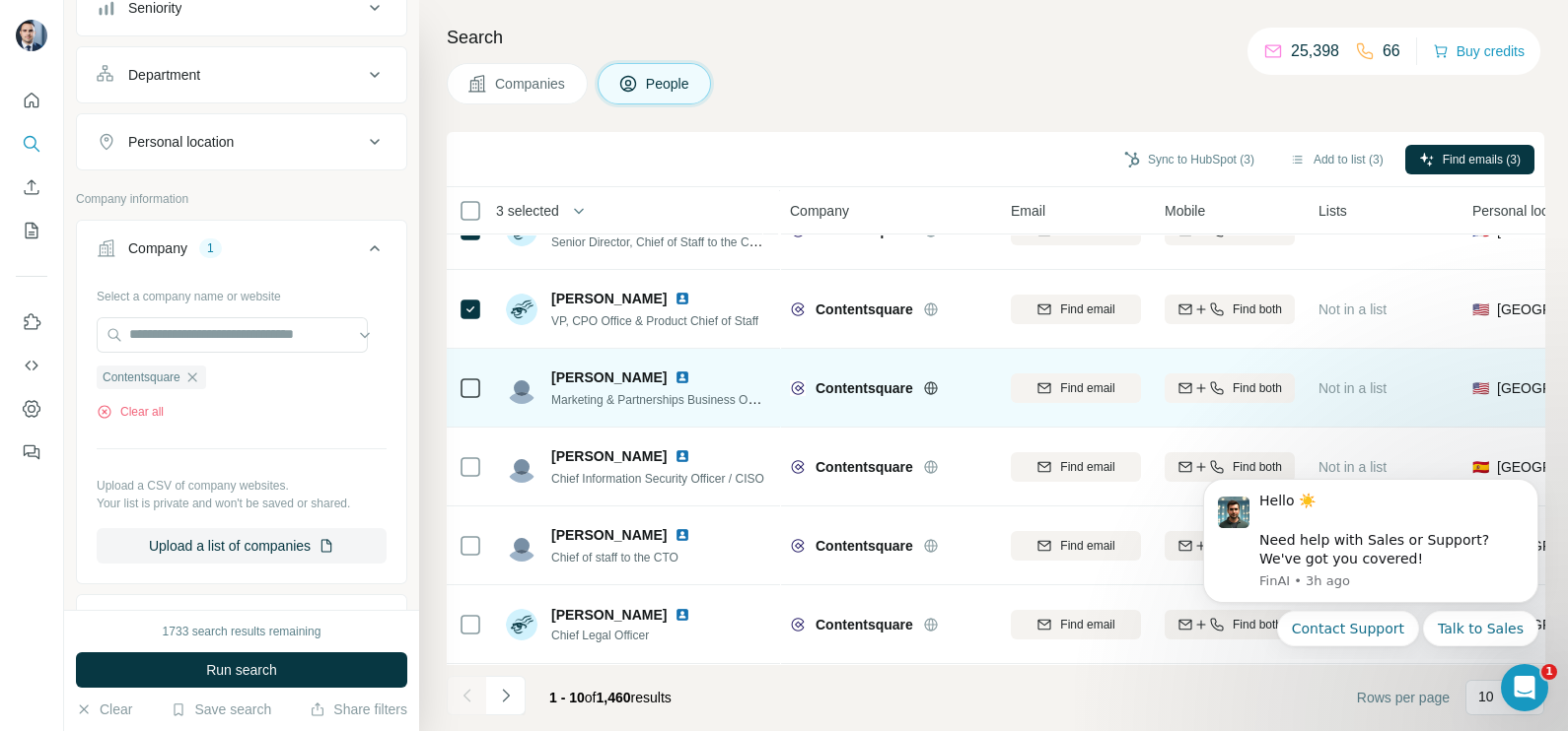
click at [484, 389] on td at bounding box center [471, 389] width 47 height 79
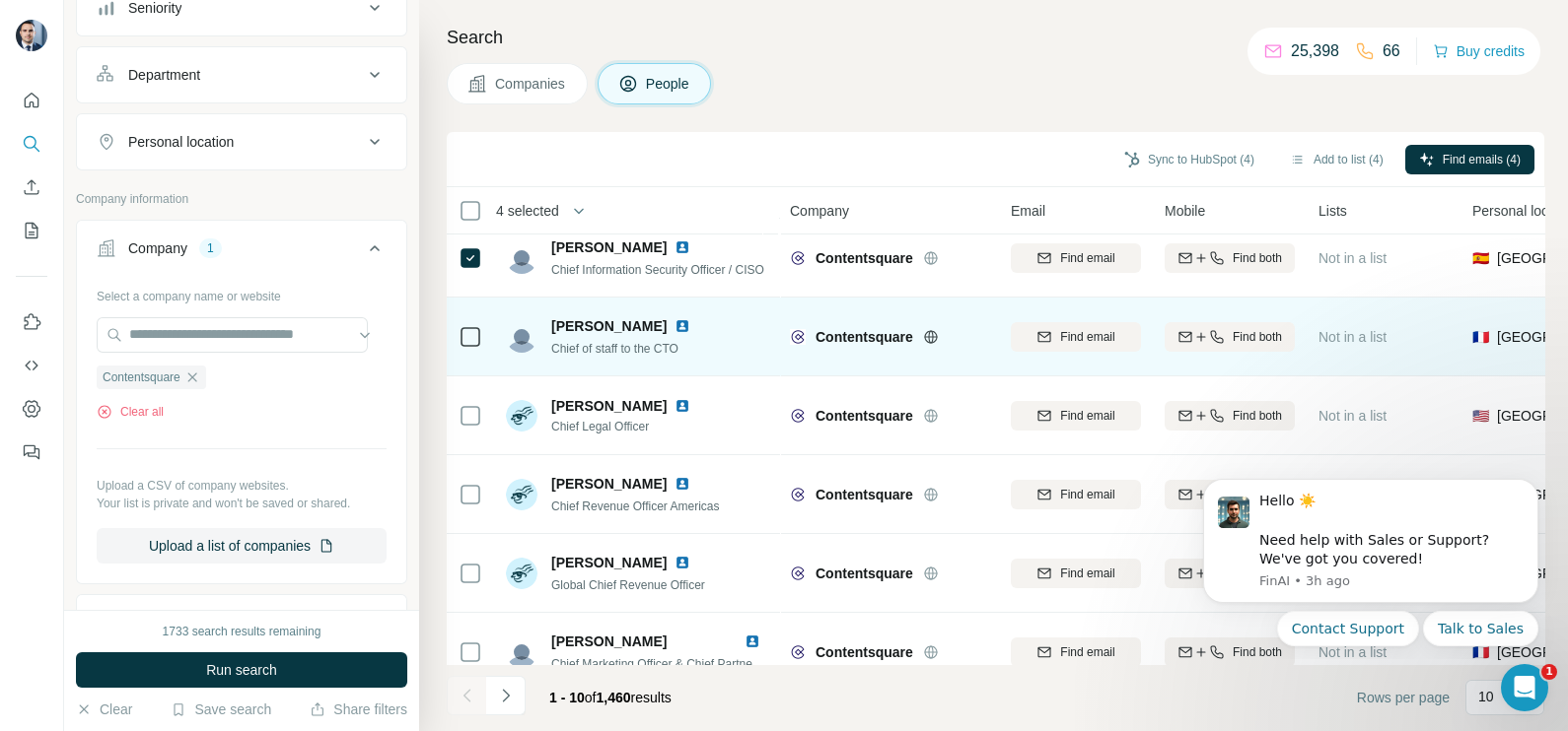
scroll to position [370, 0]
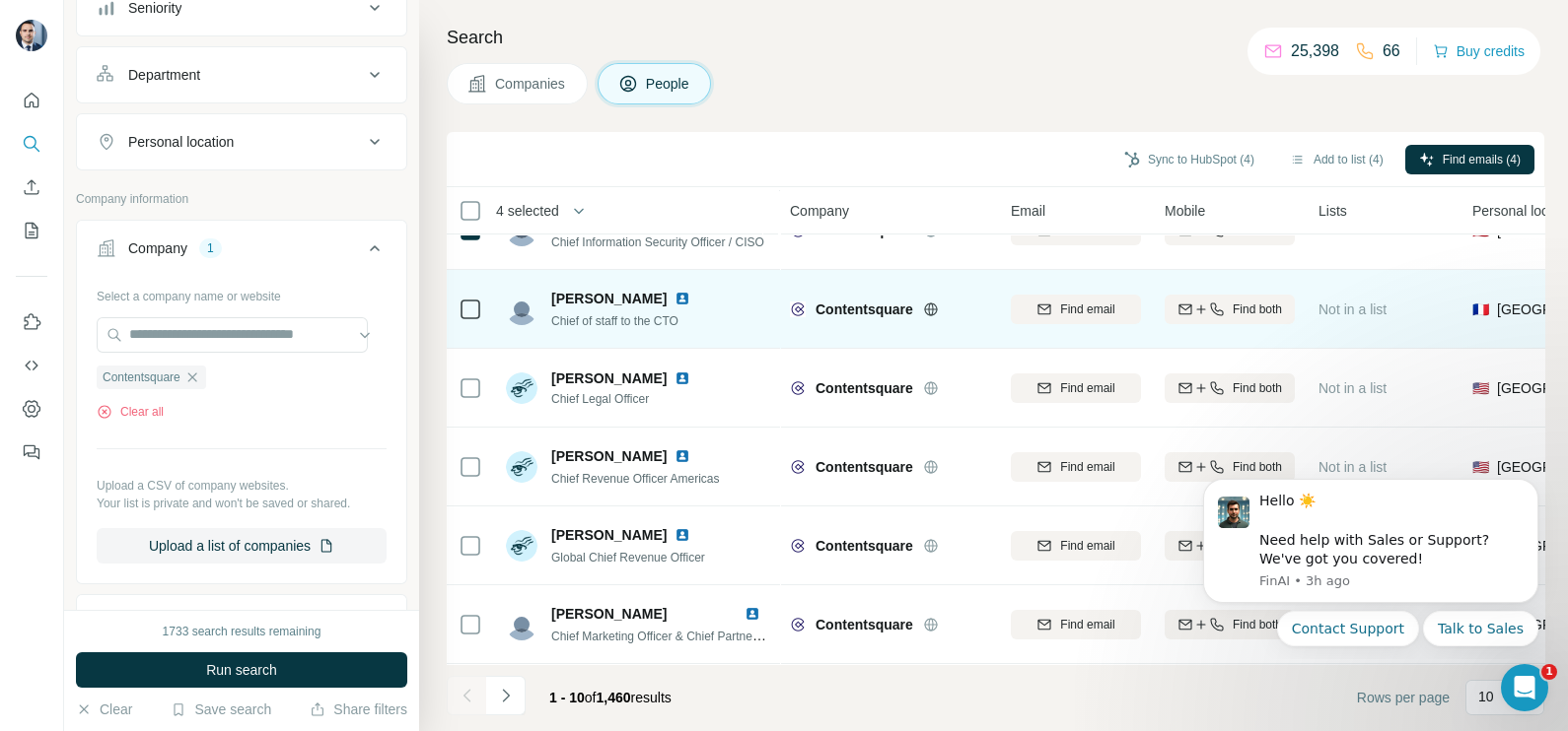
click at [484, 291] on td at bounding box center [471, 310] width 47 height 79
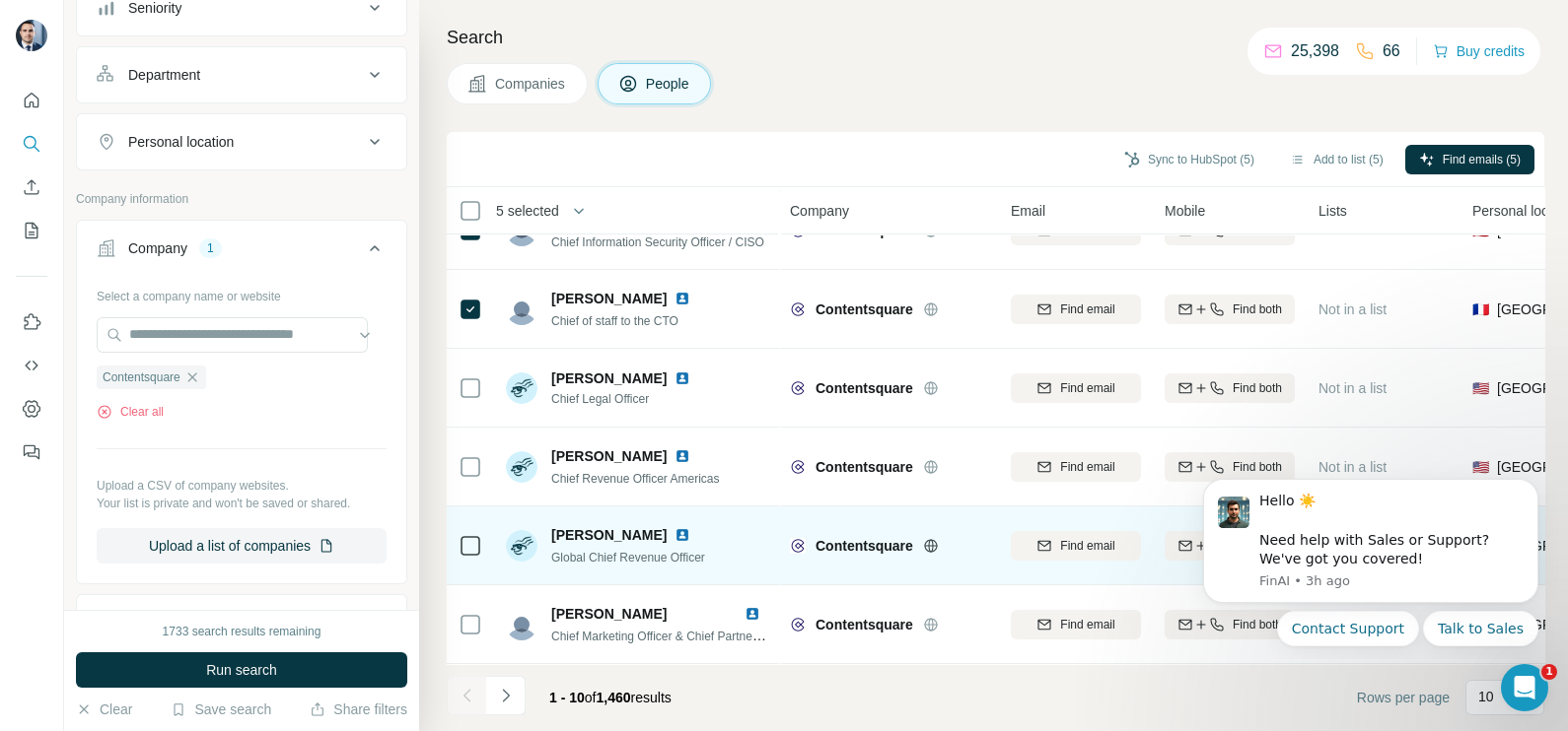
click at [482, 535] on icon at bounding box center [471, 547] width 24 height 24
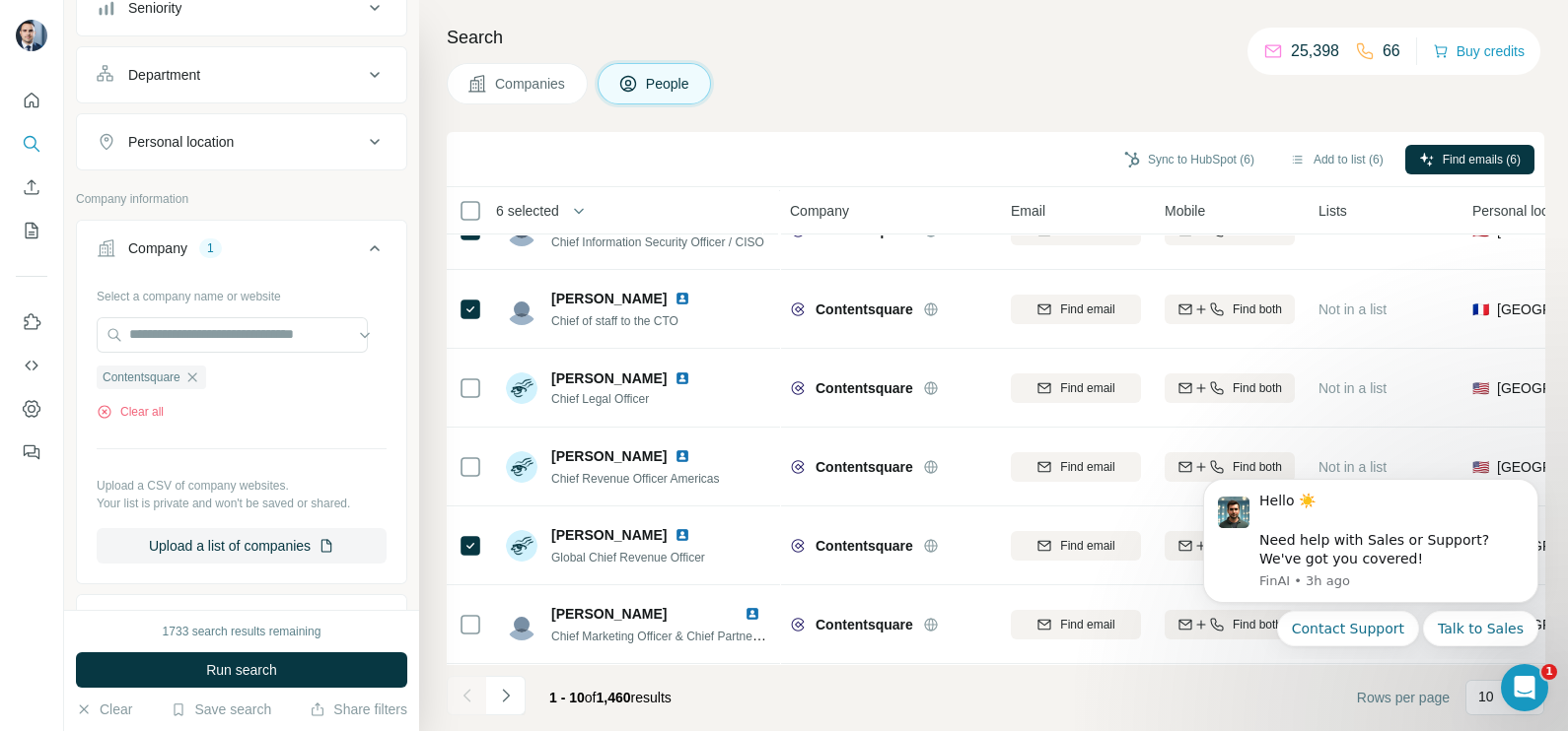
scroll to position [0, 0]
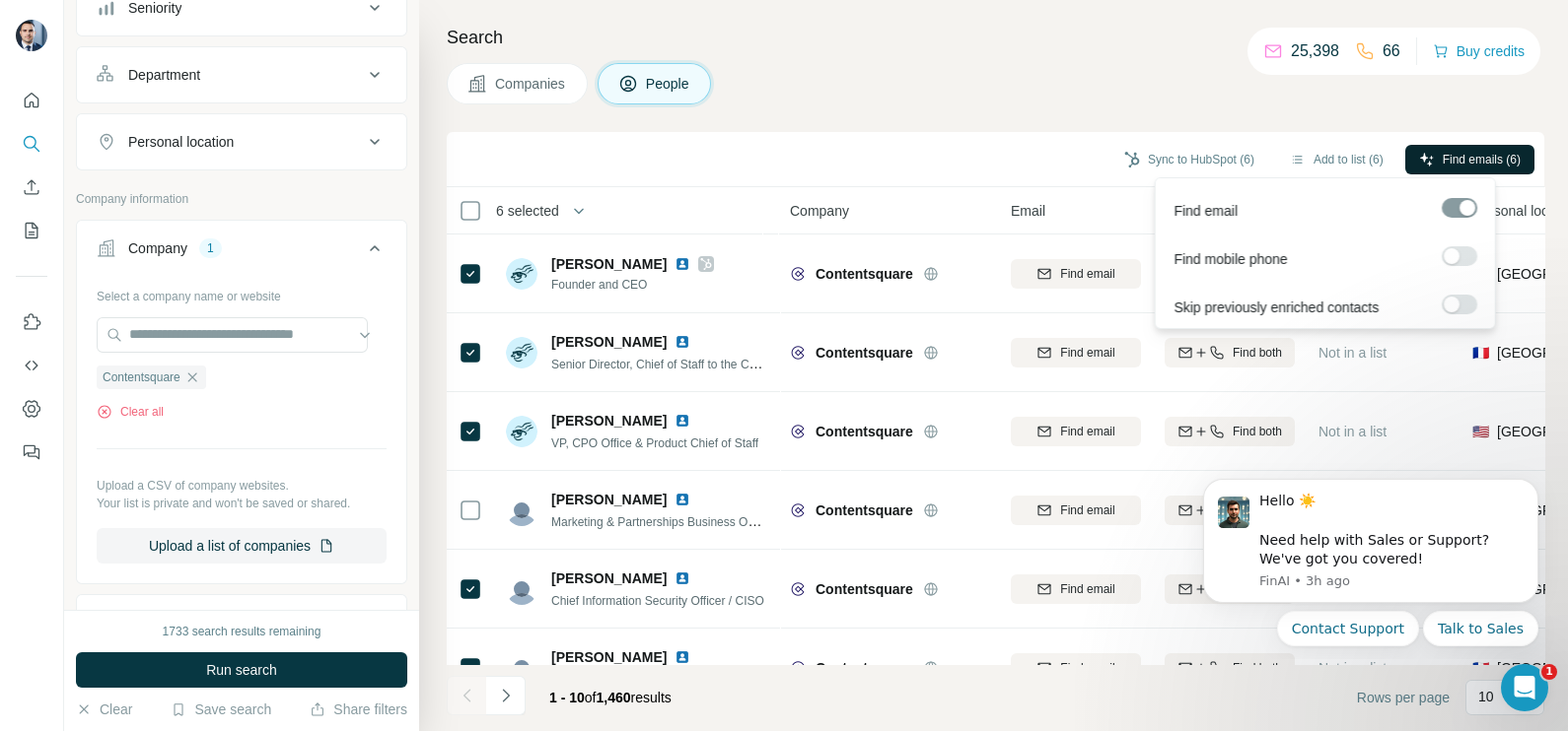
click at [1468, 152] on span "Find emails (6)" at bounding box center [1481, 160] width 78 height 18
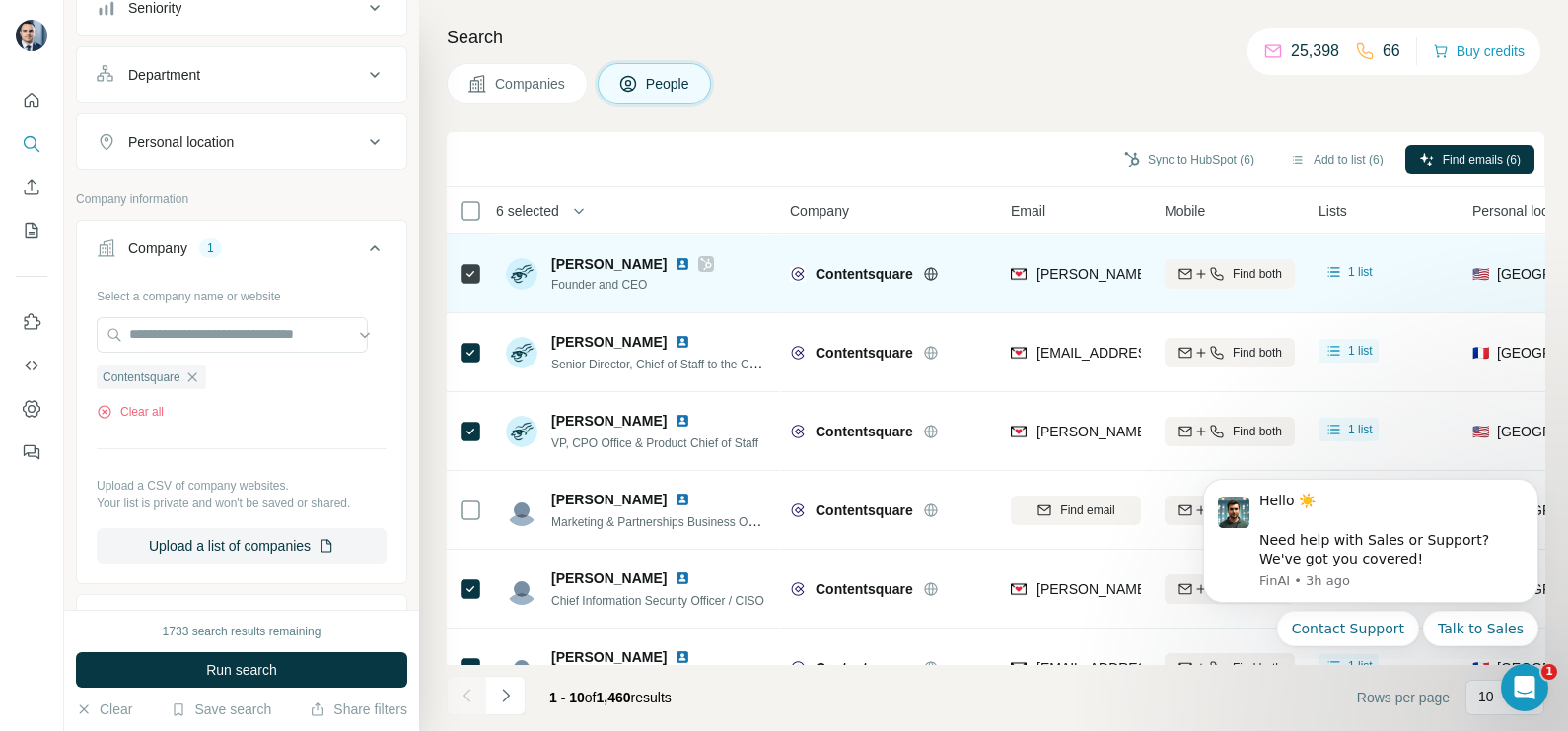
click at [701, 269] on icon at bounding box center [706, 264] width 12 height 16
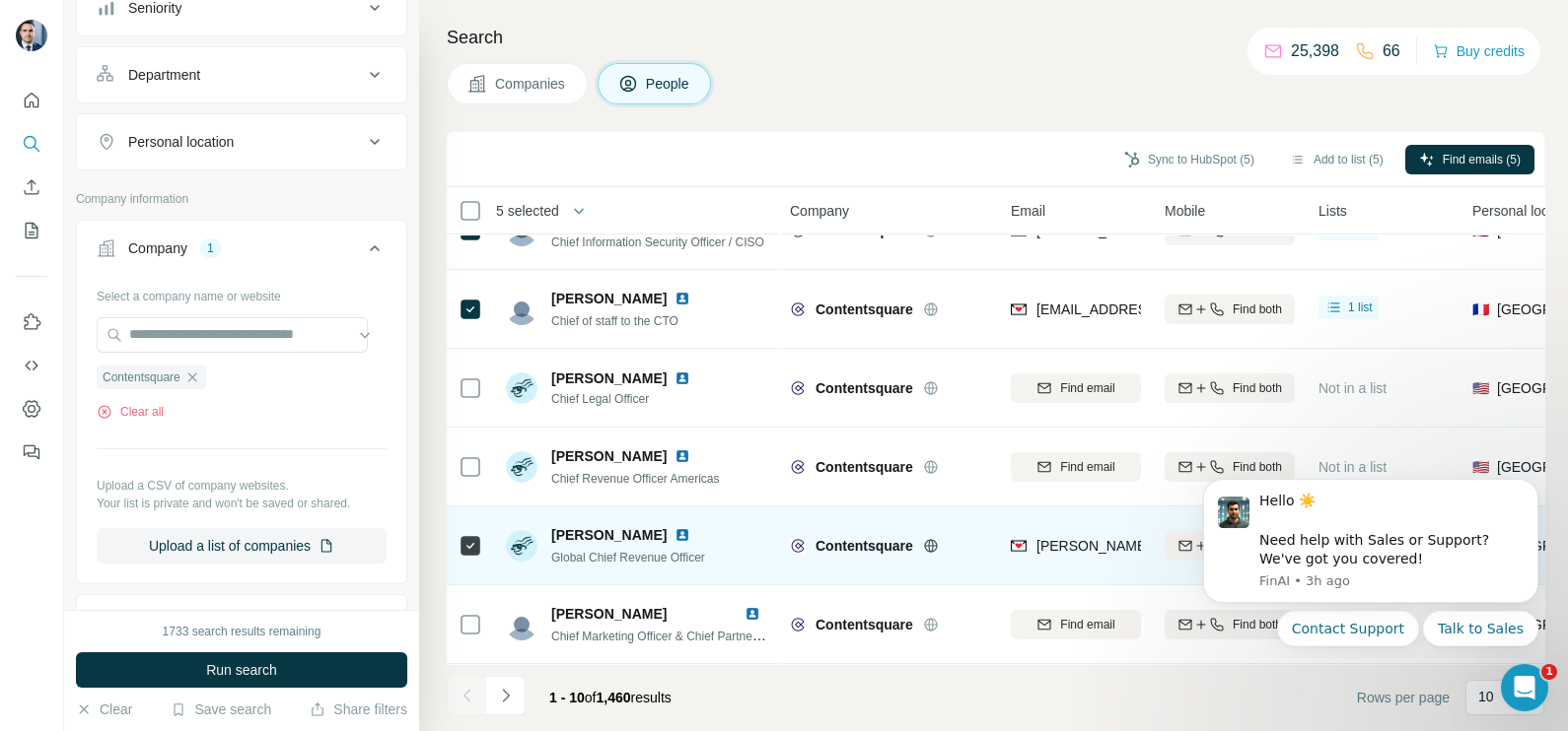
scroll to position [370, 0]
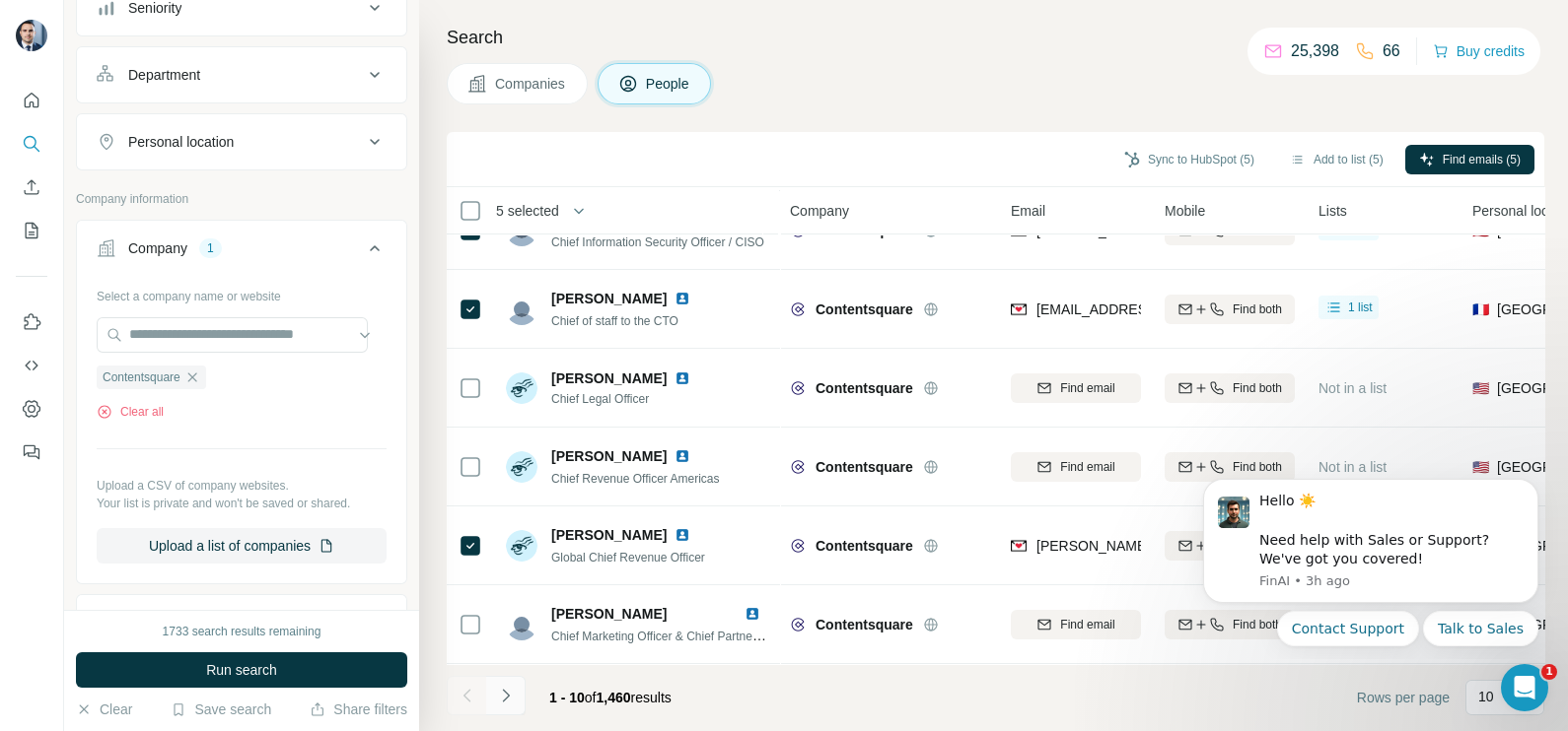
click at [513, 704] on icon "Navigate to next page" at bounding box center [506, 695] width 20 height 20
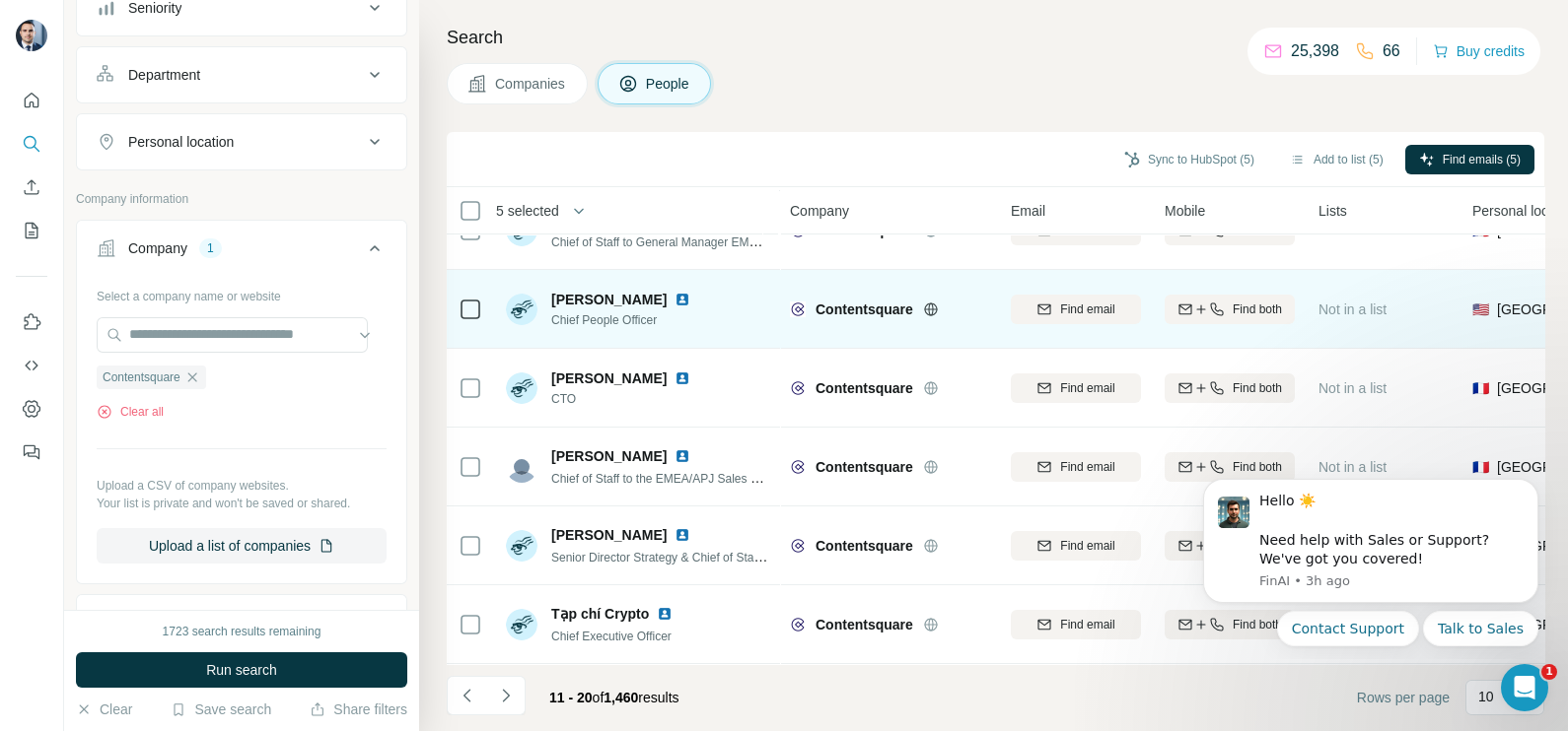
scroll to position [0, 0]
